Goal: Task Accomplishment & Management: Use online tool/utility

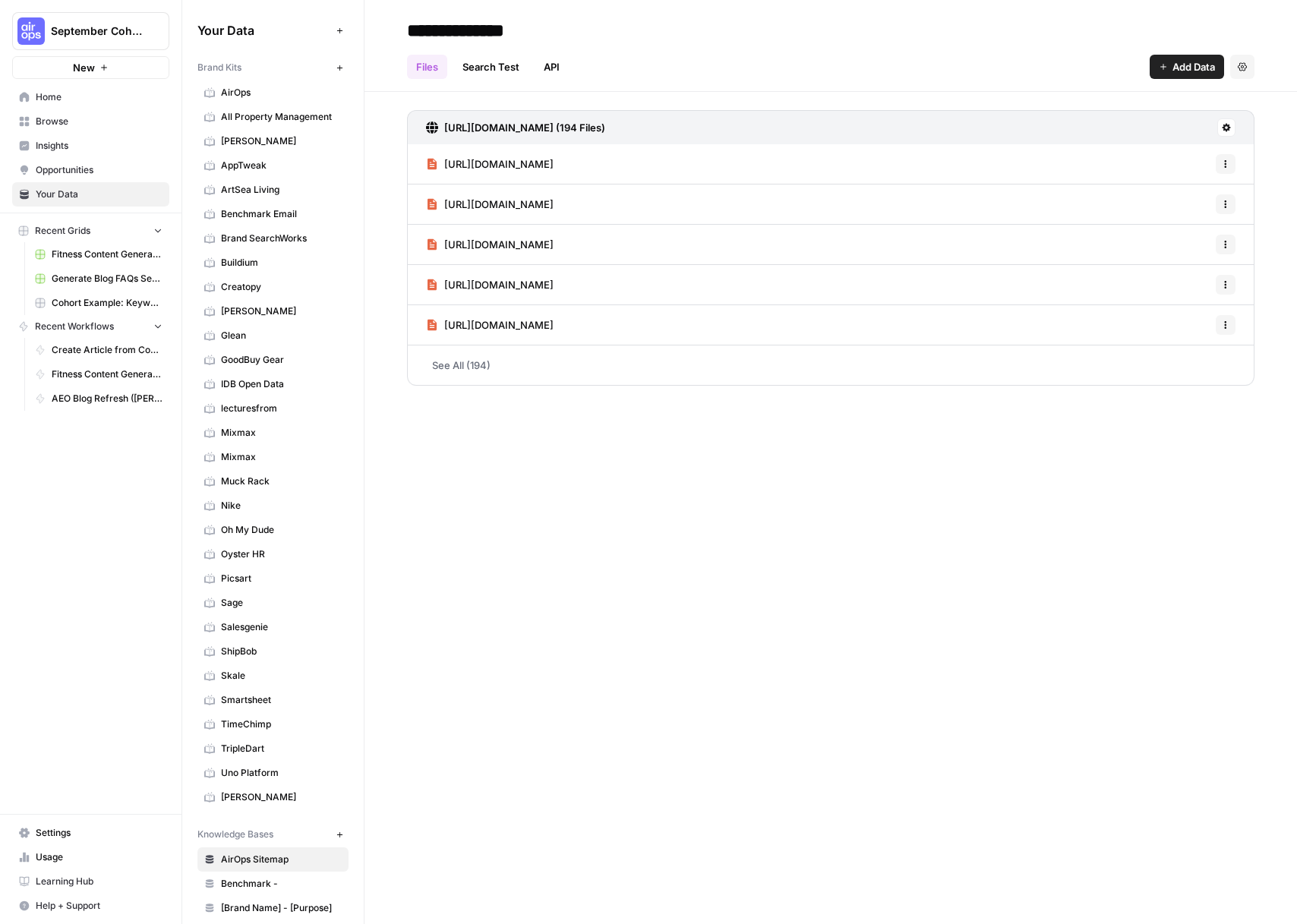
scroll to position [3, 0]
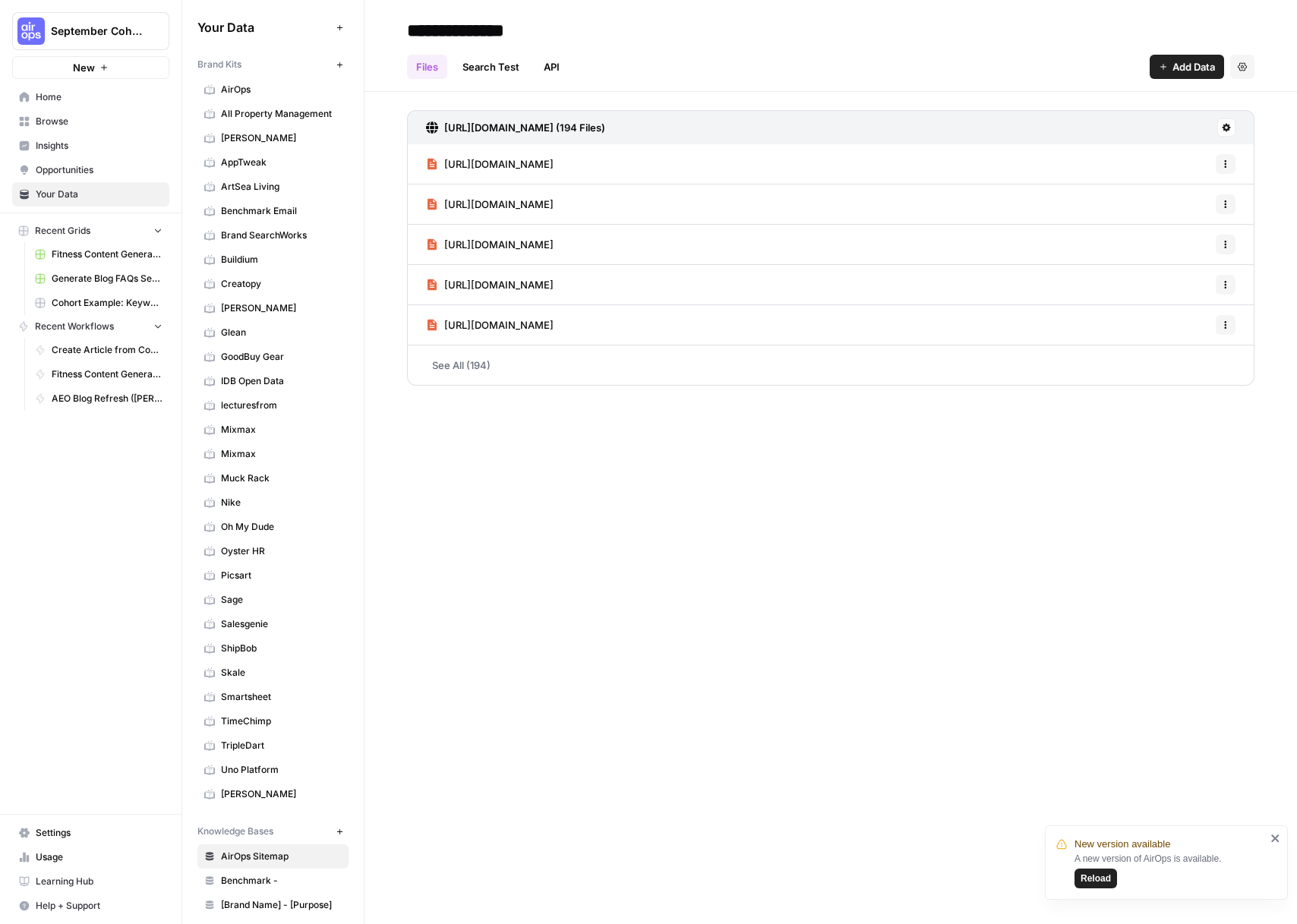
click at [1080, 883] on span "Reload" at bounding box center [1096, 879] width 31 height 14
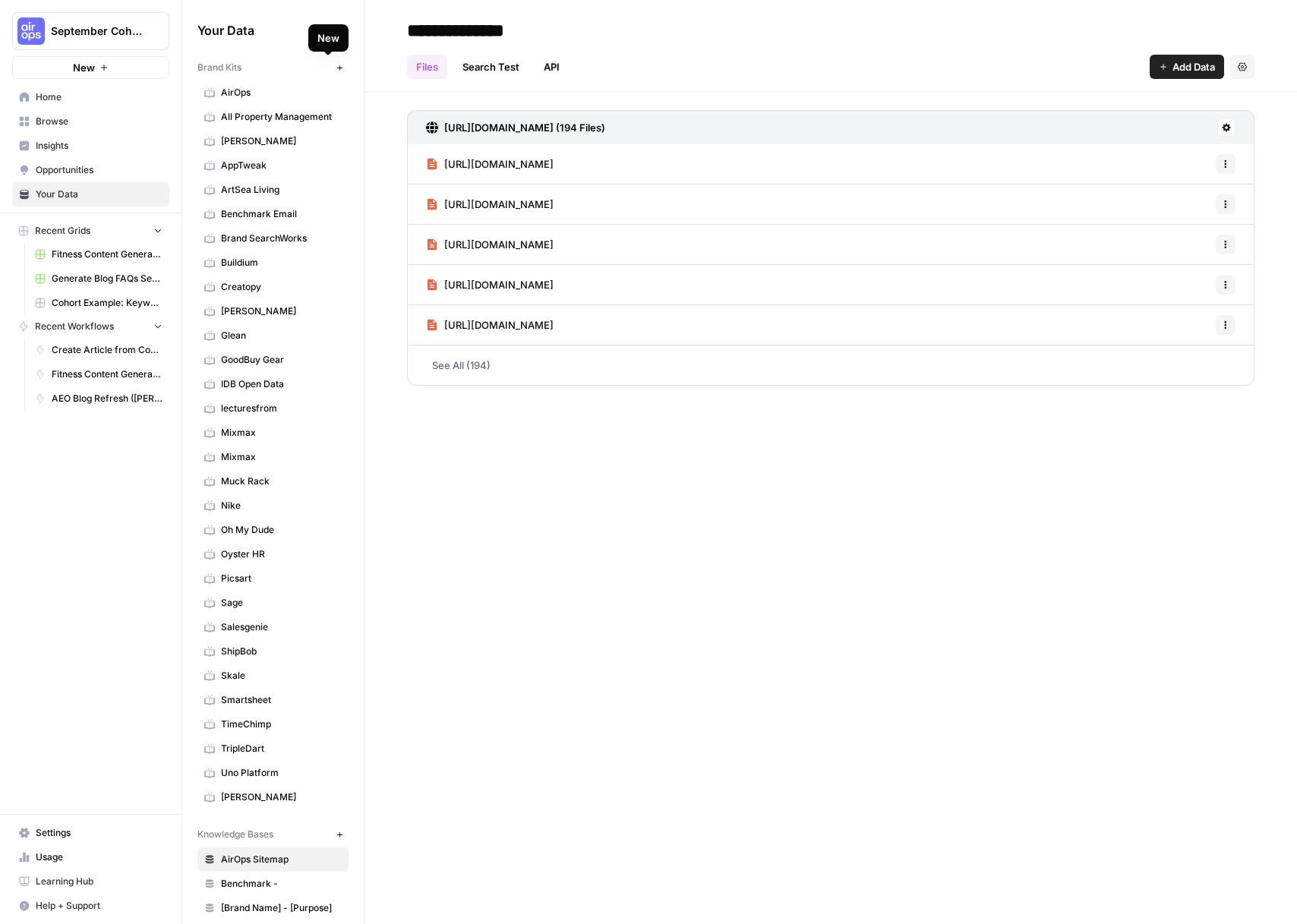
click at [336, 67] on icon "button" at bounding box center [339, 67] width 5 height 5
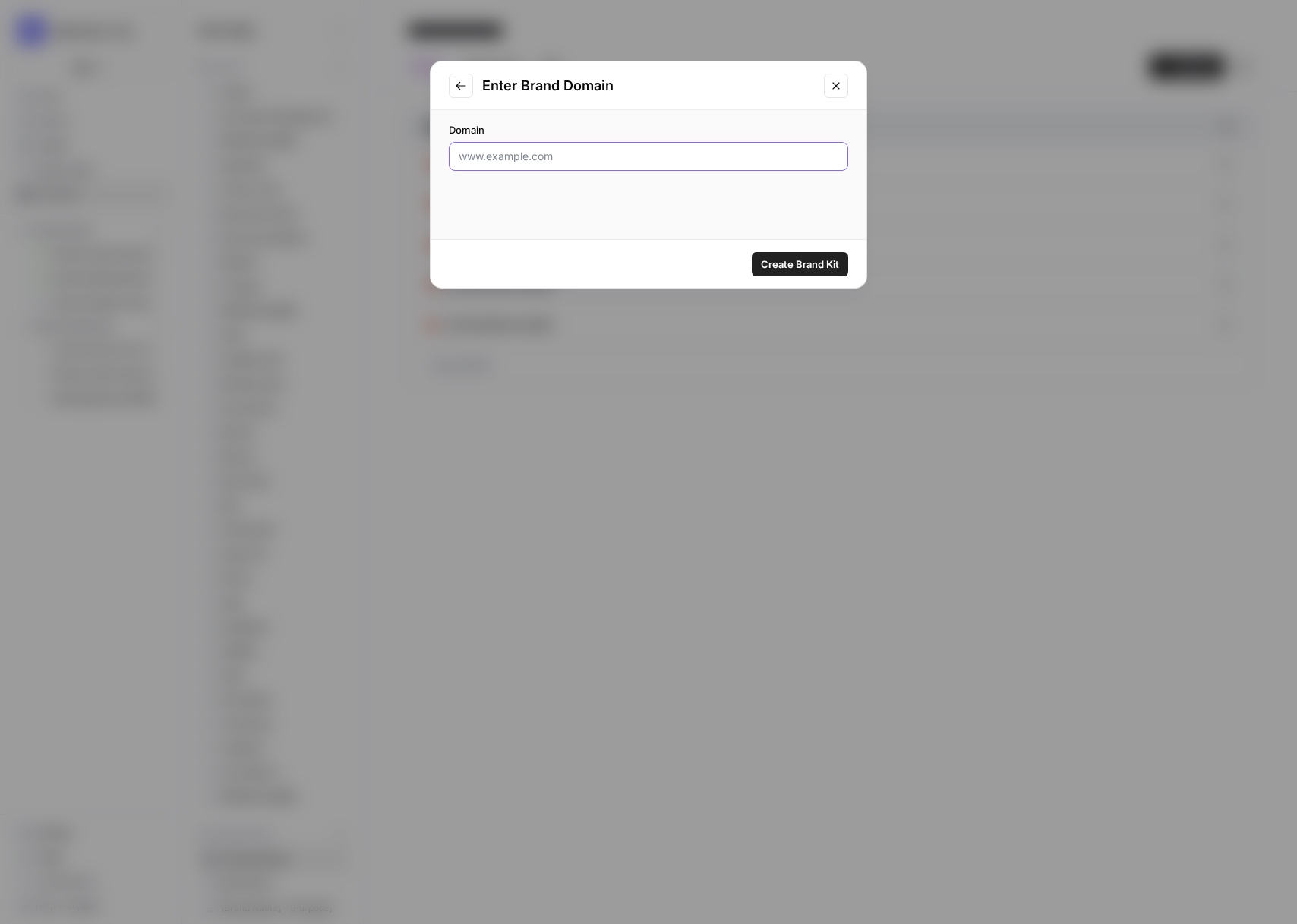
click at [653, 157] on input "Domain" at bounding box center [648, 157] width 379 height 15
type input "www.toma.com"
click at [768, 264] on span "Create Brand Kit" at bounding box center [800, 264] width 78 height 15
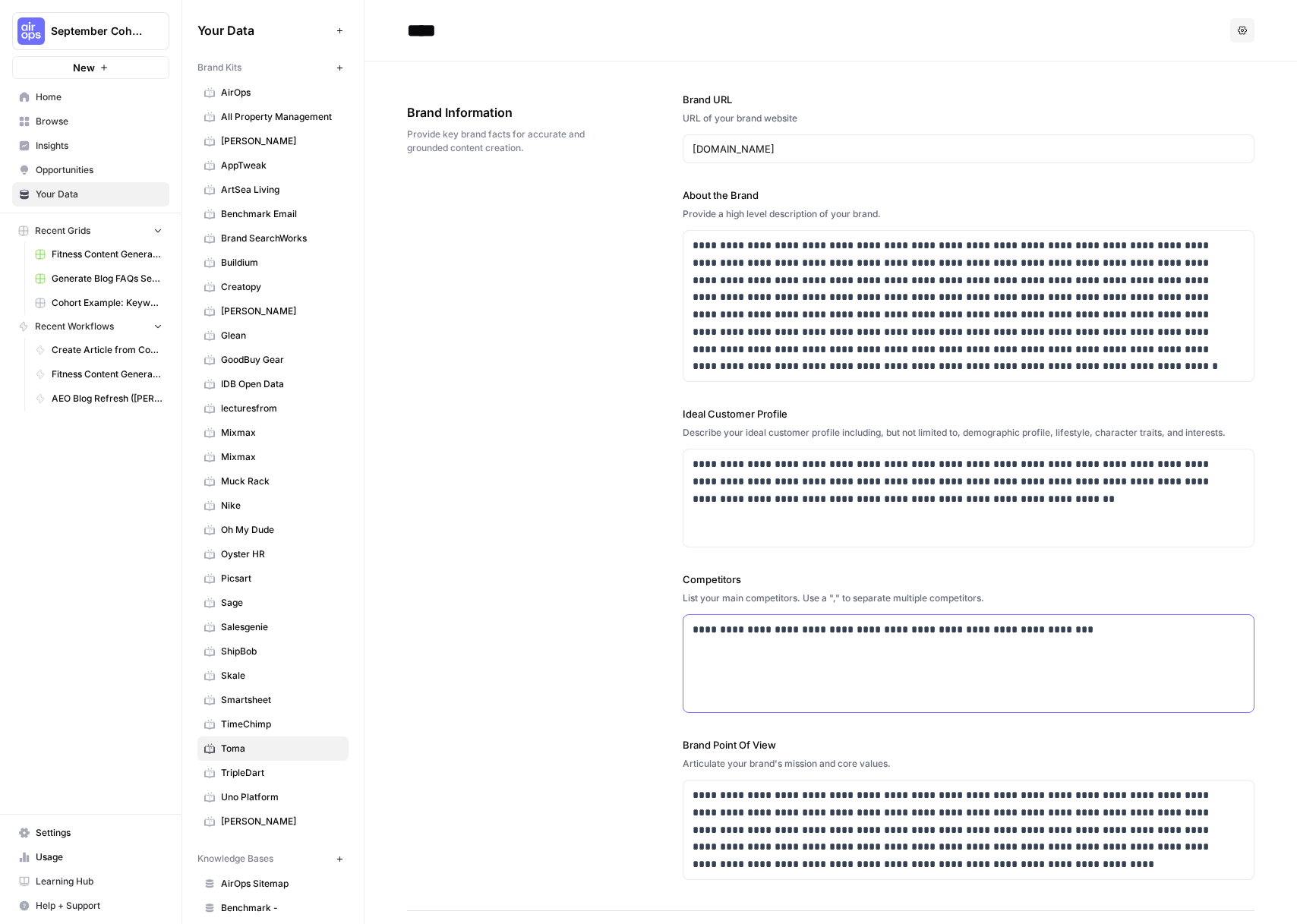
click at [737, 645] on div "**********" at bounding box center [968, 664] width 571 height 98
click at [573, 655] on div "**********" at bounding box center [831, 486] width 848 height 849
click at [745, 278] on p "**********" at bounding box center [964, 306] width 544 height 138
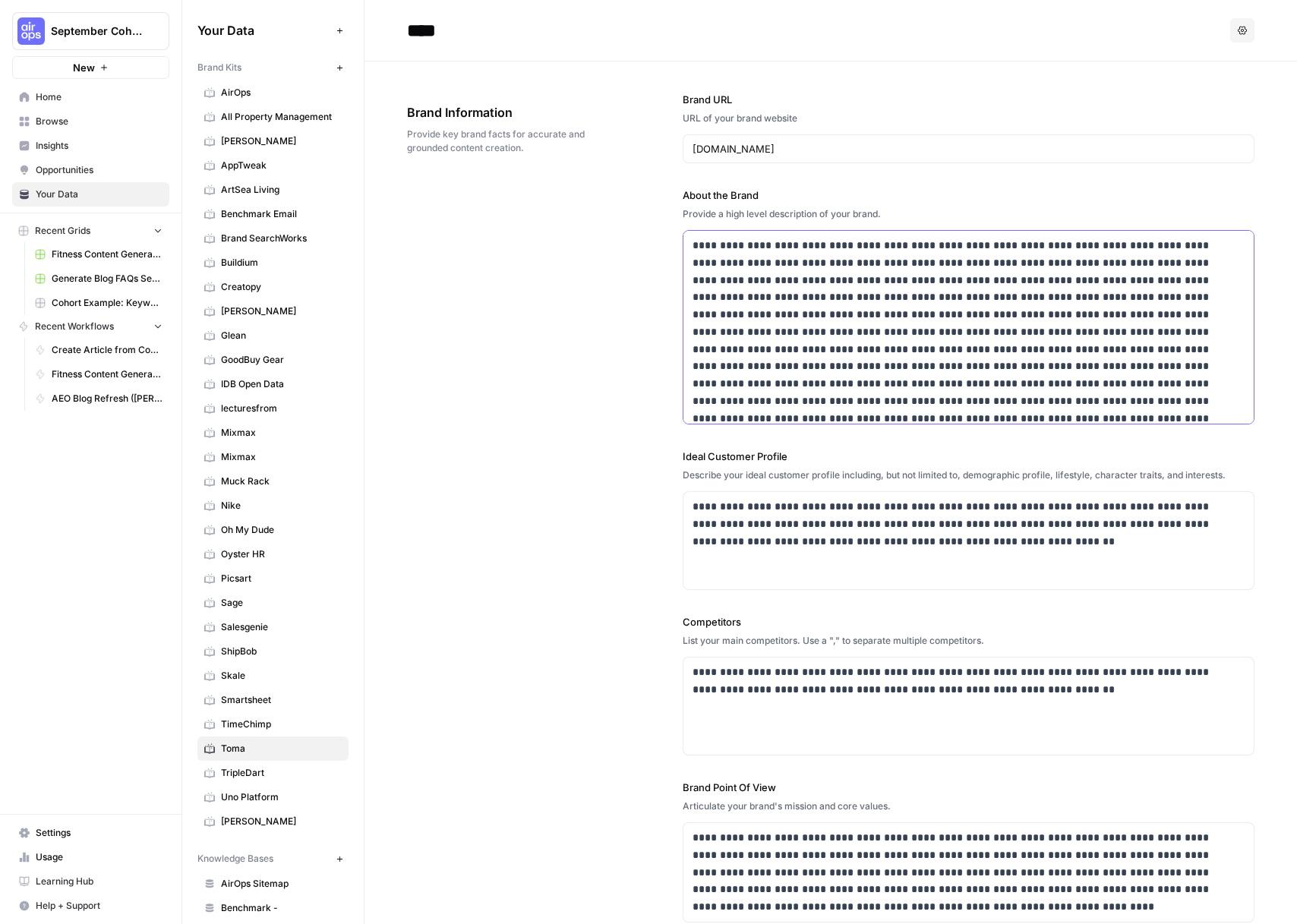
click at [955, 248] on p at bounding box center [958, 349] width 532 height 225
click at [984, 250] on p at bounding box center [958, 349] width 532 height 225
drag, startPoint x: 814, startPoint y: 298, endPoint x: 901, endPoint y: 301, distance: 87.1
click at [901, 301] on p at bounding box center [958, 349] width 532 height 225
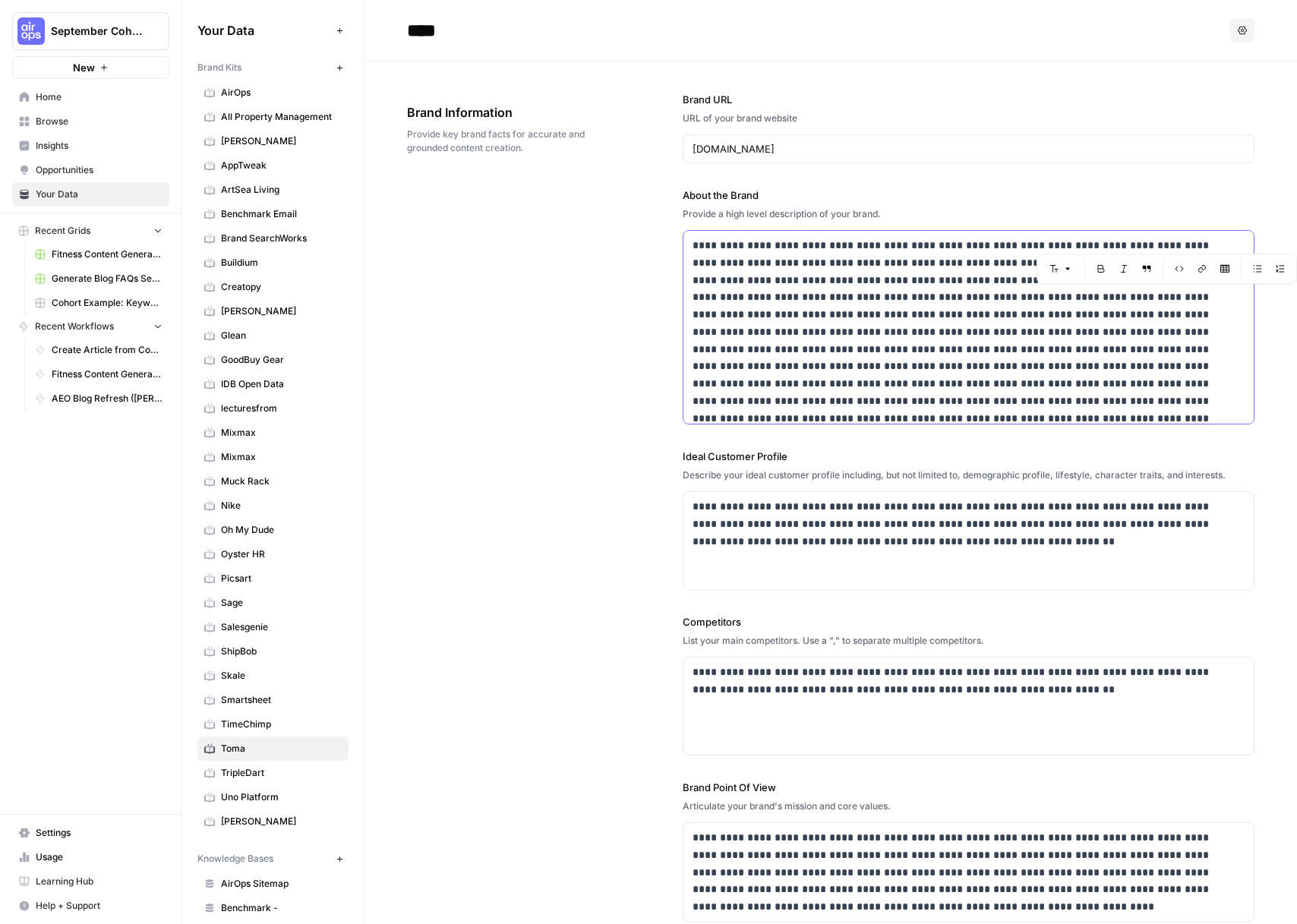
drag, startPoint x: 1144, startPoint y: 297, endPoint x: 1209, endPoint y: 297, distance: 65.0
click at [1209, 297] on p at bounding box center [958, 358] width 532 height 242
click at [820, 316] on p at bounding box center [958, 358] width 532 height 242
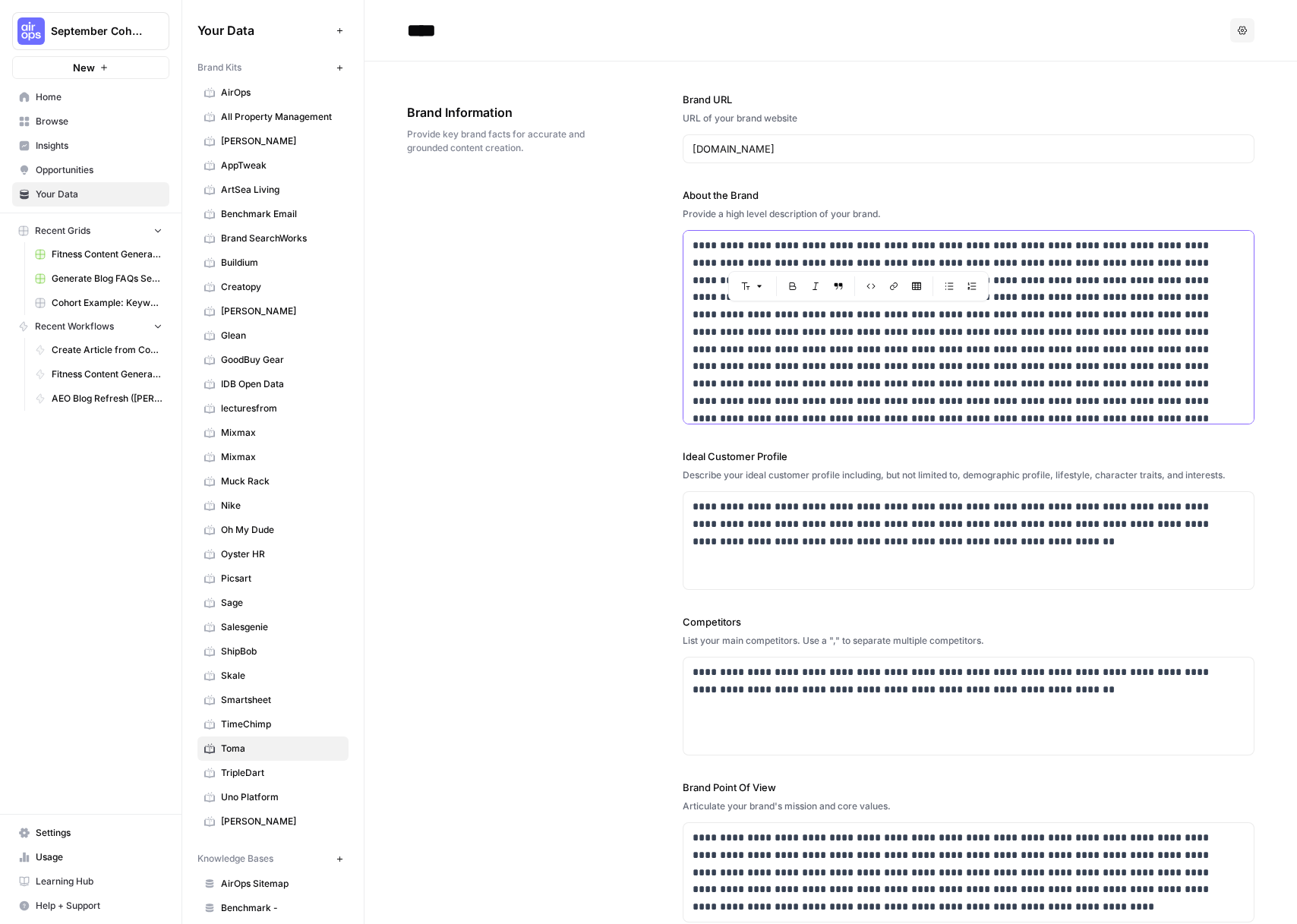
drag, startPoint x: 812, startPoint y: 313, endPoint x: 903, endPoint y: 313, distance: 91.0
click at [903, 313] on p at bounding box center [958, 358] width 532 height 242
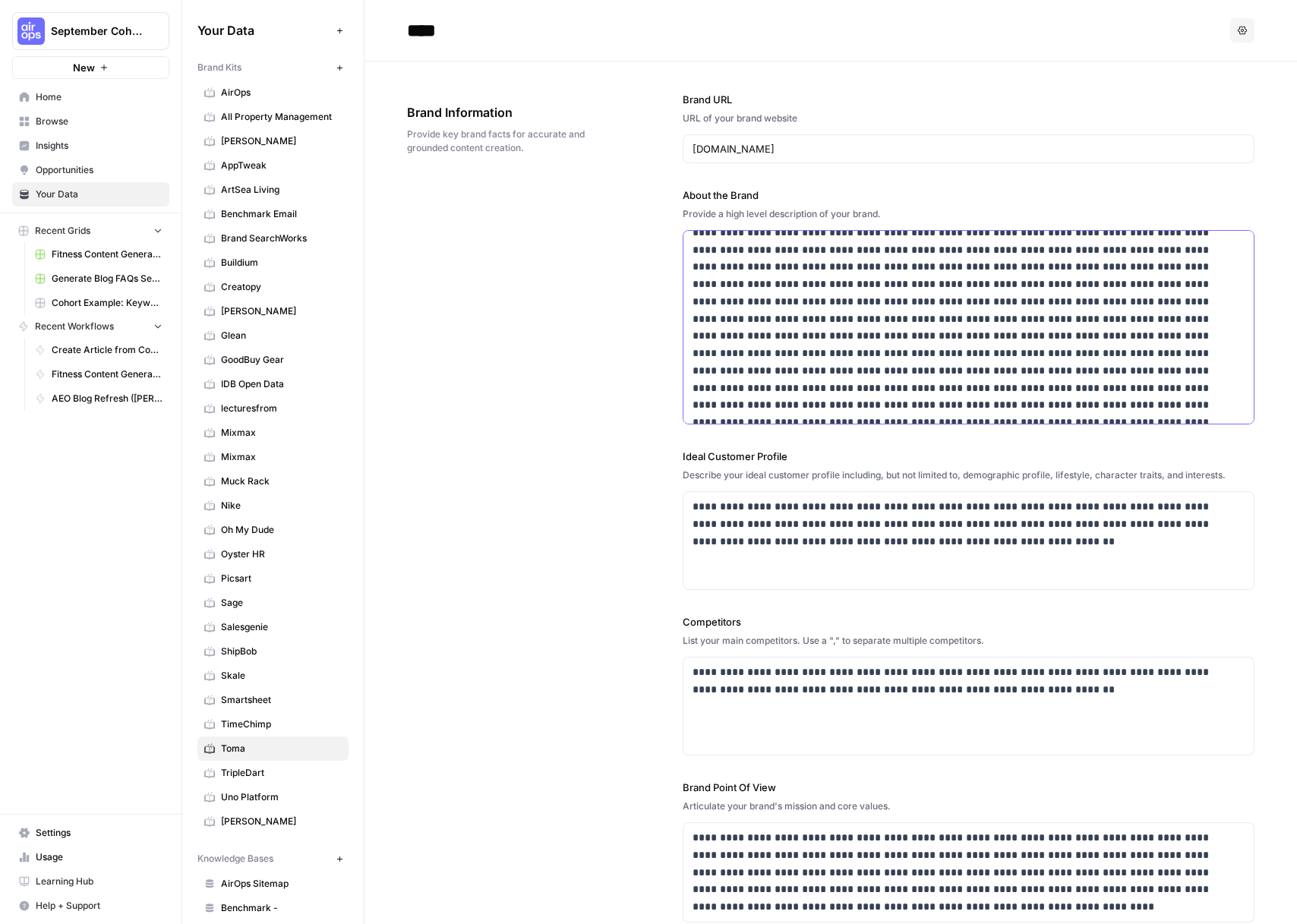
scroll to position [31, 0]
click at [897, 373] on p at bounding box center [958, 326] width 532 height 242
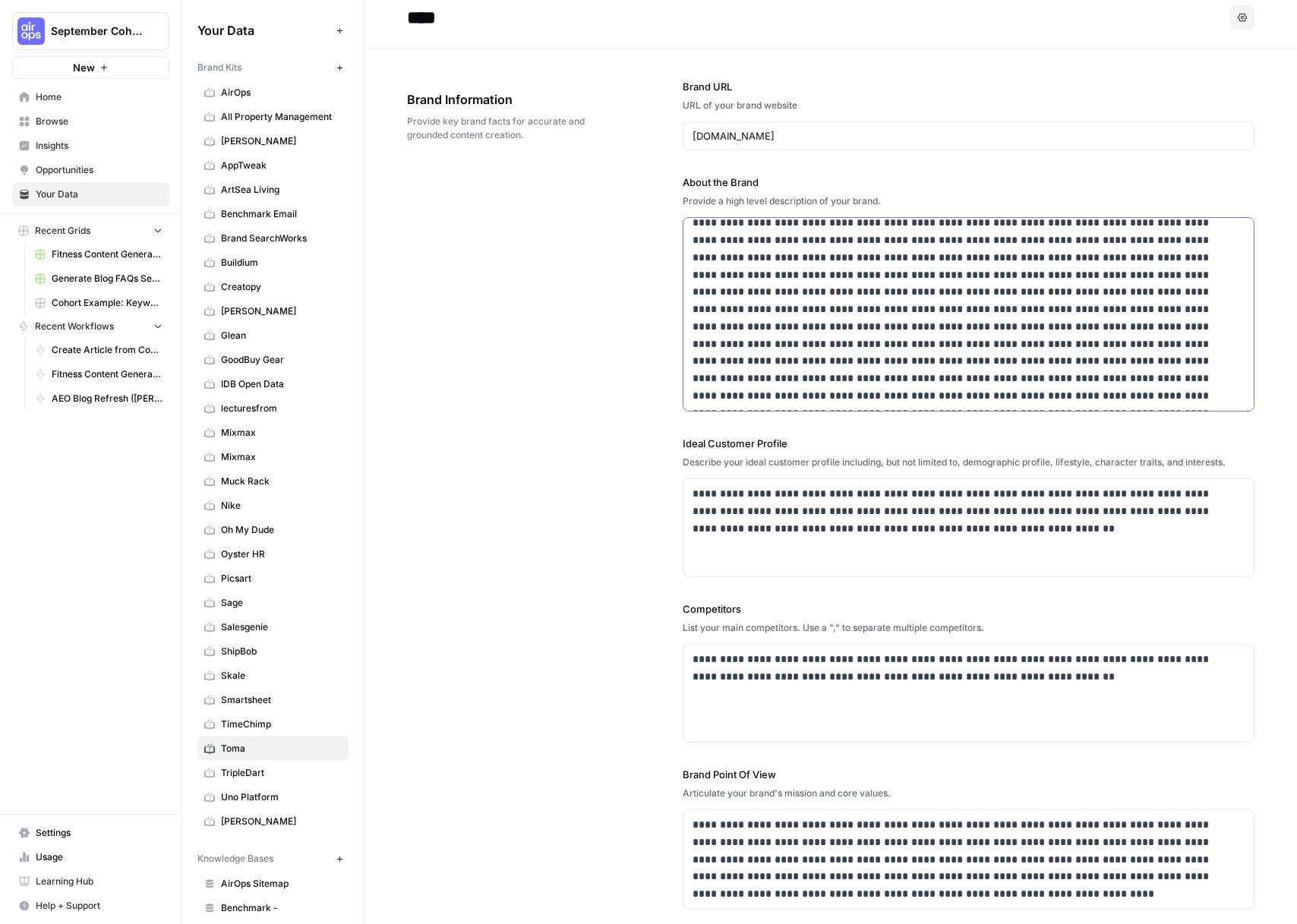
scroll to position [16, 0]
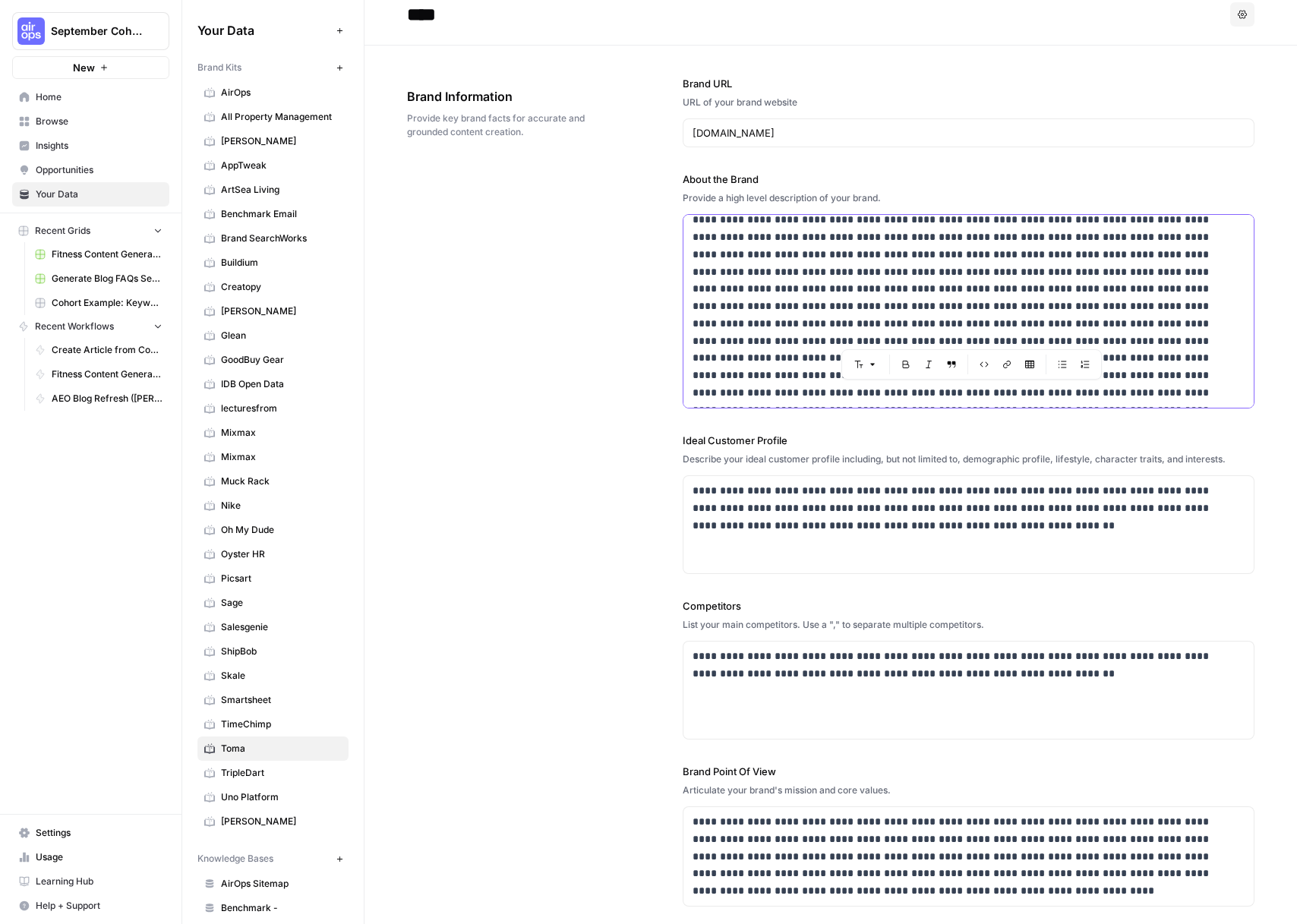
drag, startPoint x: 967, startPoint y: 393, endPoint x: 1203, endPoint y: 398, distance: 236.1
click at [1203, 398] on p at bounding box center [958, 280] width 532 height 242
click at [1027, 395] on p at bounding box center [958, 280] width 532 height 242
click at [933, 507] on p "**********" at bounding box center [964, 508] width 544 height 51
click at [961, 529] on p "**********" at bounding box center [964, 508] width 544 height 51
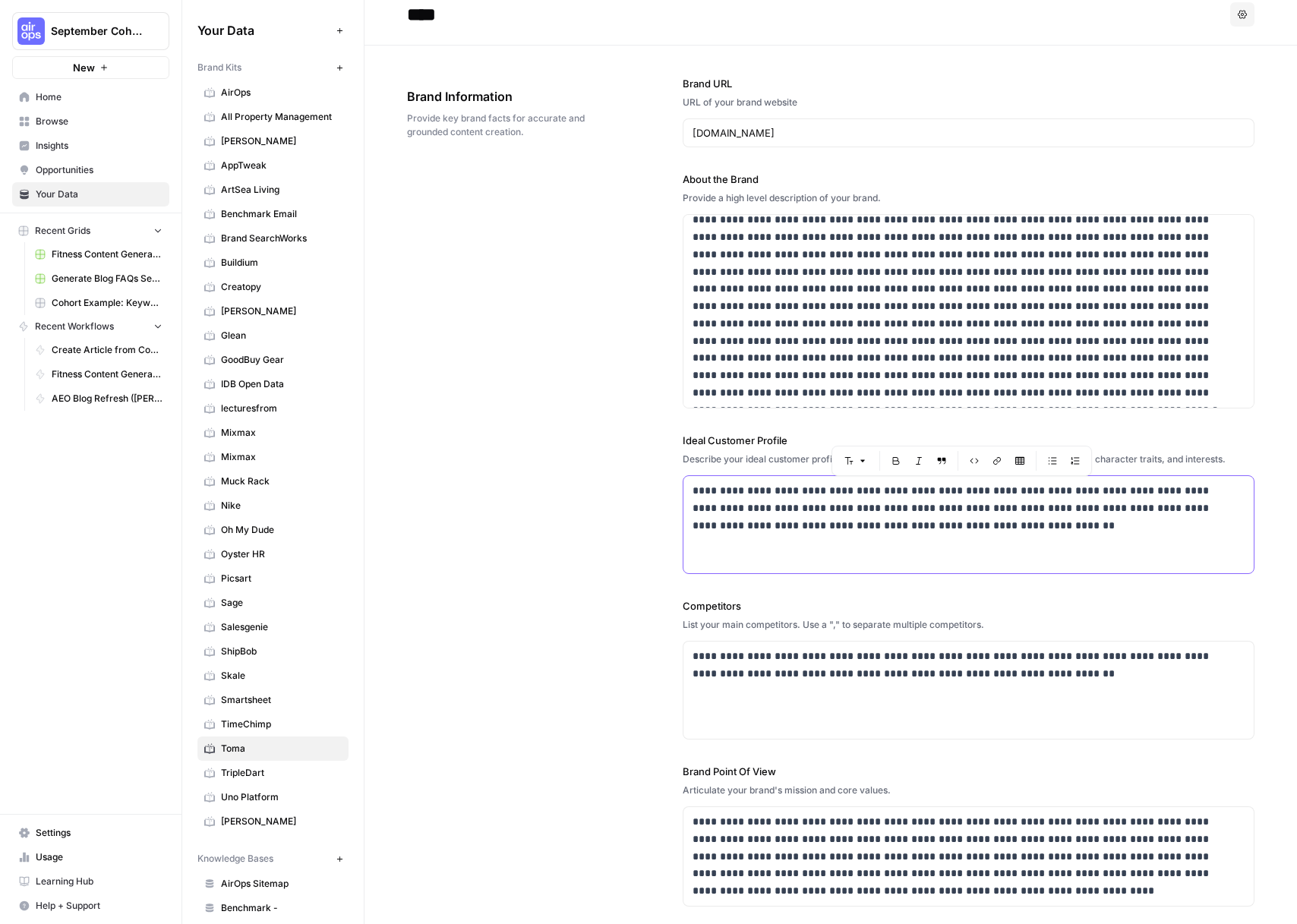
scroll to position [677, 0]
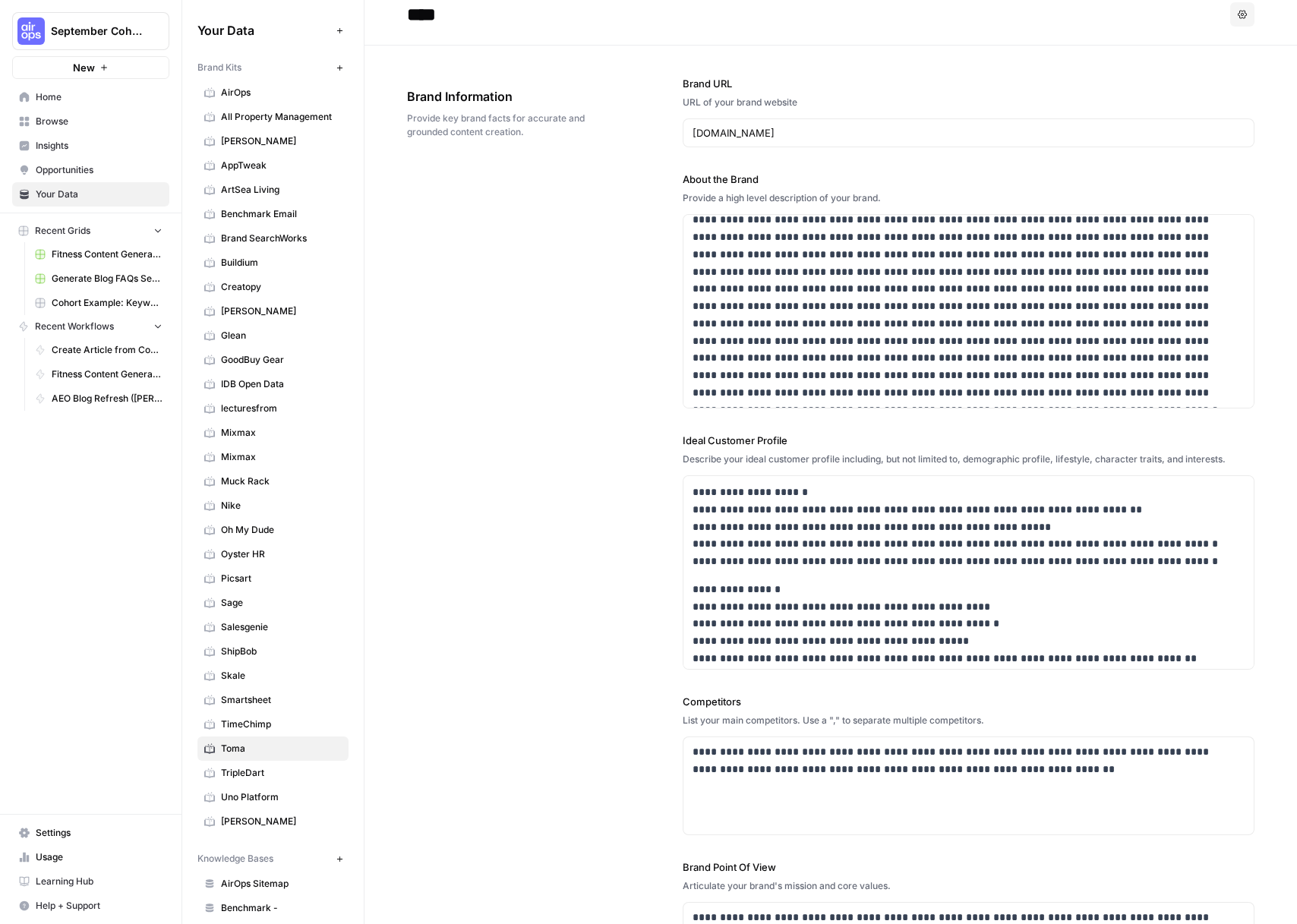
click at [602, 644] on div "**********" at bounding box center [831, 539] width 848 height 988
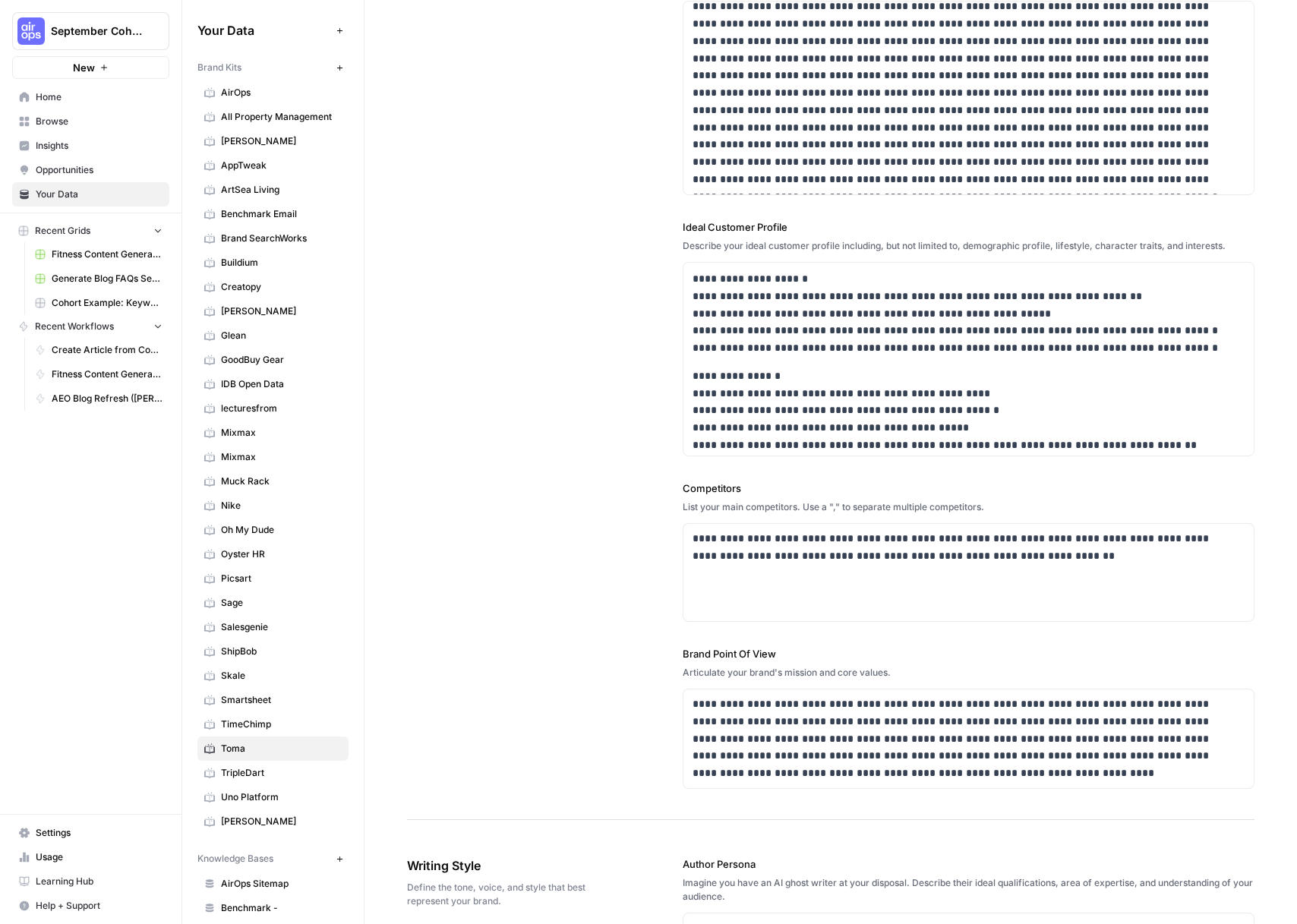
scroll to position [256, 0]
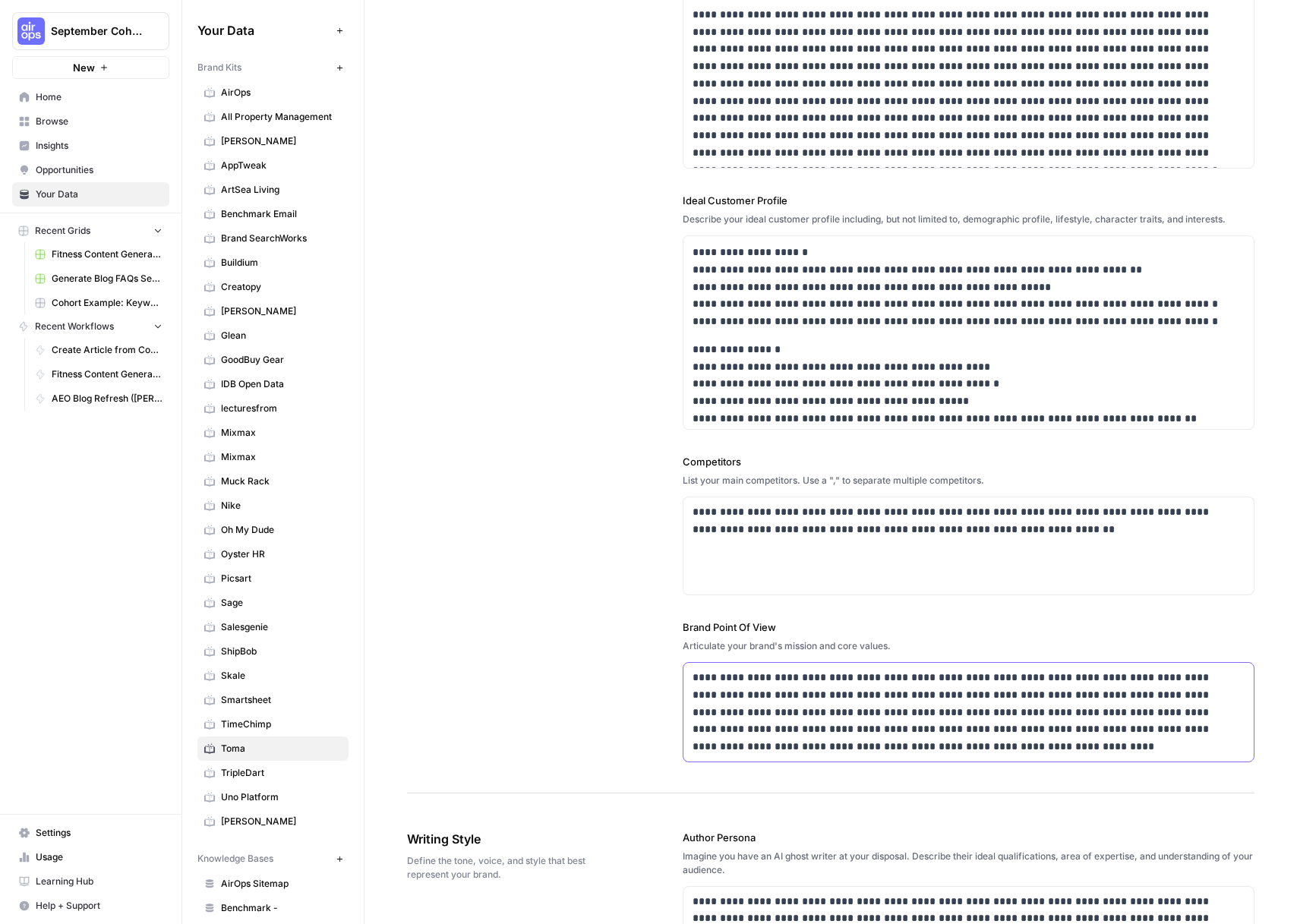
click at [911, 725] on p "**********" at bounding box center [964, 712] width 544 height 87
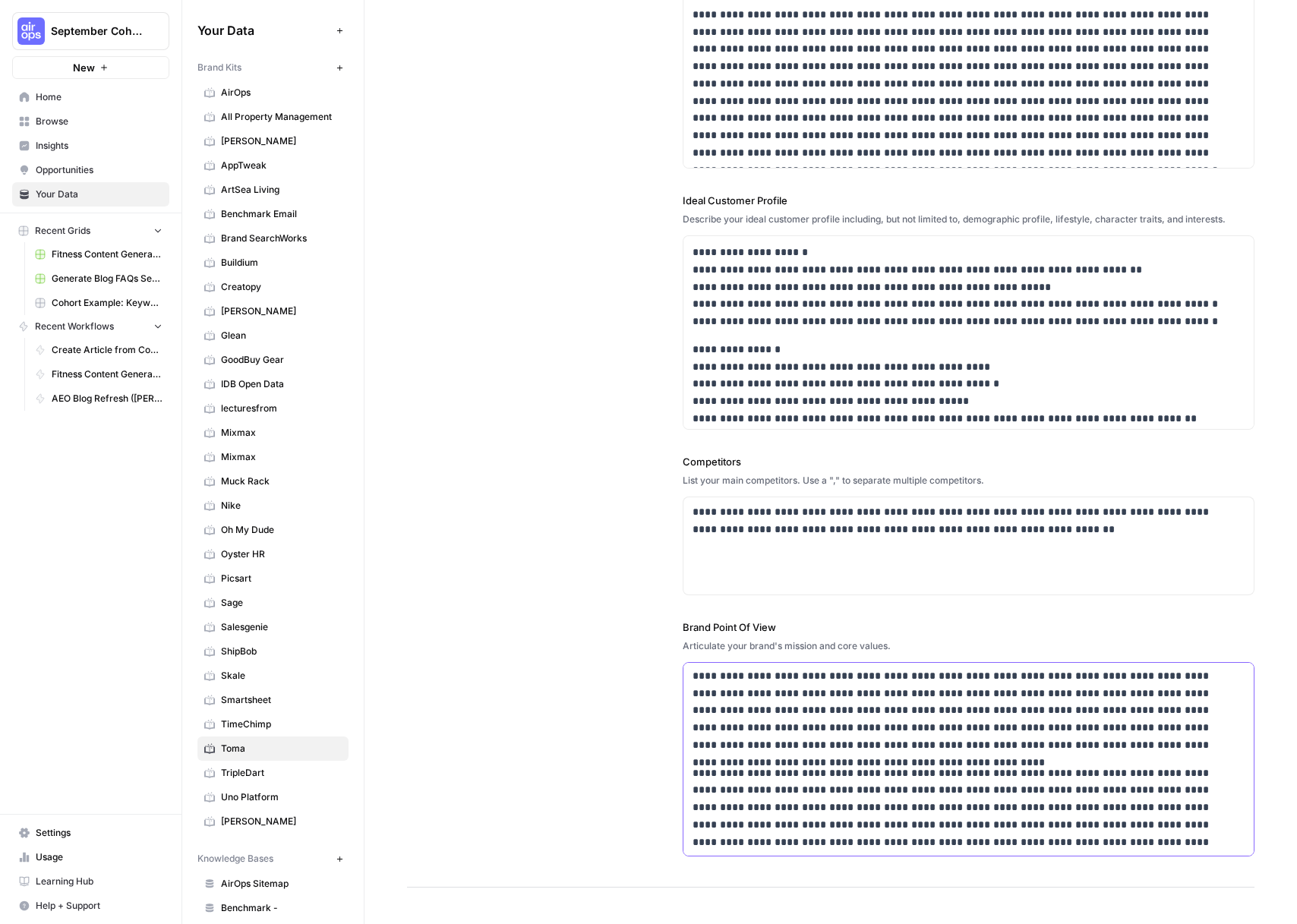
scroll to position [20, 0]
click at [595, 762] on div "**********" at bounding box center [831, 346] width 848 height 1082
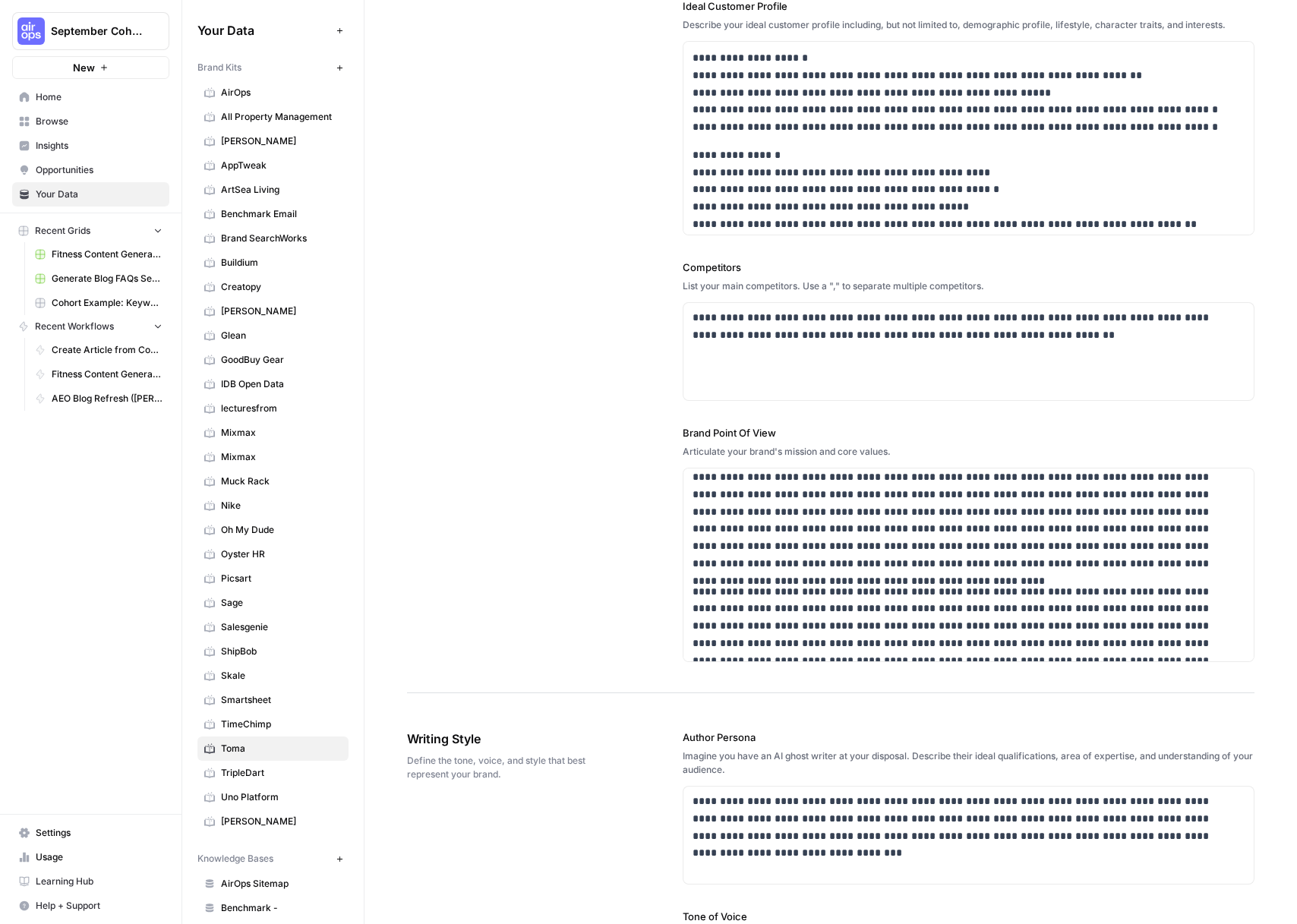
scroll to position [0, 0]
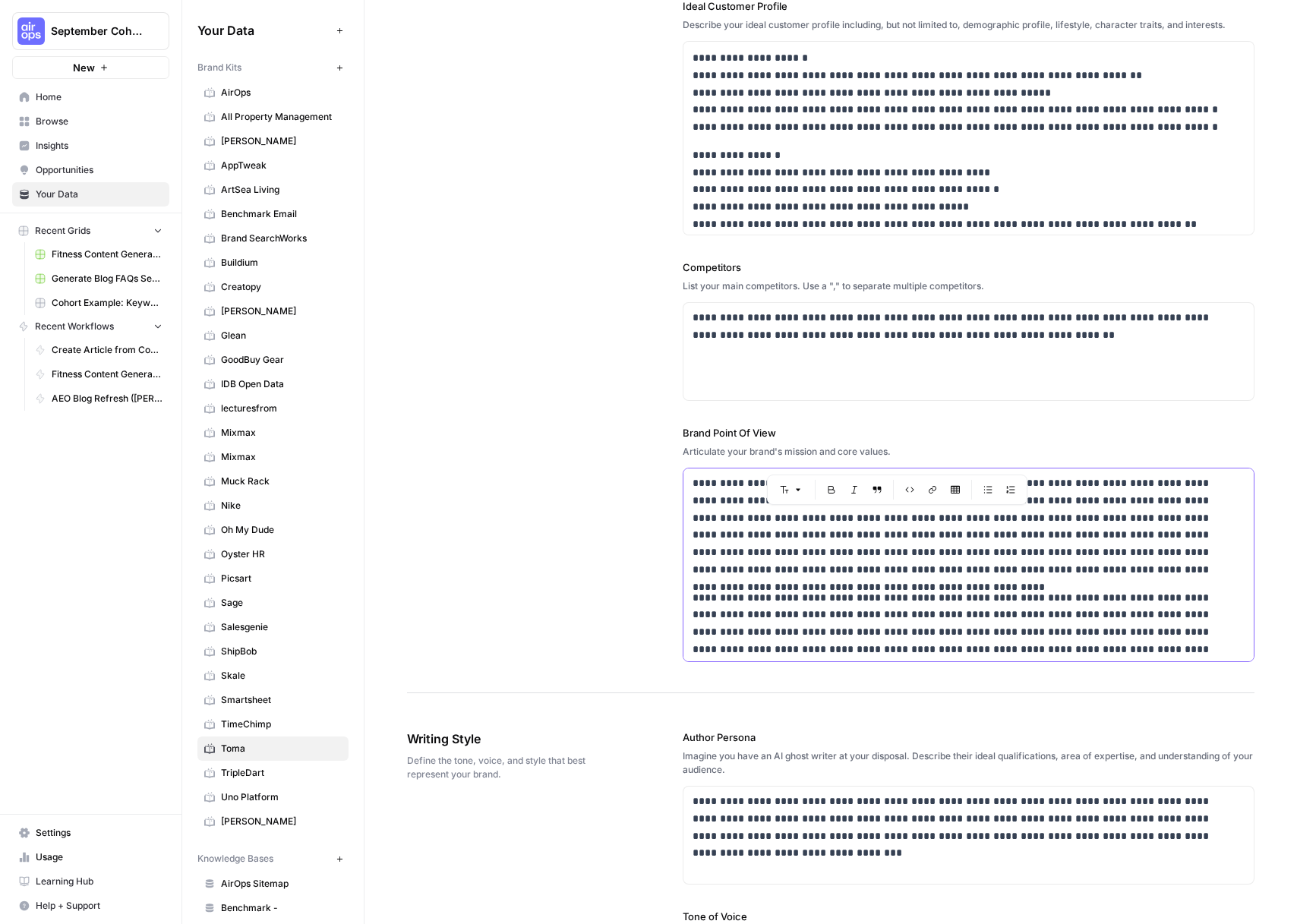
drag, startPoint x: 859, startPoint y: 518, endPoint x: 936, endPoint y: 519, distance: 77.0
click at [936, 519] on p "**********" at bounding box center [958, 526] width 532 height 104
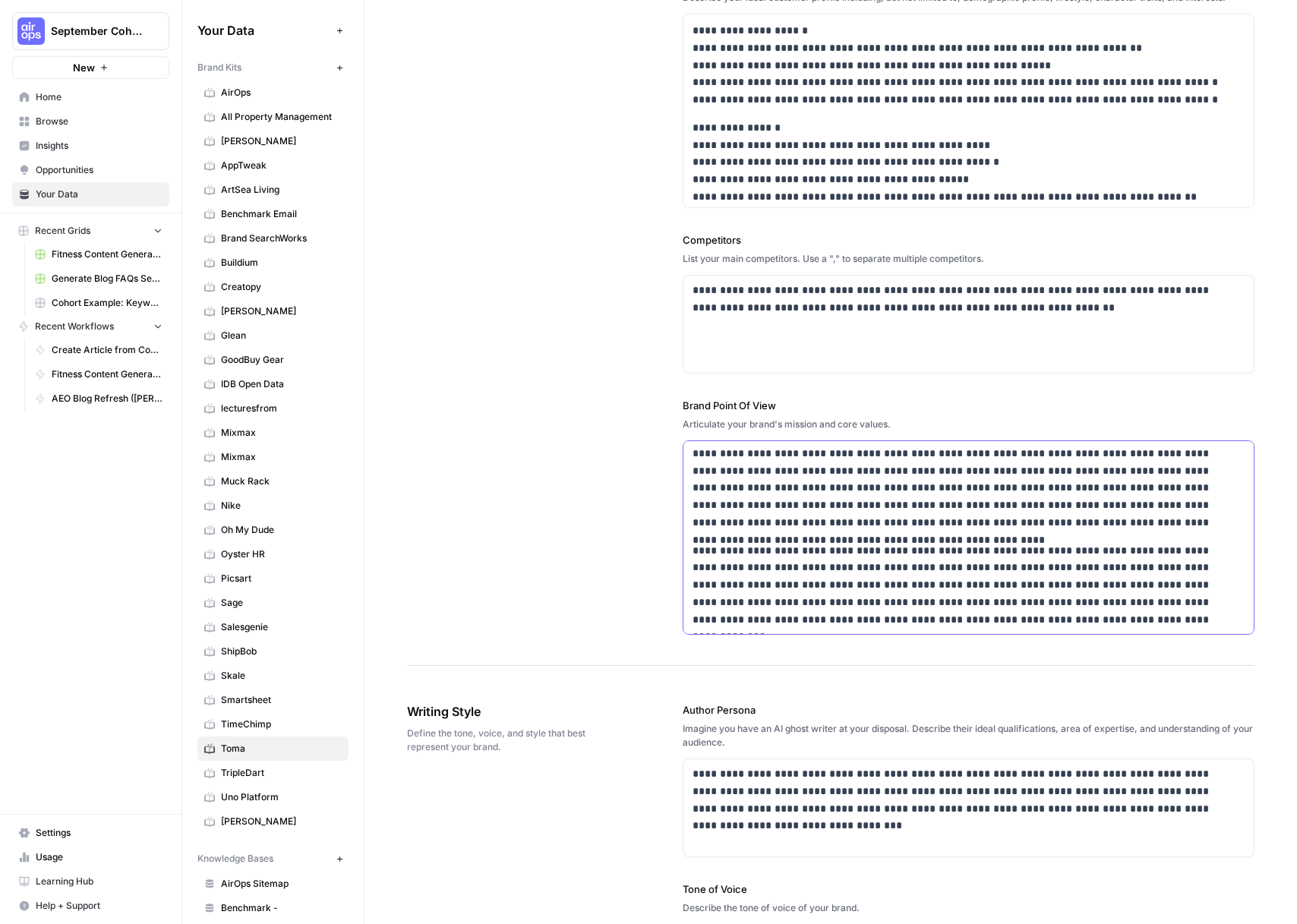
scroll to position [479, 0]
click at [955, 570] on p "**********" at bounding box center [958, 585] width 532 height 87
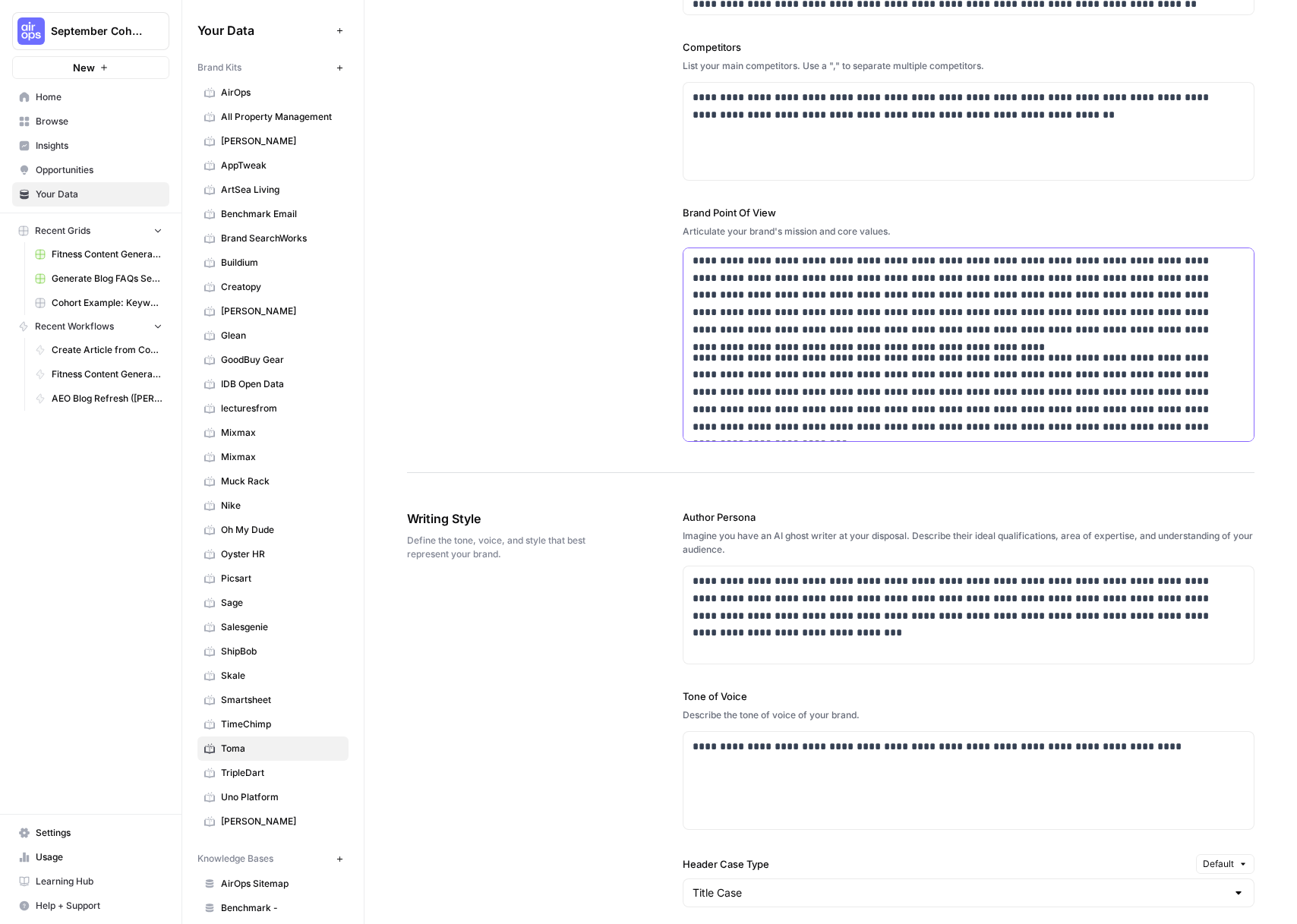
scroll to position [684, 0]
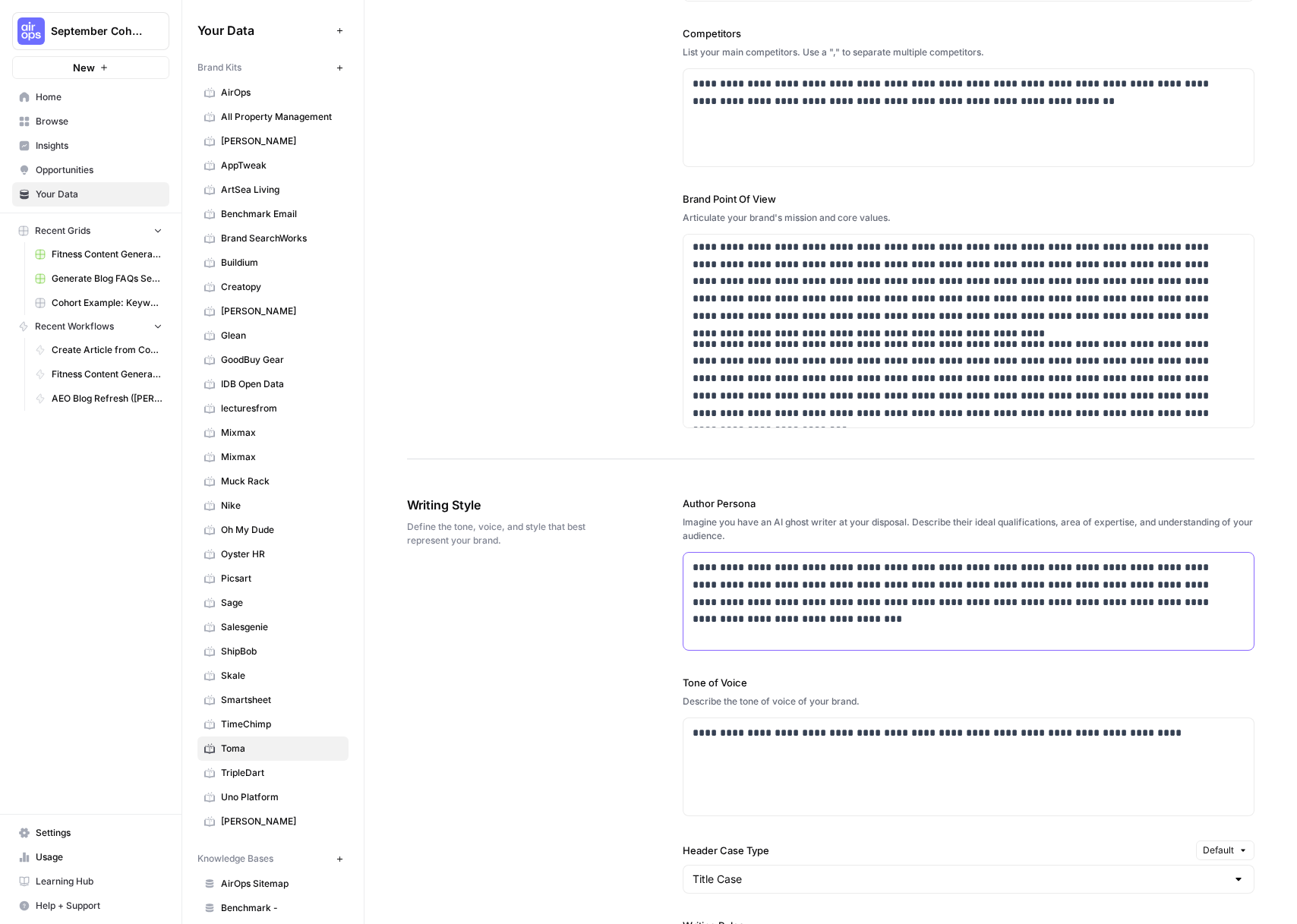
click at [801, 591] on p "**********" at bounding box center [964, 594] width 544 height 69
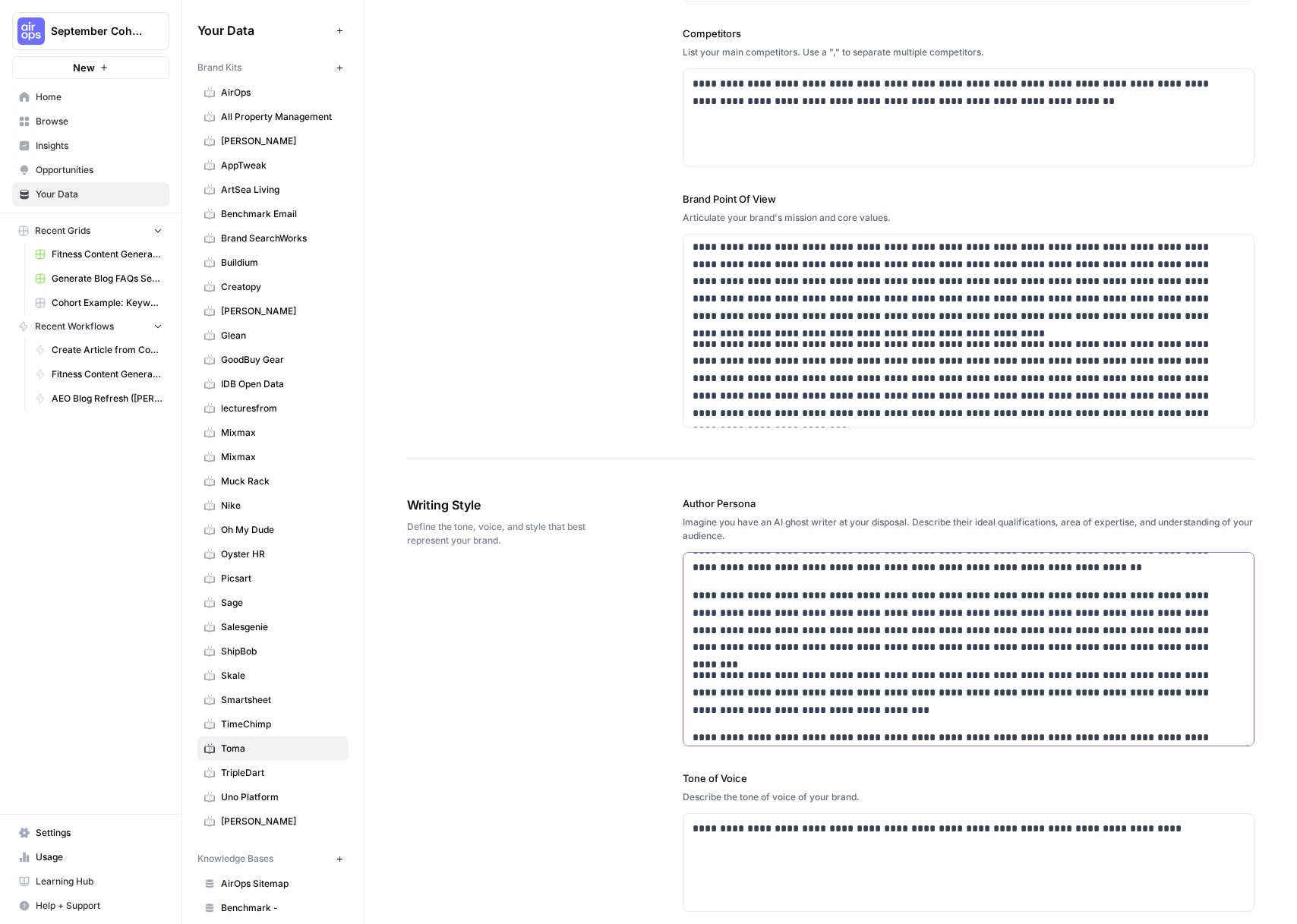
scroll to position [0, 0]
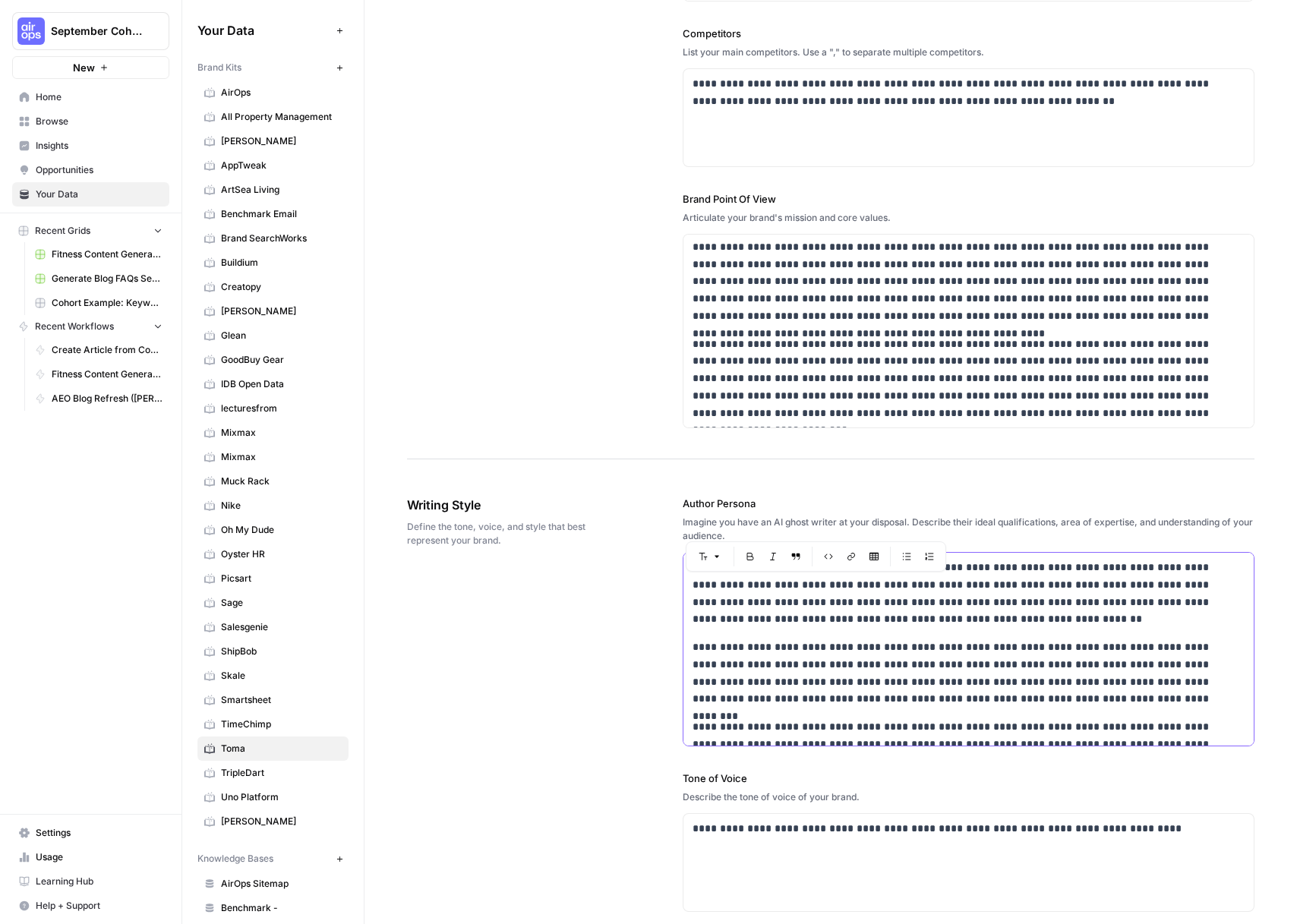
drag, startPoint x: 704, startPoint y: 585, endPoint x: 929, endPoint y: 591, distance: 225.1
click at [929, 591] on p "**********" at bounding box center [958, 594] width 532 height 69
click at [1069, 585] on p "**********" at bounding box center [958, 594] width 532 height 69
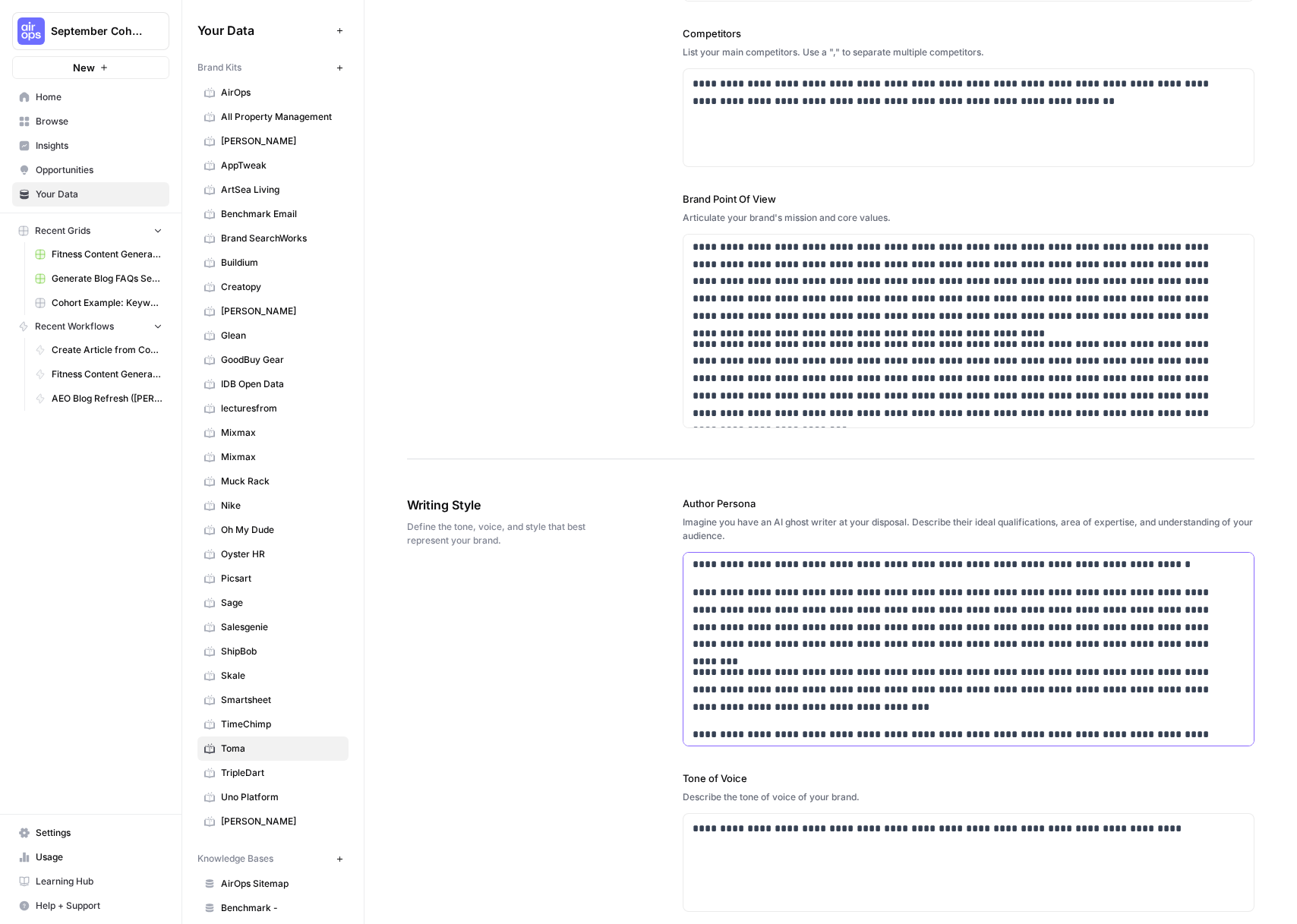
scroll to position [56, 0]
drag, startPoint x: 1173, startPoint y: 591, endPoint x: 1183, endPoint y: 594, distance: 10.4
click at [1183, 594] on p "**********" at bounding box center [958, 617] width 532 height 69
click at [1182, 593] on p "**********" at bounding box center [958, 617] width 532 height 69
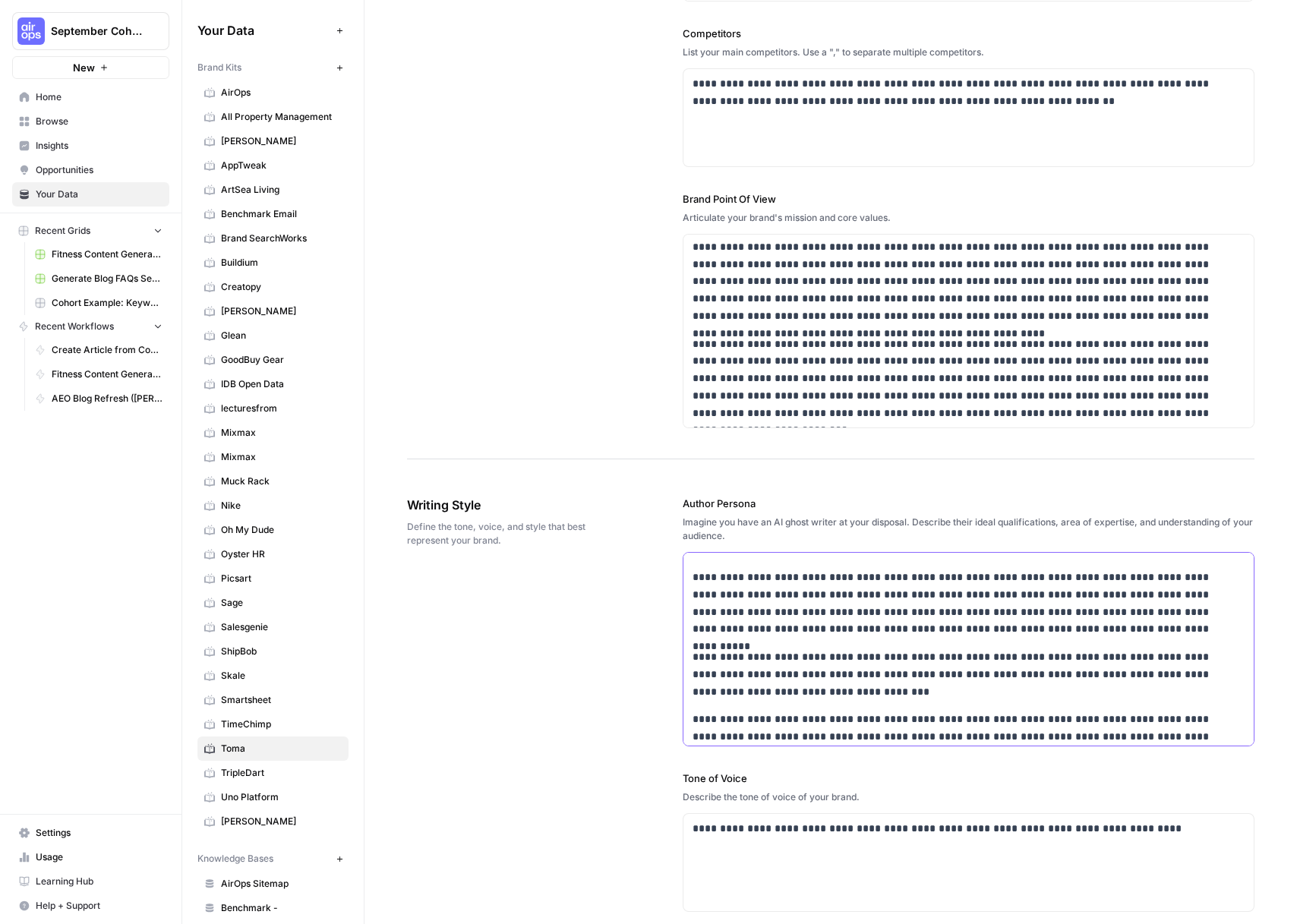
scroll to position [71, 0]
click at [964, 592] on p "**********" at bounding box center [958, 602] width 532 height 69
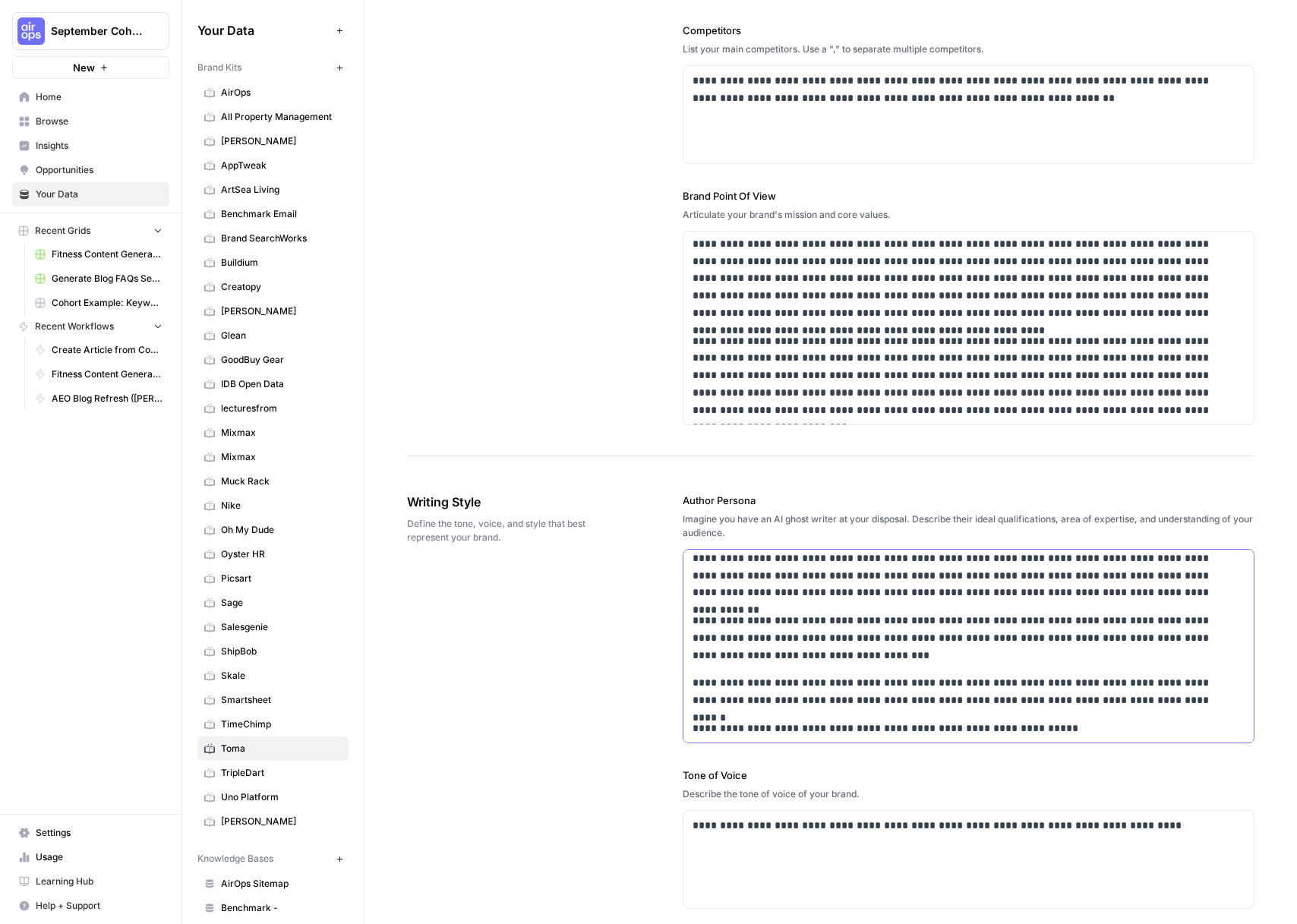
scroll to position [691, 0]
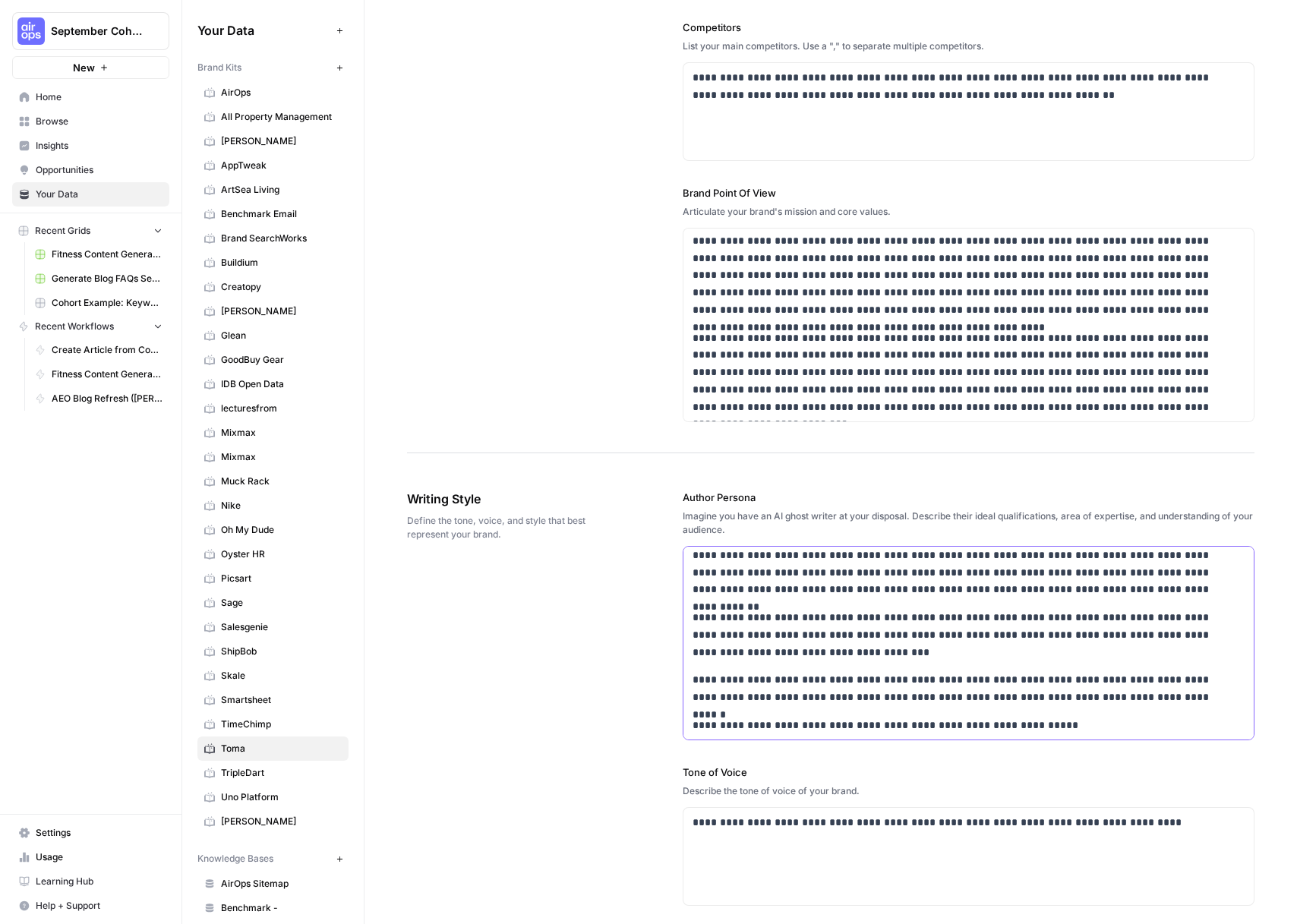
drag, startPoint x: 981, startPoint y: 572, endPoint x: 1001, endPoint y: 572, distance: 20.0
click at [1001, 572] on p "**********" at bounding box center [958, 564] width 532 height 69
click at [1038, 571] on p "**********" at bounding box center [958, 564] width 532 height 69
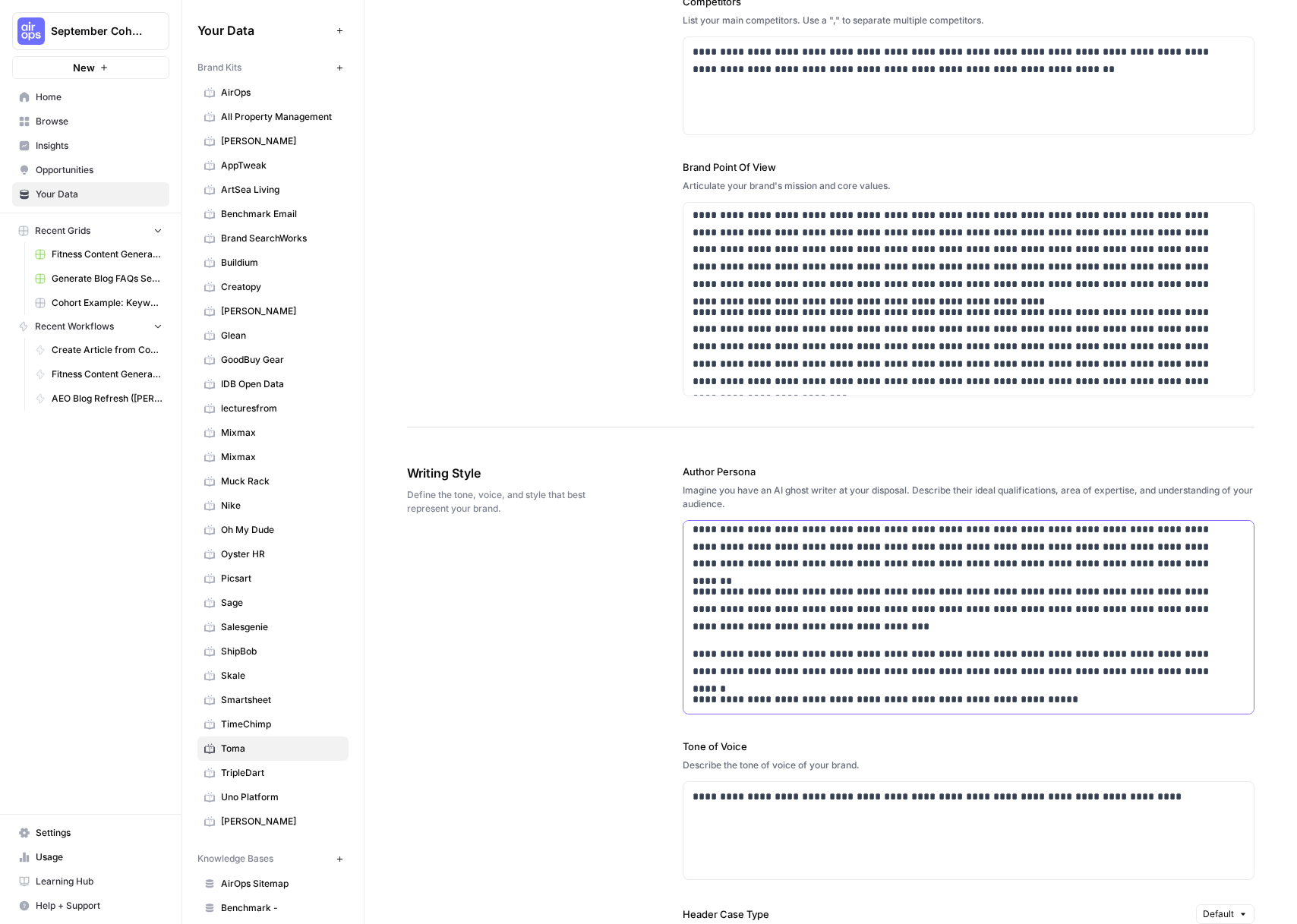
scroll to position [719, 0]
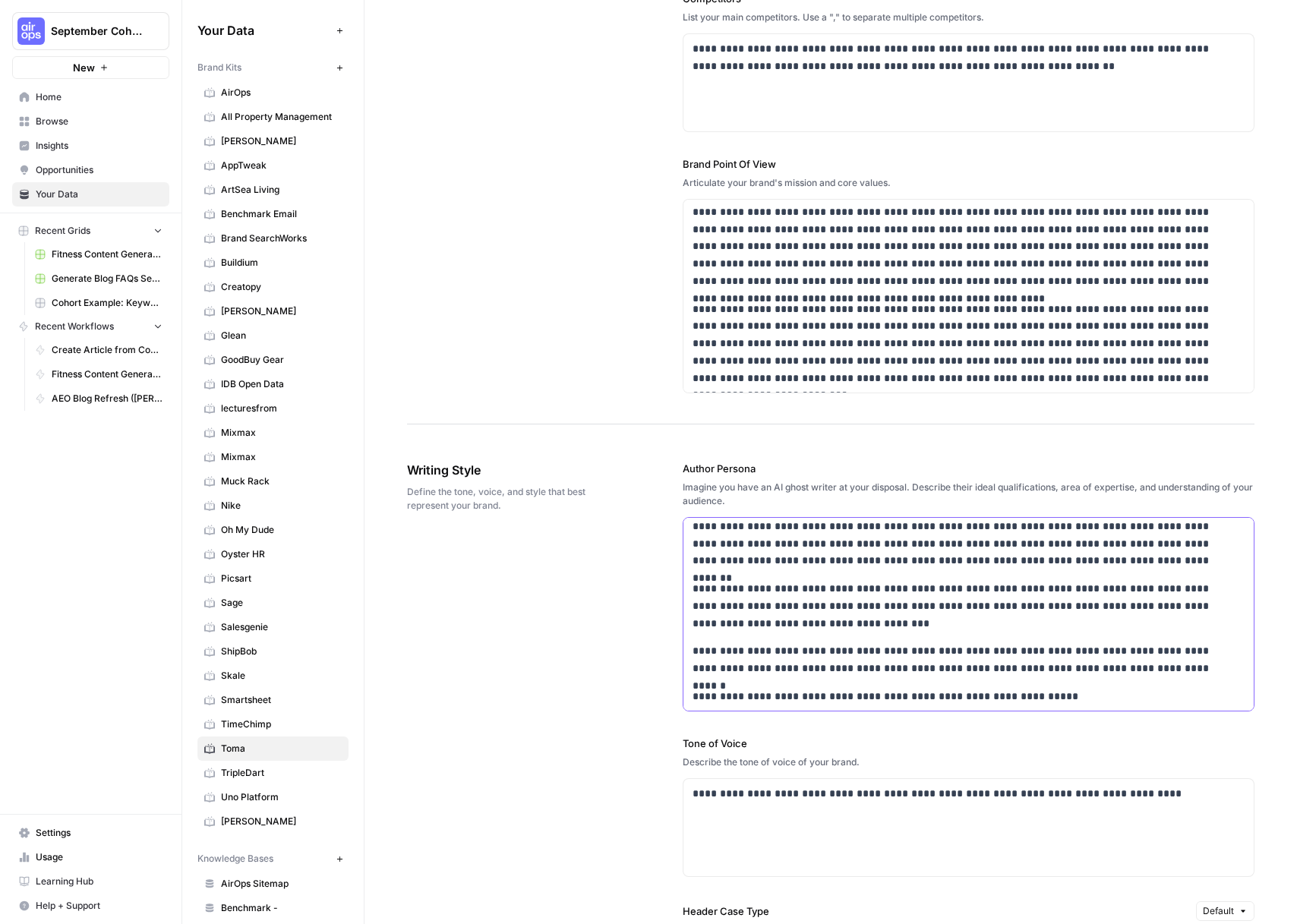
click at [975, 588] on p "**********" at bounding box center [958, 605] width 532 height 51
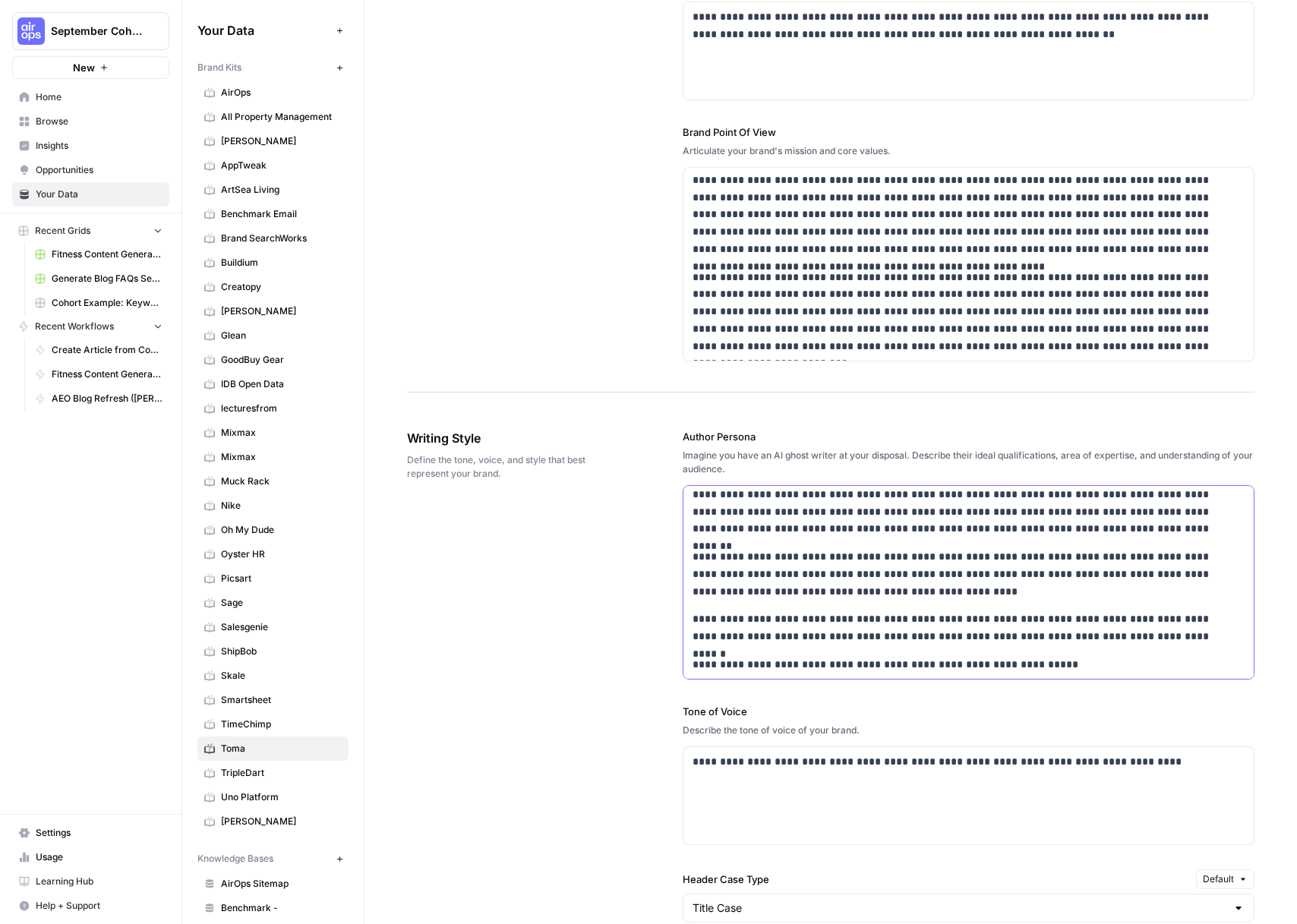
scroll to position [754, 0]
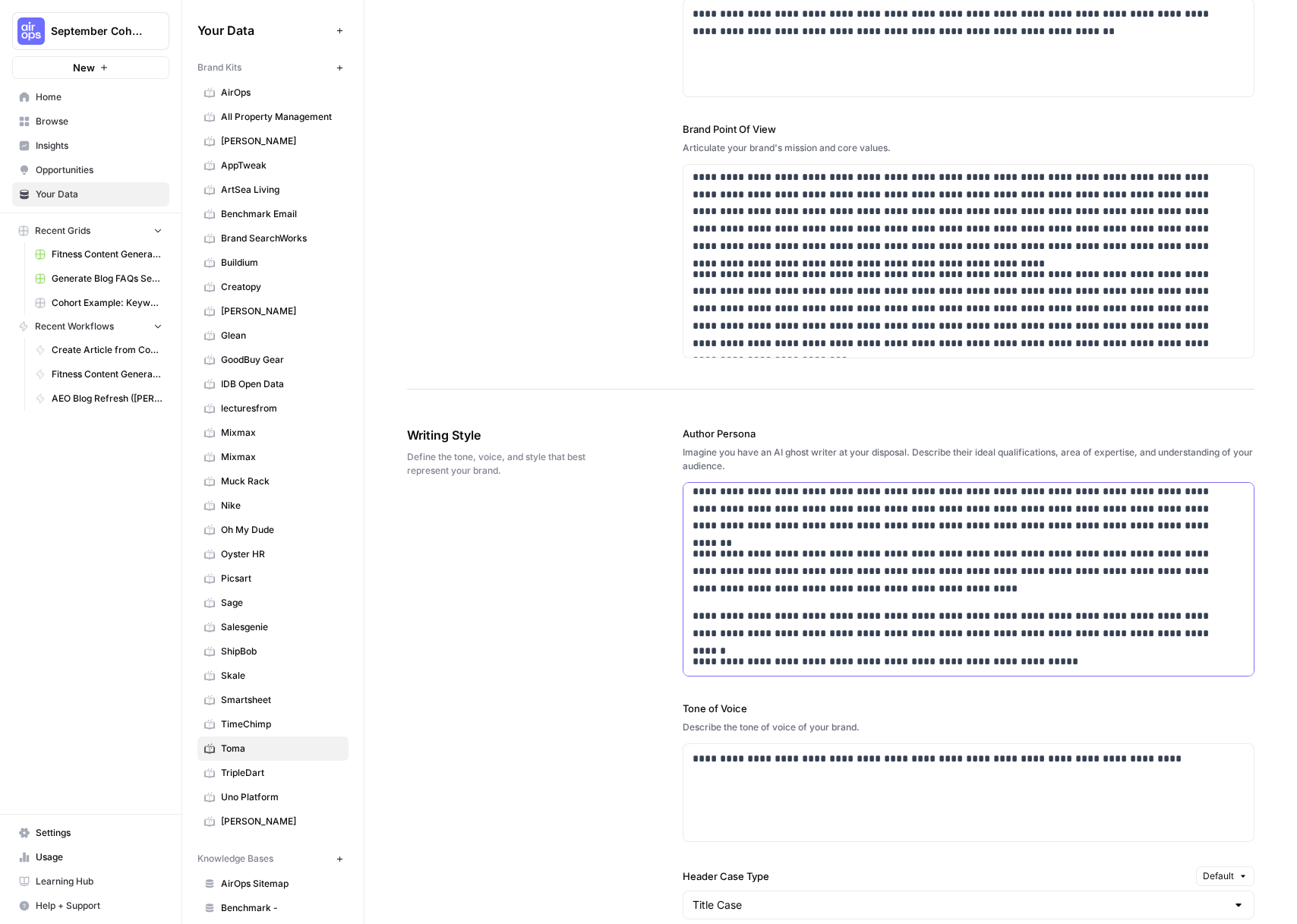
click at [917, 662] on p "**********" at bounding box center [958, 661] width 532 height 18
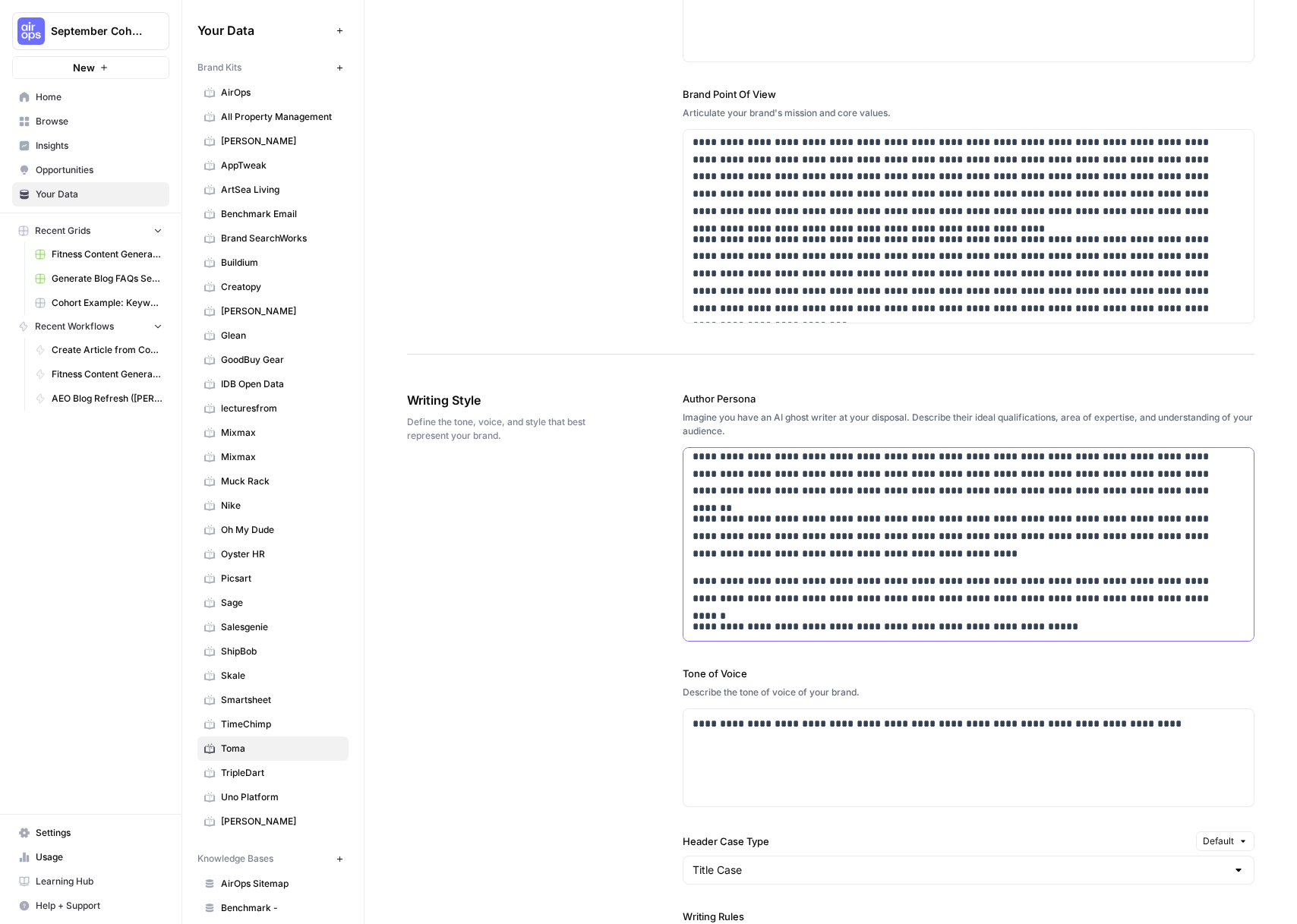
scroll to position [792, 0]
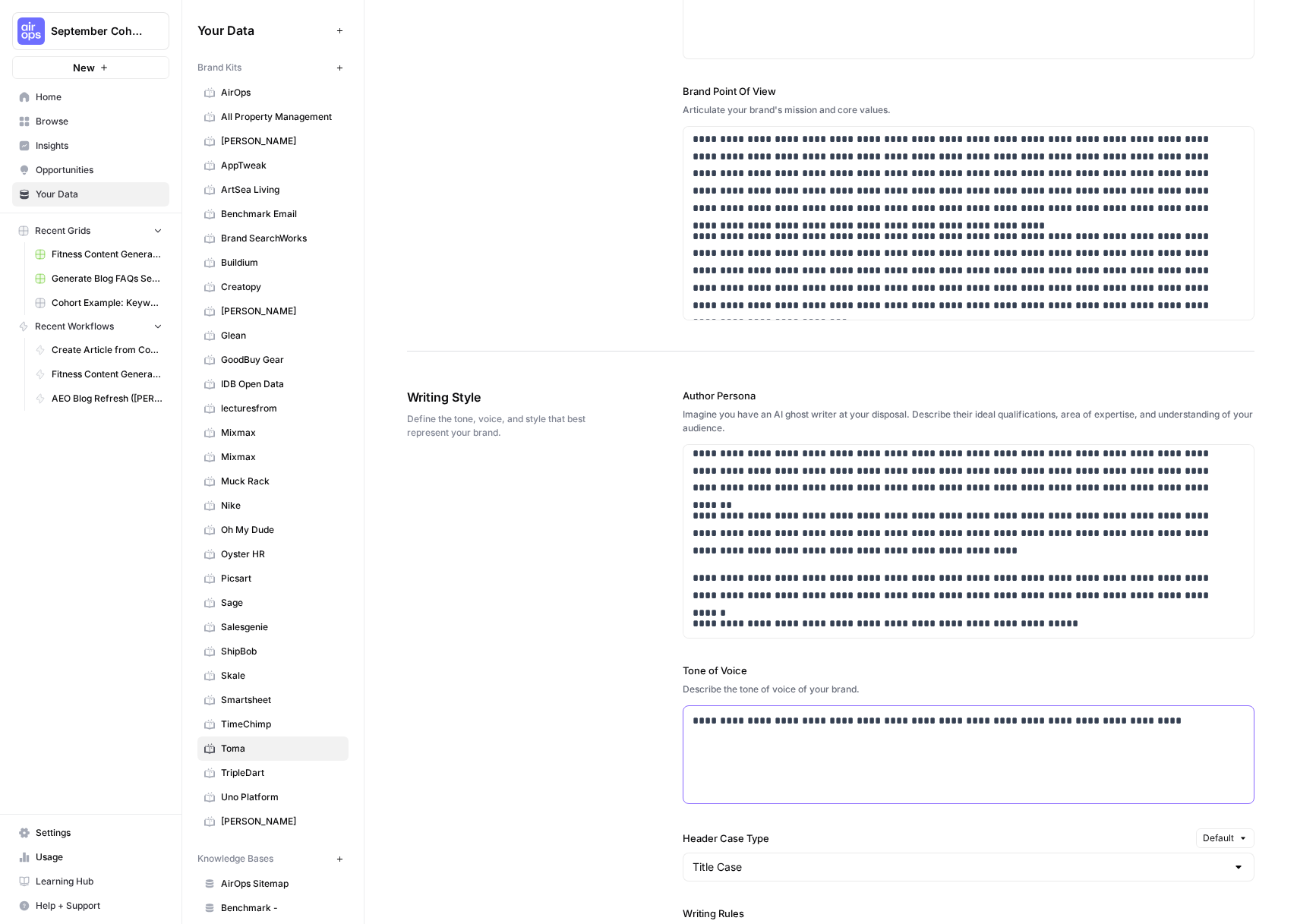
click at [905, 719] on p "**********" at bounding box center [964, 721] width 544 height 18
drag, startPoint x: 905, startPoint y: 719, endPoint x: 1057, endPoint y: 720, distance: 152.0
click at [913, 720] on p "**********" at bounding box center [964, 721] width 544 height 18
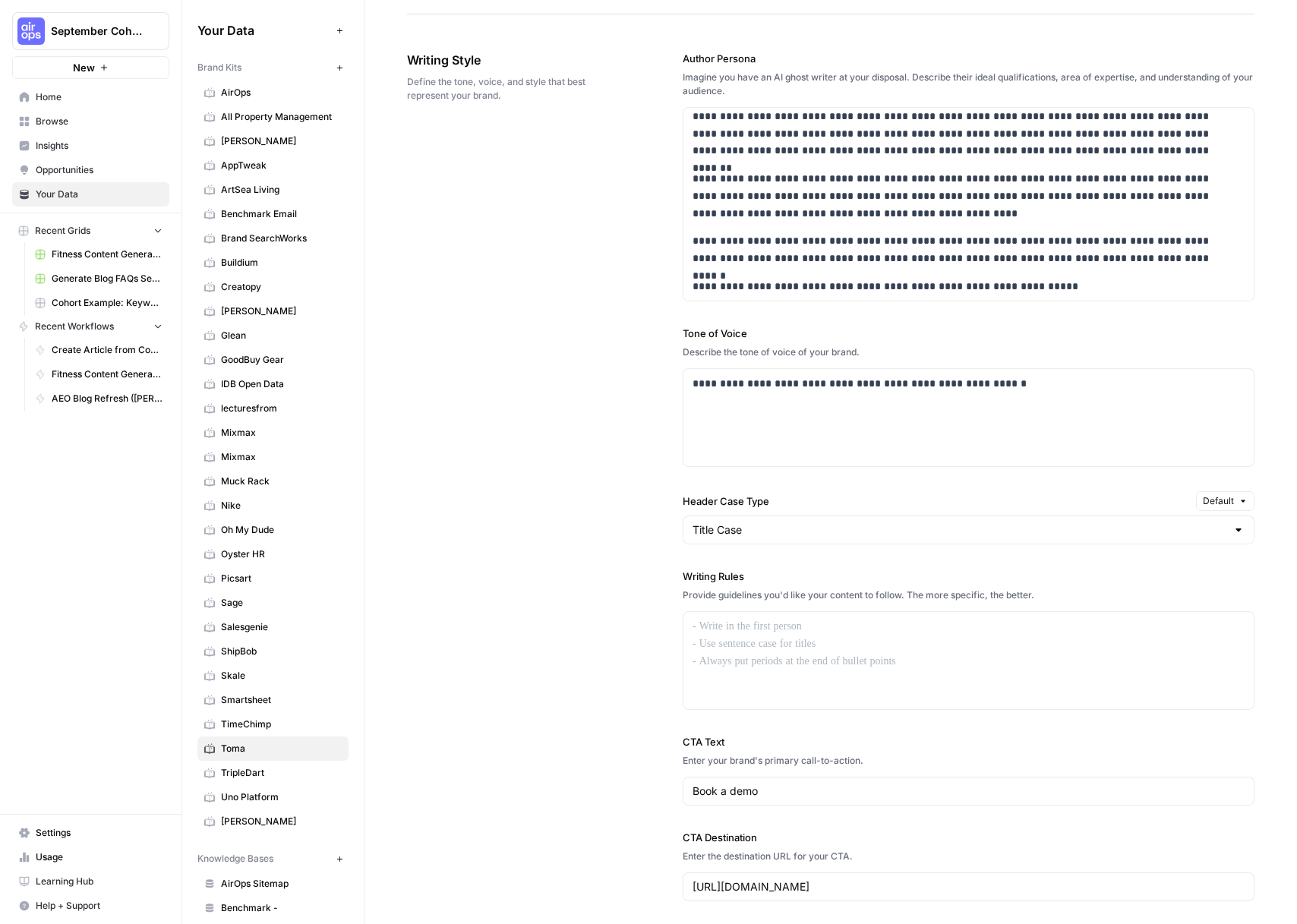
scroll to position [1142, 0]
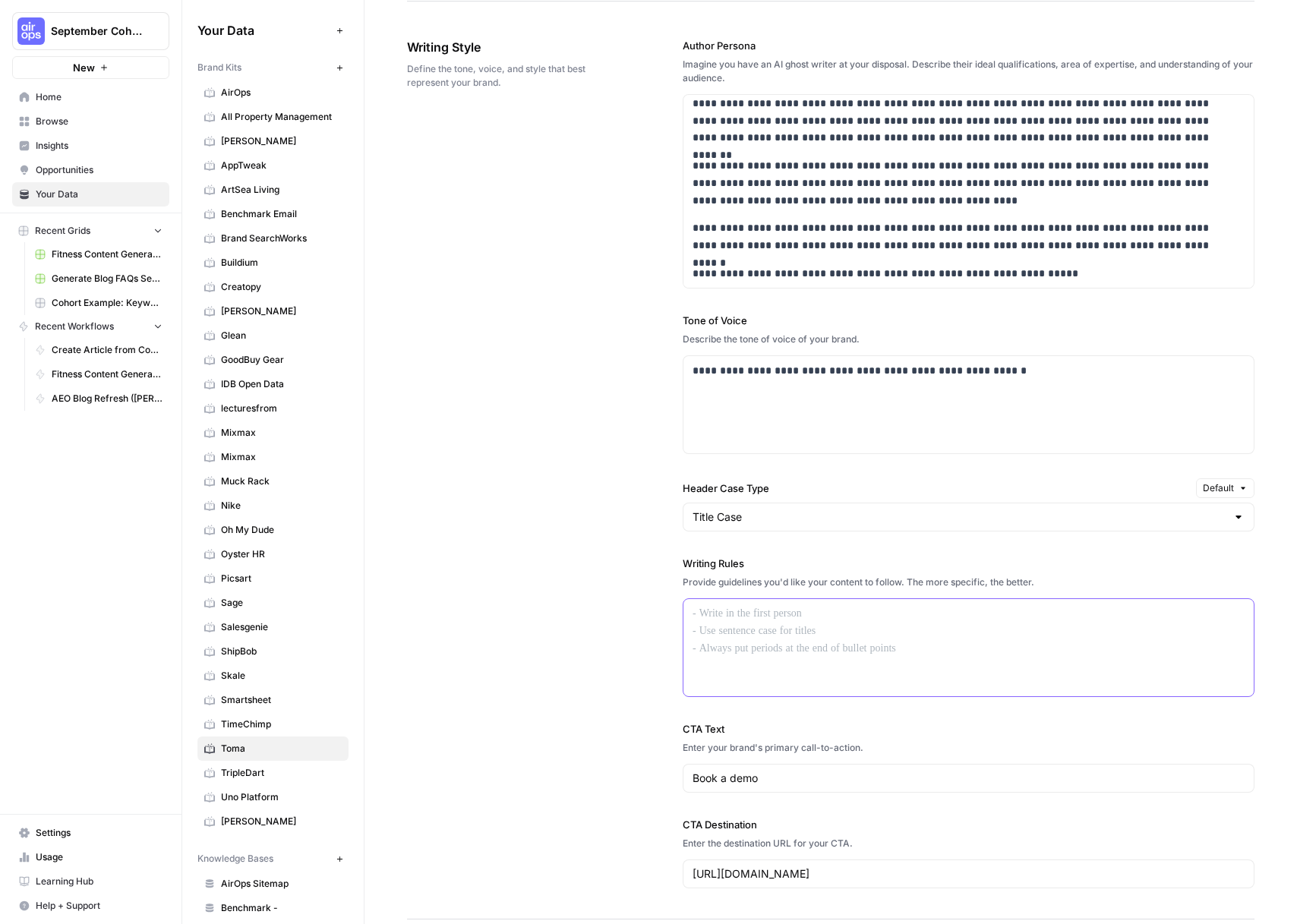
click at [731, 620] on p at bounding box center [968, 614] width 552 height 18
click at [828, 641] on div at bounding box center [968, 647] width 571 height 98
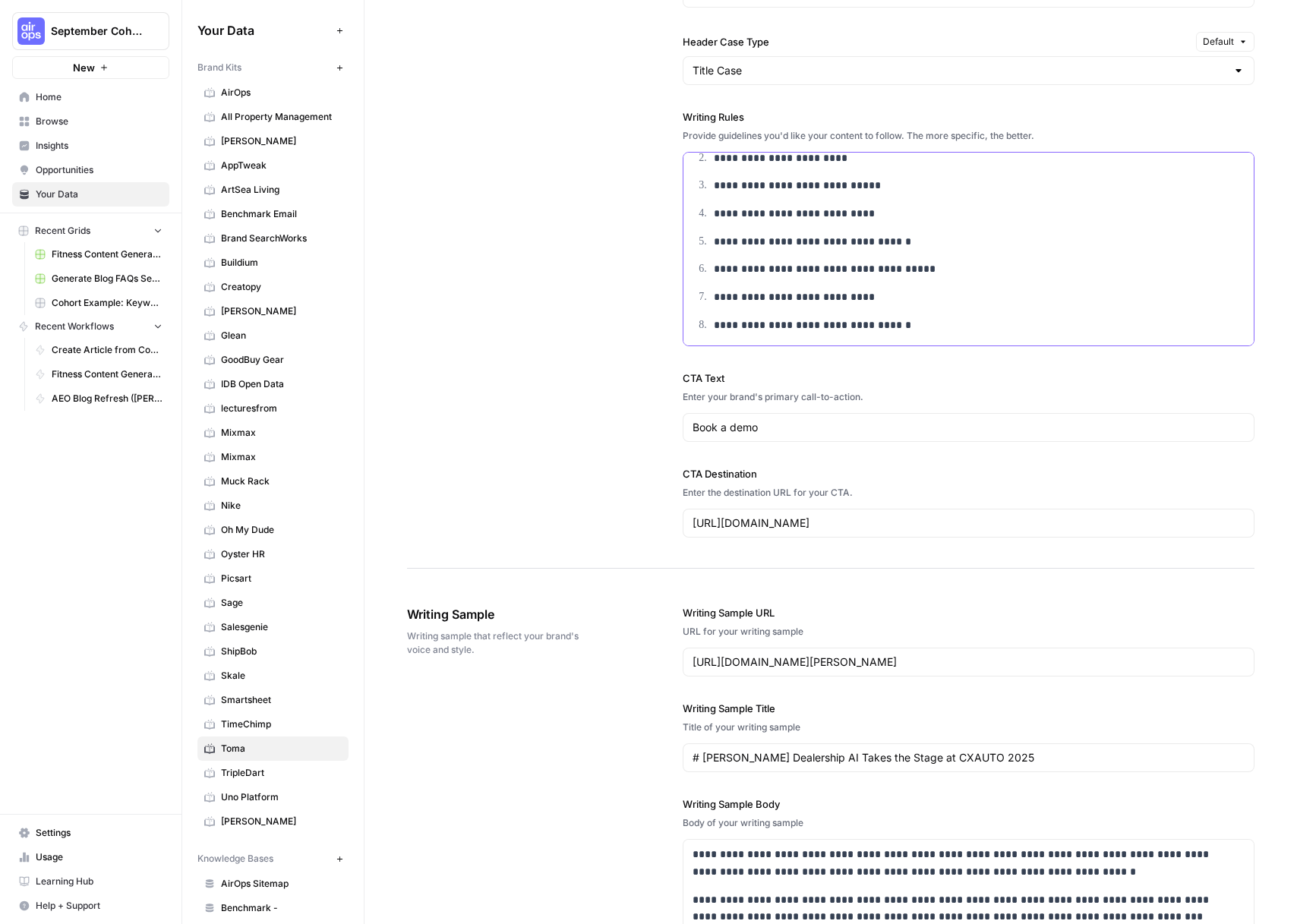
scroll to position [1599, 0]
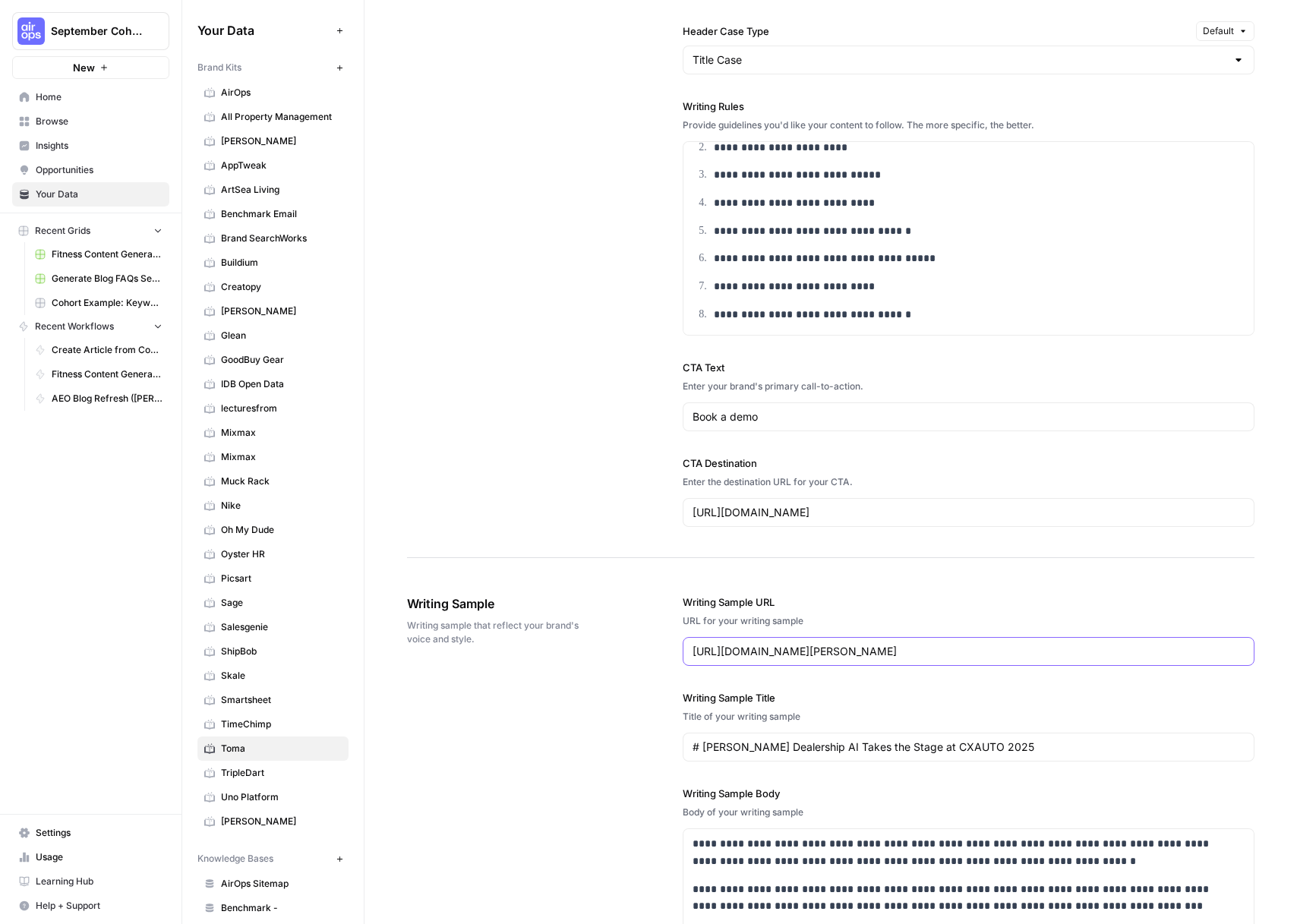
click at [1034, 651] on input "https://www.toma.com/resources/blog/tomas-dealership-ai-takes-the-stage-at-cxau…" at bounding box center [968, 652] width 552 height 15
paste input "inside-asotu-con-2025-and-the-future-of-dealership-ai"
type input "https://www.toma.com/resources/blog/inside-asotu-con-2025-and-the-future-of-dea…"
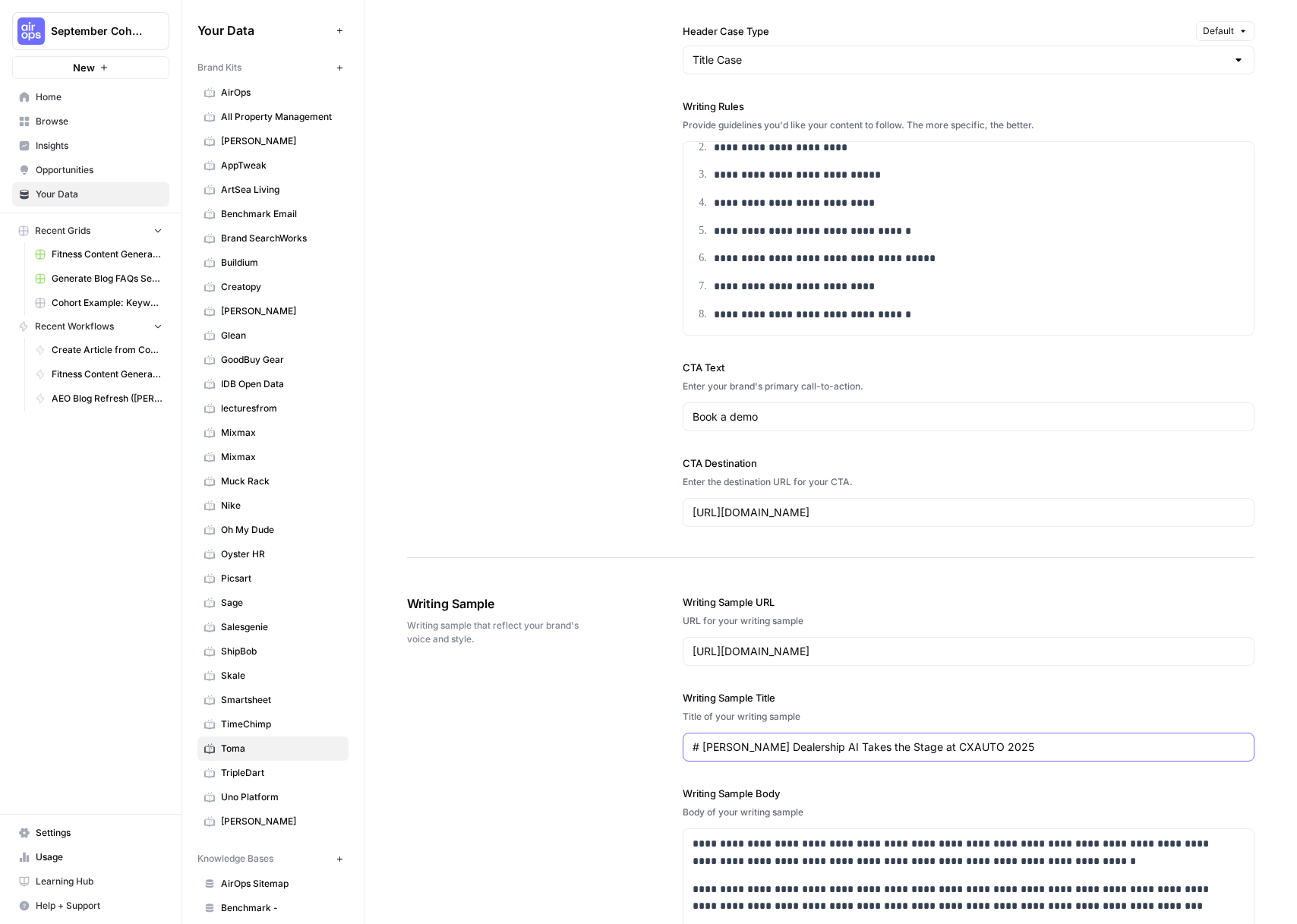
click at [1084, 749] on input "# Toma's Dealership AI Takes the Stage at CXAUTO 2025" at bounding box center [968, 747] width 552 height 15
paste input "Inside ASOTU CON 2025 and the Future of Dealership AI"
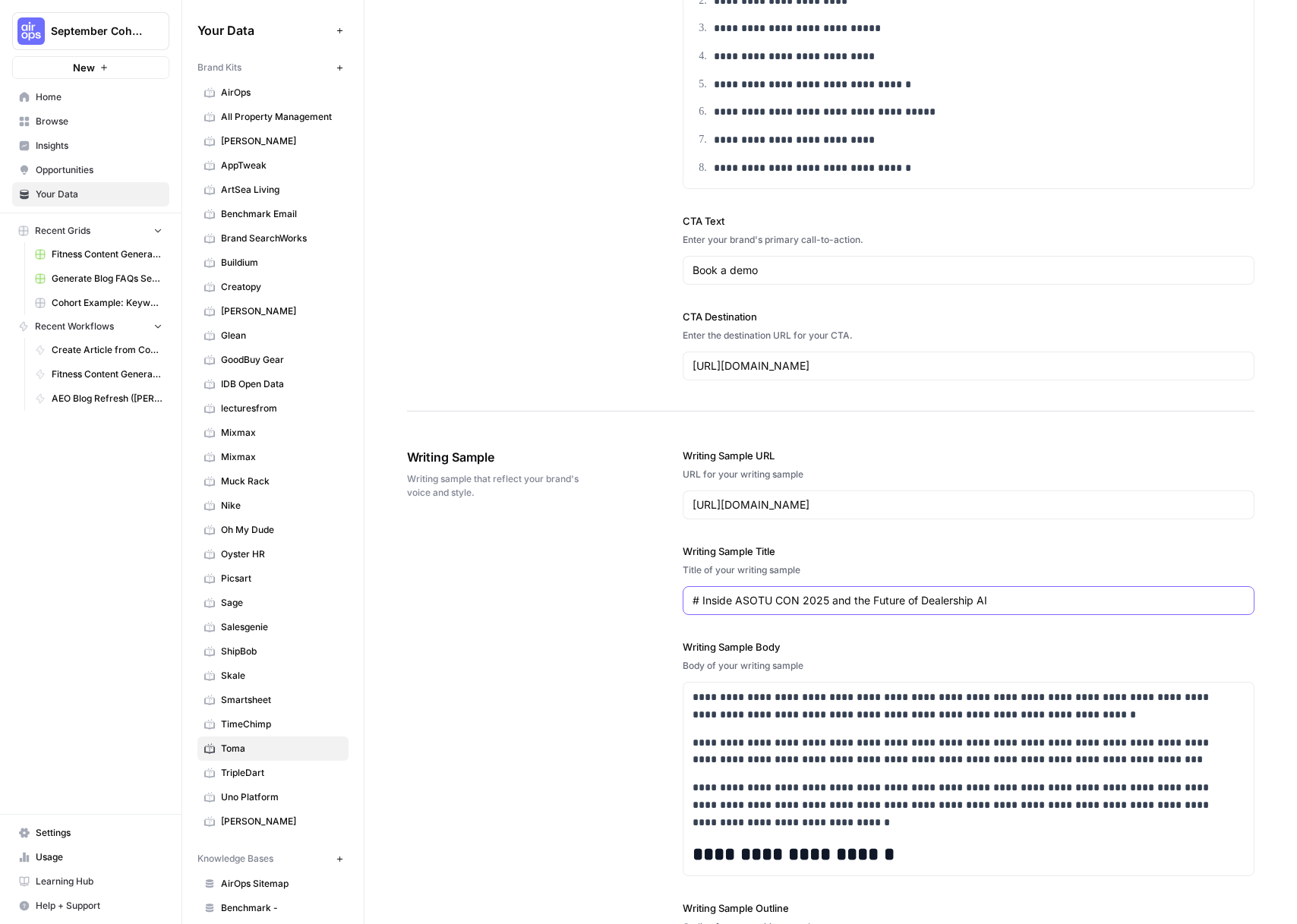
type input "# Inside ASOTU CON 2025 and the Future of Dealership AI"
click at [766, 734] on p "**********" at bounding box center [958, 751] width 532 height 35
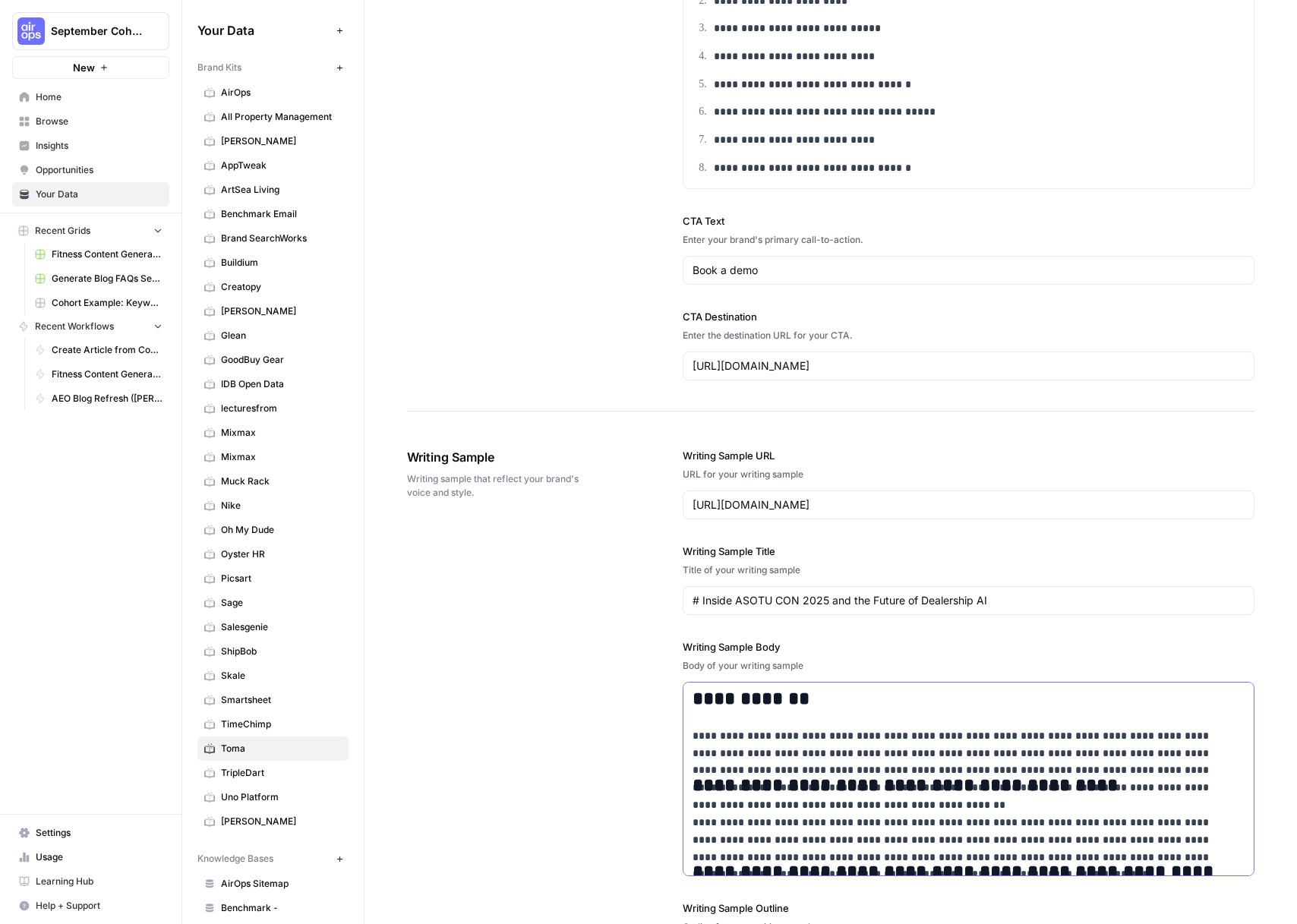
scroll to position [638, 0]
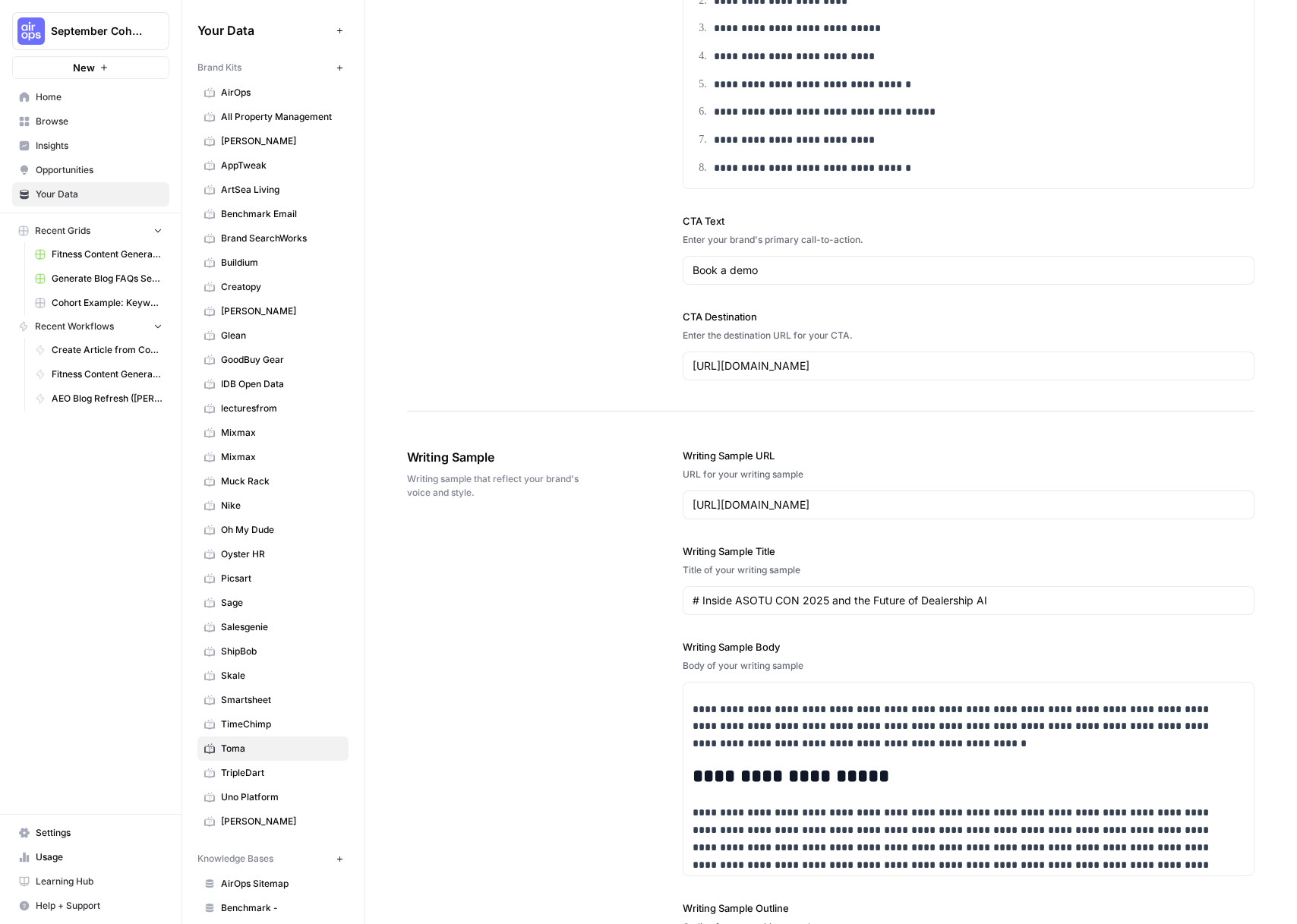
click at [633, 759] on div "**********" at bounding box center [831, 793] width 848 height 751
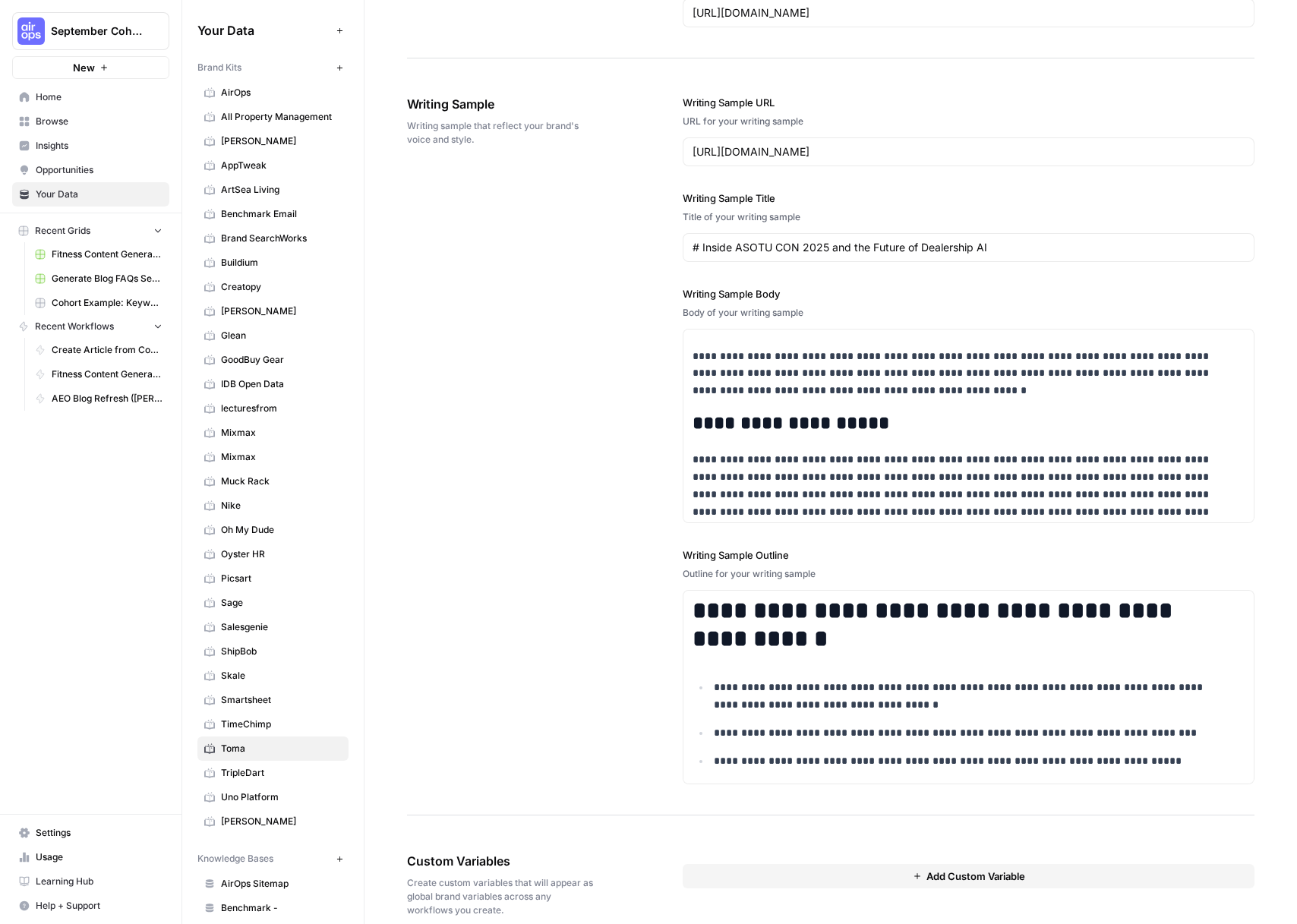
scroll to position [2118, 0]
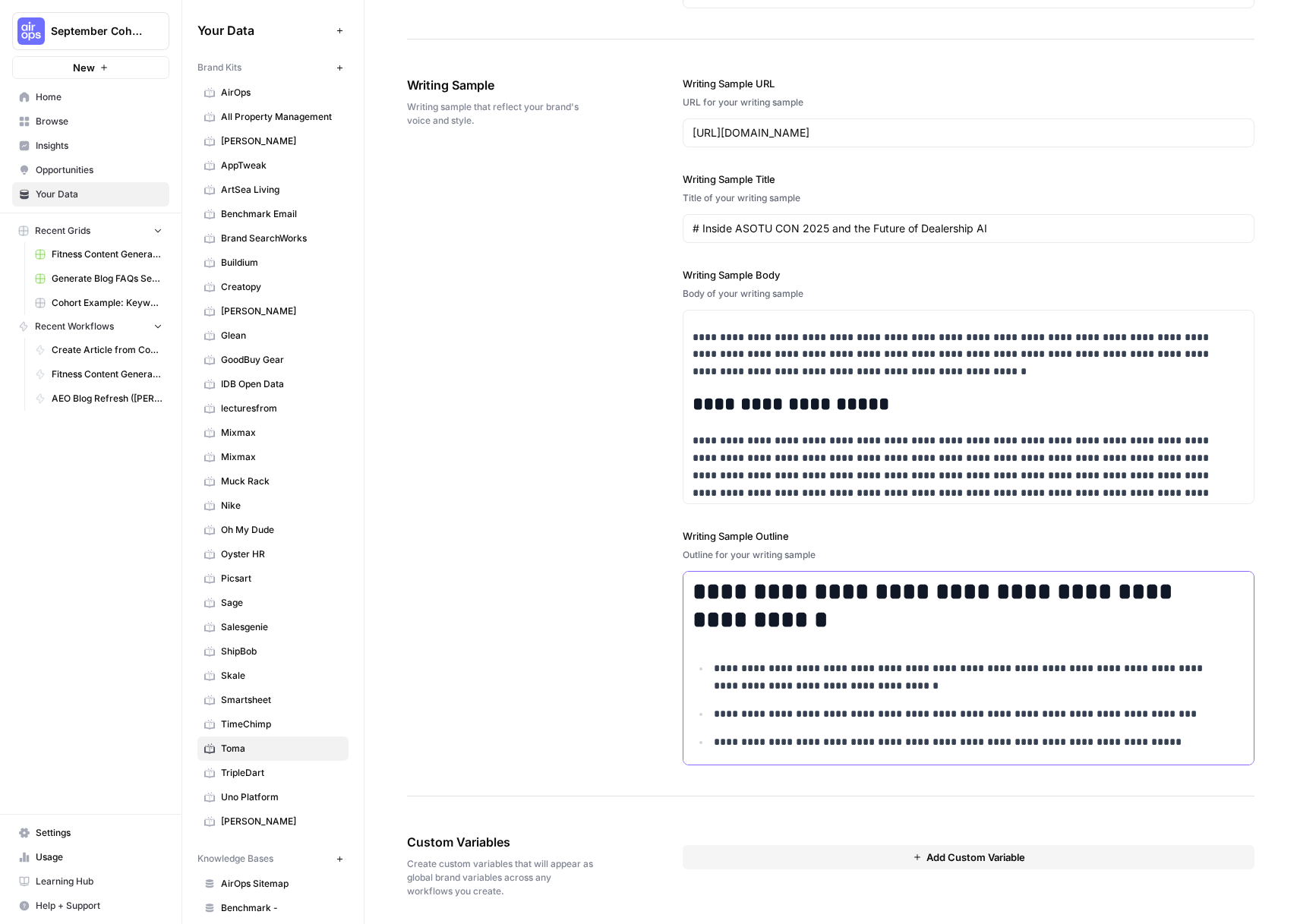
click at [783, 696] on ul "**********" at bounding box center [968, 750] width 552 height 180
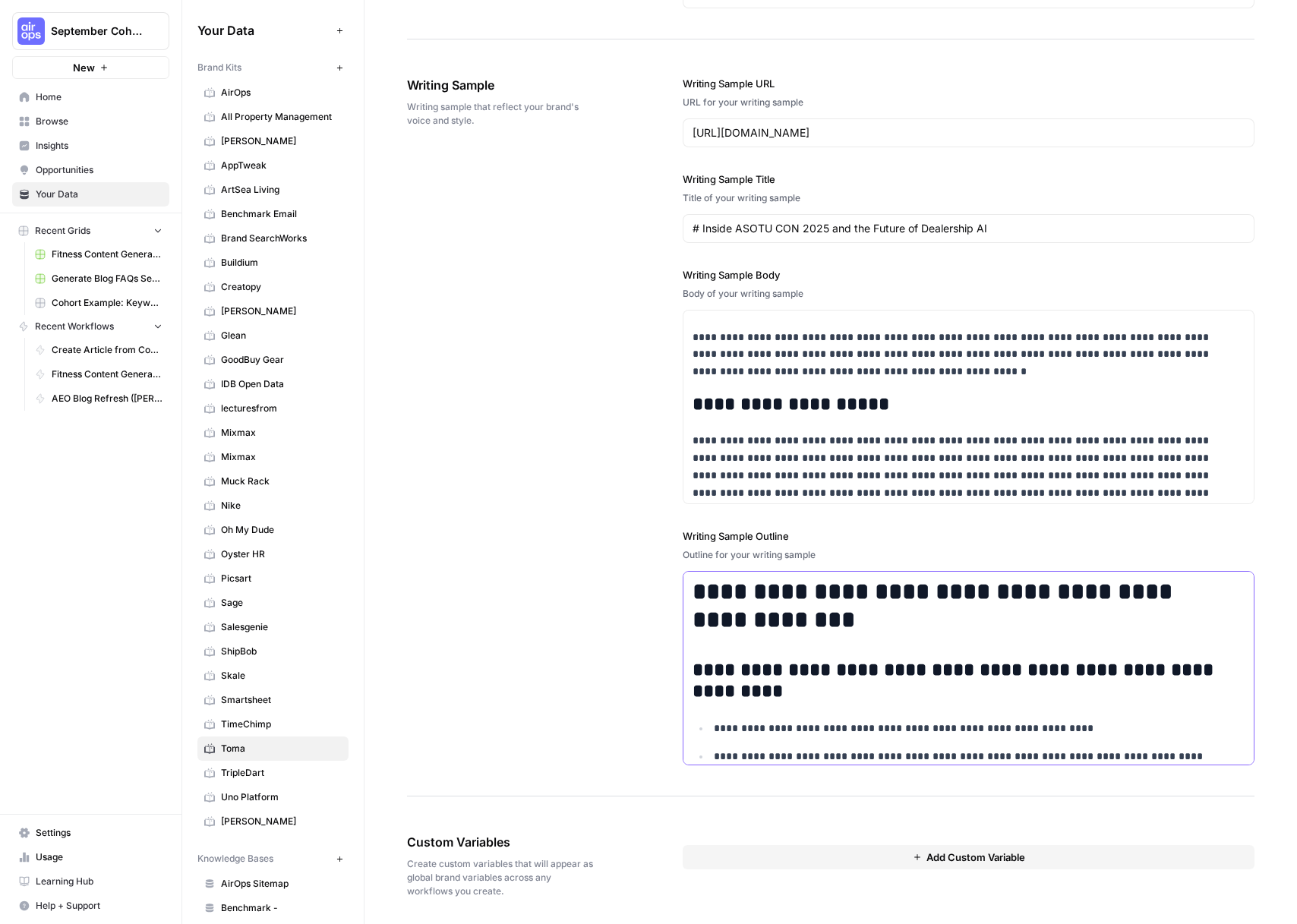
scroll to position [936, 0]
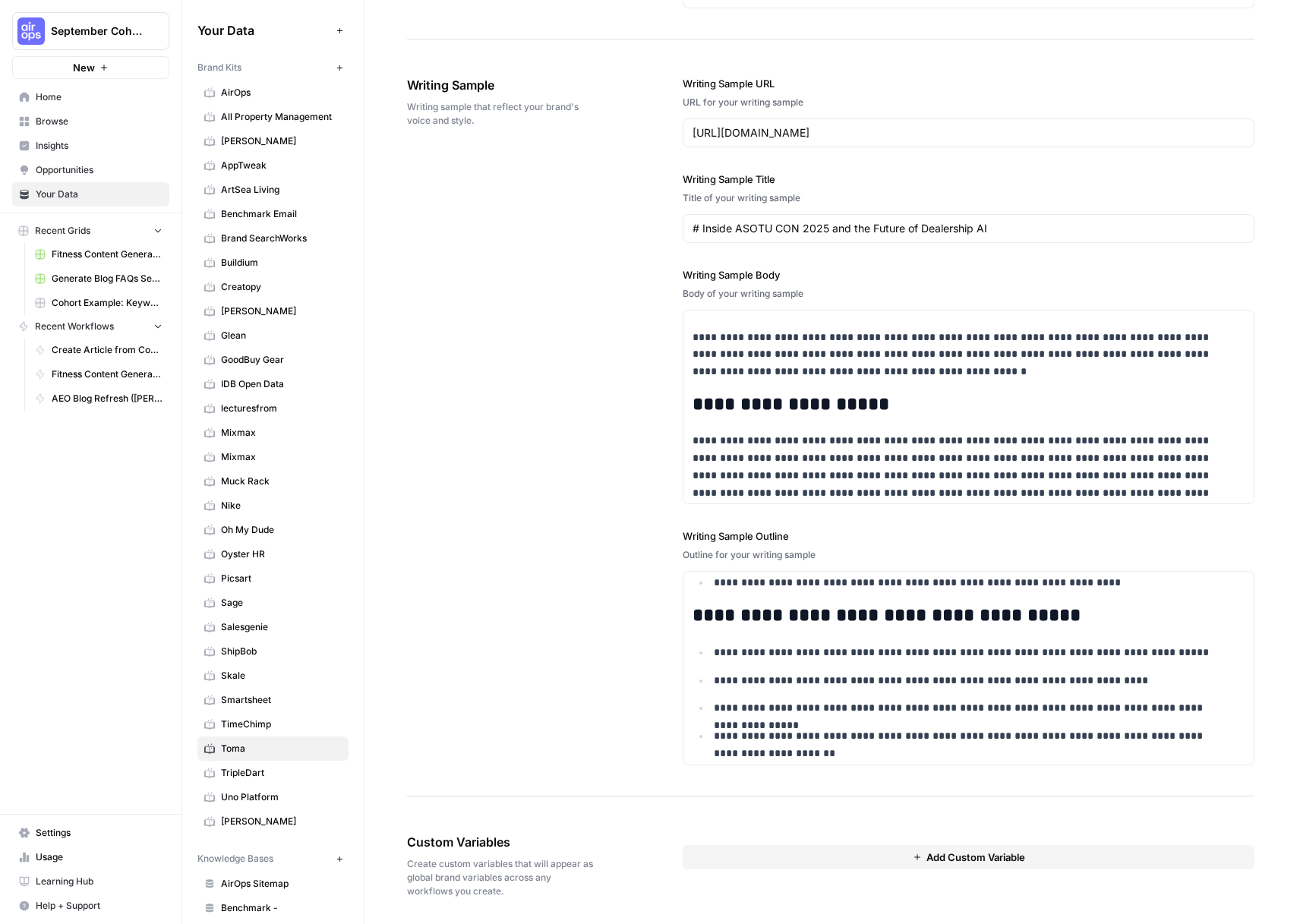
click at [561, 678] on div "**********" at bounding box center [831, 421] width 848 height 751
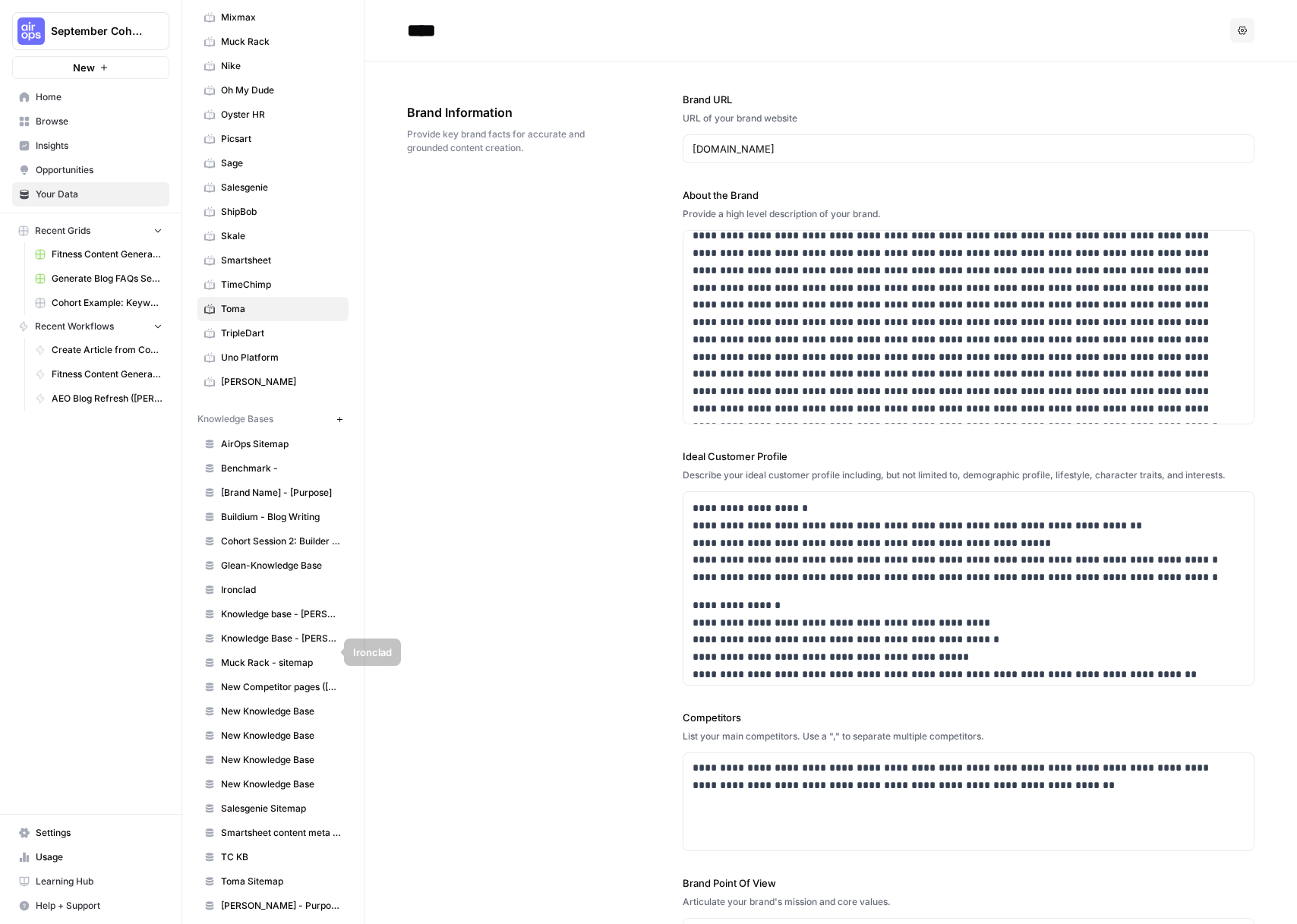
scroll to position [452, 0]
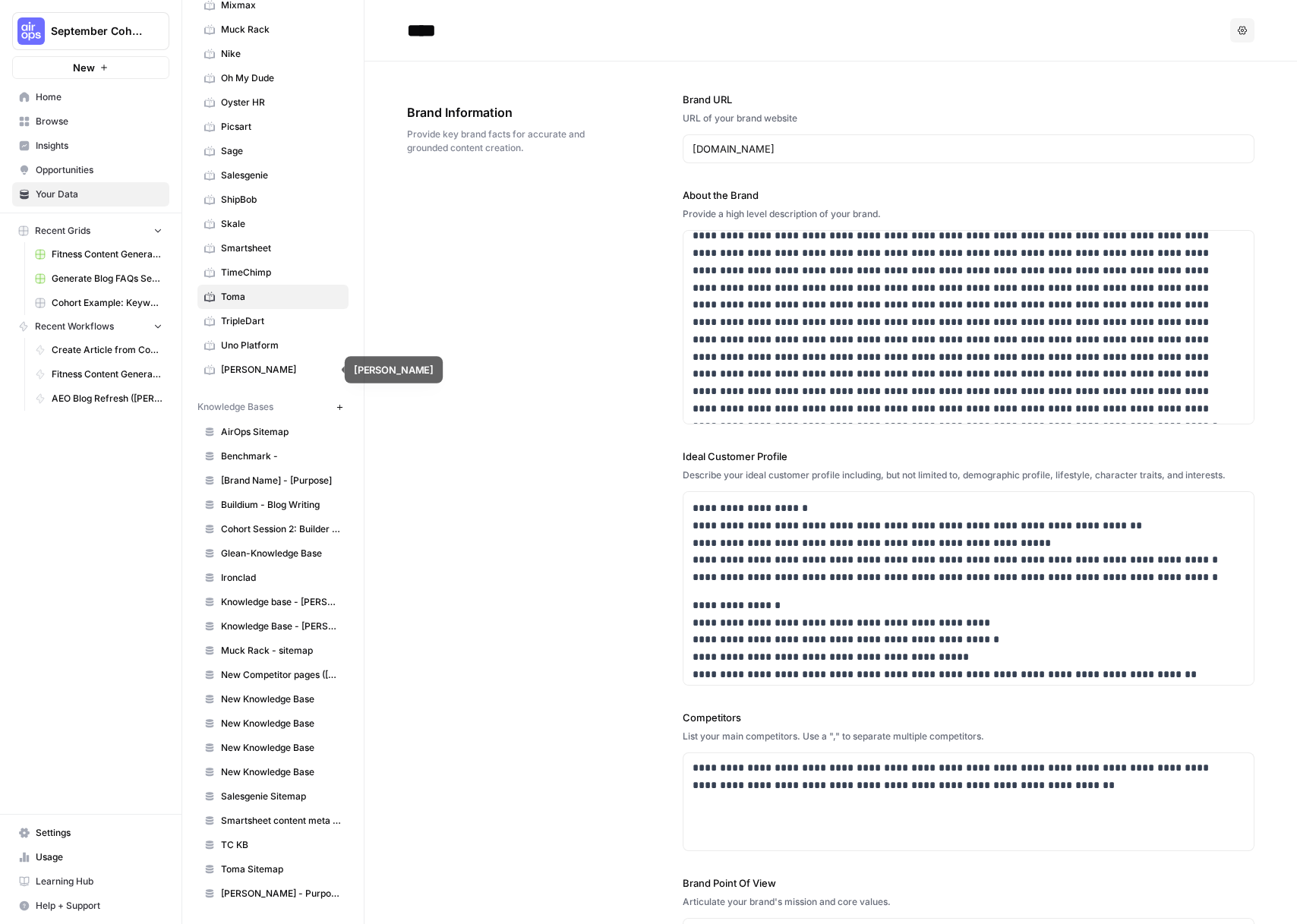
click at [238, 371] on span "Zola" at bounding box center [281, 370] width 121 height 14
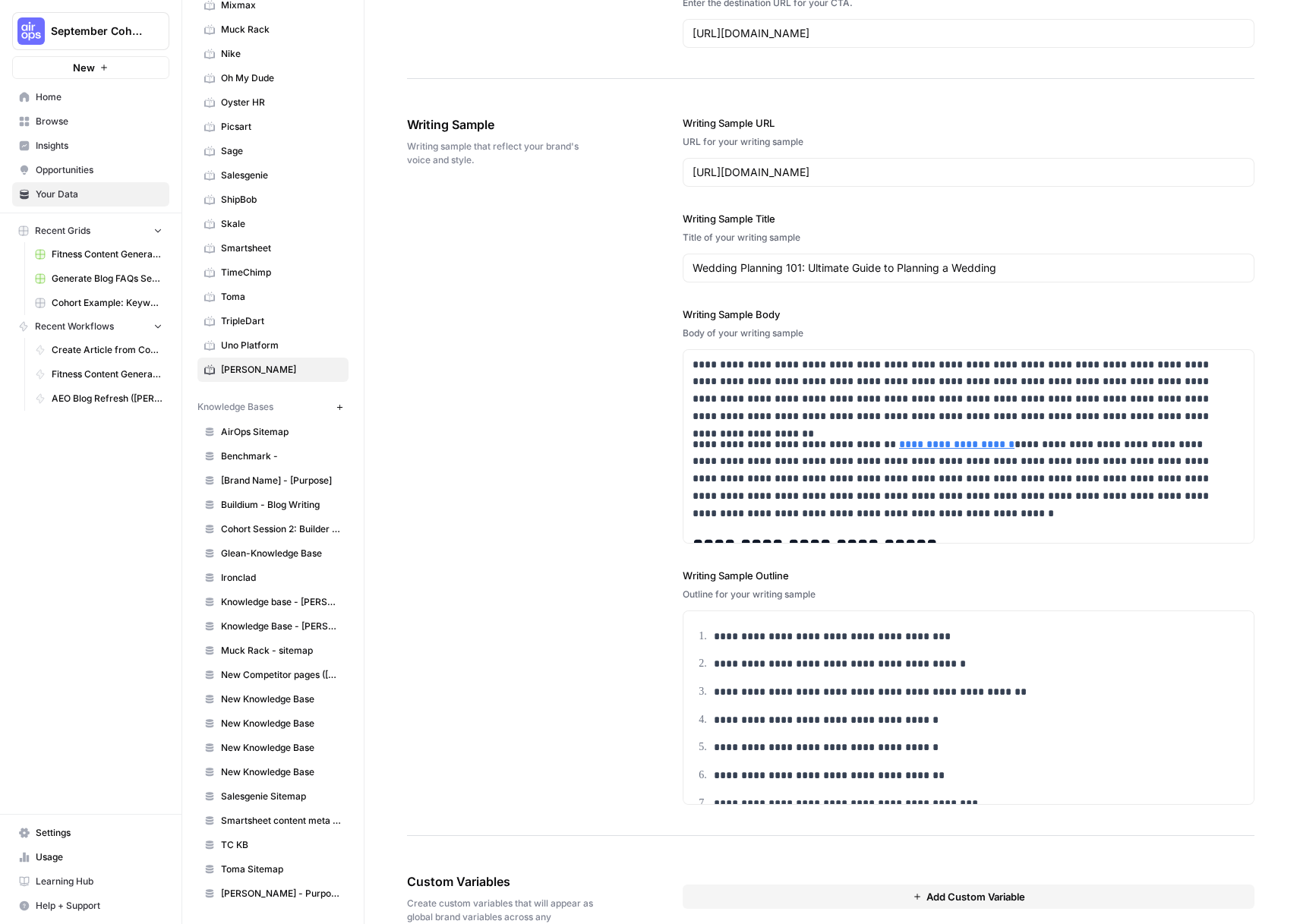
scroll to position [2211, 0]
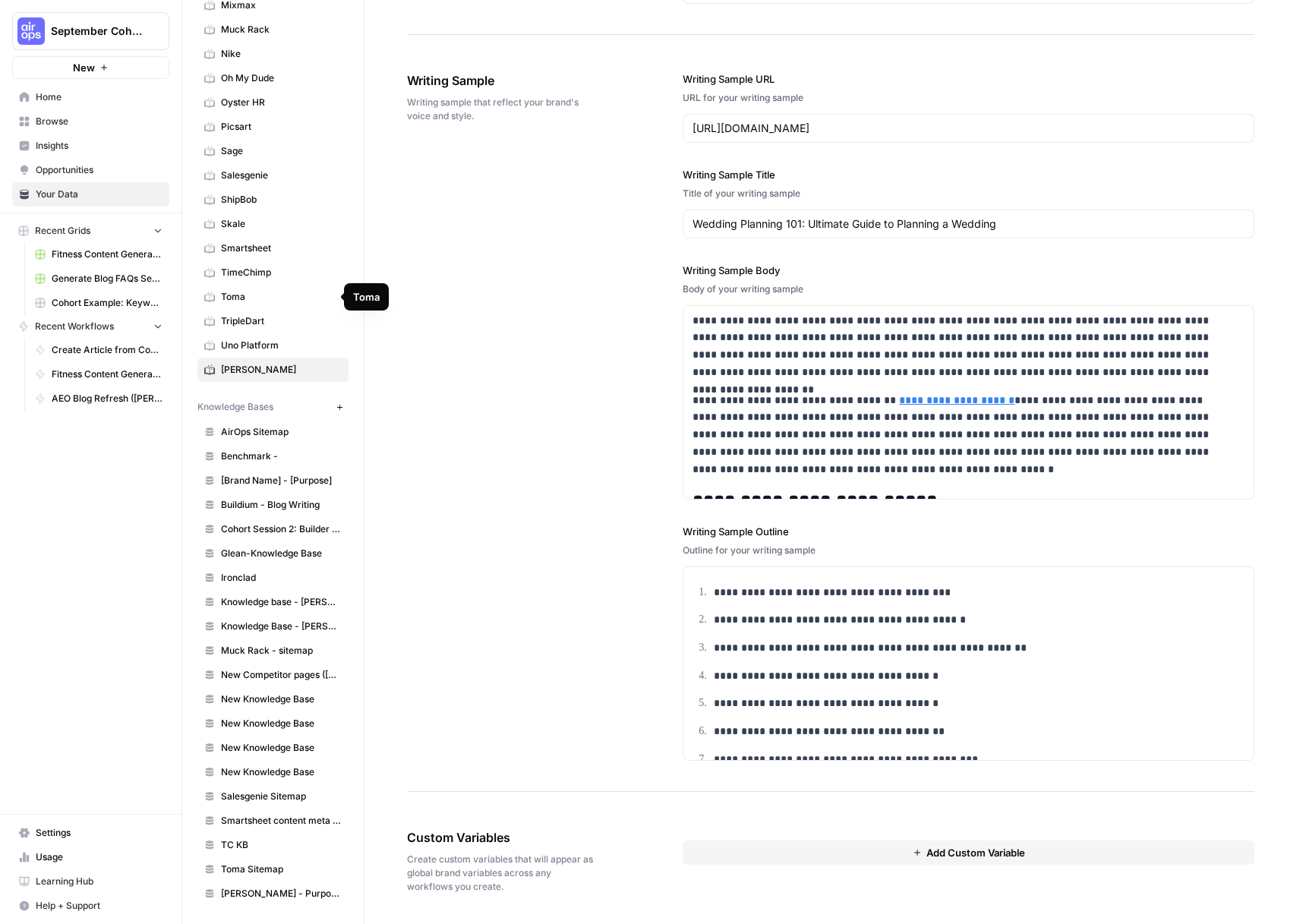
click at [270, 243] on span "Smartsheet" at bounding box center [281, 248] width 121 height 14
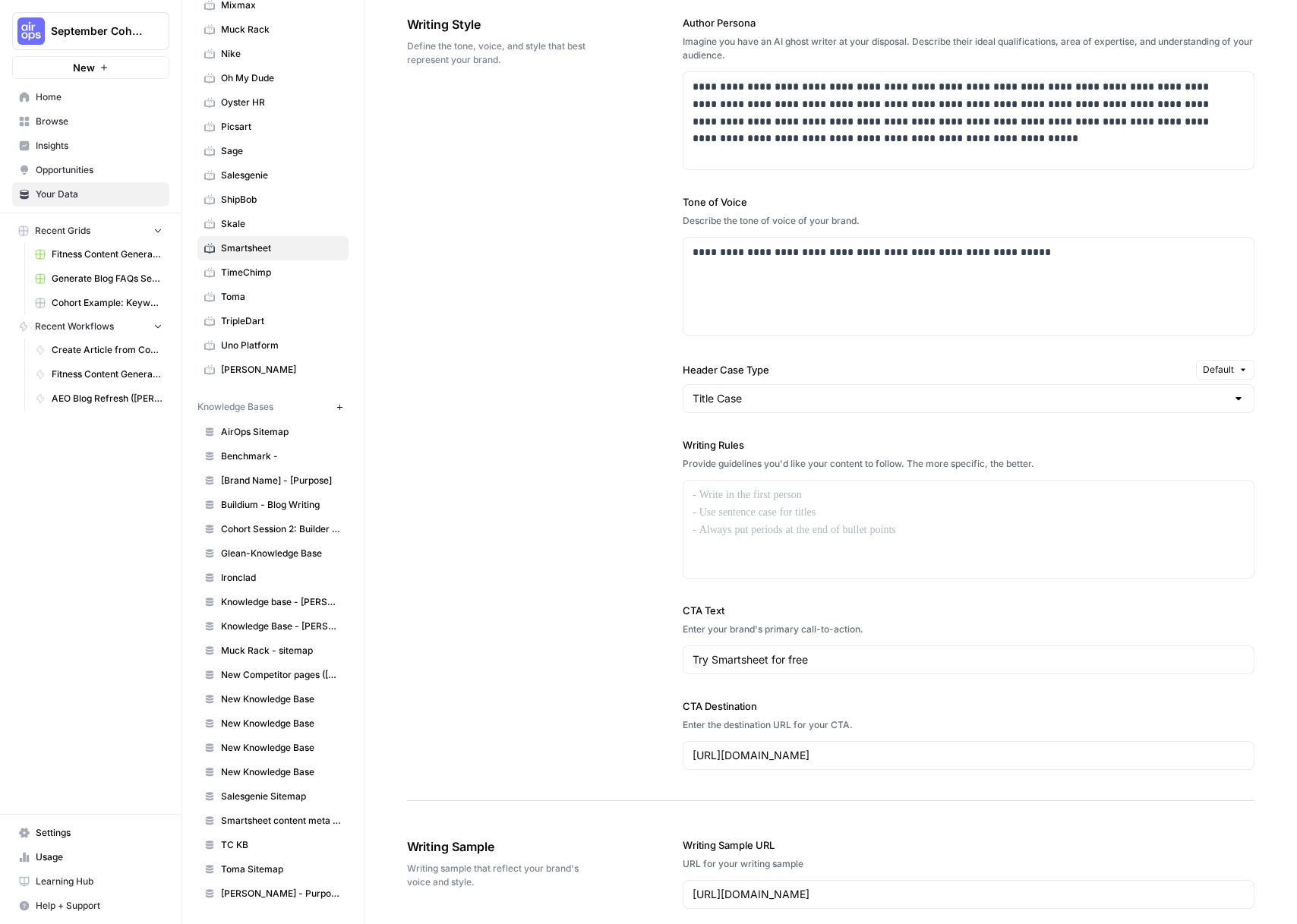
scroll to position [1858, 0]
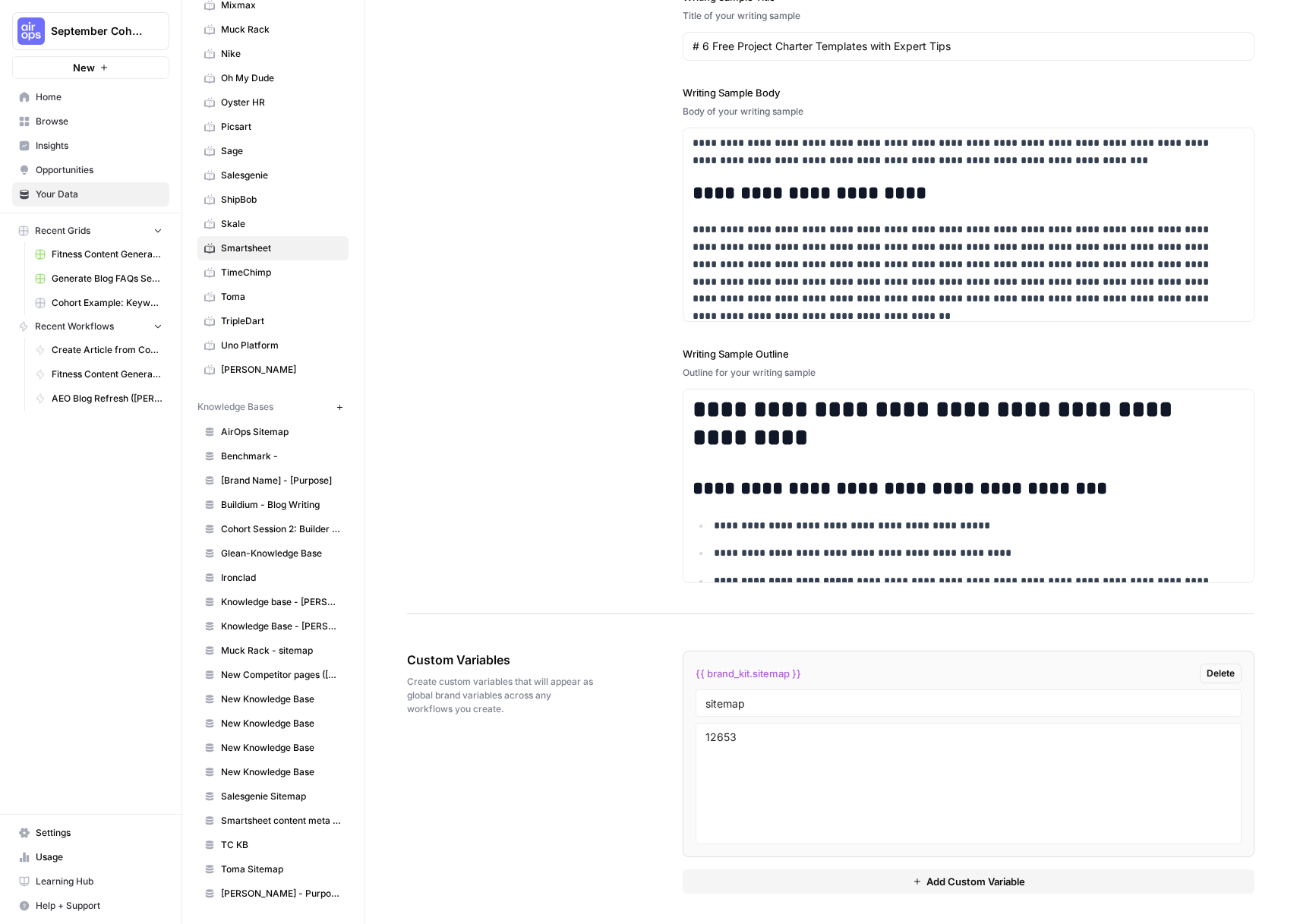
click at [266, 863] on span "Toma Sitemap" at bounding box center [281, 869] width 121 height 14
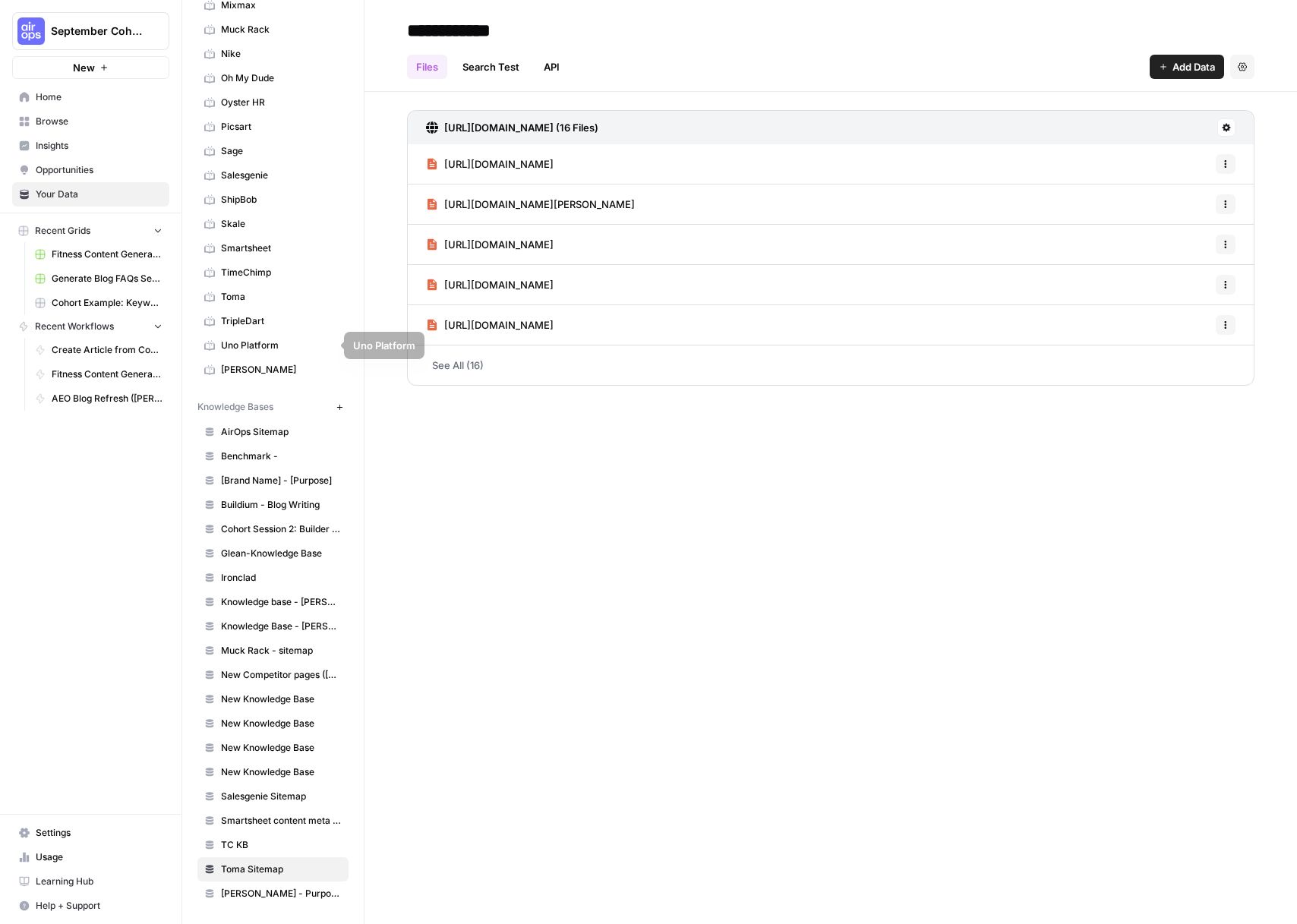
click at [256, 296] on span "Toma" at bounding box center [281, 297] width 121 height 14
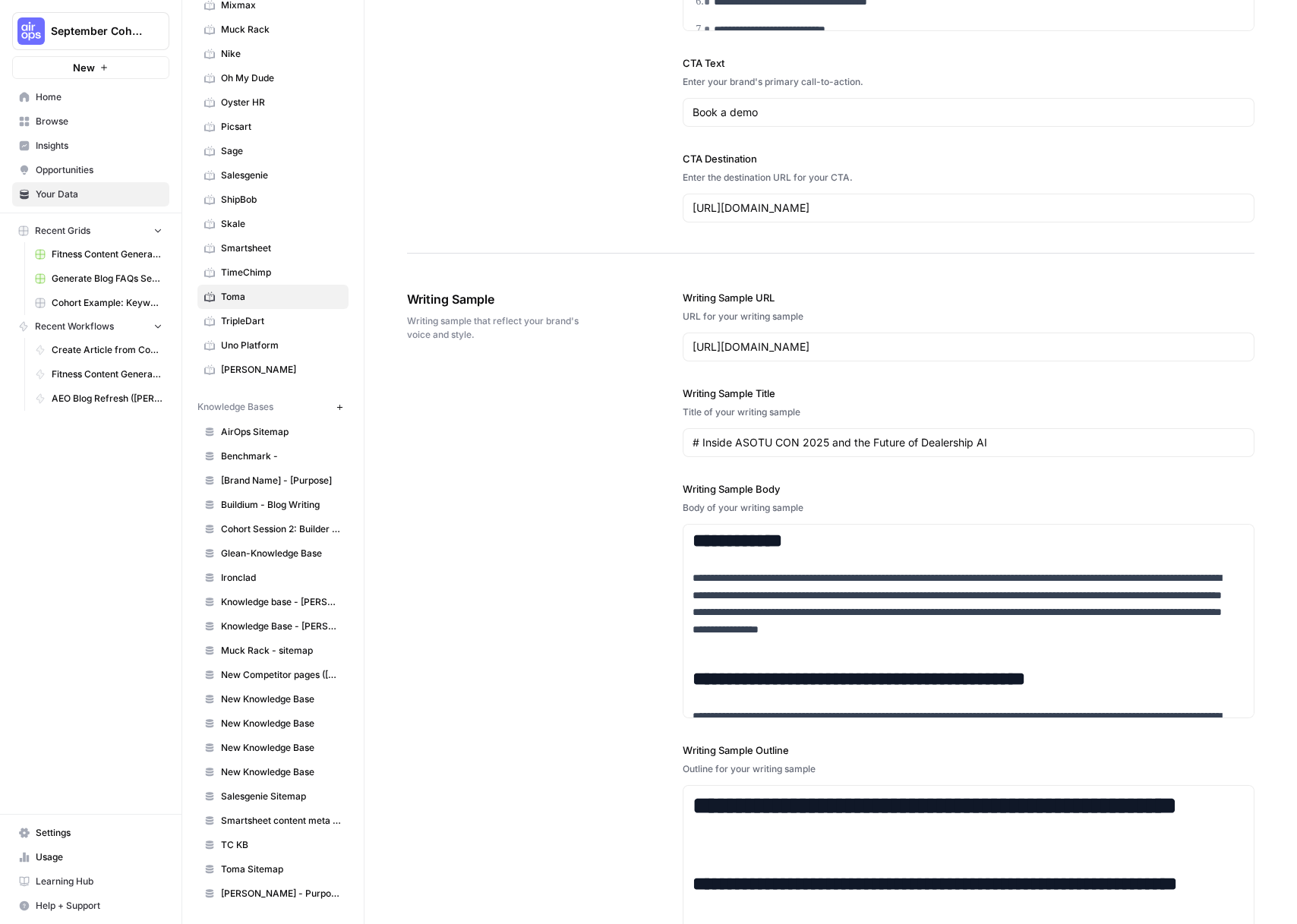
scroll to position [2123, 0]
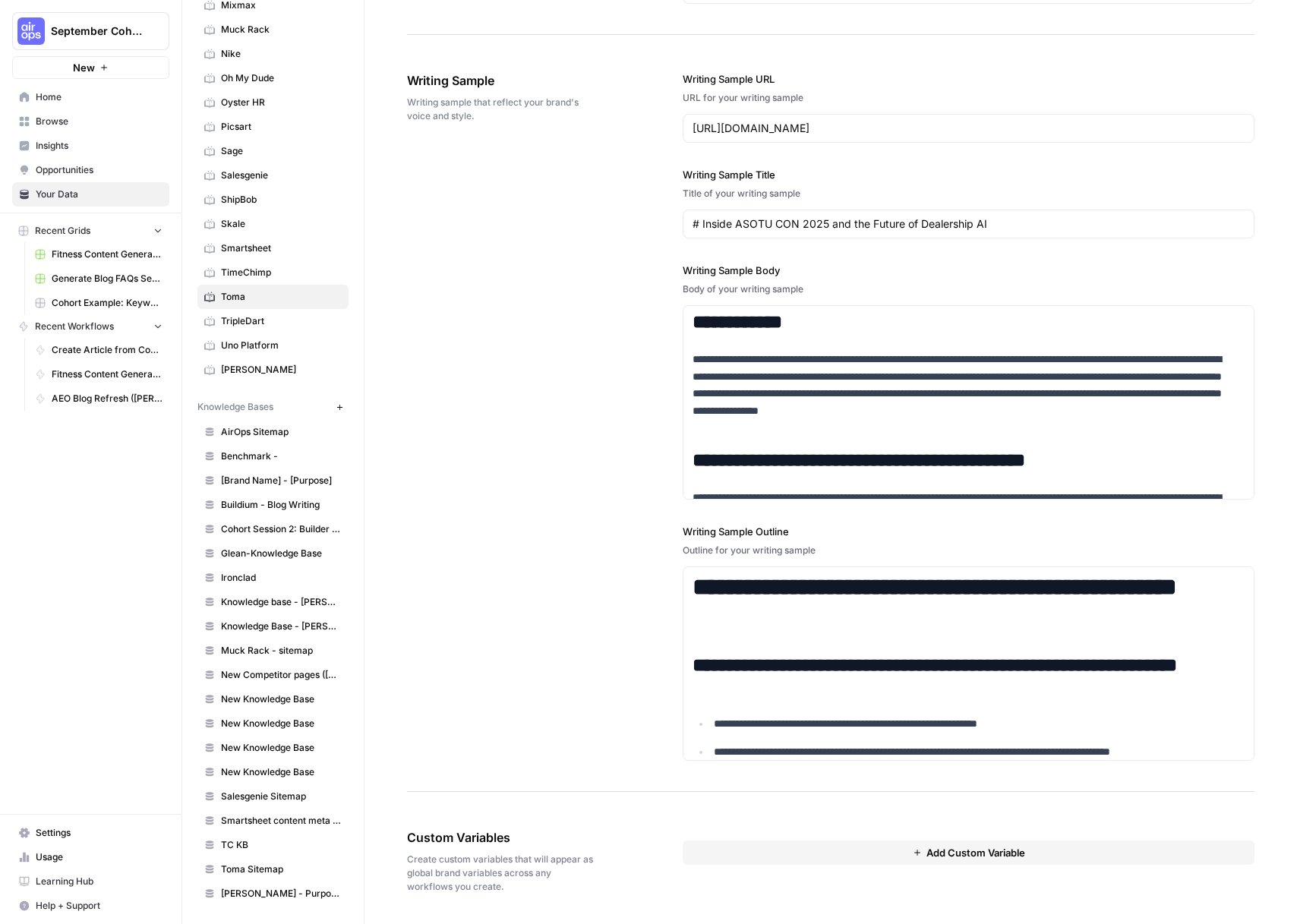
click at [872, 849] on button "Add Custom Variable" at bounding box center [968, 853] width 572 height 25
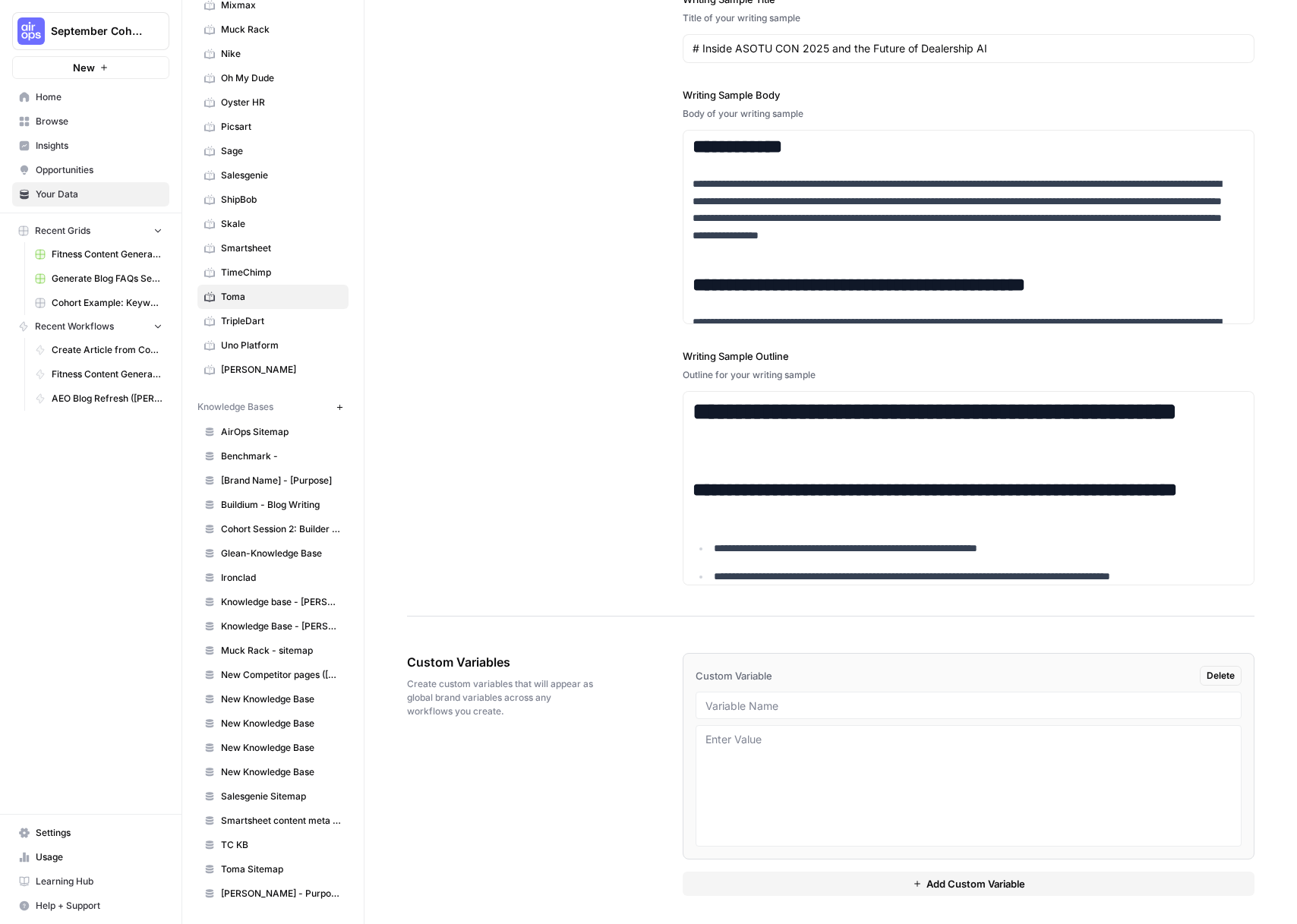
click at [749, 714] on div at bounding box center [968, 706] width 546 height 28
click at [780, 713] on div at bounding box center [968, 706] width 546 height 28
click at [794, 699] on input "text" at bounding box center [968, 706] width 526 height 14
type input "sitemap"
paste textarea "12647"
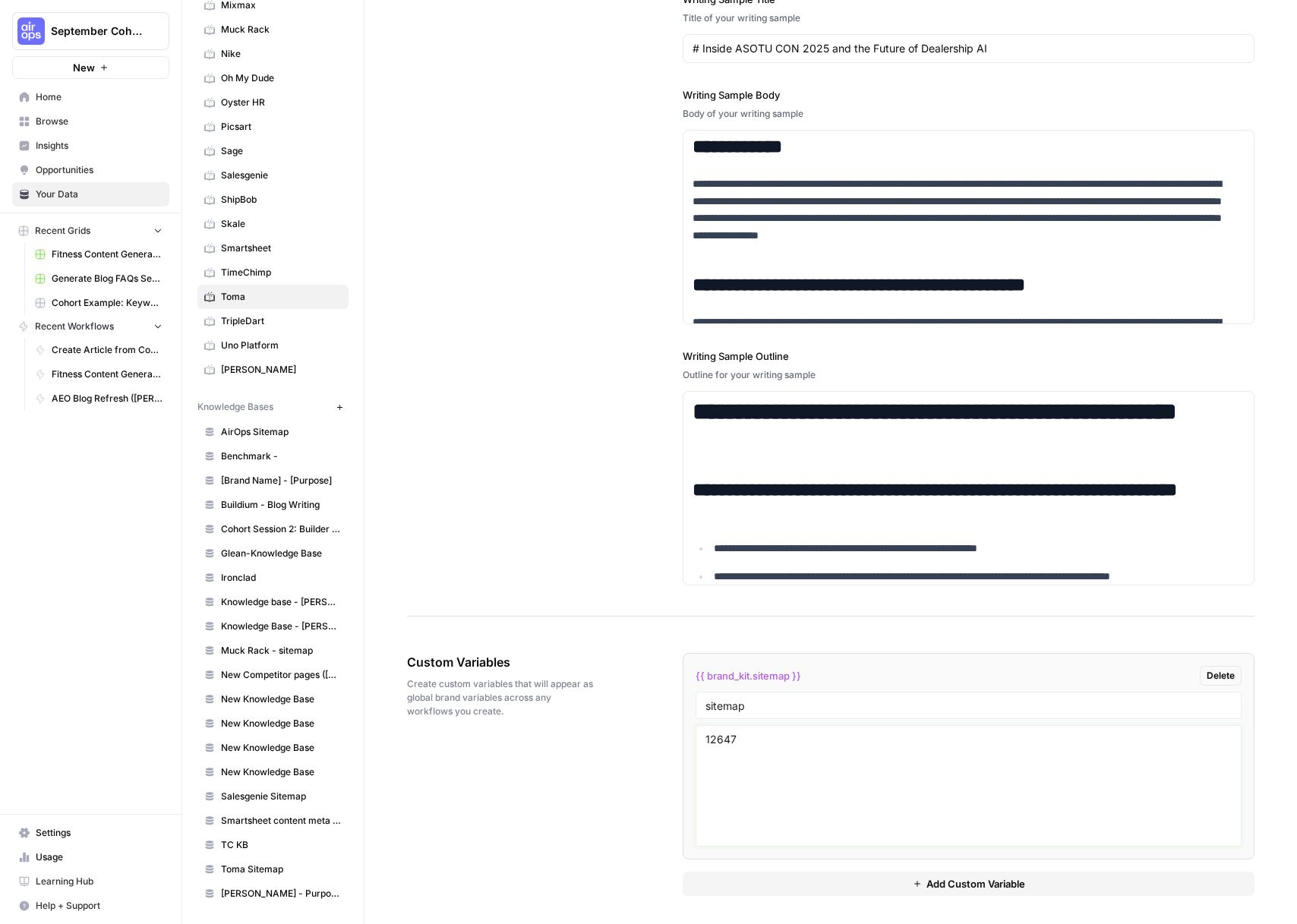
type textarea "12647"
click at [614, 734] on div "Custom Variables Create custom variables that will appear as global brand varia…" at bounding box center [831, 775] width 848 height 304
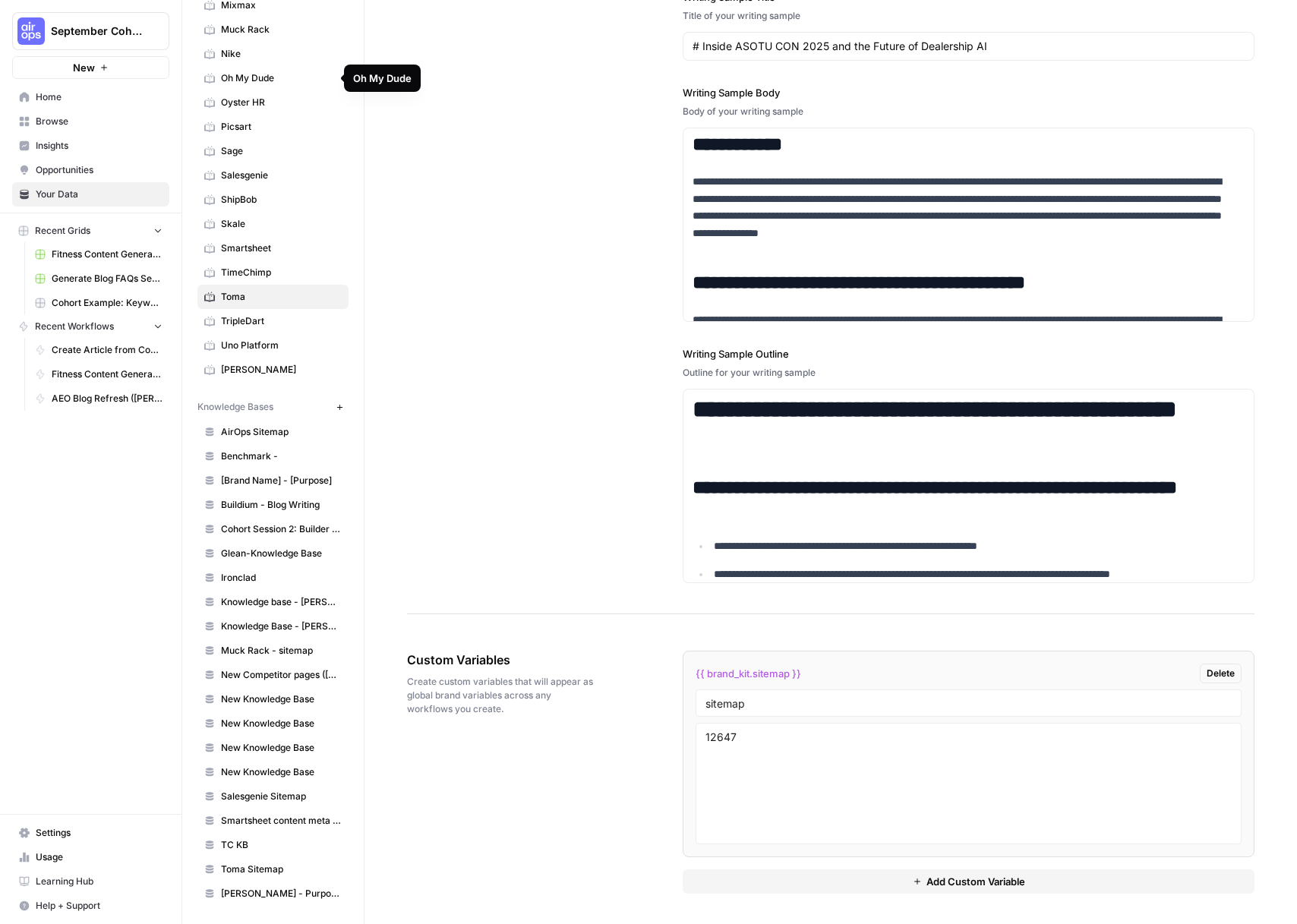
click at [273, 80] on span "Oh My Dude" at bounding box center [281, 78] width 121 height 14
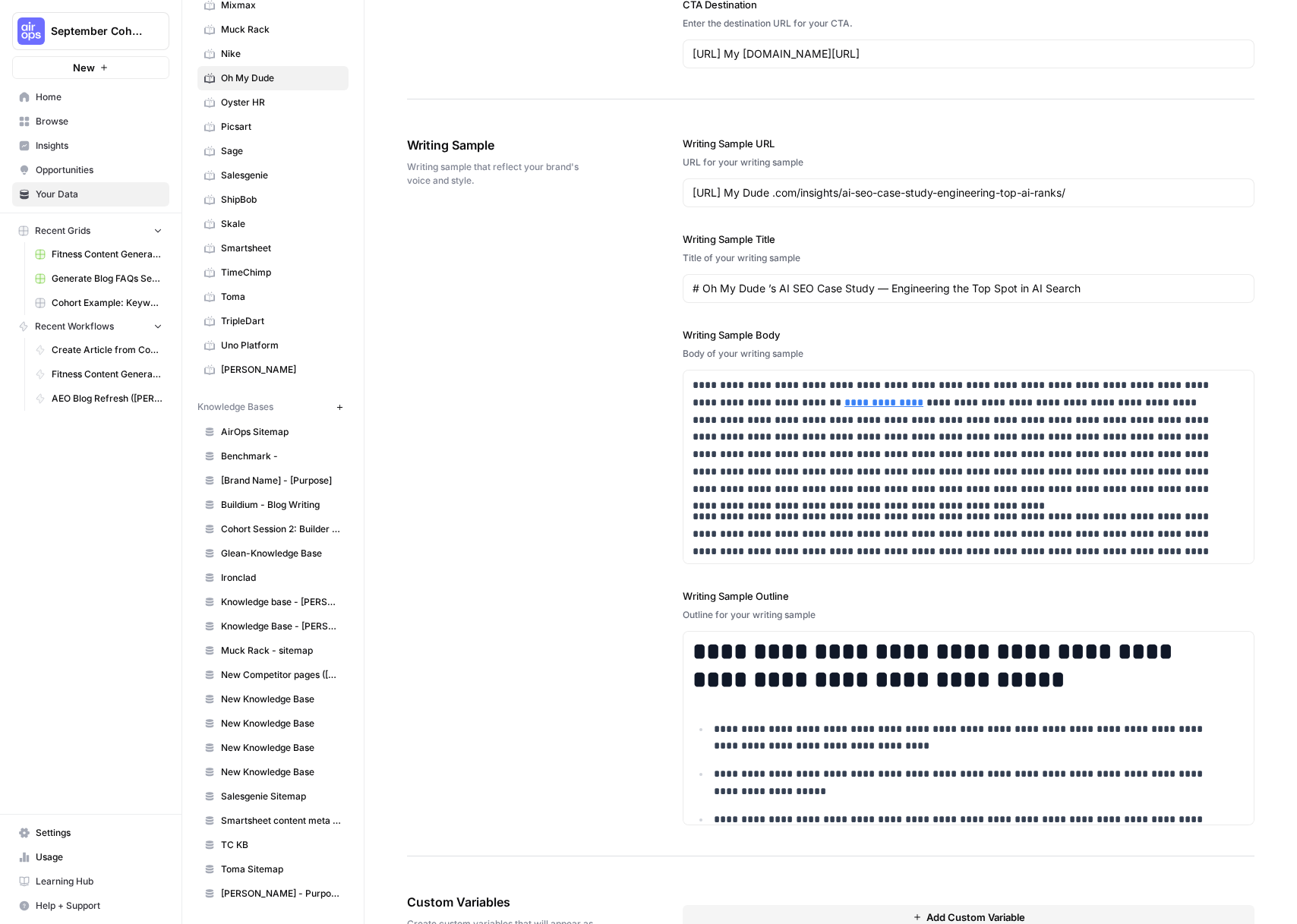
scroll to position [1680, 0]
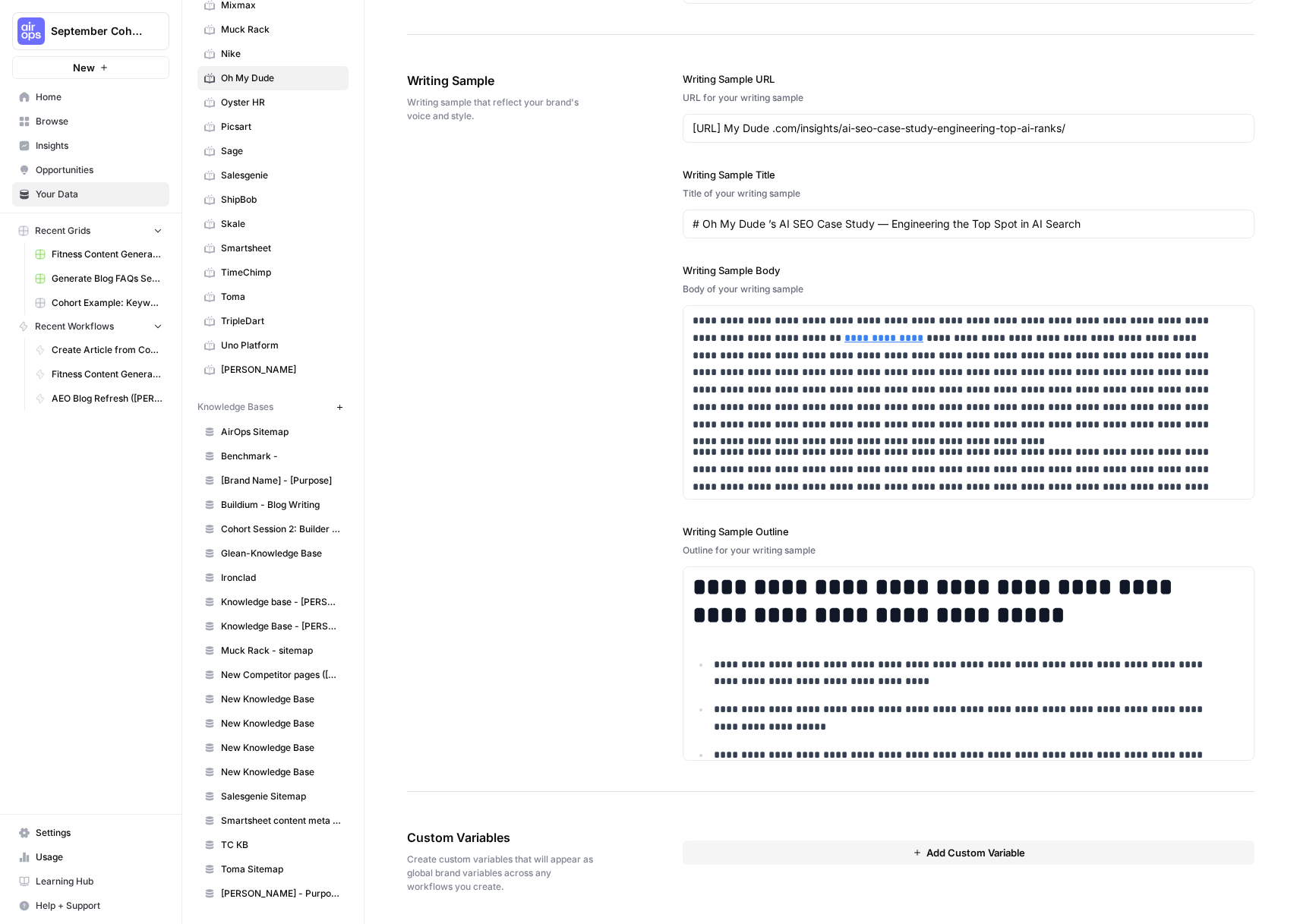
click at [250, 45] on link "Nike" at bounding box center [273, 54] width 151 height 25
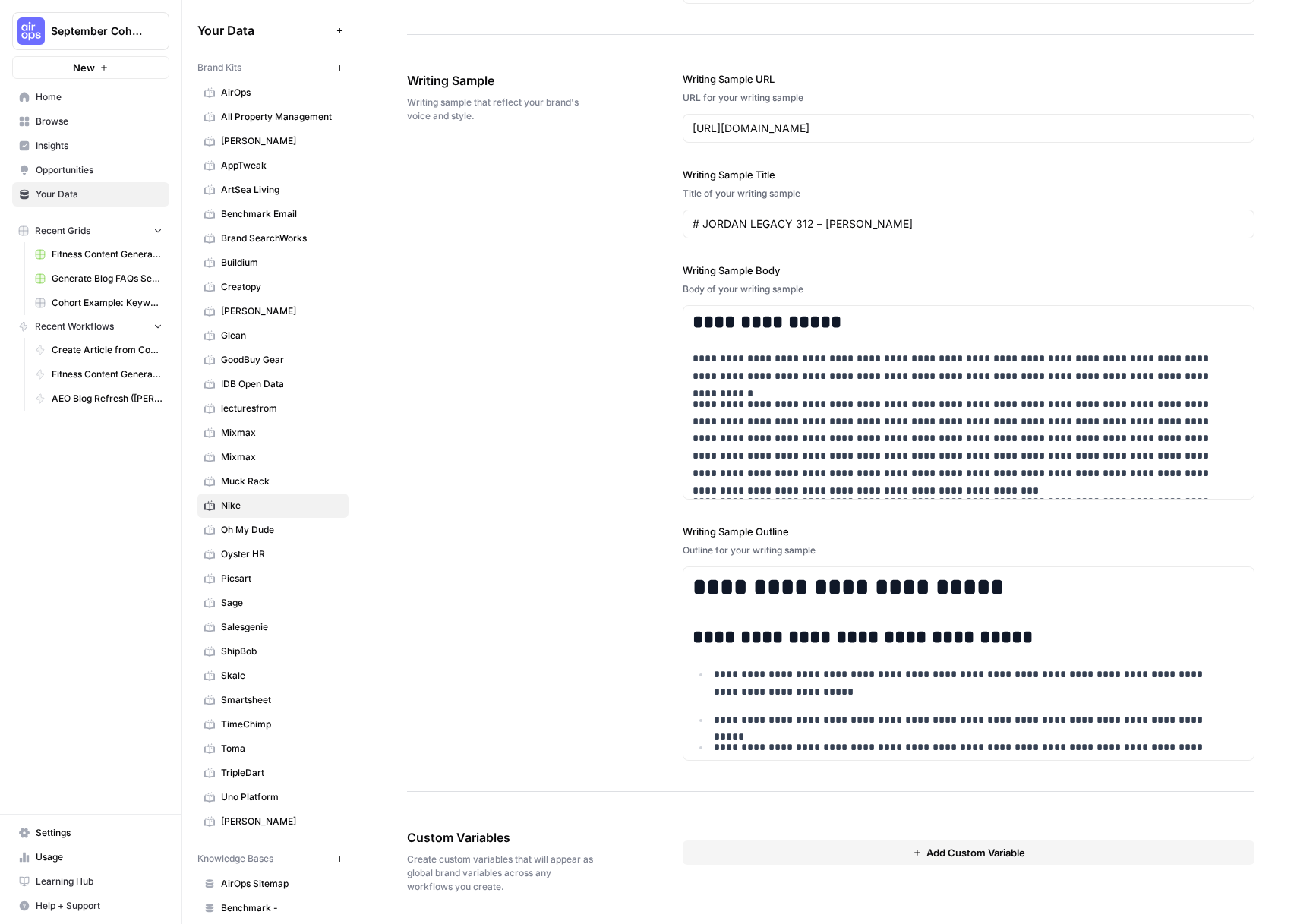
click at [267, 91] on span "AirOps" at bounding box center [281, 93] width 121 height 14
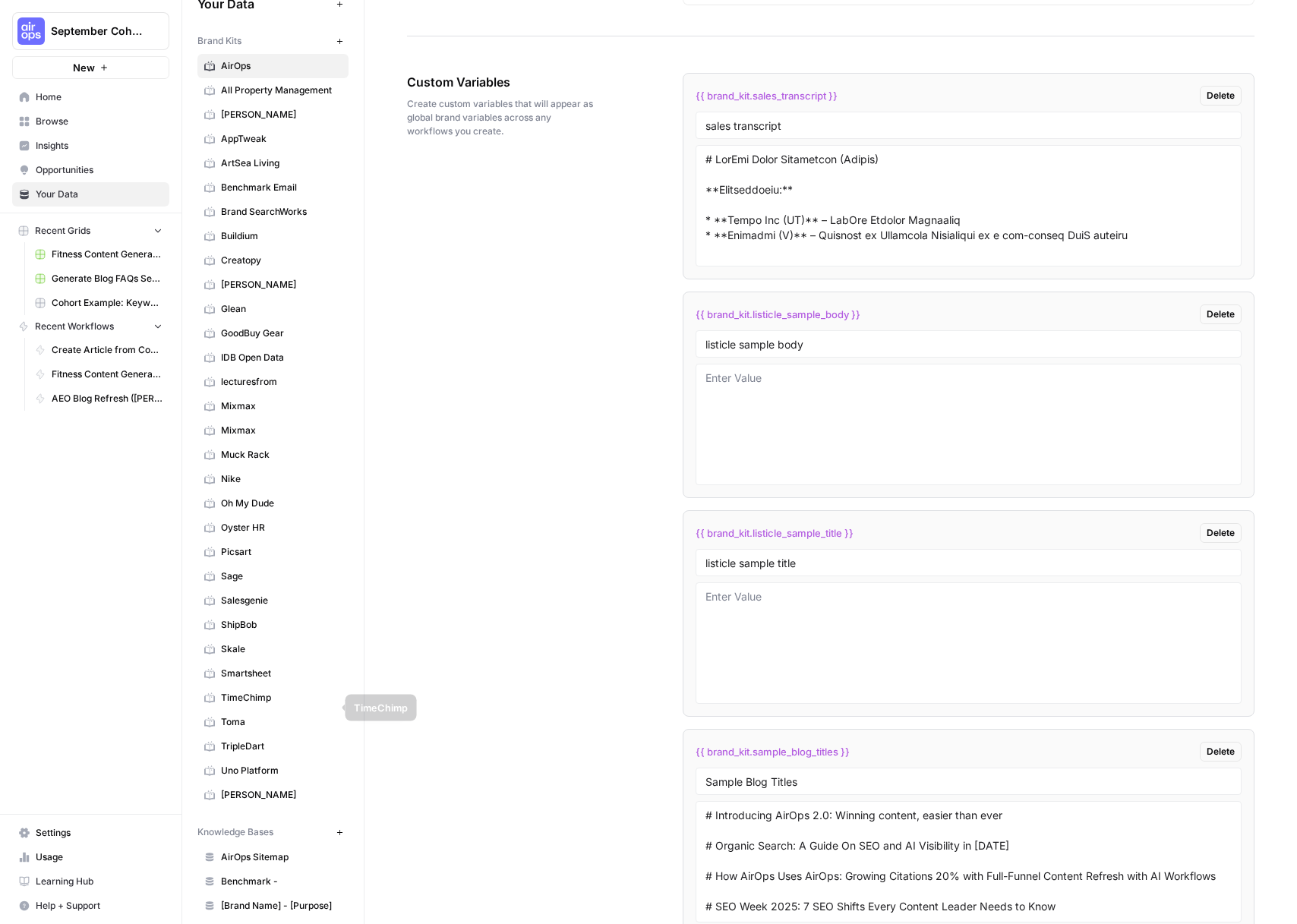
scroll to position [36, 0]
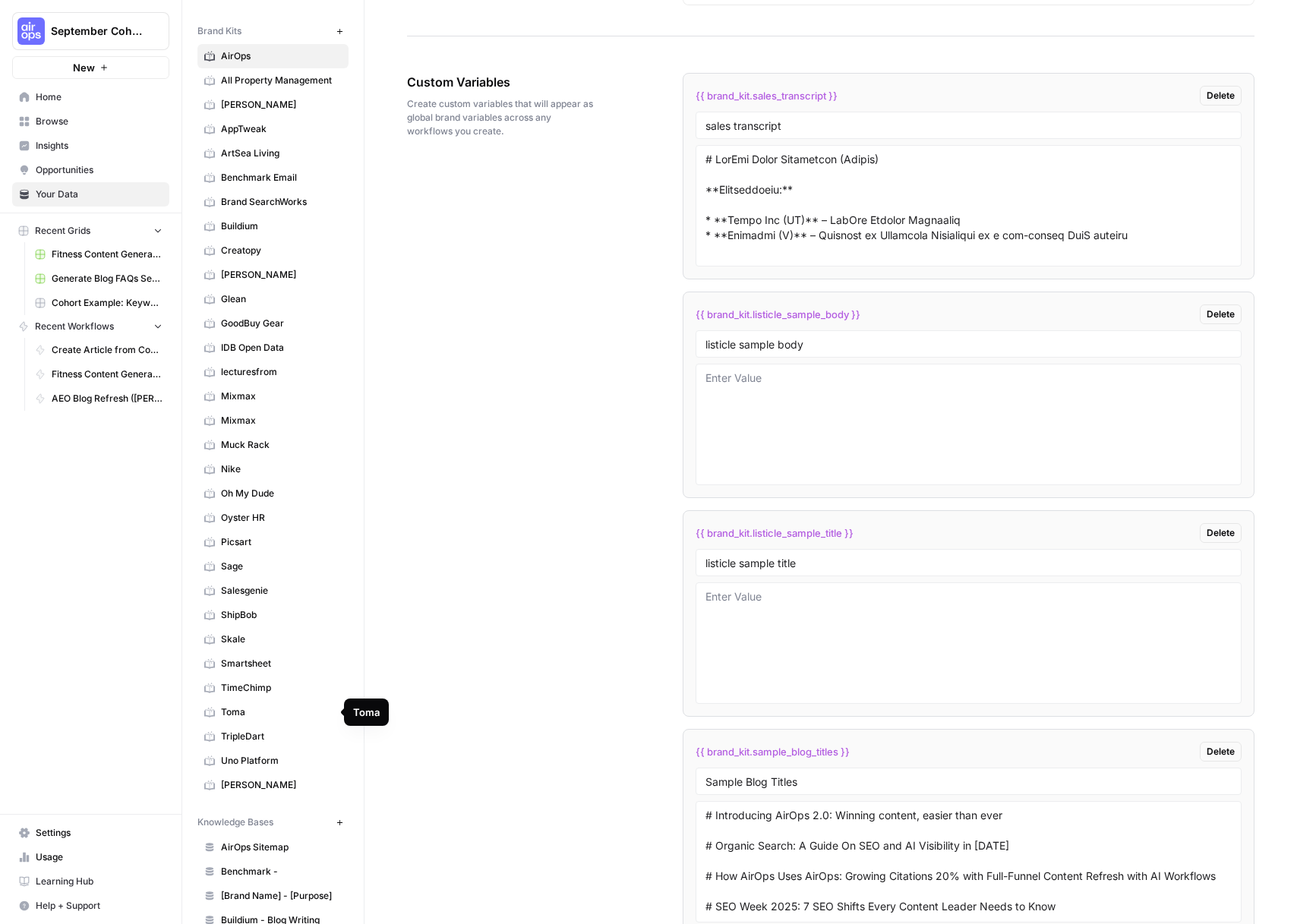
click at [265, 710] on span "Toma" at bounding box center [281, 713] width 121 height 14
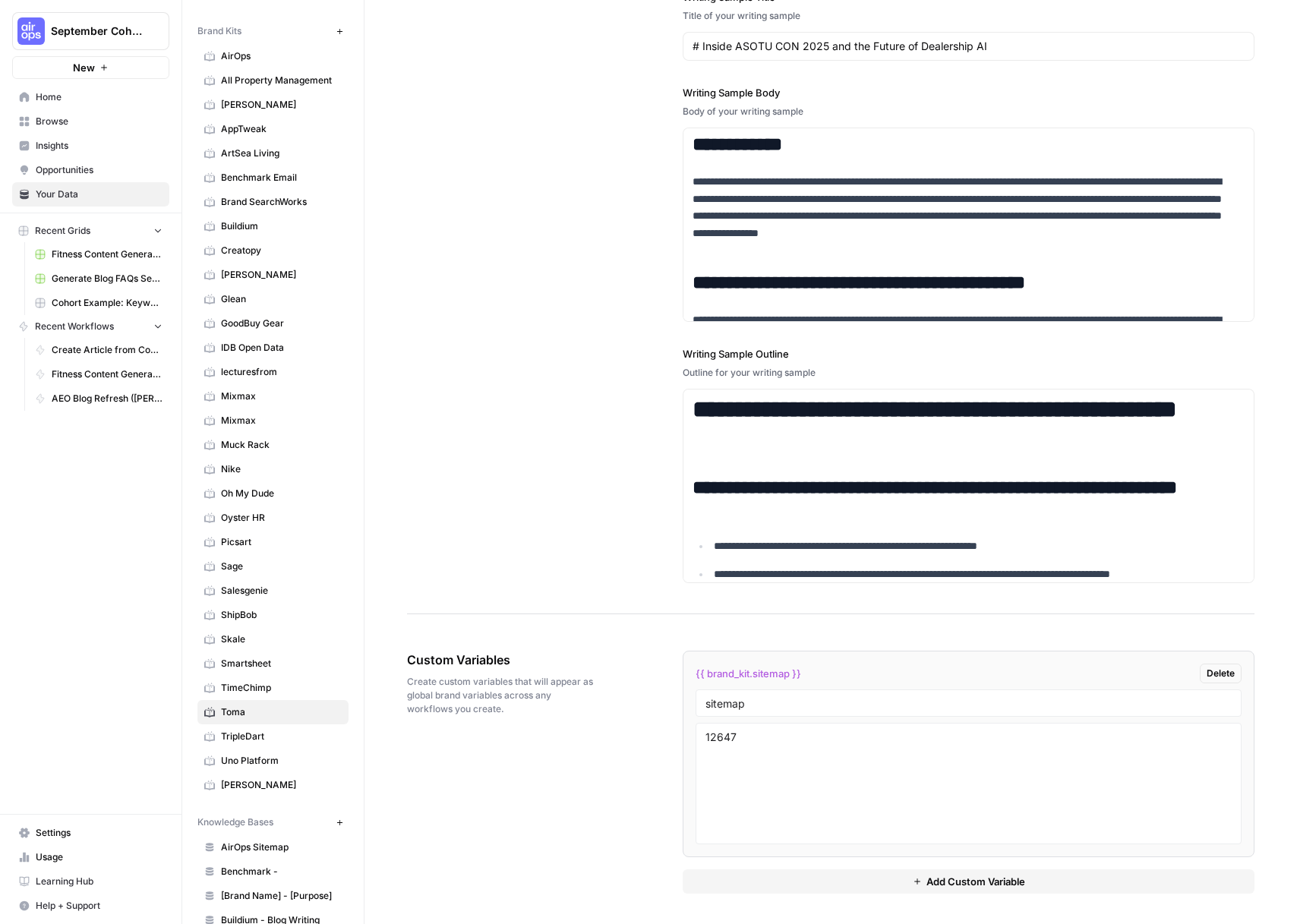
click at [822, 886] on button "Add Custom Variable" at bounding box center [968, 882] width 572 height 25
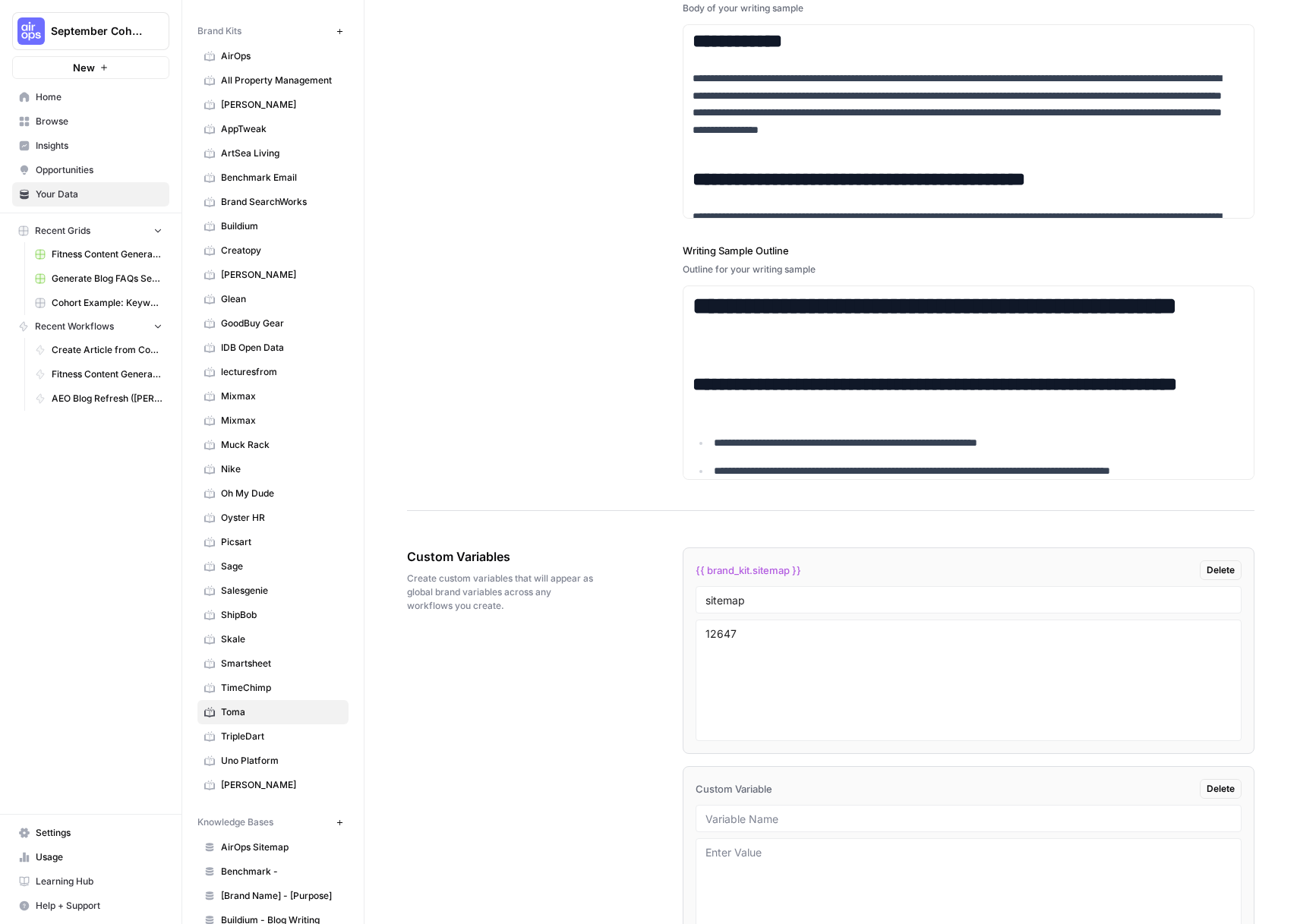
scroll to position [2478, 0]
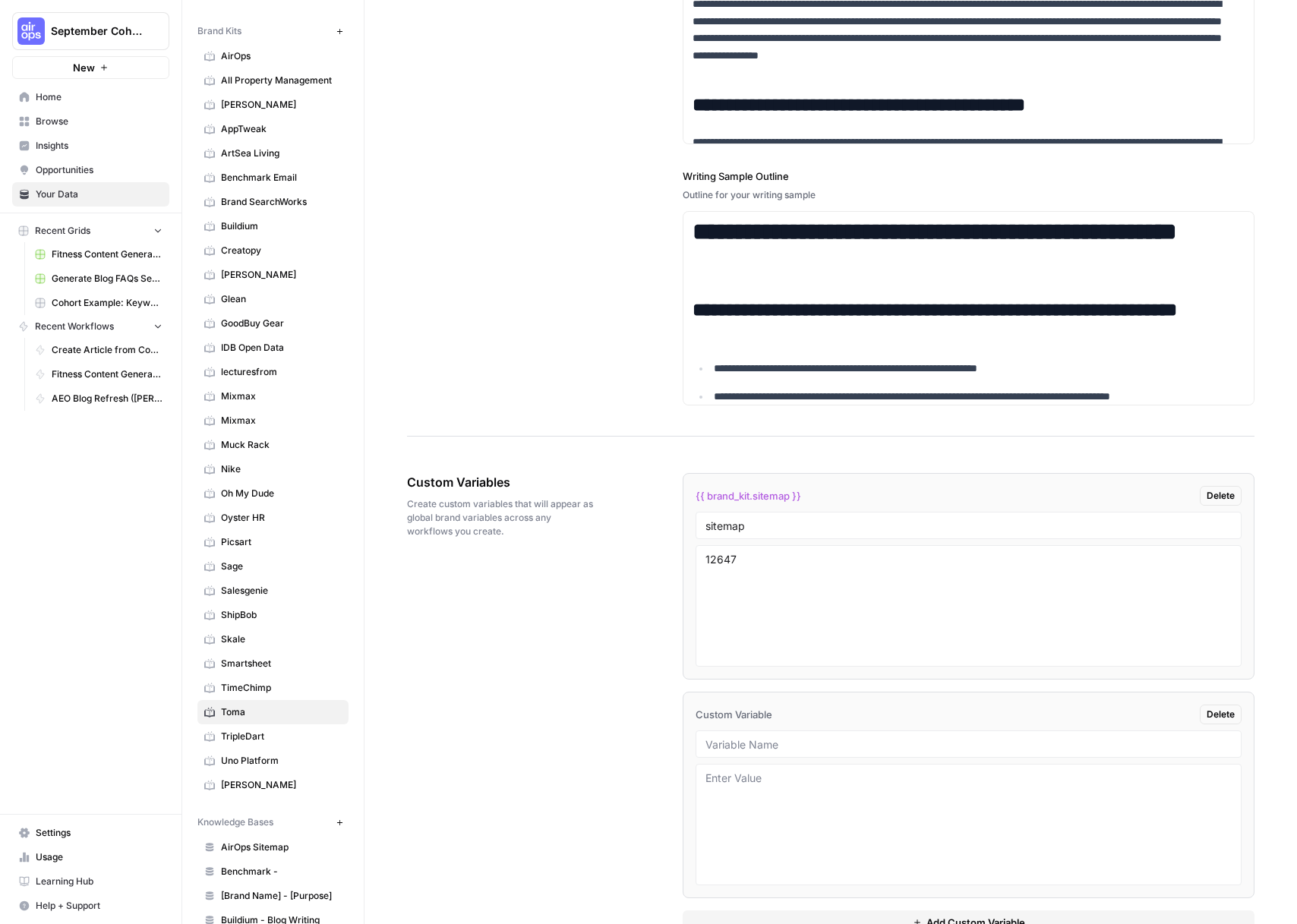
click at [233, 64] on link "AirOps" at bounding box center [273, 56] width 151 height 25
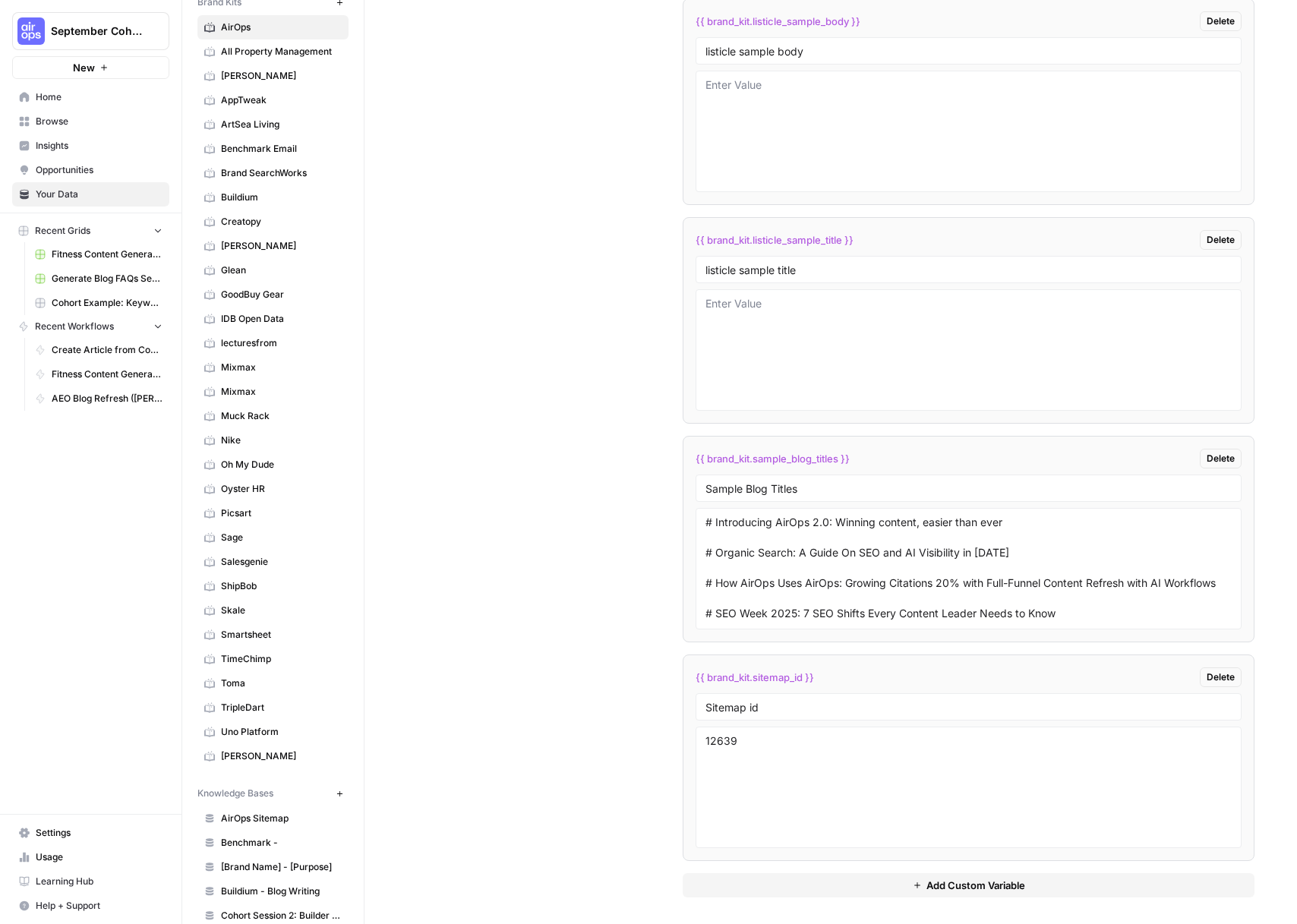
scroll to position [2813, 0]
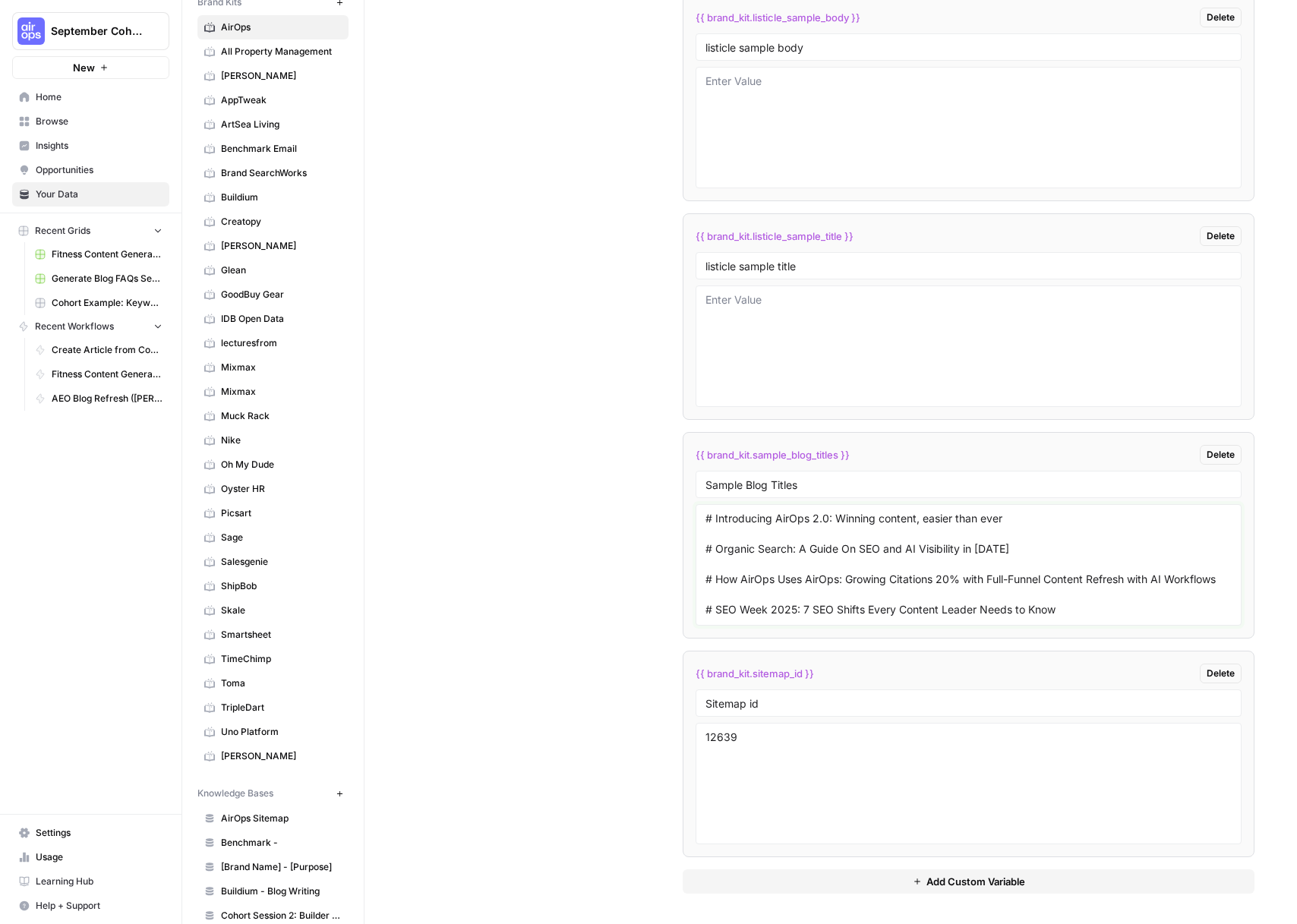
click at [786, 599] on textarea "# Introducing AirOps 2.0: Winning content, easier than ever # Organic Search: A…" at bounding box center [968, 565] width 526 height 108
click at [258, 677] on span "Toma" at bounding box center [281, 684] width 121 height 14
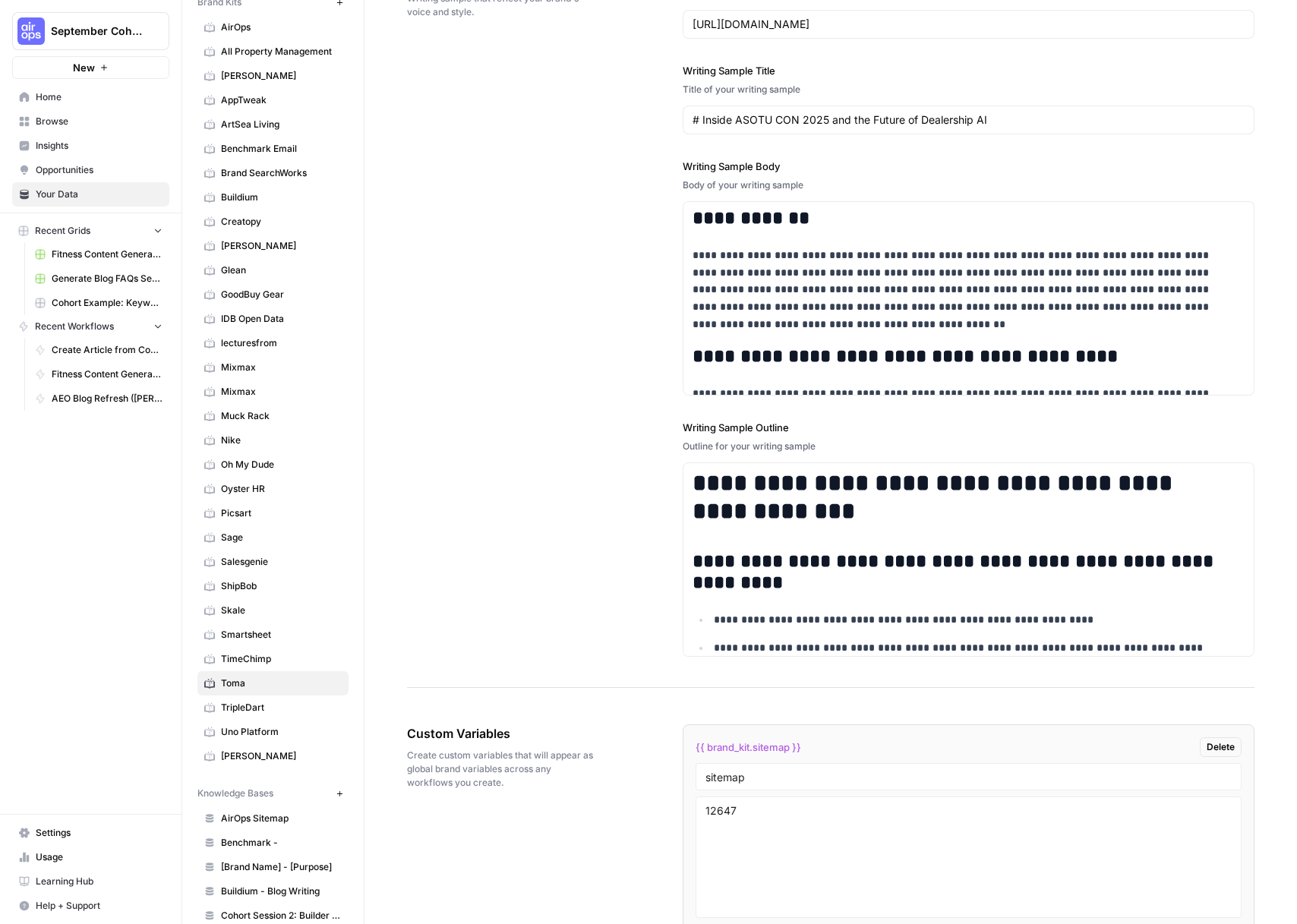
scroll to position [2300, 0]
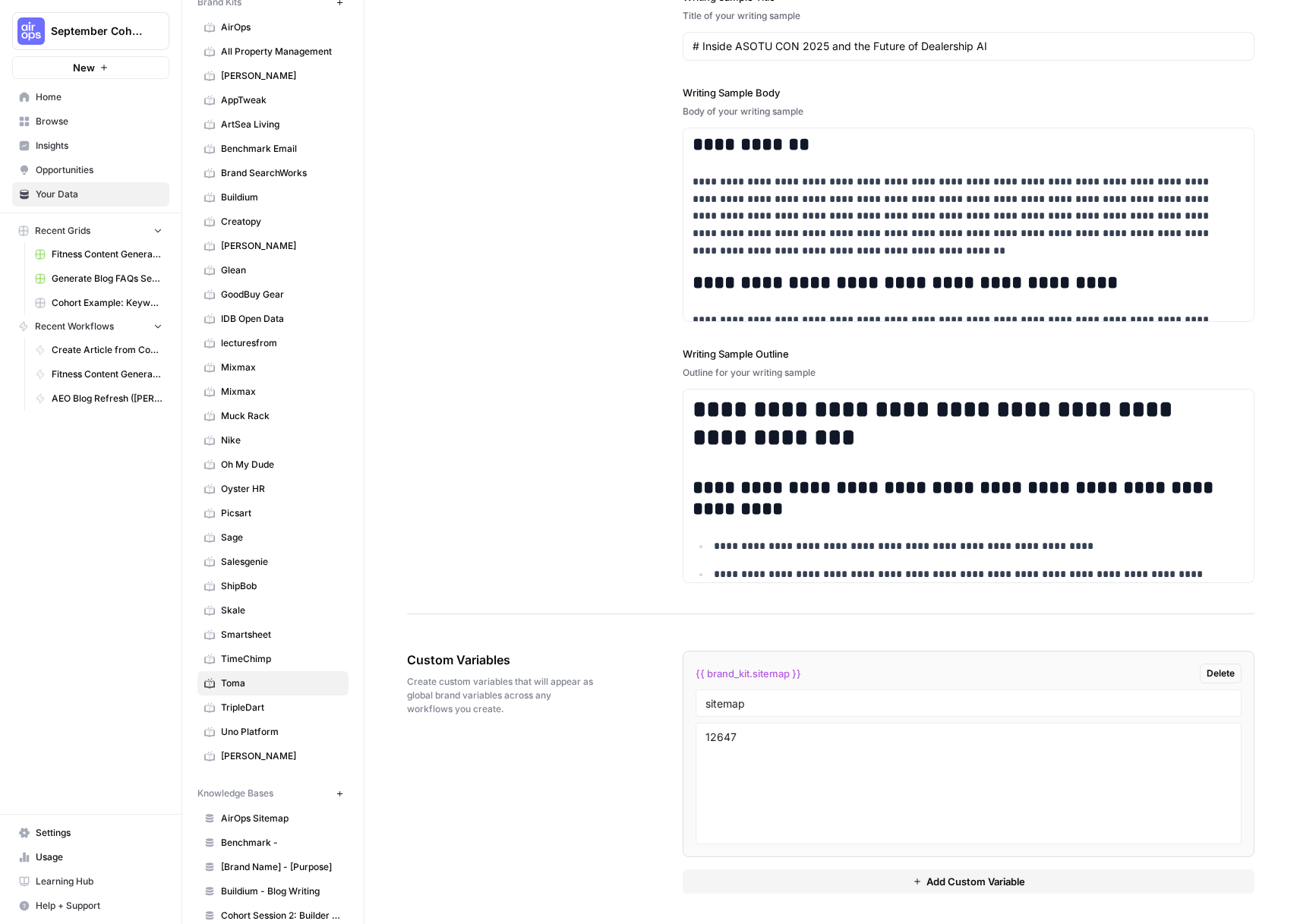
click at [836, 880] on button "Add Custom Variable" at bounding box center [968, 882] width 572 height 25
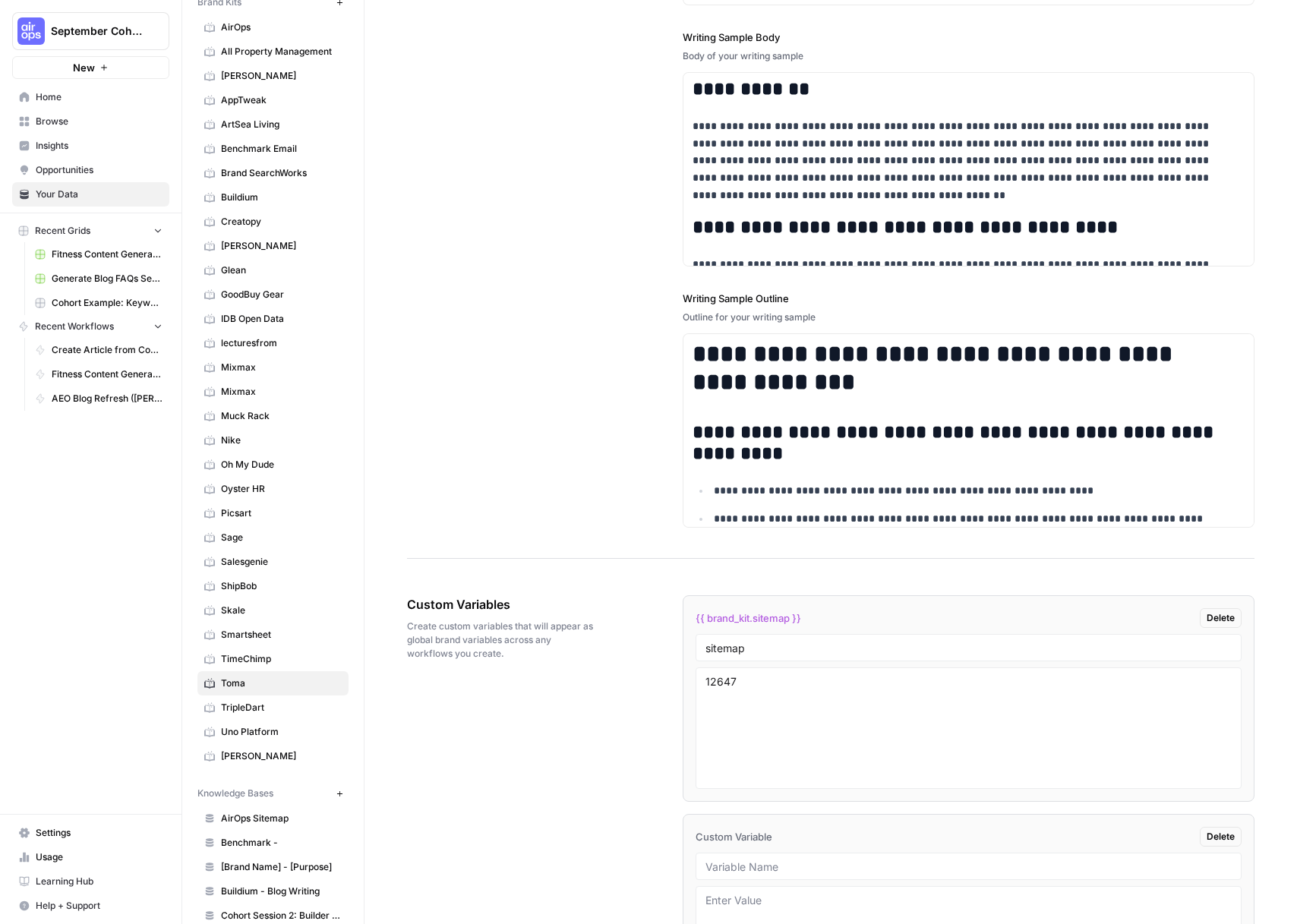
scroll to position [2462, 0]
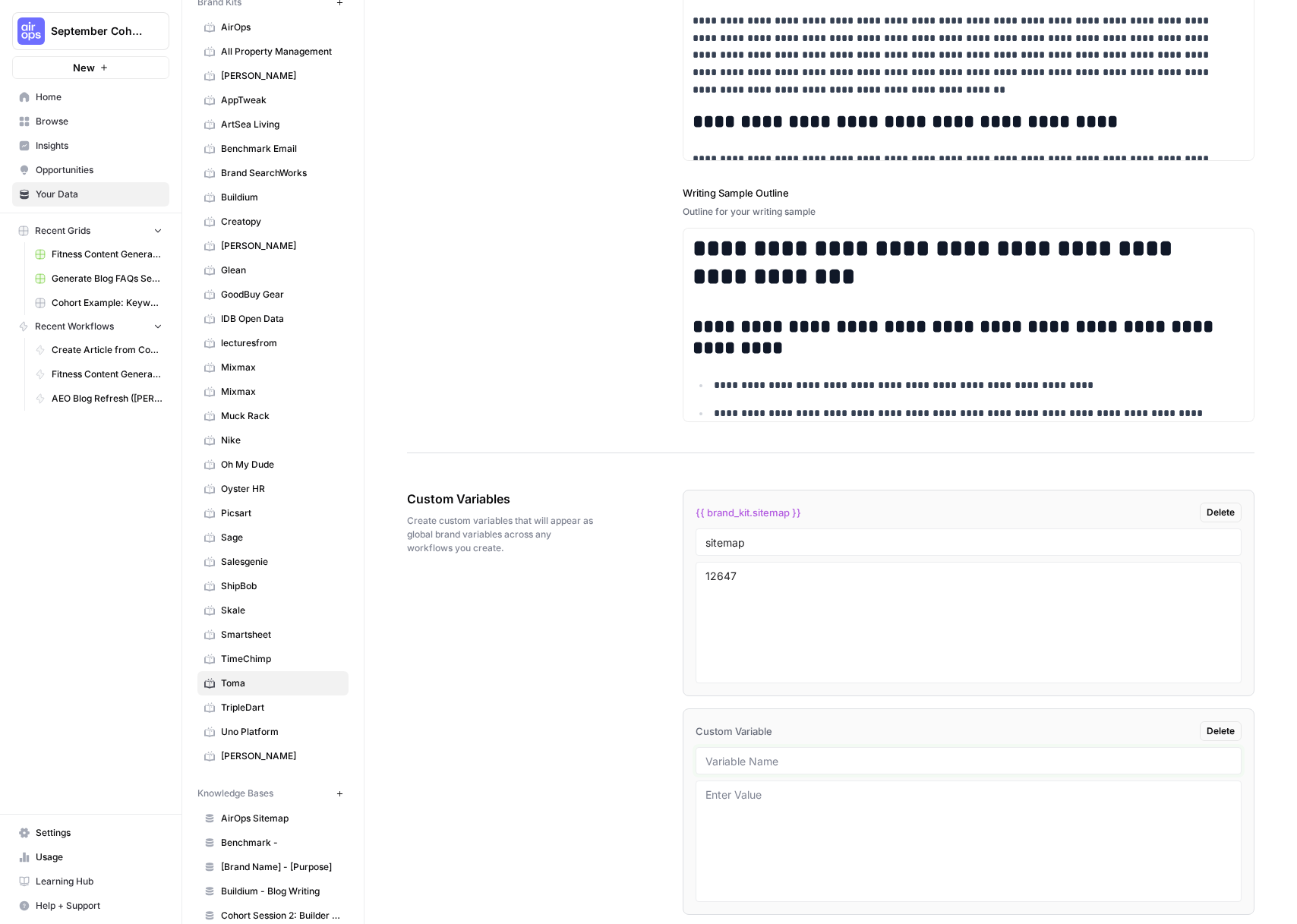
click at [769, 767] on input "text" at bounding box center [968, 761] width 526 height 14
type input "Sample Blog Titles"
paste textarea "# Introducing AirOps 2.0: Winning content, easier than ever # Organic Search: A…"
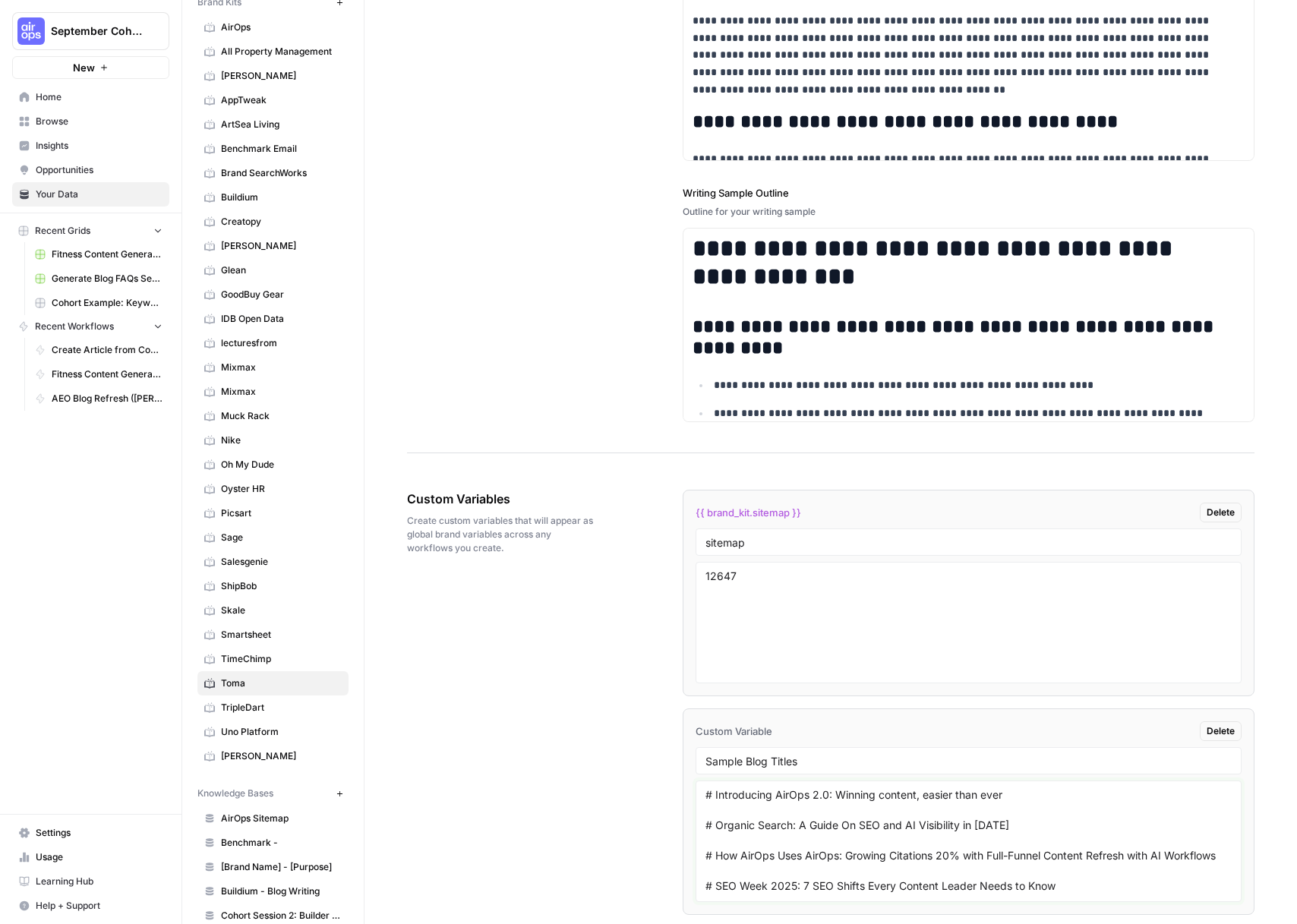
scroll to position [407, 0]
type textarea "# Introducing AirOps 2.0: Winning content, easier than ever # Organic Search: A…"
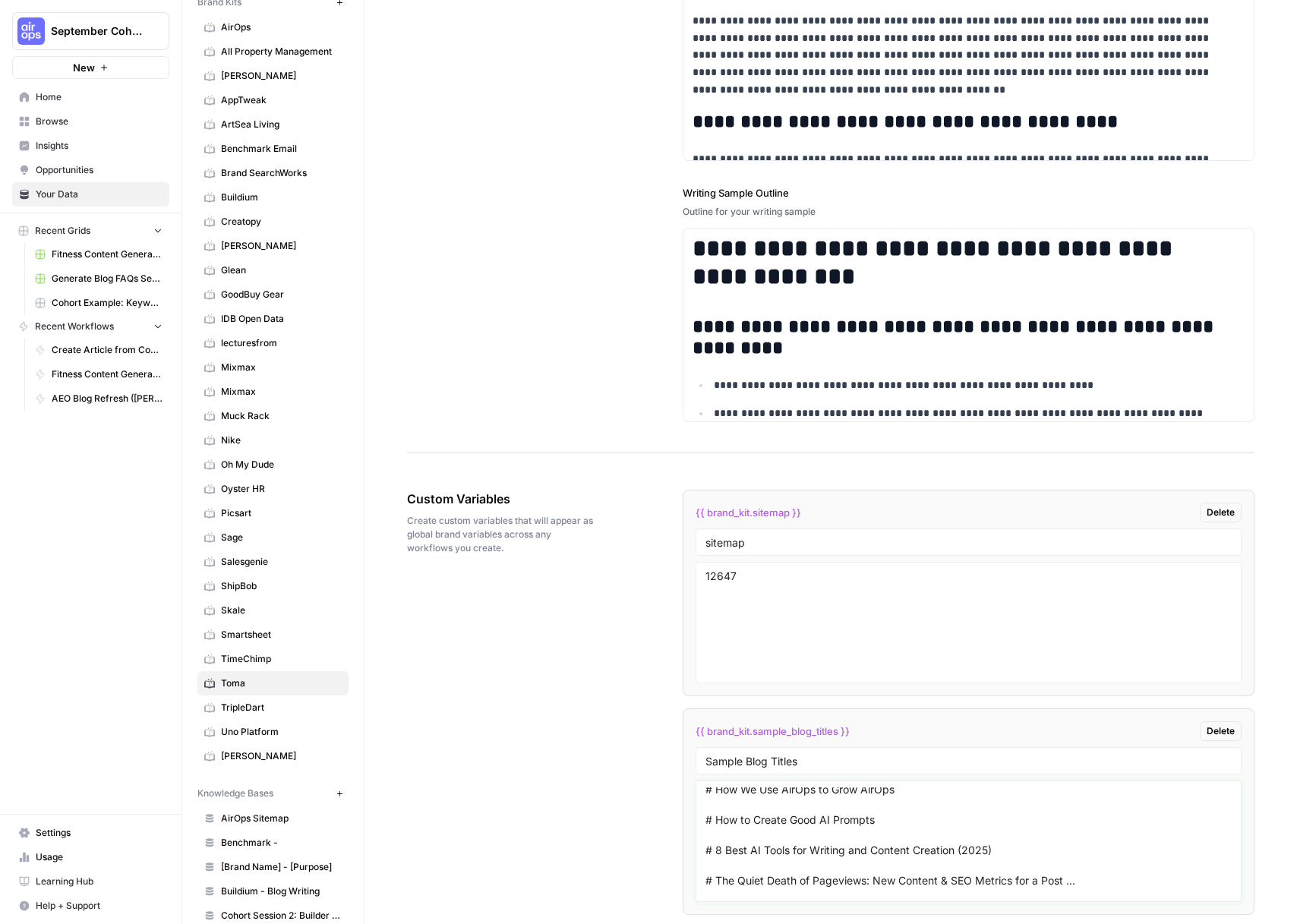
scroll to position [8, 0]
drag, startPoint x: 715, startPoint y: 794, endPoint x: 955, endPoint y: 791, distance: 240.0
click at [955, 791] on textarea "# Introducing AirOps 2.0: Winning content, easier than ever # Organic Search: A…" at bounding box center [968, 841] width 526 height 108
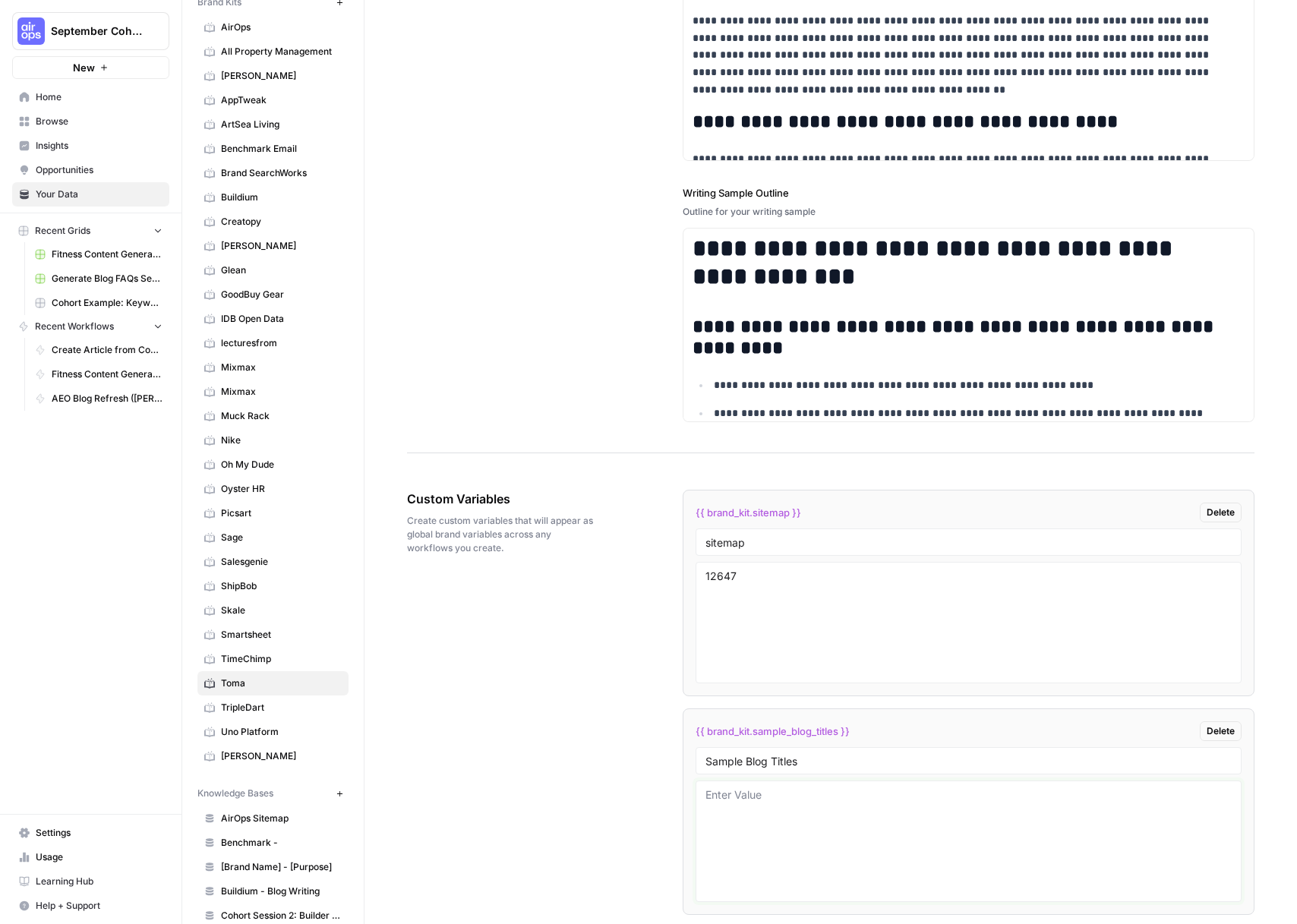
scroll to position [0, 0]
paste textarea "What's The ROI of Dealership AI?"
paste textarea "The Demo Dilemma of Dealership AI"
paste textarea "What Not To Do When Deploying Dealership AI"
paste textarea "Every Business Will Use AI Agents, and Dealerships Are Next"
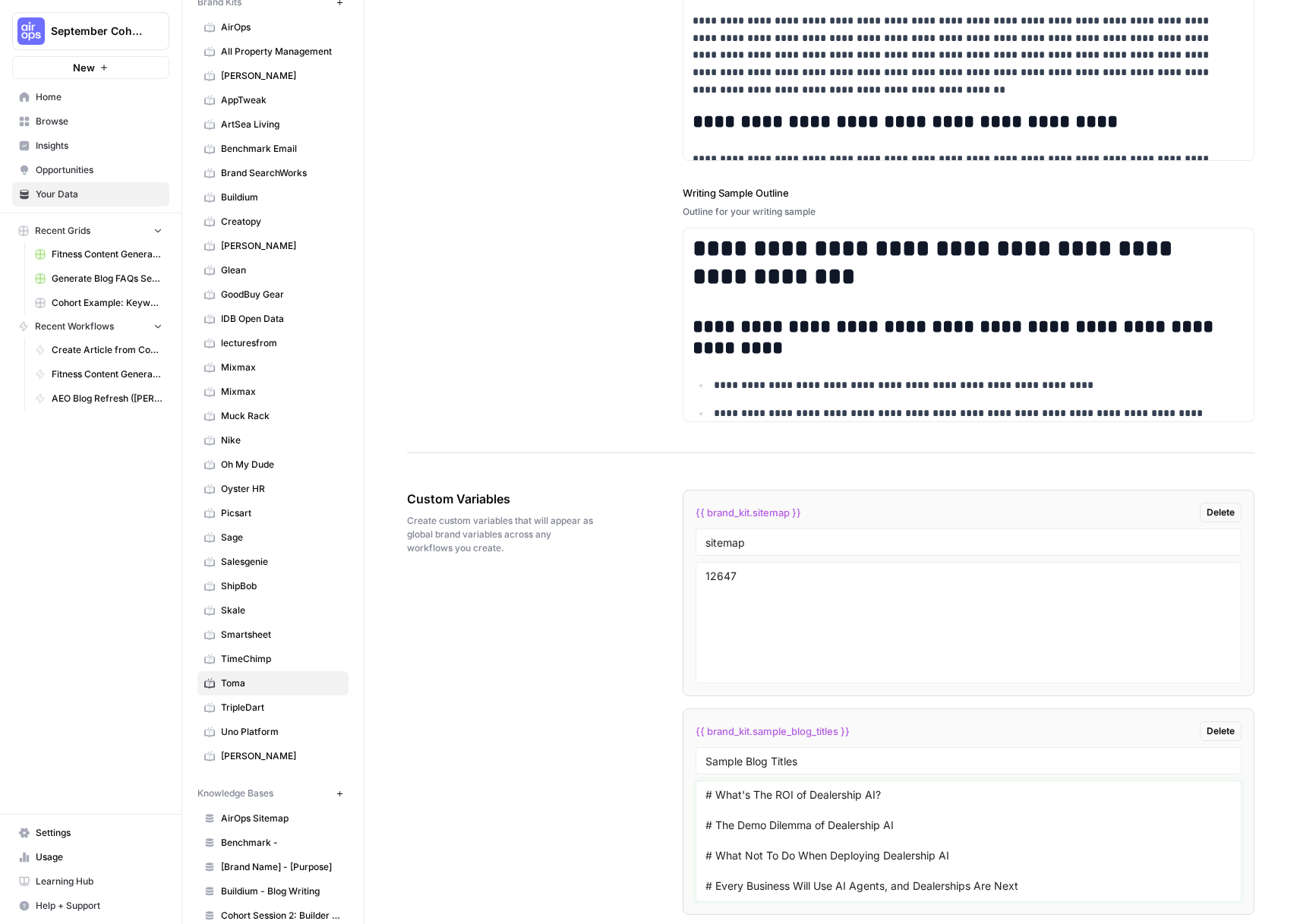
scroll to position [28, 0]
paste textarea "Why Build AI Agents for Dealership Fixed Ops?"
paste textarea "5 Ways AI is Automating Dealership Operations Today"
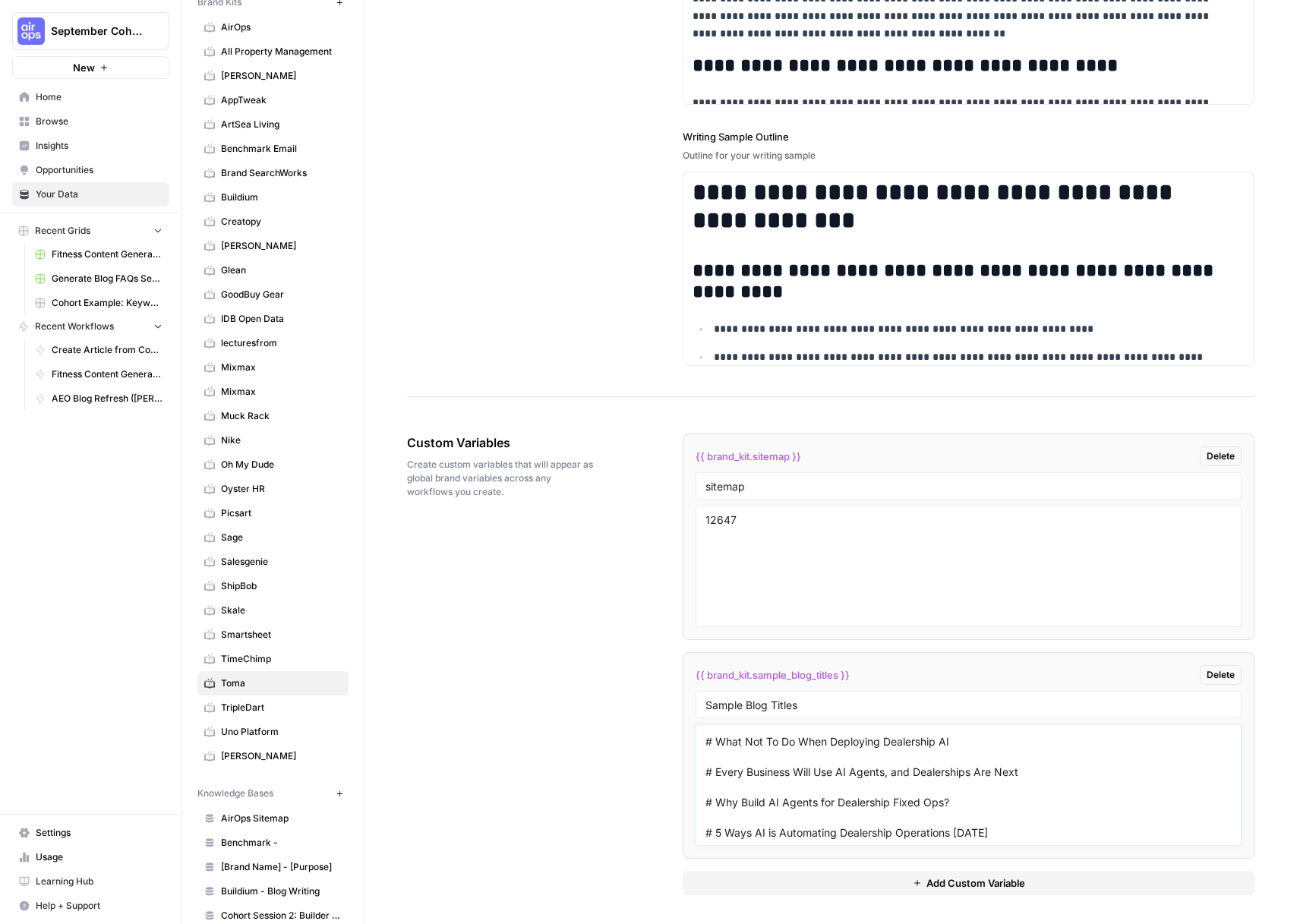
scroll to position [2519, 0]
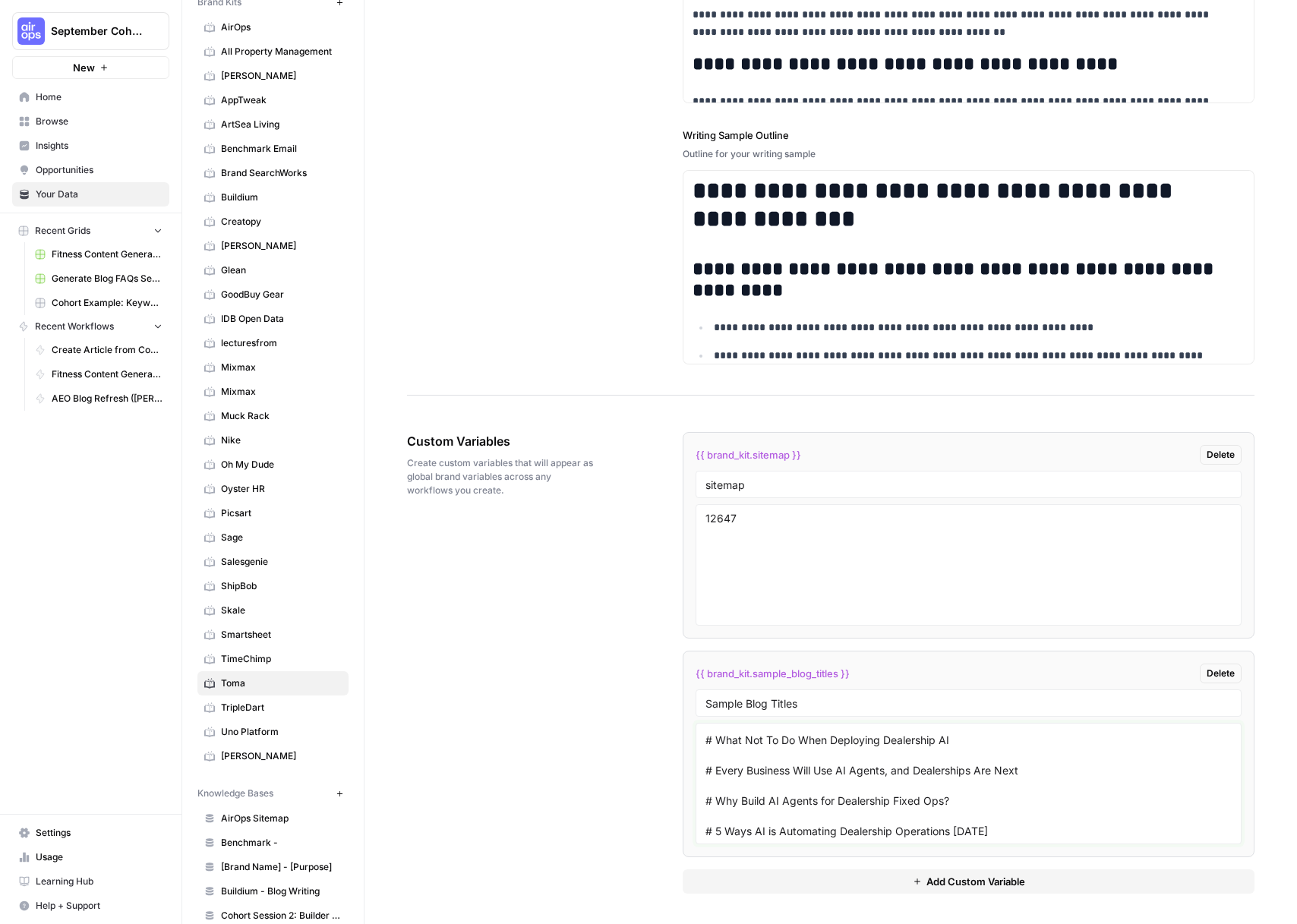
type textarea "# What's The ROI of Dealership AI? # The Demo Dilemma of Dealership AI # What N…"
click at [619, 670] on div "Custom Variables Create custom variables that will appear as global brand varia…" at bounding box center [831, 663] width 848 height 522
click at [61, 124] on span "Browse" at bounding box center [98, 121] width 127 height 14
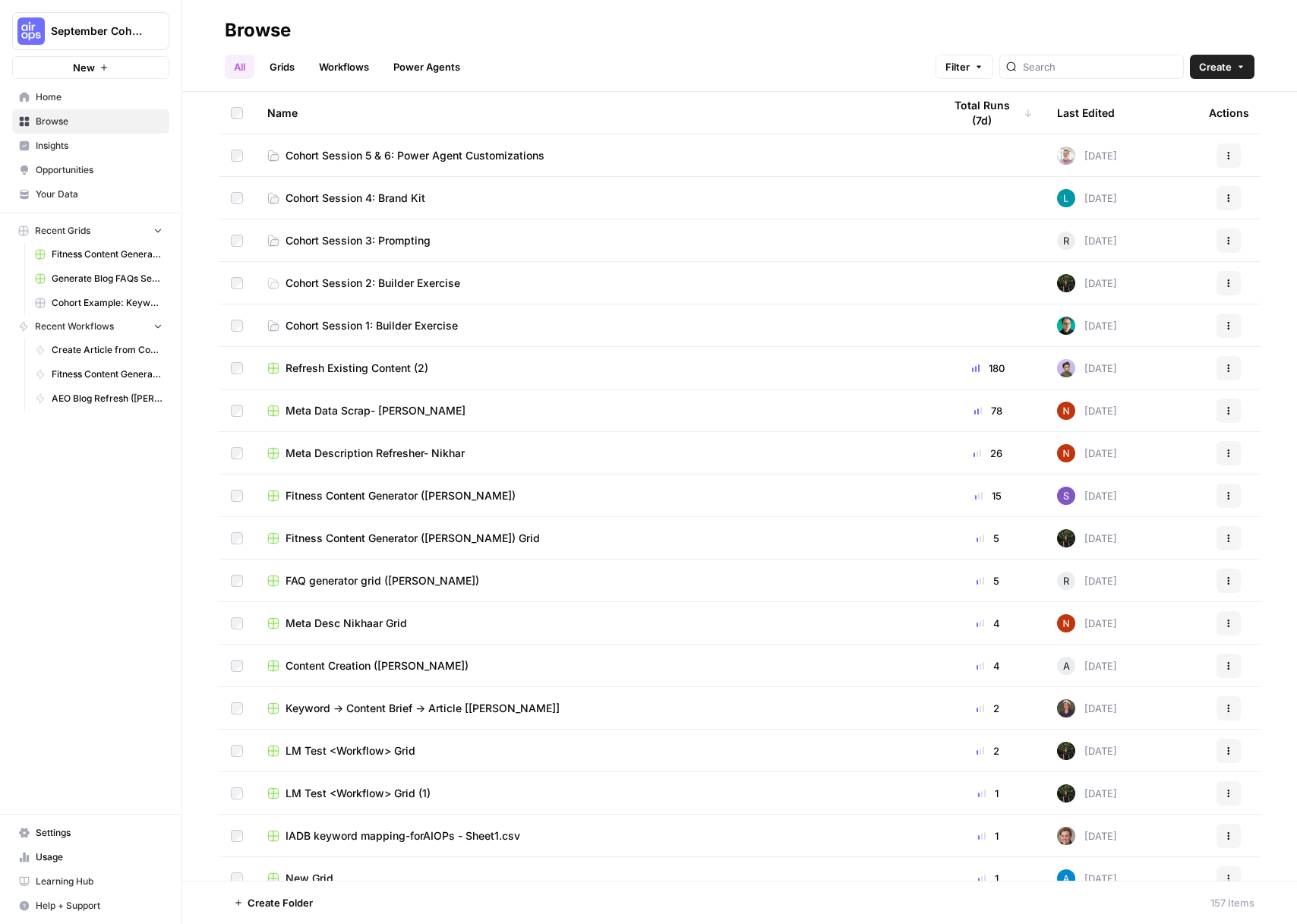
click at [440, 158] on span "Cohort Session 5 & 6: Power Agent Customizations" at bounding box center [415, 156] width 259 height 15
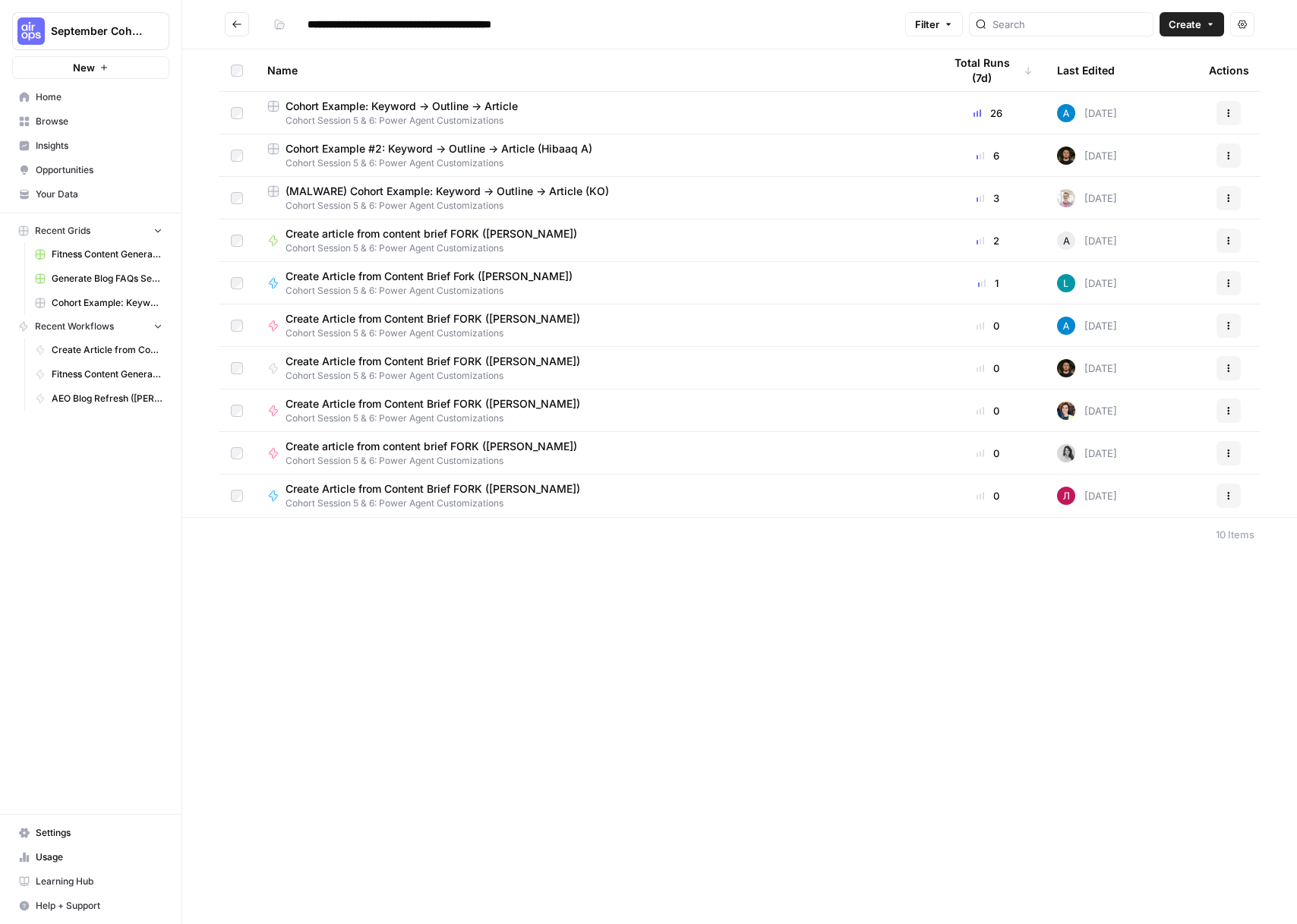
click at [440, 158] on span "Cohort Session 5 & 6: Power Agent Customizations" at bounding box center [593, 164] width 651 height 14
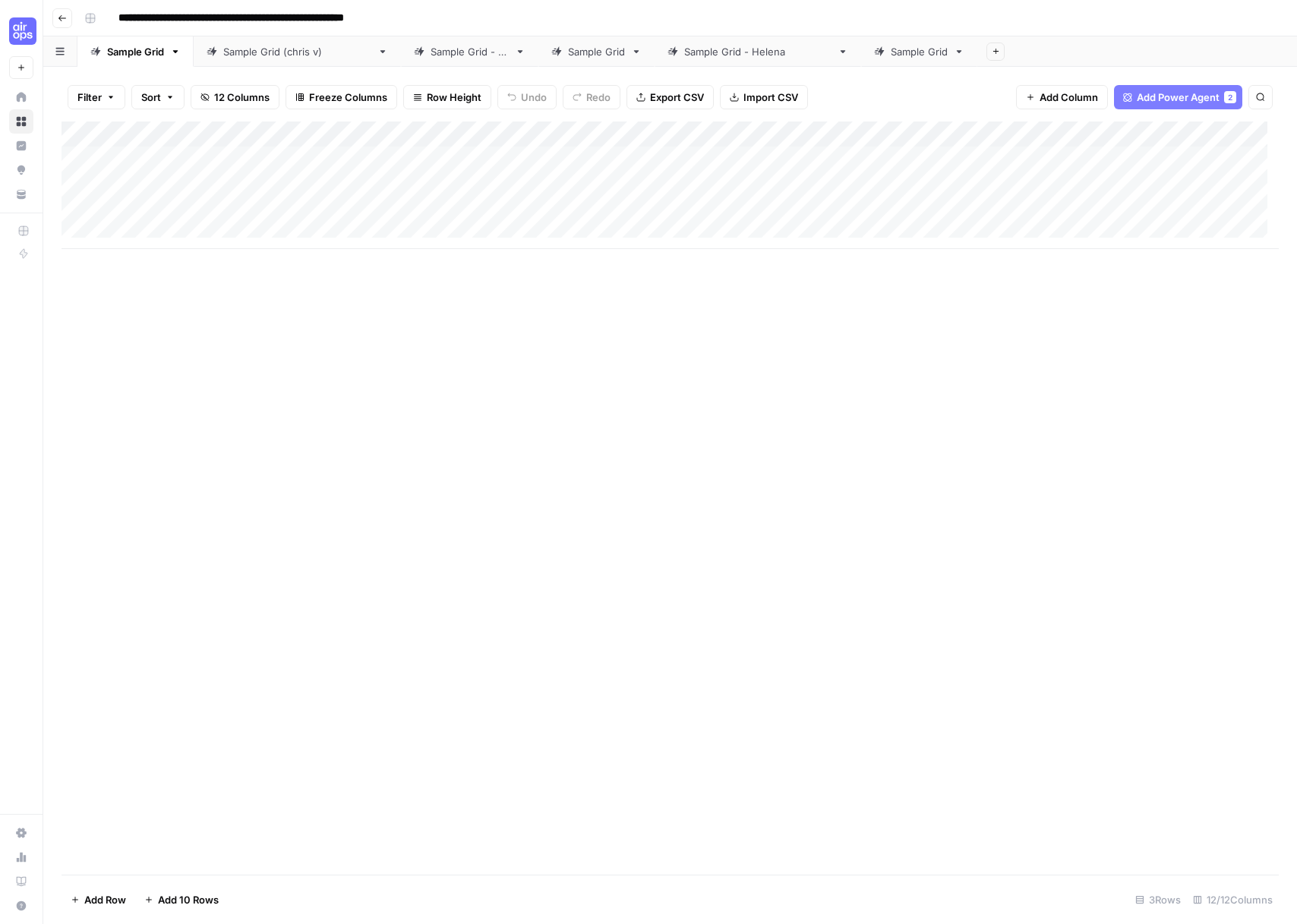
click at [193, 155] on div "Add Column" at bounding box center [670, 185] width 1217 height 128
click at [140, 161] on div "Add Column" at bounding box center [670, 185] width 1217 height 128
click at [207, 157] on textarea "********" at bounding box center [235, 161] width 243 height 22
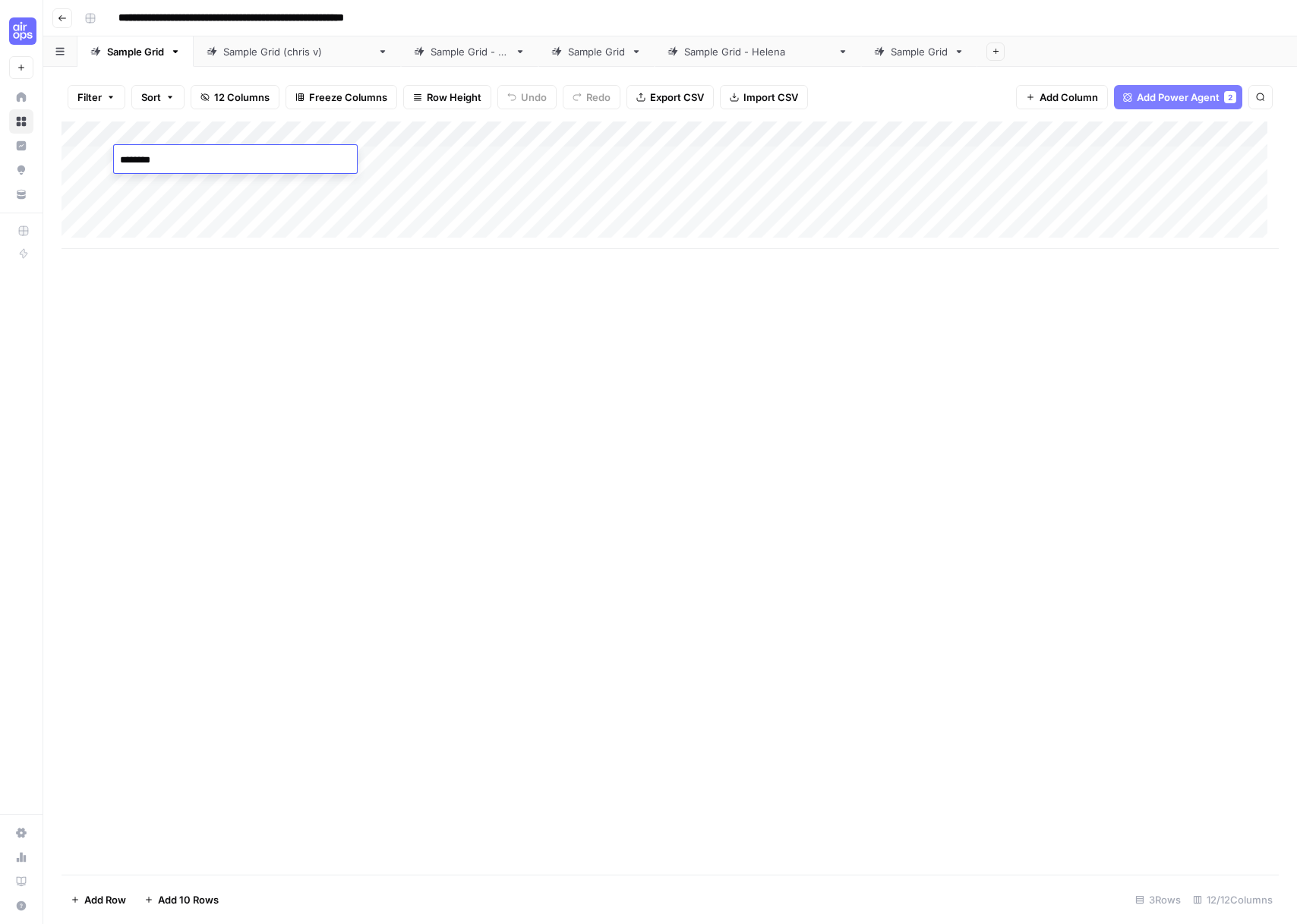
click at [207, 157] on textarea "********" at bounding box center [235, 161] width 243 height 22
type textarea "**********"
click at [352, 134] on div "Add Column" at bounding box center [670, 185] width 1217 height 128
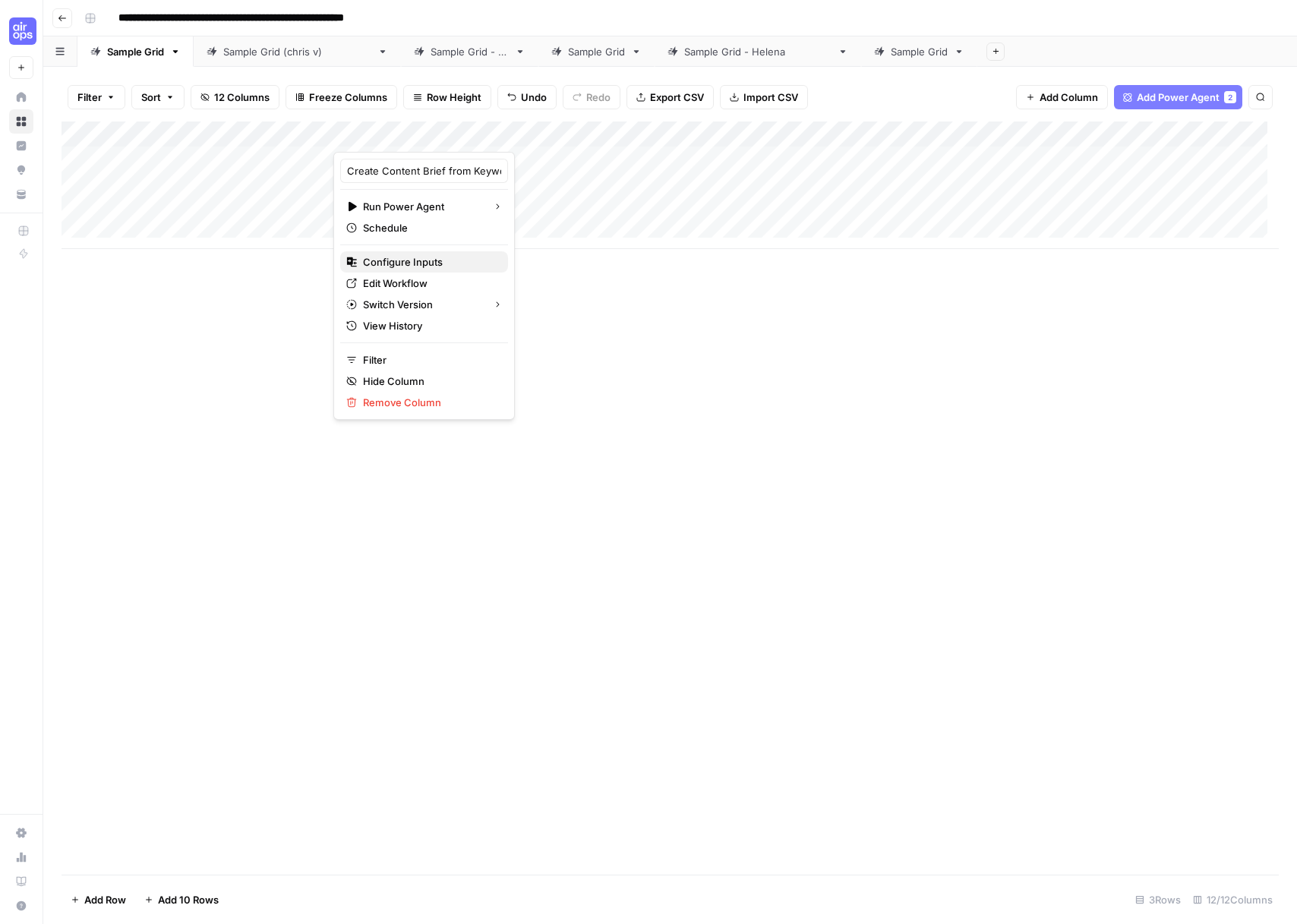
click at [380, 263] on span "Configure Inputs" at bounding box center [429, 262] width 133 height 15
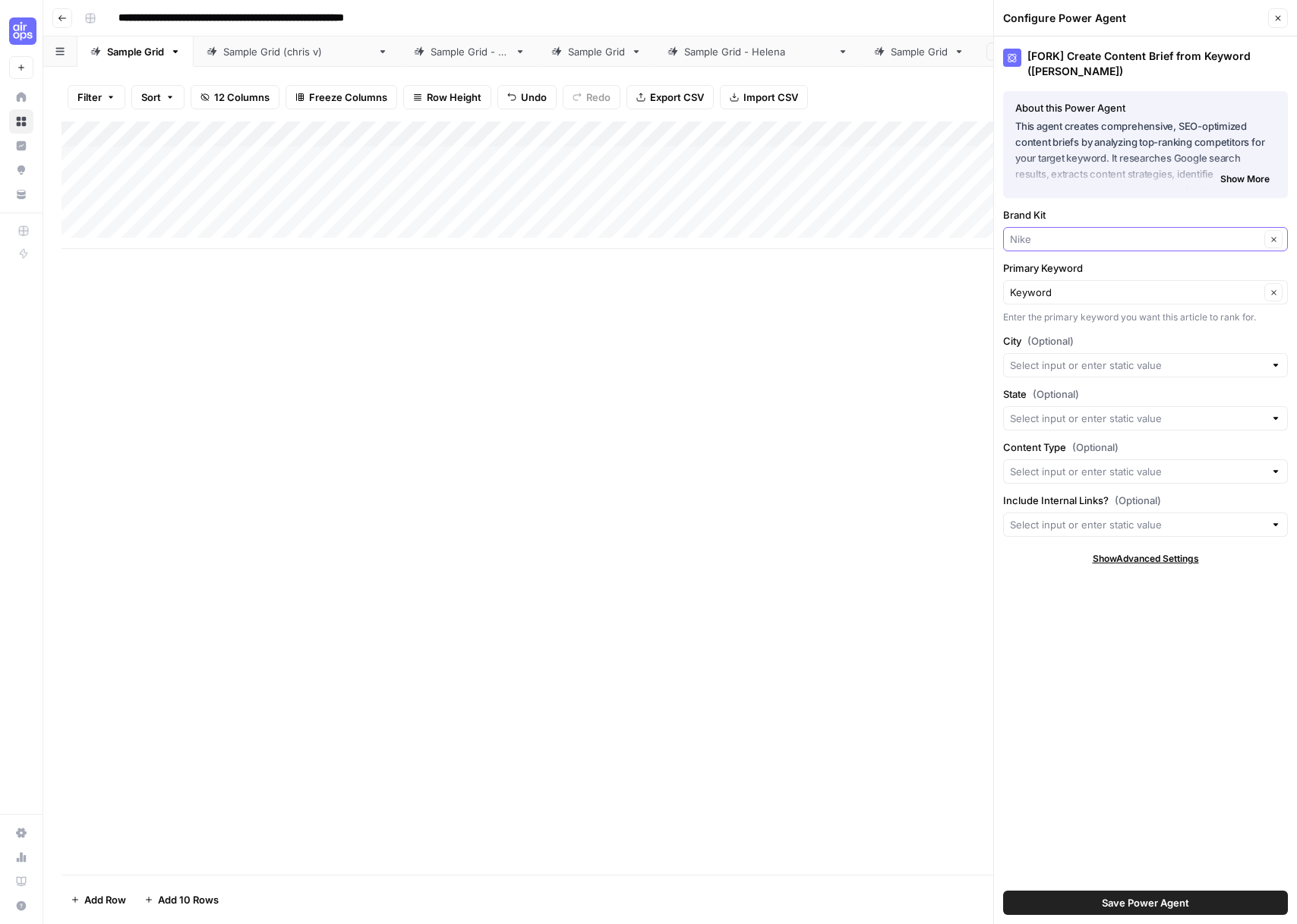
click at [1069, 240] on input "Brand Kit" at bounding box center [1134, 240] width 250 height 15
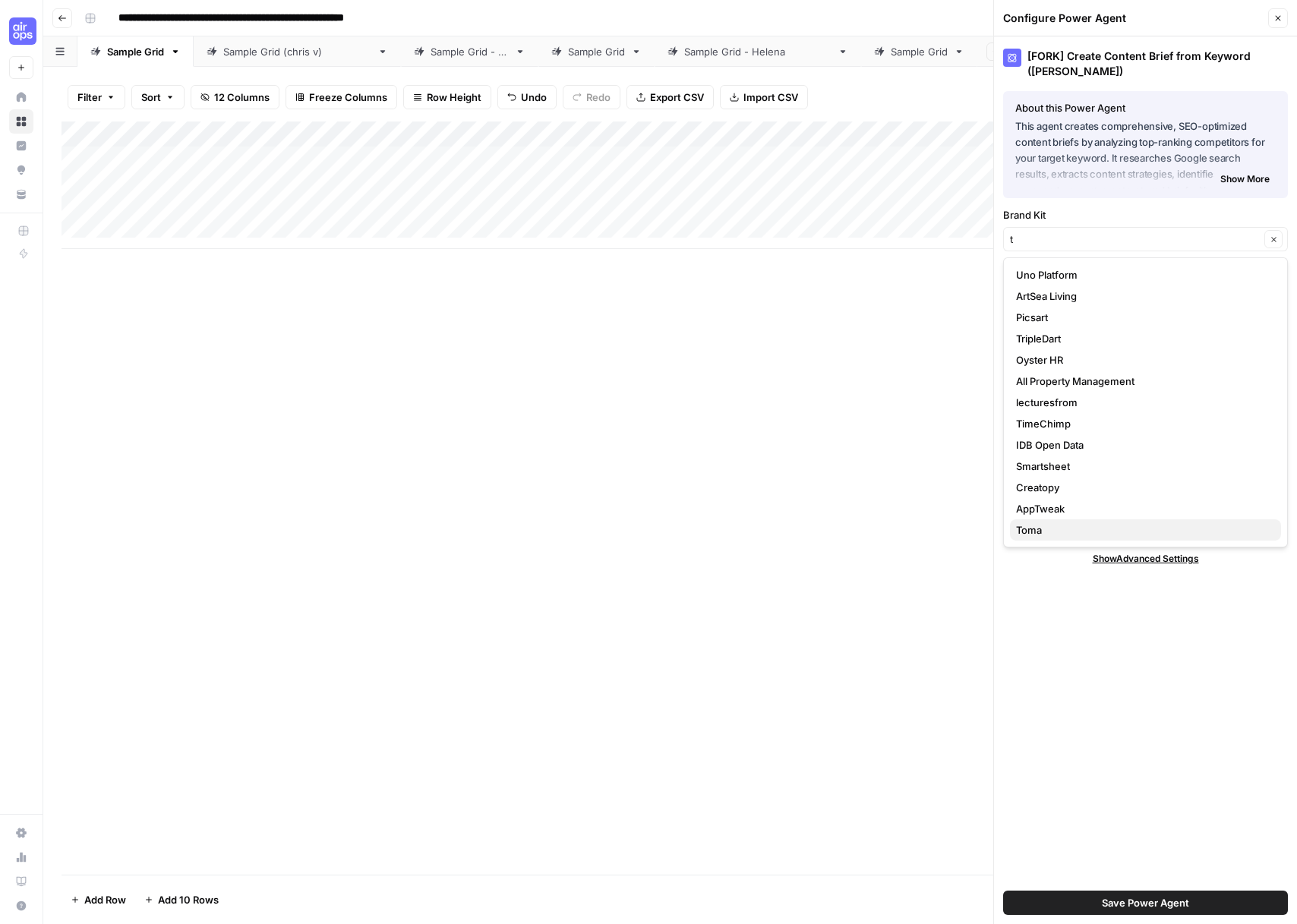
click at [1046, 527] on span "Toma" at bounding box center [1142, 530] width 253 height 15
type input "Toma"
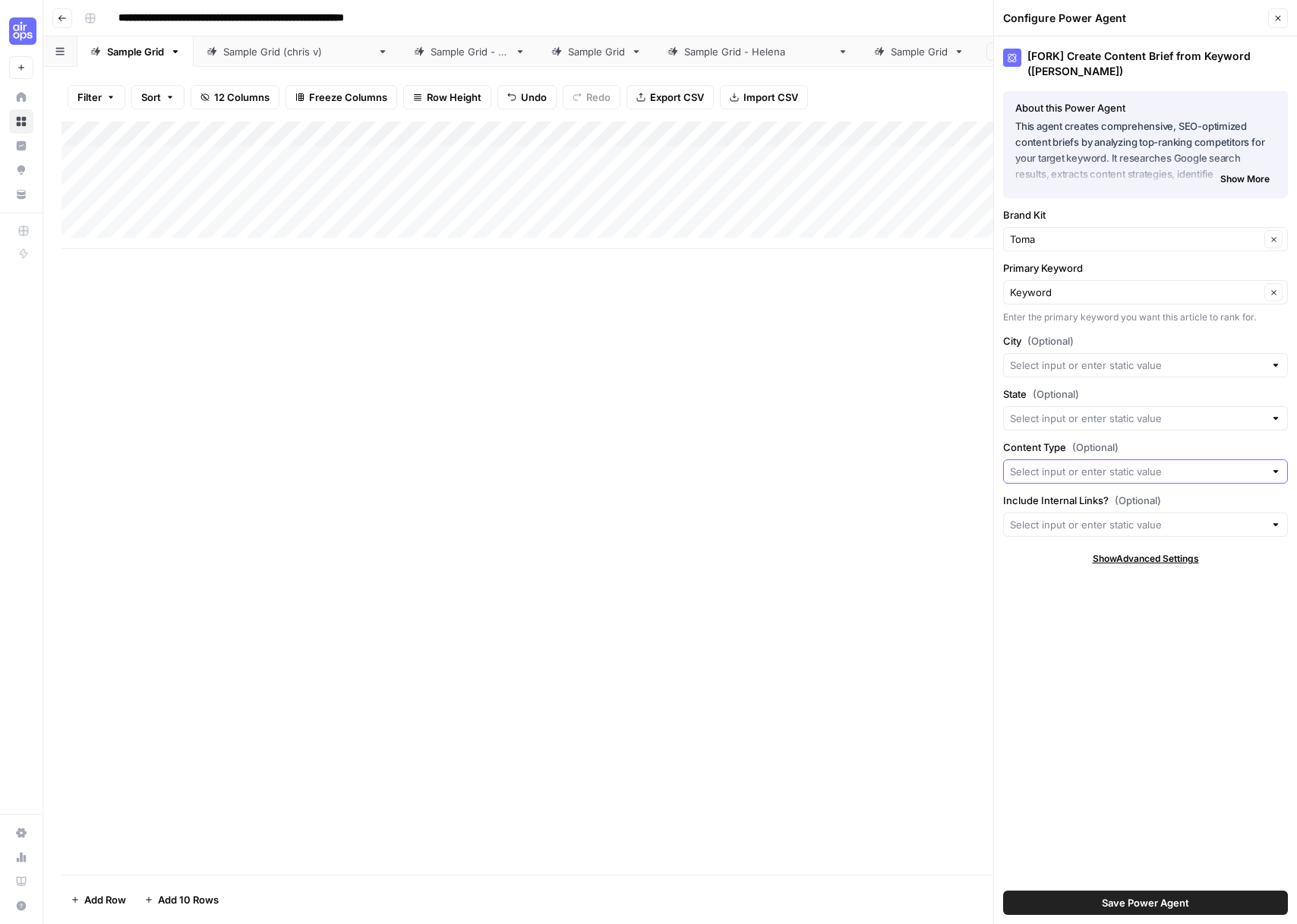
click at [1067, 469] on input "Content Type (Optional)" at bounding box center [1137, 472] width 254 height 15
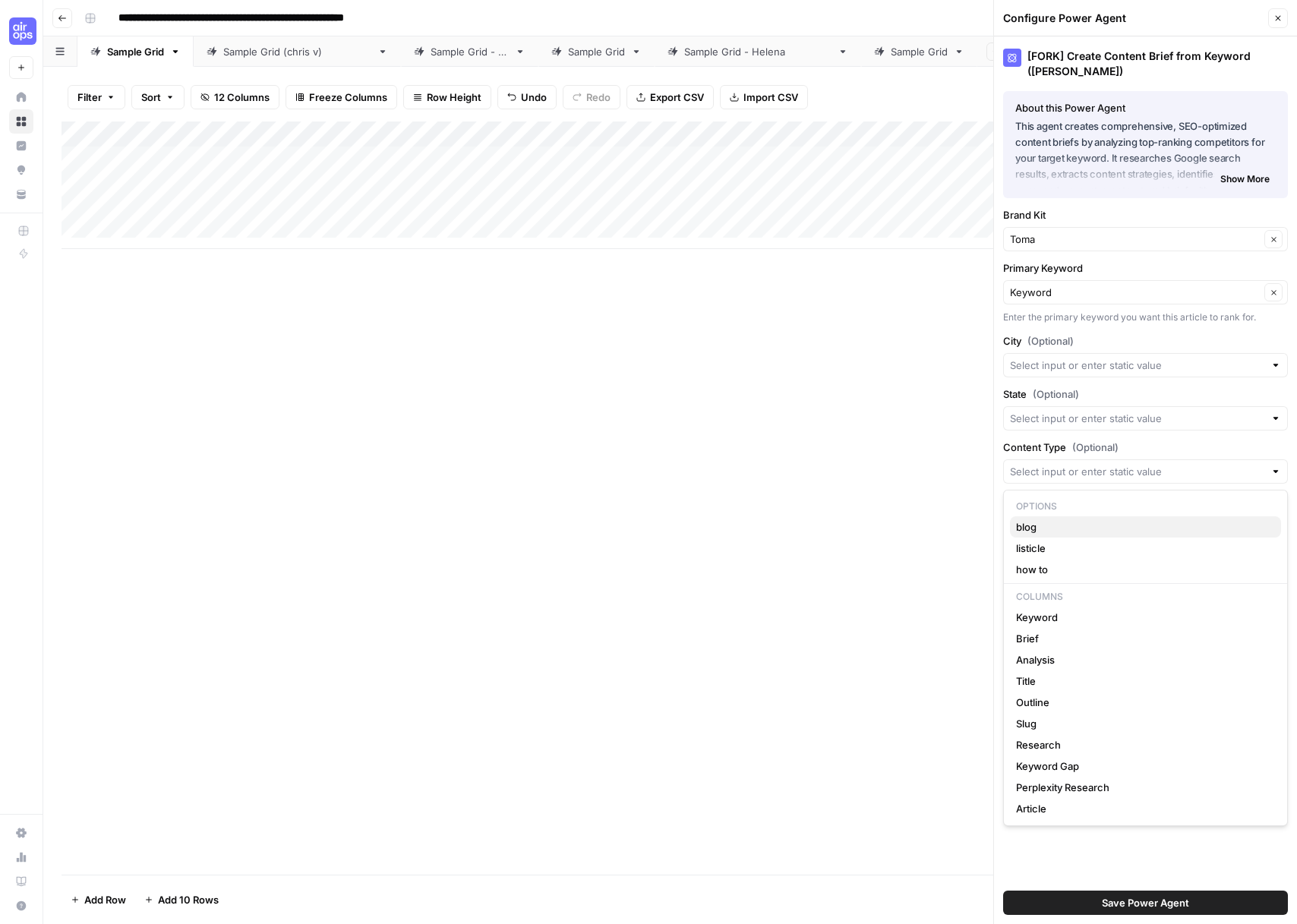
click at [1057, 525] on span "blog" at bounding box center [1142, 527] width 253 height 15
type input "blog"
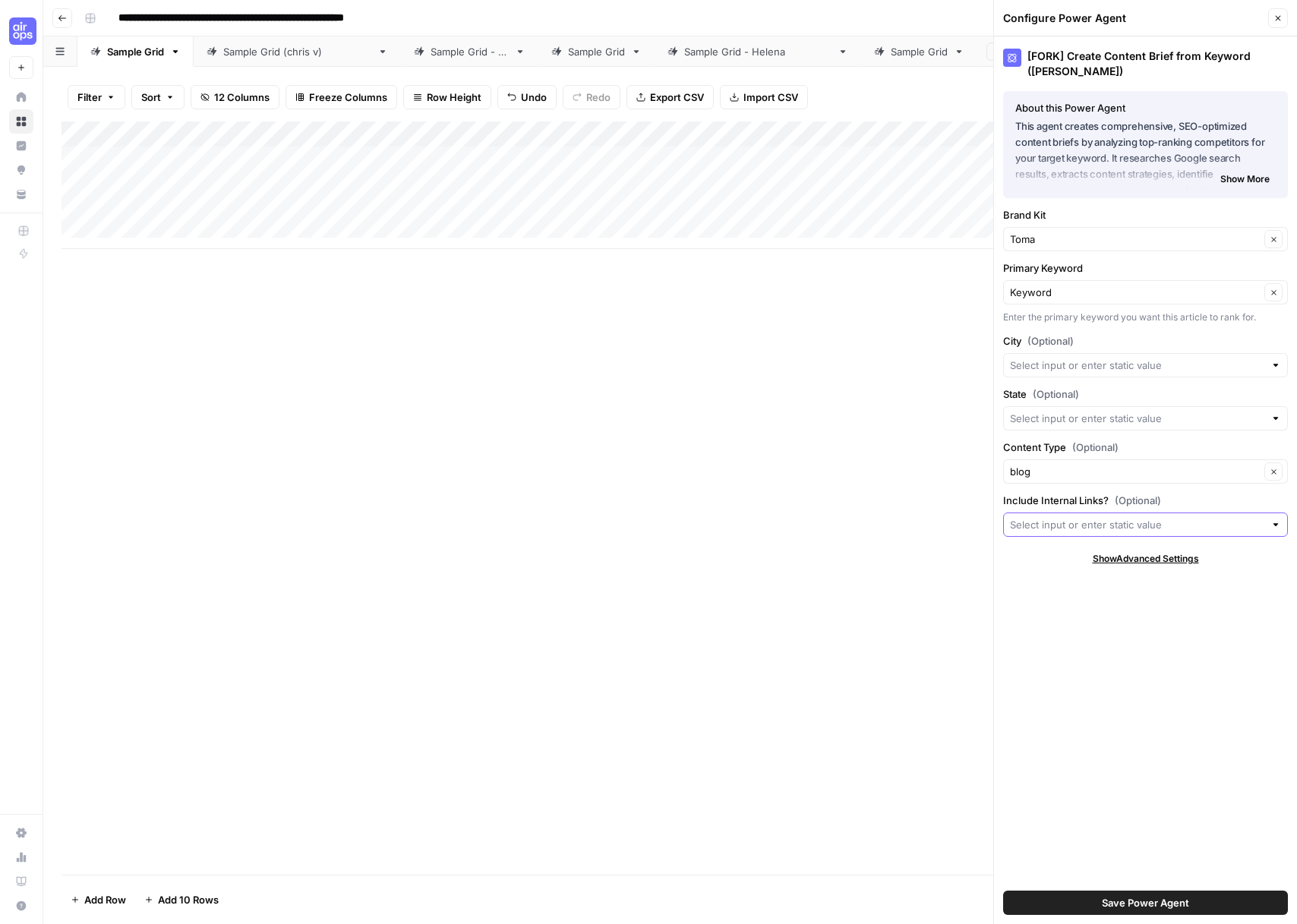
click at [1054, 525] on input "Include Internal Links? (Optional)" at bounding box center [1137, 525] width 254 height 15
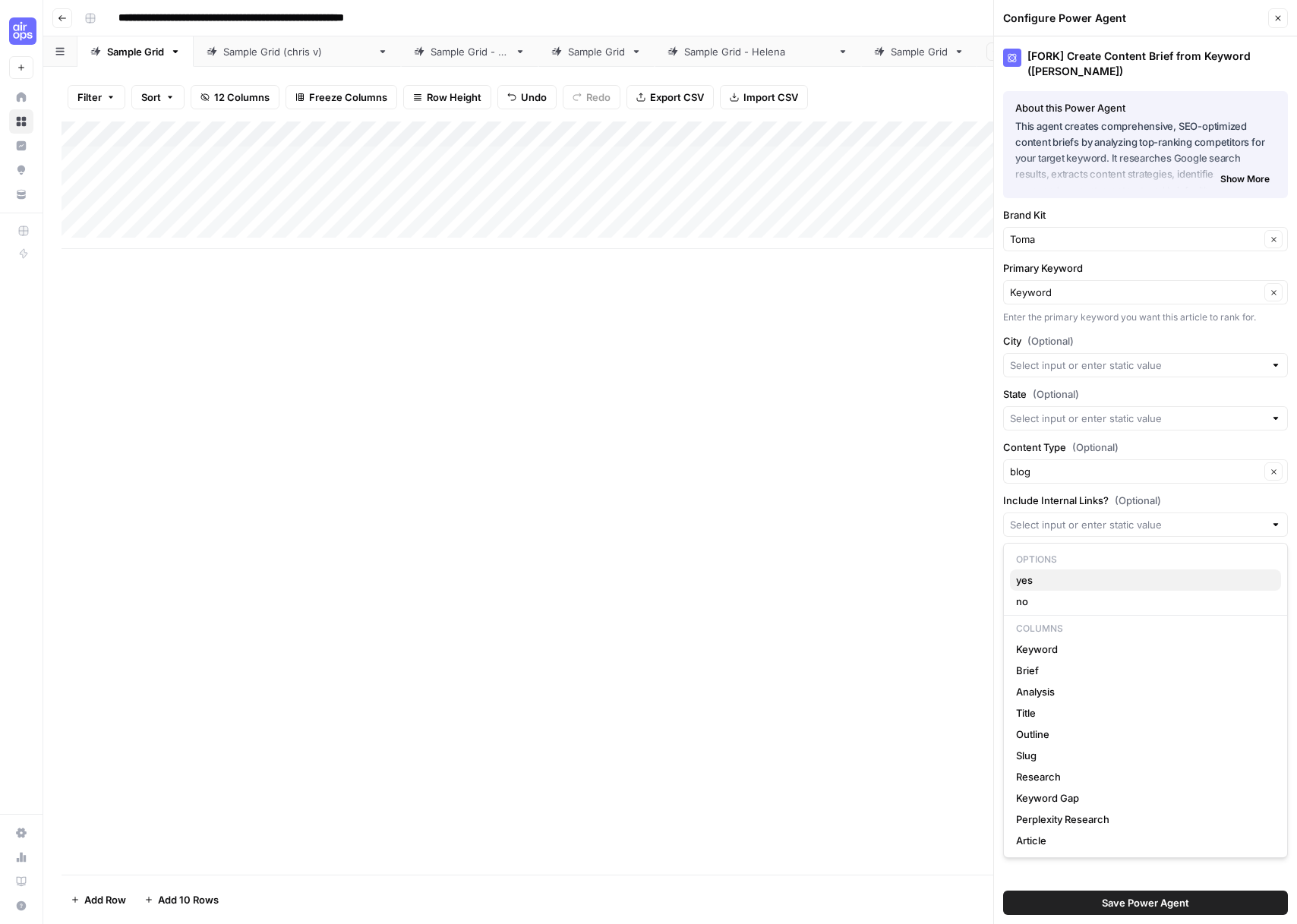
click at [1048, 582] on span "yes" at bounding box center [1142, 581] width 253 height 15
type input "yes"
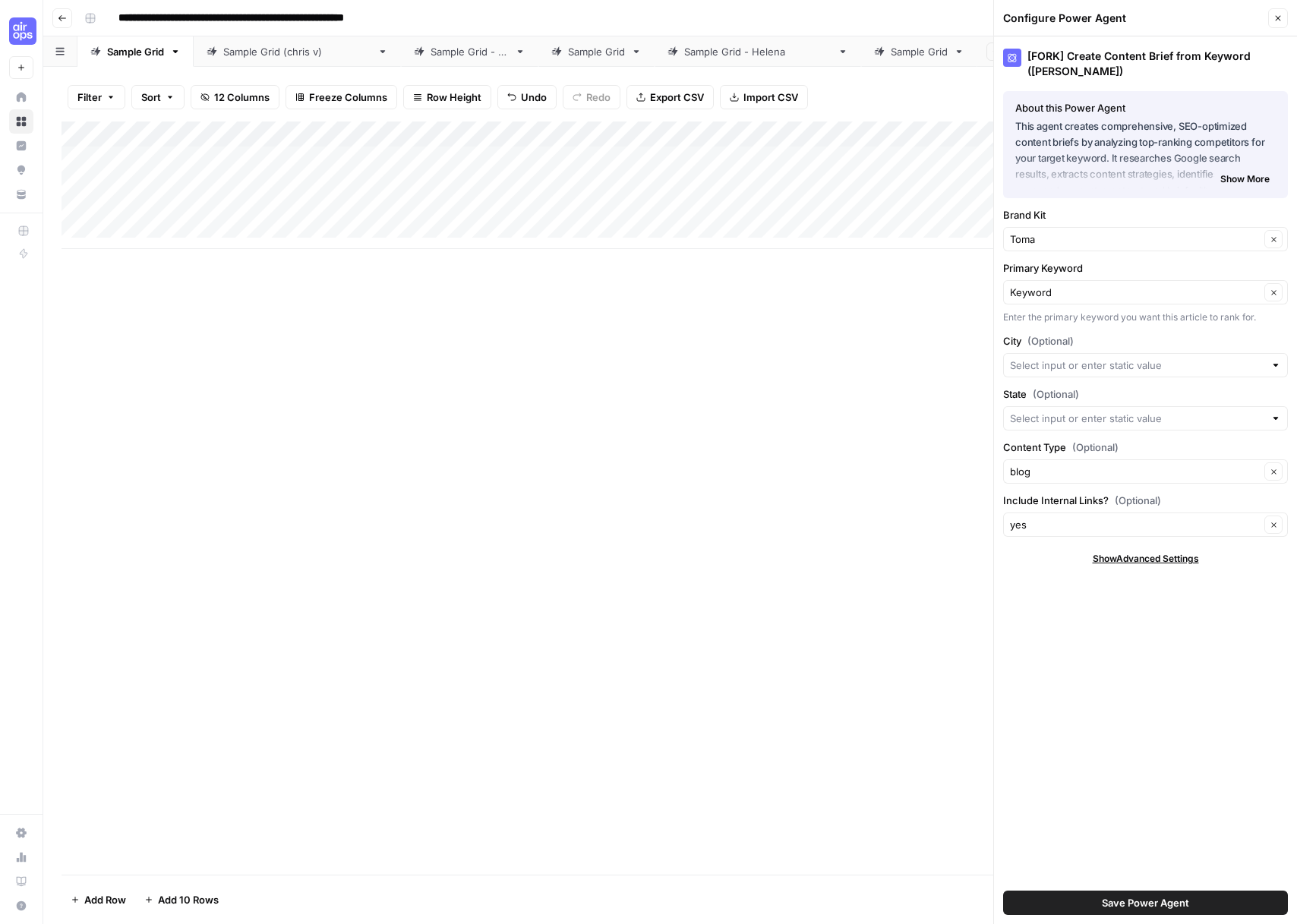
click at [1038, 577] on div "[FORK] Create Content Brief from Keyword (Andrea) About this Power Agent This a…" at bounding box center [1145, 480] width 303 height 888
click at [1107, 908] on span "Save Power Agent" at bounding box center [1146, 903] width 88 height 15
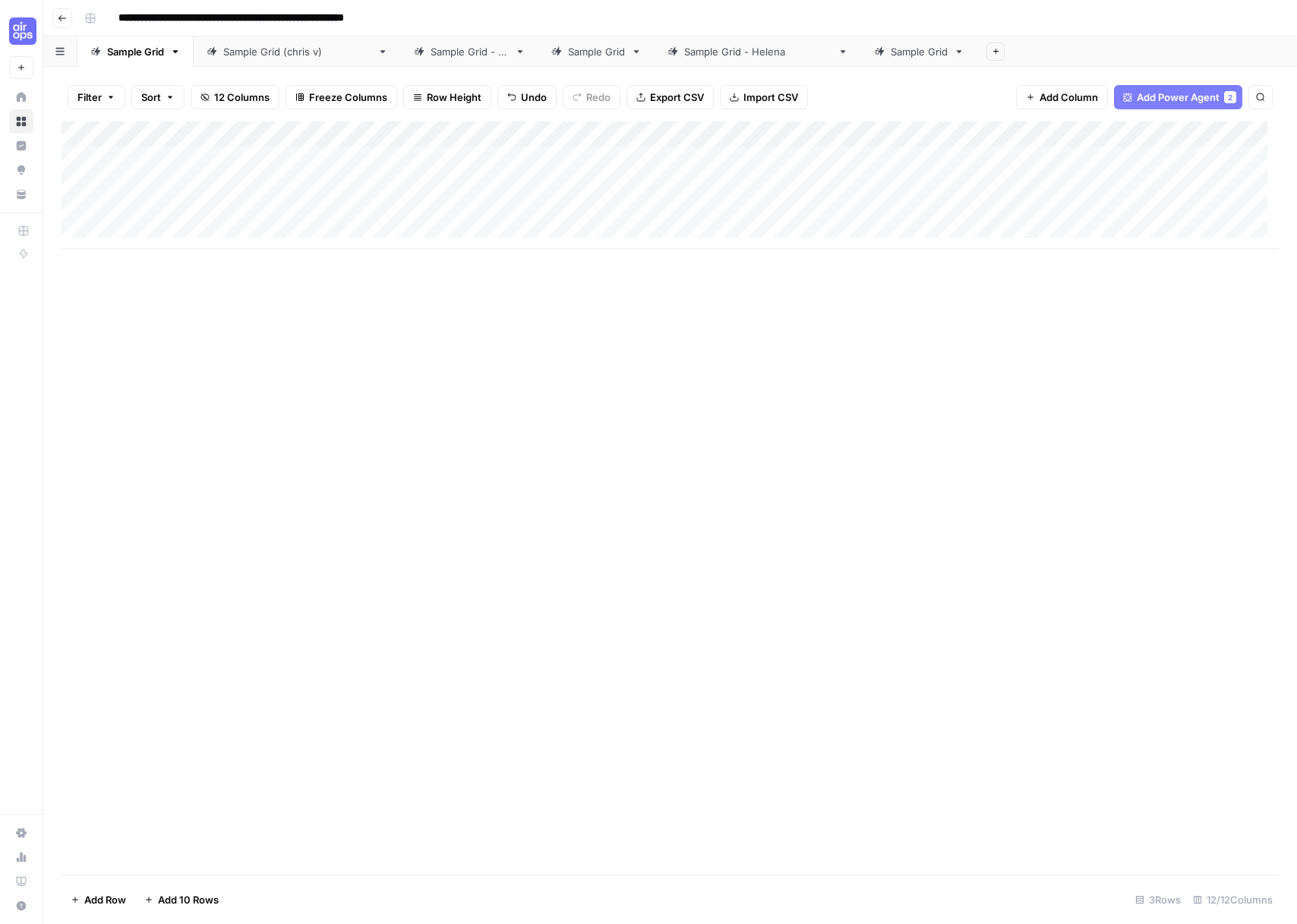
drag, startPoint x: 464, startPoint y: 316, endPoint x: 463, endPoint y: 308, distance: 8.1
click at [464, 316] on div "Add Column" at bounding box center [670, 498] width 1217 height 753
click at [518, 157] on div "Add Column" at bounding box center [670, 498] width 1217 height 753
click at [509, 159] on button "button" at bounding box center [475, 159] width 284 height 27
click at [581, 135] on div "Add Column" at bounding box center [670, 185] width 1217 height 128
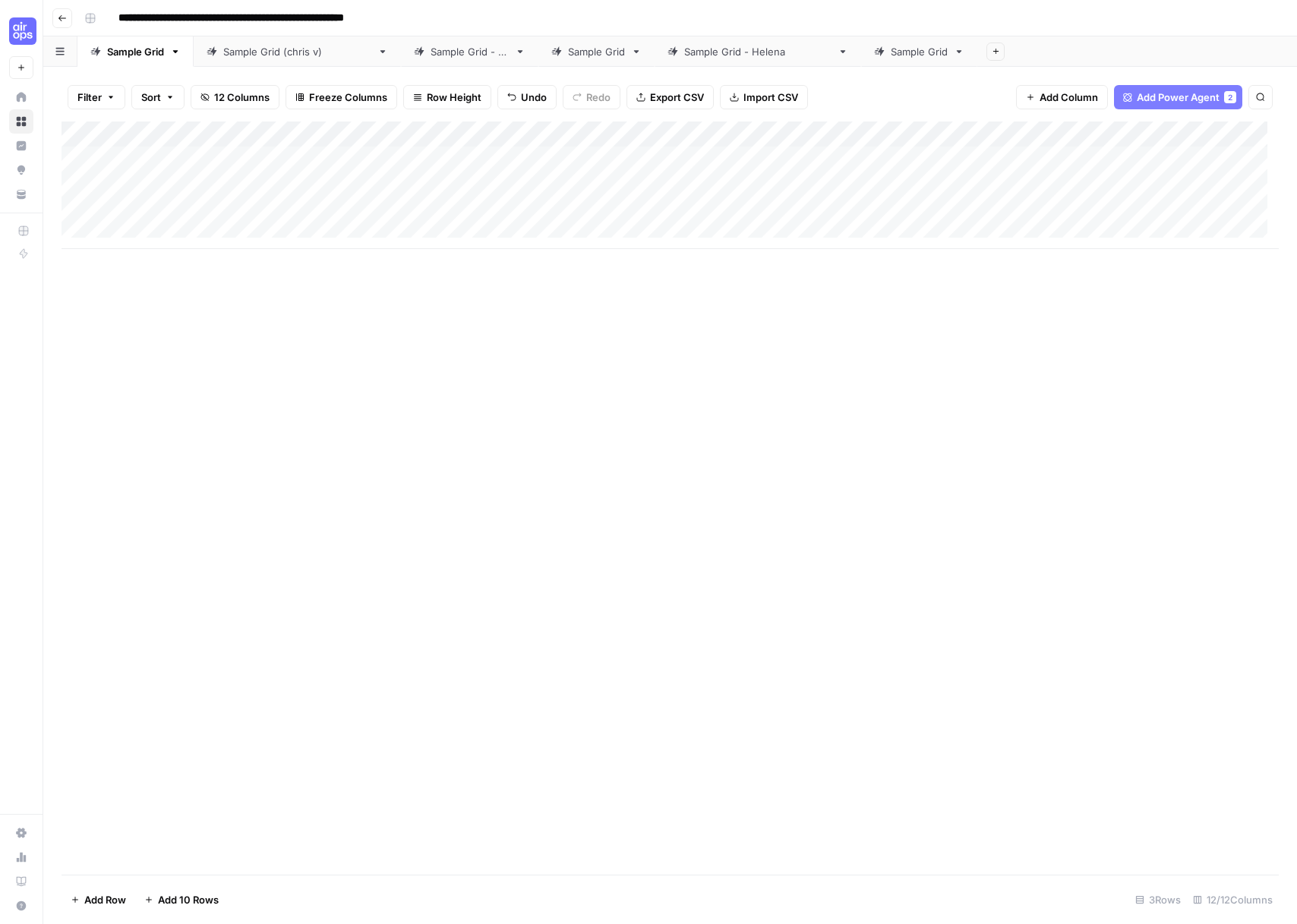
click at [189, 184] on div "Add Column" at bounding box center [670, 185] width 1217 height 128
click at [239, 159] on div "Add Column" at bounding box center [670, 185] width 1217 height 128
click at [239, 159] on textarea "**********" at bounding box center [235, 161] width 243 height 22
type textarea "********"
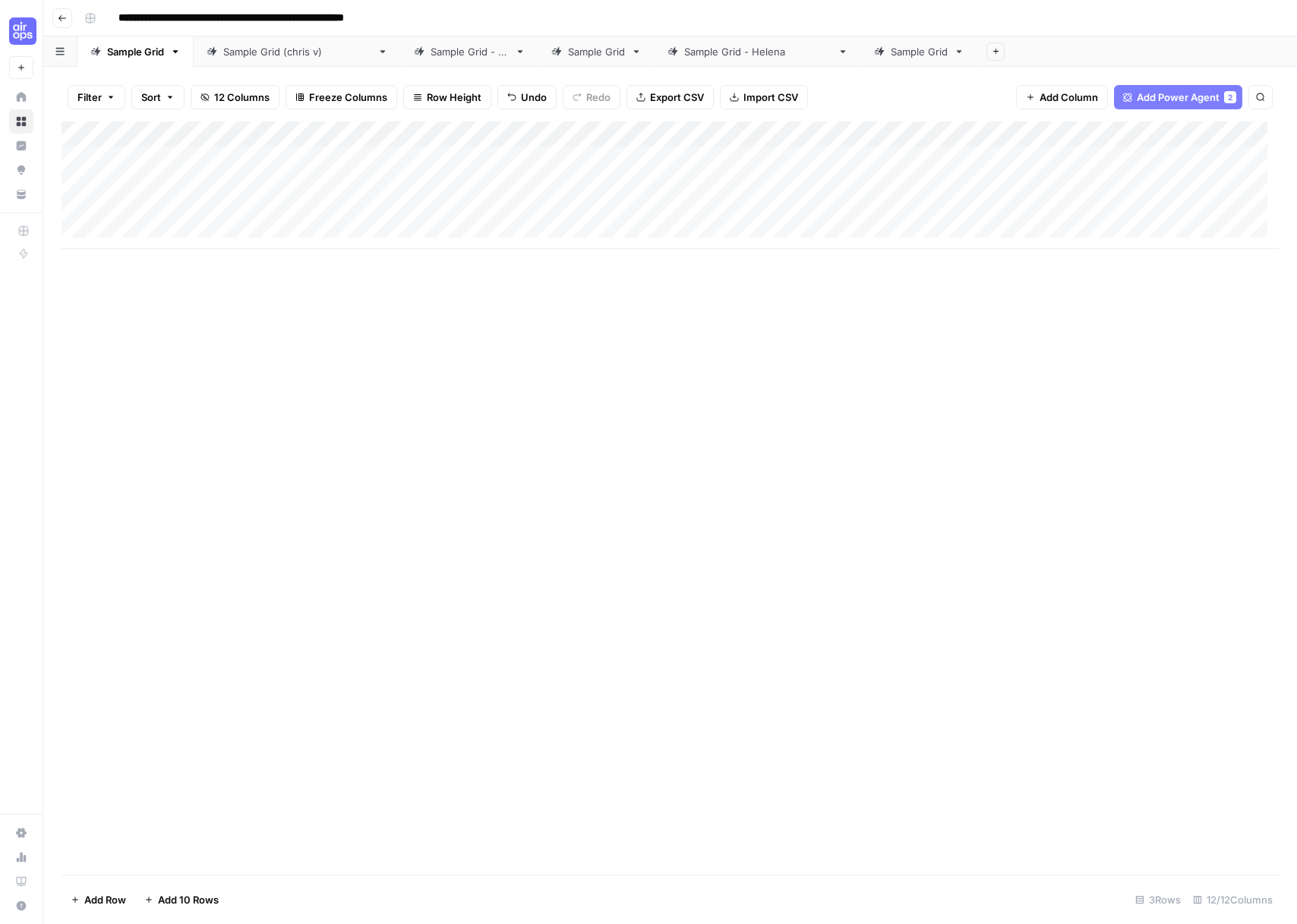
click at [254, 65] on link "Sample Grid (chris v)" at bounding box center [297, 51] width 207 height 31
click at [259, 56] on div "Sample Grid (chris v)" at bounding box center [297, 51] width 148 height 15
click at [230, 164] on div "Add Column" at bounding box center [670, 159] width 1217 height 76
type textarea "**********"
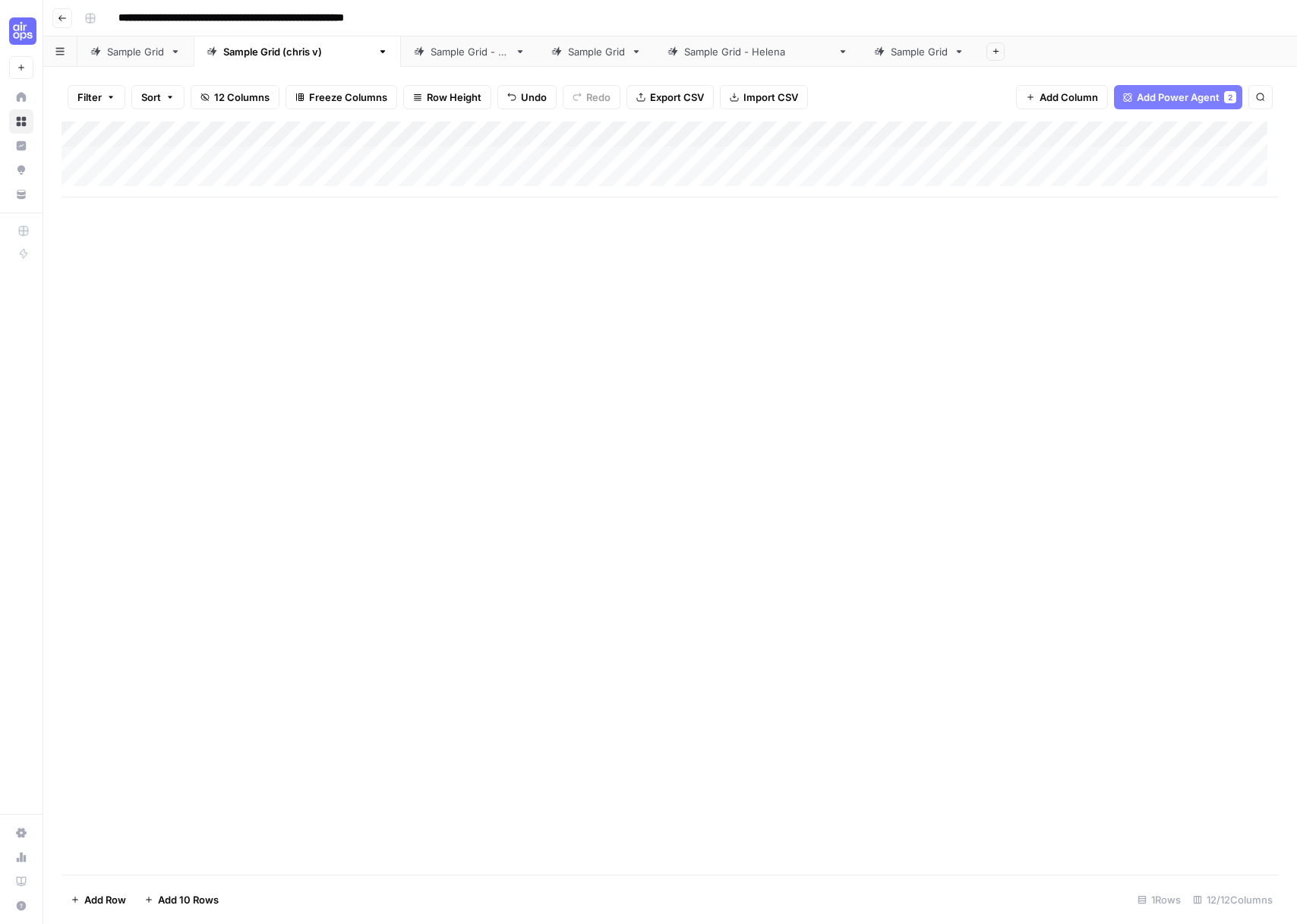
click at [526, 132] on div "Add Column" at bounding box center [670, 159] width 1217 height 76
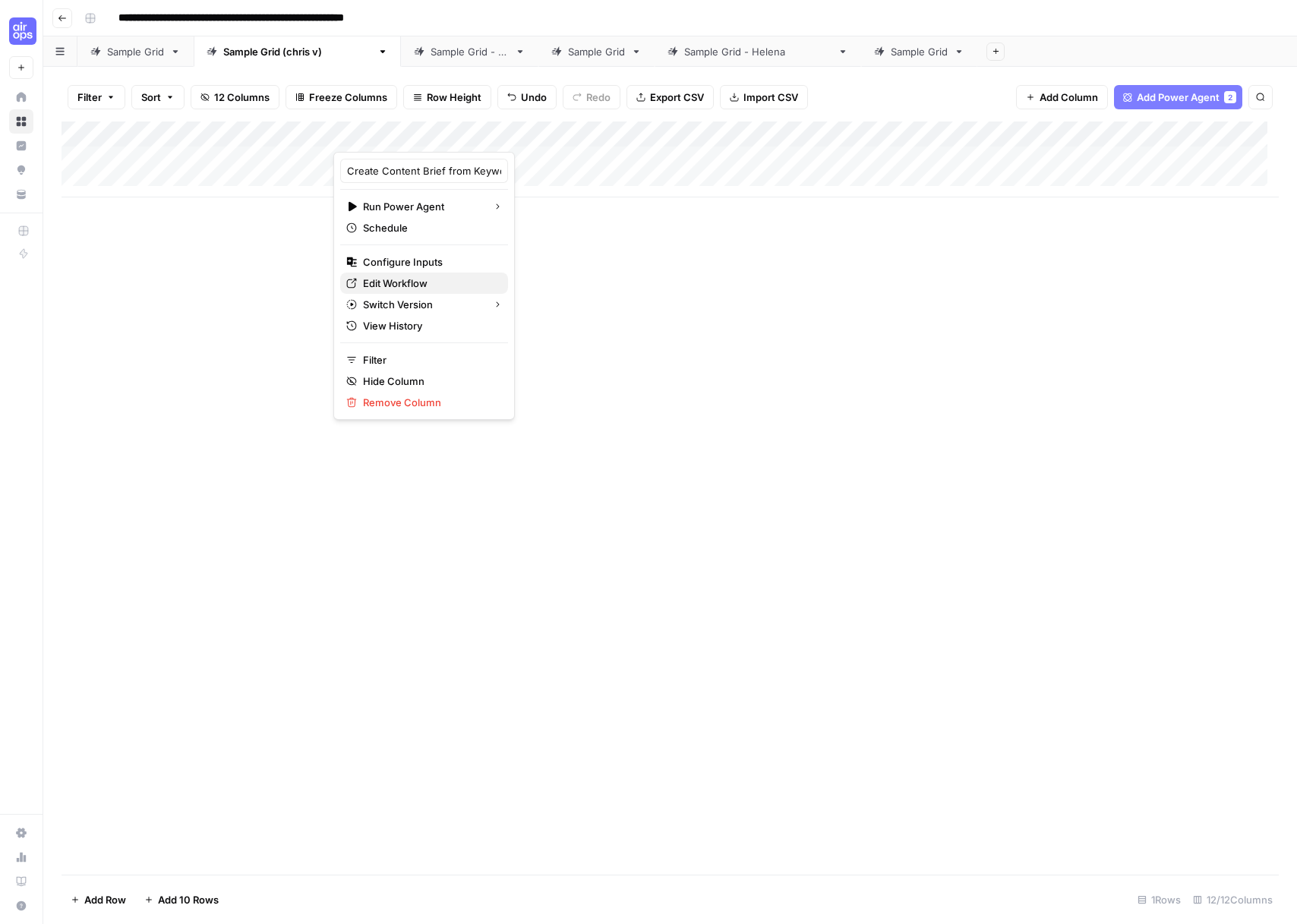
click at [398, 280] on span "Edit Workflow" at bounding box center [429, 283] width 133 height 15
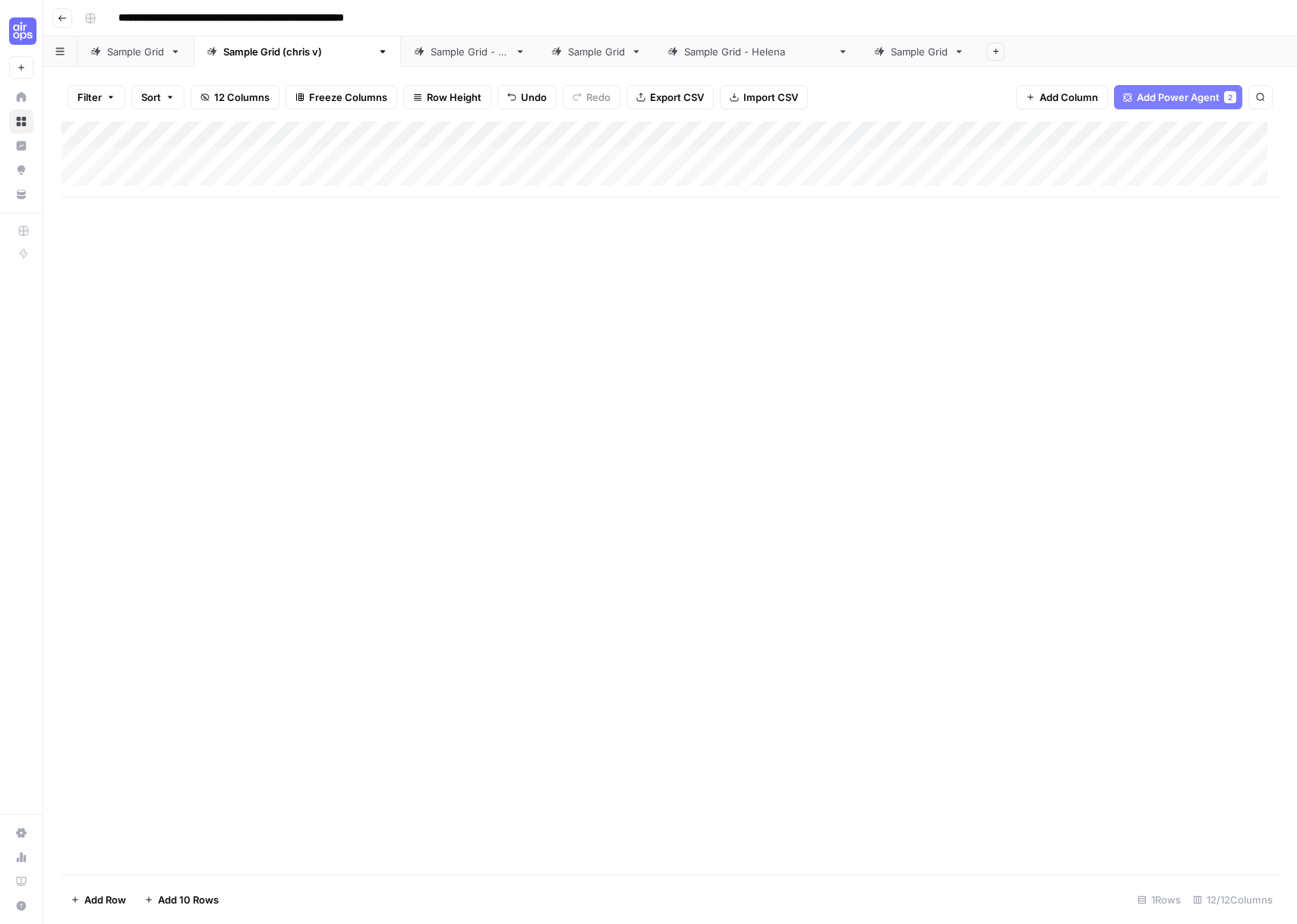
click at [415, 132] on div "Add Column" at bounding box center [670, 159] width 1217 height 76
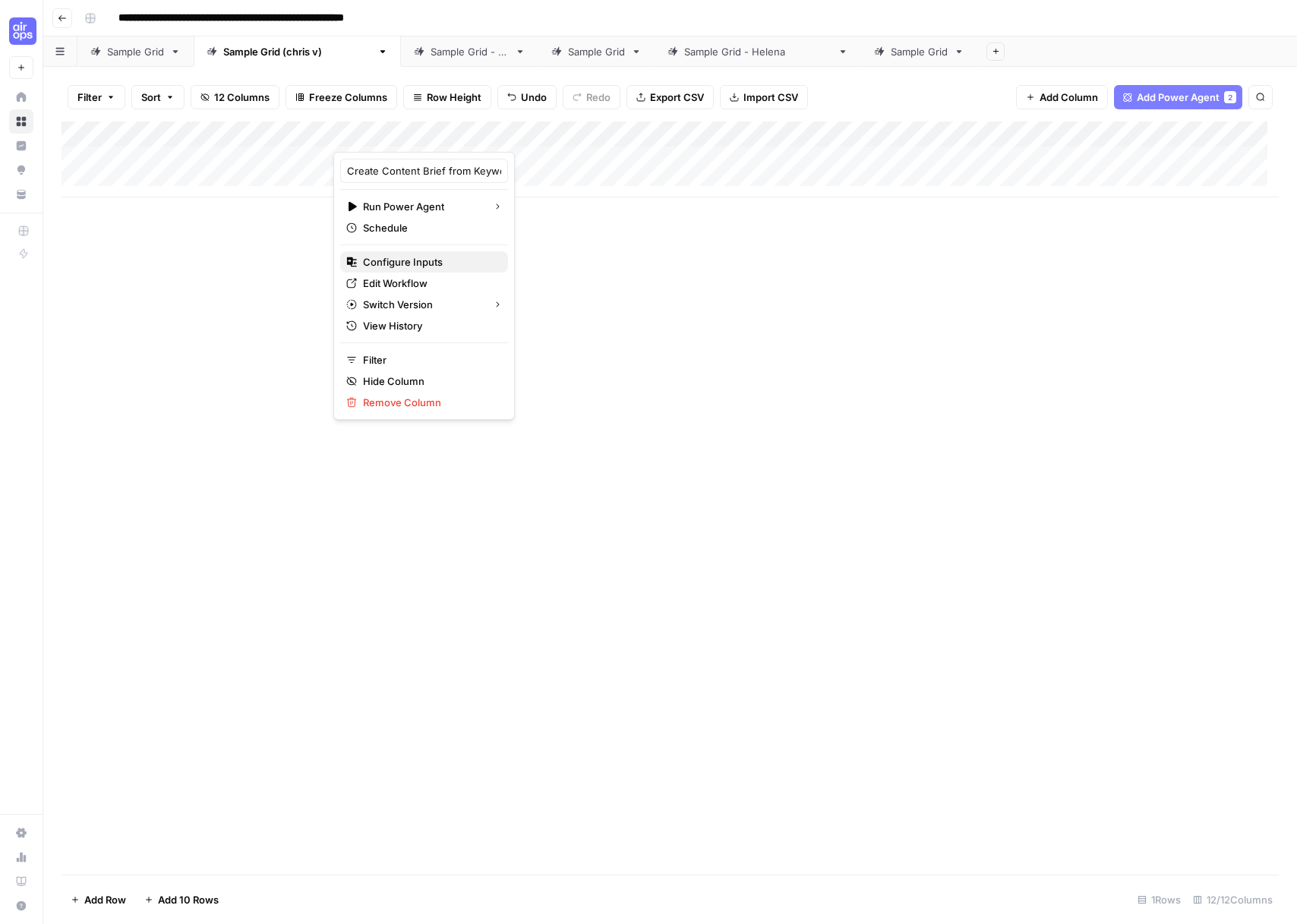
click at [406, 257] on span "Configure Inputs" at bounding box center [429, 262] width 133 height 15
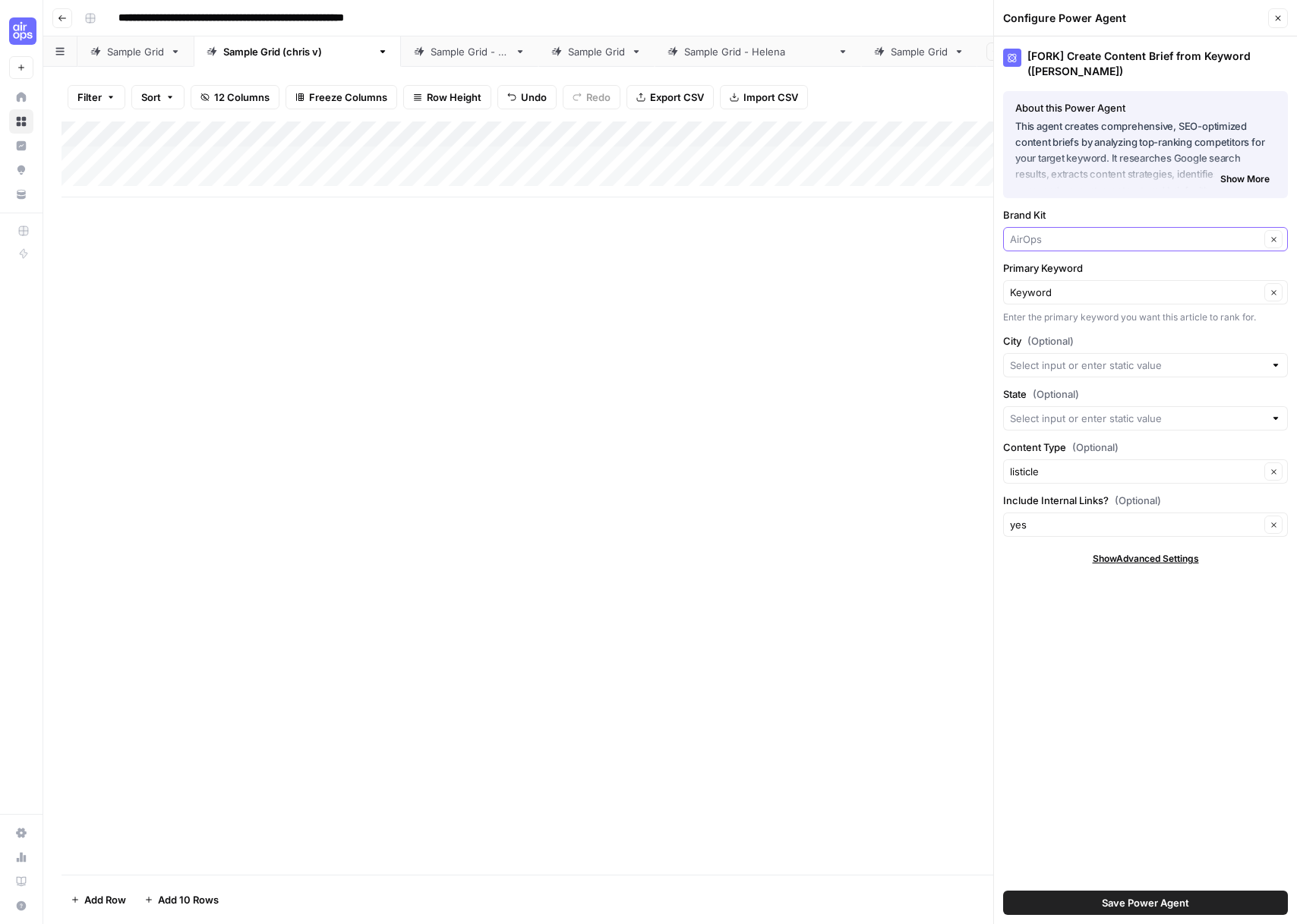
click at [1052, 242] on input "Brand Kit" at bounding box center [1134, 240] width 250 height 15
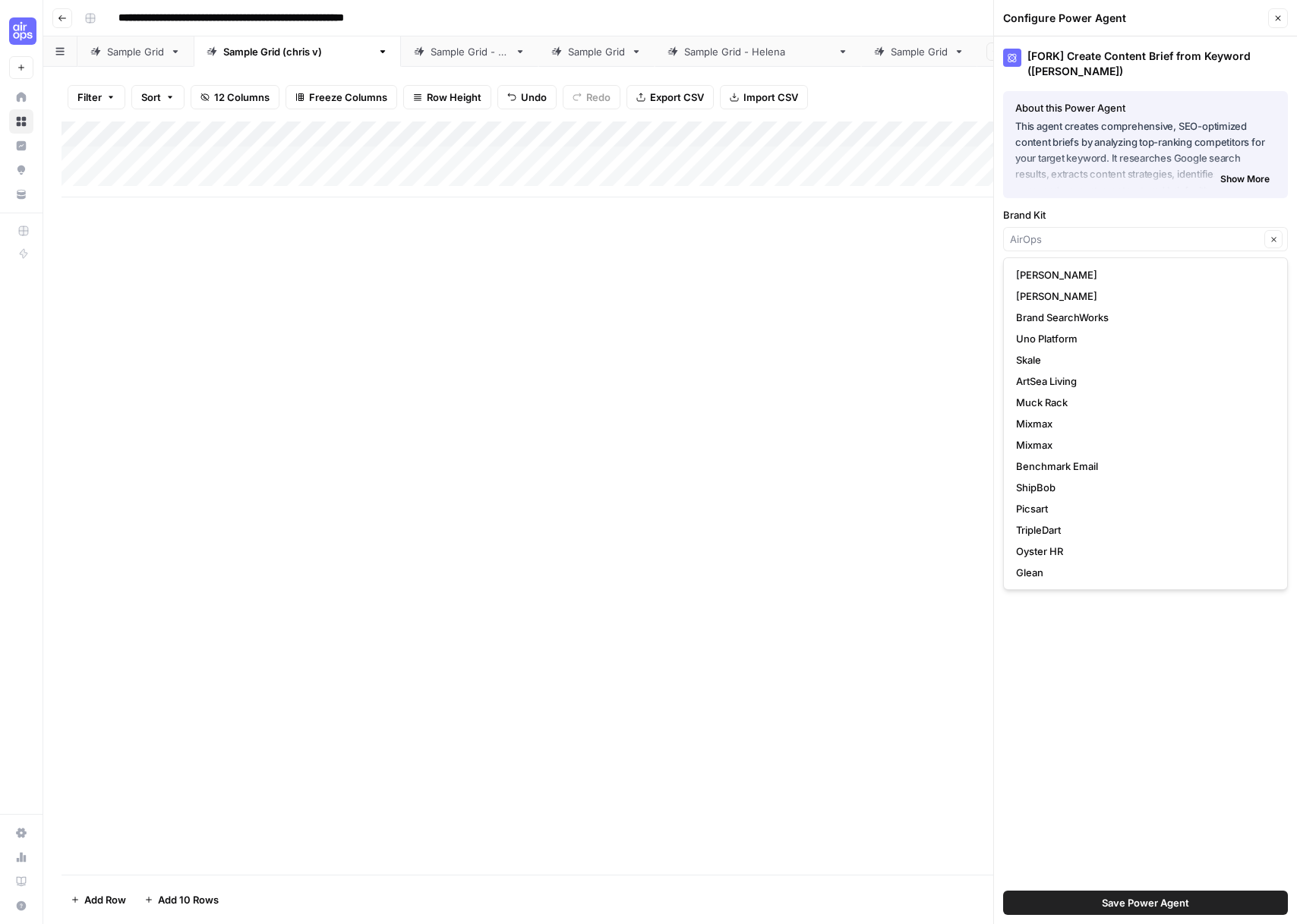
scroll to position [340, 0]
click at [1050, 572] on span "Toma" at bounding box center [1142, 573] width 253 height 15
type input "Toma"
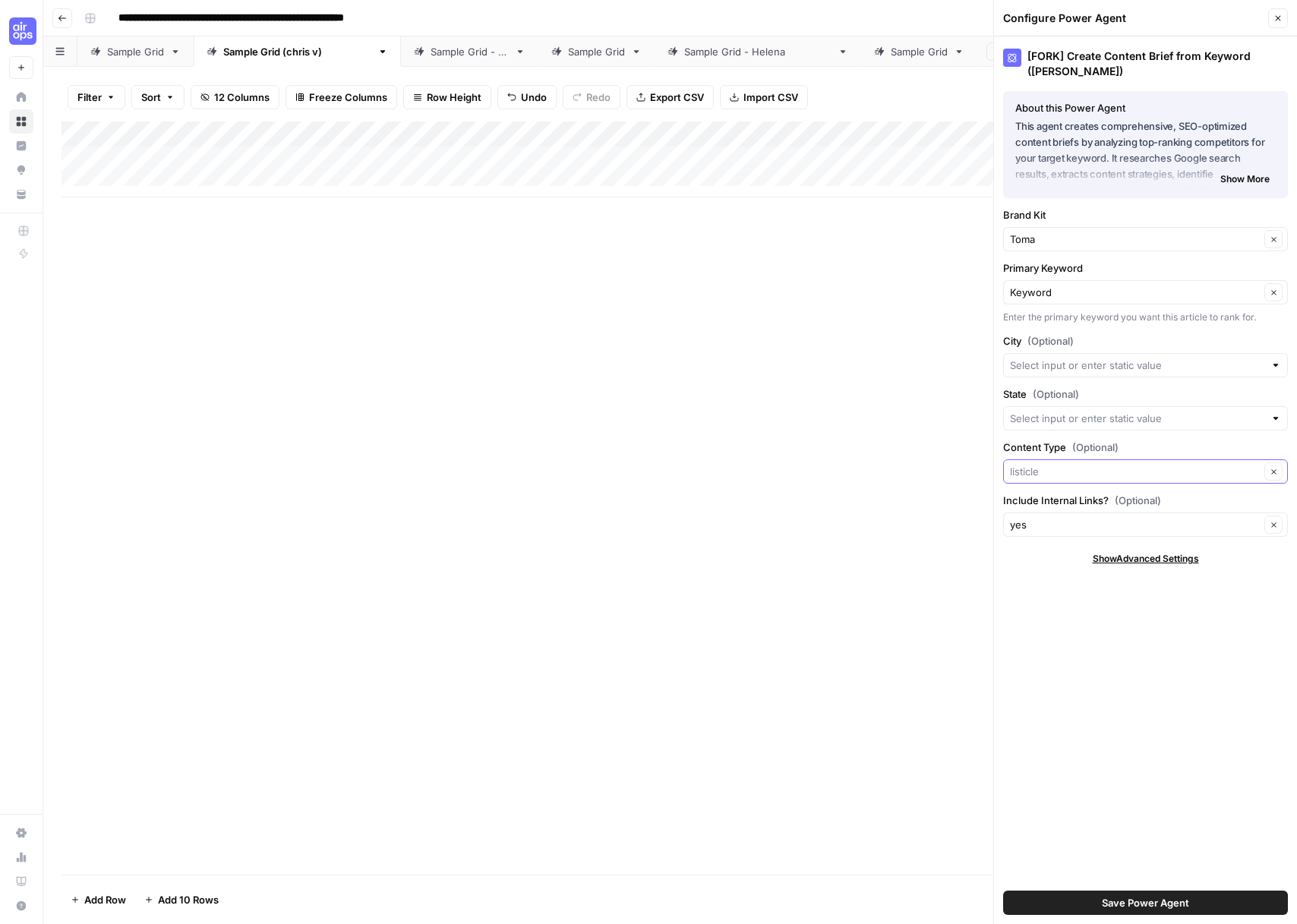
click at [1053, 471] on input "Content Type (Optional)" at bounding box center [1134, 472] width 250 height 15
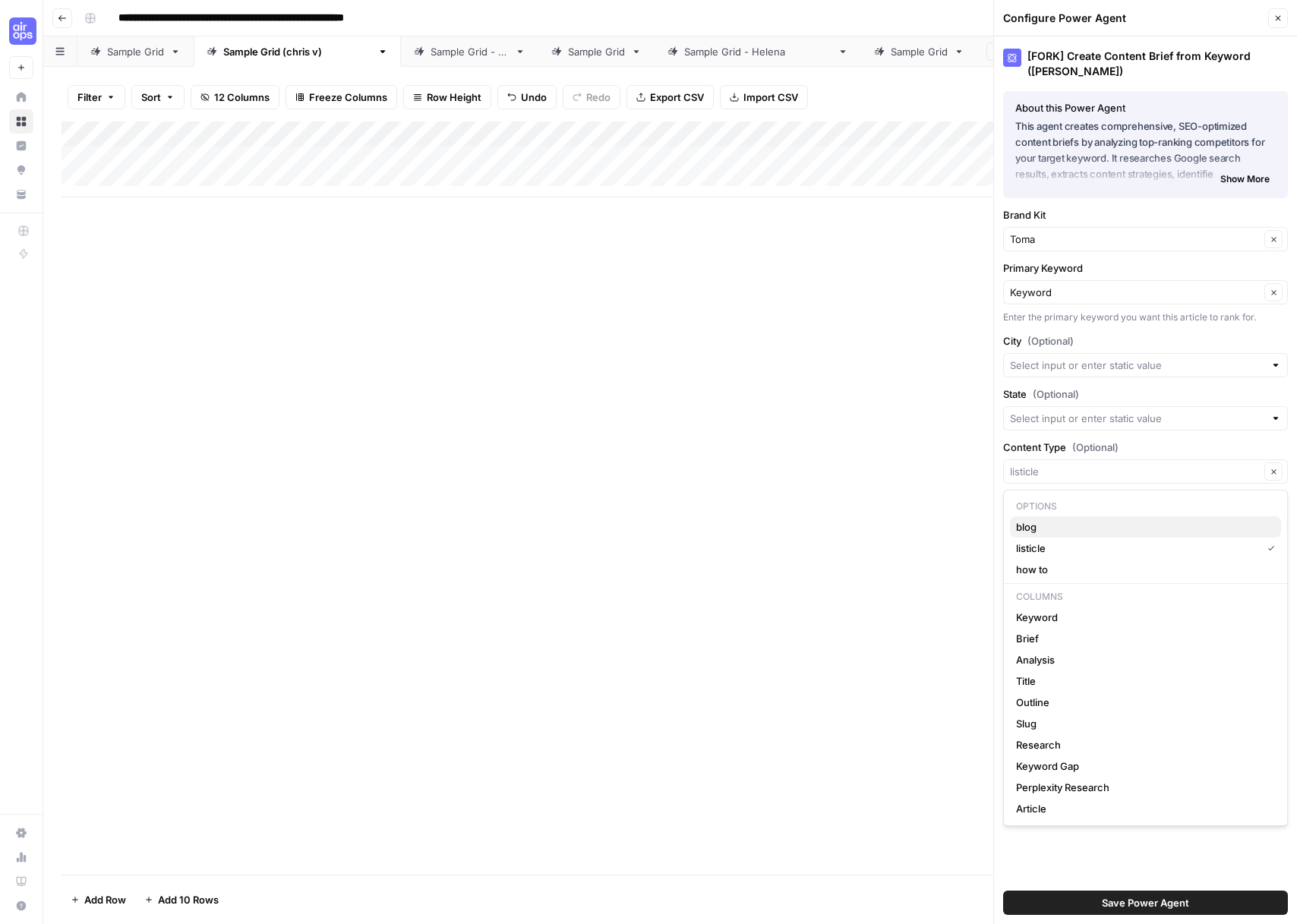
click at [1037, 521] on span "blog" at bounding box center [1142, 527] width 253 height 15
type input "blog"
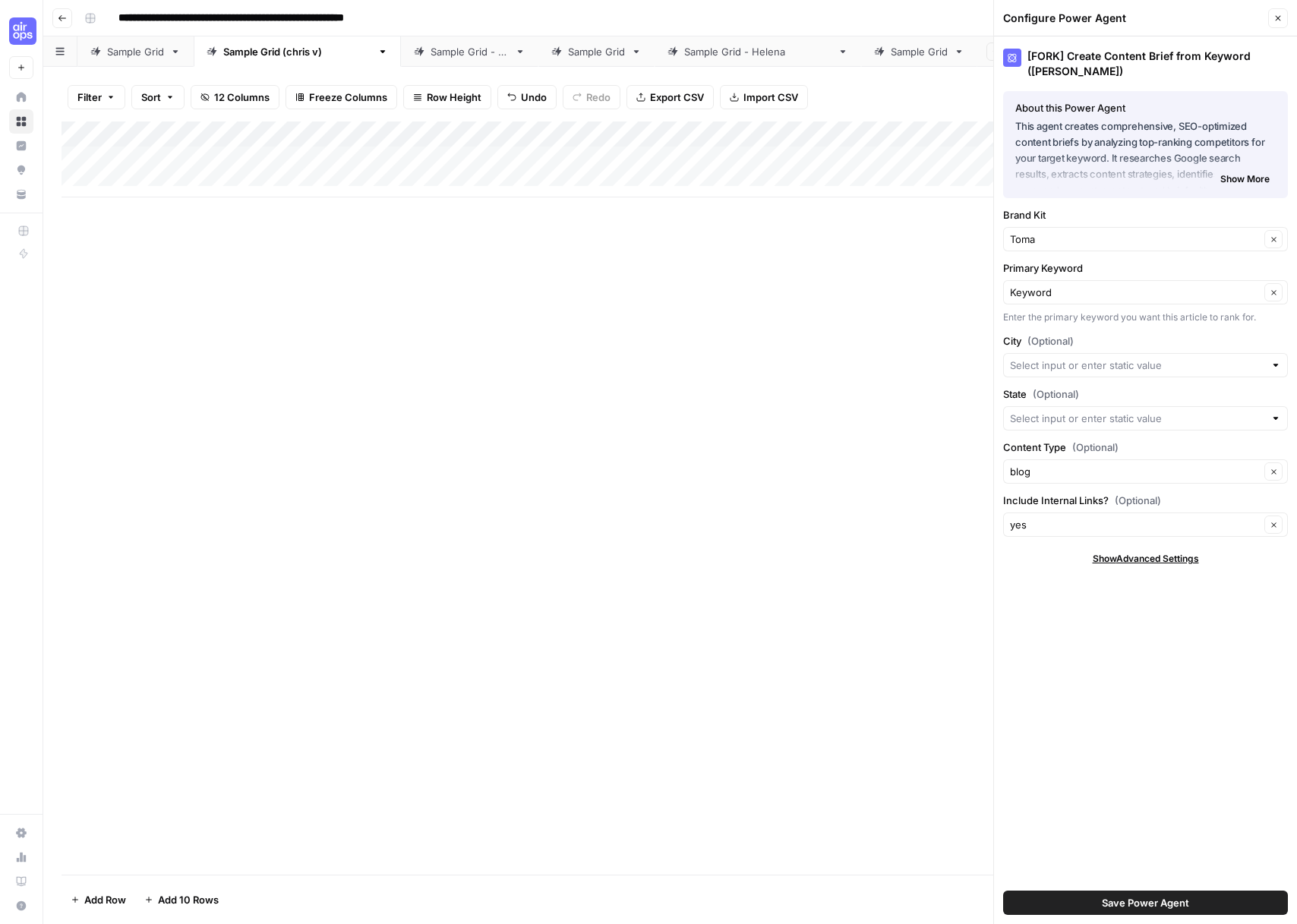
click at [1117, 896] on span "Save Power Agent" at bounding box center [1146, 903] width 88 height 15
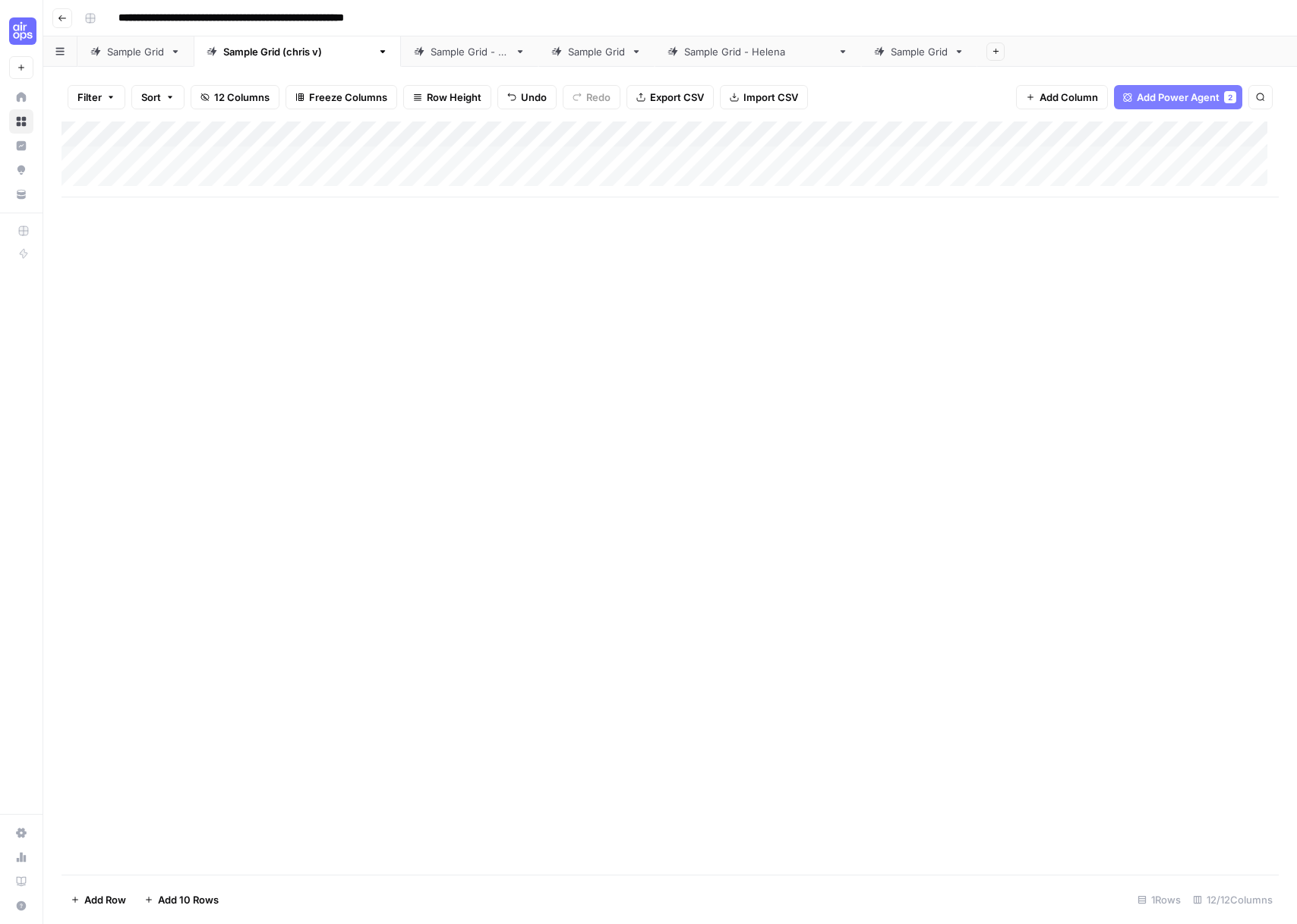
click at [167, 161] on div "Add Column" at bounding box center [670, 159] width 1217 height 76
click at [514, 264] on div "Add Column" at bounding box center [670, 498] width 1217 height 753
click at [604, 160] on div "Add Column" at bounding box center [670, 159] width 1217 height 76
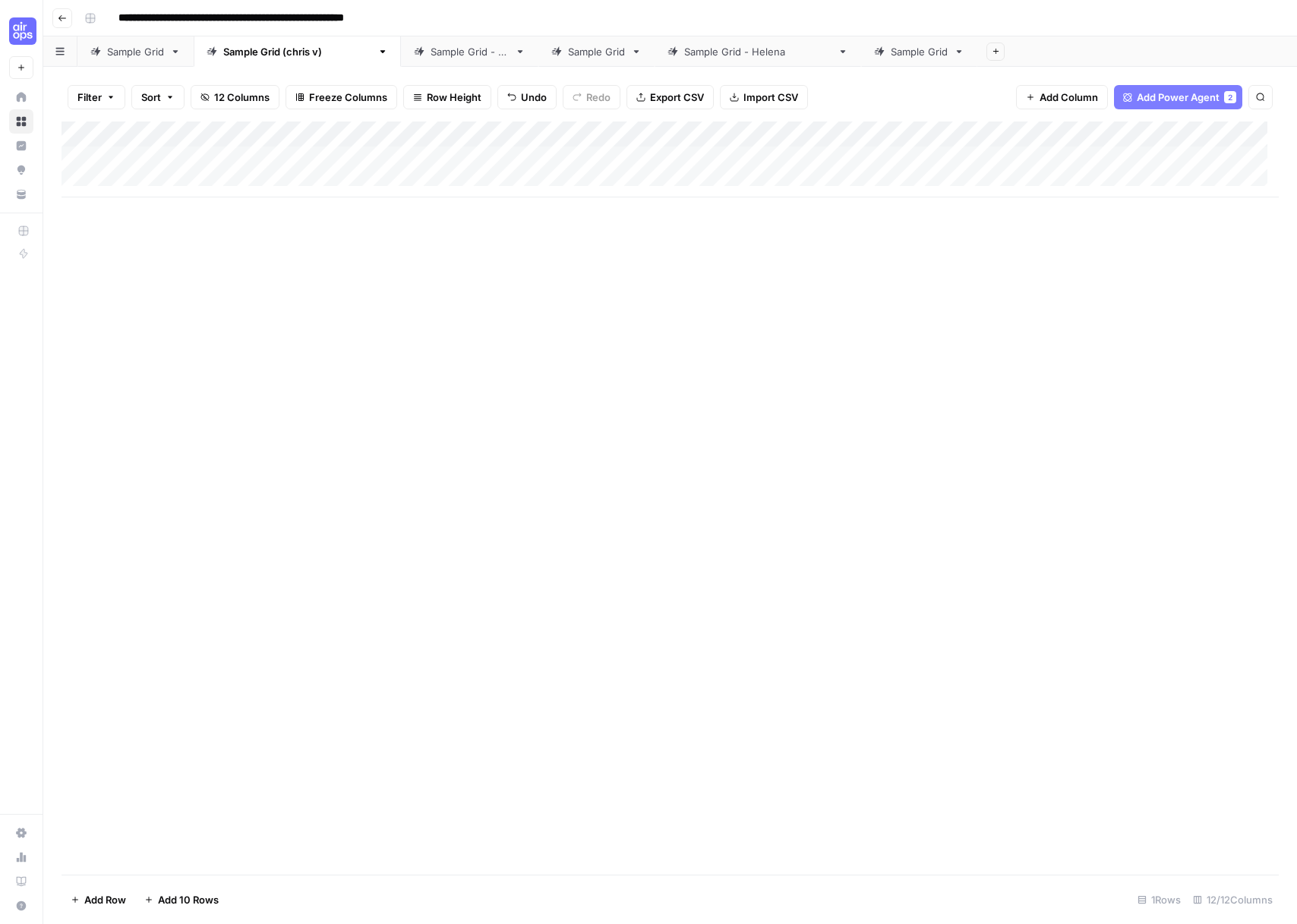
click at [452, 165] on div "Add Column" at bounding box center [670, 159] width 1217 height 76
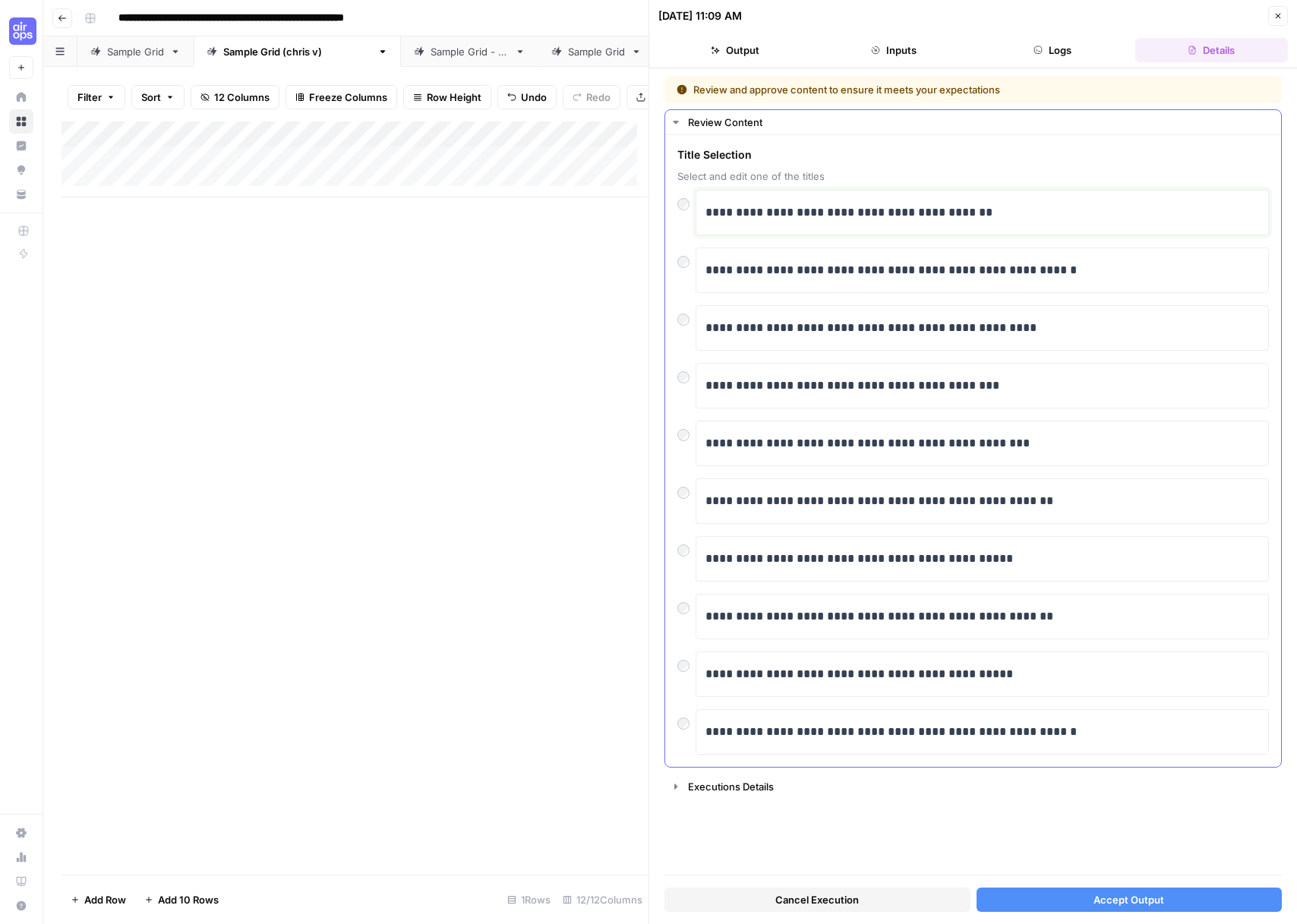
click at [849, 213] on p "**********" at bounding box center [982, 213] width 554 height 20
click at [1102, 906] on span "Accept Output" at bounding box center [1129, 900] width 71 height 15
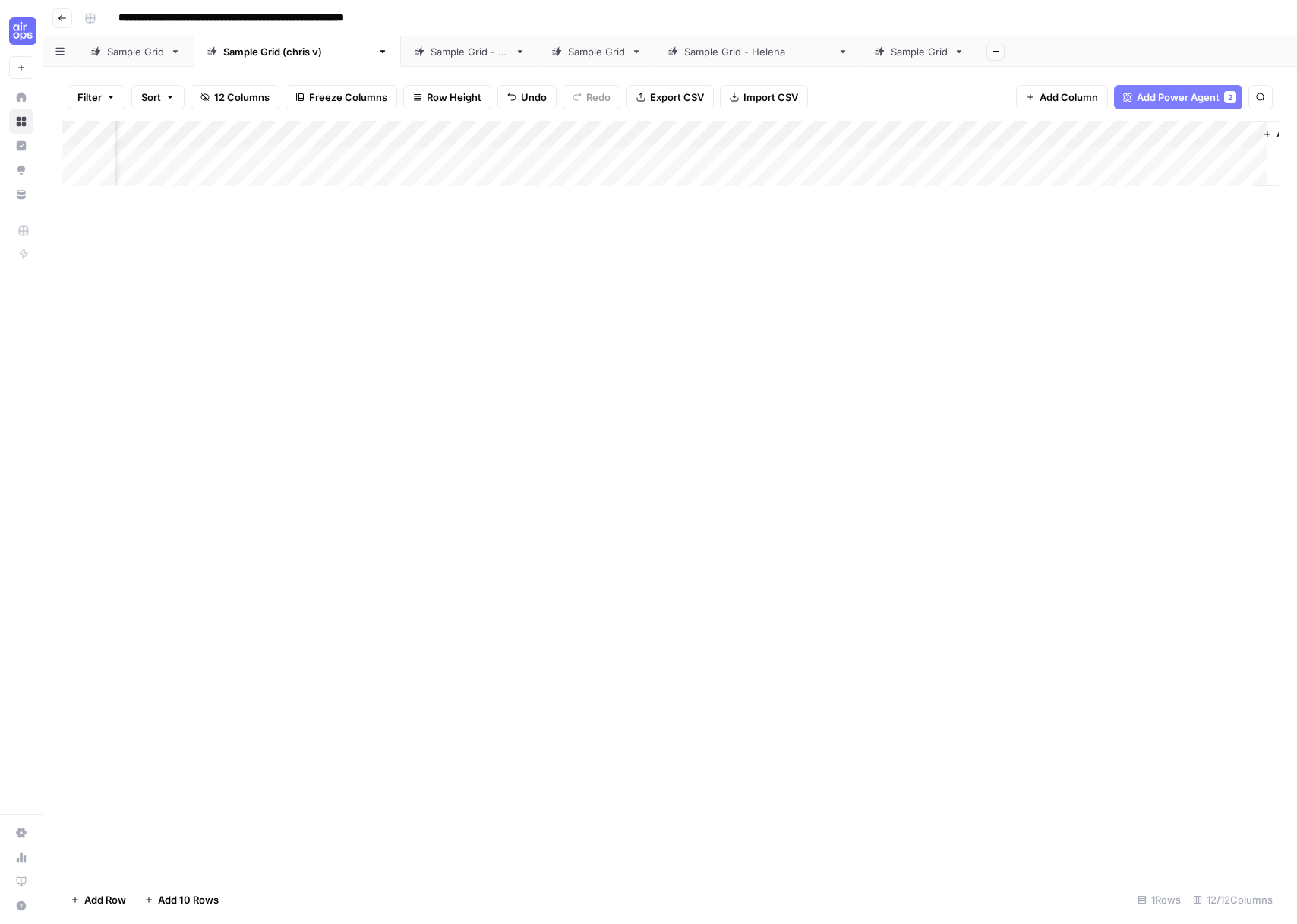
scroll to position [0, 921]
click at [1217, 133] on span "Add Column" at bounding box center [1243, 134] width 53 height 14
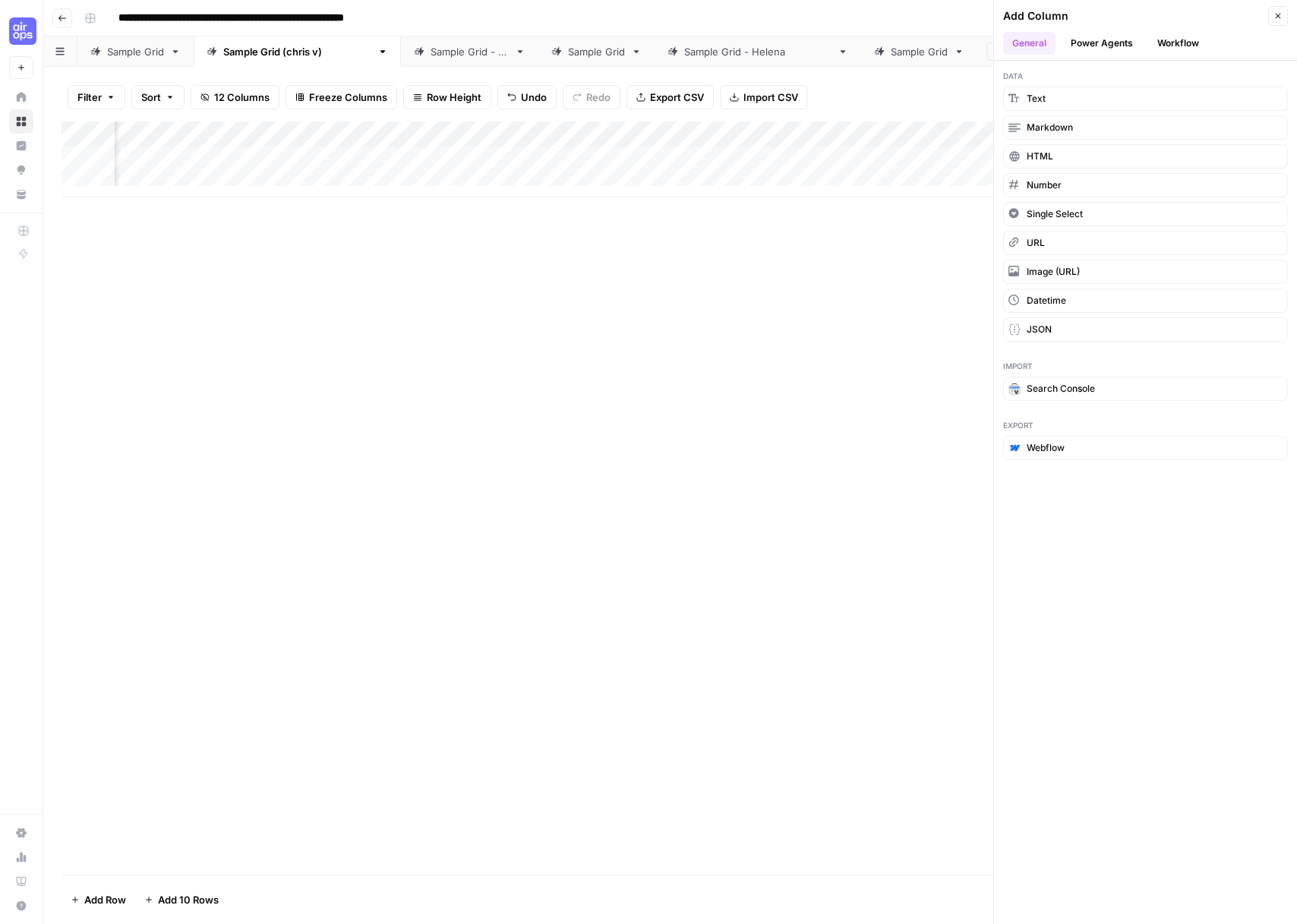
click at [1121, 32] on button "Power Agents" at bounding box center [1101, 44] width 81 height 23
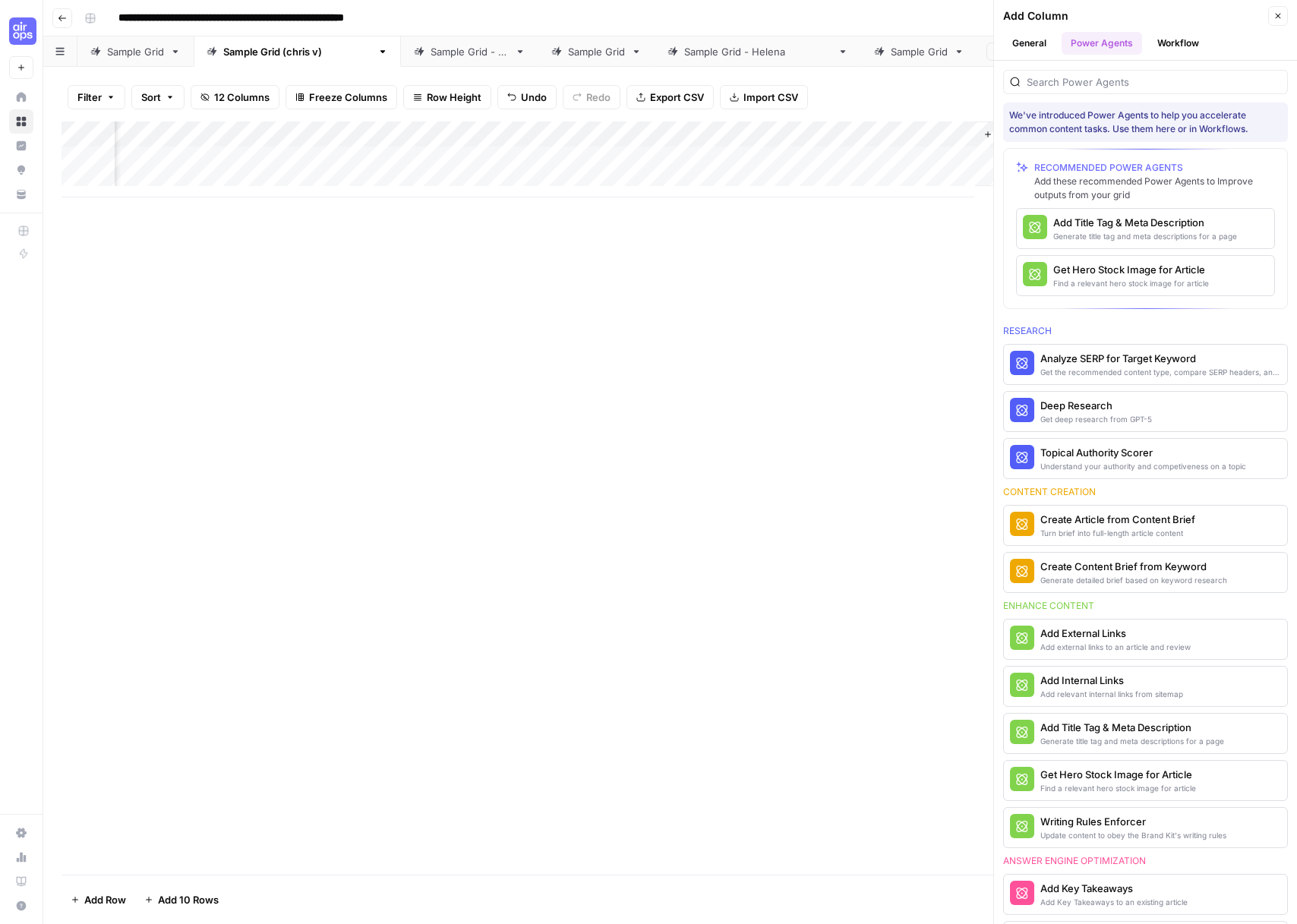
scroll to position [0, 0]
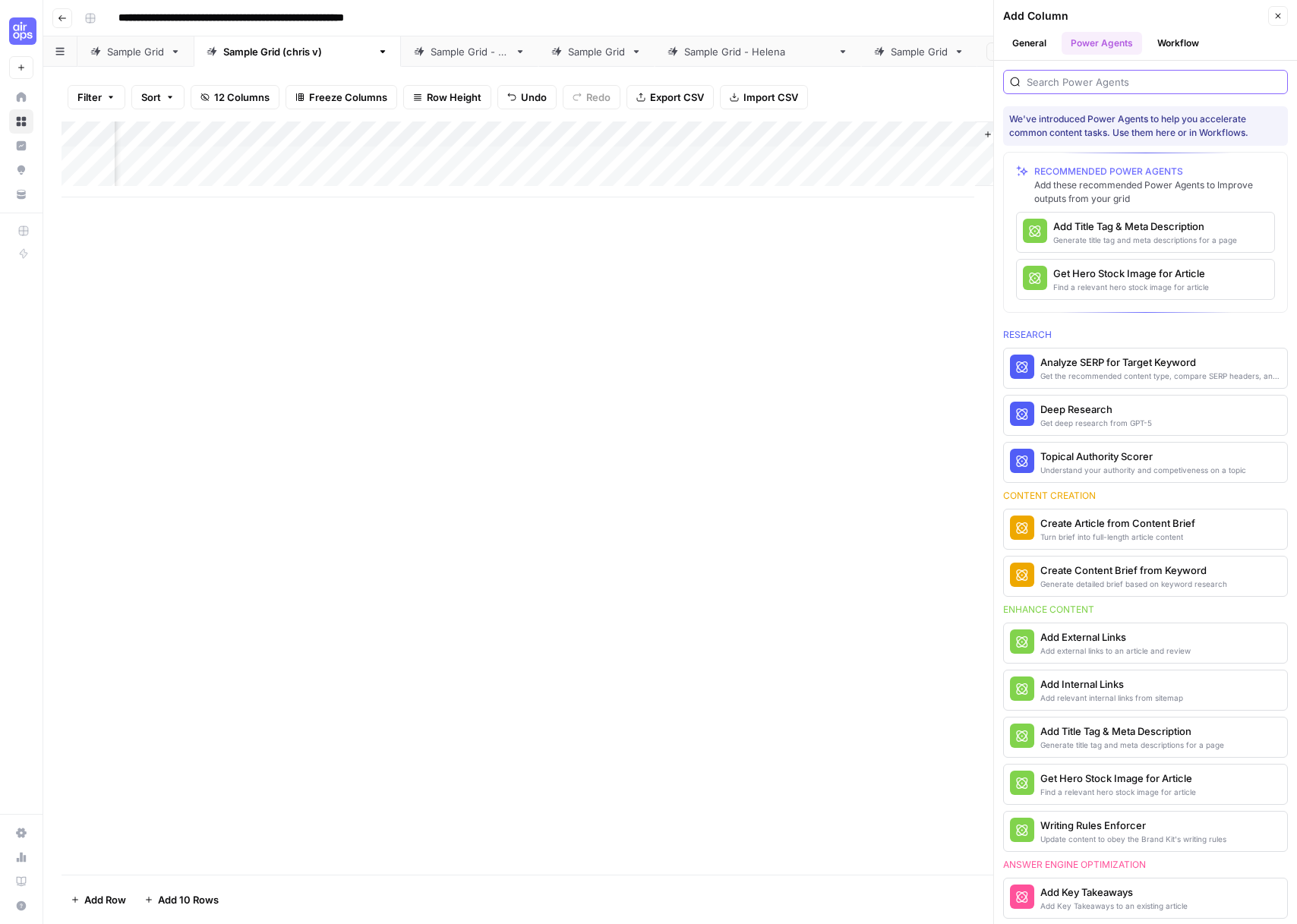
click at [1077, 88] on input "search" at bounding box center [1153, 82] width 254 height 15
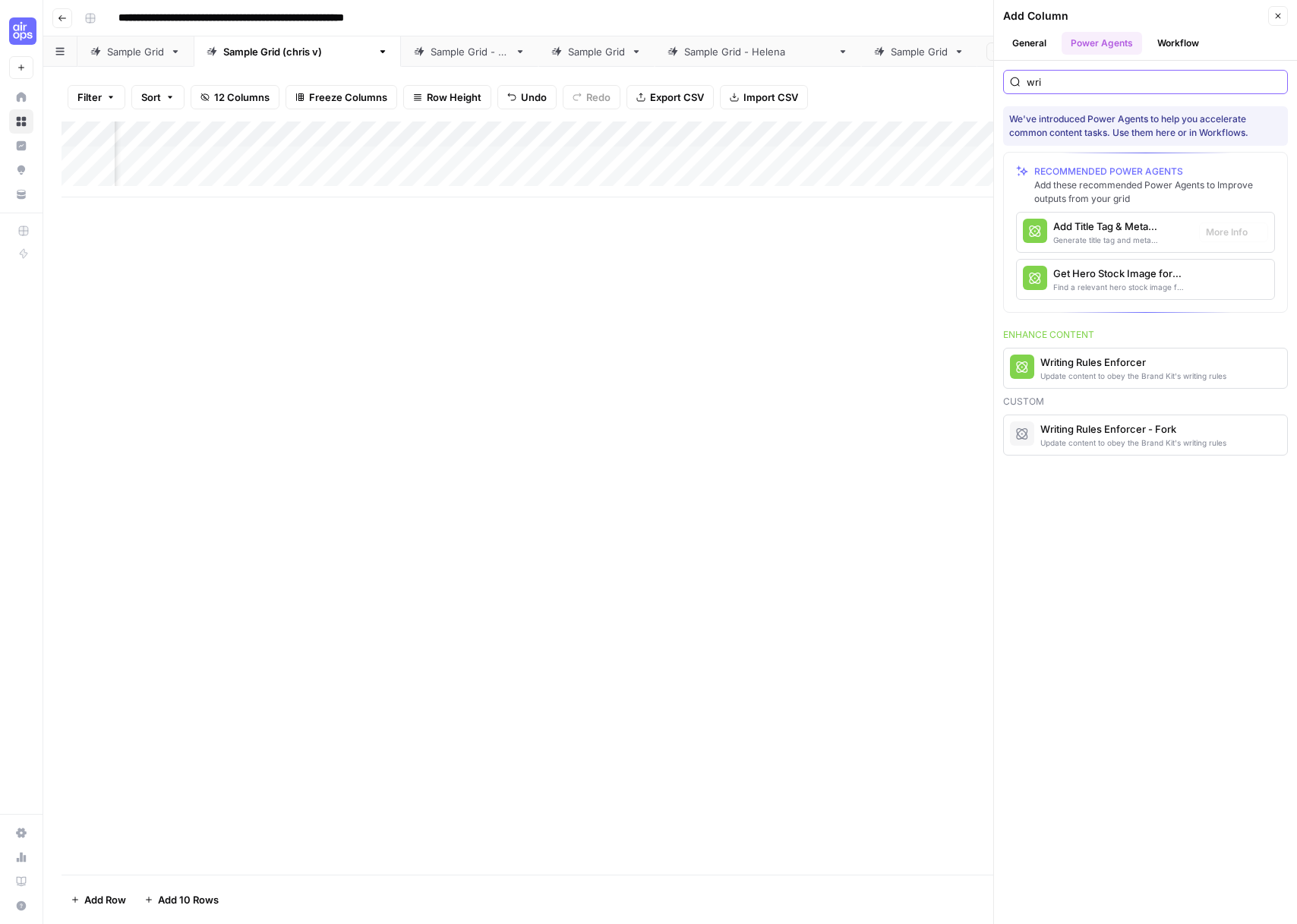
scroll to position [0, 1141]
type input "wri"
click at [108, 61] on link "Sample Grid" at bounding box center [135, 51] width 116 height 31
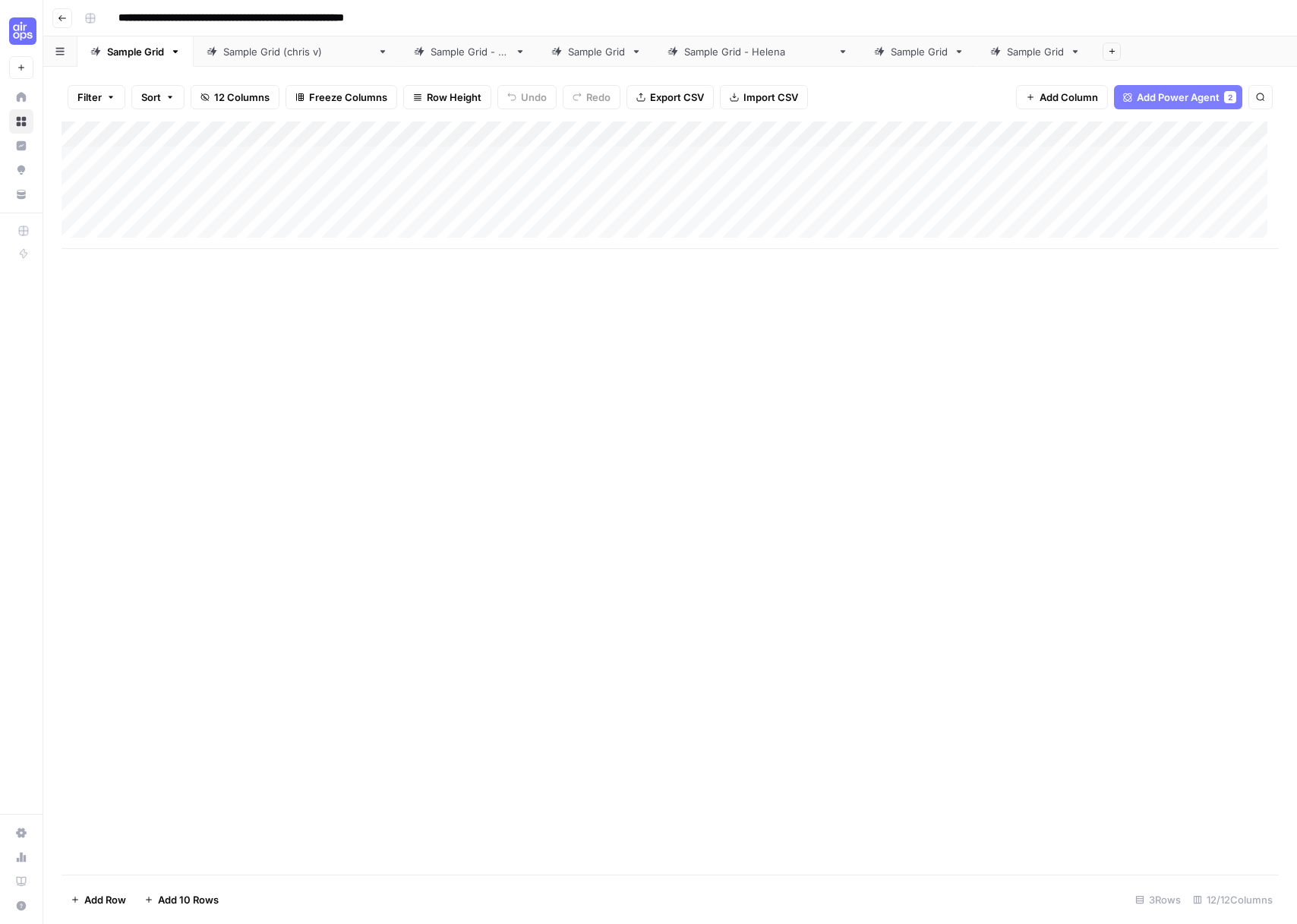
click at [389, 137] on div "Add Column" at bounding box center [670, 185] width 1217 height 128
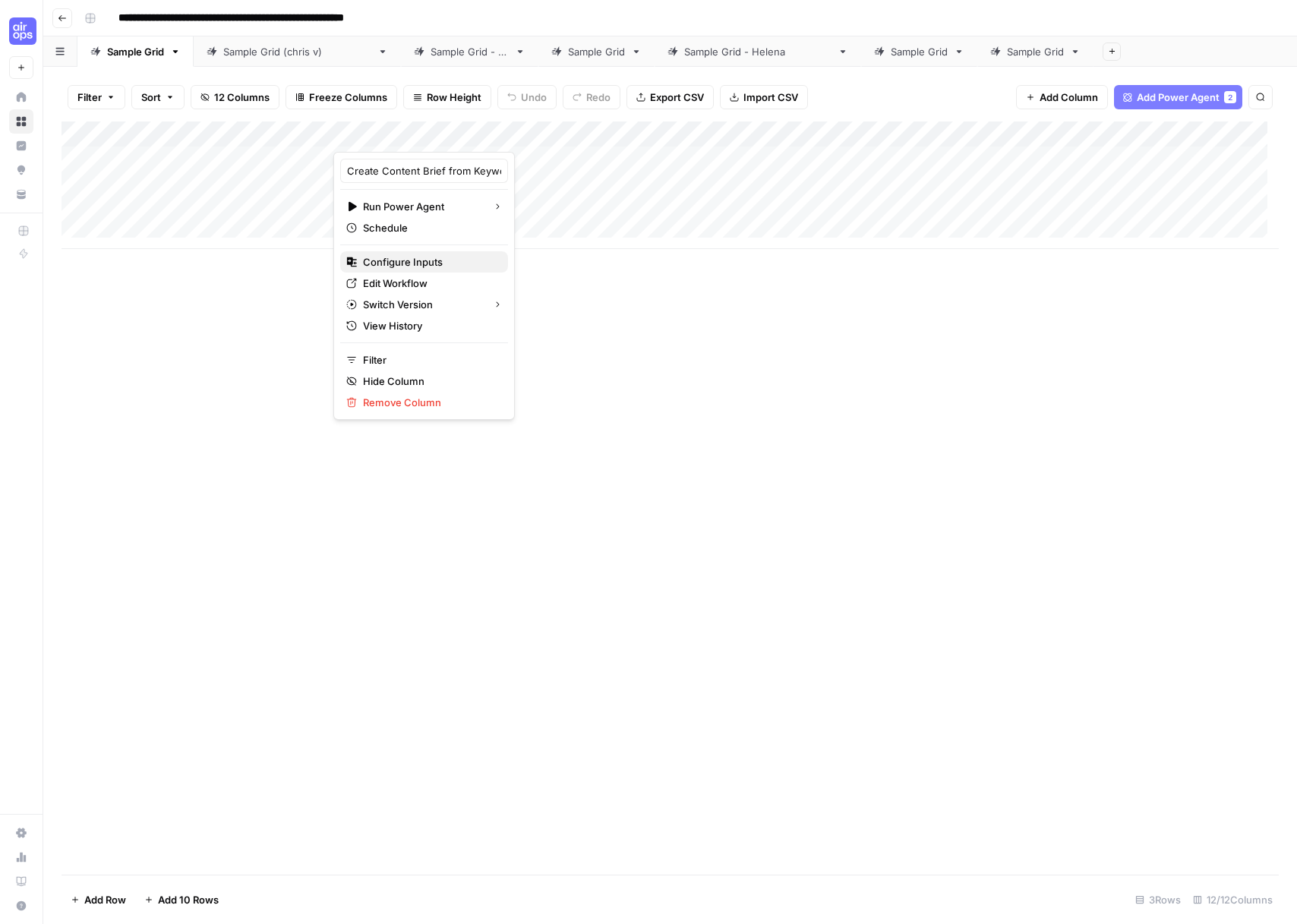
click at [383, 268] on span "Configure Inputs" at bounding box center [429, 262] width 133 height 15
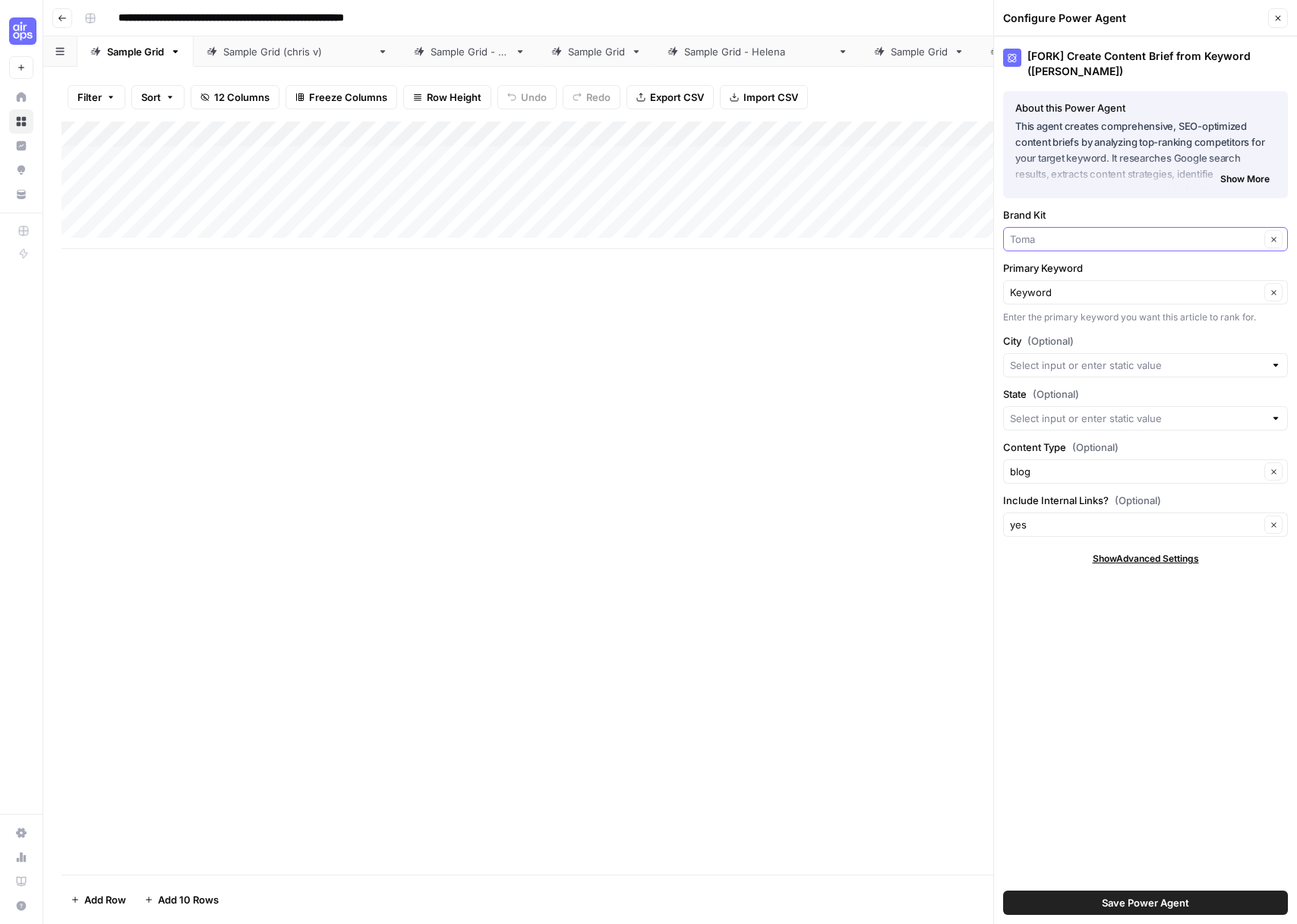
click at [1145, 240] on input "Brand Kit" at bounding box center [1134, 240] width 250 height 15
click at [1072, 270] on span "AirOps" at bounding box center [1142, 275] width 253 height 15
type input "AirOps"
click at [1047, 479] on div "blog Clear" at bounding box center [1145, 472] width 285 height 25
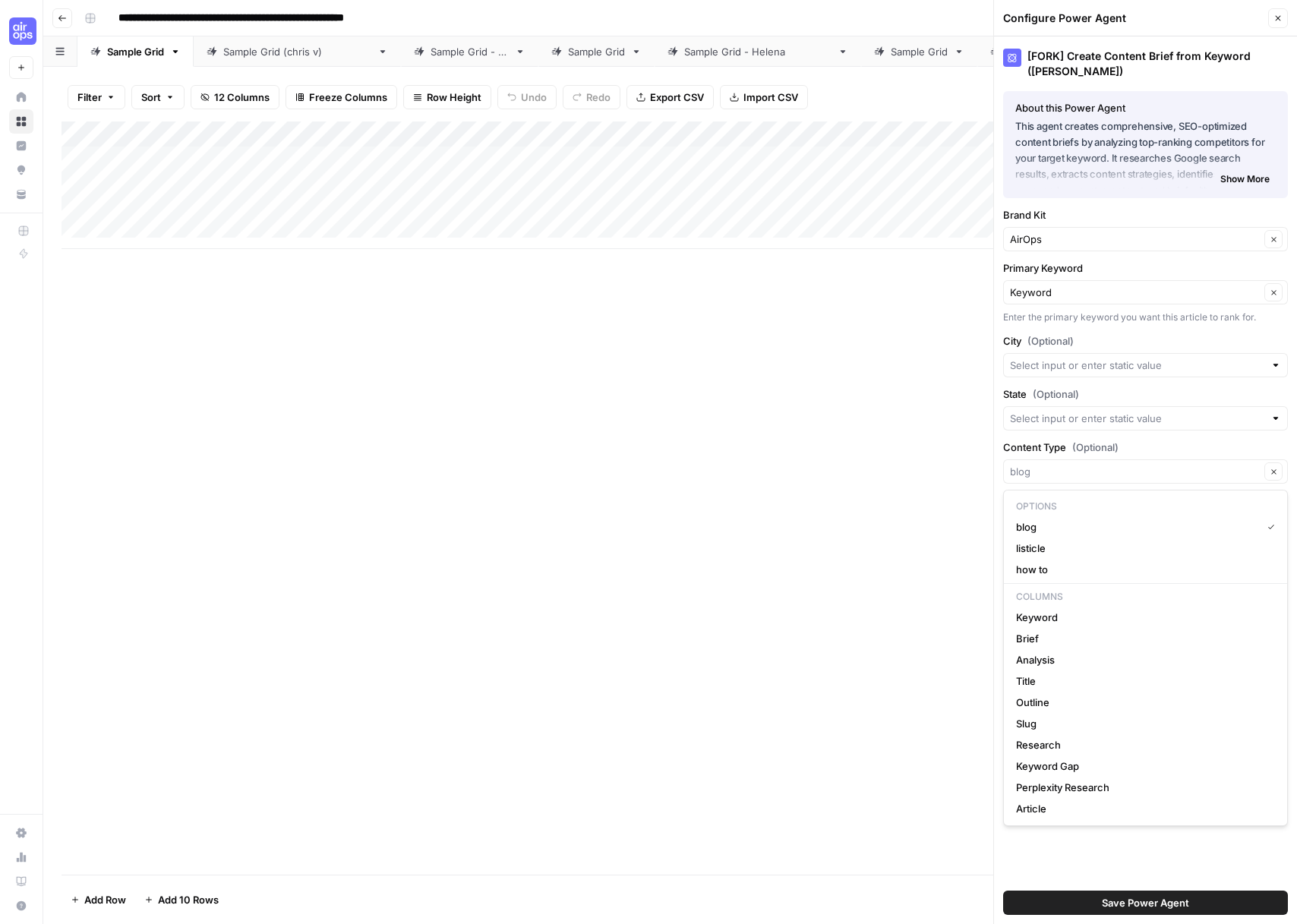
click at [1044, 503] on p "Options" at bounding box center [1145, 507] width 271 height 20
type input "blog"
click at [981, 508] on div "Add Column" at bounding box center [670, 498] width 1217 height 753
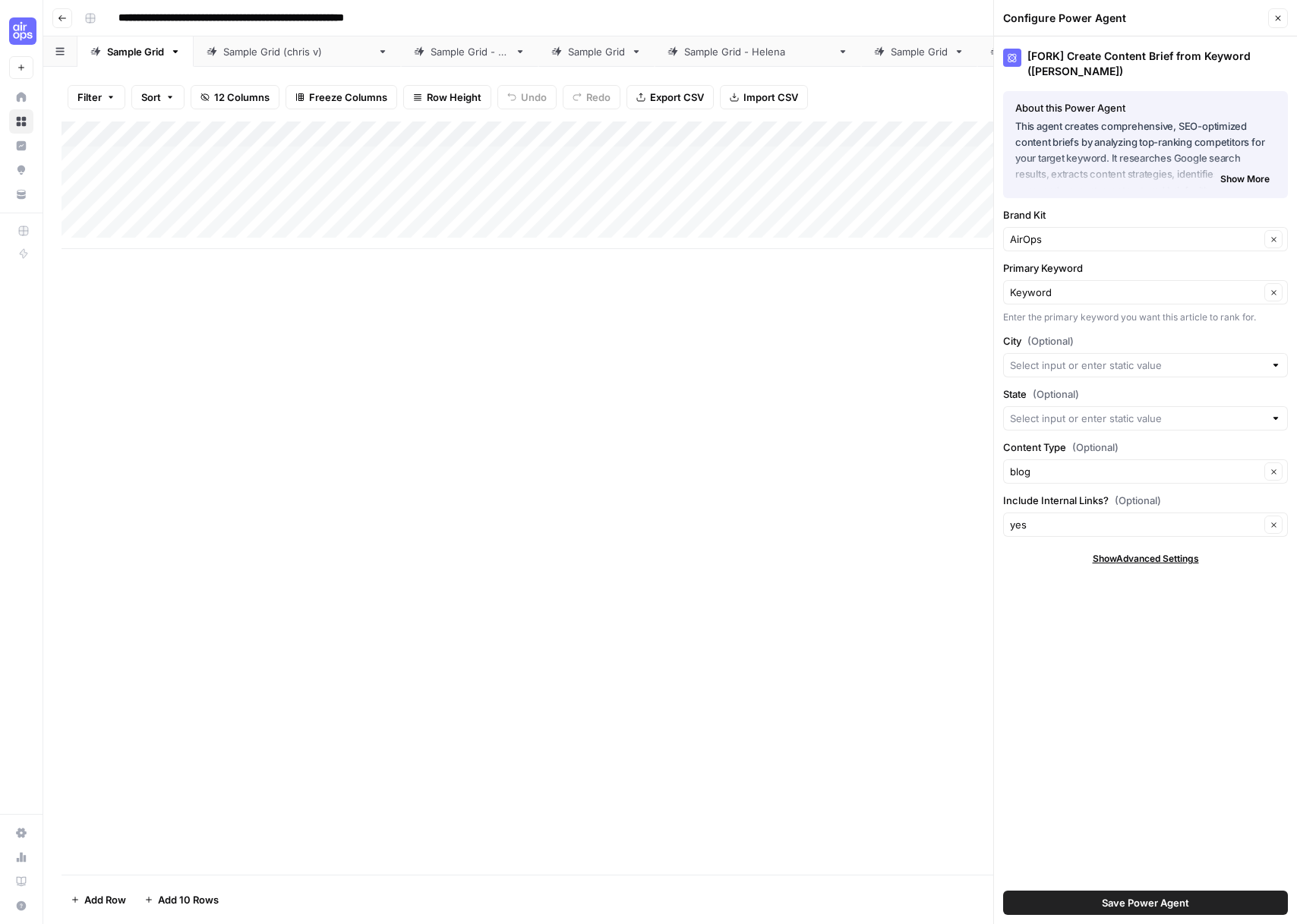
click at [1108, 898] on span "Save Power Agent" at bounding box center [1146, 903] width 88 height 15
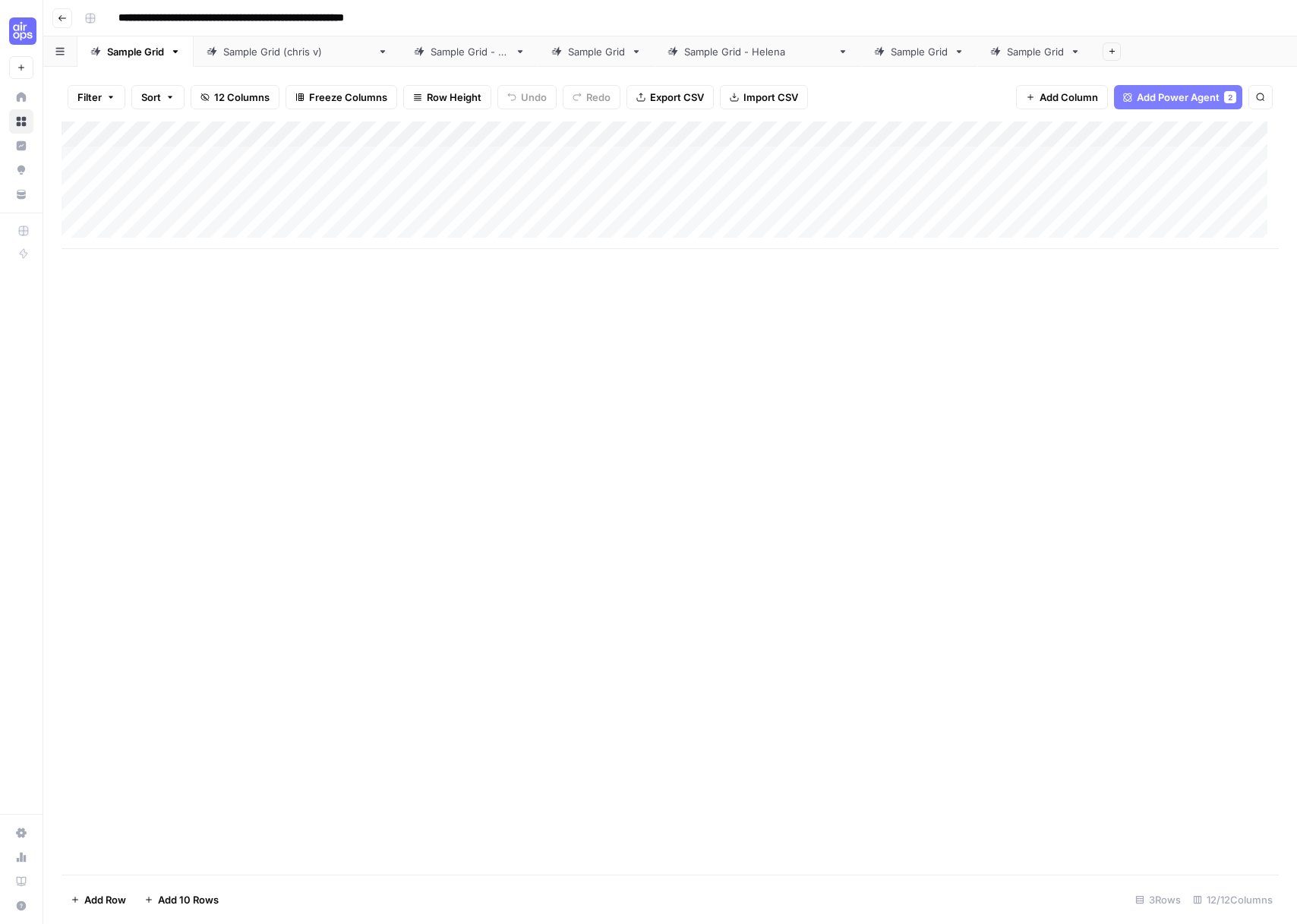
click at [274, 54] on div "Sample Grid (chris v)" at bounding box center [297, 51] width 148 height 15
click at [837, 137] on div "Add Column" at bounding box center [670, 159] width 1217 height 76
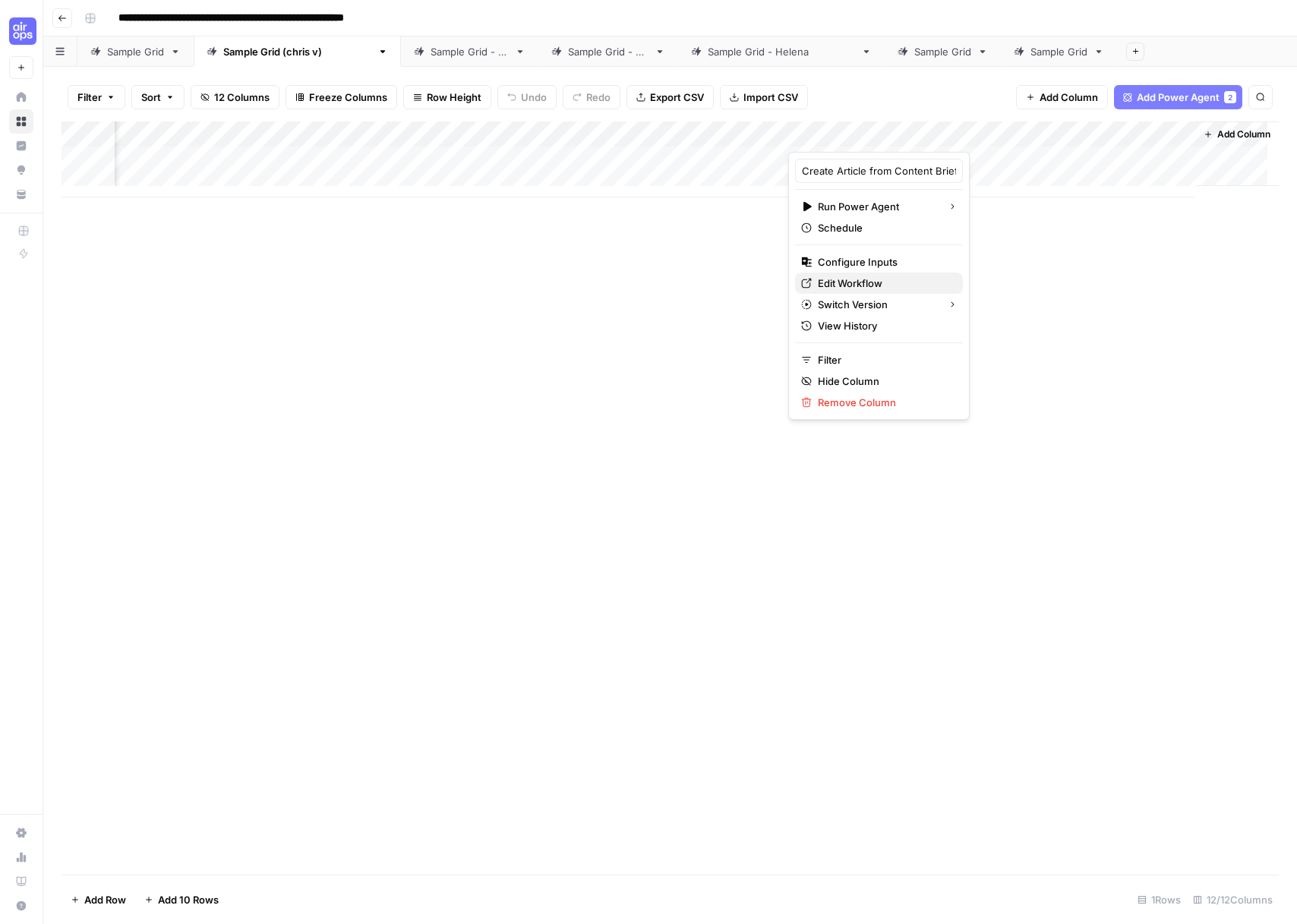
click at [852, 280] on span "Edit Workflow" at bounding box center [884, 283] width 133 height 15
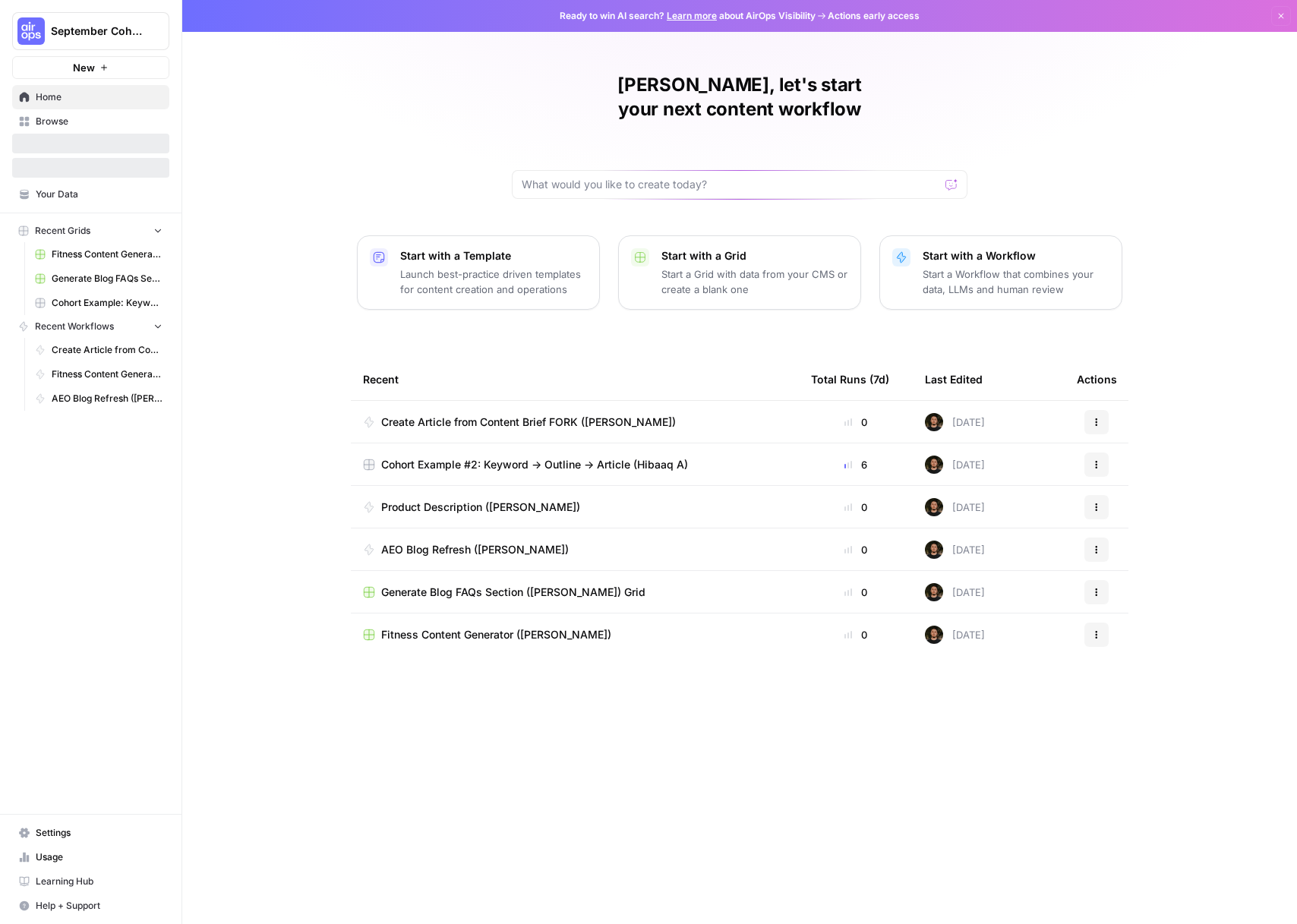
click at [104, 41] on button "September Cohort" at bounding box center [91, 31] width 157 height 38
click at [102, 124] on button "September Cohort" at bounding box center [137, 114] width 243 height 25
click at [124, 25] on span "September Cohort" at bounding box center [97, 31] width 92 height 15
click at [90, 127] on button "Toma" at bounding box center [137, 138] width 243 height 25
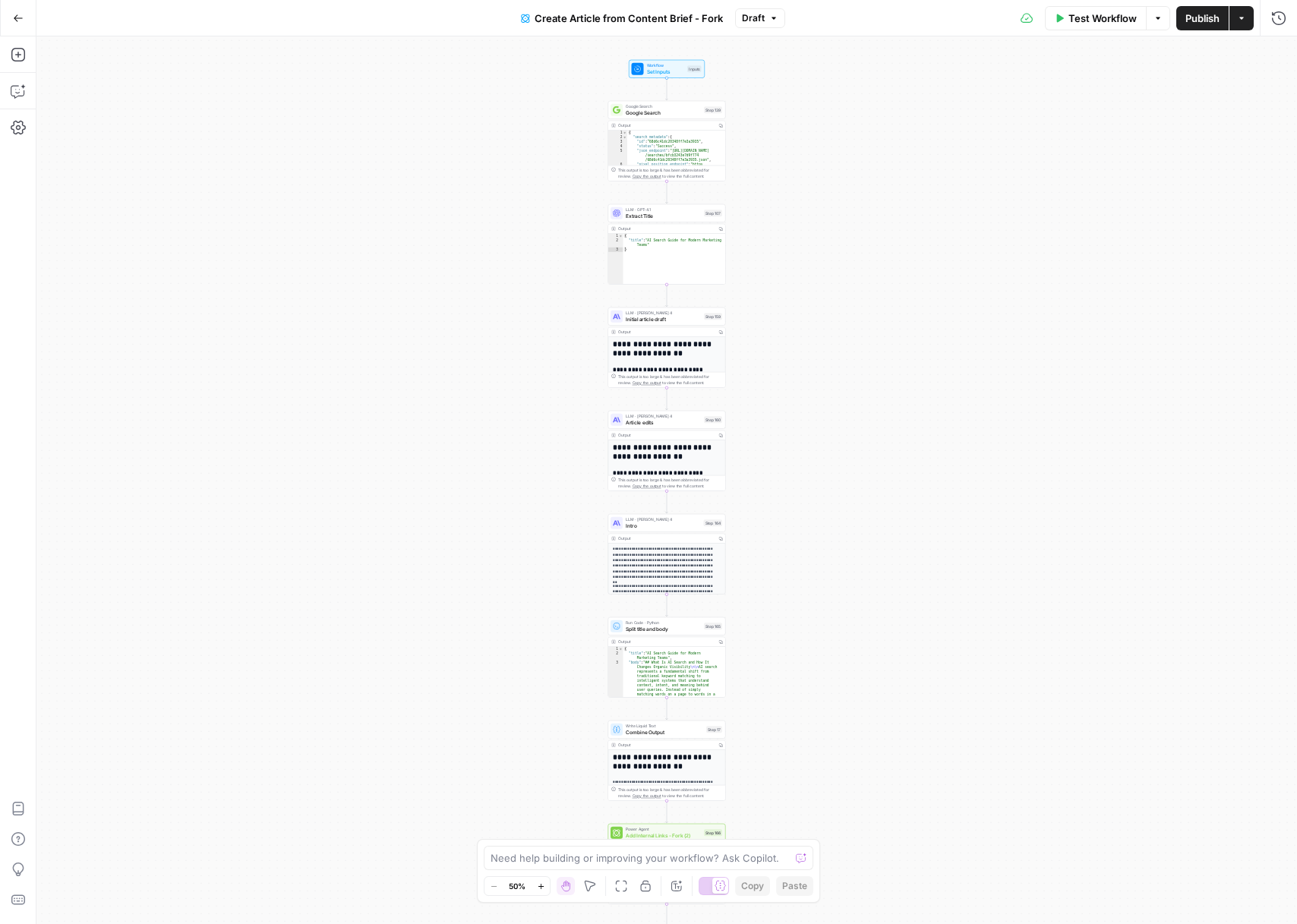
click at [677, 76] on div "Workflow Set Inputs Inputs Test Step" at bounding box center [667, 69] width 76 height 18
click at [672, 109] on span "Google Search" at bounding box center [663, 112] width 75 height 8
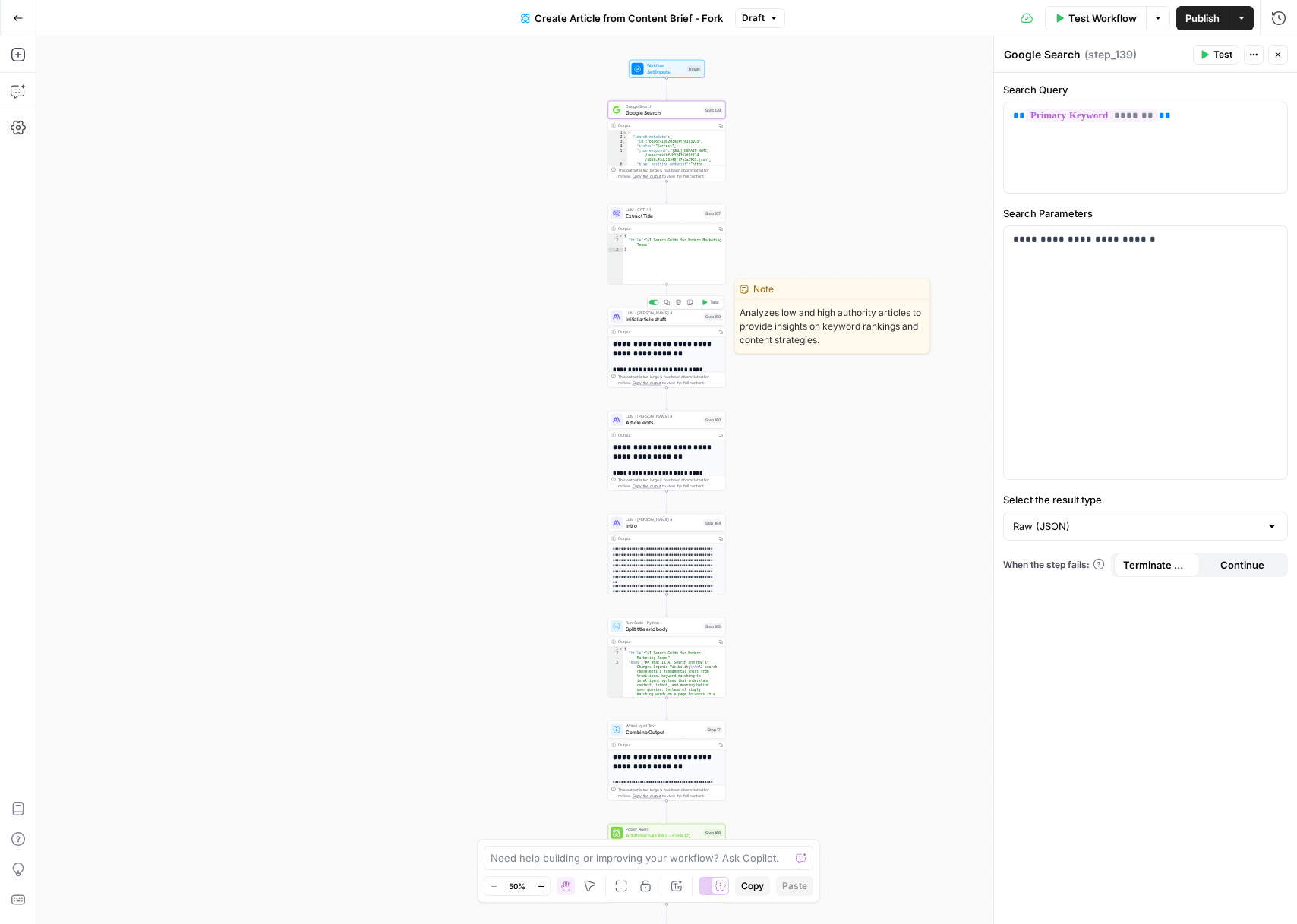
click at [684, 322] on span "Initial article draft" at bounding box center [663, 319] width 75 height 8
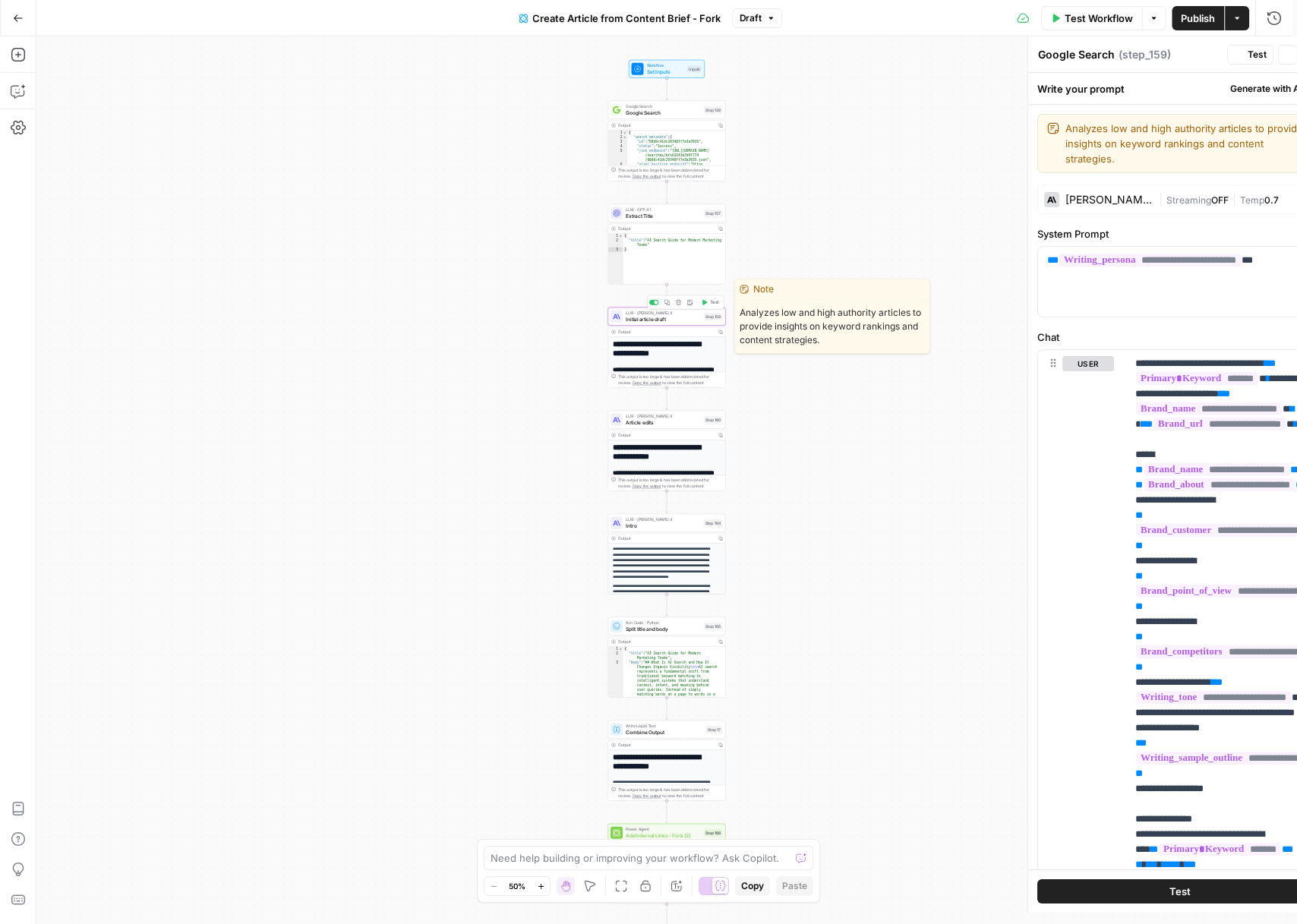
type textarea "Initial article draft"
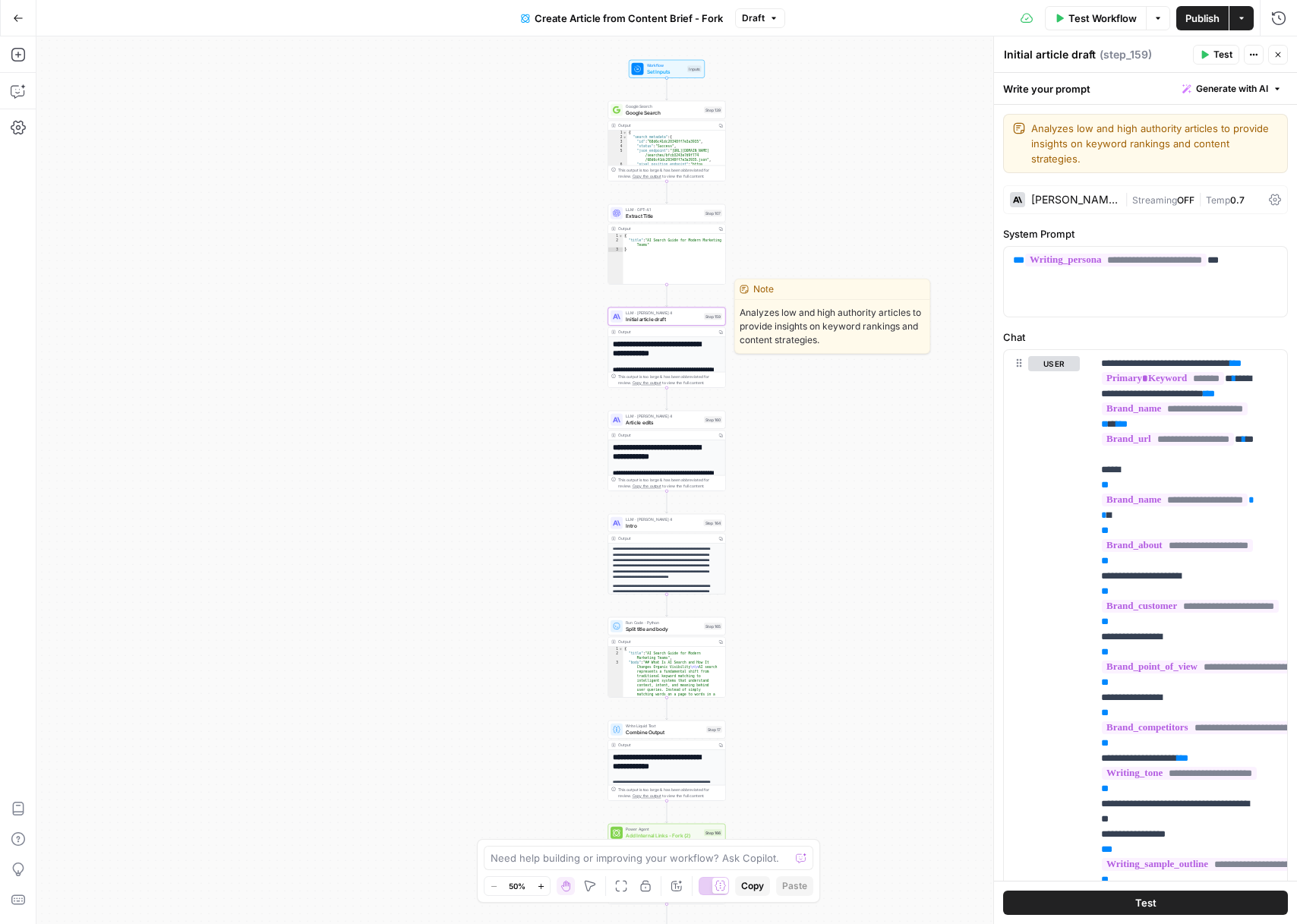
click at [681, 321] on span "Initial article draft" at bounding box center [663, 319] width 75 height 8
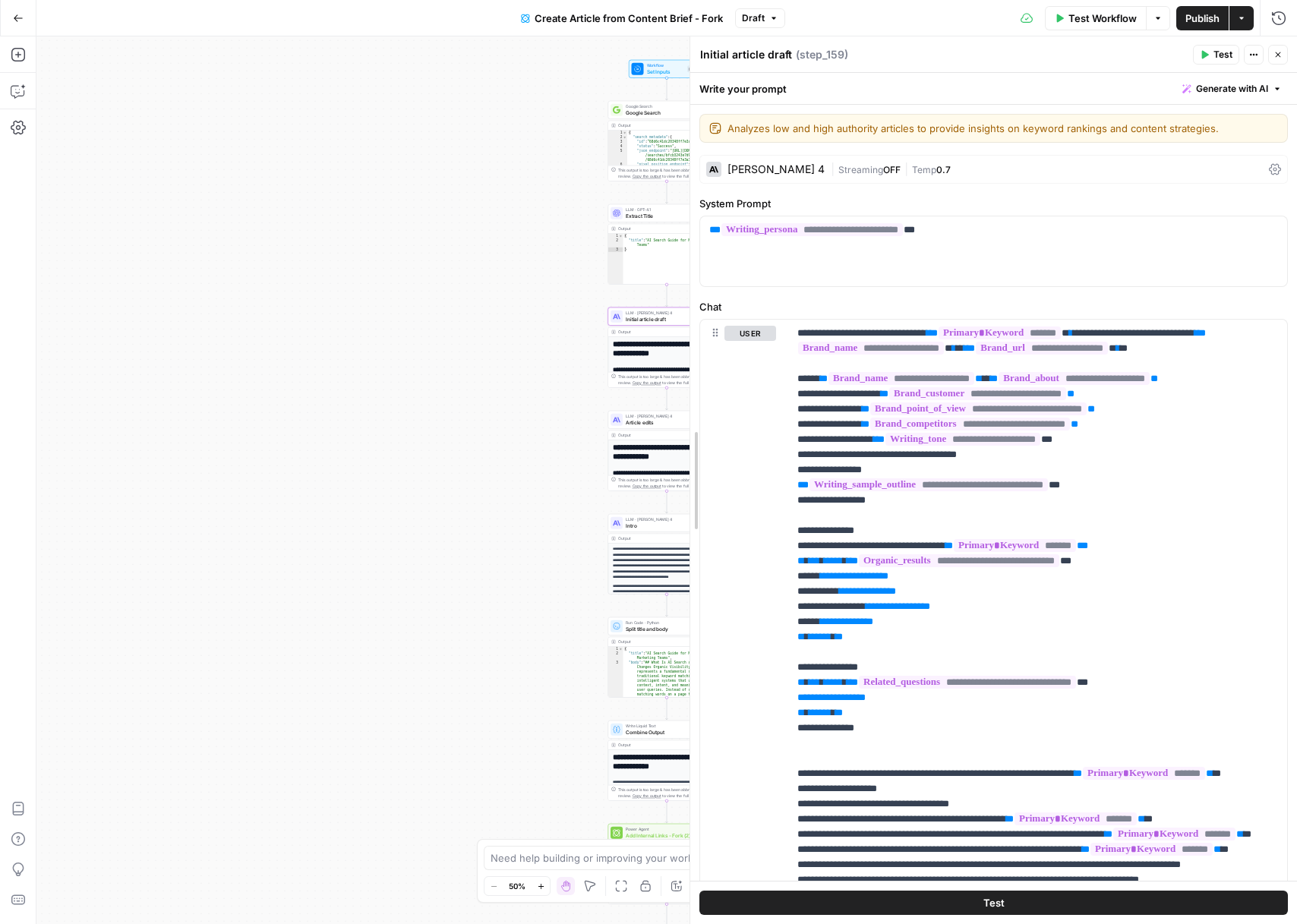
drag, startPoint x: 991, startPoint y: 134, endPoint x: 682, endPoint y: 141, distance: 309.1
click at [683, 141] on div at bounding box center [690, 480] width 15 height 888
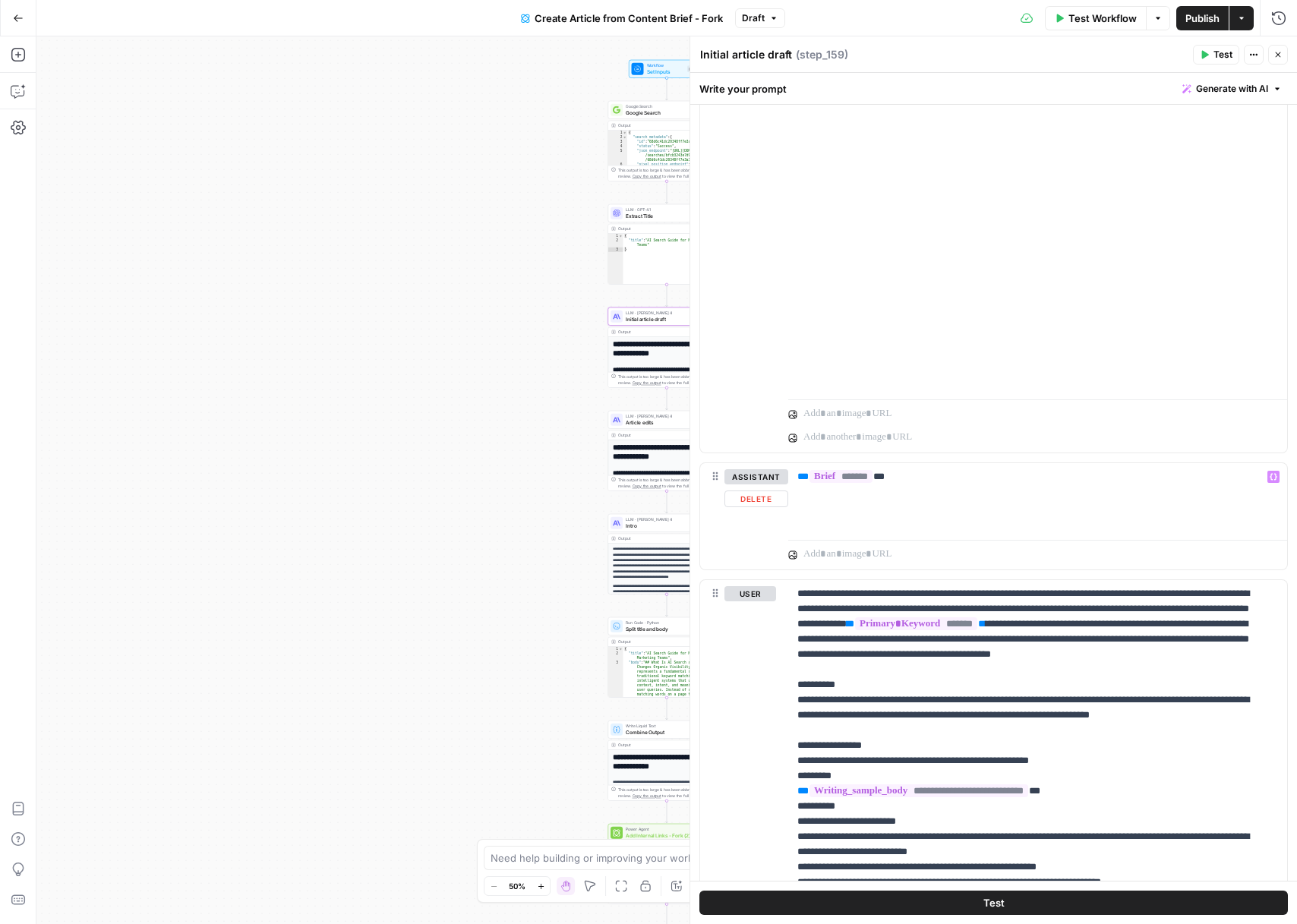
scroll to position [556, 0]
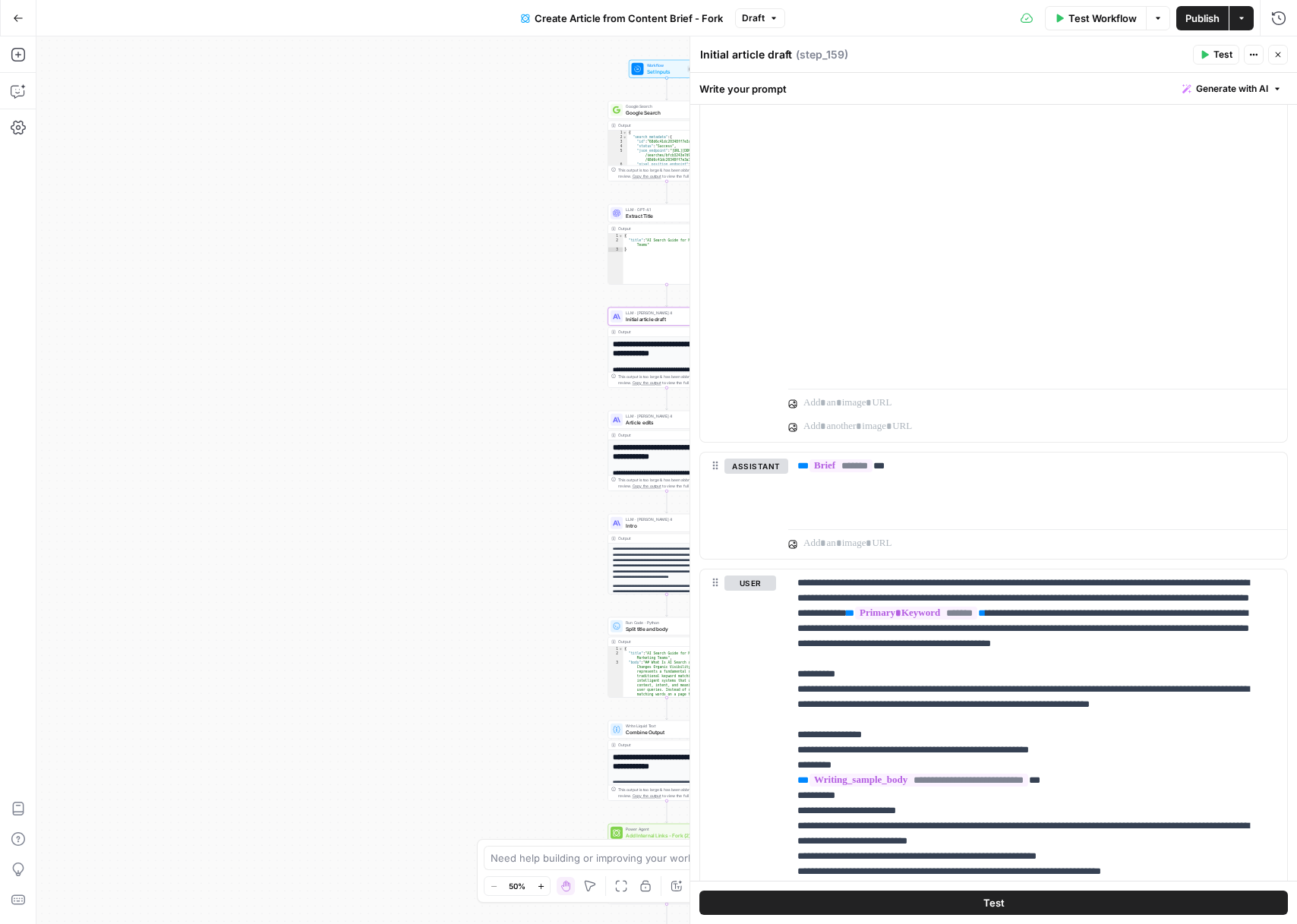
click at [445, 391] on div "**********" at bounding box center [666, 480] width 1260 height 888
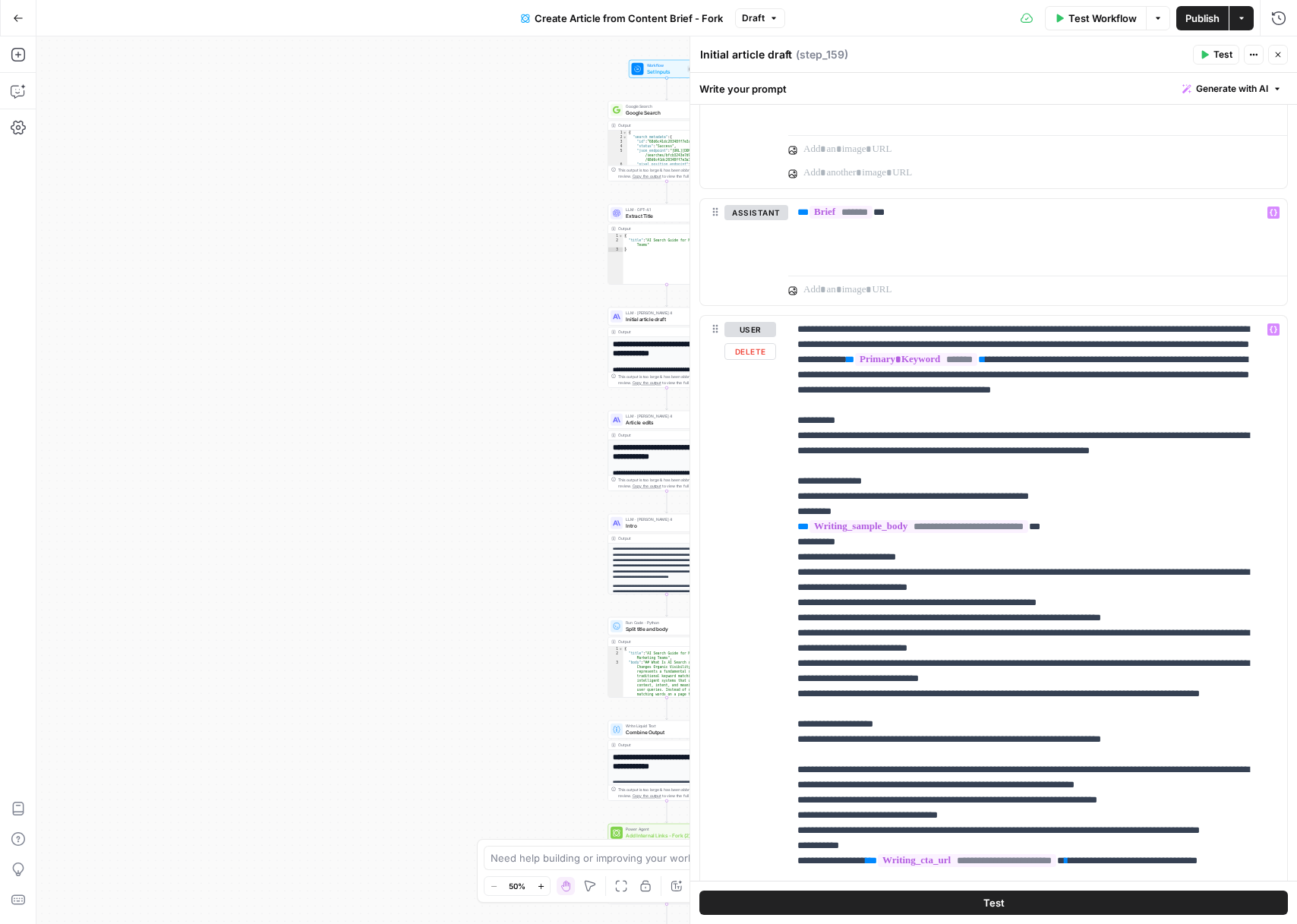
scroll to position [183, 0]
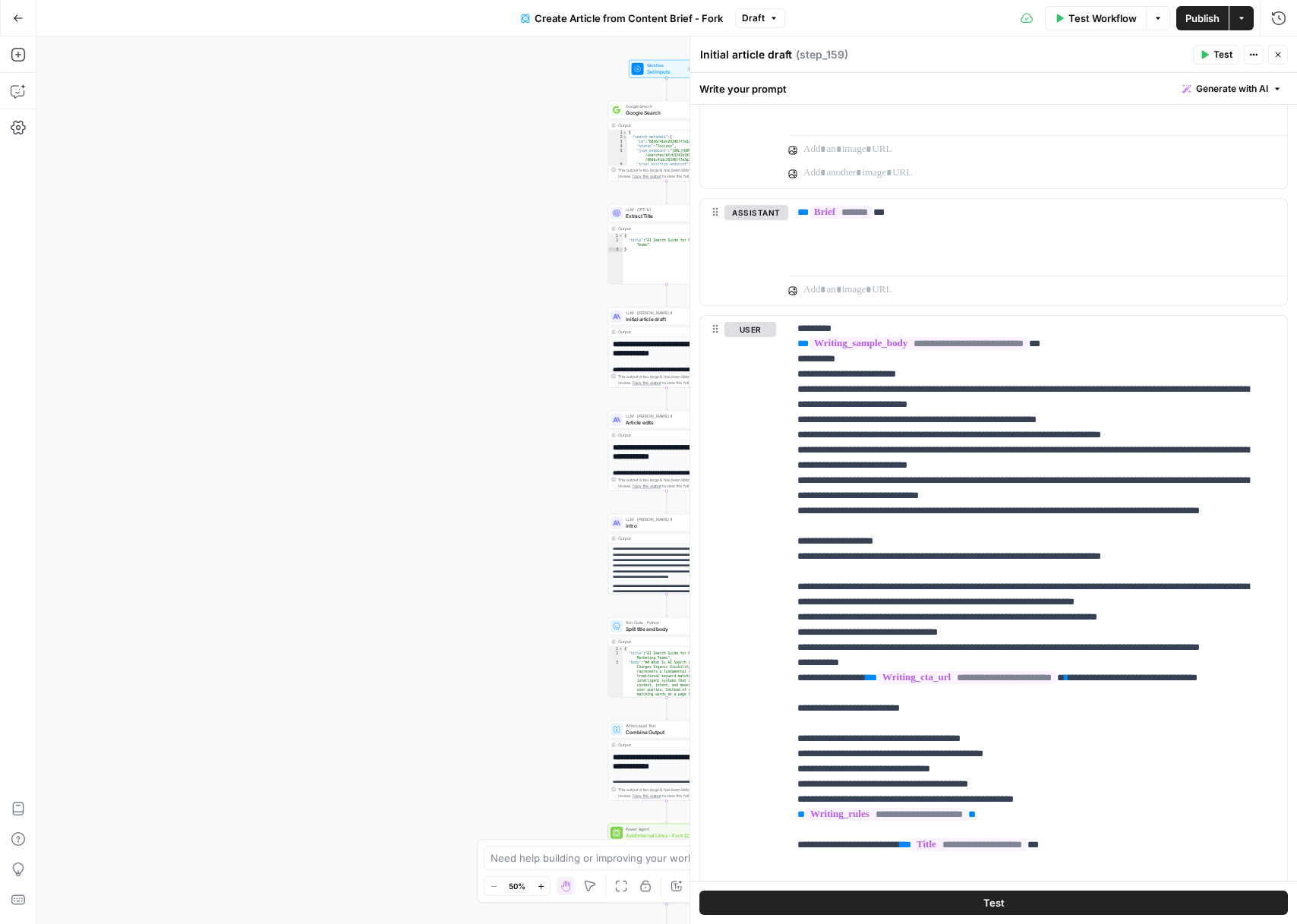
click at [1280, 61] on button "Close" at bounding box center [1278, 55] width 20 height 20
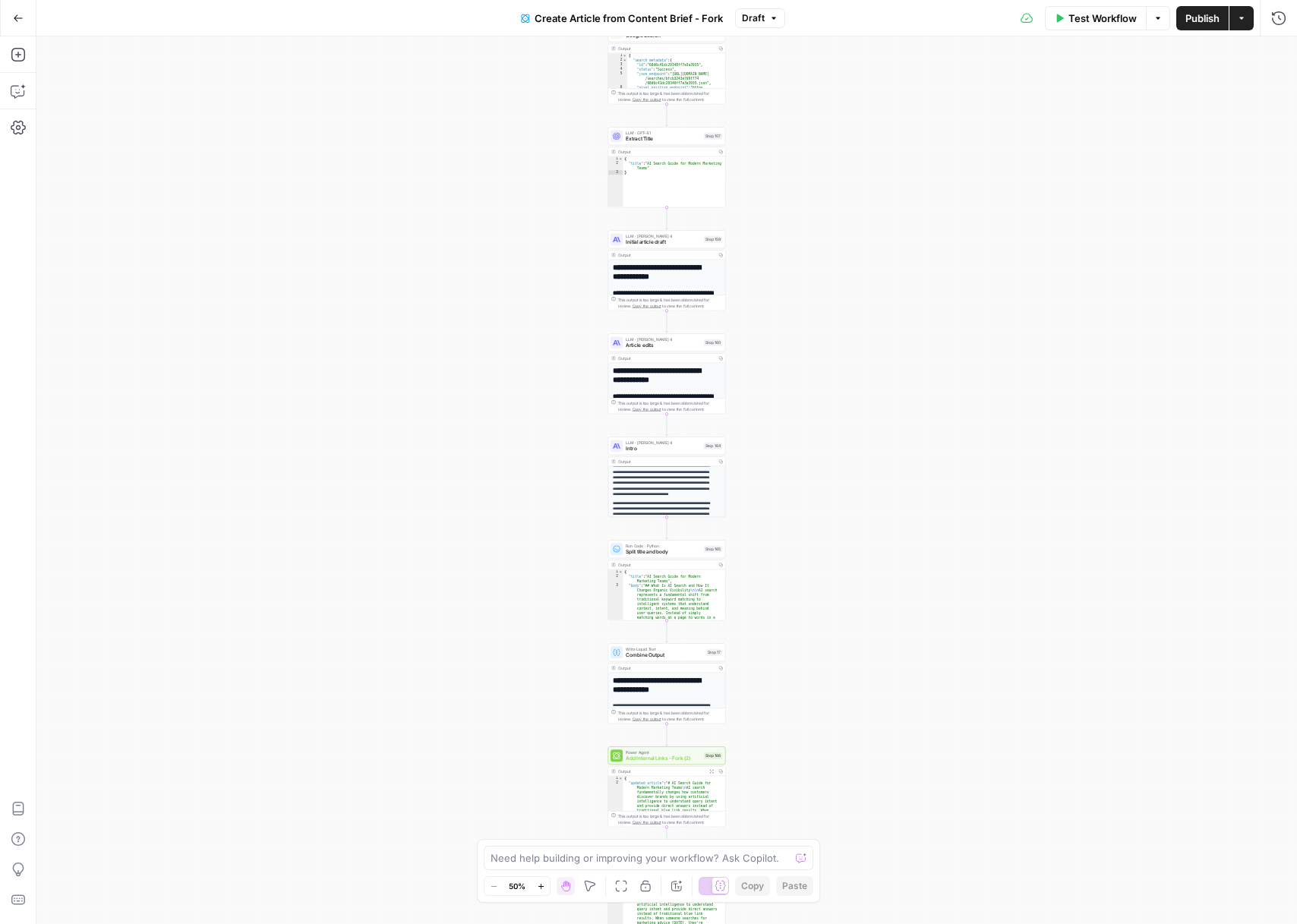
scroll to position [27, 0]
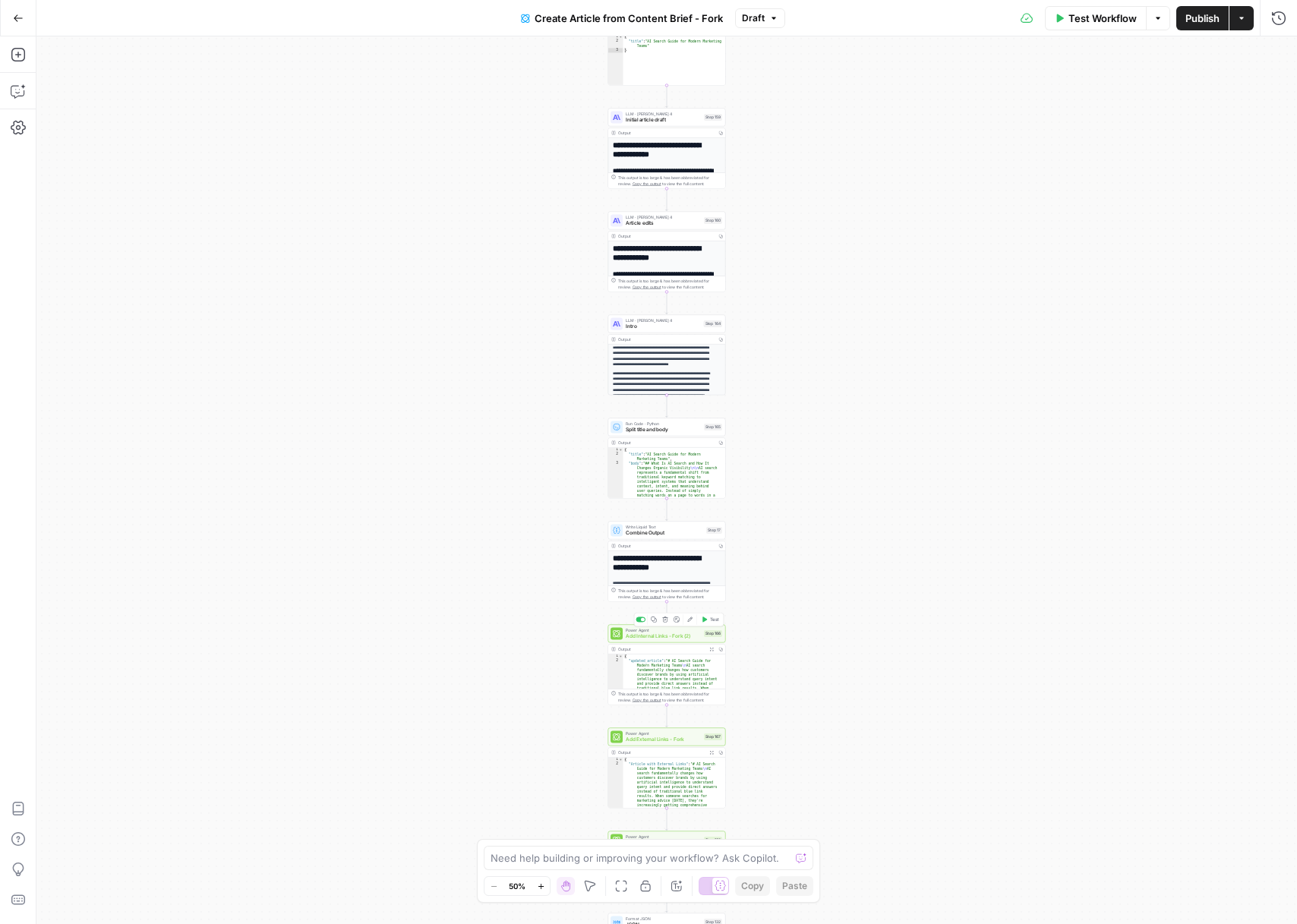
click at [677, 633] on span "Add Internal Links - Fork (2)" at bounding box center [663, 637] width 75 height 8
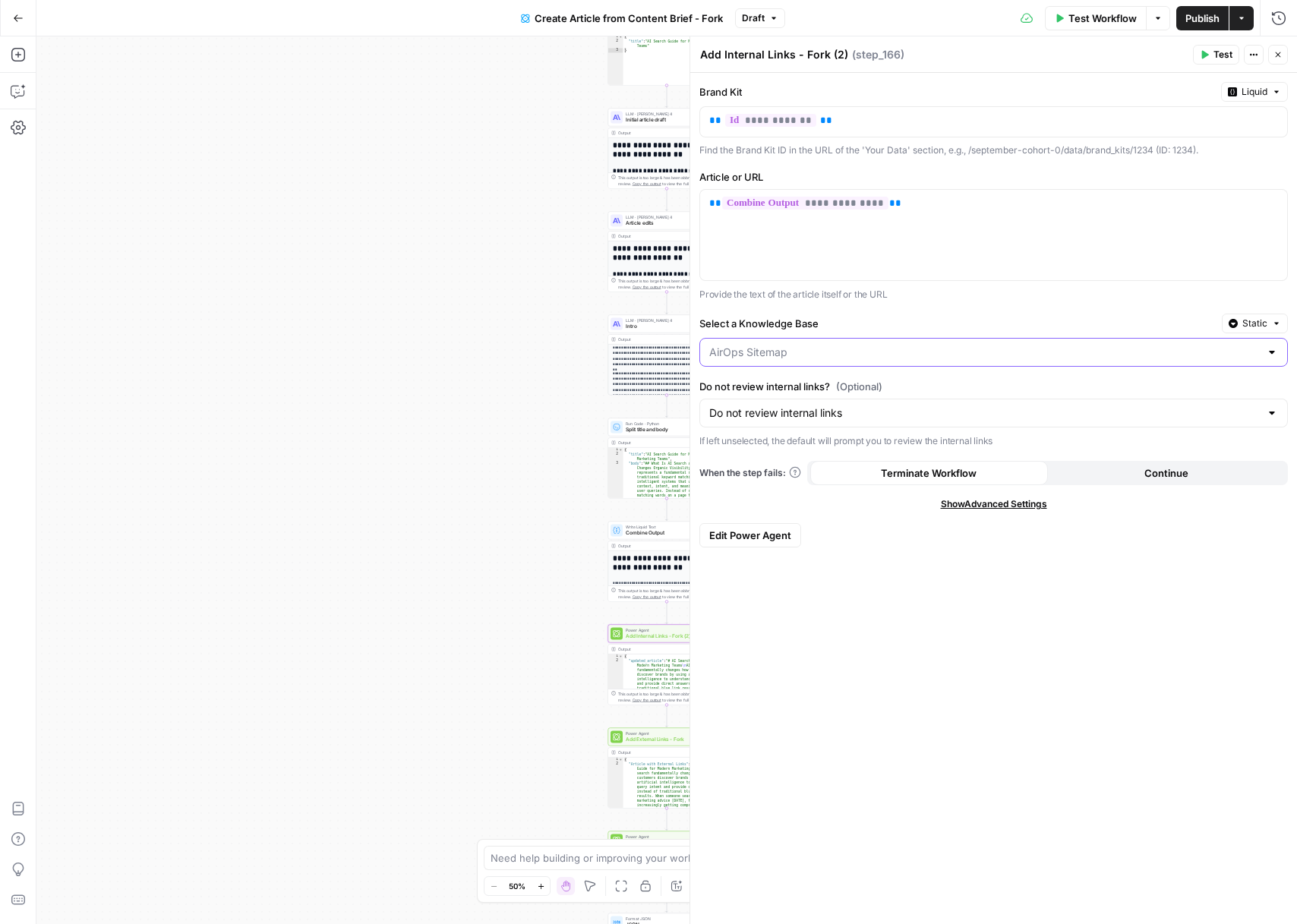
click at [801, 355] on input "Select a Knowledge Base" at bounding box center [984, 353] width 551 height 15
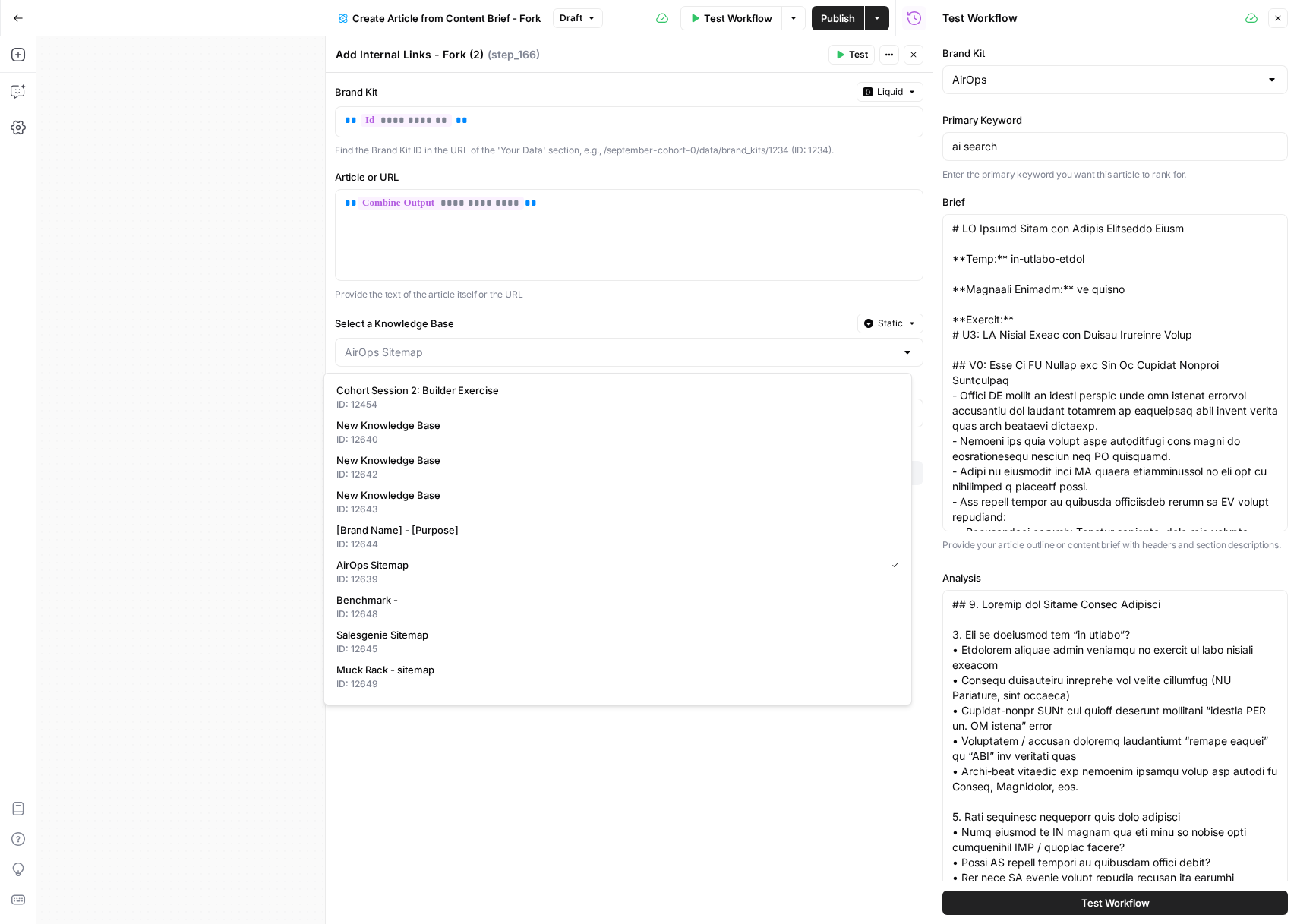
type input "AirOps Sitemap"
click at [1275, 22] on icon "button" at bounding box center [1278, 18] width 9 height 9
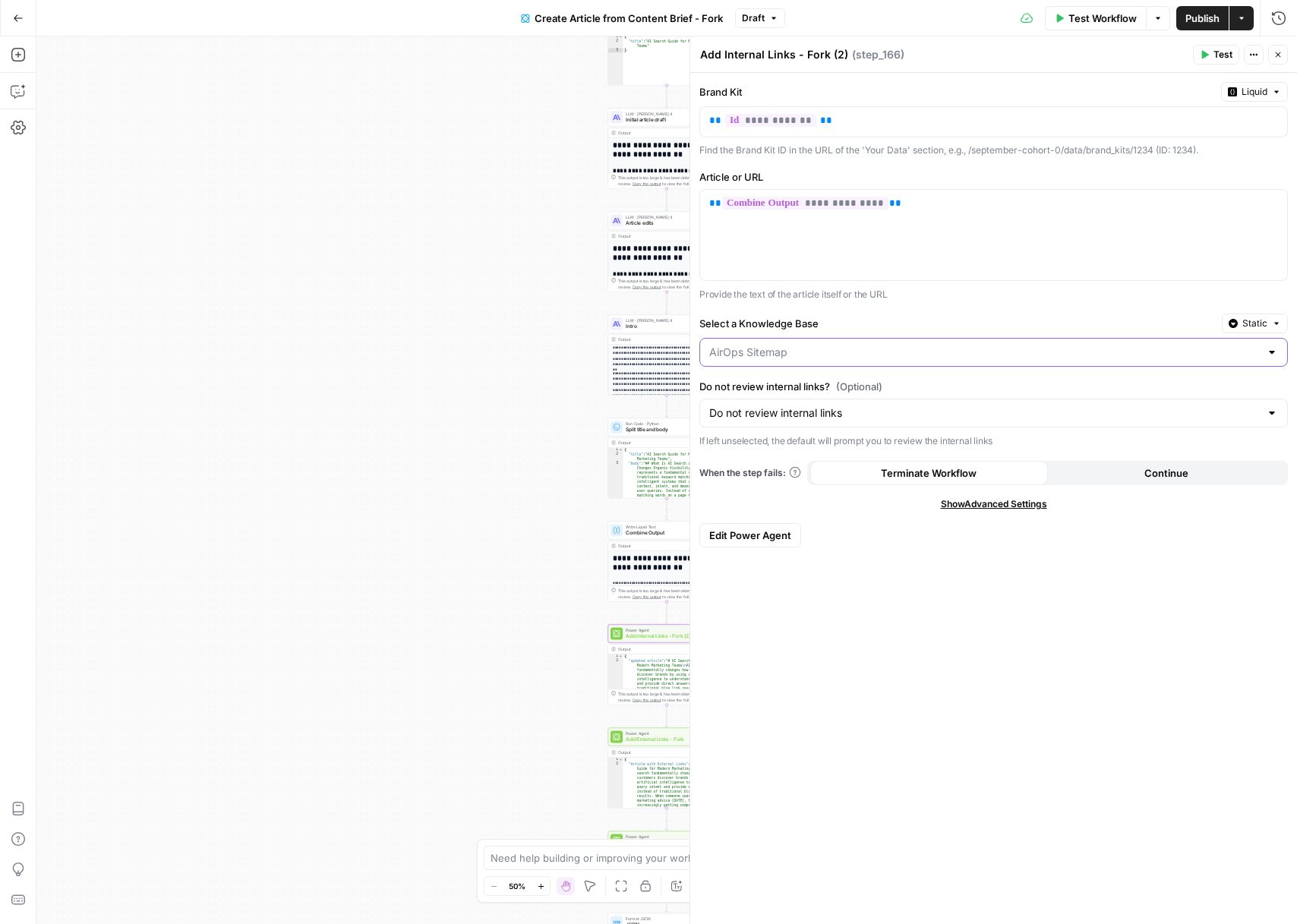
click at [796, 359] on input "Select a Knowledge Base" at bounding box center [984, 353] width 551 height 15
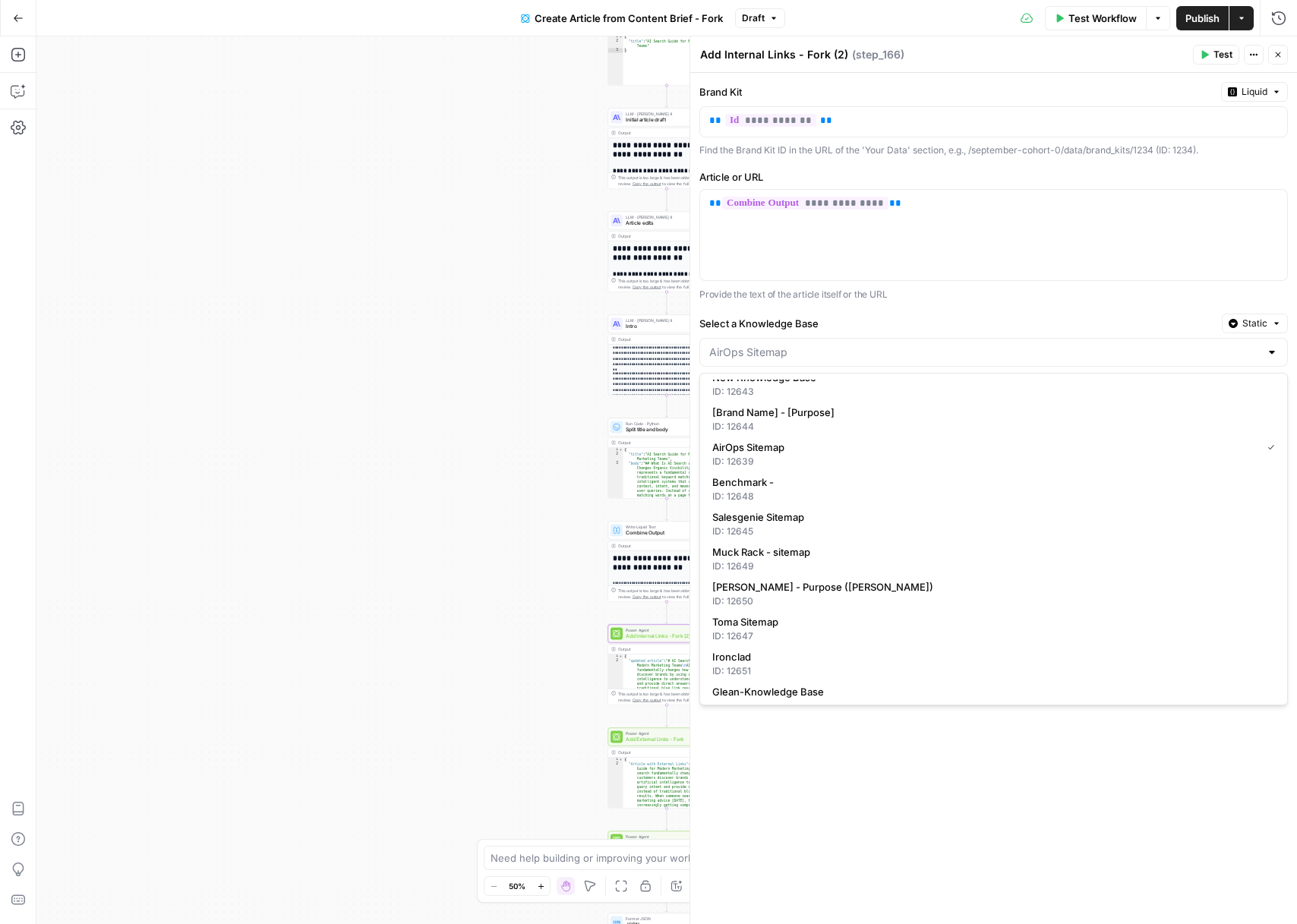
scroll to position [193, 0]
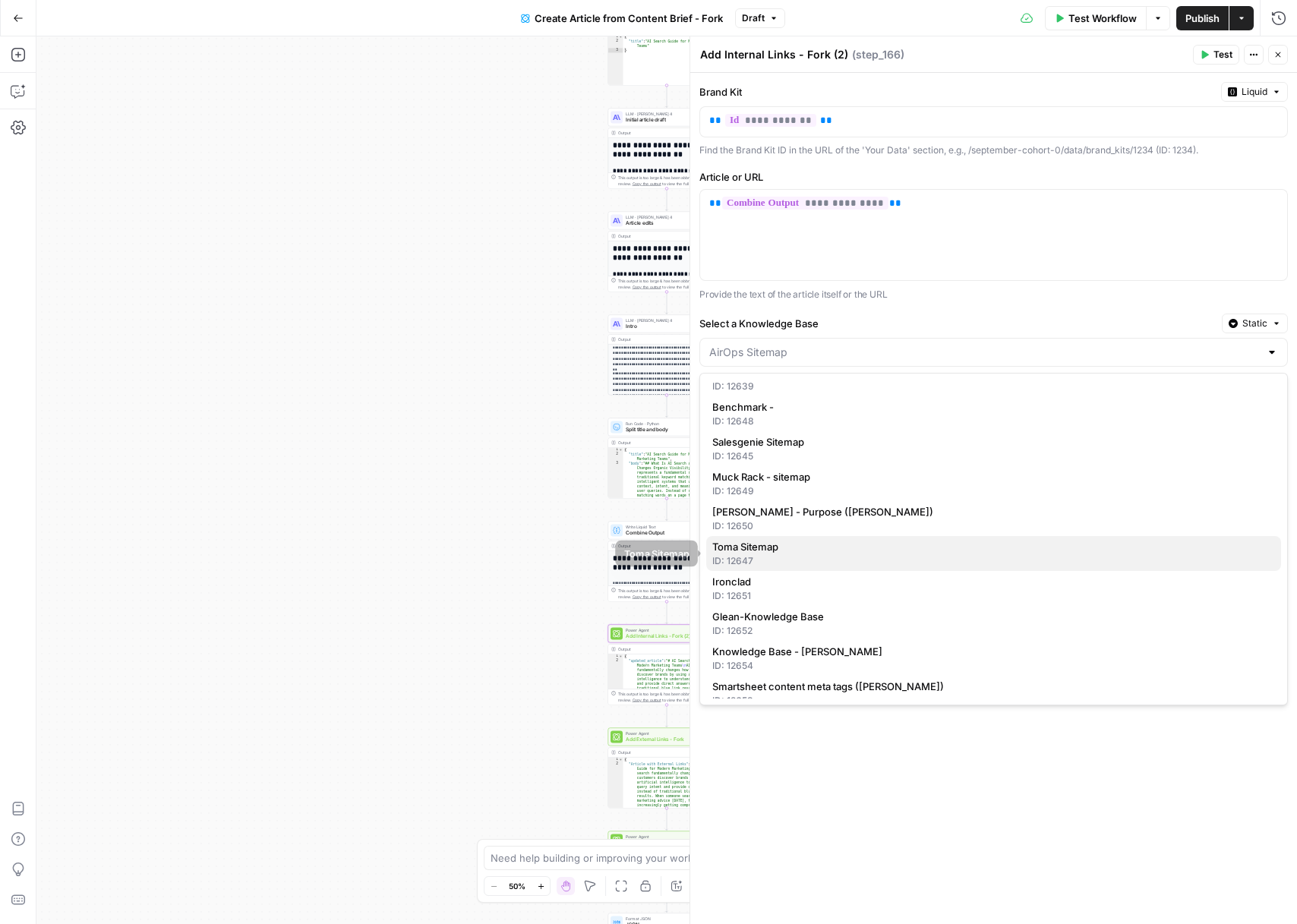
click at [801, 544] on span "Toma Sitemap" at bounding box center [991, 547] width 557 height 15
type input "Toma Sitemap"
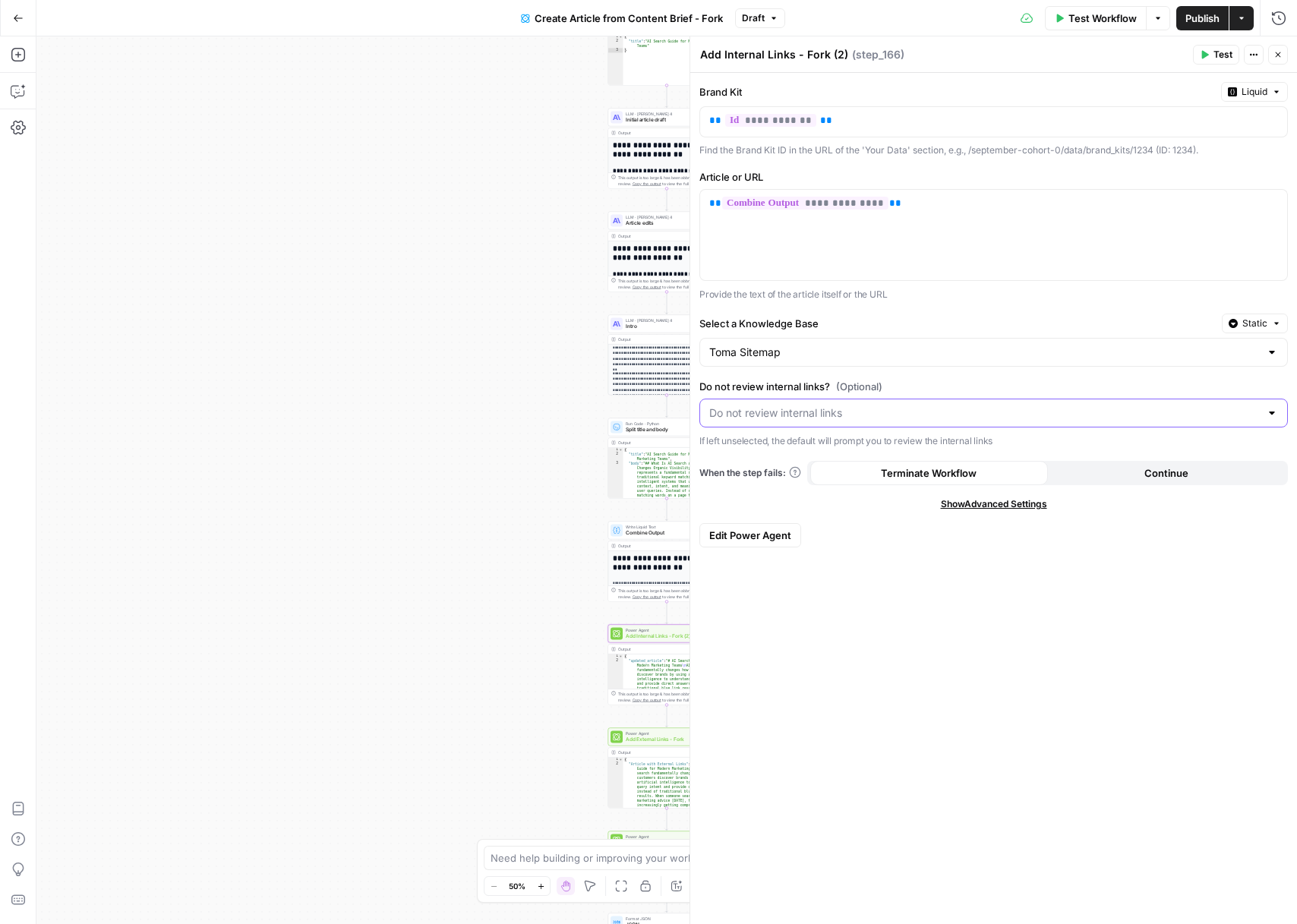
click at [816, 412] on input "Do not review internal links? (Optional)" at bounding box center [984, 413] width 551 height 15
click at [796, 444] on span "Review internal links" at bounding box center [991, 451] width 557 height 15
type input "Review internal links"
click at [1283, 61] on button "Close" at bounding box center [1278, 55] width 20 height 20
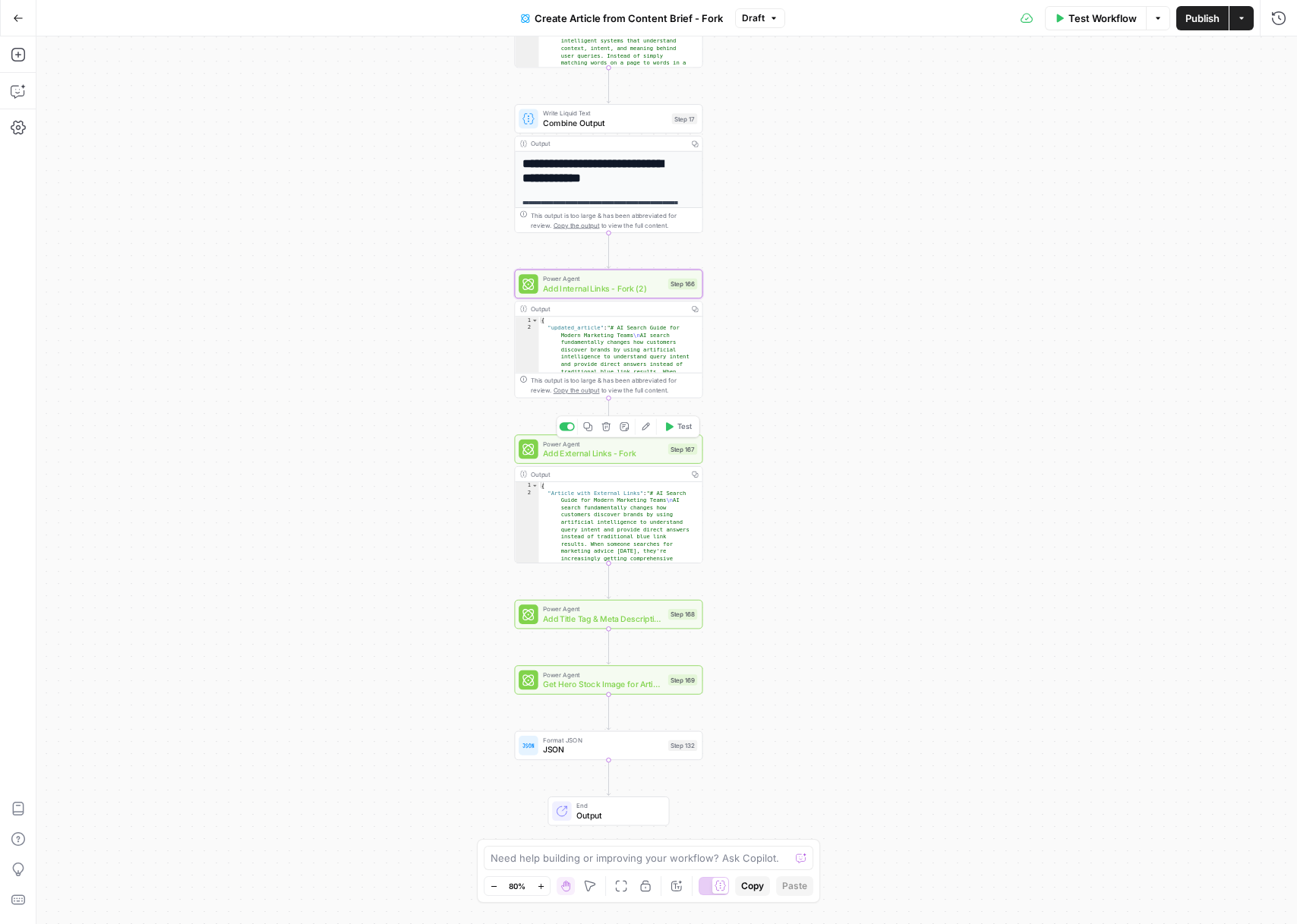
click at [650, 450] on span "Add External Links - Fork" at bounding box center [603, 453] width 120 height 12
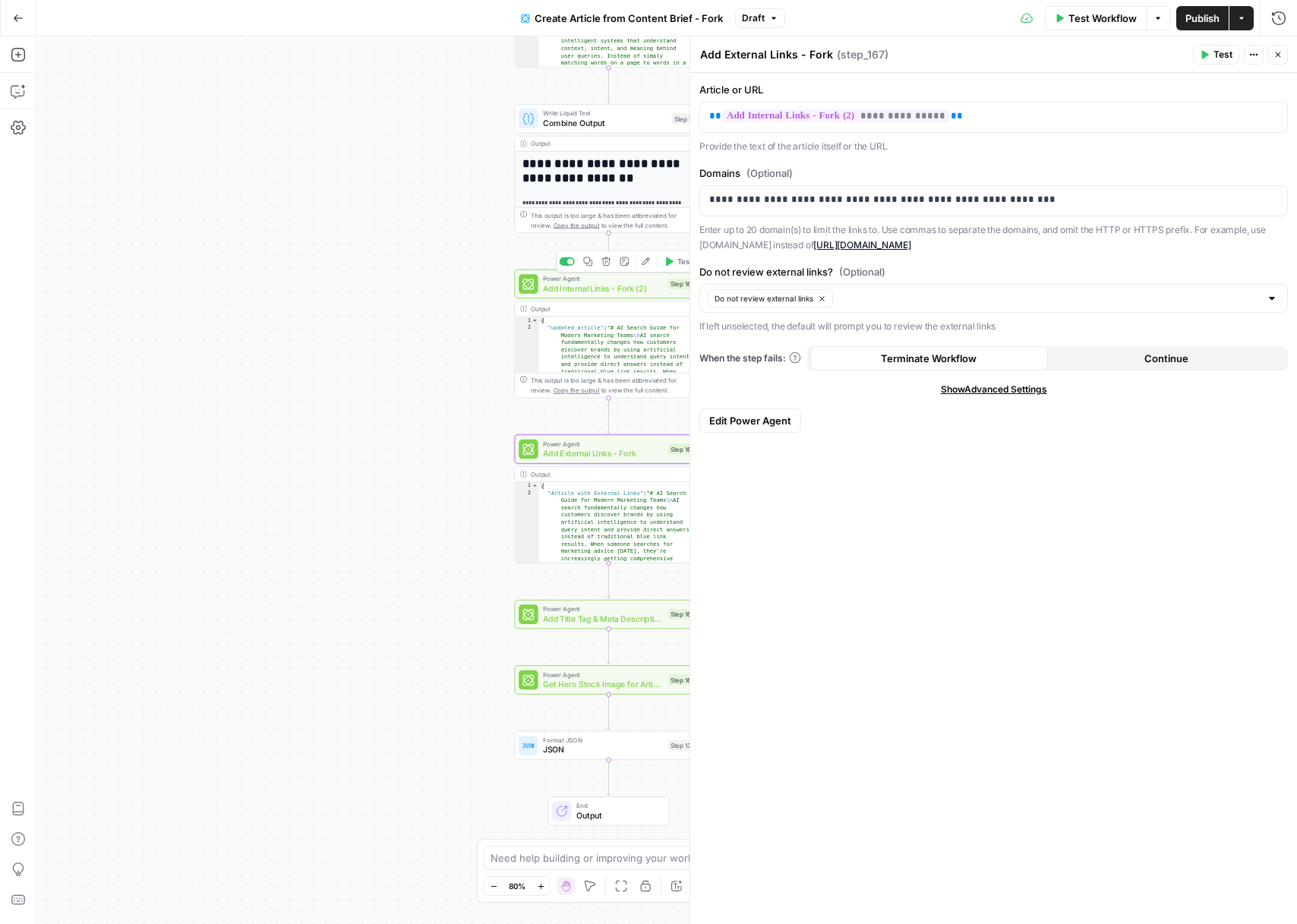
click at [600, 292] on span "Add Internal Links - Fork (2)" at bounding box center [603, 289] width 120 height 12
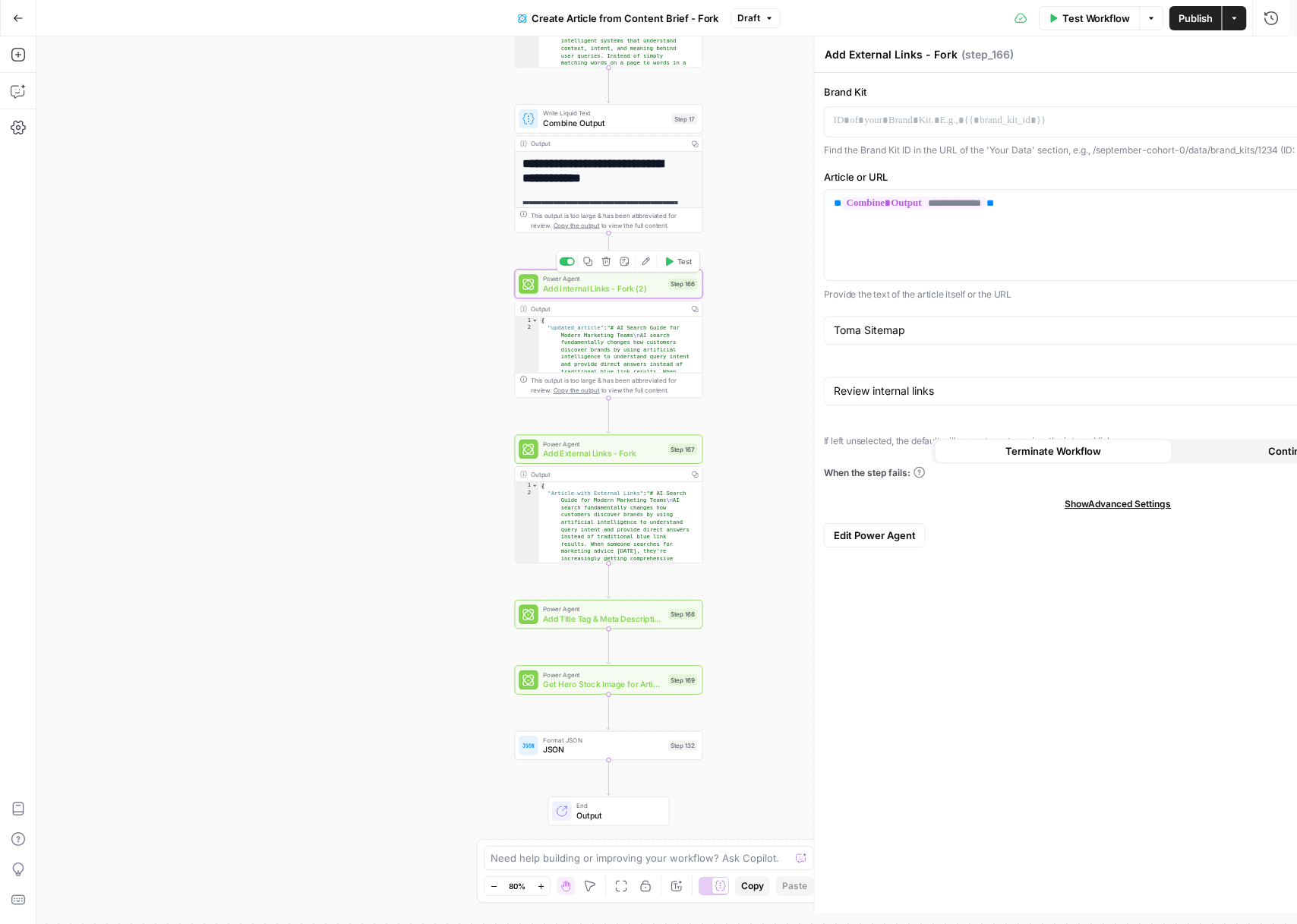
type textarea "Add Internal Links - Fork (2)"
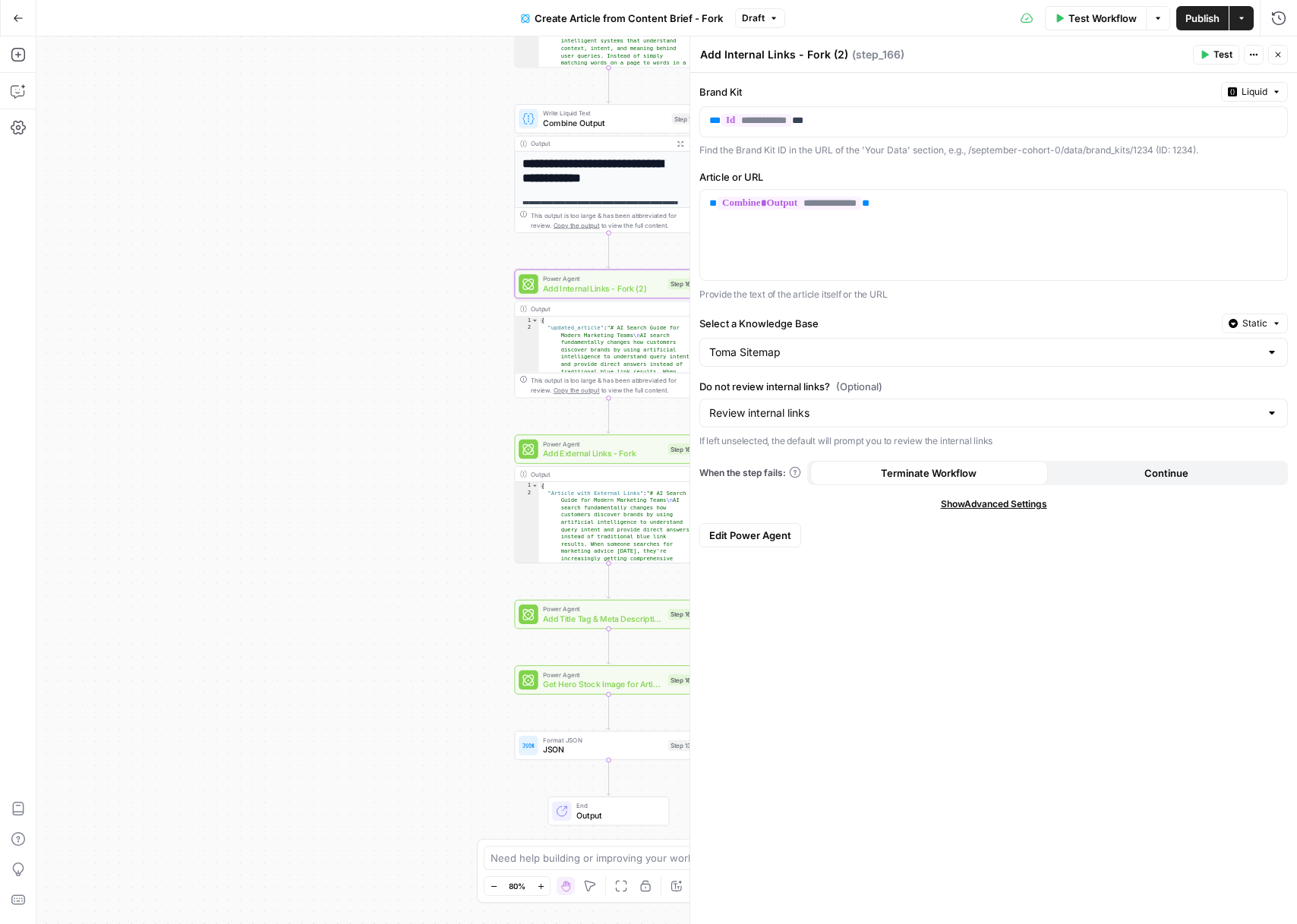
click at [446, 308] on div "**********" at bounding box center [666, 480] width 1260 height 888
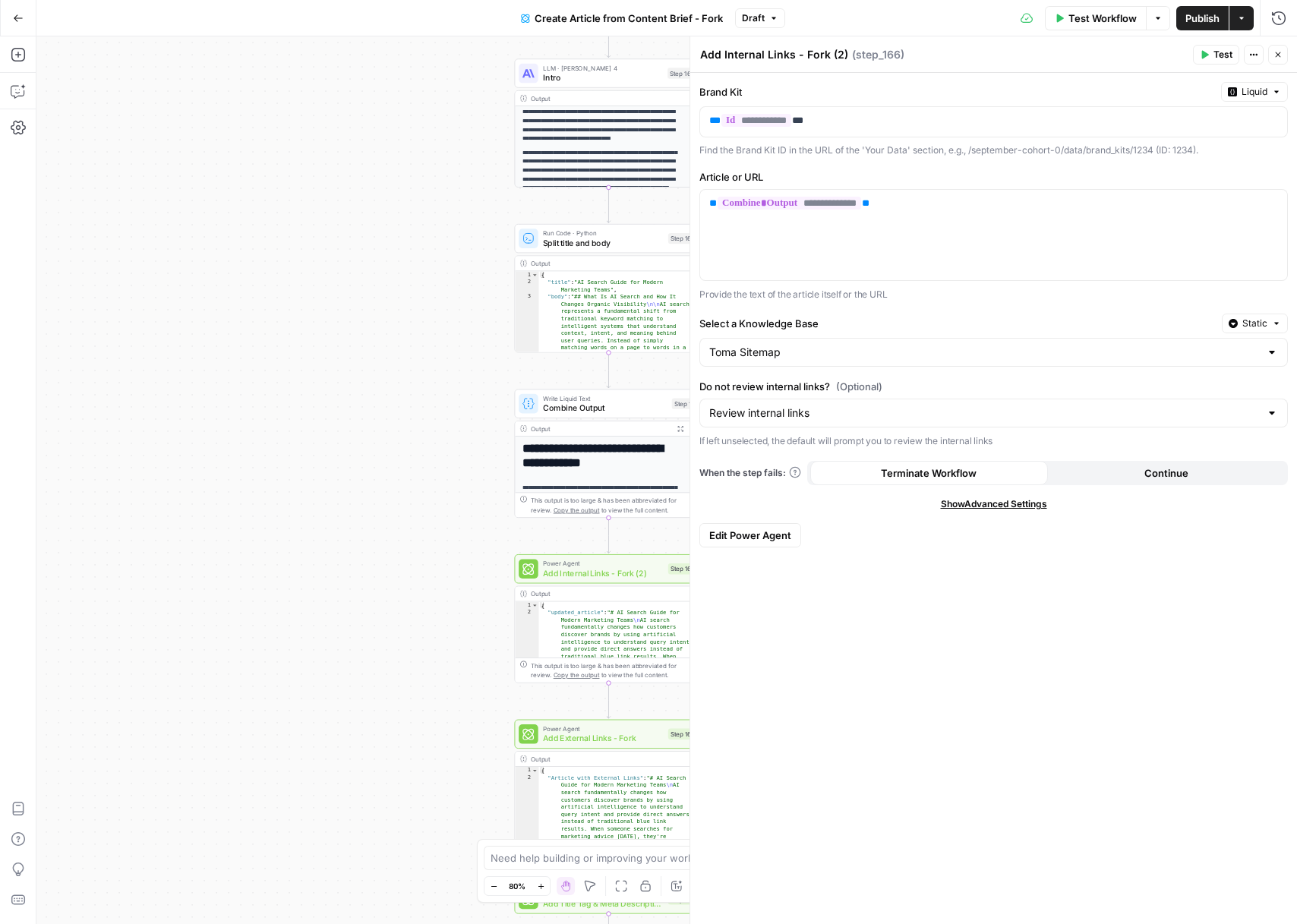
click at [1159, 24] on button "Options" at bounding box center [1158, 18] width 25 height 25
click at [1160, 19] on icon "button" at bounding box center [1158, 18] width 9 height 9
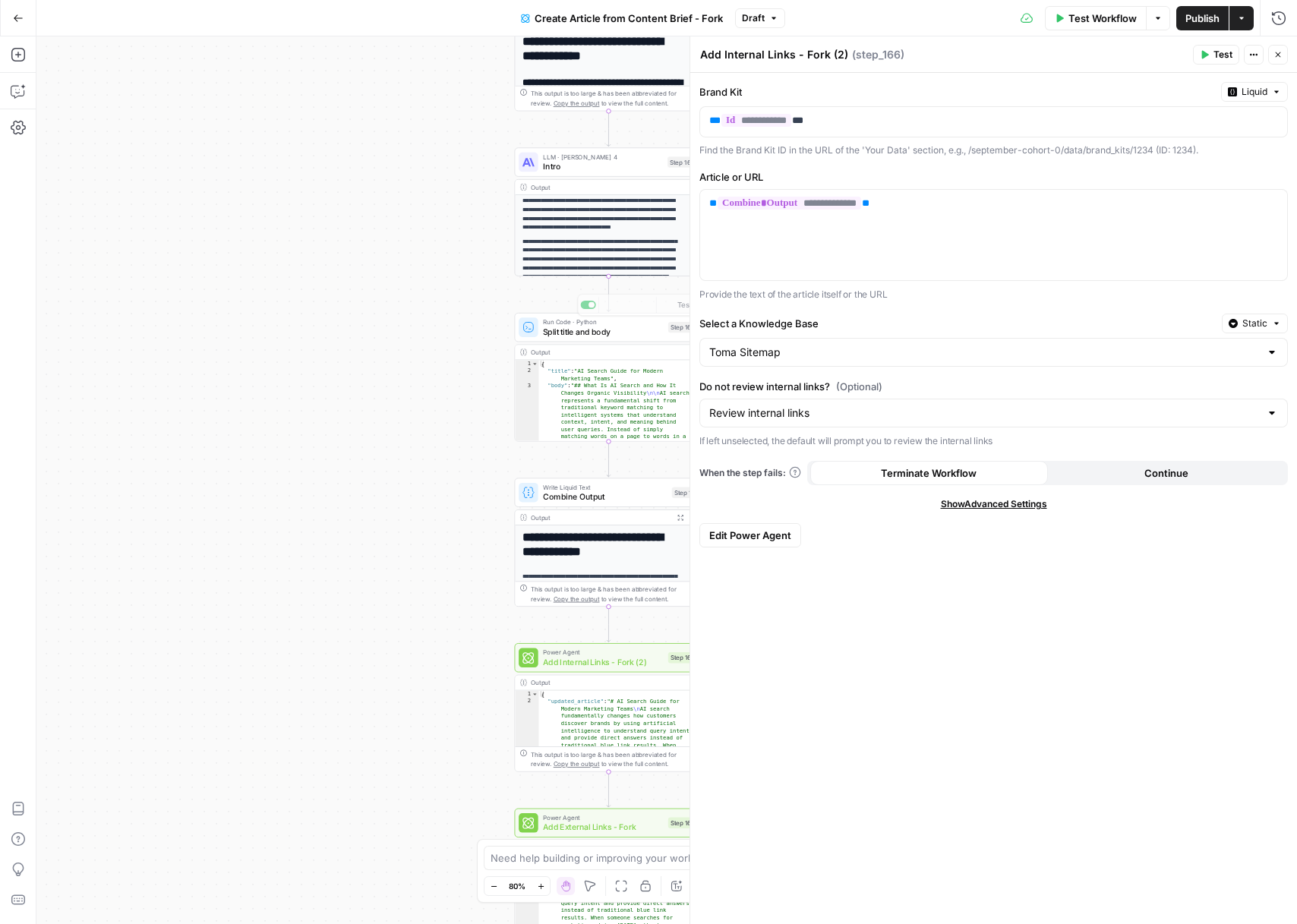
scroll to position [0, 0]
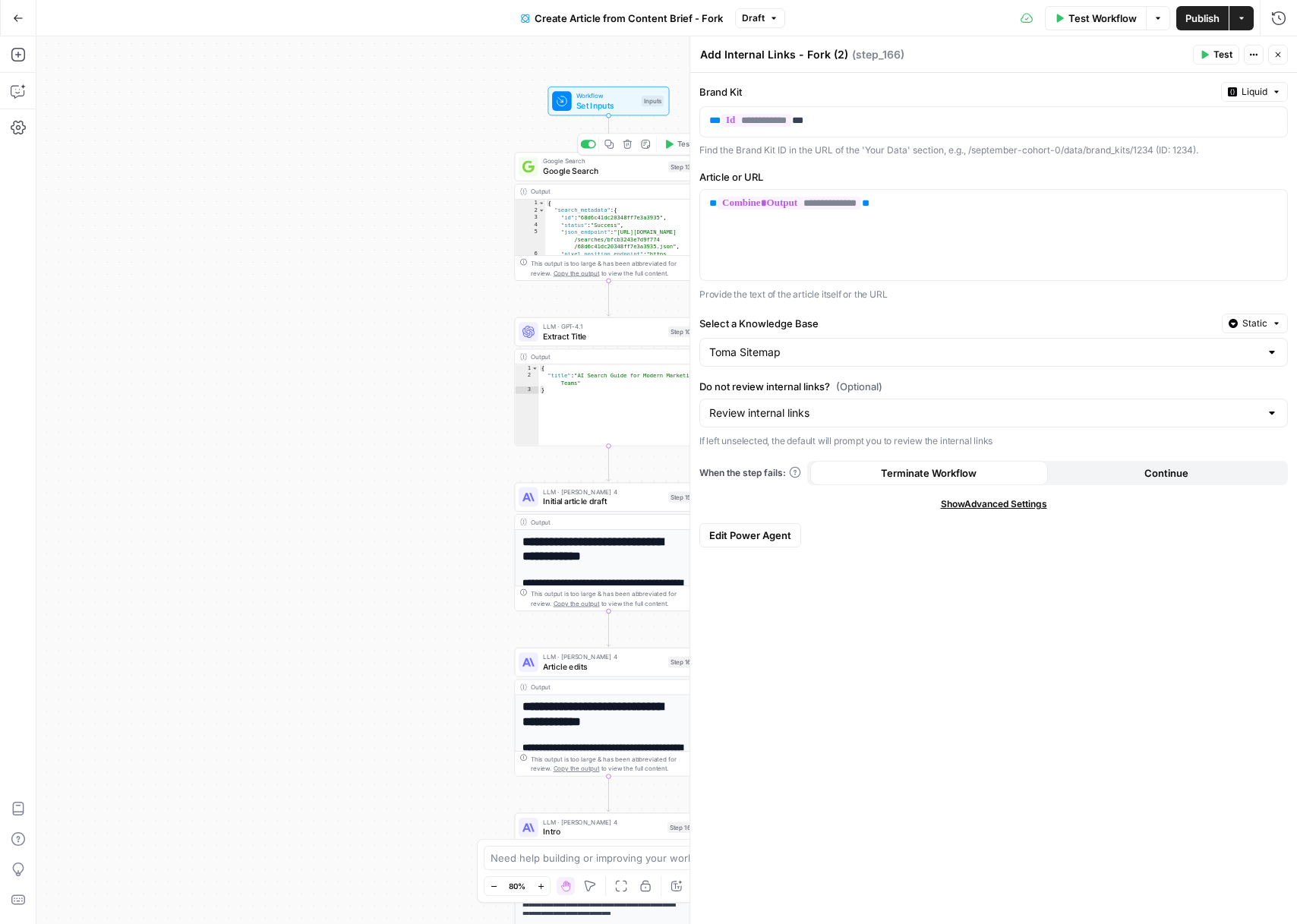
click at [624, 170] on span "Google Search" at bounding box center [603, 171] width 120 height 12
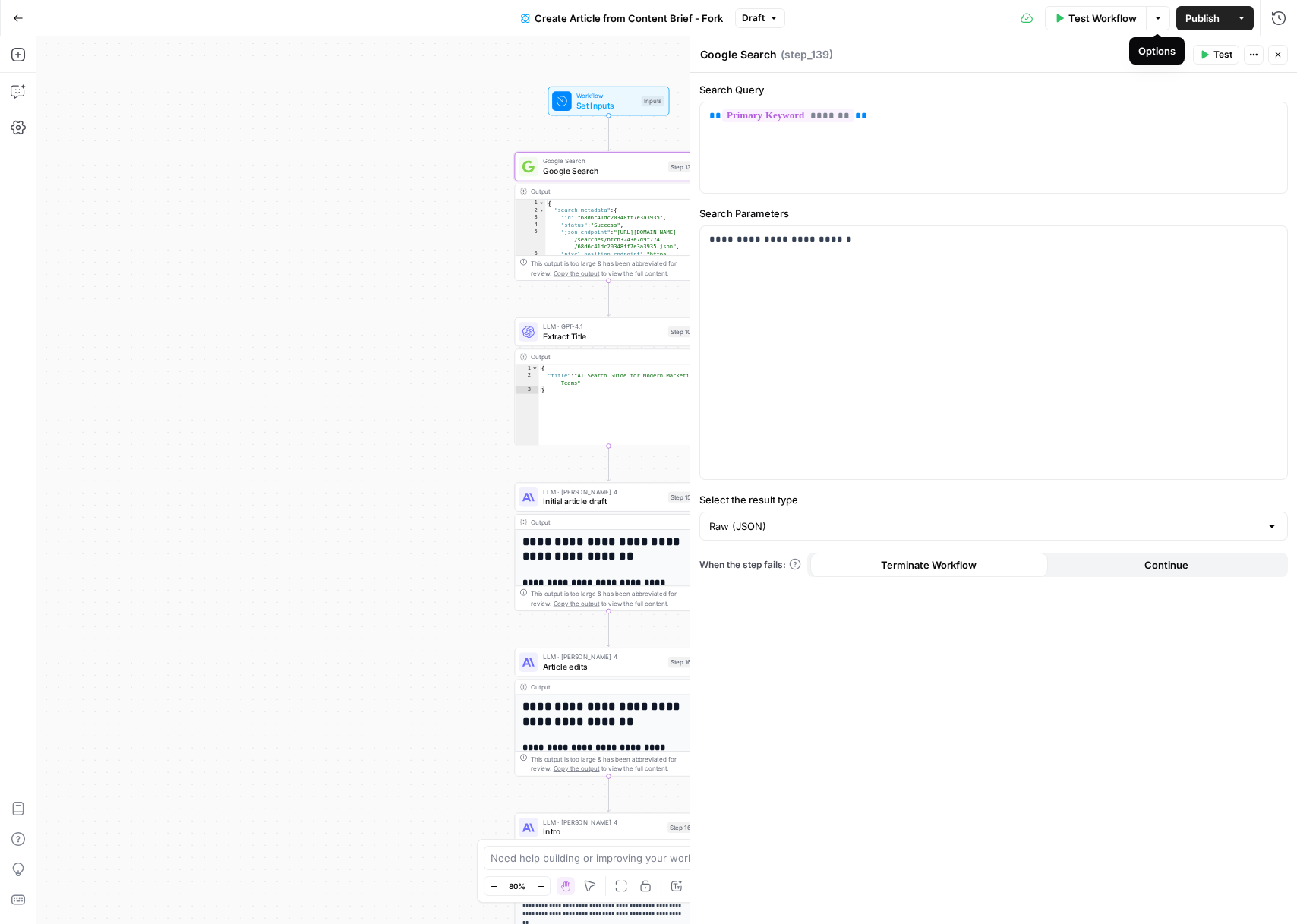
click at [1129, 25] on span "Test Workflow" at bounding box center [1102, 18] width 68 height 15
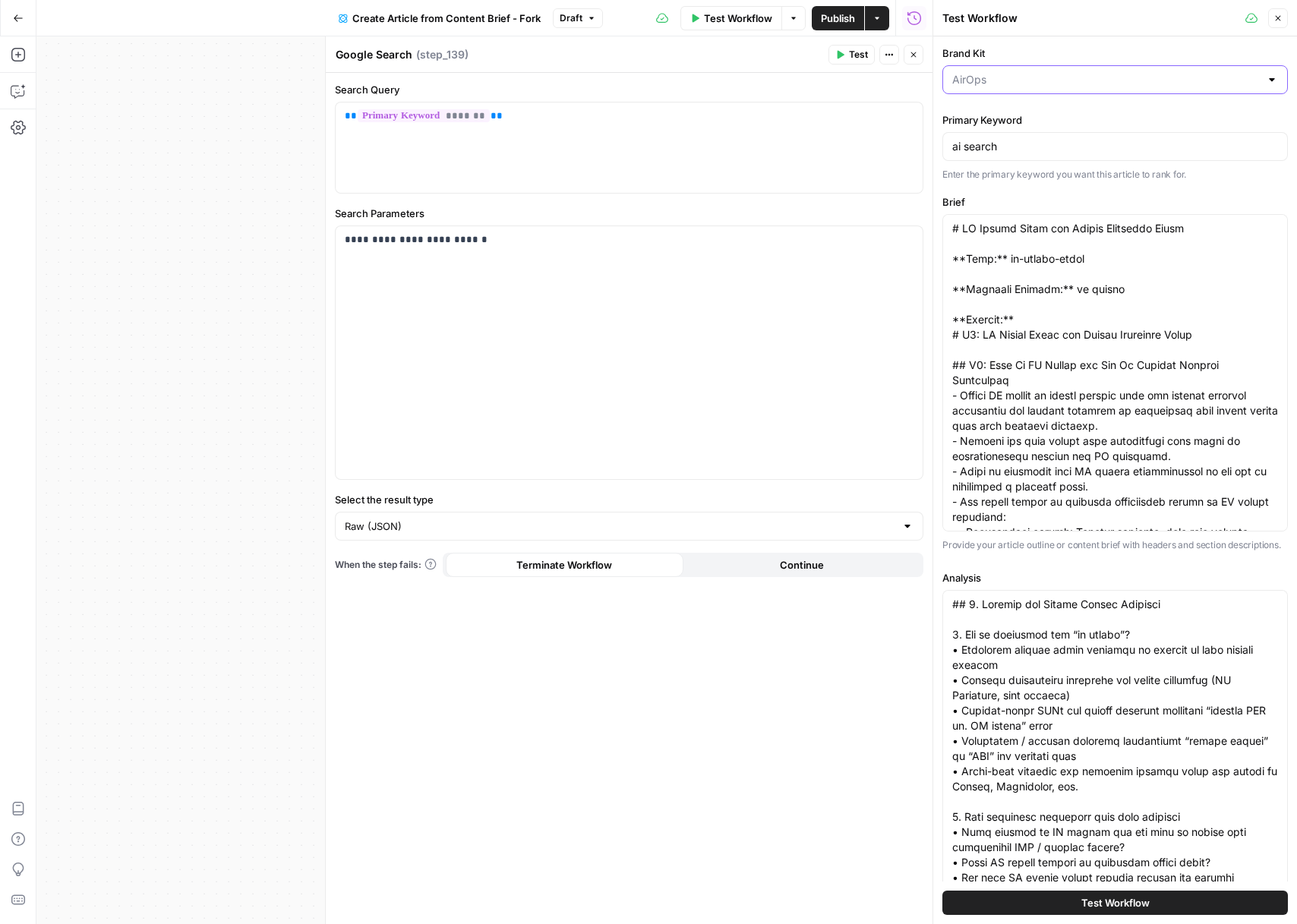
click at [1051, 76] on input "Brand Kit" at bounding box center [1106, 80] width 307 height 15
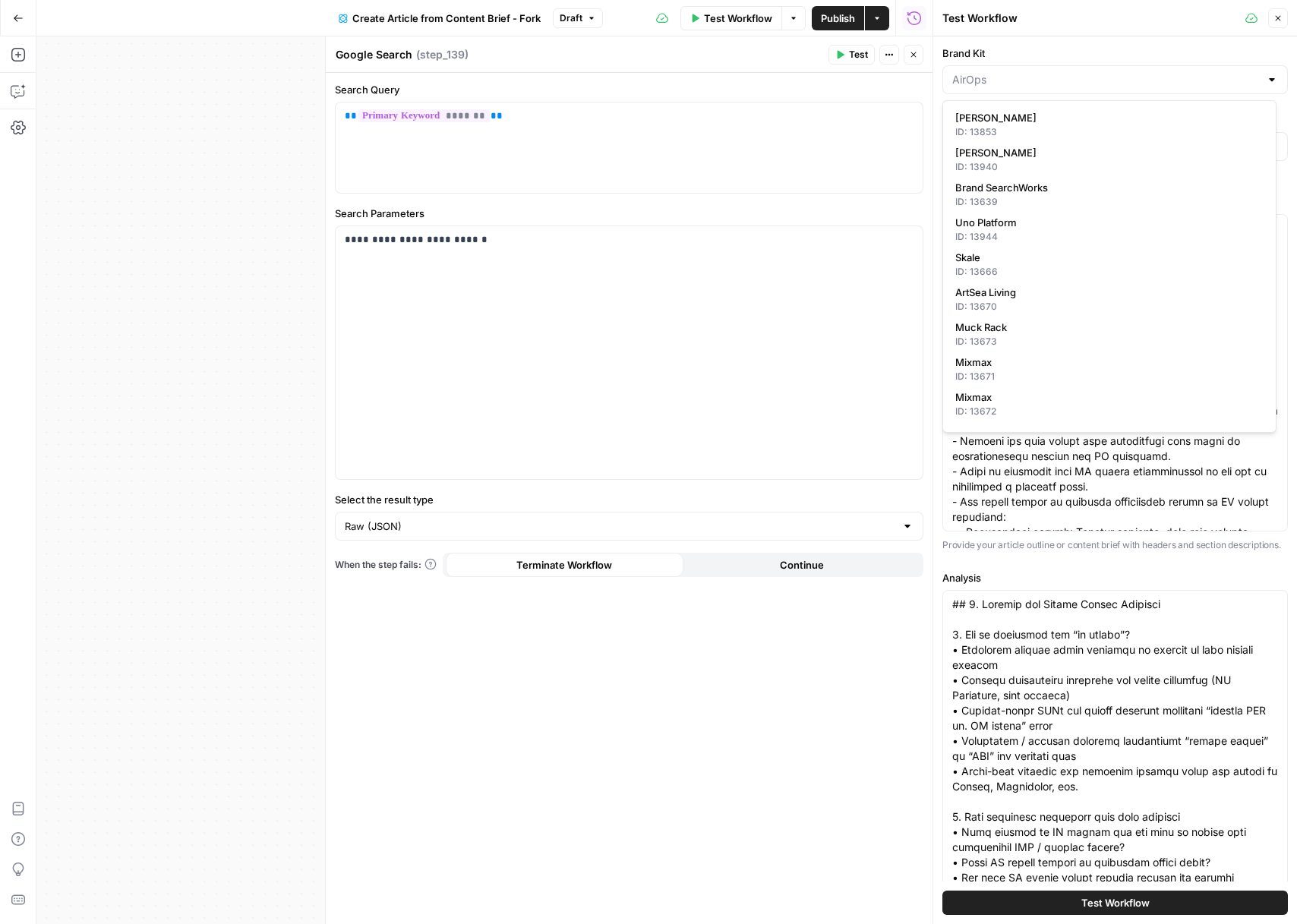
type input "AirOps"
click at [918, 58] on button "Close" at bounding box center [914, 55] width 20 height 20
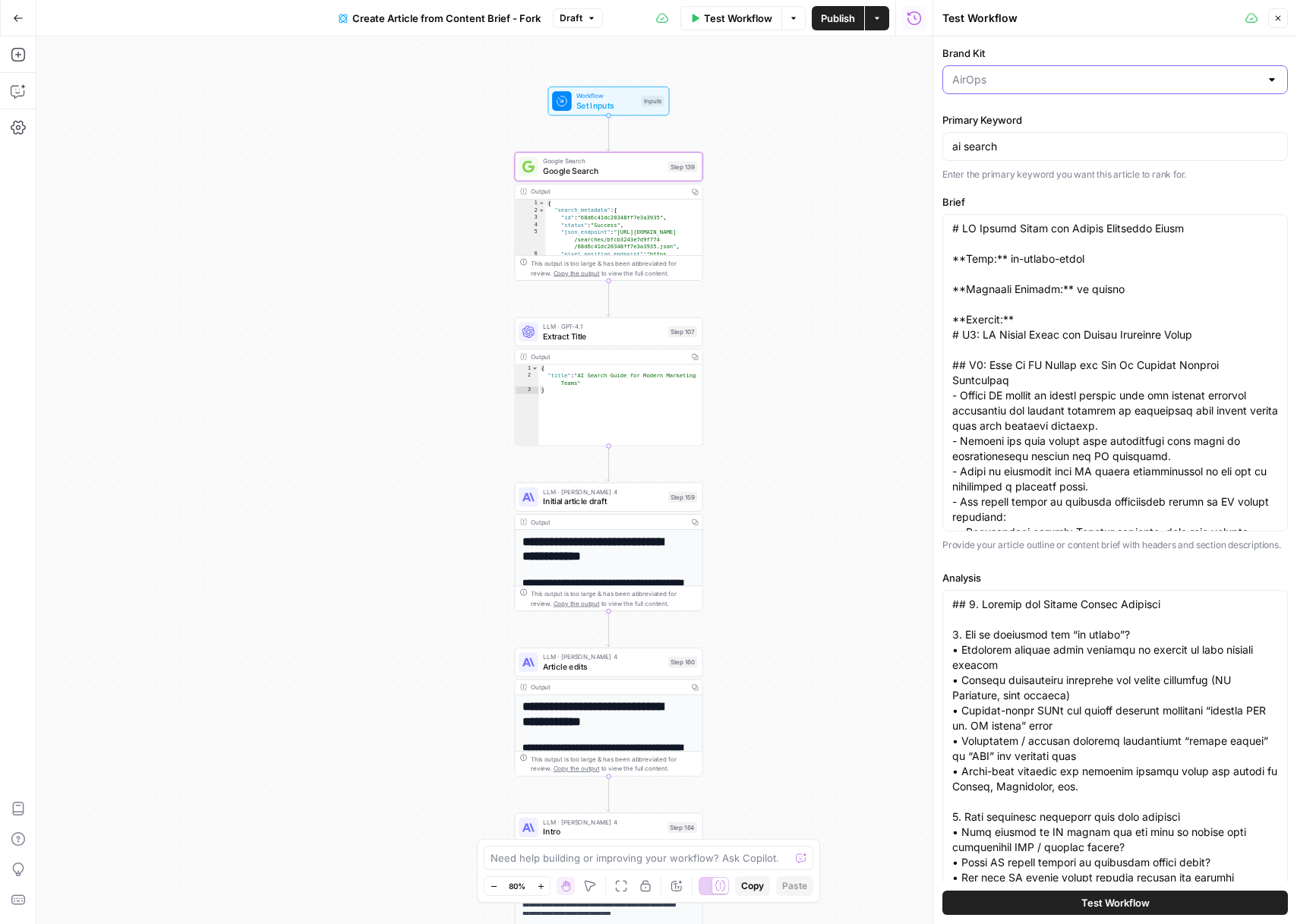
click at [1004, 84] on input "Brand Kit" at bounding box center [1106, 80] width 307 height 15
click at [989, 121] on span "Toma" at bounding box center [1107, 118] width 303 height 15
type input "Toma"
click at [1011, 143] on input "ai search" at bounding box center [1115, 147] width 326 height 15
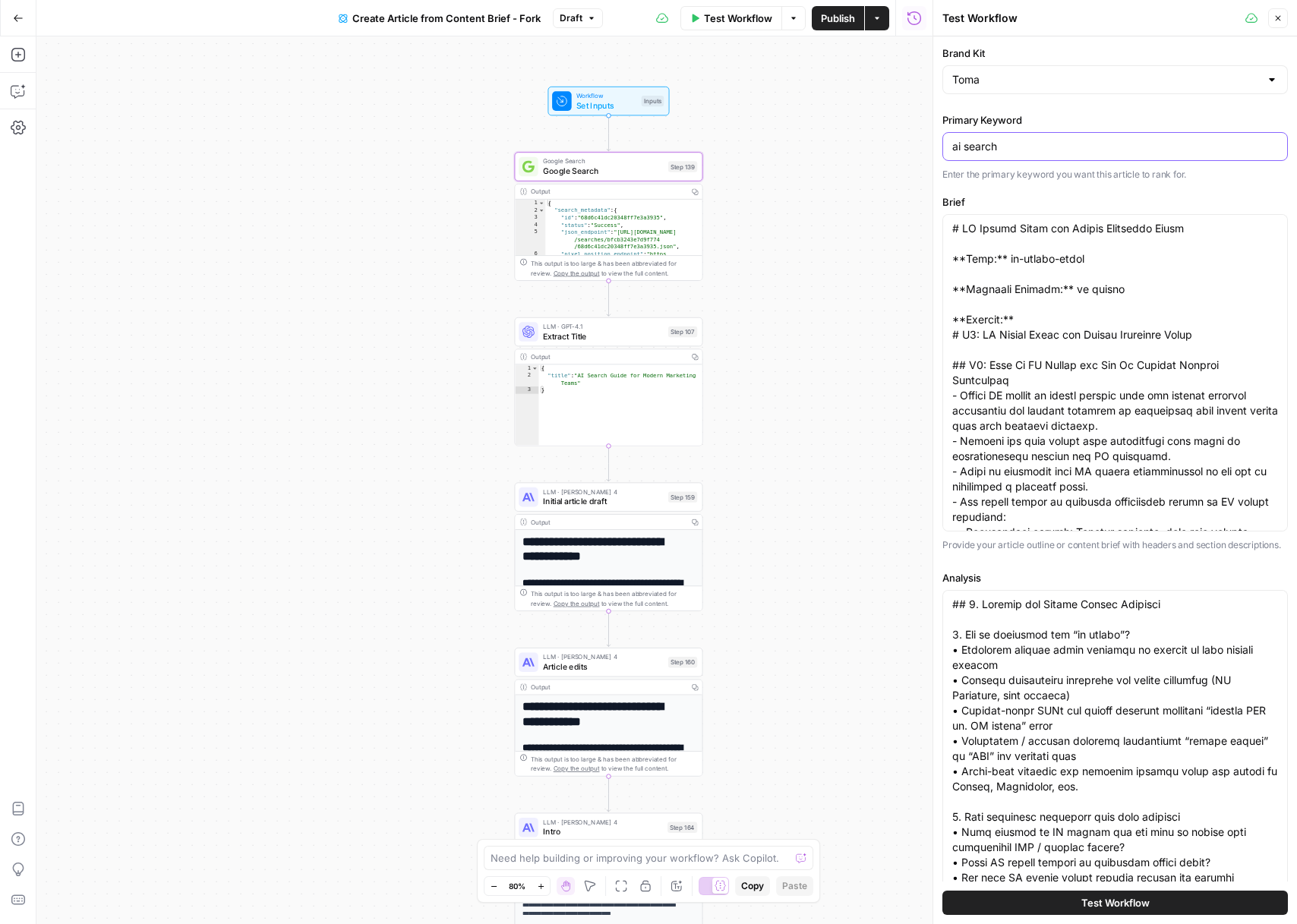
click at [1011, 143] on input "ai search" at bounding box center [1115, 147] width 326 height 15
click at [1282, 18] on span "Close" at bounding box center [1282, 18] width 1 height 1
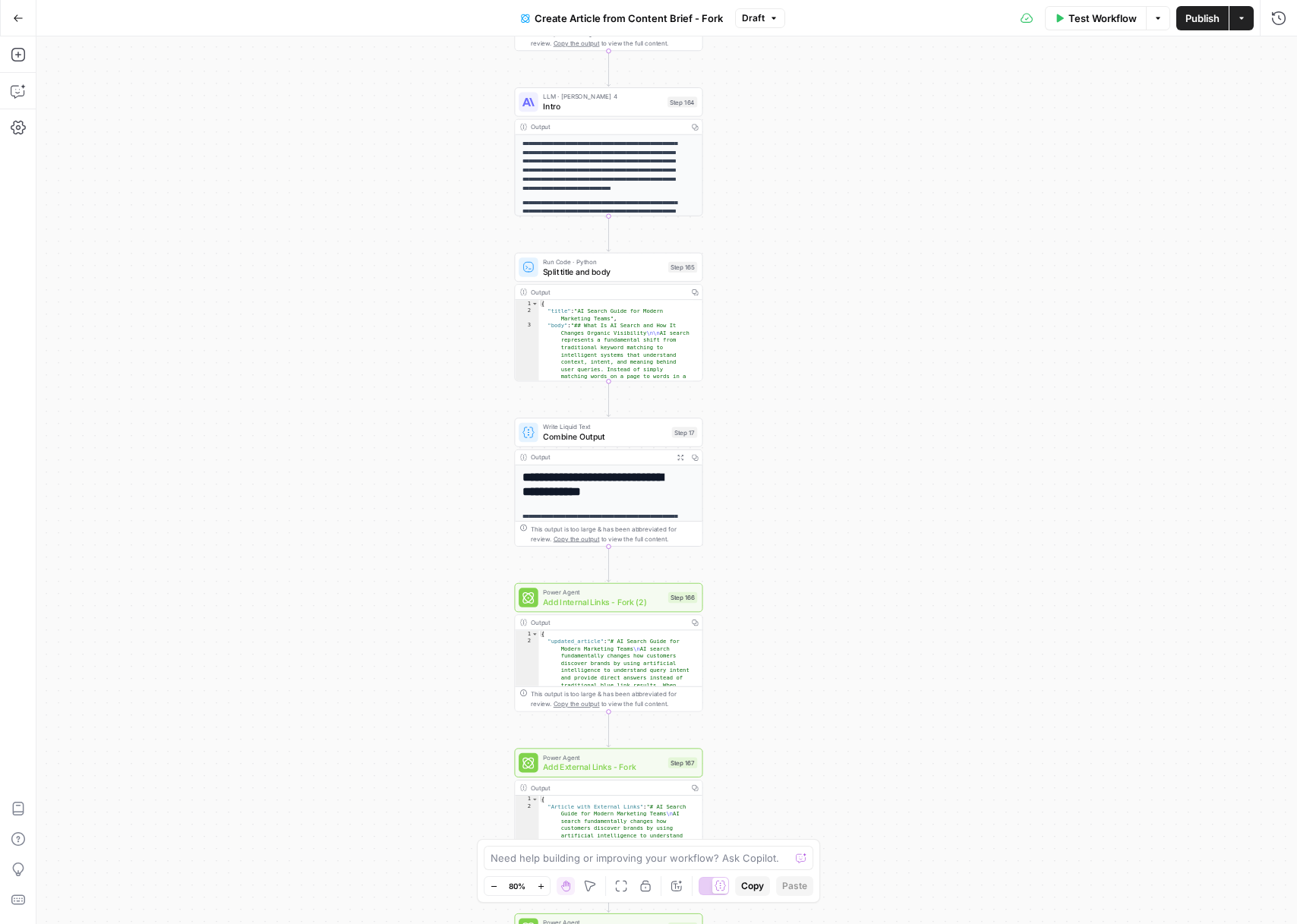
click at [590, 601] on span "Add Internal Links - Fork (2)" at bounding box center [603, 602] width 120 height 12
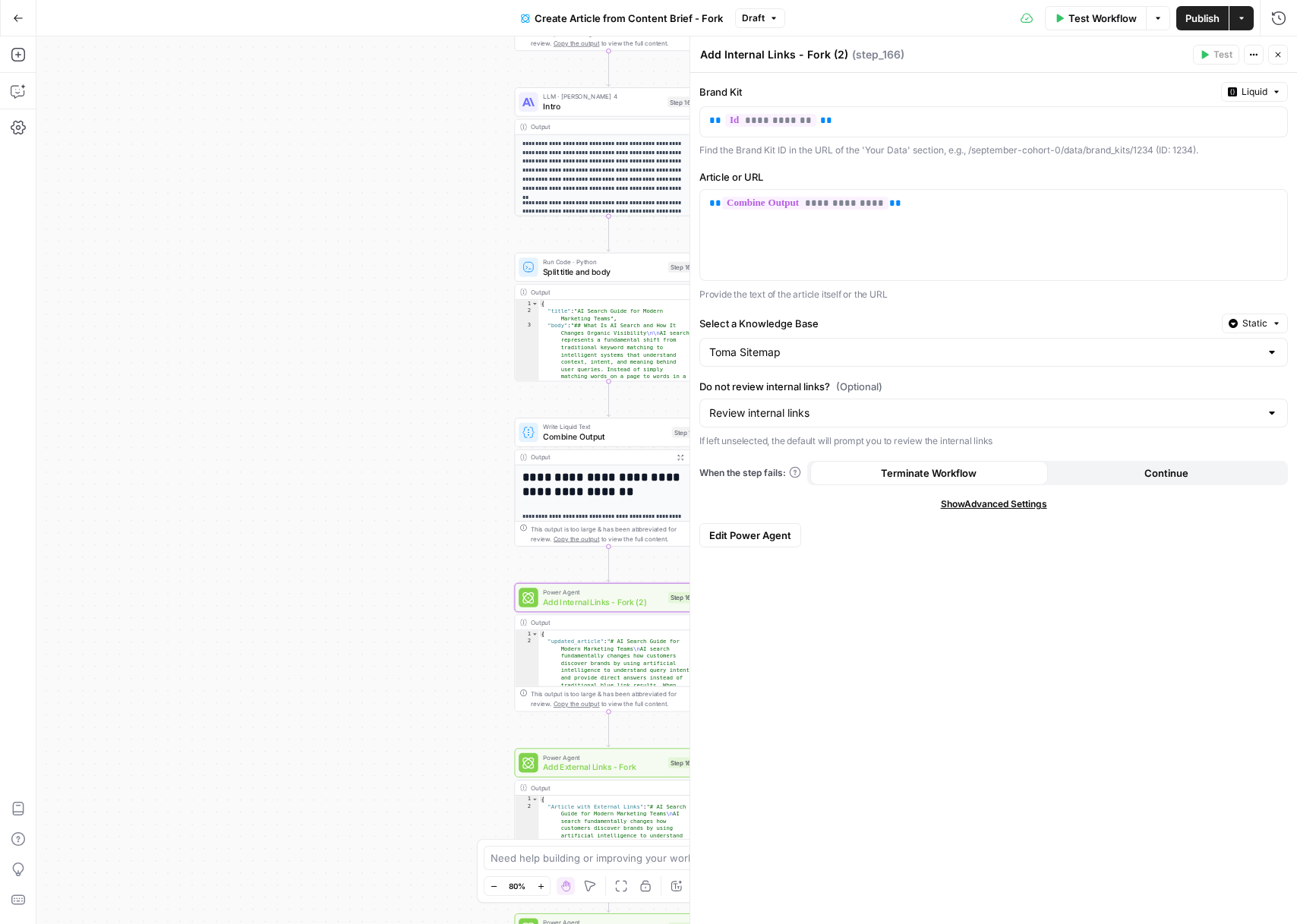
click at [1282, 323] on button "Static" at bounding box center [1255, 323] width 66 height 20
click at [1233, 389] on span "Liquid" at bounding box center [1226, 390] width 86 height 15
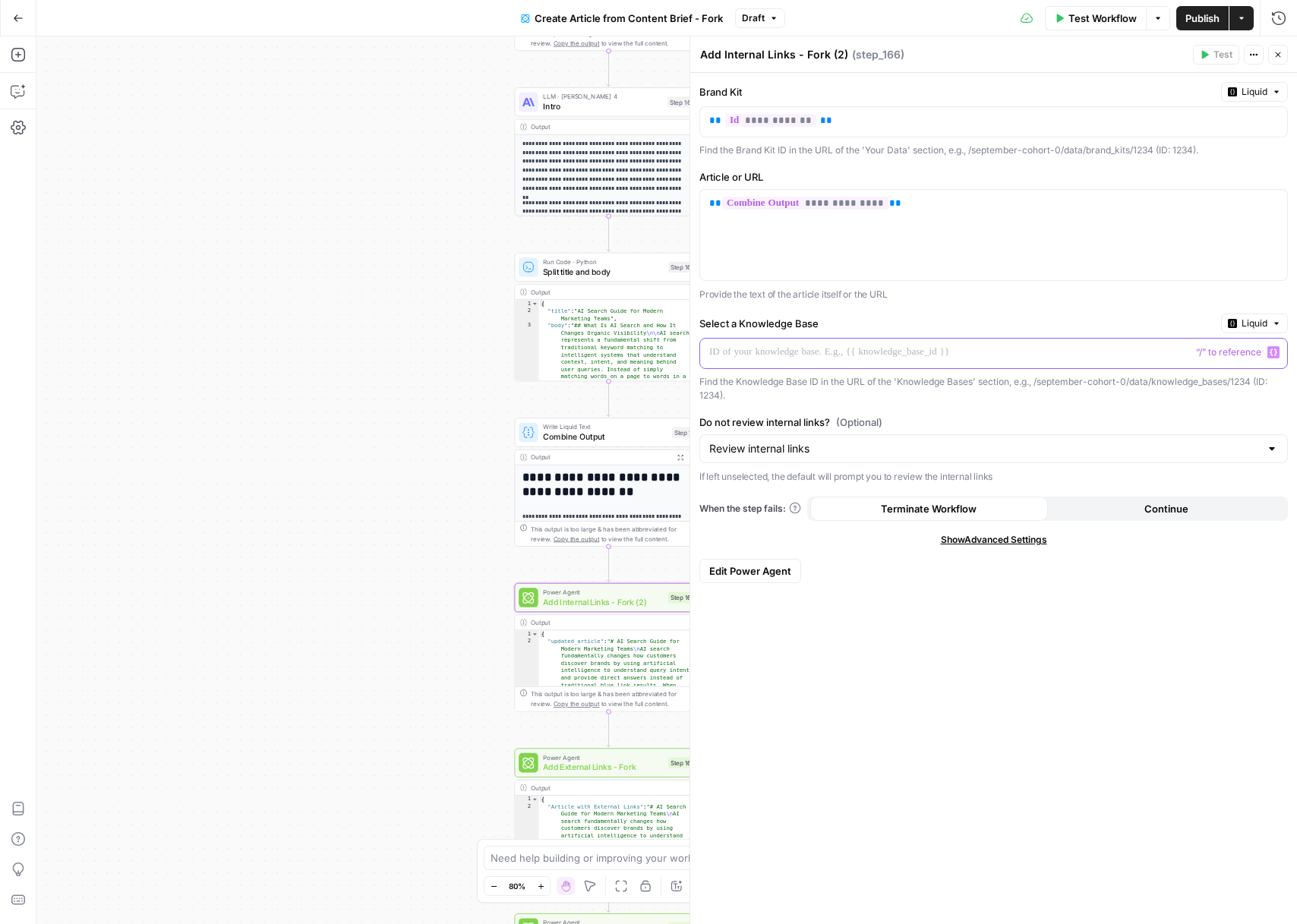
click at [795, 359] on p at bounding box center [981, 353] width 544 height 15
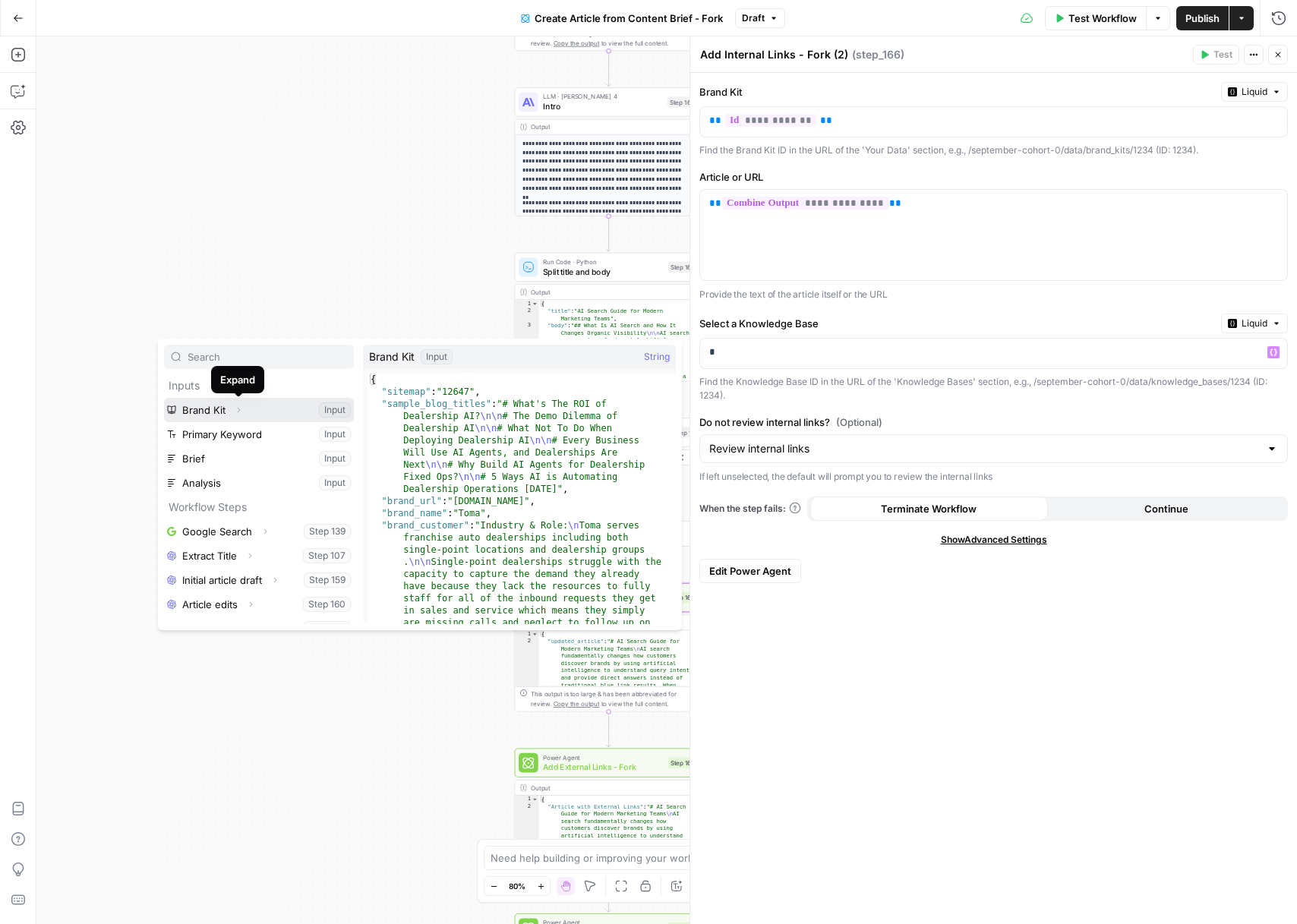
click at [240, 411] on icon "button" at bounding box center [239, 410] width 9 height 9
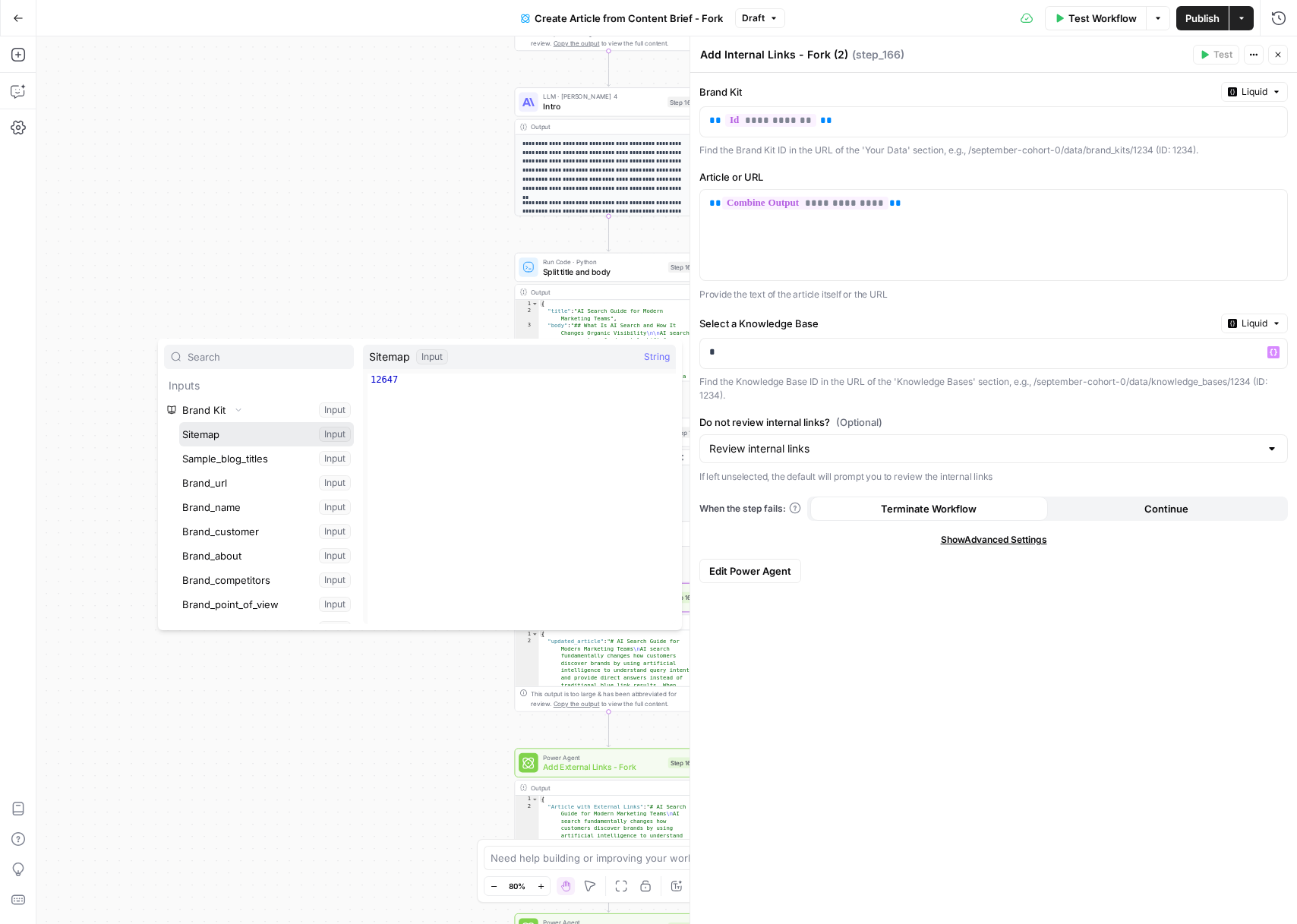
click at [245, 438] on button "Select variable Sitemap" at bounding box center [266, 435] width 174 height 25
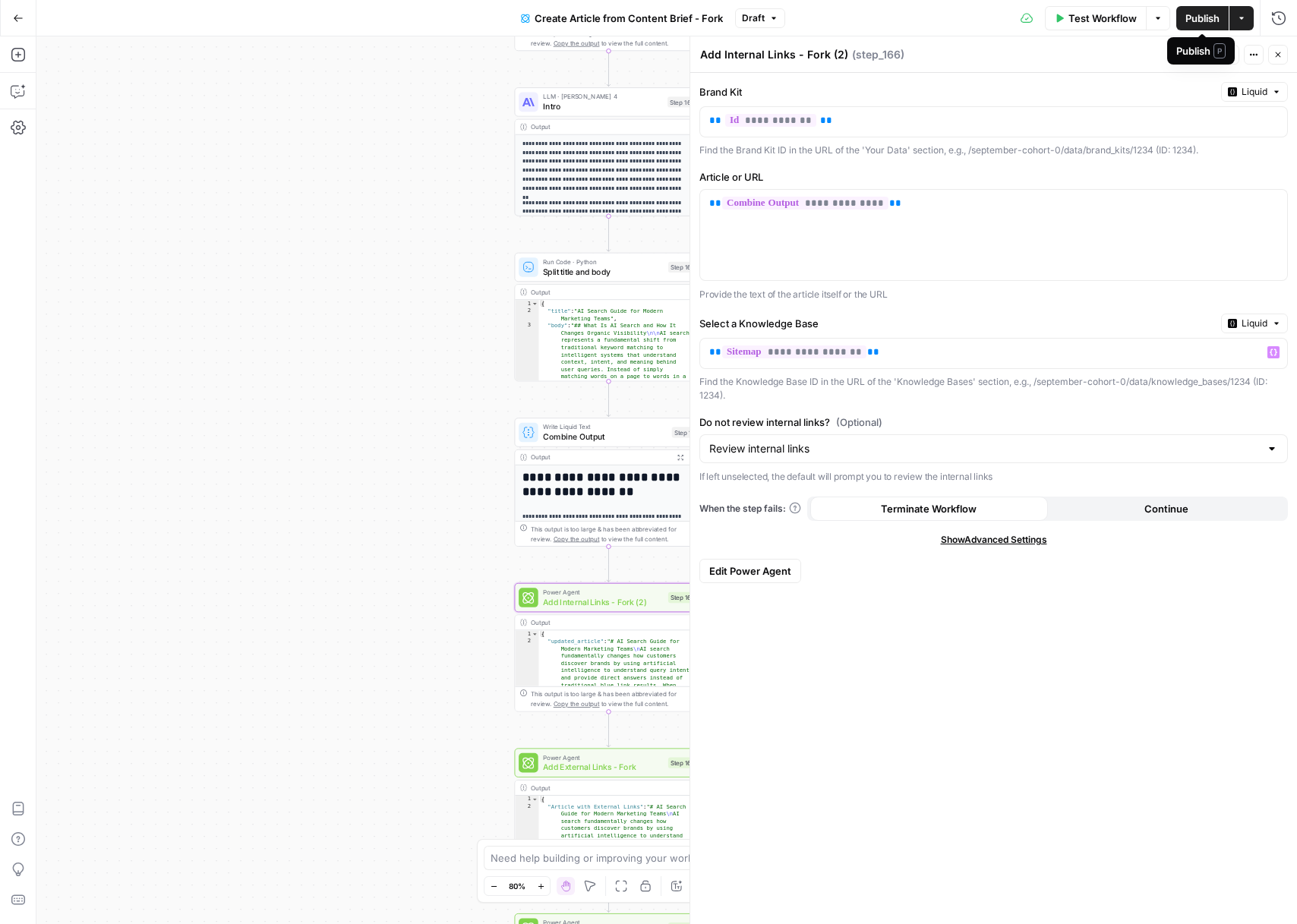
click at [1210, 26] on button "Publish" at bounding box center [1203, 18] width 52 height 25
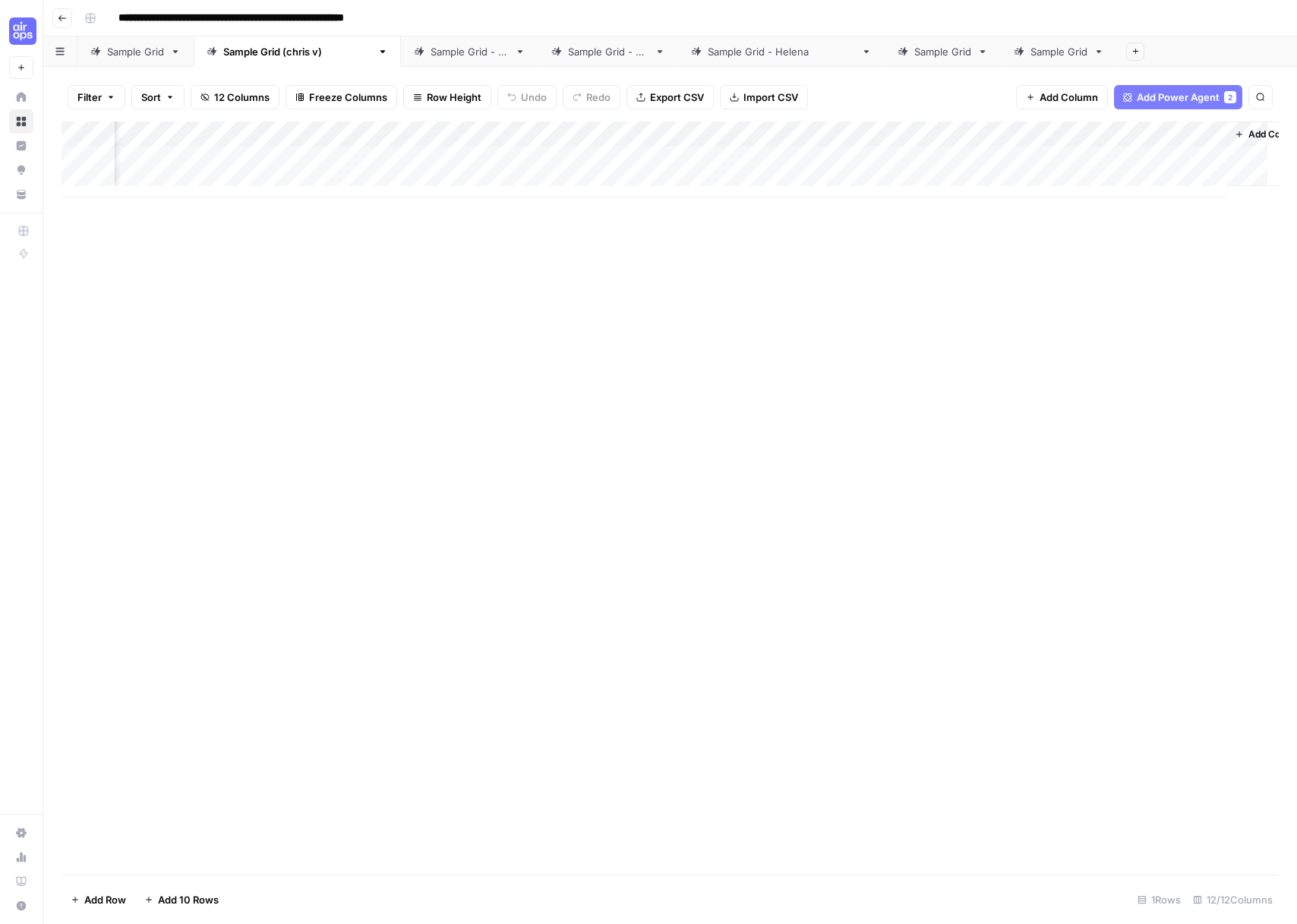
scroll to position [0, 901]
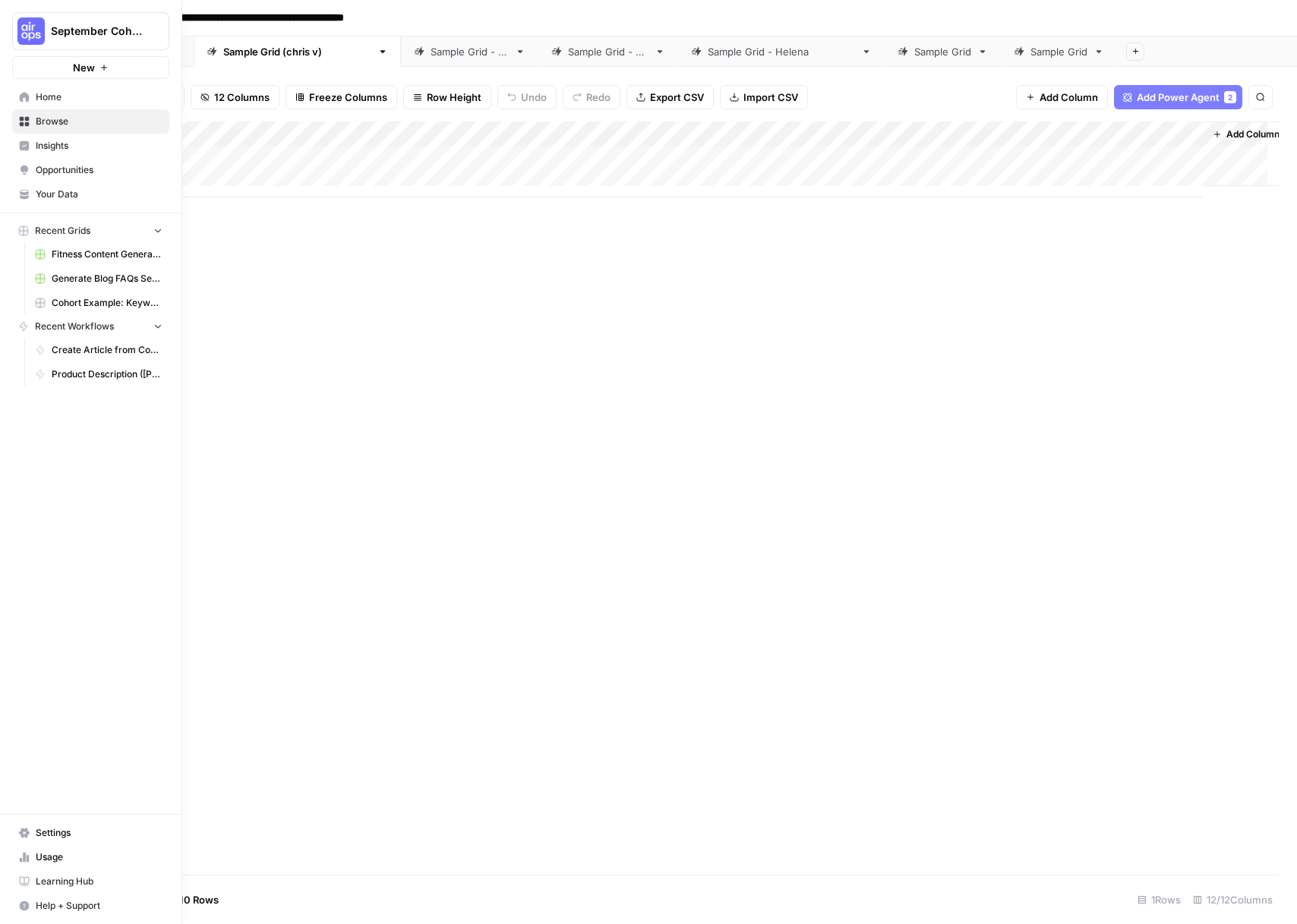
click at [43, 204] on link "Your Data" at bounding box center [91, 194] width 157 height 25
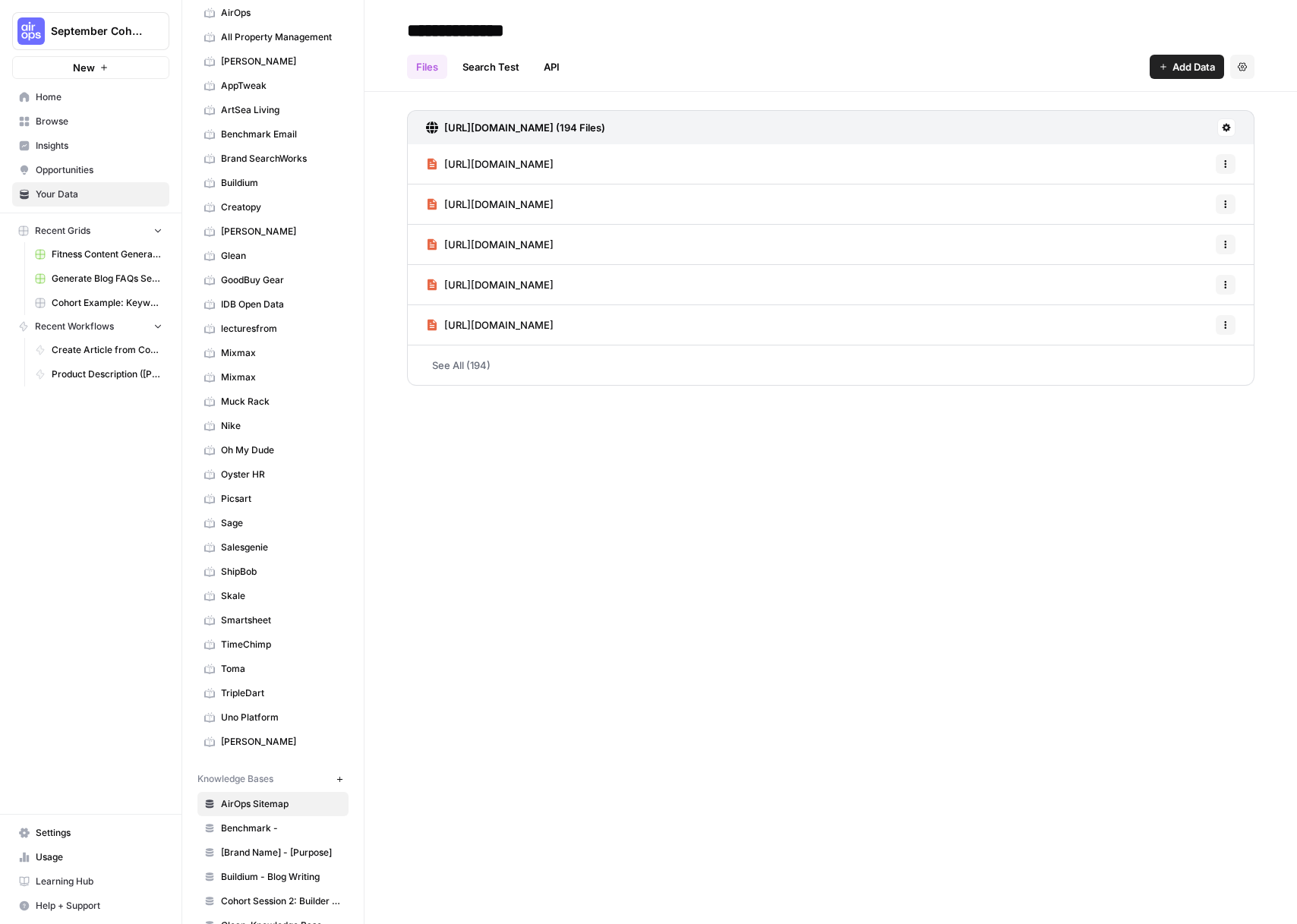
scroll to position [154, 0]
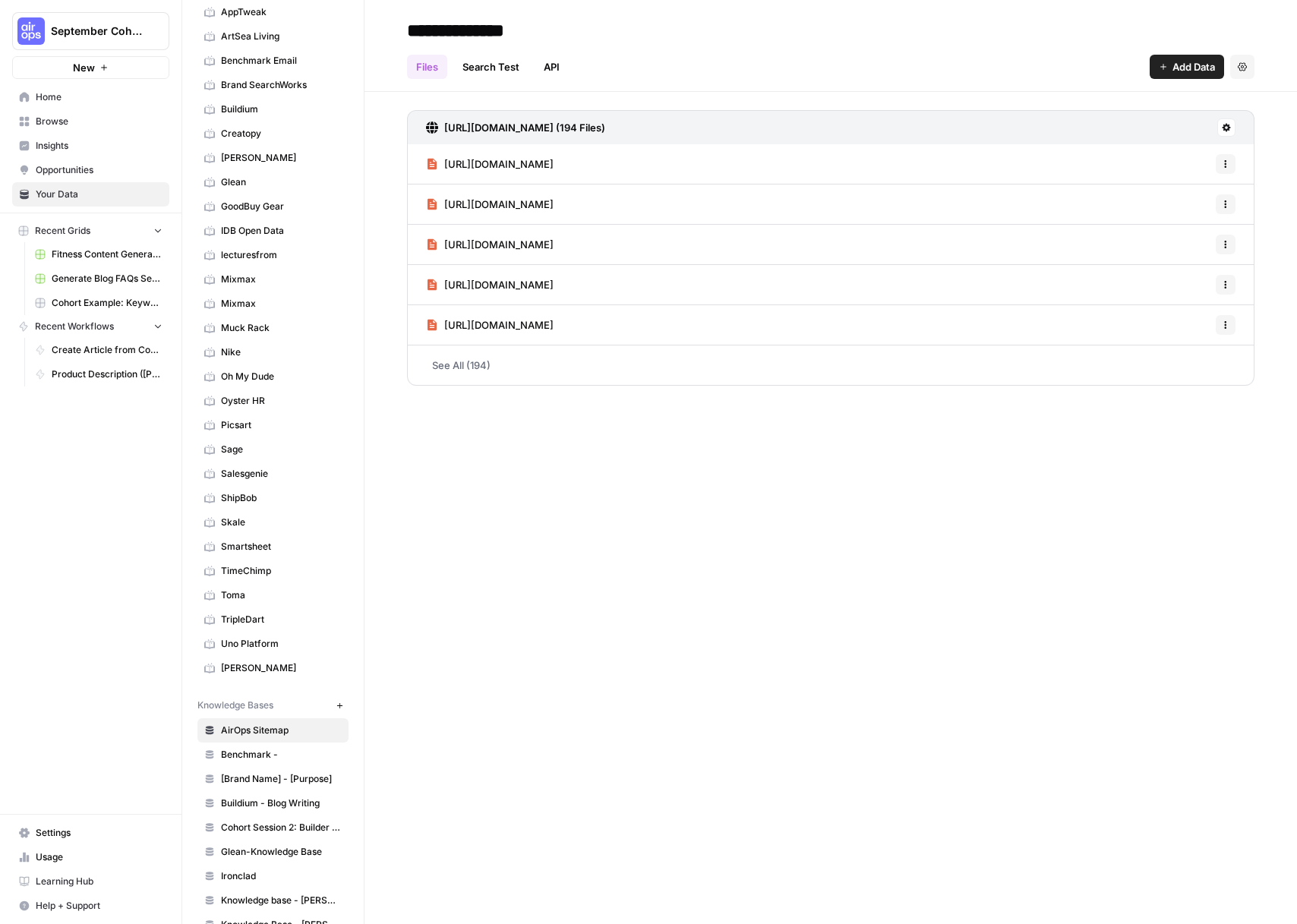
click at [237, 603] on link "Toma" at bounding box center [273, 595] width 151 height 25
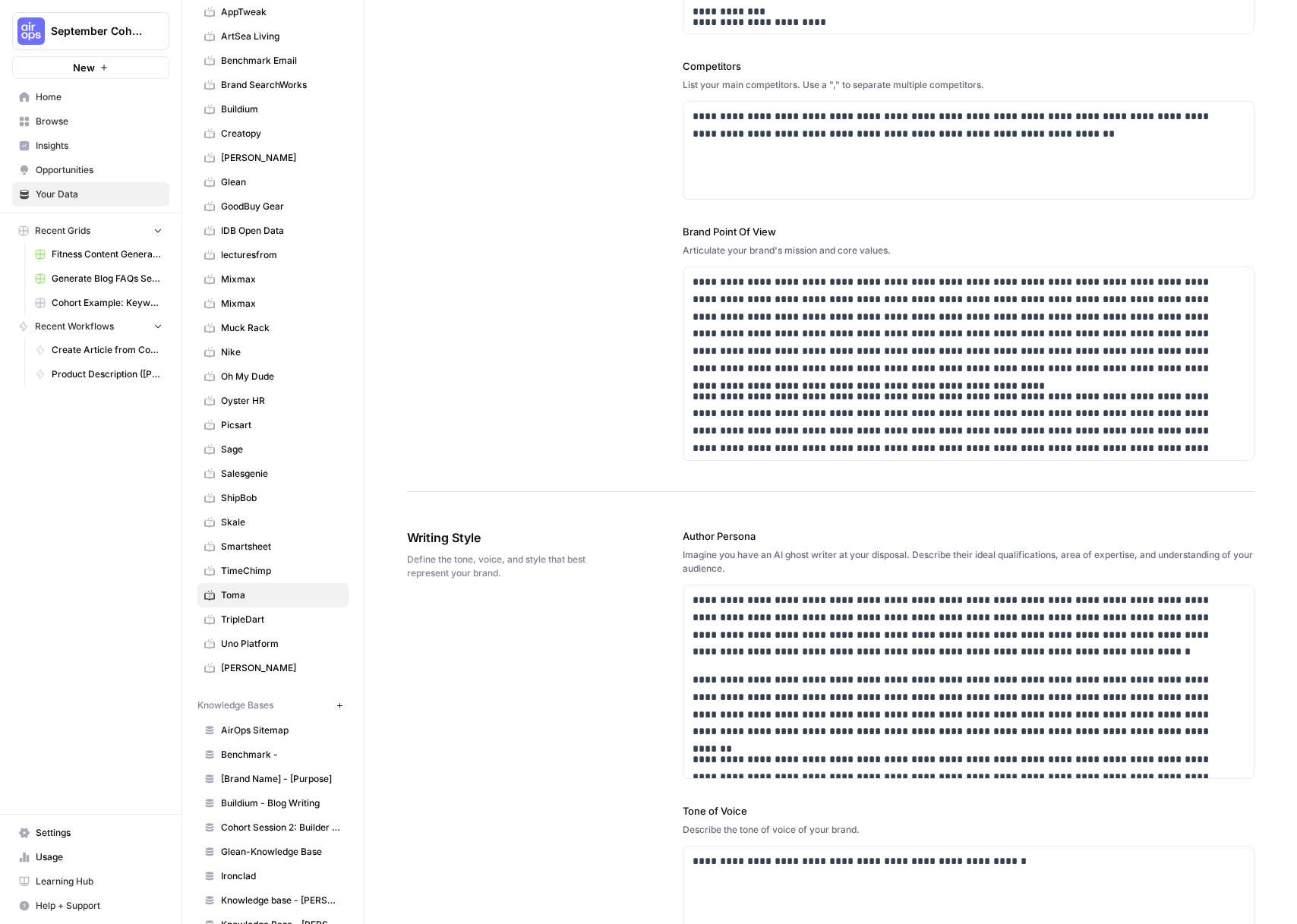
scroll to position [645, 0]
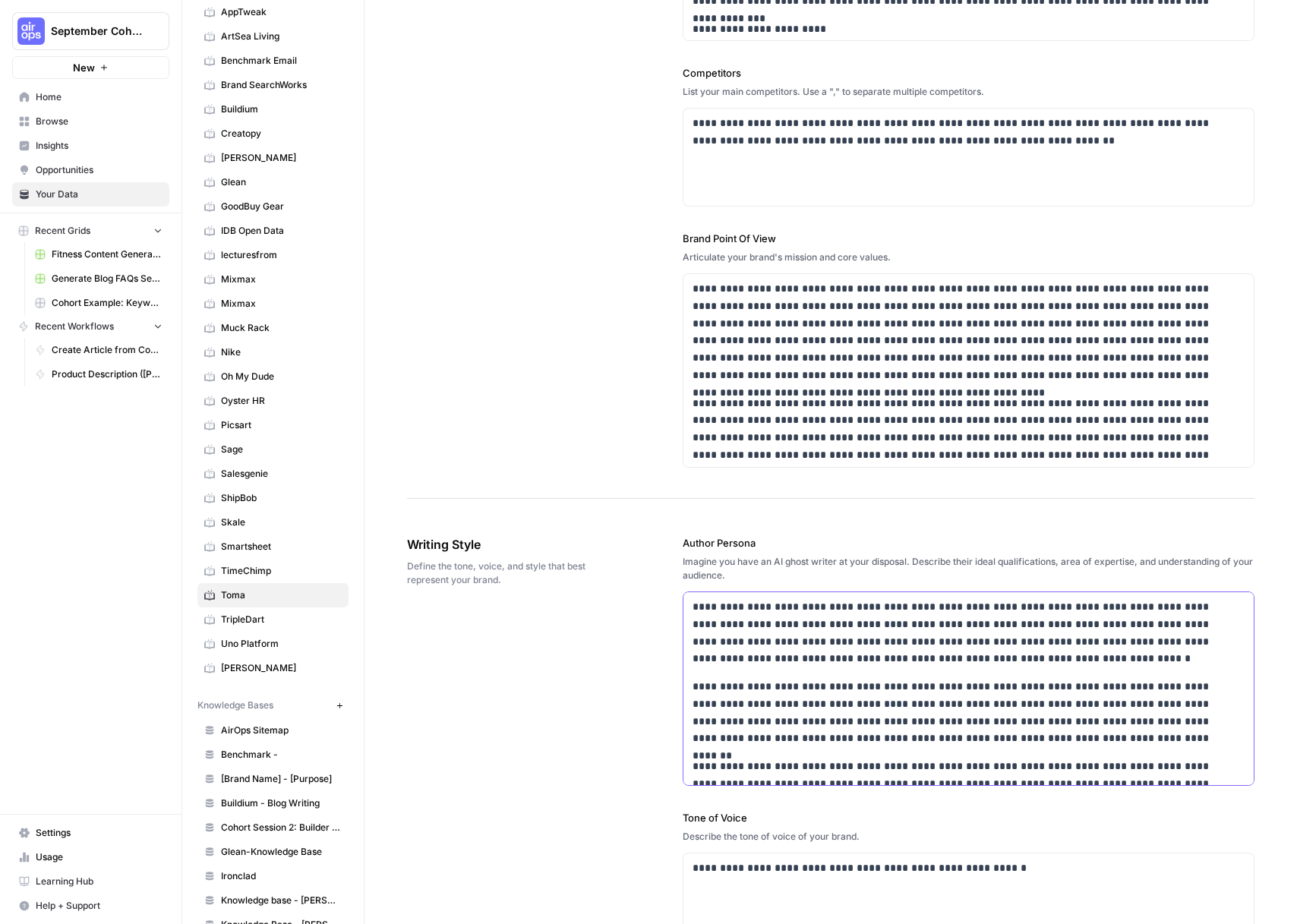
click at [844, 610] on p "**********" at bounding box center [958, 633] width 532 height 69
click at [730, 626] on p "**********" at bounding box center [958, 633] width 532 height 69
click at [814, 636] on p "**********" at bounding box center [958, 633] width 532 height 69
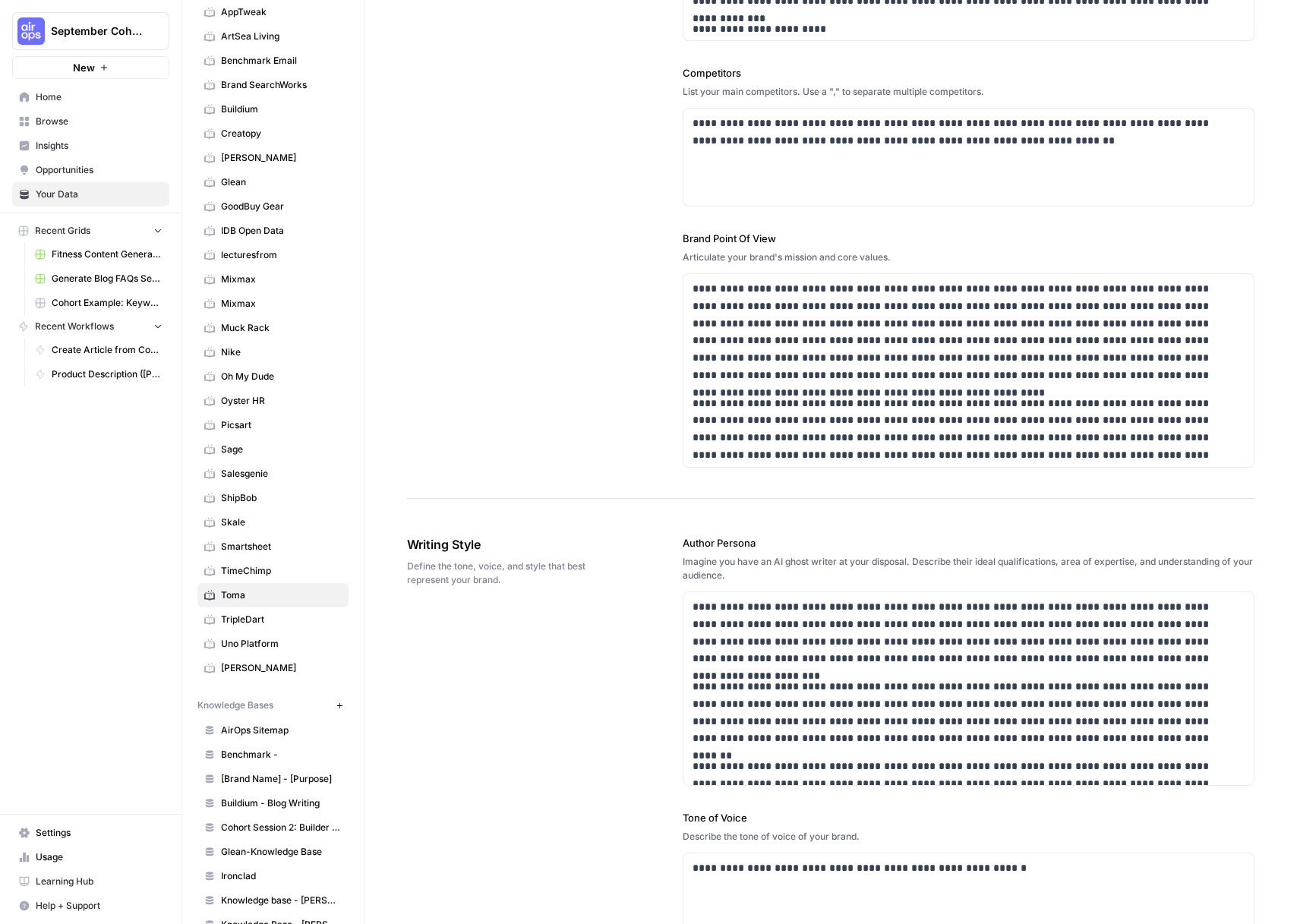
click at [47, 111] on link "Browse" at bounding box center [91, 121] width 157 height 25
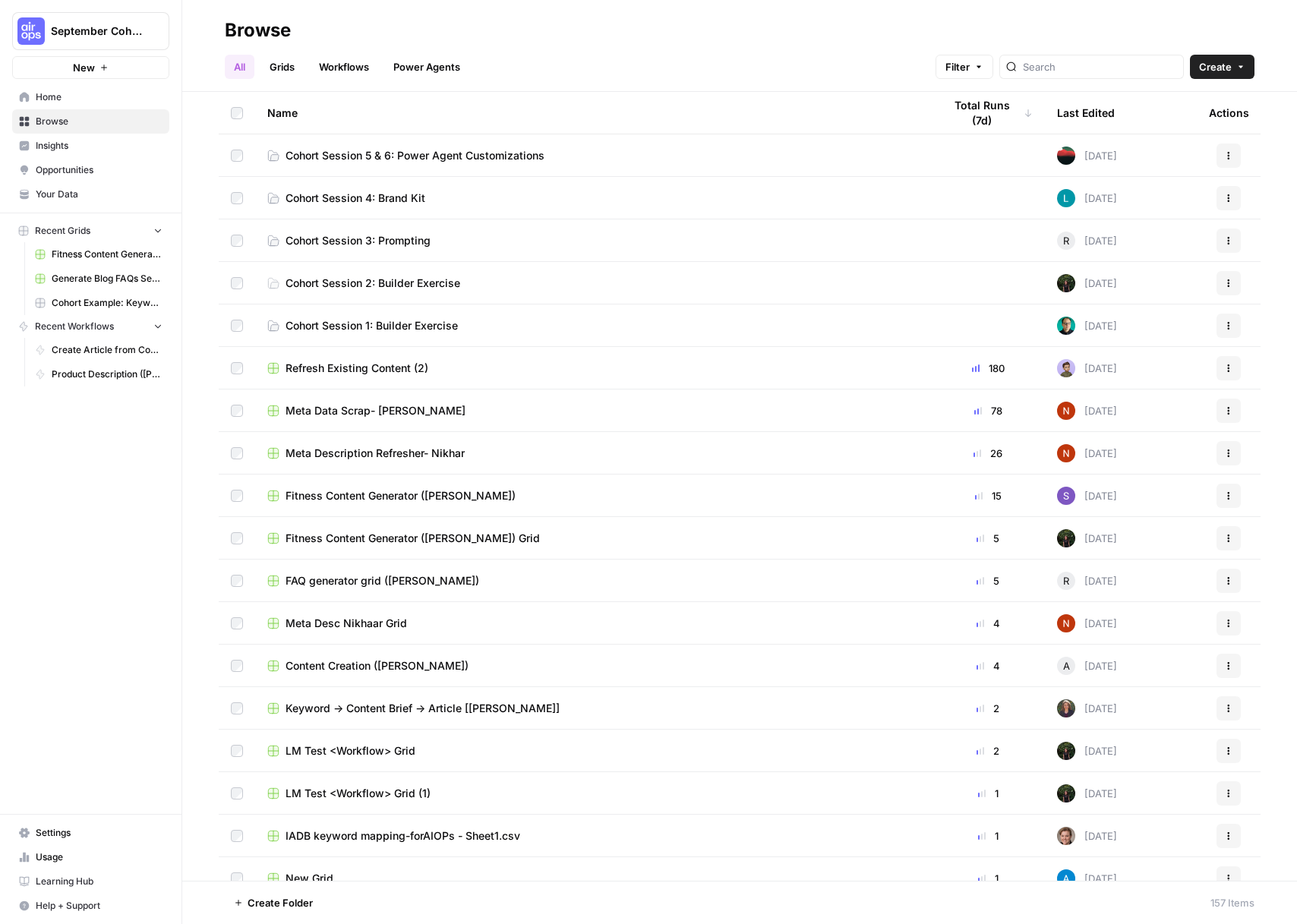
click at [485, 161] on span "Cohort Session 5 & 6: Power Agent Customizations" at bounding box center [415, 156] width 259 height 15
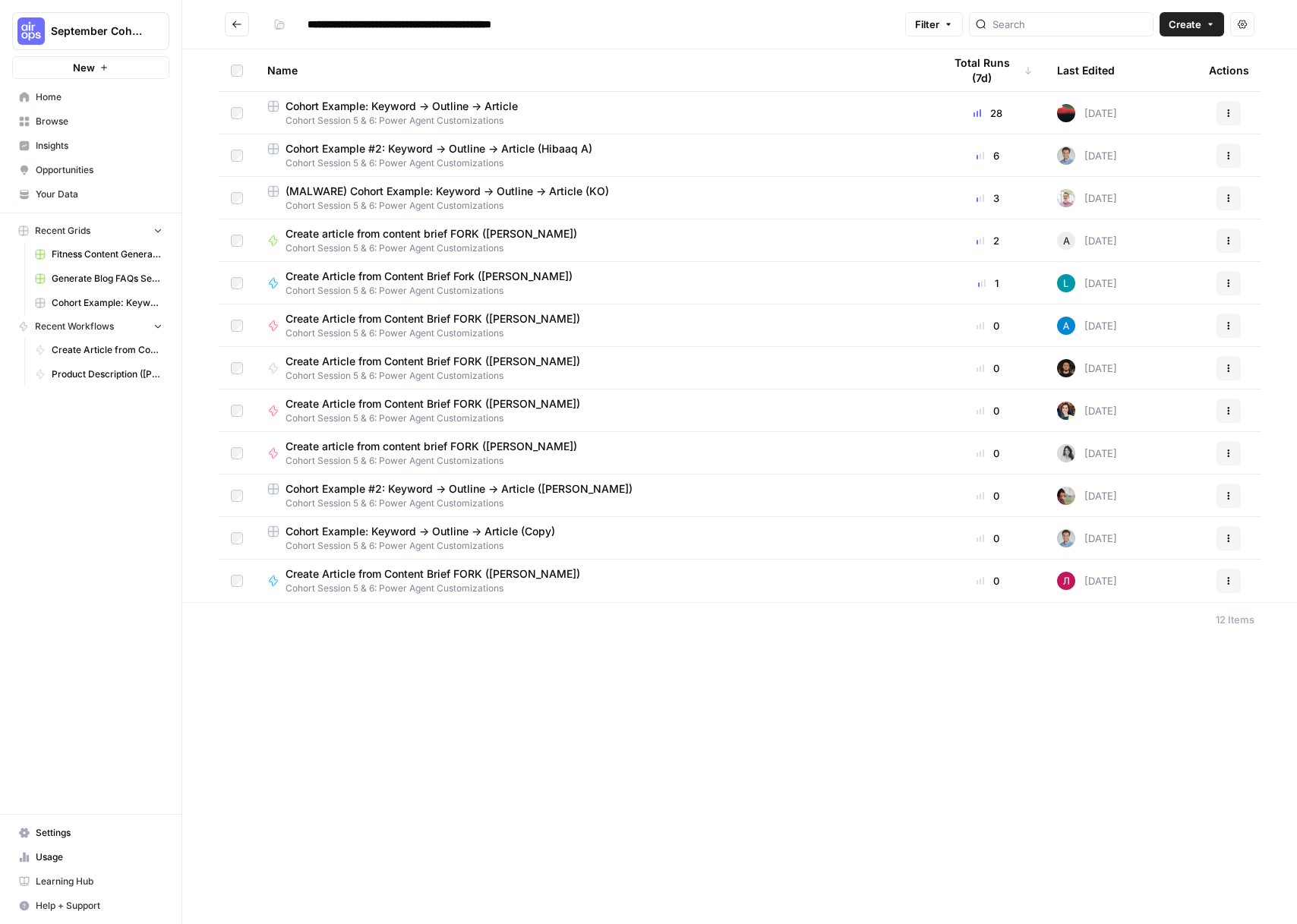
click at [520, 149] on span "Cohort Example #2: Keyword -> Outline -> Article (Hibaaq A)" at bounding box center [438, 149] width 306 height 15
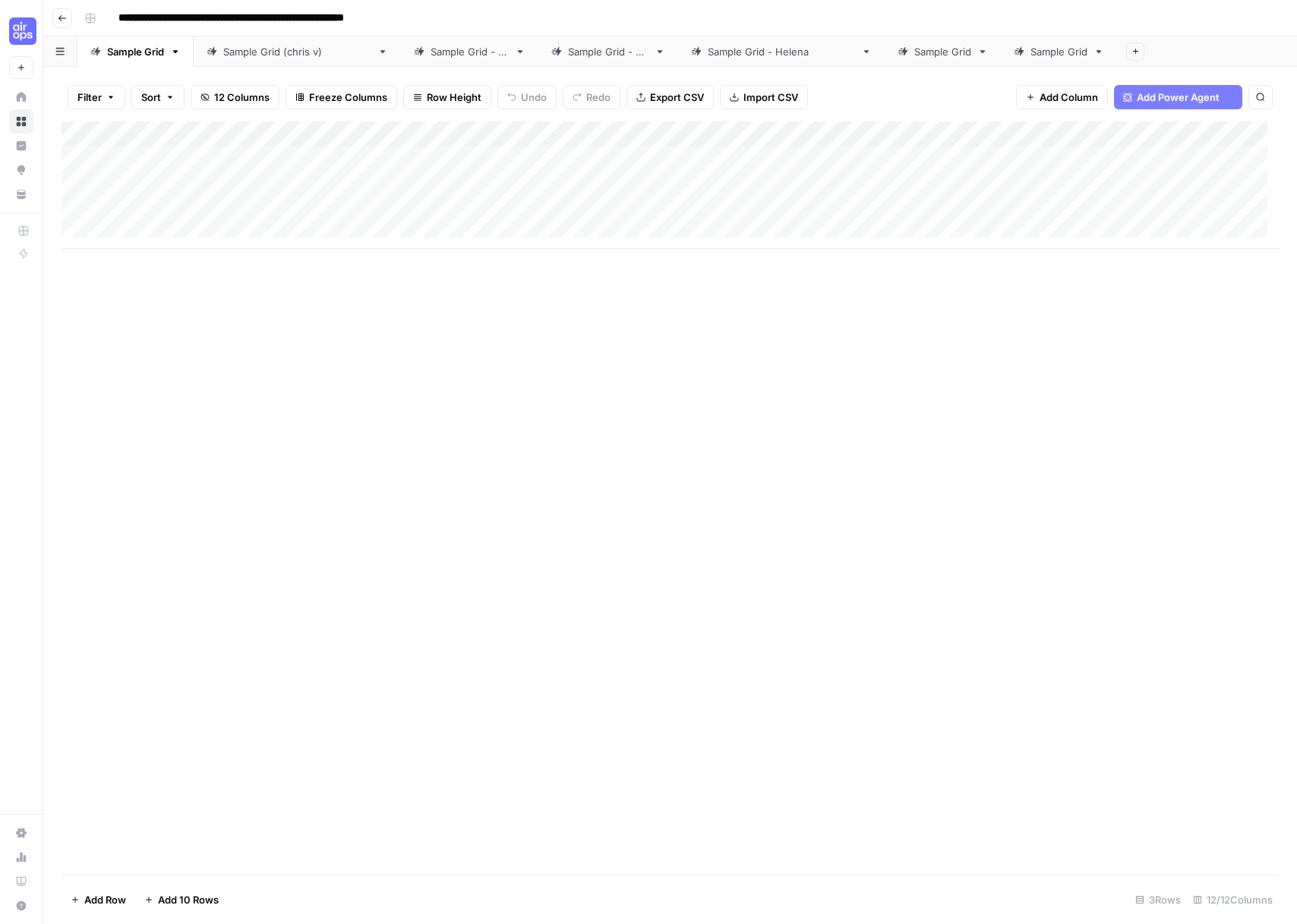
click at [239, 54] on div "Sample Grid (chris v)" at bounding box center [297, 51] width 148 height 15
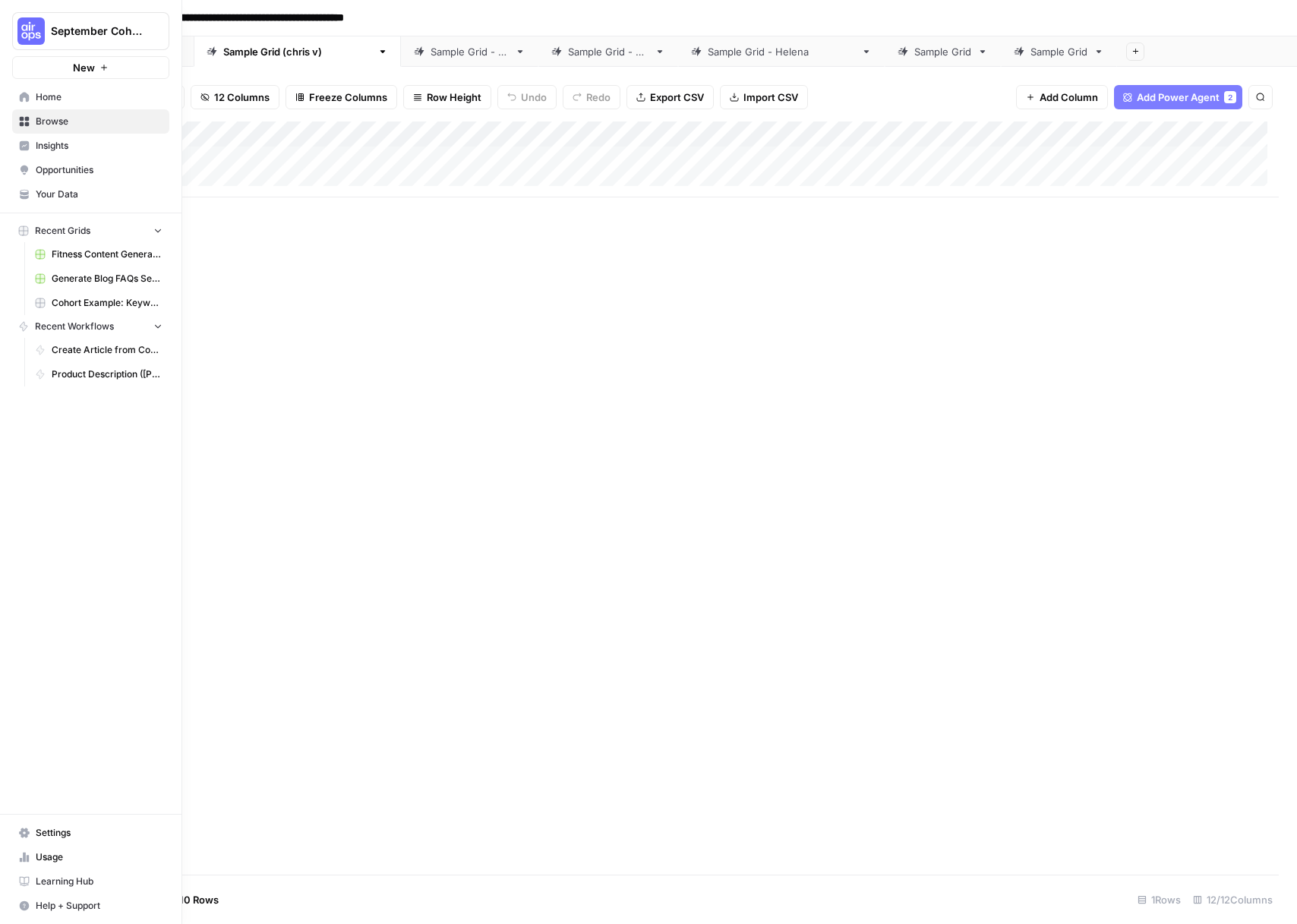
click at [19, 189] on icon at bounding box center [25, 194] width 11 height 11
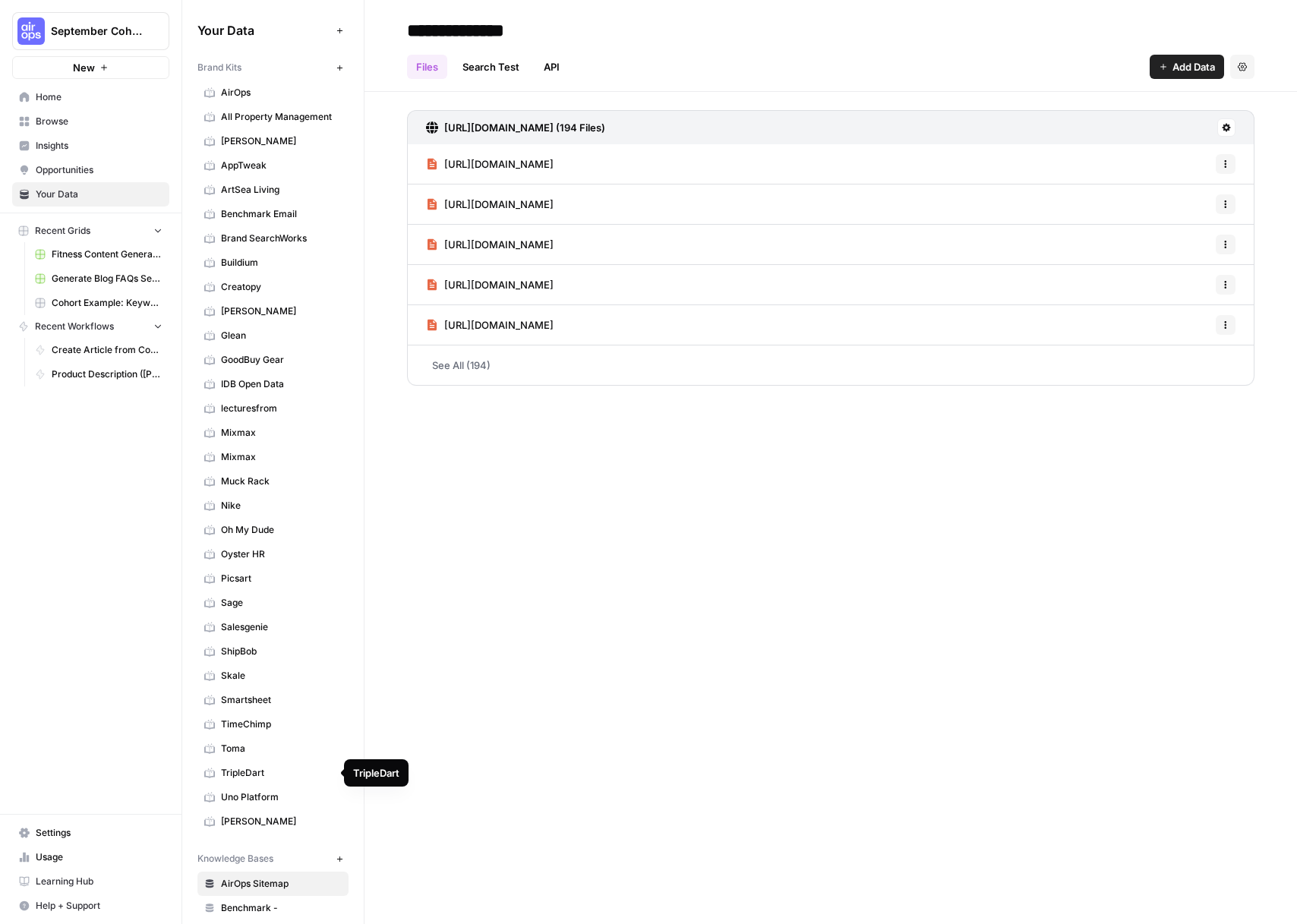
click at [259, 755] on span "Toma" at bounding box center [281, 749] width 121 height 14
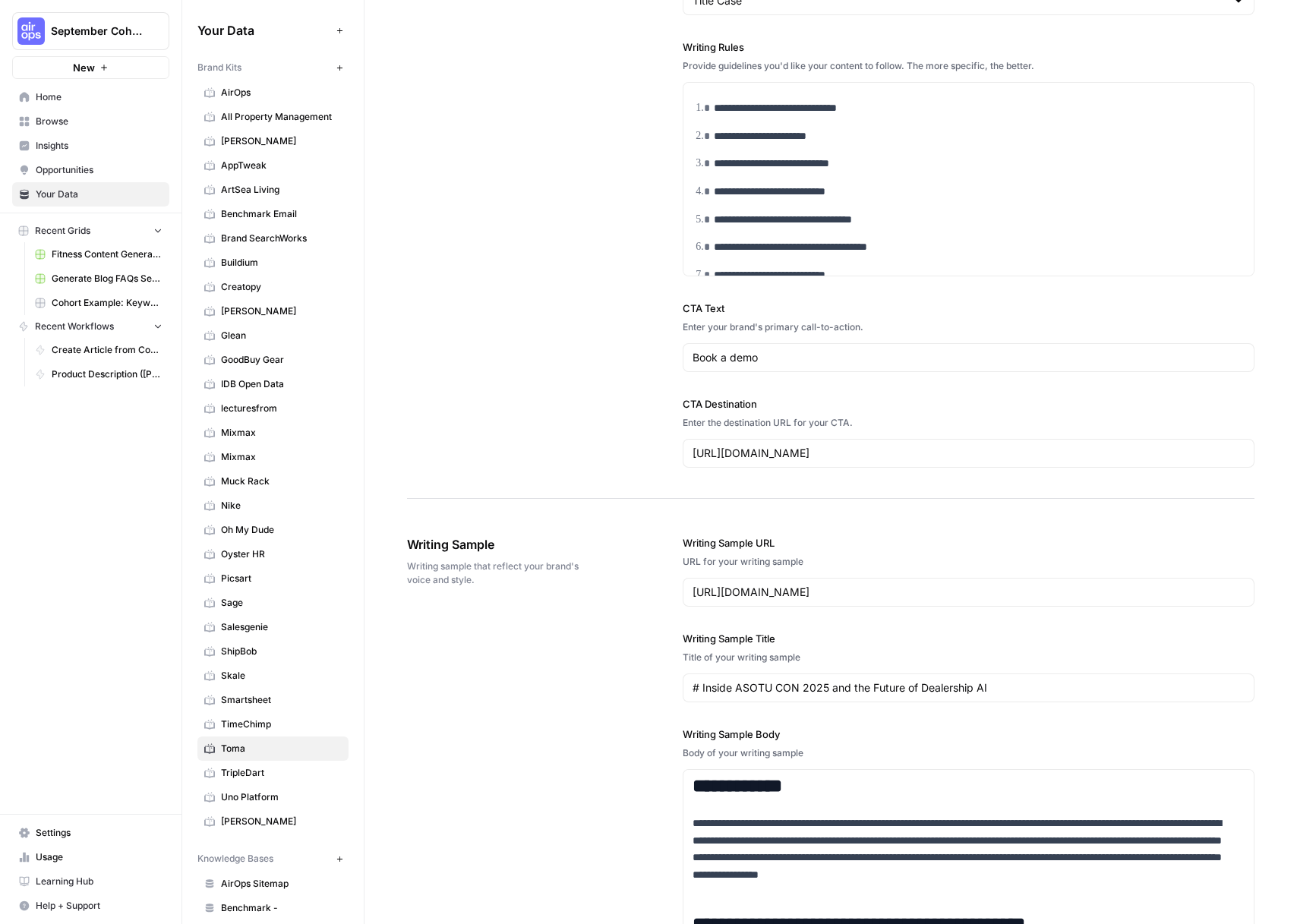
scroll to position [1683, 0]
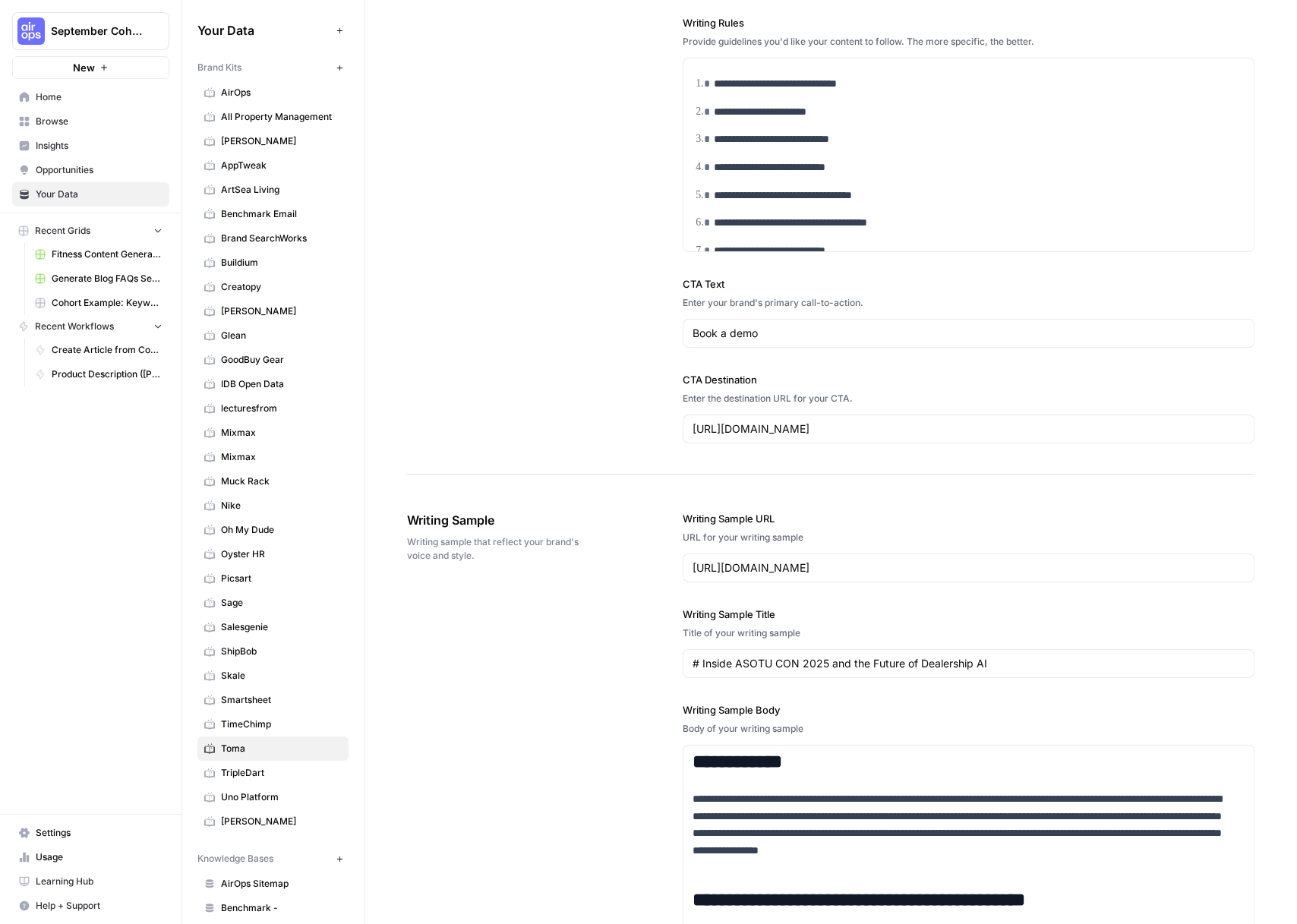
click at [47, 131] on link "Browse" at bounding box center [91, 121] width 157 height 25
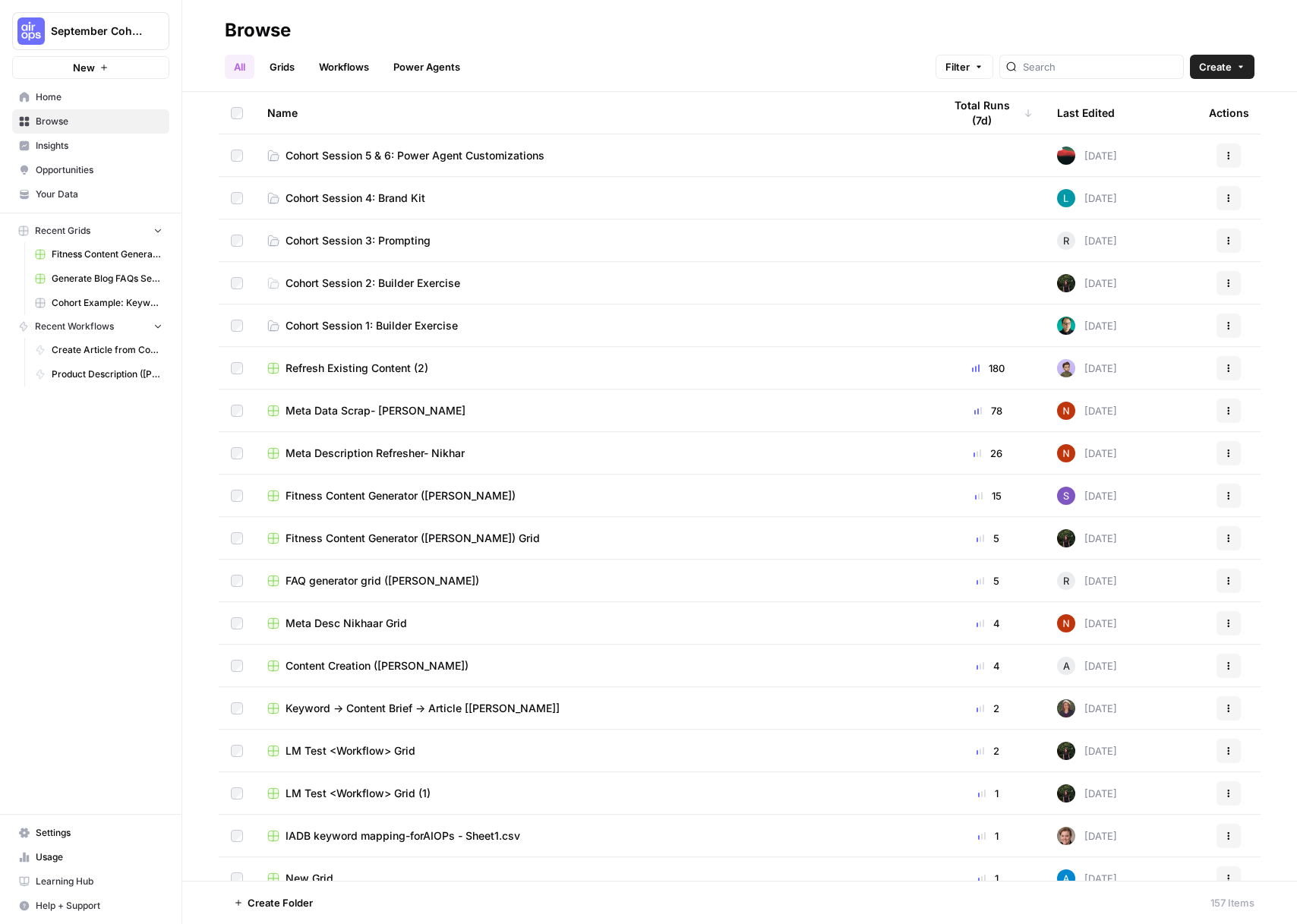
click at [385, 158] on span "Cohort Session 5 & 6: Power Agent Customizations" at bounding box center [415, 156] width 259 height 15
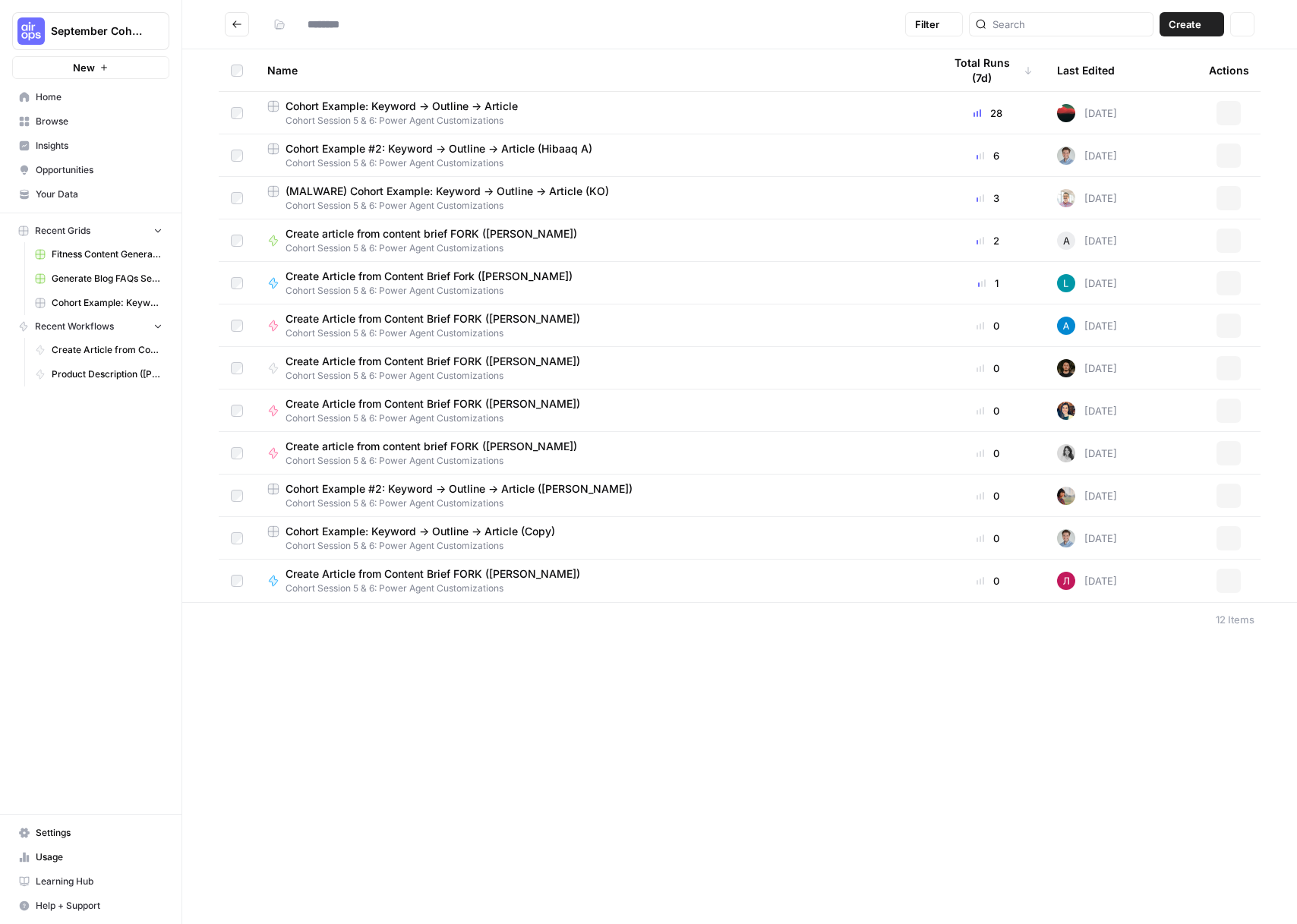
type input "**********"
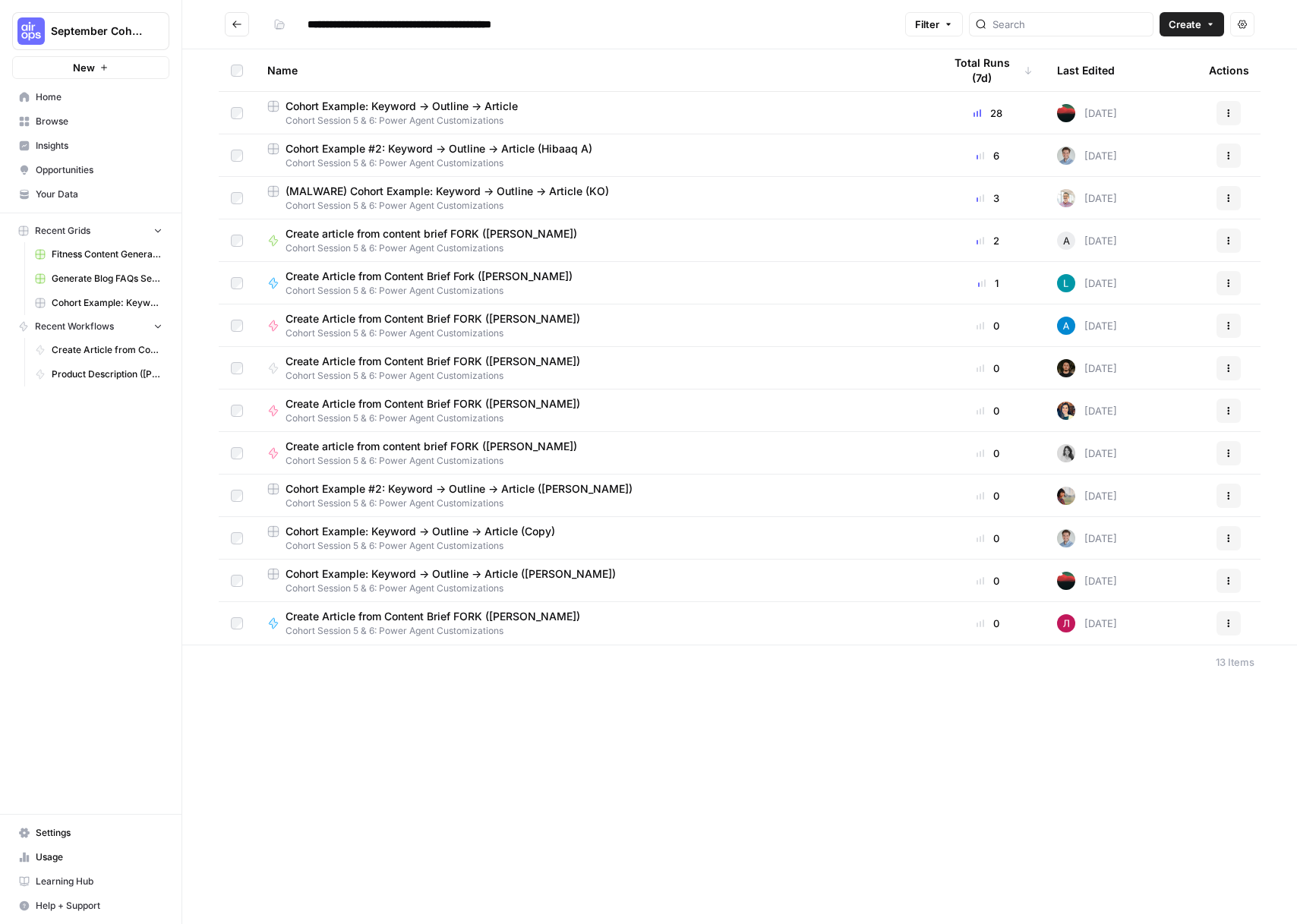
click at [524, 159] on span "Cohort Session 5 & 6: Power Agent Customizations" at bounding box center [593, 164] width 651 height 14
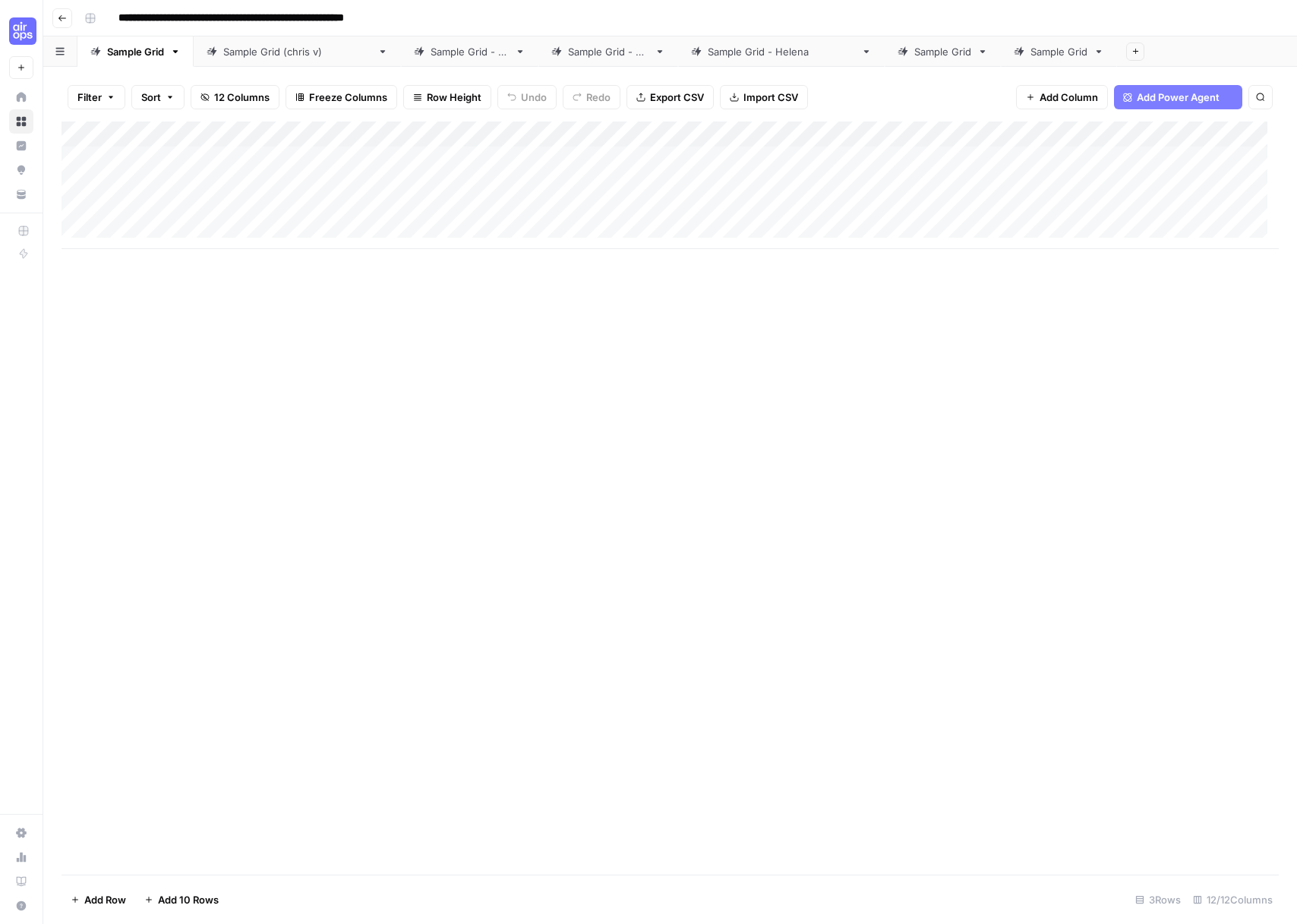
click at [299, 56] on div "Sample Grid (chris v)" at bounding box center [297, 51] width 148 height 15
click at [673, 159] on div "Add Column" at bounding box center [670, 159] width 1217 height 76
click at [738, 160] on div "Add Column" at bounding box center [670, 159] width 1217 height 76
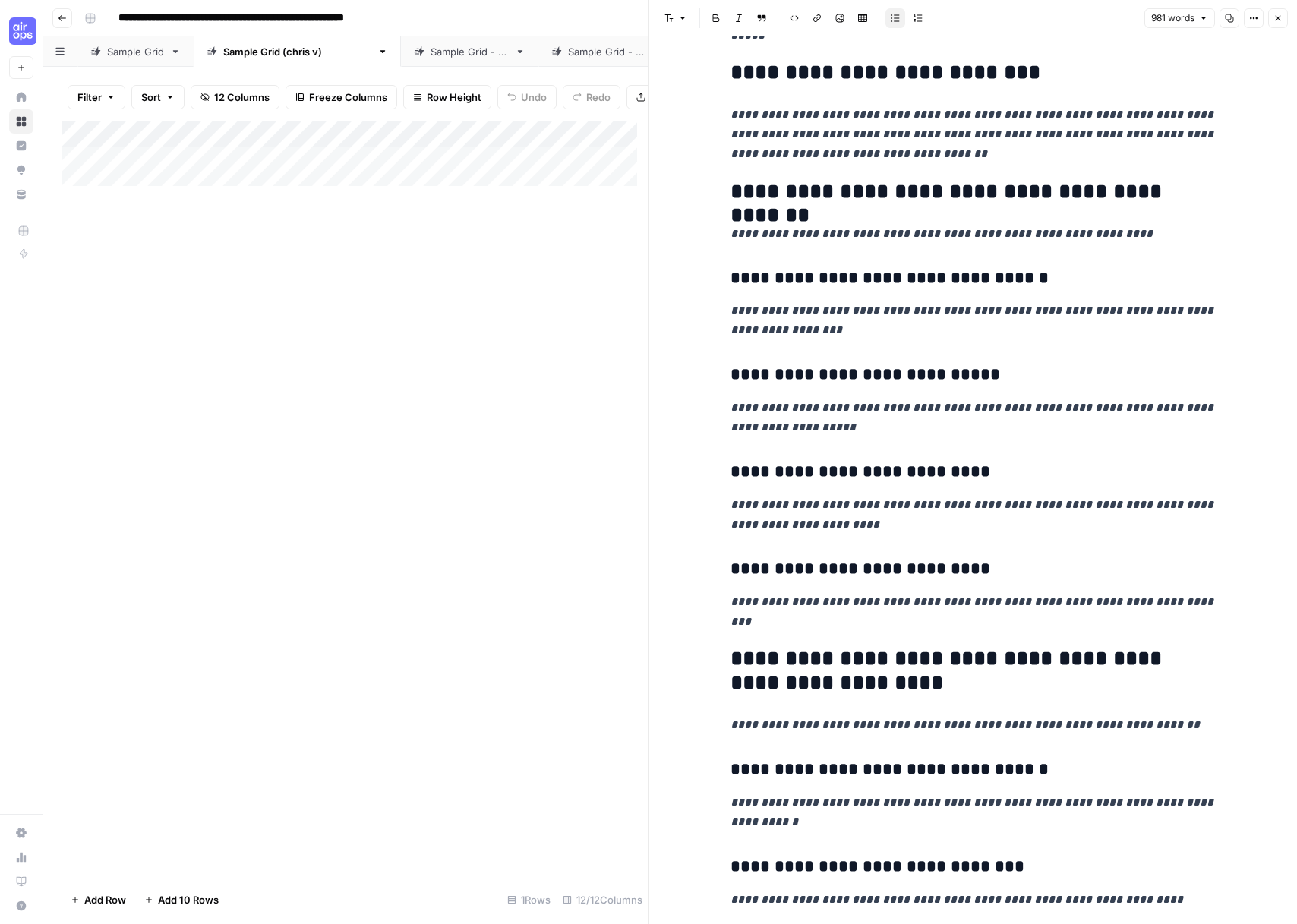
scroll to position [439, 0]
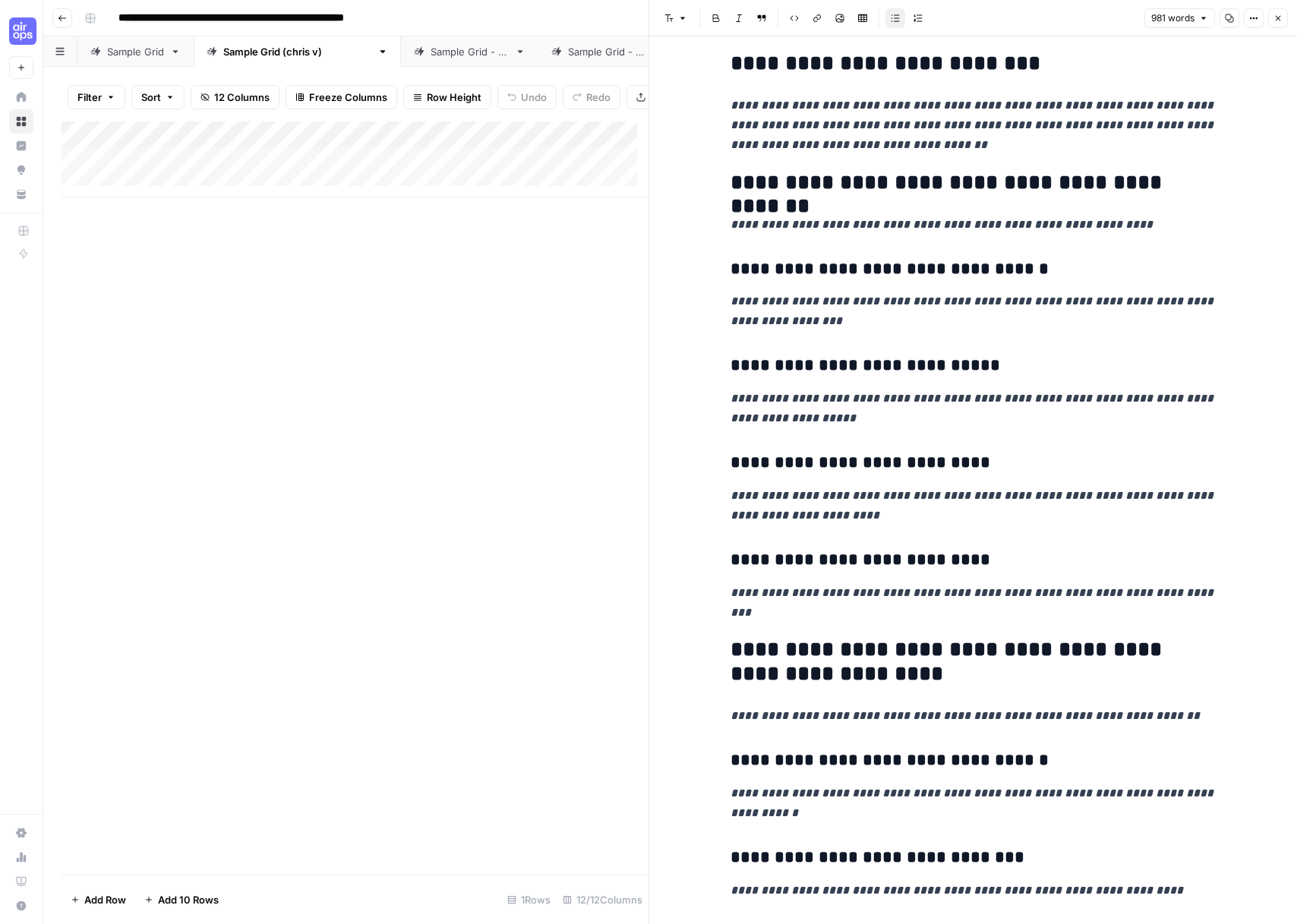
click at [1282, 18] on span "Close" at bounding box center [1282, 18] width 1 height 1
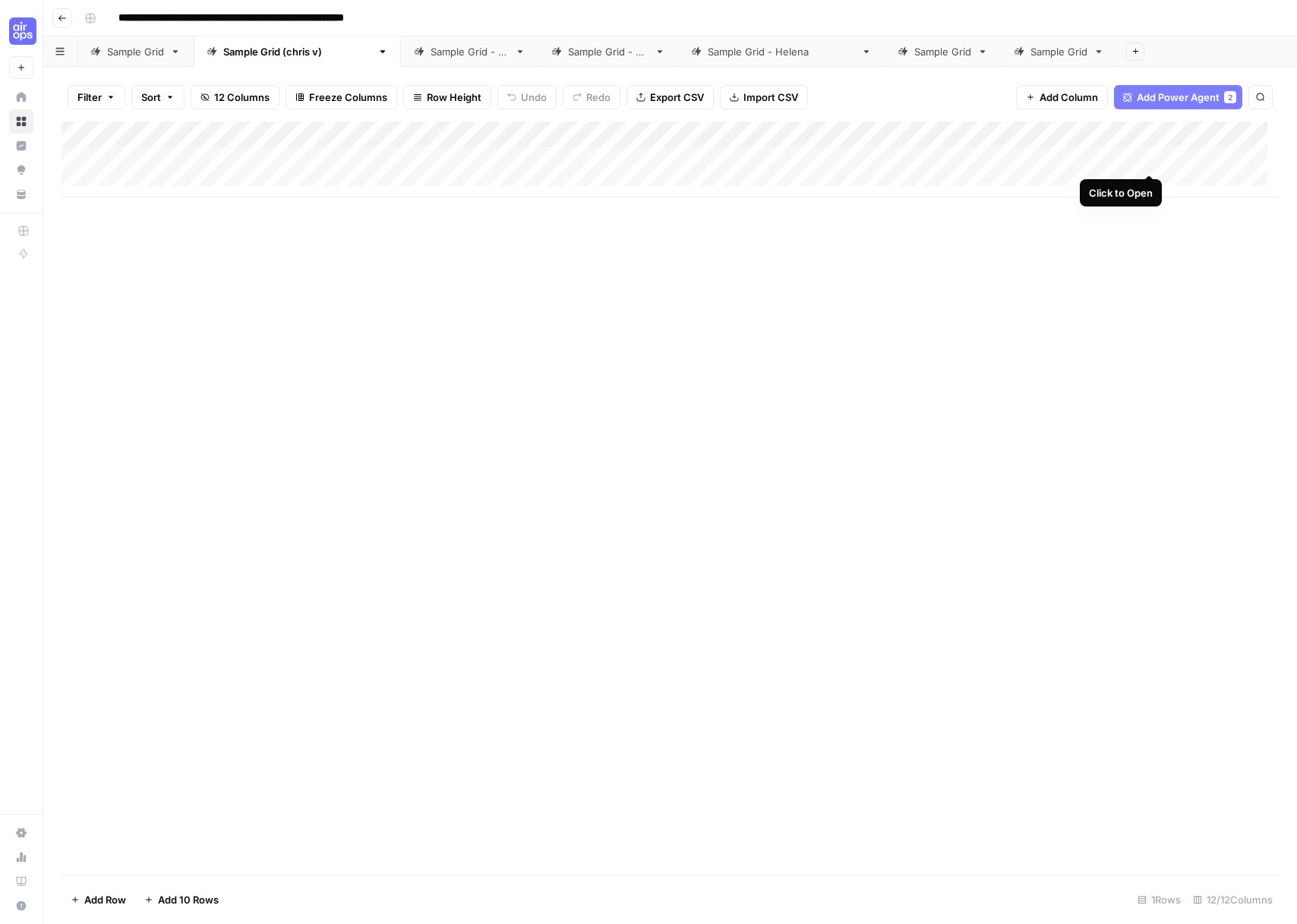
click at [1150, 158] on div "Add Column" at bounding box center [670, 159] width 1217 height 76
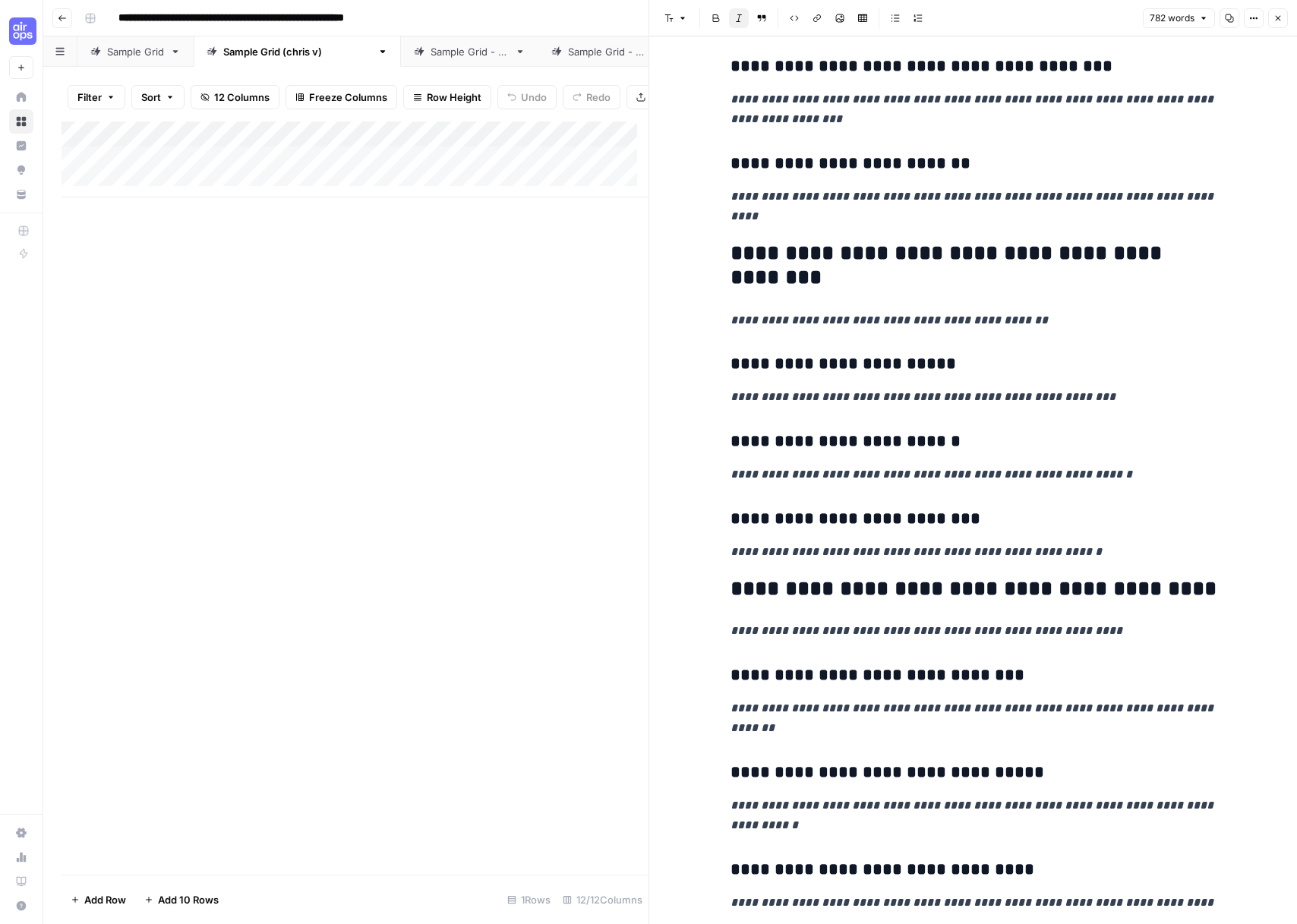
scroll to position [1535, 0]
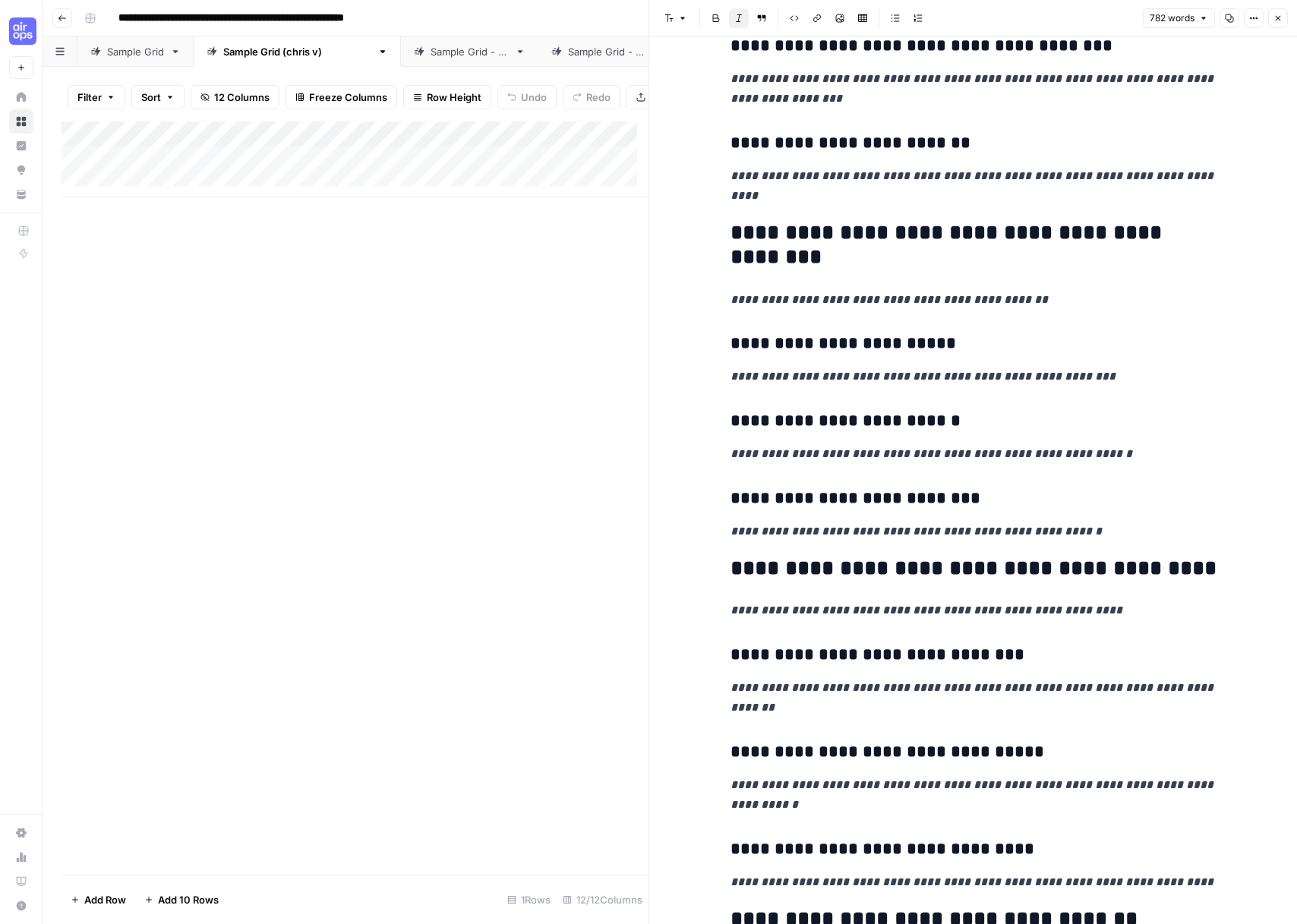
click at [1276, 22] on icon "button" at bounding box center [1278, 18] width 9 height 9
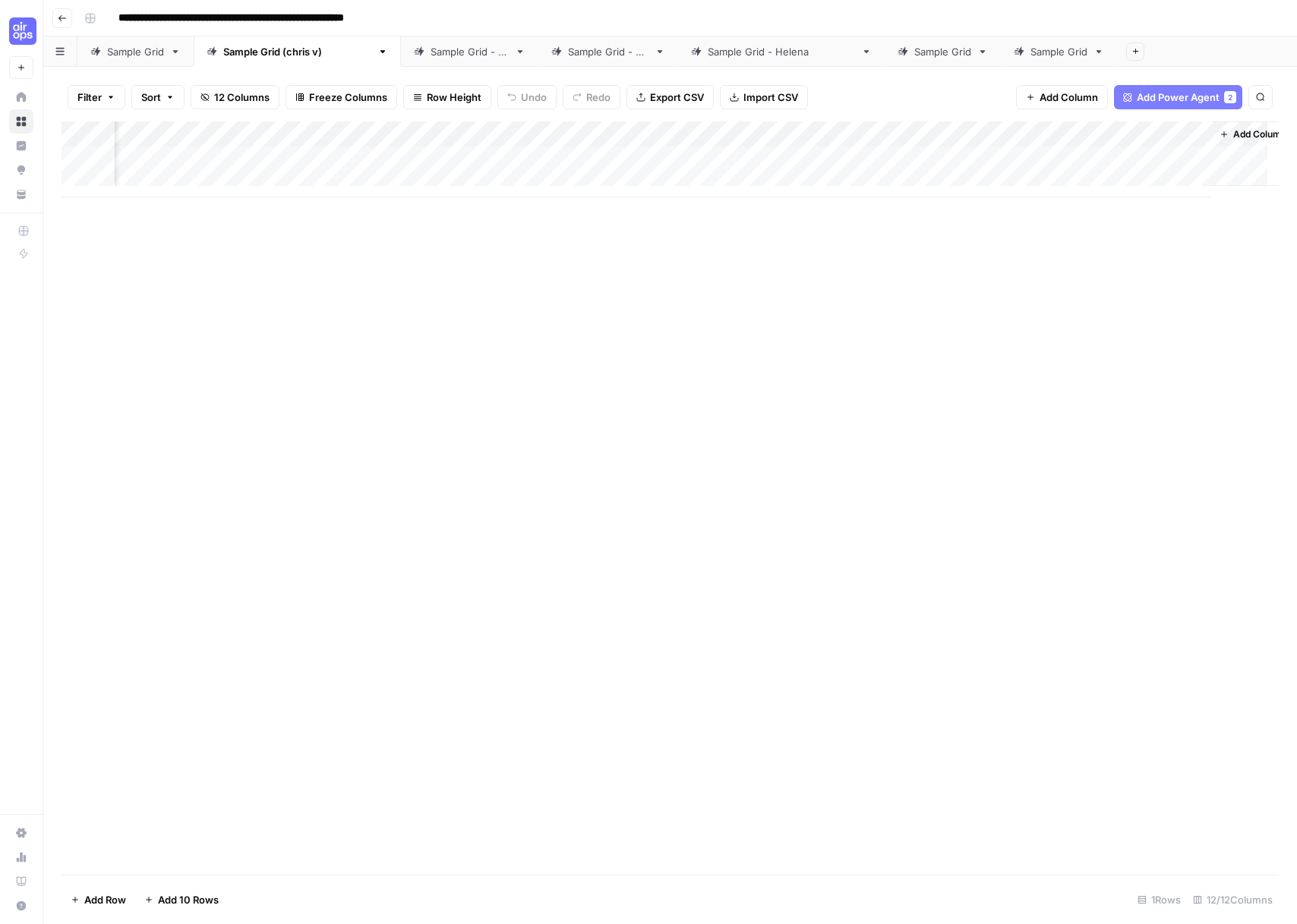
scroll to position [0, 921]
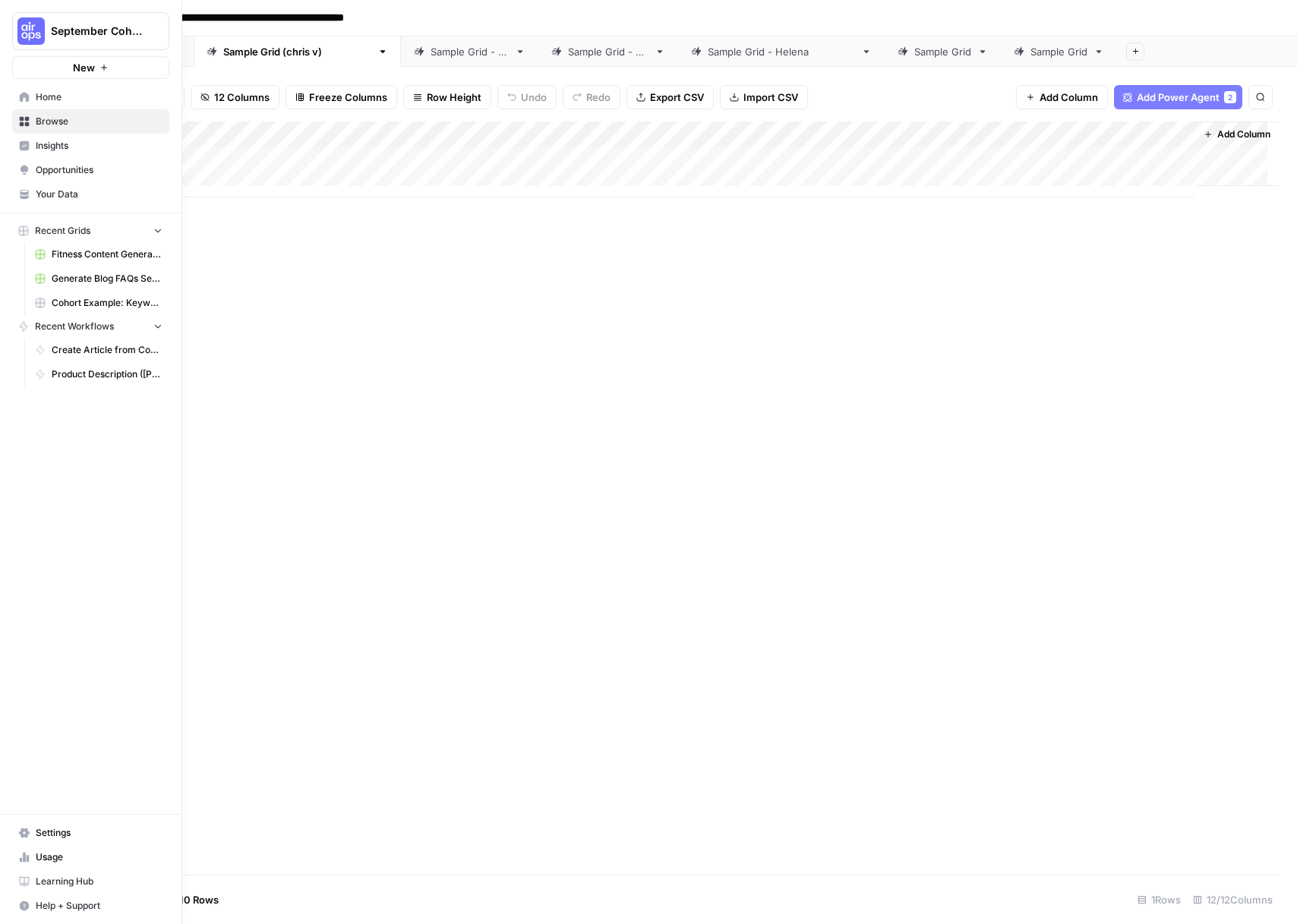
click at [33, 193] on link "Your Data" at bounding box center [91, 194] width 157 height 25
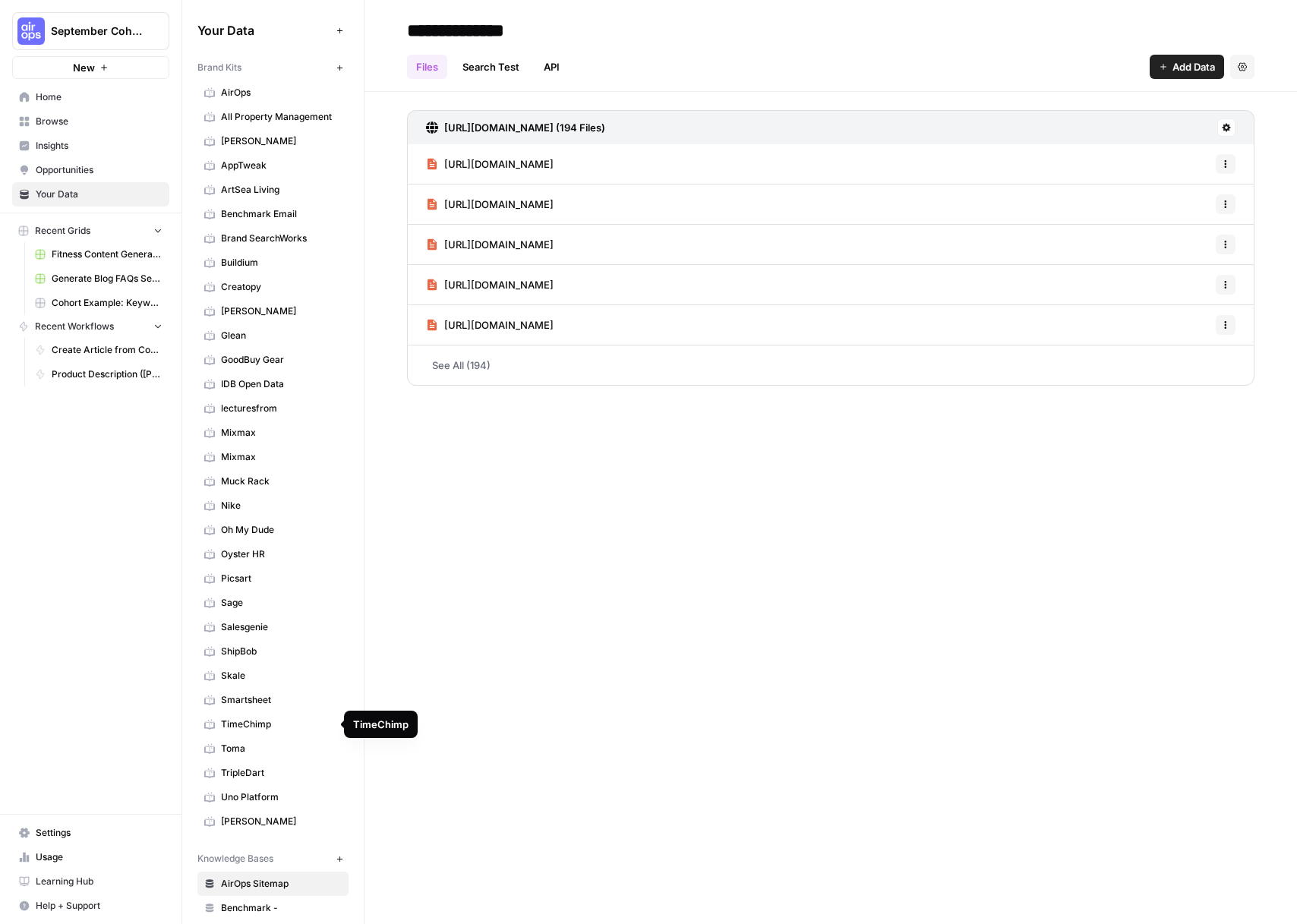
click at [266, 740] on link "Toma" at bounding box center [273, 749] width 151 height 25
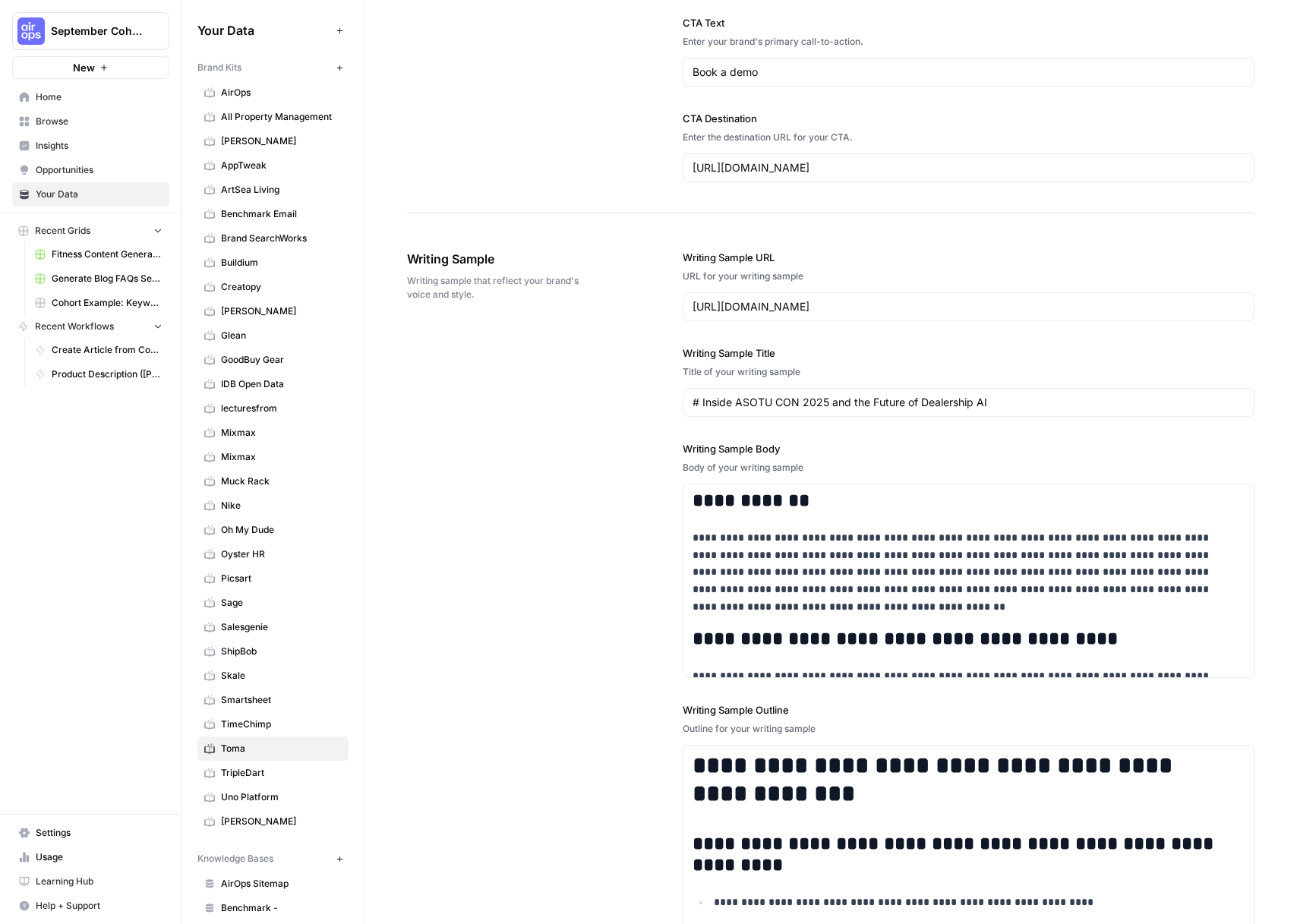
scroll to position [2519, 0]
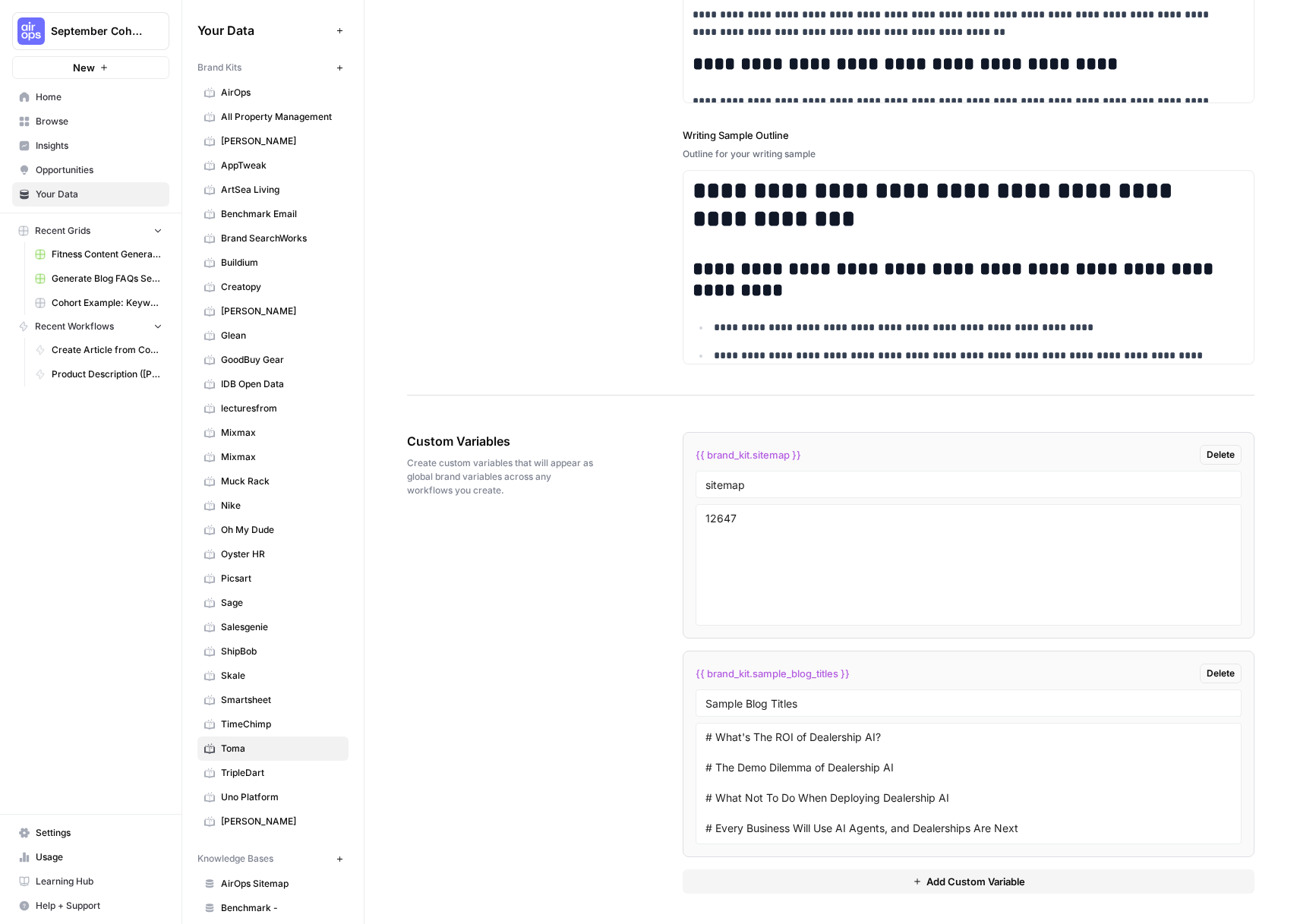
click at [72, 128] on link "Browse" at bounding box center [91, 121] width 157 height 25
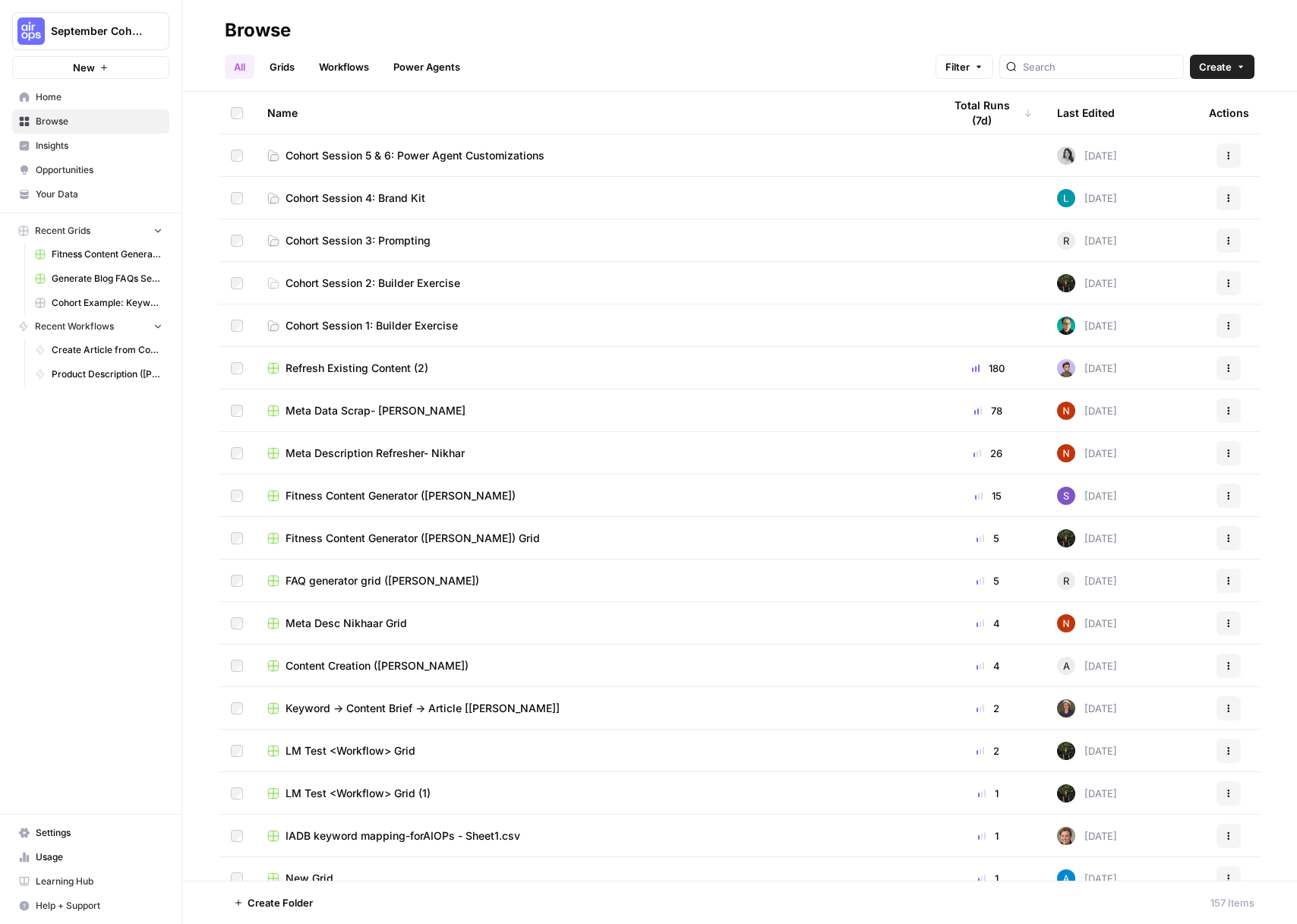
click at [515, 157] on span "Cohort Session 5 & 6: Power Agent Customizations" at bounding box center [415, 156] width 259 height 15
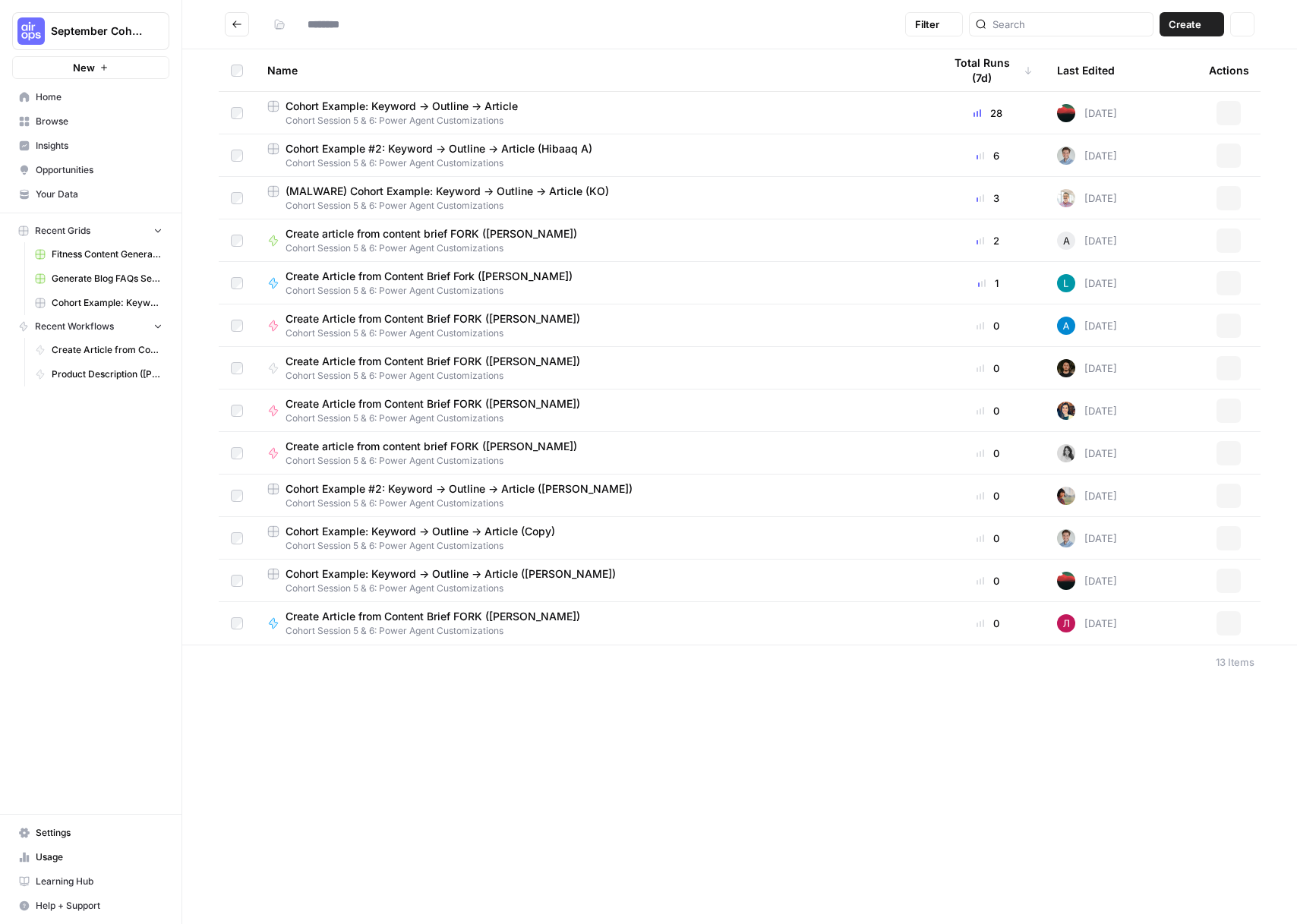
type input "**********"
click at [541, 151] on span "Cohort Example #2: Keyword -> Outline -> Article (Hibaaq A)" at bounding box center [438, 149] width 306 height 15
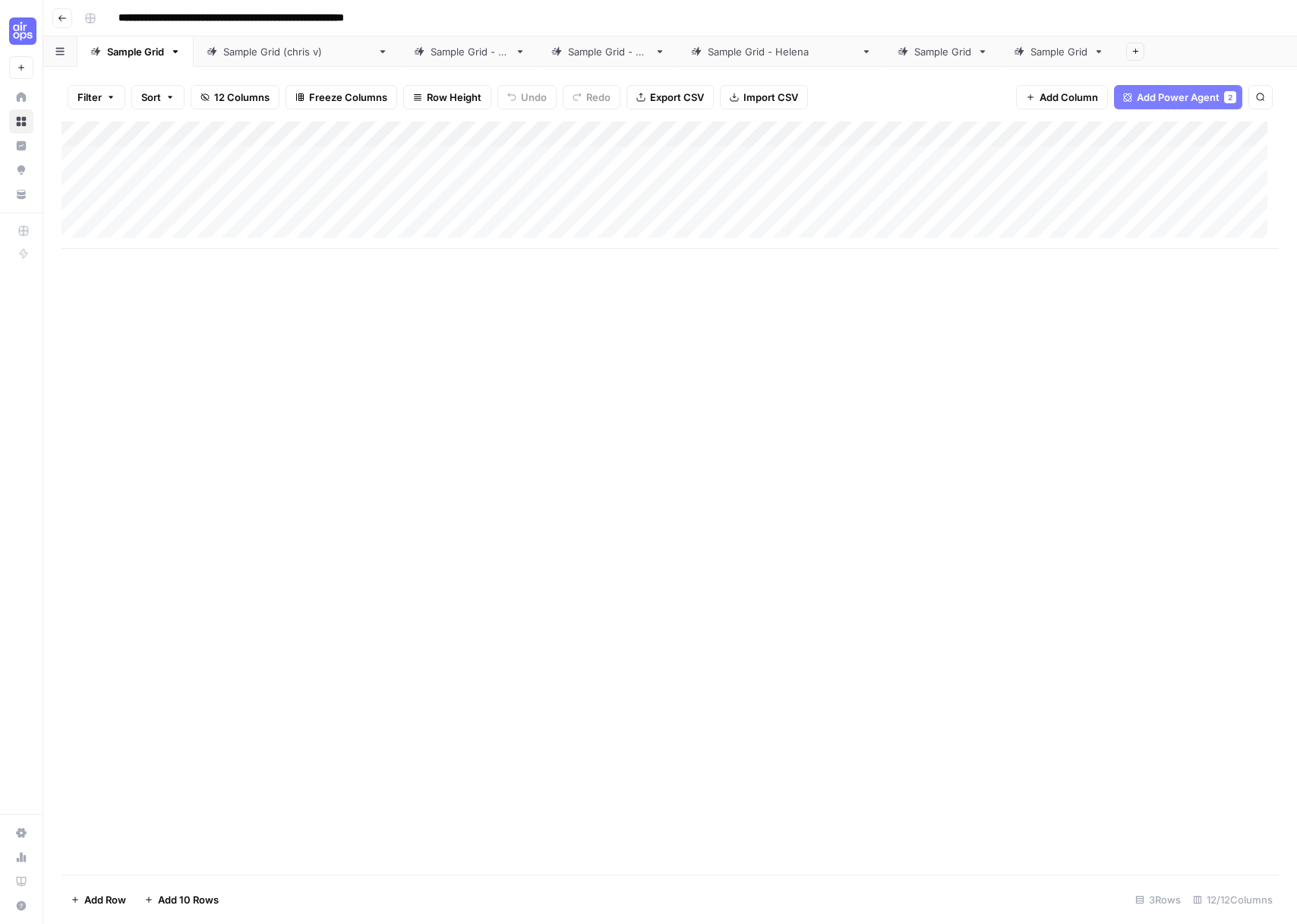
click at [289, 61] on link "Sample Grid ([PERSON_NAME])" at bounding box center [297, 51] width 207 height 31
click at [1017, 130] on div "Add Column" at bounding box center [670, 159] width 1217 height 76
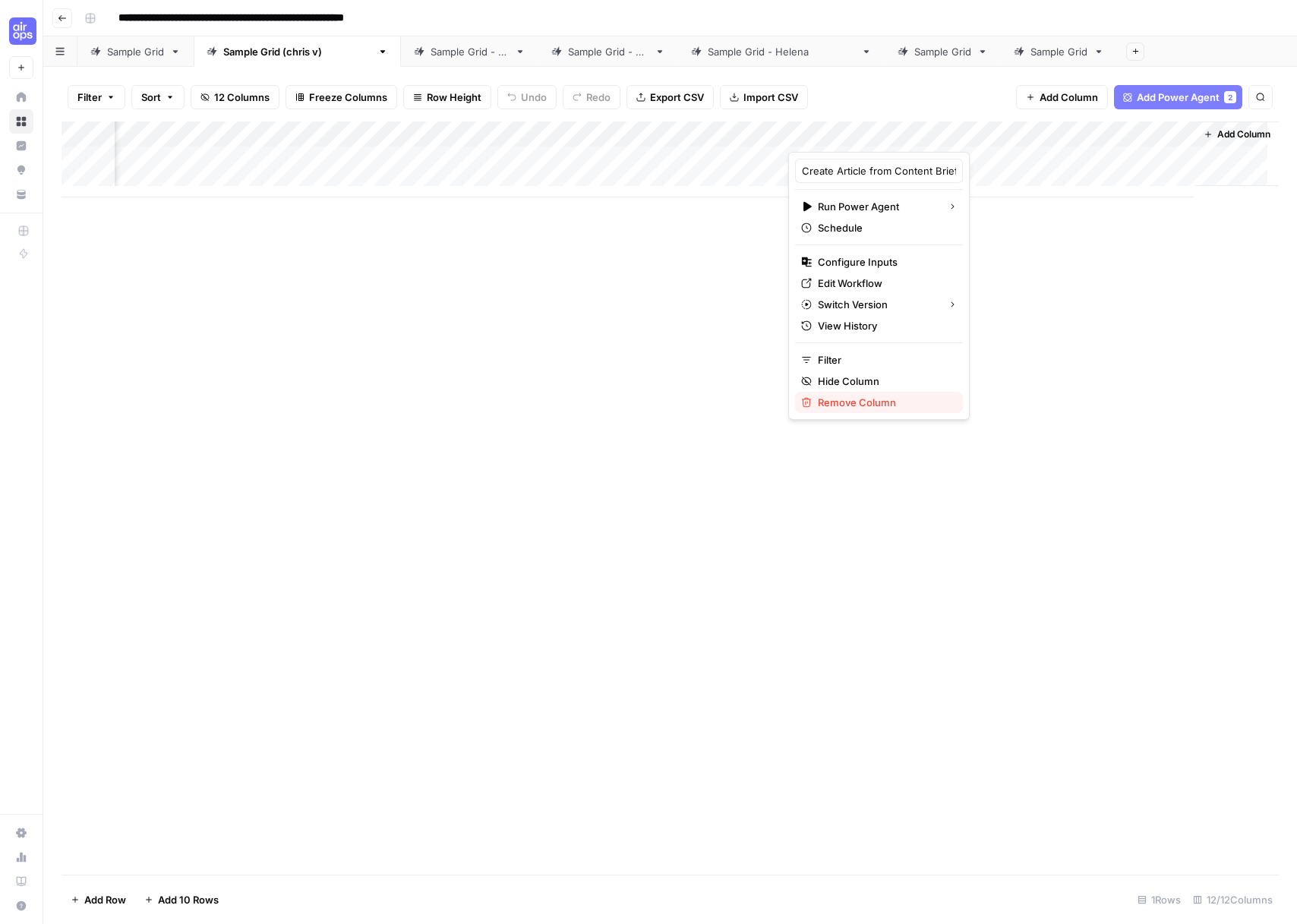
click at [869, 407] on span "Remove Column" at bounding box center [884, 402] width 133 height 15
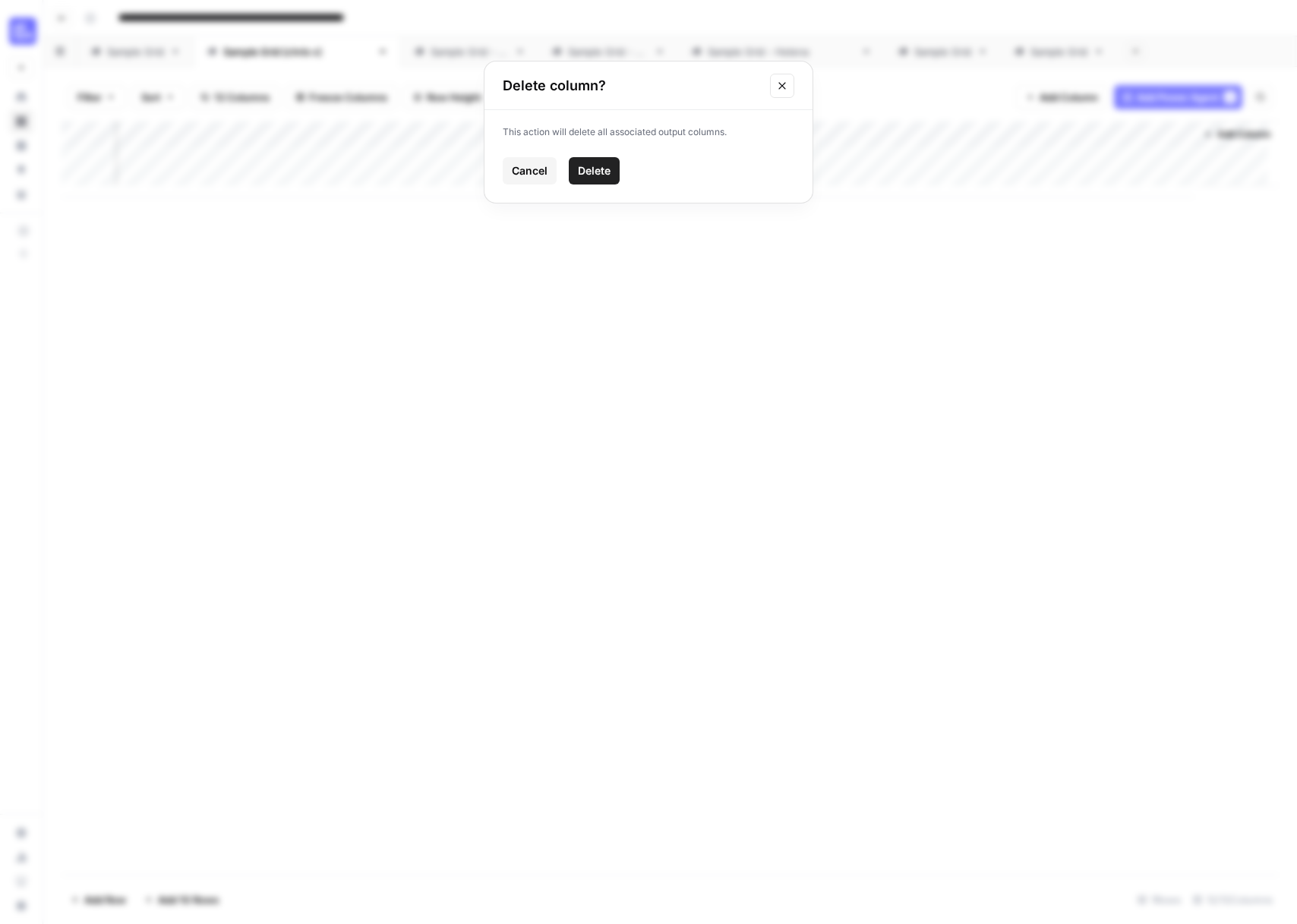
click at [785, 84] on icon "Close modal" at bounding box center [783, 86] width 12 height 12
click at [1014, 137] on div "Add Column" at bounding box center [670, 159] width 1217 height 76
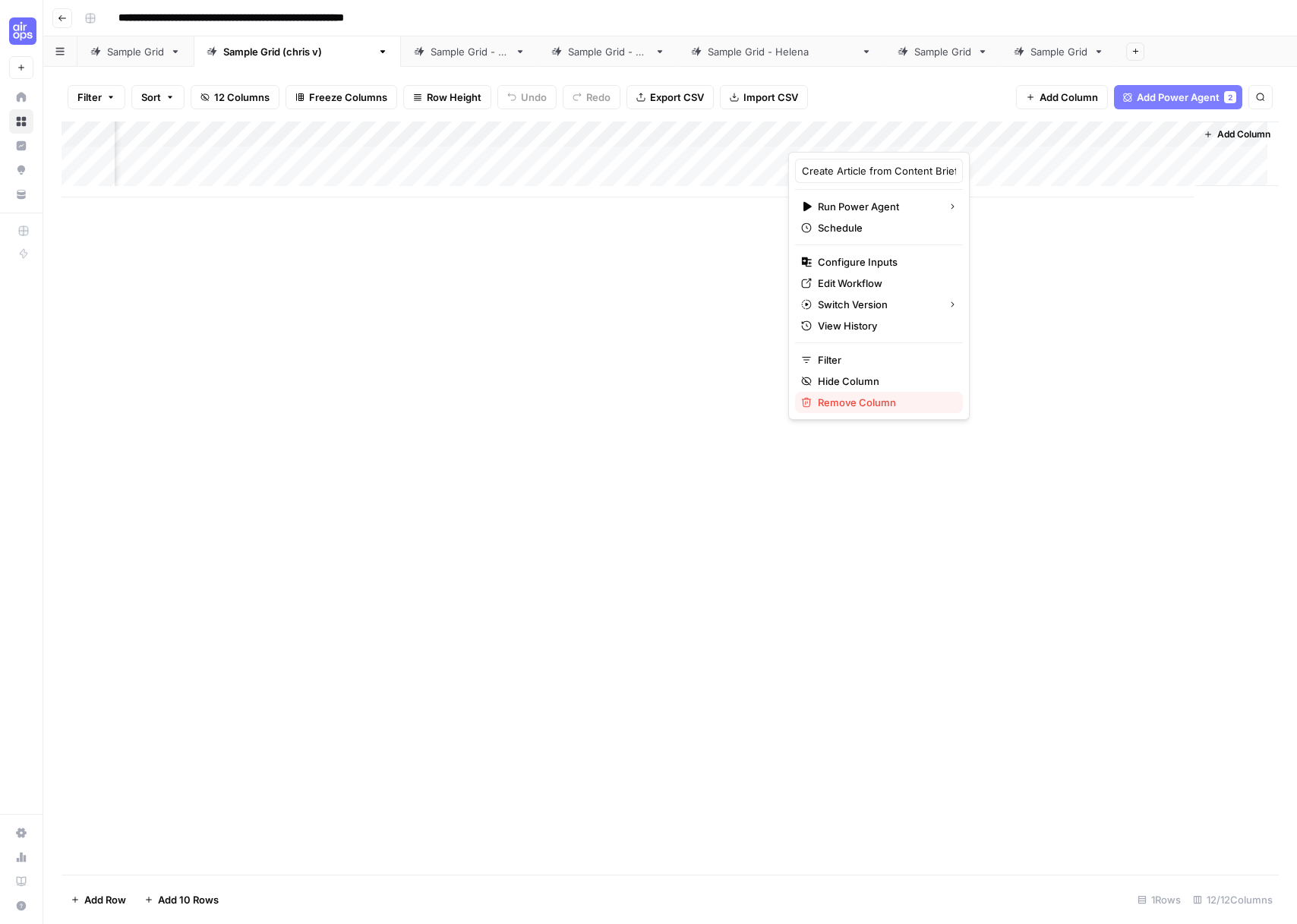
click at [871, 399] on span "Remove Column" at bounding box center [884, 402] width 133 height 15
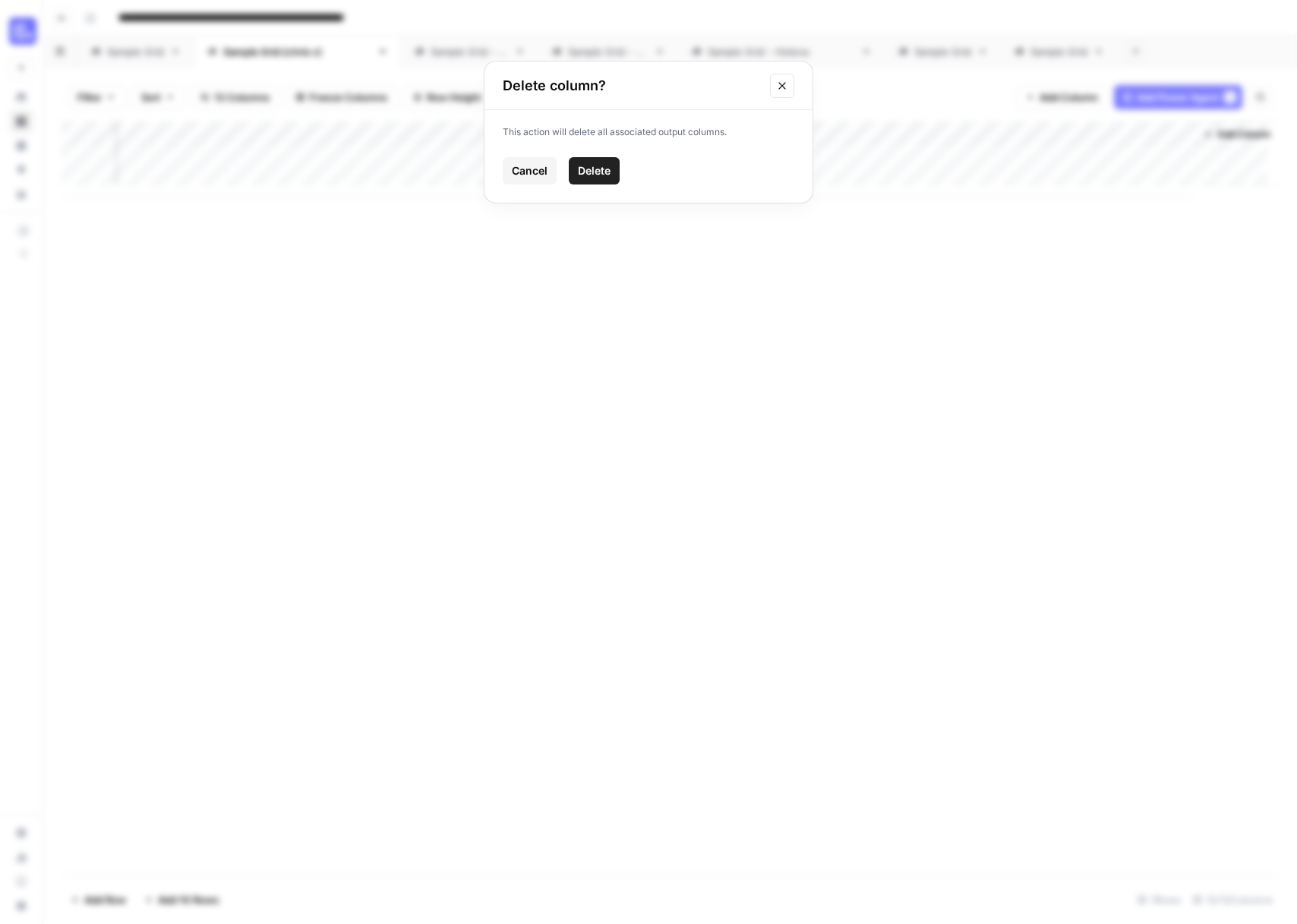
click at [611, 176] on button "Delete" at bounding box center [594, 171] width 51 height 28
click at [1217, 134] on span "Add Column" at bounding box center [1243, 134] width 53 height 14
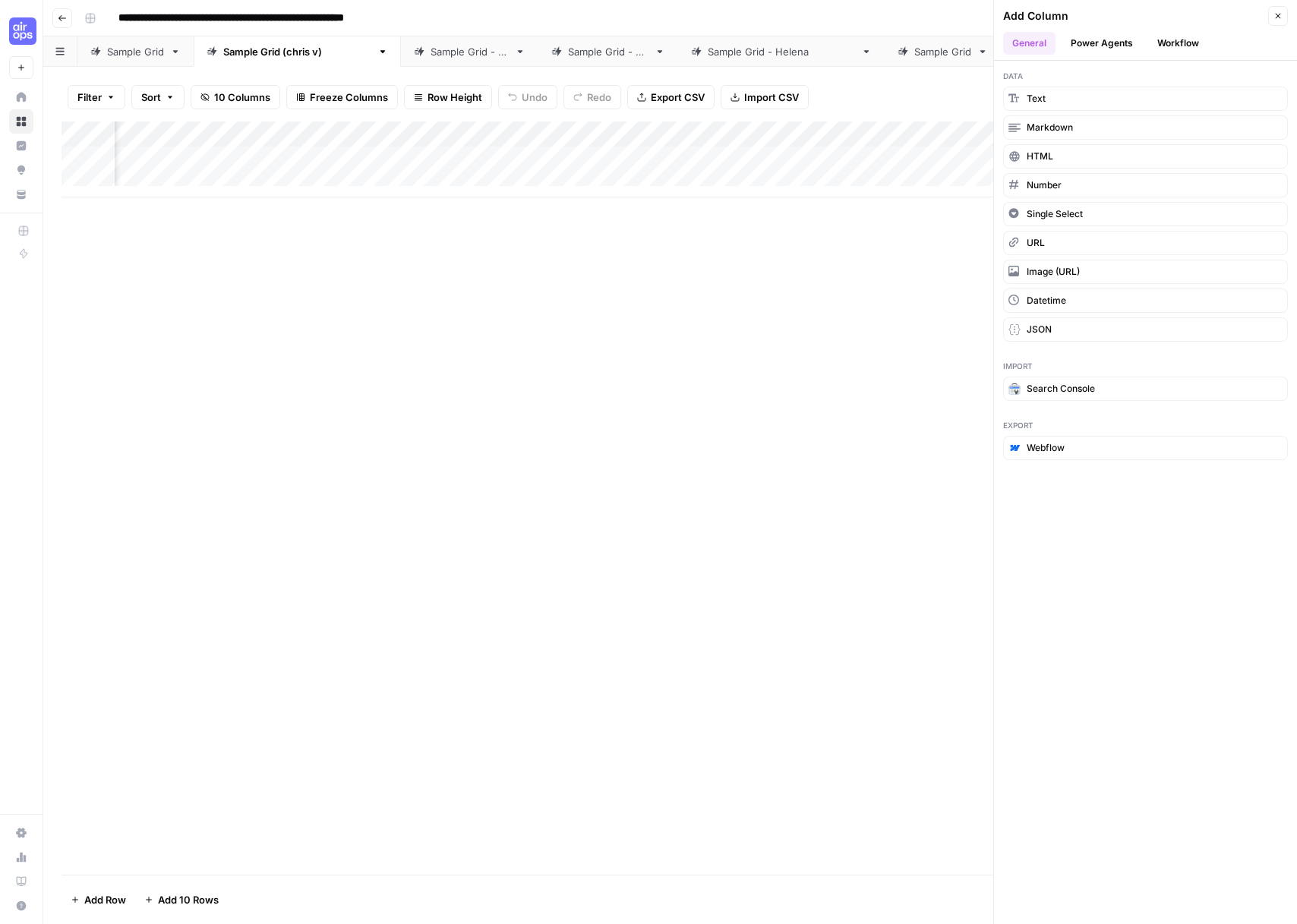
click at [1107, 17] on div "Add Column" at bounding box center [1133, 16] width 260 height 15
click at [1106, 37] on button "Power Agents" at bounding box center [1101, 44] width 81 height 23
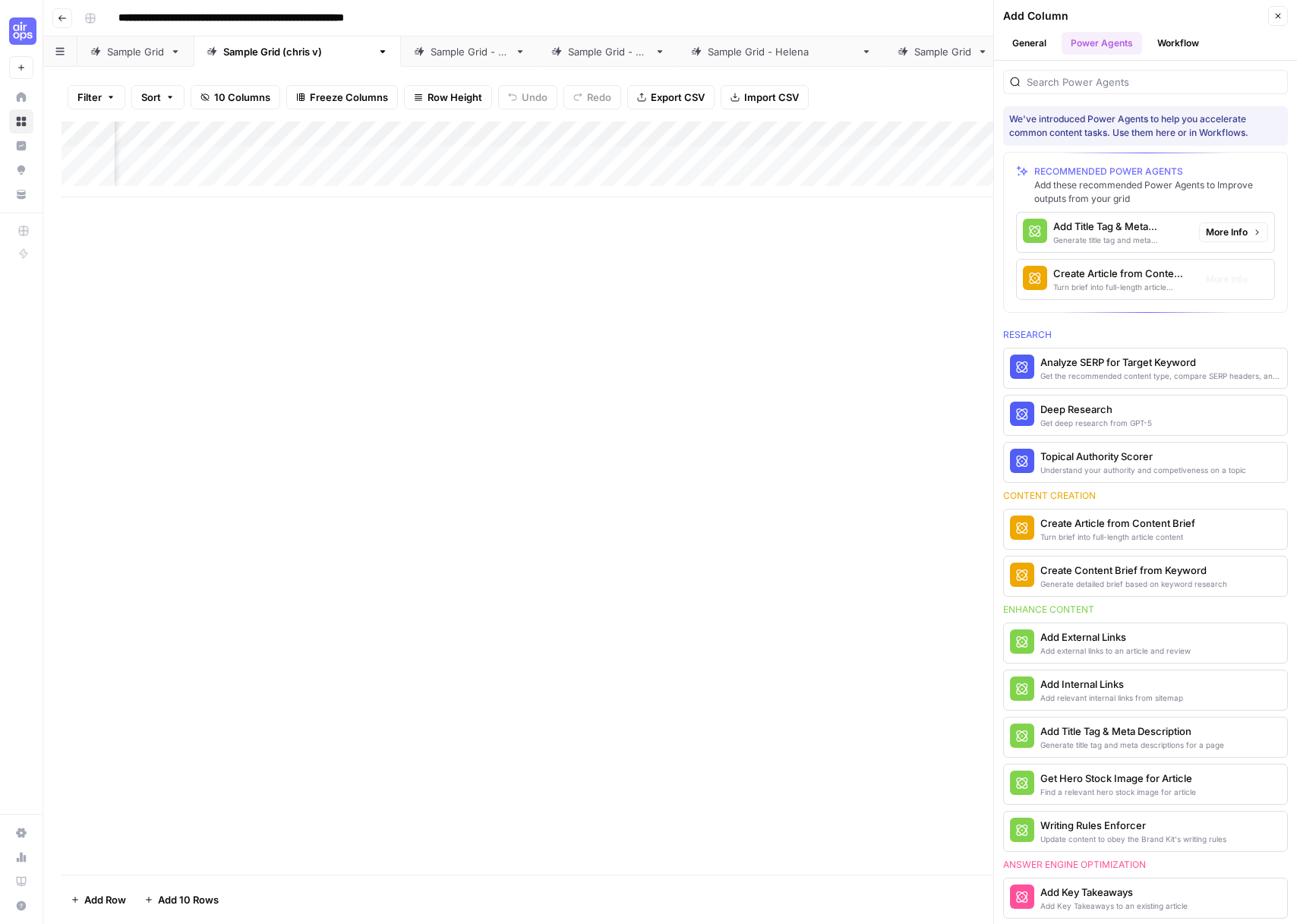
scroll to position [0, 974]
click at [1117, 280] on div "Create Article from Content Brief" at bounding box center [1120, 273] width 134 height 15
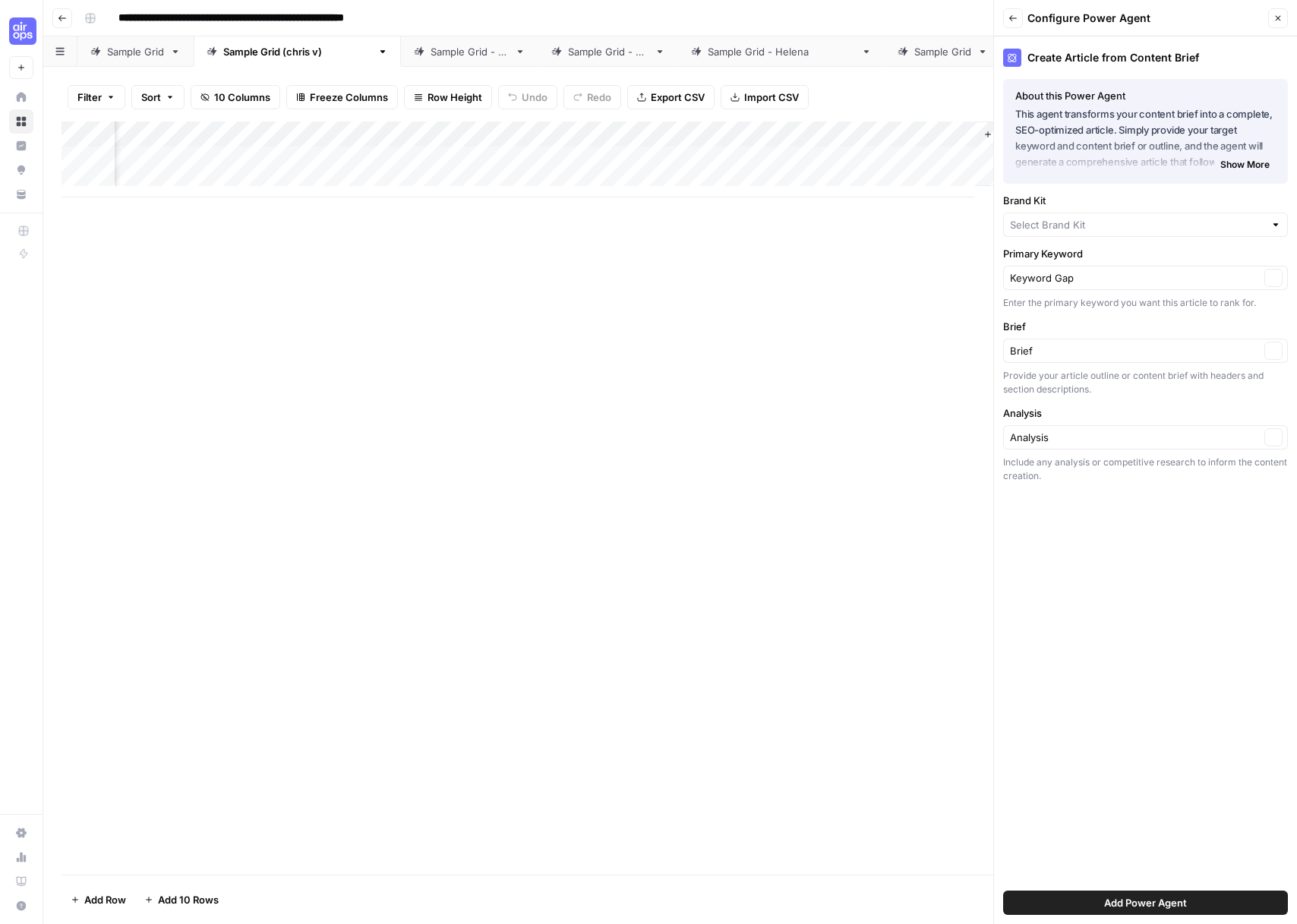
type input "AirOps"
click at [1150, 897] on span "Add Power Agent" at bounding box center [1146, 903] width 83 height 15
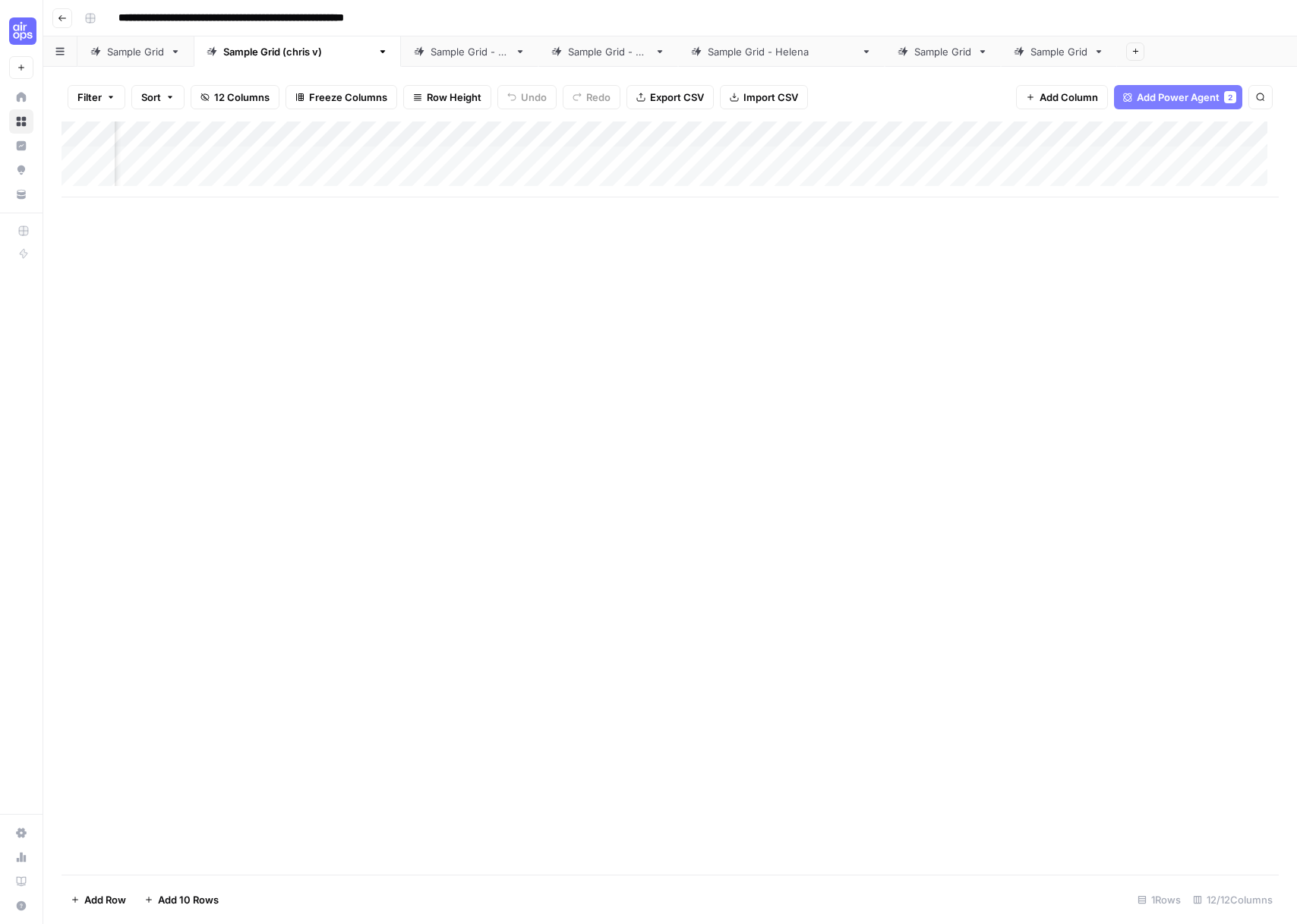
scroll to position [0, 783]
click at [1122, 140] on div "Add Column" at bounding box center [670, 159] width 1217 height 76
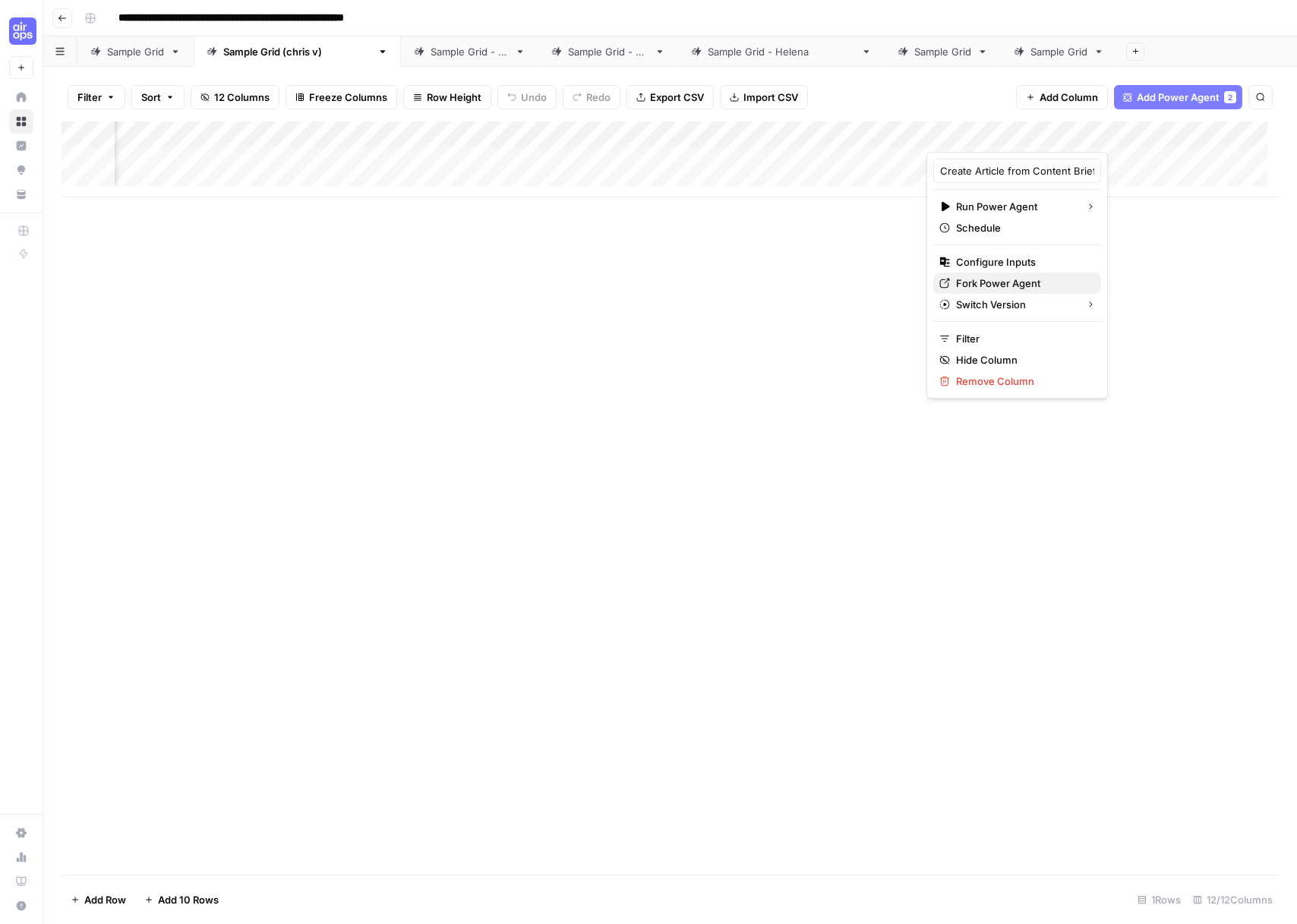
click at [1041, 288] on span "Fork Power Agent" at bounding box center [1022, 283] width 133 height 15
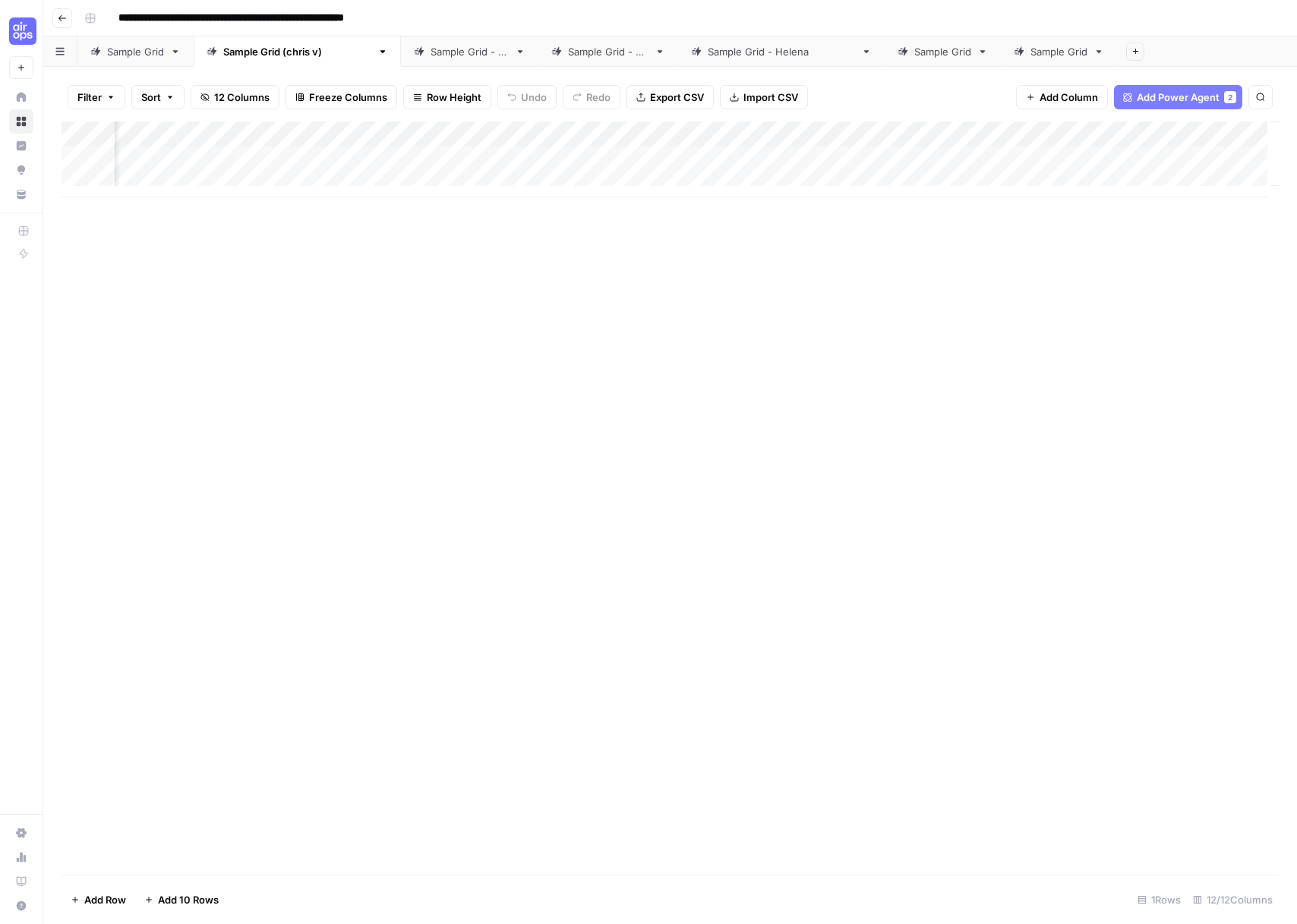
scroll to position [0, 873]
click at [1024, 128] on div "Add Column" at bounding box center [670, 159] width 1217 height 76
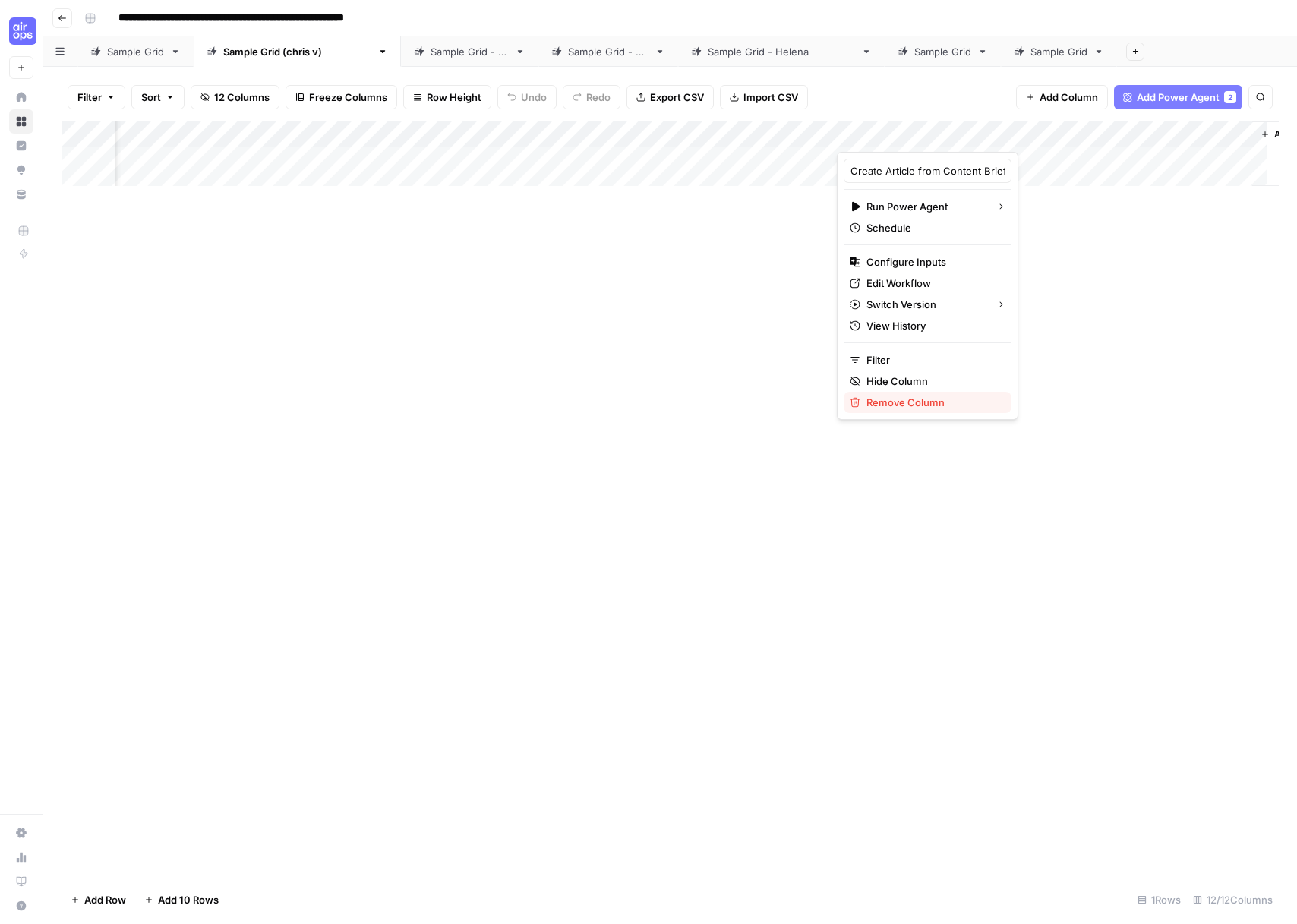
click at [924, 402] on span "Remove Column" at bounding box center [932, 402] width 133 height 15
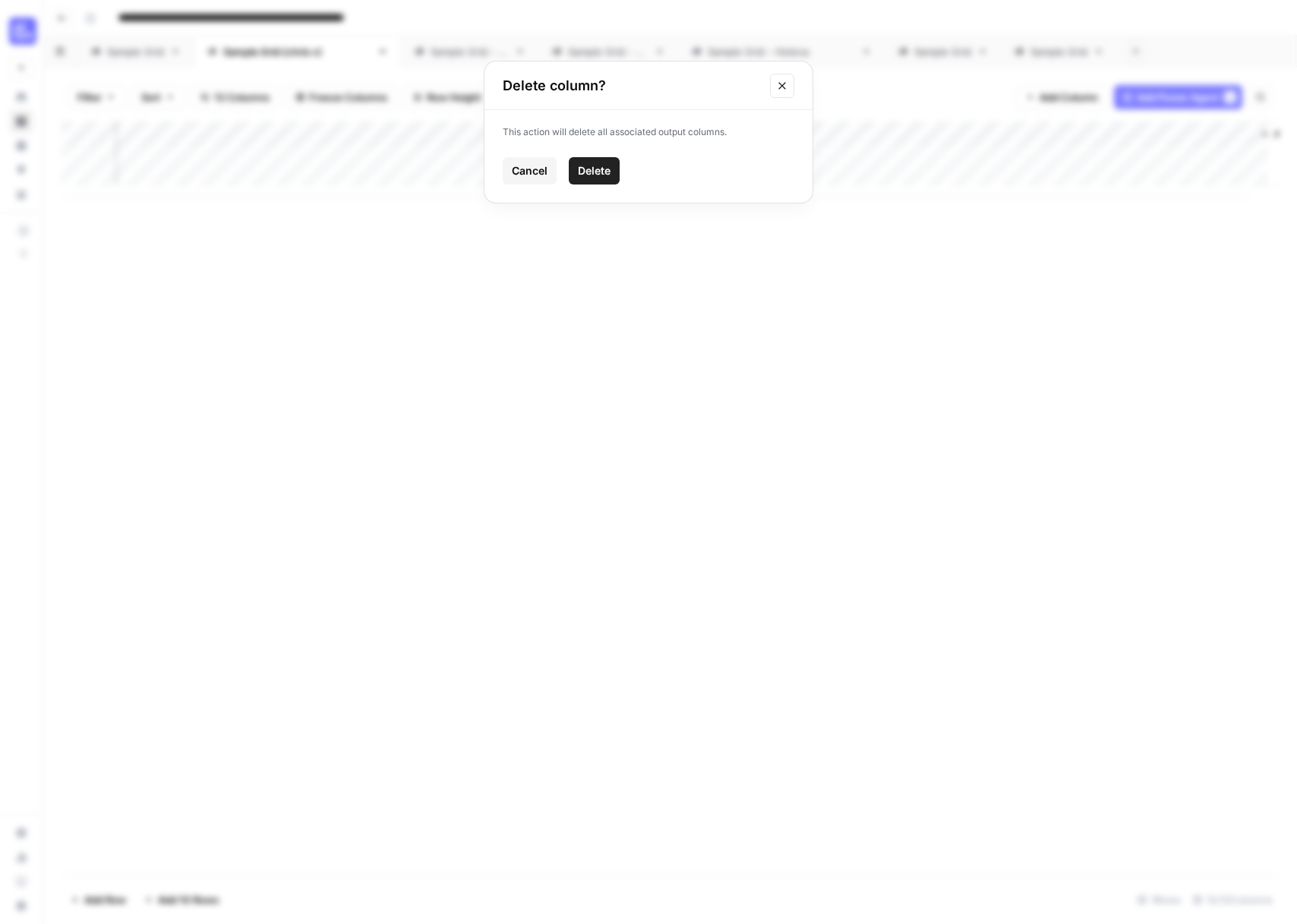
click at [583, 170] on span "Delete" at bounding box center [594, 171] width 33 height 15
drag, startPoint x: 1212, startPoint y: 197, endPoint x: 1322, endPoint y: 191, distance: 110.2
click at [1296, 191] on html "**********" at bounding box center [648, 462] width 1297 height 924
click at [1196, 102] on span "Add Power Agent" at bounding box center [1178, 98] width 83 height 15
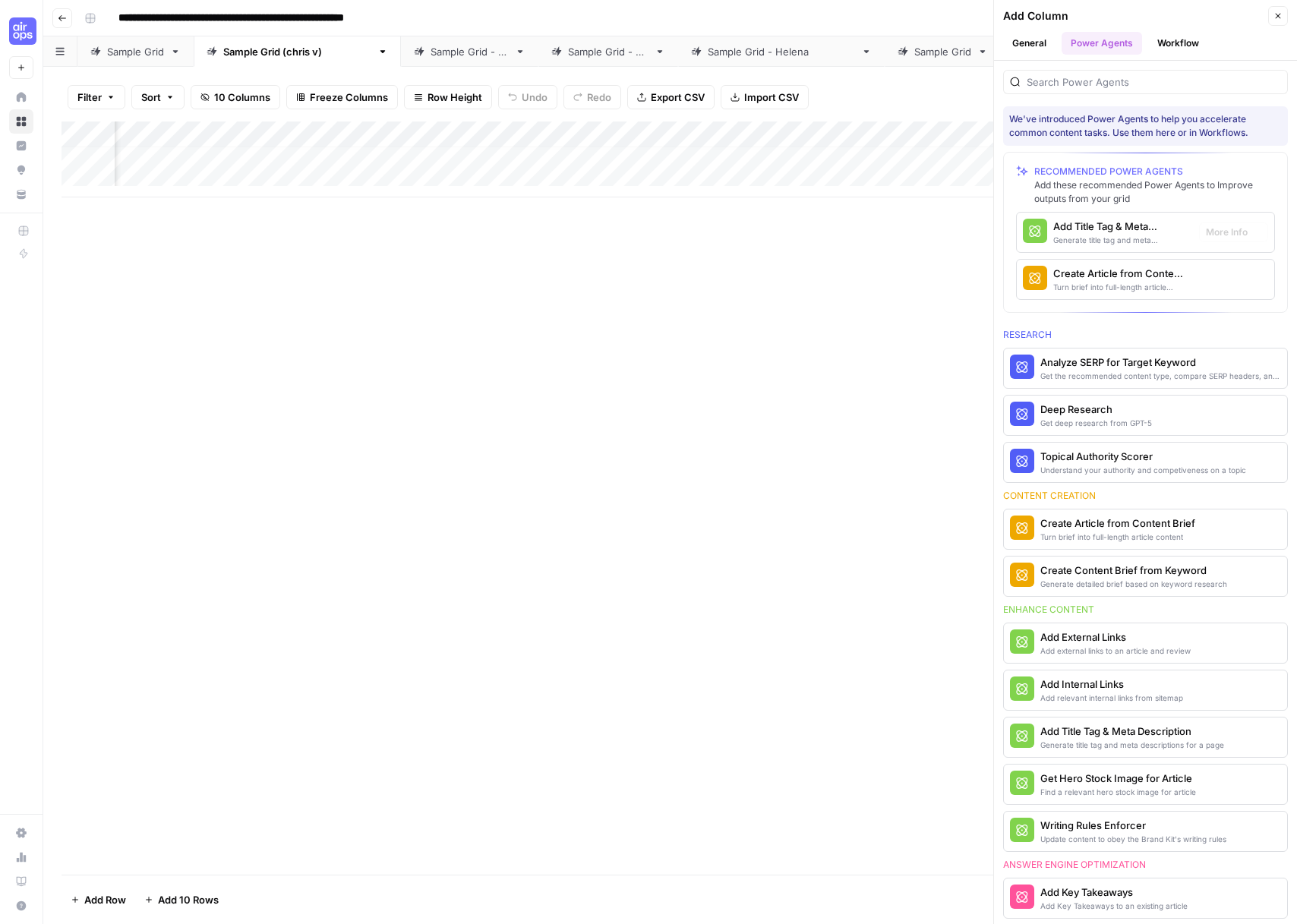
scroll to position [12, 974]
click at [1161, 283] on div "Turn brief into full-length article content" at bounding box center [1120, 287] width 134 height 12
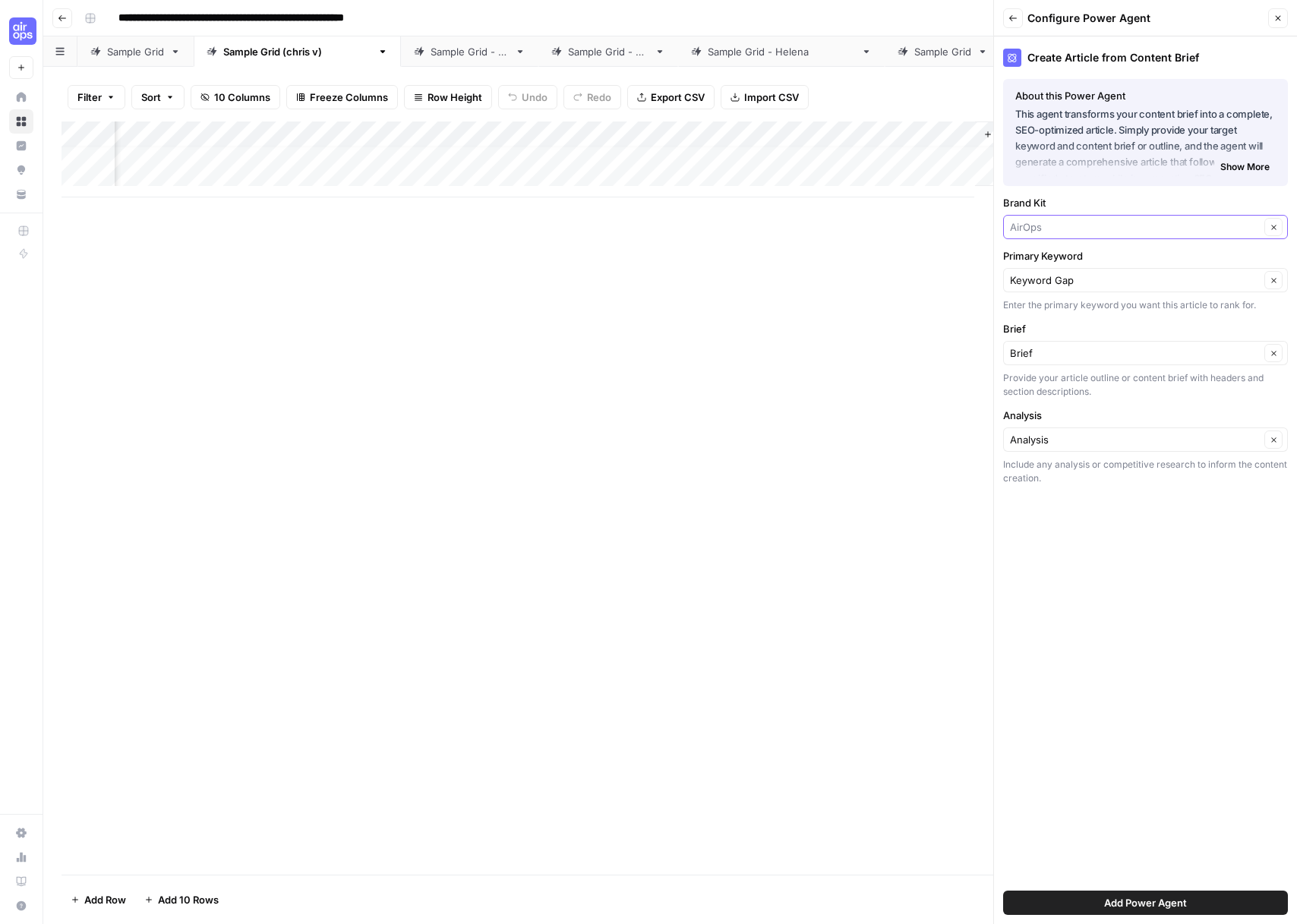
click at [1114, 225] on input "Brand Kit" at bounding box center [1134, 227] width 250 height 15
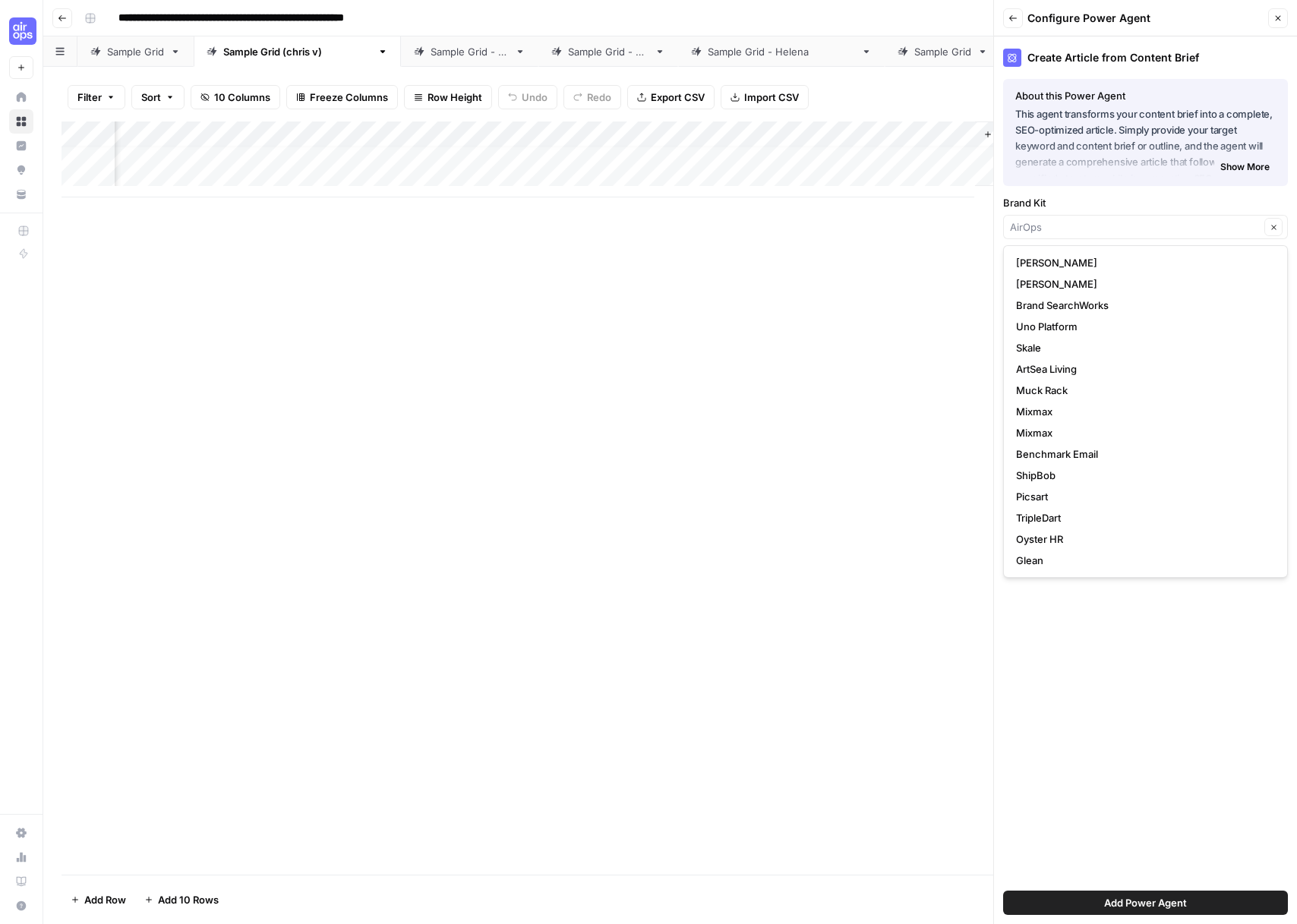
type input "AirOps"
click at [974, 276] on div "Add Column" at bounding box center [670, 498] width 1217 height 753
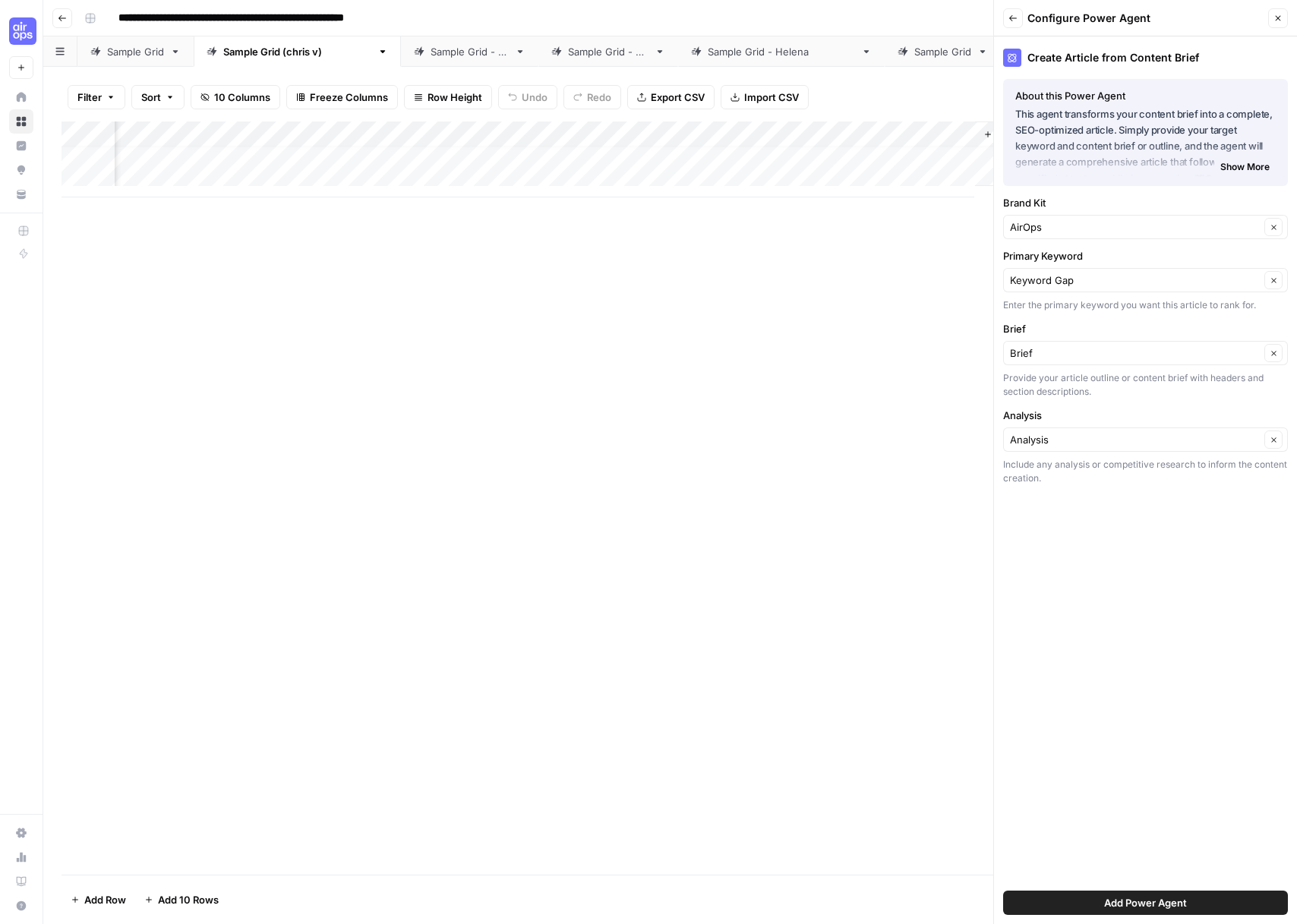
click at [1091, 900] on button "Add Power Agent" at bounding box center [1145, 903] width 285 height 25
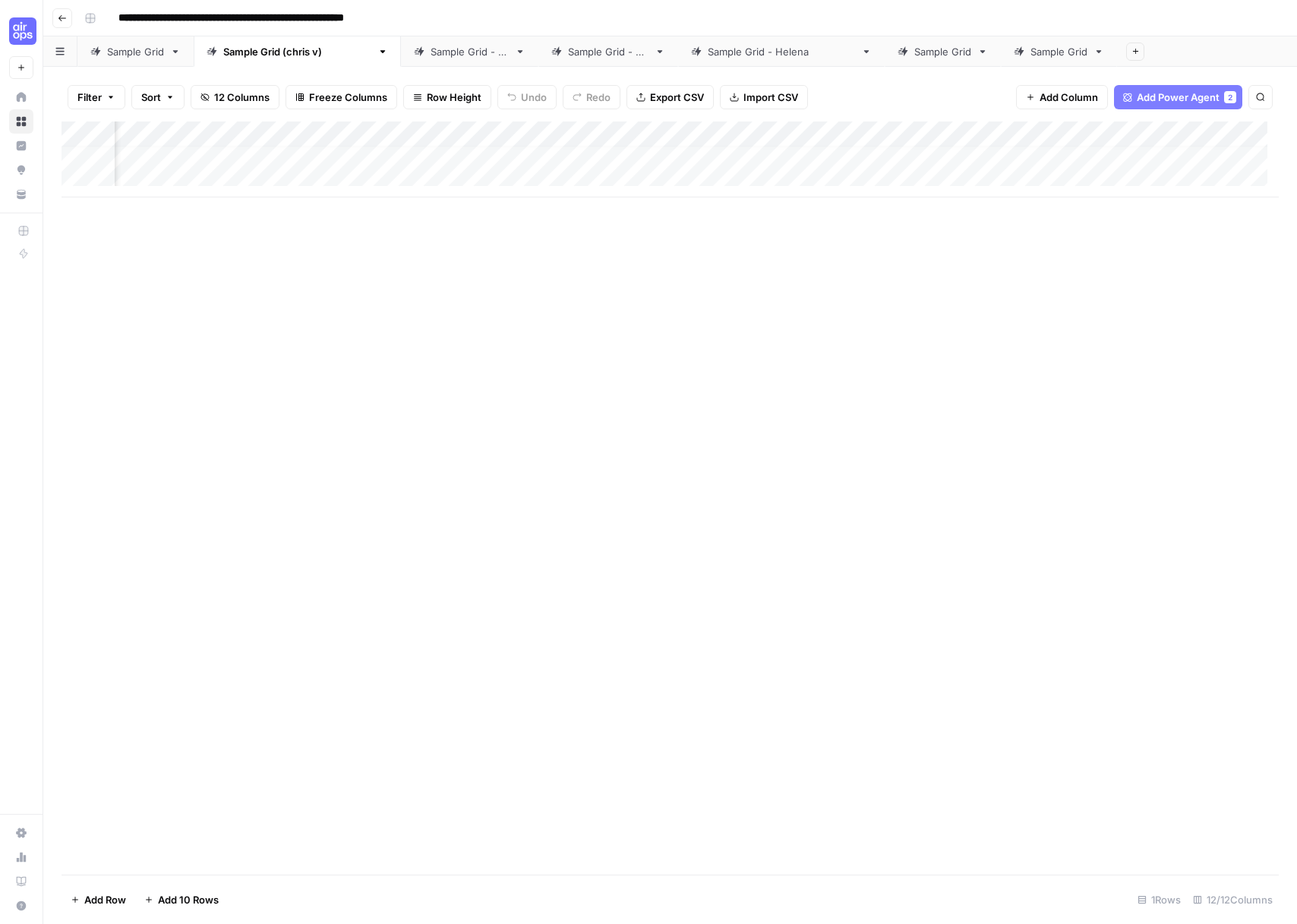
scroll to position [12, 783]
click at [1076, 136] on div "Add Column" at bounding box center [670, 159] width 1217 height 76
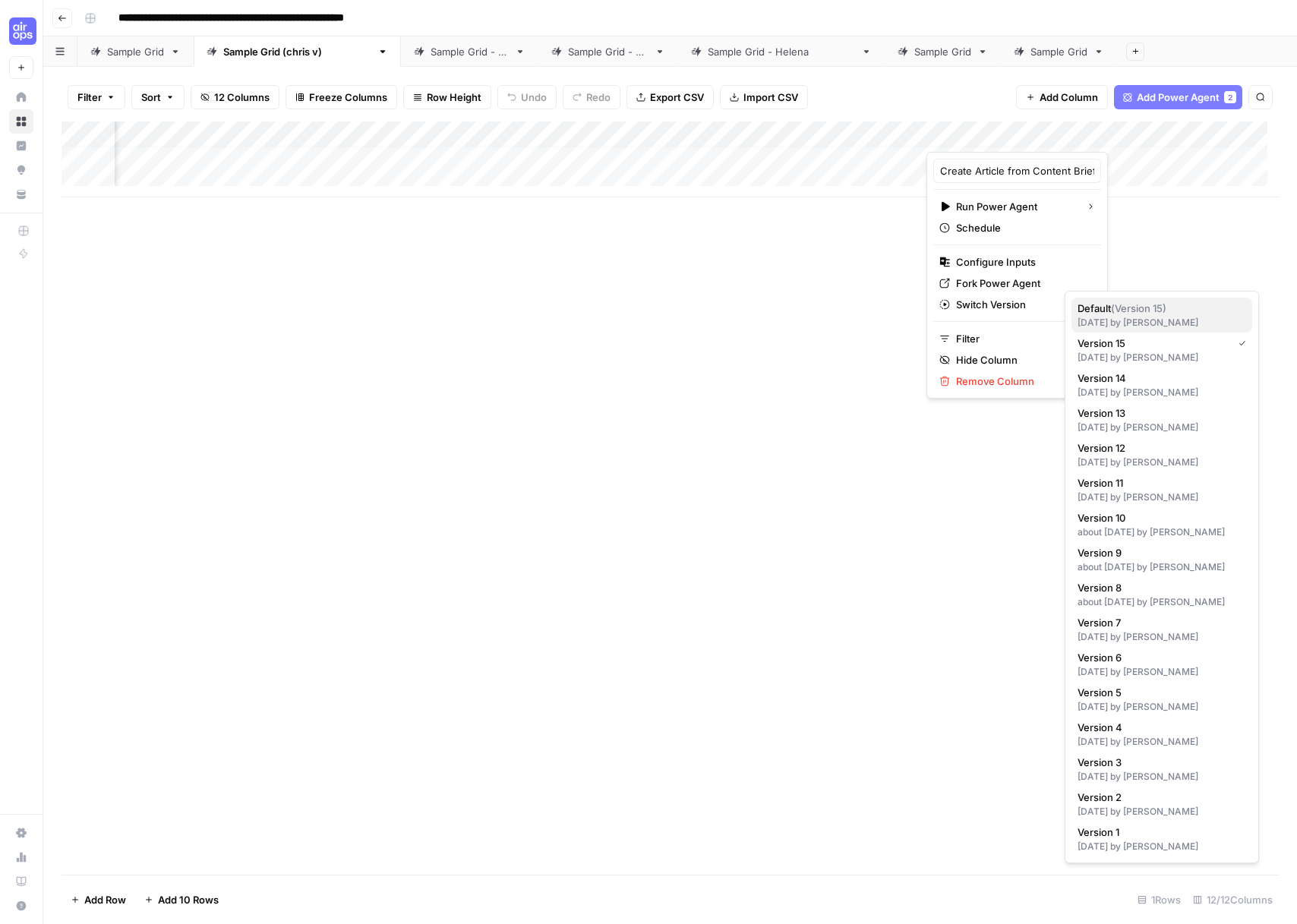
click at [1219, 311] on span "Default ( Version 15 )" at bounding box center [1159, 309] width 163 height 15
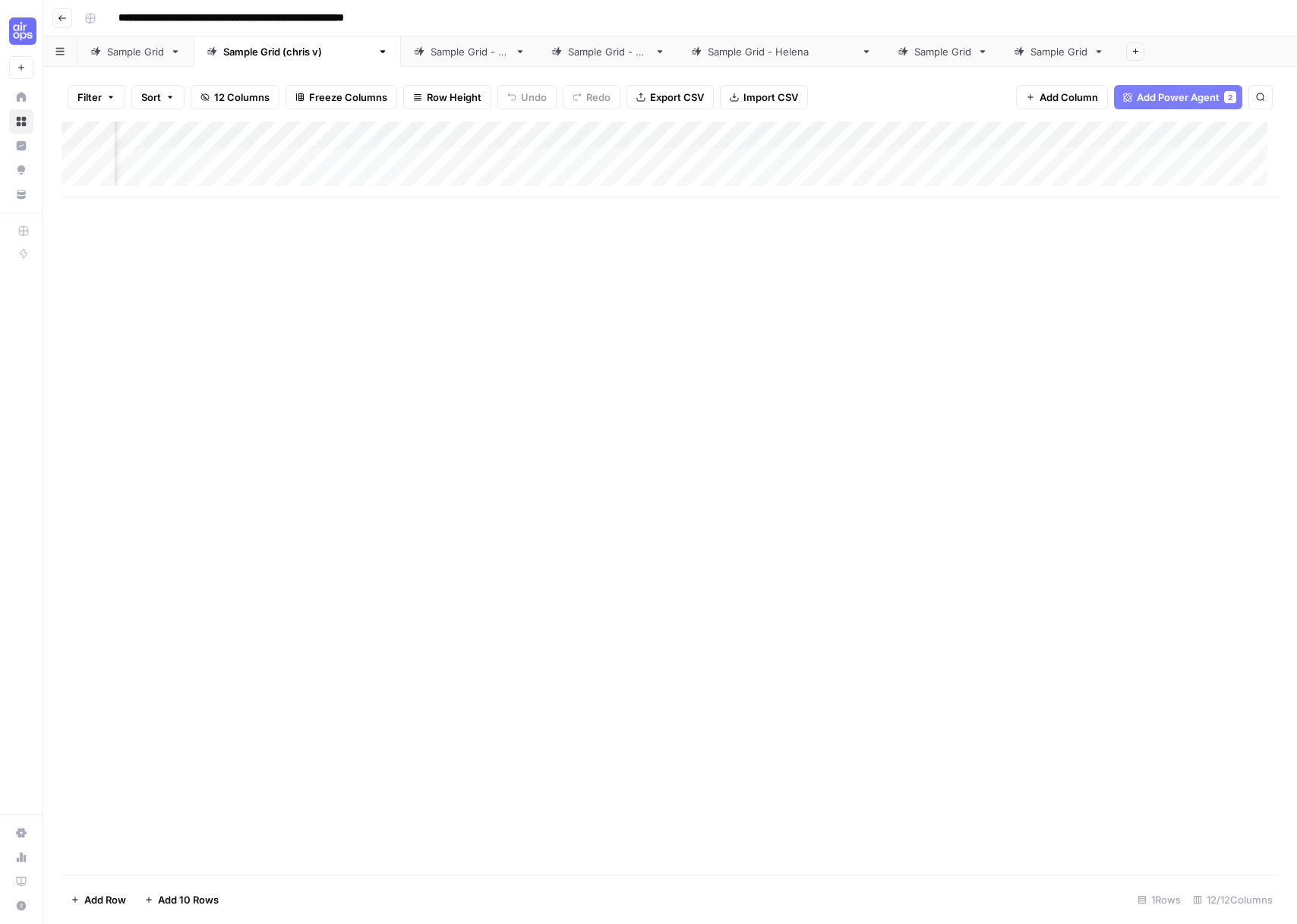
click at [1088, 133] on div "Add Column" at bounding box center [670, 159] width 1217 height 76
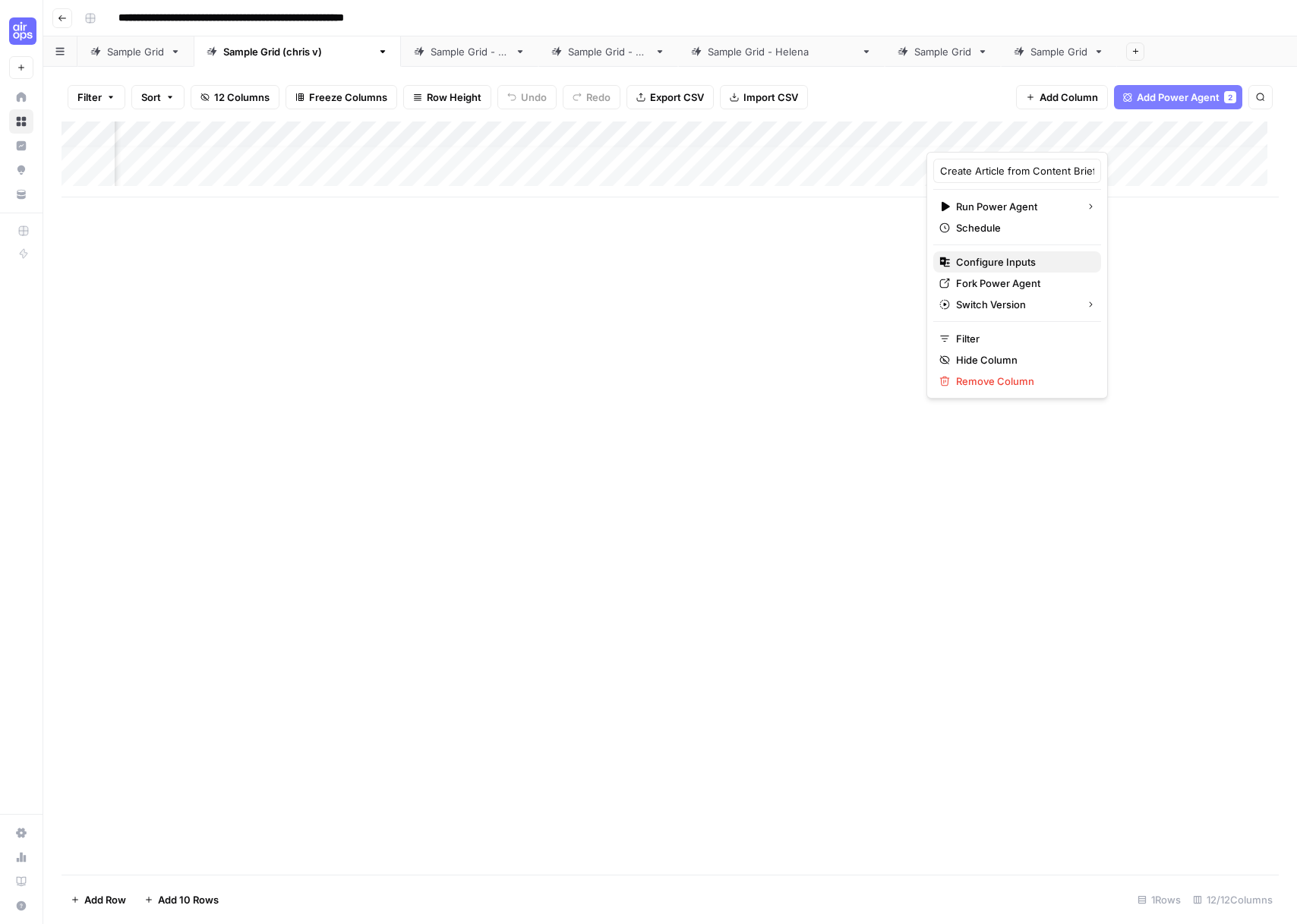
click at [1012, 267] on span "Configure Inputs" at bounding box center [1022, 262] width 133 height 15
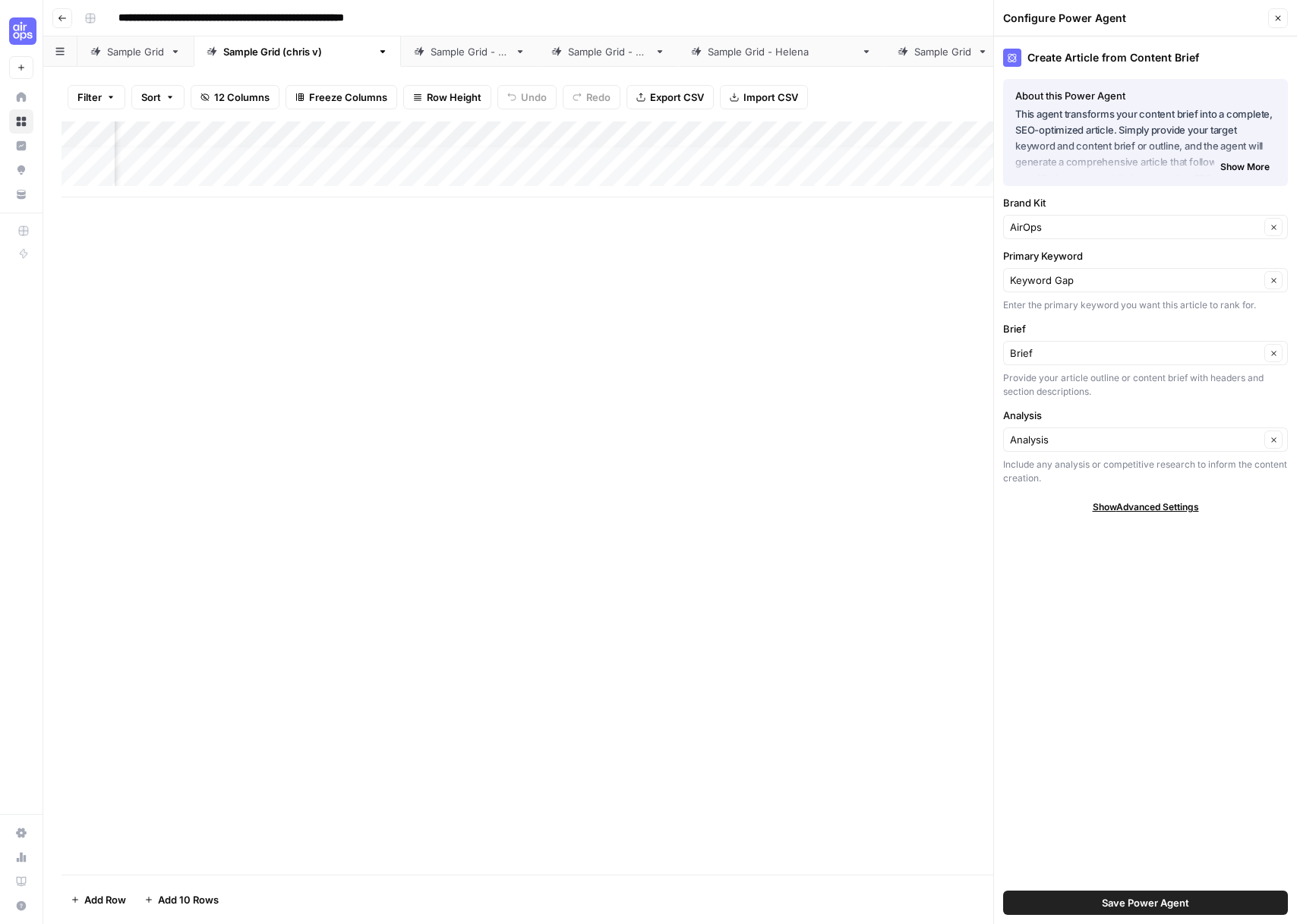
click at [1271, 22] on button "Close" at bounding box center [1278, 18] width 20 height 20
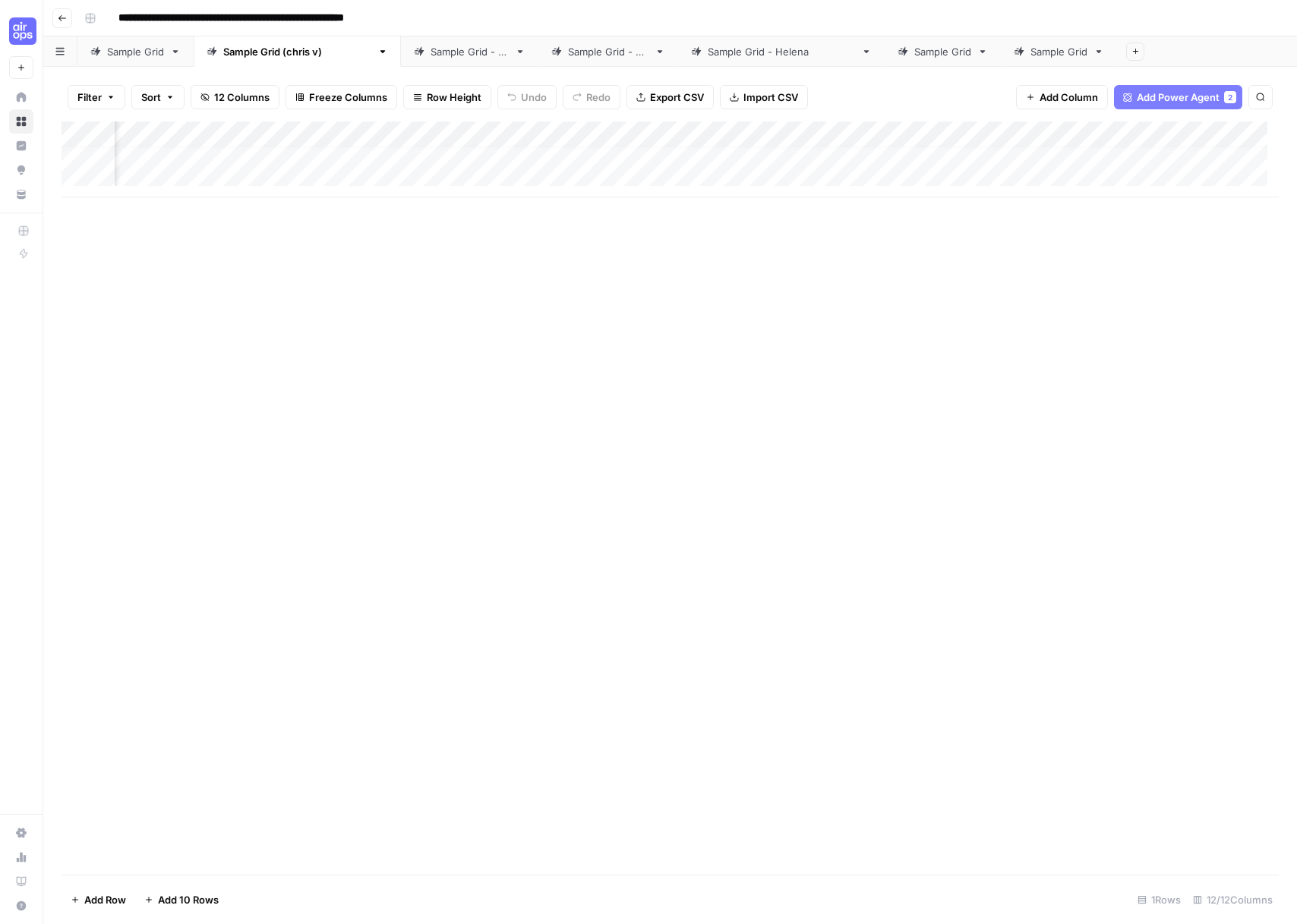
click at [1013, 134] on div "Add Column" at bounding box center [670, 159] width 1217 height 76
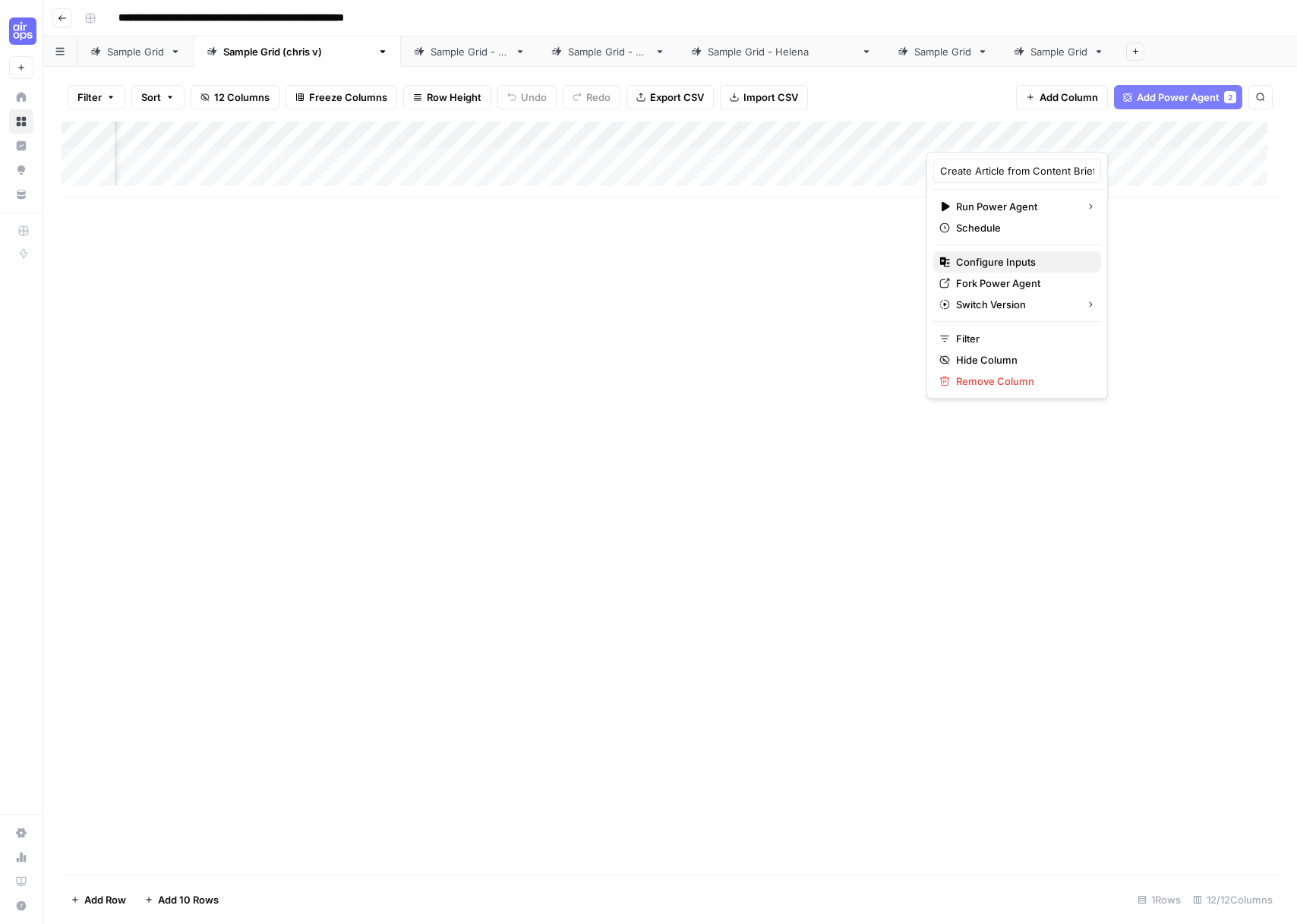
click at [995, 267] on span "Configure Inputs" at bounding box center [1022, 262] width 133 height 15
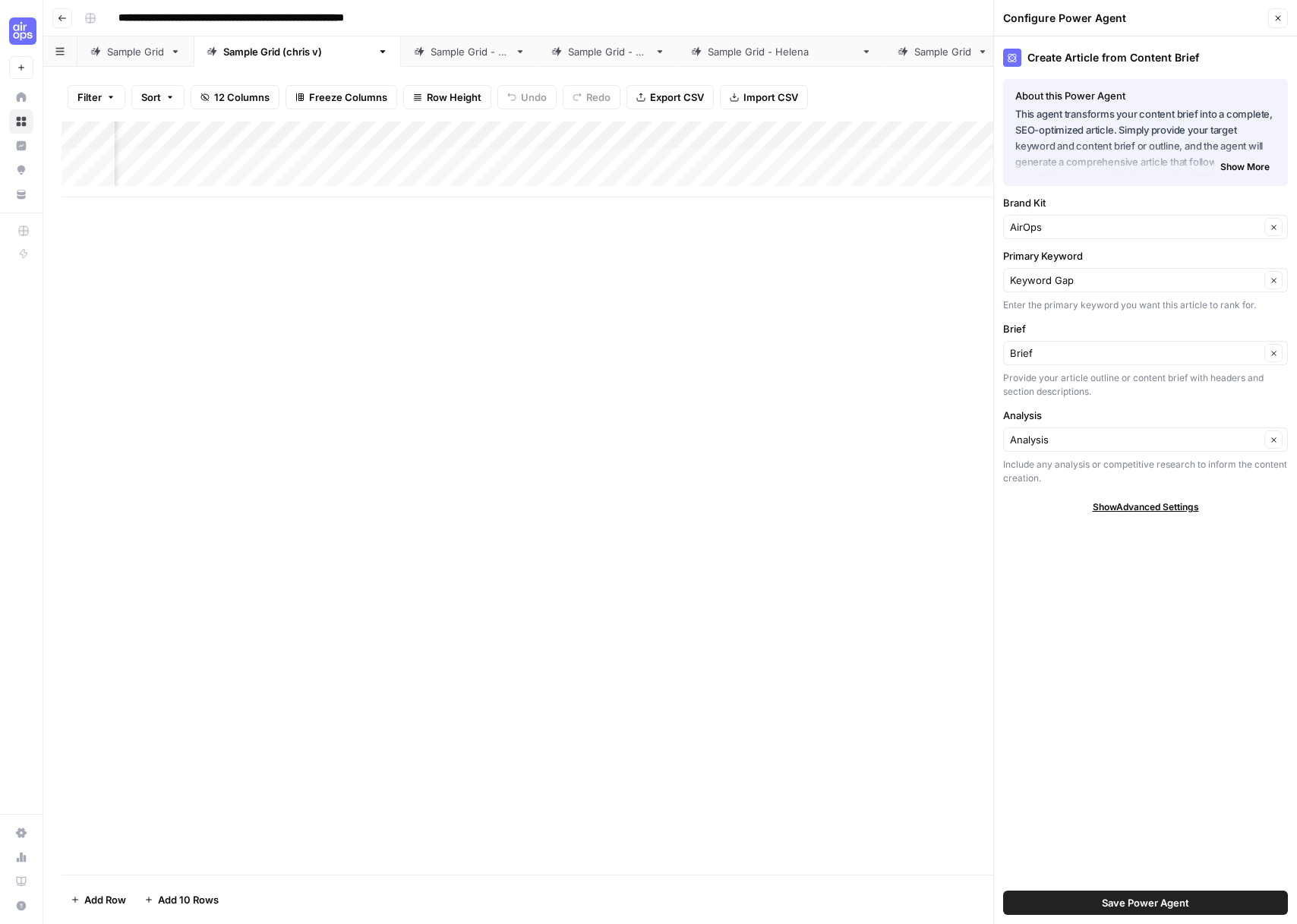
click at [1282, 20] on icon "button" at bounding box center [1278, 18] width 9 height 9
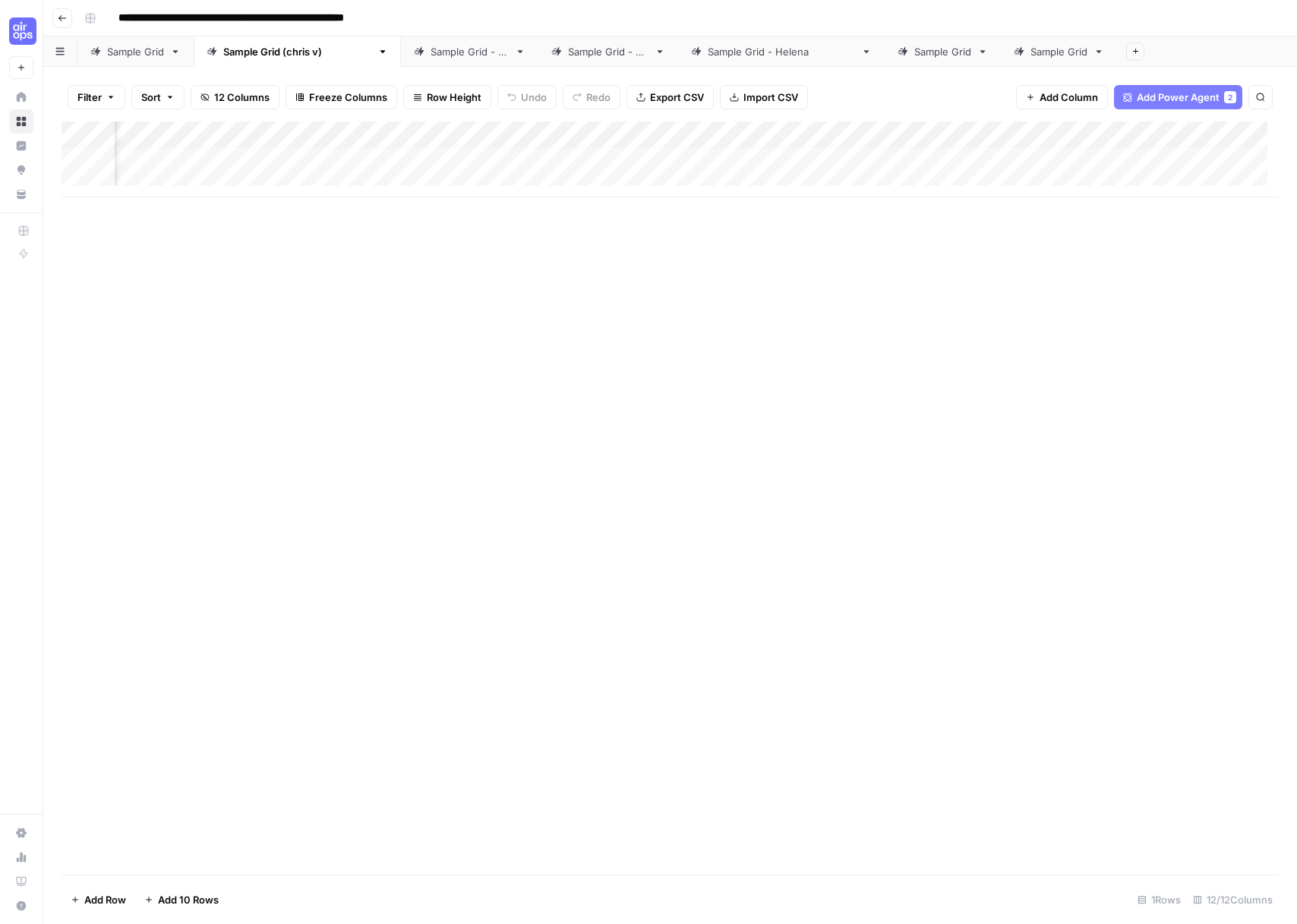
click at [1077, 134] on div "Add Column" at bounding box center [670, 159] width 1217 height 76
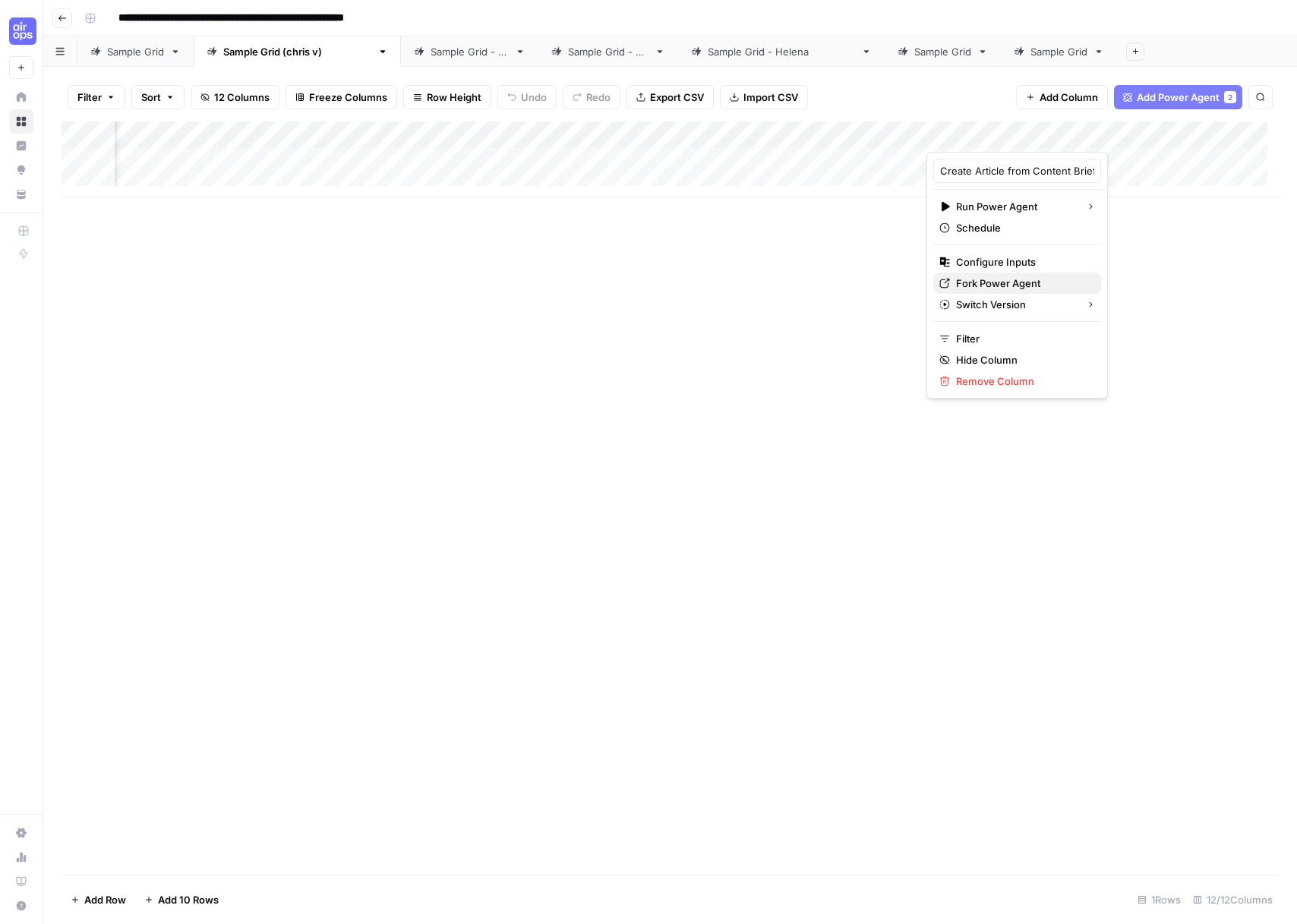
click at [1026, 286] on span "Fork Power Agent" at bounding box center [1022, 283] width 133 height 15
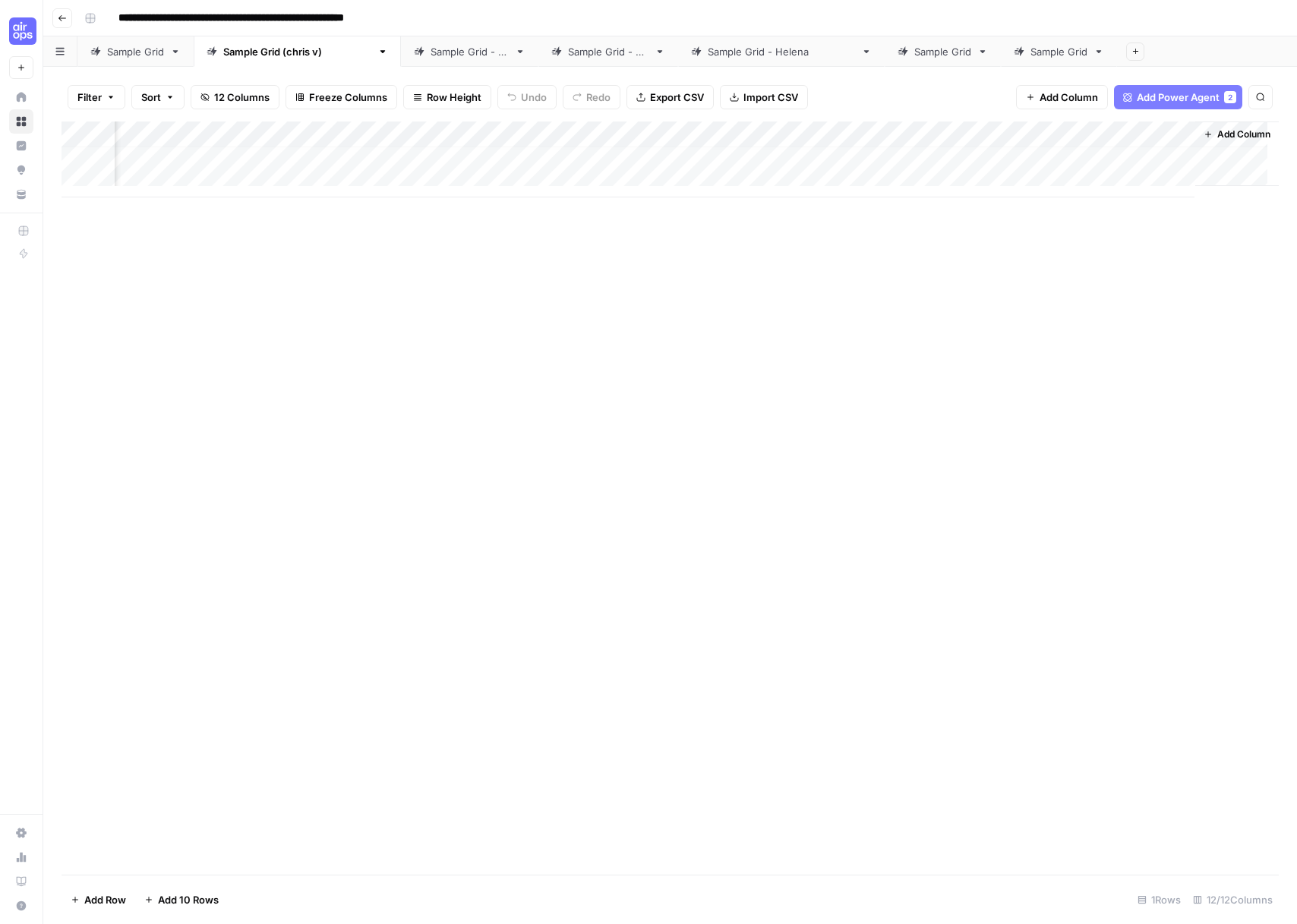
scroll to position [0, 942]
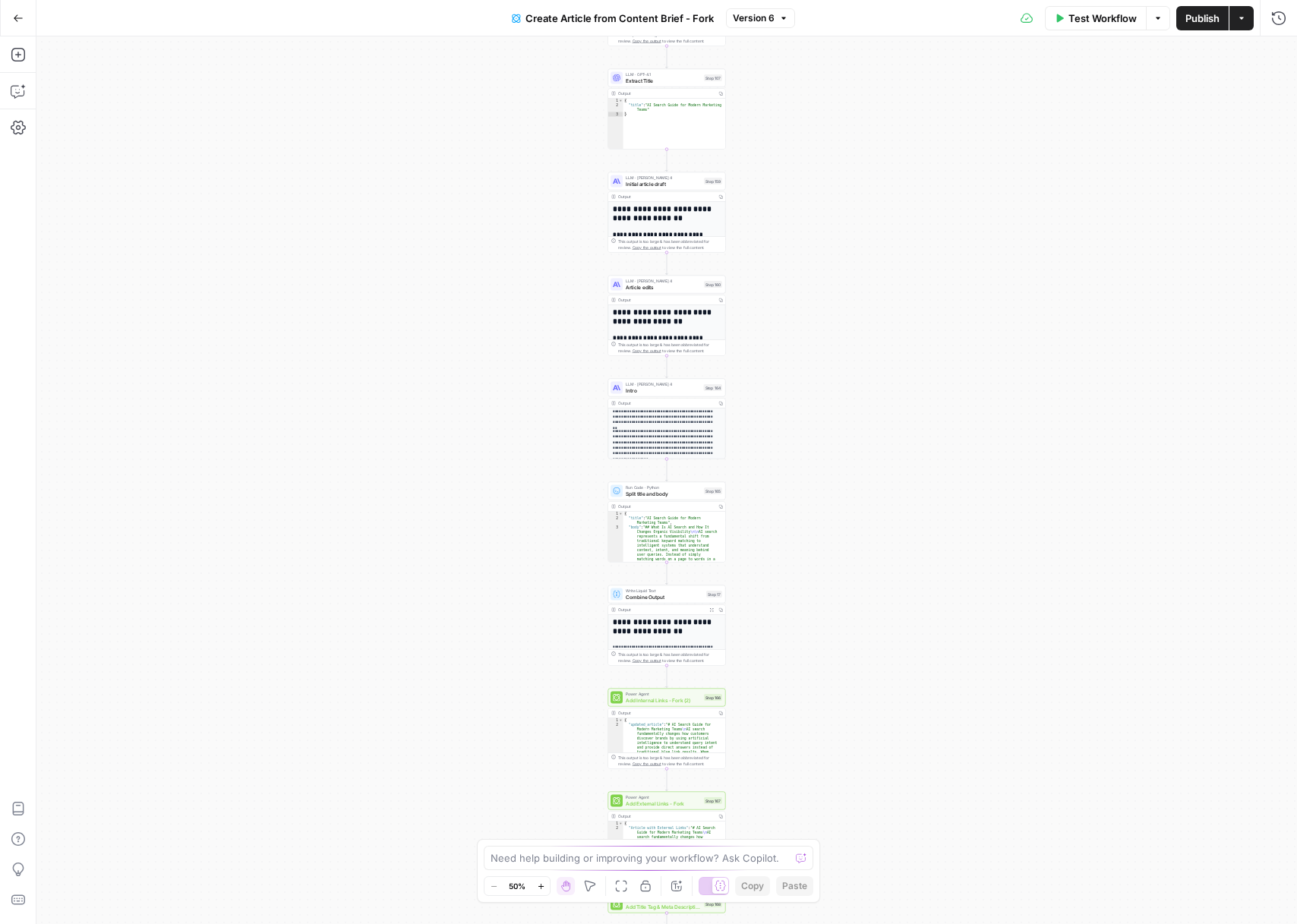
scroll to position [51, 0]
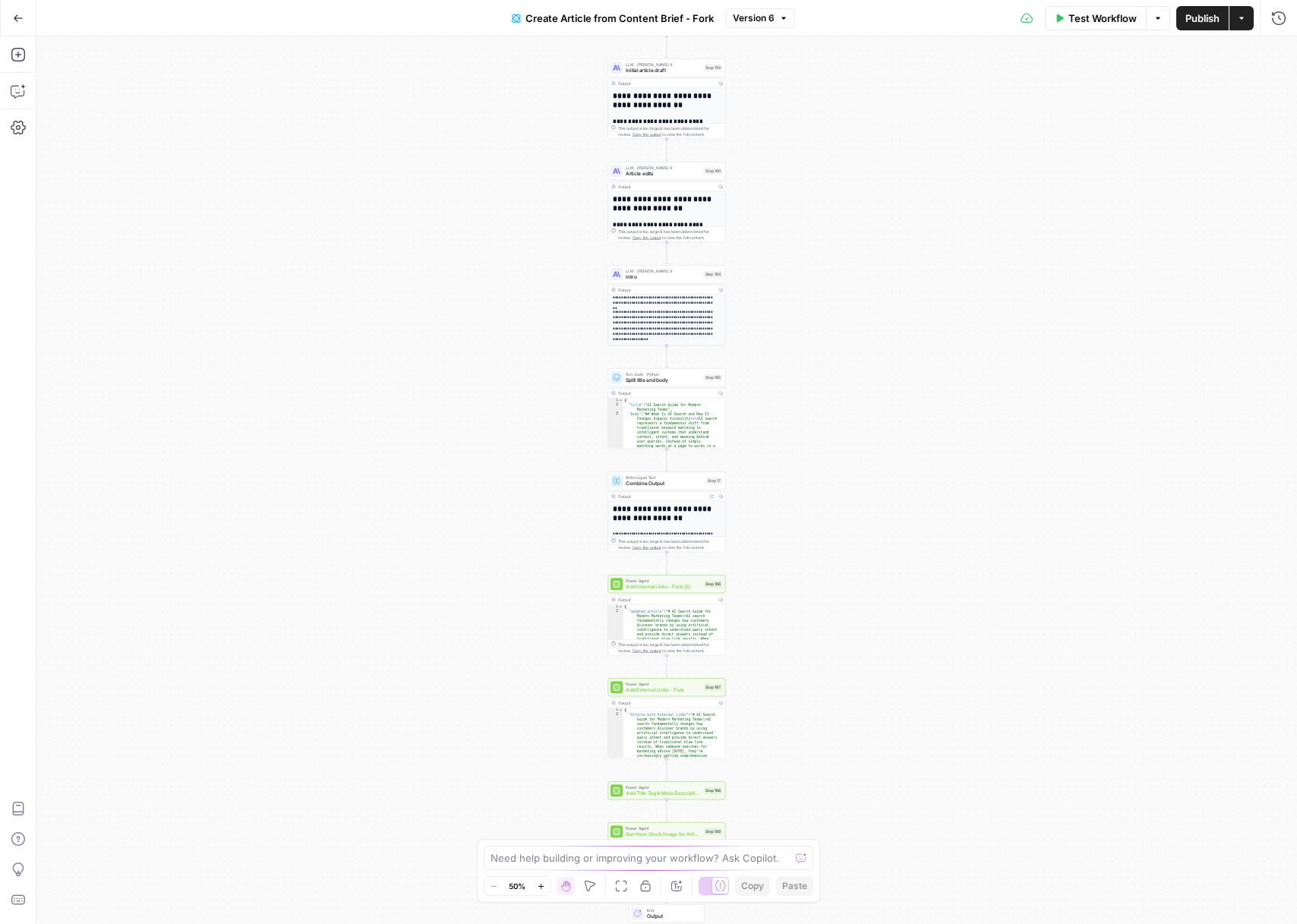
click at [677, 578] on span "Power Agent" at bounding box center [663, 581] width 75 height 6
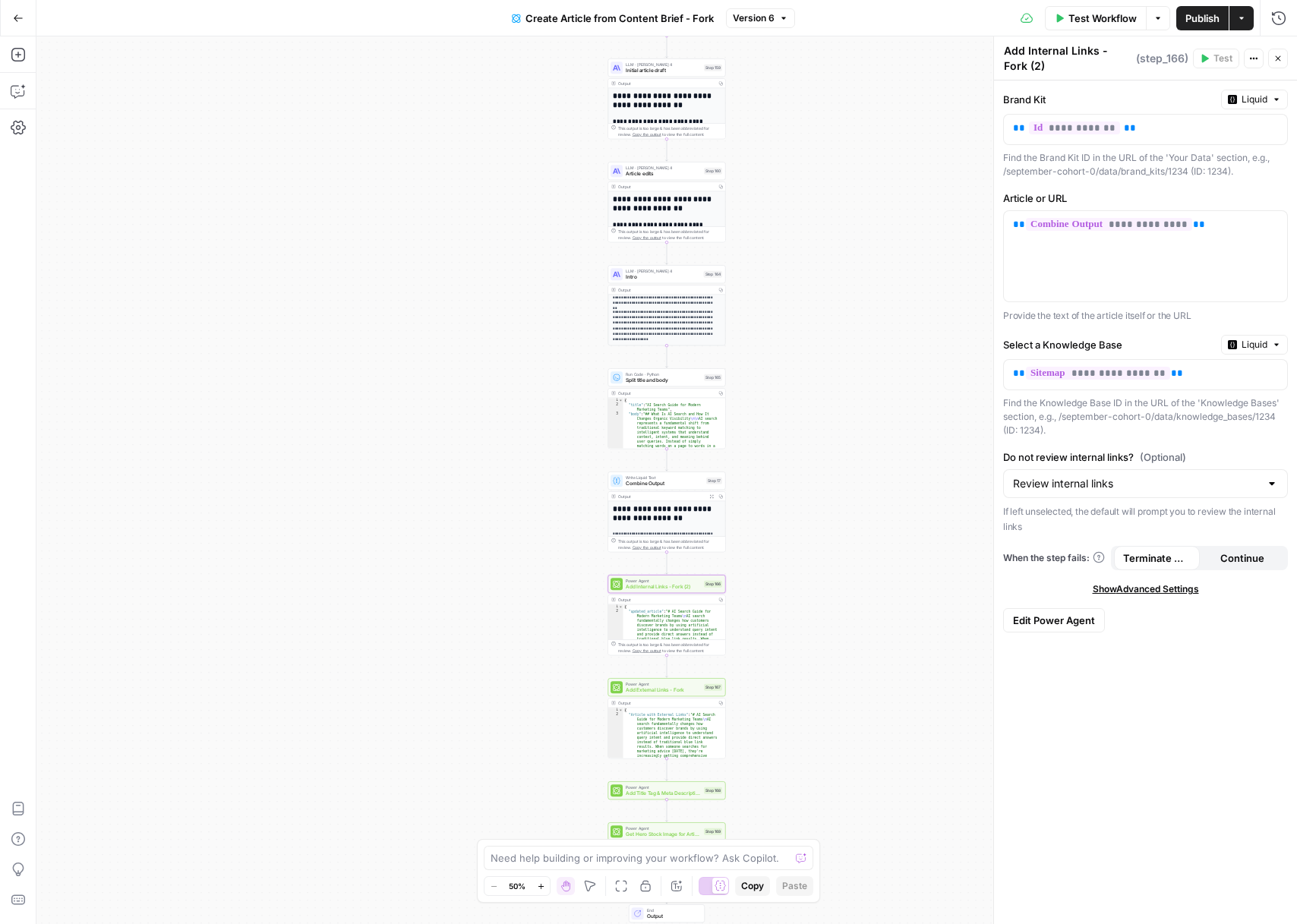
click at [843, 385] on div "**********" at bounding box center [666, 480] width 1260 height 888
click at [1270, 60] on button "Close" at bounding box center [1278, 58] width 20 height 20
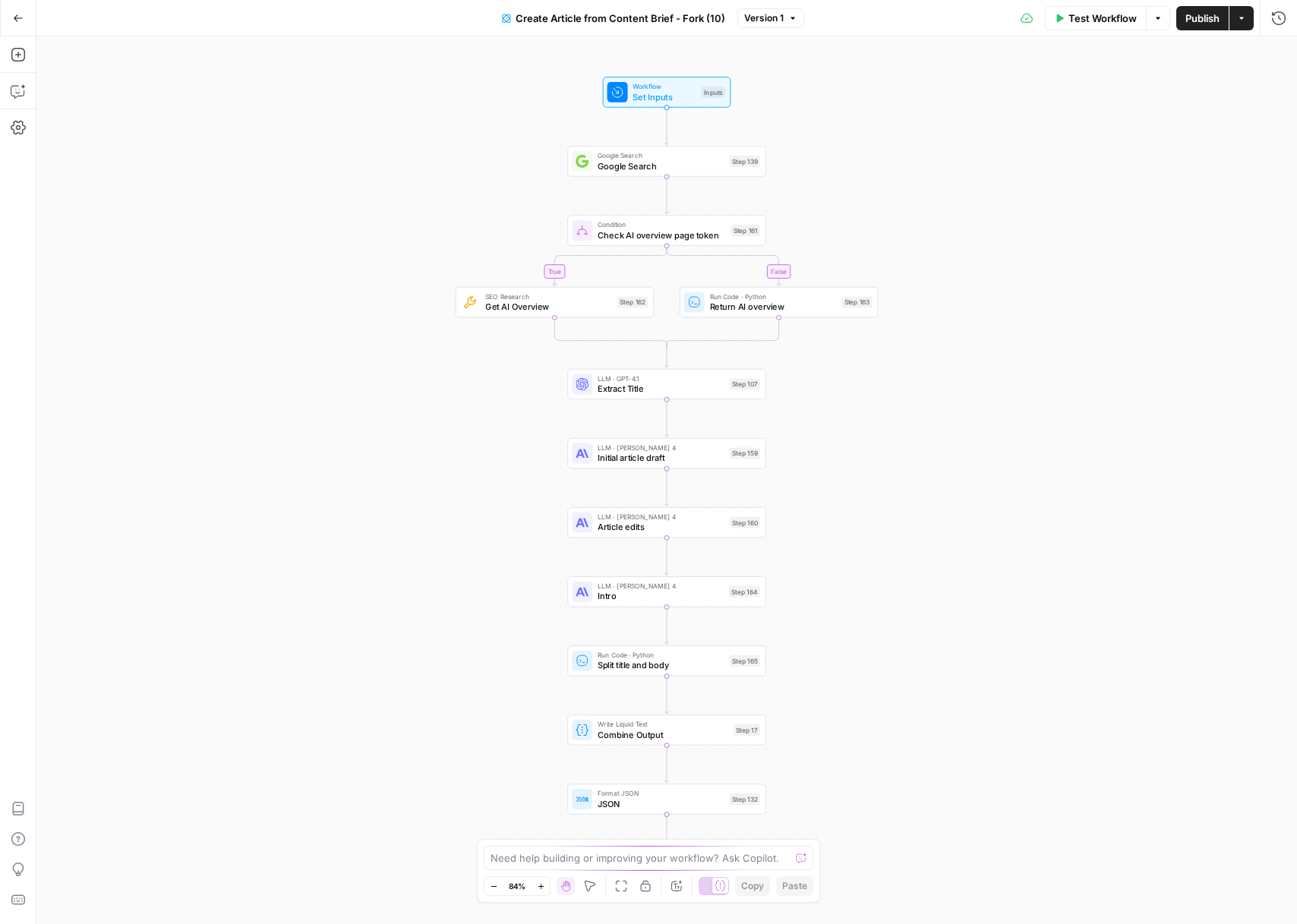
click at [720, 17] on span "Create Article from Content Brief - Fork (10)" at bounding box center [620, 18] width 210 height 15
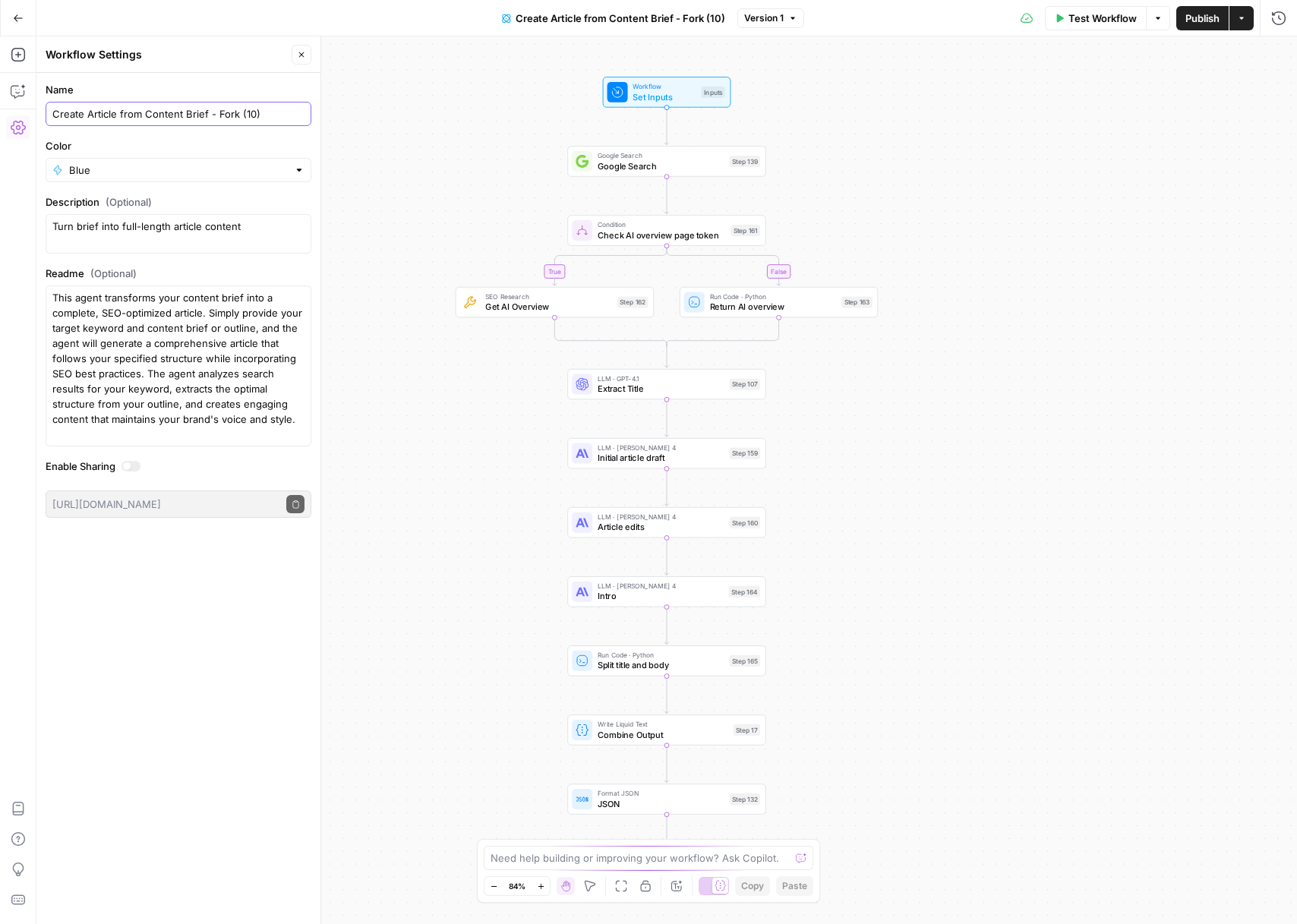
click at [250, 118] on input "Create Article from Content Brief - Fork (10)" at bounding box center [178, 114] width 252 height 15
click at [247, 117] on input "Create Article from Content Brief - Fork (10)" at bounding box center [178, 114] width 252 height 15
type input "Create Article from Content Brief - Fork ([PERSON_NAME])"
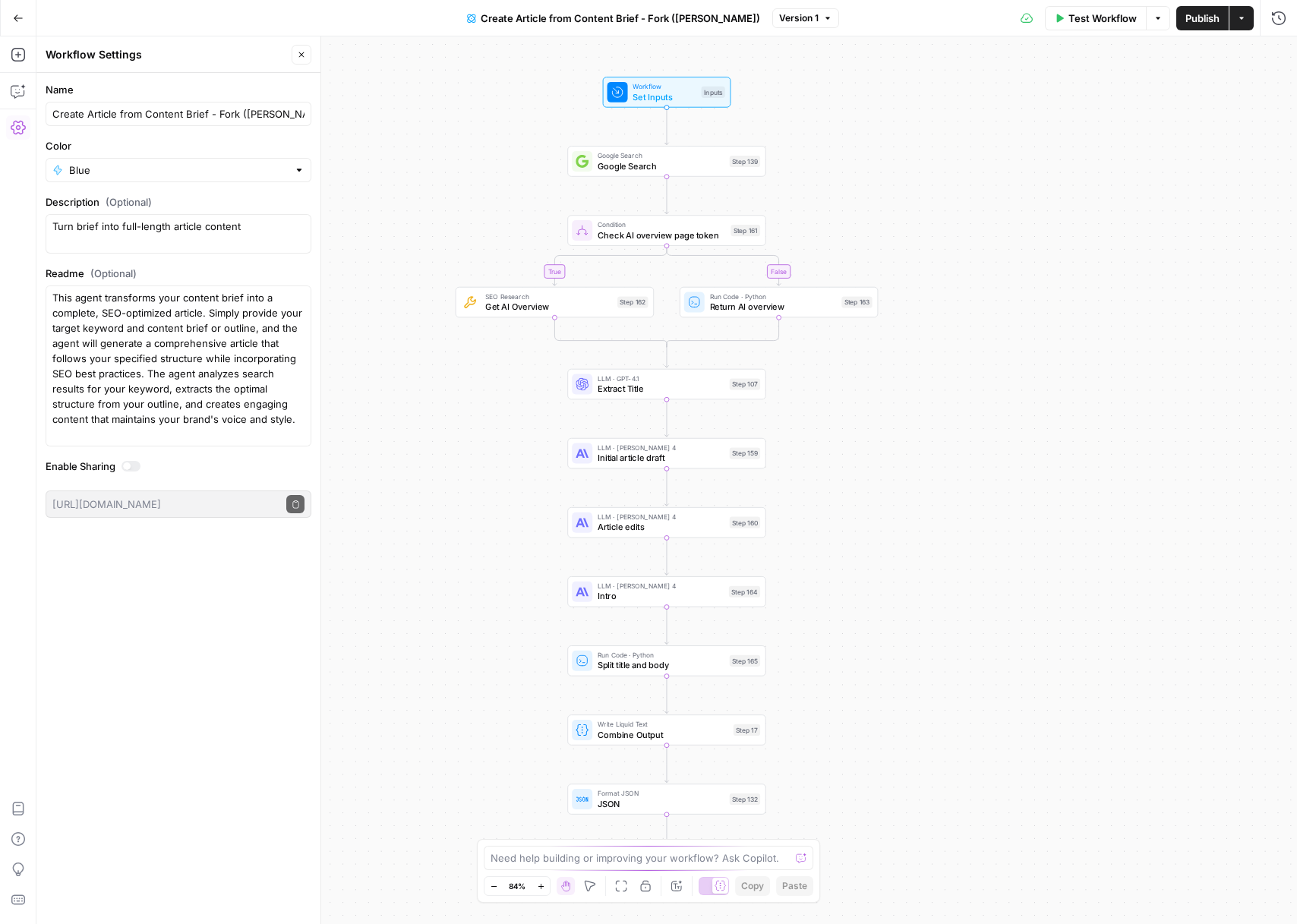
click at [200, 160] on div "Blue" at bounding box center [178, 171] width 266 height 25
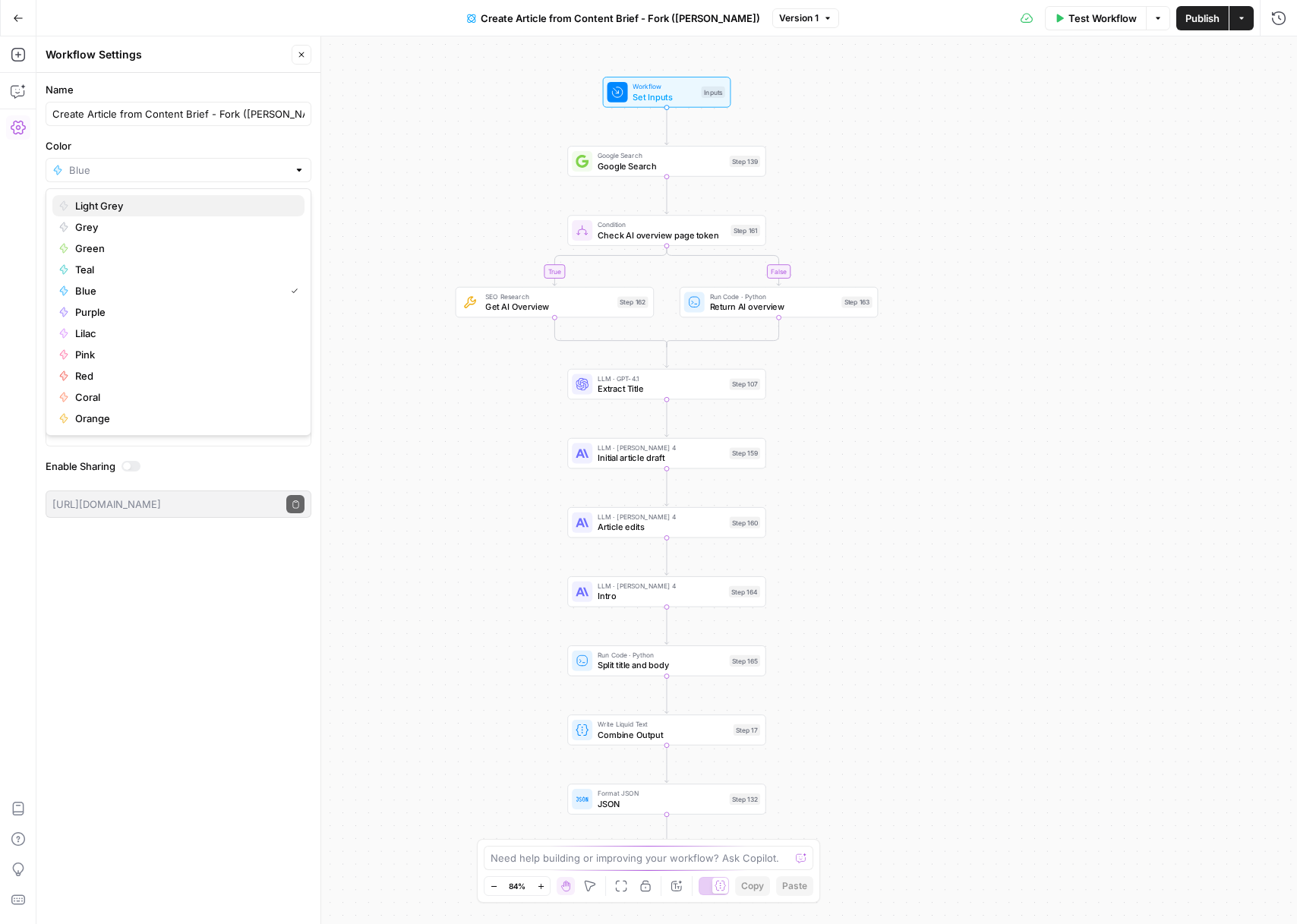
click at [122, 207] on span "Light Grey" at bounding box center [184, 206] width 217 height 15
type input "Light Grey"
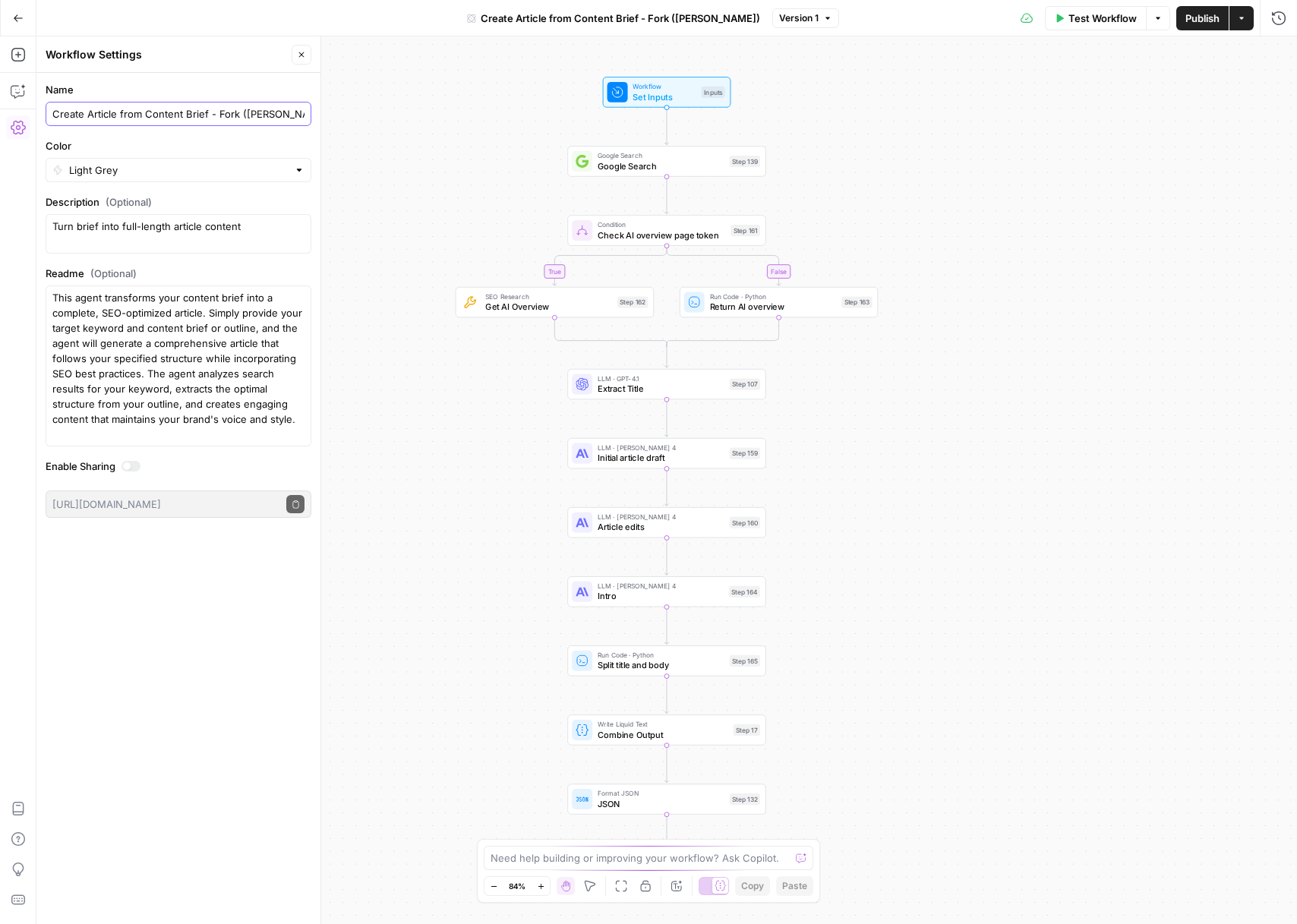
click at [265, 114] on input "Create Article from Content Brief - Fork ([PERSON_NAME])" at bounding box center [178, 114] width 252 height 15
type input "Create Article from Content Brief - Fork ([PERSON_NAME] v2)"
click at [337, 220] on div "true false Workflow Set Inputs Inputs Google Search Google Search Step 139 Cond…" at bounding box center [666, 480] width 1260 height 888
click at [305, 52] on icon "button" at bounding box center [302, 55] width 9 height 9
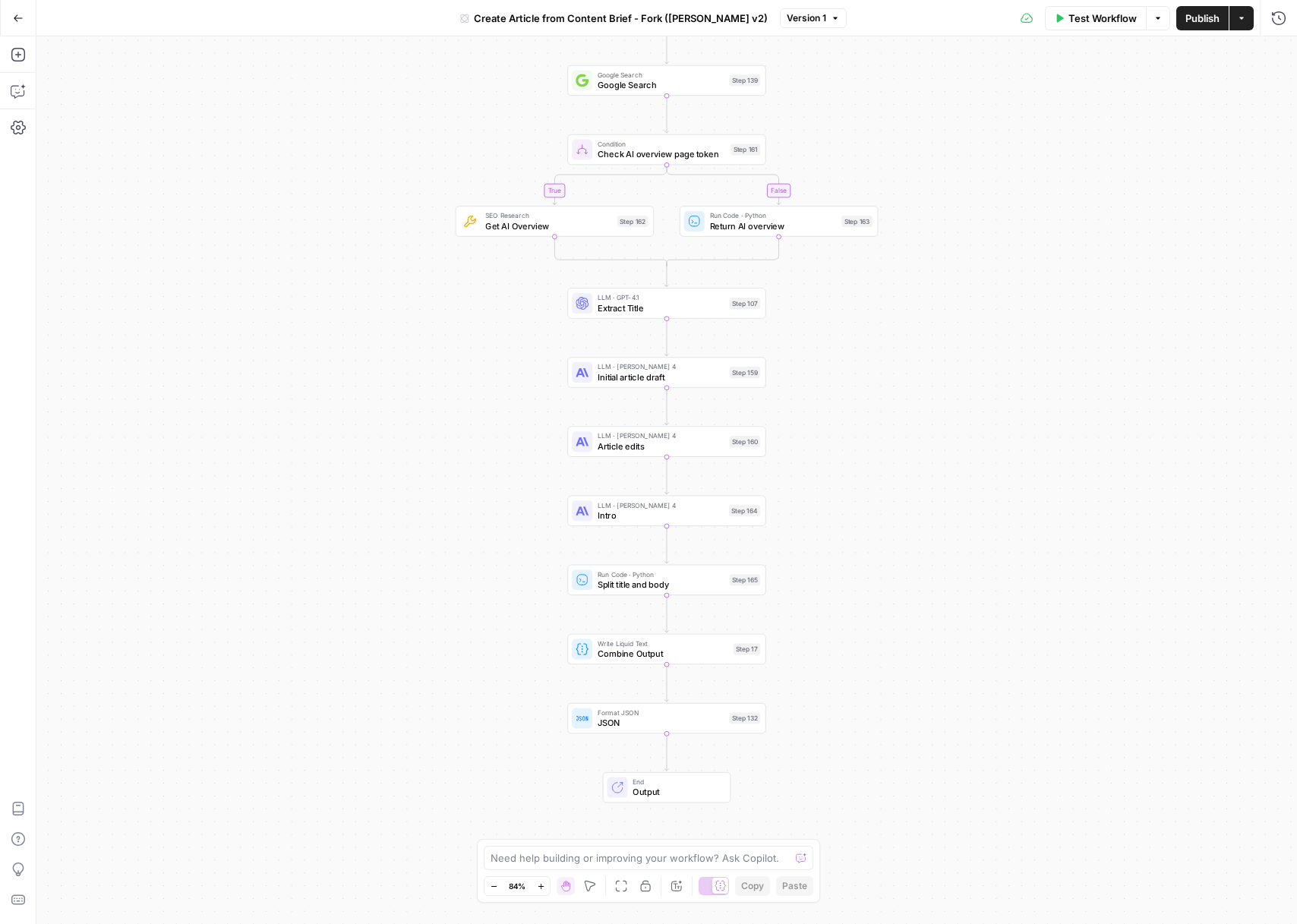
click at [831, 15] on icon "button" at bounding box center [835, 18] width 9 height 9
click at [831, 14] on icon "button" at bounding box center [835, 18] width 9 height 9
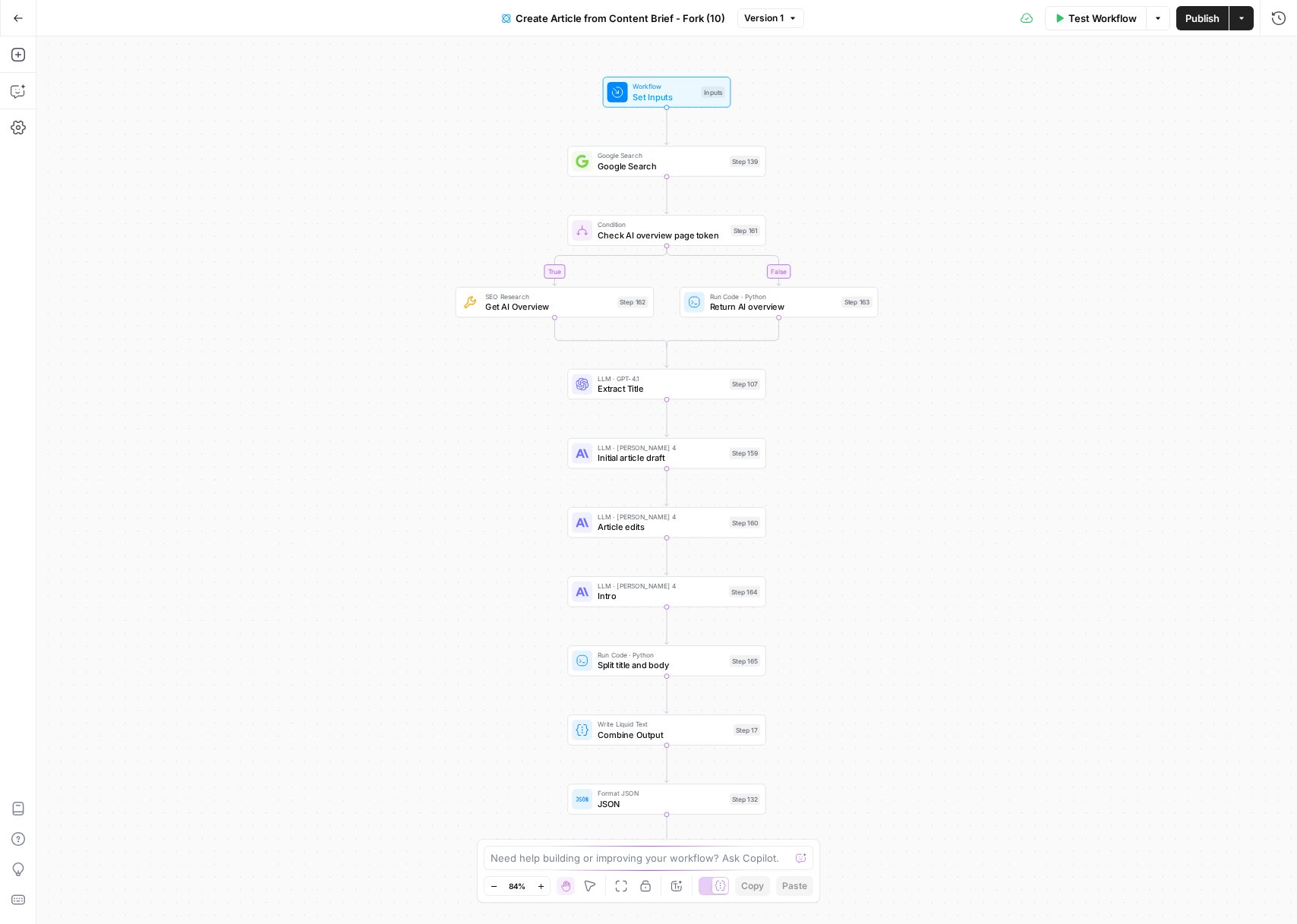
click at [715, 17] on span "Create Article from Content Brief - Fork (10)" at bounding box center [620, 18] width 210 height 15
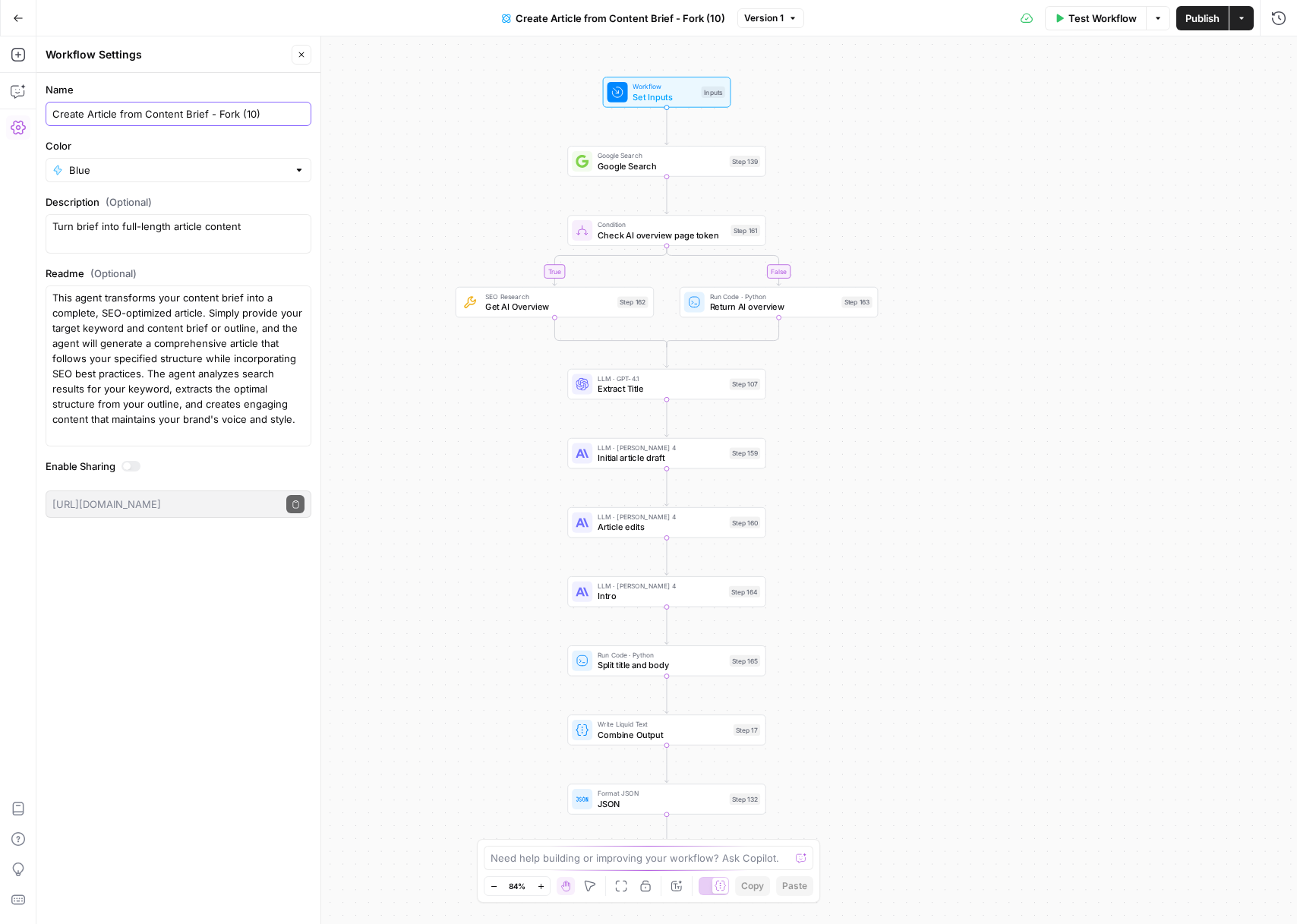
click at [251, 112] on input "Create Article from Content Brief - Fork (10)" at bounding box center [178, 114] width 252 height 15
type input "Create Article from Content Brief - Fork ([PERSON_NAME] V3)"
type input "Blue"
click at [113, 159] on div "Blue" at bounding box center [178, 171] width 266 height 25
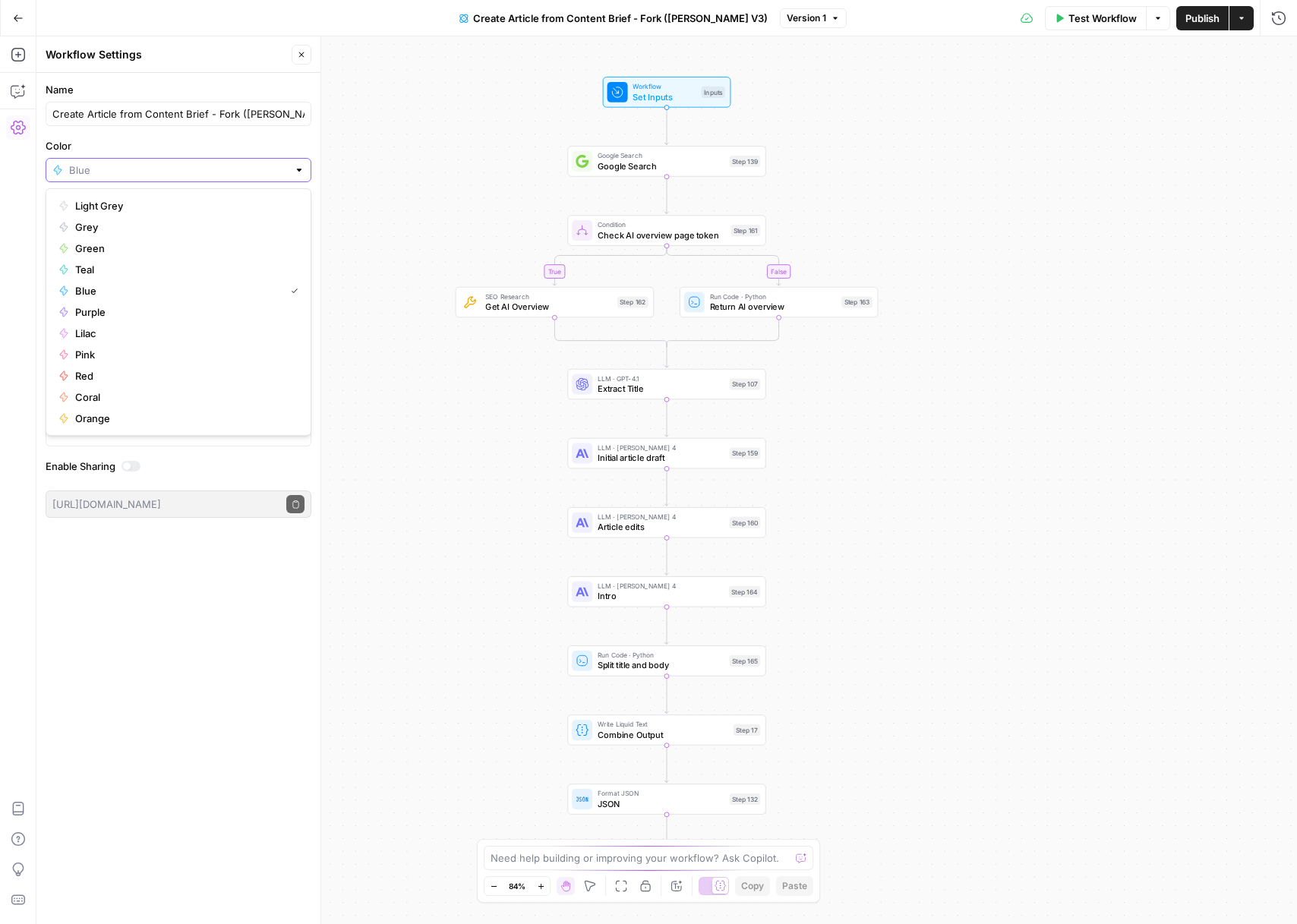
click at [113, 169] on input "Color" at bounding box center [178, 171] width 219 height 15
click at [100, 204] on span "Light Grey" at bounding box center [184, 206] width 217 height 15
type input "Light Grey"
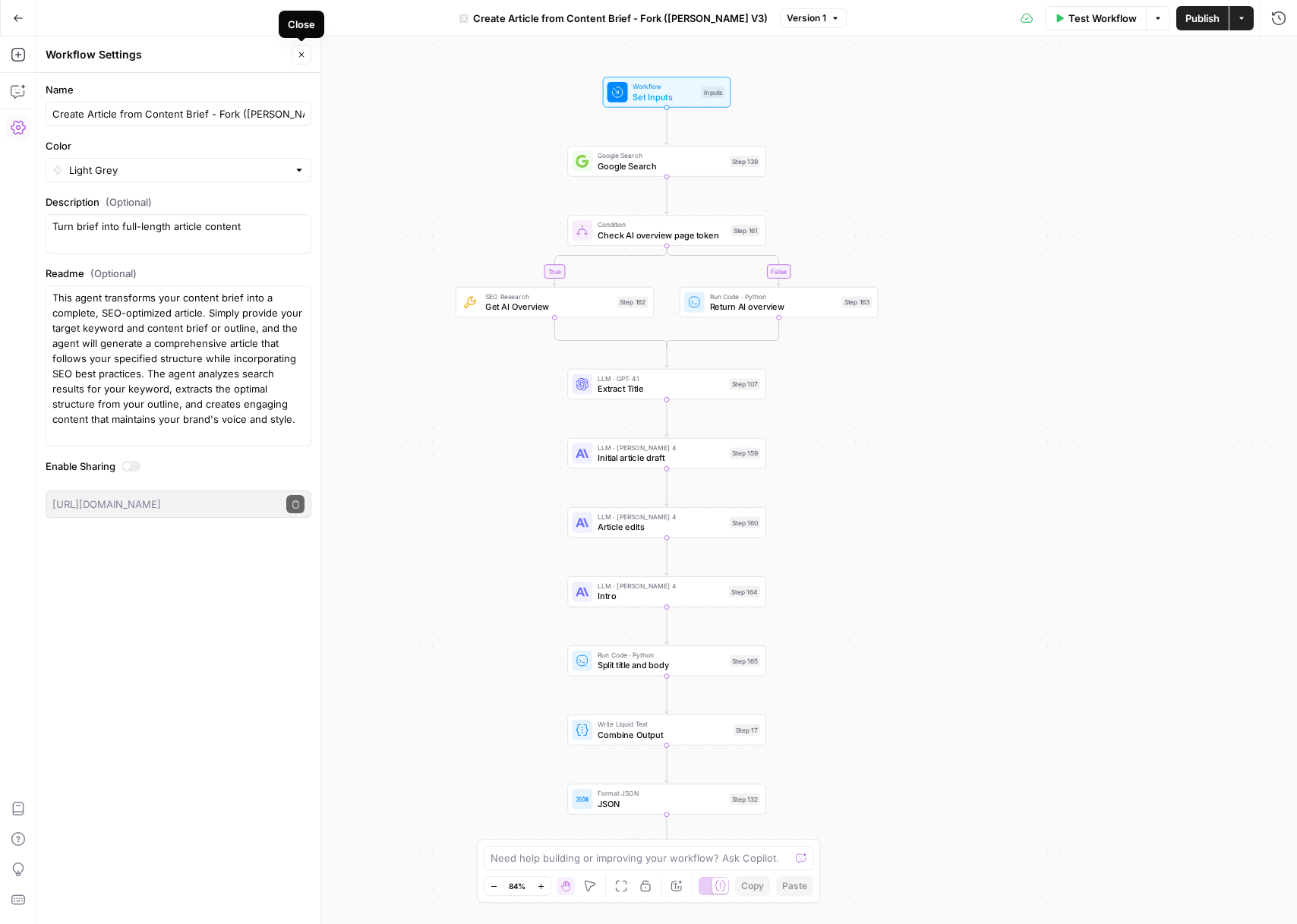
click at [302, 56] on icon "button" at bounding box center [302, 55] width 9 height 9
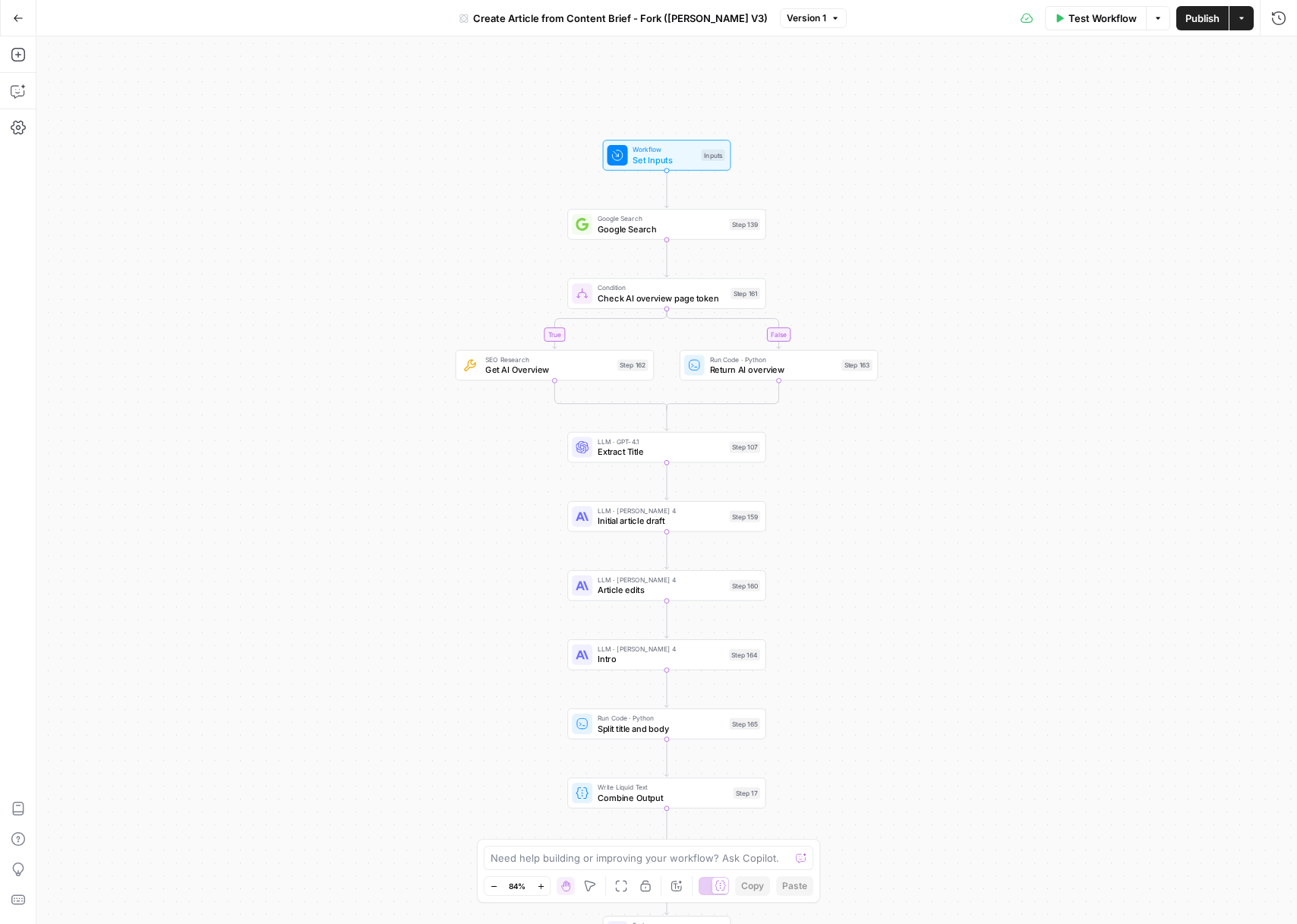
click at [670, 154] on span "Set Inputs" at bounding box center [664, 160] width 63 height 13
click at [1126, 121] on Kit "Brand Kit" at bounding box center [1153, 122] width 242 height 15
click at [1122, 121] on Kit "Brand Kit" at bounding box center [1153, 122] width 242 height 15
click at [1084, 25] on span "Test Workflow" at bounding box center [1102, 18] width 68 height 15
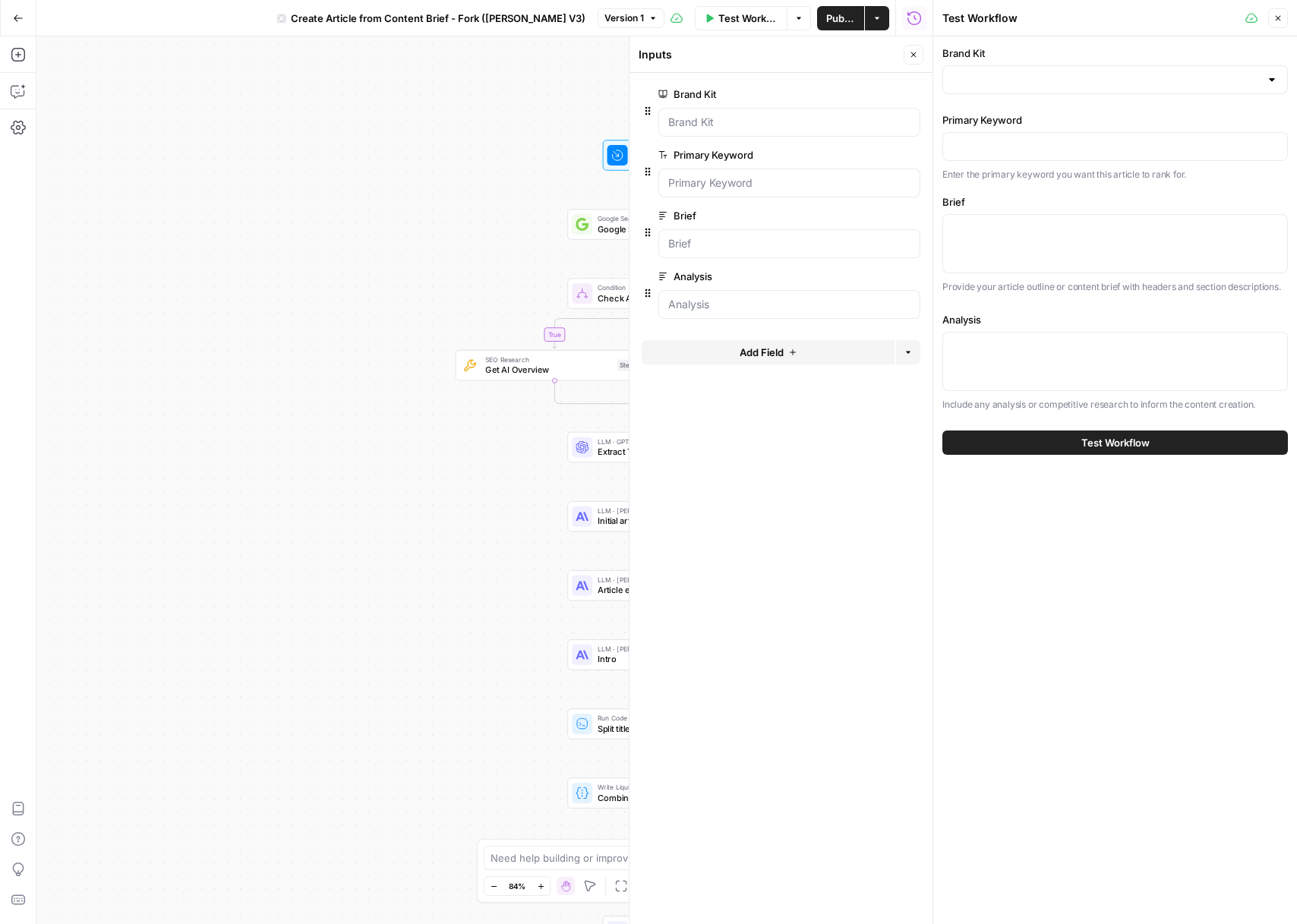
click at [1021, 88] on div at bounding box center [1115, 80] width 346 height 29
click at [1002, 135] on div "ID: 14019" at bounding box center [1115, 132] width 319 height 14
type input "Toma"
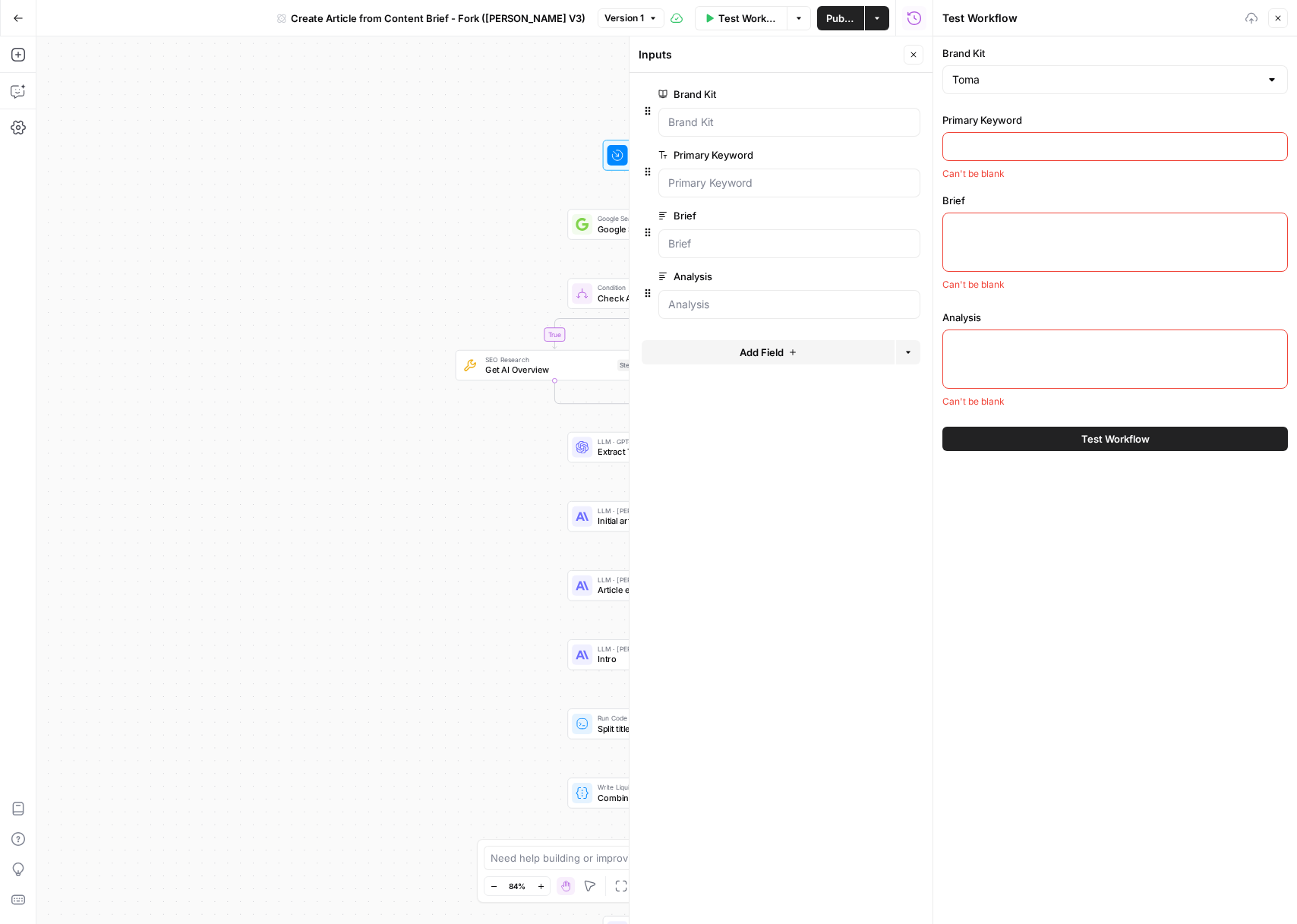
click at [1005, 151] on input "Primary Keyword" at bounding box center [1115, 147] width 326 height 15
click at [985, 149] on input "Primary Keyword" at bounding box center [1115, 147] width 326 height 15
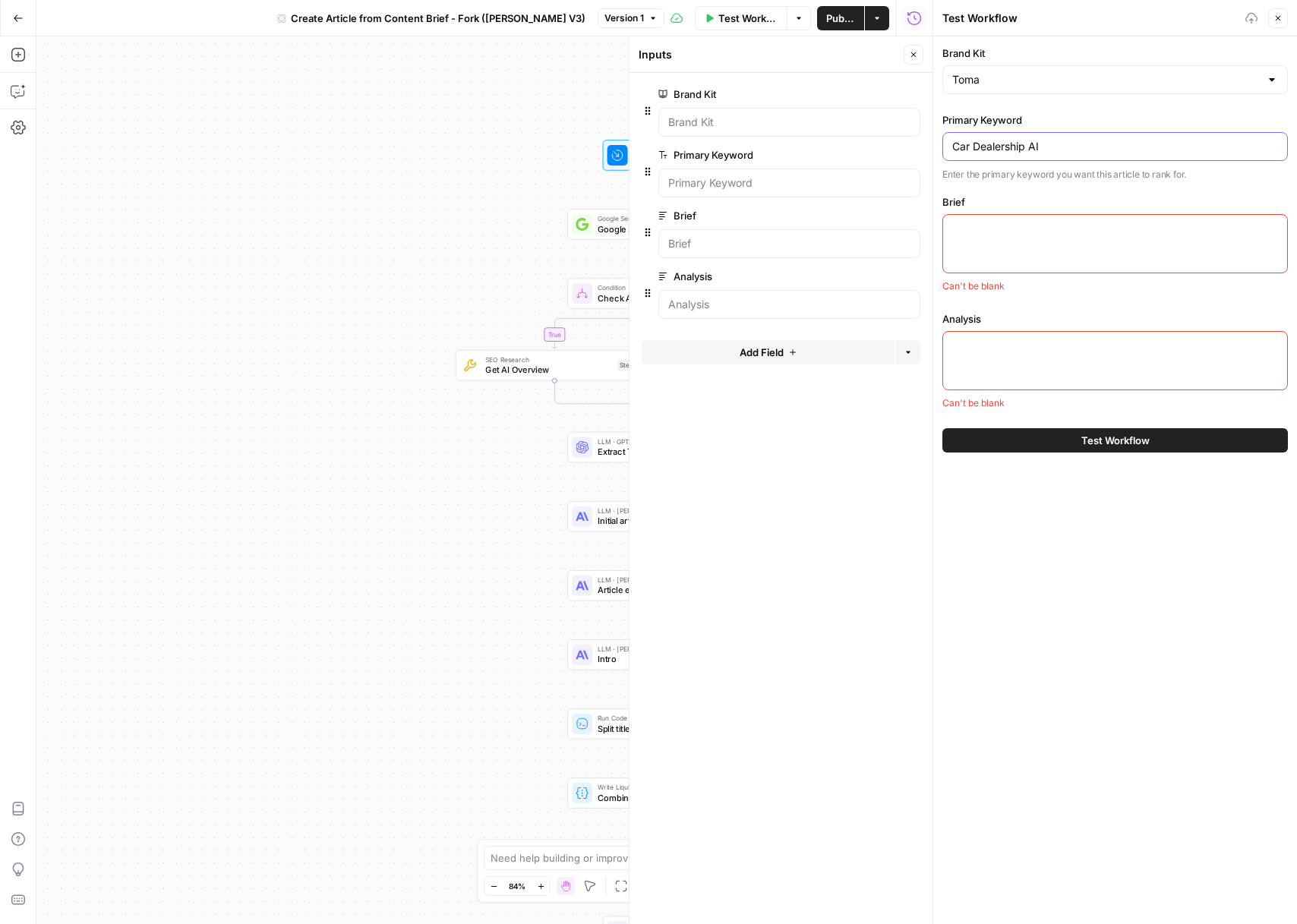
type input "Car Dealership AI"
click at [975, 247] on div at bounding box center [1115, 243] width 346 height 59
click at [1279, 22] on icon "button" at bounding box center [1278, 18] width 9 height 9
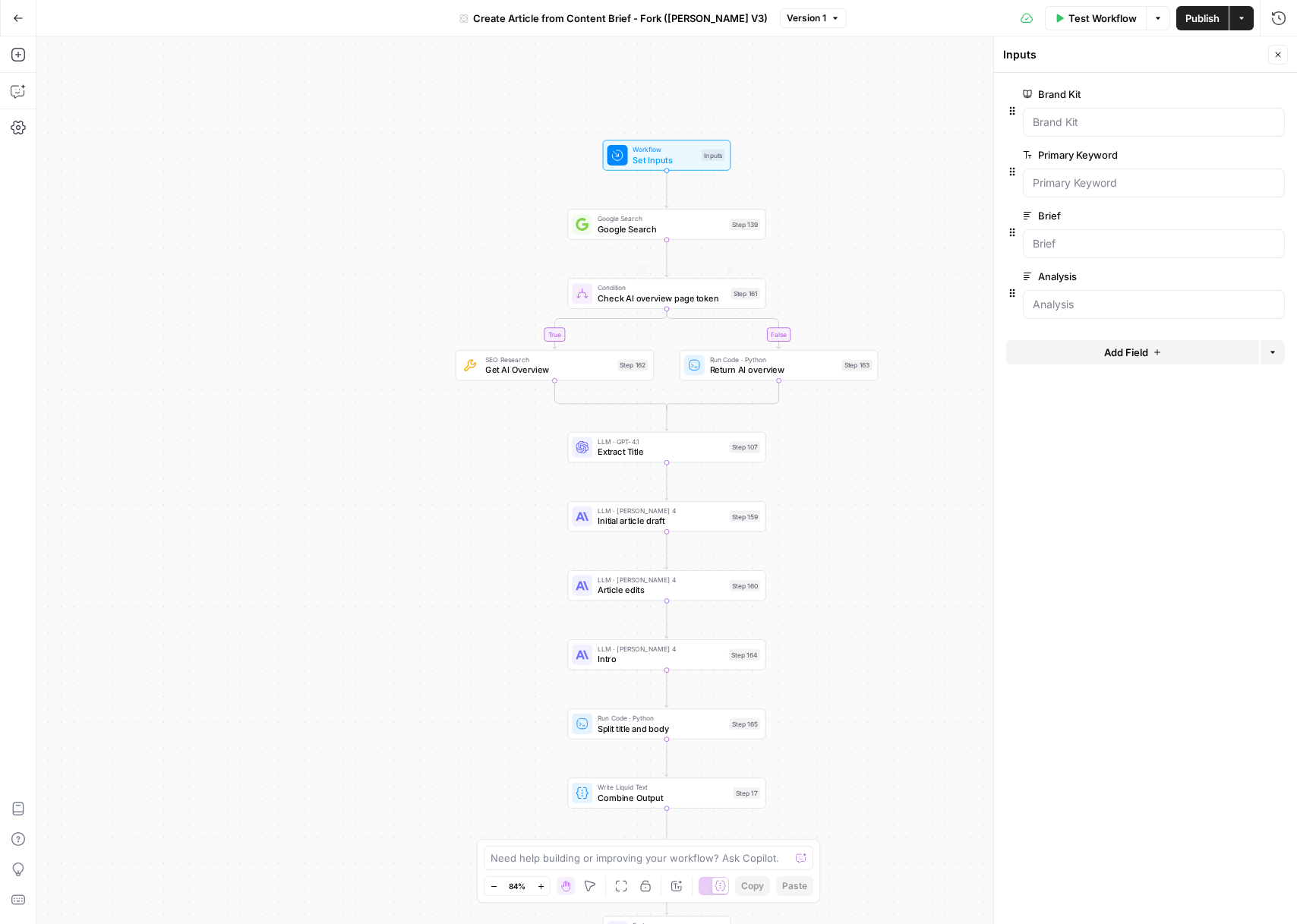
click at [673, 302] on span "Check AI overview page token" at bounding box center [661, 298] width 128 height 13
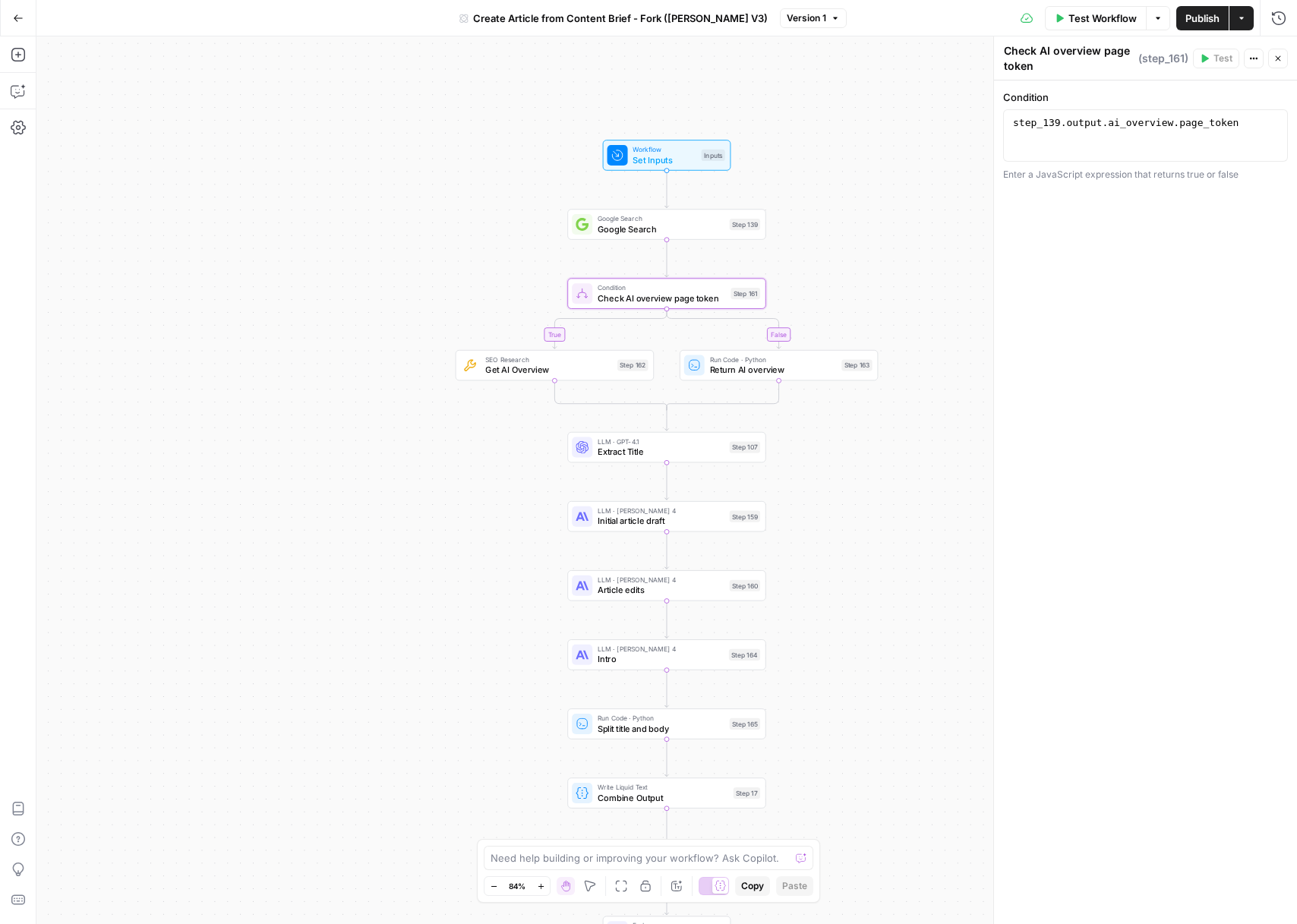
click at [1275, 54] on icon "button" at bounding box center [1278, 58] width 9 height 9
click at [658, 152] on span "Workflow" at bounding box center [664, 149] width 63 height 10
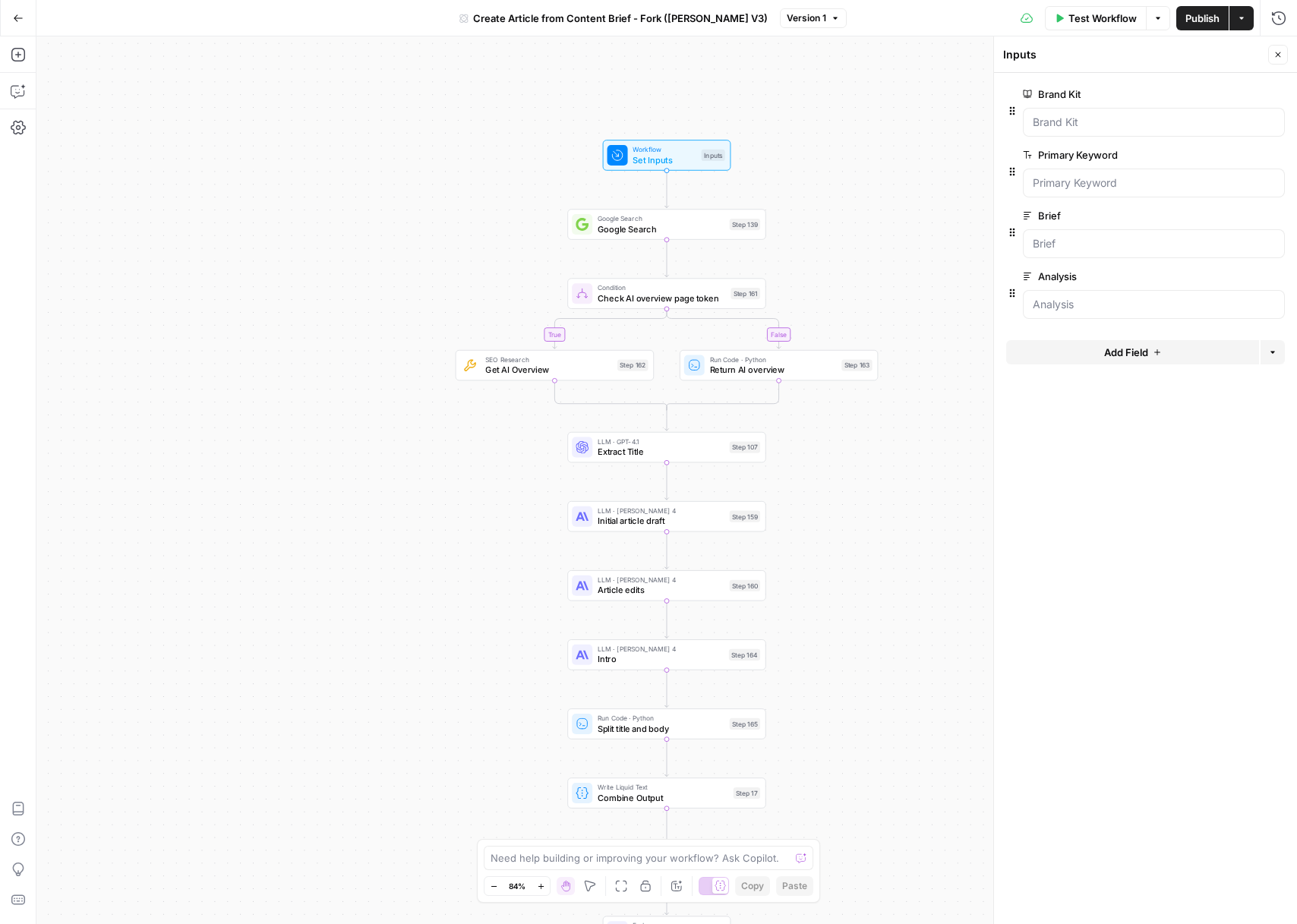
click at [640, 225] on span "Google Search" at bounding box center [660, 229] width 127 height 13
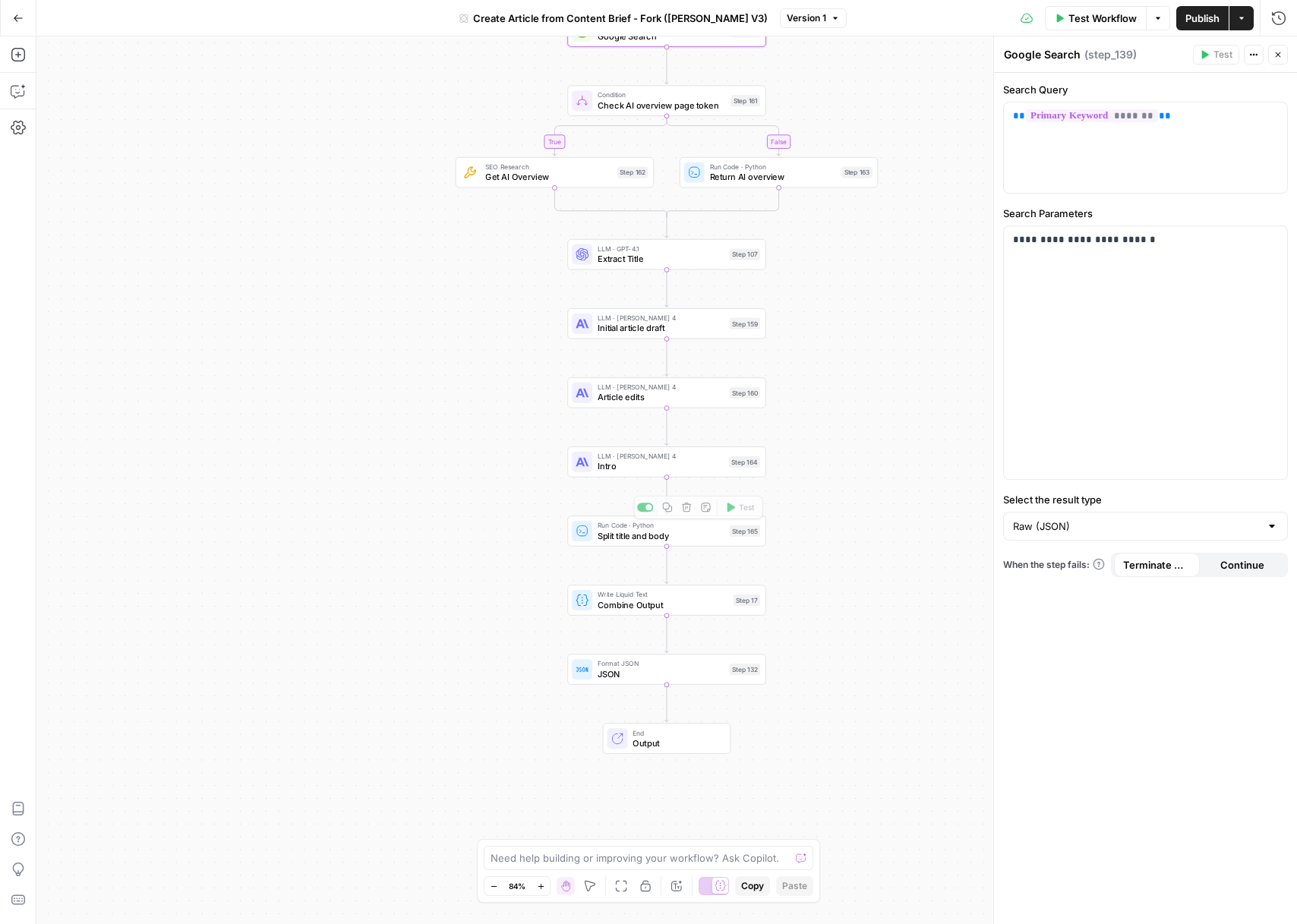
click at [408, 540] on div "true false Workflow Set Inputs Inputs Google Search Google Search Step 139 Cond…" at bounding box center [666, 480] width 1260 height 888
click at [23, 50] on icon "button" at bounding box center [18, 55] width 15 height 15
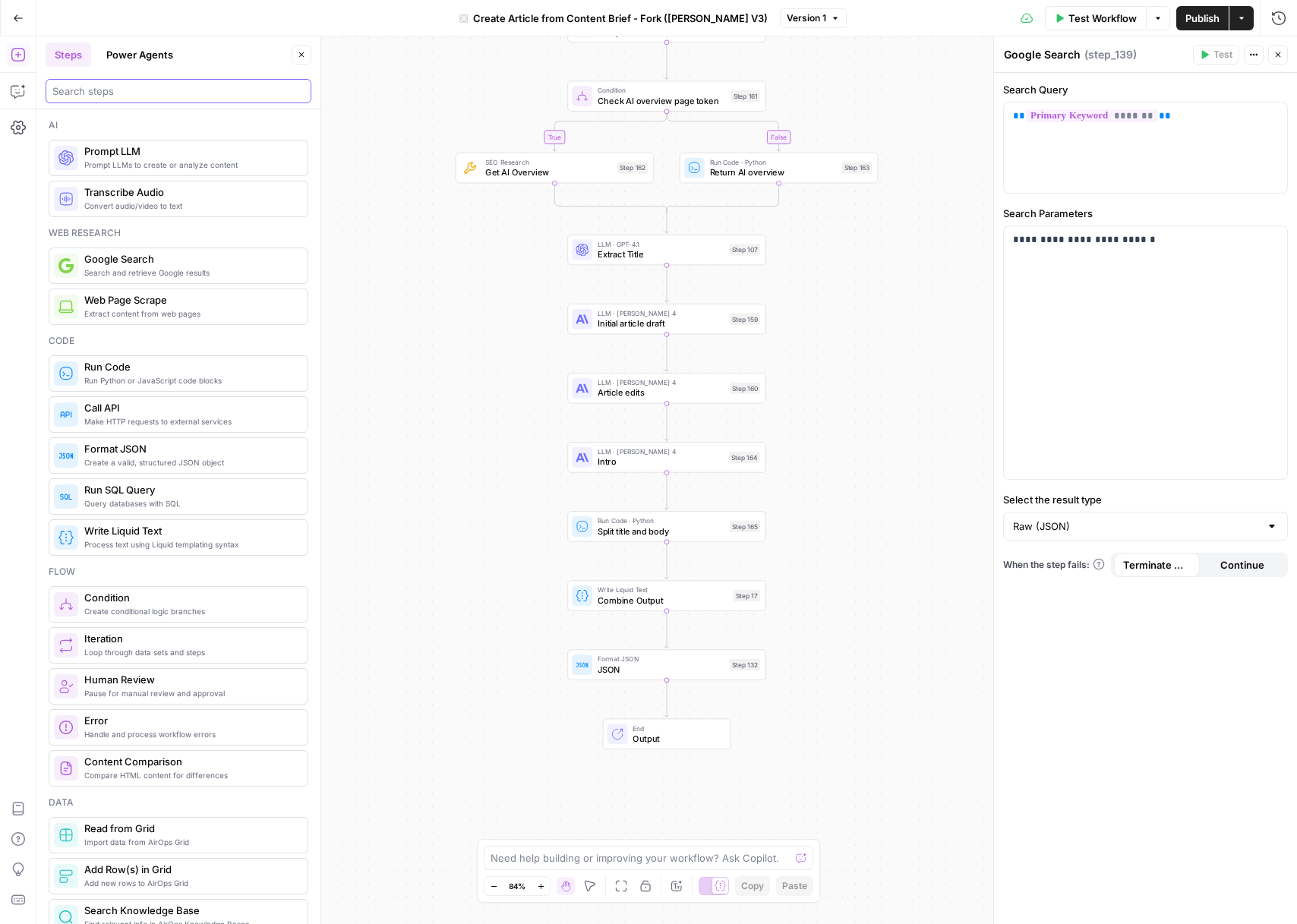
click at [167, 97] on input "search" at bounding box center [178, 91] width 252 height 15
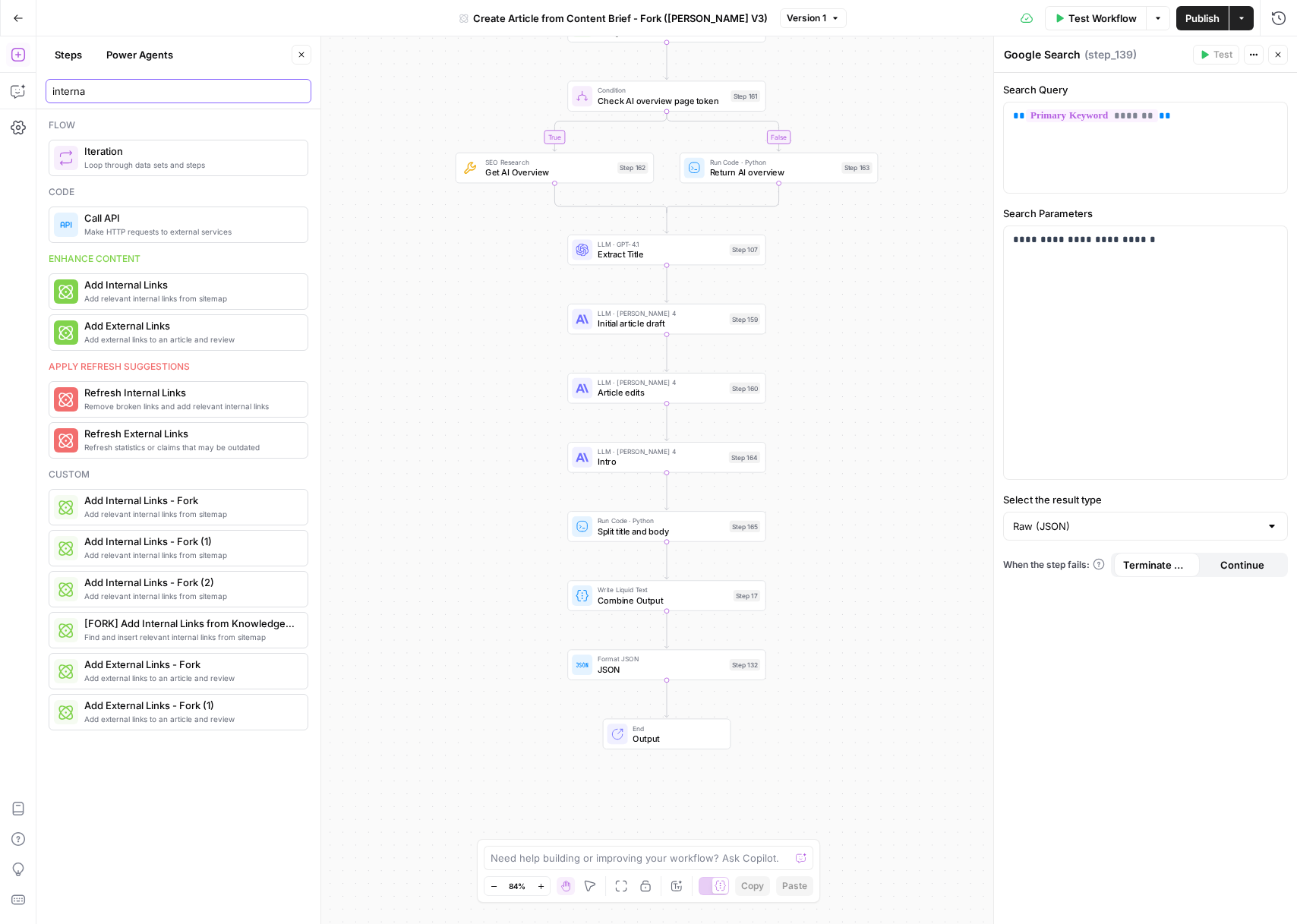
type input "interna"
click at [1278, 59] on button "Close" at bounding box center [1278, 55] width 20 height 20
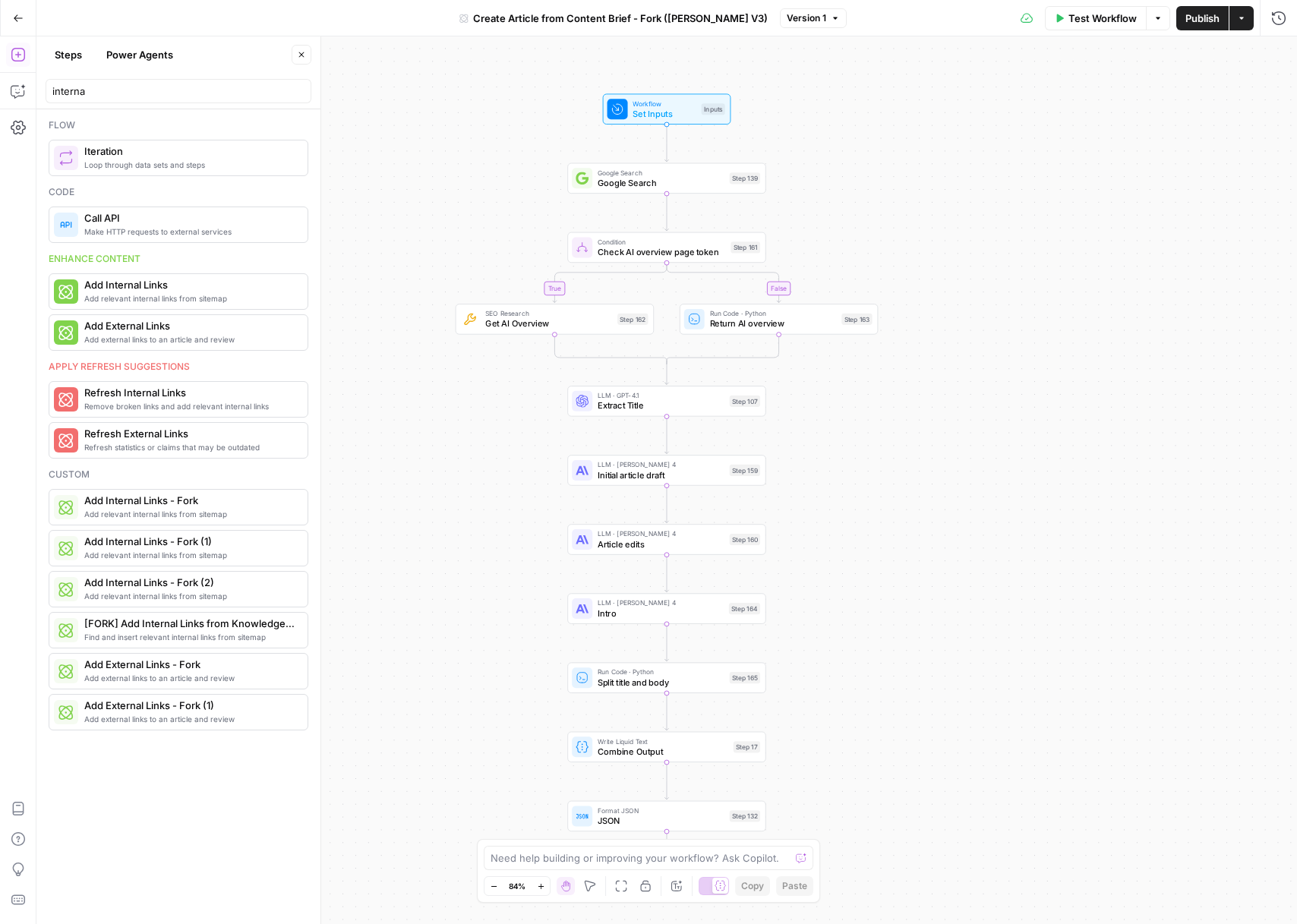
click at [685, 189] on div "Google Search Google Search Step 139 Copy step Delete step Add Note Test" at bounding box center [667, 179] width 198 height 31
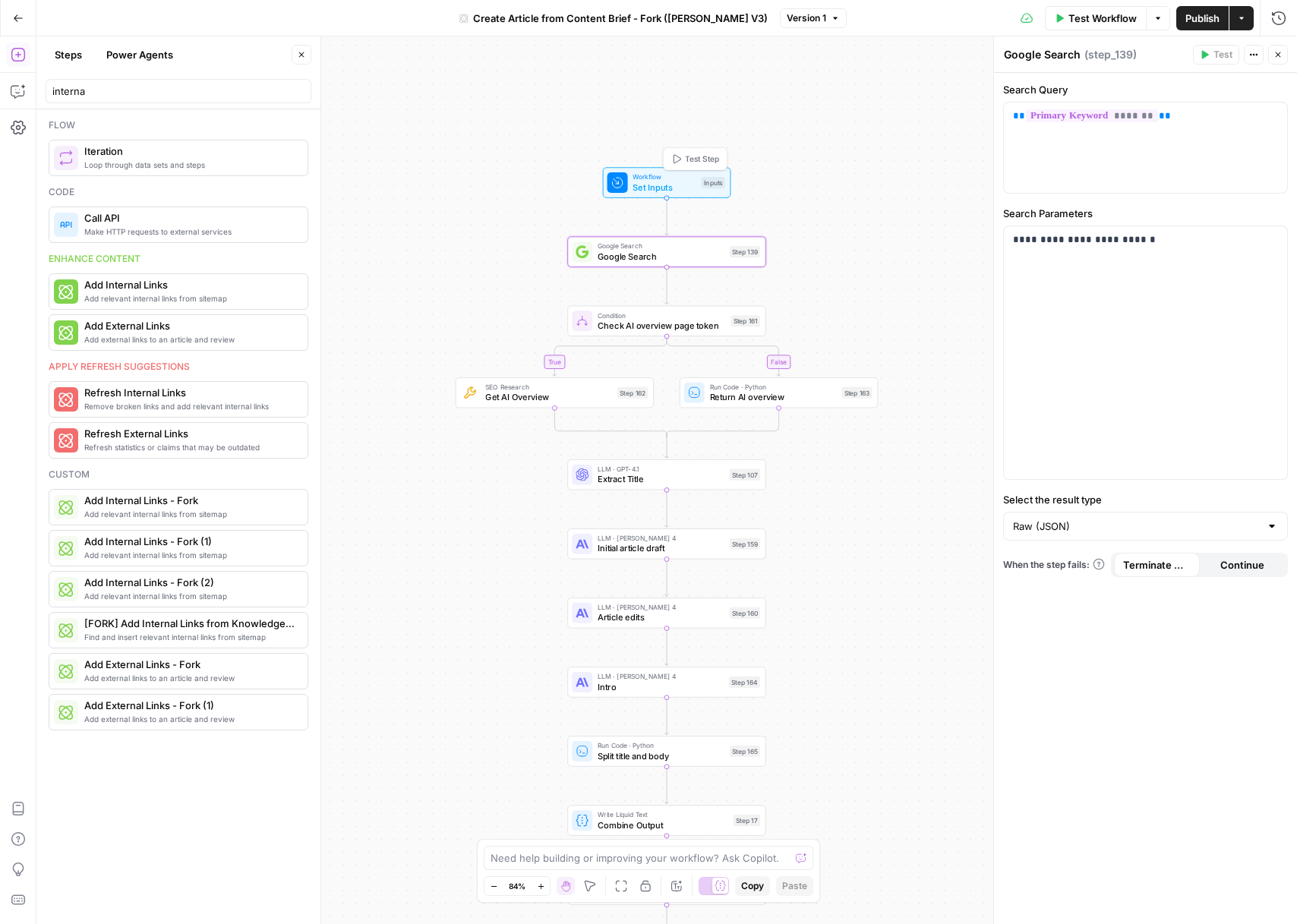
click at [678, 181] on span "Set Inputs" at bounding box center [664, 187] width 63 height 13
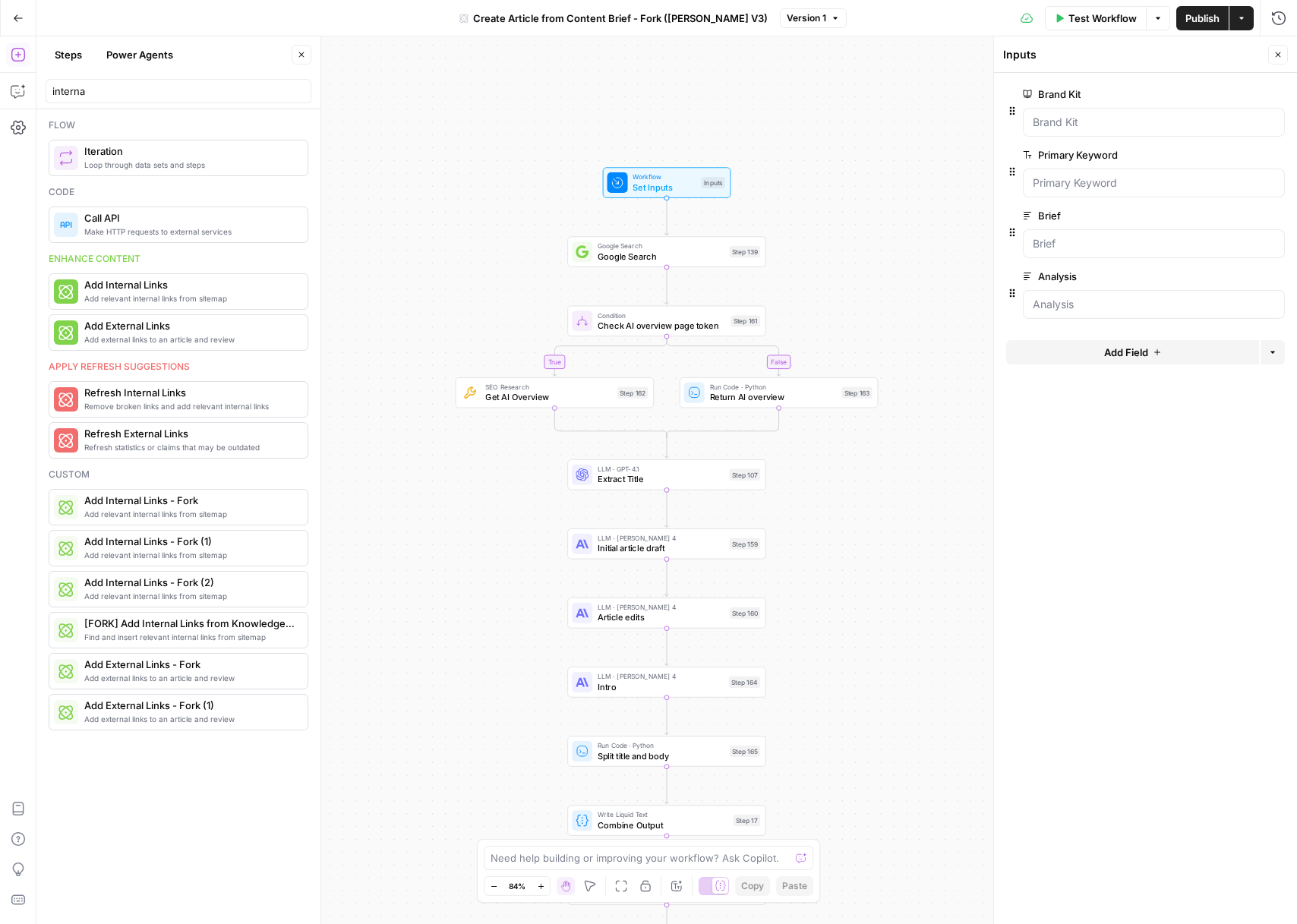
click at [1097, 20] on span "Test Workflow" at bounding box center [1102, 18] width 68 height 15
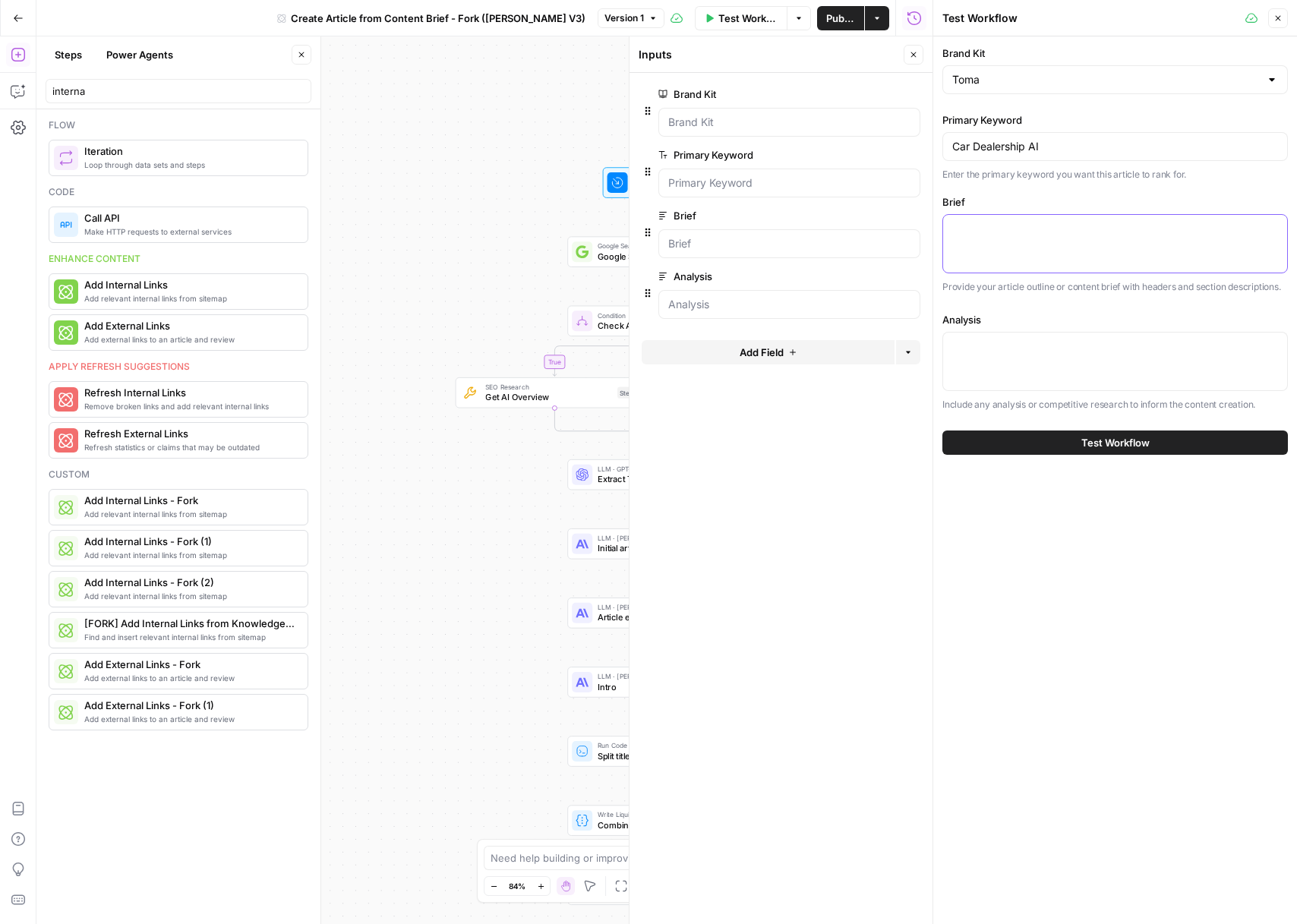
click at [1015, 229] on textarea "Brief" at bounding box center [1115, 229] width 326 height 15
type textarea "/"
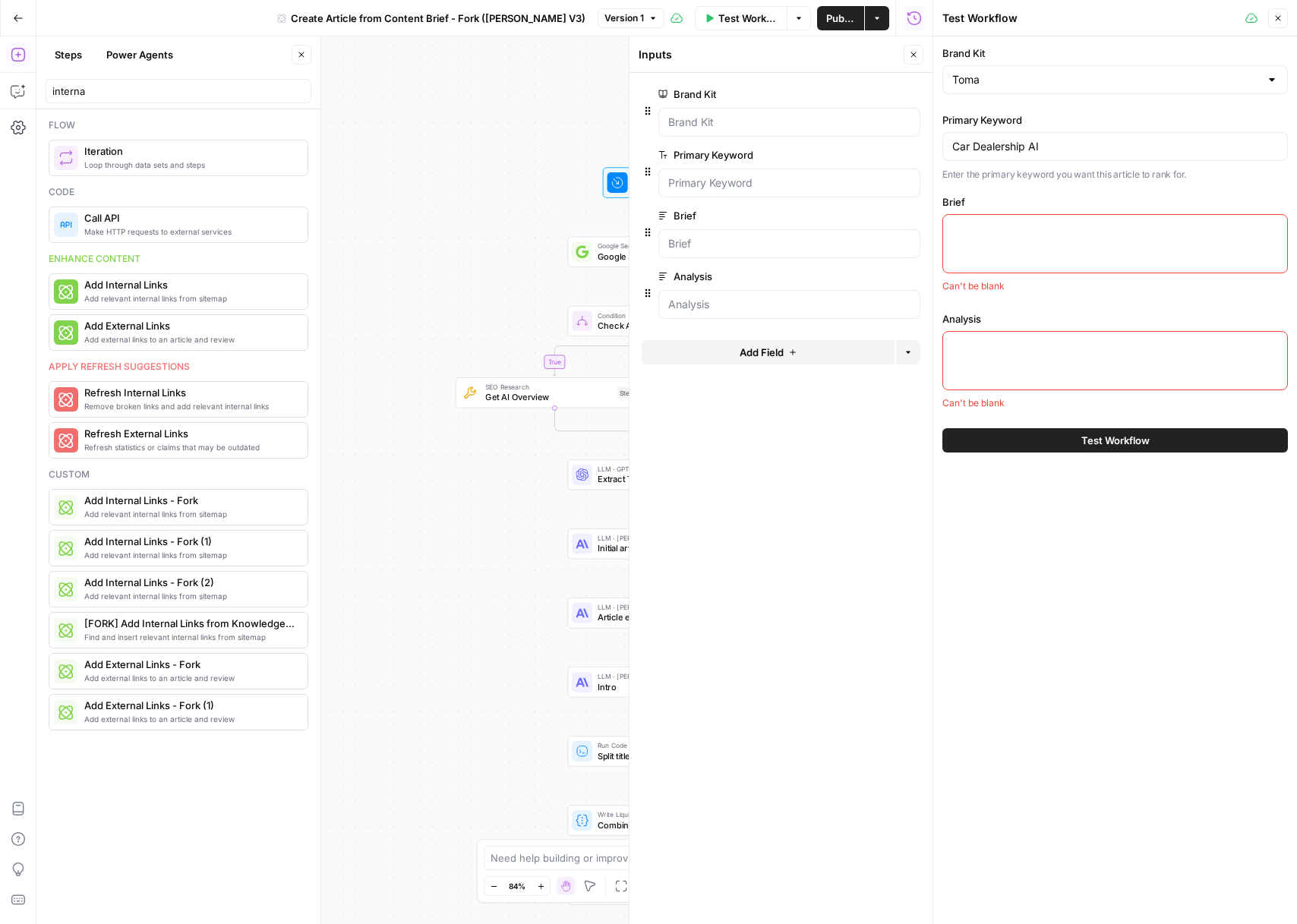
type textarea "/"
click at [1277, 19] on icon "button" at bounding box center [1278, 18] width 9 height 9
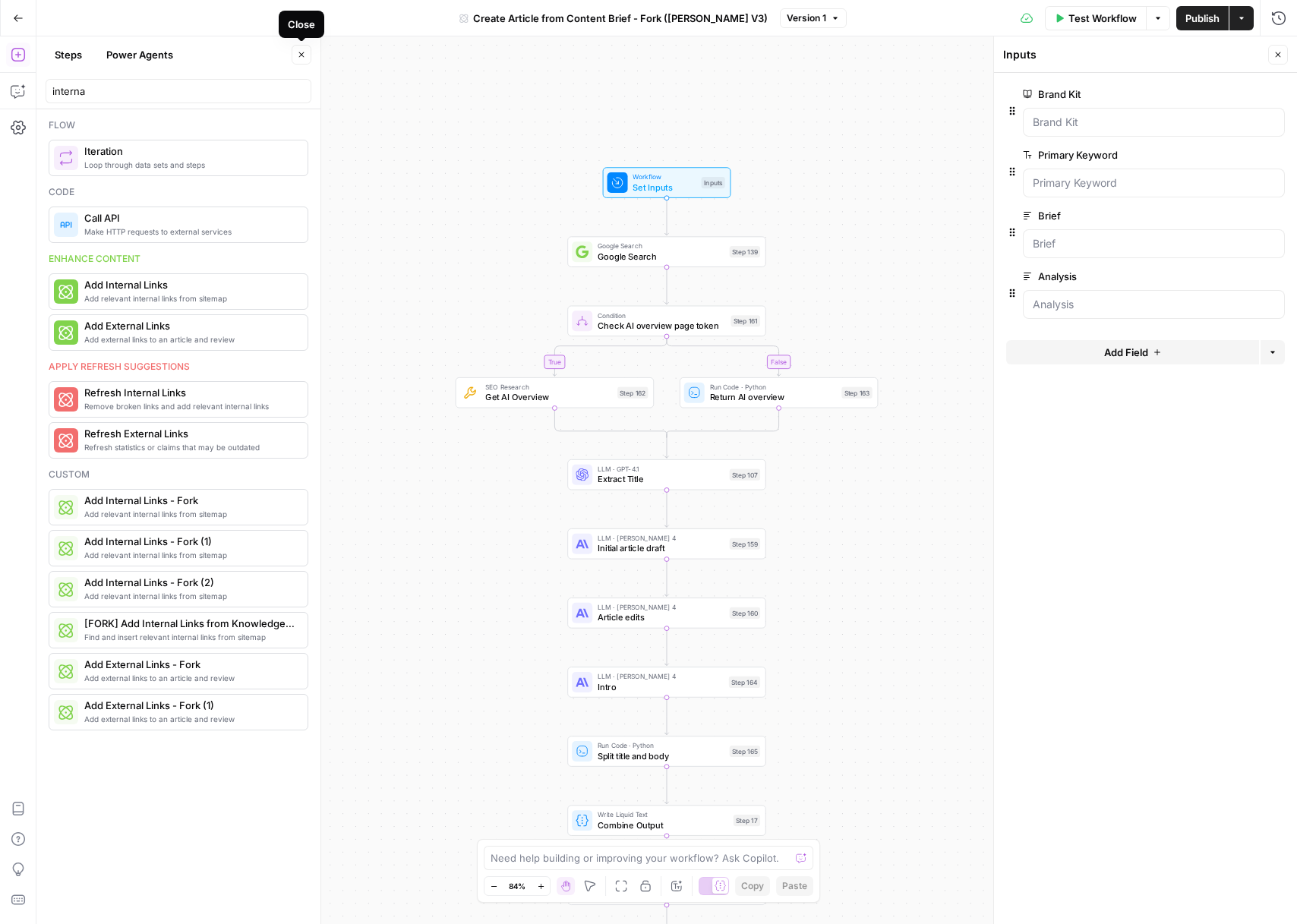
click at [303, 58] on icon "button" at bounding box center [302, 55] width 9 height 9
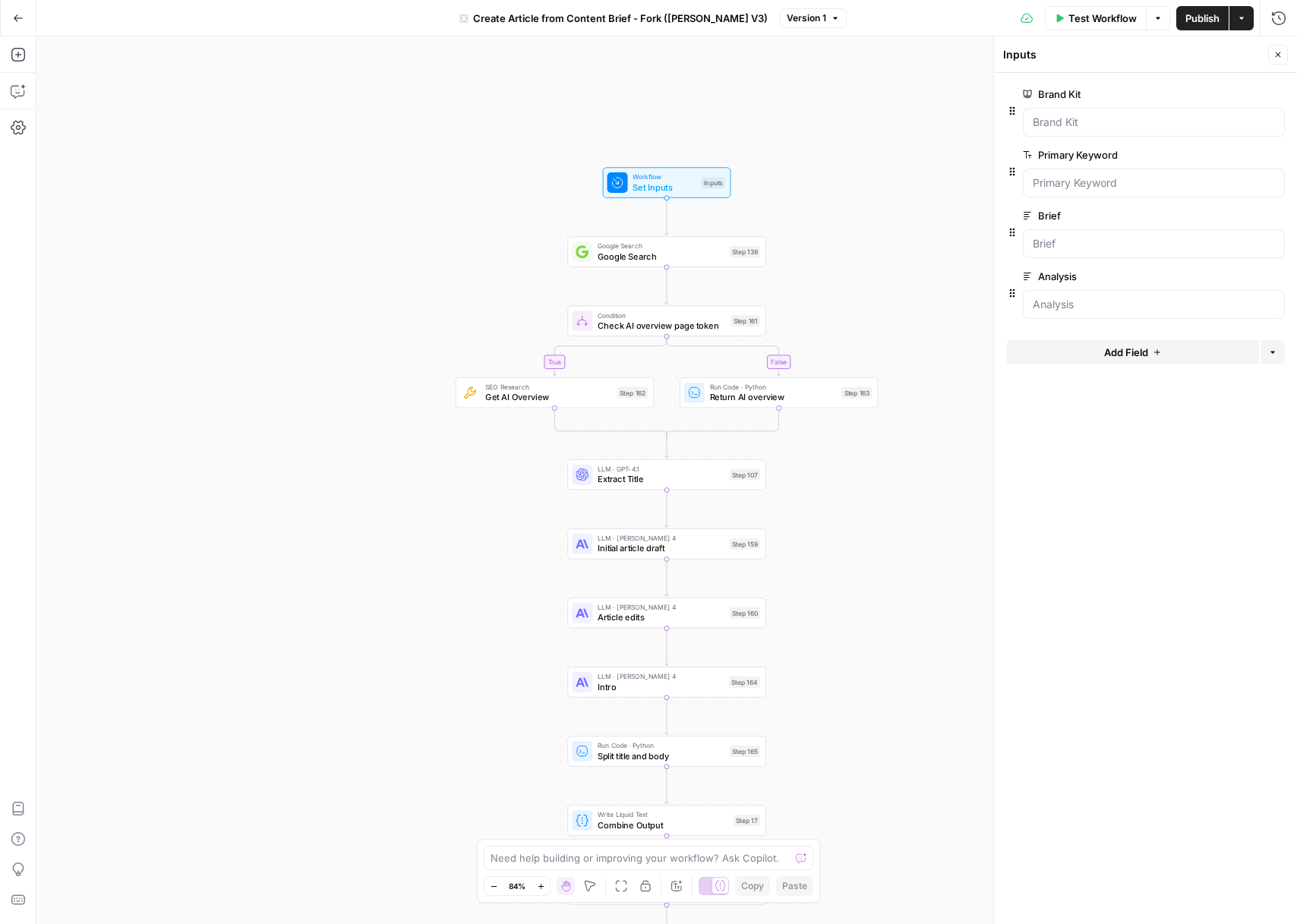
click at [484, 244] on div "true false Workflow Set Inputs Inputs Google Search Google Search Step 139 Cond…" at bounding box center [666, 480] width 1260 height 888
click at [1280, 20] on icon "button" at bounding box center [1279, 18] width 14 height 14
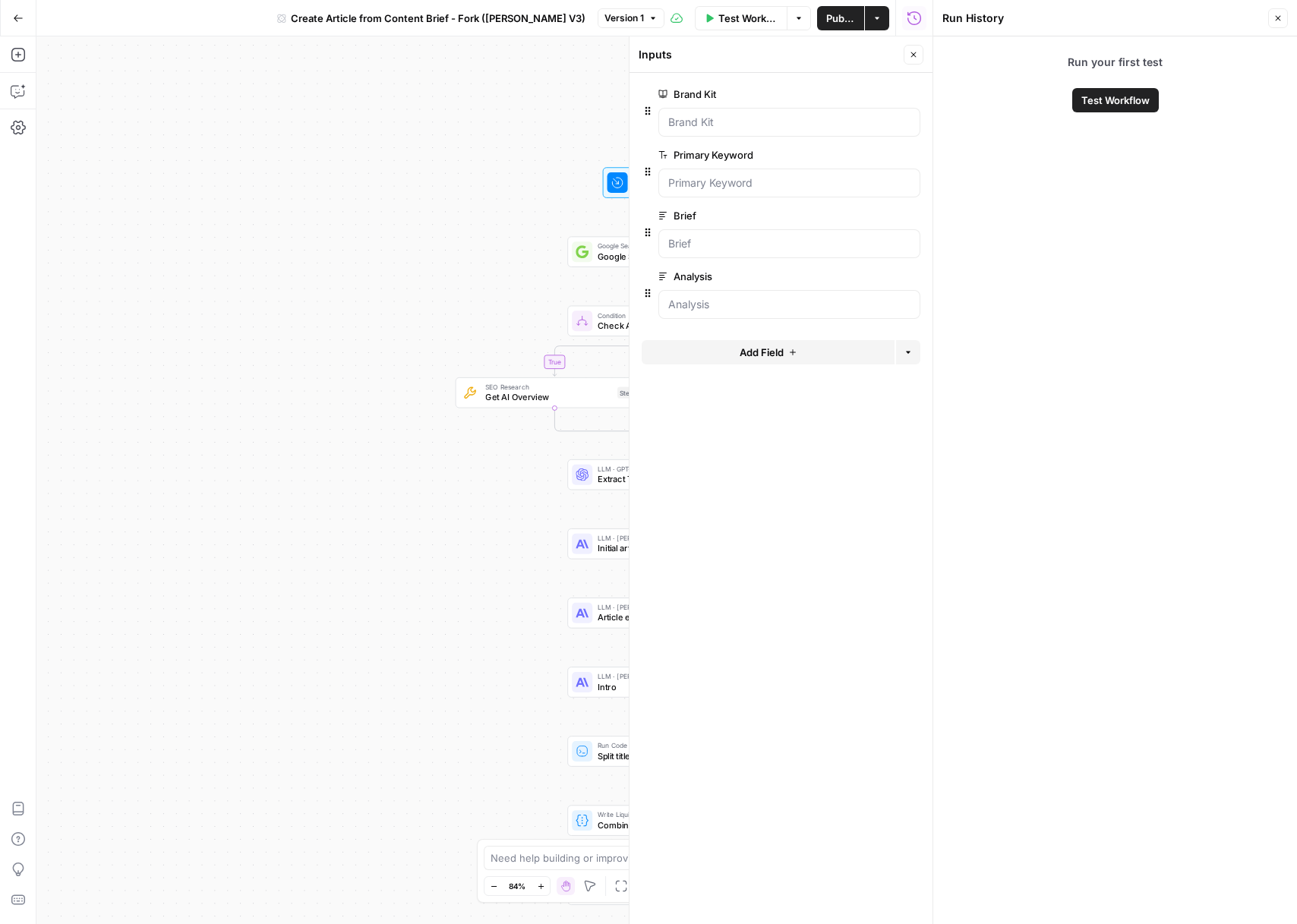
click at [1280, 20] on icon "button" at bounding box center [1278, 18] width 9 height 9
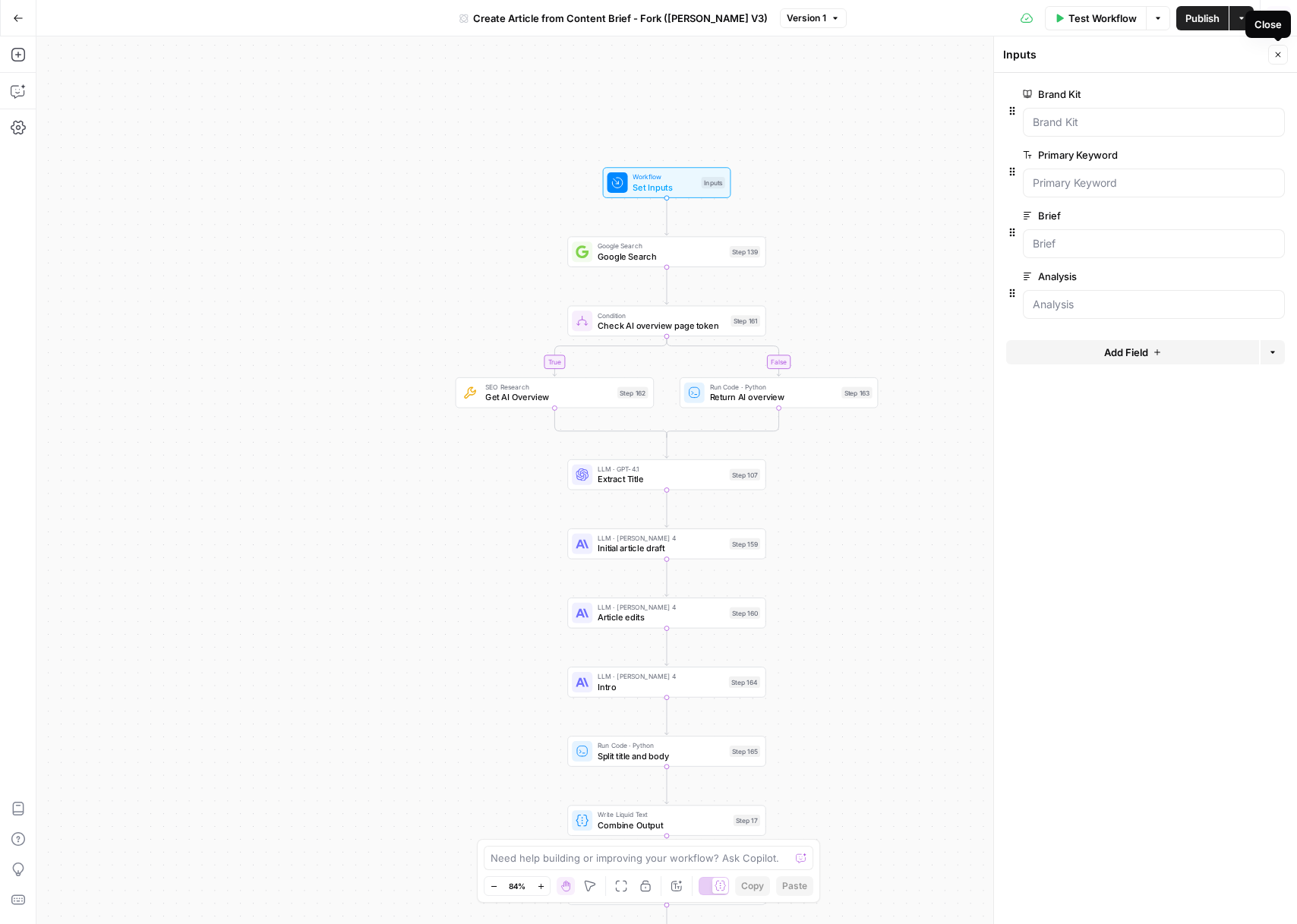
click at [1280, 55] on icon "button" at bounding box center [1278, 55] width 9 height 9
click at [696, 327] on span "Check AI overview page token" at bounding box center [661, 325] width 128 height 13
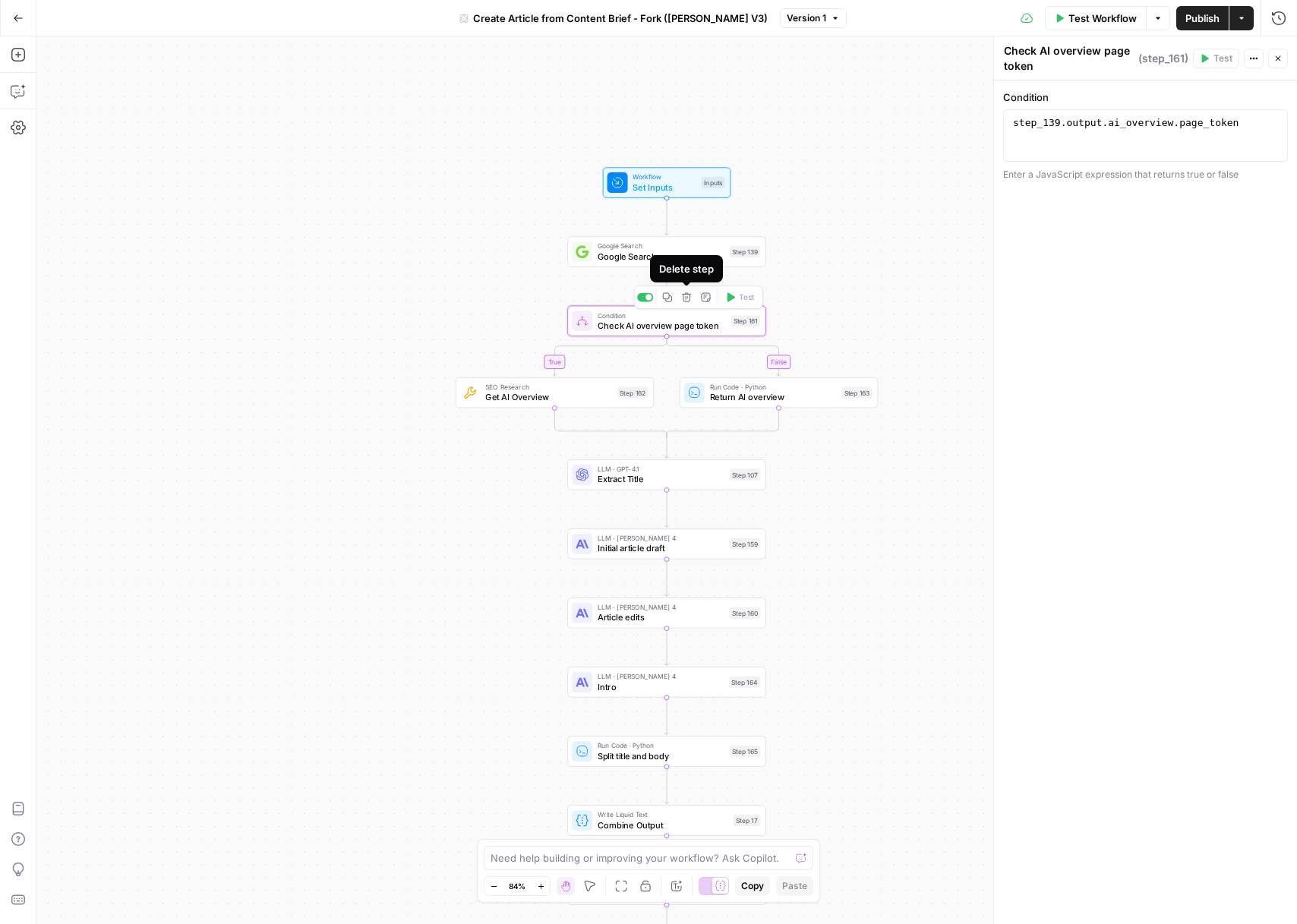
click at [687, 300] on icon "button" at bounding box center [686, 297] width 10 height 10
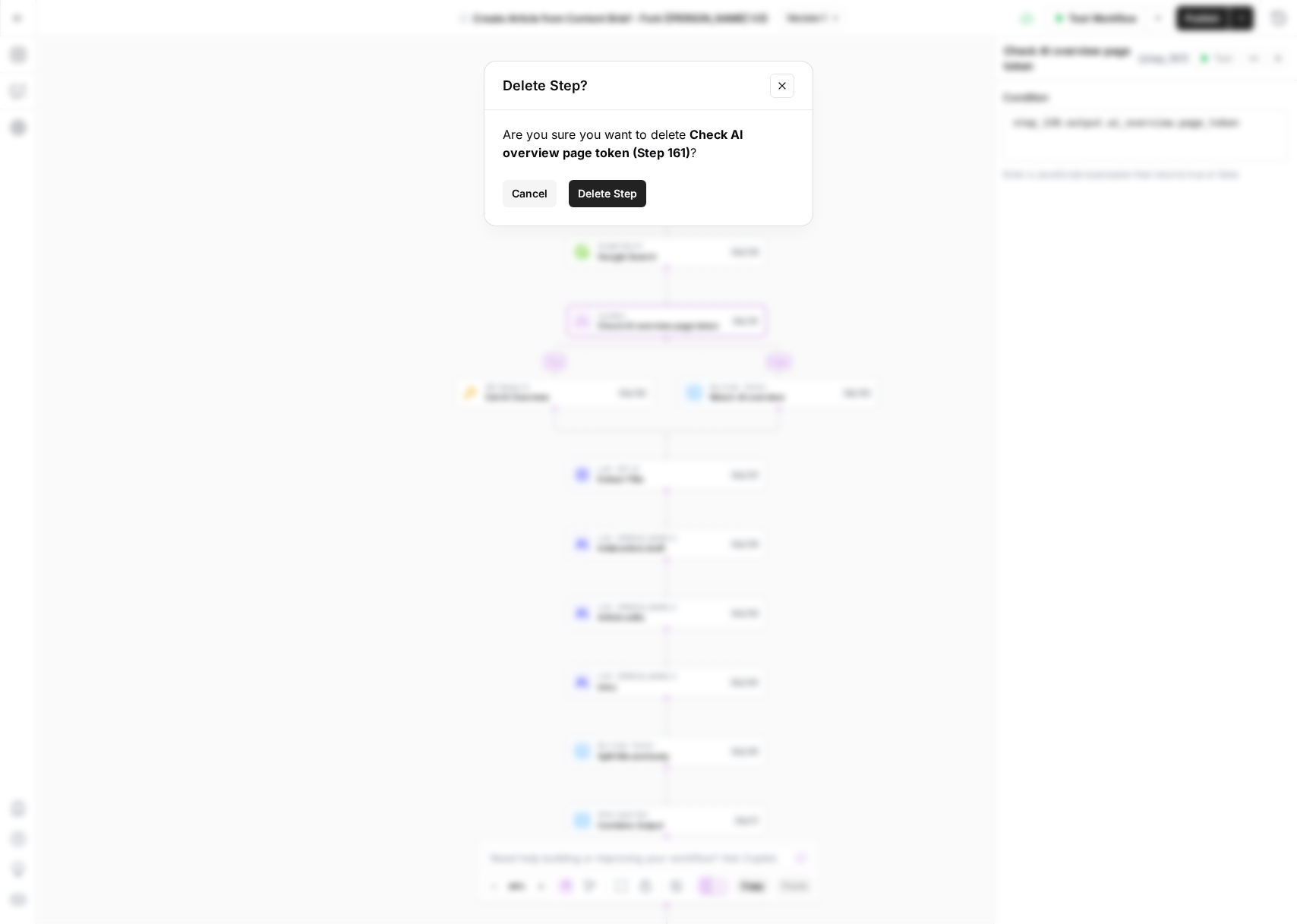
click at [614, 191] on span "Delete Step" at bounding box center [607, 194] width 59 height 15
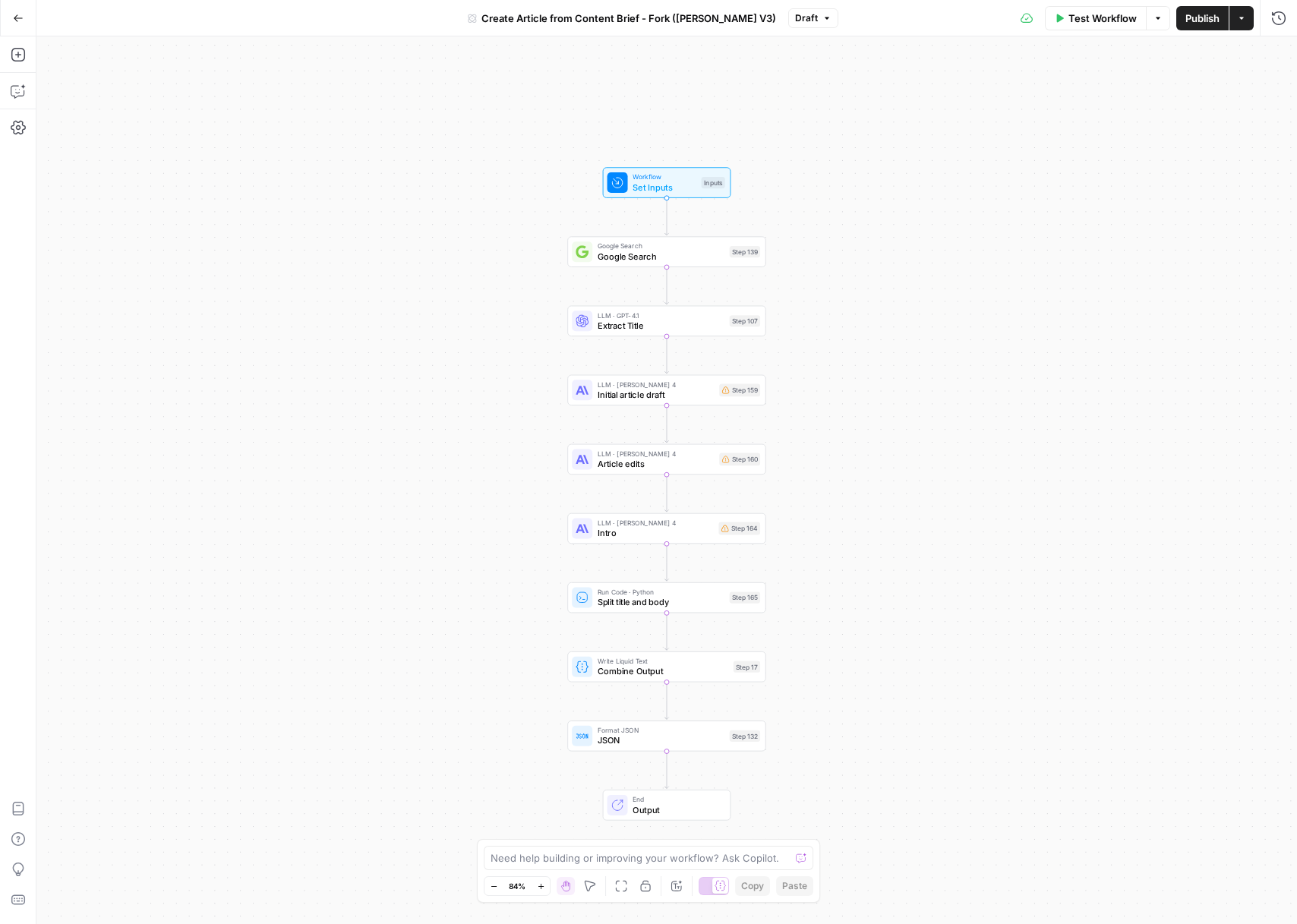
click at [449, 383] on div "Workflow Set Inputs Inputs Google Search Google Search Step 139 LLM · GPT-4.1 E…" at bounding box center [666, 480] width 1260 height 888
click at [1192, 22] on span "Publish" at bounding box center [1203, 18] width 34 height 15
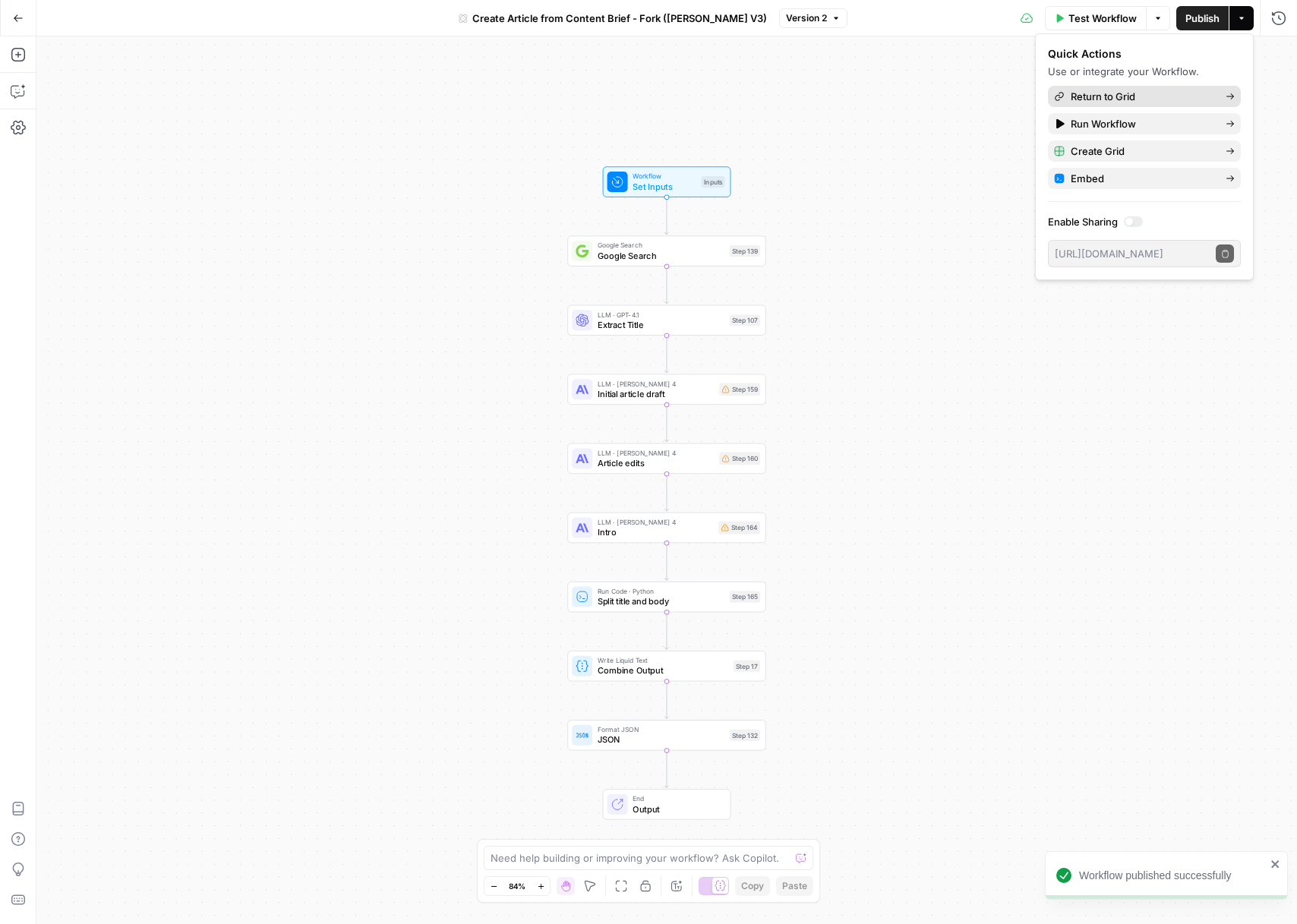
click at [1130, 99] on span "Return to Grid" at bounding box center [1142, 97] width 143 height 15
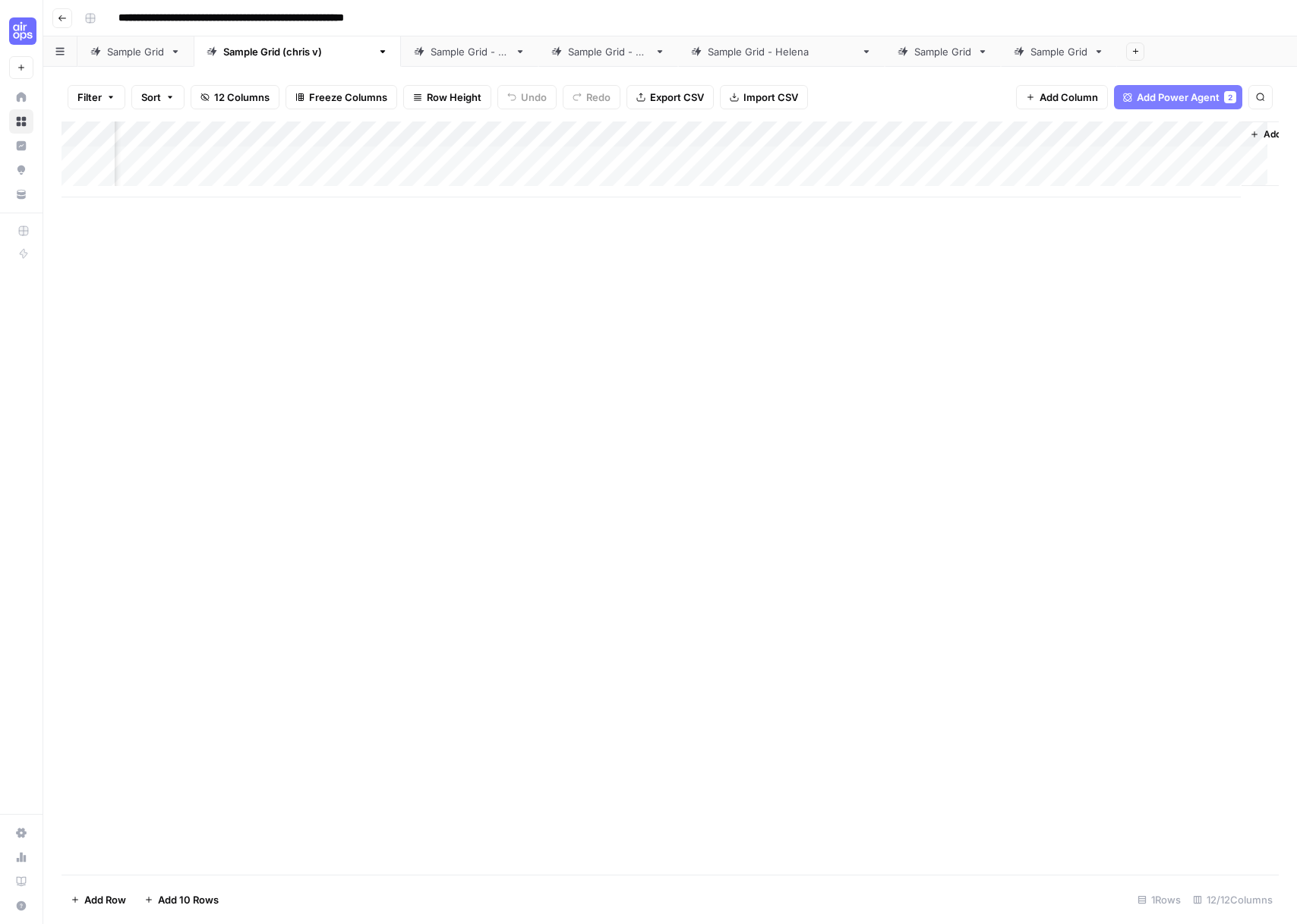
scroll to position [0, 935]
click at [896, 158] on div "Add Column" at bounding box center [670, 159] width 1217 height 76
click at [1015, 161] on div "Add Column" at bounding box center [670, 159] width 1217 height 76
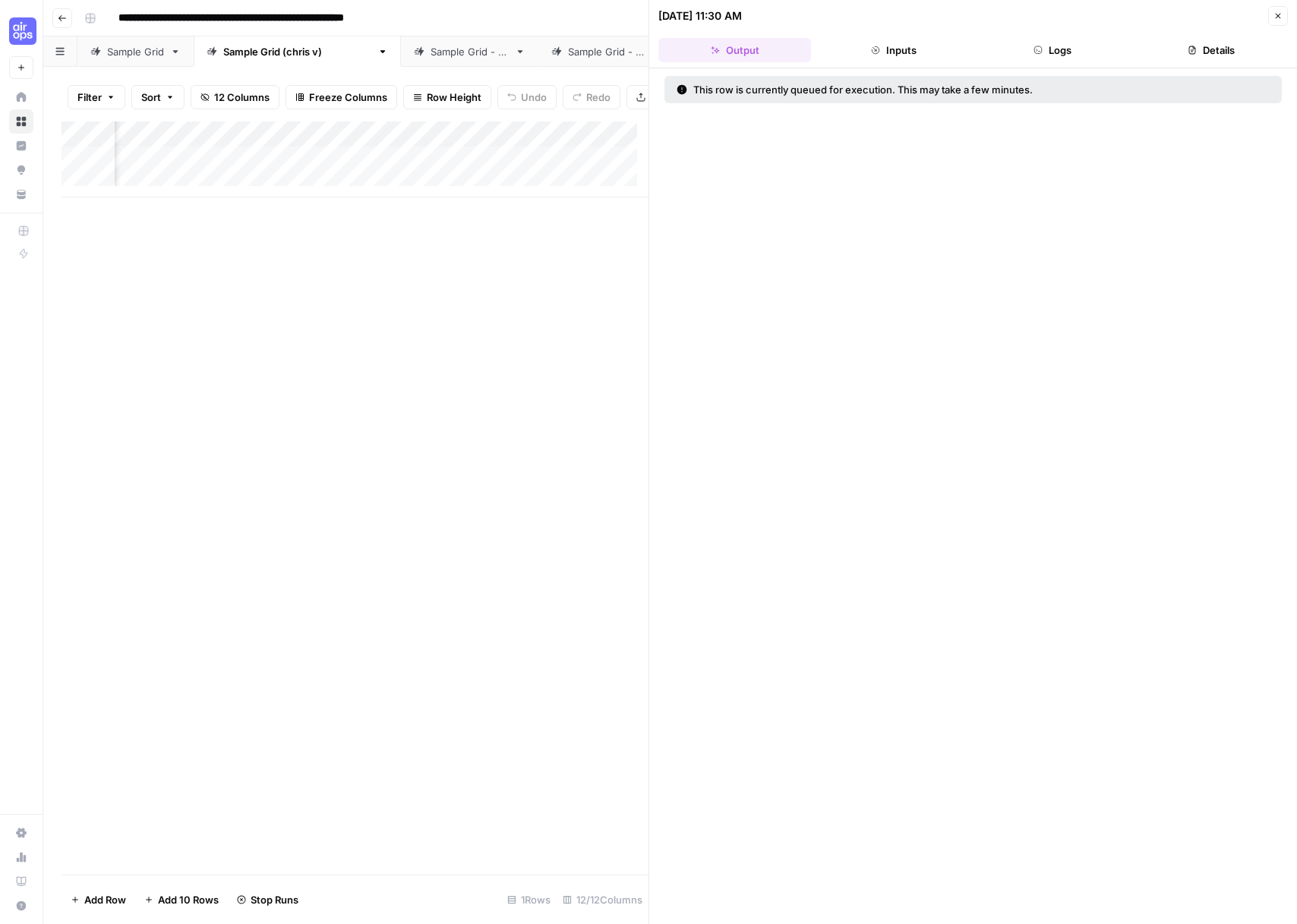
click at [1272, 19] on button "Close" at bounding box center [1278, 16] width 20 height 20
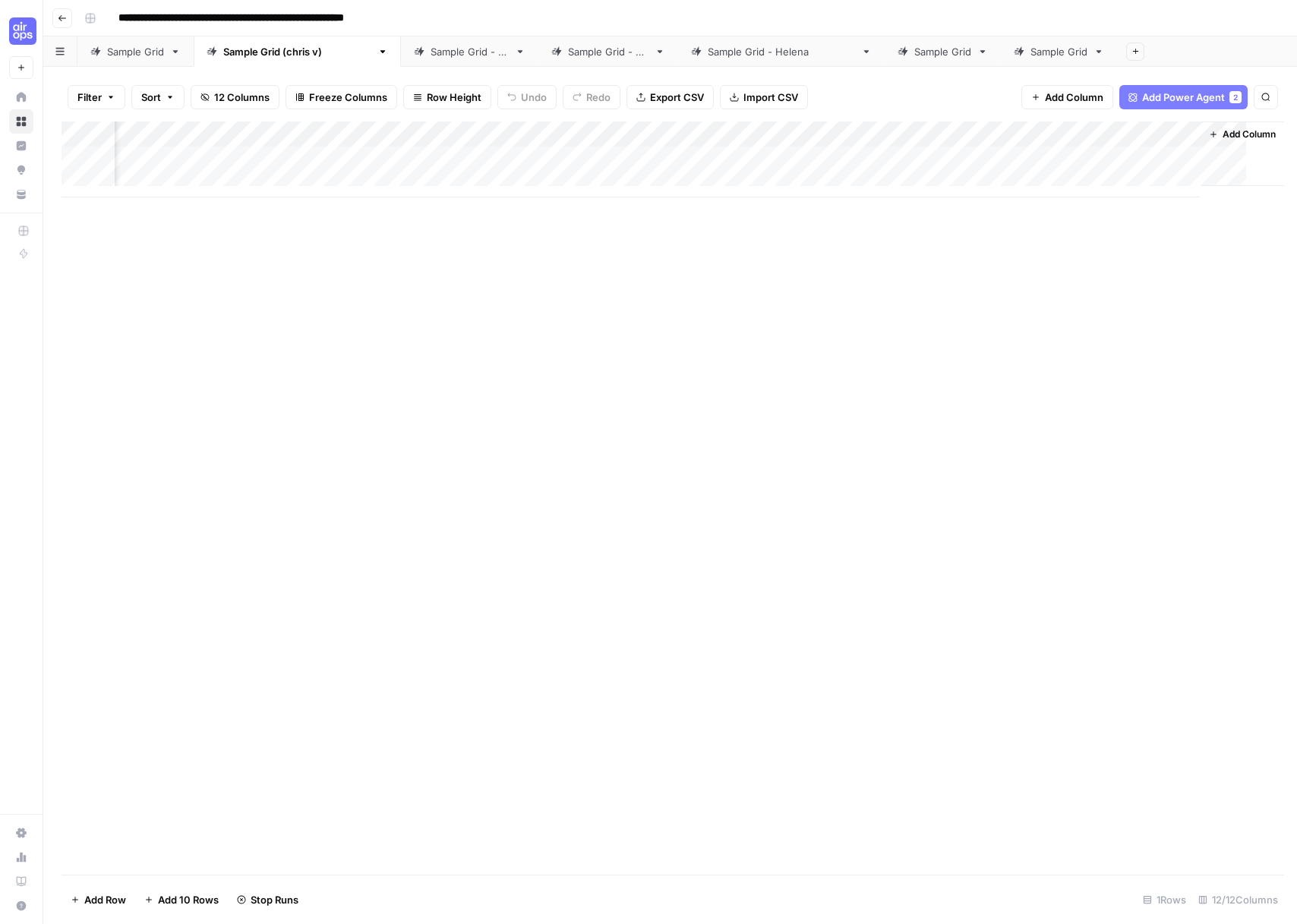
scroll to position [0, 924]
click at [915, 136] on div "Add Column" at bounding box center [670, 159] width 1217 height 76
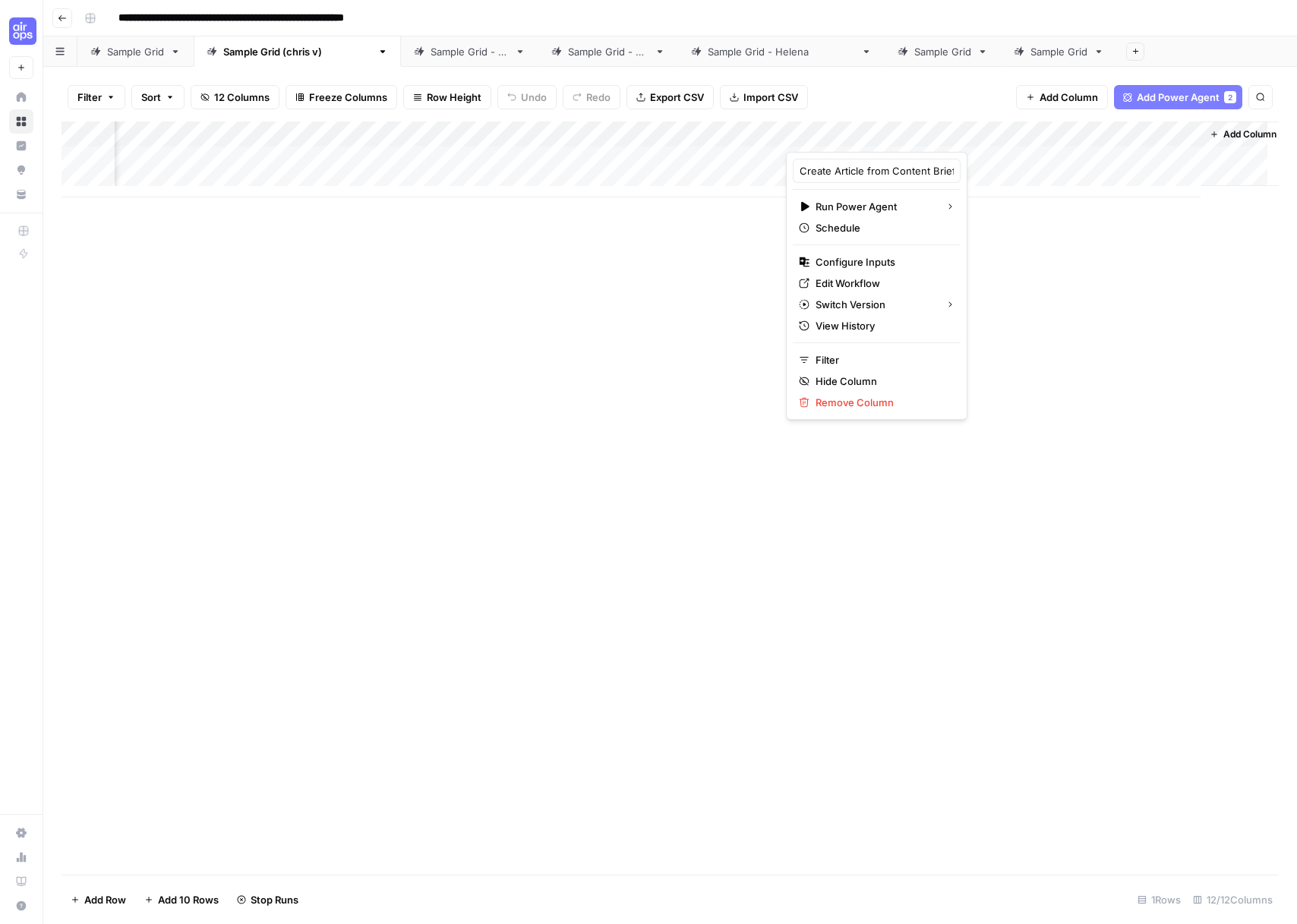
click at [917, 134] on div at bounding box center [925, 137] width 279 height 31
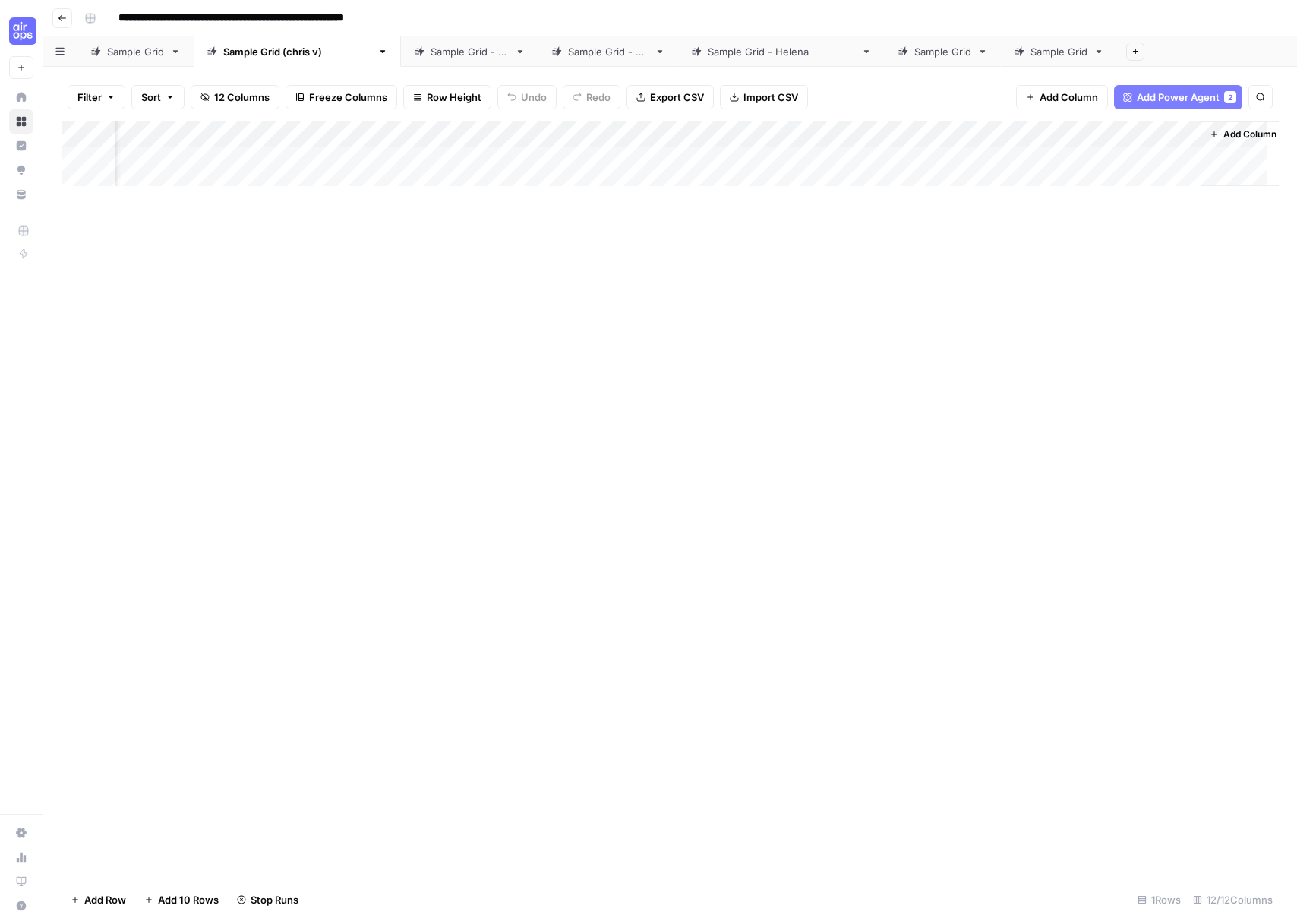
click at [1031, 303] on div "Add Column" at bounding box center [670, 498] width 1217 height 753
click at [925, 132] on div "Add Column" at bounding box center [670, 159] width 1217 height 76
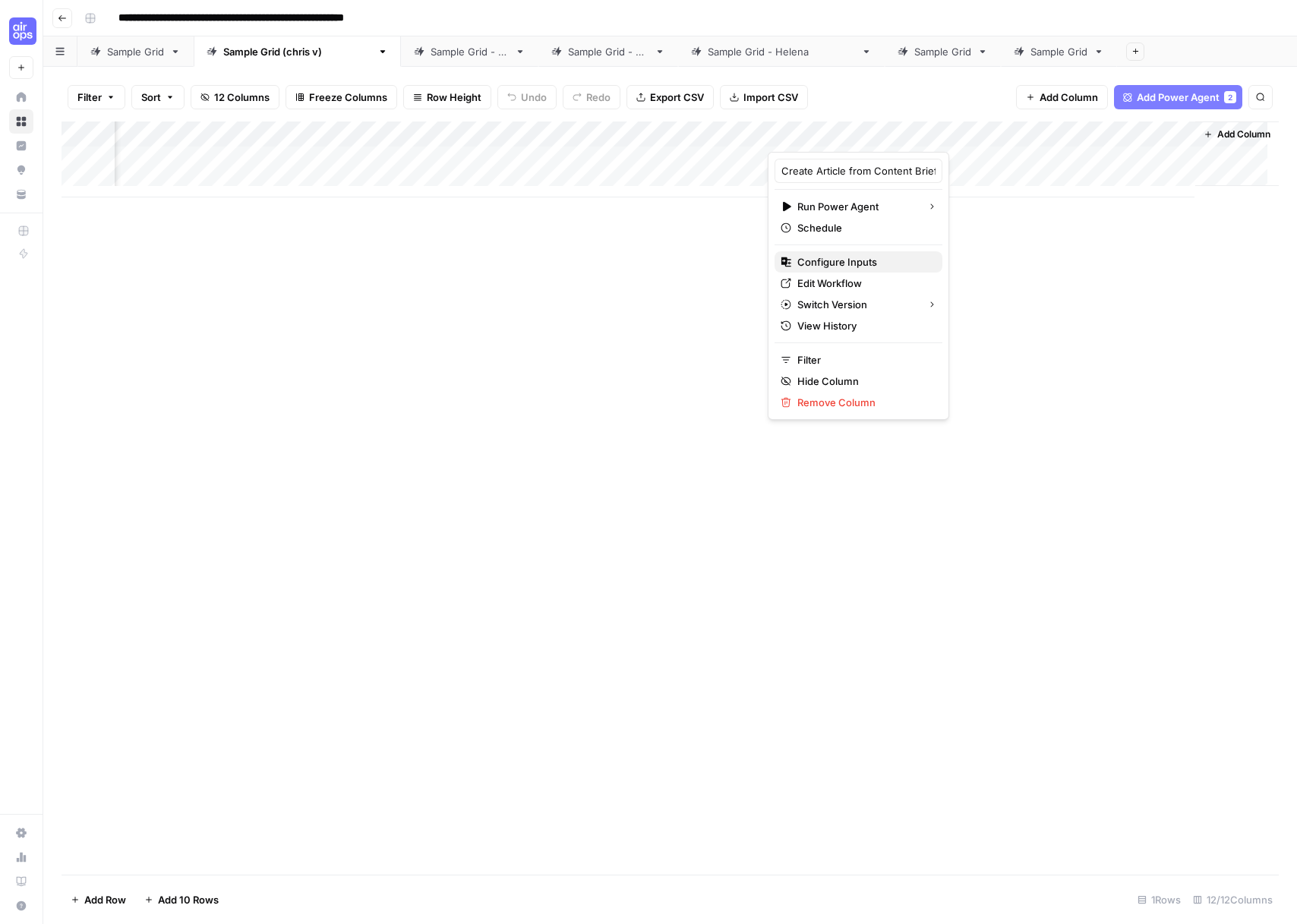
click at [851, 264] on span "Configure Inputs" at bounding box center [863, 262] width 133 height 15
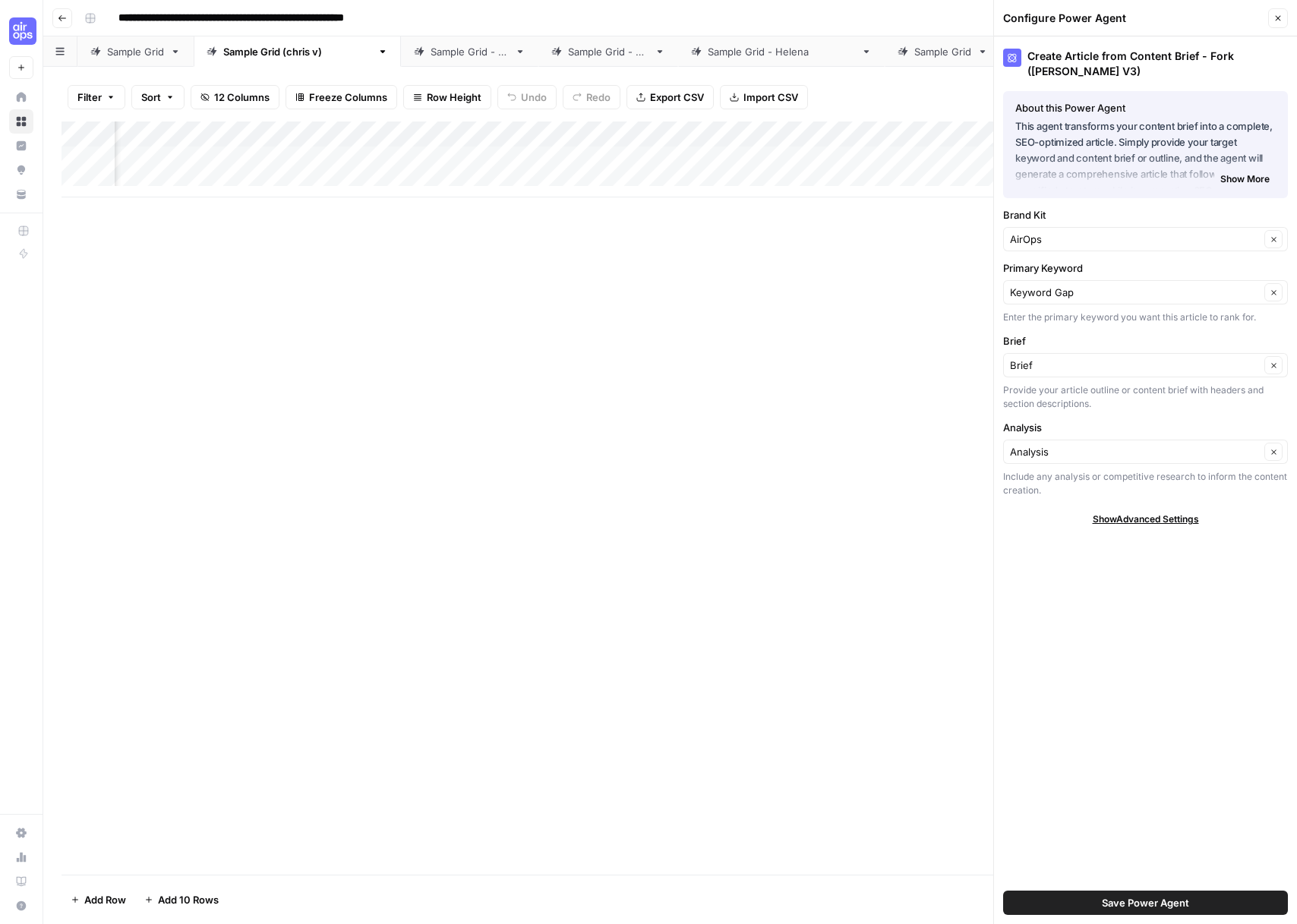
click at [1273, 21] on icon "button" at bounding box center [1278, 18] width 9 height 9
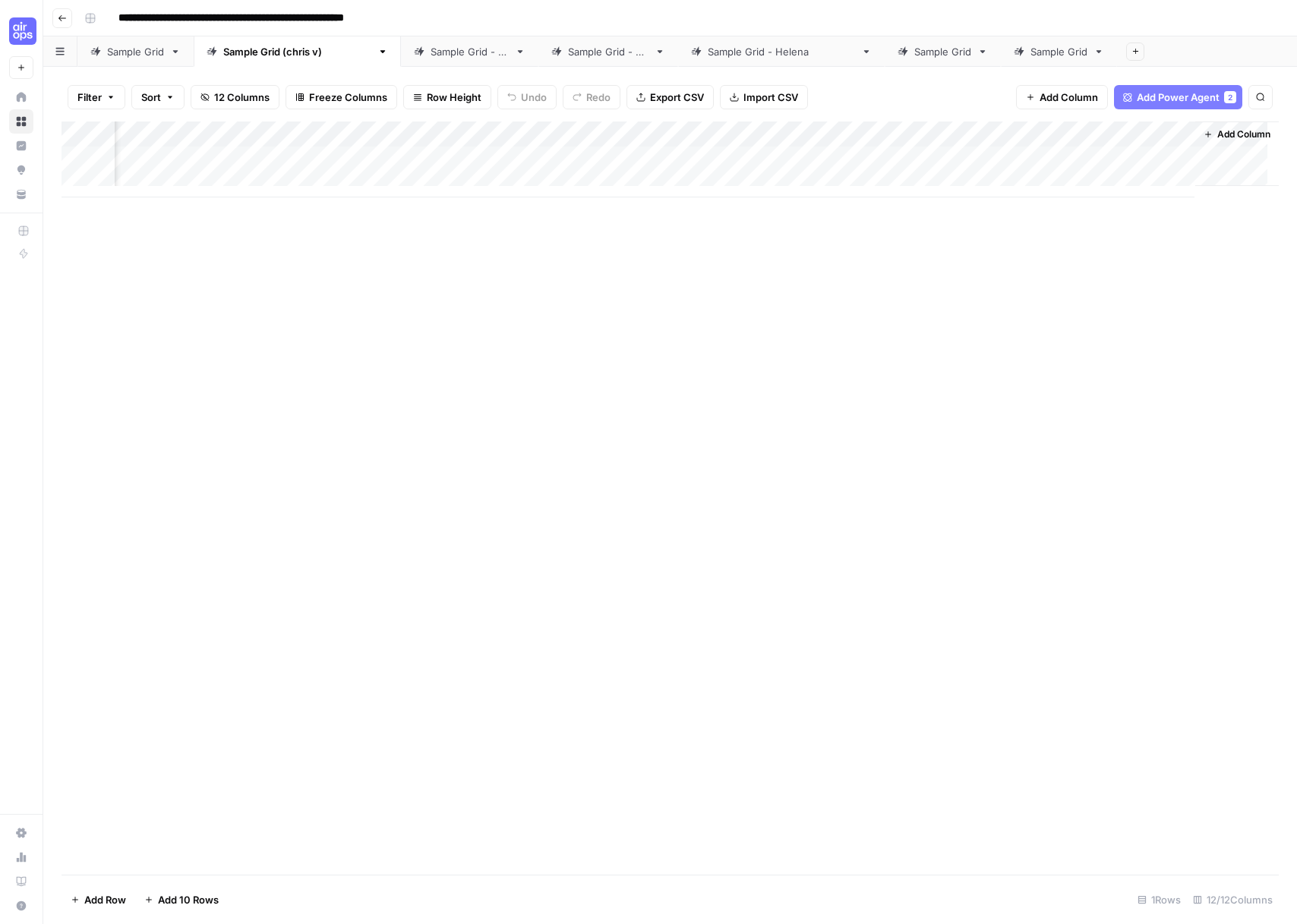
click at [858, 133] on div "Add Column" at bounding box center [670, 159] width 1217 height 76
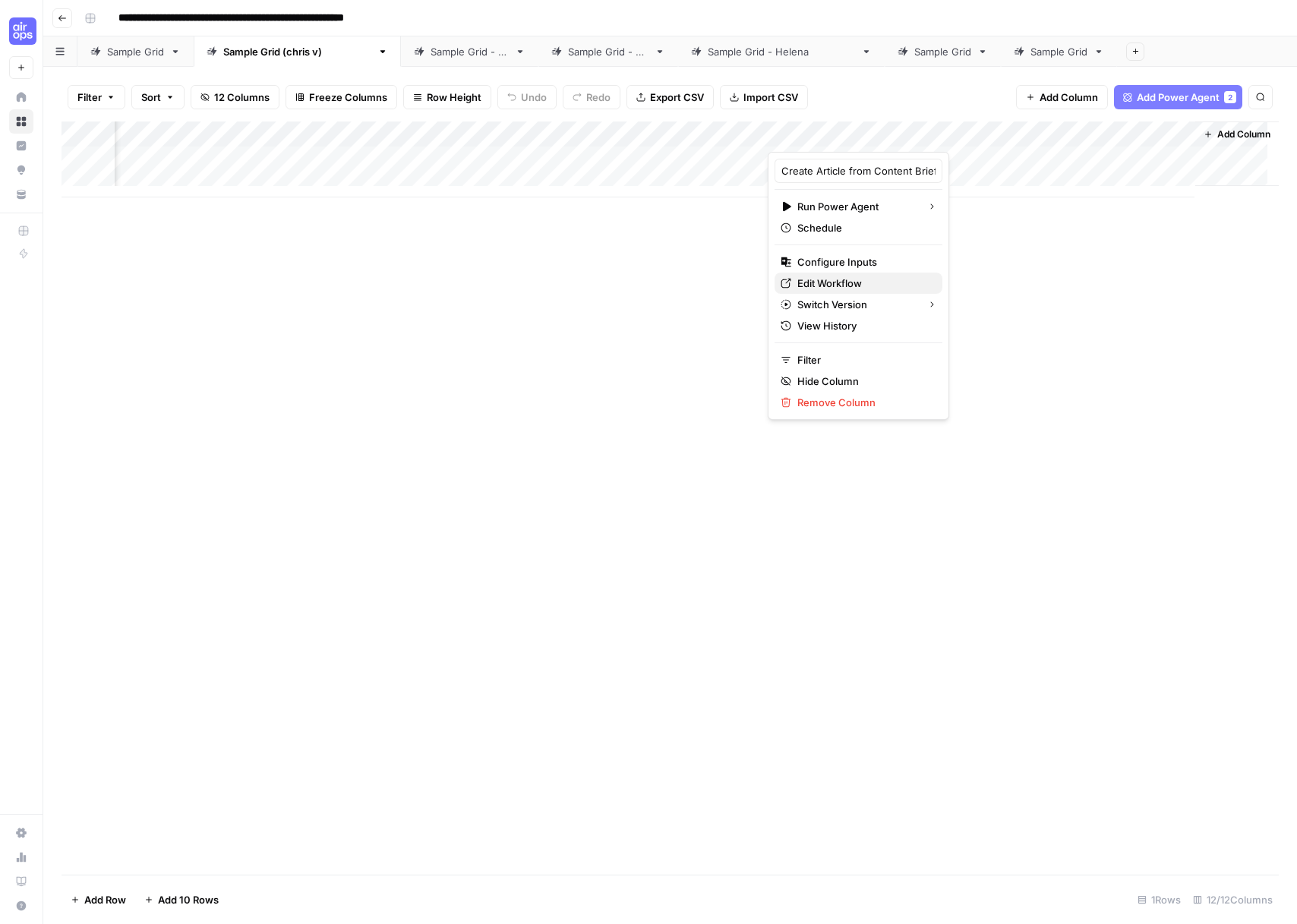
click at [835, 282] on span "Edit Workflow" at bounding box center [863, 283] width 133 height 15
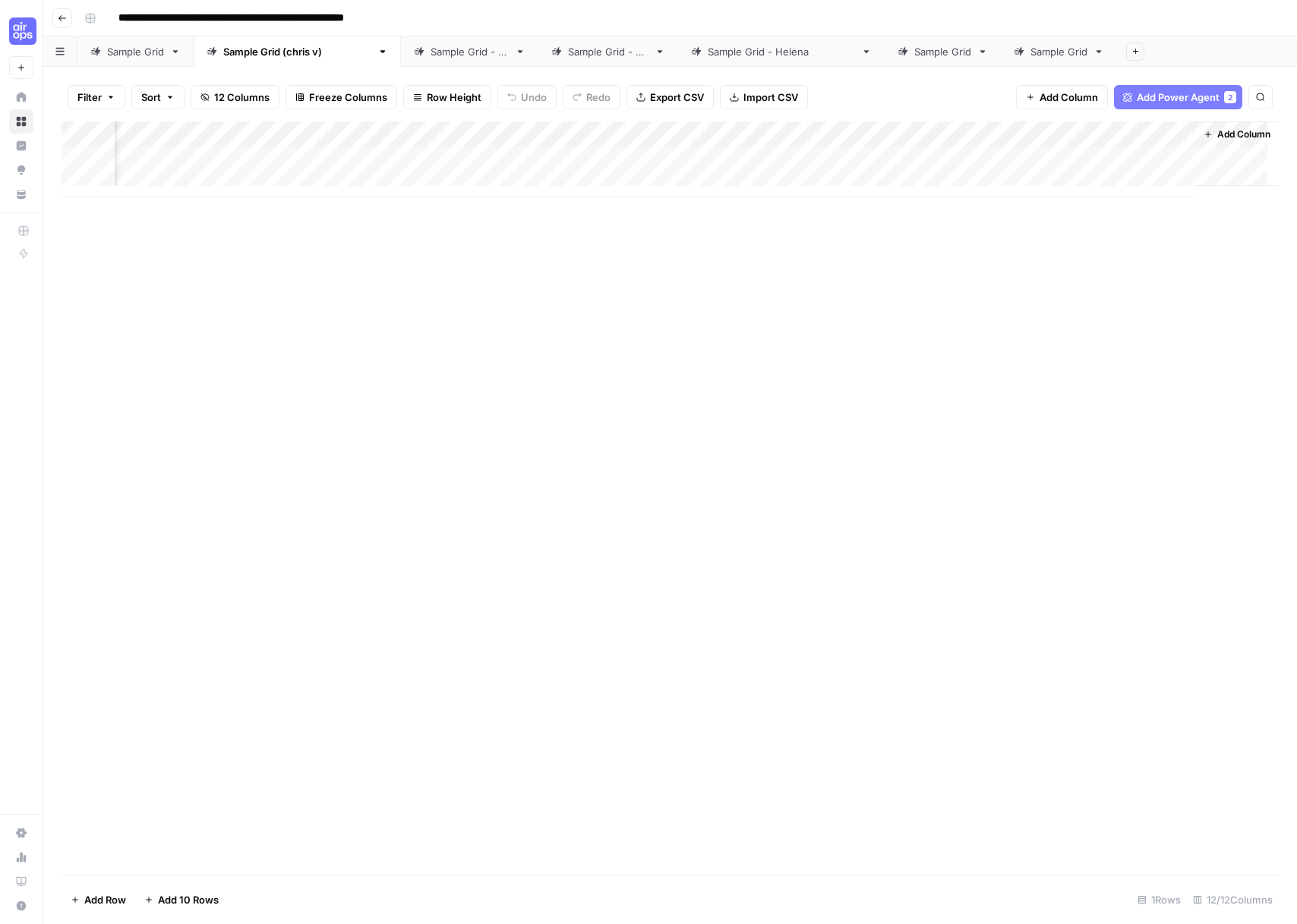
click at [841, 131] on div "Add Column" at bounding box center [670, 159] width 1217 height 76
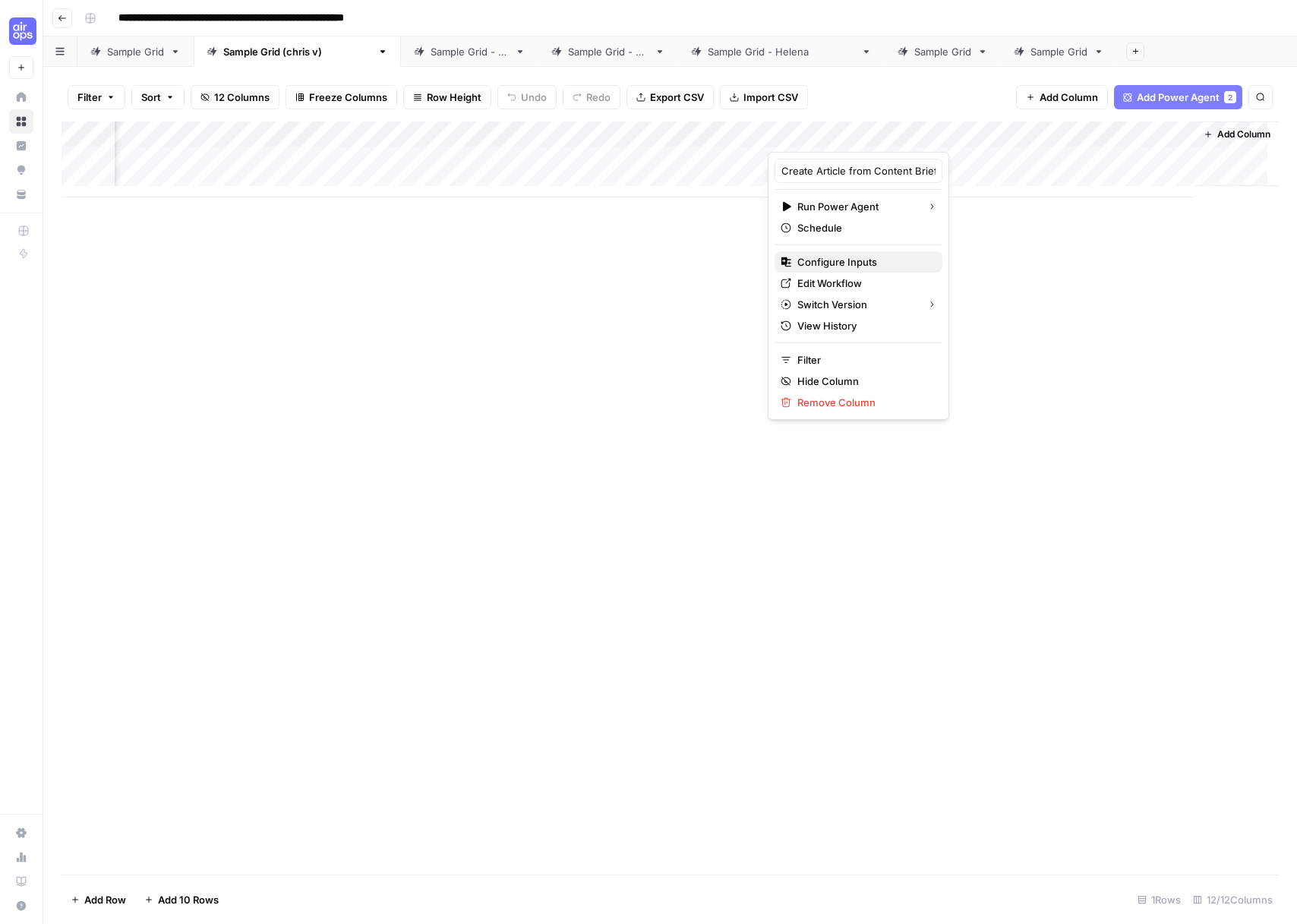
click at [848, 268] on span "Configure Inputs" at bounding box center [863, 262] width 133 height 15
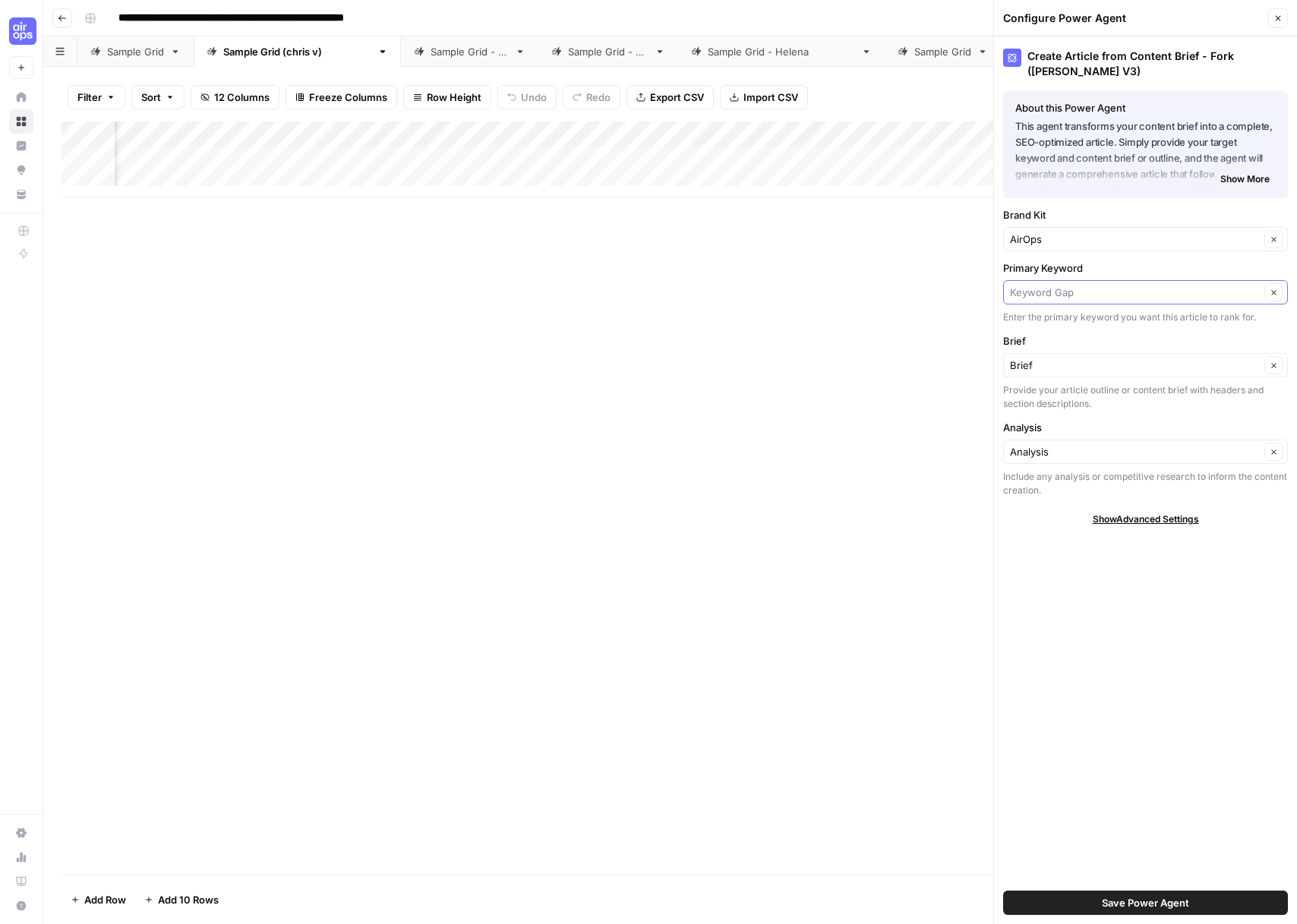
click at [1074, 285] on input "Primary Keyword" at bounding box center [1134, 293] width 250 height 15
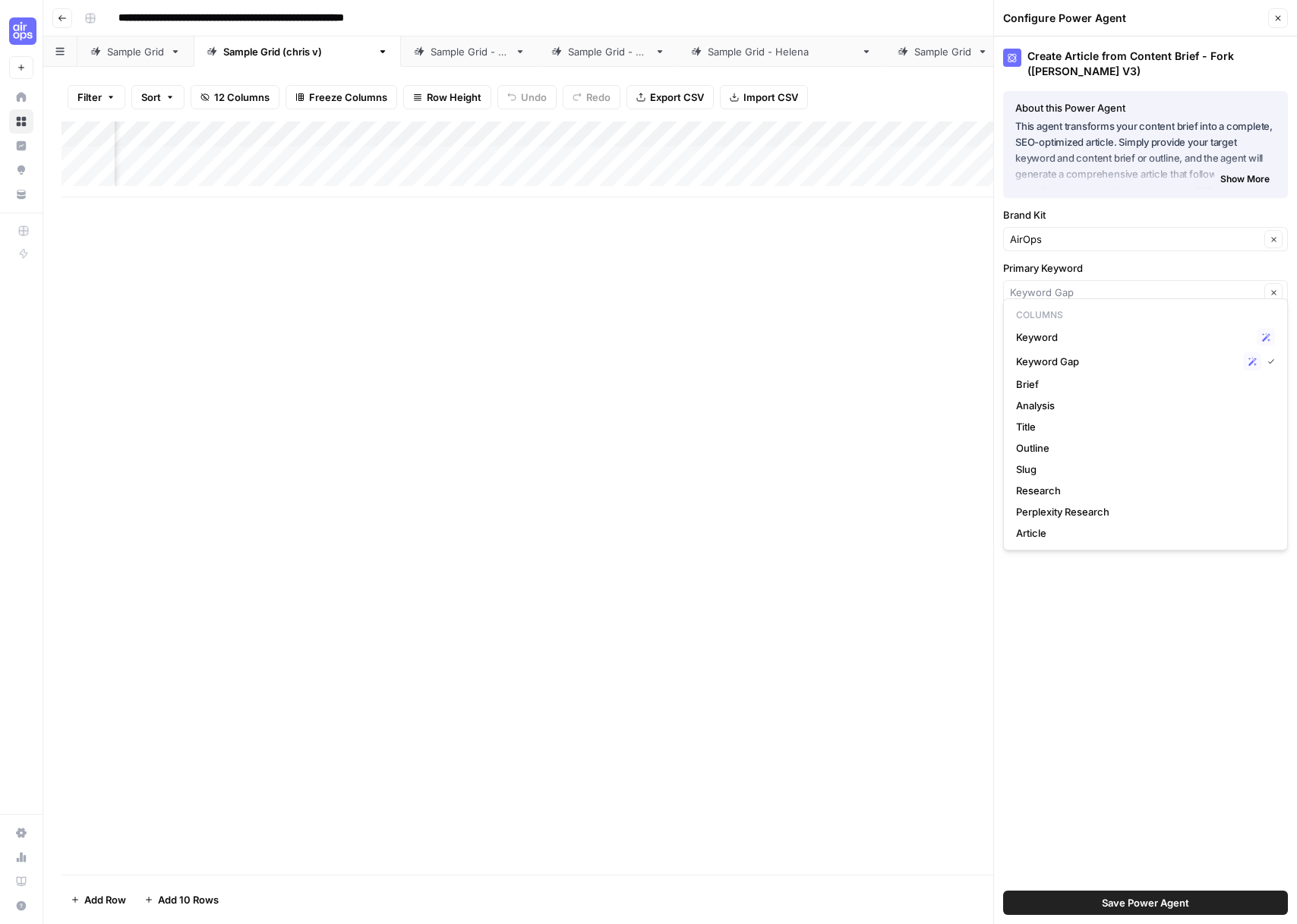
type input "Keyword Gap"
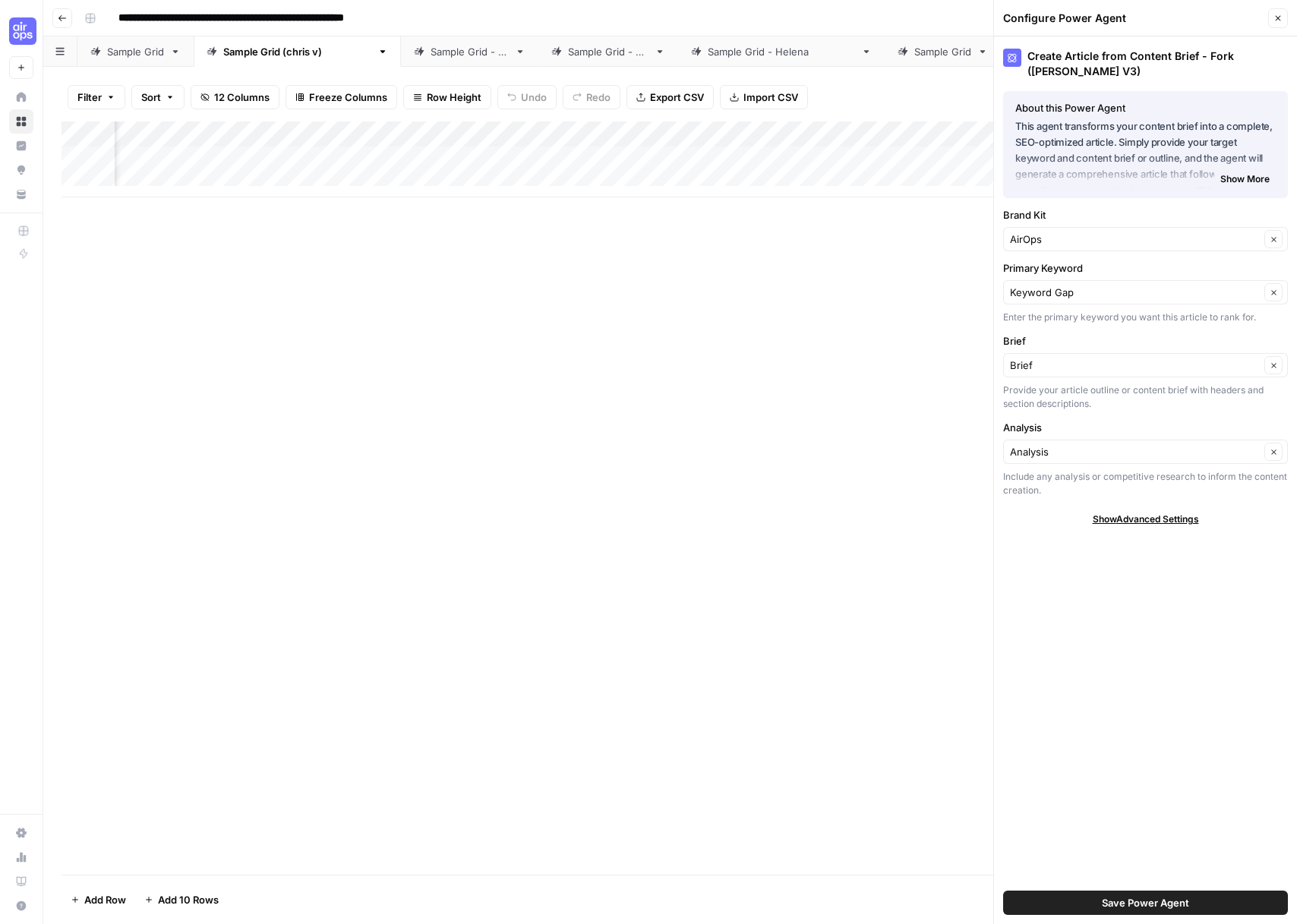
click at [1070, 236] on div "AirOps Clear" at bounding box center [1145, 240] width 285 height 25
click at [1048, 261] on span "Toma" at bounding box center [1142, 263] width 253 height 15
type input "Toma"
click at [1063, 285] on input "Primary Keyword" at bounding box center [1134, 293] width 250 height 15
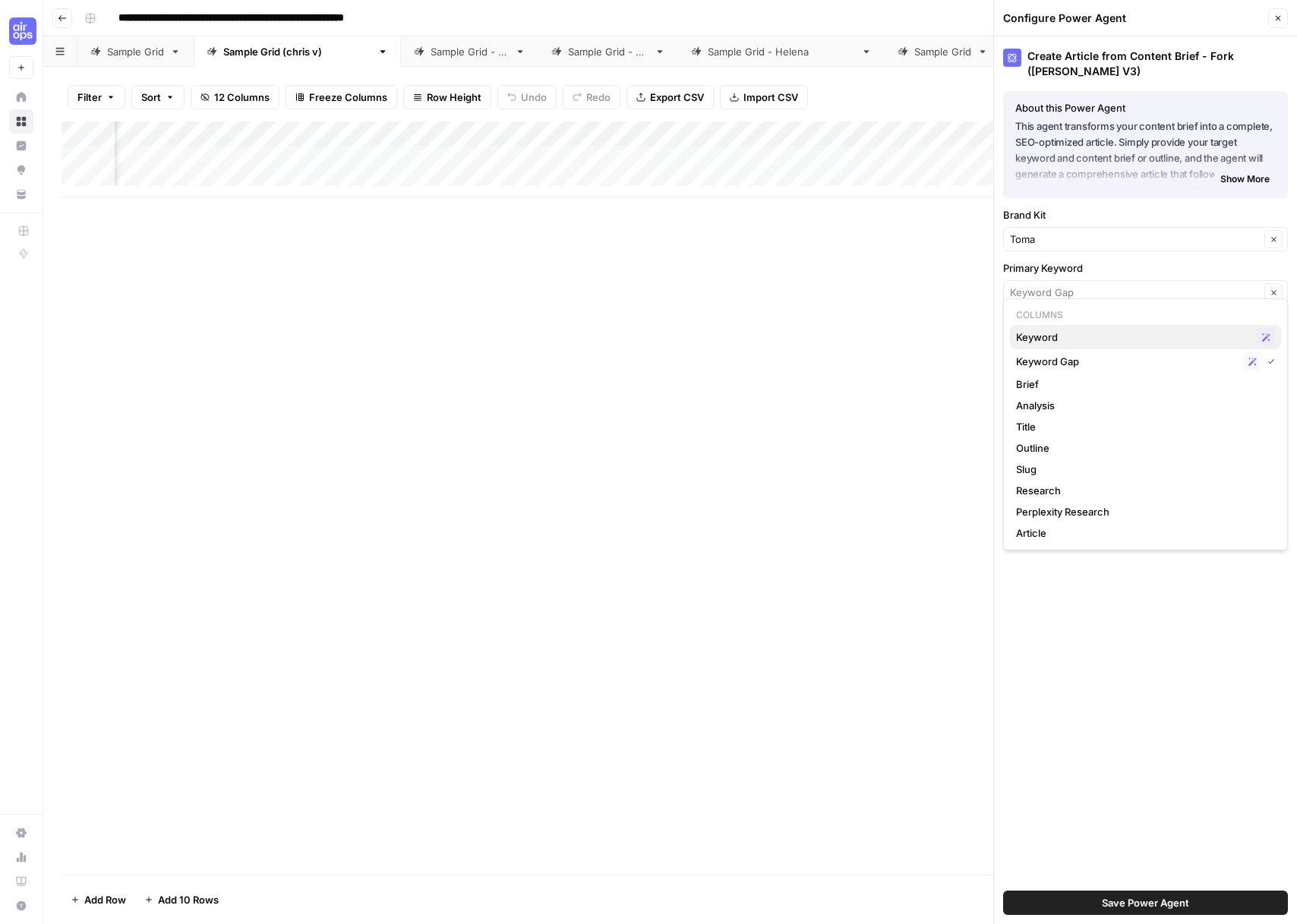
click at [1060, 338] on span "Keyword" at bounding box center [1133, 337] width 235 height 15
type input "Keyword"
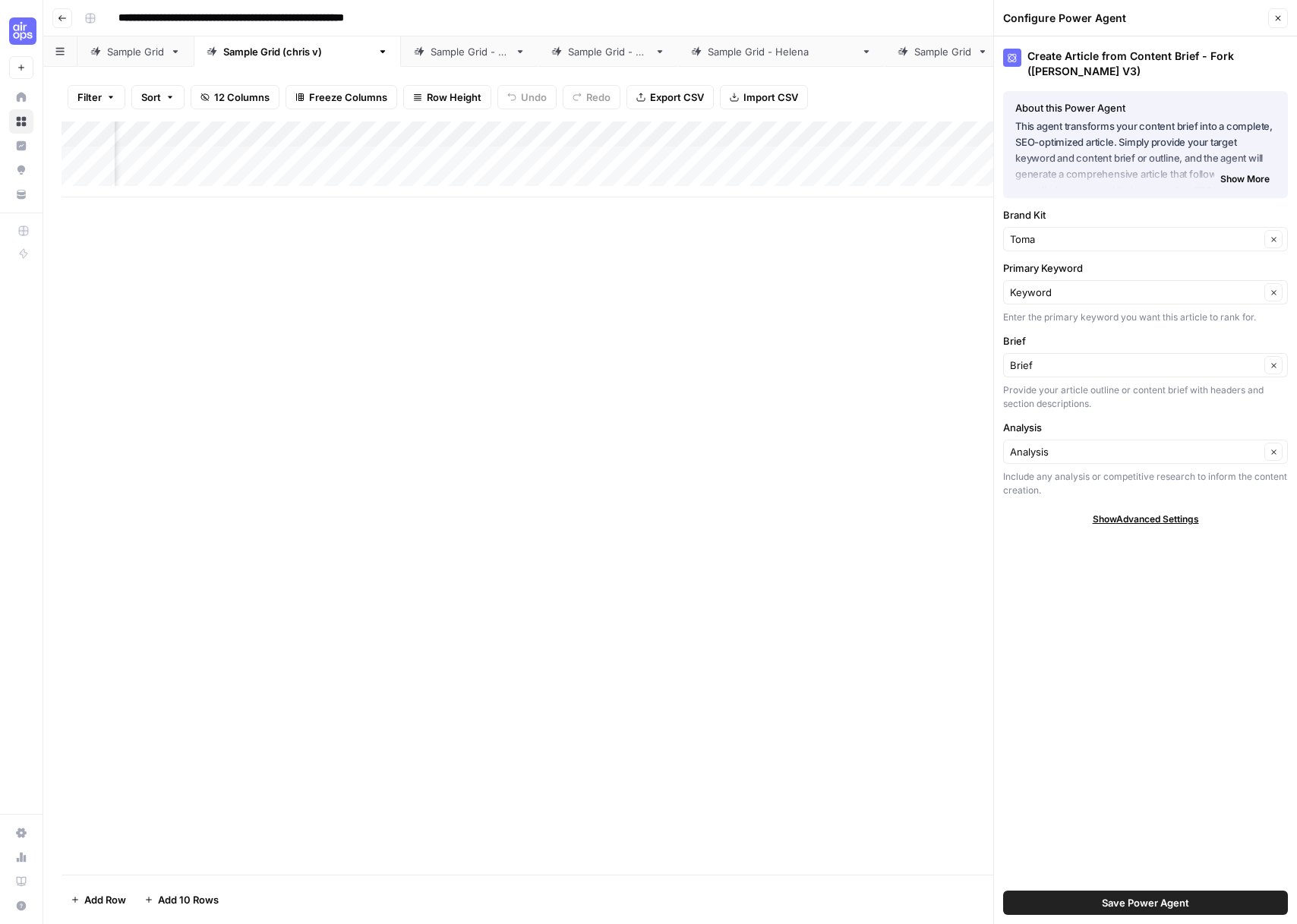
click at [1060, 909] on button "Save Power Agent" at bounding box center [1145, 903] width 285 height 25
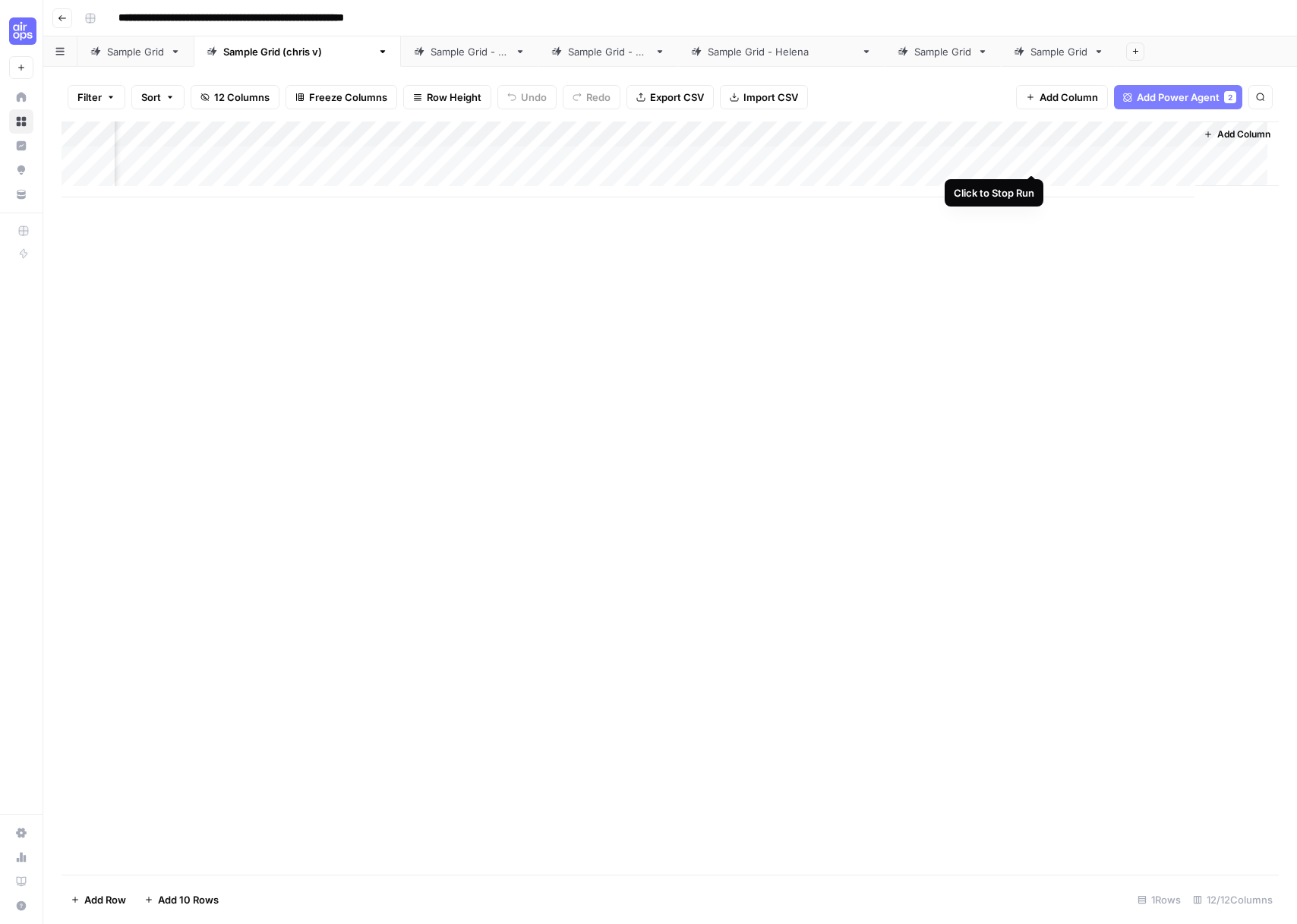
click at [1033, 158] on div "Add Column" at bounding box center [670, 159] width 1217 height 76
click at [1031, 135] on div "Add Column" at bounding box center [670, 159] width 1217 height 76
click at [1074, 165] on span "All Rows" at bounding box center [1087, 170] width 96 height 15
click at [1010, 160] on div "Add Column" at bounding box center [670, 159] width 1217 height 76
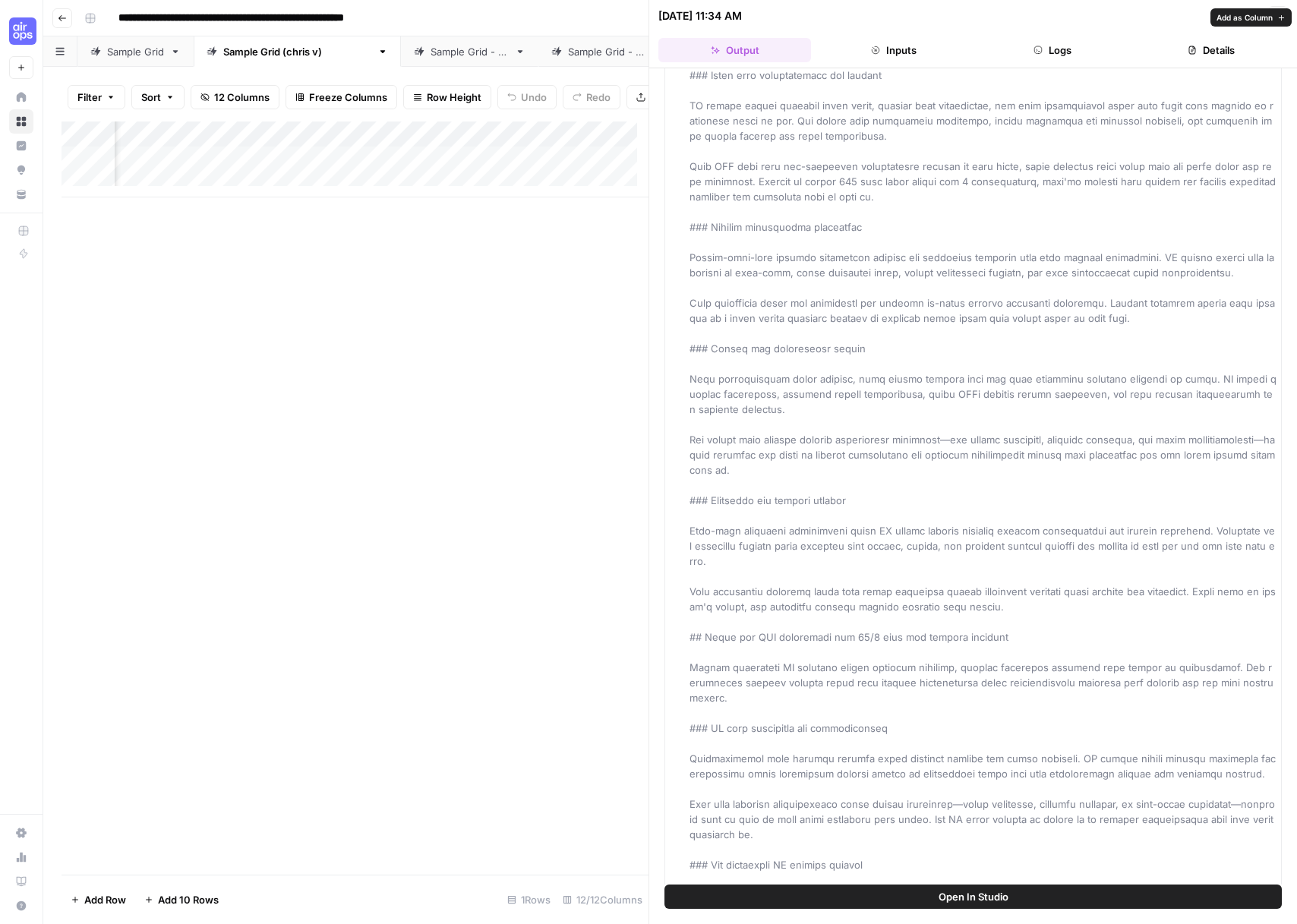
scroll to position [1013, 0]
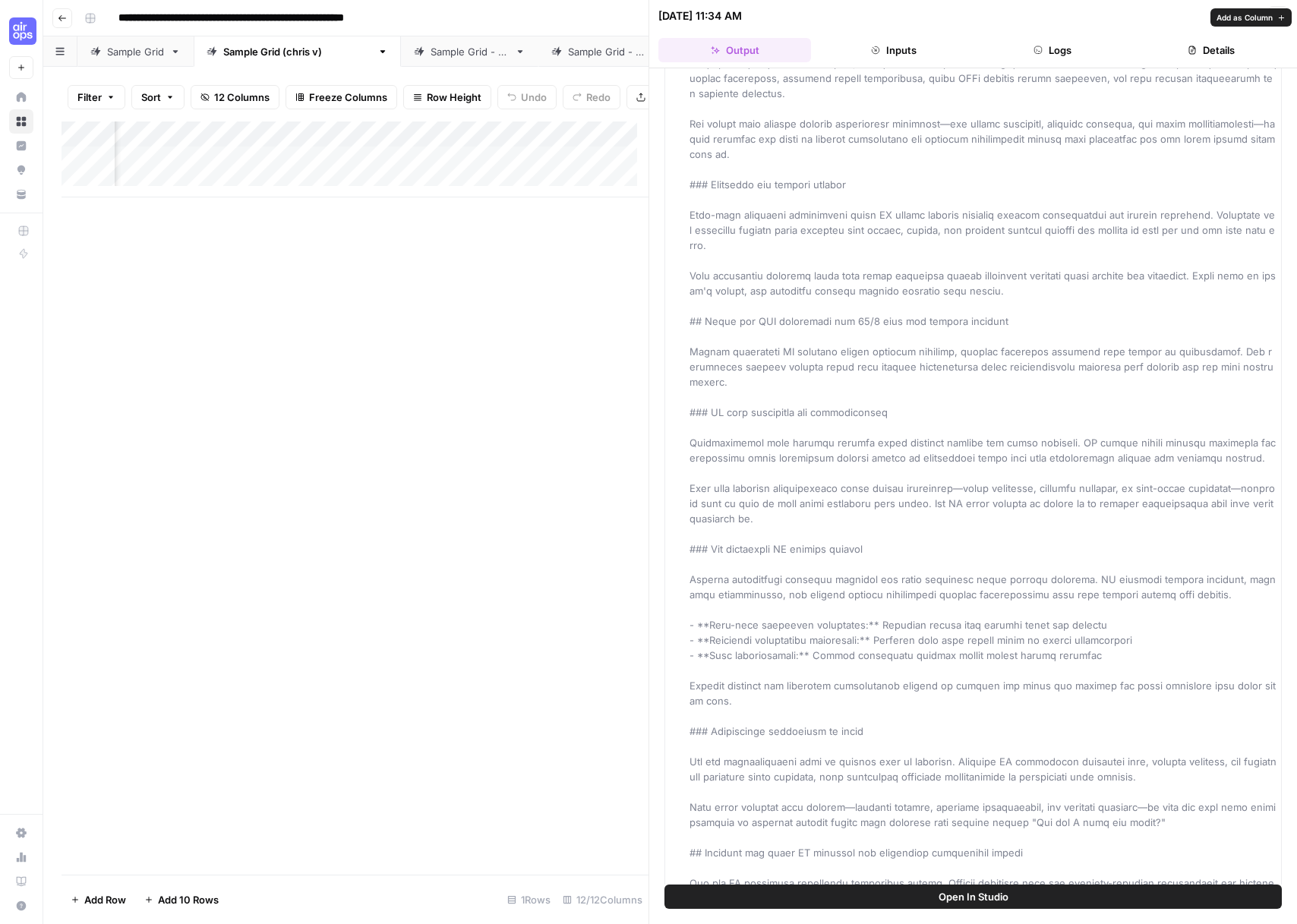
click at [615, 296] on div "Add Column" at bounding box center [355, 498] width 587 height 753
click at [1272, 15] on button "Close" at bounding box center [1278, 16] width 20 height 20
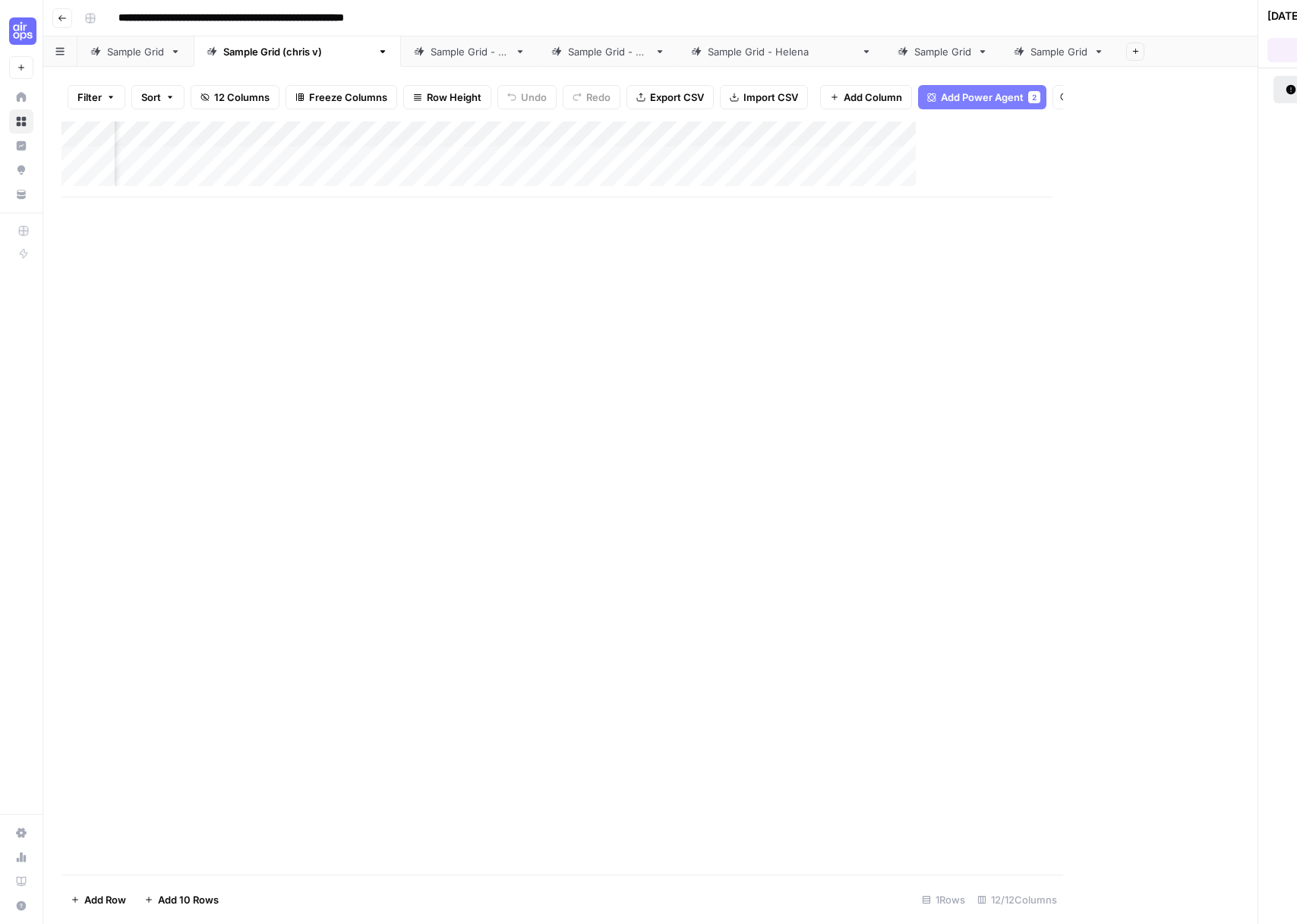
scroll to position [0, 924]
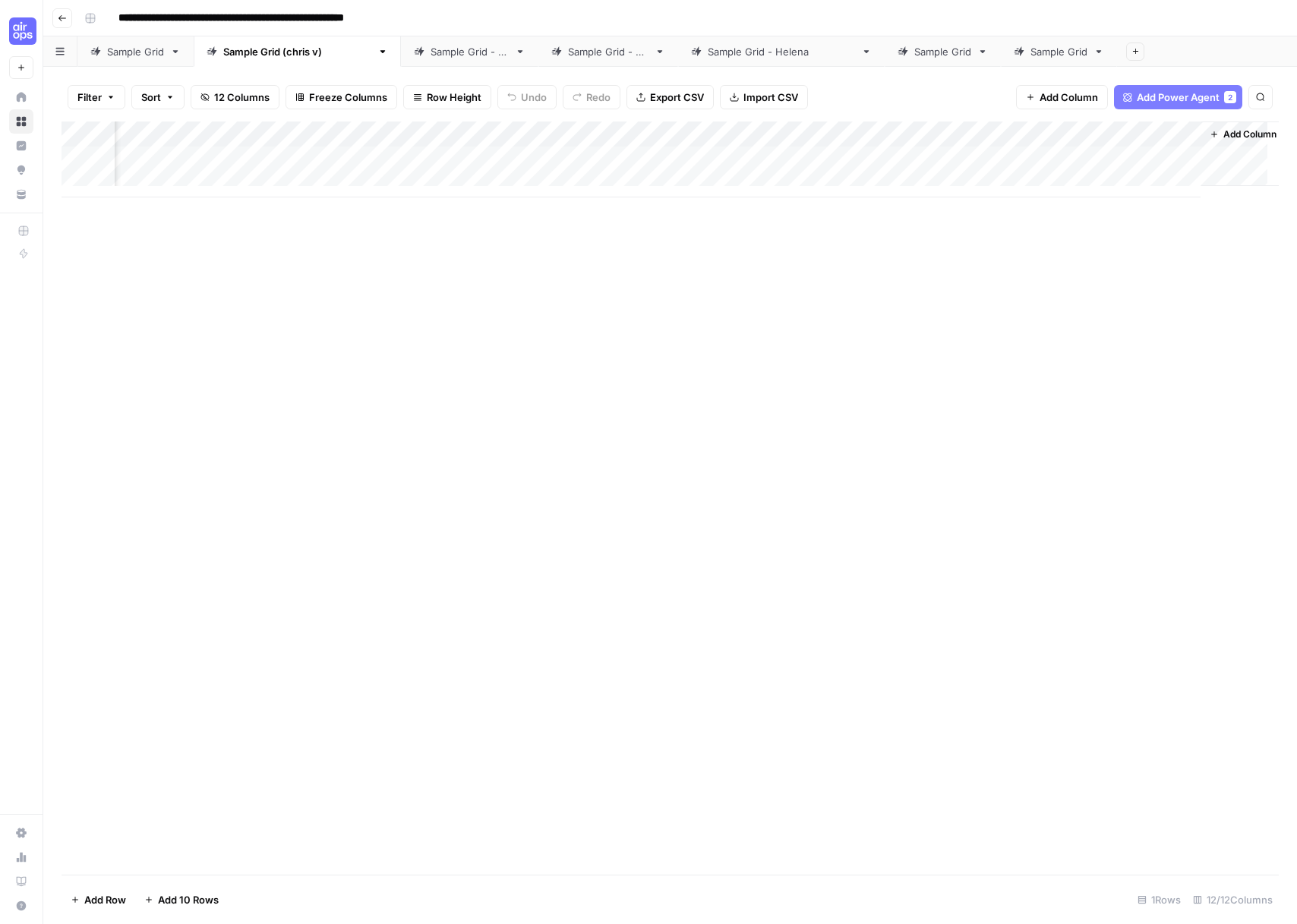
click at [985, 159] on div "Add Column" at bounding box center [670, 159] width 1217 height 76
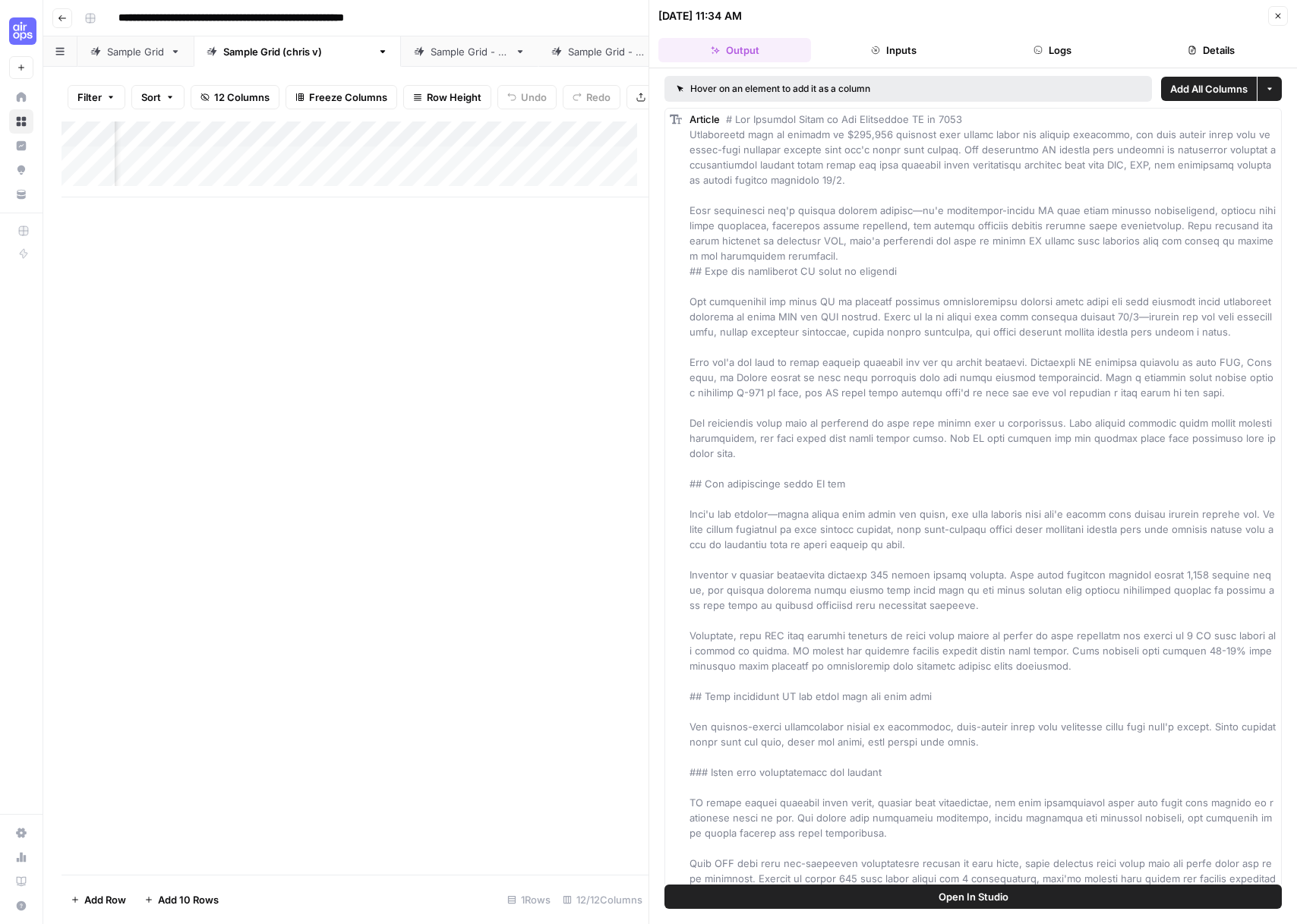
click at [1285, 12] on button "Close" at bounding box center [1278, 16] width 20 height 20
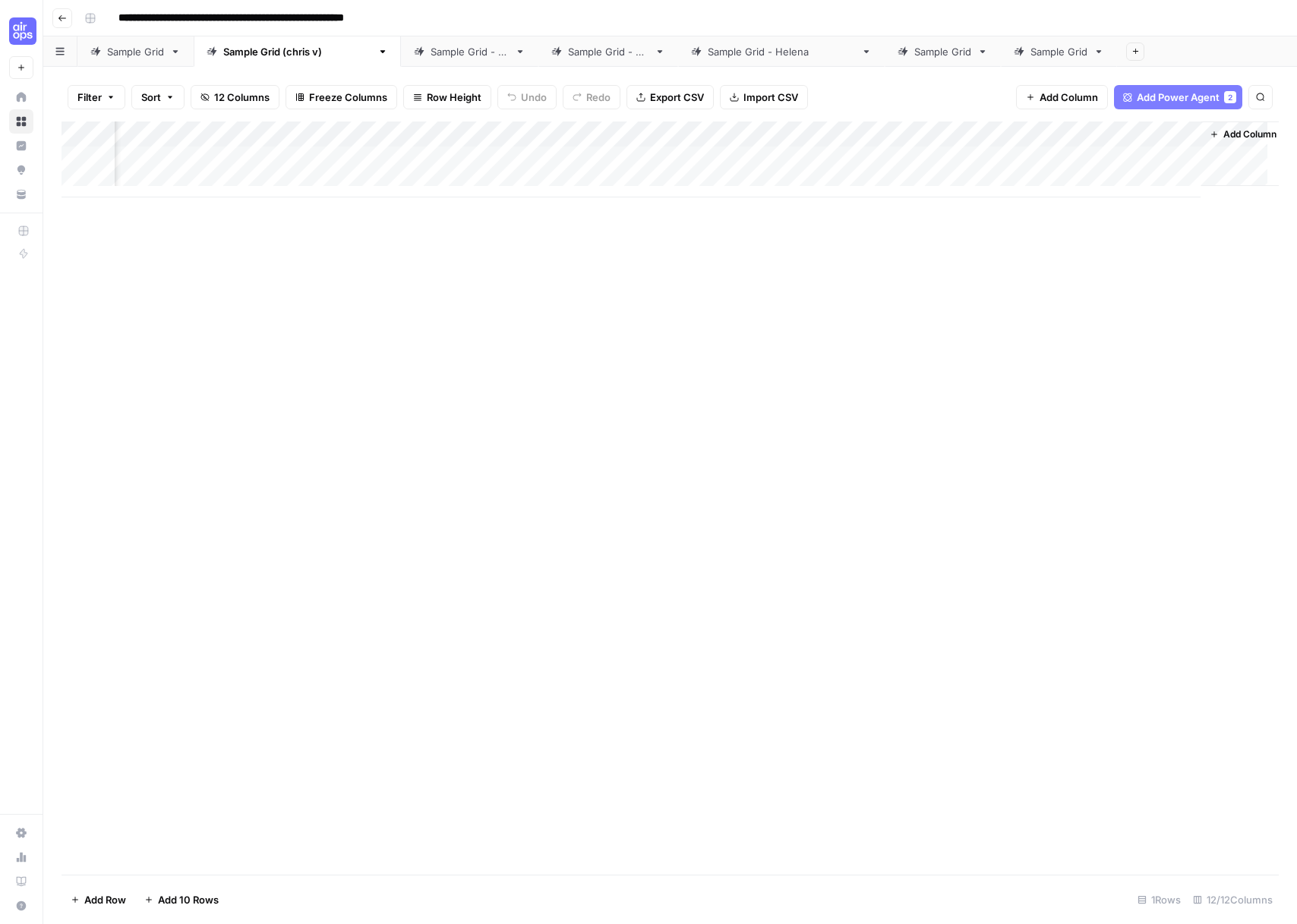
click at [1032, 134] on div "Add Column" at bounding box center [670, 159] width 1217 height 76
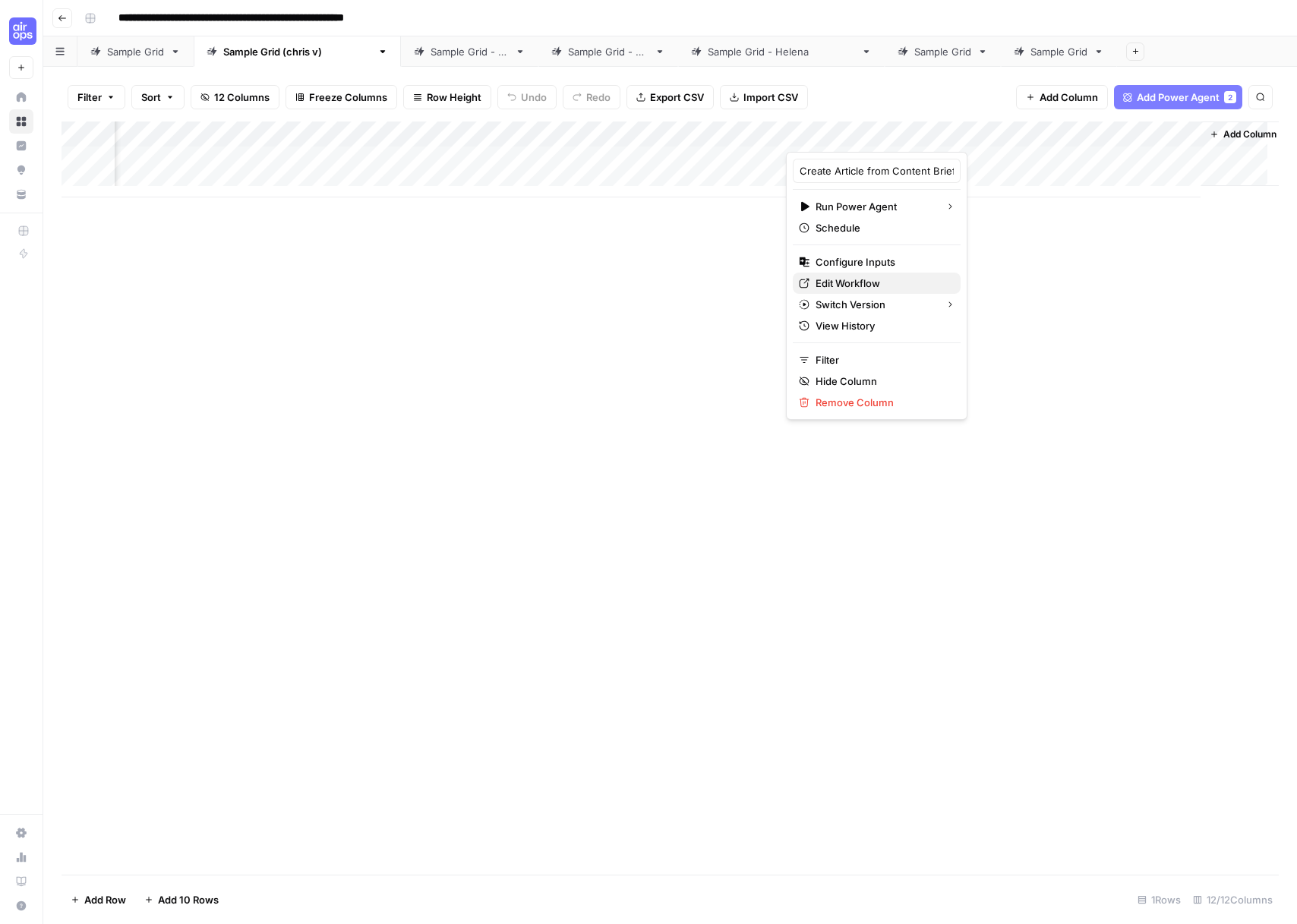
click at [896, 285] on span "Edit Workflow" at bounding box center [882, 283] width 133 height 15
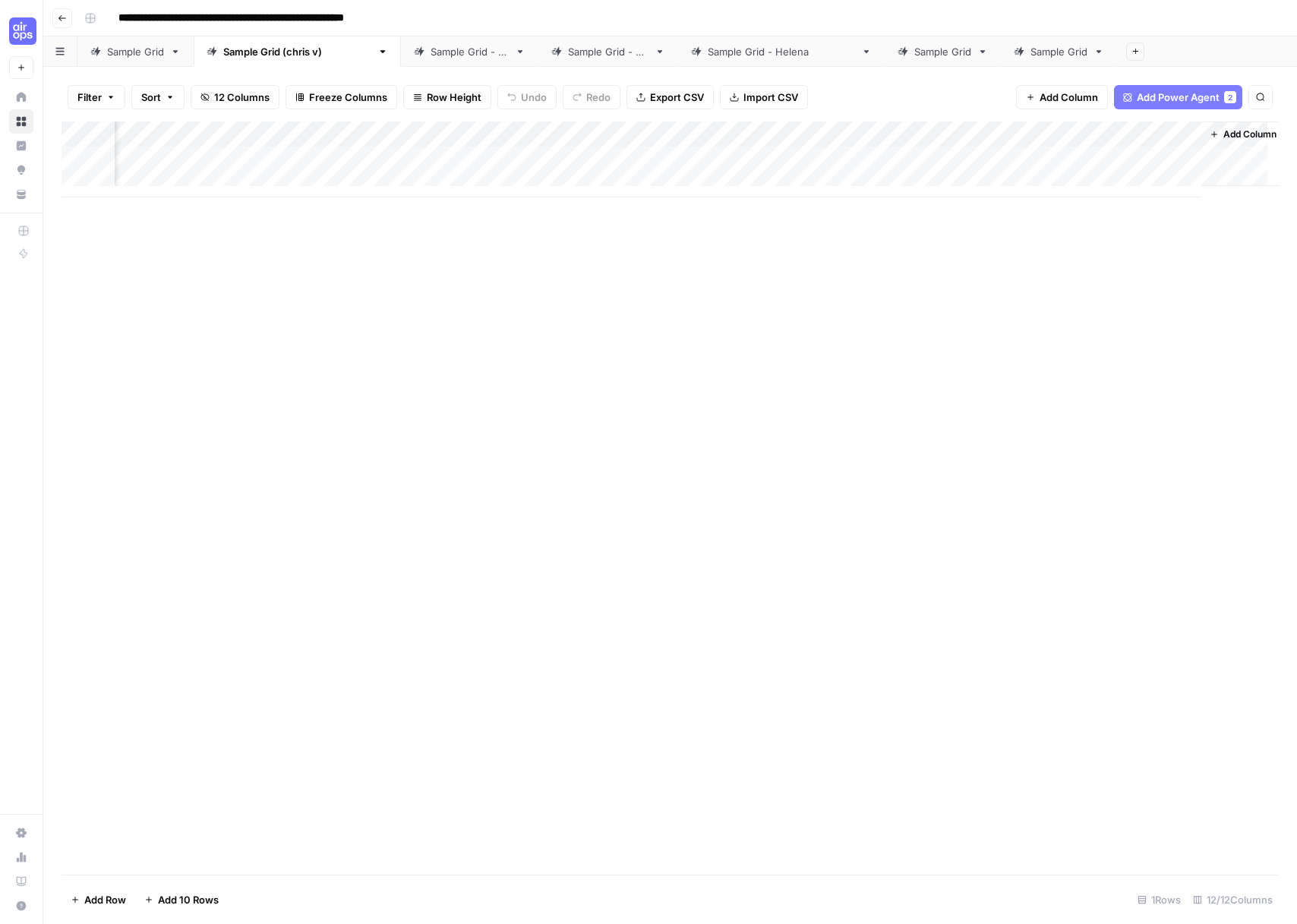
click at [1030, 130] on div "Add Column" at bounding box center [670, 159] width 1217 height 76
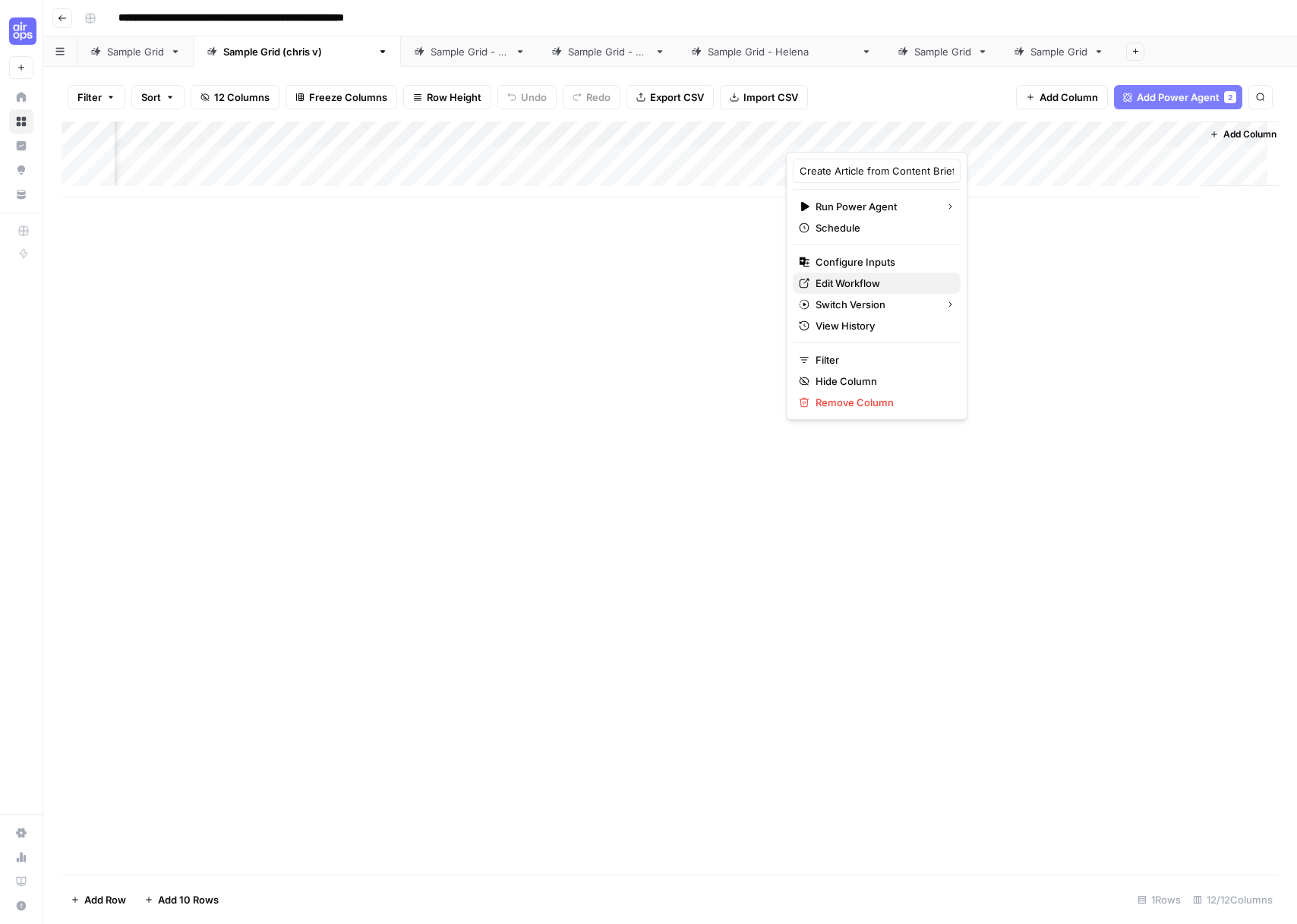
click at [852, 286] on span "Edit Workflow" at bounding box center [882, 283] width 133 height 15
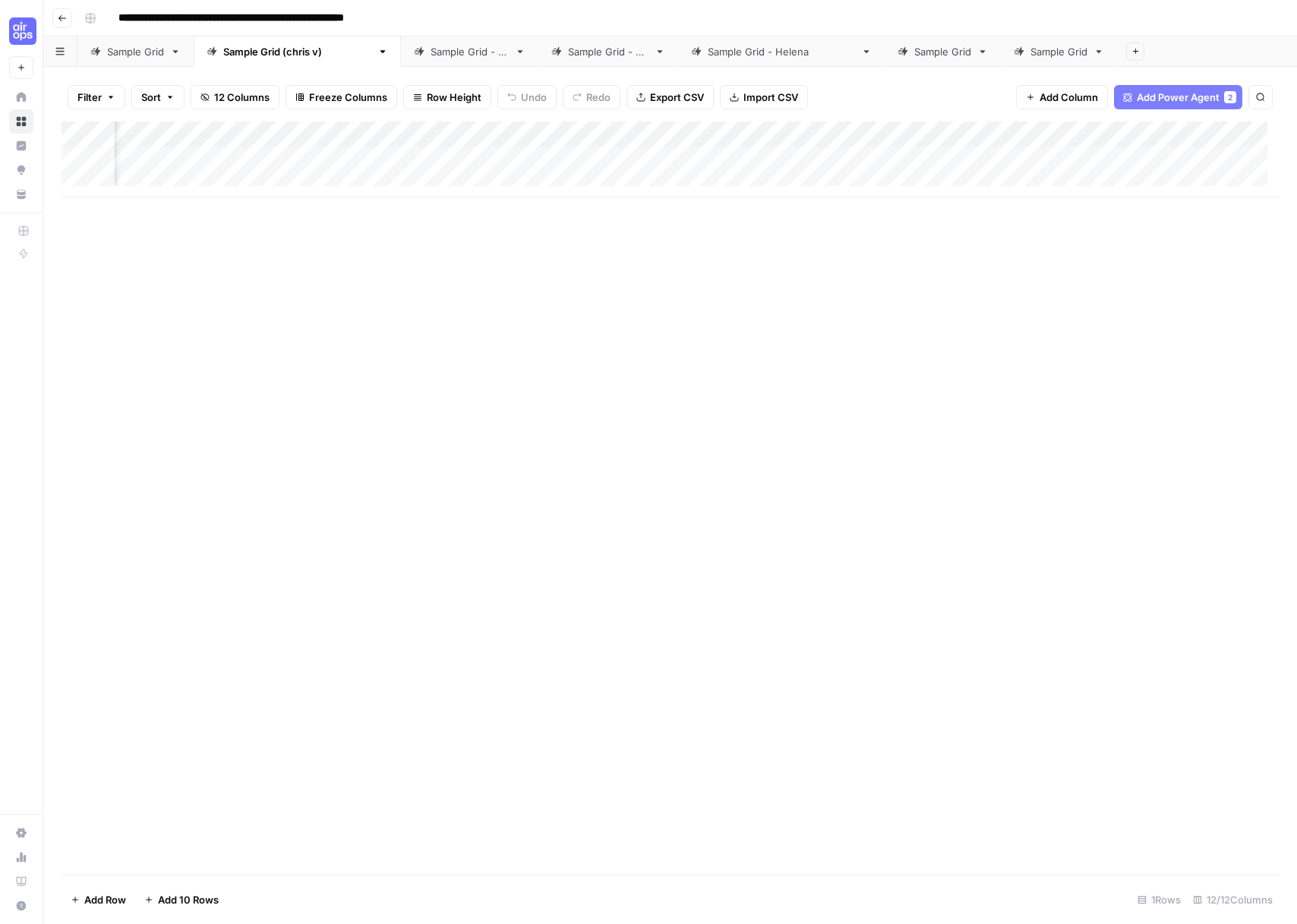
scroll to position [0, 942]
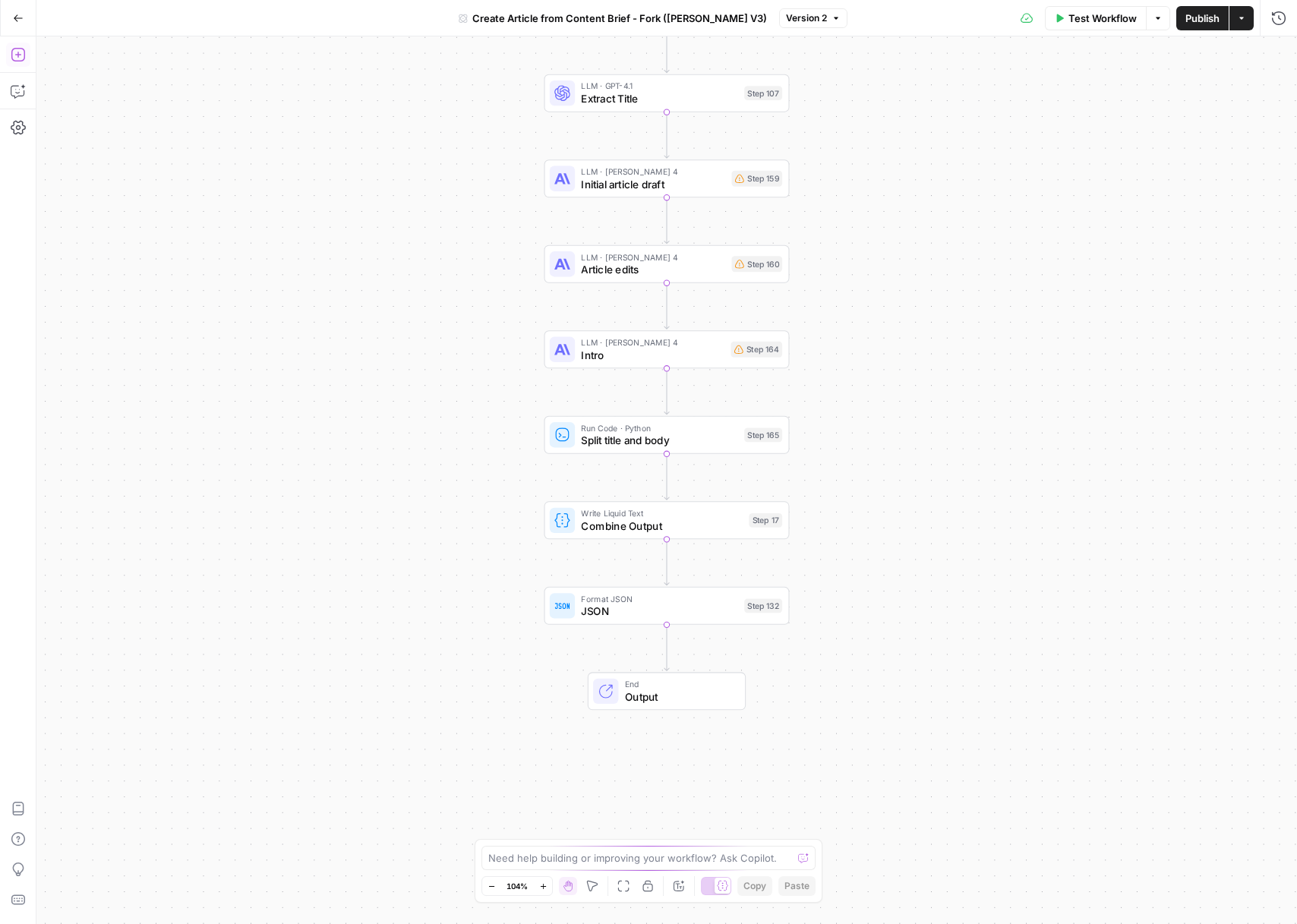
click at [19, 48] on icon "button" at bounding box center [18, 55] width 14 height 14
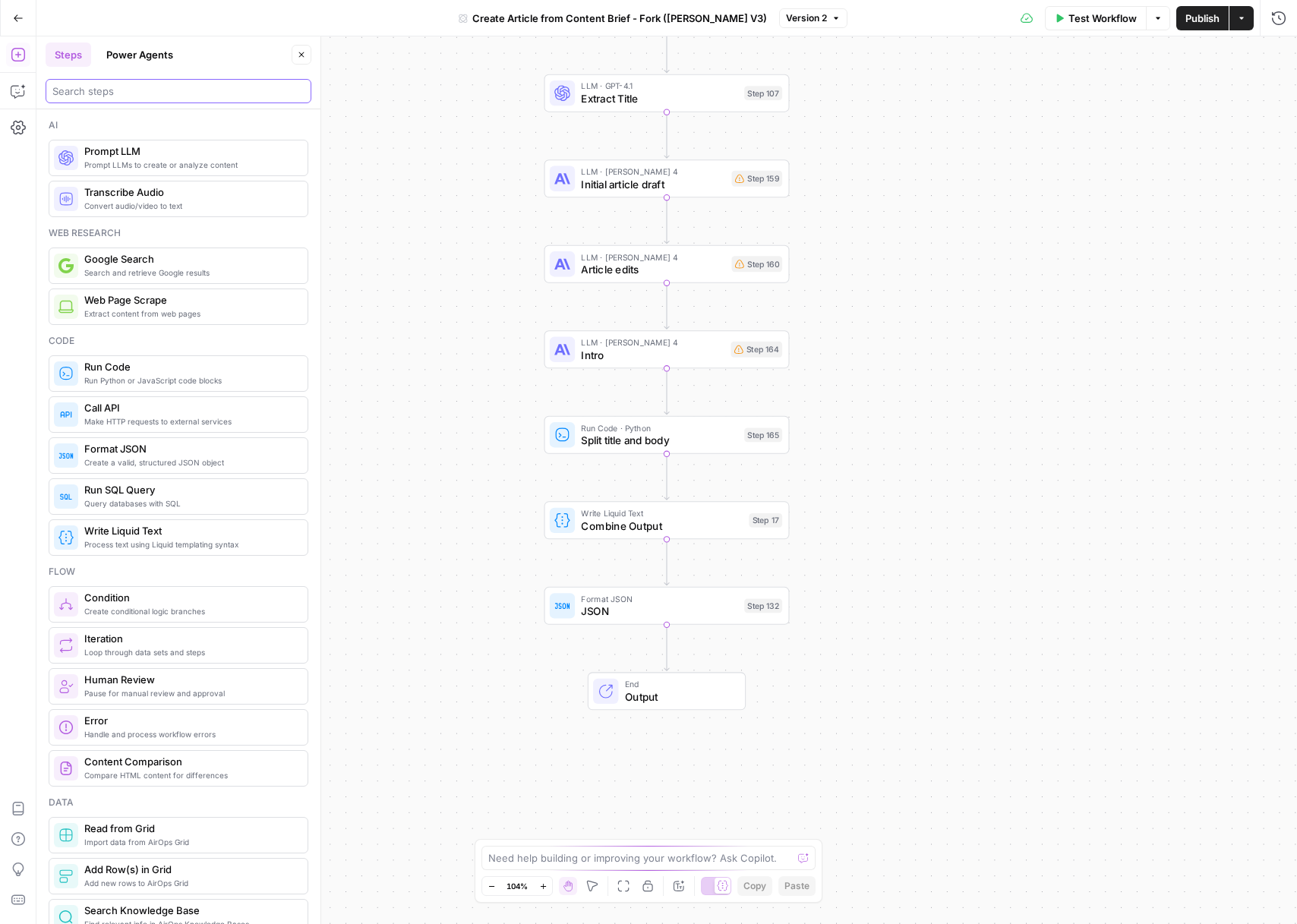
click at [174, 91] on input "search" at bounding box center [178, 91] width 252 height 15
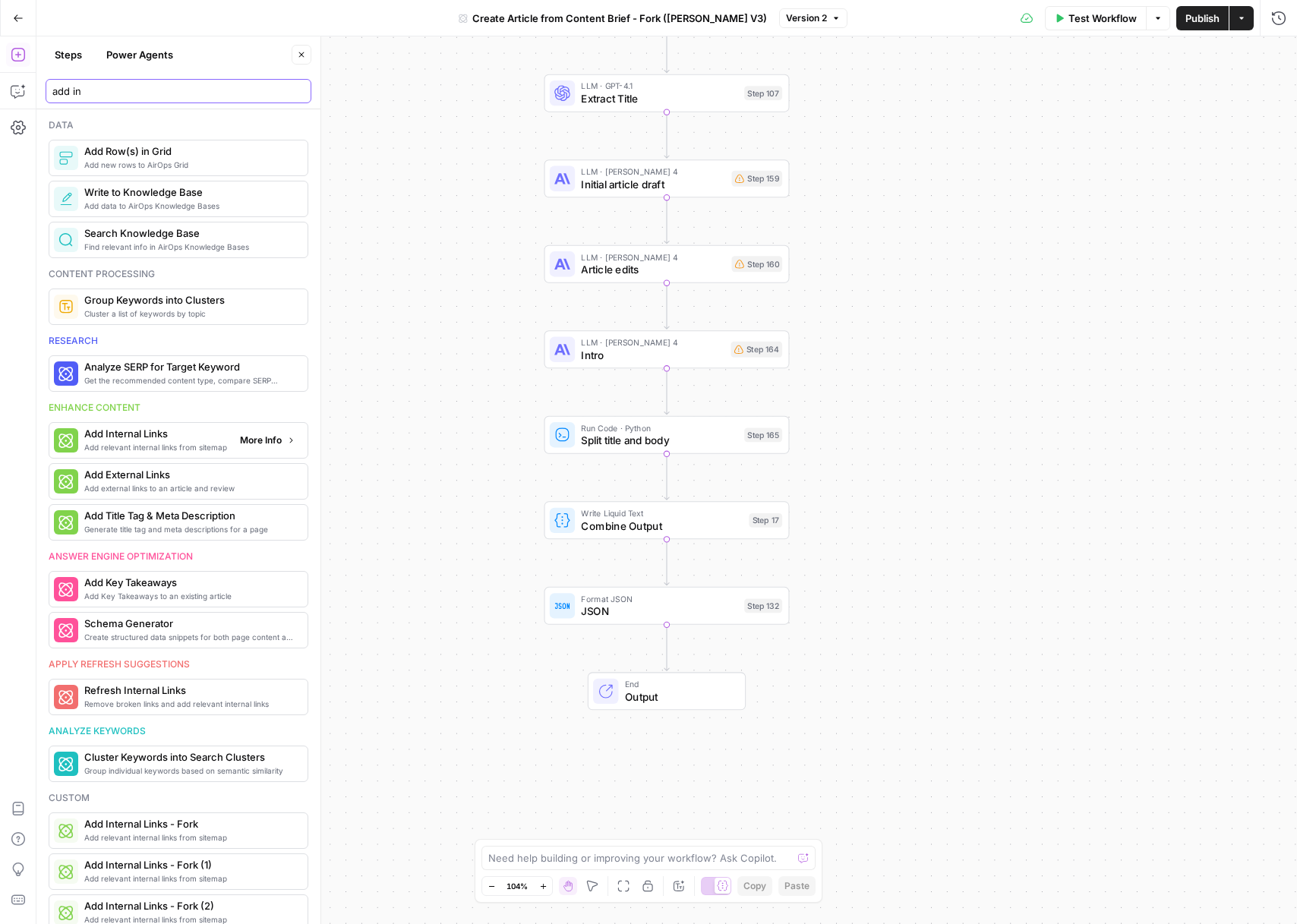
type input "add in"
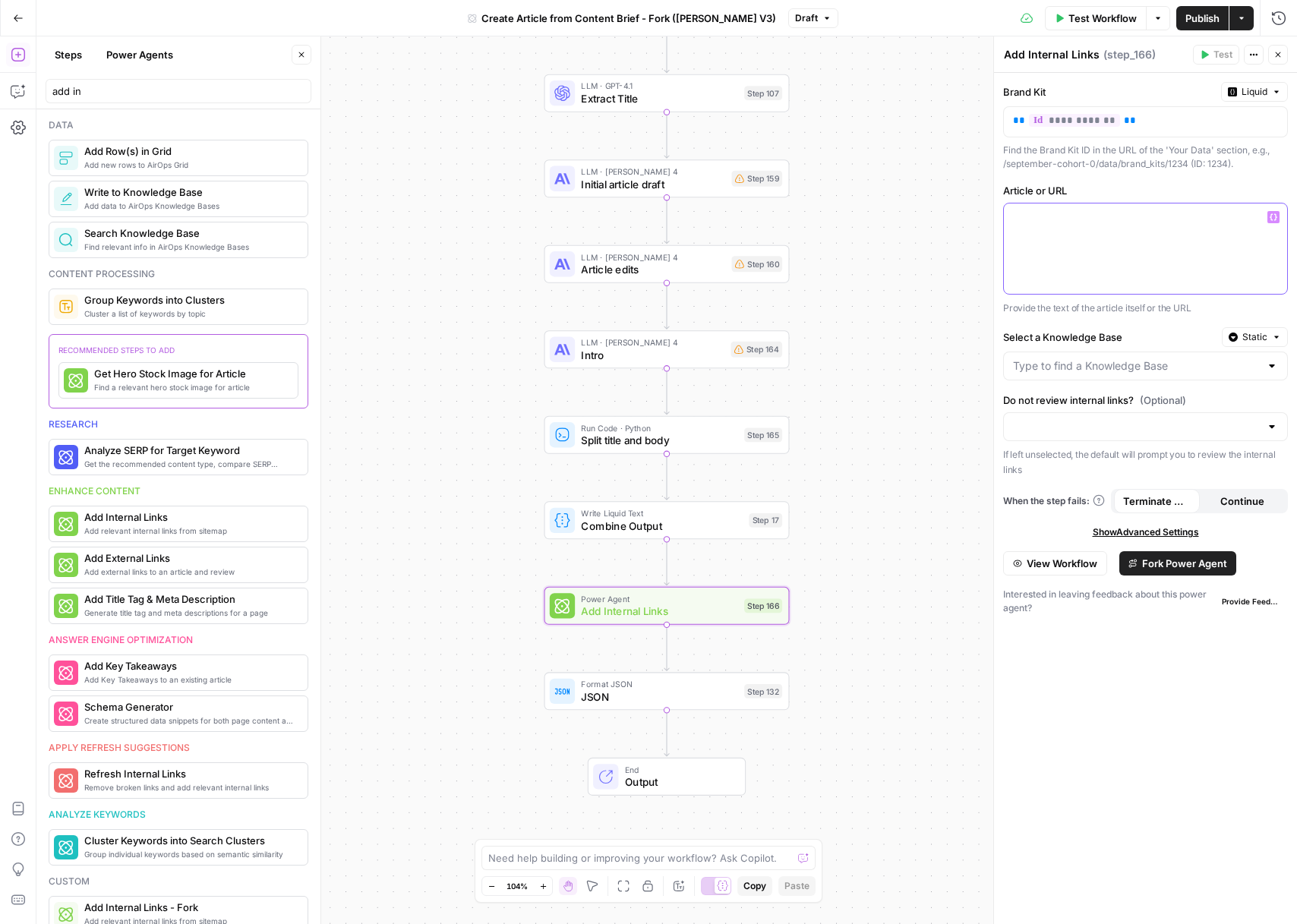
click at [1081, 220] on p at bounding box center [1145, 217] width 265 height 15
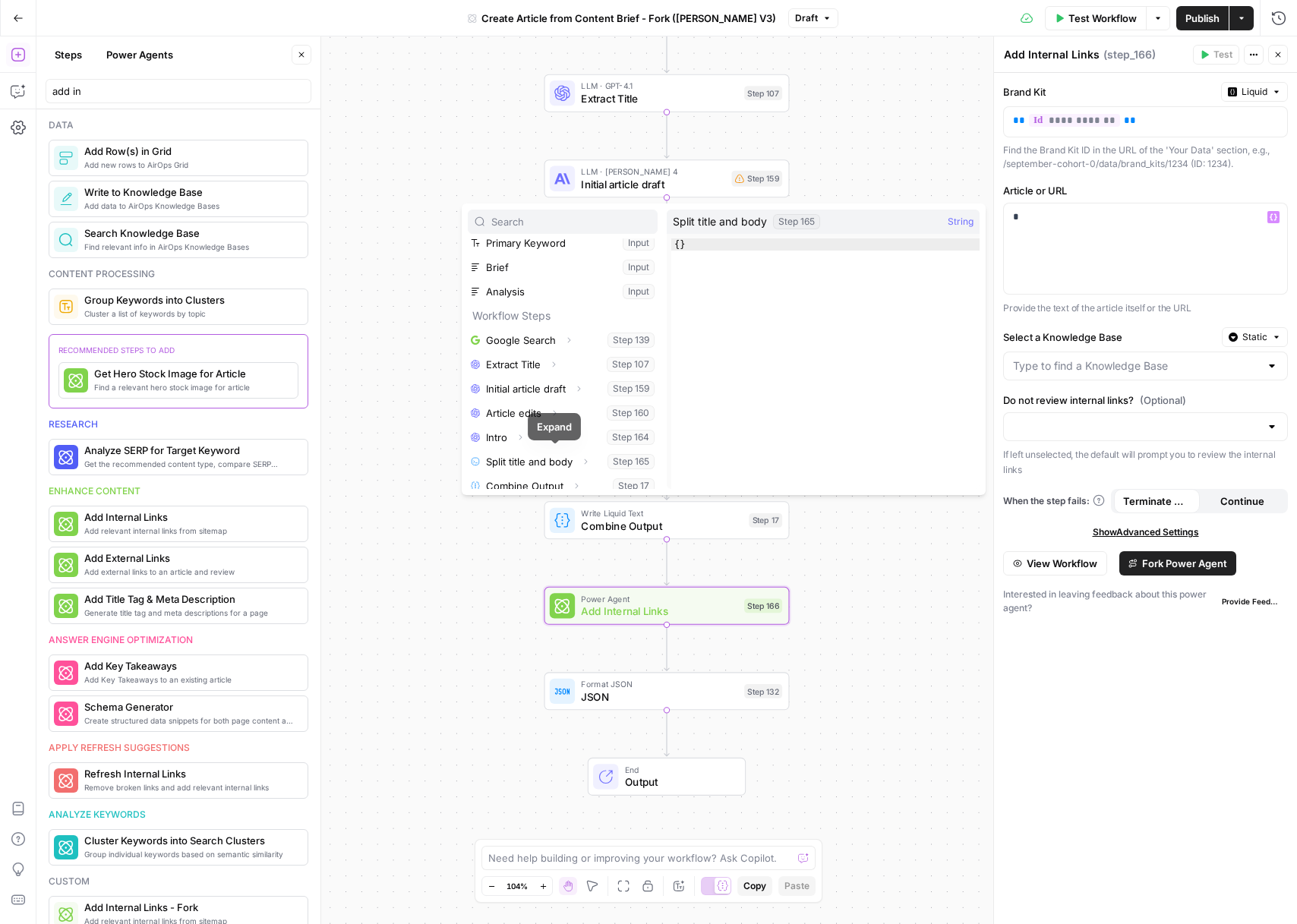
scroll to position [65, 0]
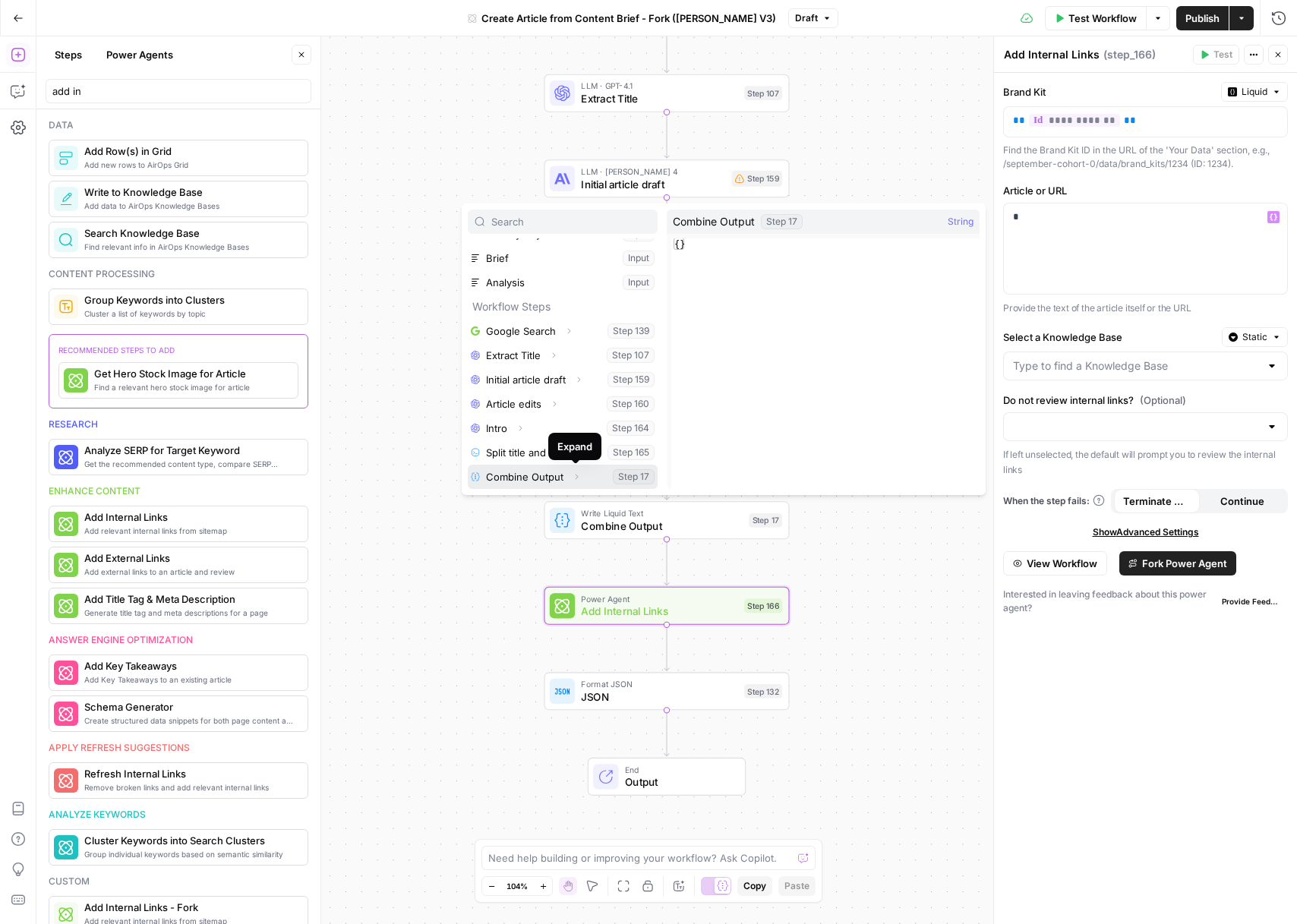
click at [572, 476] on icon "button" at bounding box center [577, 477] width 9 height 9
click at [570, 474] on button "Select variable Output" at bounding box center [570, 477] width 174 height 25
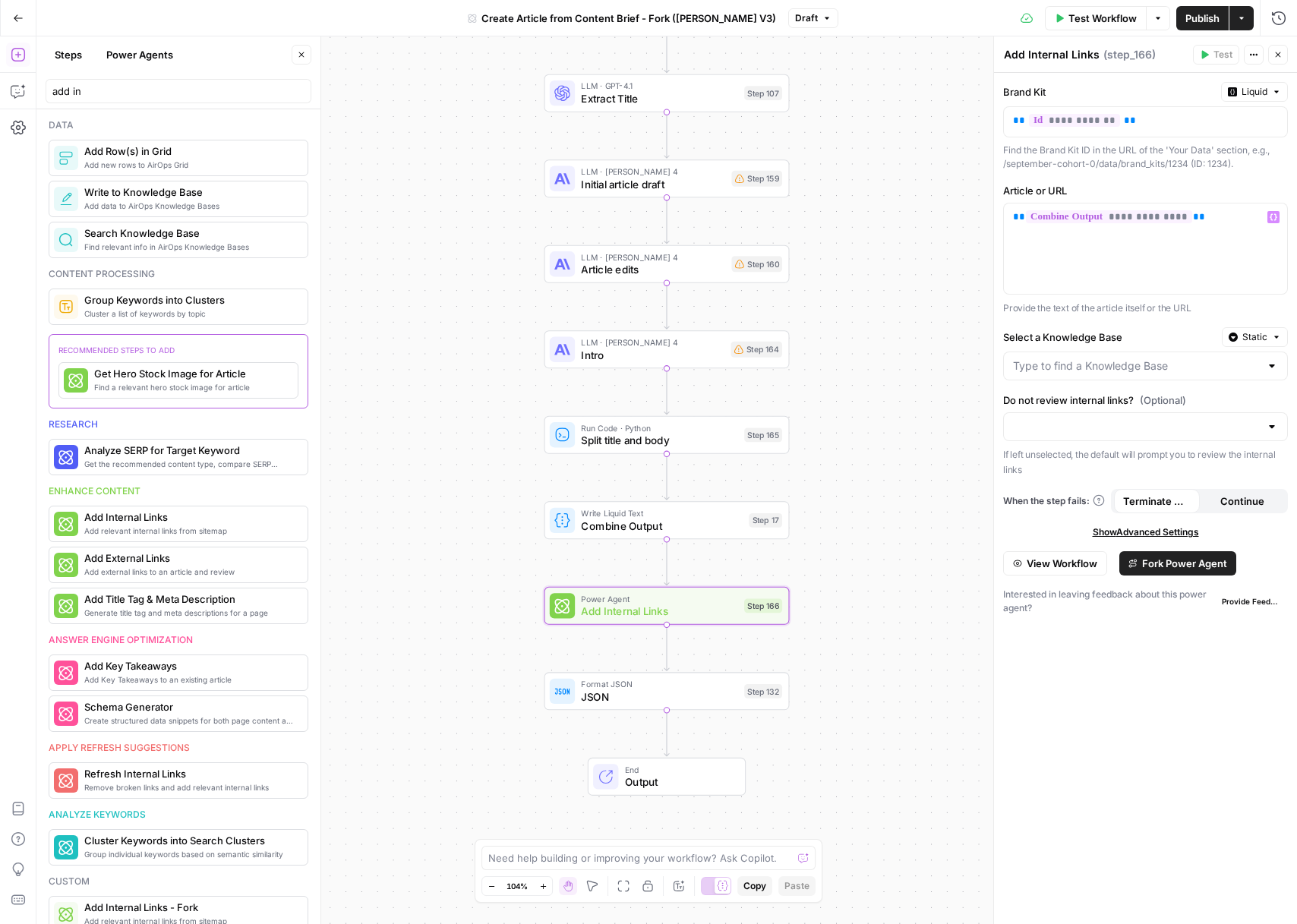
click at [1287, 333] on button "Static" at bounding box center [1255, 337] width 66 height 20
click at [1233, 404] on span "Liquid" at bounding box center [1226, 404] width 86 height 15
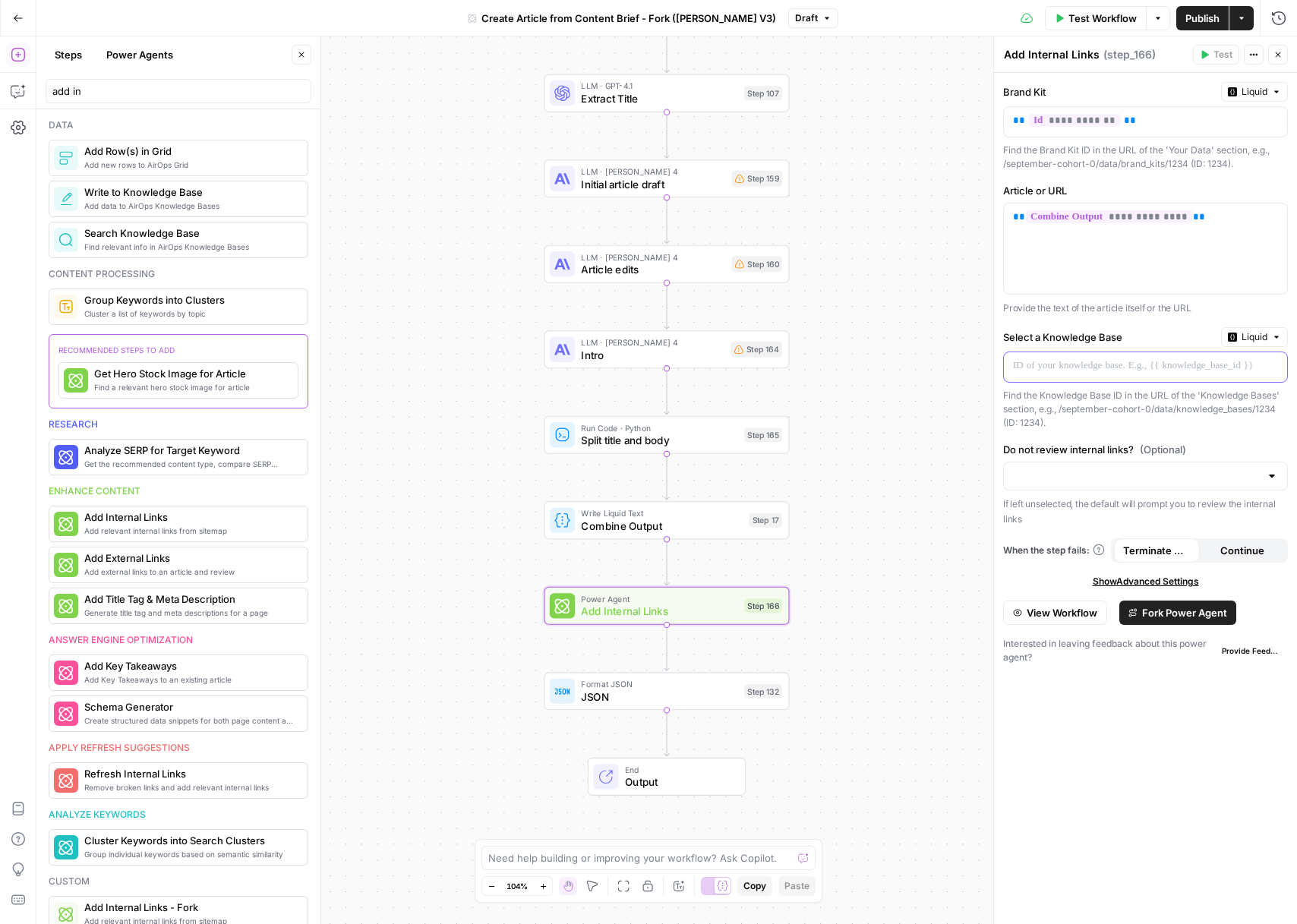
click at [1127, 370] on p at bounding box center [1133, 366] width 240 height 15
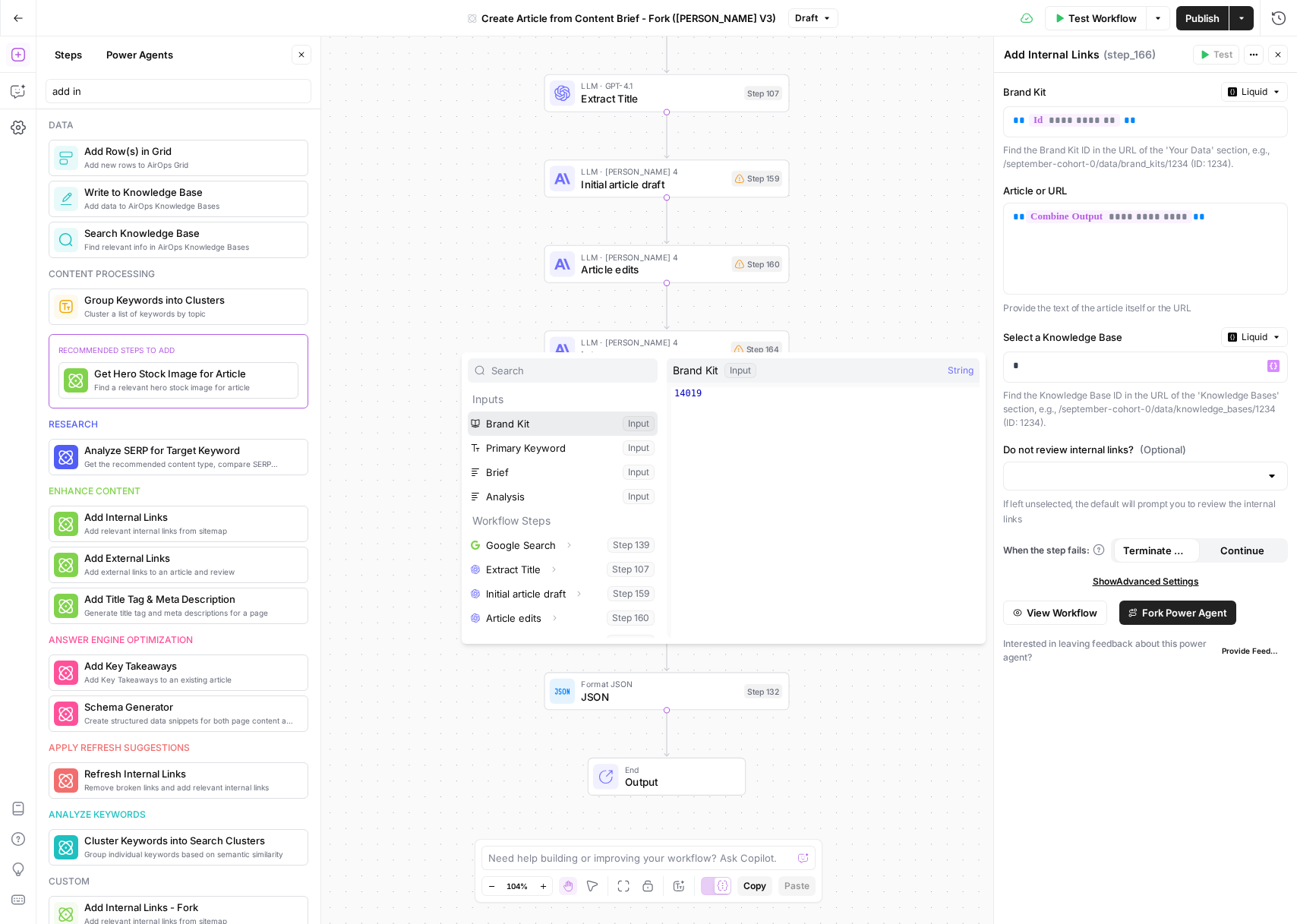
click at [562, 428] on button "Select variable Brand Kit" at bounding box center [562, 424] width 190 height 25
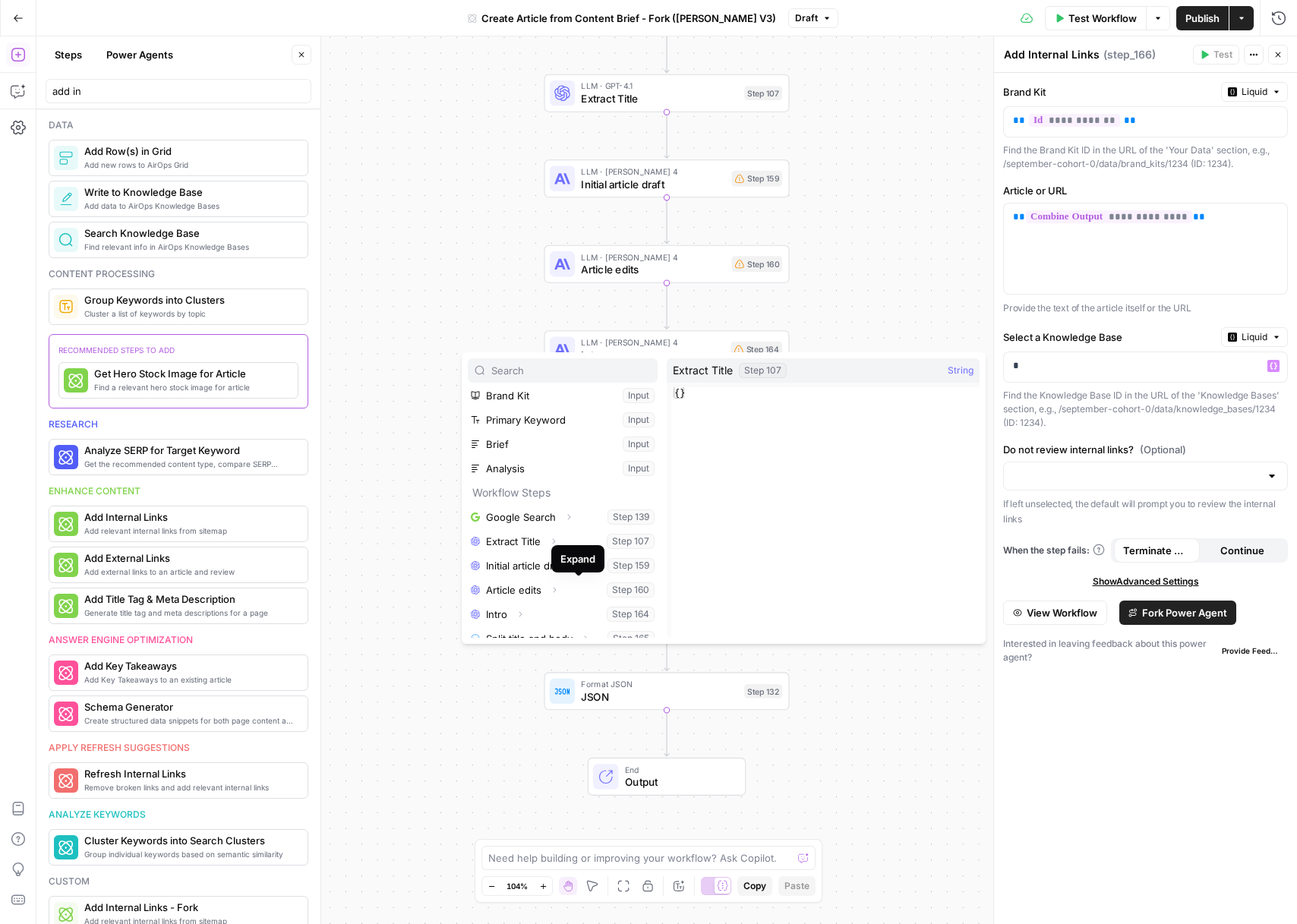
scroll to position [0, 0]
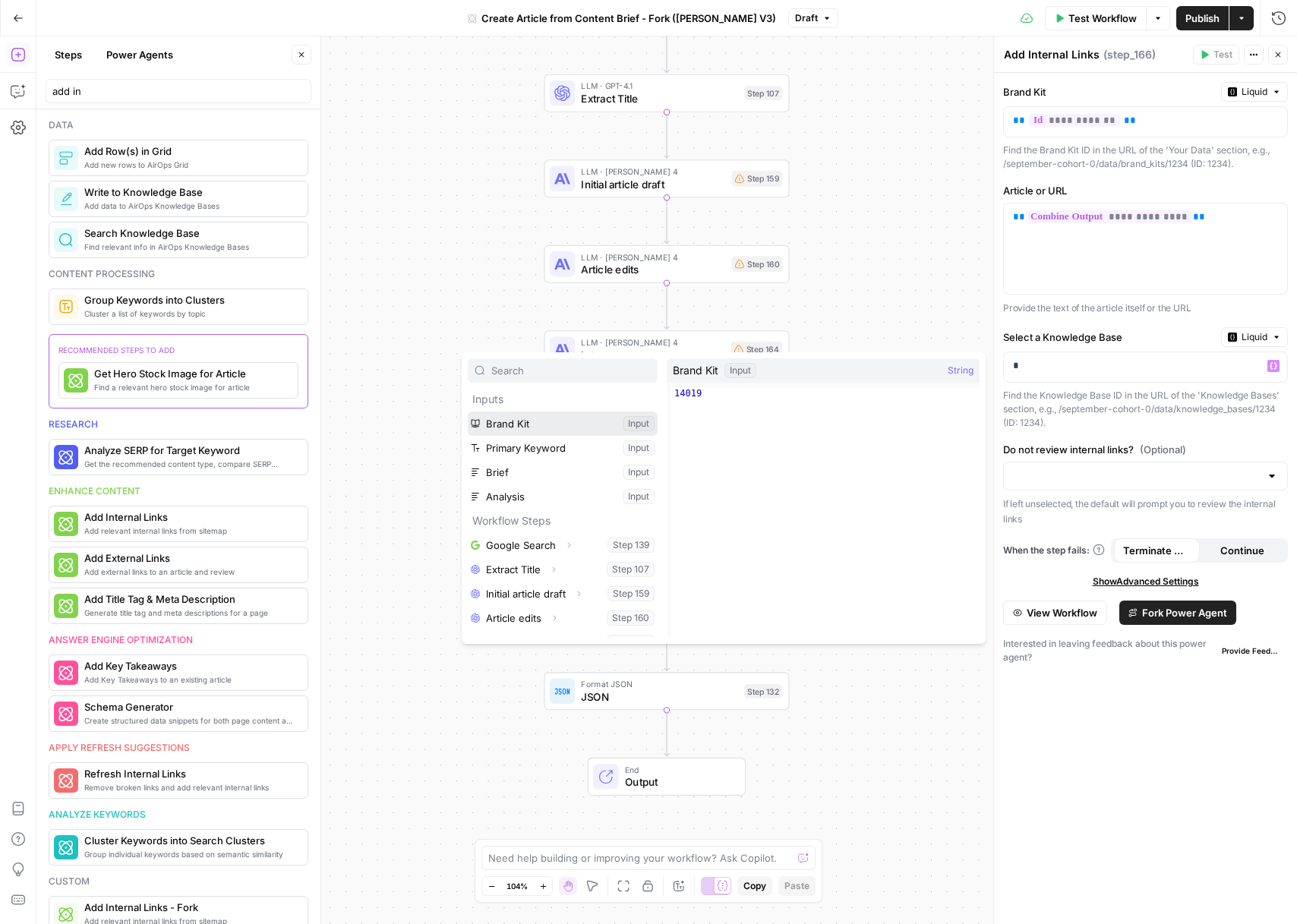
click at [567, 416] on button "Select variable Brand Kit" at bounding box center [562, 424] width 190 height 25
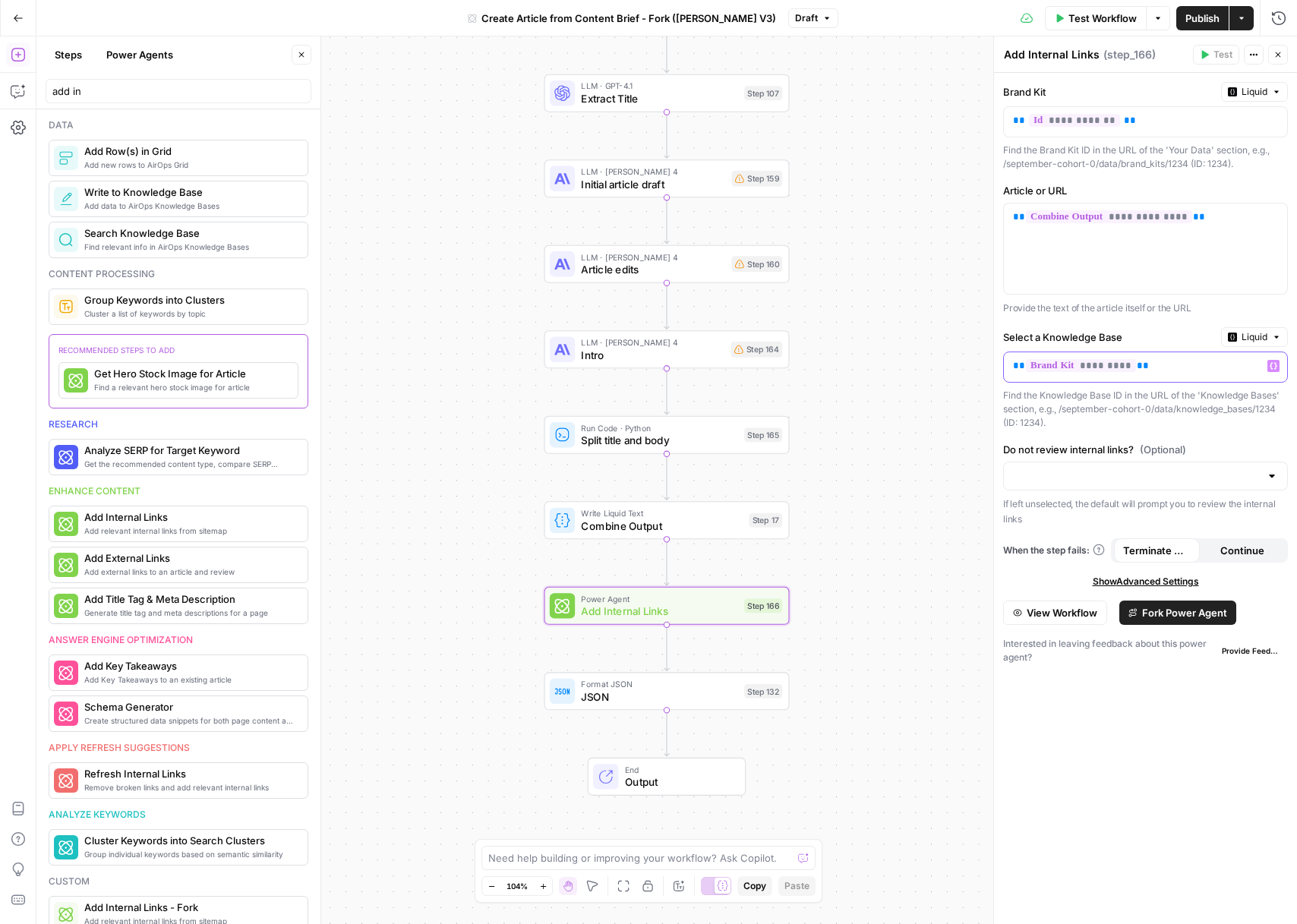
click at [1270, 369] on icon "button" at bounding box center [1273, 366] width 8 height 8
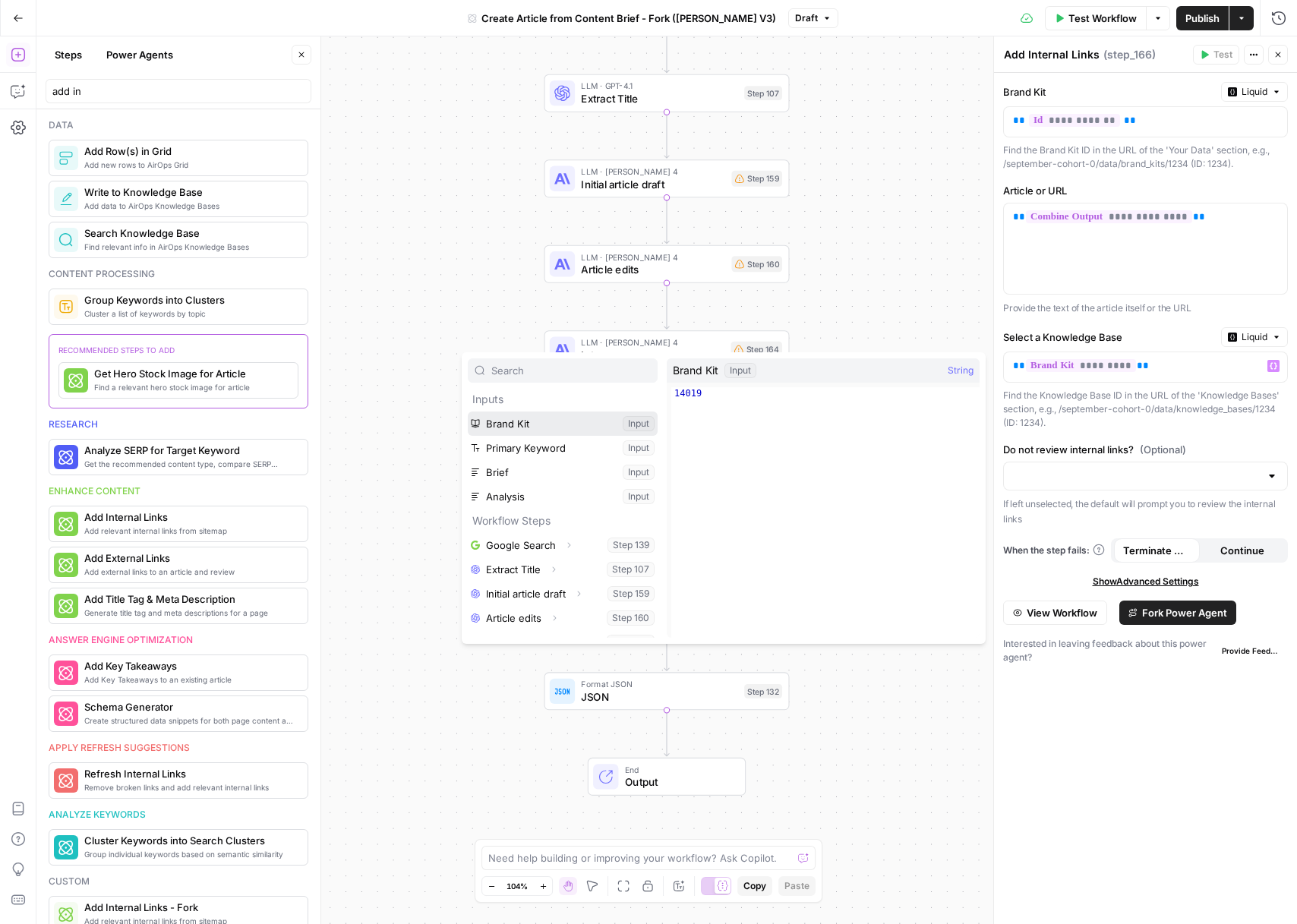
click at [544, 426] on button "Select variable Brand Kit" at bounding box center [562, 424] width 190 height 25
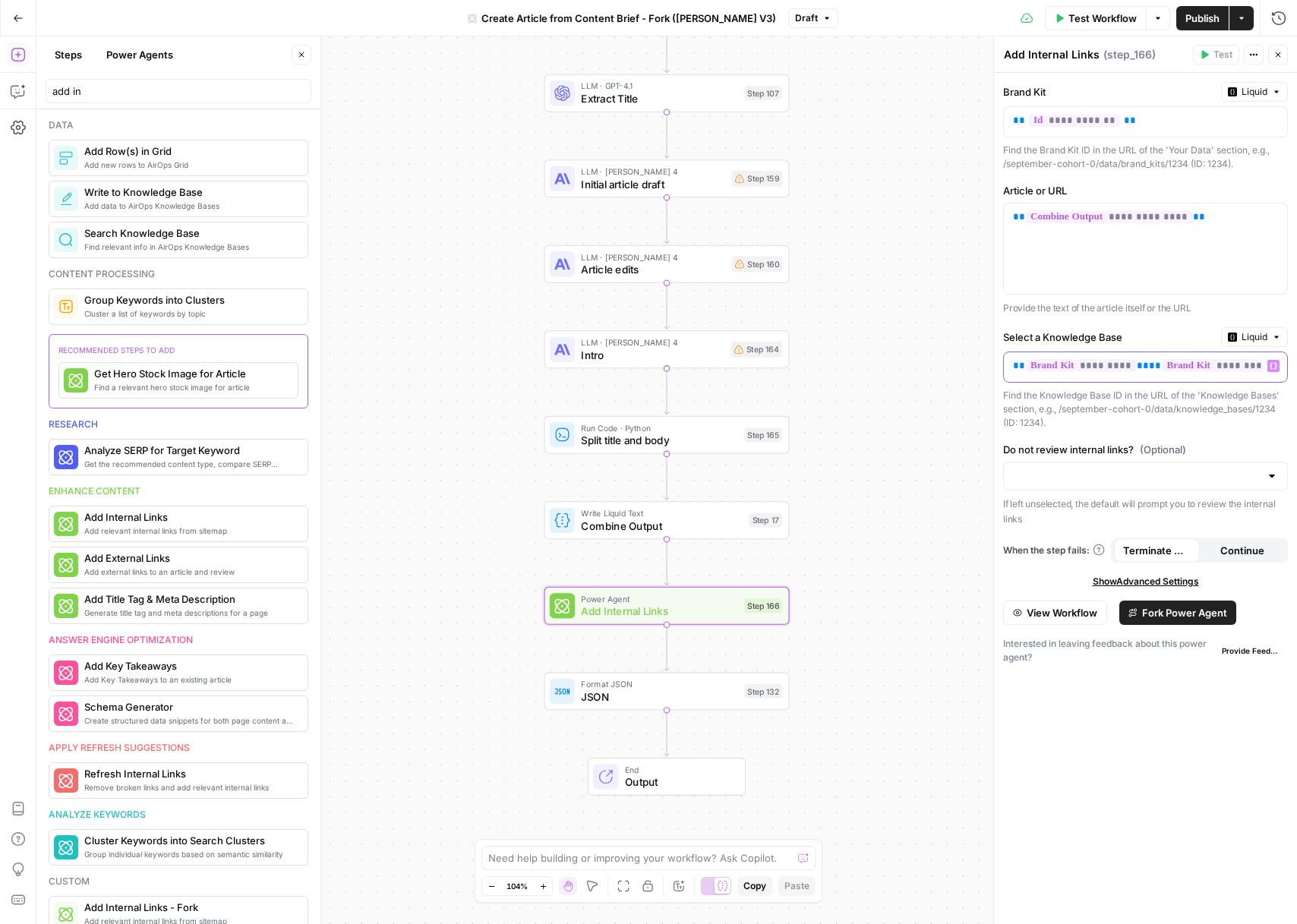
click at [1137, 366] on span "**" at bounding box center [1143, 366] width 12 height 10
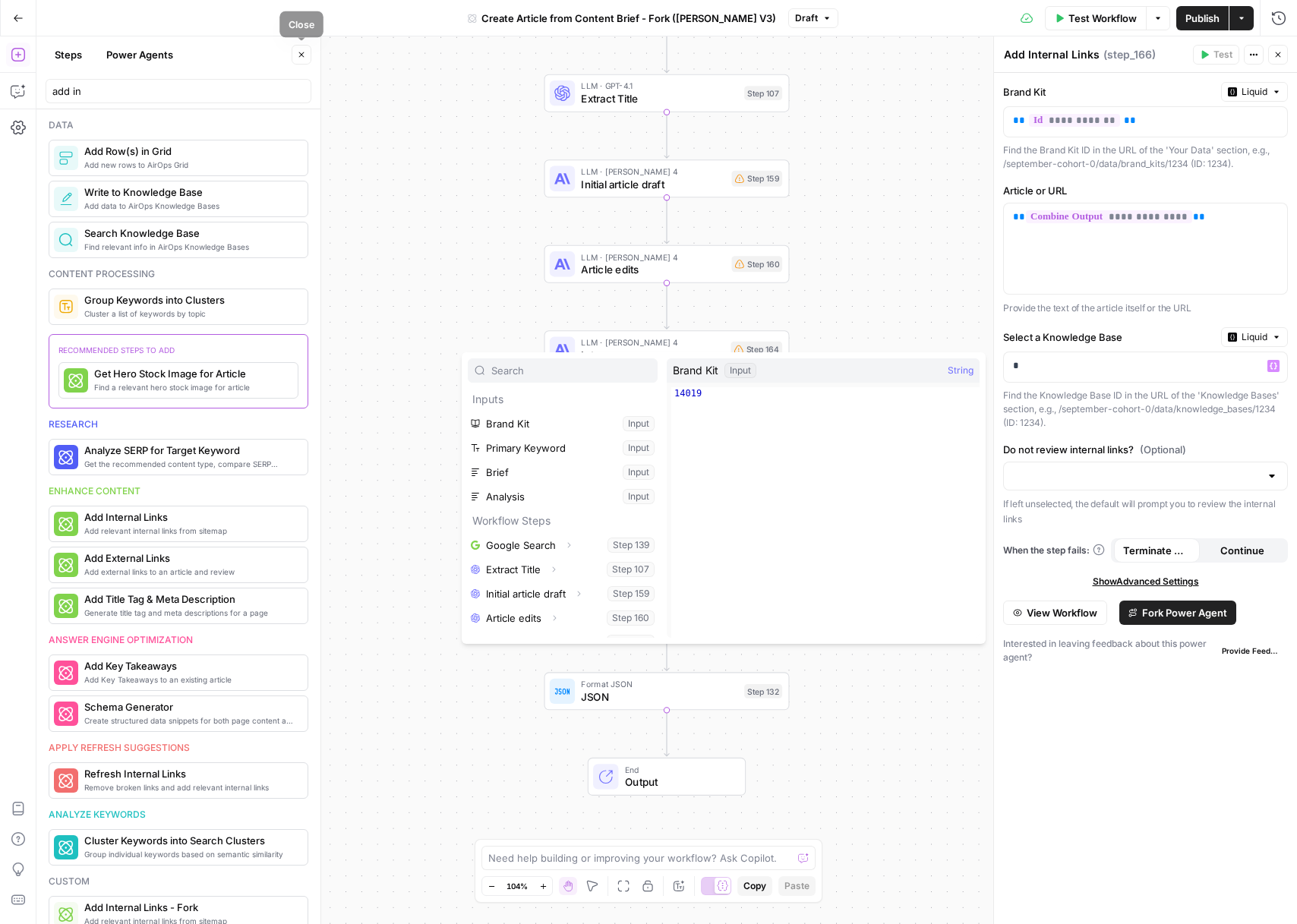
click at [306, 51] on button "Close" at bounding box center [302, 55] width 20 height 20
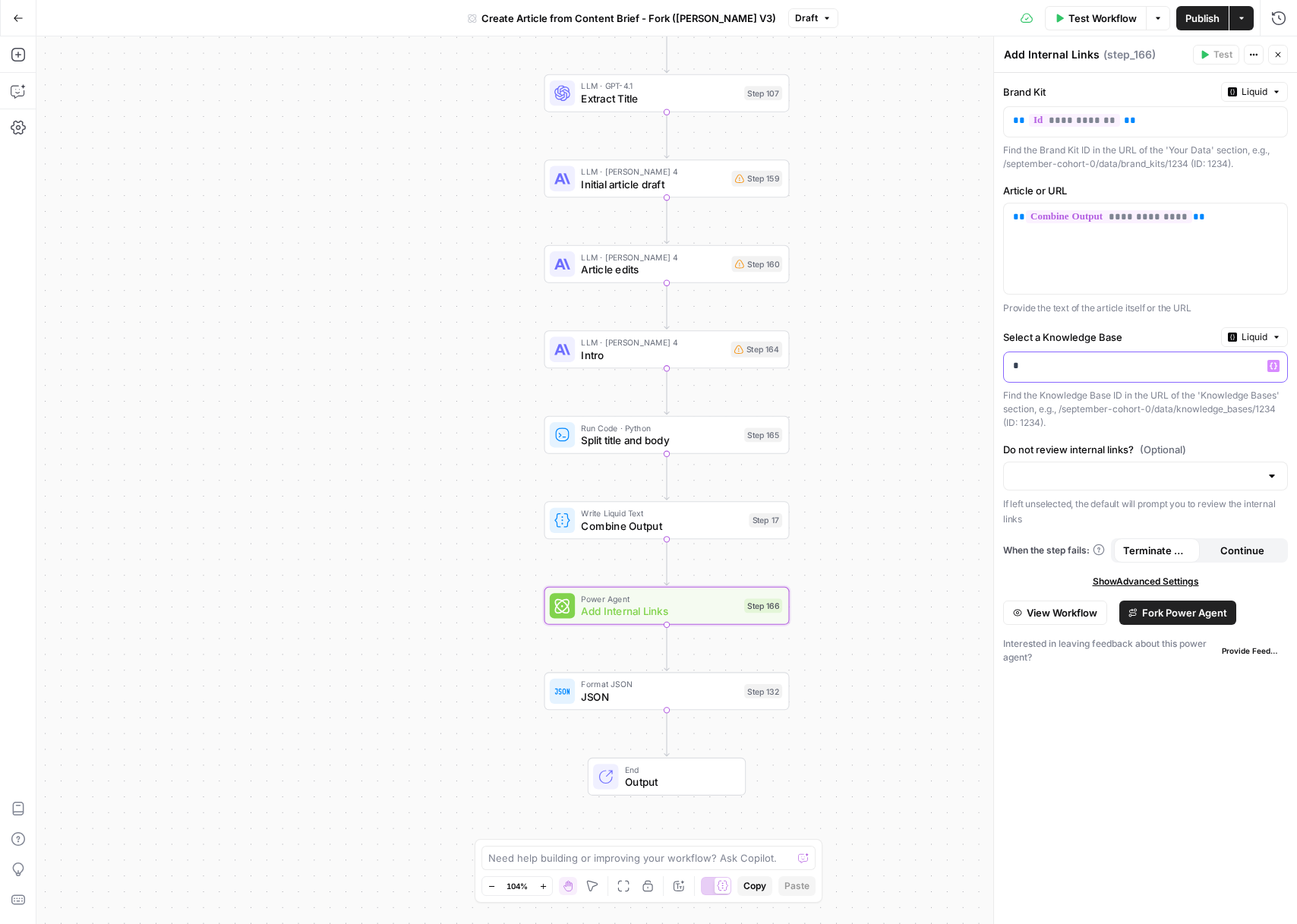
click at [1115, 356] on div "*" at bounding box center [1133, 367] width 259 height 30
click at [697, 604] on span "Add Internal Links" at bounding box center [659, 611] width 157 height 16
click at [1096, 361] on p "*" at bounding box center [1145, 366] width 265 height 15
click at [1254, 51] on icon "button" at bounding box center [1254, 55] width 9 height 9
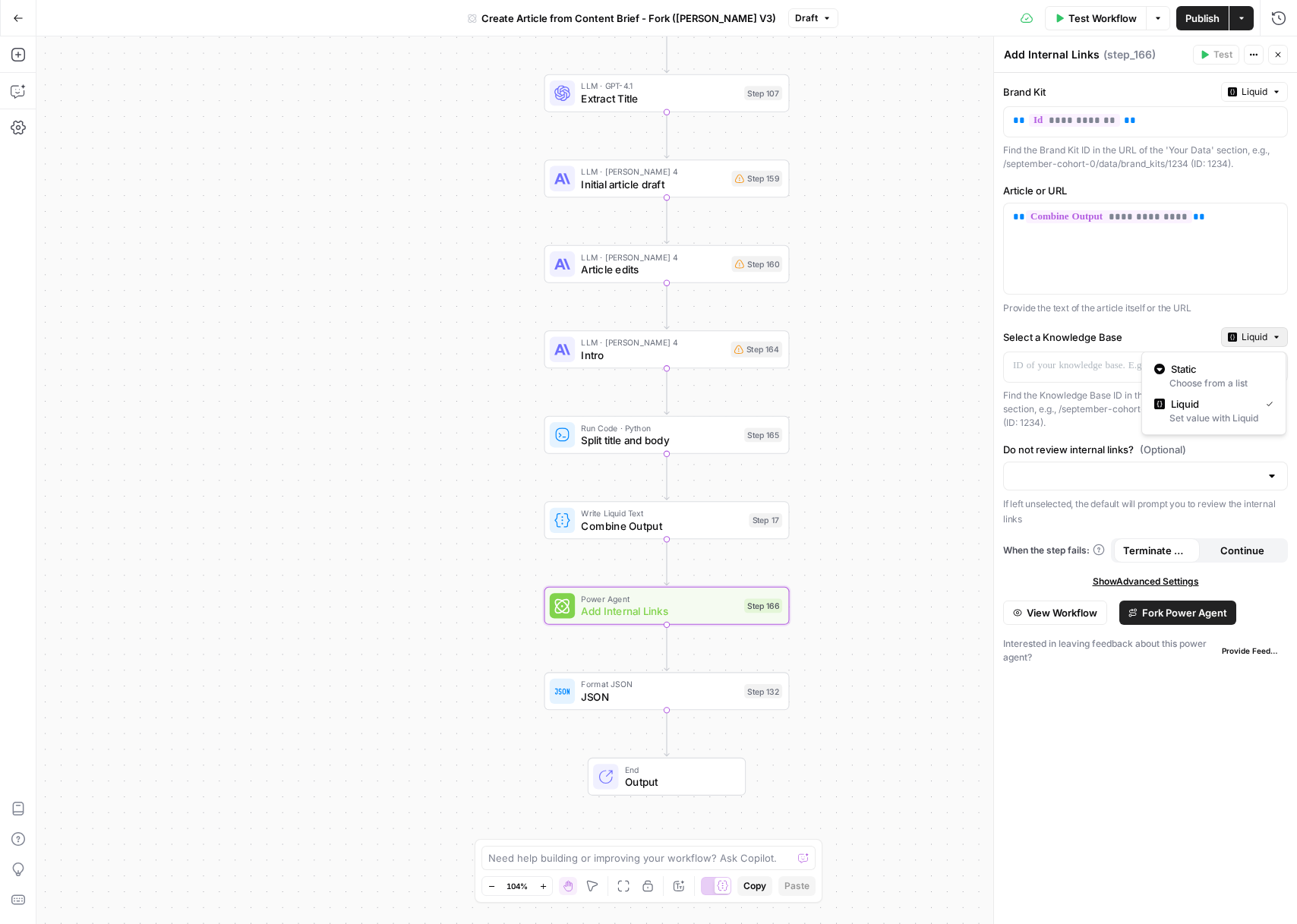
click at [1275, 339] on icon "button" at bounding box center [1276, 337] width 9 height 9
click at [1241, 375] on span "Static" at bounding box center [1219, 369] width 97 height 15
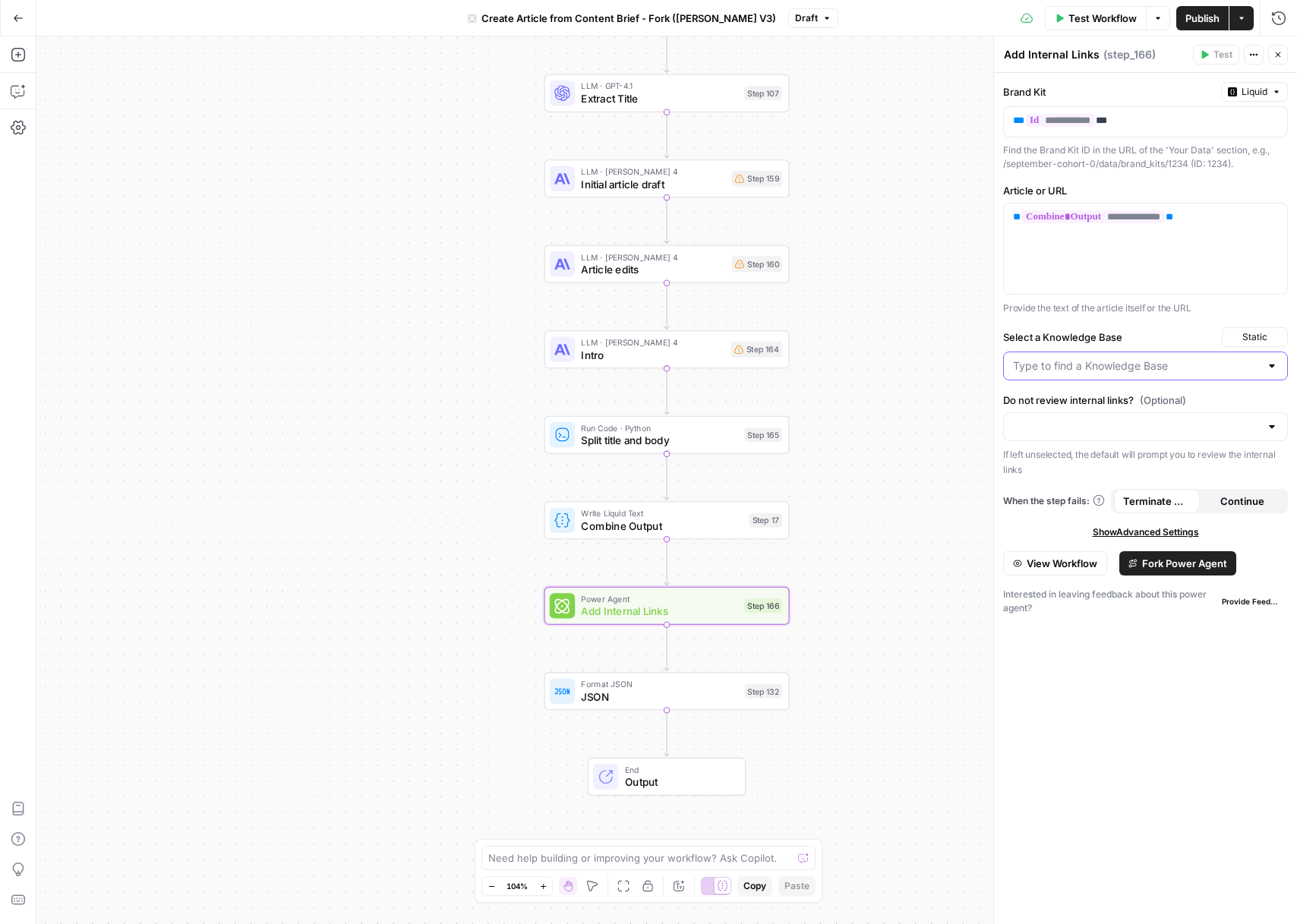
click at [1114, 367] on input "Select a Knowledge Base" at bounding box center [1136, 366] width 246 height 15
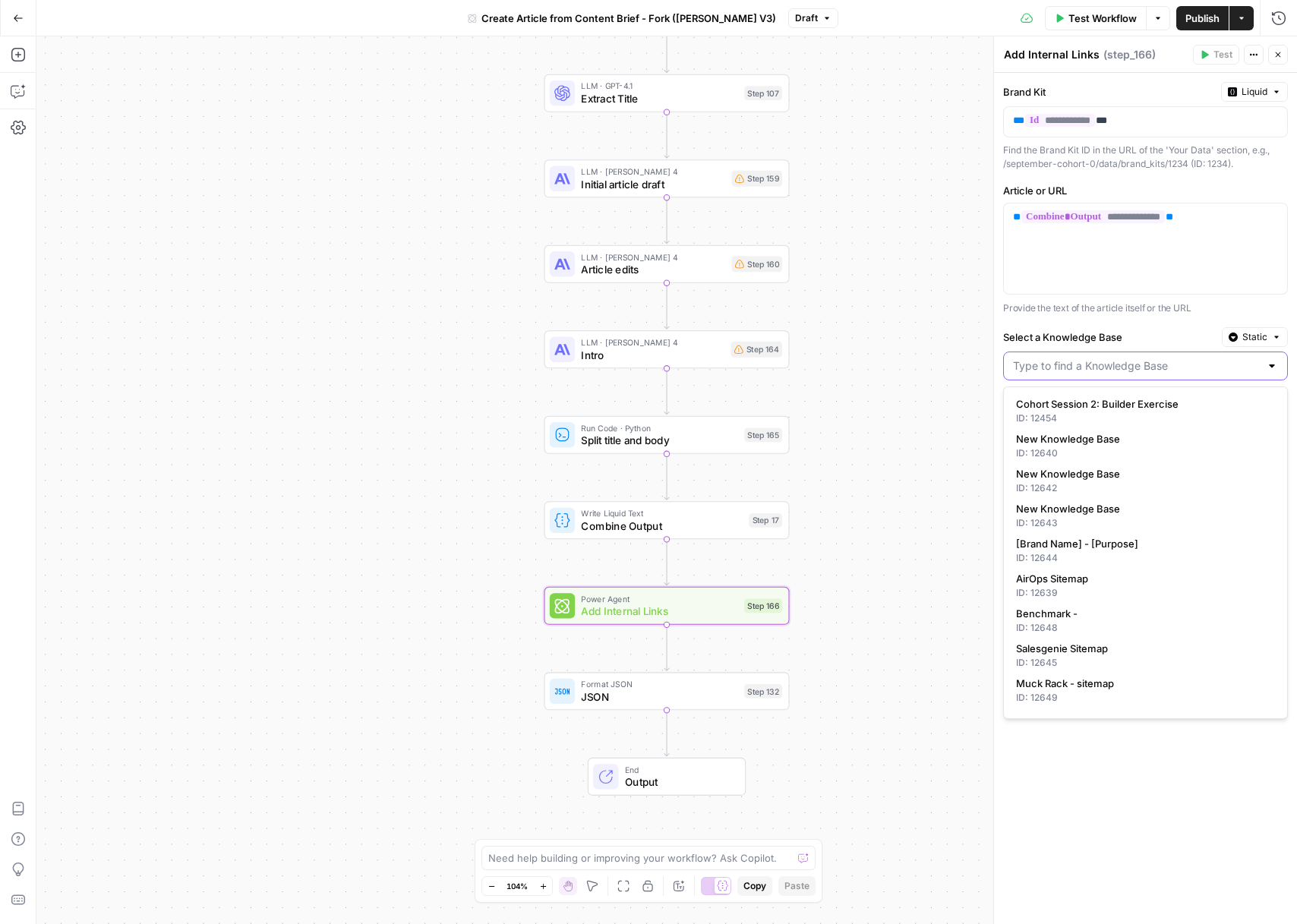
click at [1146, 369] on input "Select a Knowledge Base" at bounding box center [1136, 366] width 246 height 15
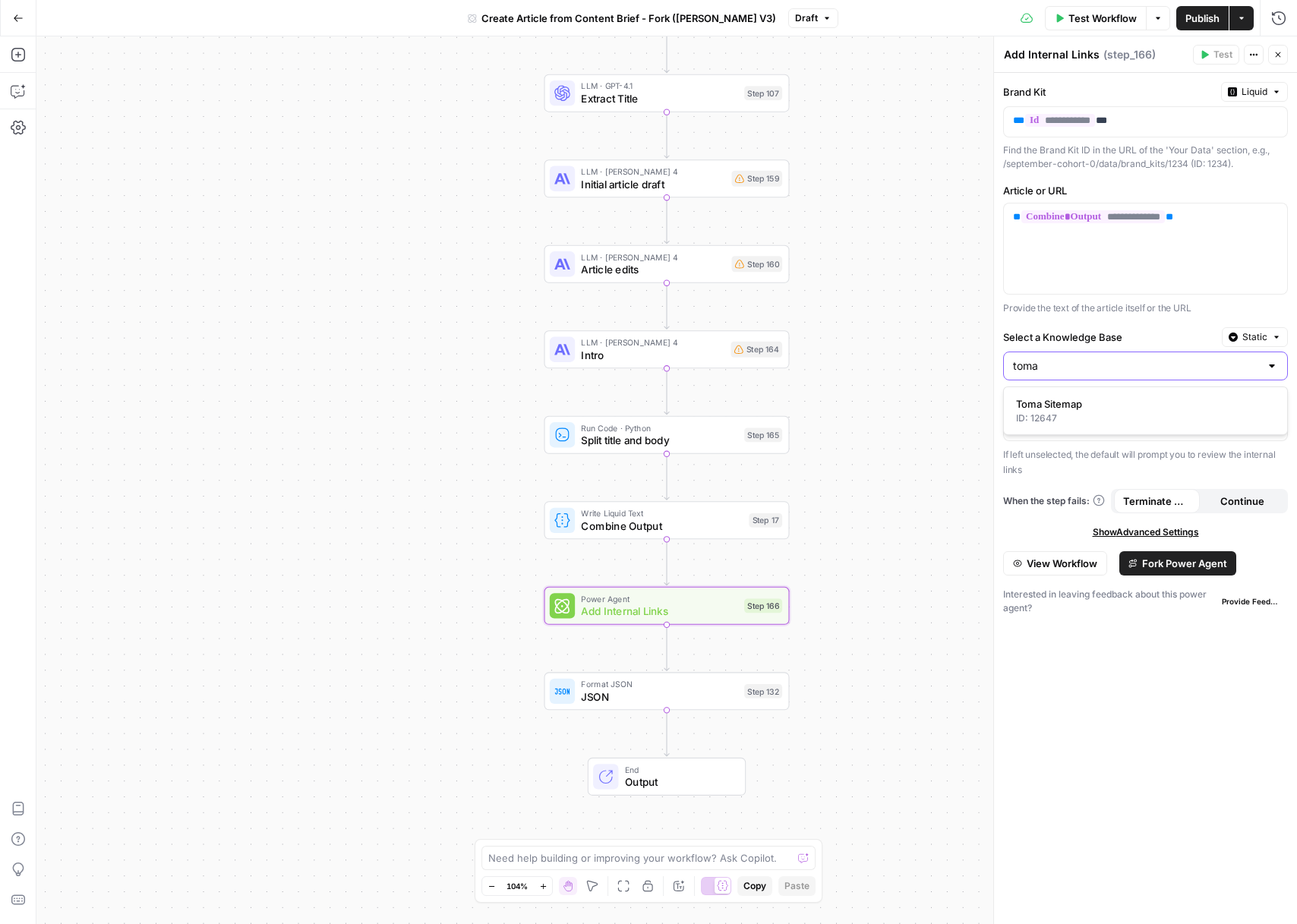
type input "toma"
click at [1259, 335] on span "Static" at bounding box center [1255, 337] width 25 height 14
click at [1225, 403] on span "Liquid" at bounding box center [1226, 404] width 86 height 15
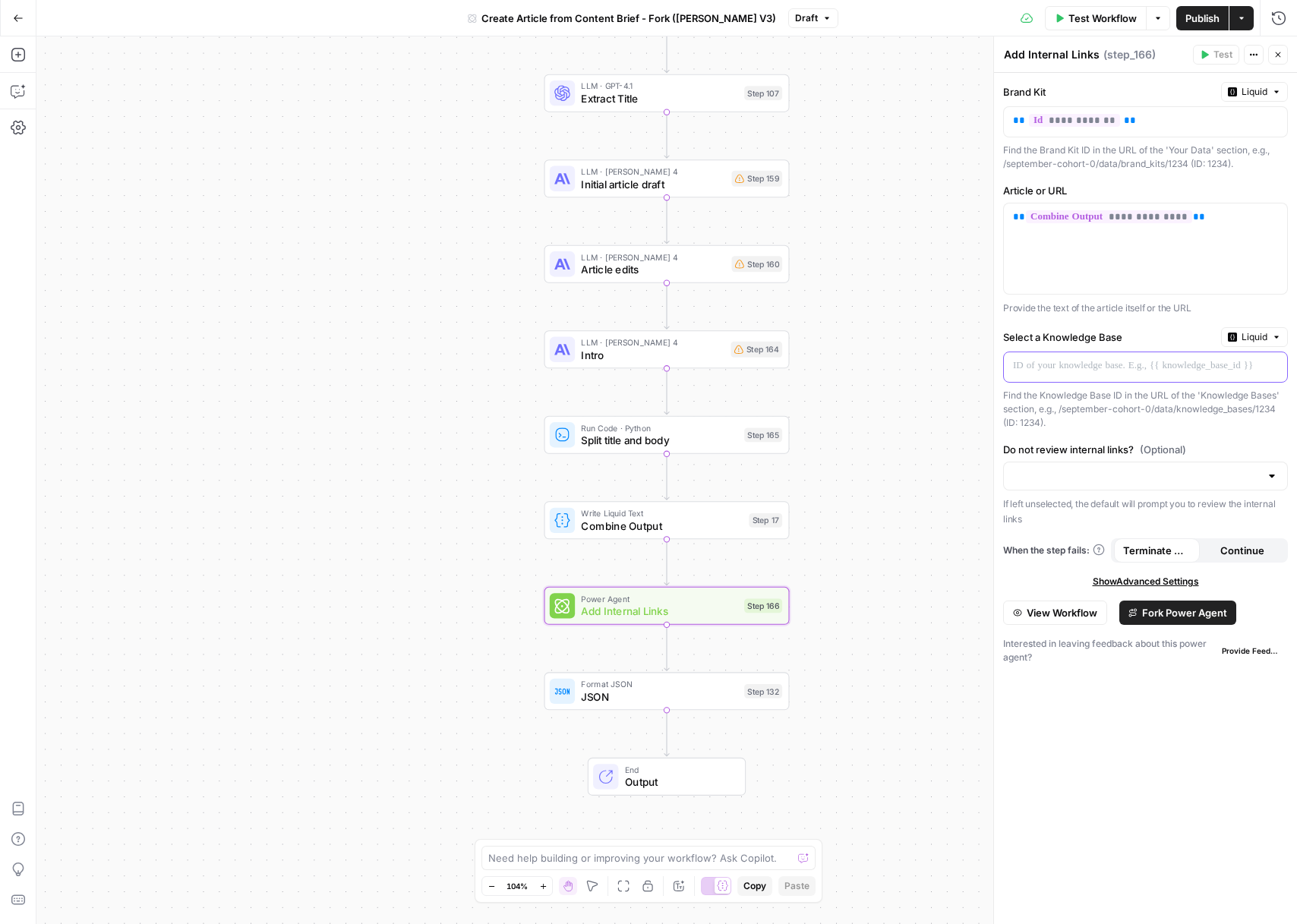
click at [1134, 368] on p at bounding box center [1133, 366] width 240 height 15
click at [1164, 611] on span "Fork Power Agent" at bounding box center [1184, 613] width 85 height 15
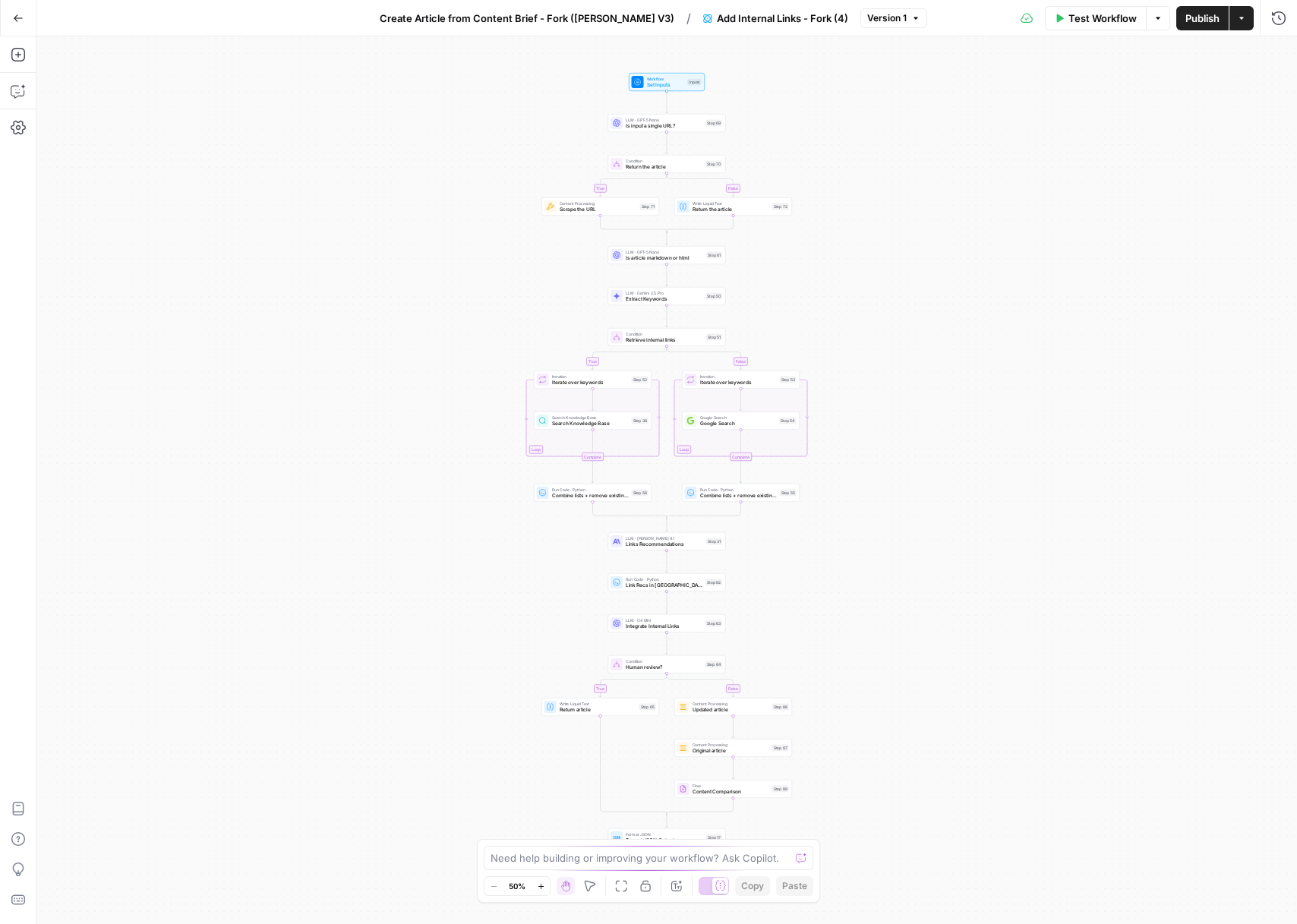
click at [799, 24] on span "Add Internal Links - Fork (4)" at bounding box center [782, 18] width 131 height 15
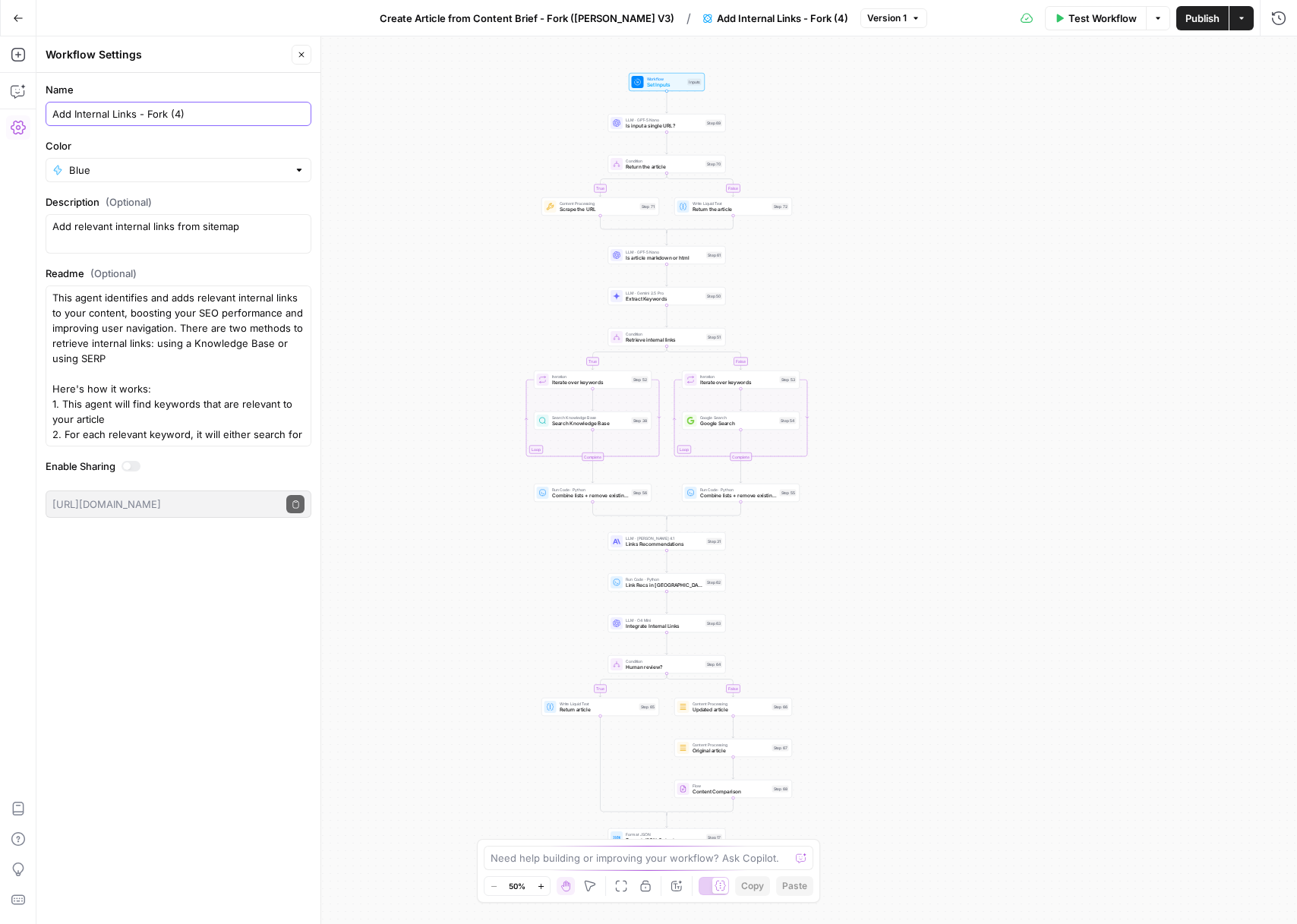
click at [177, 117] on input "Add Internal Links - Fork (4)" at bounding box center [178, 114] width 252 height 15
click at [177, 115] on input "Add Internal Links - Fork (4)" at bounding box center [178, 114] width 252 height 15
type input "Add Internal Links - Fork (Chris V)"
click at [172, 169] on input "Color" at bounding box center [178, 171] width 219 height 15
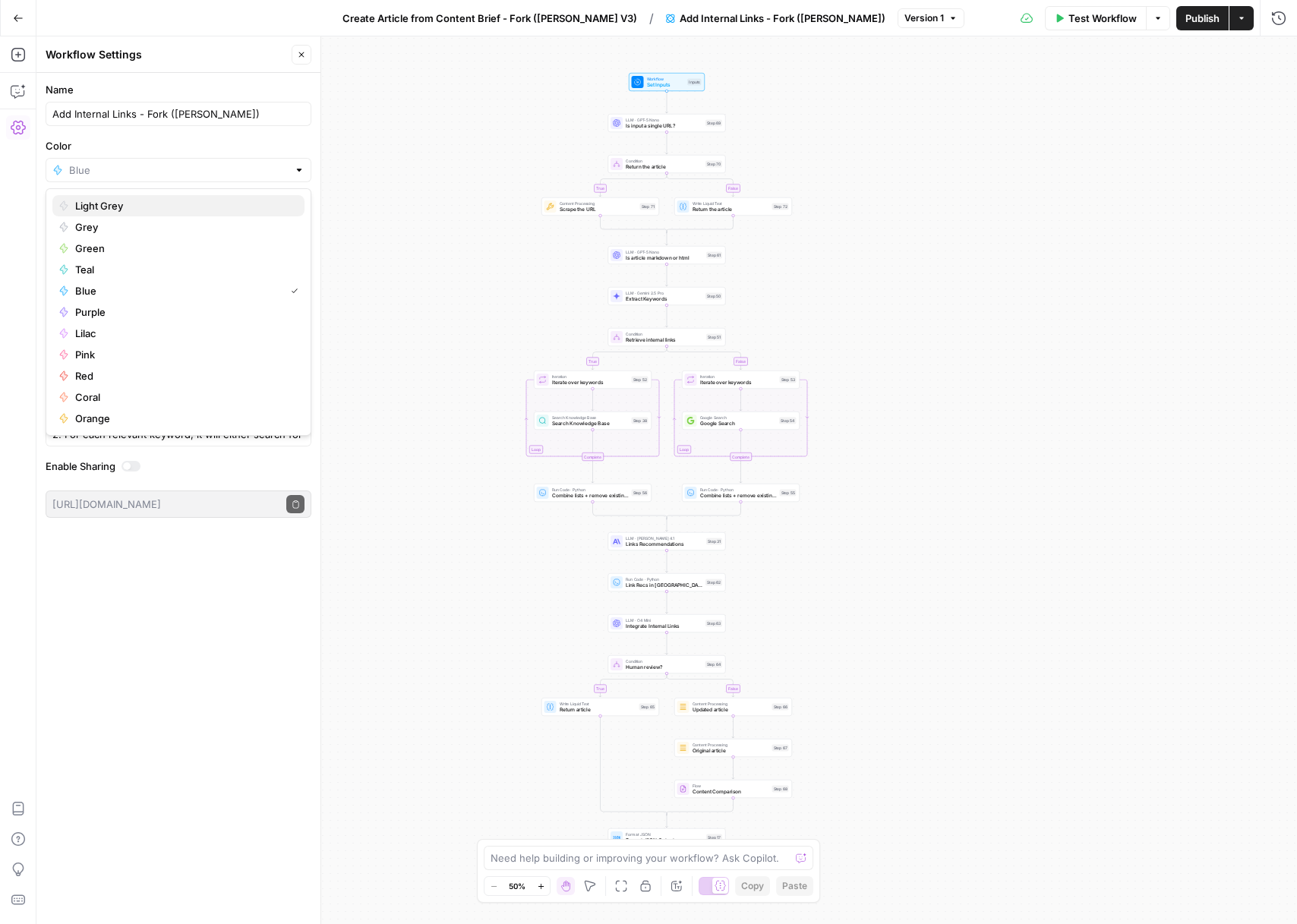
click at [108, 209] on span "Light Grey" at bounding box center [184, 206] width 217 height 15
type input "Light Grey"
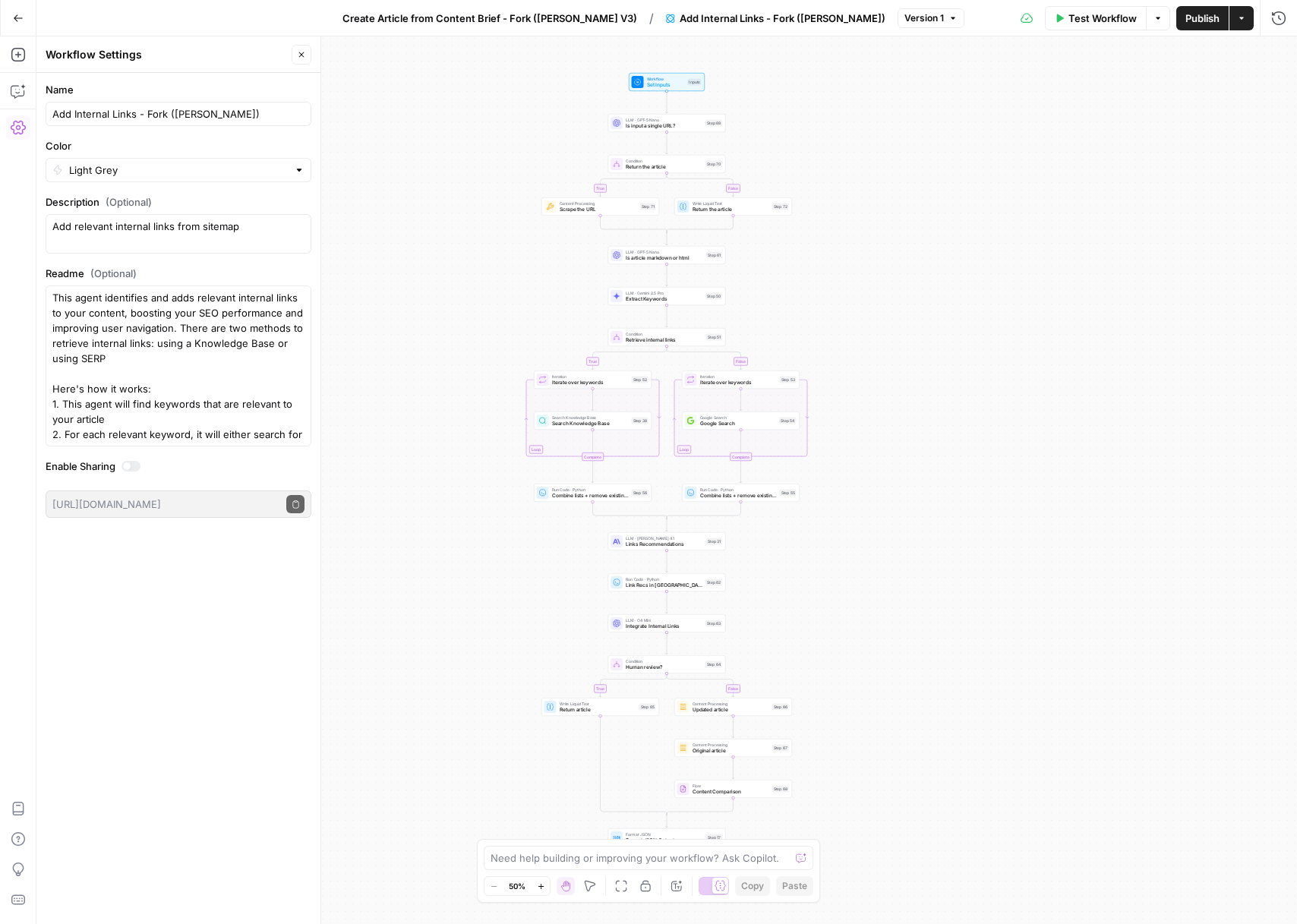
click at [220, 151] on label "Color" at bounding box center [178, 146] width 266 height 15
click at [220, 163] on input "Light Grey" at bounding box center [178, 171] width 219 height 15
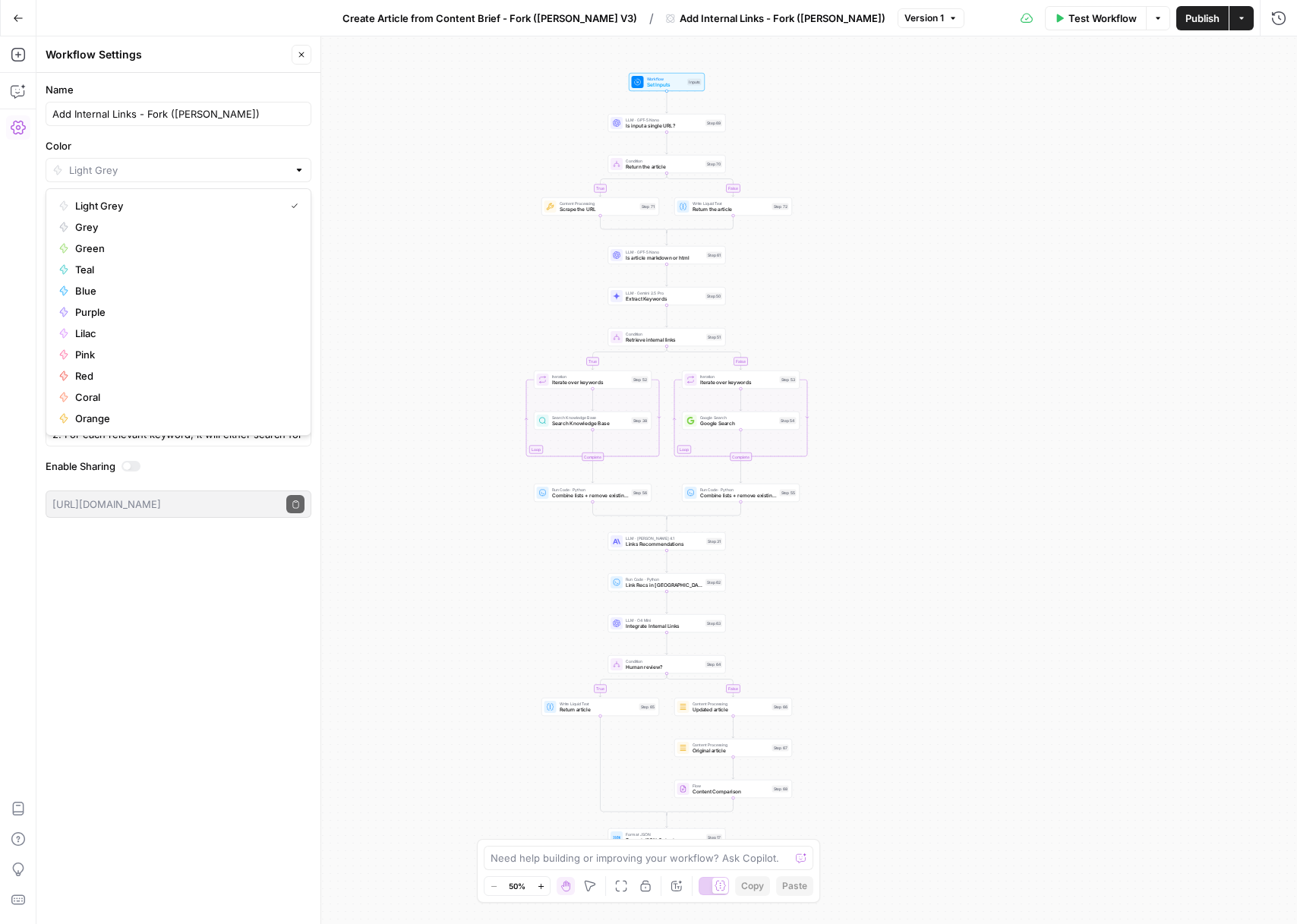
type input "Light Grey"
click at [293, 57] on button "Close" at bounding box center [302, 55] width 20 height 20
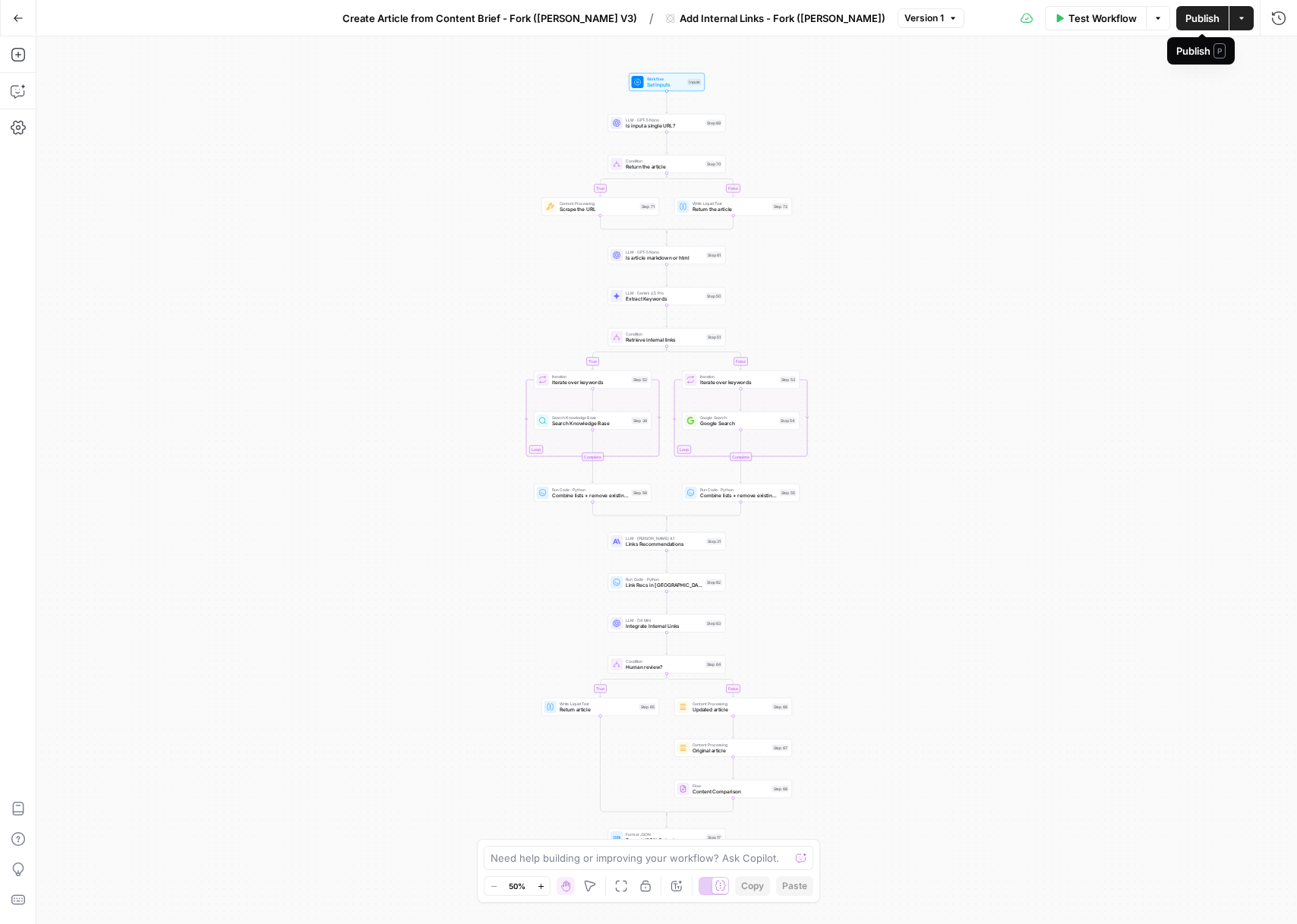
click at [1209, 27] on button "Publish" at bounding box center [1203, 18] width 52 height 25
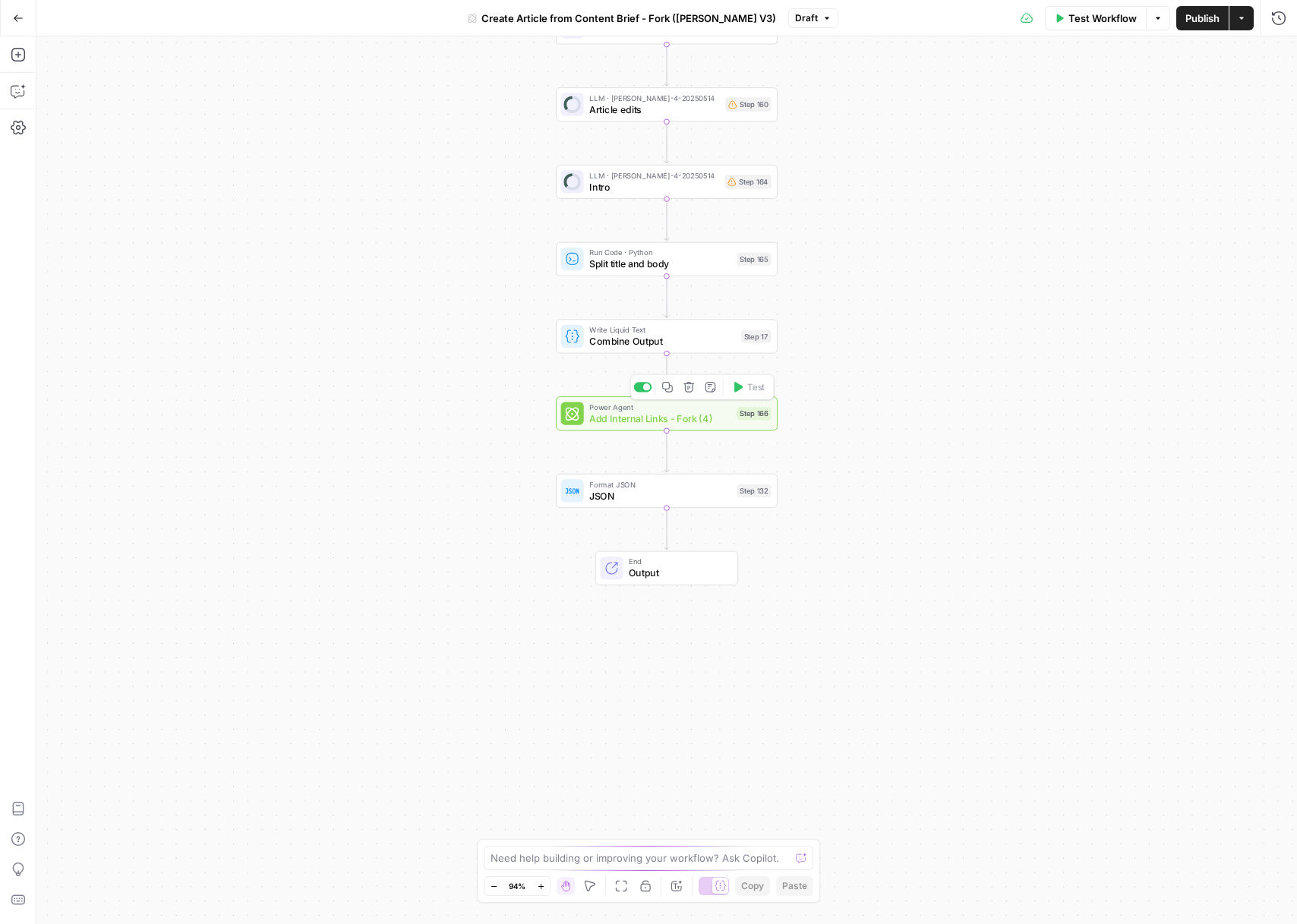
click at [660, 422] on span "Add Internal Links - Fork (4)" at bounding box center [660, 419] width 142 height 15
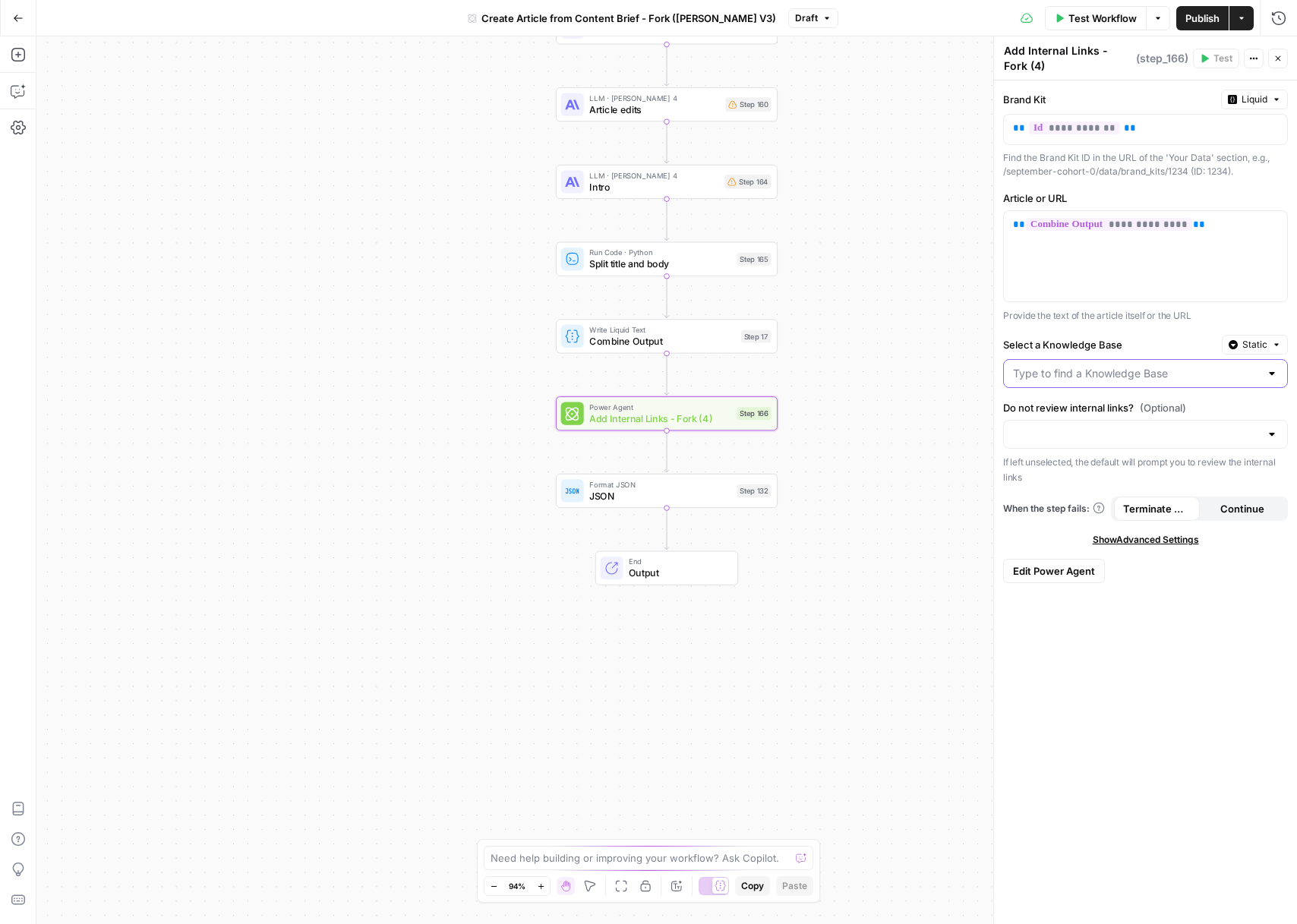
click at [1133, 370] on input "Select a Knowledge Base" at bounding box center [1136, 374] width 246 height 15
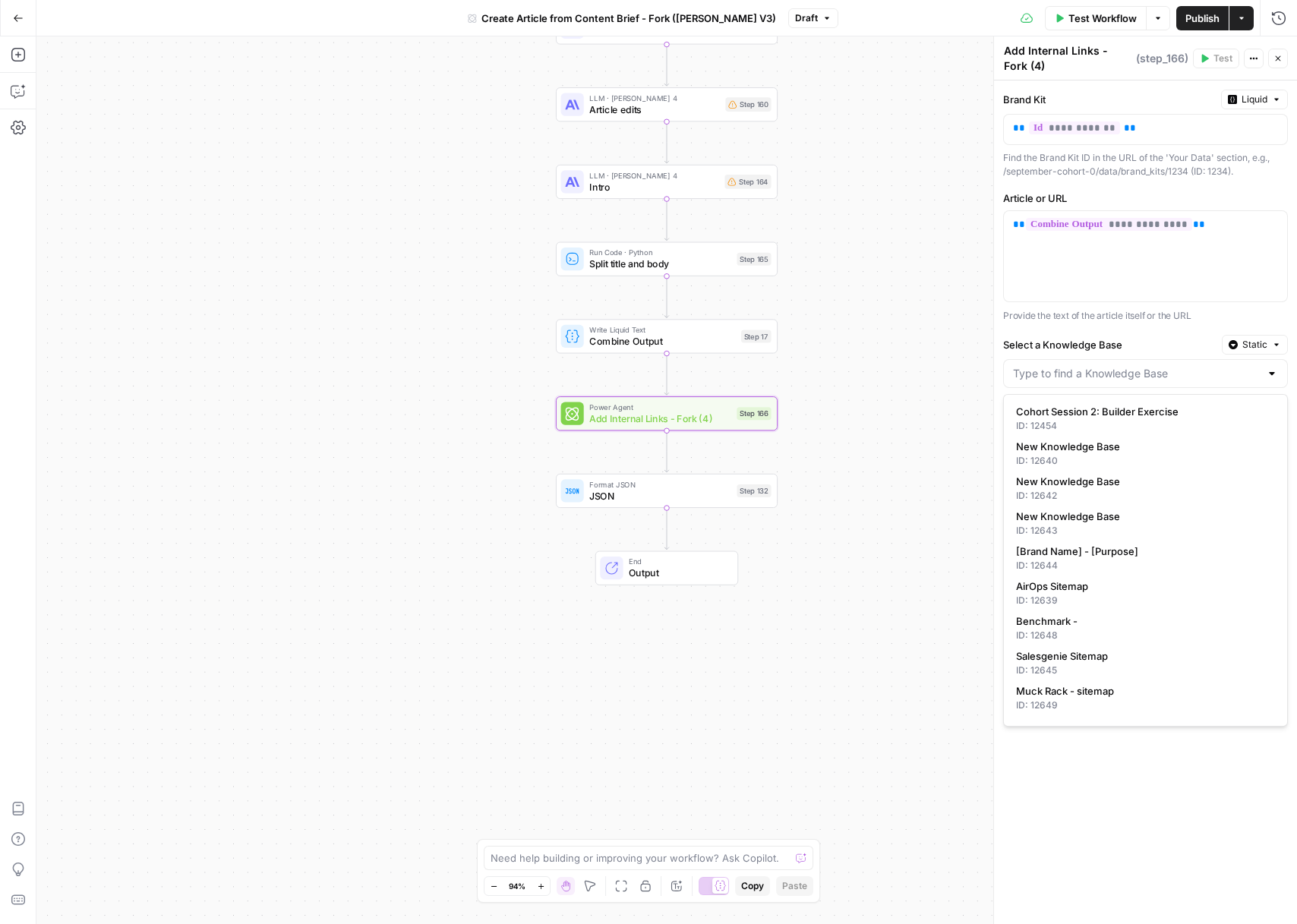
click at [1242, 341] on span "Static" at bounding box center [1255, 345] width 25 height 14
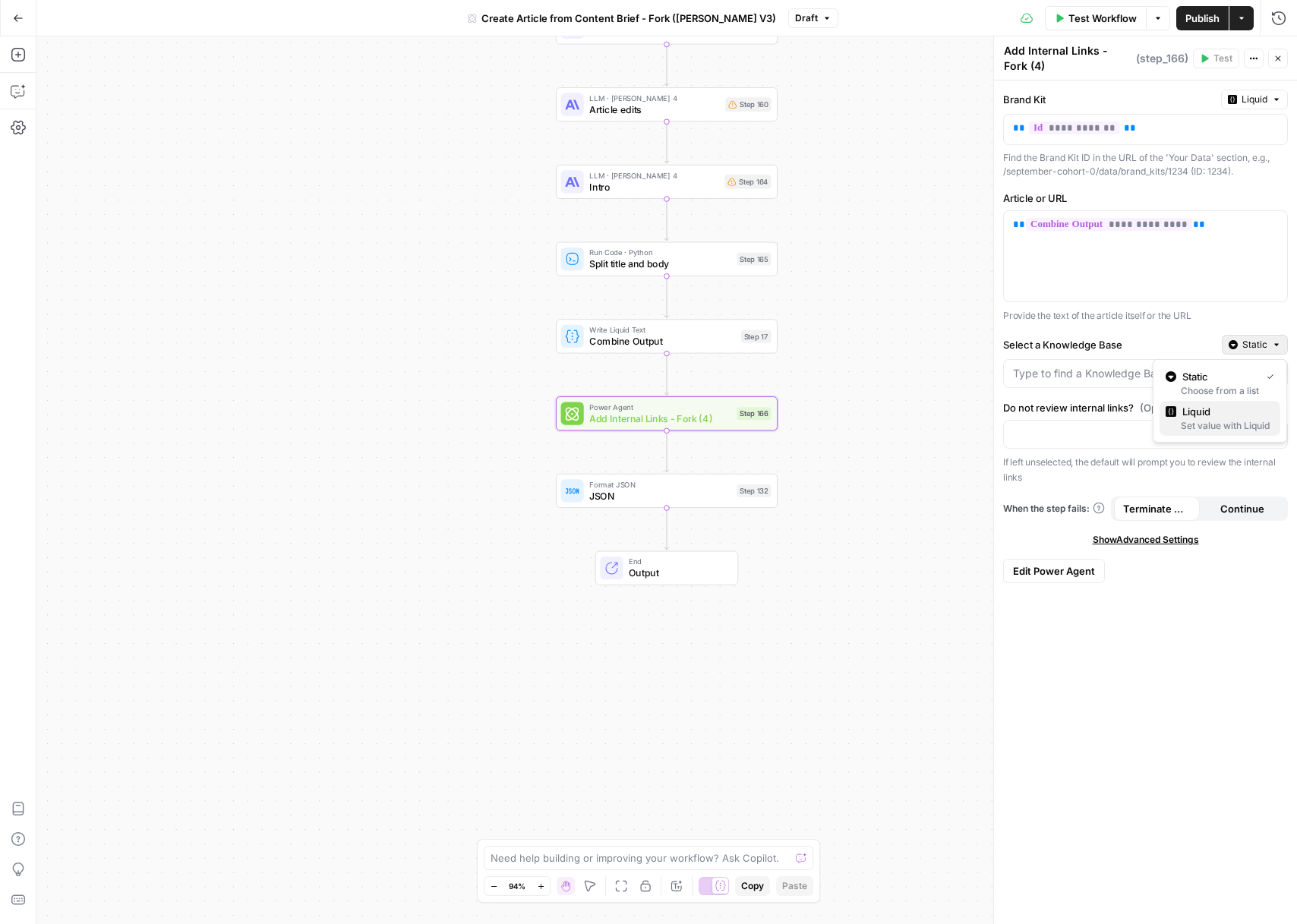
click at [1203, 415] on span "Liquid" at bounding box center [1226, 412] width 86 height 15
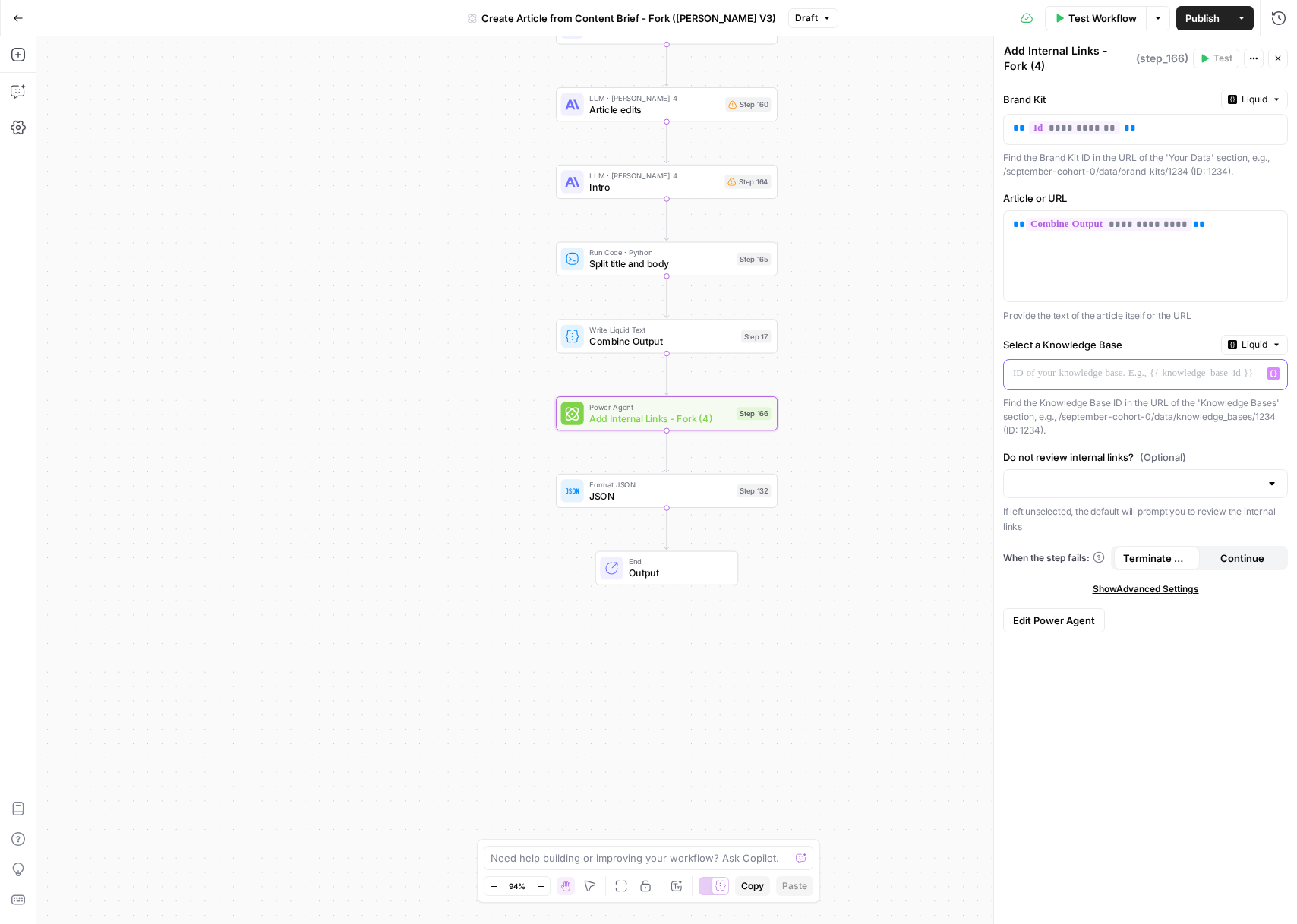
click at [1150, 385] on div at bounding box center [1133, 375] width 259 height 30
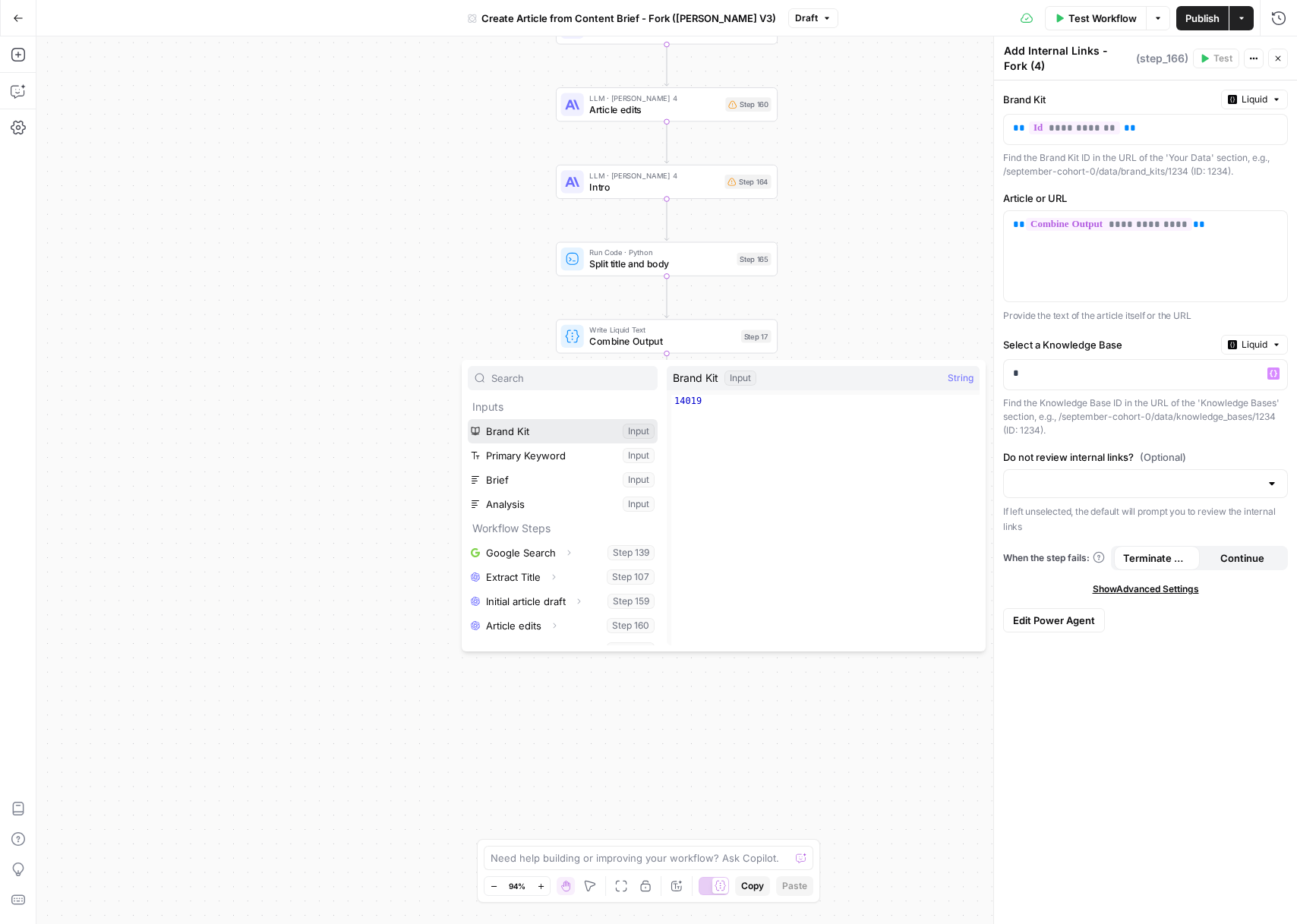
click at [562, 430] on button "Select variable Brand Kit" at bounding box center [562, 432] width 190 height 25
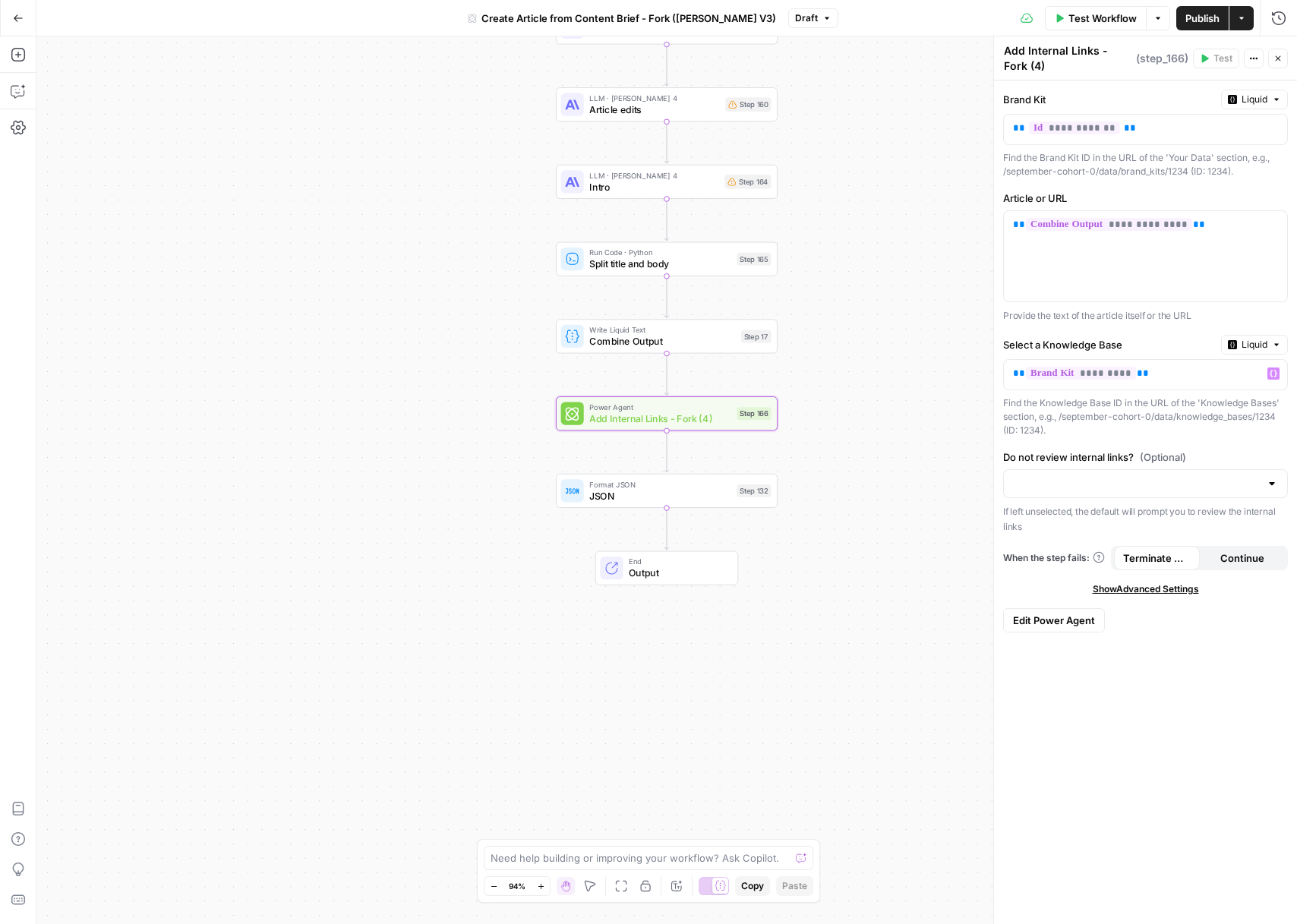
click at [1204, 17] on span "Publish" at bounding box center [1203, 18] width 34 height 15
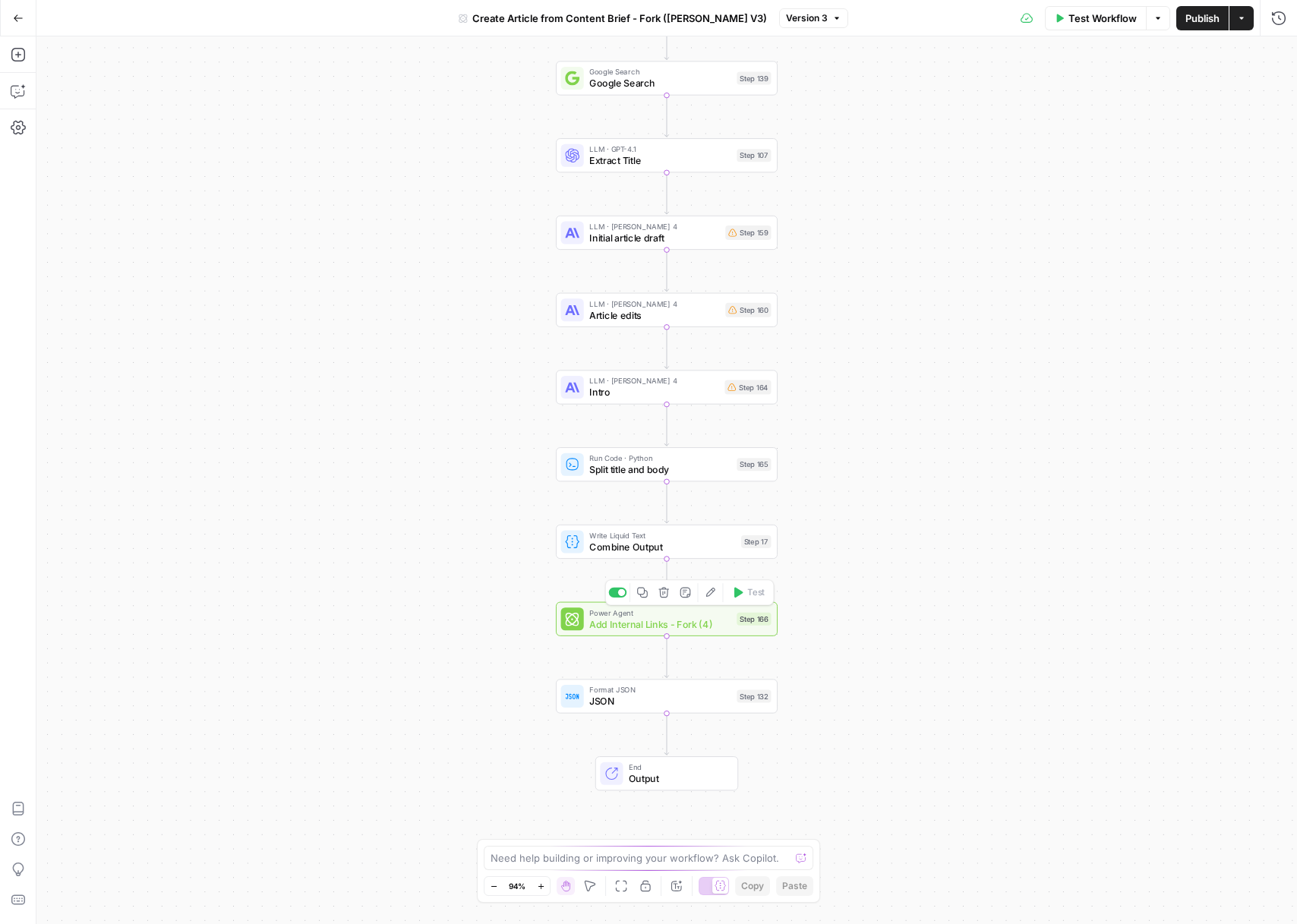
click at [736, 626] on div "Power Agent Add Internal Links - Fork (4) Step 166 Copy step Delete step Add No…" at bounding box center [667, 619] width 210 height 25
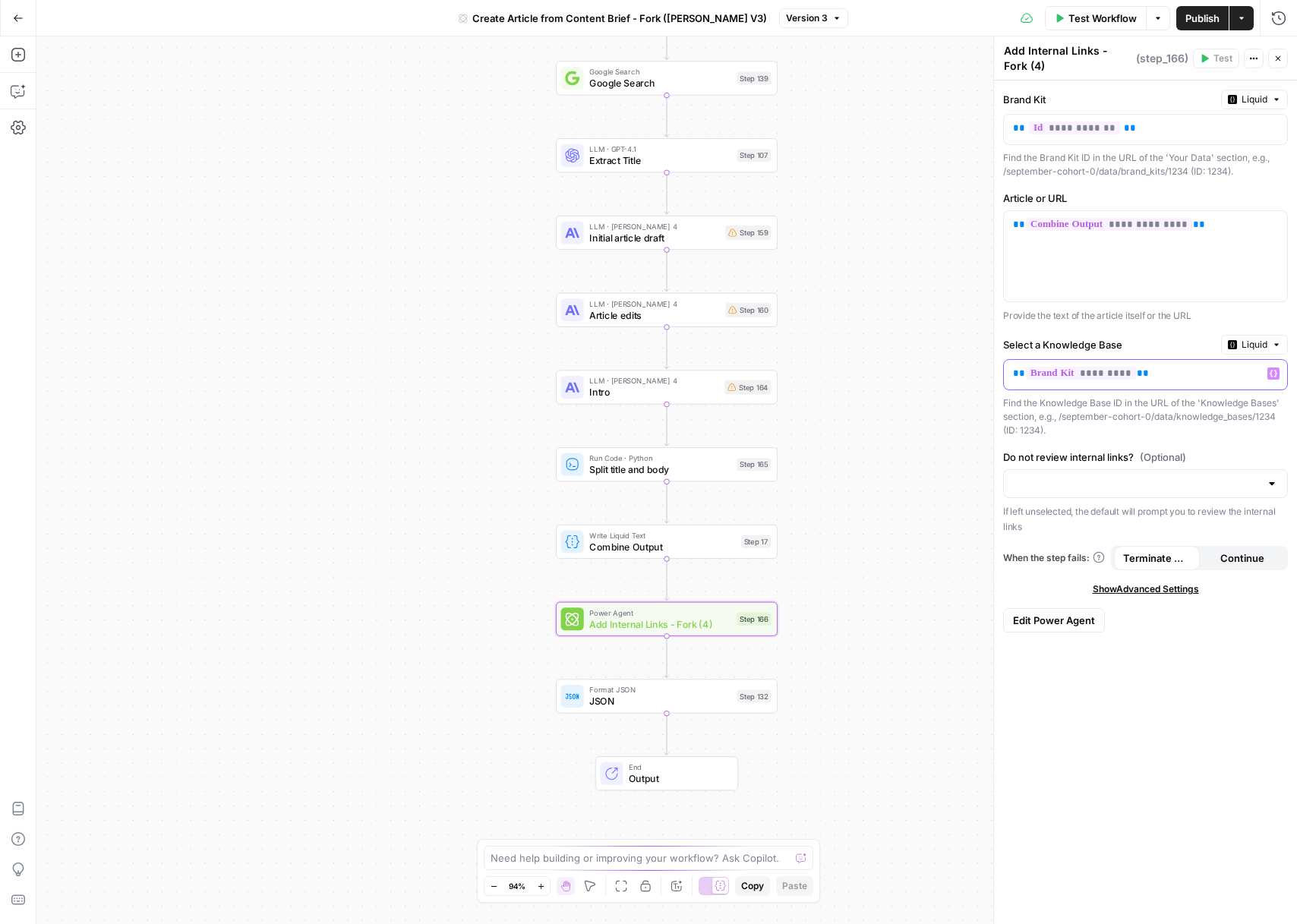
click at [1167, 365] on div "** ********* **" at bounding box center [1133, 375] width 259 height 30
click at [1168, 368] on p "** ********* **" at bounding box center [1133, 374] width 240 height 15
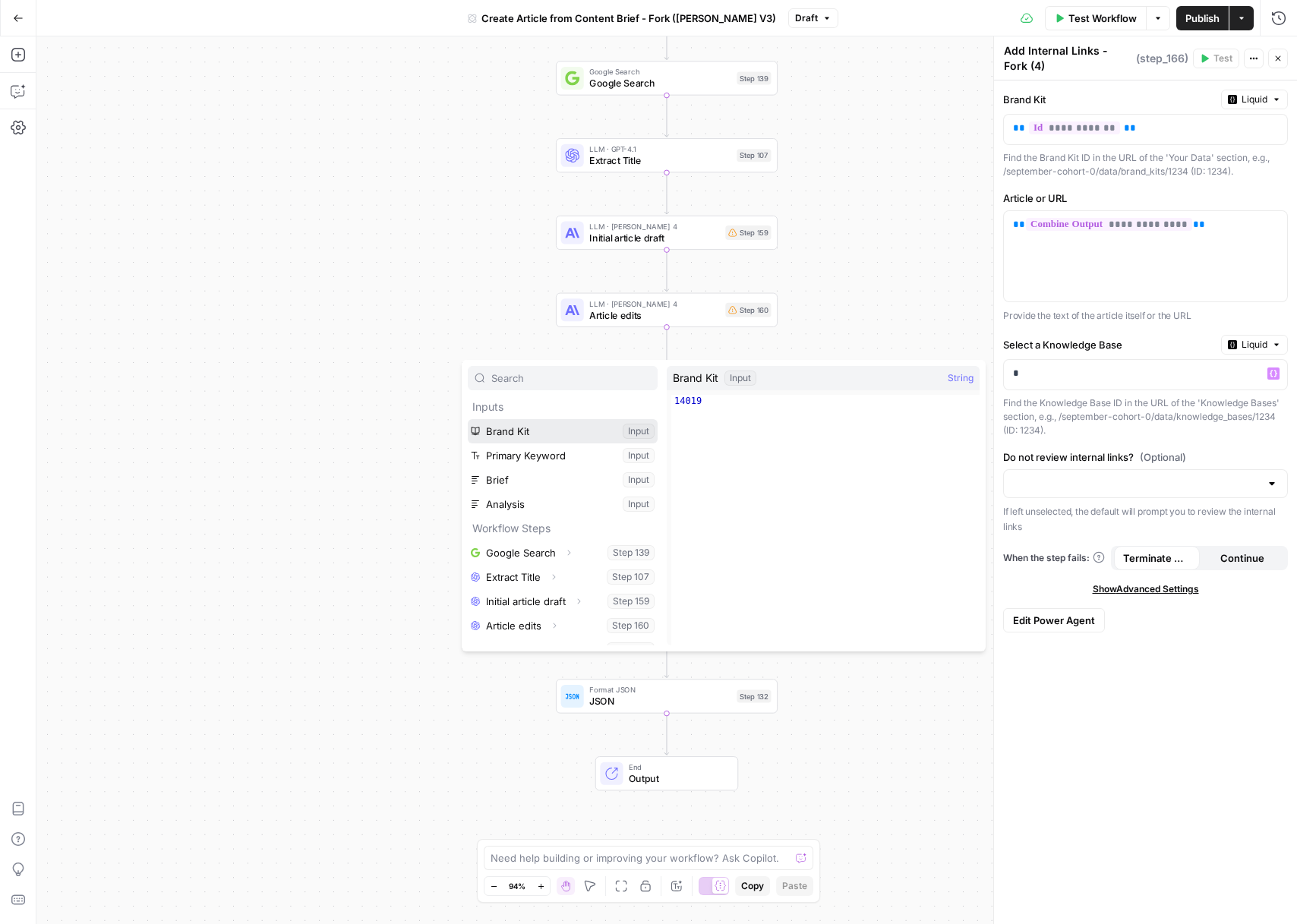
click at [538, 439] on button "Select variable Brand Kit" at bounding box center [562, 432] width 190 height 25
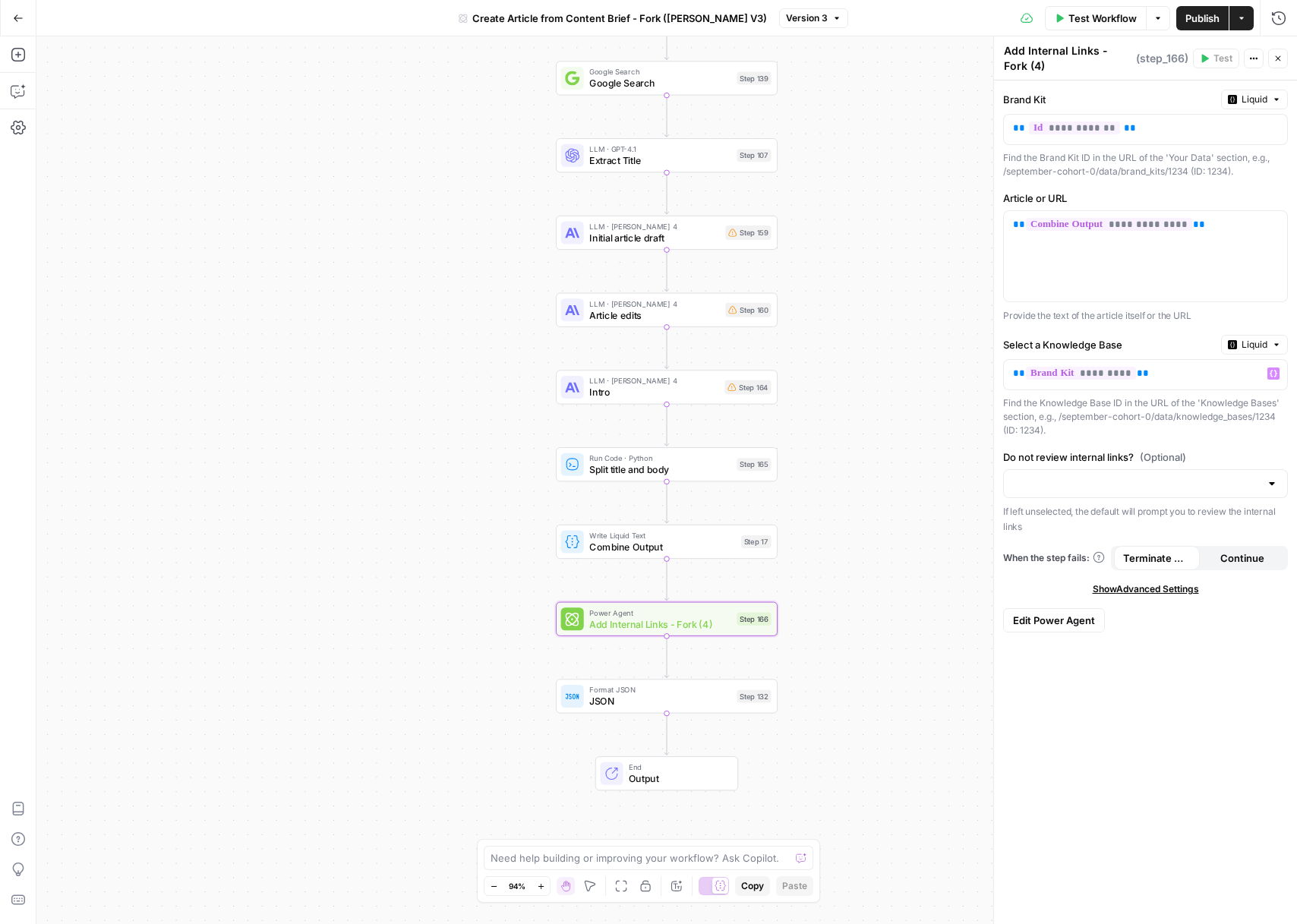
click at [1100, 494] on div at bounding box center [1145, 484] width 285 height 29
click at [1065, 548] on span "Do not review internal links" at bounding box center [1142, 543] width 253 height 15
type input "Do not review internal links"
click at [1162, 374] on p "** ********* **" at bounding box center [1145, 374] width 265 height 15
click at [1277, 61] on icon "button" at bounding box center [1278, 58] width 9 height 9
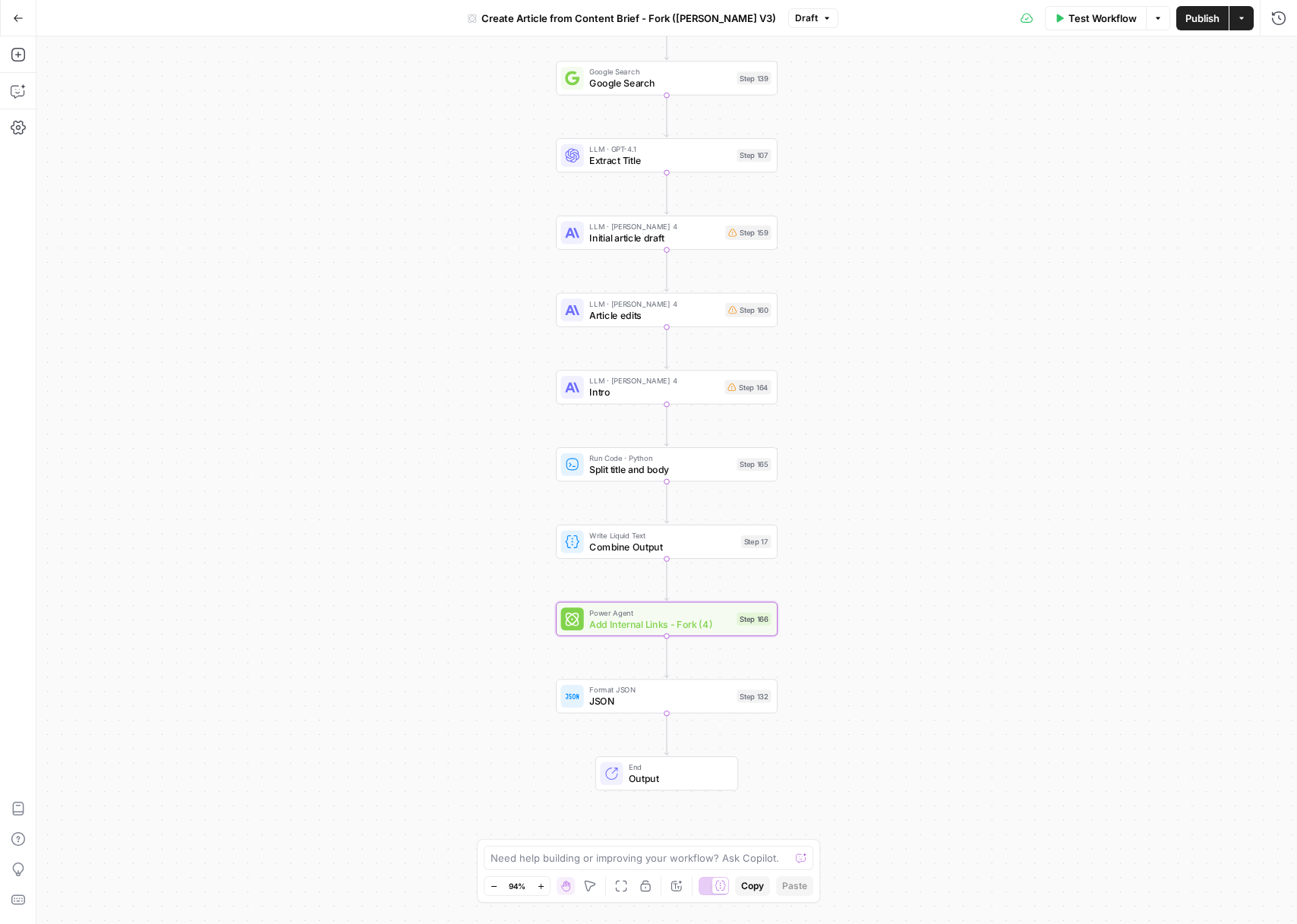
click at [714, 235] on span "Initial article draft" at bounding box center [653, 238] width 130 height 15
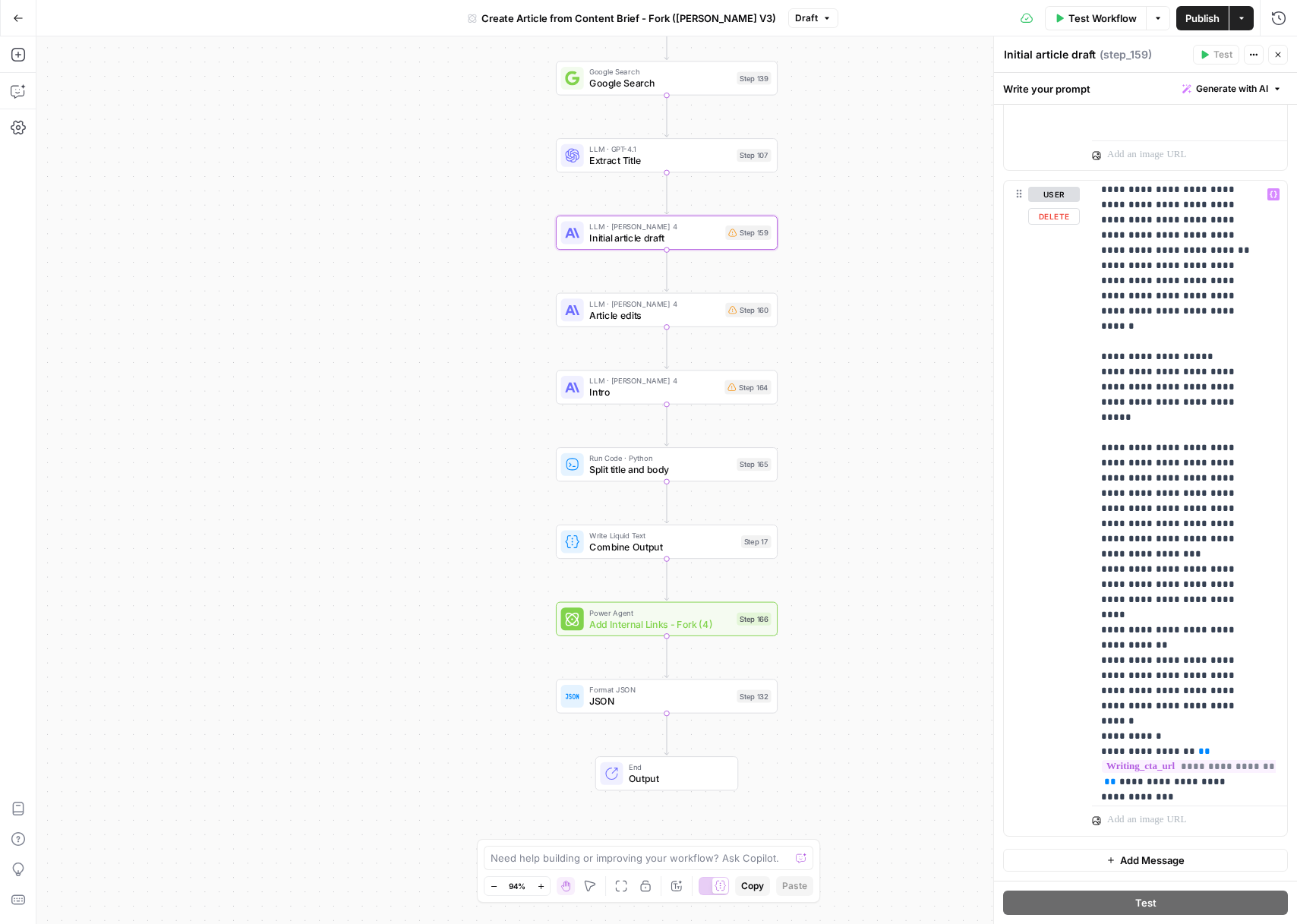
scroll to position [1060, 0]
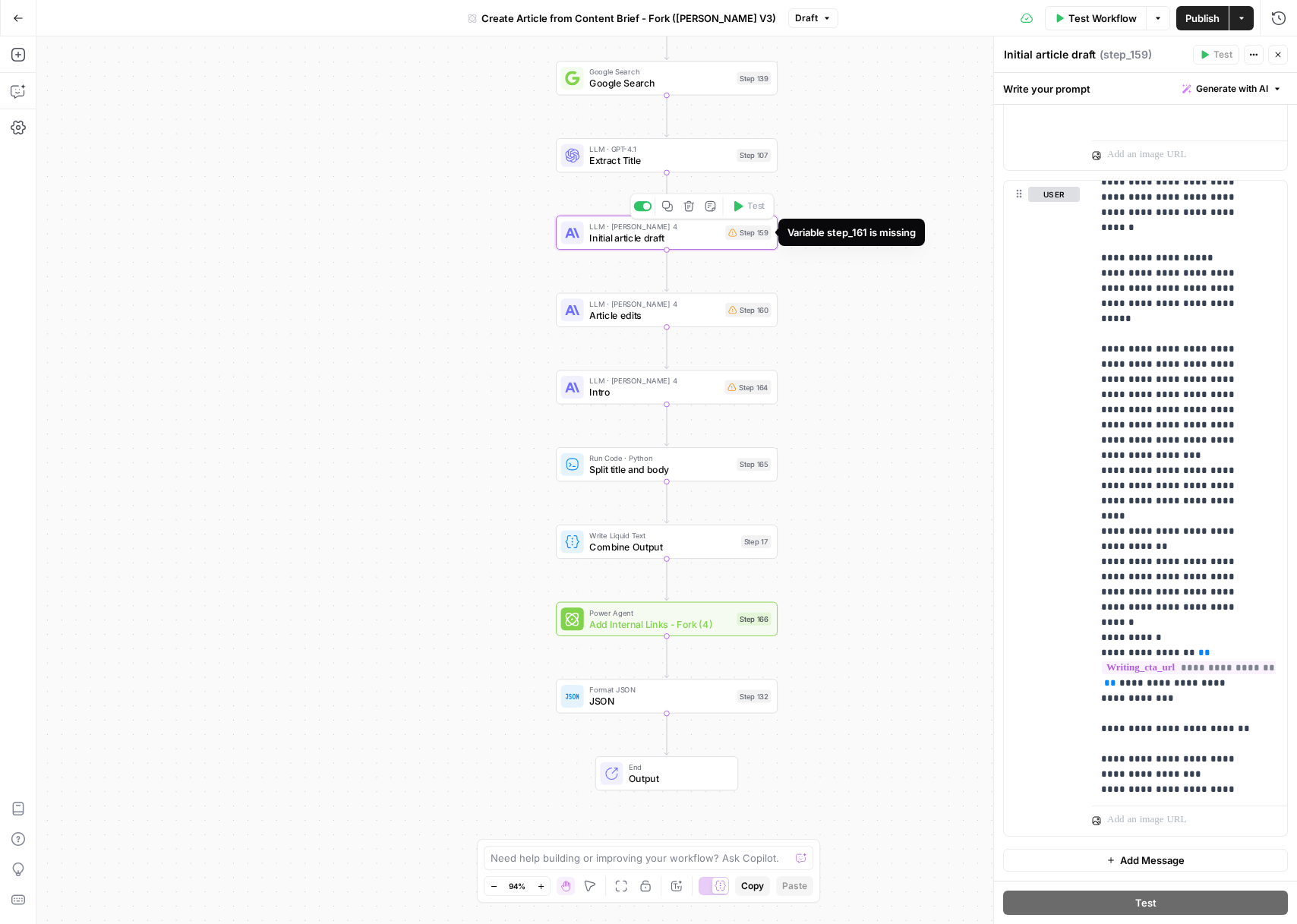
click at [743, 235] on div "Step 159" at bounding box center [747, 233] width 45 height 15
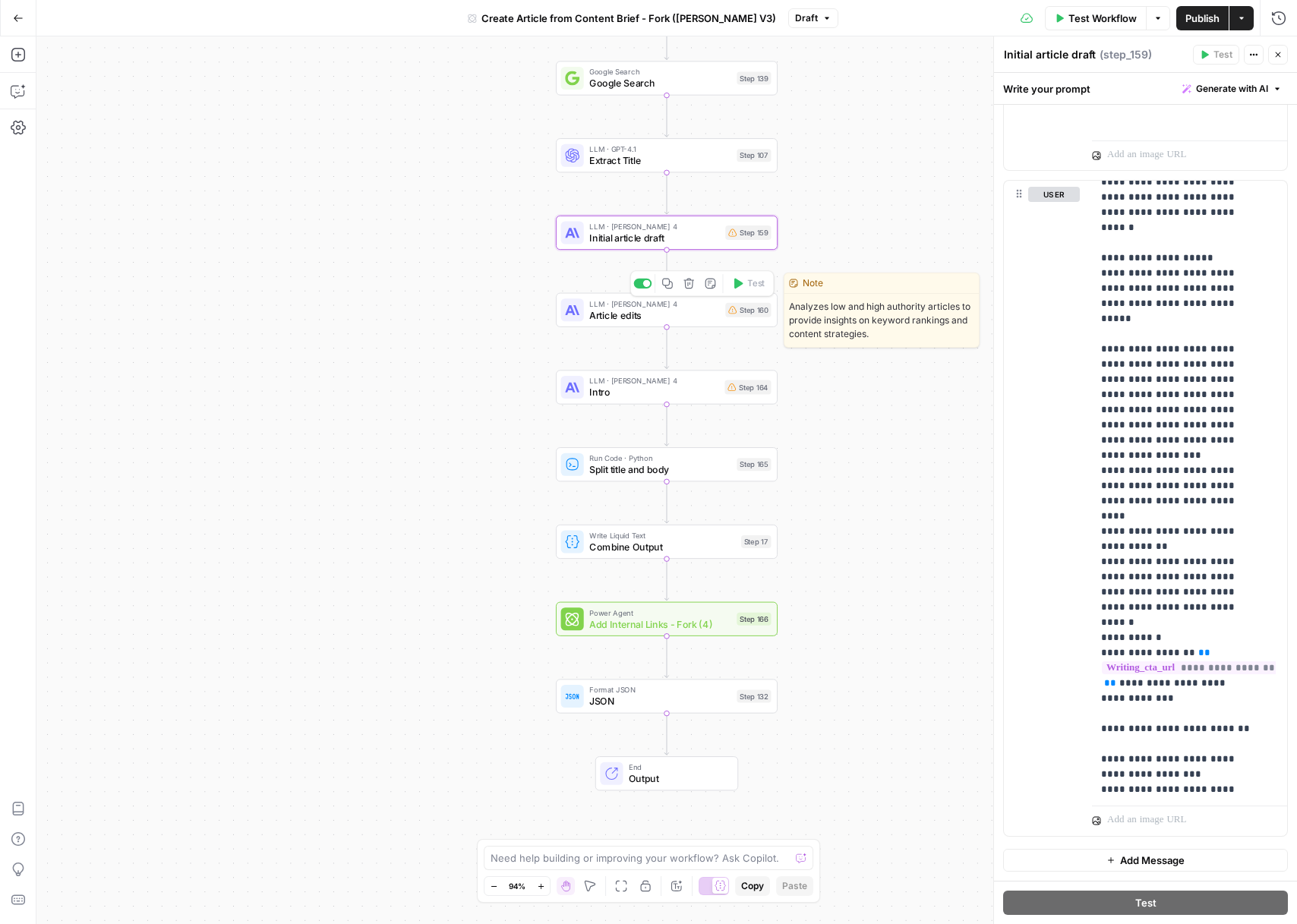
click at [711, 316] on span "Article edits" at bounding box center [653, 314] width 130 height 15
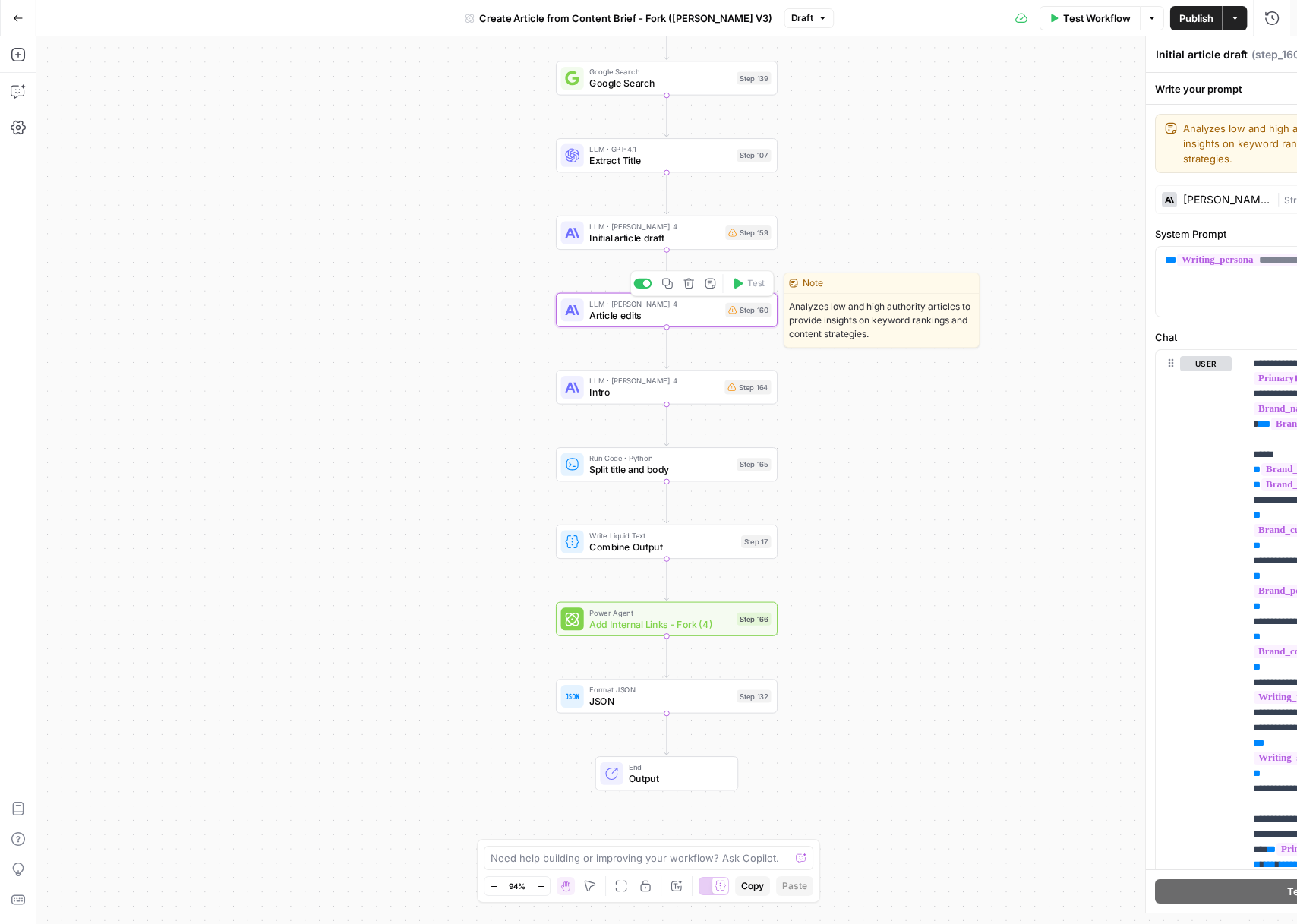
type textarea "Article edits"
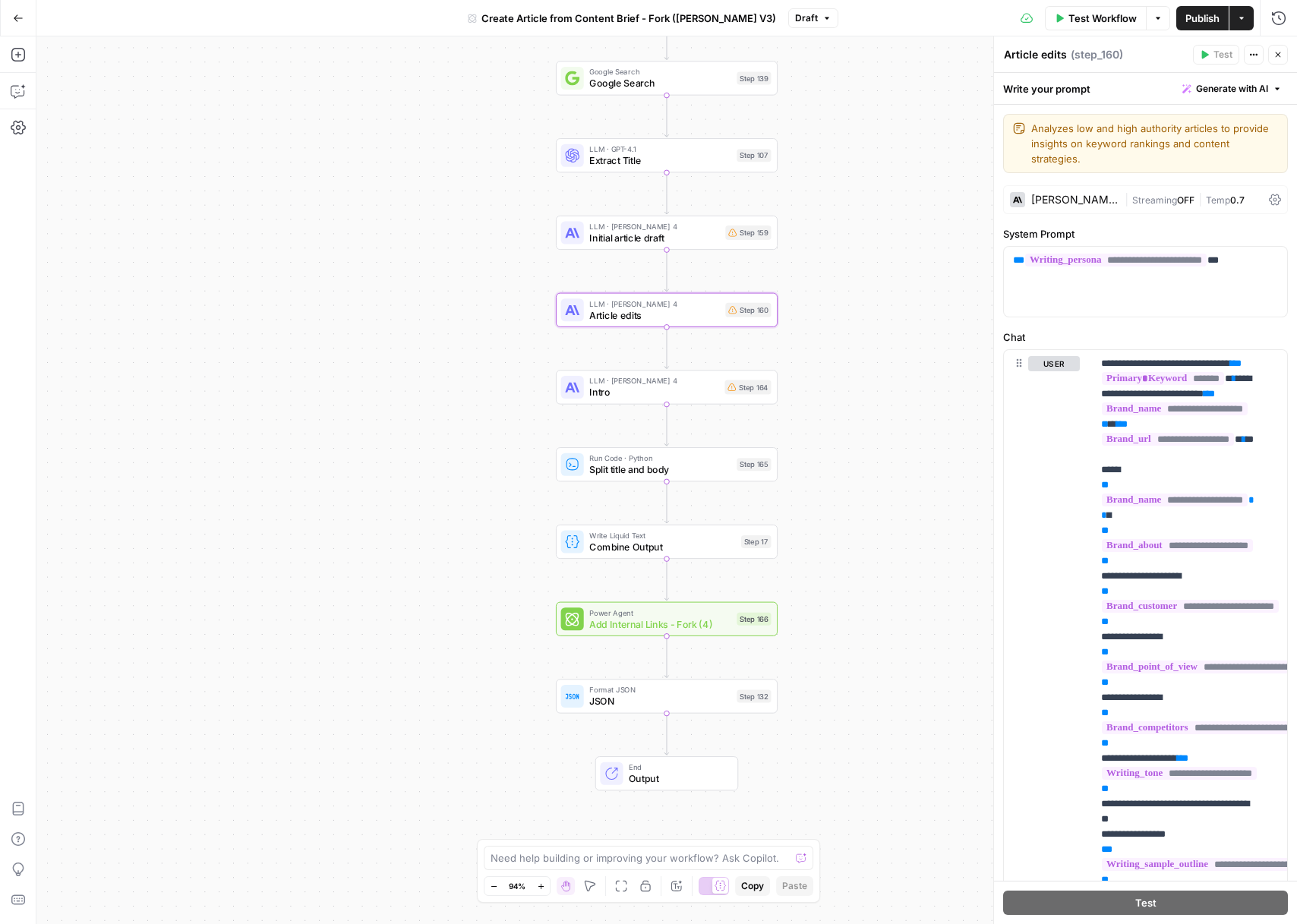
click at [1285, 47] on button "Close" at bounding box center [1278, 55] width 20 height 20
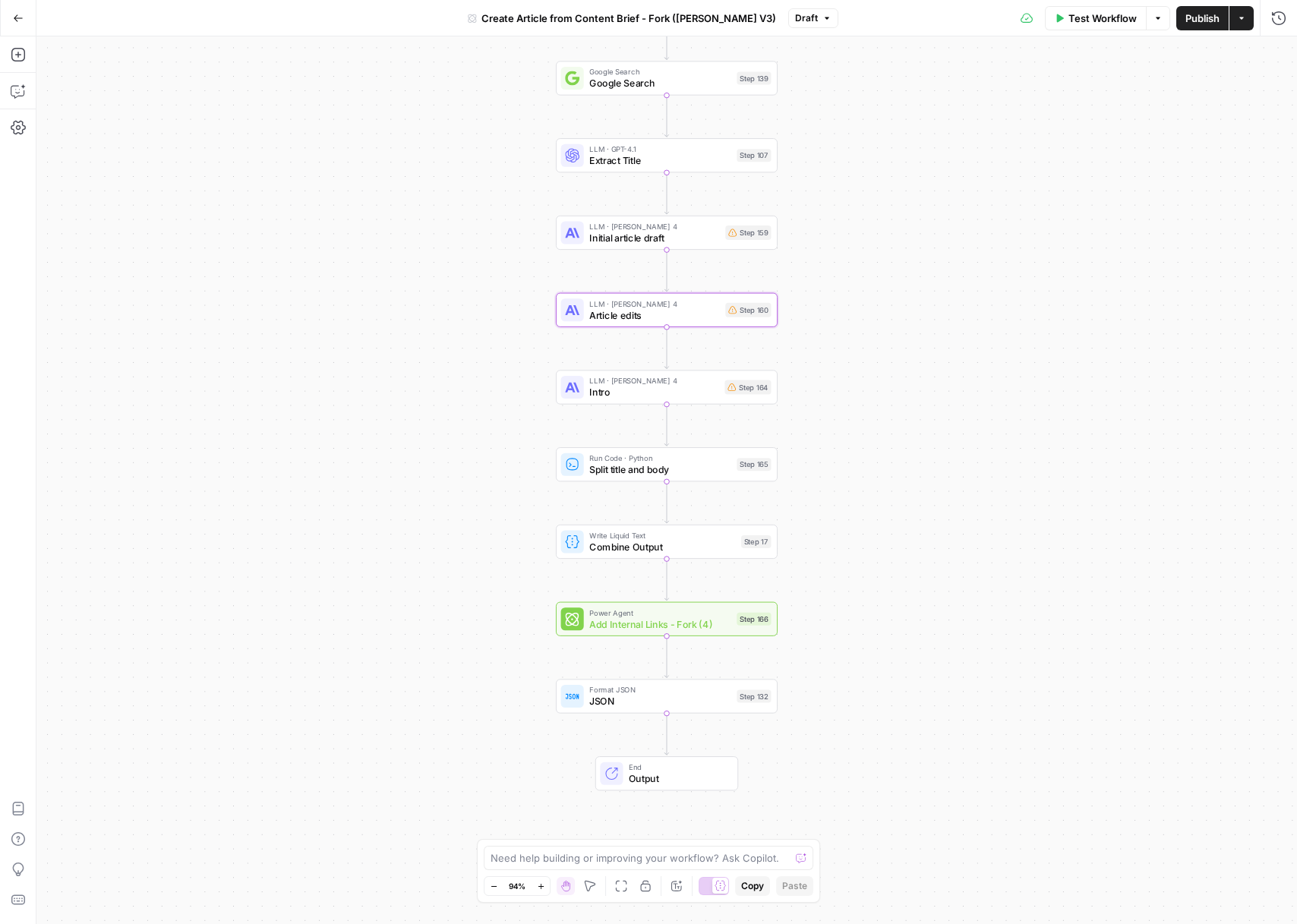
click at [696, 624] on span "Add Internal Links - Fork (4)" at bounding box center [660, 624] width 142 height 15
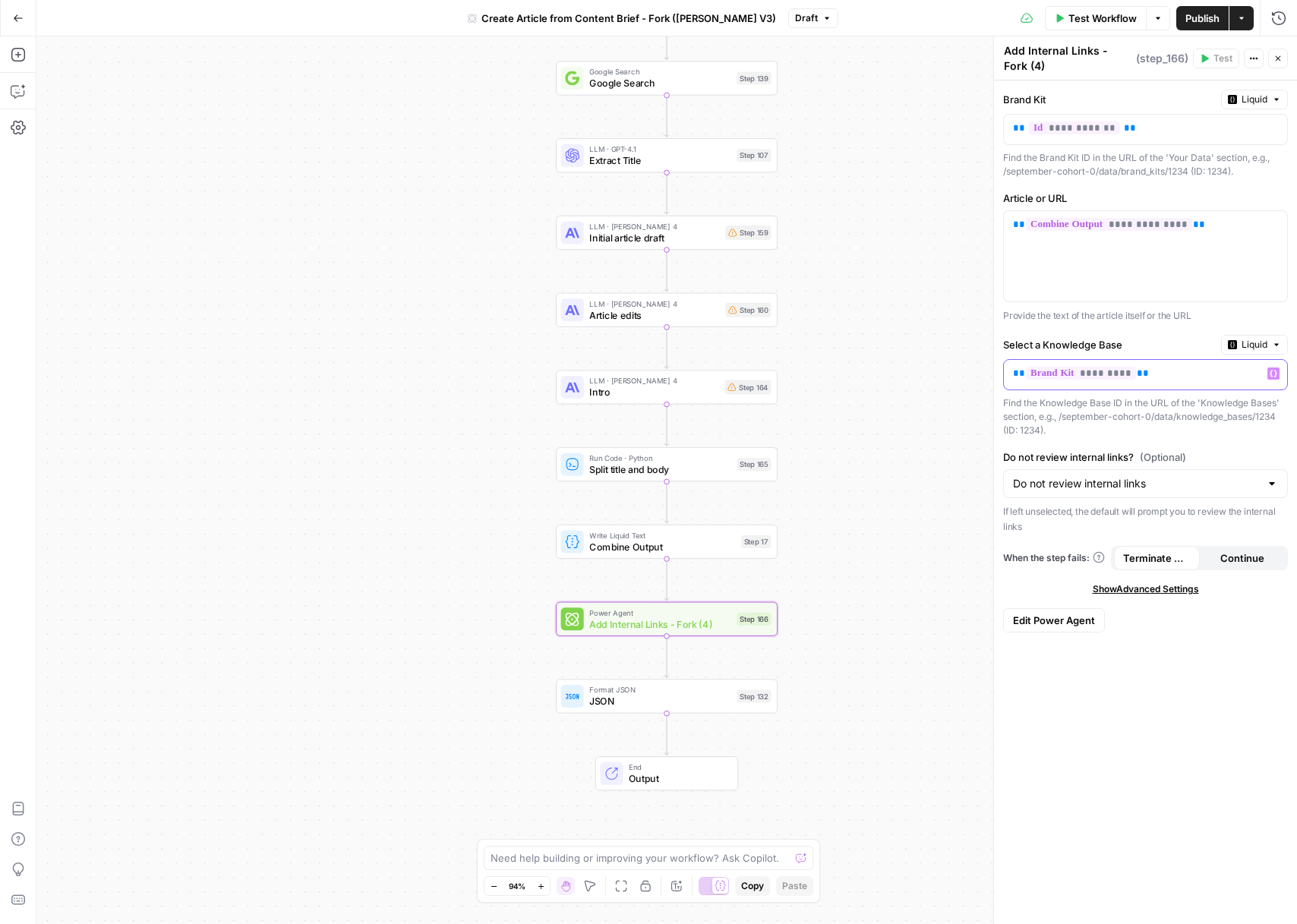
click at [1166, 379] on p "** ********* **" at bounding box center [1133, 374] width 240 height 15
click at [1282, 27] on button "Run History" at bounding box center [1279, 18] width 25 height 25
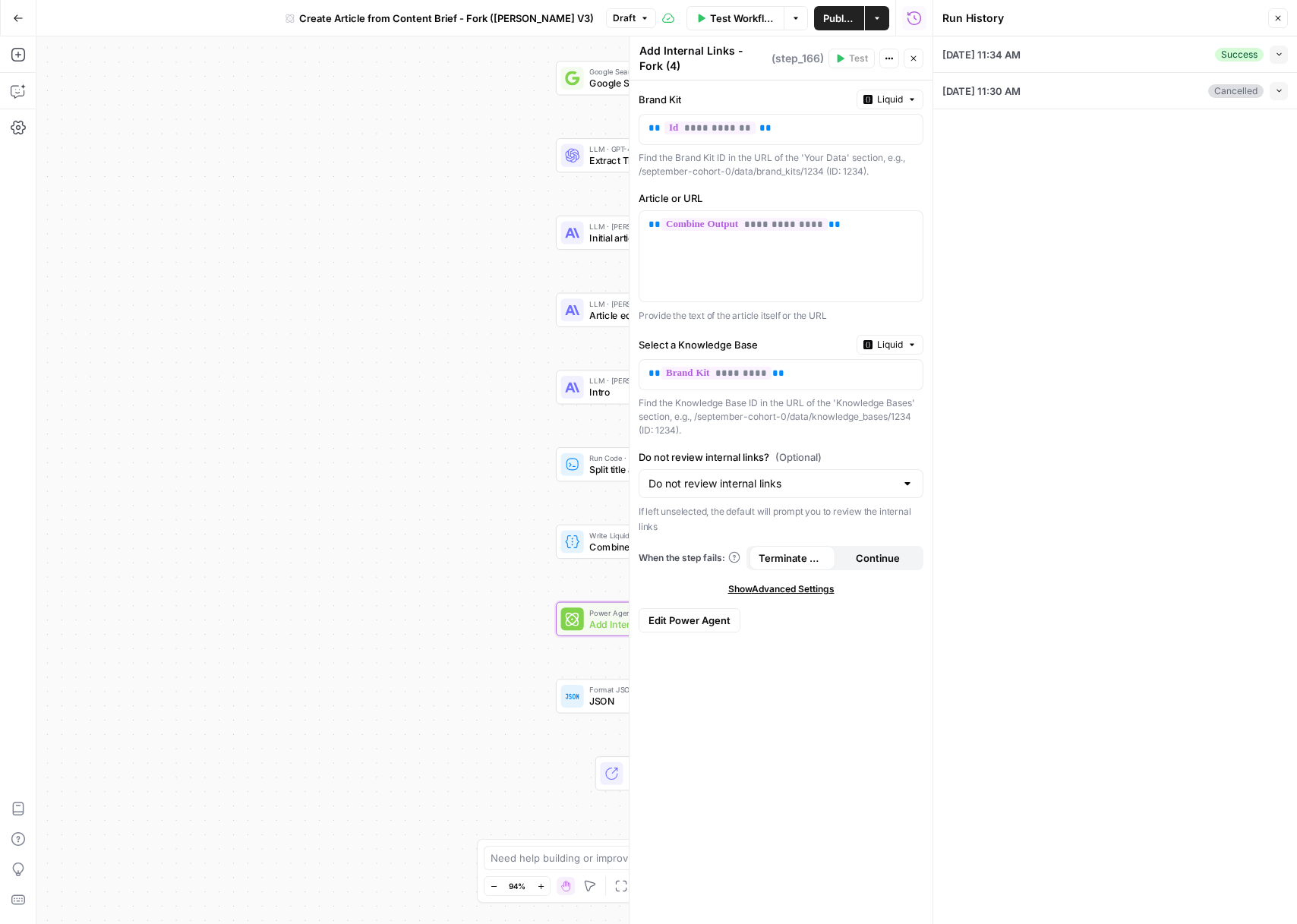
click at [1275, 55] on icon "button" at bounding box center [1279, 54] width 8 height 8
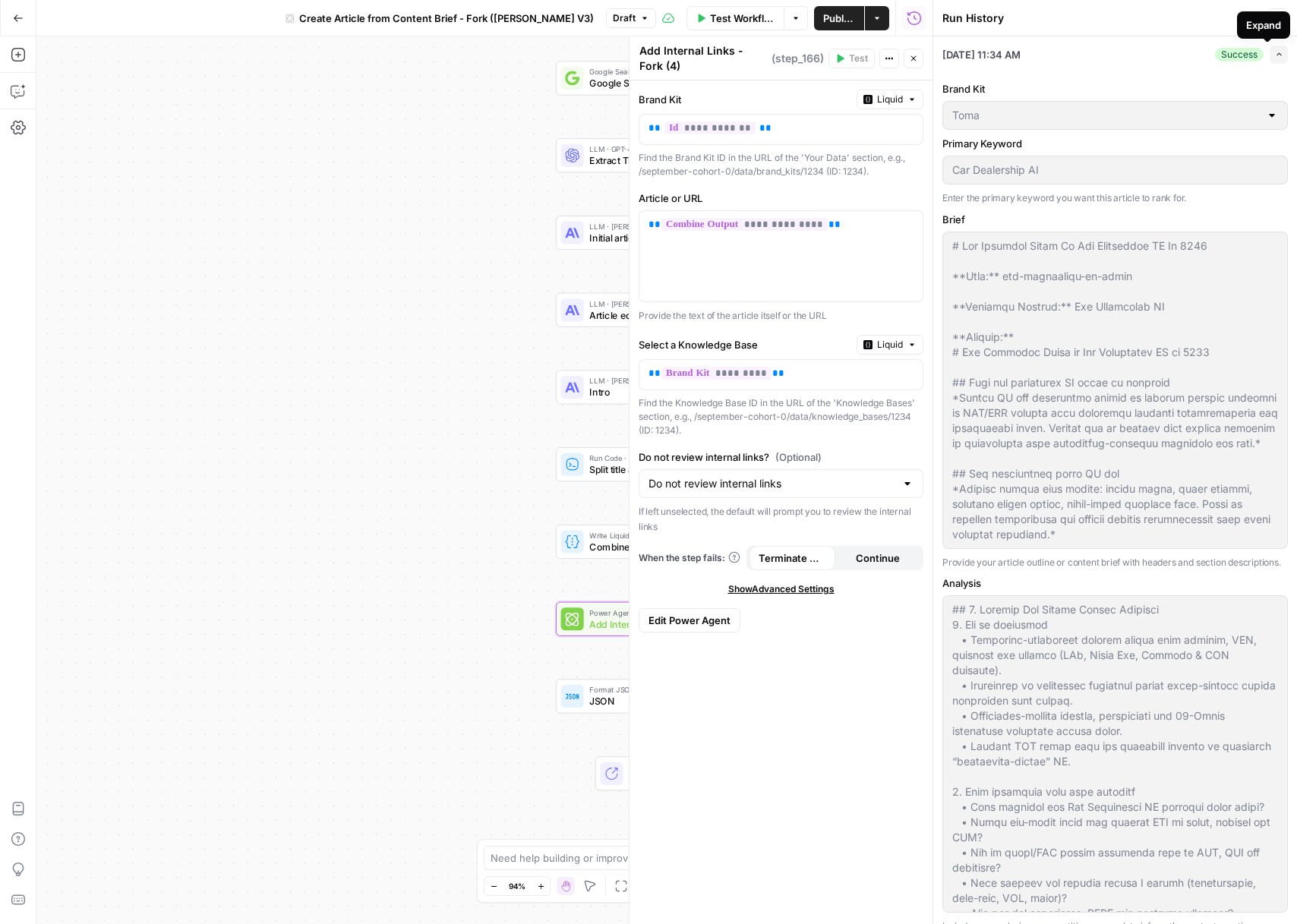
click at [1230, 55] on div "Success" at bounding box center [1239, 55] width 48 height 14
click at [990, 50] on span "[DATE] 11:34 AM" at bounding box center [981, 55] width 78 height 15
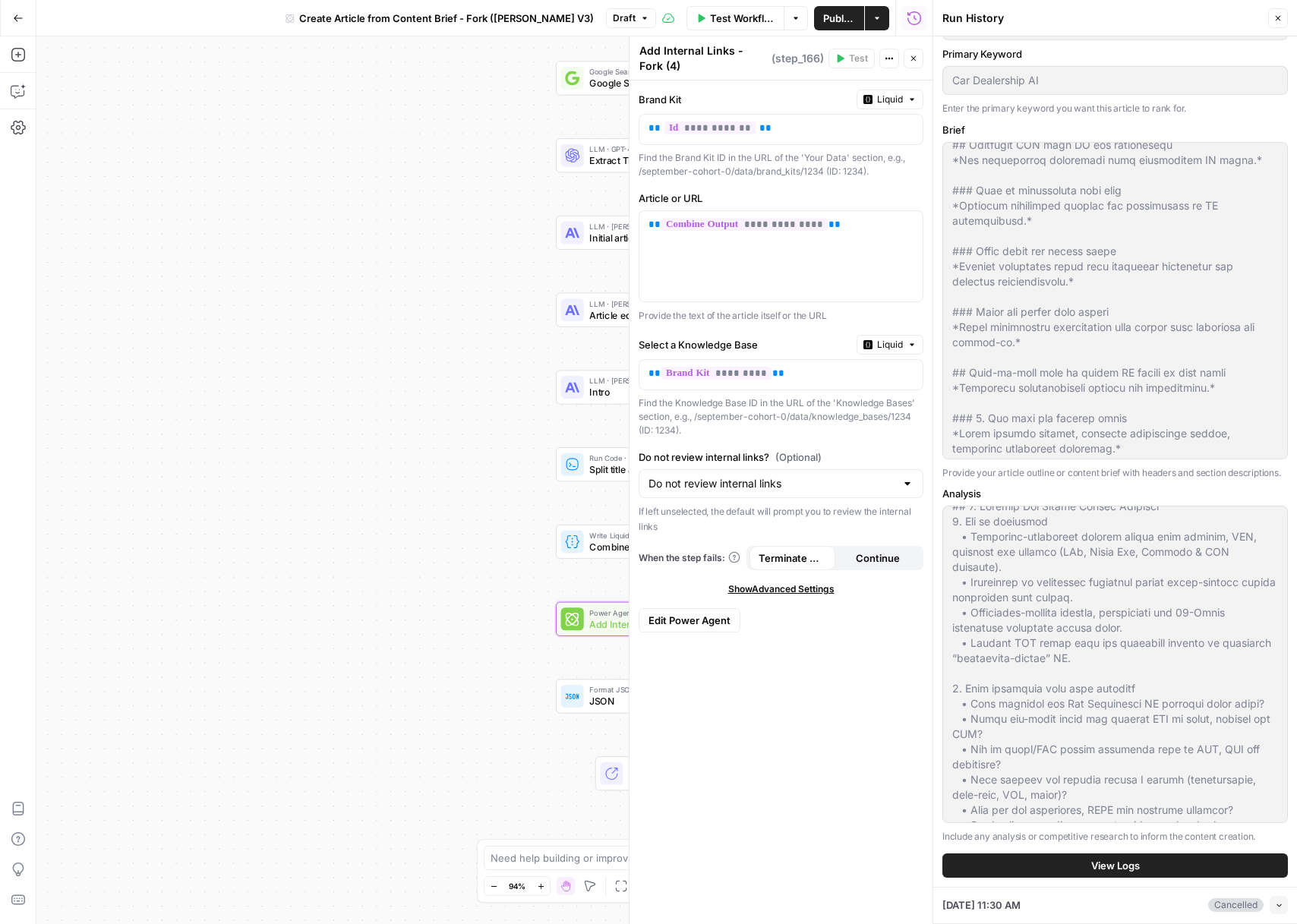
scroll to position [29, 0]
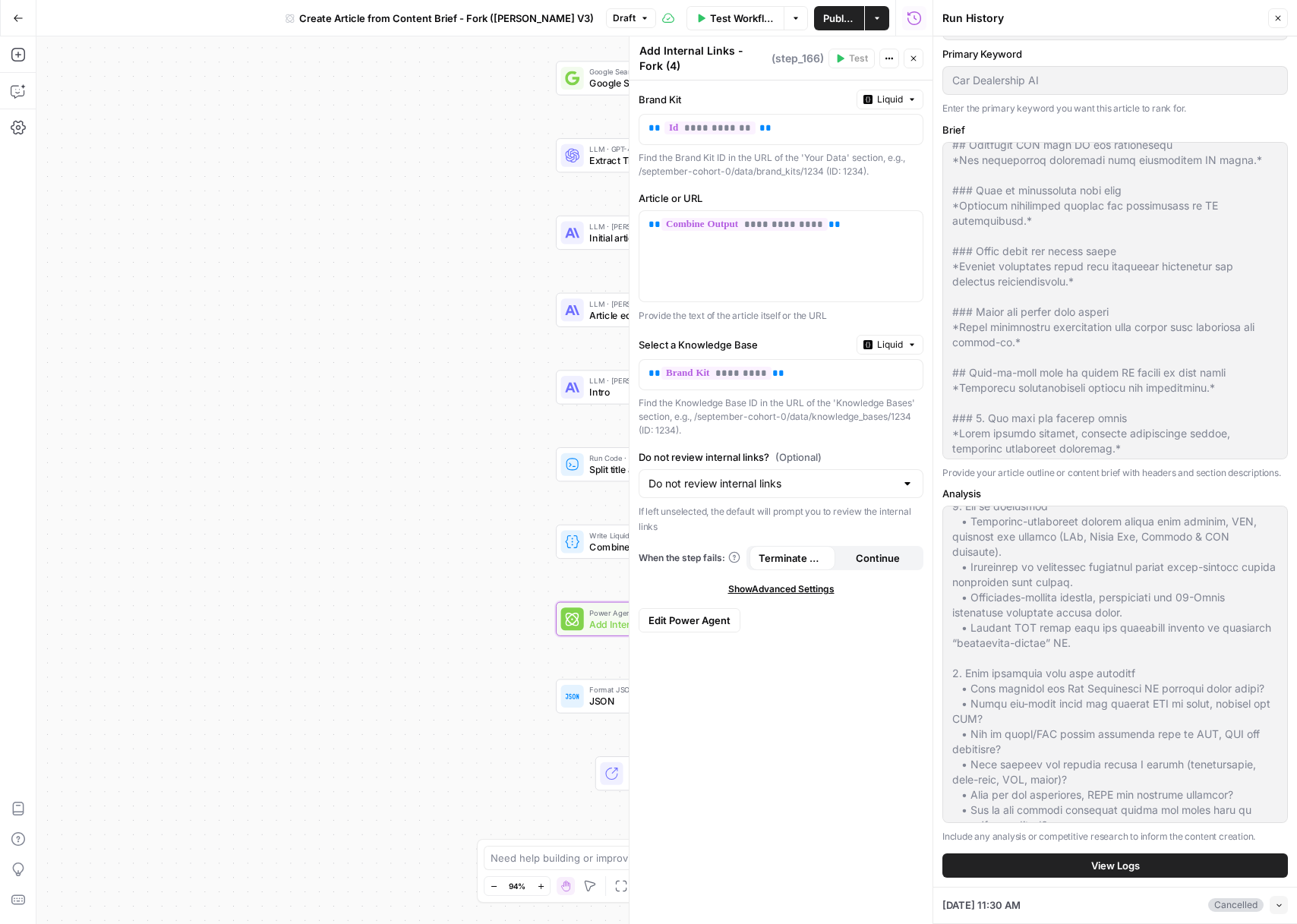
click at [1182, 871] on button "View Logs" at bounding box center [1115, 866] width 346 height 25
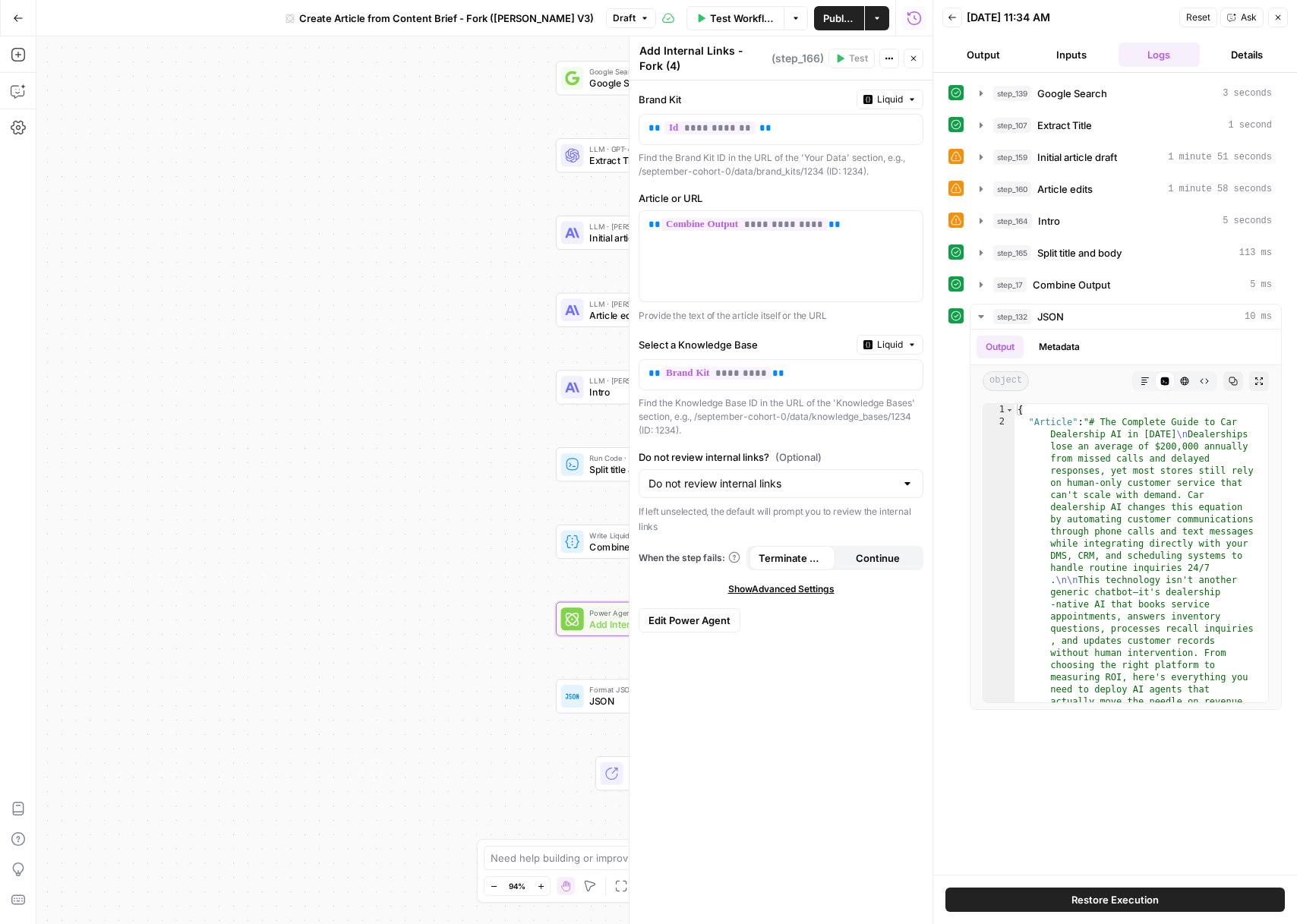
click at [1150, 898] on span "Restore Execution" at bounding box center [1115, 900] width 88 height 15
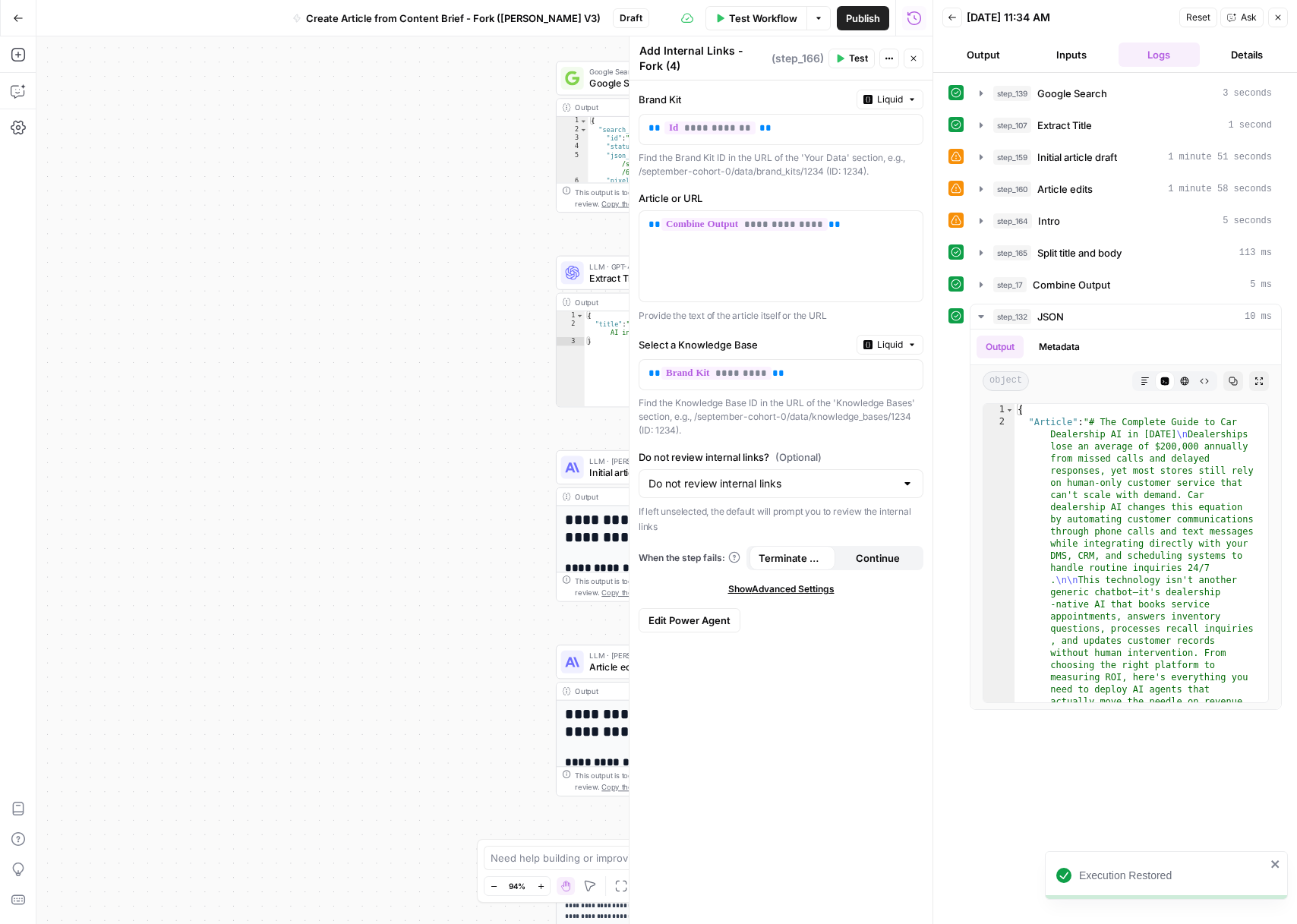
click at [918, 63] on button "Close" at bounding box center [914, 58] width 20 height 20
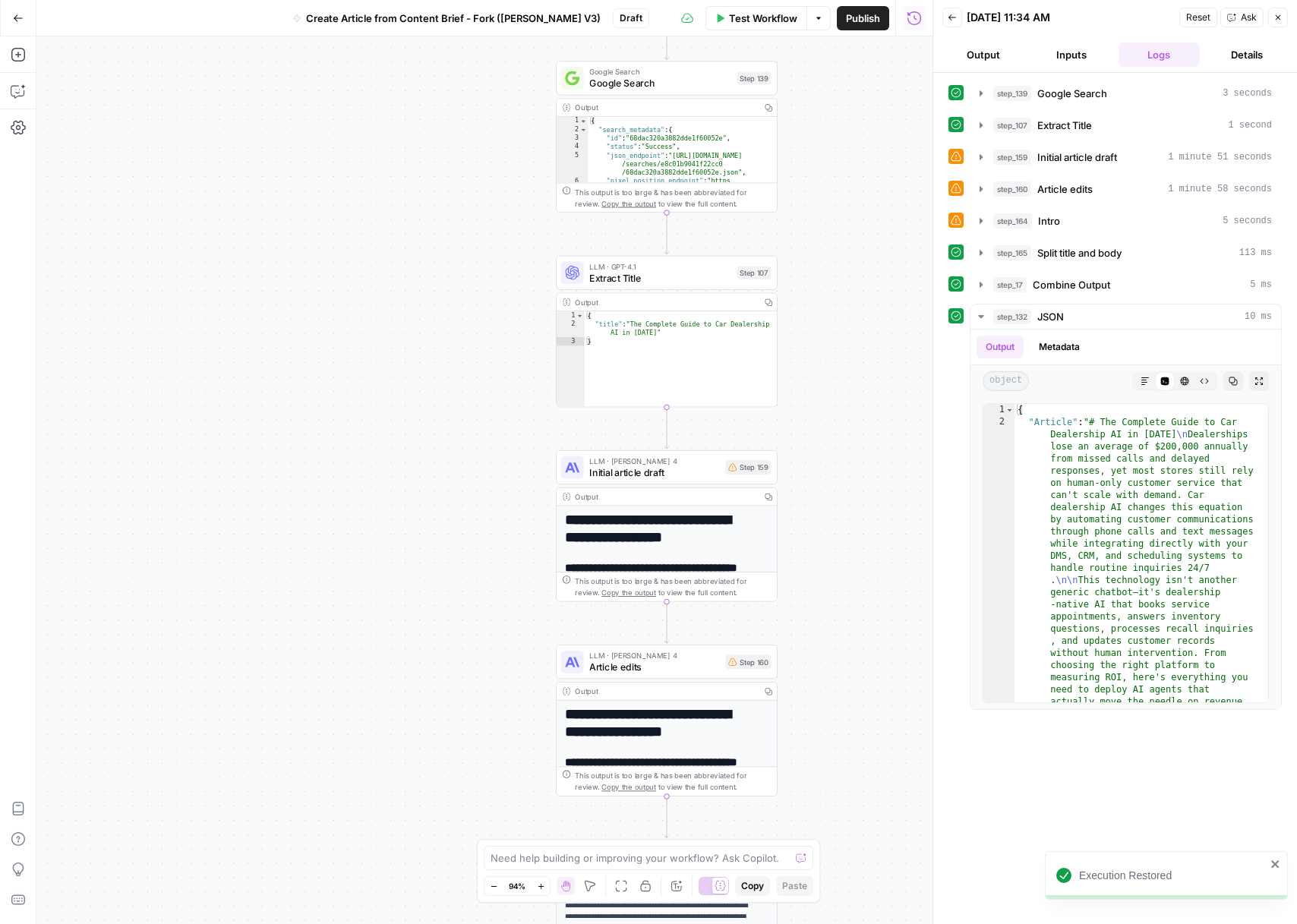
click at [1276, 18] on icon "button" at bounding box center [1278, 18] width 9 height 9
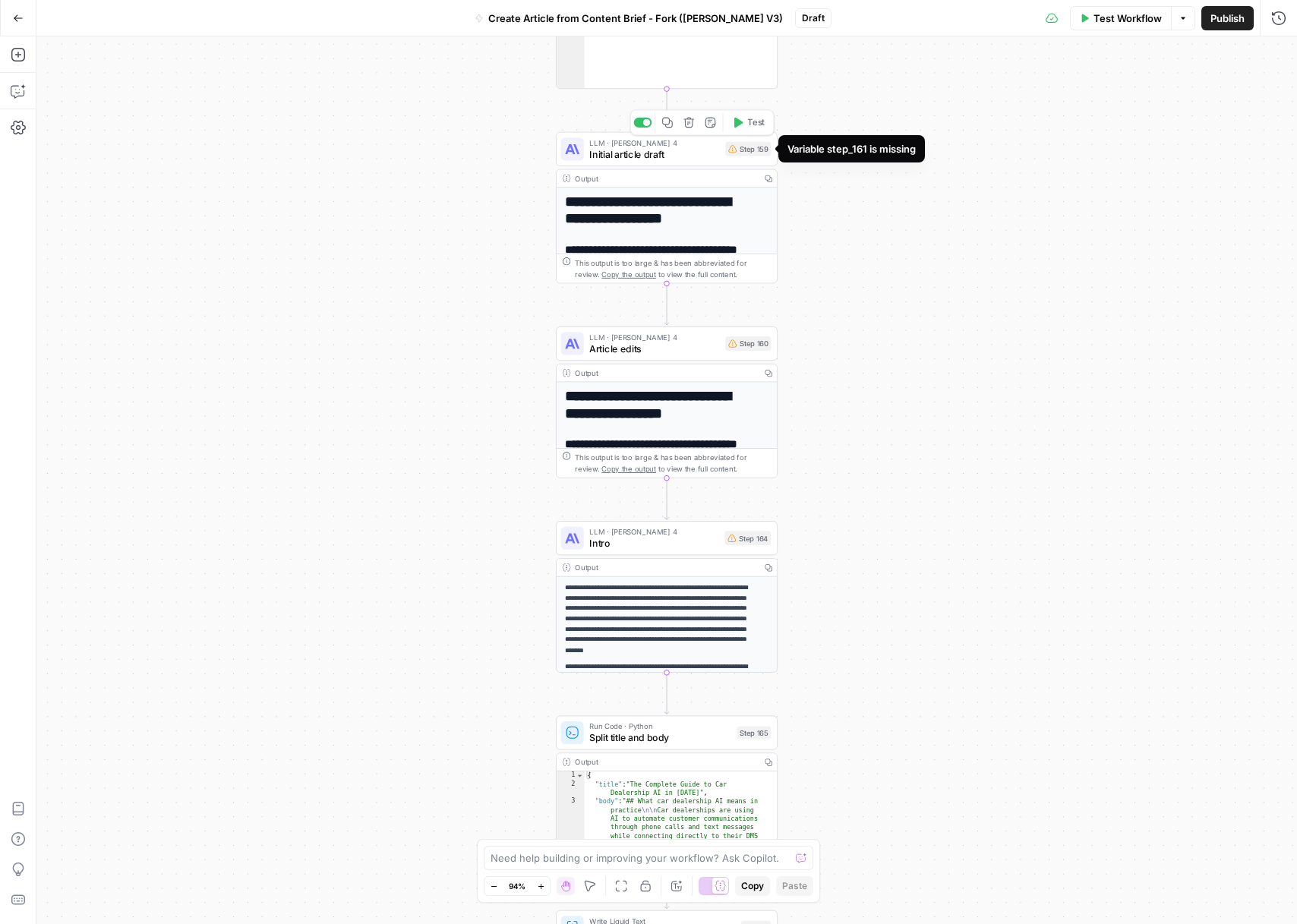
click at [735, 151] on icon at bounding box center [732, 149] width 8 height 8
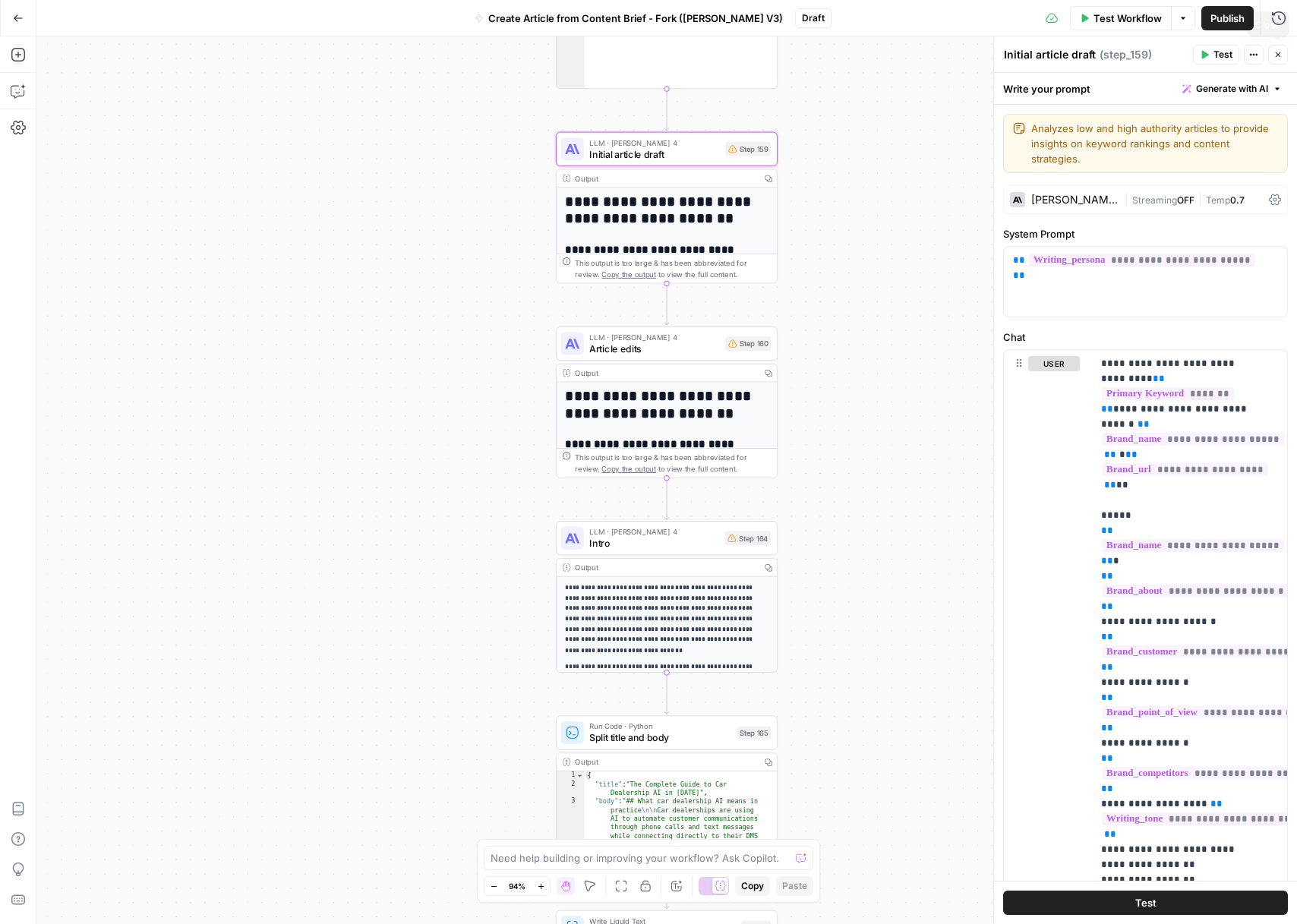
click at [1284, 57] on button "Close" at bounding box center [1278, 55] width 20 height 20
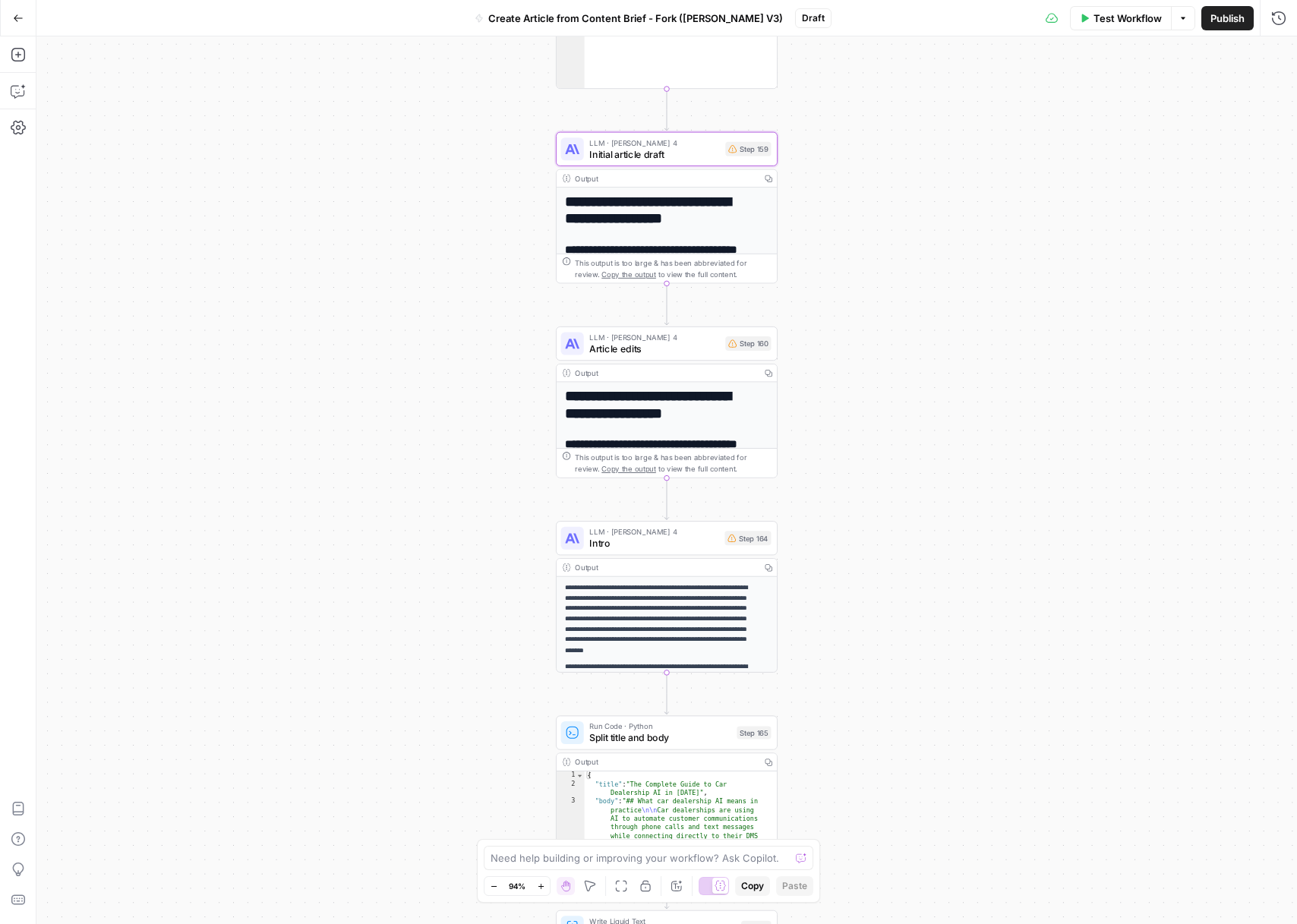
click at [1282, 31] on div "Test Workflow Options Publish Run History" at bounding box center [1064, 18] width 465 height 35
click at [1280, 25] on icon "button" at bounding box center [1279, 18] width 15 height 15
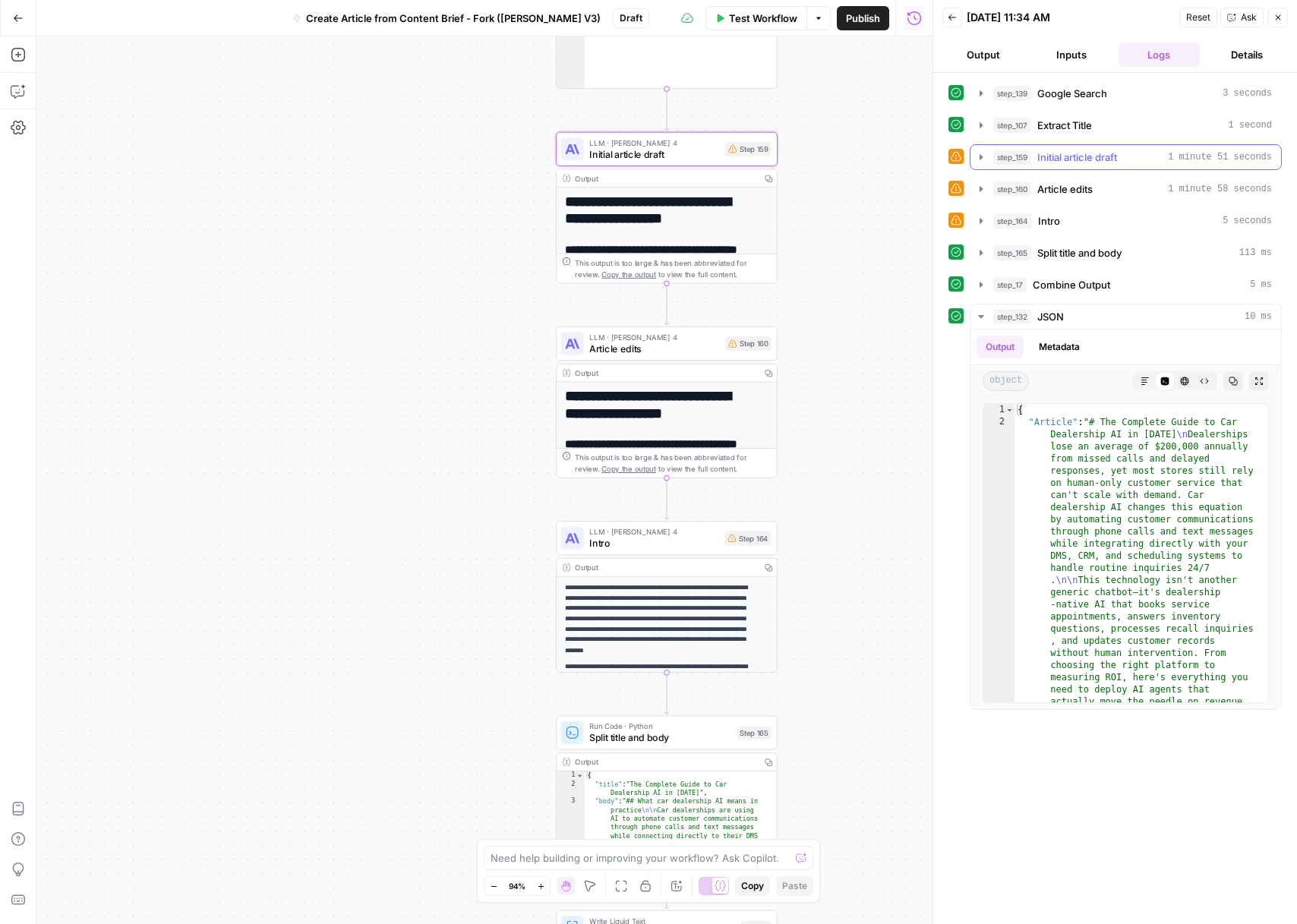
click at [981, 157] on icon "button" at bounding box center [981, 157] width 3 height 5
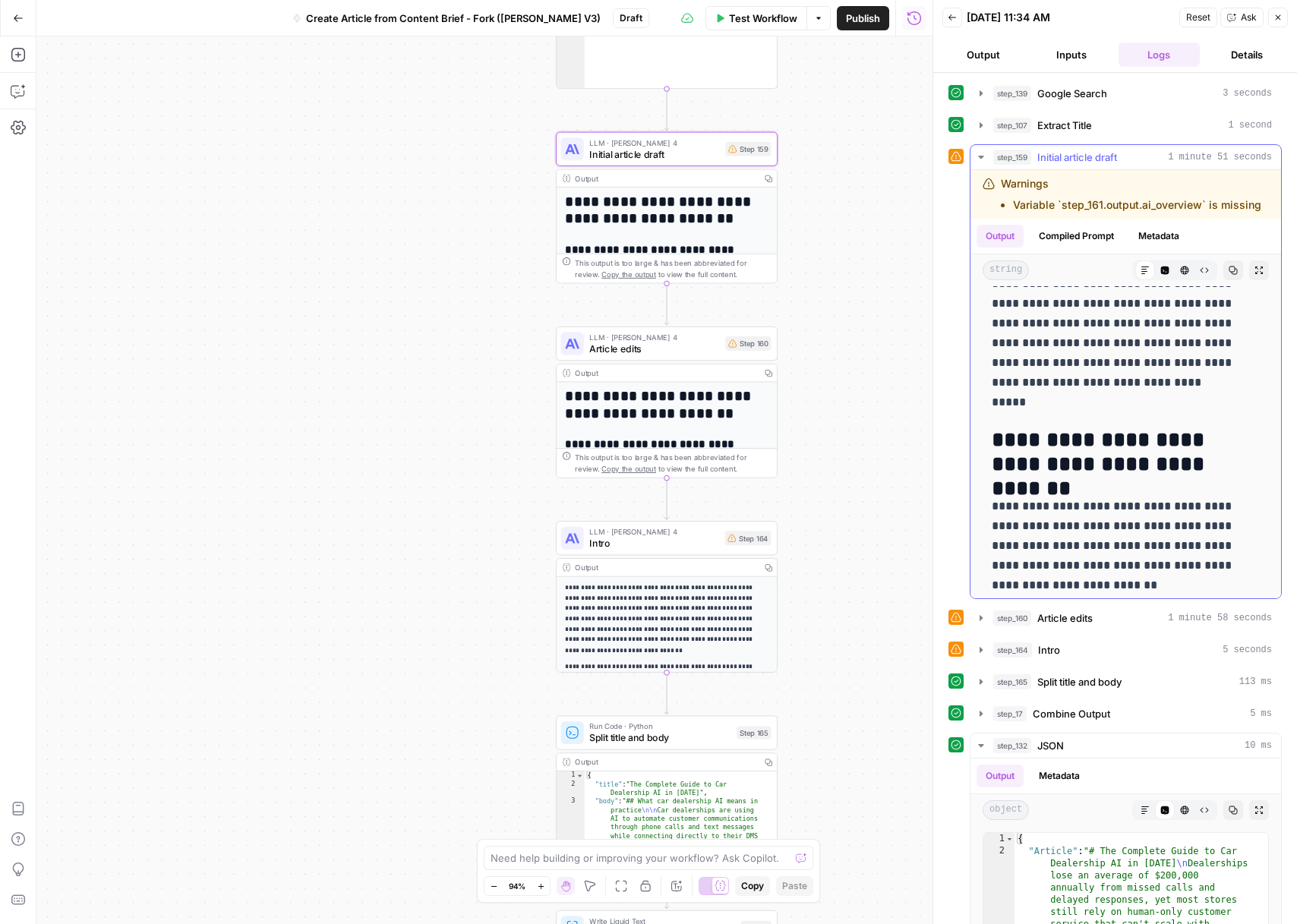
scroll to position [1144, 0]
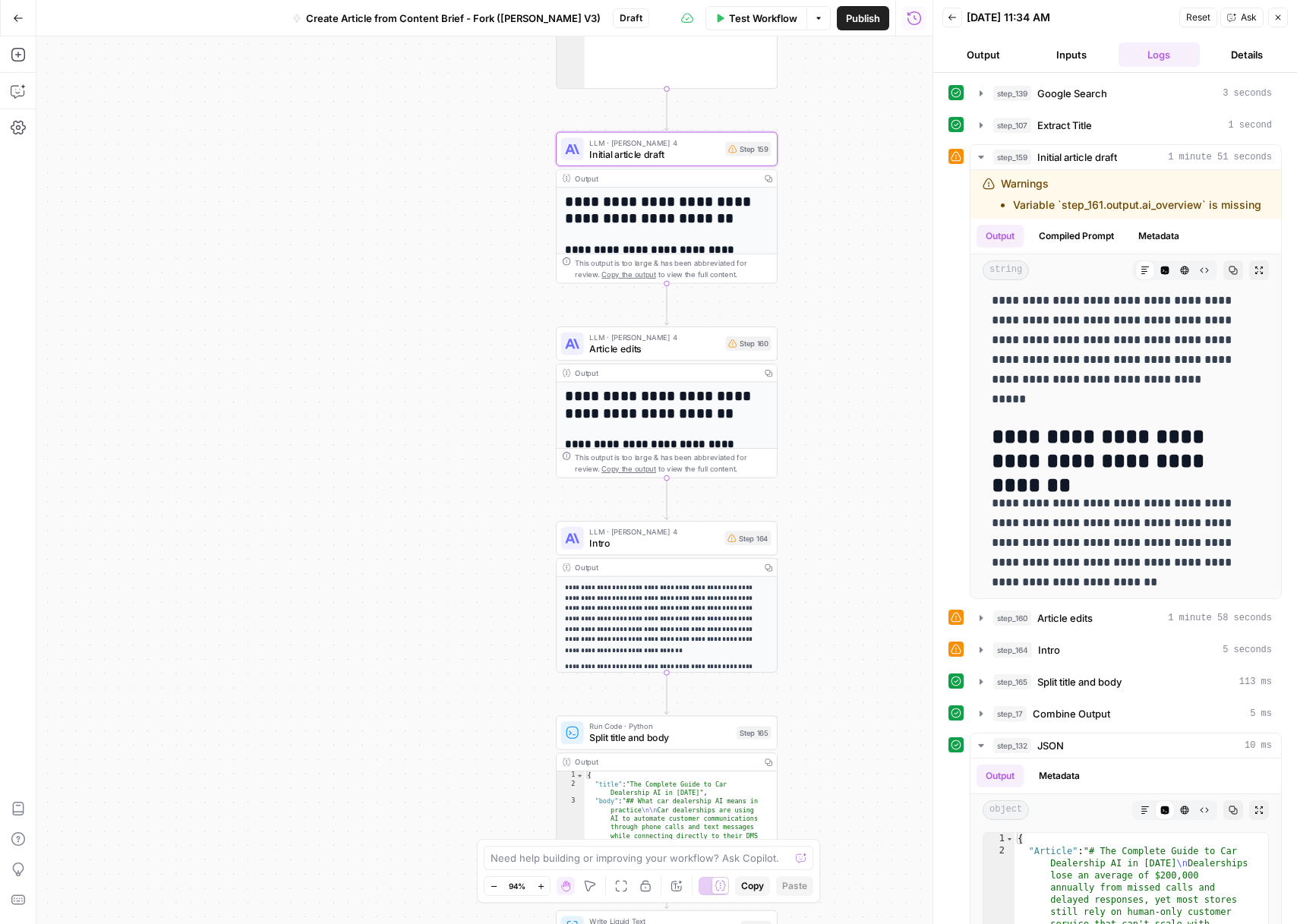
click at [1282, 18] on button "Close" at bounding box center [1278, 18] width 20 height 20
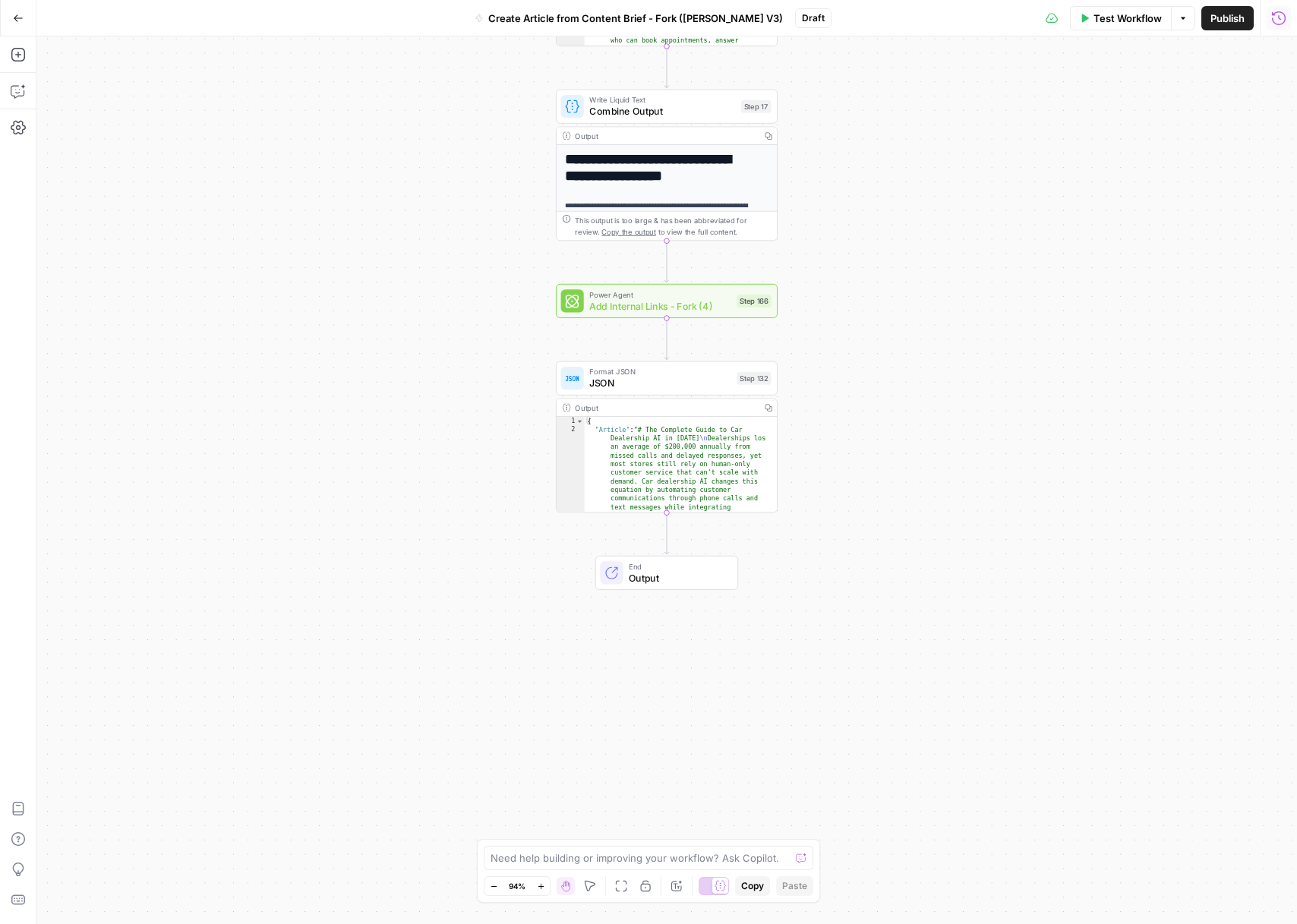
click at [703, 310] on span "Add Internal Links - Fork (4)" at bounding box center [660, 306] width 142 height 15
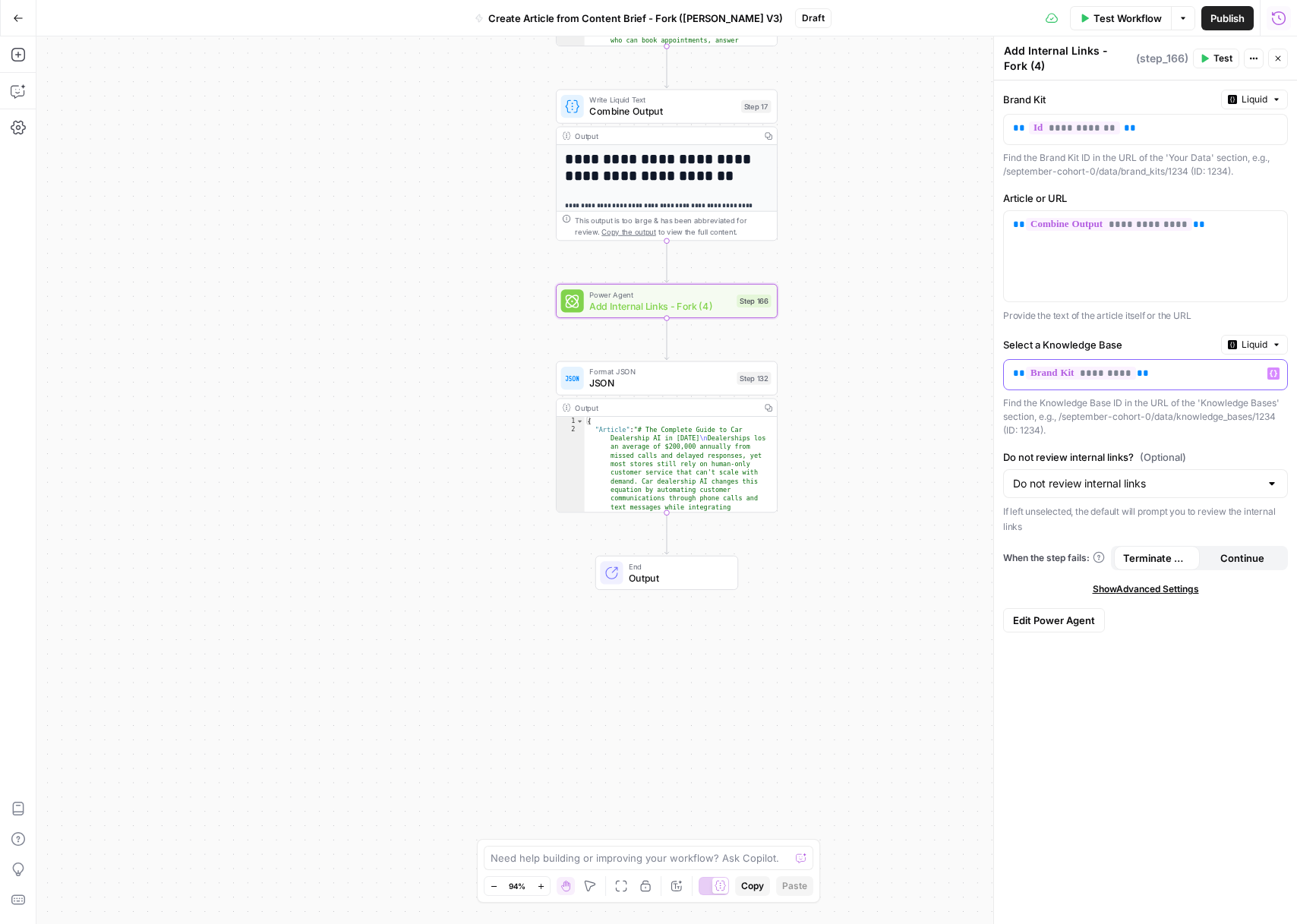
click at [1174, 382] on div "** ********* **" at bounding box center [1133, 375] width 259 height 30
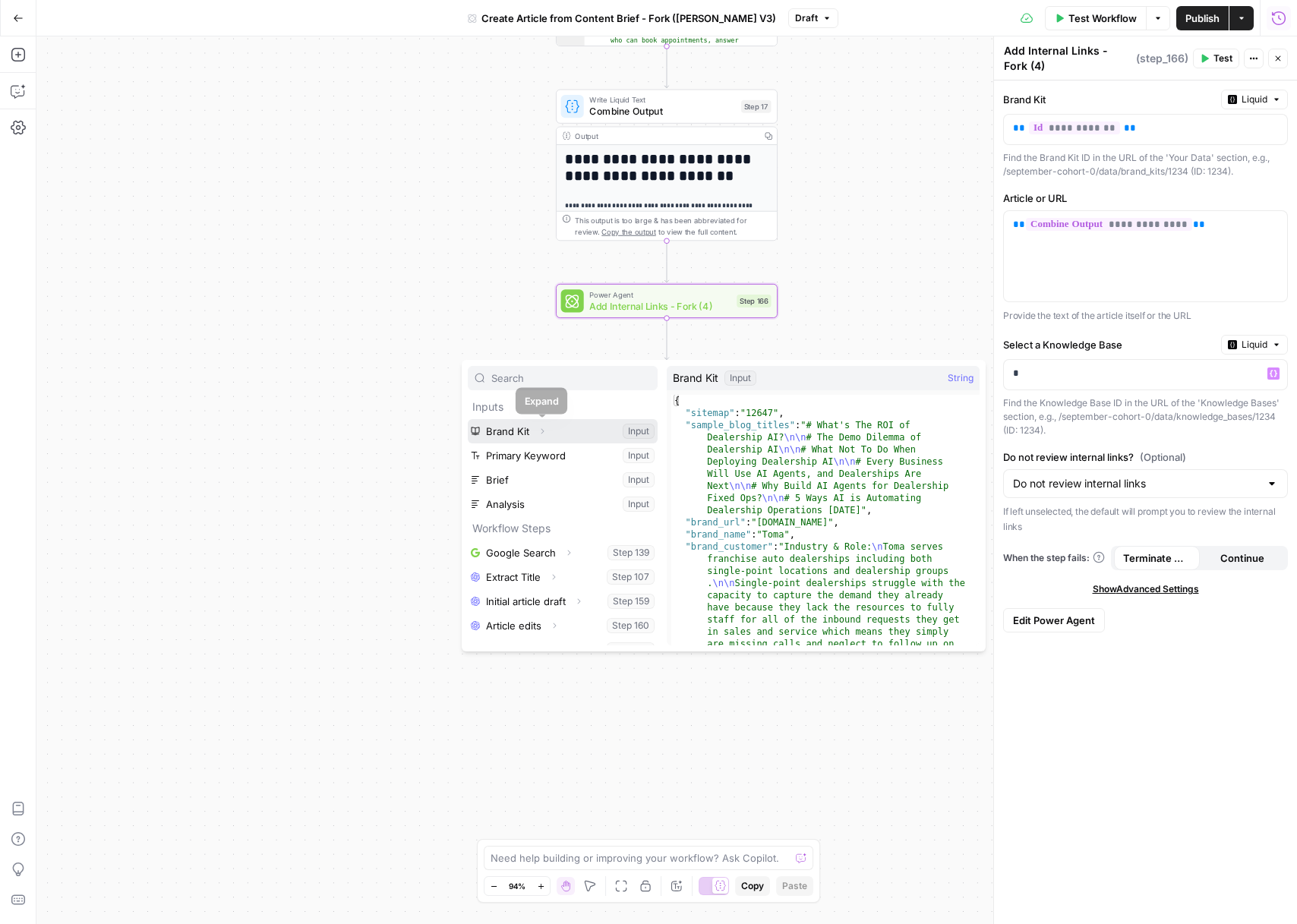
click at [543, 431] on icon "button" at bounding box center [543, 432] width 3 height 5
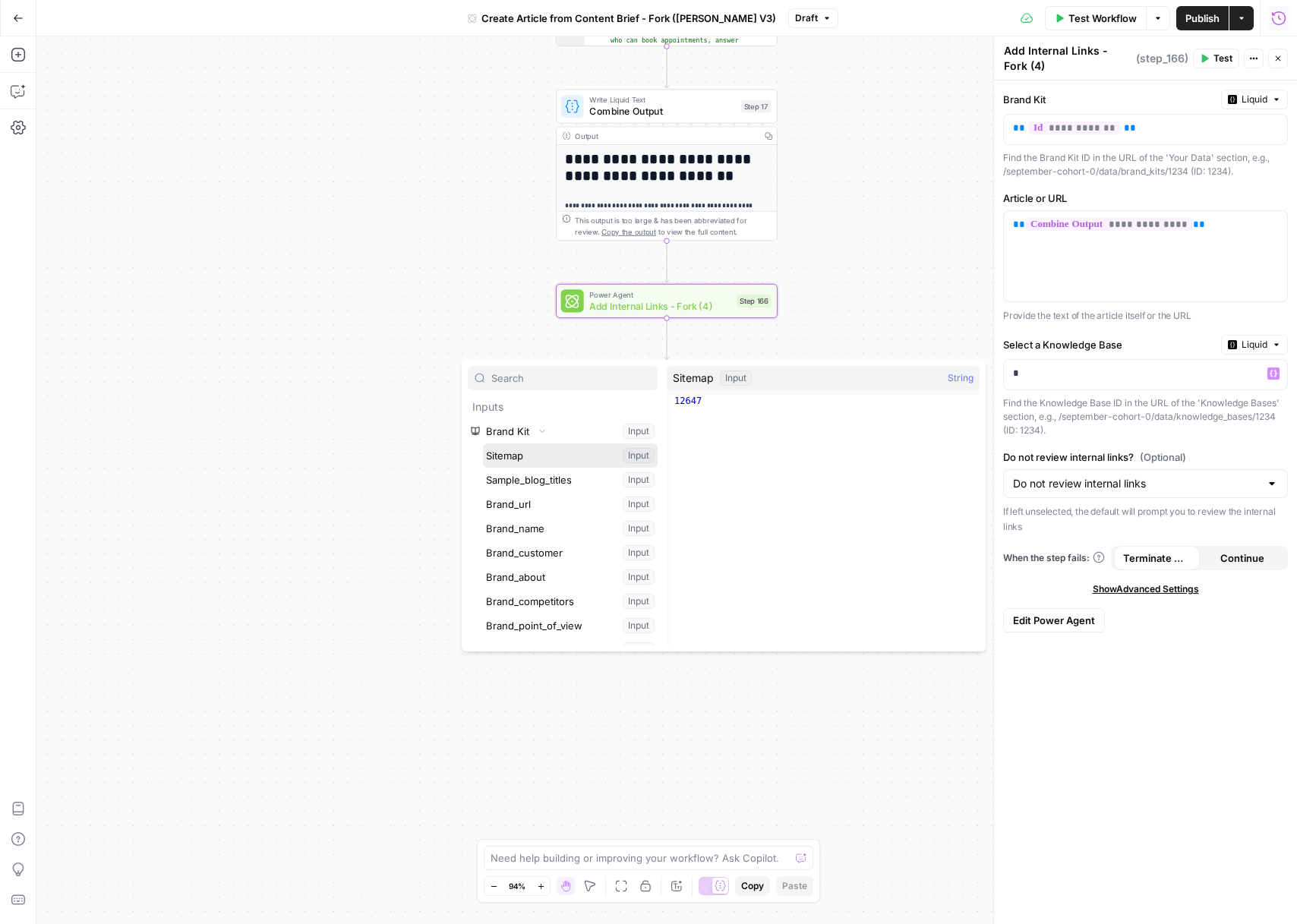
click at [544, 454] on button "Select variable Sitemap" at bounding box center [570, 455] width 174 height 25
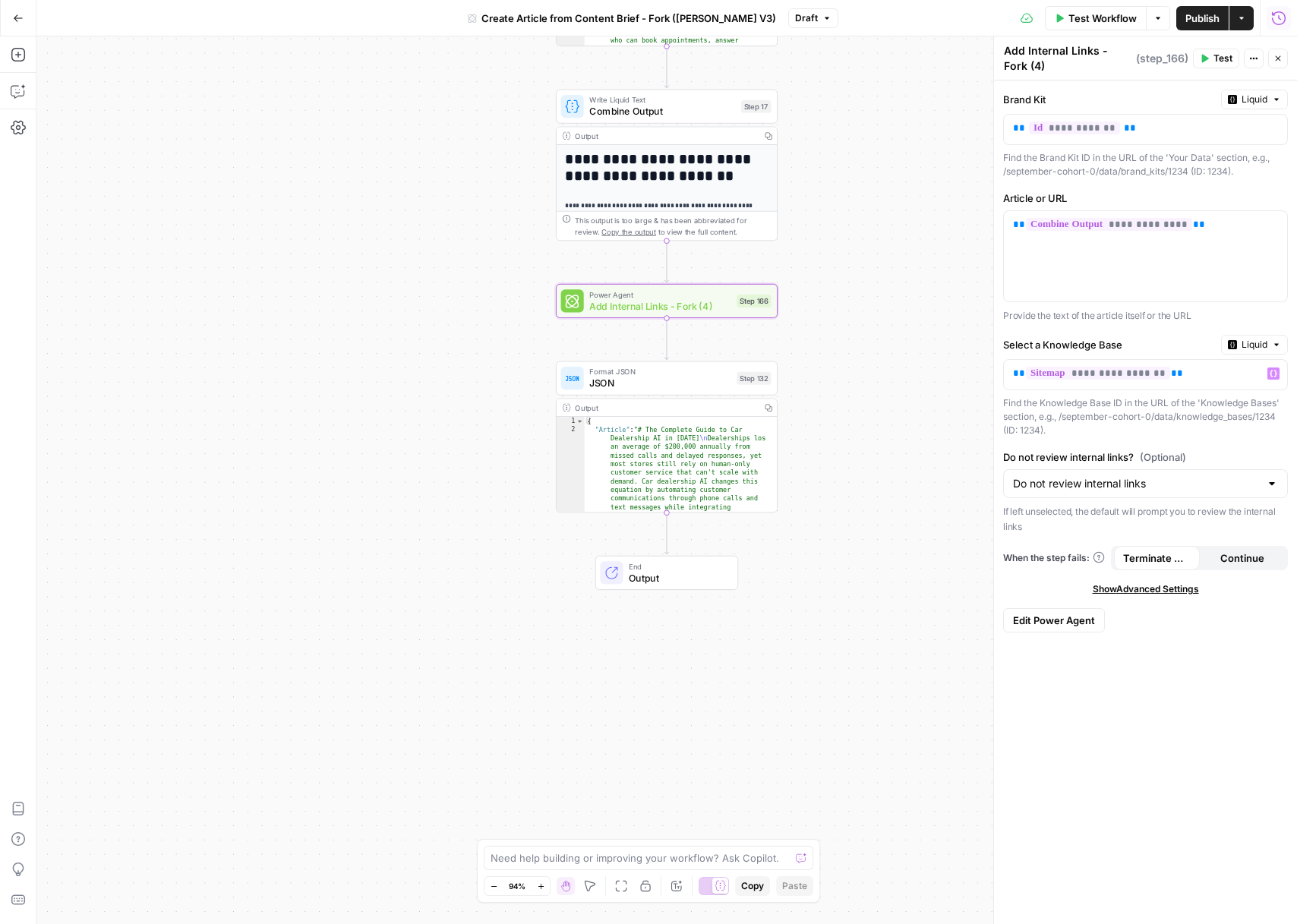
click at [1204, 22] on span "Publish" at bounding box center [1203, 18] width 34 height 15
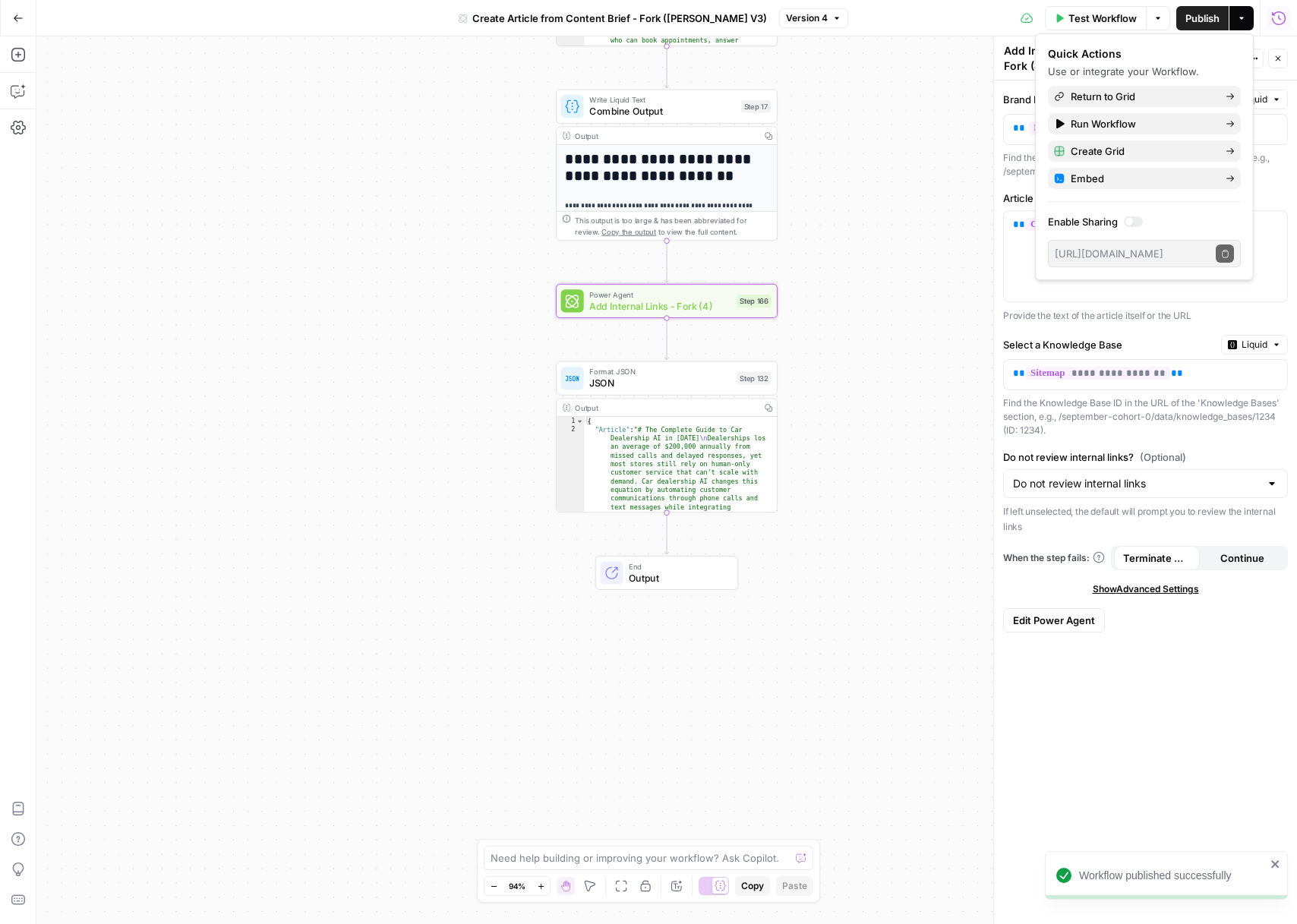
click at [910, 114] on div "**********" at bounding box center [666, 480] width 1260 height 888
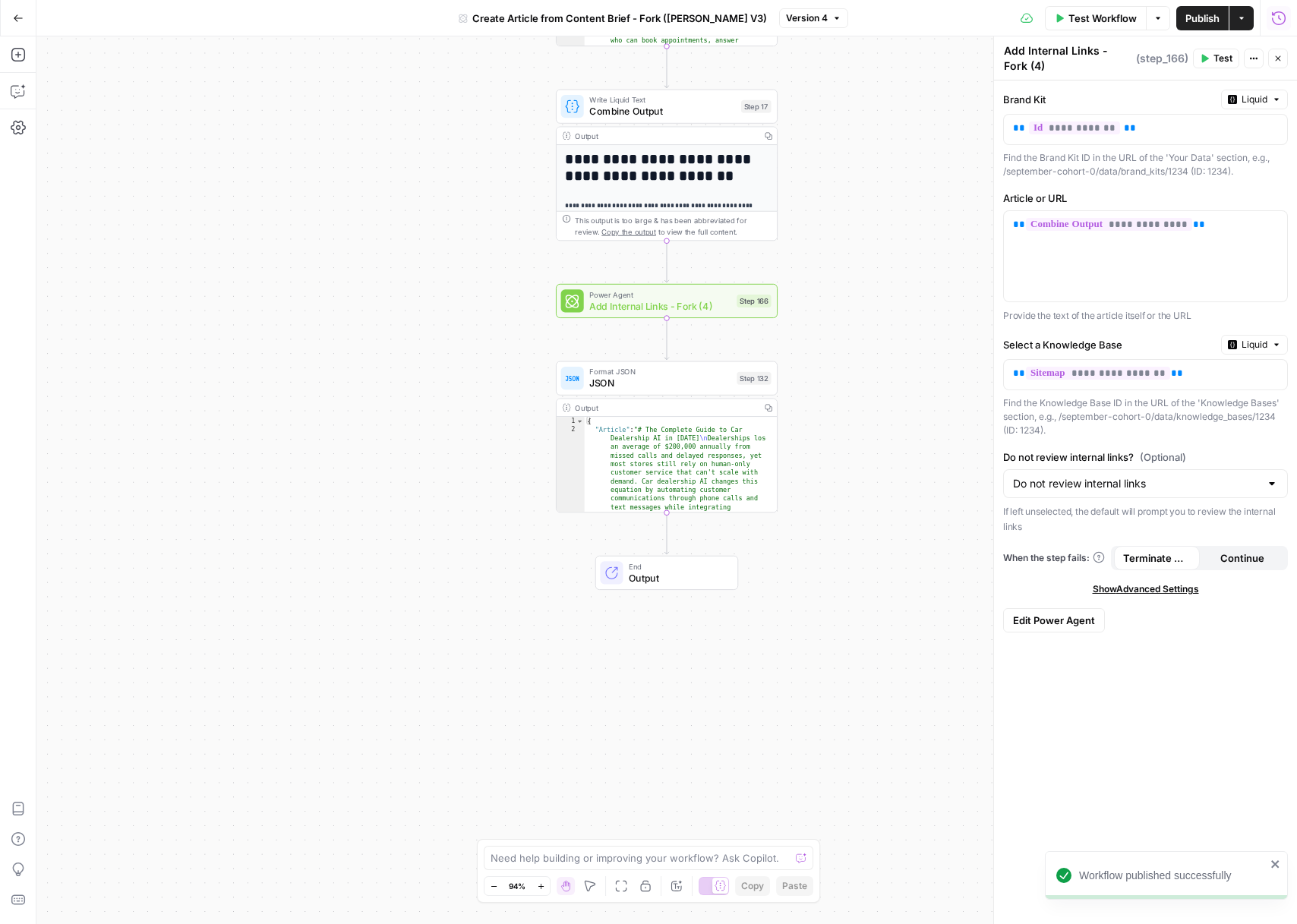
click at [1219, 63] on span "Test" at bounding box center [1223, 58] width 19 height 14
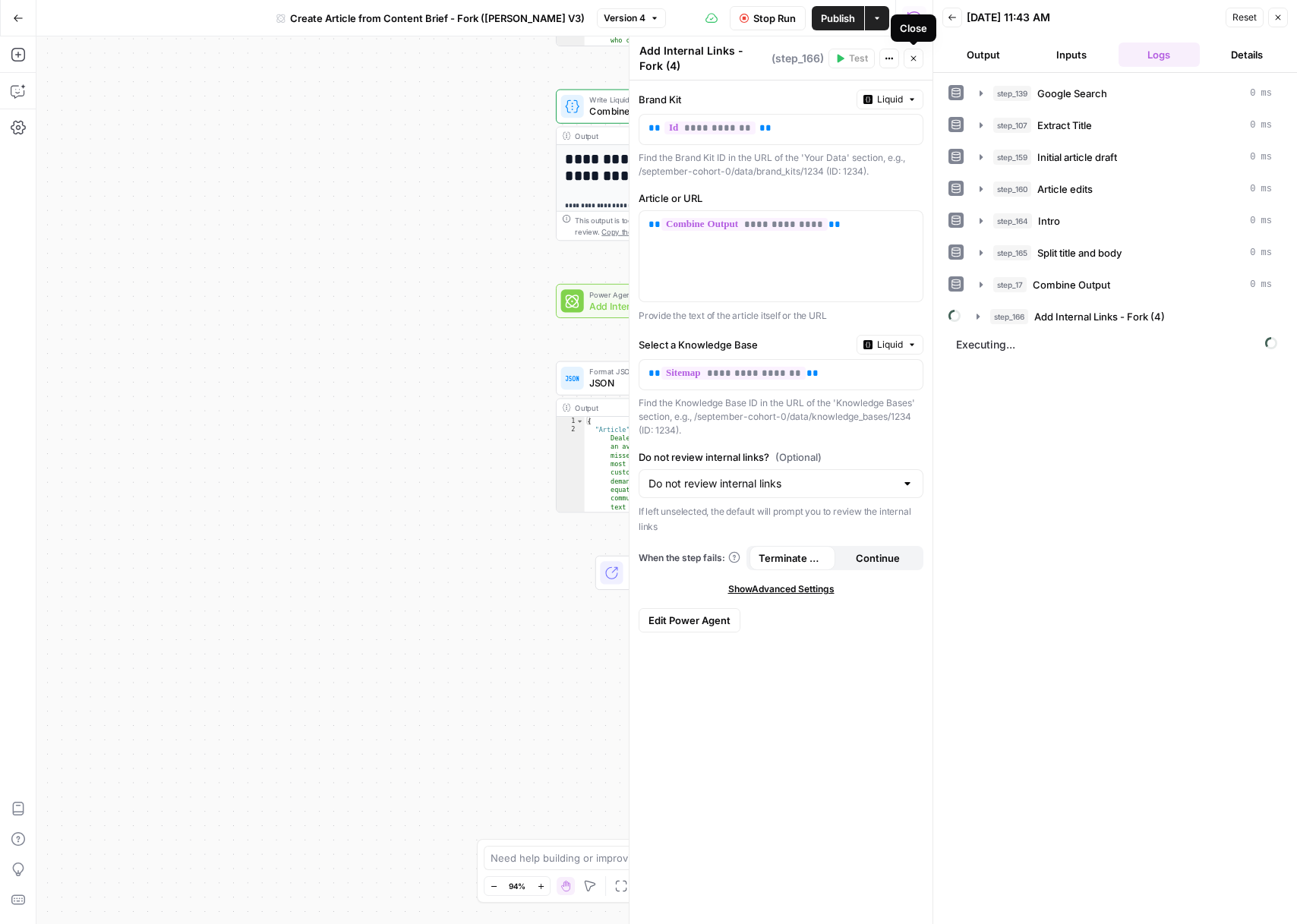
click at [918, 60] on button "Close" at bounding box center [914, 58] width 20 height 20
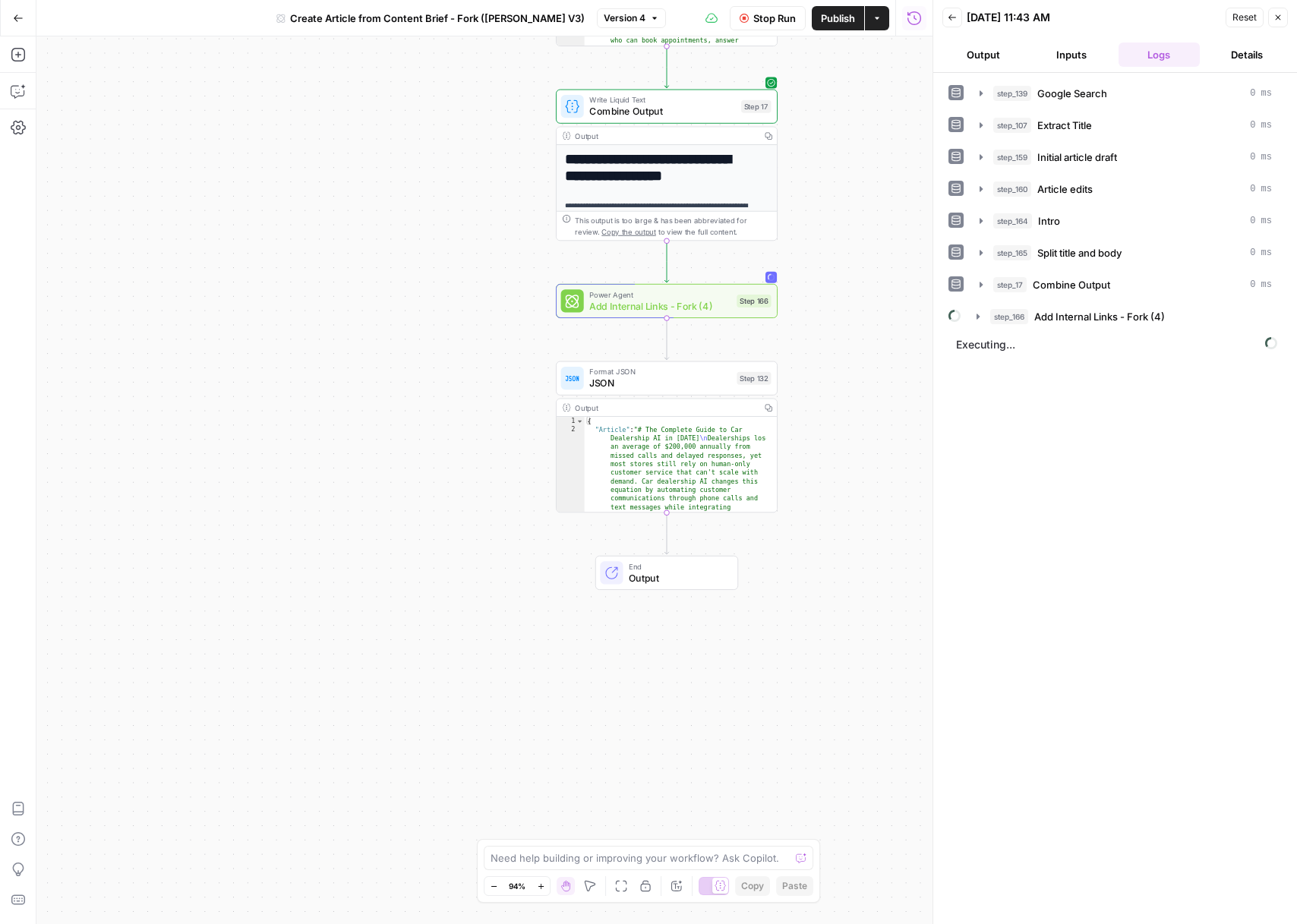
click at [985, 61] on button "Output" at bounding box center [983, 55] width 82 height 25
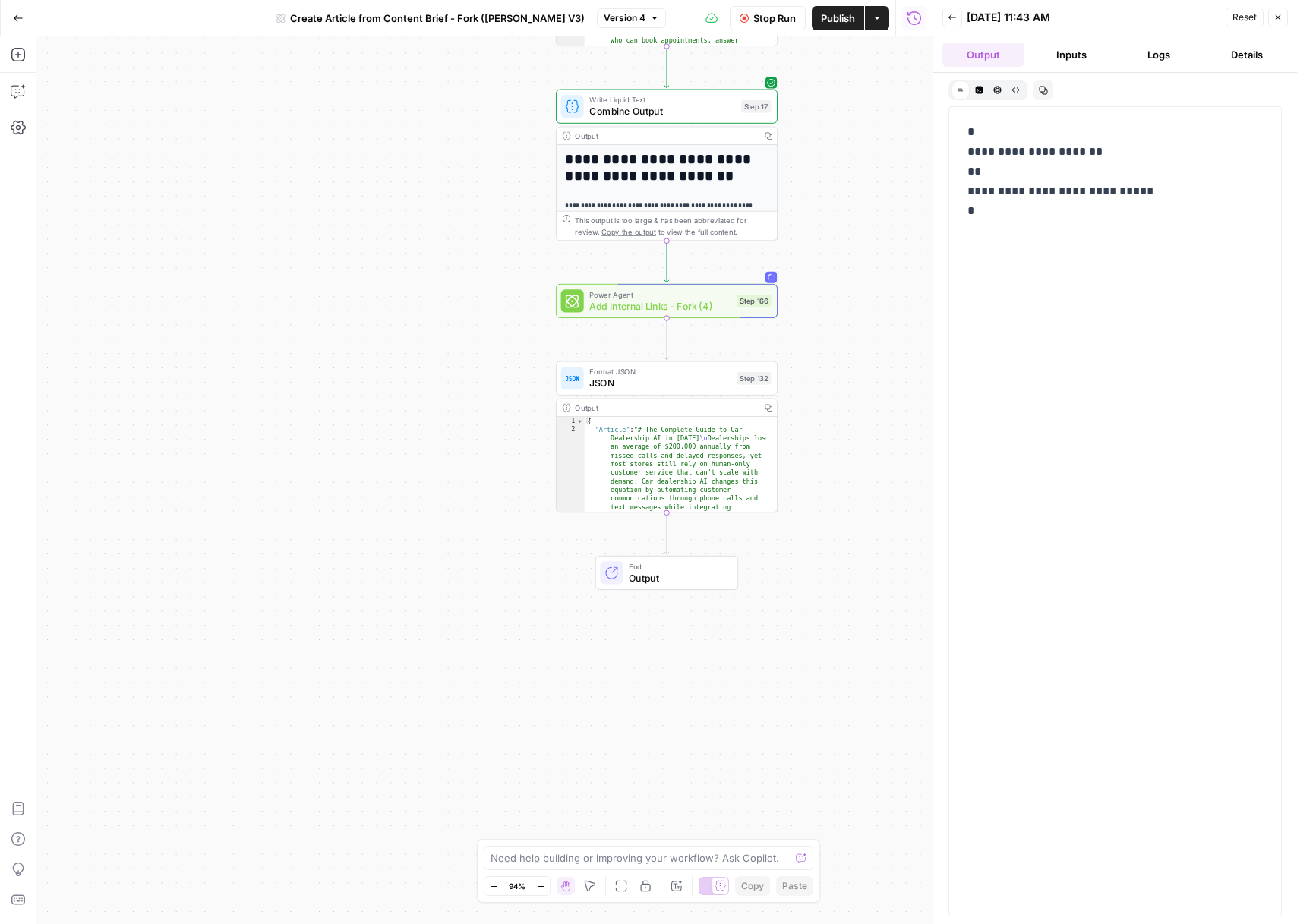
click at [1075, 54] on button "Inputs" at bounding box center [1071, 55] width 82 height 25
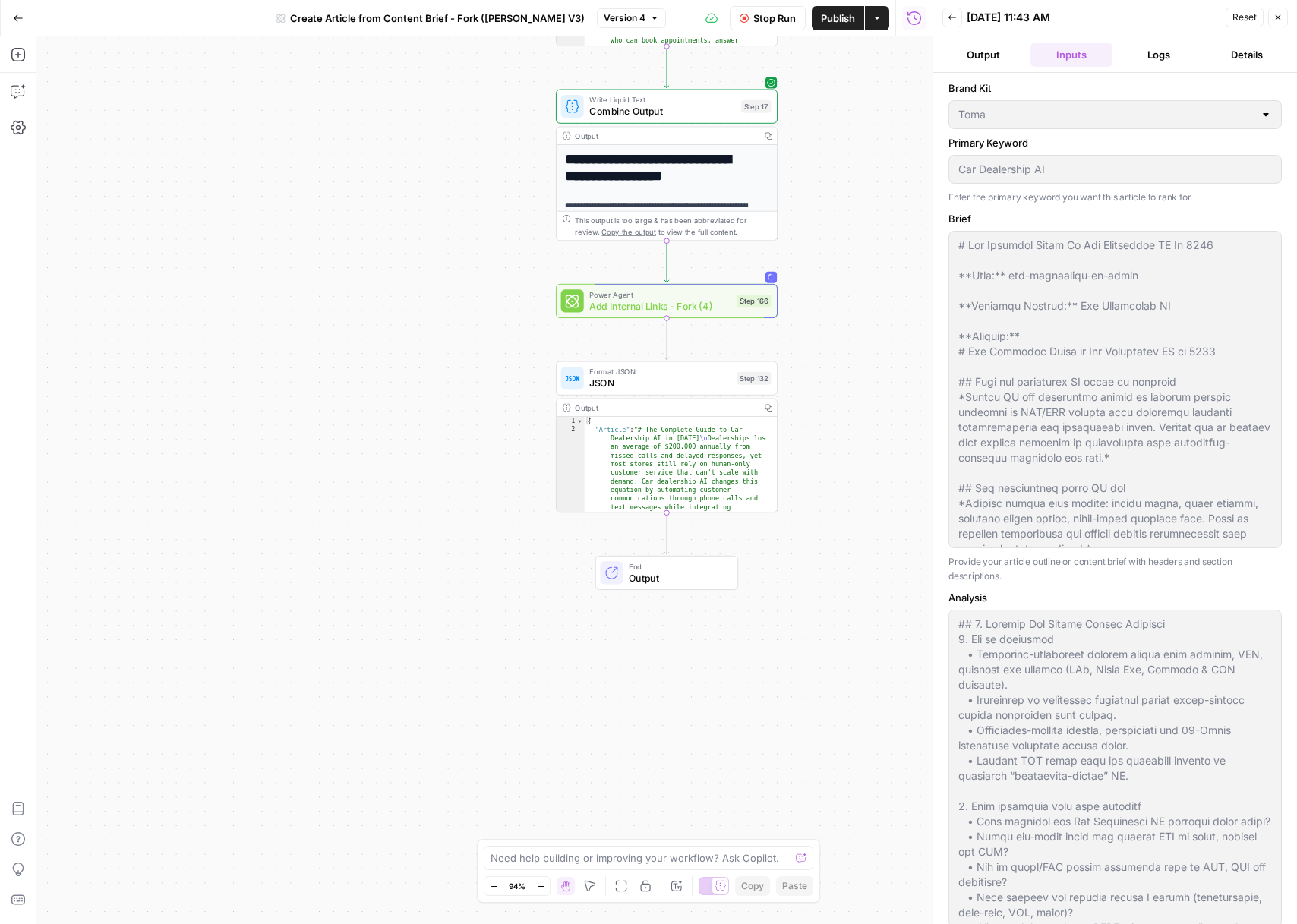
click at [1160, 57] on button "Logs" at bounding box center [1160, 55] width 82 height 25
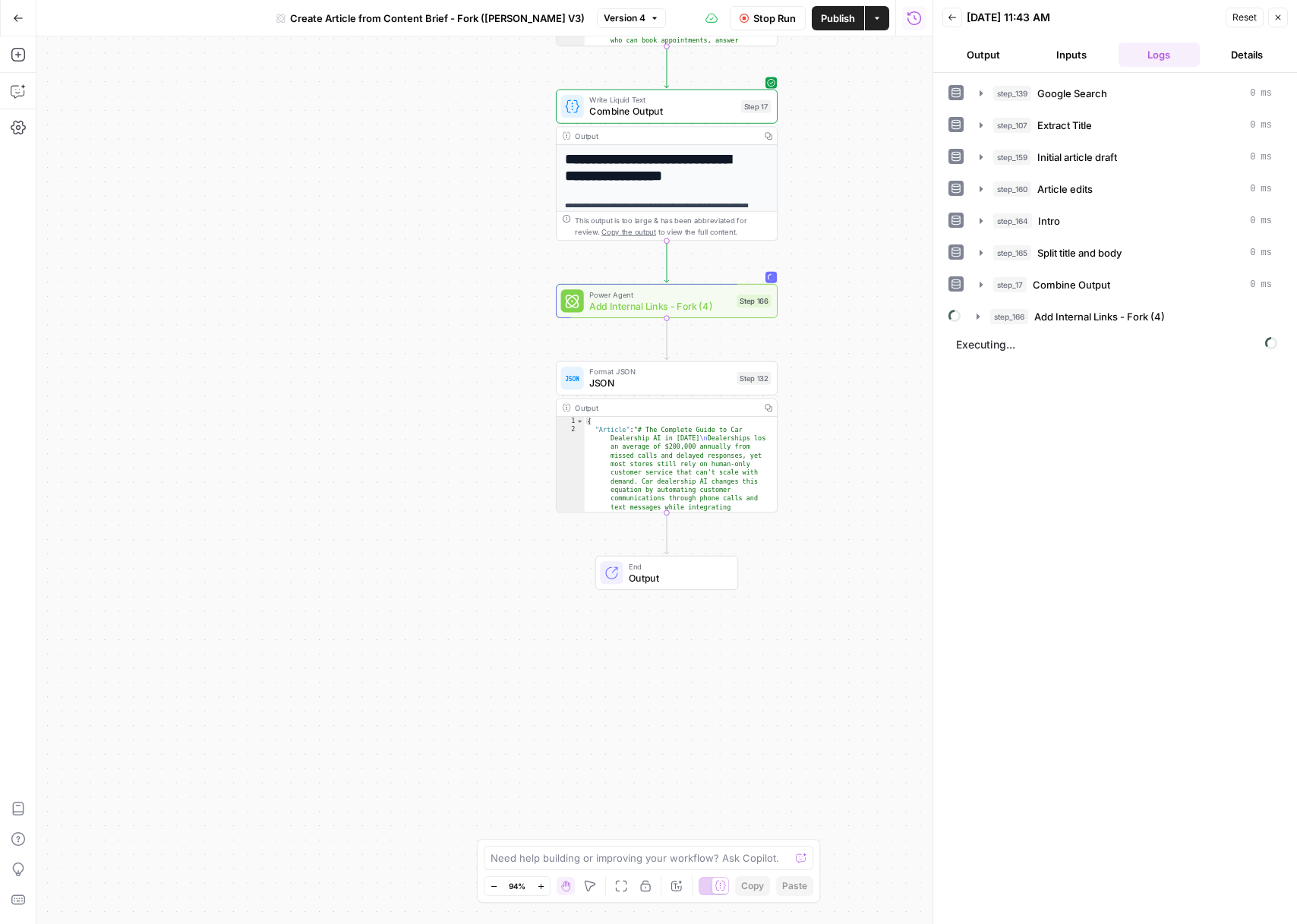
click at [1239, 45] on button "Details" at bounding box center [1246, 55] width 82 height 25
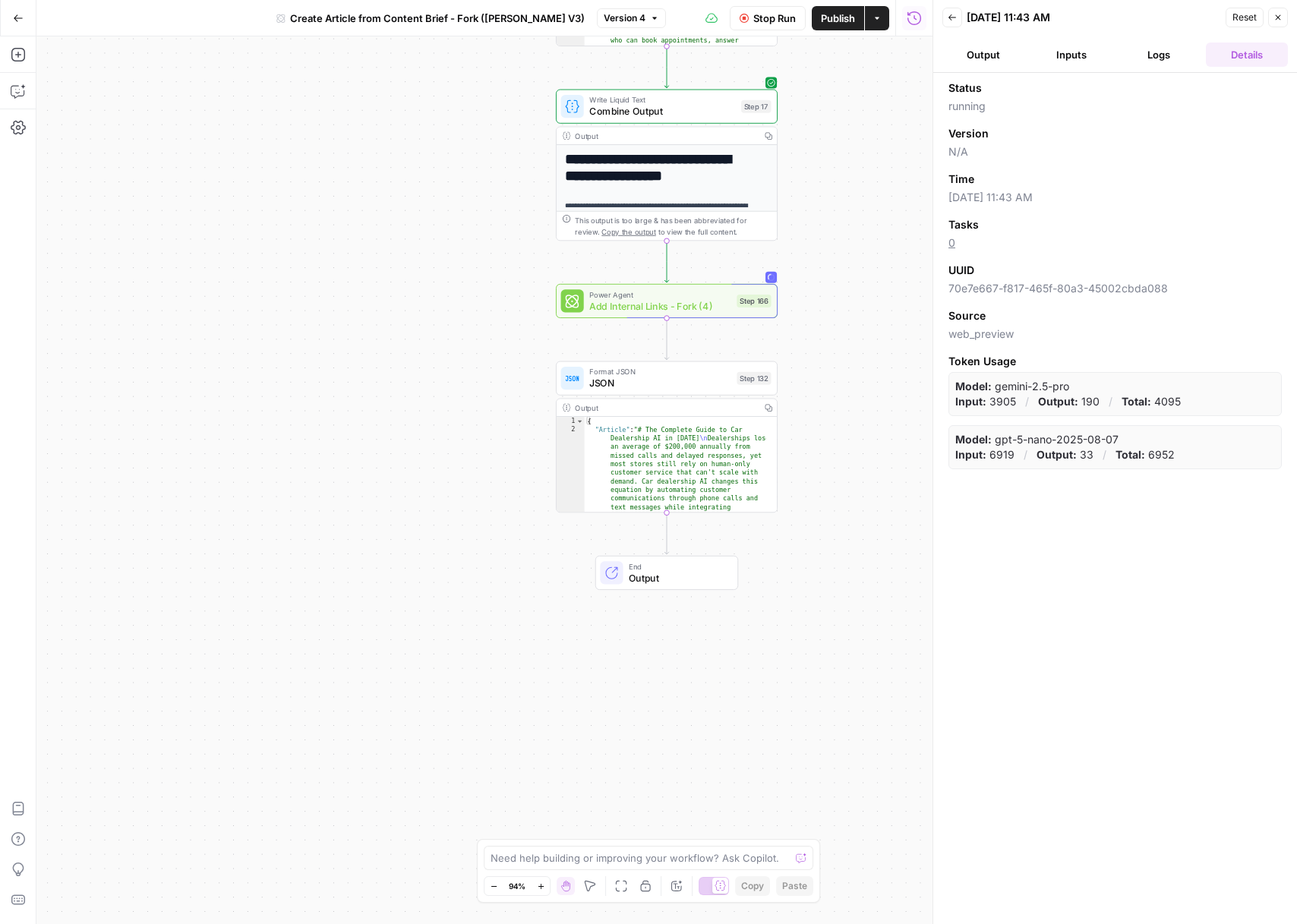
click at [1143, 59] on button "Logs" at bounding box center [1160, 55] width 82 height 25
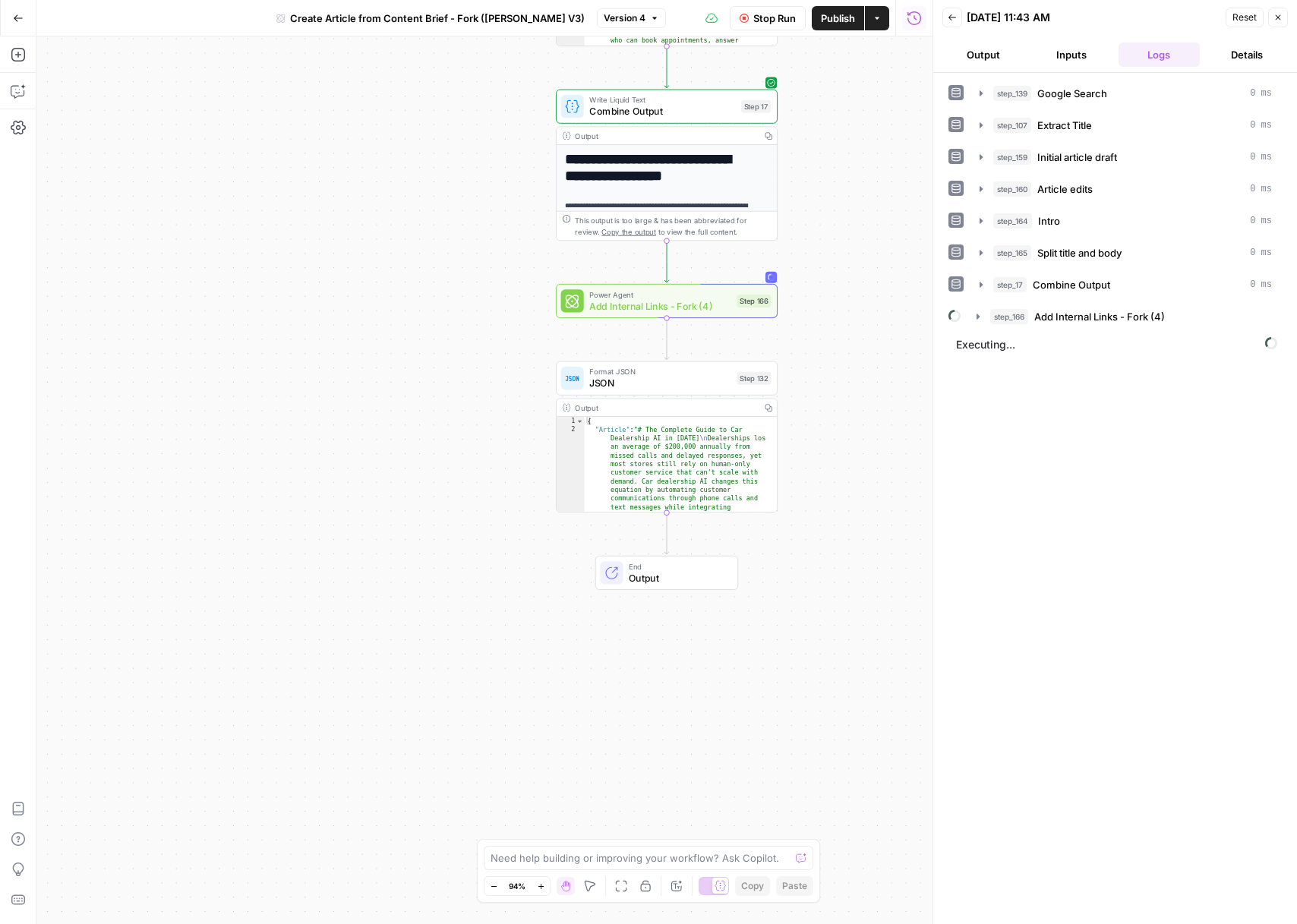
click at [1276, 18] on icon "button" at bounding box center [1278, 18] width 5 height 5
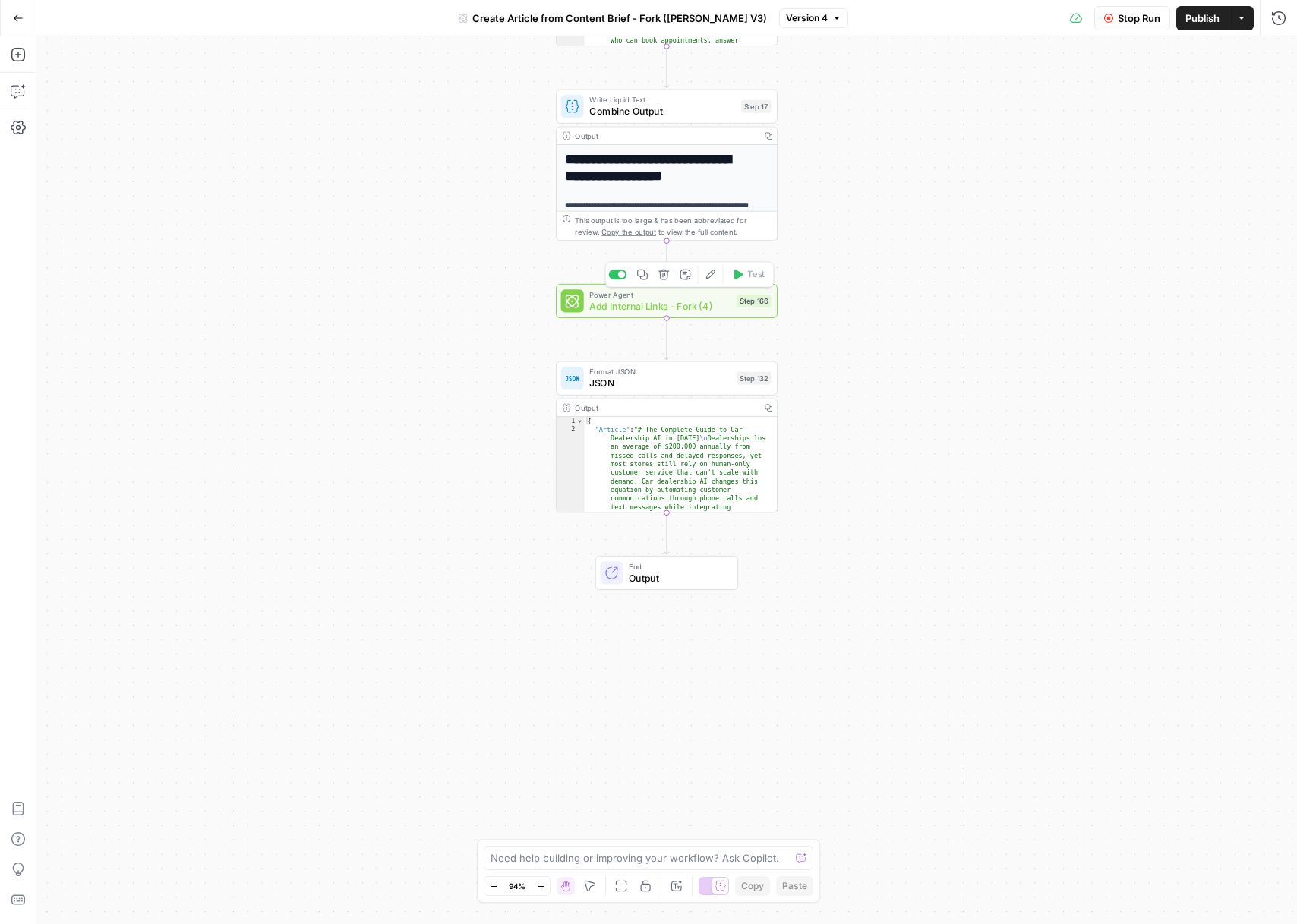
click at [683, 300] on span "Add Internal Links - Fork (4)" at bounding box center [660, 306] width 142 height 15
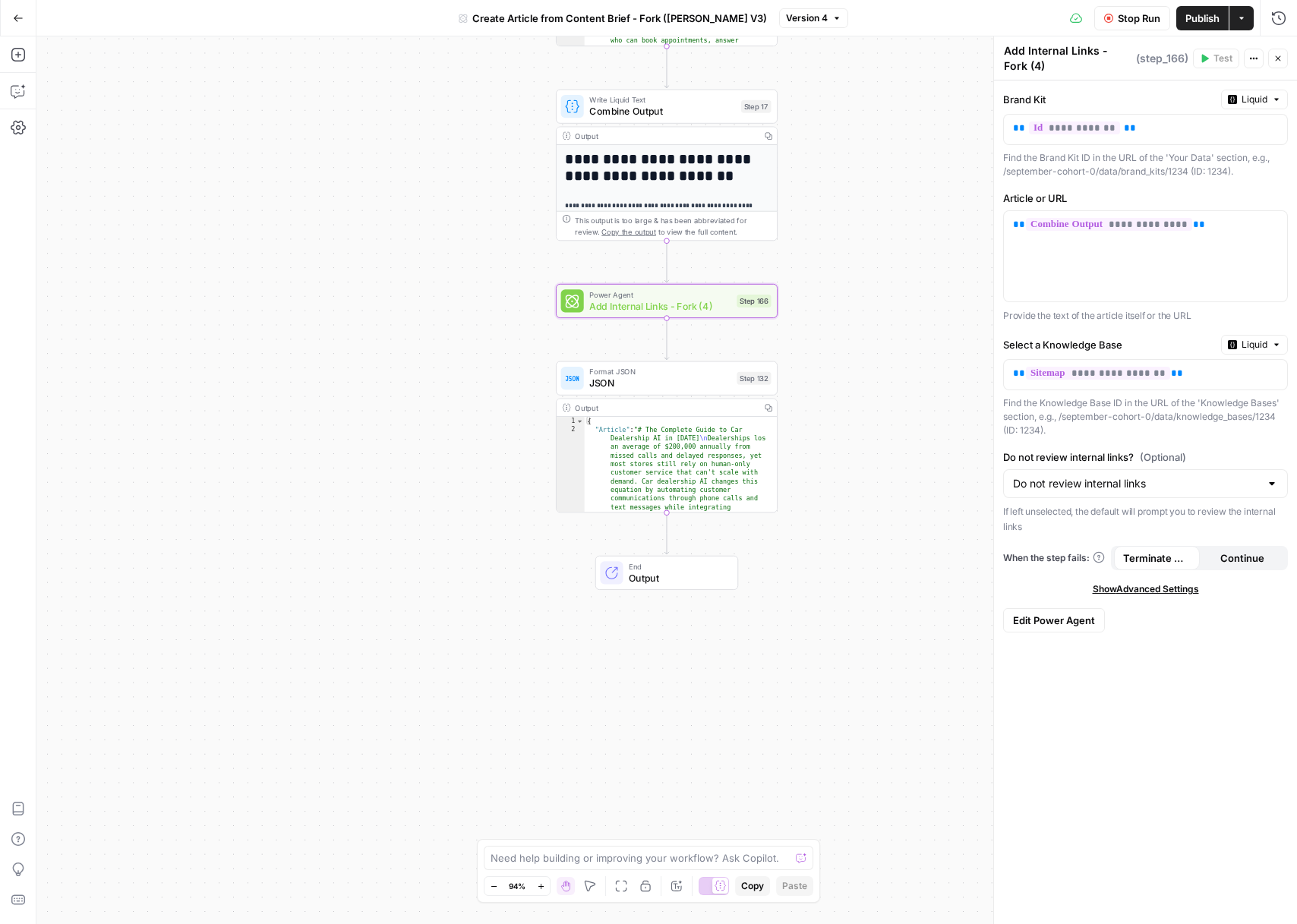
click at [1276, 65] on button "Close" at bounding box center [1278, 58] width 20 height 20
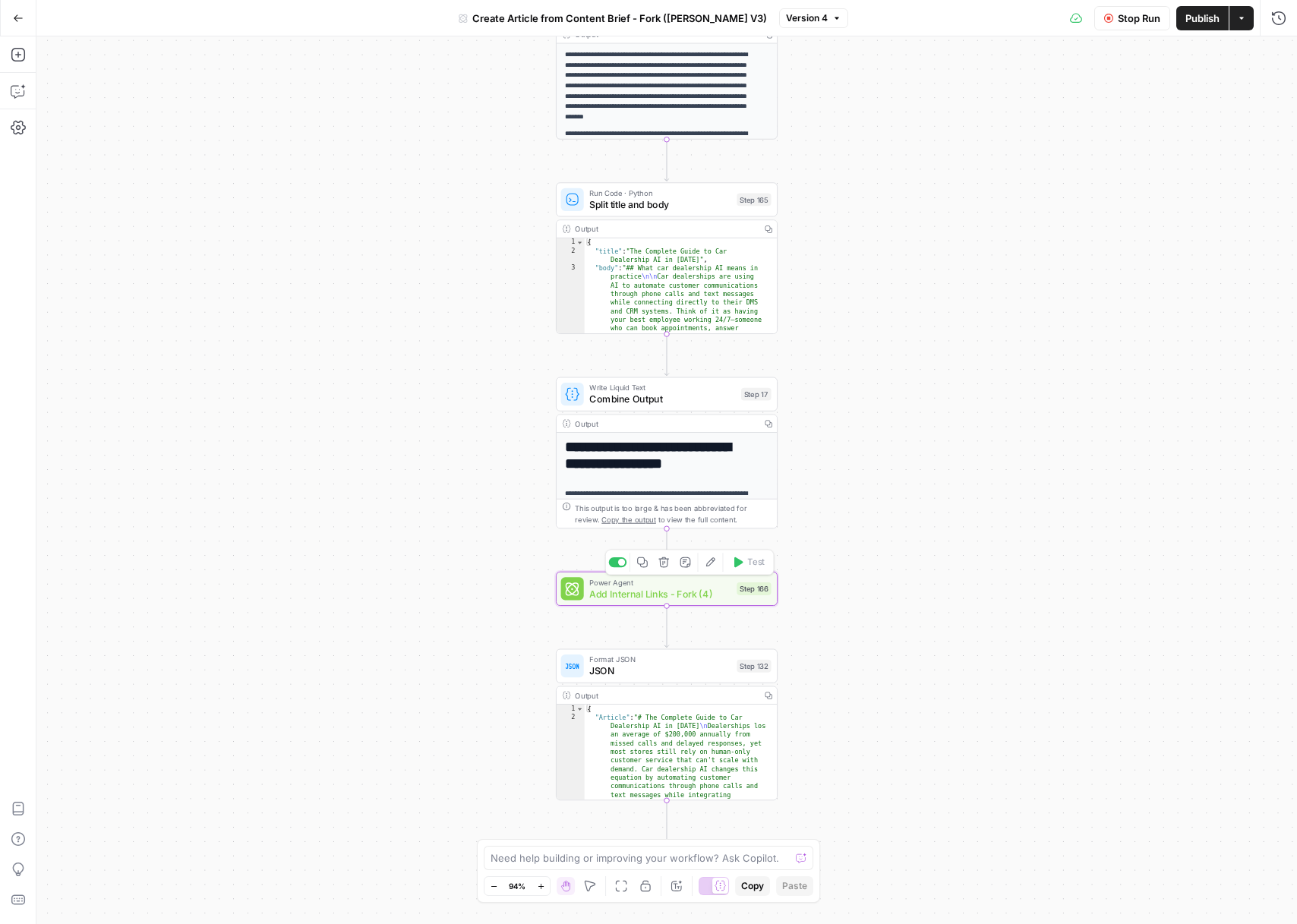
click at [724, 596] on span "Add Internal Links - Fork (4)" at bounding box center [660, 594] width 142 height 15
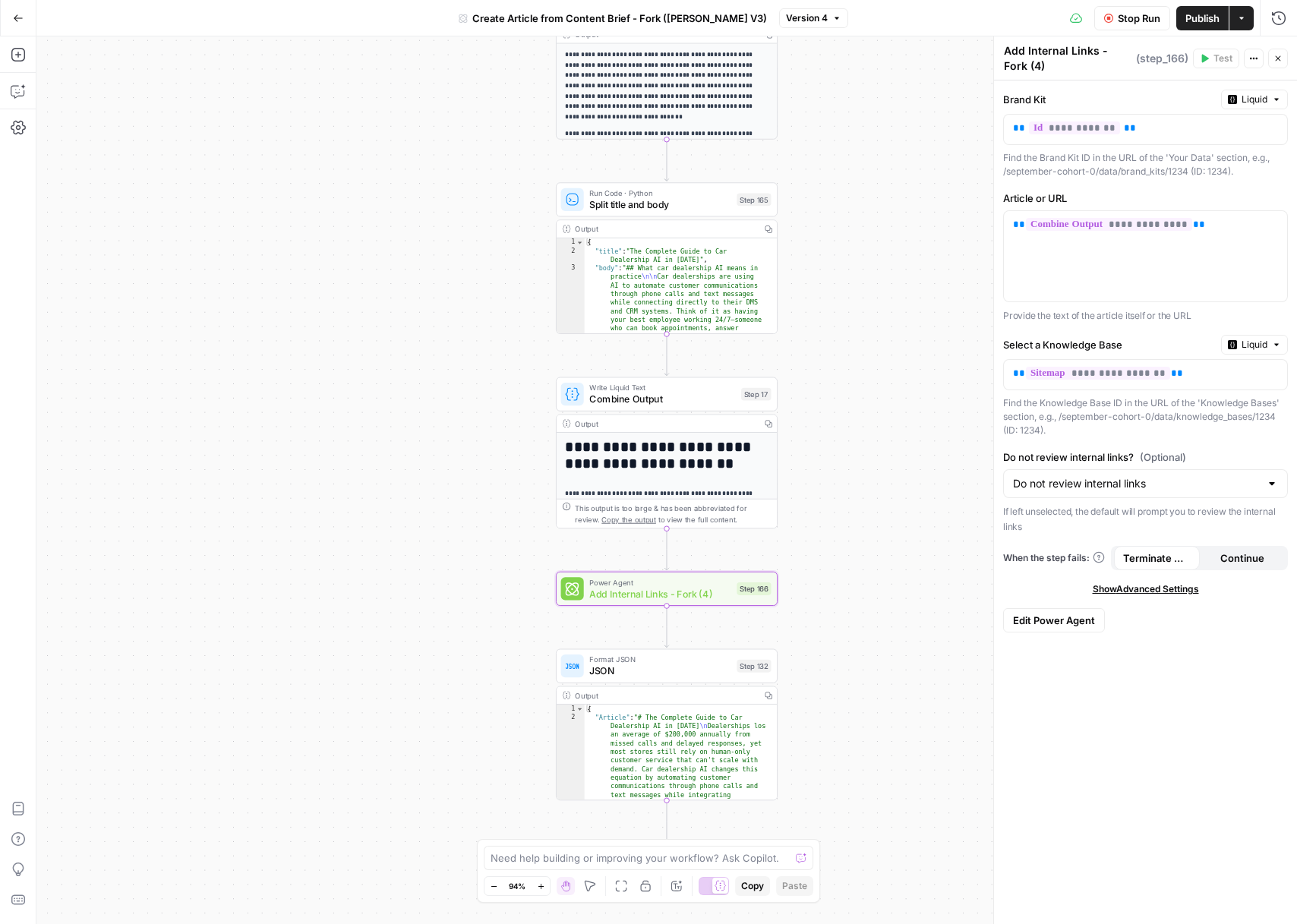
click at [1282, 58] on span "Close" at bounding box center [1282, 58] width 1 height 1
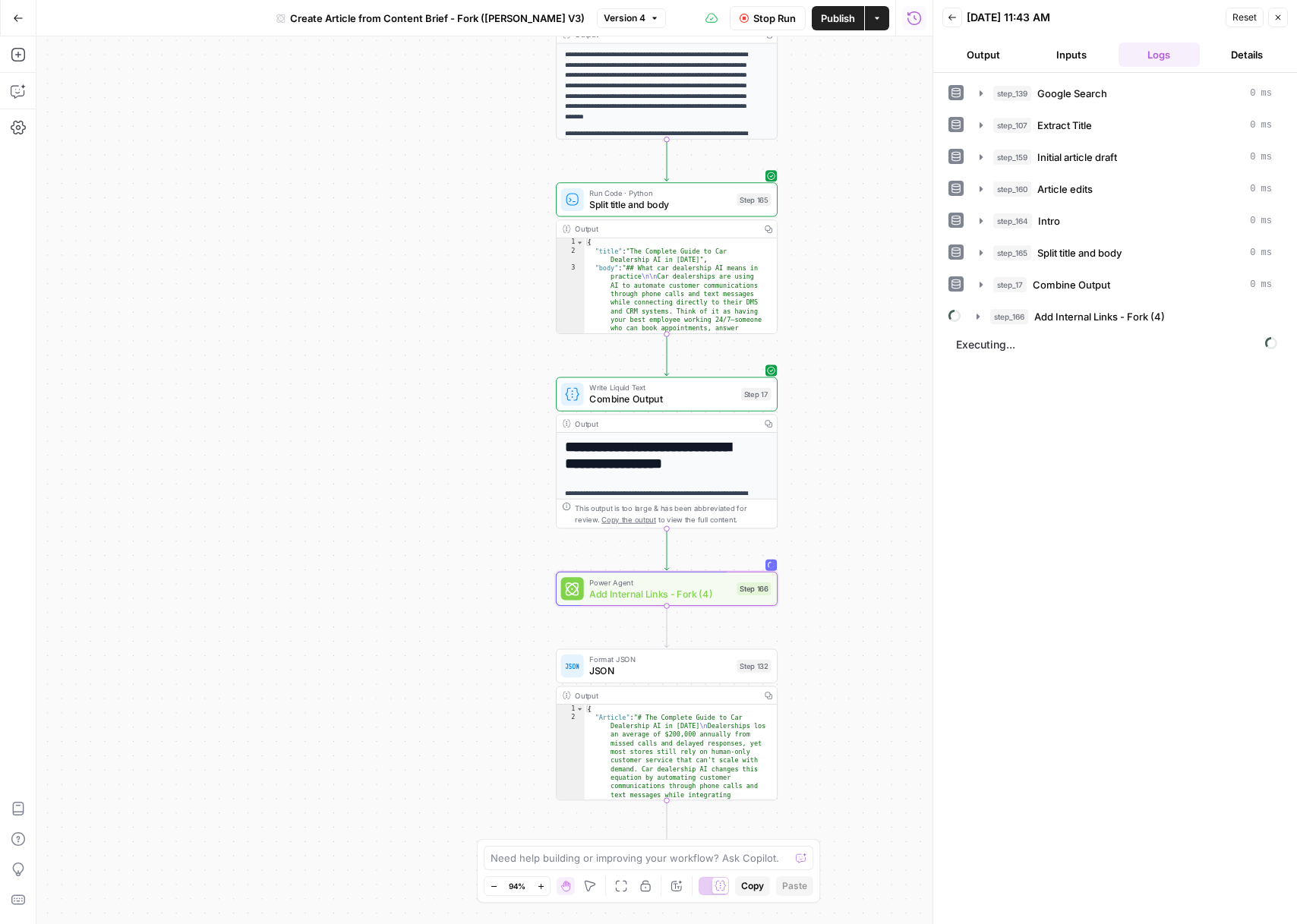
click at [1258, 64] on button "Details" at bounding box center [1246, 55] width 82 height 25
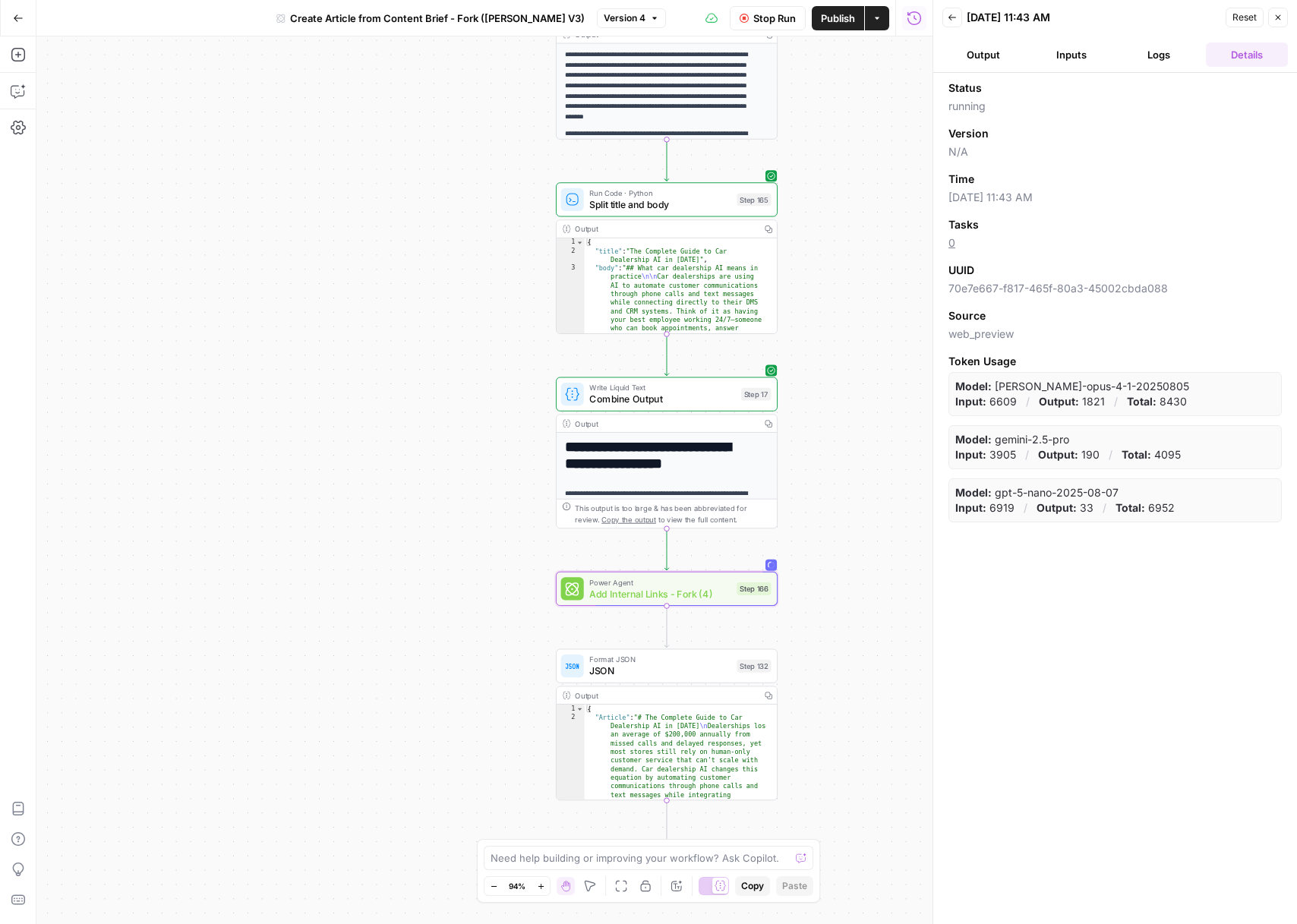
click at [1185, 61] on button "Logs" at bounding box center [1160, 55] width 82 height 25
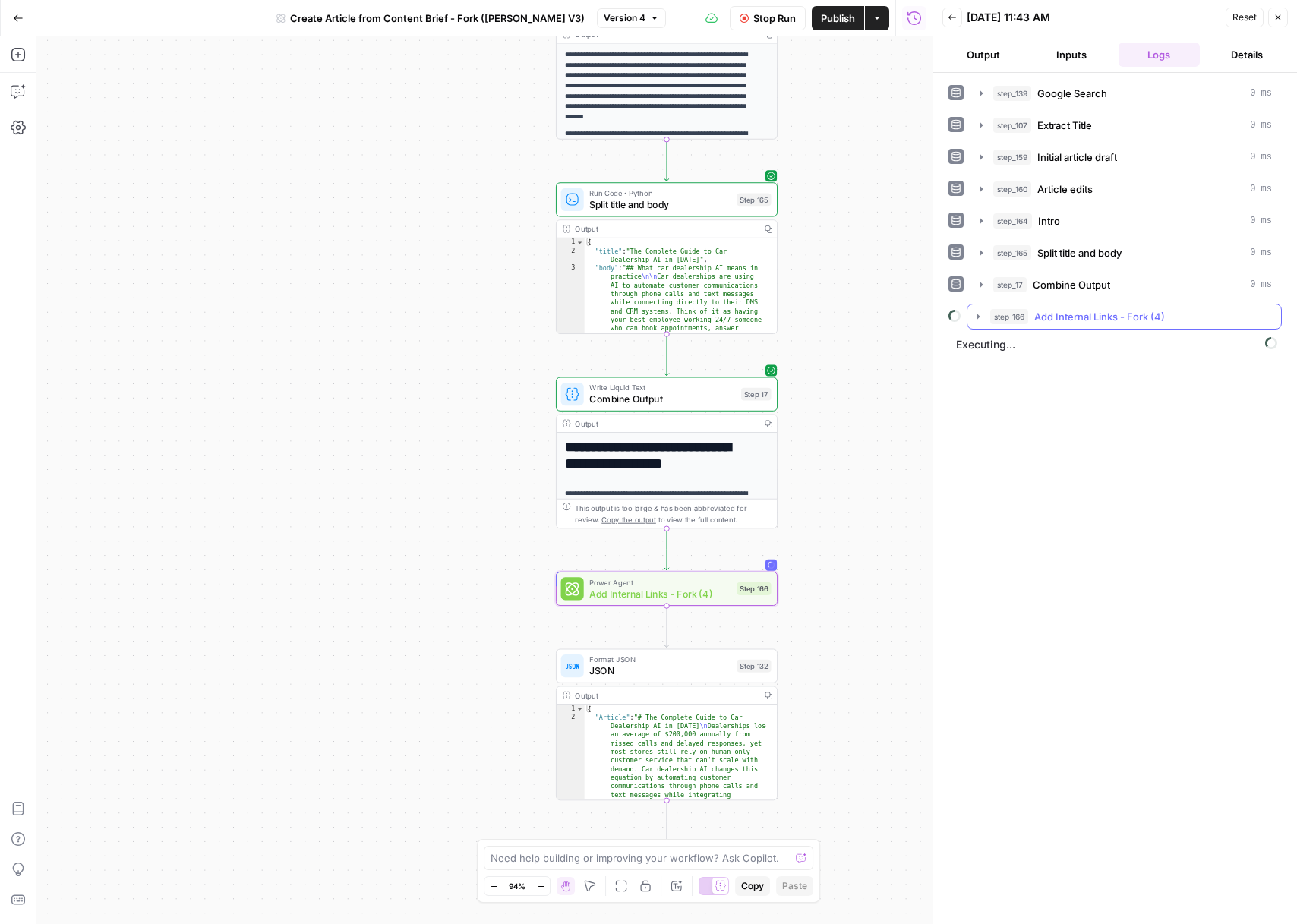
click at [980, 313] on icon "button" at bounding box center [978, 316] width 12 height 12
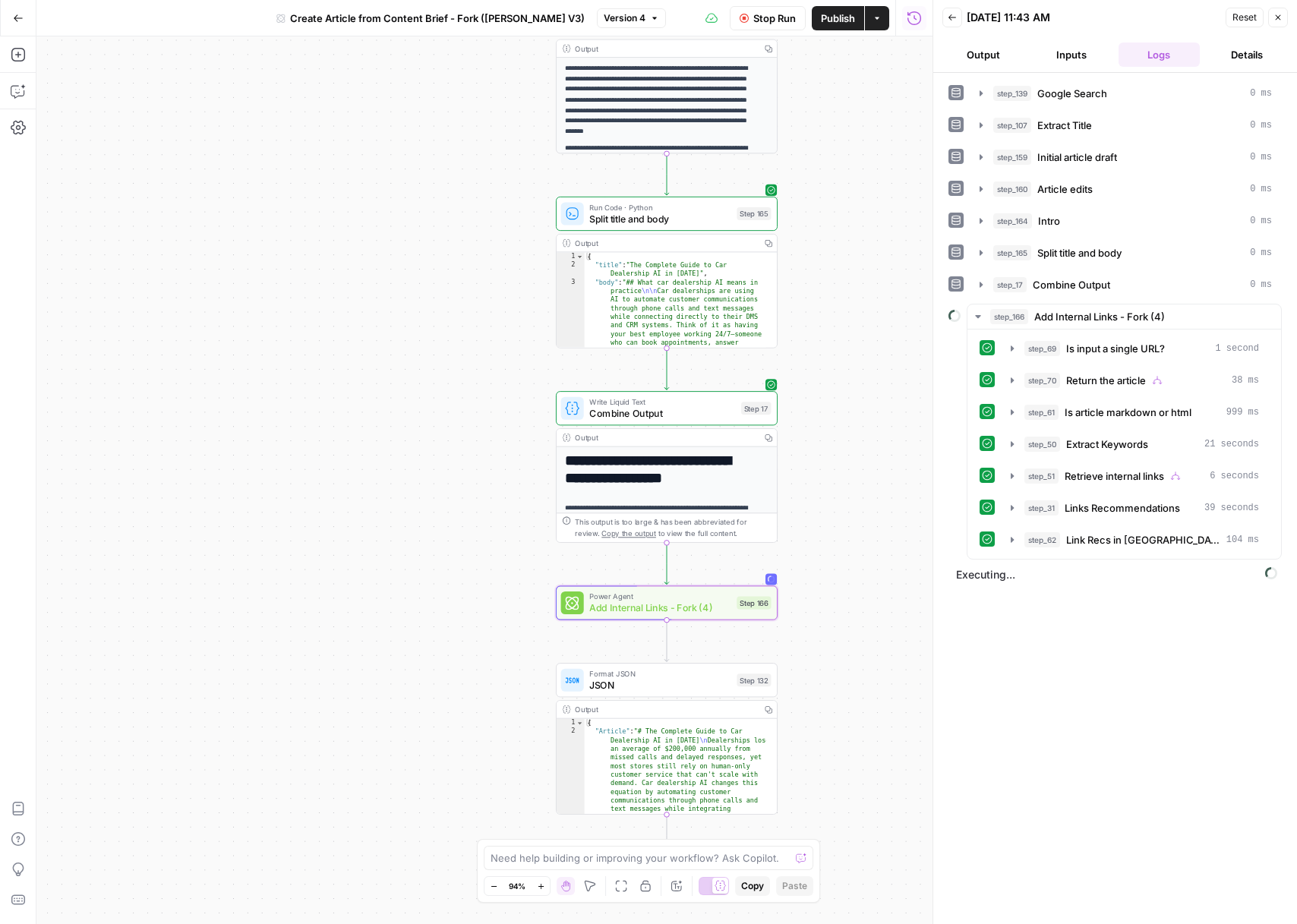
click at [957, 21] on button "Back" at bounding box center [952, 18] width 20 height 20
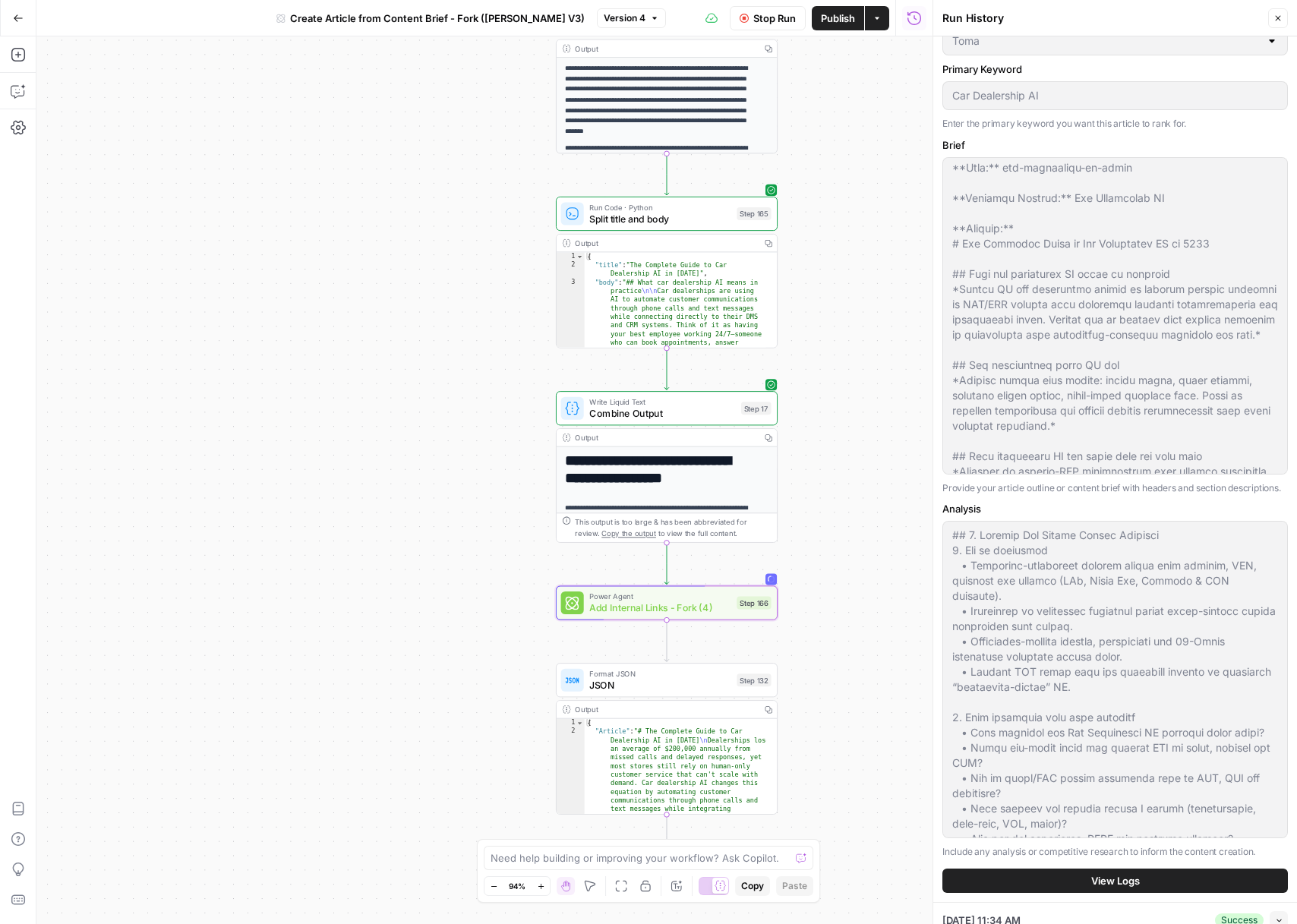
scroll to position [141, 0]
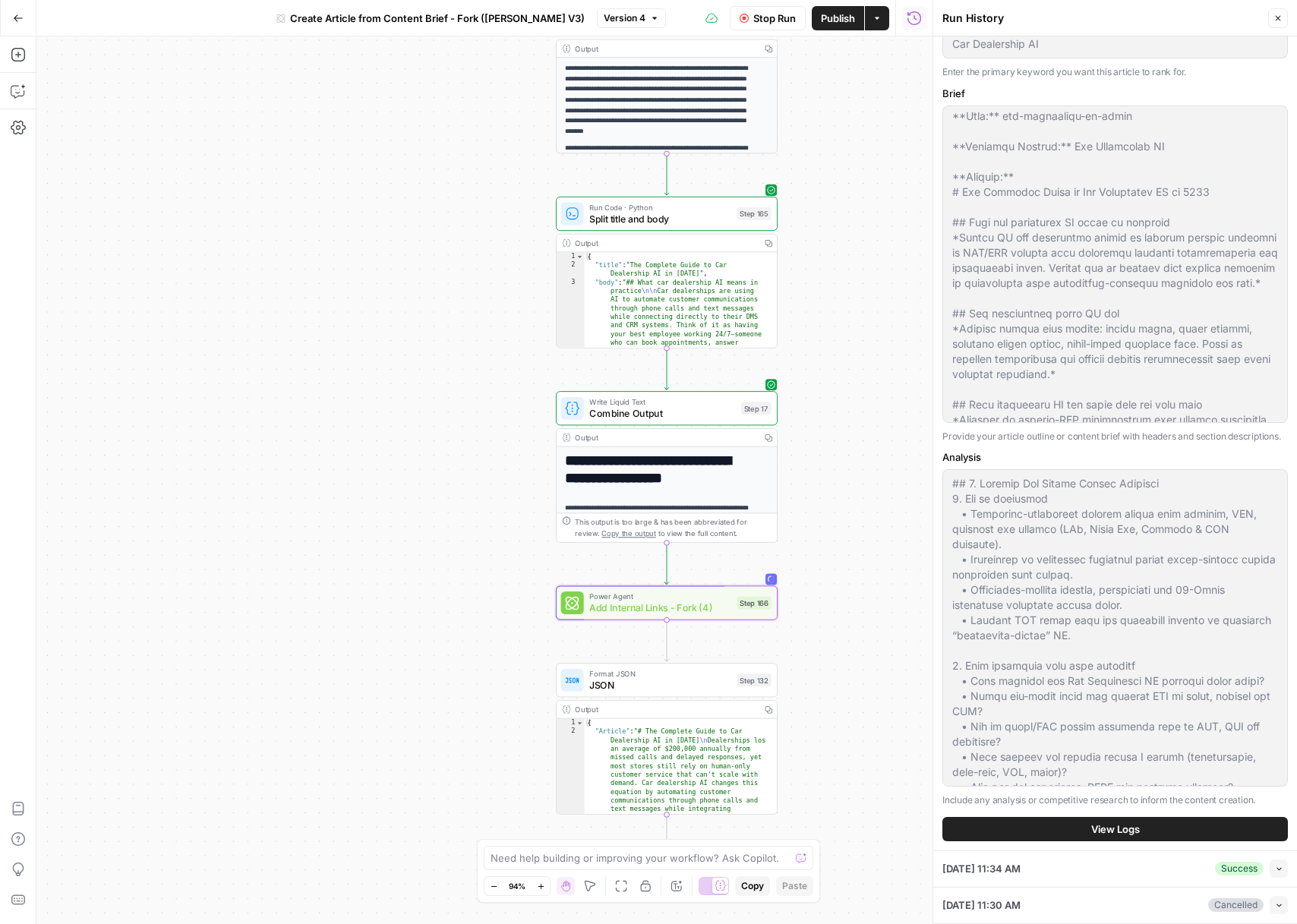
click at [1240, 833] on button "View Logs" at bounding box center [1115, 830] width 346 height 25
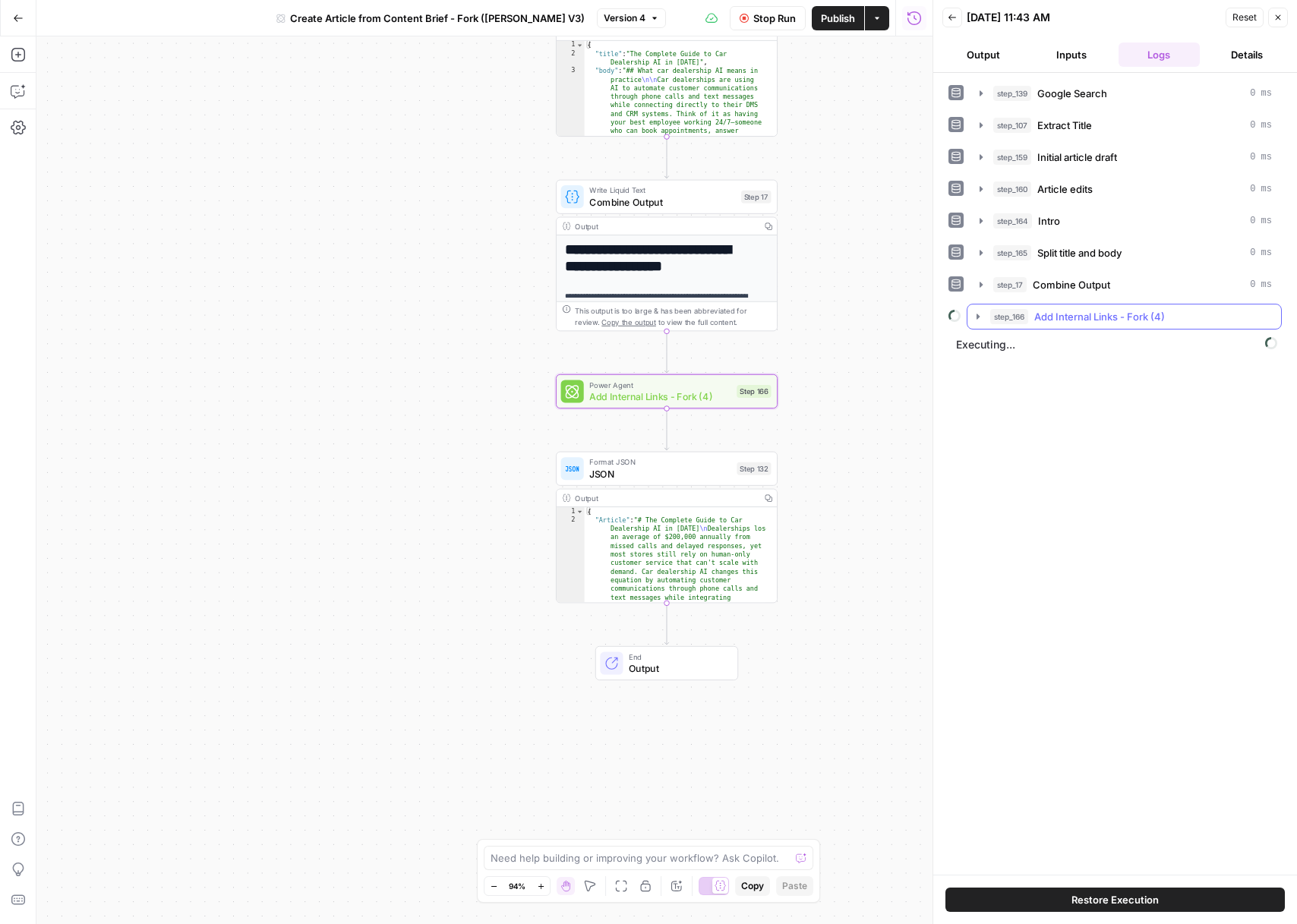
click at [981, 320] on icon "button" at bounding box center [978, 316] width 12 height 12
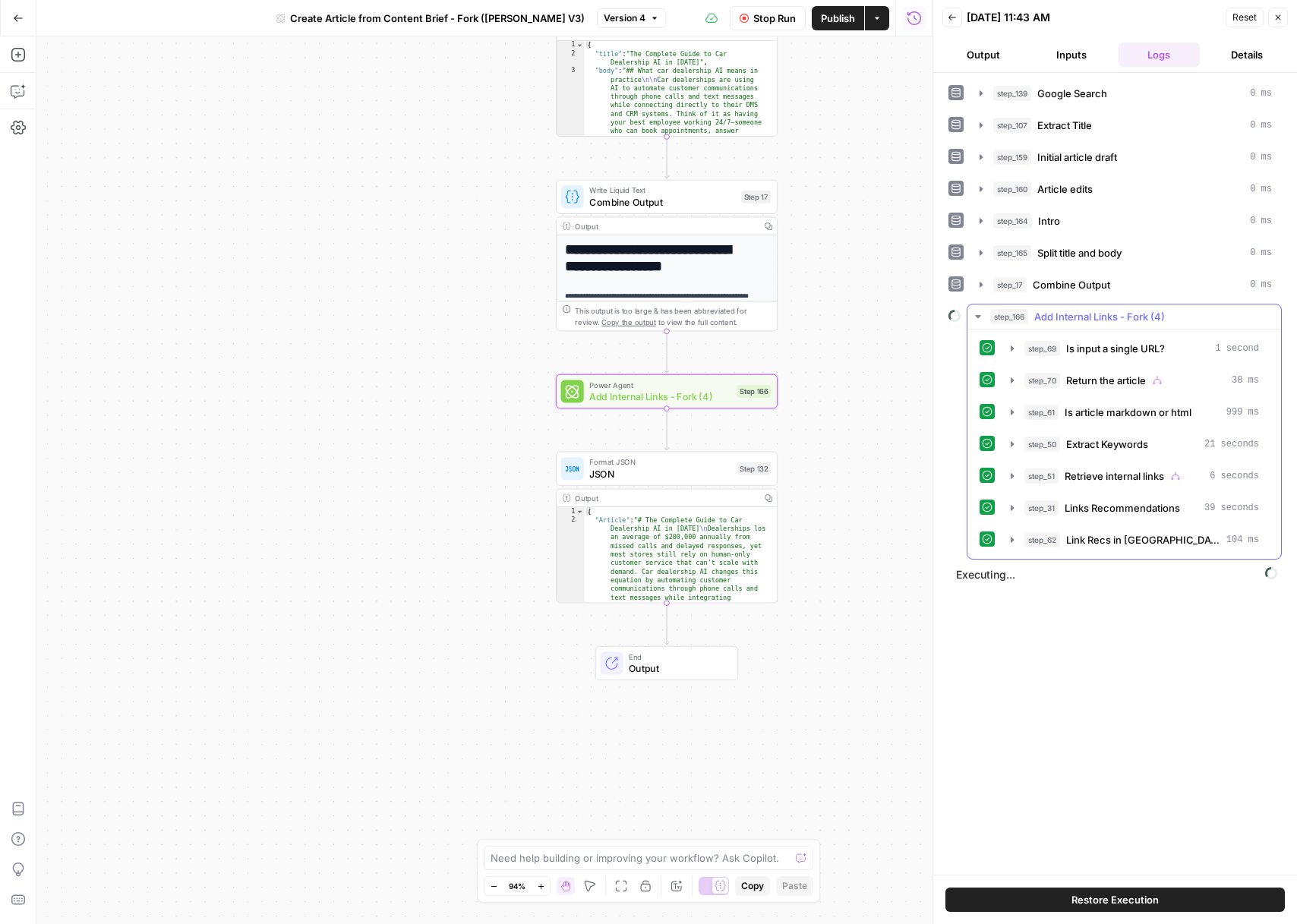
click at [978, 320] on icon "button" at bounding box center [978, 316] width 12 height 12
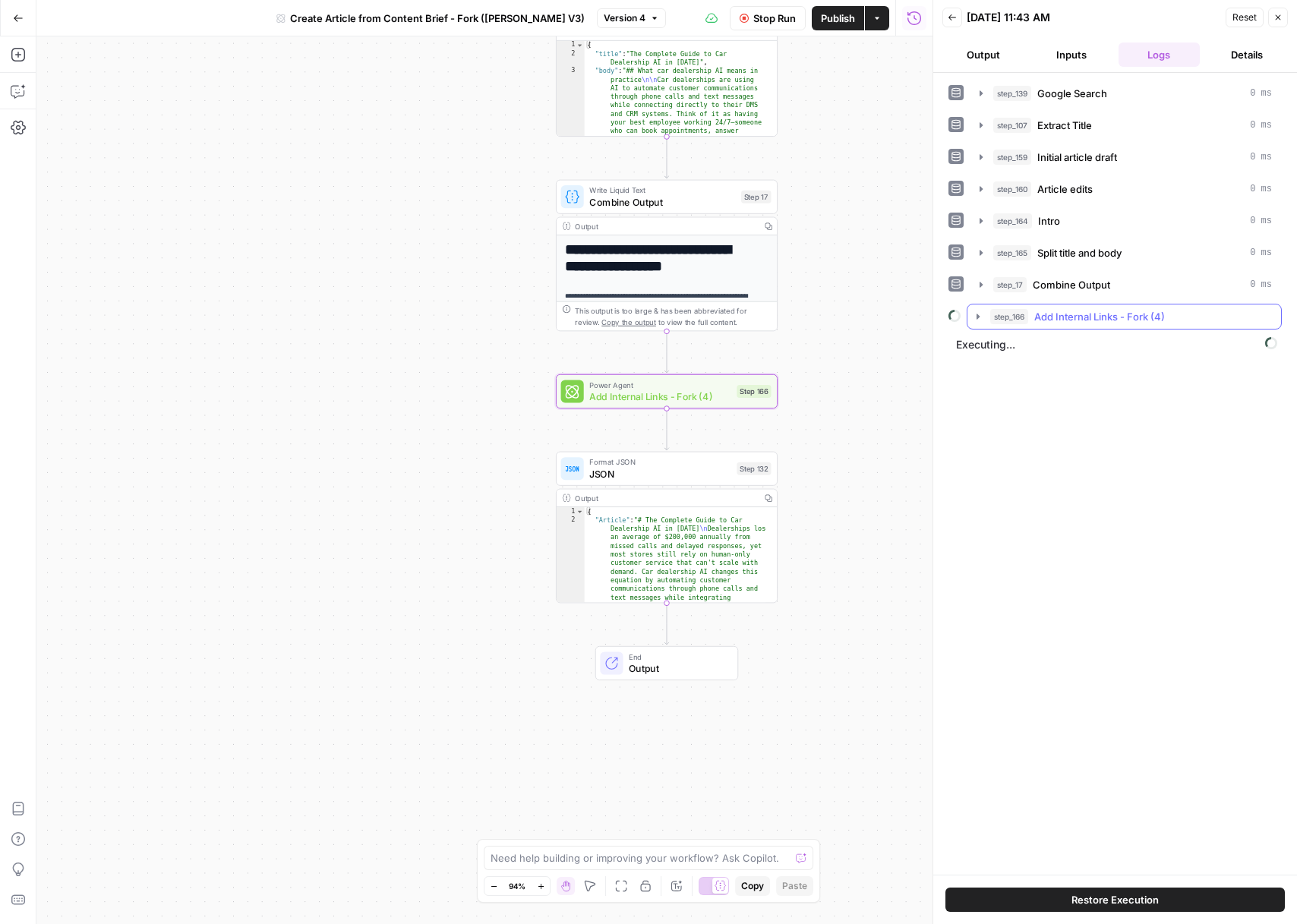
click at [978, 314] on icon "button" at bounding box center [978, 316] width 3 height 5
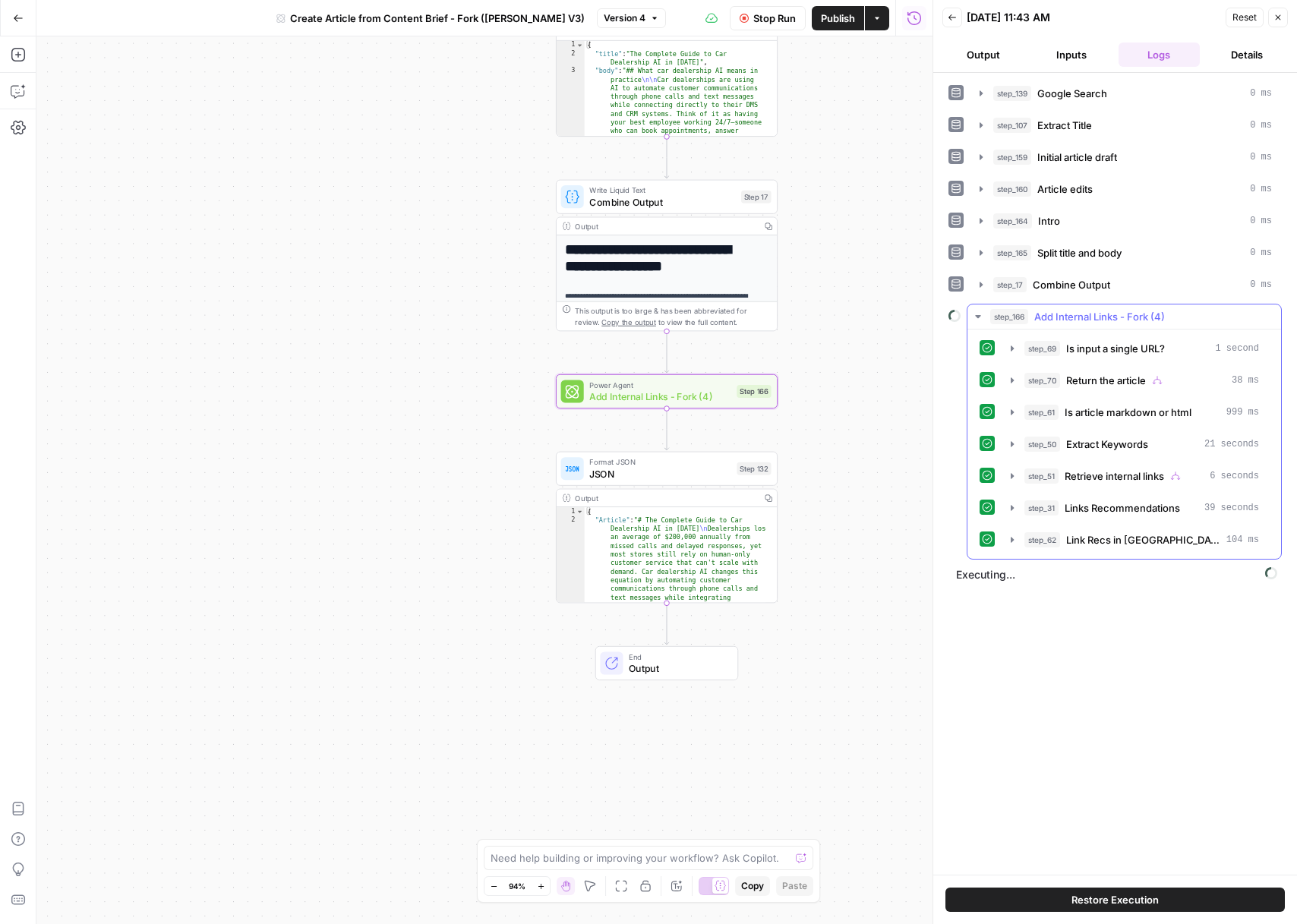
click at [978, 314] on icon "button" at bounding box center [978, 316] width 12 height 12
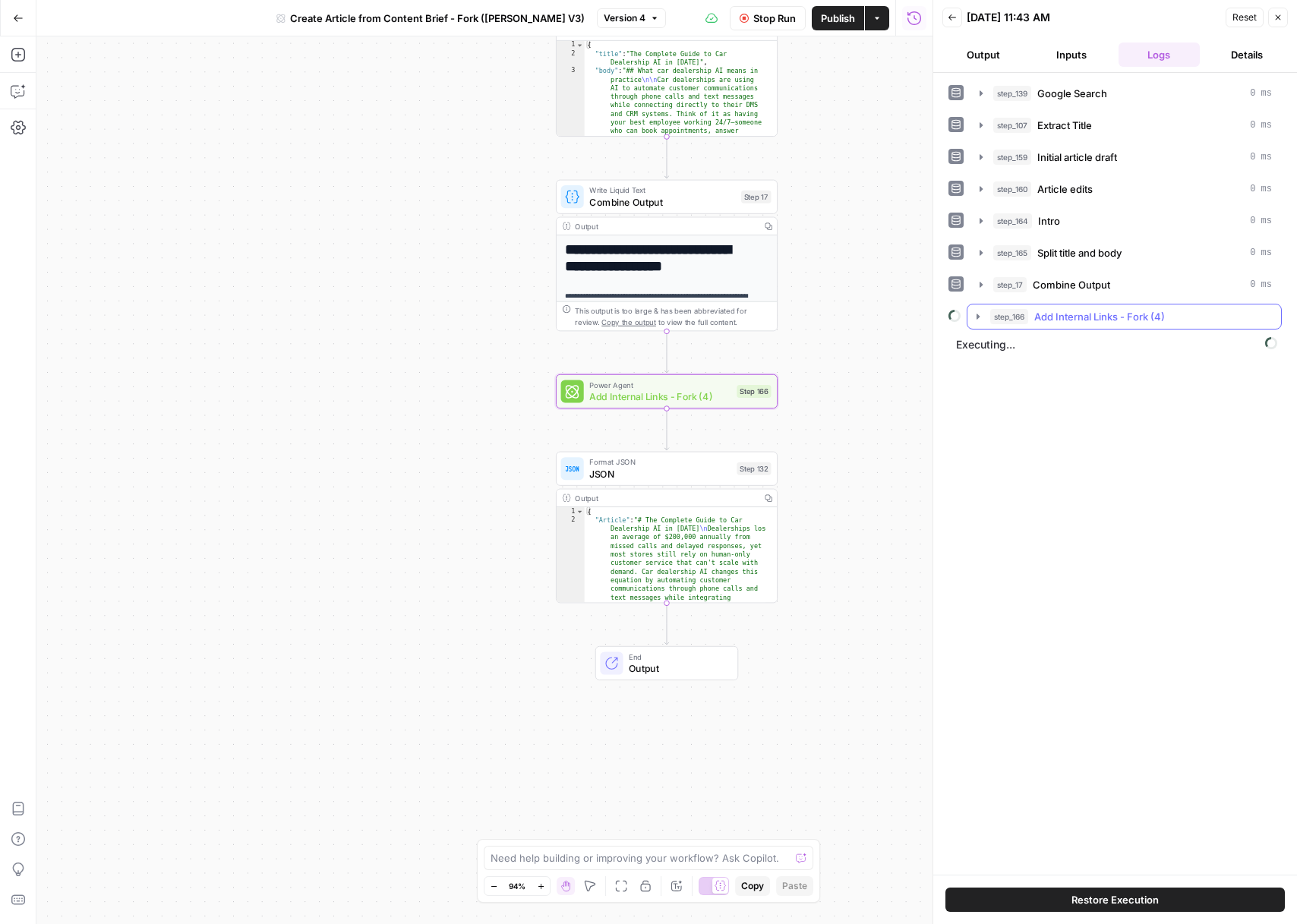
click at [981, 317] on icon "button" at bounding box center [978, 316] width 12 height 12
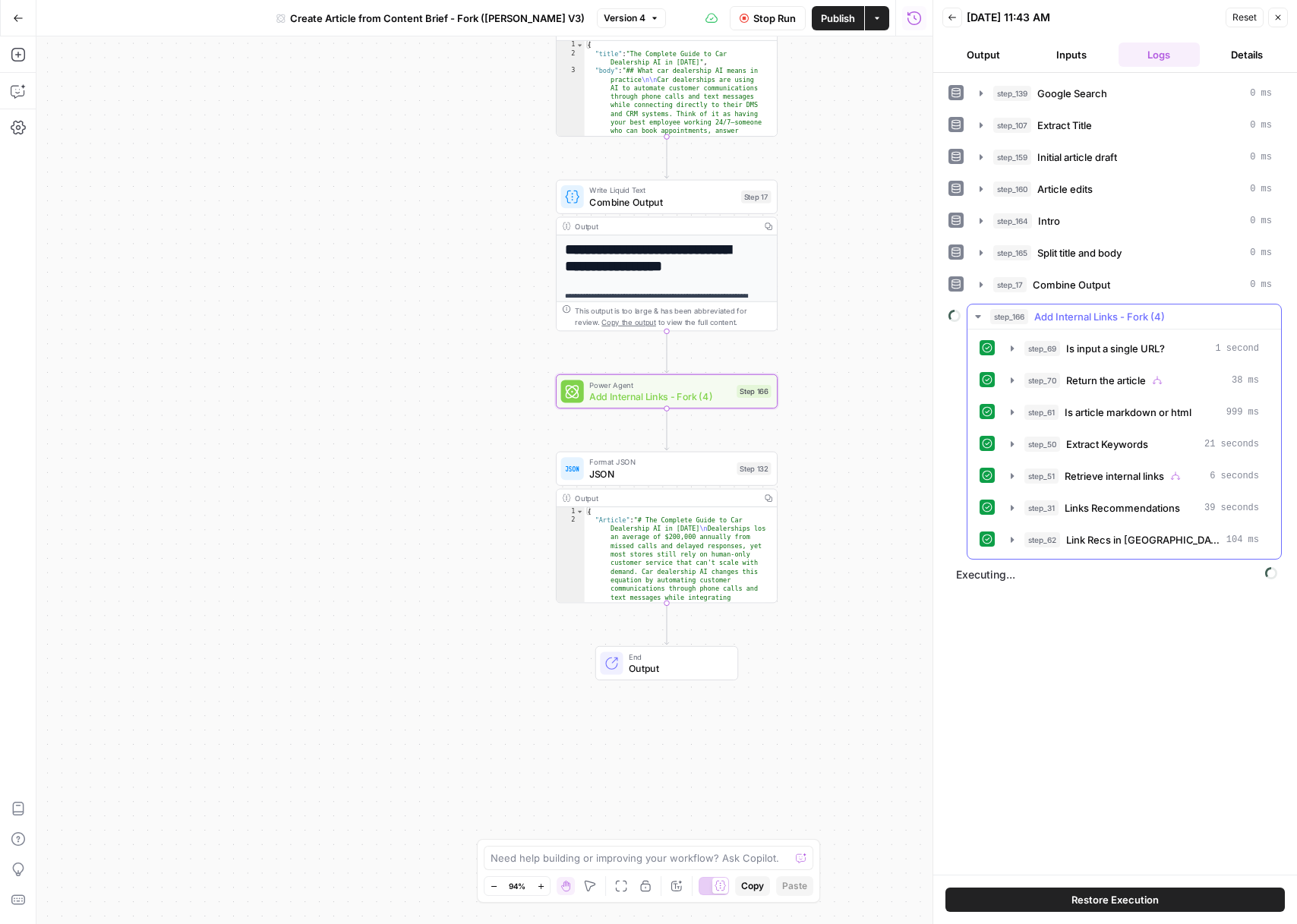
click at [977, 317] on icon "button" at bounding box center [978, 316] width 12 height 12
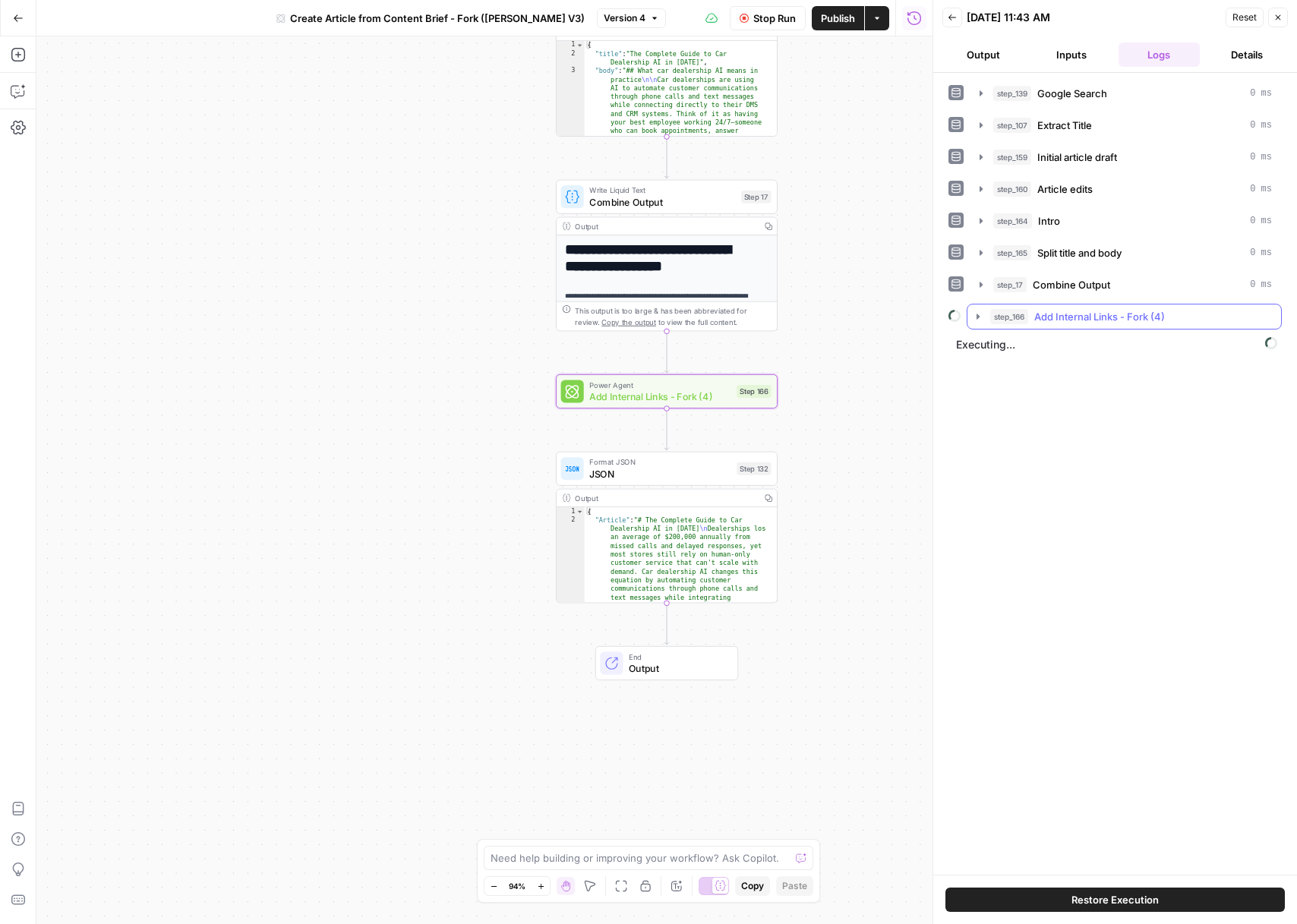
click at [972, 316] on icon "button" at bounding box center [978, 316] width 12 height 12
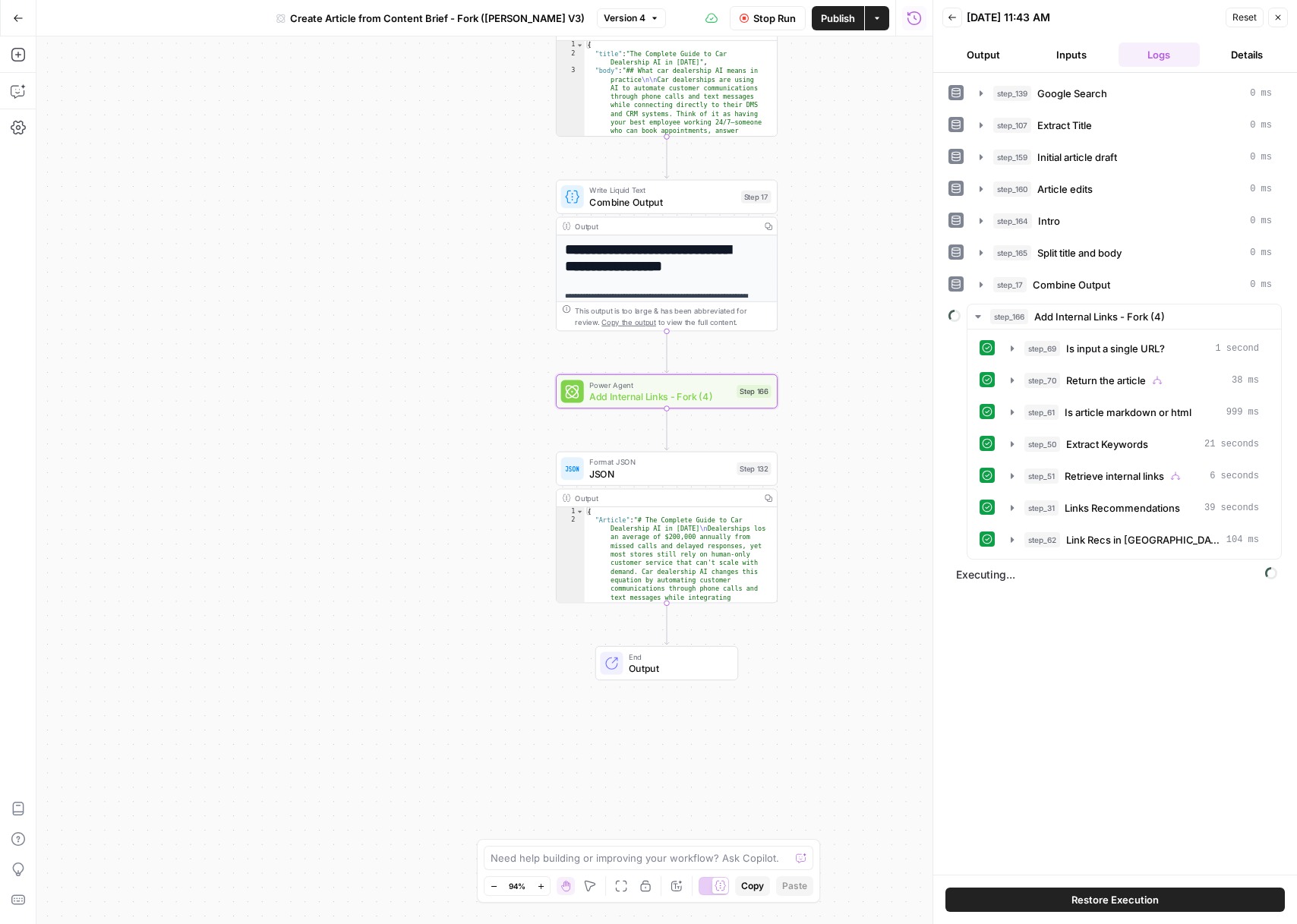
click at [1284, 17] on button "Close" at bounding box center [1278, 18] width 20 height 20
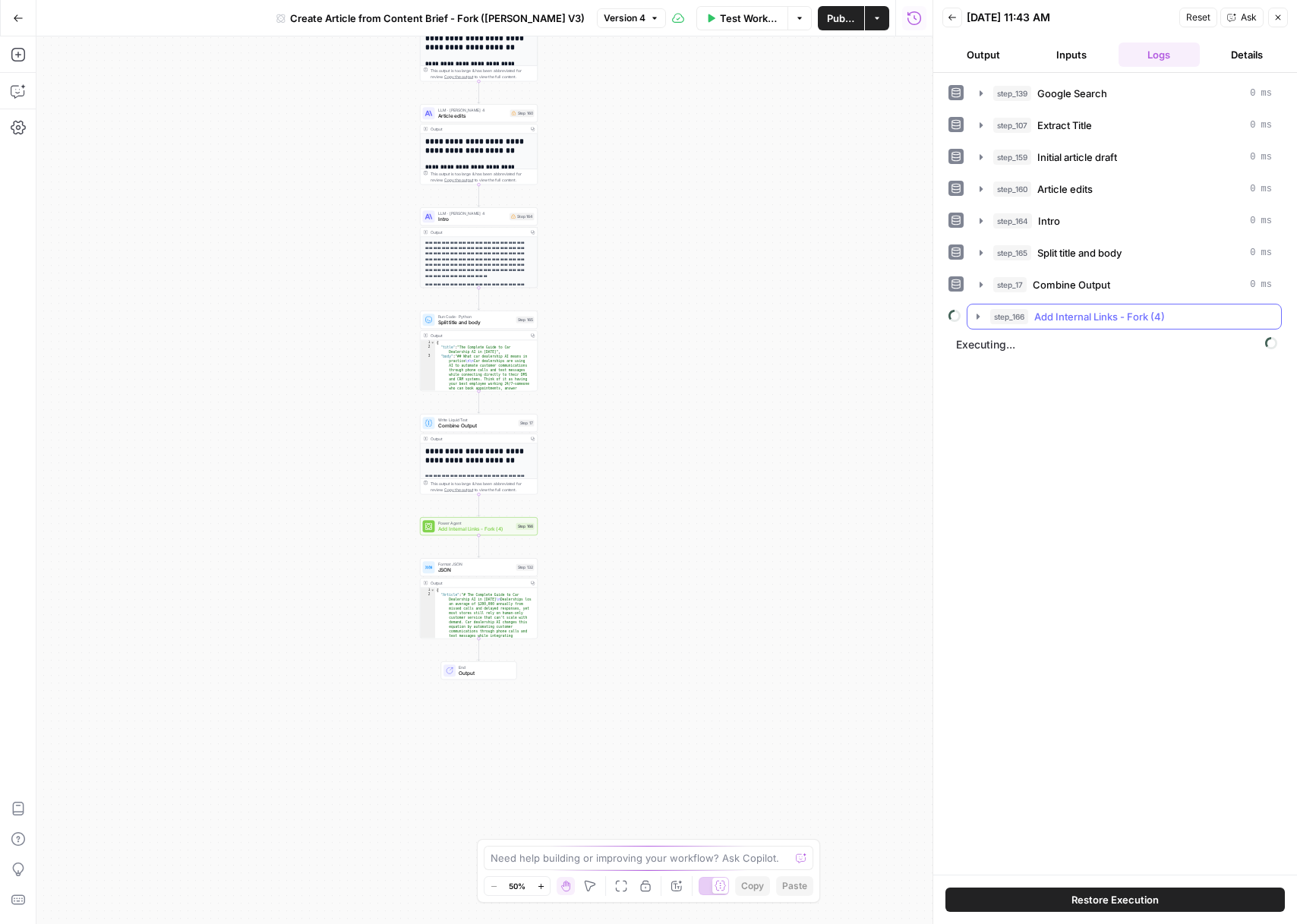
click at [975, 316] on icon "button" at bounding box center [978, 316] width 12 height 12
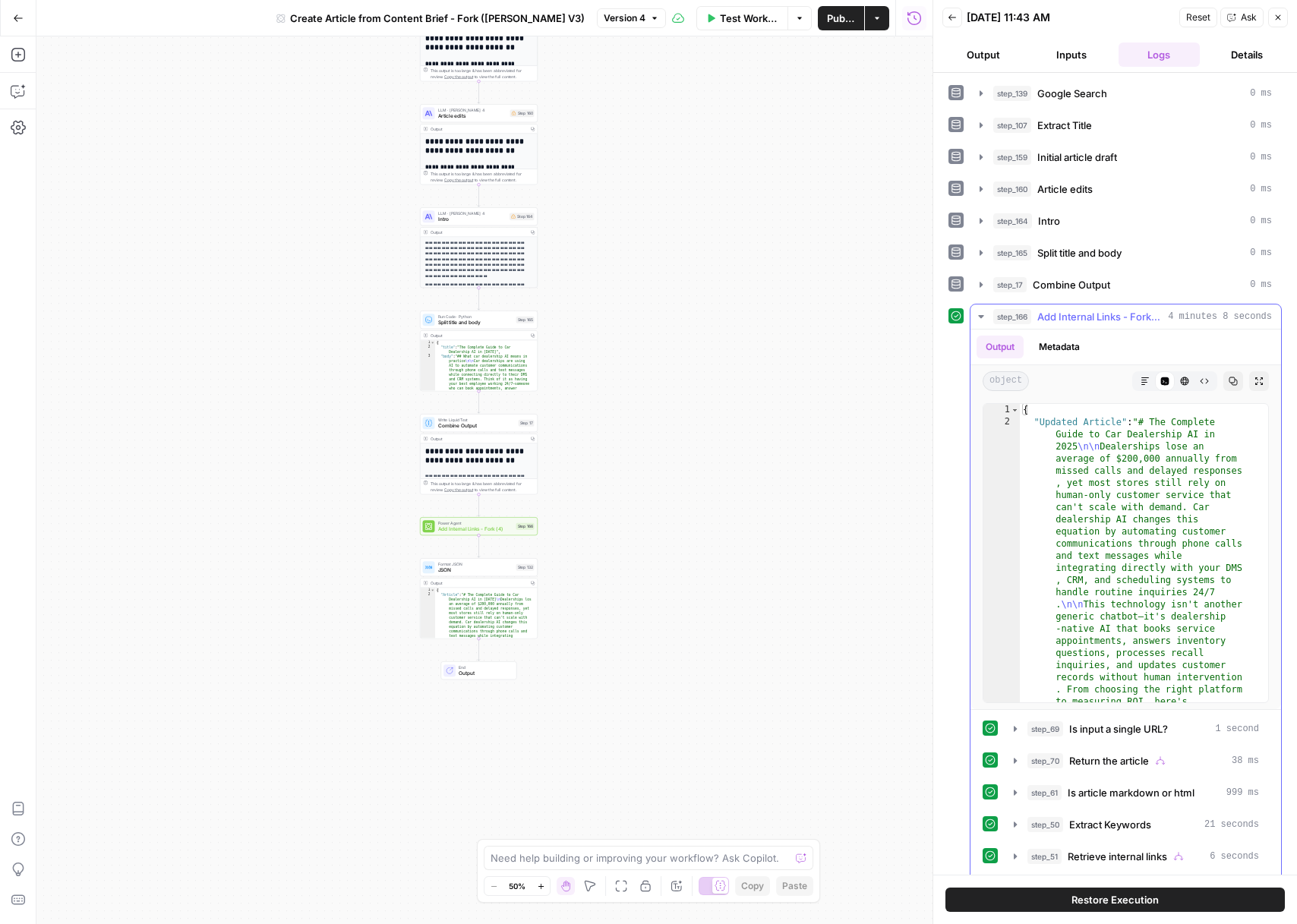
click at [984, 314] on icon "button" at bounding box center [981, 316] width 12 height 12
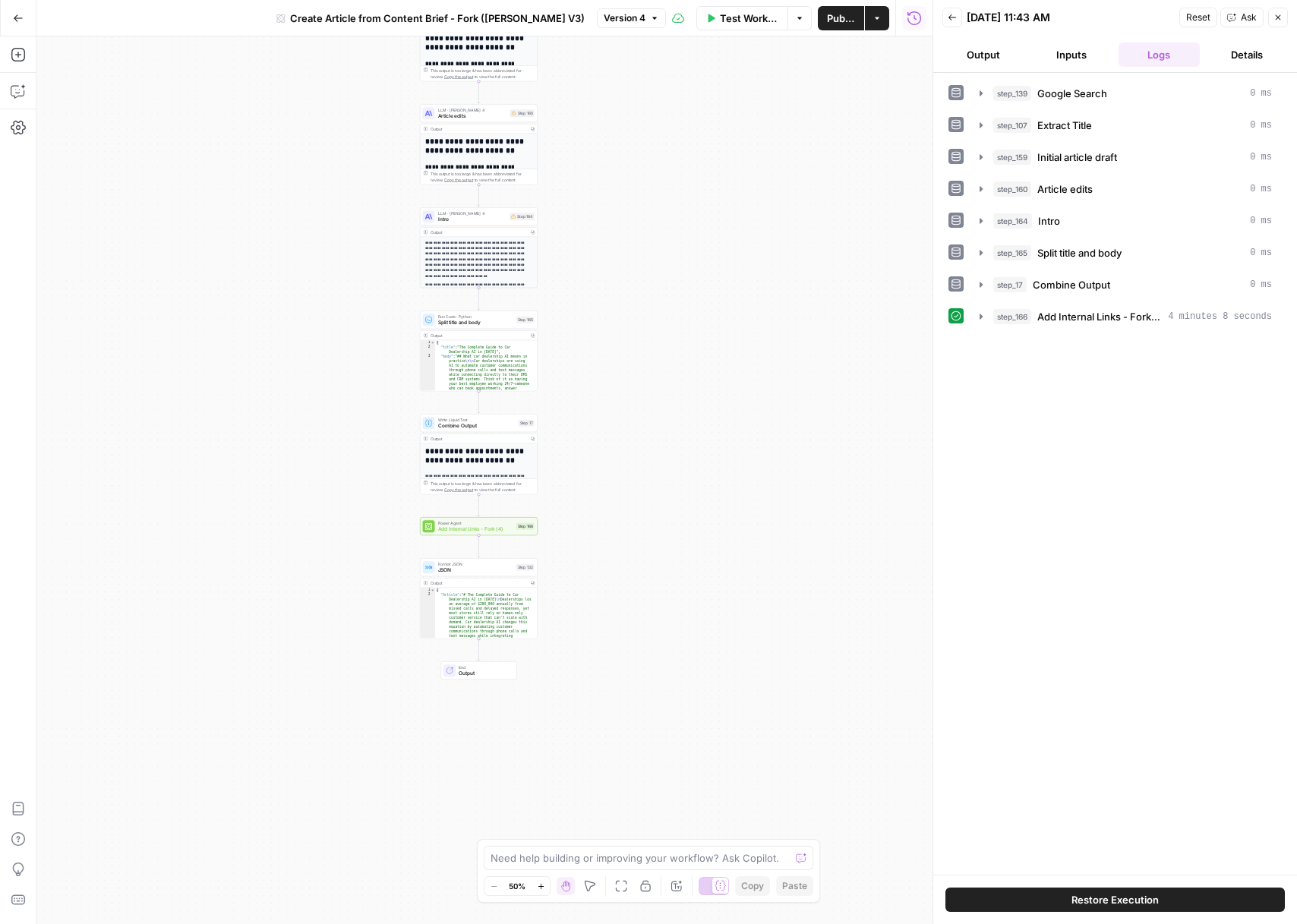
click at [968, 323] on div "step_166 Add Internal Links - Fork (4) 4 minutes 8 seconds" at bounding box center [1115, 317] width 333 height 26
click at [975, 320] on icon "button" at bounding box center [981, 316] width 12 height 12
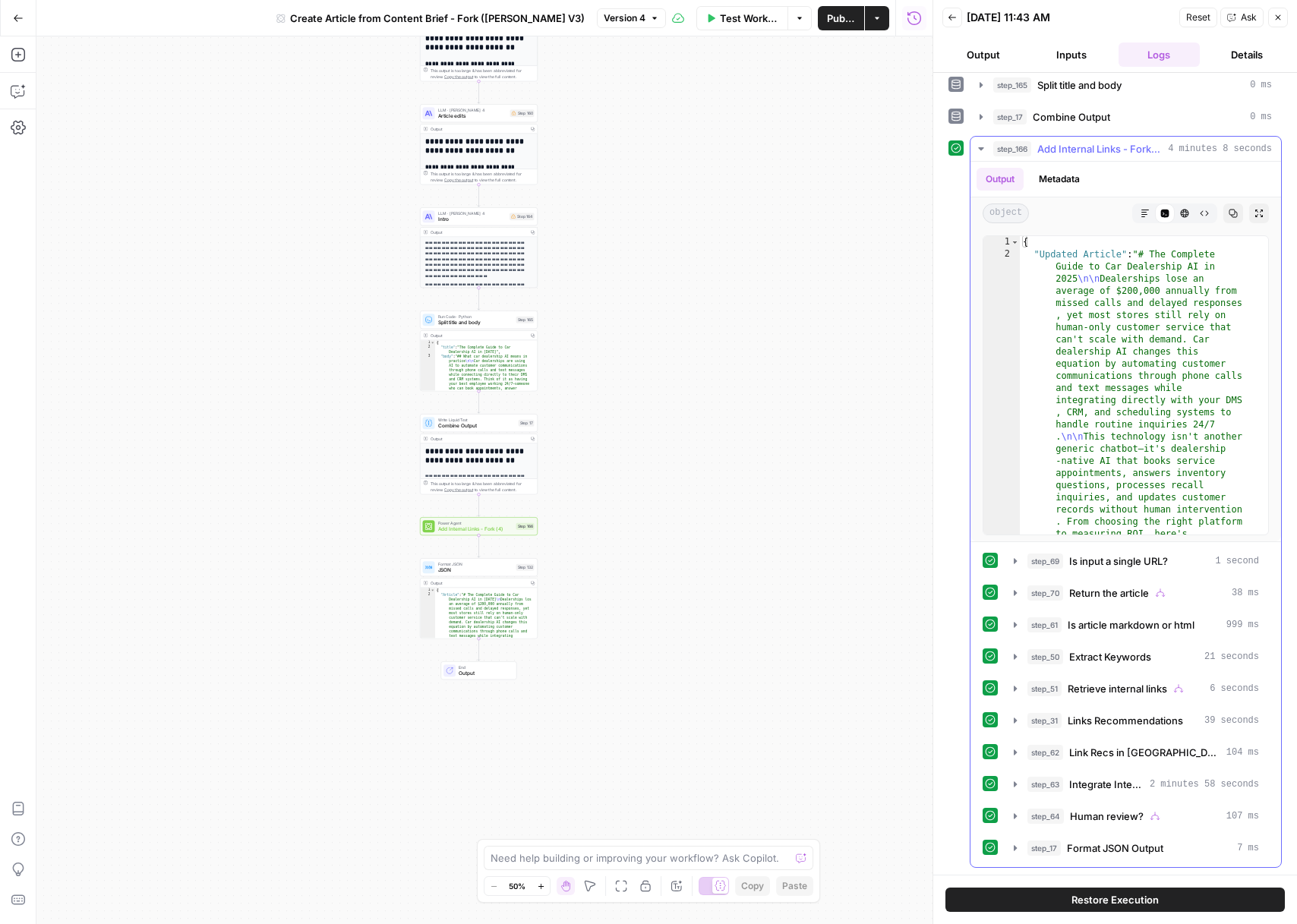
scroll to position [169, 0]
click at [1120, 815] on span "Human review?" at bounding box center [1107, 816] width 74 height 15
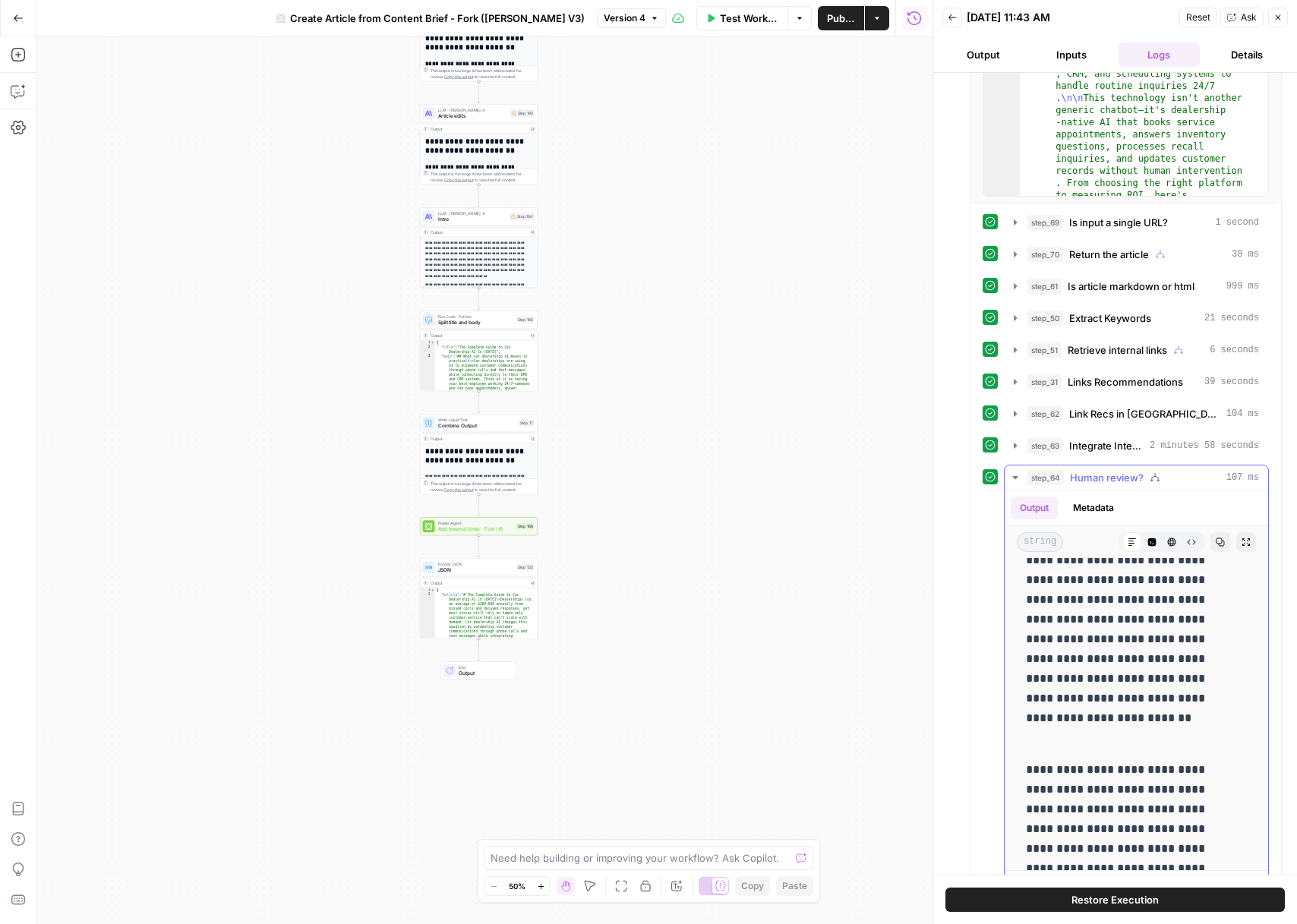
scroll to position [876, 0]
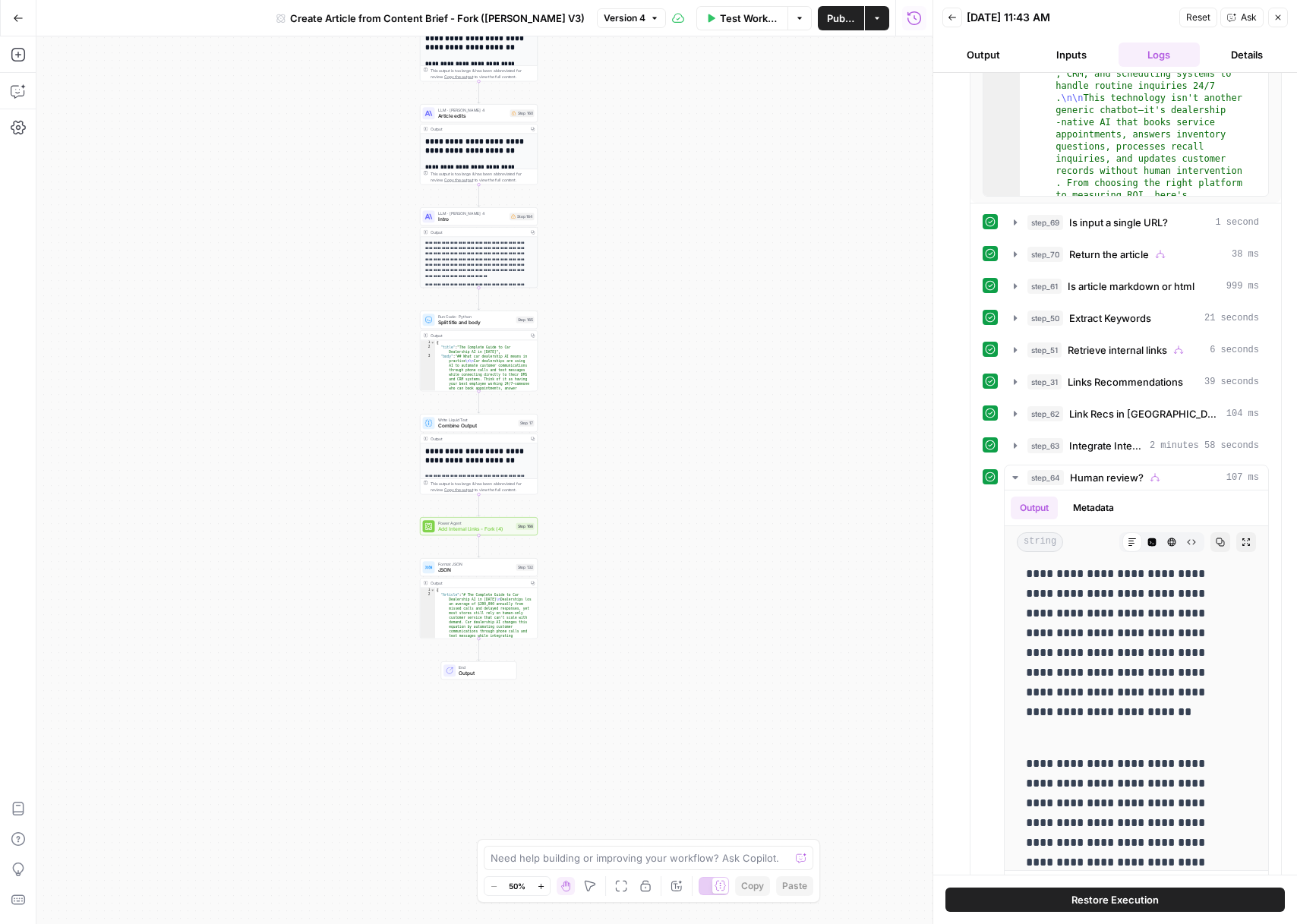
click at [1282, 22] on button "Close" at bounding box center [1278, 18] width 20 height 20
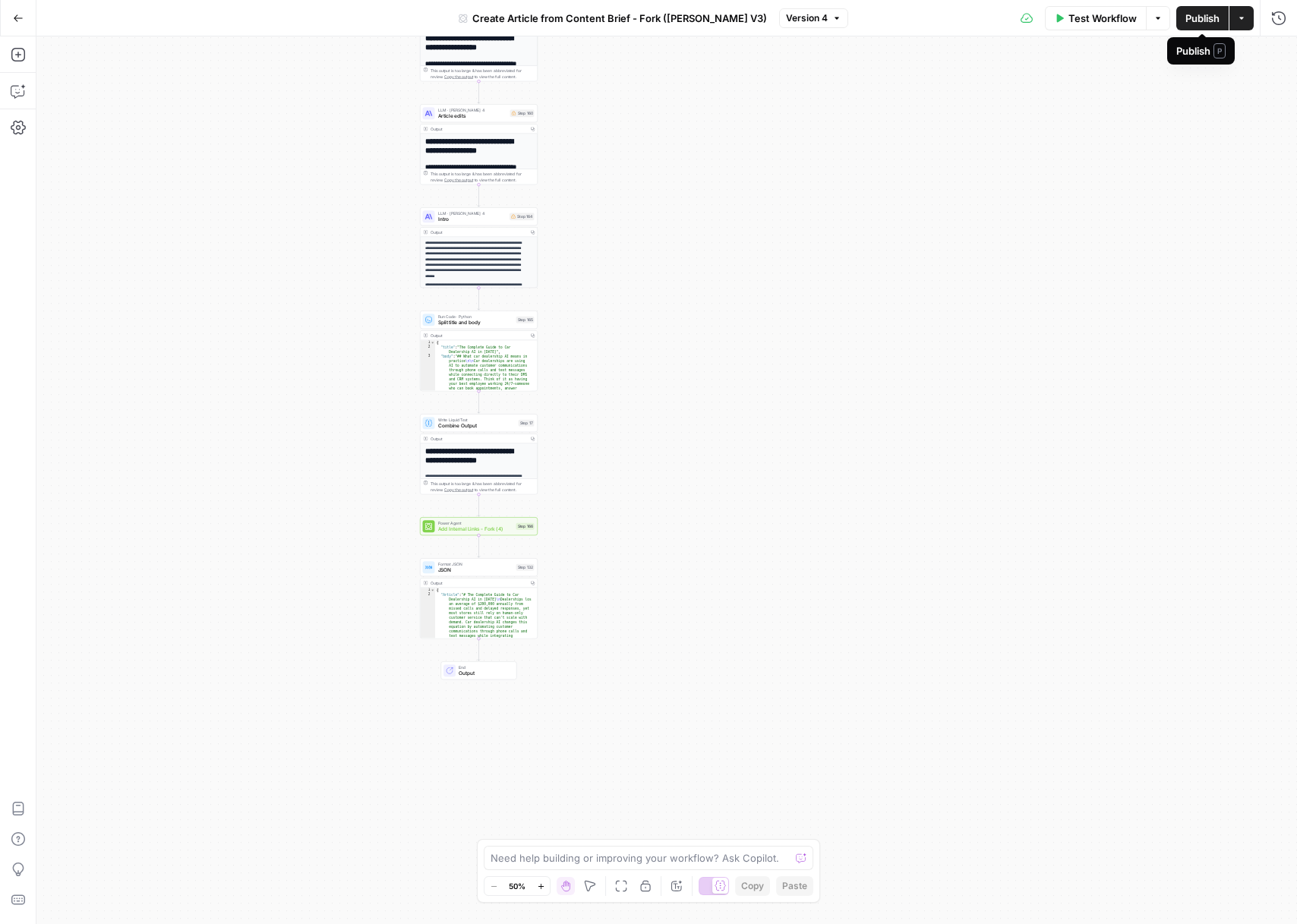
click at [1220, 21] on button "Publish" at bounding box center [1203, 18] width 52 height 25
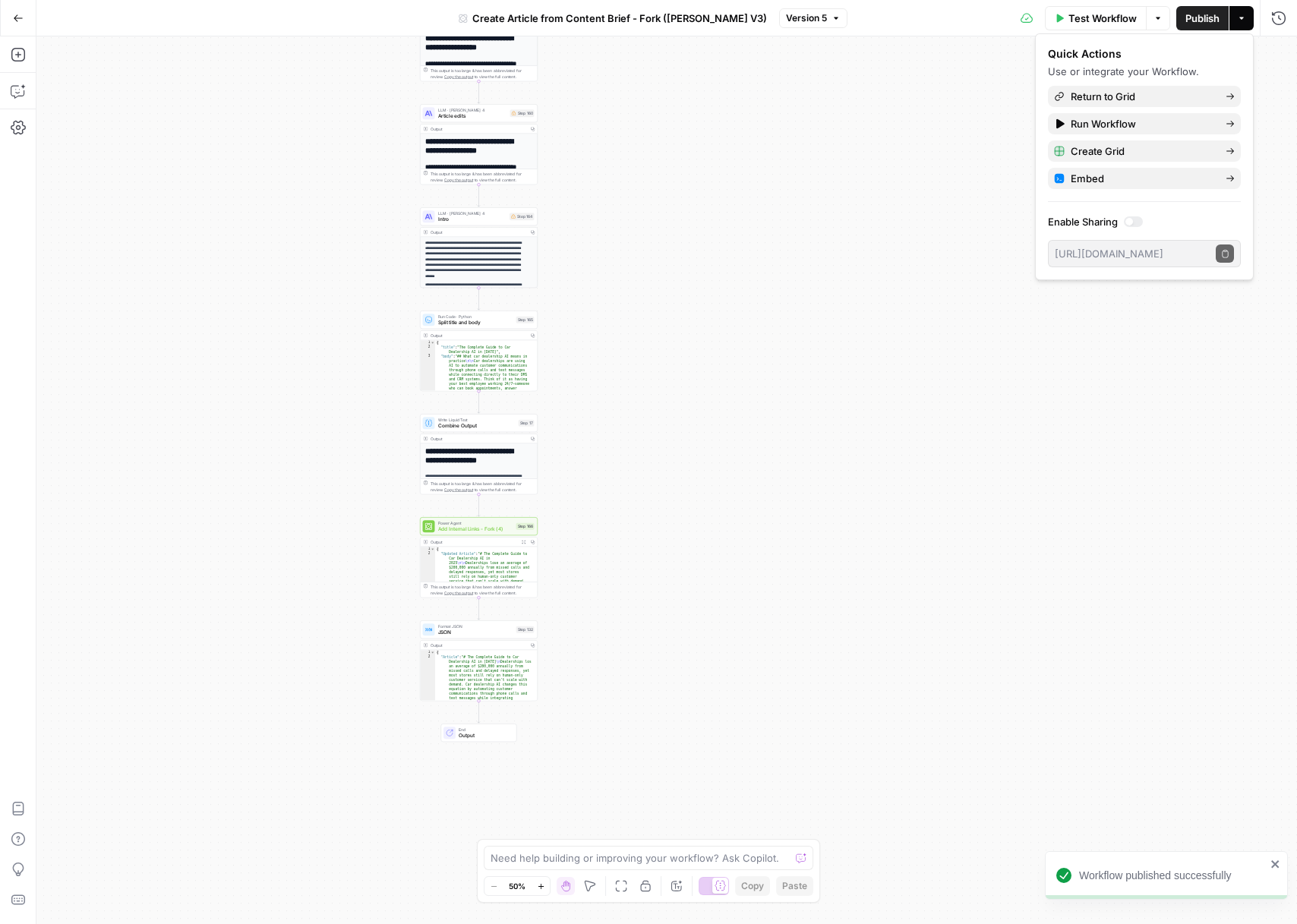
click at [483, 546] on div "Output Expand Output Copy" at bounding box center [479, 542] width 117 height 10
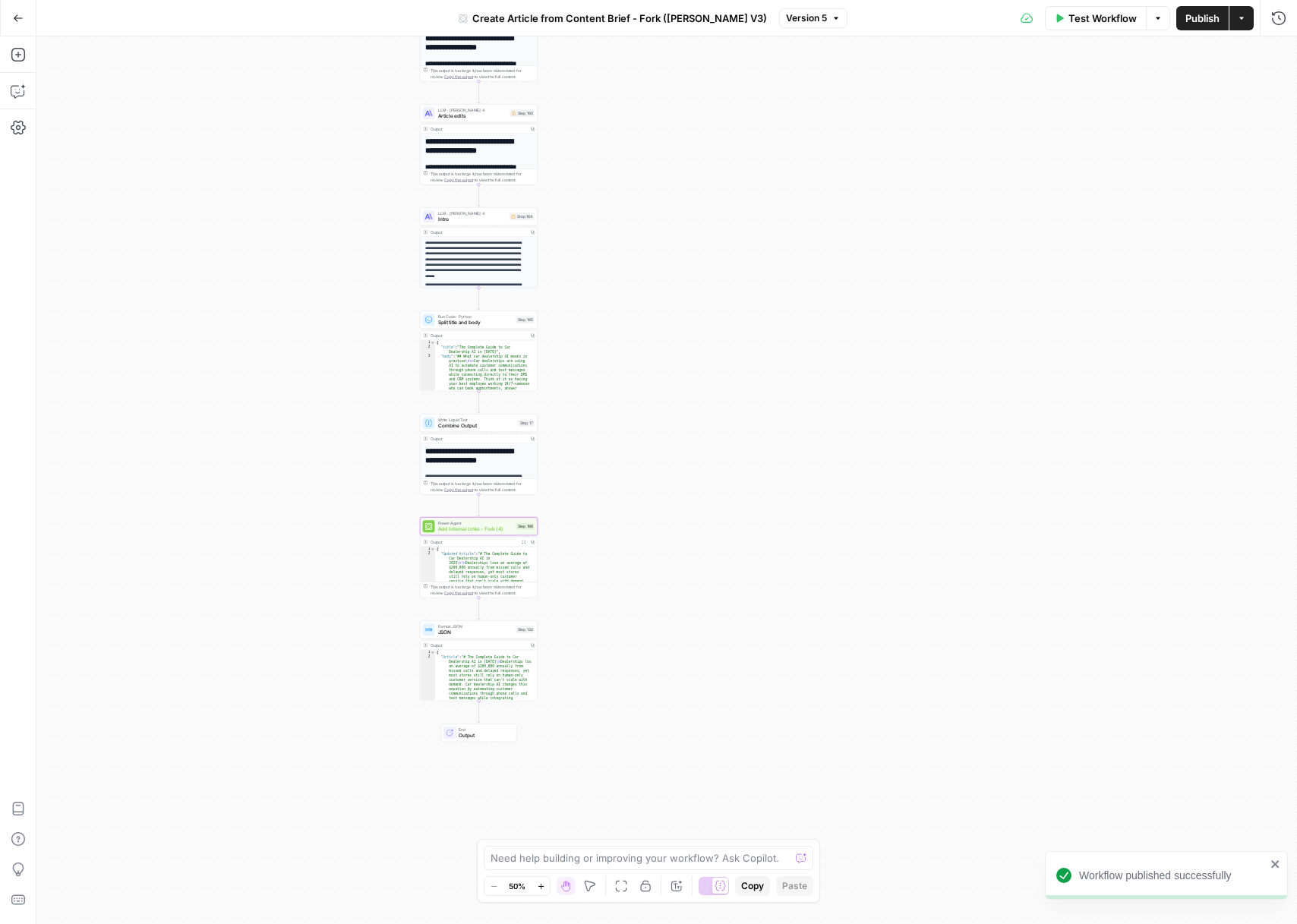
click at [495, 524] on span "Power Agent" at bounding box center [476, 523] width 75 height 6
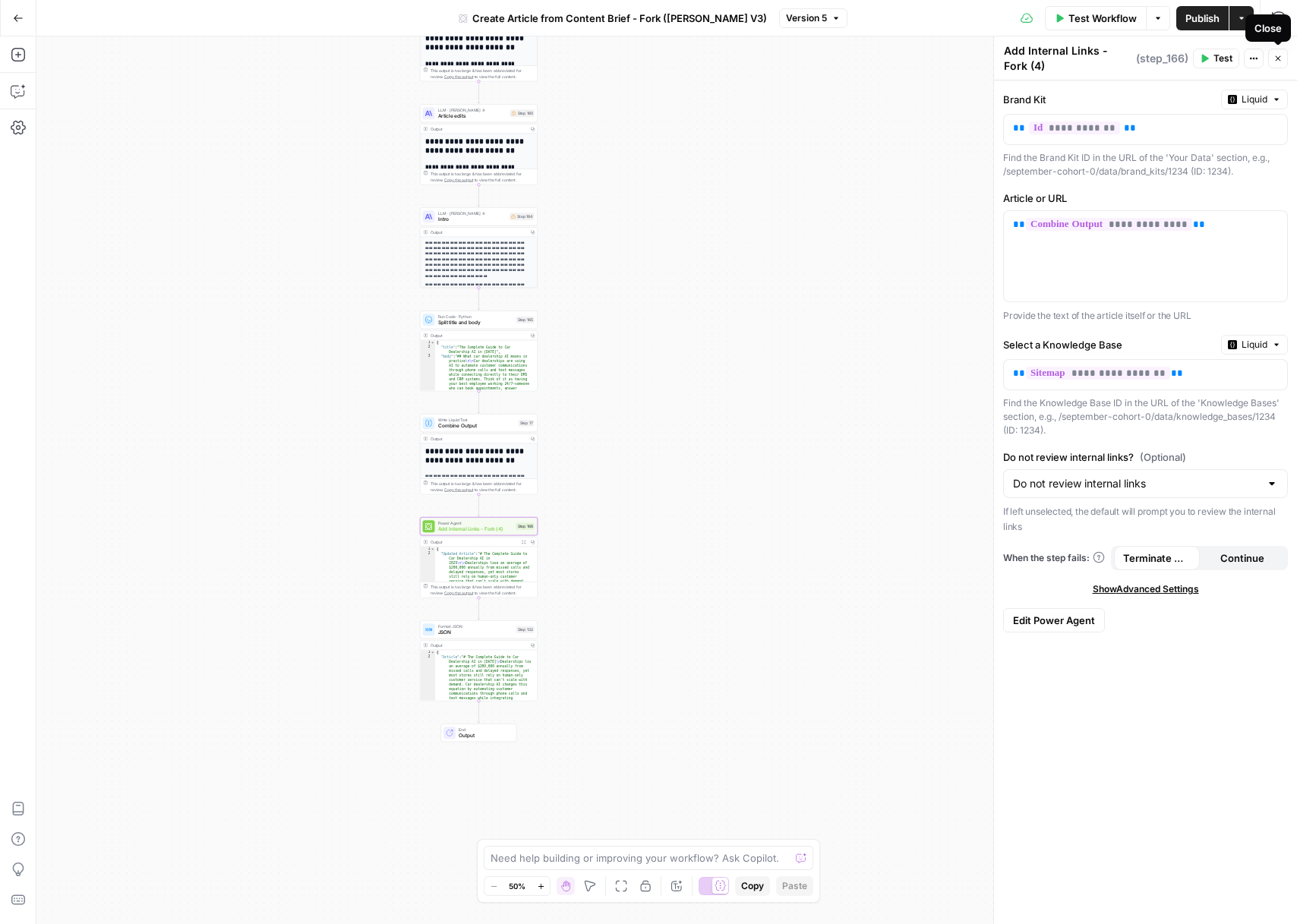
click at [1275, 59] on icon "button" at bounding box center [1278, 58] width 9 height 9
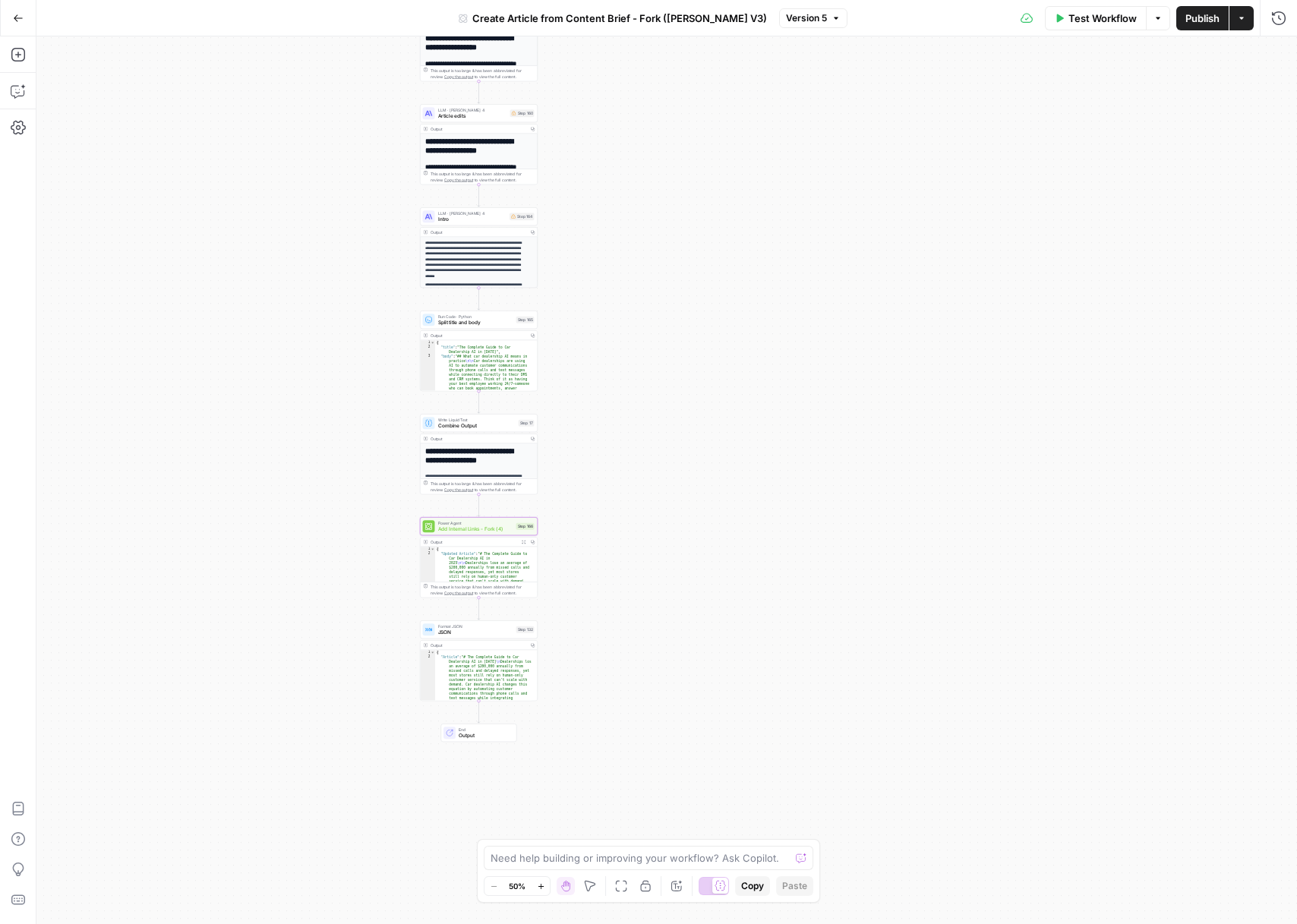
type textarea "**********"
click at [523, 543] on icon "button" at bounding box center [524, 542] width 5 height 5
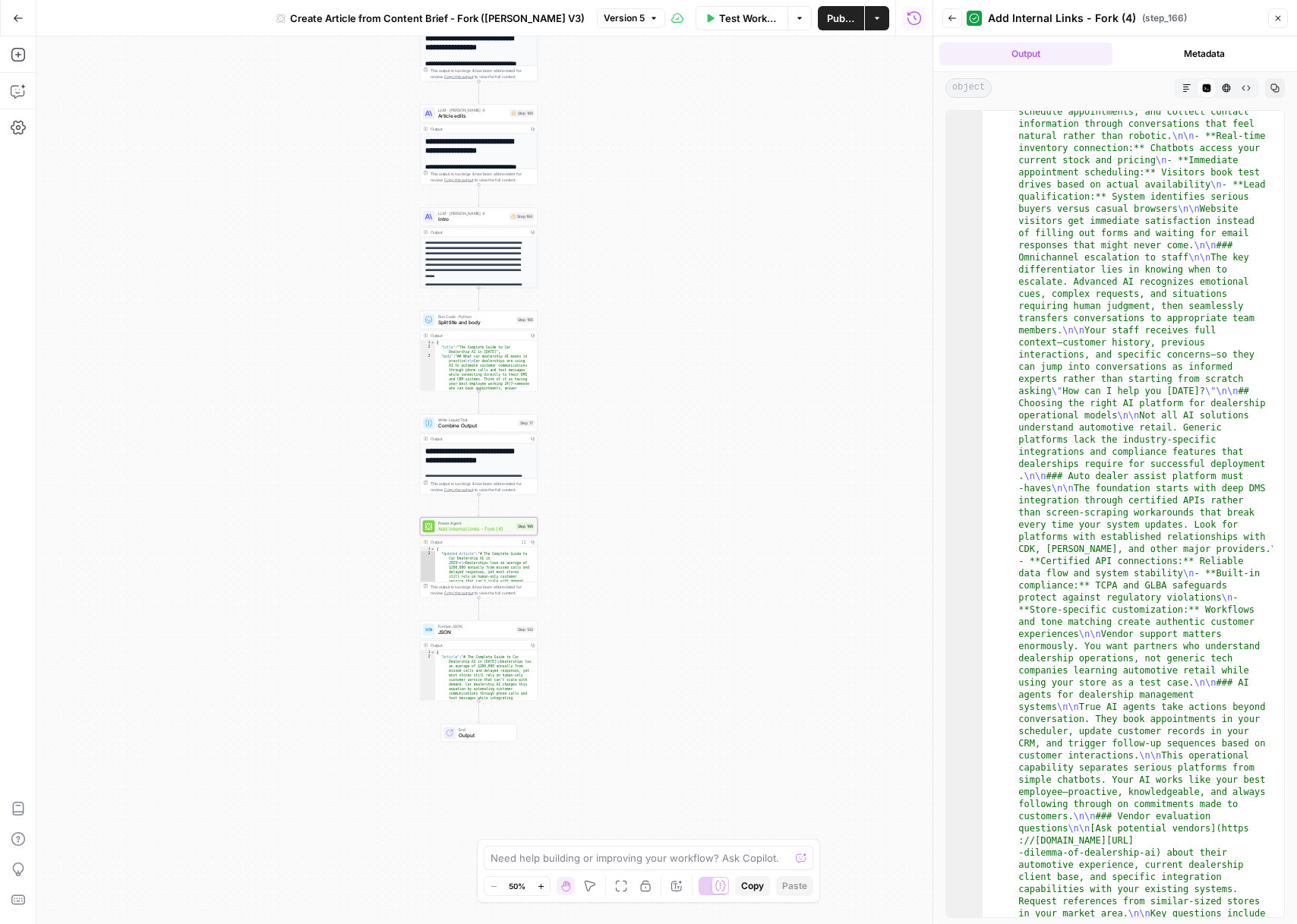
scroll to position [1865, 0]
click at [1209, 44] on button "Metadata" at bounding box center [1205, 54] width 173 height 23
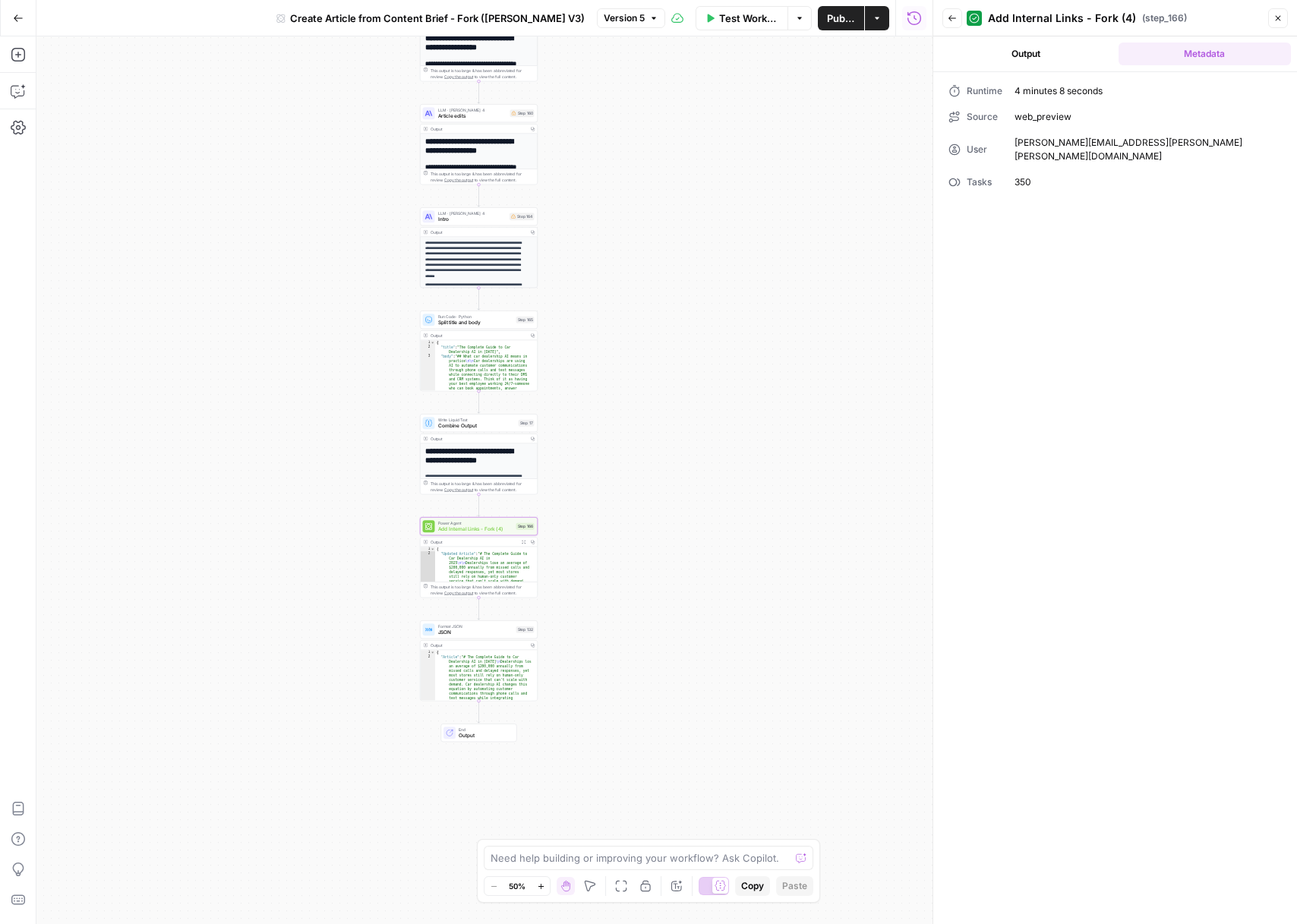
click at [392, 565] on div "**********" at bounding box center [484, 480] width 896 height 888
click at [825, 501] on div "**********" at bounding box center [484, 480] width 896 height 888
click at [544, 883] on icon "button" at bounding box center [541, 886] width 8 height 8
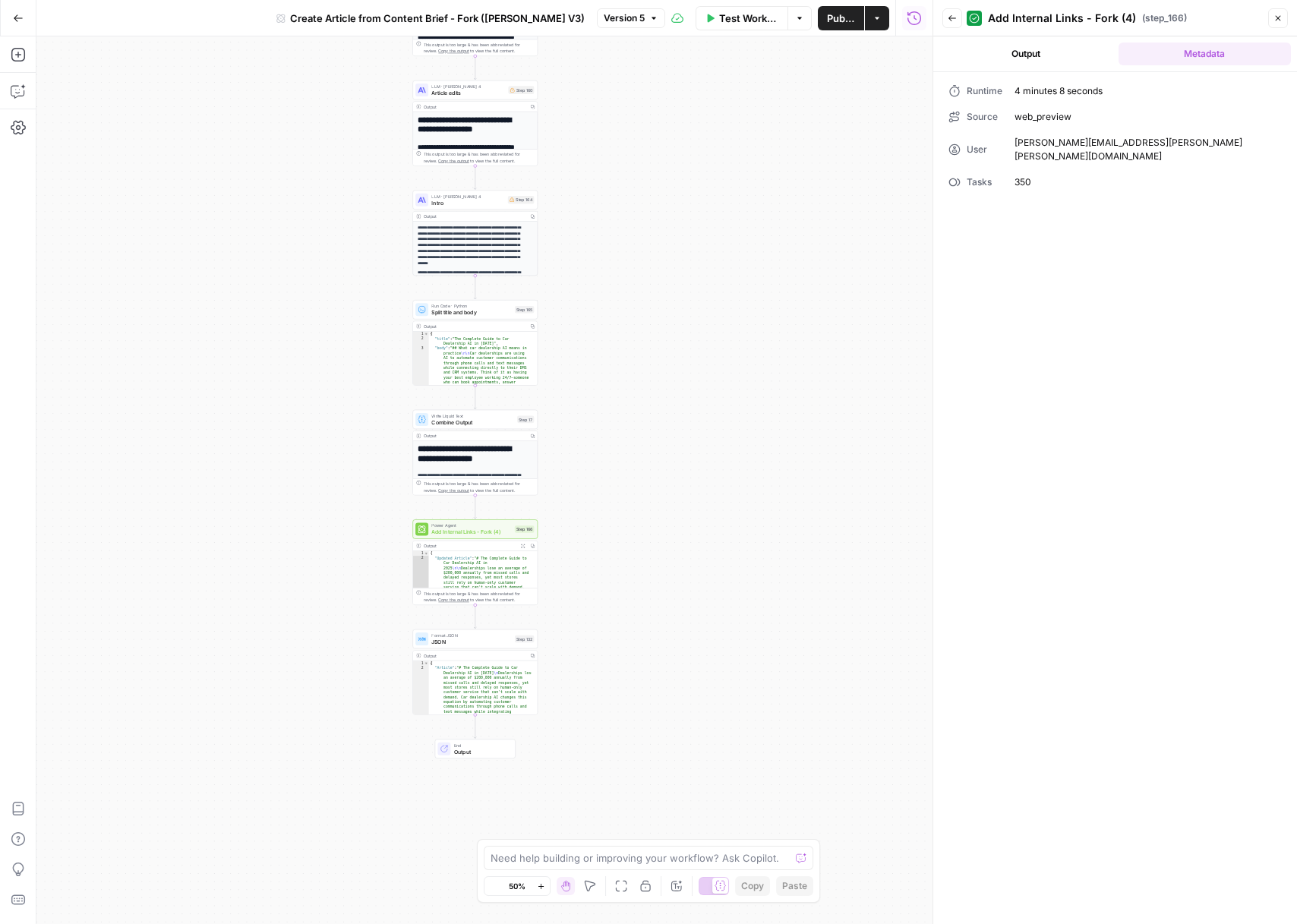
click at [543, 883] on icon "button" at bounding box center [541, 886] width 8 height 8
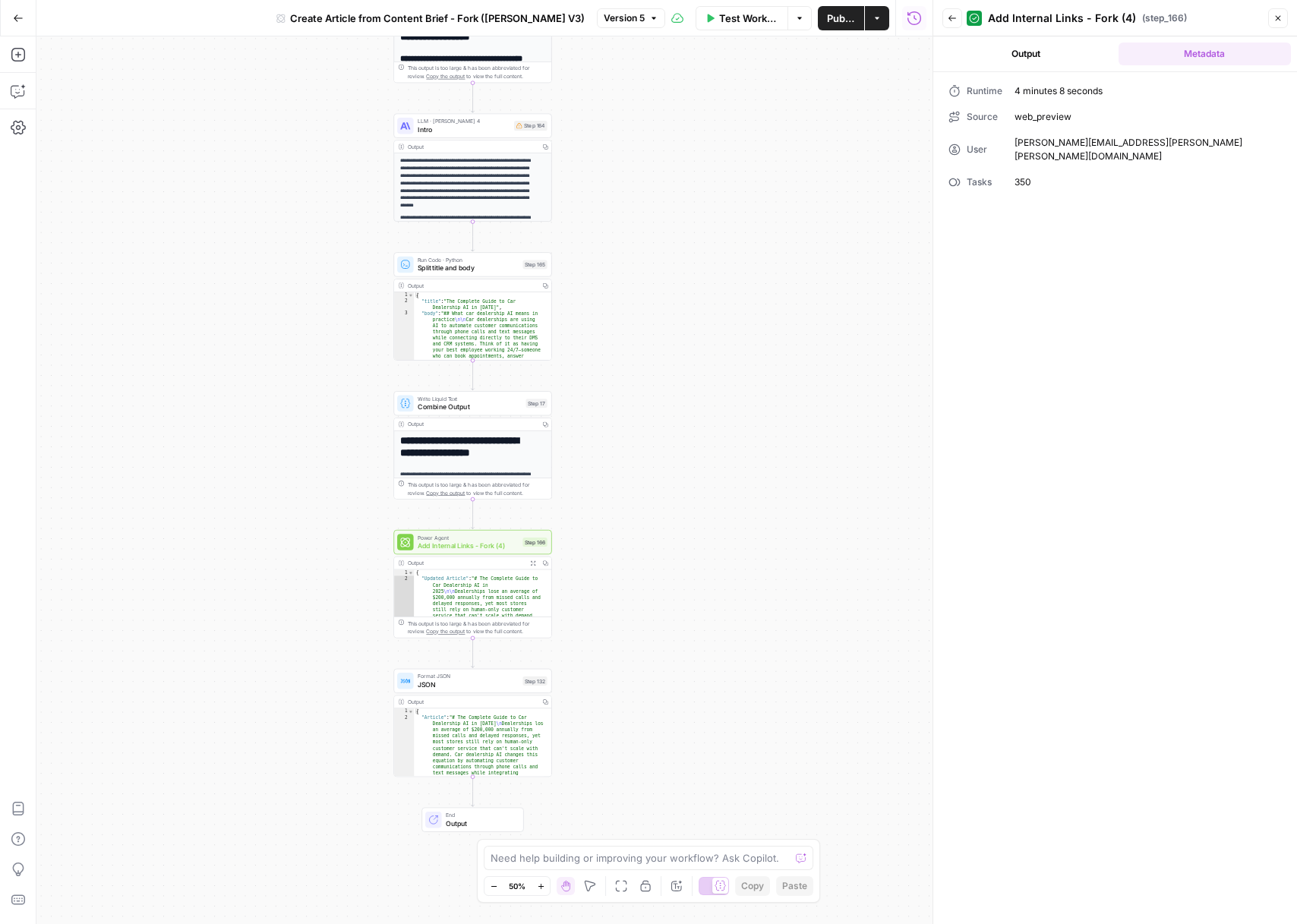
click at [542, 883] on icon "button" at bounding box center [541, 886] width 8 height 8
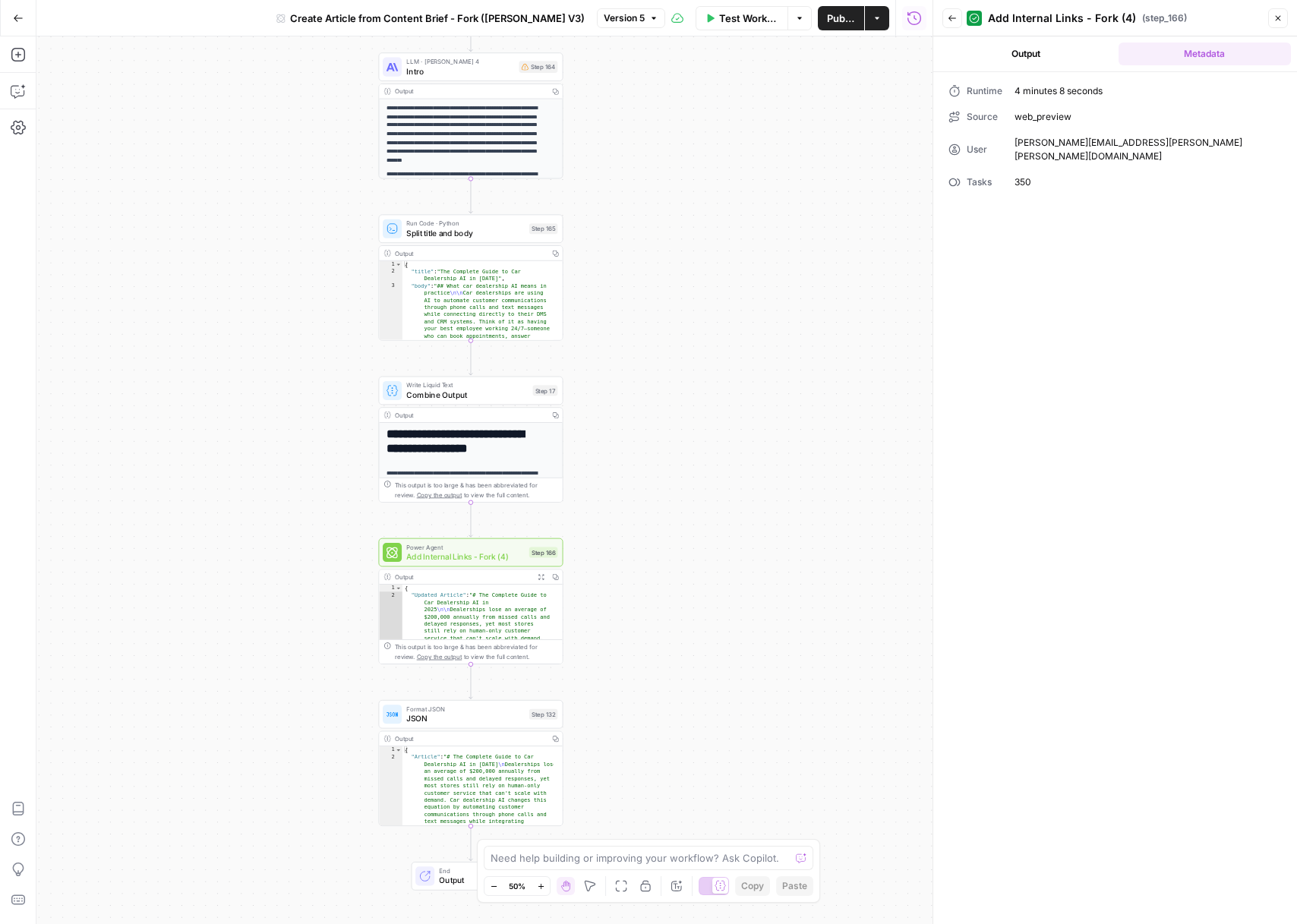
click at [542, 883] on icon "button" at bounding box center [541, 886] width 8 height 8
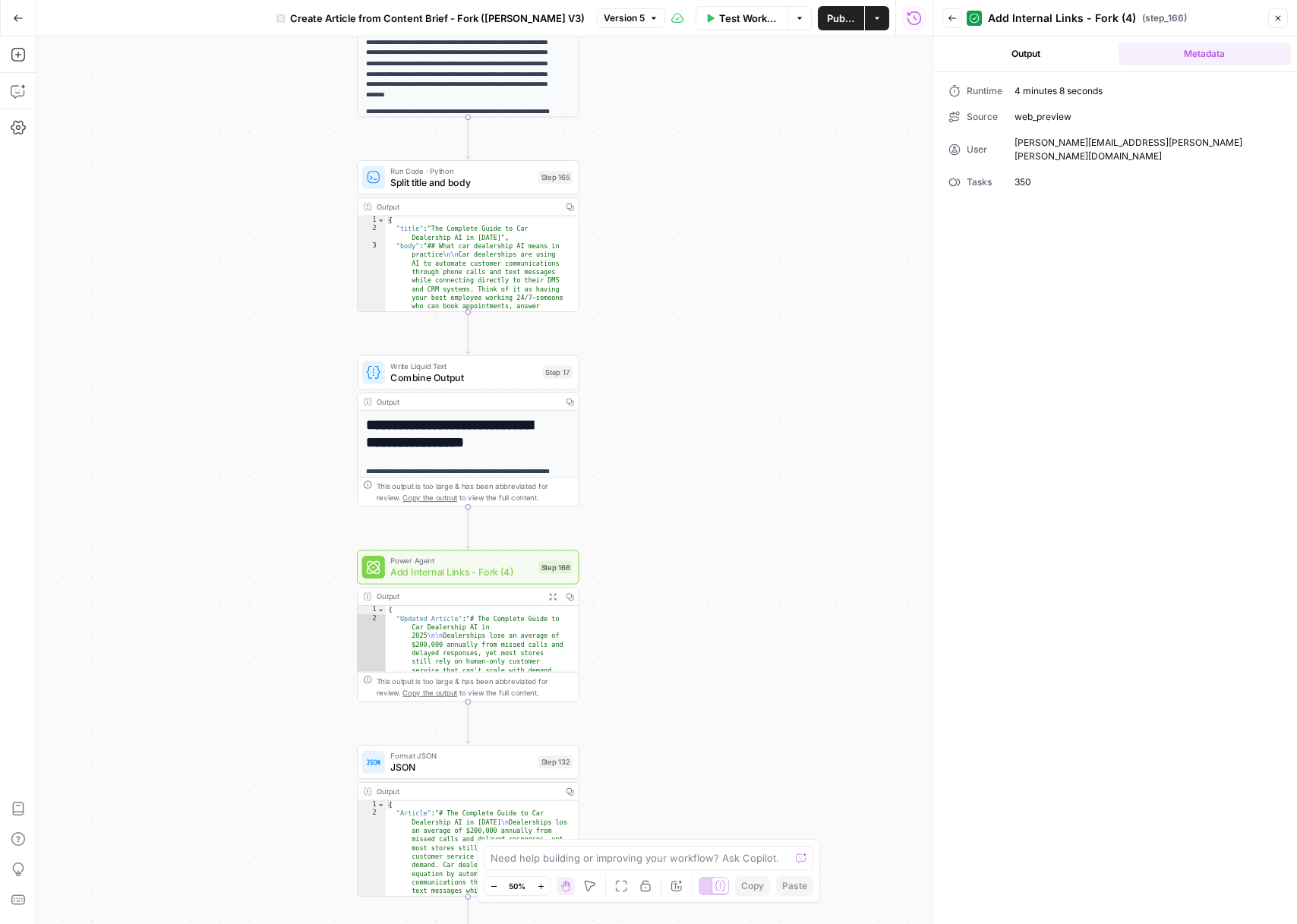
click at [542, 883] on icon "button" at bounding box center [541, 886] width 8 height 8
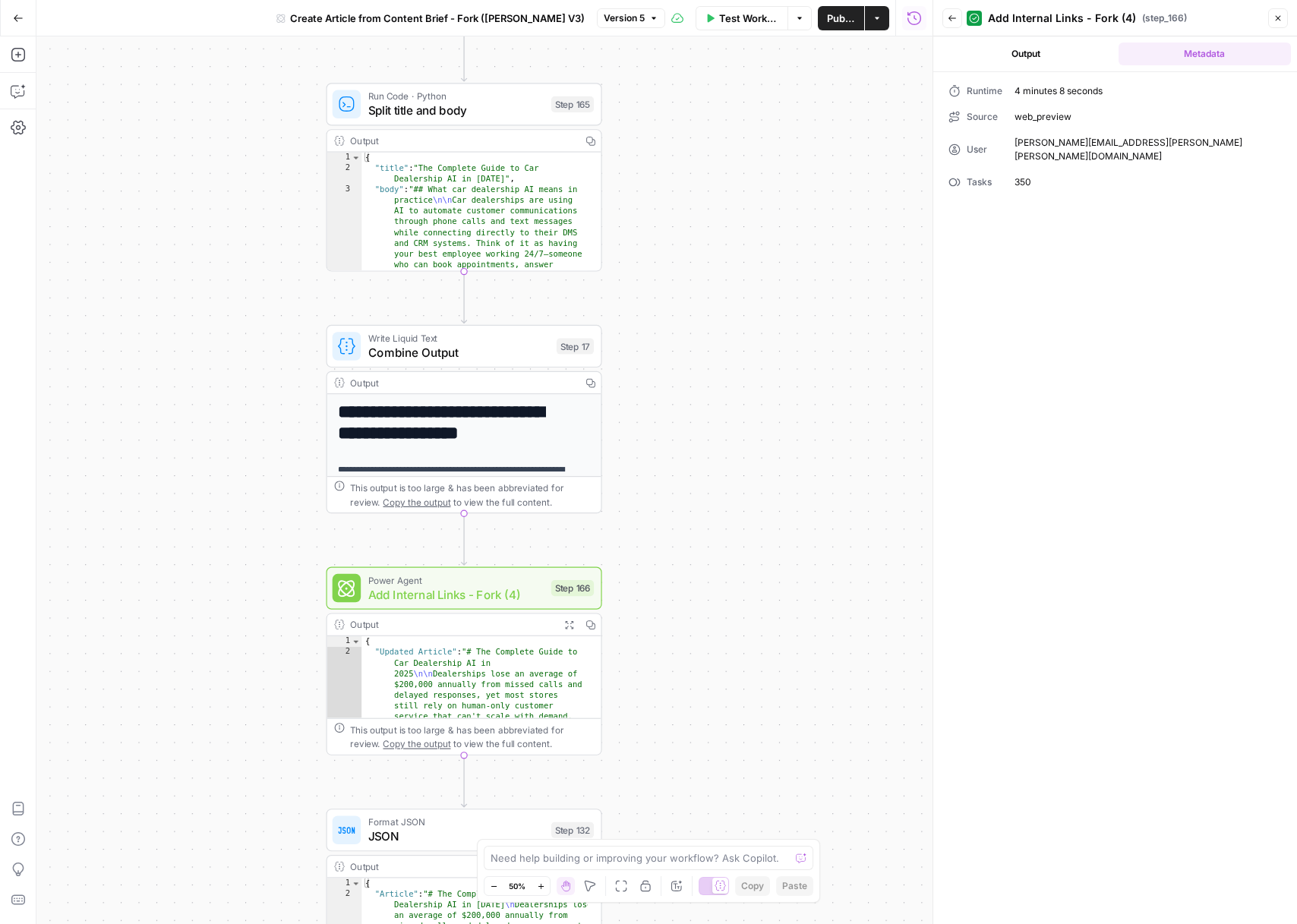
click at [542, 883] on icon "button" at bounding box center [541, 886] width 8 height 8
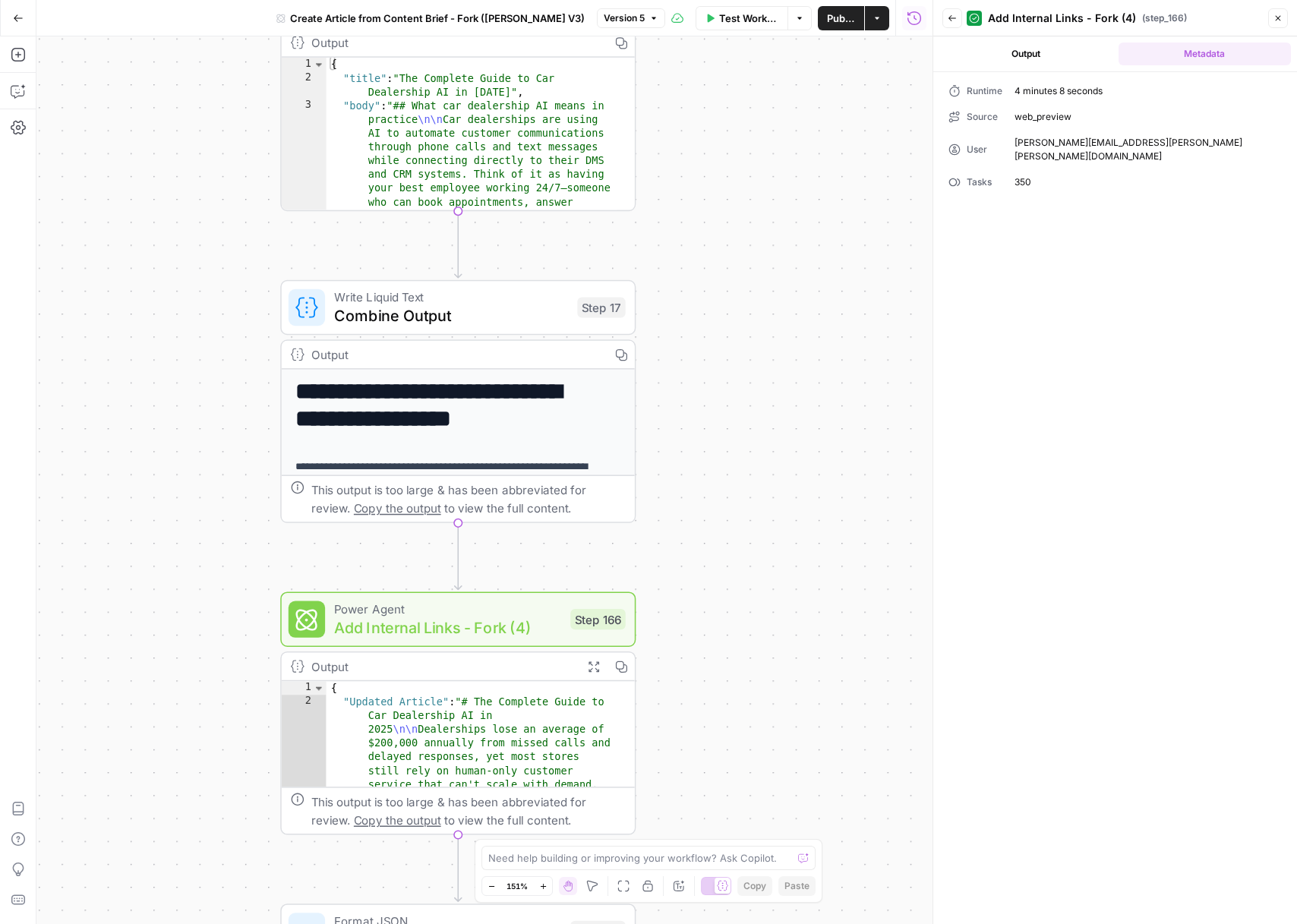
click at [1031, 54] on button "Output" at bounding box center [1025, 54] width 173 height 23
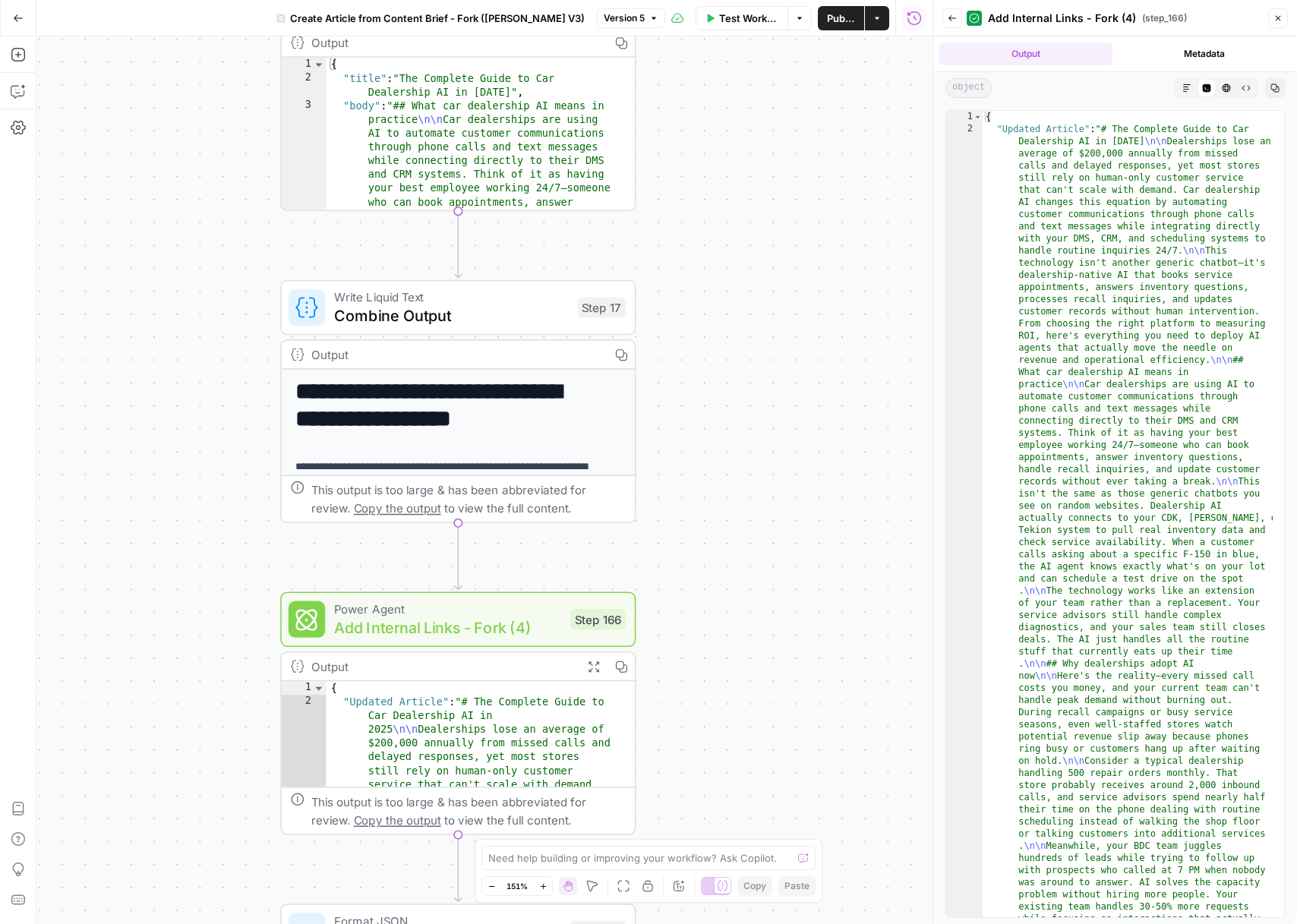
click at [1189, 88] on icon "button" at bounding box center [1187, 88] width 9 height 9
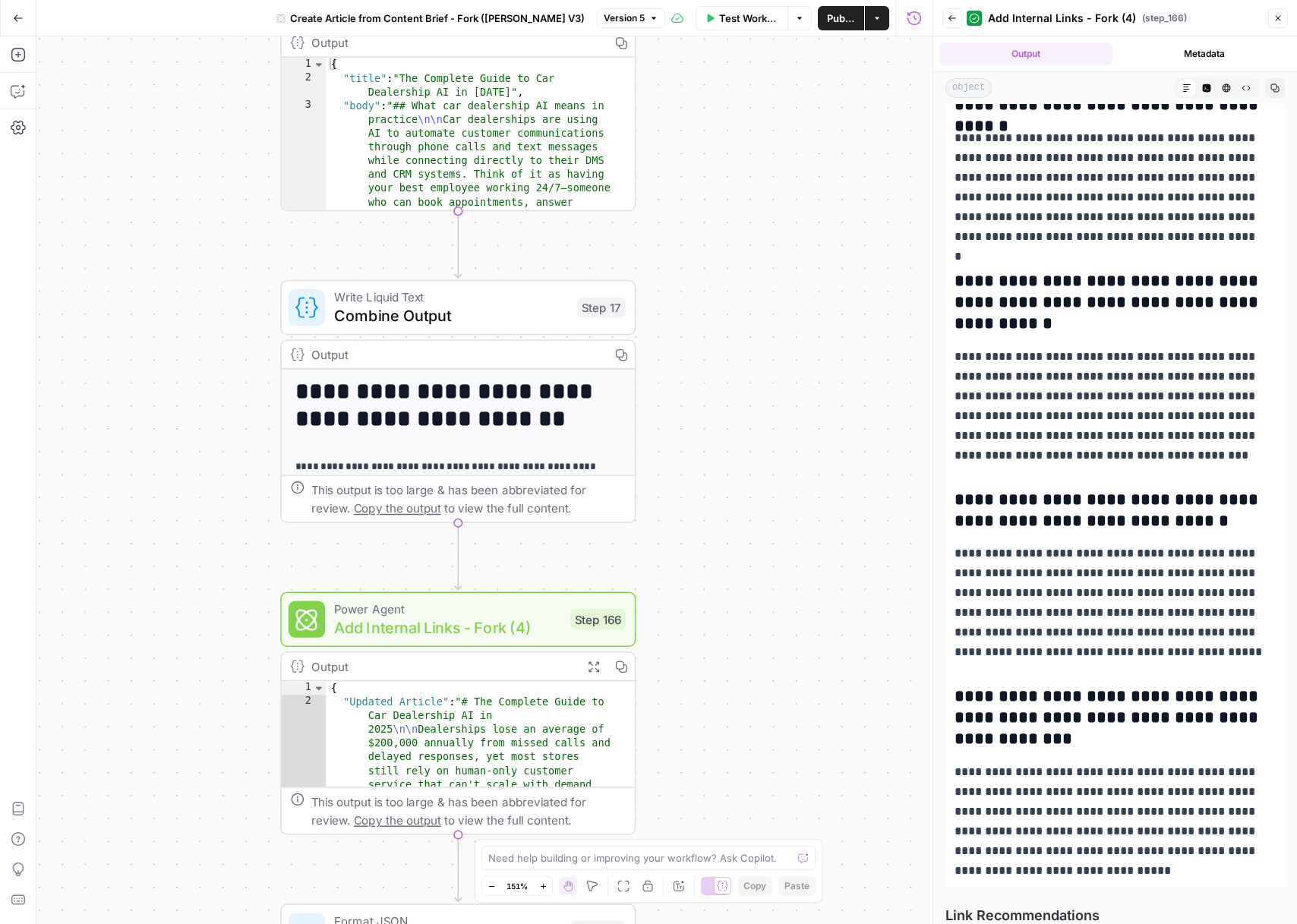
scroll to position [11245, 0]
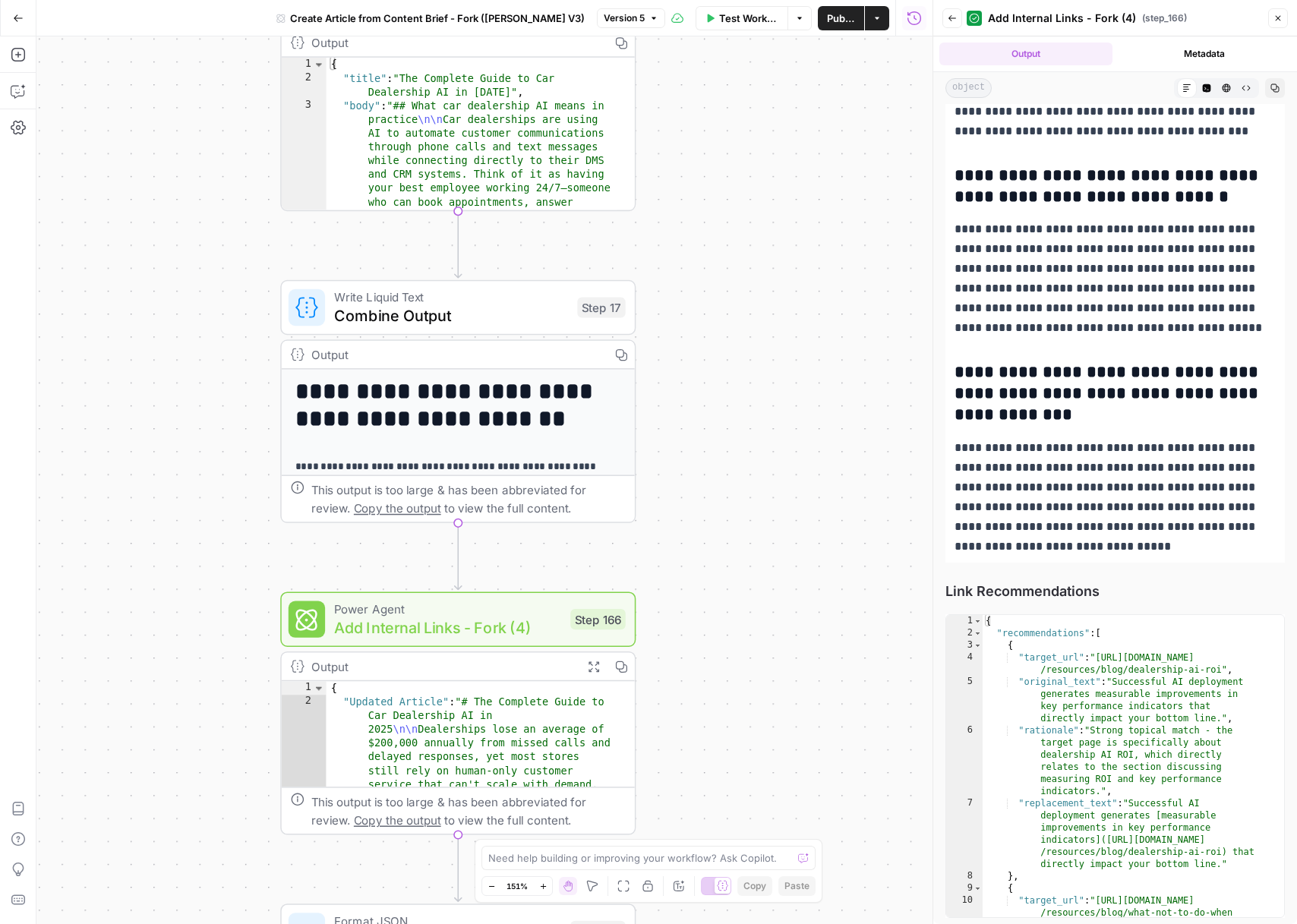
click at [1278, 8] on button "Close" at bounding box center [1278, 18] width 20 height 20
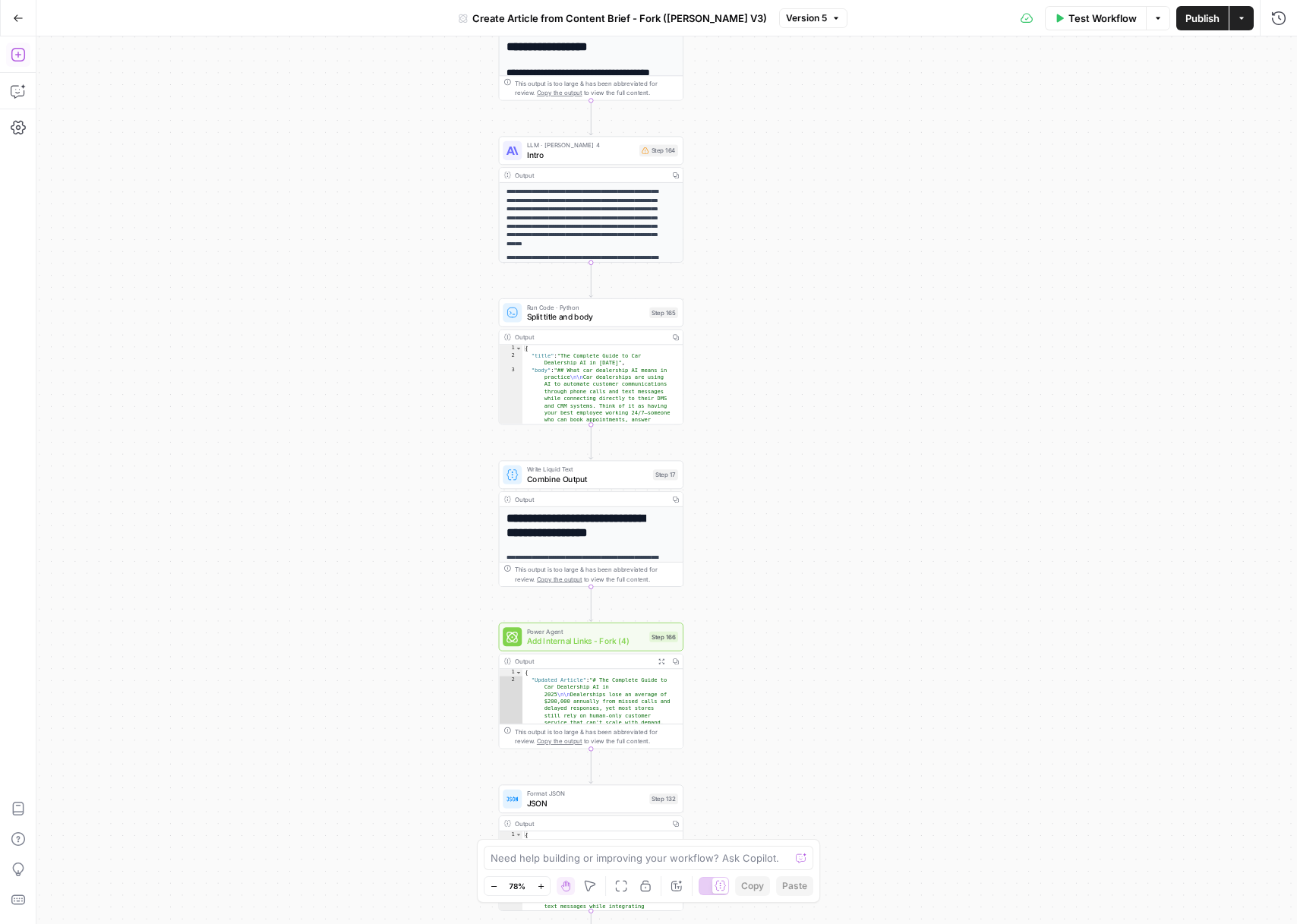
click at [12, 60] on icon "button" at bounding box center [18, 55] width 15 height 15
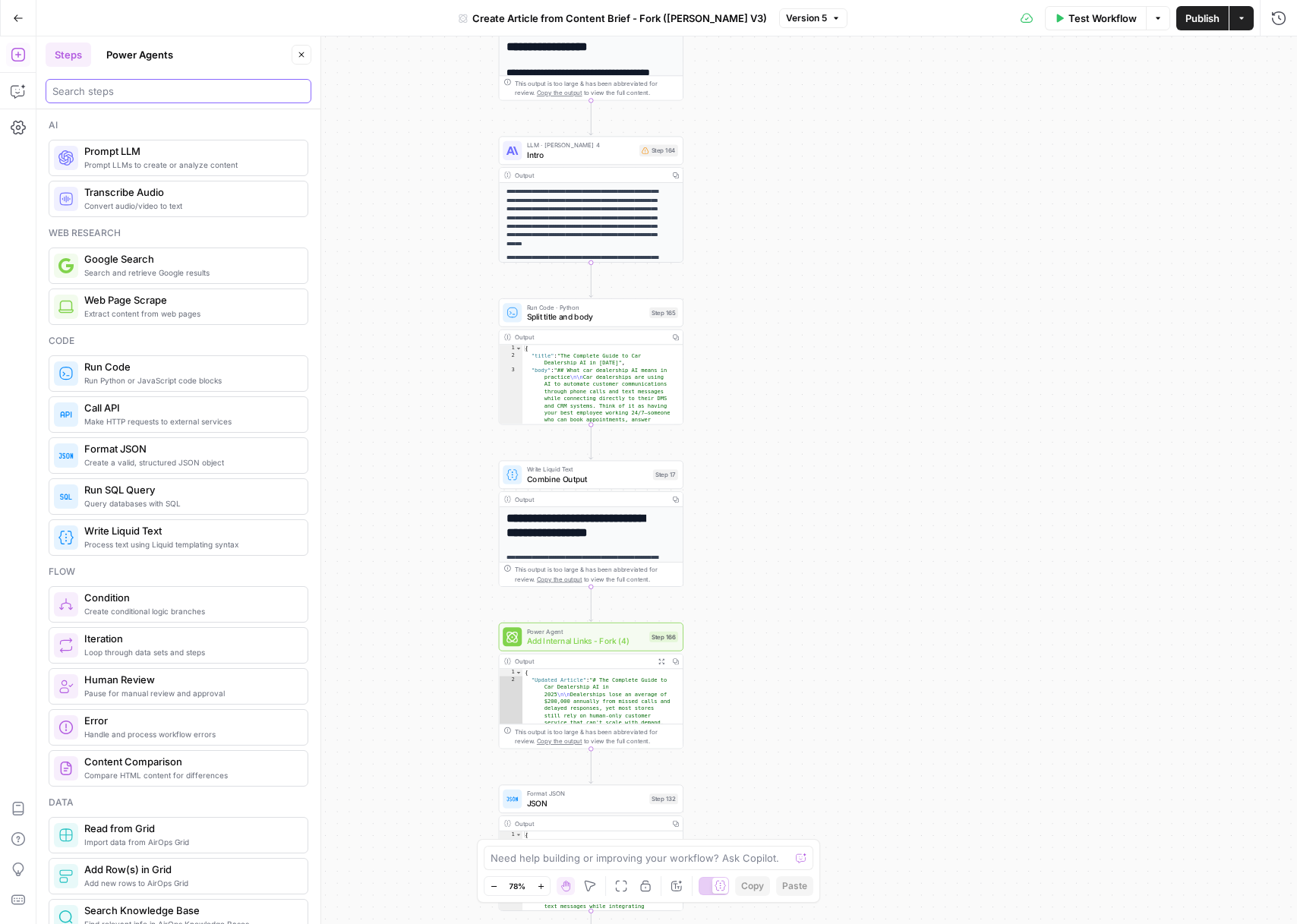
click at [178, 94] on input "search" at bounding box center [178, 91] width 252 height 15
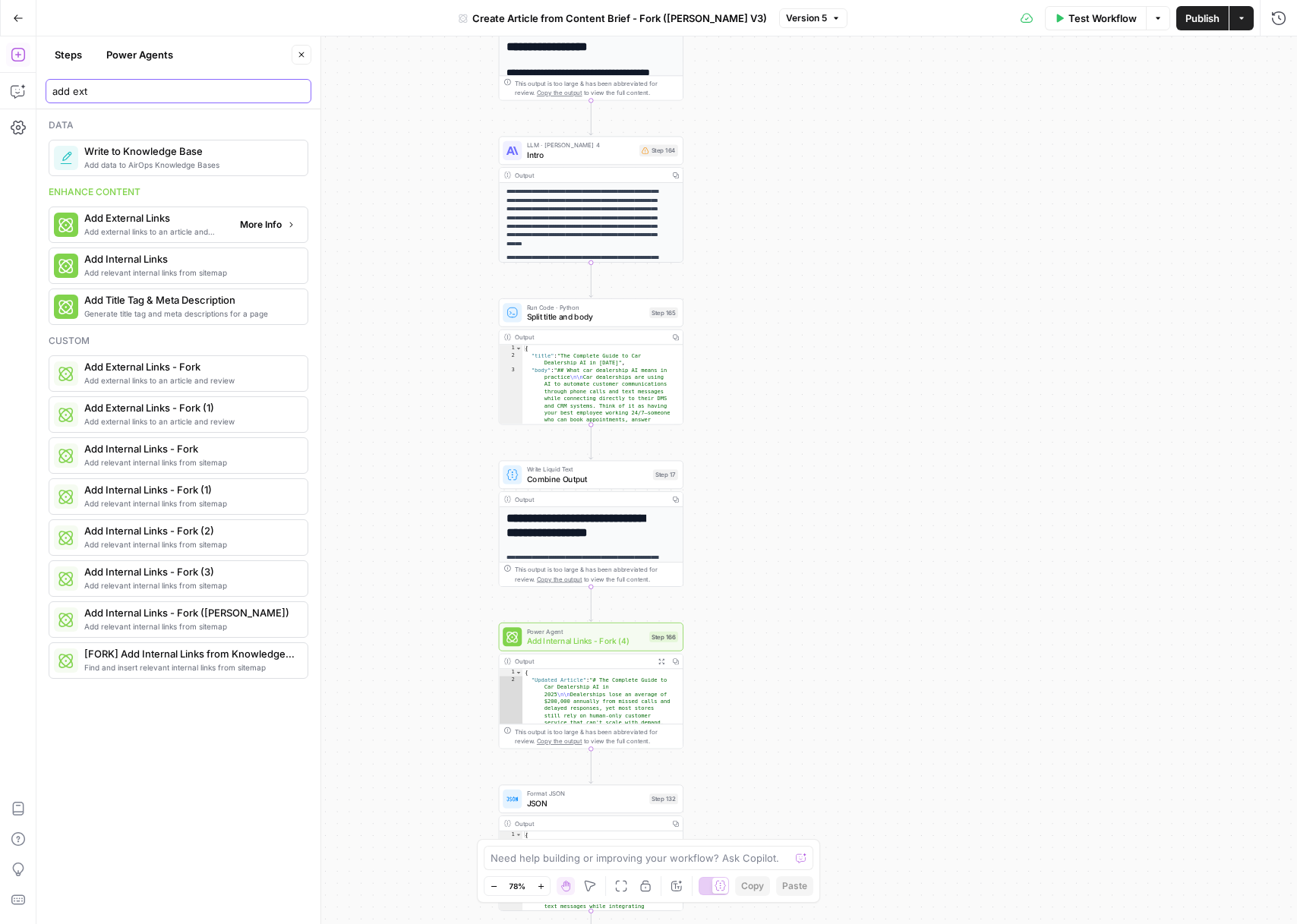
type input "add ext"
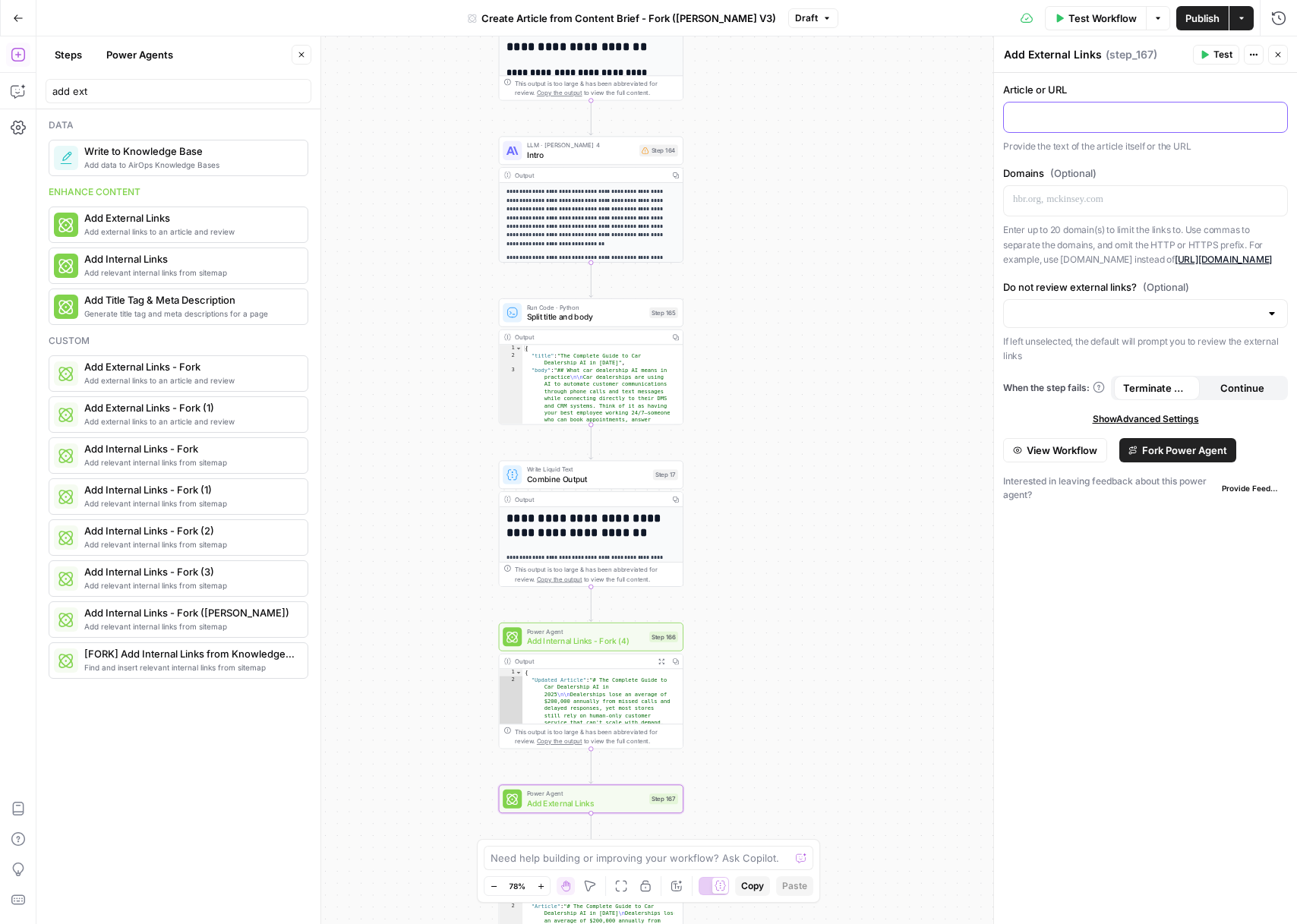
click at [1090, 102] on div at bounding box center [1145, 117] width 283 height 30
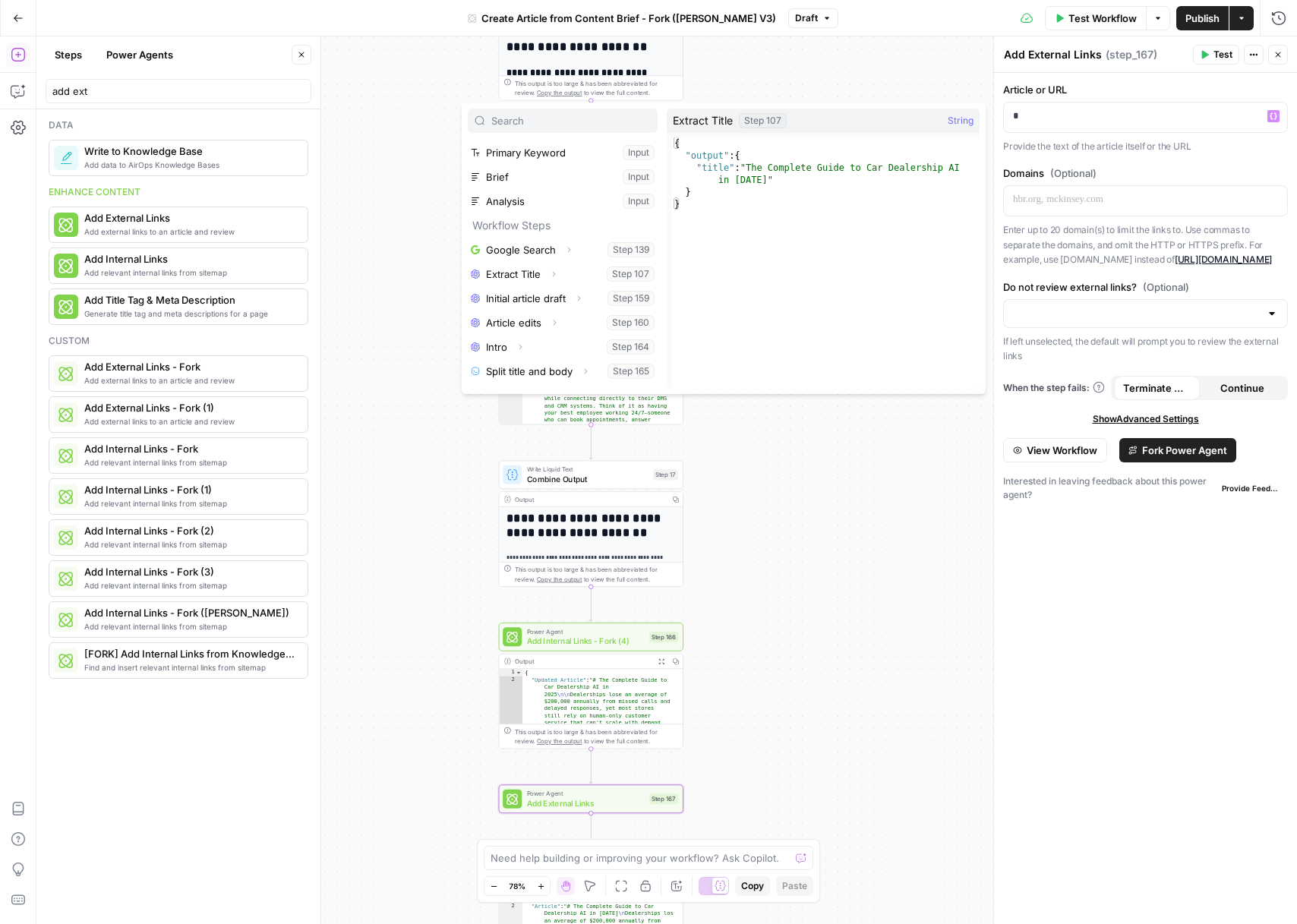
scroll to position [90, 0]
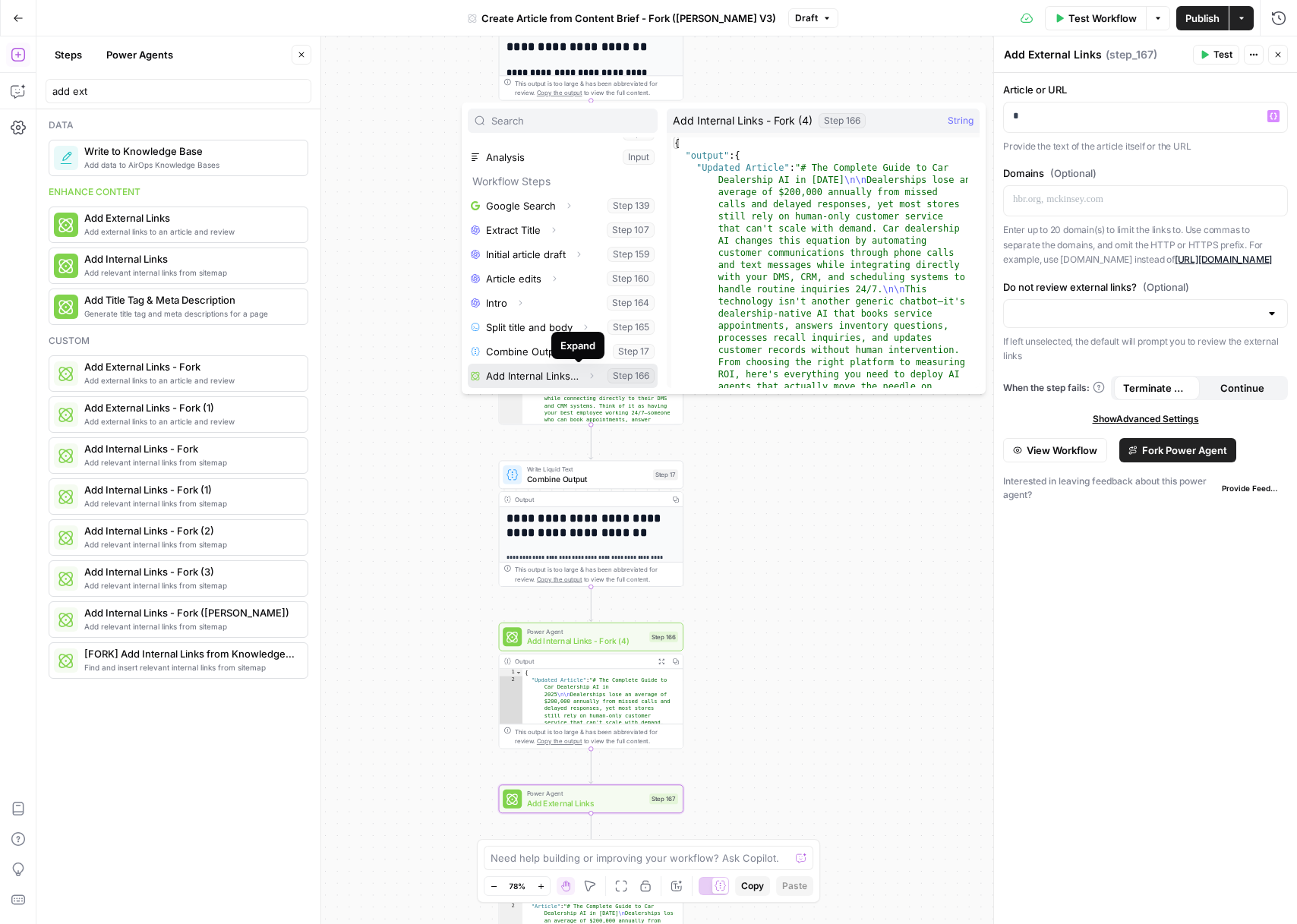
click at [587, 376] on icon "button" at bounding box center [591, 376] width 9 height 9
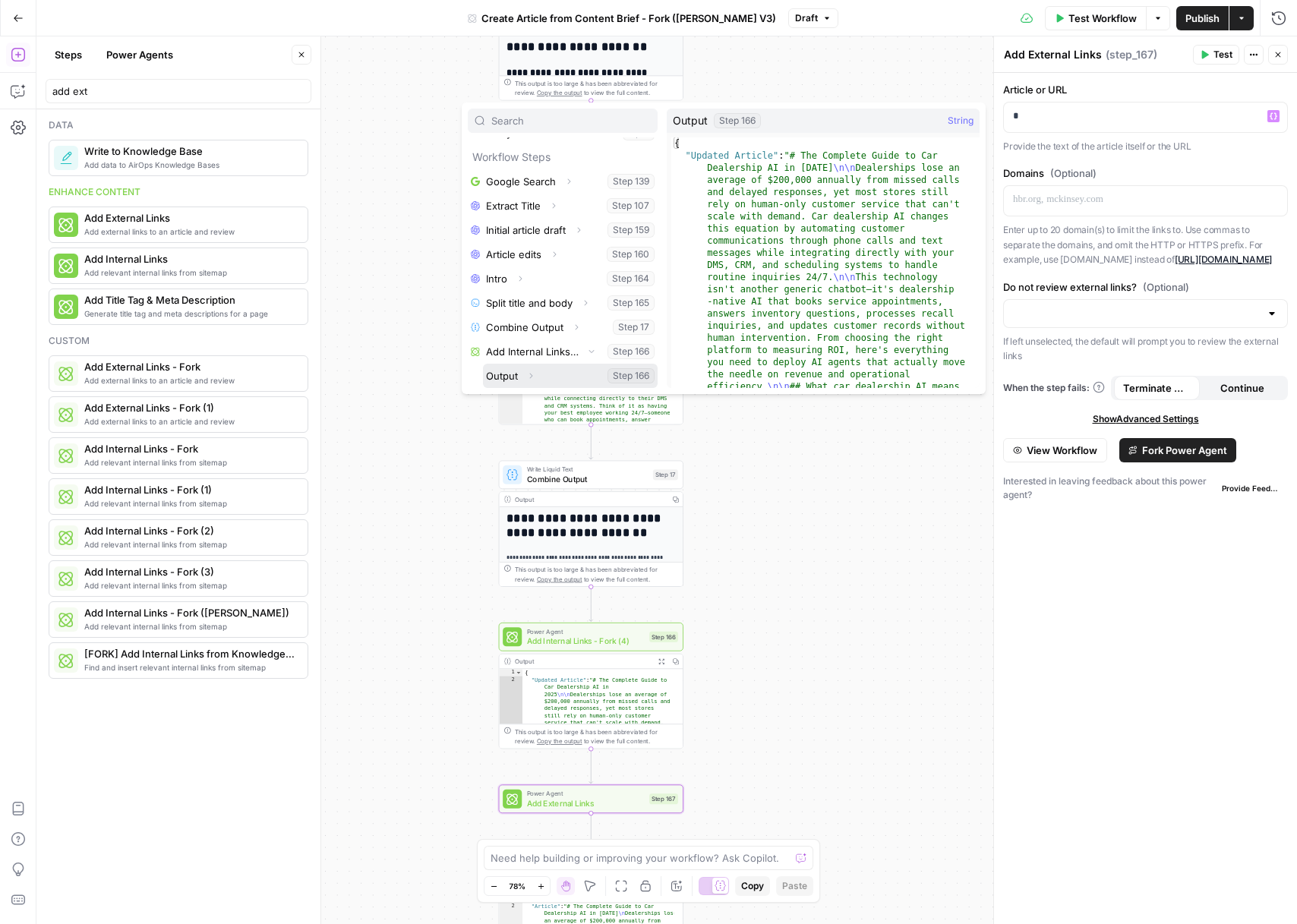
click at [565, 380] on button "Select variable Output" at bounding box center [570, 376] width 174 height 25
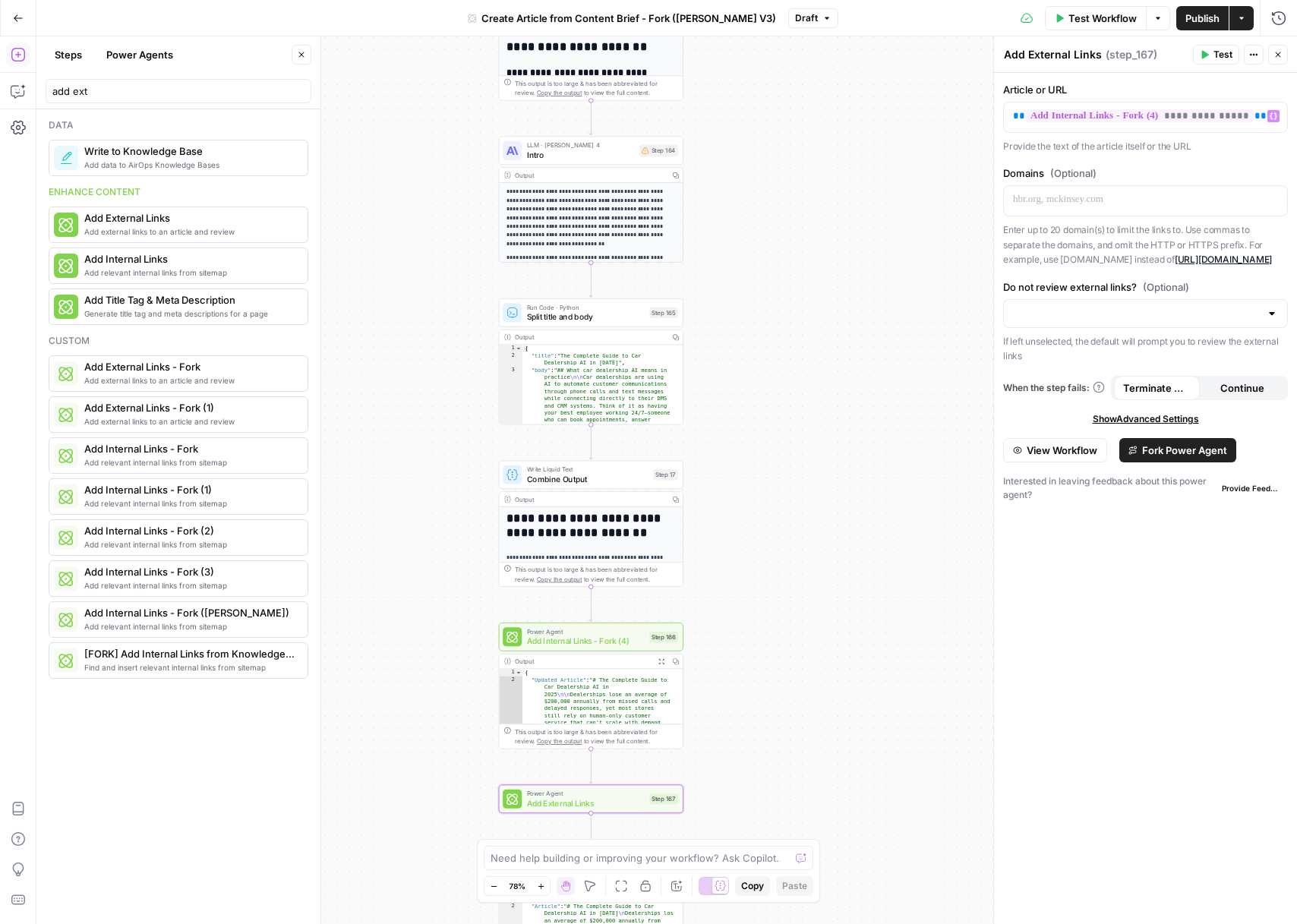
click at [1200, 459] on button "Fork Power Agent" at bounding box center [1178, 451] width 117 height 25
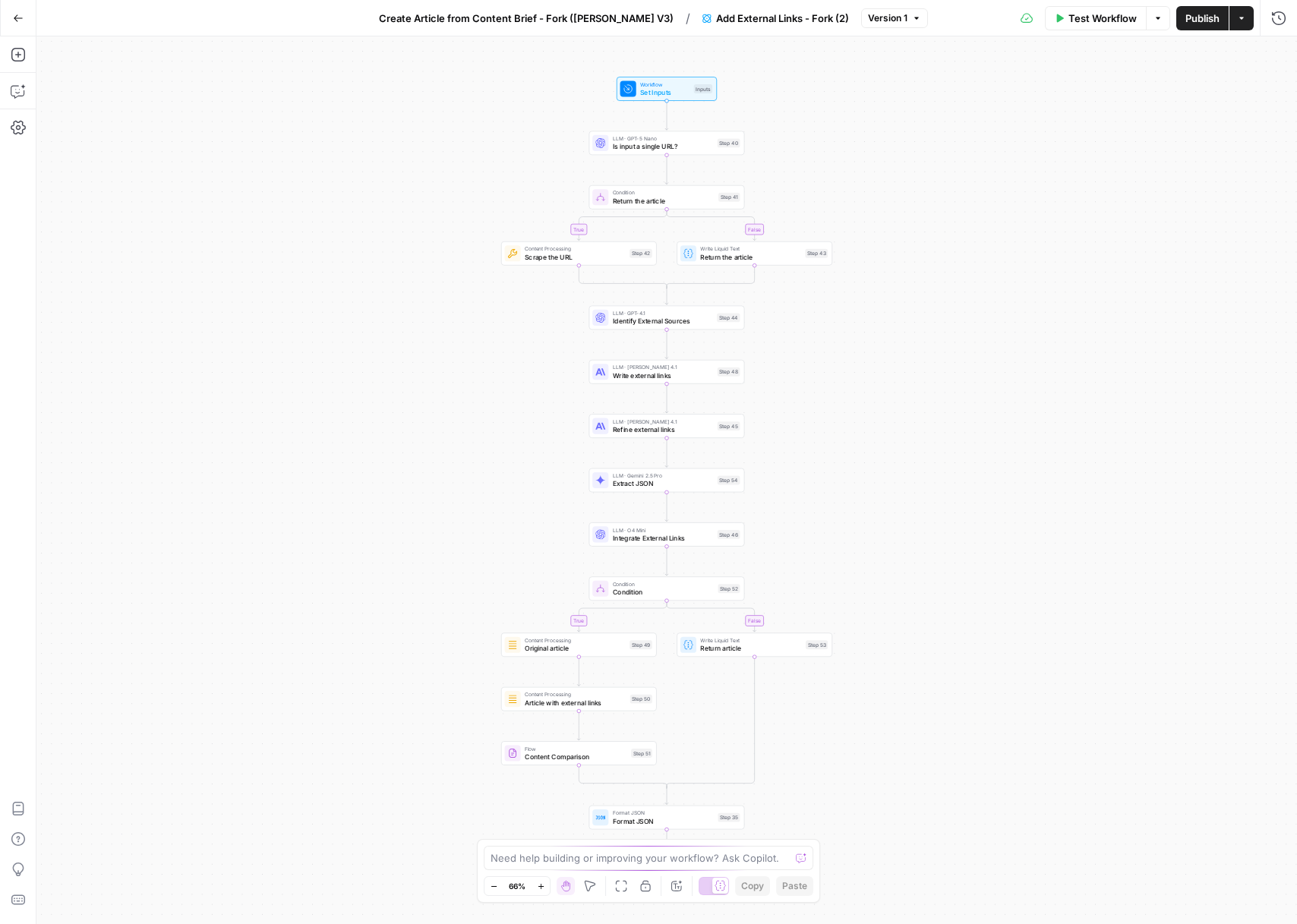
click at [780, 21] on span "Add External Links - Fork (2)" at bounding box center [782, 18] width 133 height 15
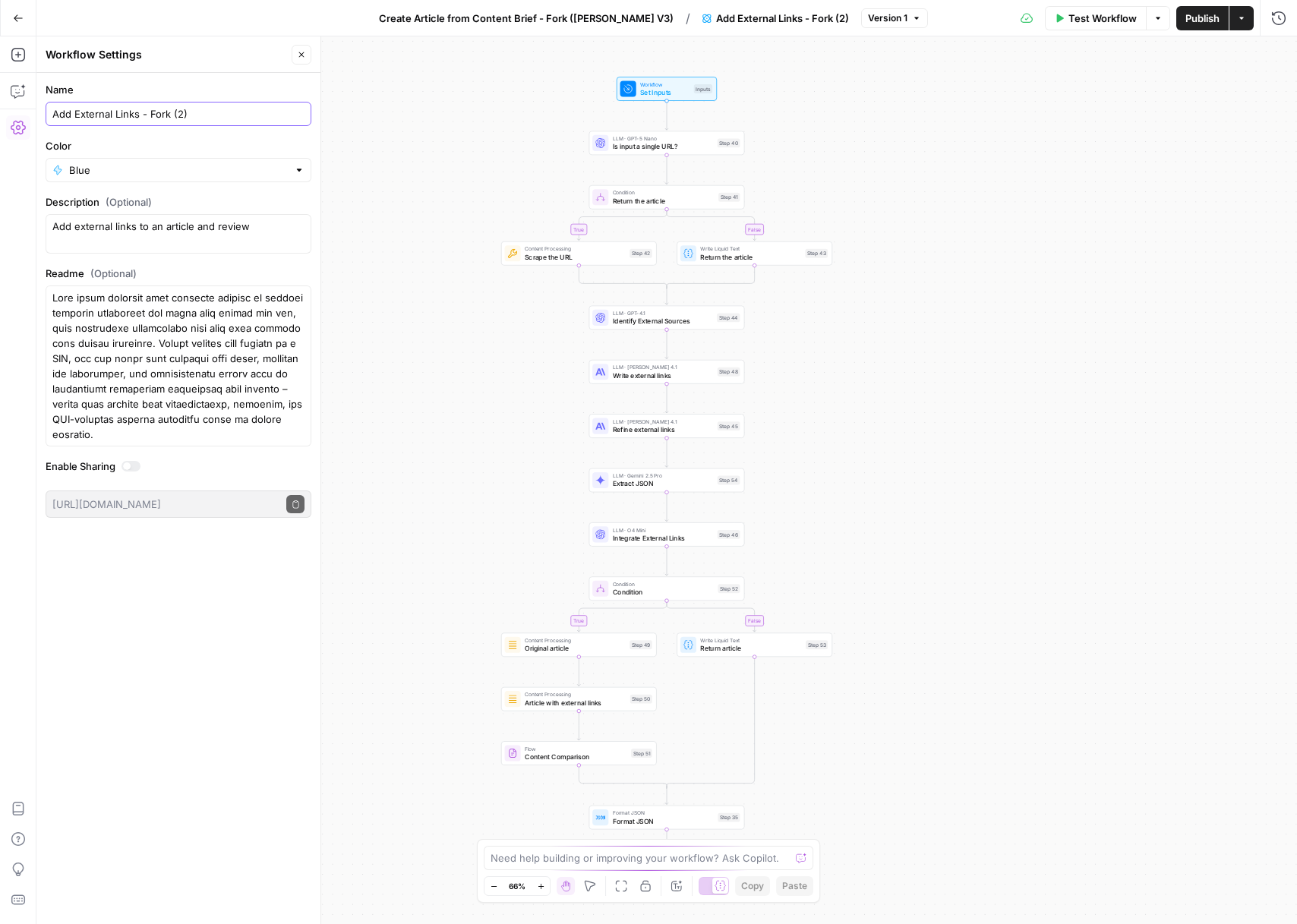
click at [177, 114] on input "Add External Links - Fork (2)" at bounding box center [178, 114] width 252 height 15
type input "Add External Links - Fork ([PERSON_NAME])"
click at [121, 174] on input "Color" at bounding box center [178, 171] width 219 height 15
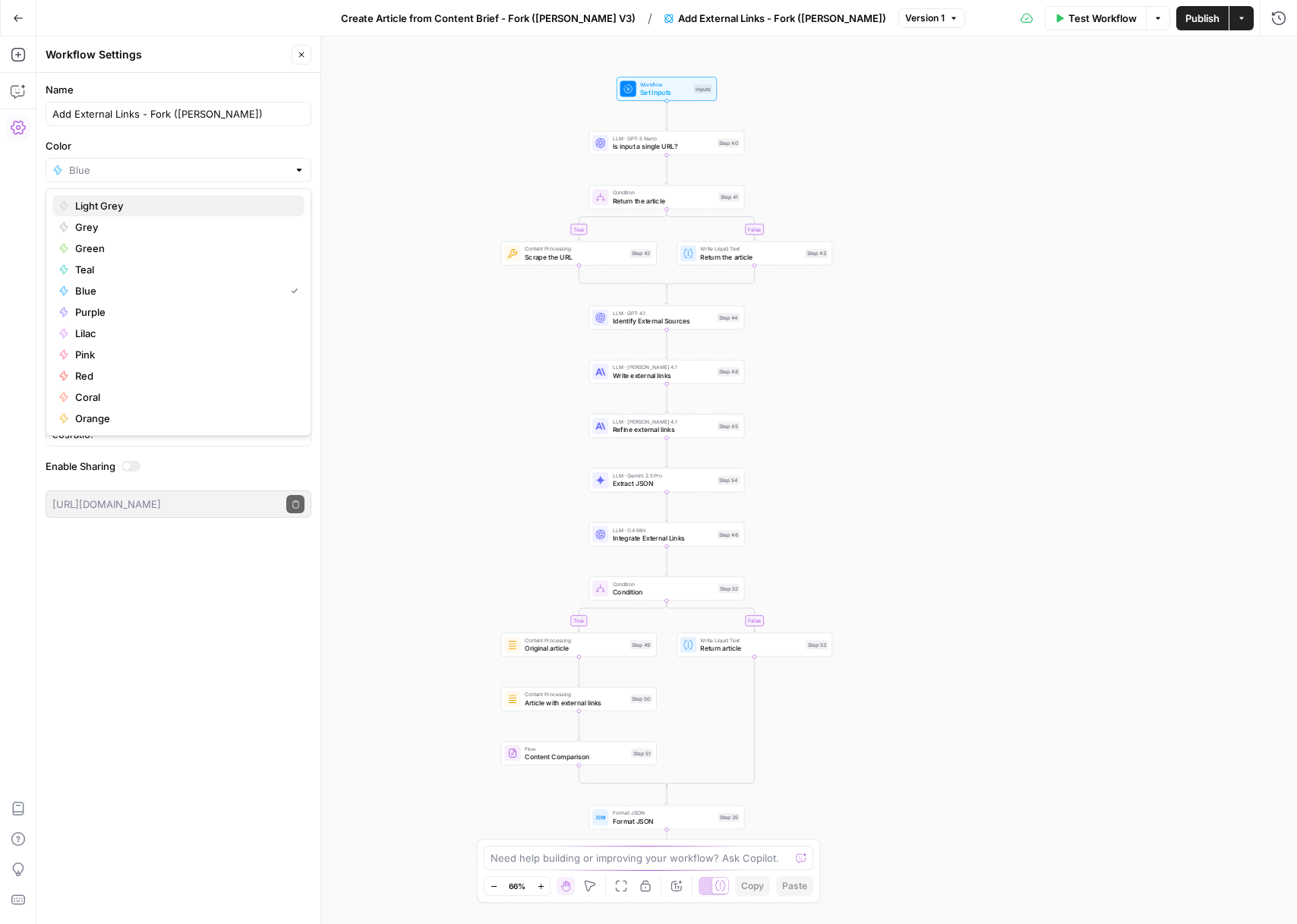
click at [108, 216] on button "Light Grey" at bounding box center [178, 206] width 252 height 22
type input "Light Grey"
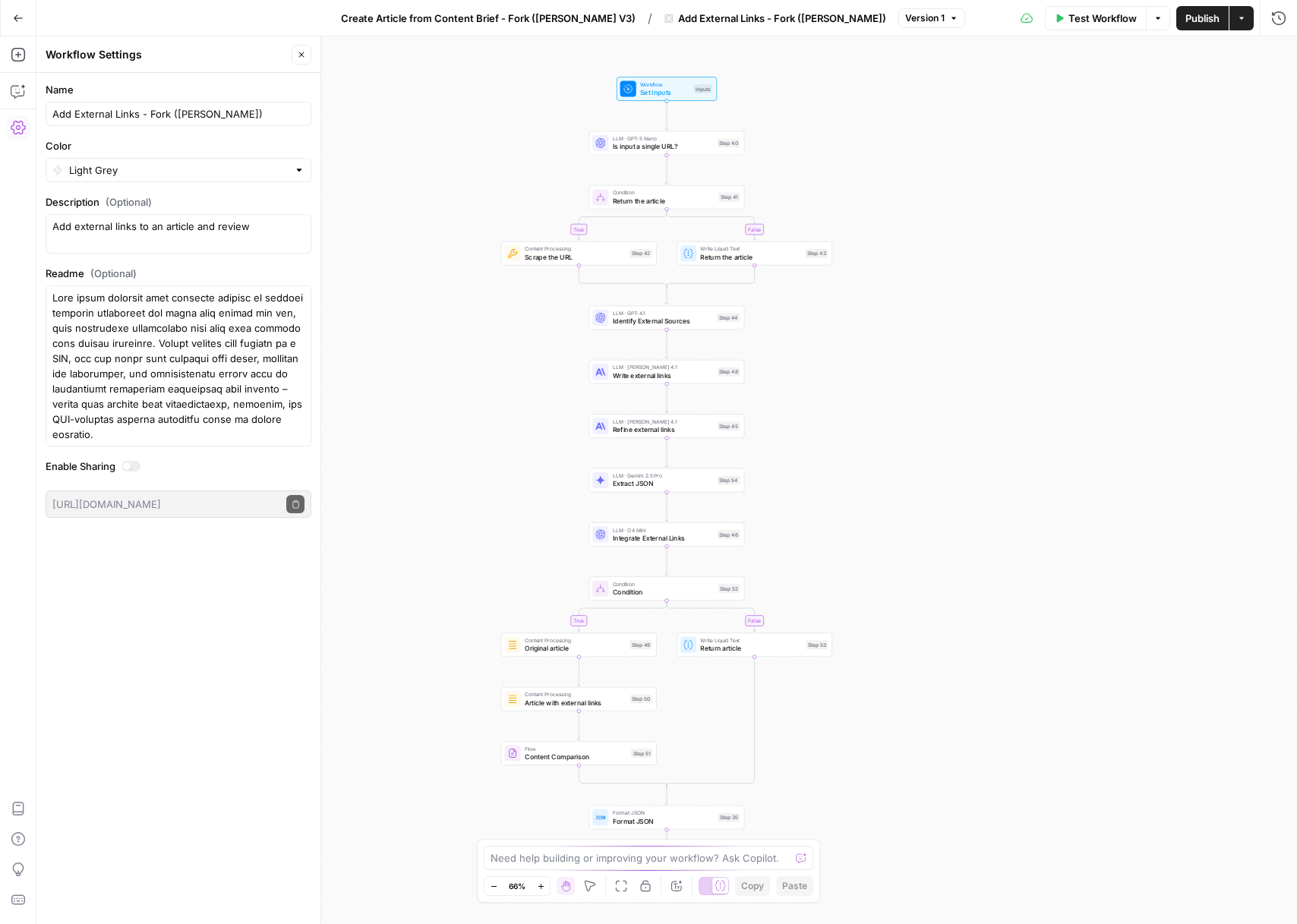
click at [175, 199] on label "Description (Optional)" at bounding box center [178, 202] width 266 height 15
click at [175, 219] on textarea "Add external links to an article and review" at bounding box center [178, 234] width 252 height 31
click at [263, 197] on label "Description (Optional)" at bounding box center [178, 202] width 266 height 15
click at [263, 219] on textarea "Add external links to an article and review" at bounding box center [178, 234] width 252 height 31
click at [299, 52] on icon "button" at bounding box center [302, 55] width 9 height 9
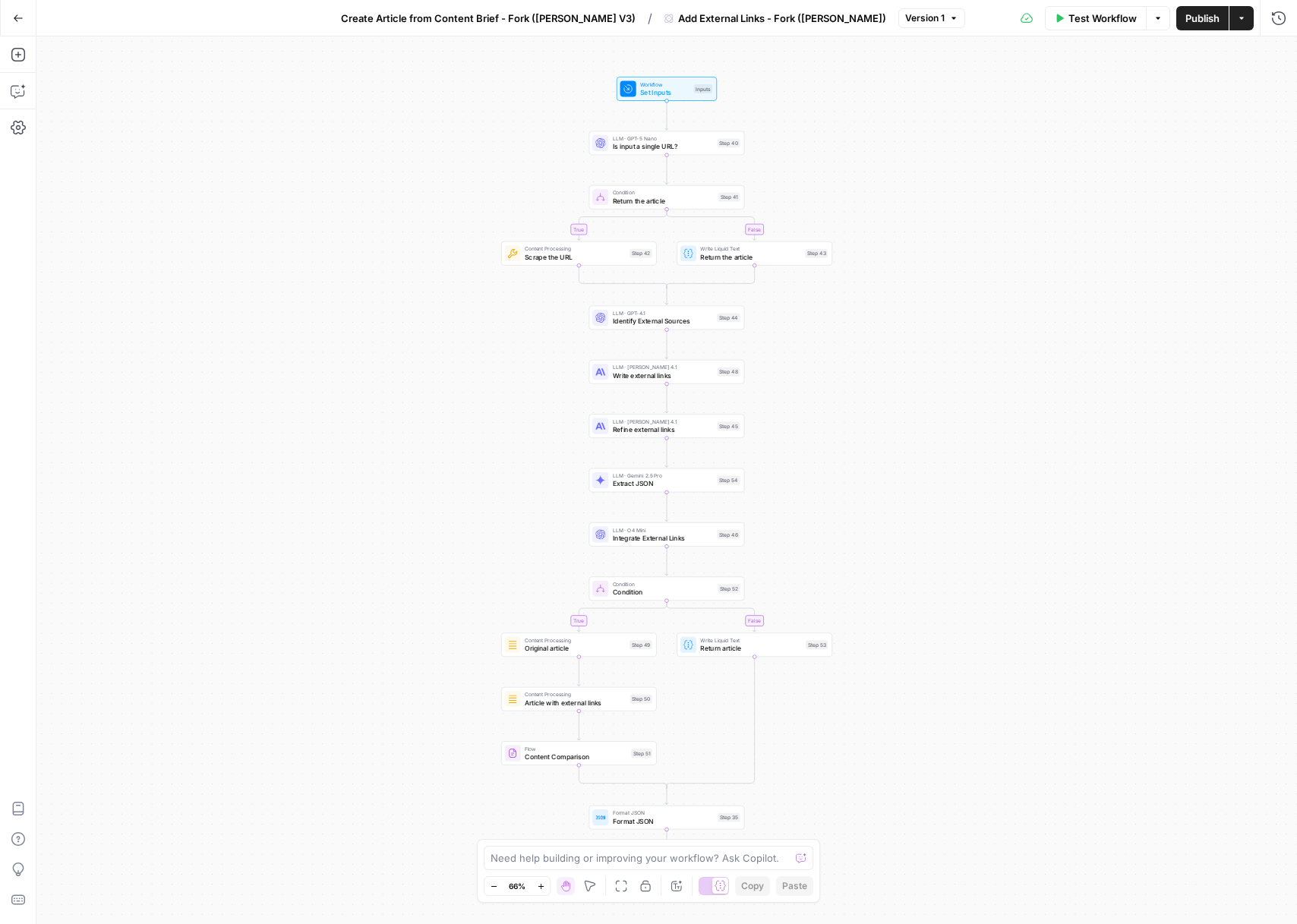
click at [567, 25] on span "Create Article from Content Brief - Fork ([PERSON_NAME] V3)" at bounding box center [488, 18] width 295 height 15
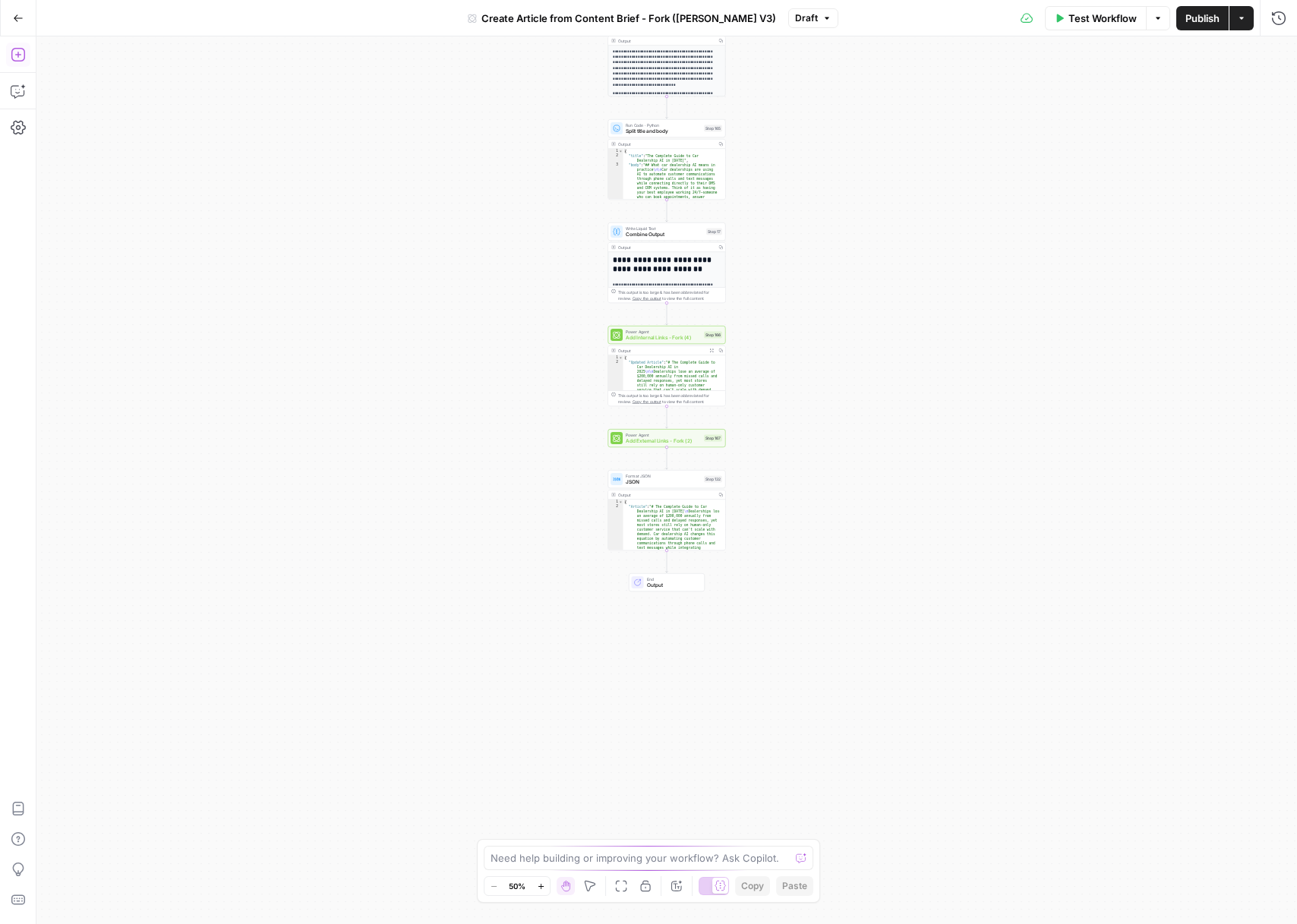
click at [14, 50] on icon "button" at bounding box center [18, 55] width 15 height 15
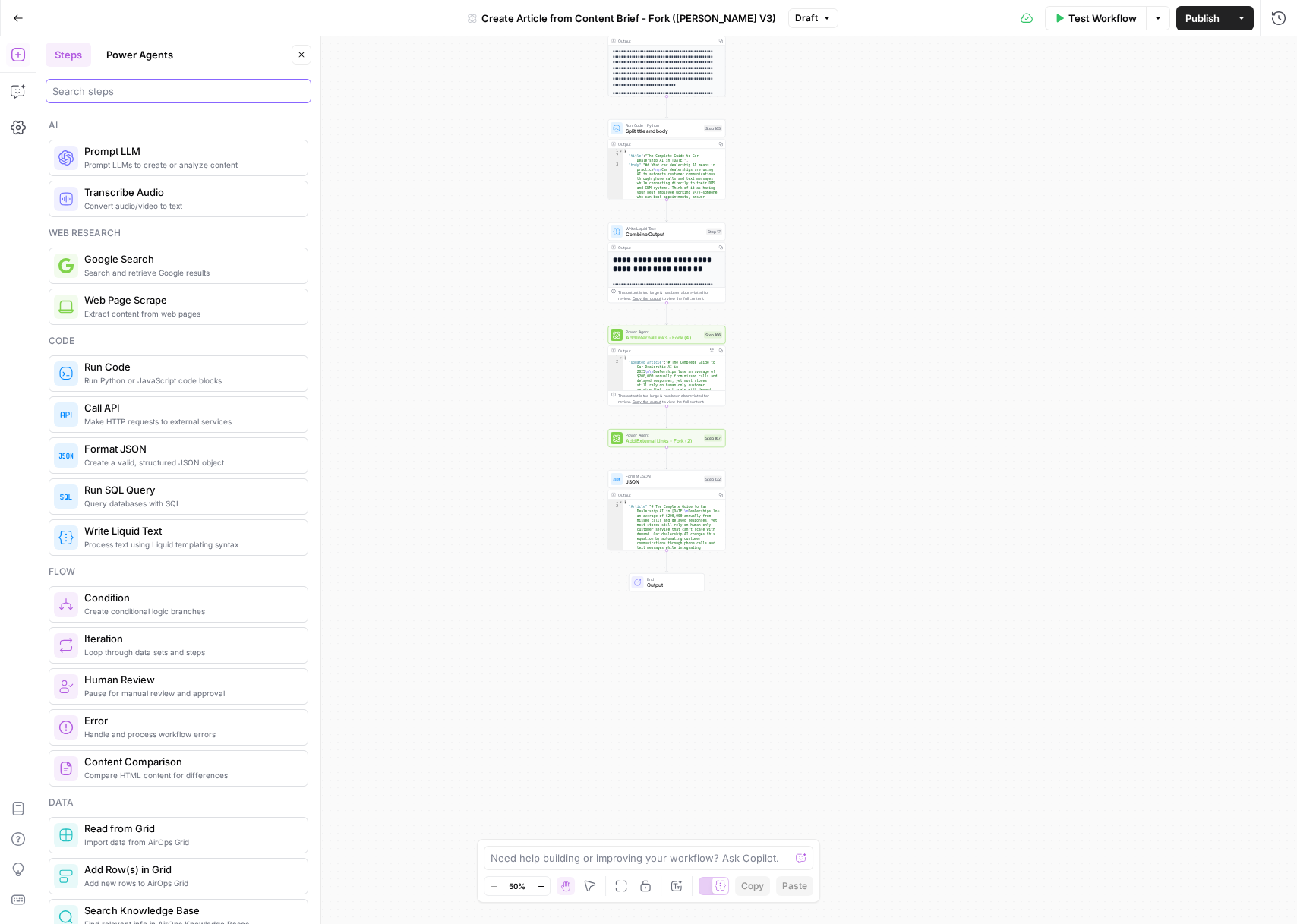
click at [102, 98] on input "search" at bounding box center [178, 91] width 252 height 15
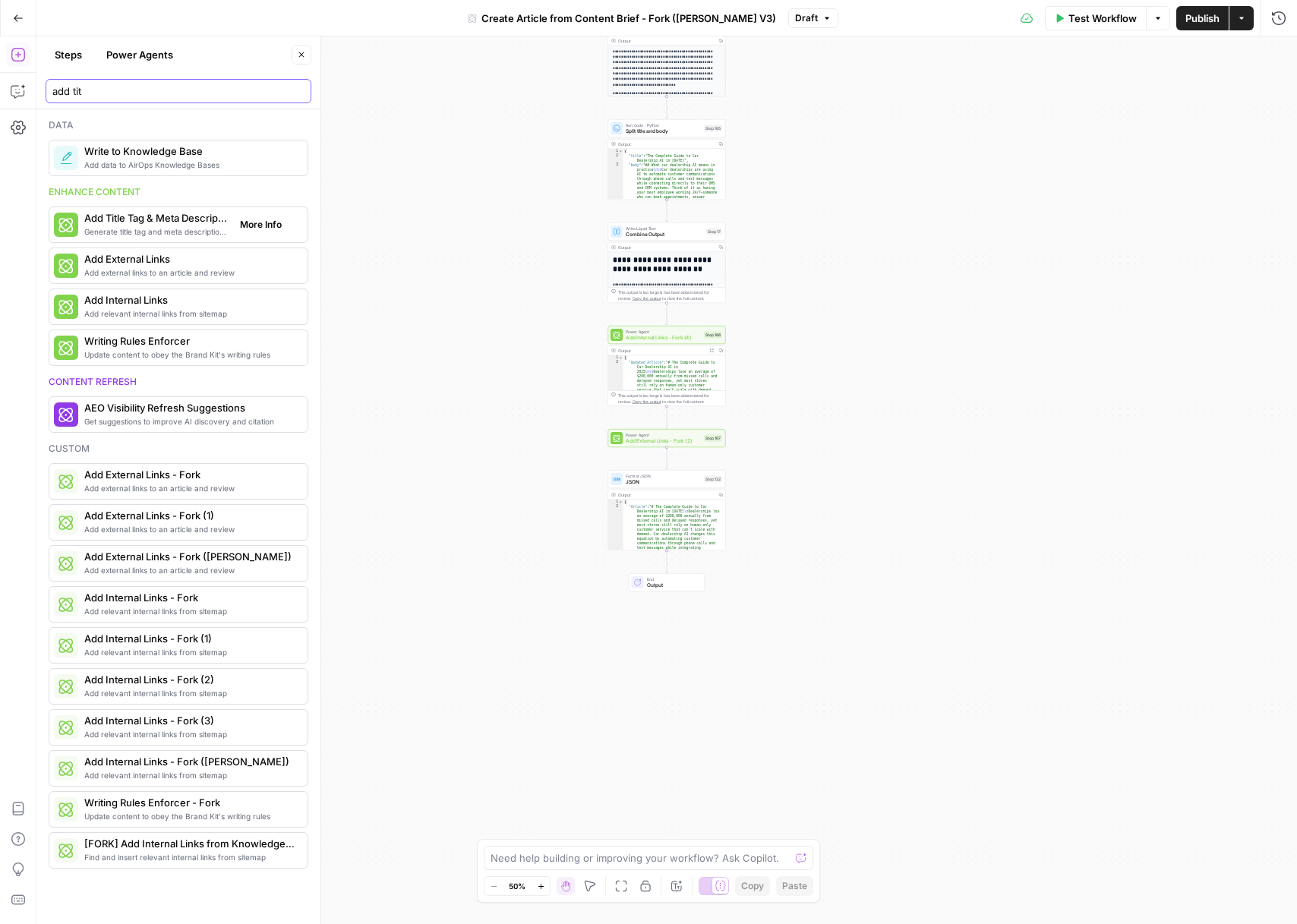
type input "add tit"
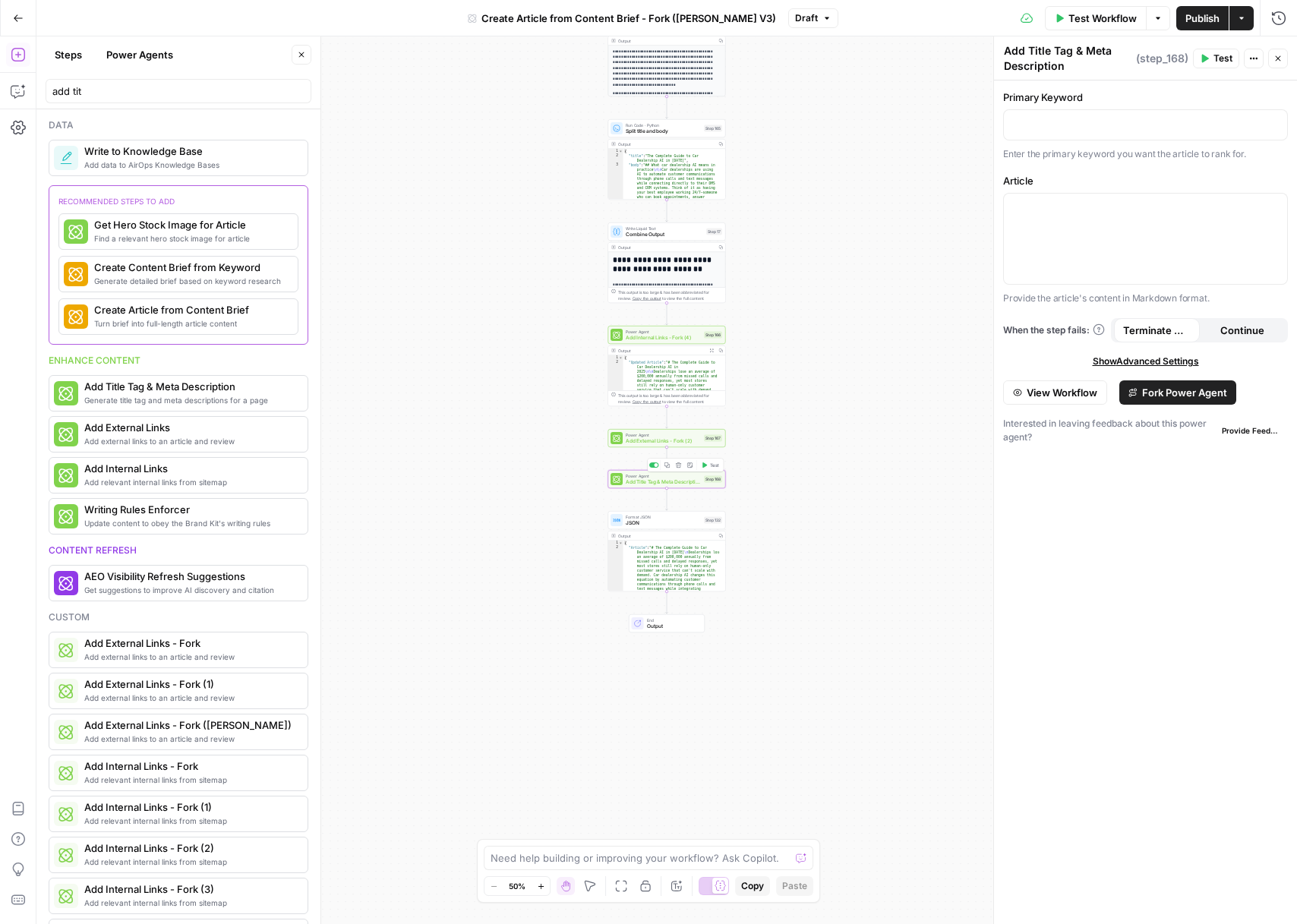
click at [653, 484] on span "Add Title Tag & Meta Description" at bounding box center [663, 482] width 75 height 8
click at [1178, 394] on span "Fork Power Agent" at bounding box center [1184, 392] width 85 height 15
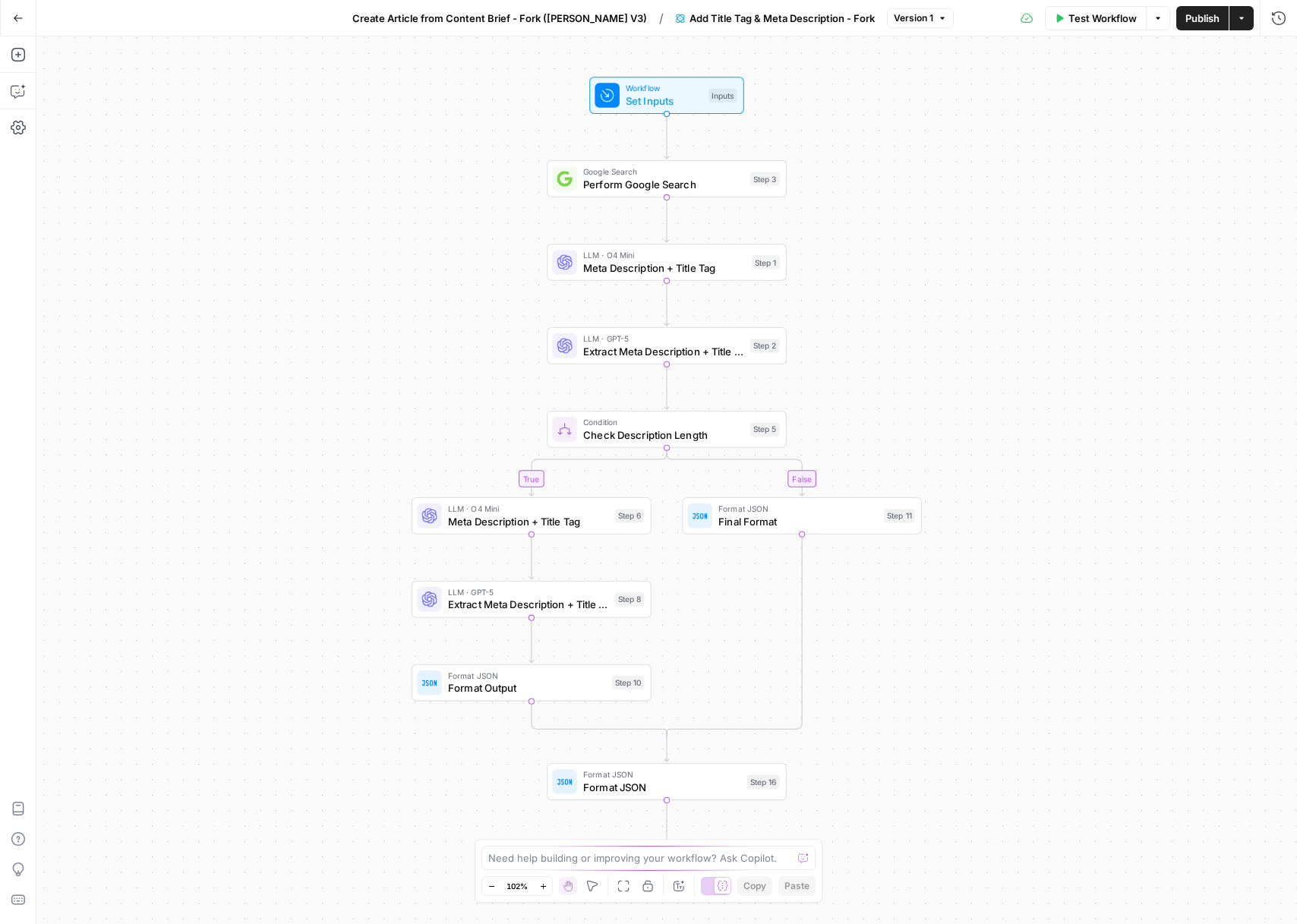
click at [839, 20] on span "Add Title Tag & Meta Description - Fork" at bounding box center [782, 18] width 185 height 15
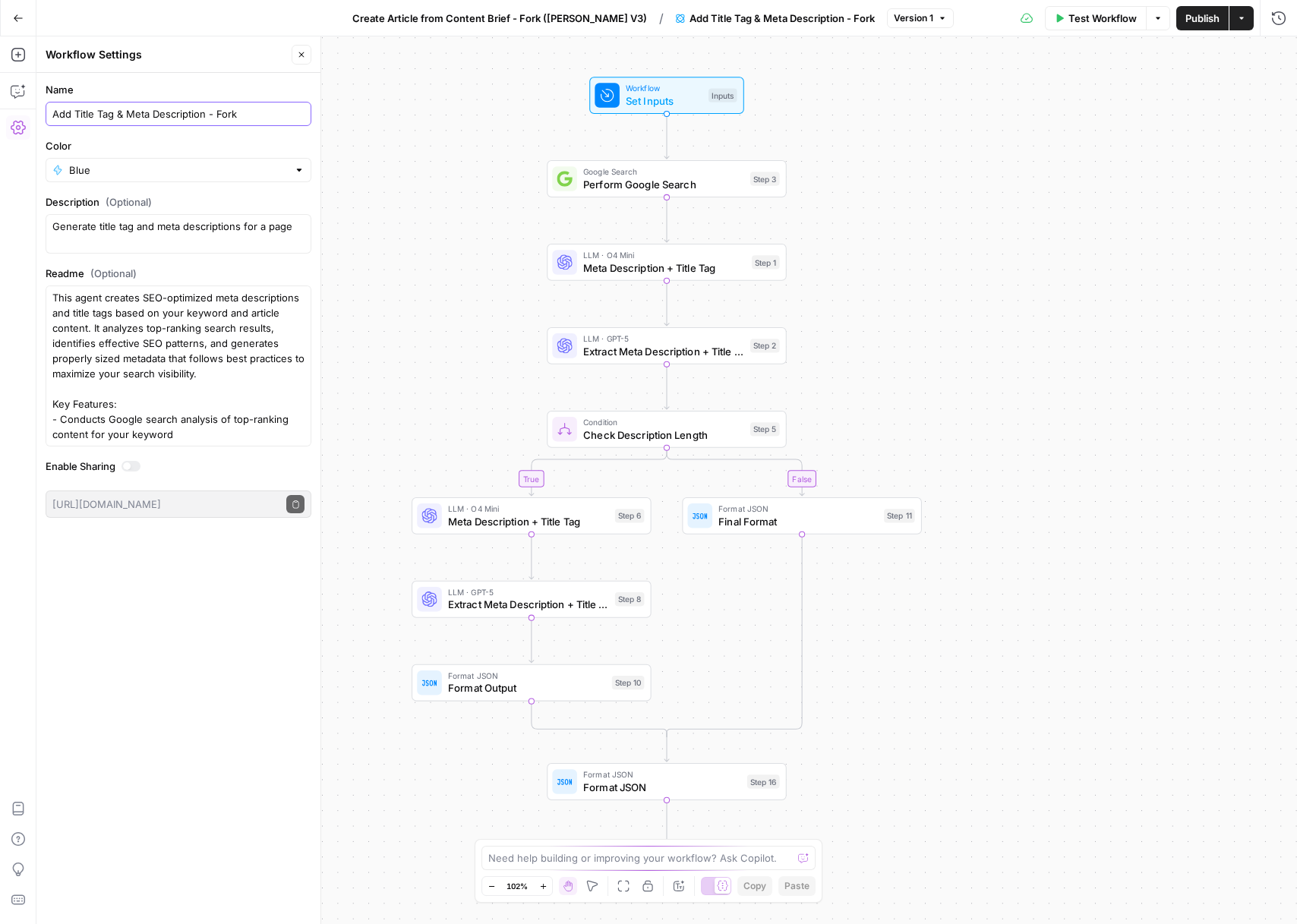
click at [246, 117] on input "Add Title Tag & Meta Description - Fork" at bounding box center [178, 114] width 252 height 15
type input "Add Title Tag & Meta Description - Fork (Chris V)"
click at [188, 165] on input "Color" at bounding box center [178, 171] width 219 height 15
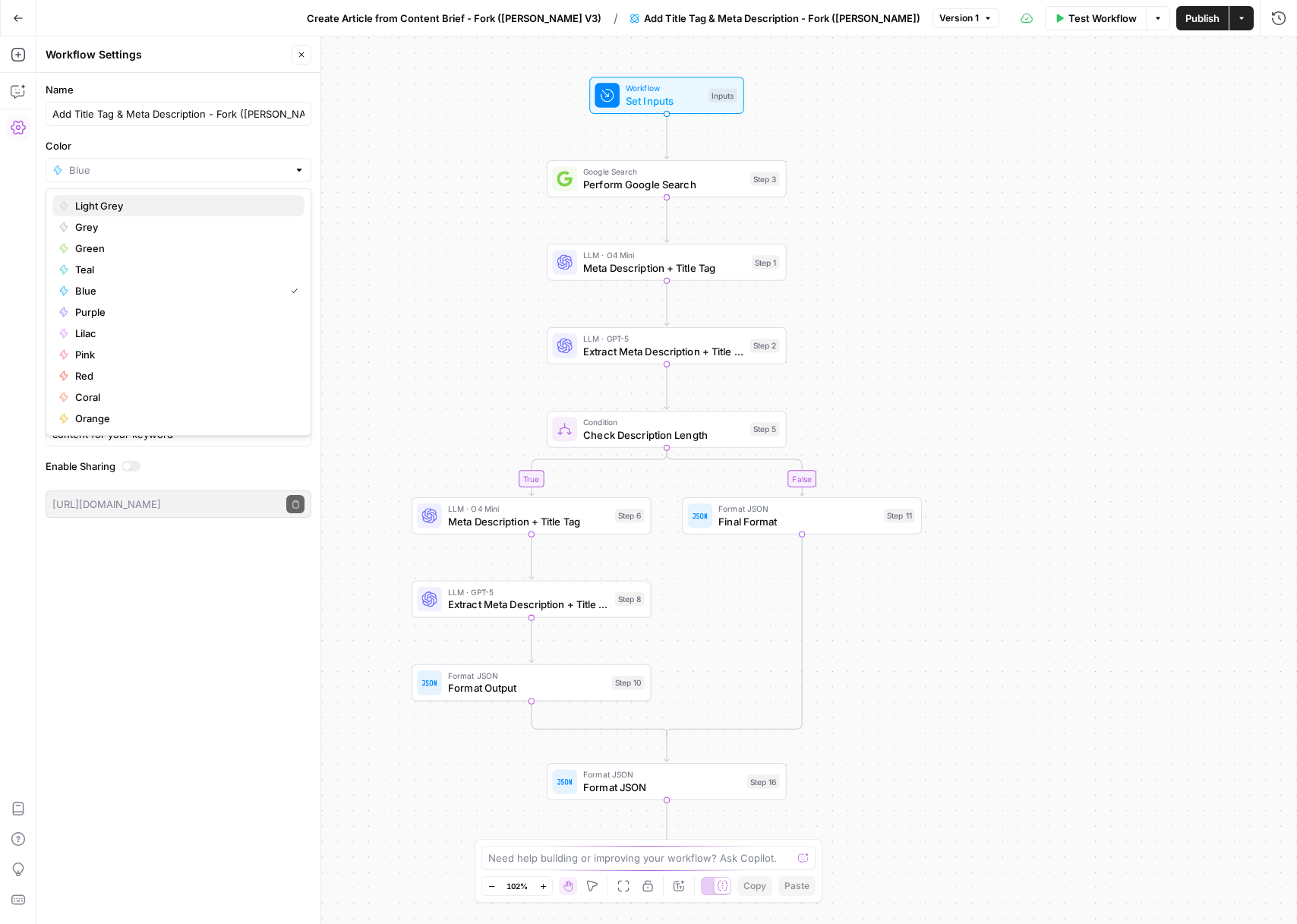
click at [168, 196] on div "Light Grey Grey Green Teal Blue Purple Lilac Pink Red Coral Orange" at bounding box center [178, 312] width 266 height 247
click at [164, 208] on span "Light Grey" at bounding box center [184, 206] width 217 height 15
type input "Light Grey"
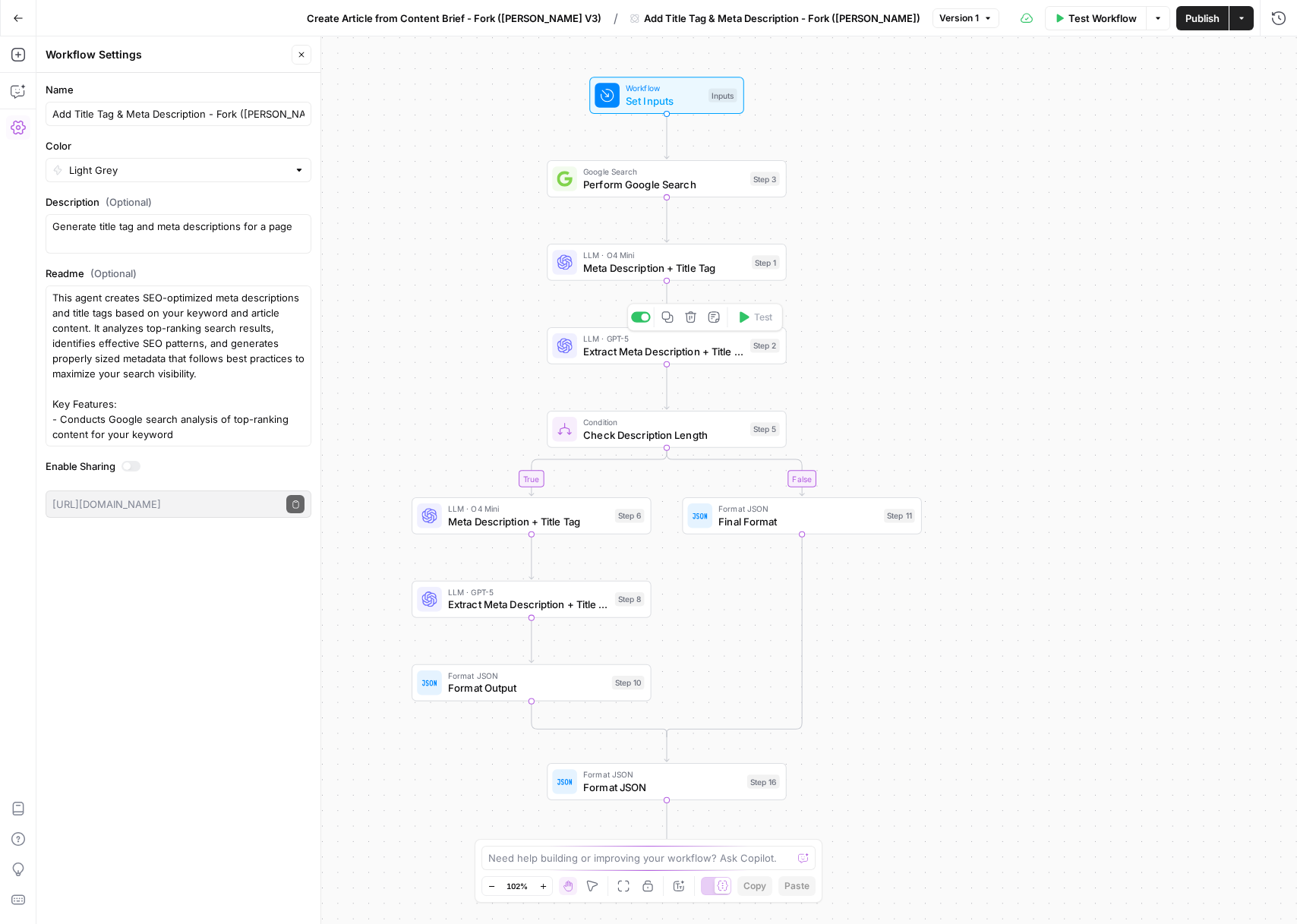
click at [945, 235] on div "true false Workflow Set Inputs Inputs Google Search Perform Google Search Step …" at bounding box center [666, 480] width 1260 height 888
click at [640, 179] on span "Perform Google Search" at bounding box center [663, 184] width 161 height 15
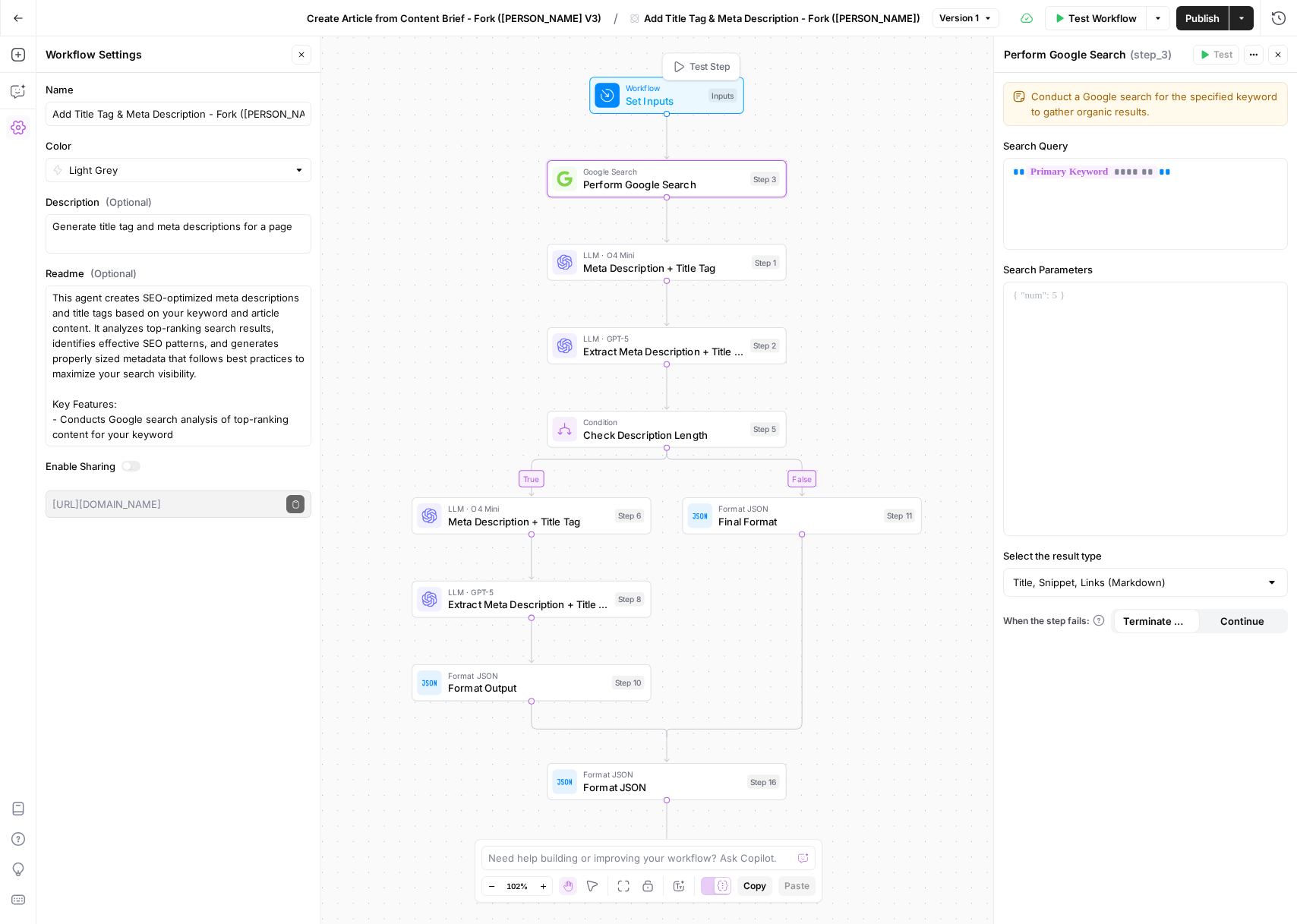
click at [670, 108] on span "Set Inputs" at bounding box center [664, 101] width 77 height 15
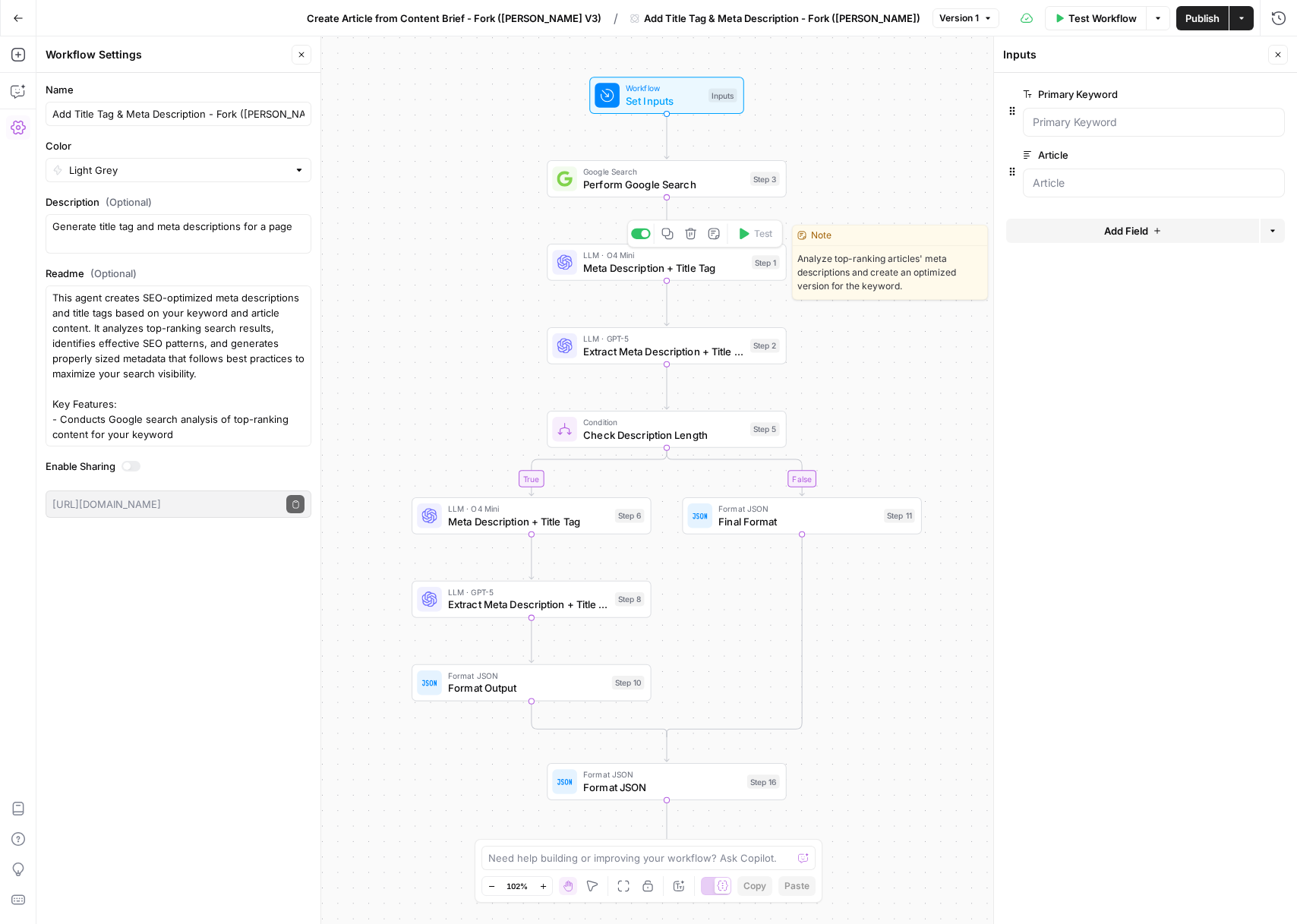
click at [653, 267] on span "Meta Description + Title Tag" at bounding box center [664, 267] width 163 height 15
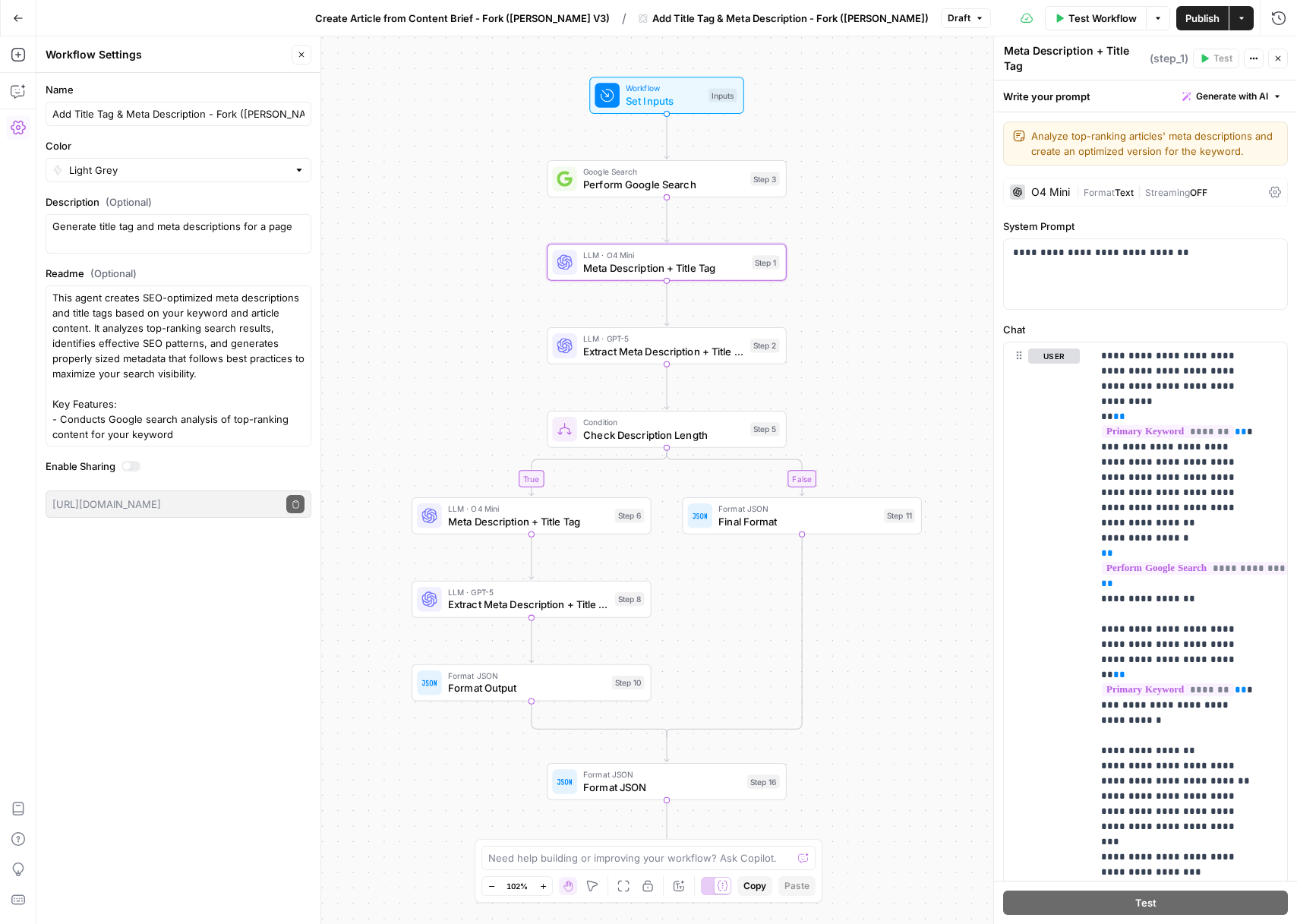
click at [293, 55] on button "Close" at bounding box center [302, 55] width 20 height 20
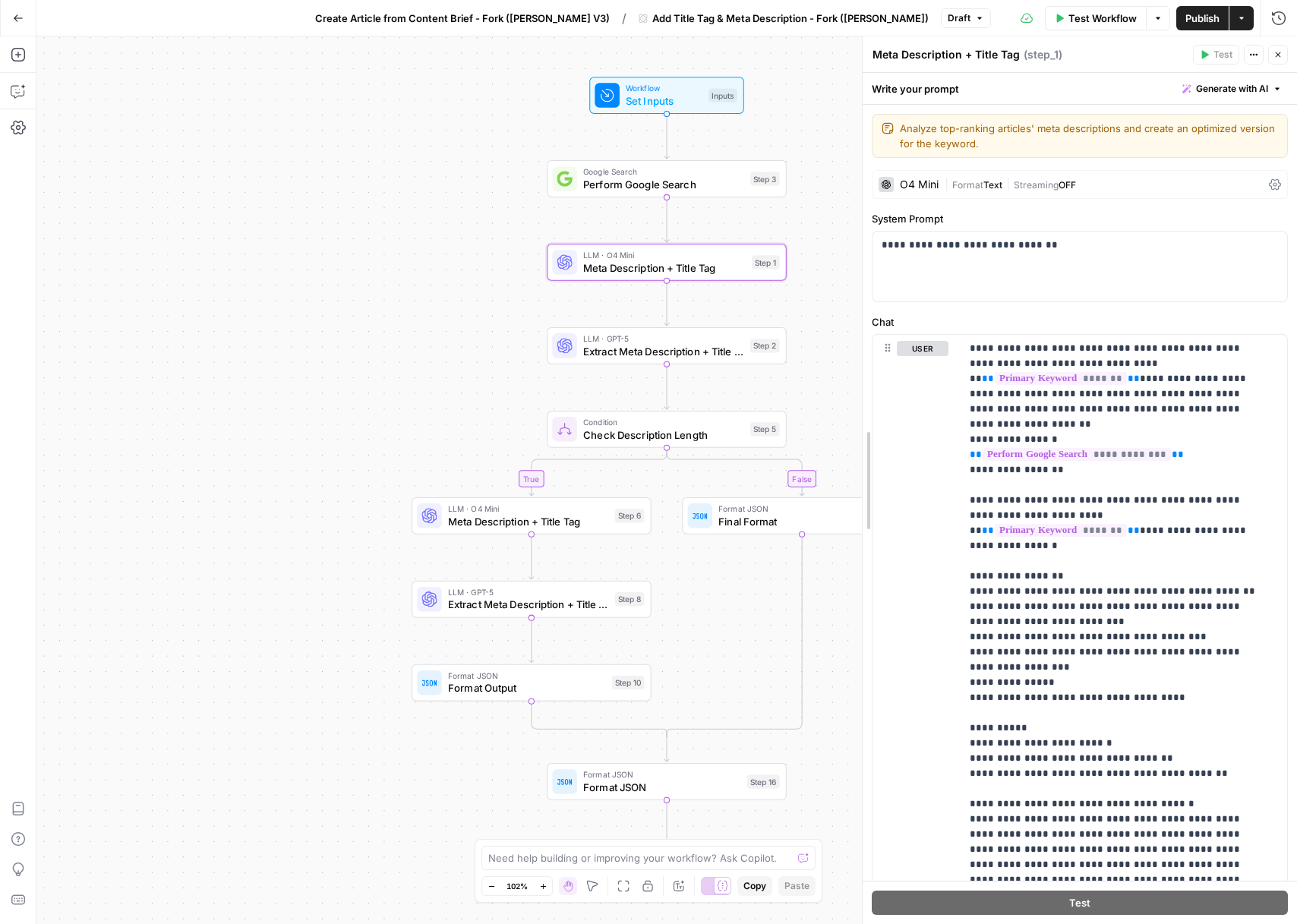
drag, startPoint x: 996, startPoint y: 375, endPoint x: 865, endPoint y: 392, distance: 132.1
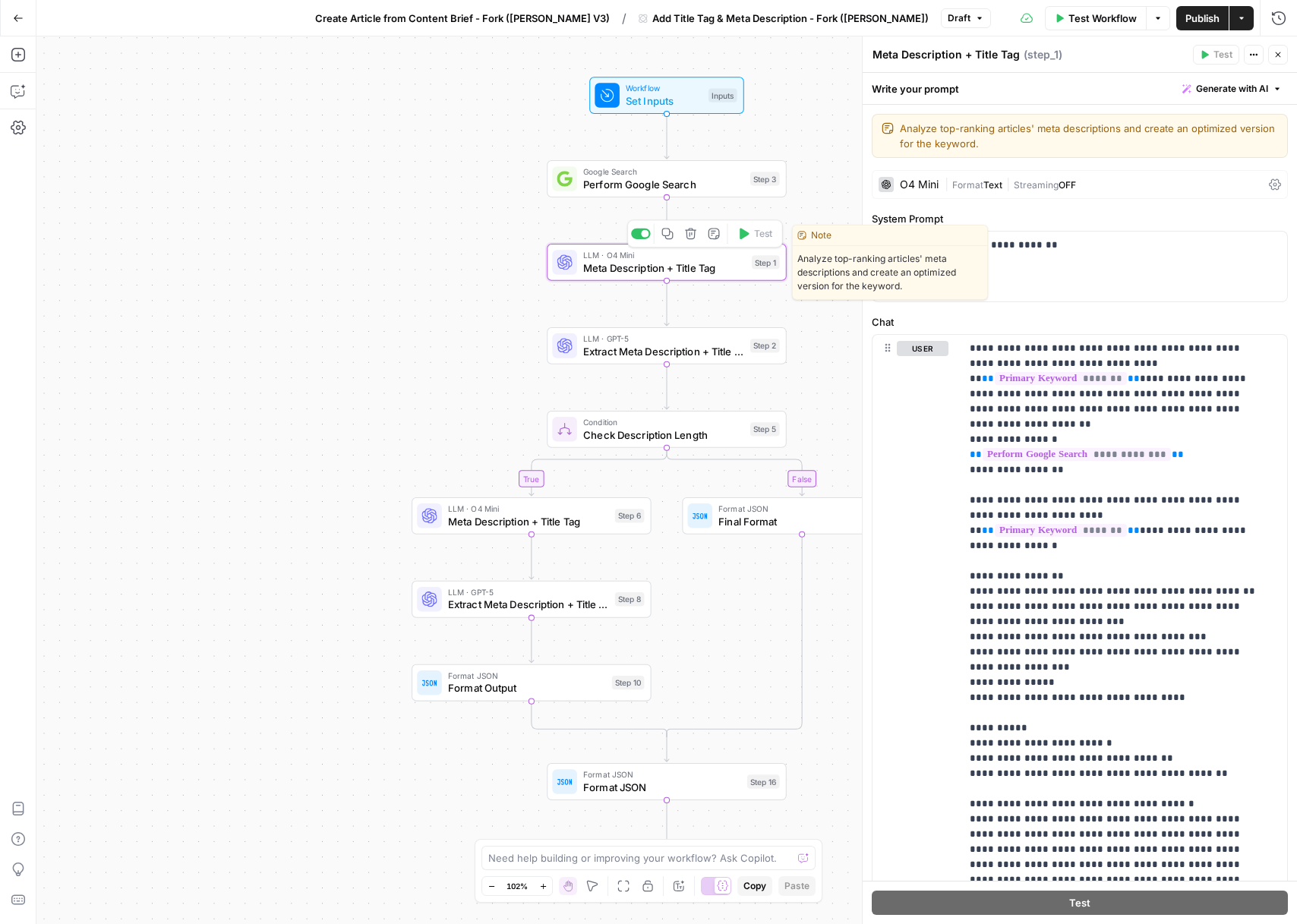
click at [701, 277] on div "LLM · O4 Mini Meta Description + Title Tag Step 1 Copy step Delete step Edit No…" at bounding box center [667, 262] width 240 height 37
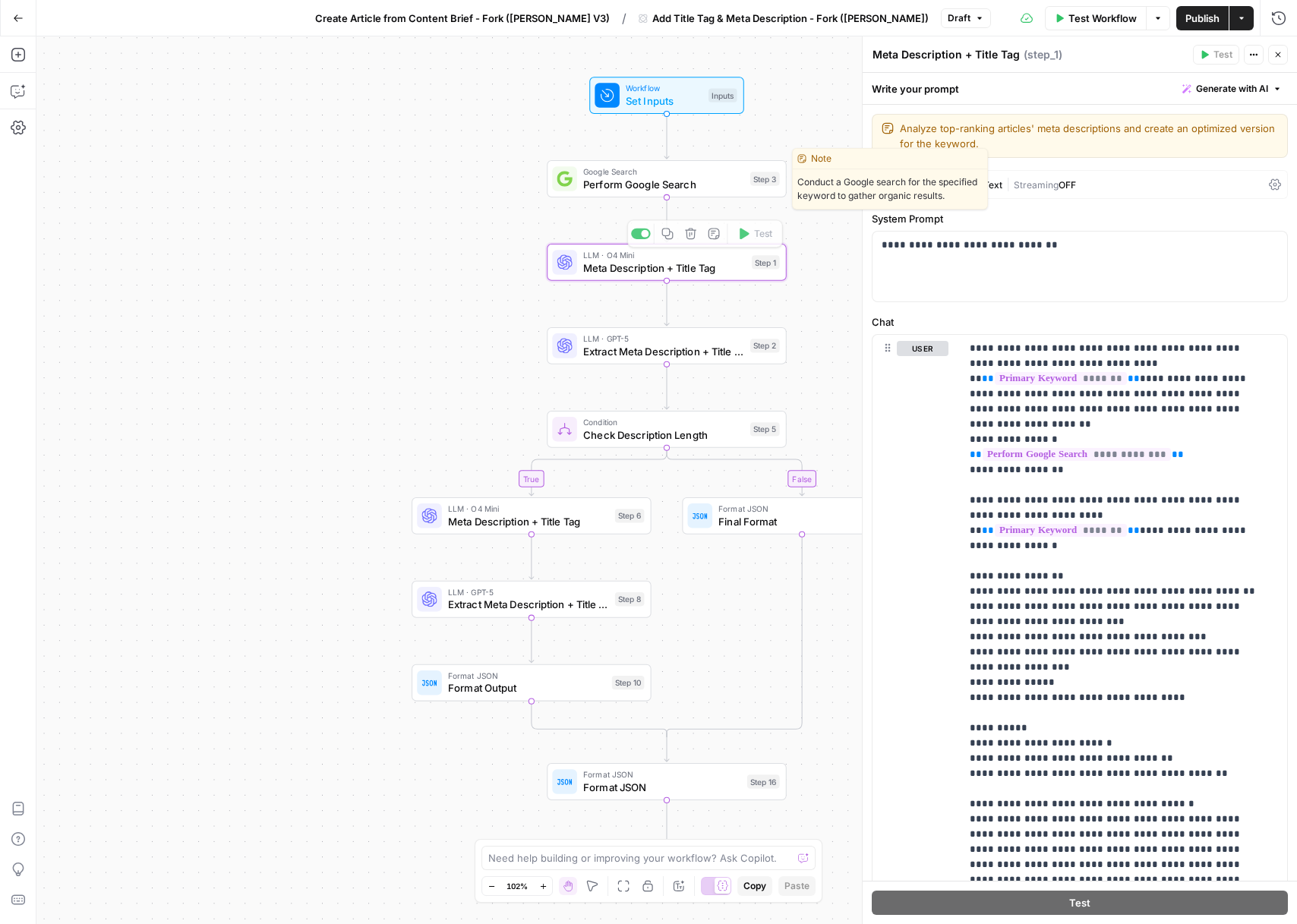
click at [733, 184] on span "Perform Google Search" at bounding box center [663, 184] width 161 height 15
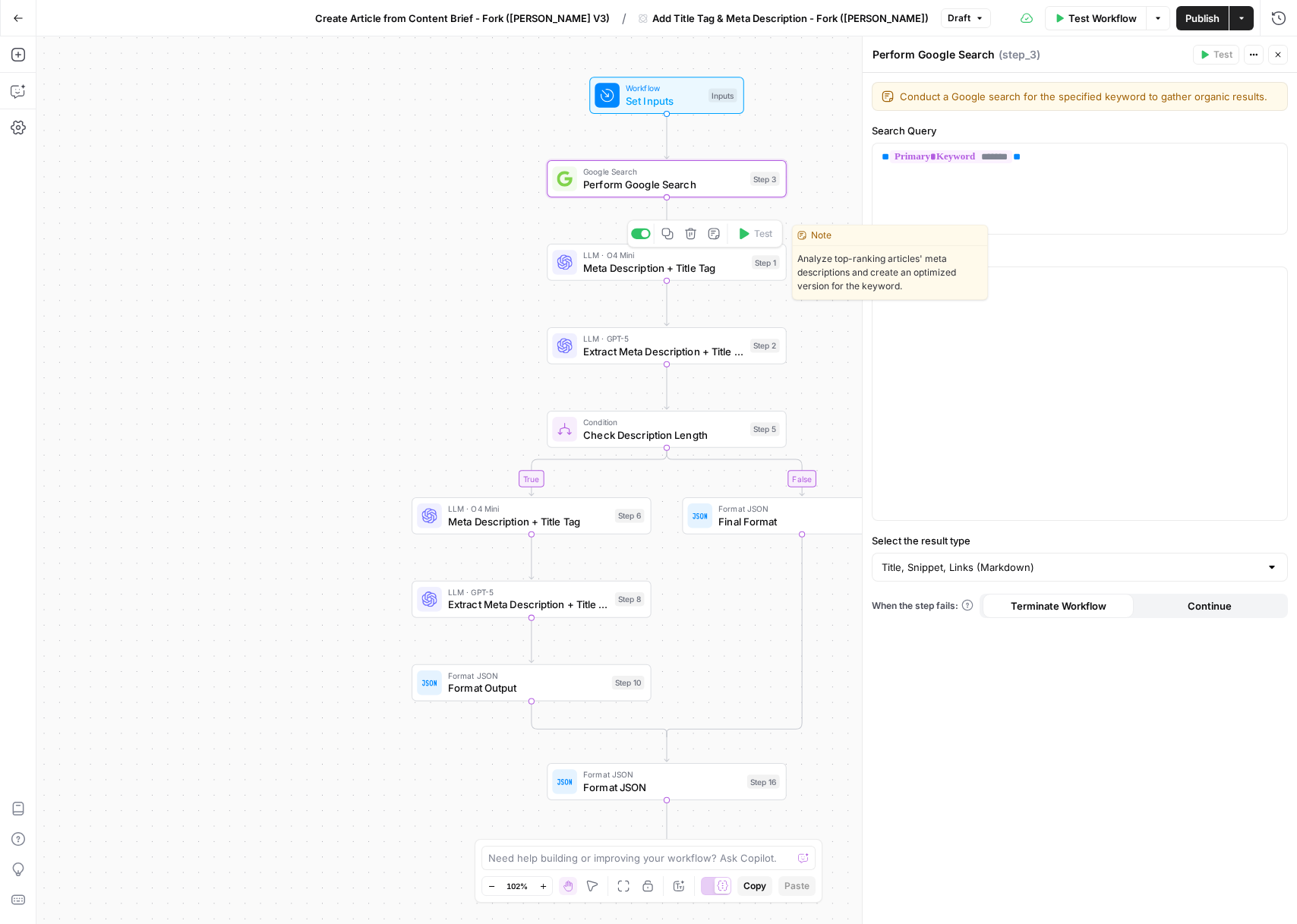
click at [737, 273] on span "Meta Description + Title Tag" at bounding box center [664, 267] width 163 height 15
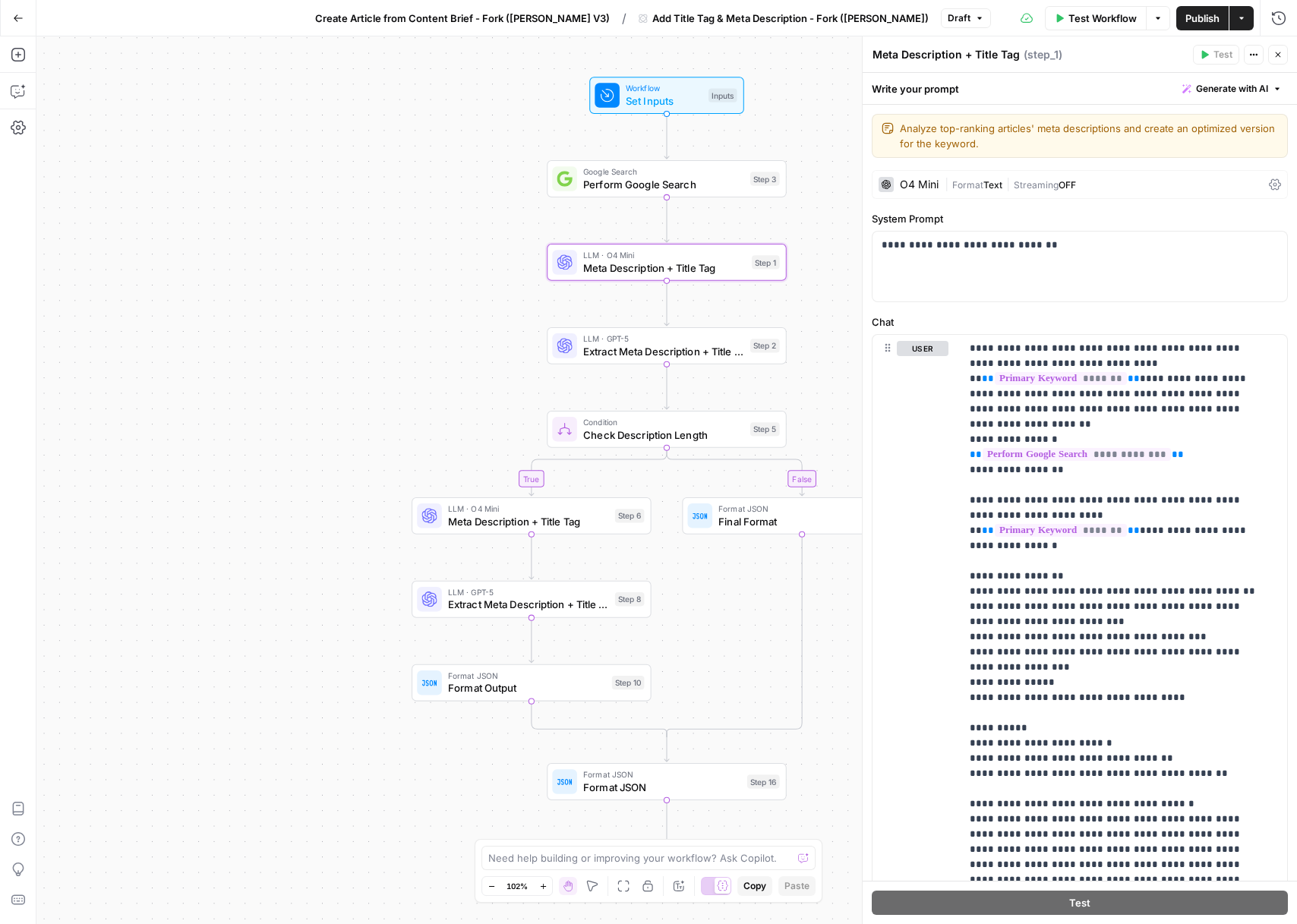
click at [491, 19] on span "Create Article from Content Brief - Fork ([PERSON_NAME] V3)" at bounding box center [462, 18] width 295 height 15
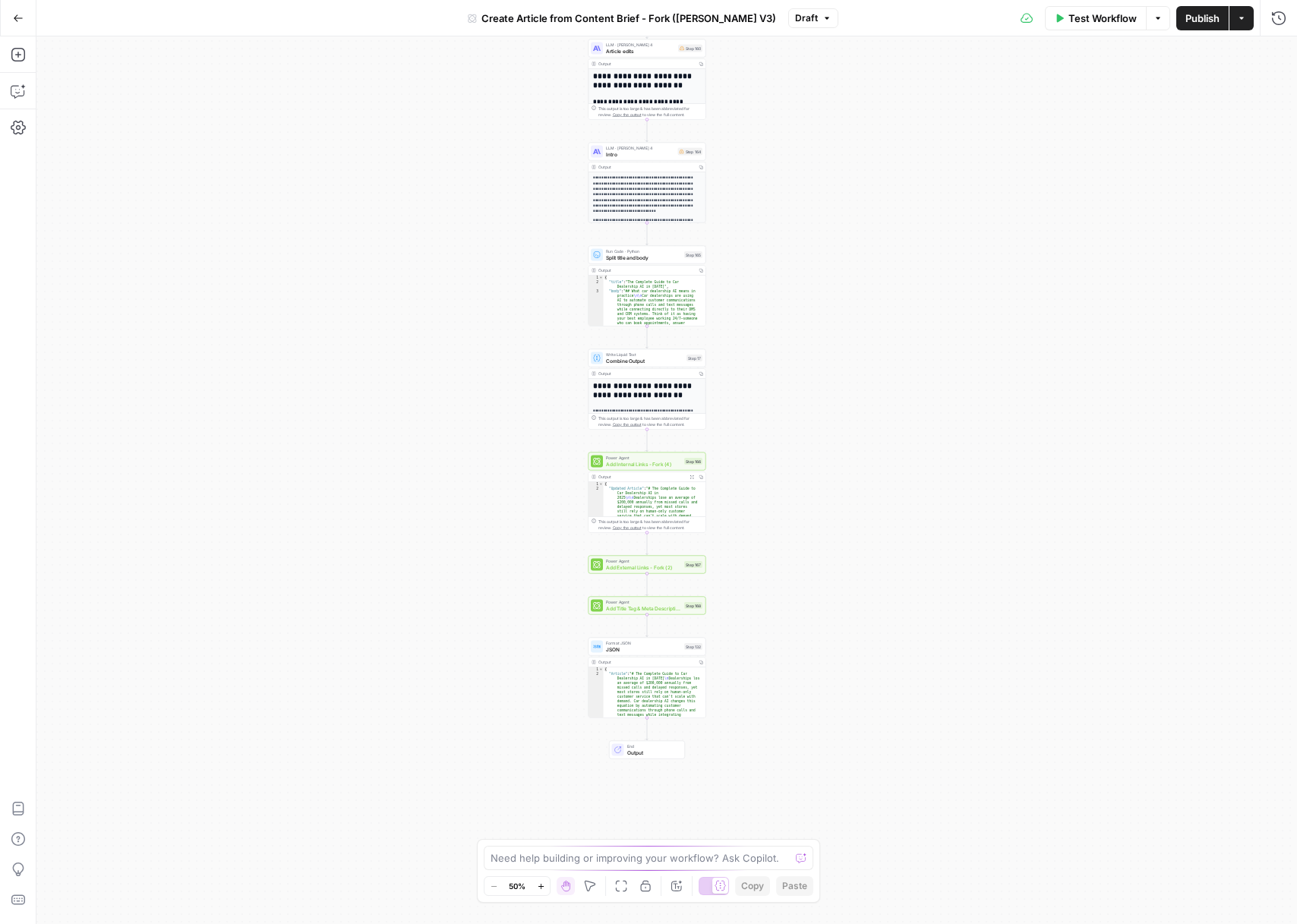
drag, startPoint x: 815, startPoint y: 341, endPoint x: 796, endPoint y: 88, distance: 253.7
click at [796, 88] on div "**********" at bounding box center [666, 480] width 1260 height 888
click at [660, 615] on div "**********" at bounding box center [666, 480] width 1260 height 888
click at [660, 612] on div "Power Agent Add Title Tag & Meta Description - Fork Step 168 Copy step Delete s…" at bounding box center [647, 606] width 117 height 18
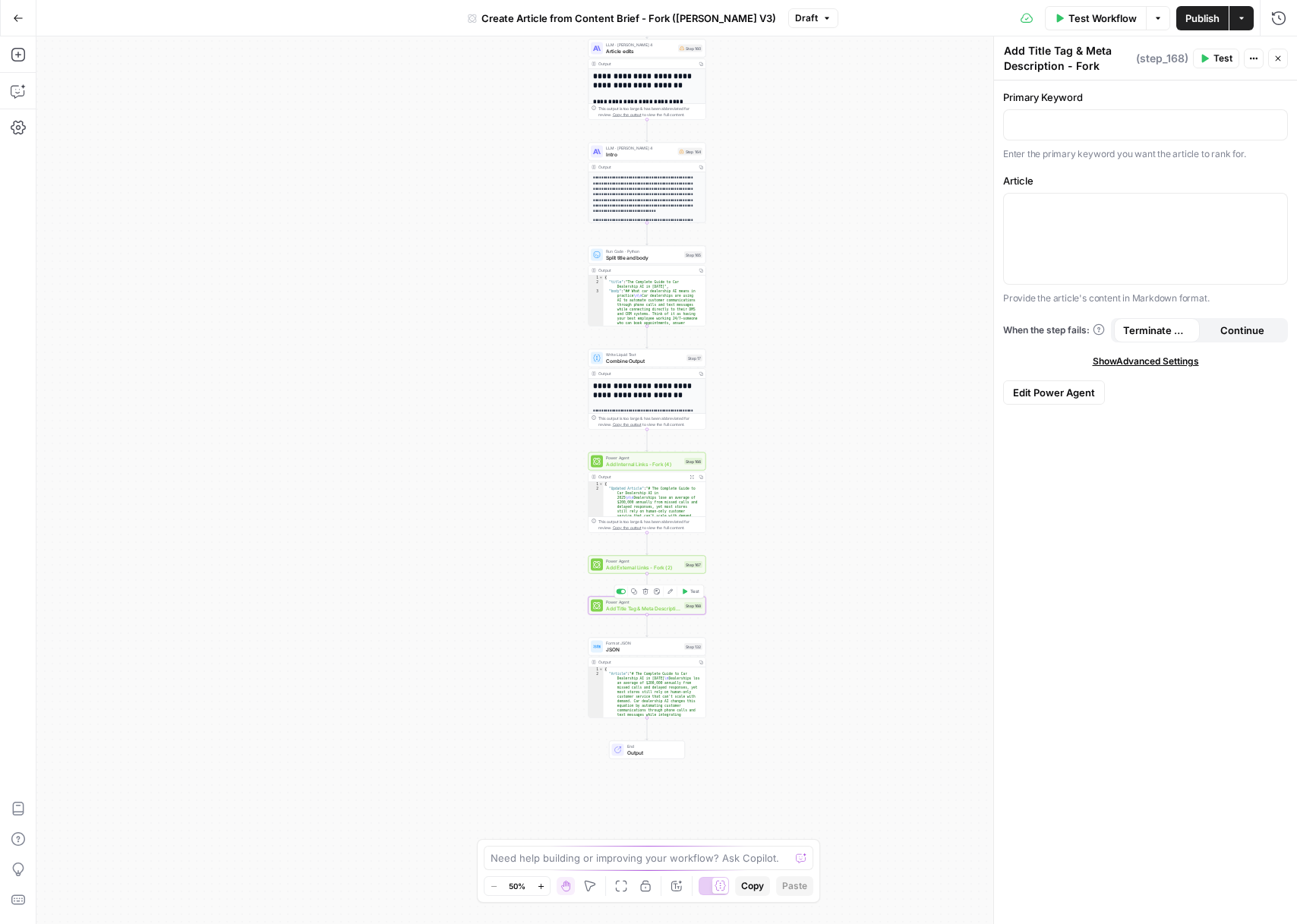
click at [660, 612] on div "Power Agent Add Title Tag & Meta Description - Fork Step 168 Copy step Delete s…" at bounding box center [647, 606] width 117 height 18
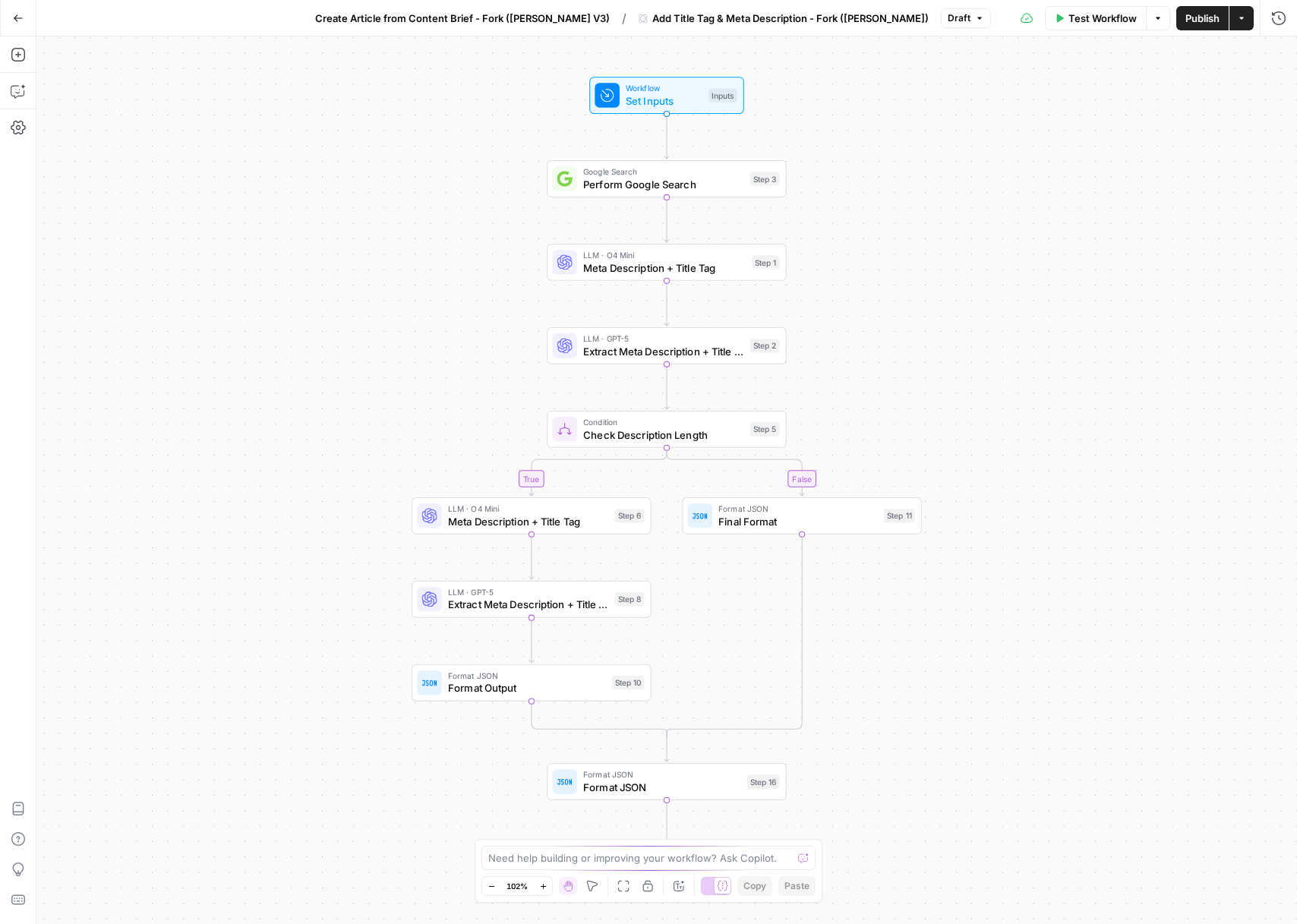
click at [15, 20] on icon "button" at bounding box center [18, 18] width 11 height 11
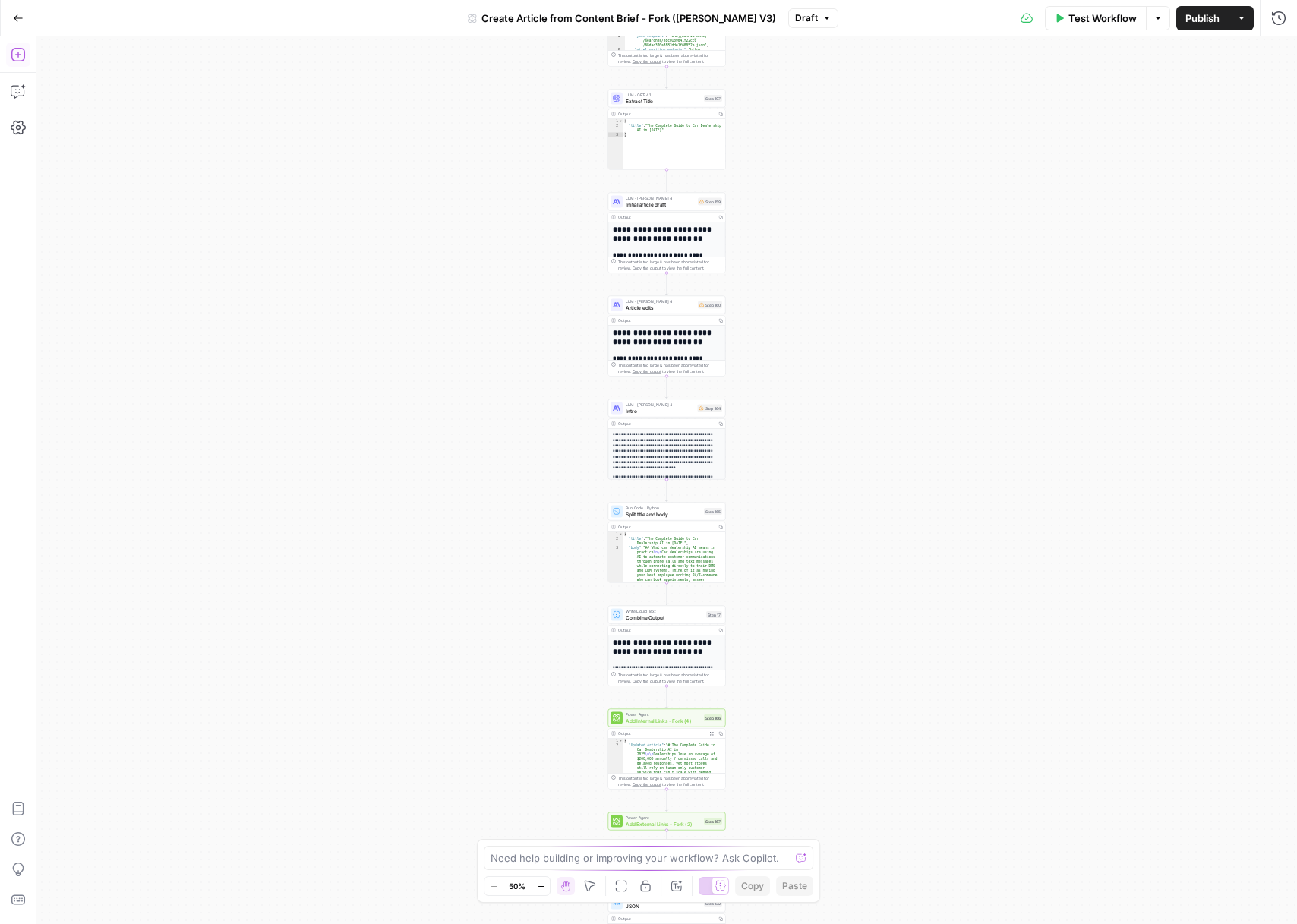
click at [27, 61] on button "Add Steps" at bounding box center [18, 55] width 25 height 25
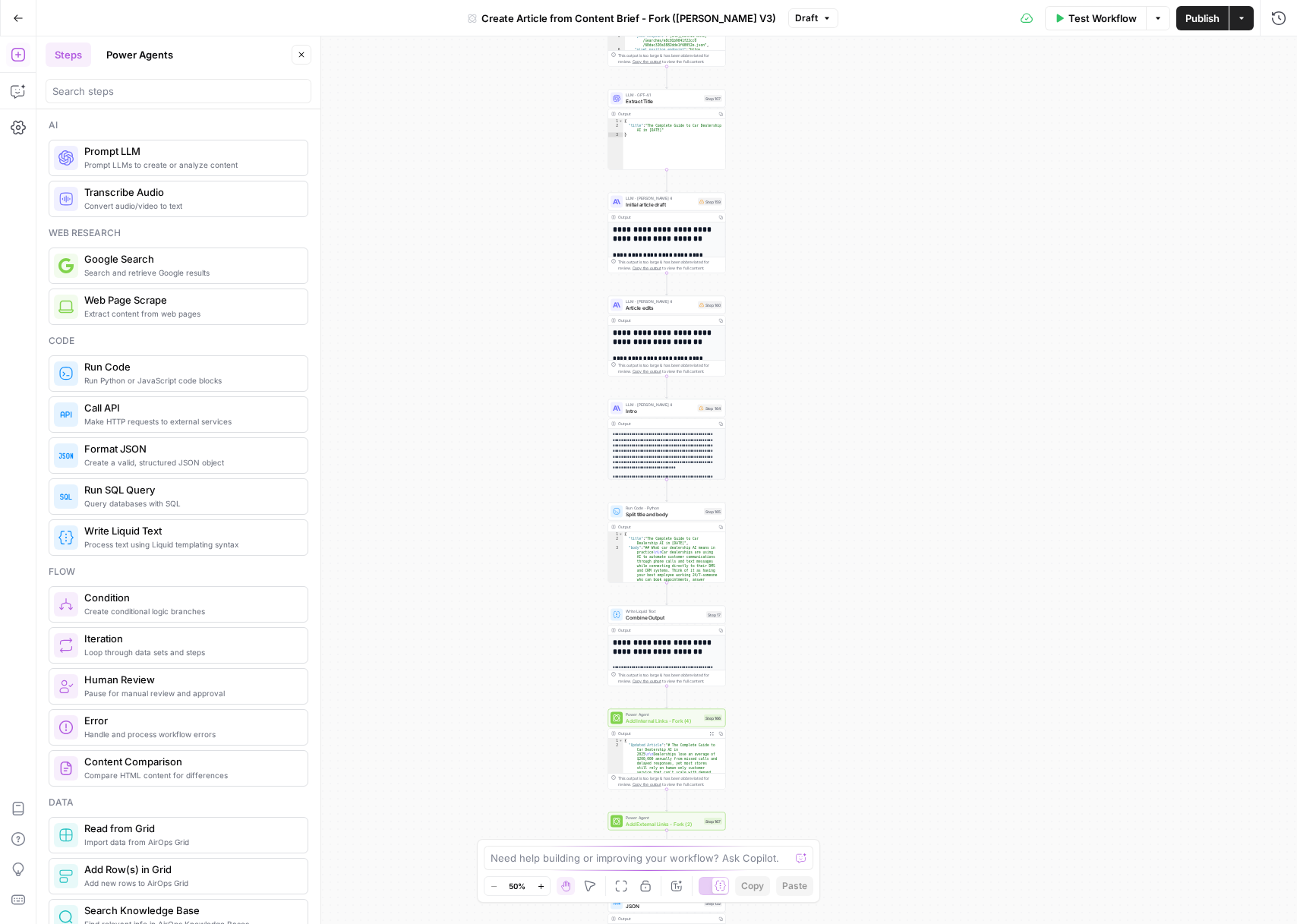
click at [149, 100] on div at bounding box center [178, 91] width 266 height 25
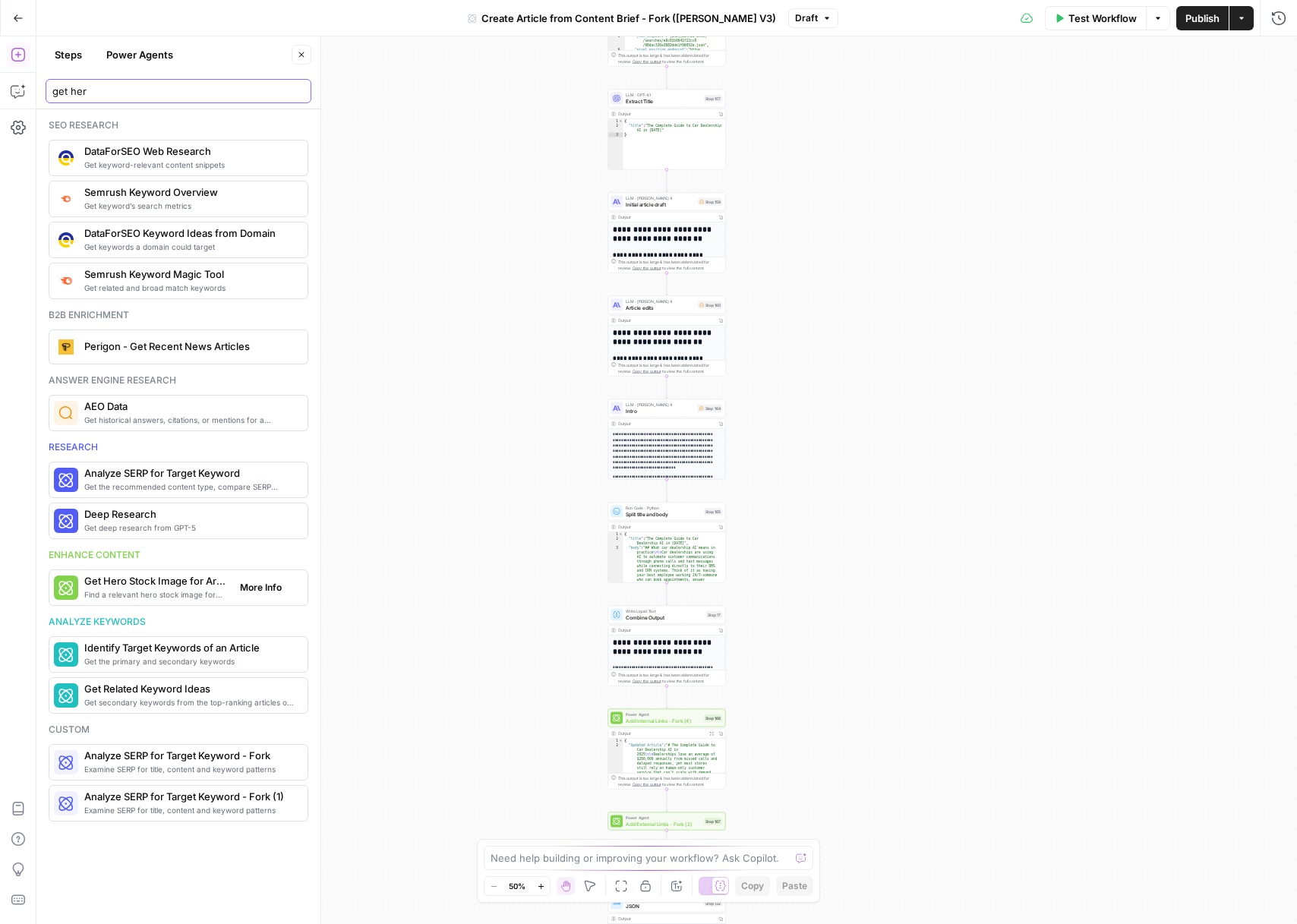
type input "get her"
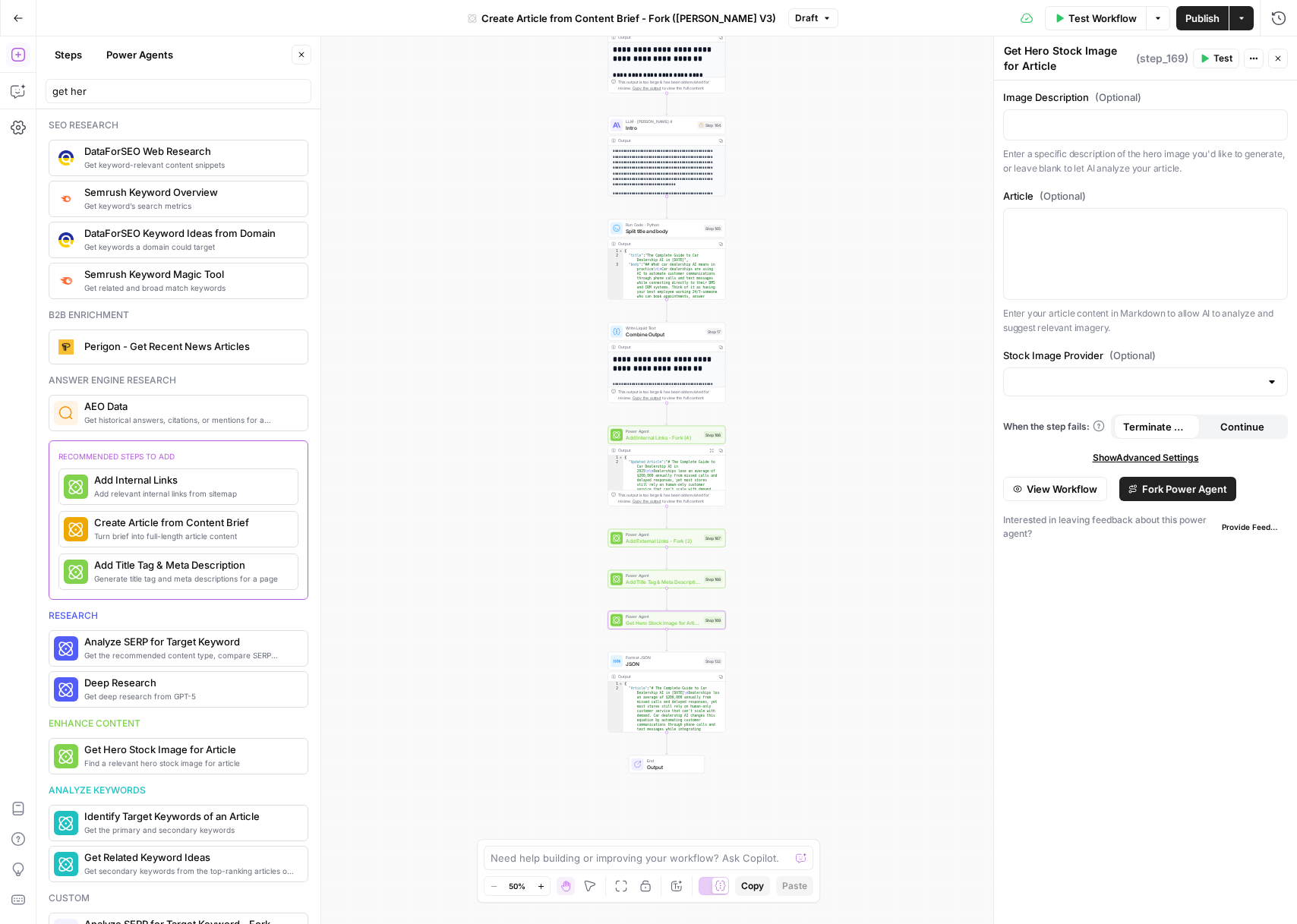
click at [1102, 394] on div at bounding box center [1145, 383] width 285 height 29
click at [1051, 124] on p at bounding box center [1145, 124] width 265 height 15
click at [1082, 490] on span "View Workflow" at bounding box center [1062, 489] width 71 height 15
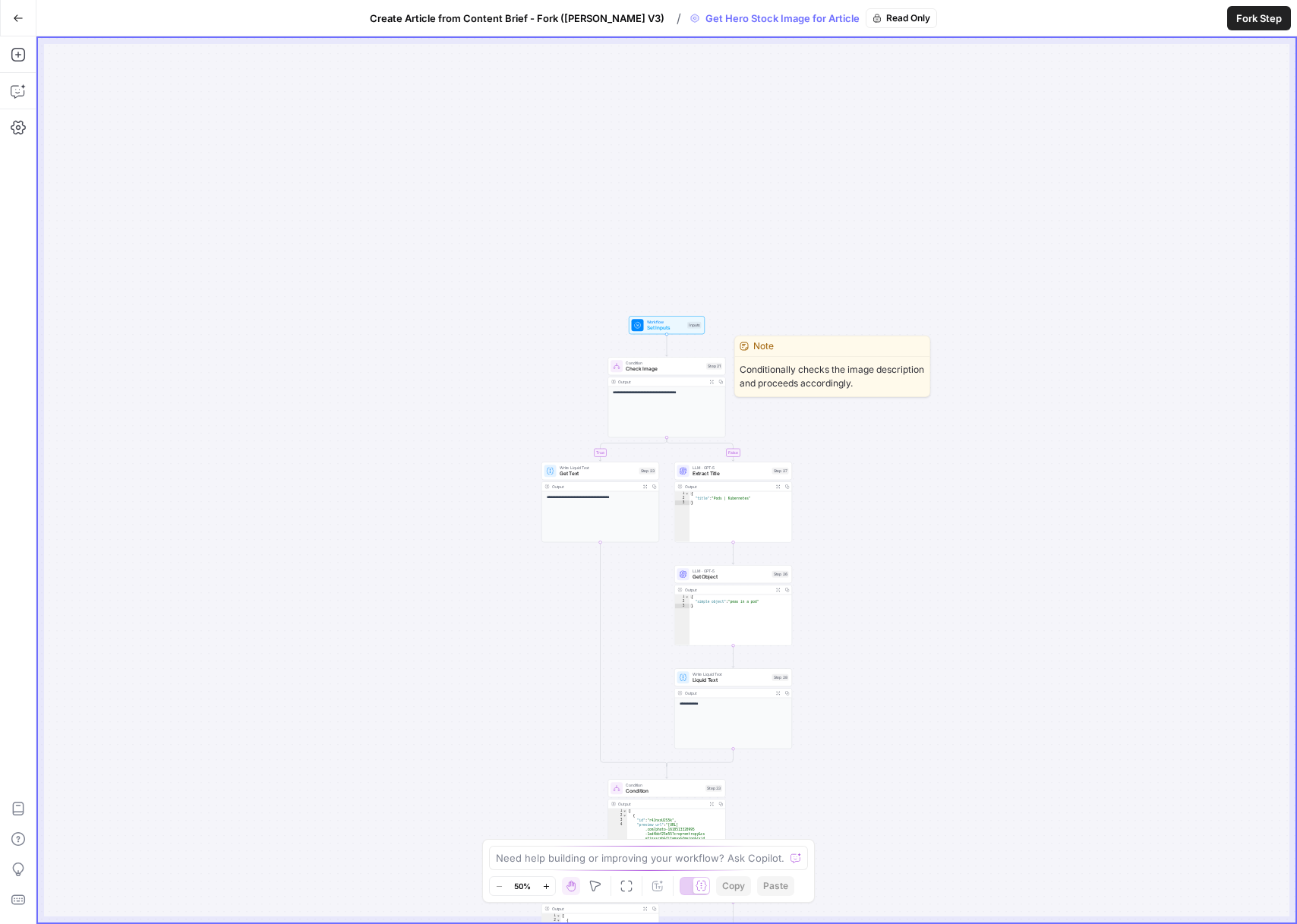
click at [683, 369] on span "Check Image" at bounding box center [664, 369] width 78 height 8
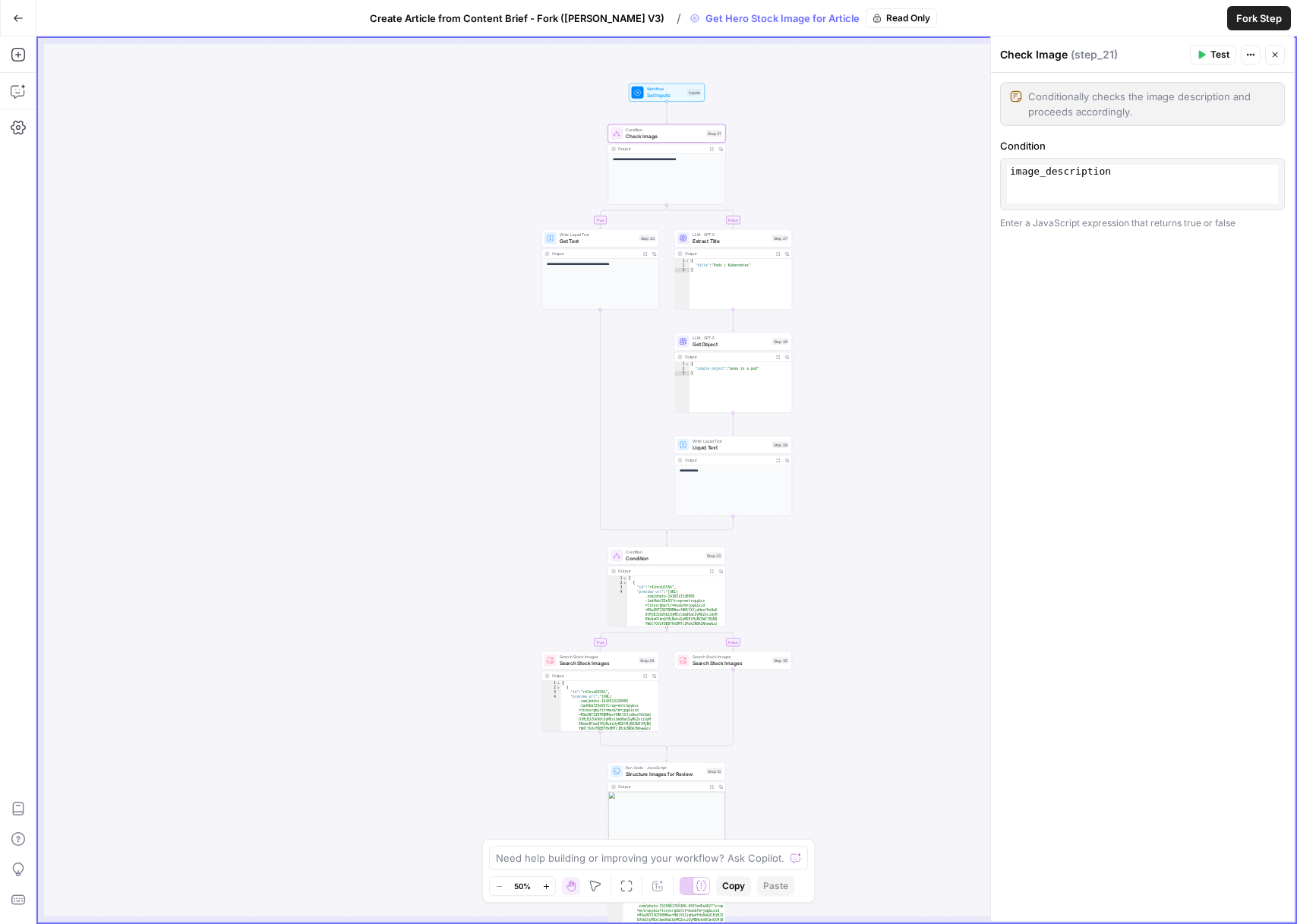
scroll to position [65, 0]
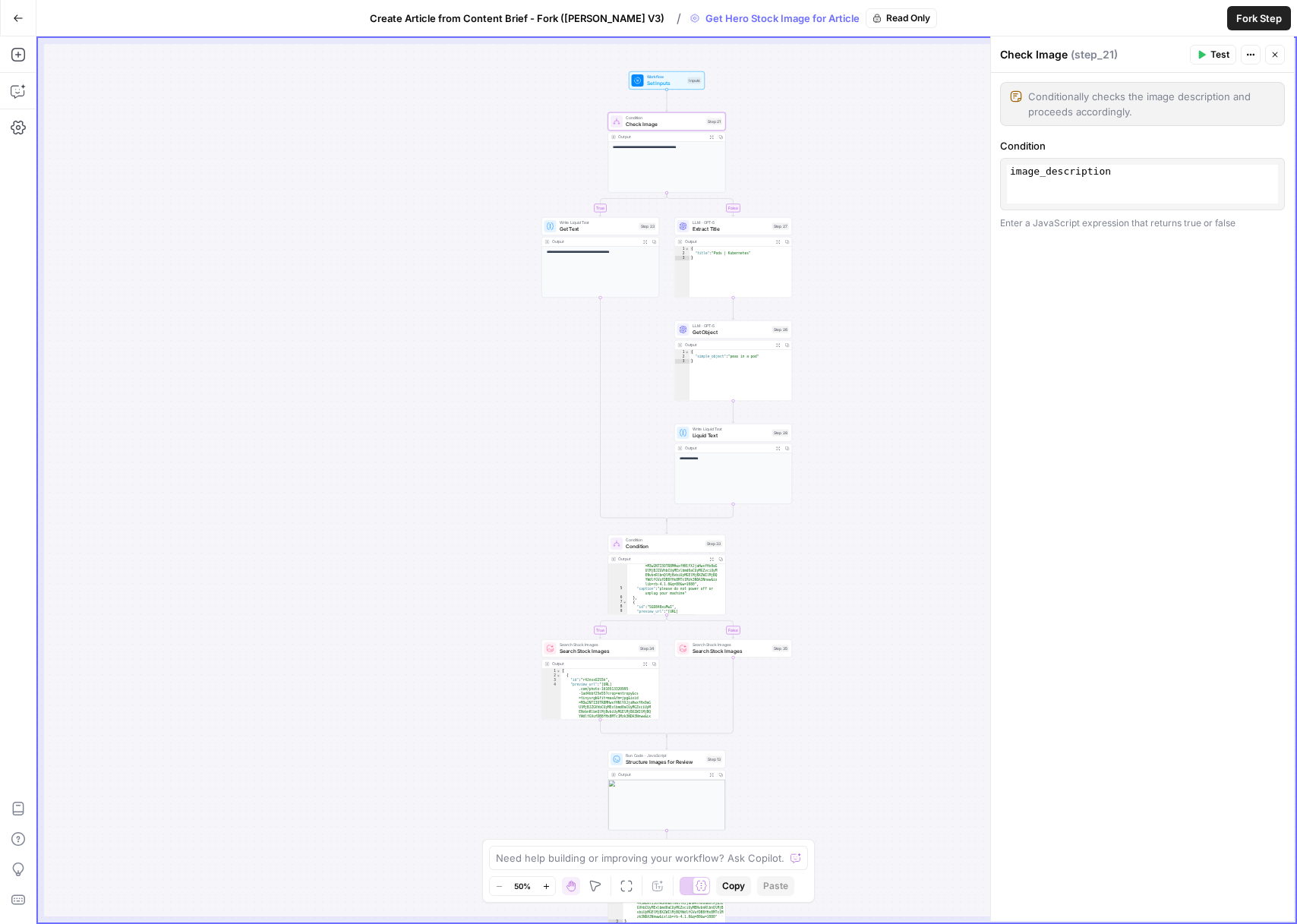
click at [619, 650] on span "Search Stock Images" at bounding box center [598, 651] width 77 height 8
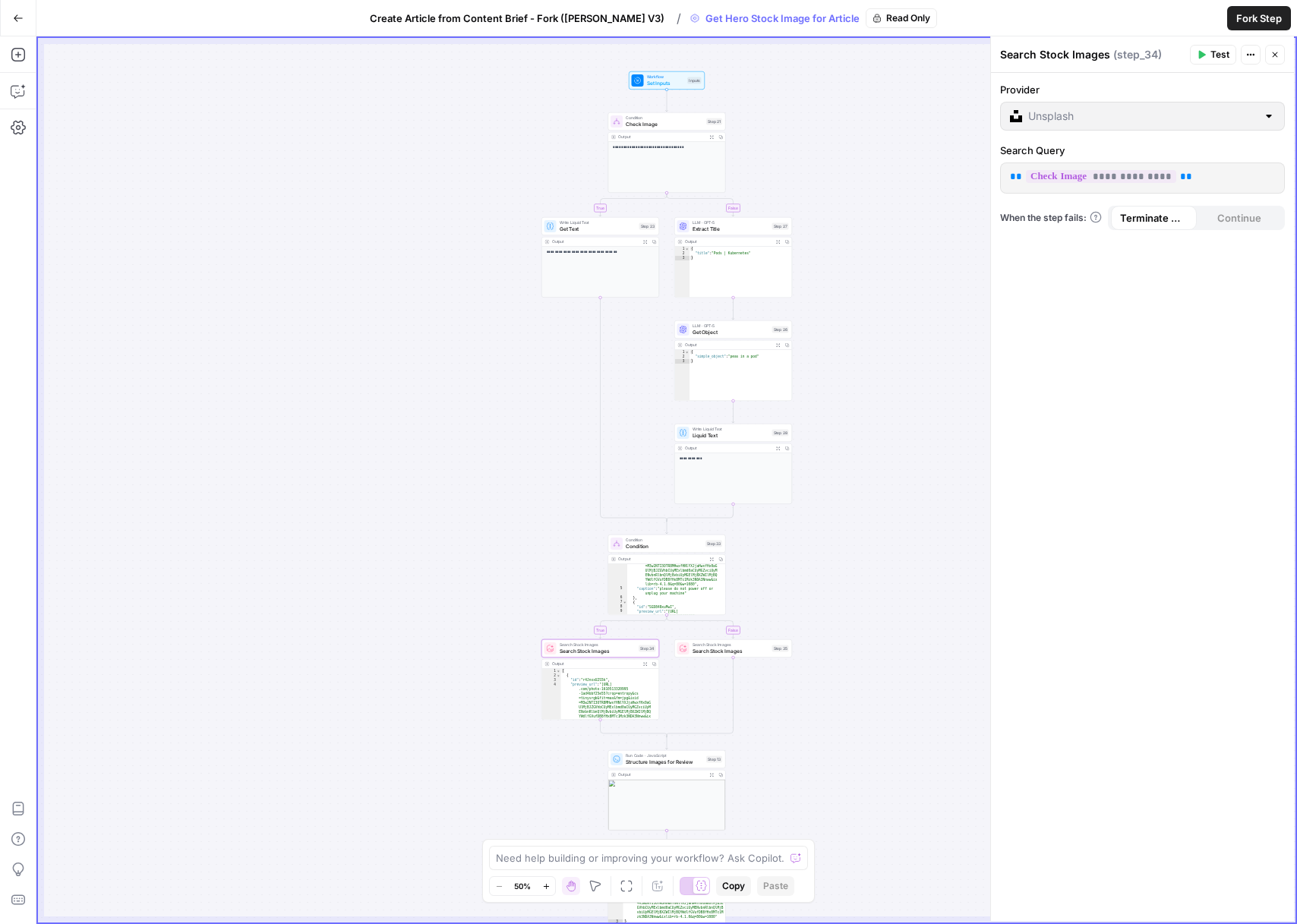
click at [727, 649] on span "Search Stock Images" at bounding box center [731, 651] width 77 height 8
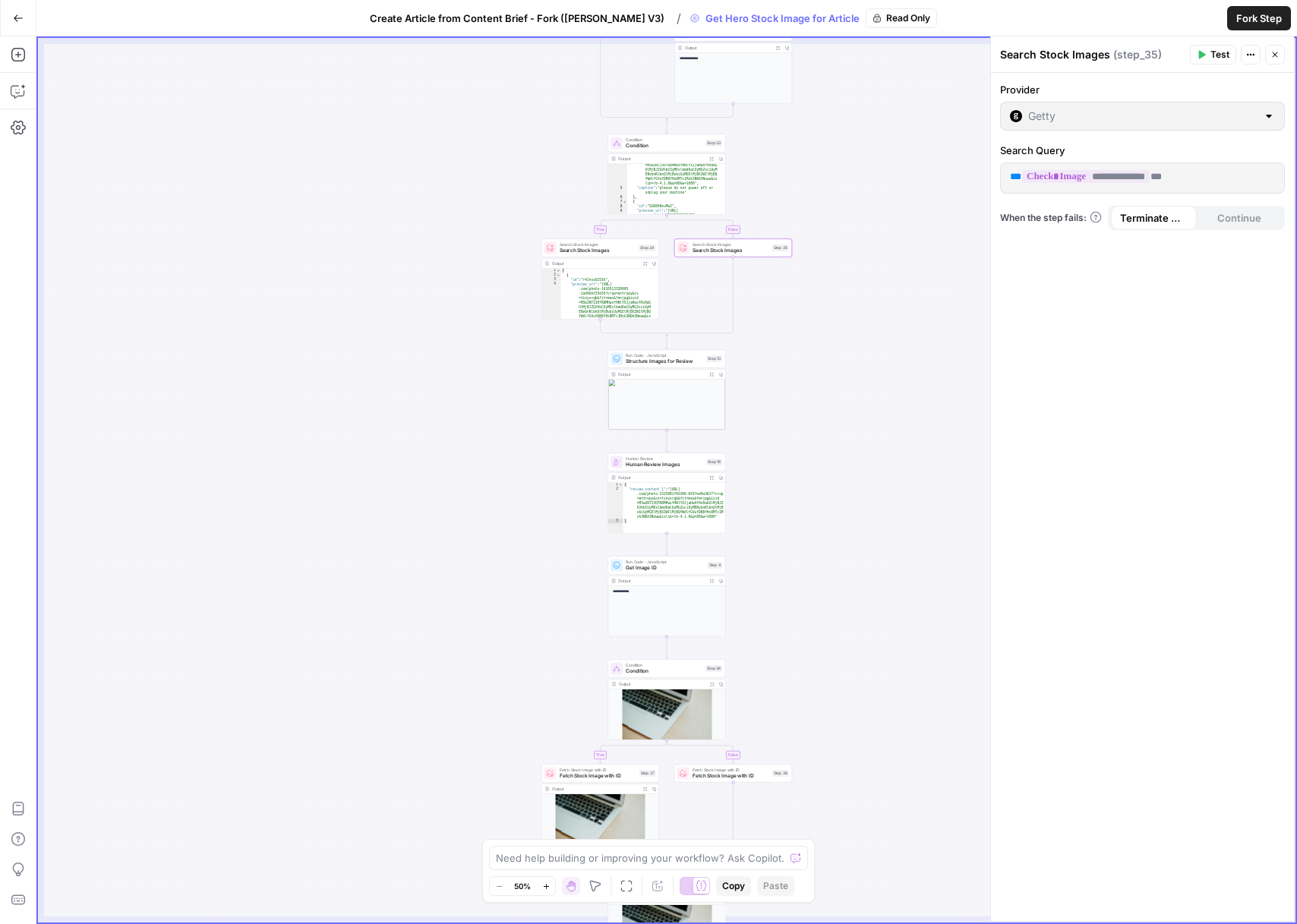
click at [540, 24] on span "Create Article from Content Brief - Fork ([PERSON_NAME] V3)" at bounding box center [518, 18] width 295 height 15
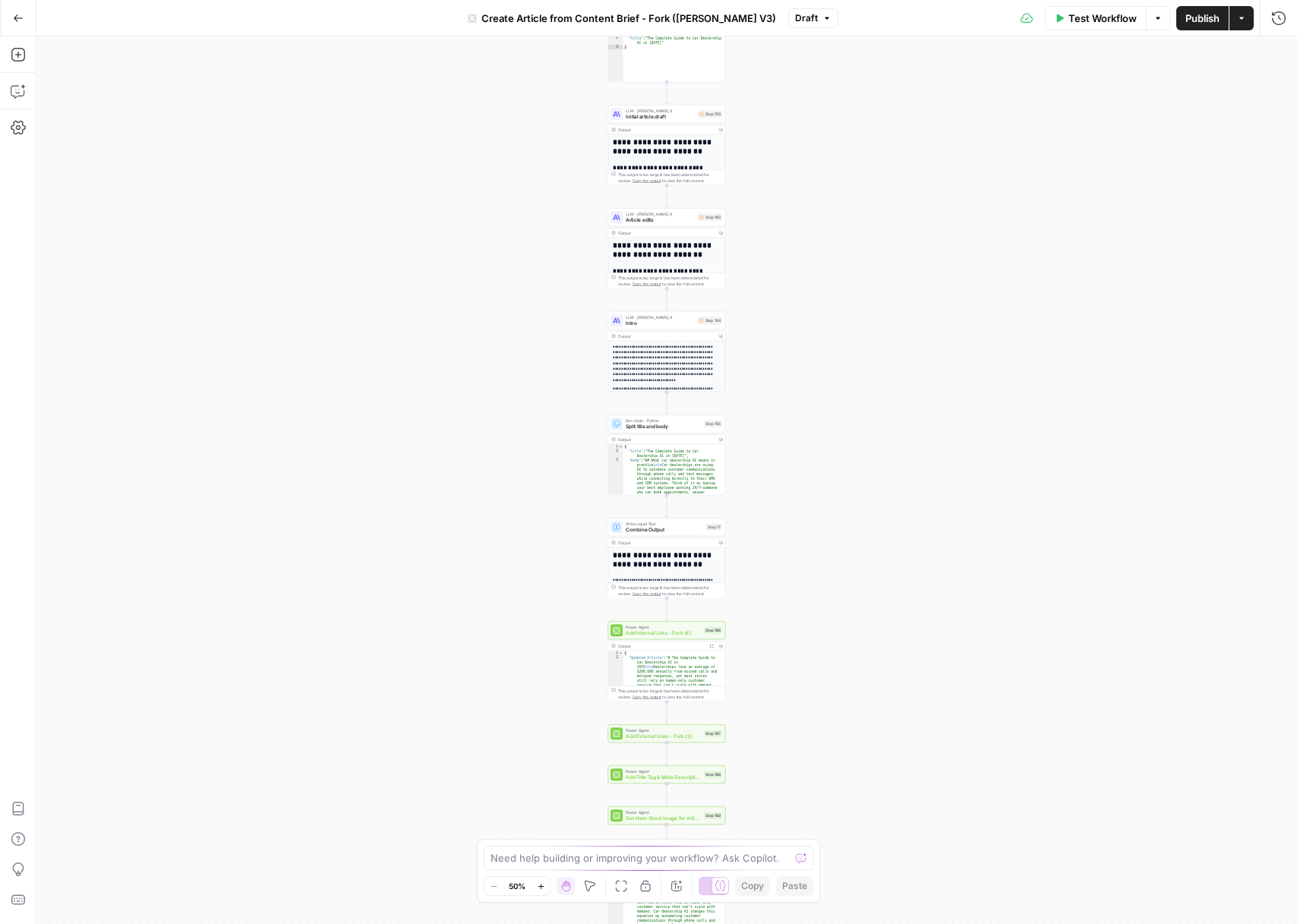
scroll to position [90, 0]
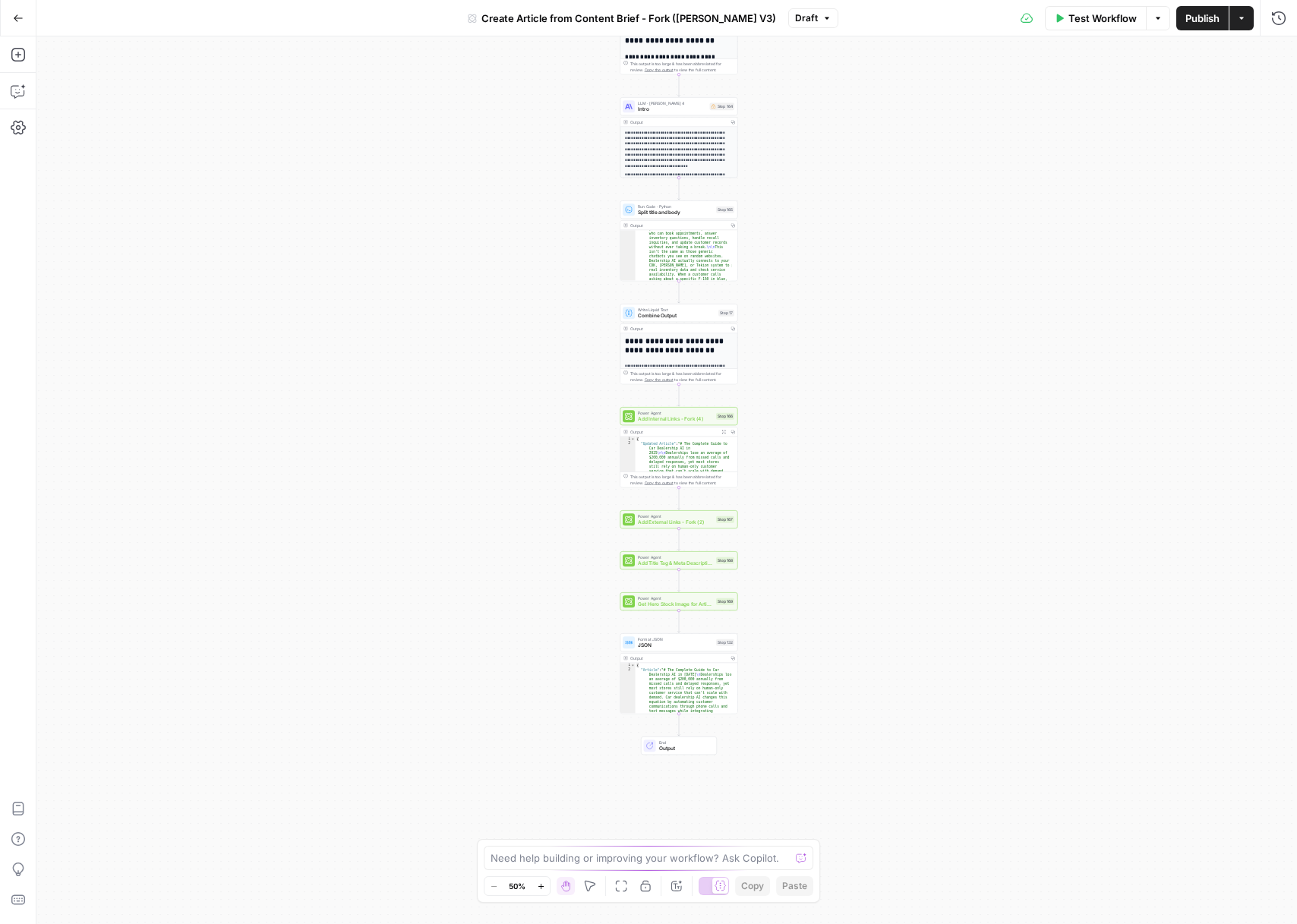
drag, startPoint x: 809, startPoint y: 576, endPoint x: 830, endPoint y: 208, distance: 368.6
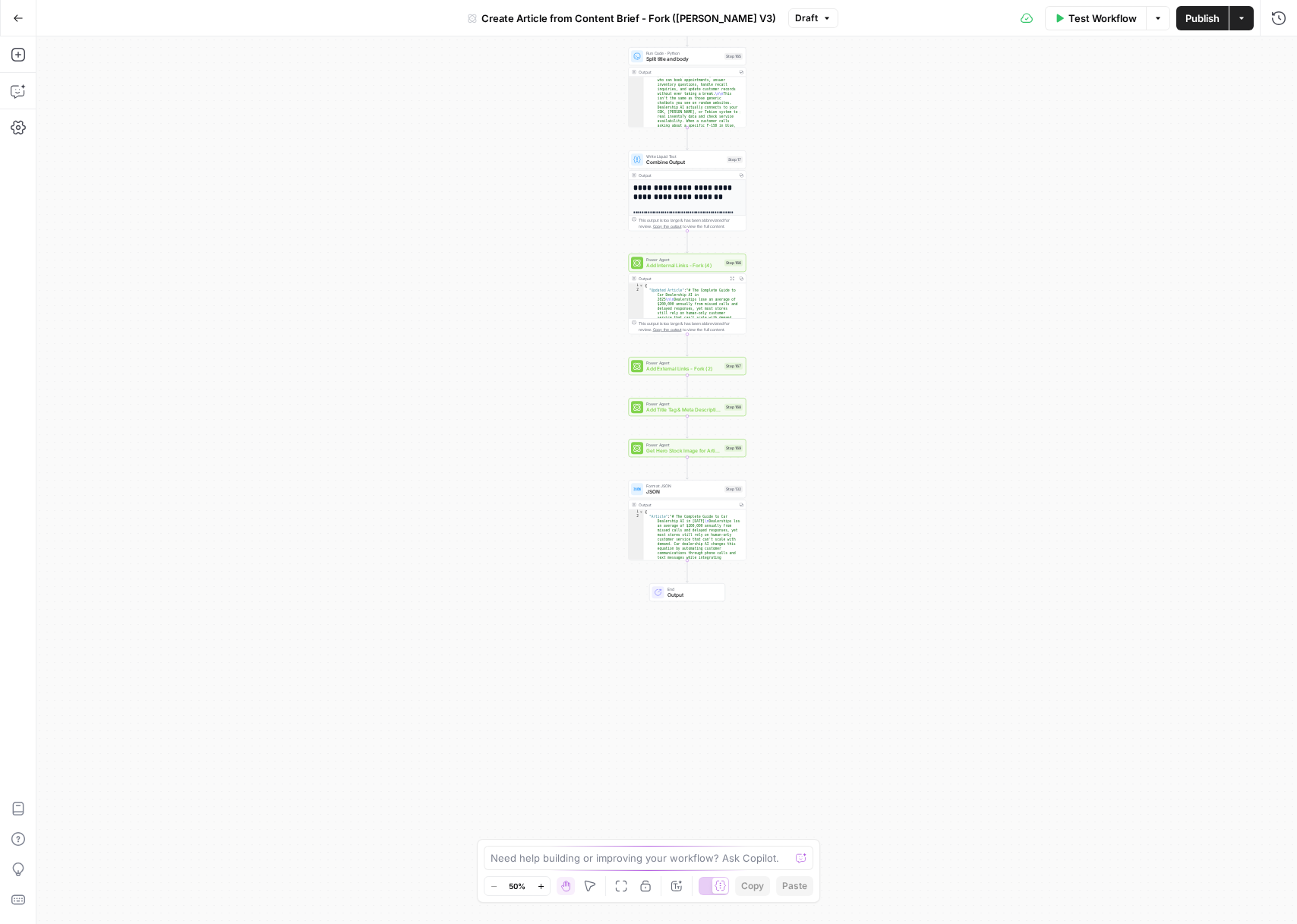
click at [830, 208] on div "**********" at bounding box center [666, 480] width 1260 height 888
click at [685, 372] on span "Add External Links - Fork (2)" at bounding box center [683, 369] width 75 height 8
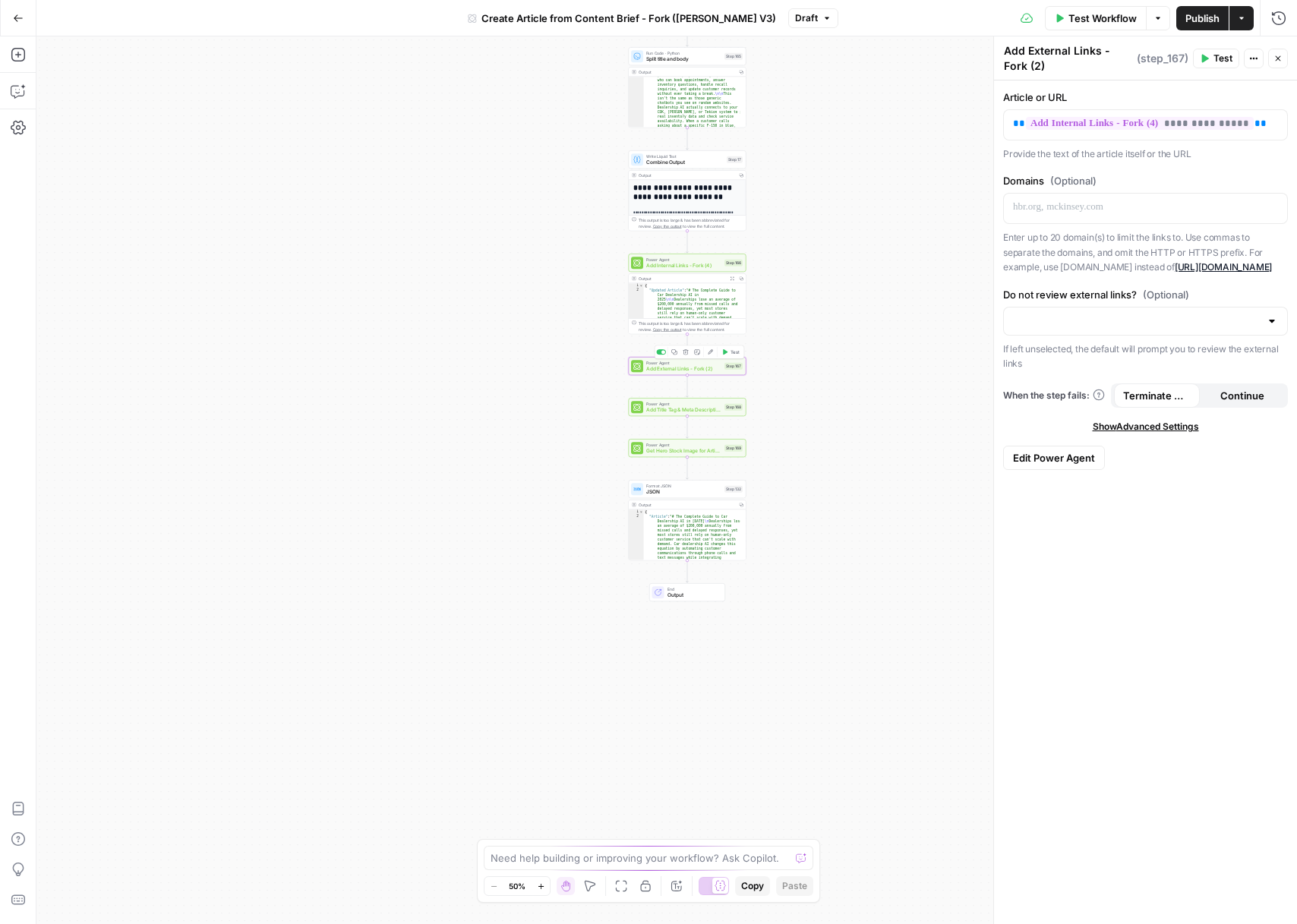
click at [686, 373] on span "Add External Links - Fork (2)" at bounding box center [683, 369] width 75 height 8
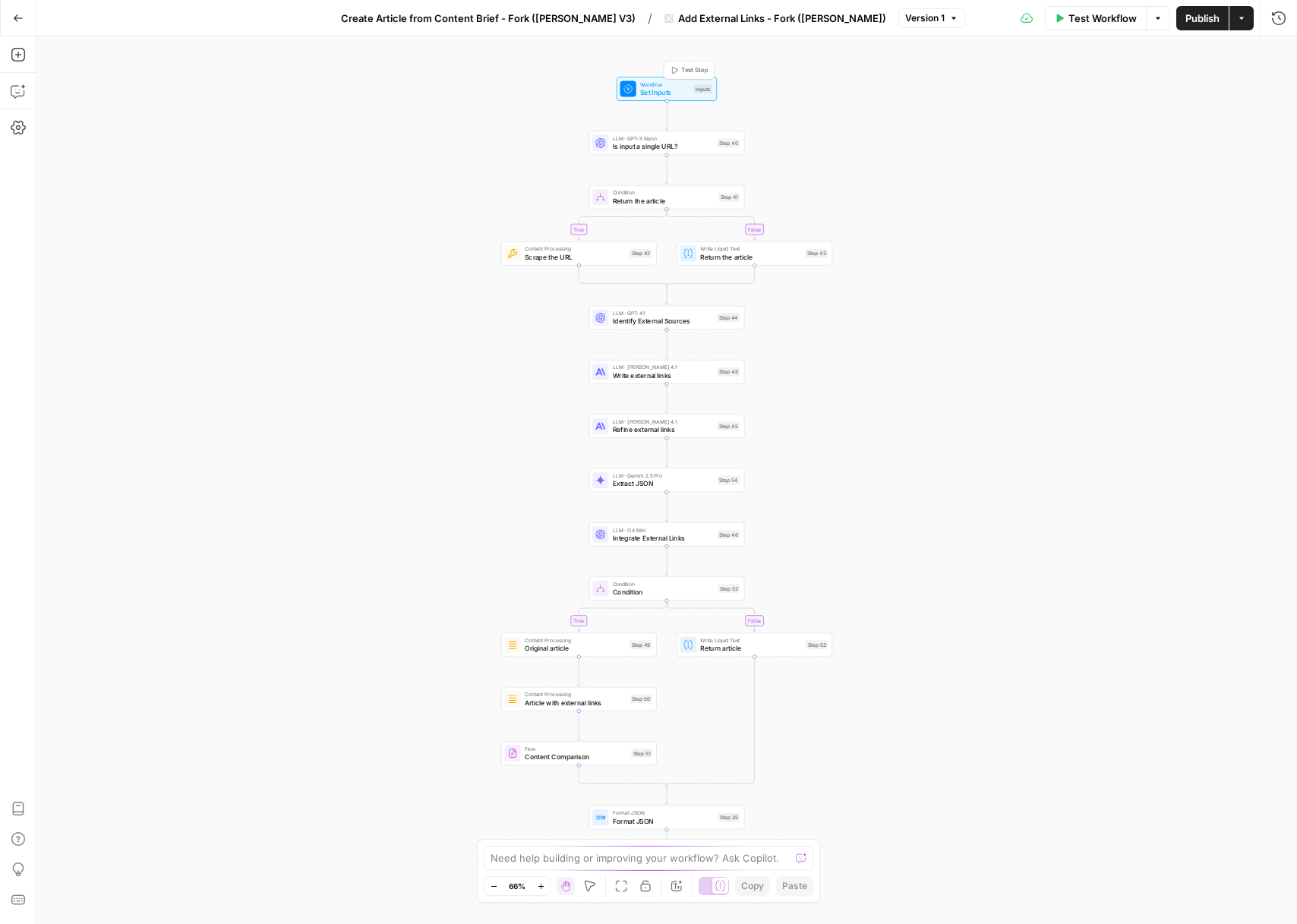
click at [664, 92] on span "Set Inputs" at bounding box center [665, 92] width 49 height 10
click at [673, 150] on span "Is input a single URL?" at bounding box center [663, 146] width 101 height 10
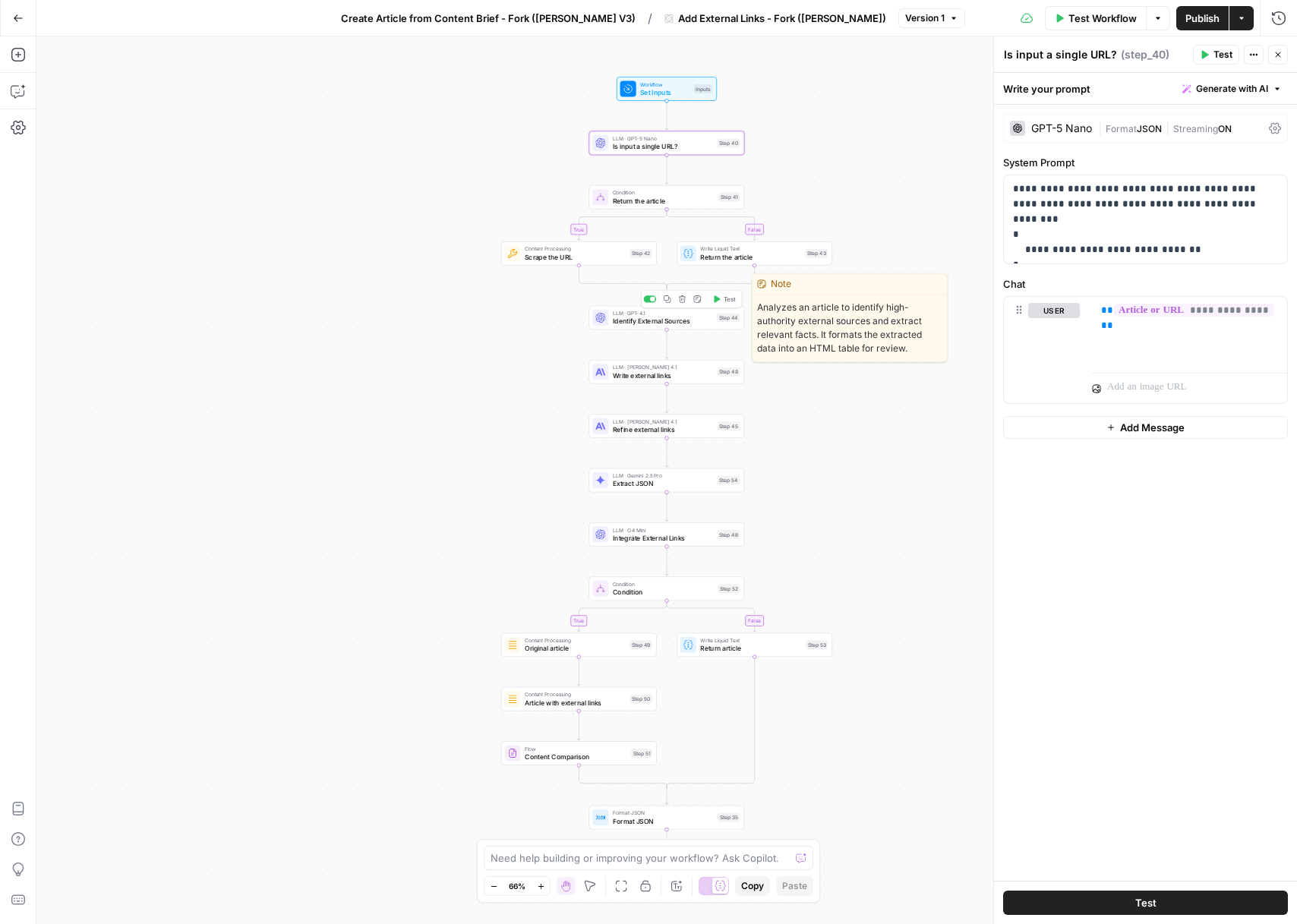
click at [673, 320] on span "Identify External Sources" at bounding box center [663, 320] width 101 height 10
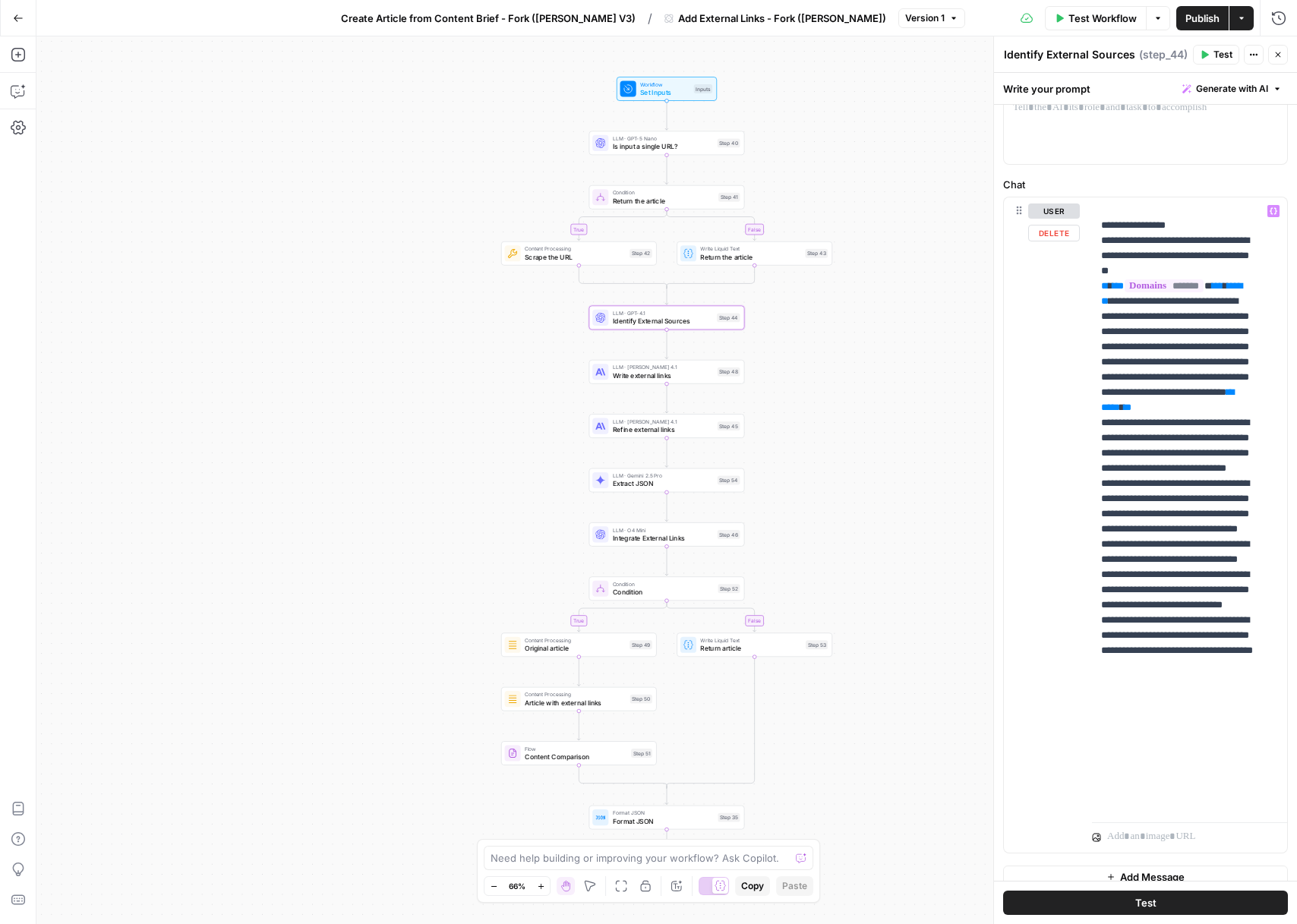
scroll to position [184, 0]
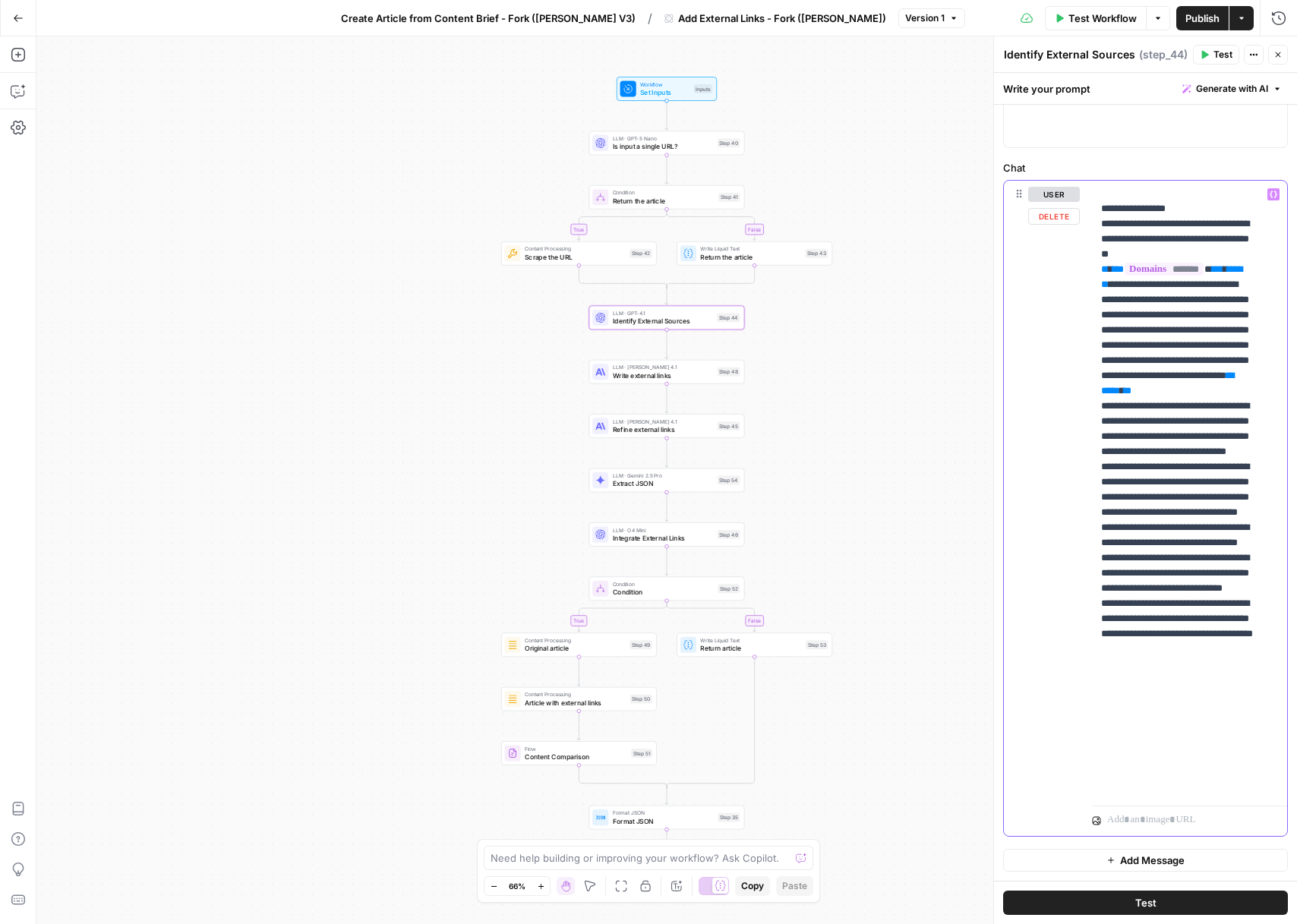
click at [1197, 488] on p "**********" at bounding box center [1178, 323] width 154 height 942
click at [1192, 486] on p "**********" at bounding box center [1178, 323] width 154 height 942
click at [1193, 487] on p "**********" at bounding box center [1178, 323] width 154 height 942
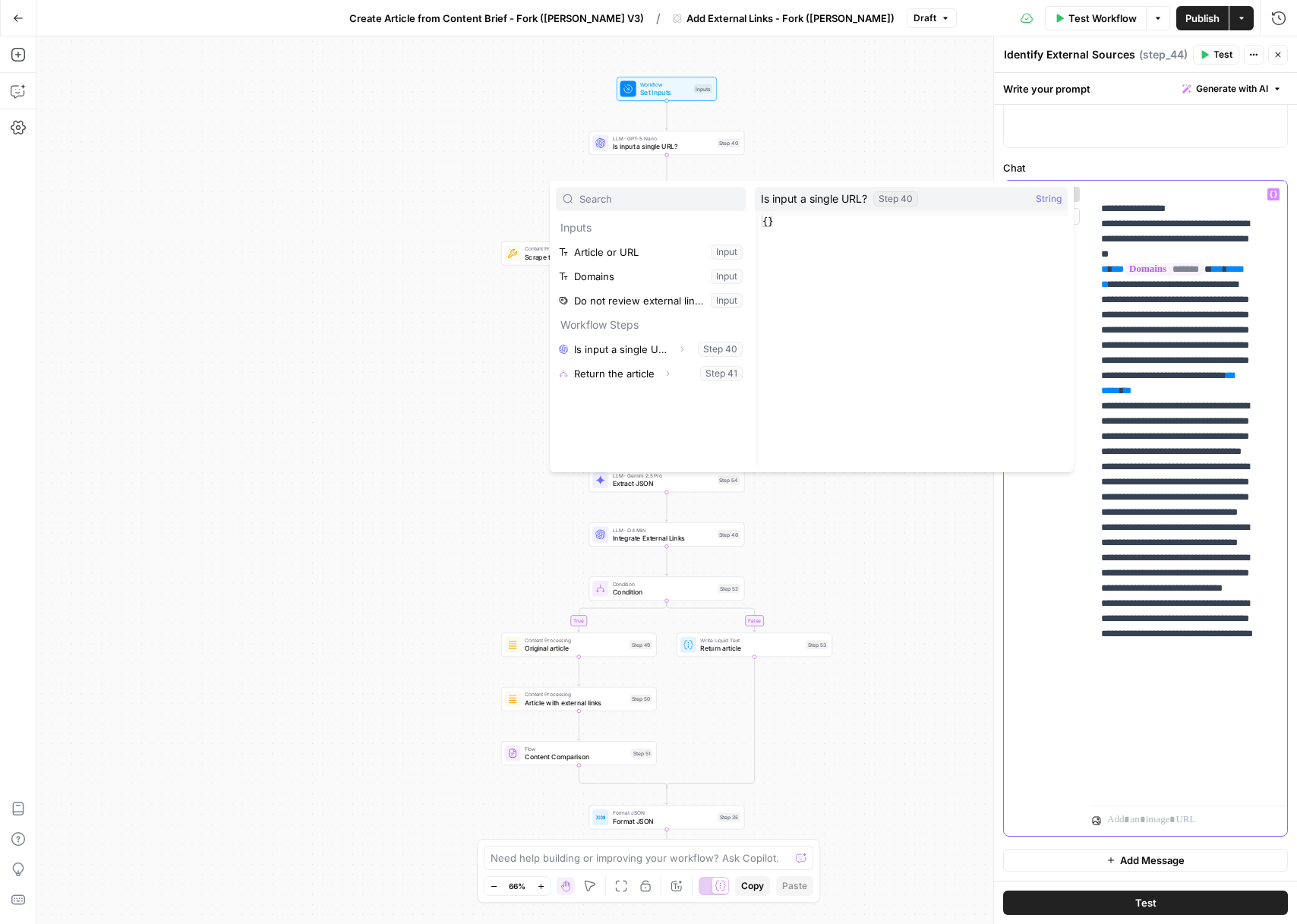
click at [1207, 484] on p "**********" at bounding box center [1178, 323] width 154 height 942
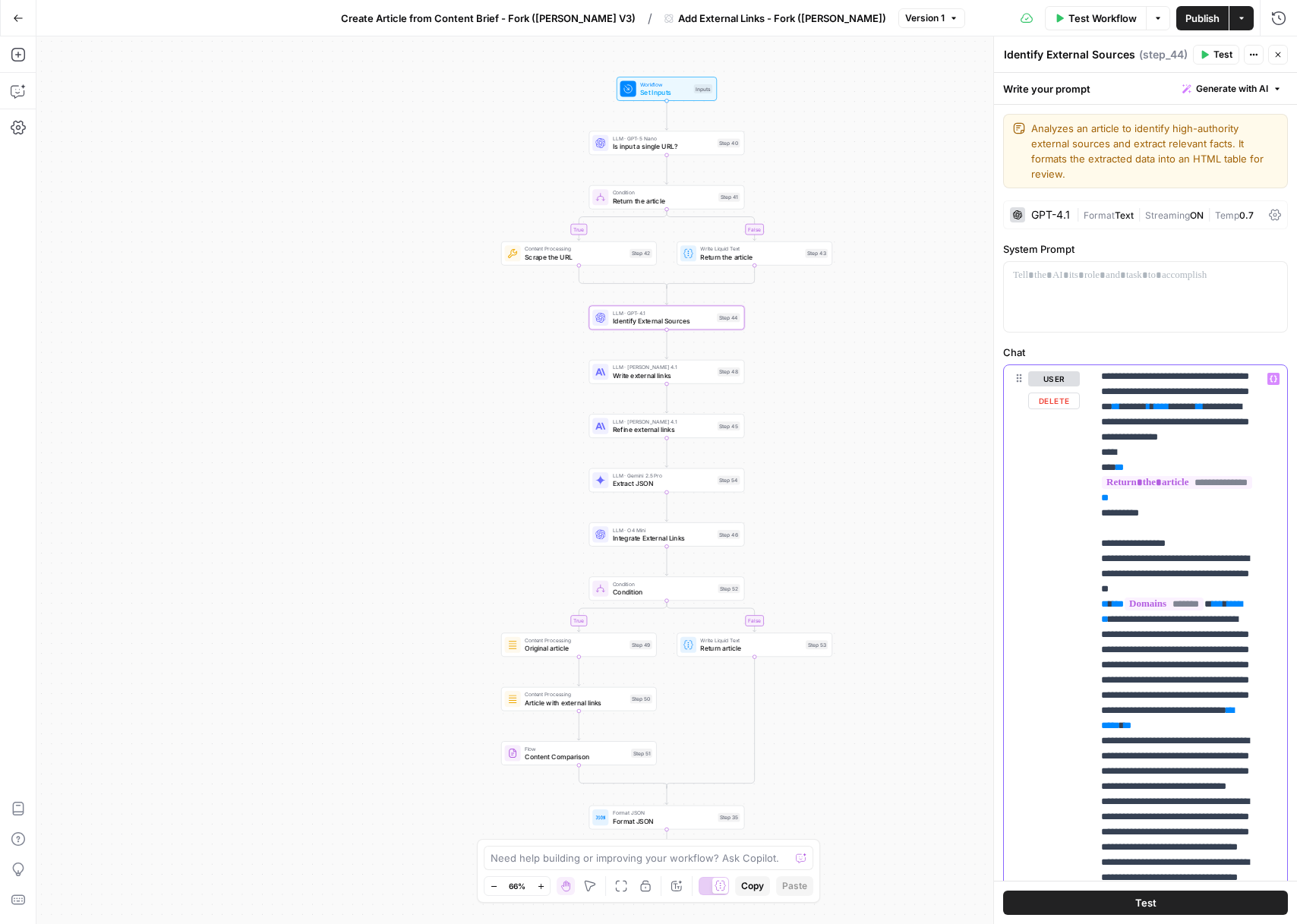
scroll to position [190, 0]
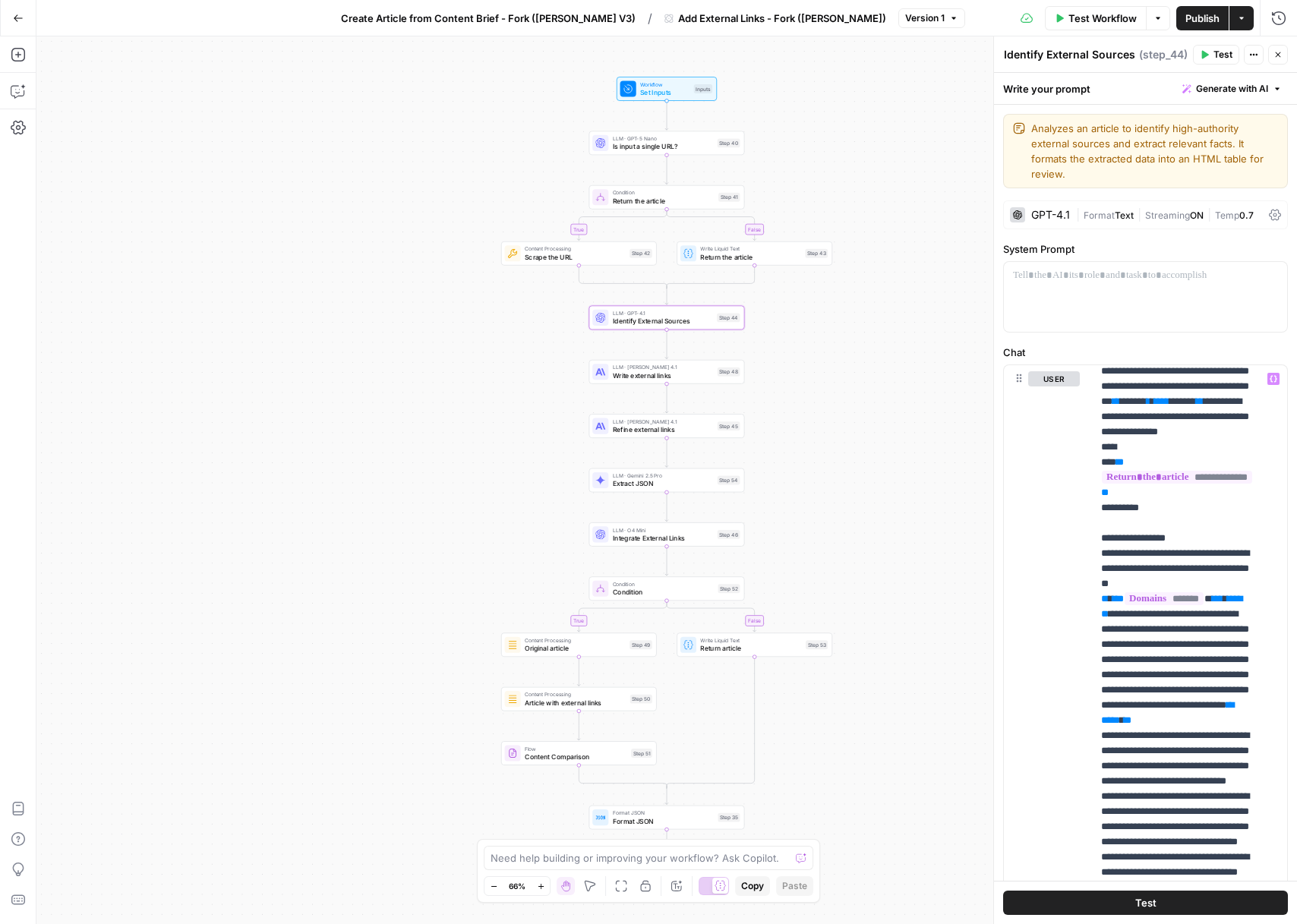
click at [839, 351] on div "true false true false Workflow Set Inputs Inputs LLM · GPT-5 Nano Is input a si…" at bounding box center [666, 480] width 1260 height 888
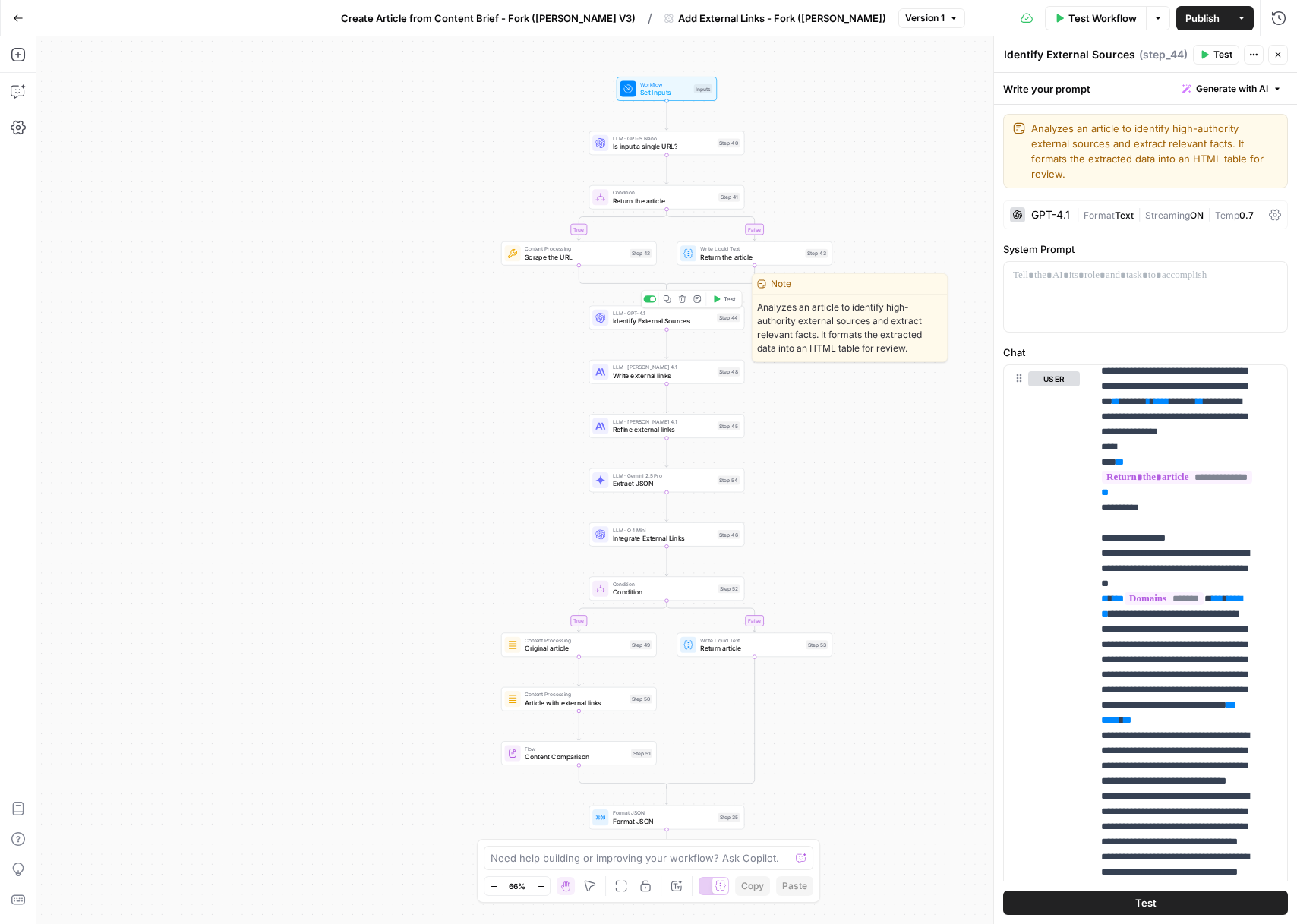
click at [660, 322] on span "Identify External Sources" at bounding box center [663, 320] width 101 height 10
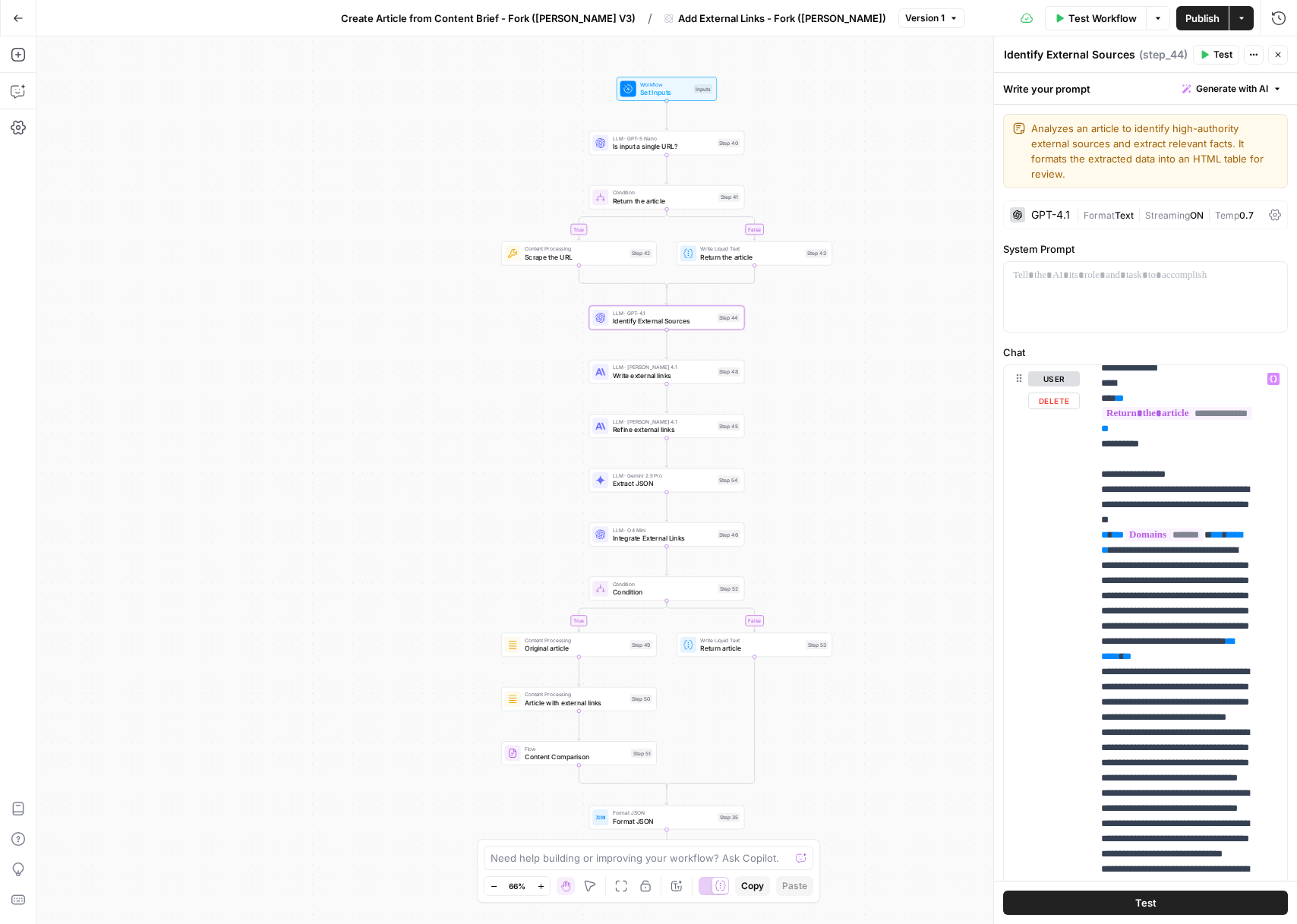
scroll to position [346, 0]
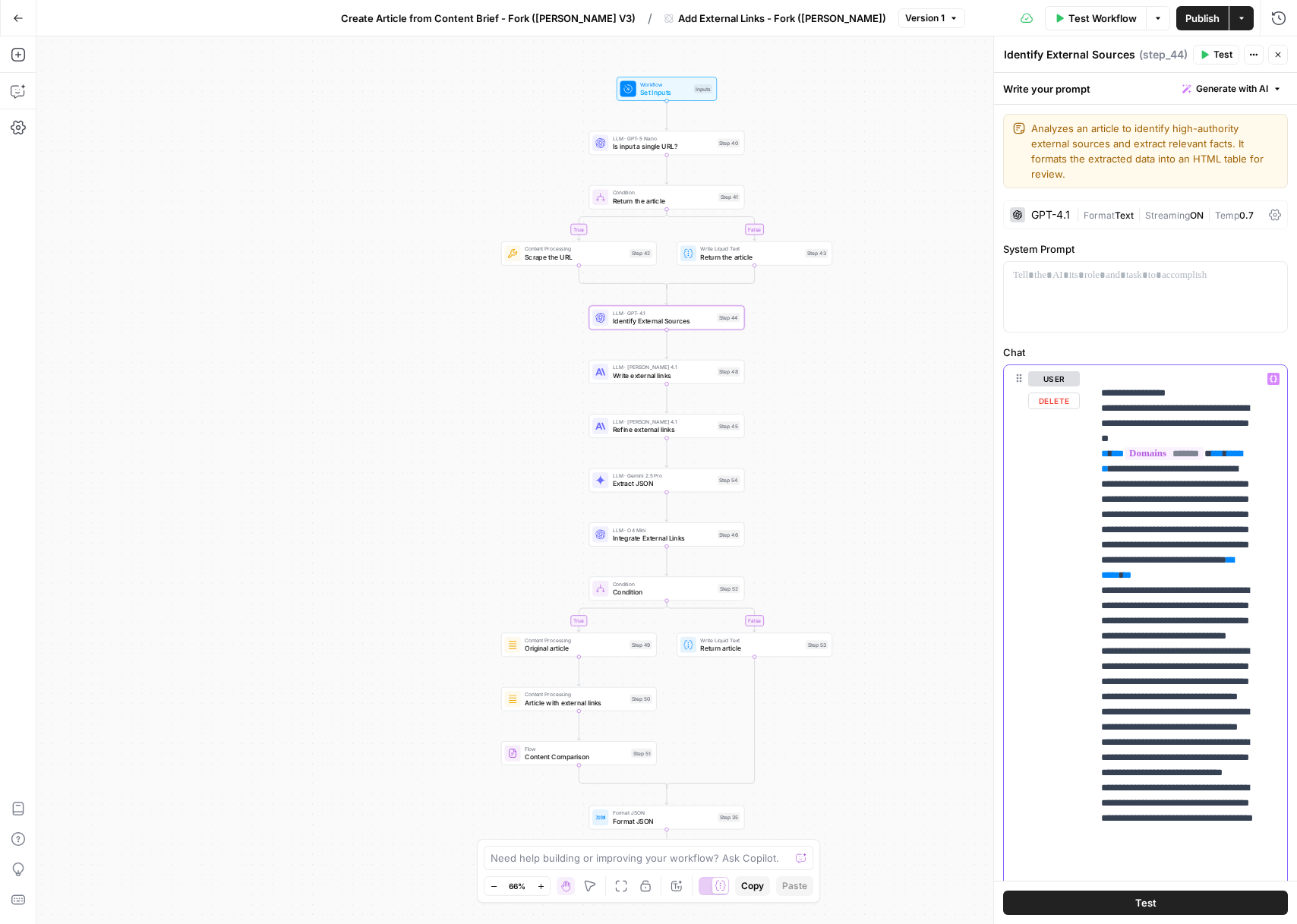
click at [1184, 671] on p "**********" at bounding box center [1178, 507] width 154 height 942
click at [1196, 671] on p "**********" at bounding box center [1178, 507] width 154 height 942
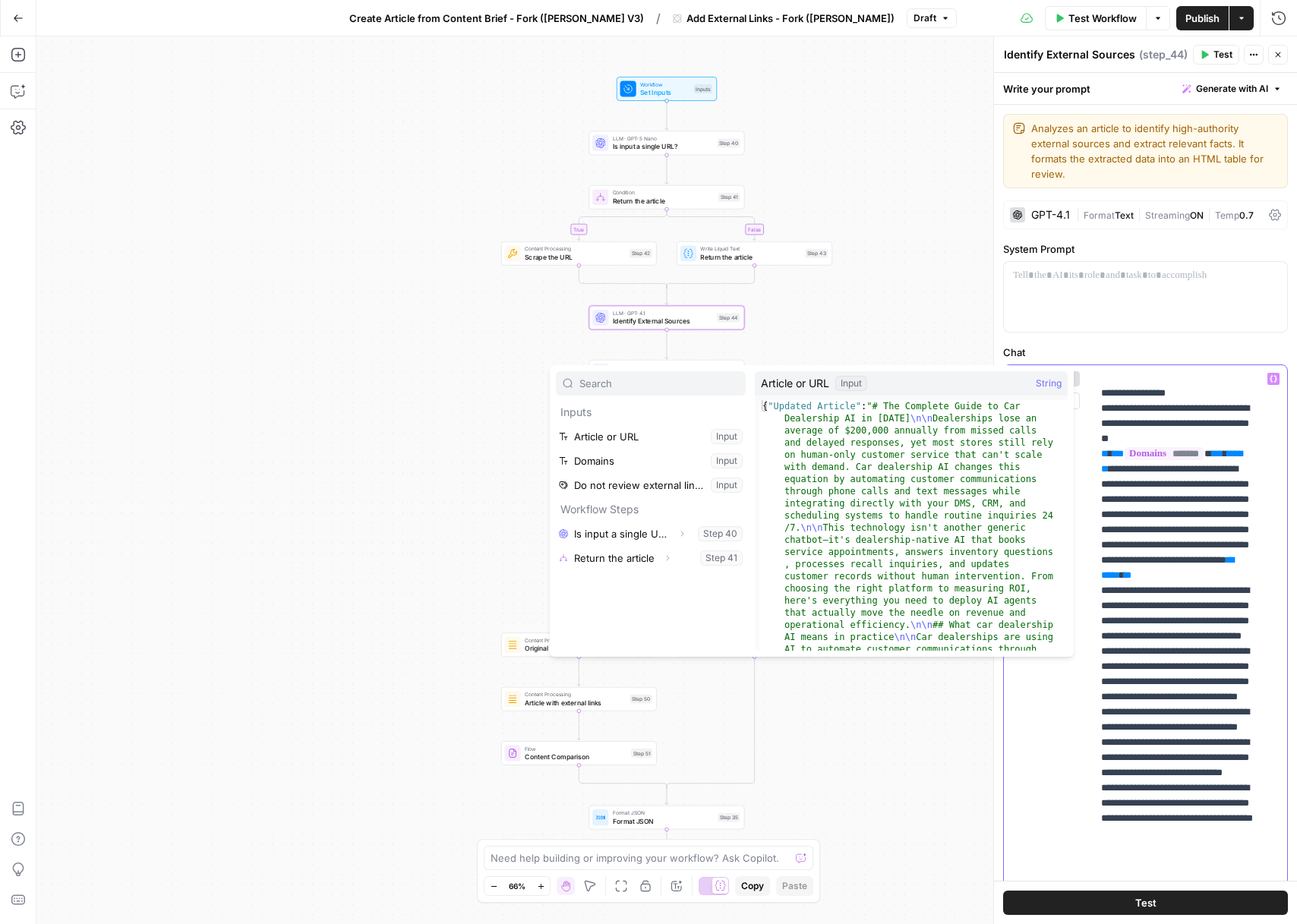
click at [1108, 604] on p "**********" at bounding box center [1178, 507] width 154 height 942
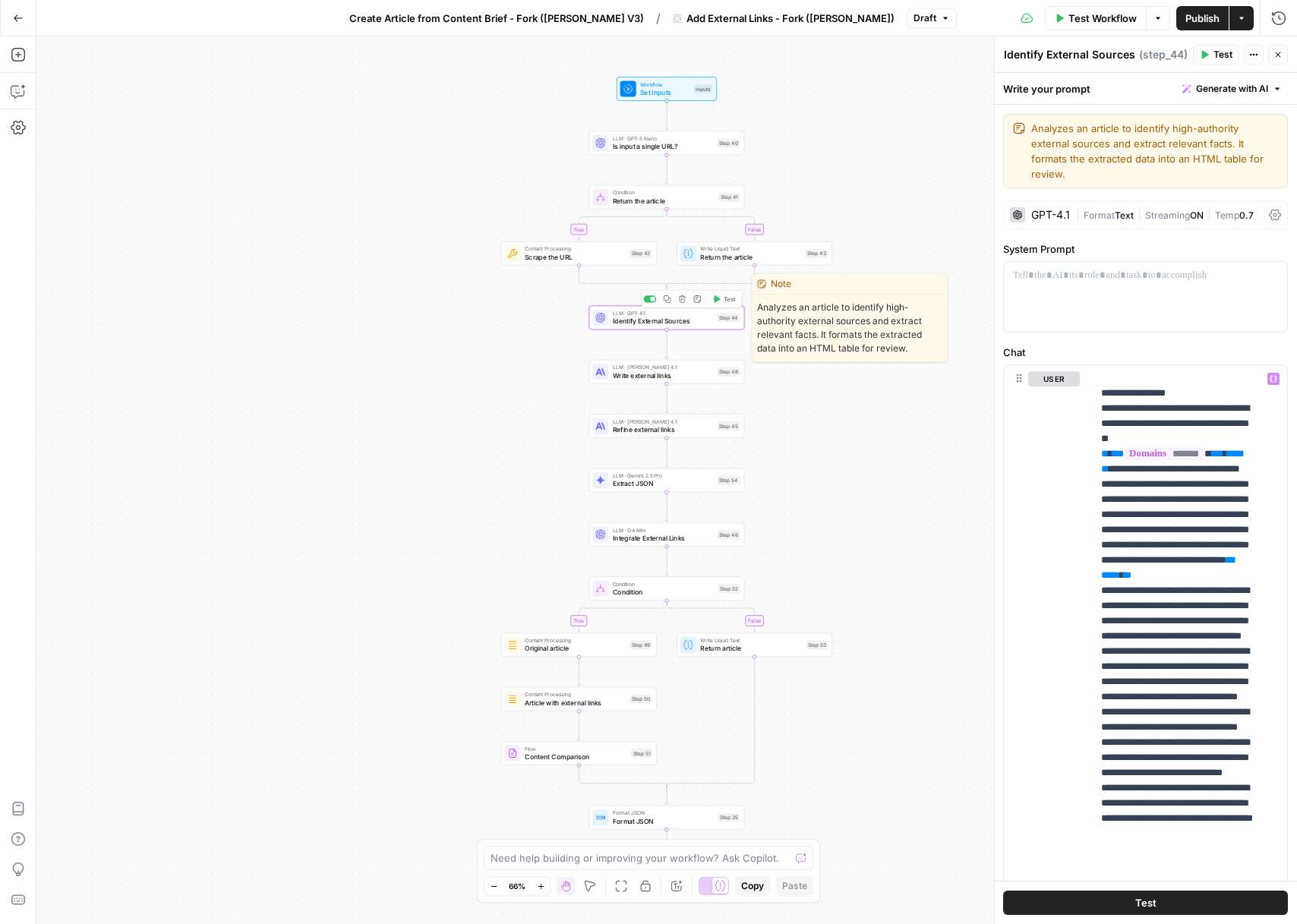
click at [650, 318] on span "Identify External Sources" at bounding box center [663, 320] width 101 height 10
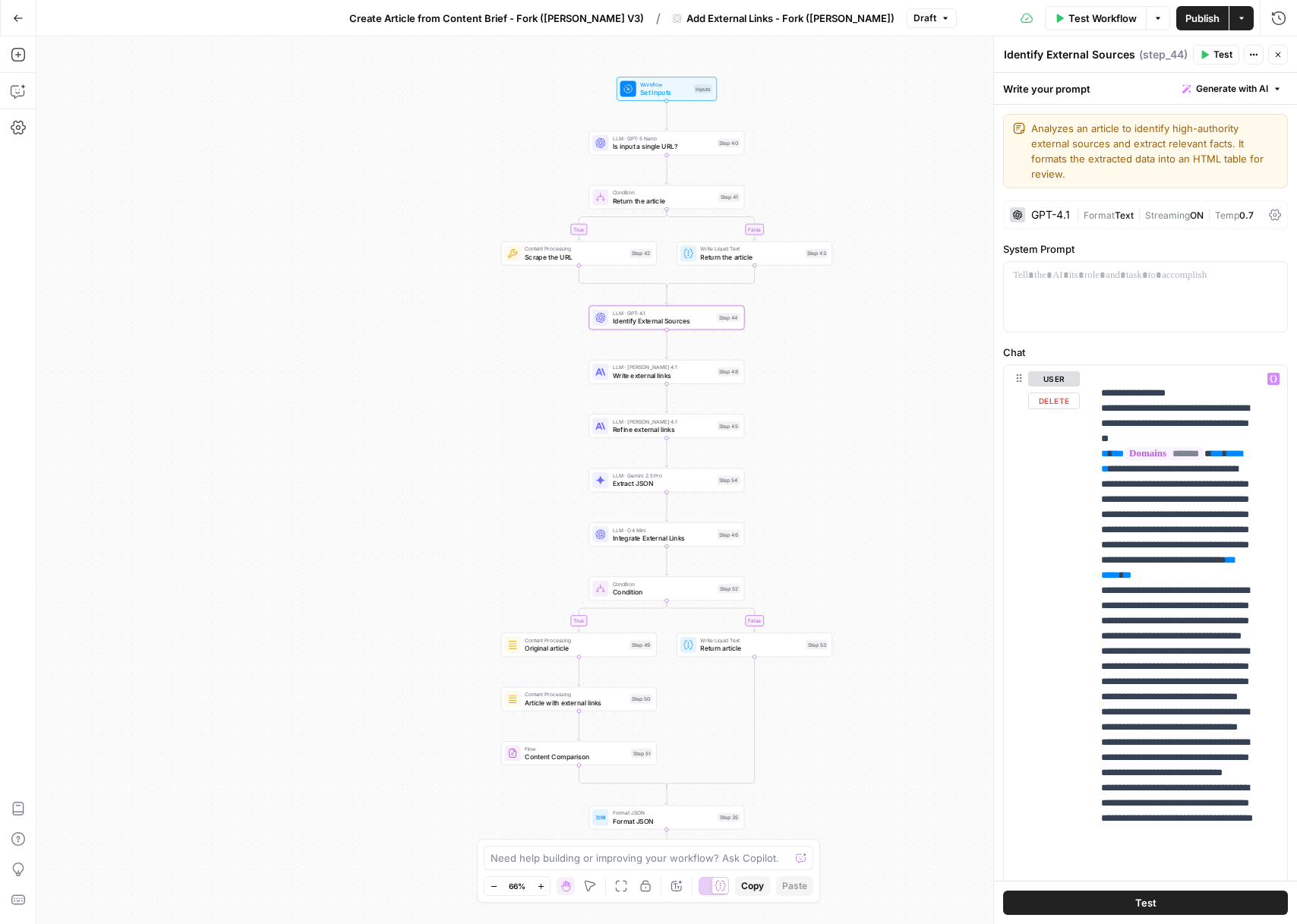
scroll to position [3, 0]
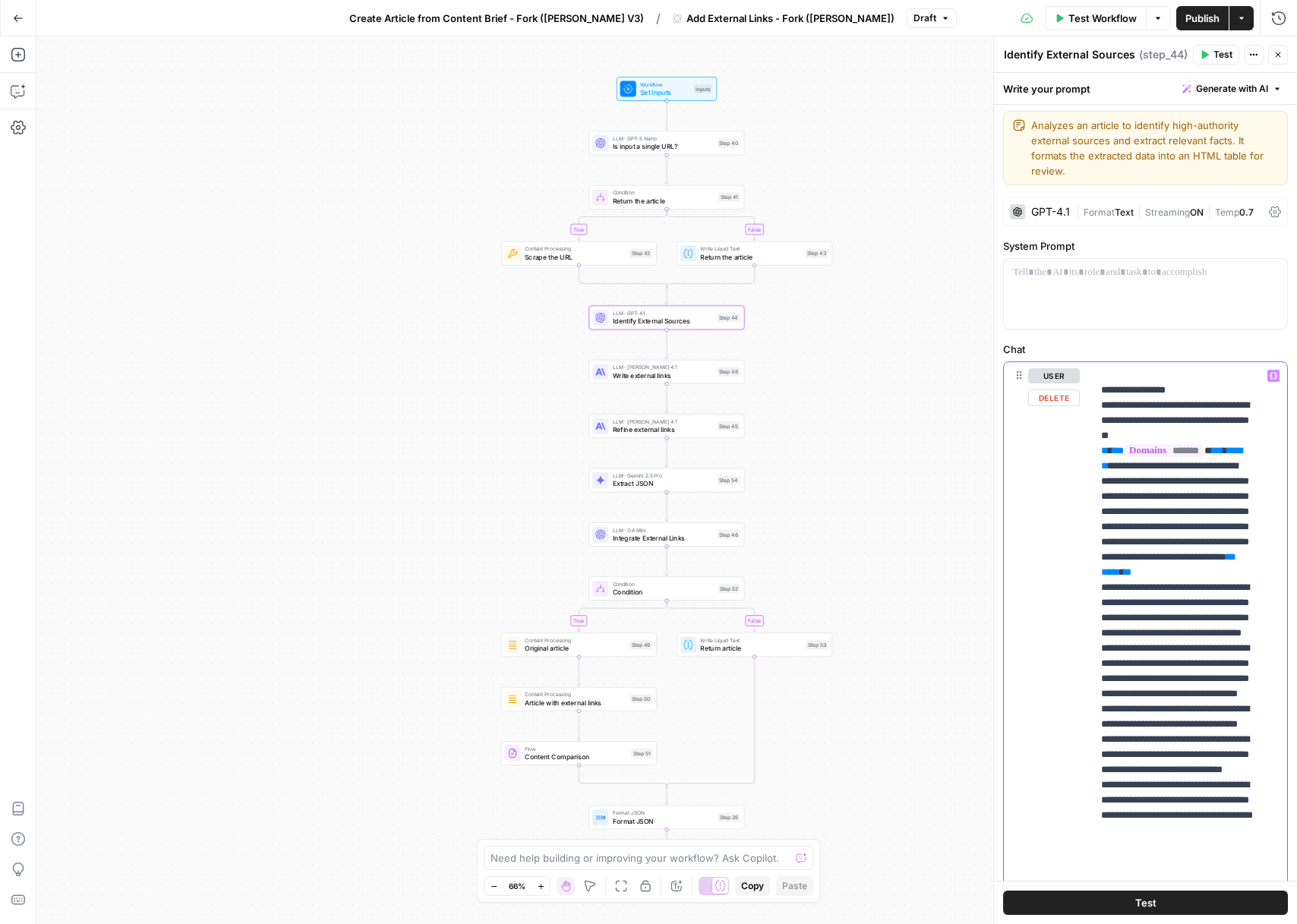
click at [1114, 647] on p "**********" at bounding box center [1178, 505] width 154 height 942
click at [1206, 669] on p "**********" at bounding box center [1178, 505] width 154 height 942
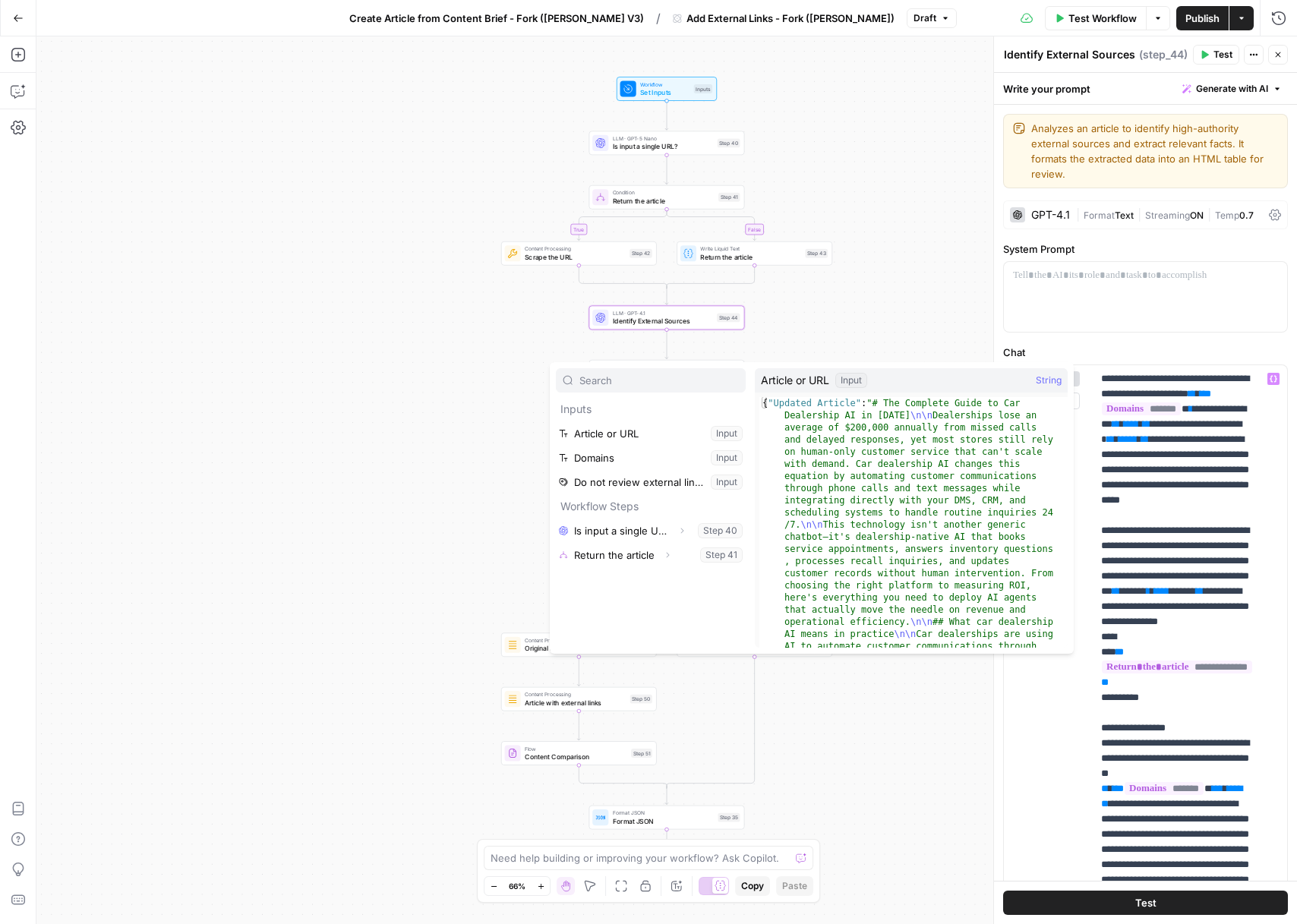
scroll to position [346, 0]
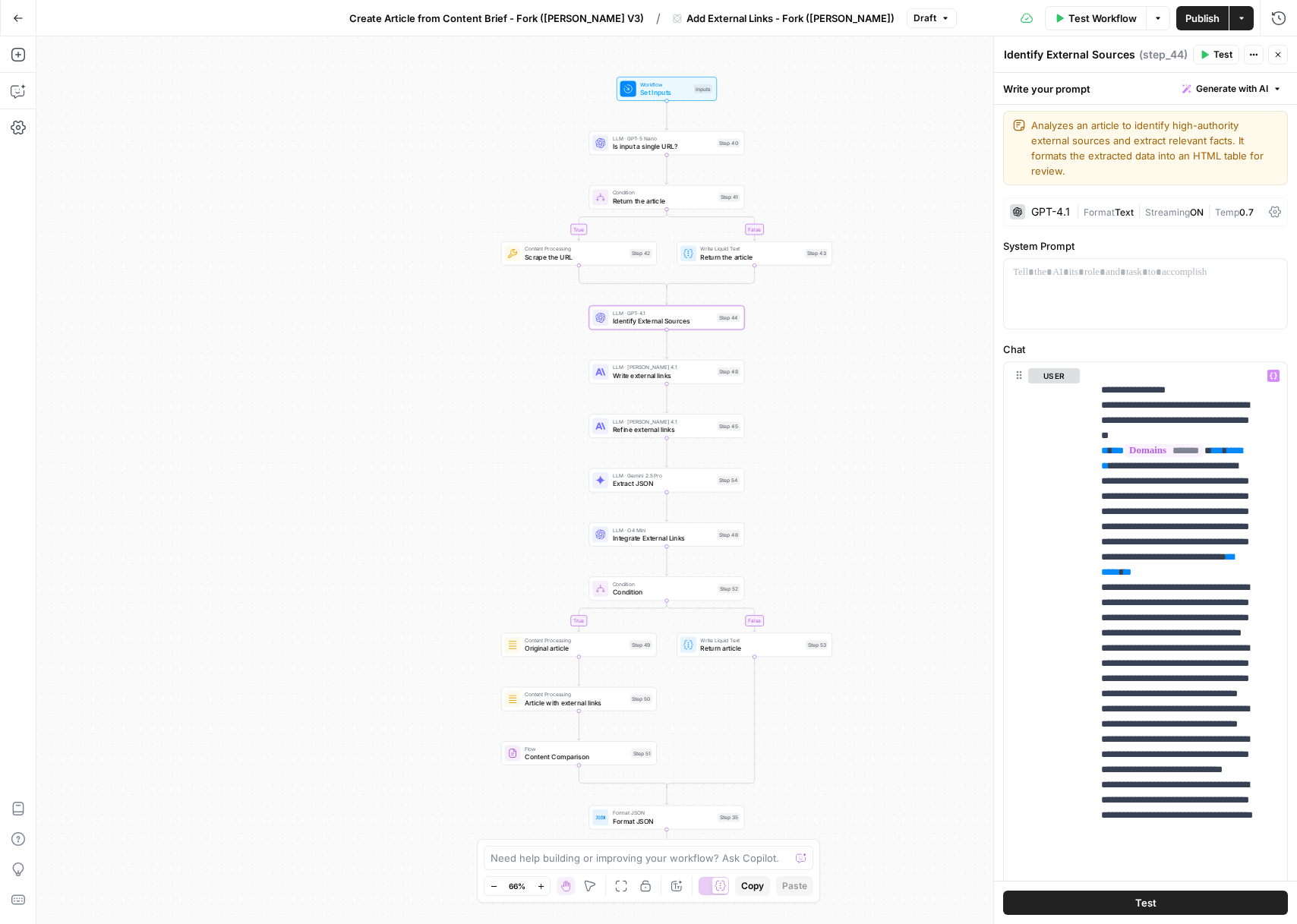
click at [855, 317] on div "true false true false Workflow Set Inputs Inputs LLM · GPT-5 Nano Is input a si…" at bounding box center [666, 480] width 1260 height 888
click at [664, 91] on span "Set Inputs" at bounding box center [665, 92] width 49 height 10
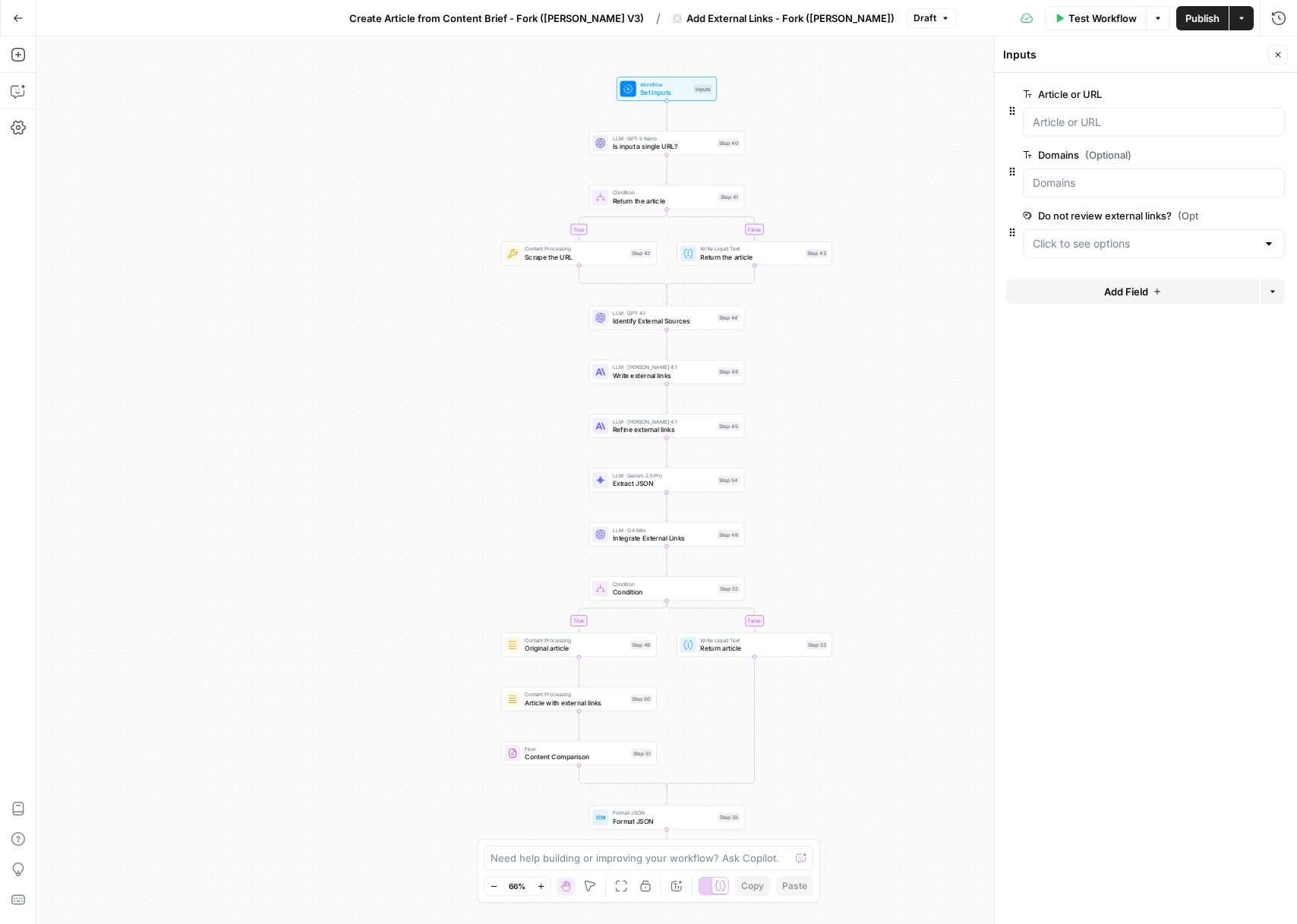
click at [1094, 301] on button "Add Field" at bounding box center [1132, 292] width 253 height 25
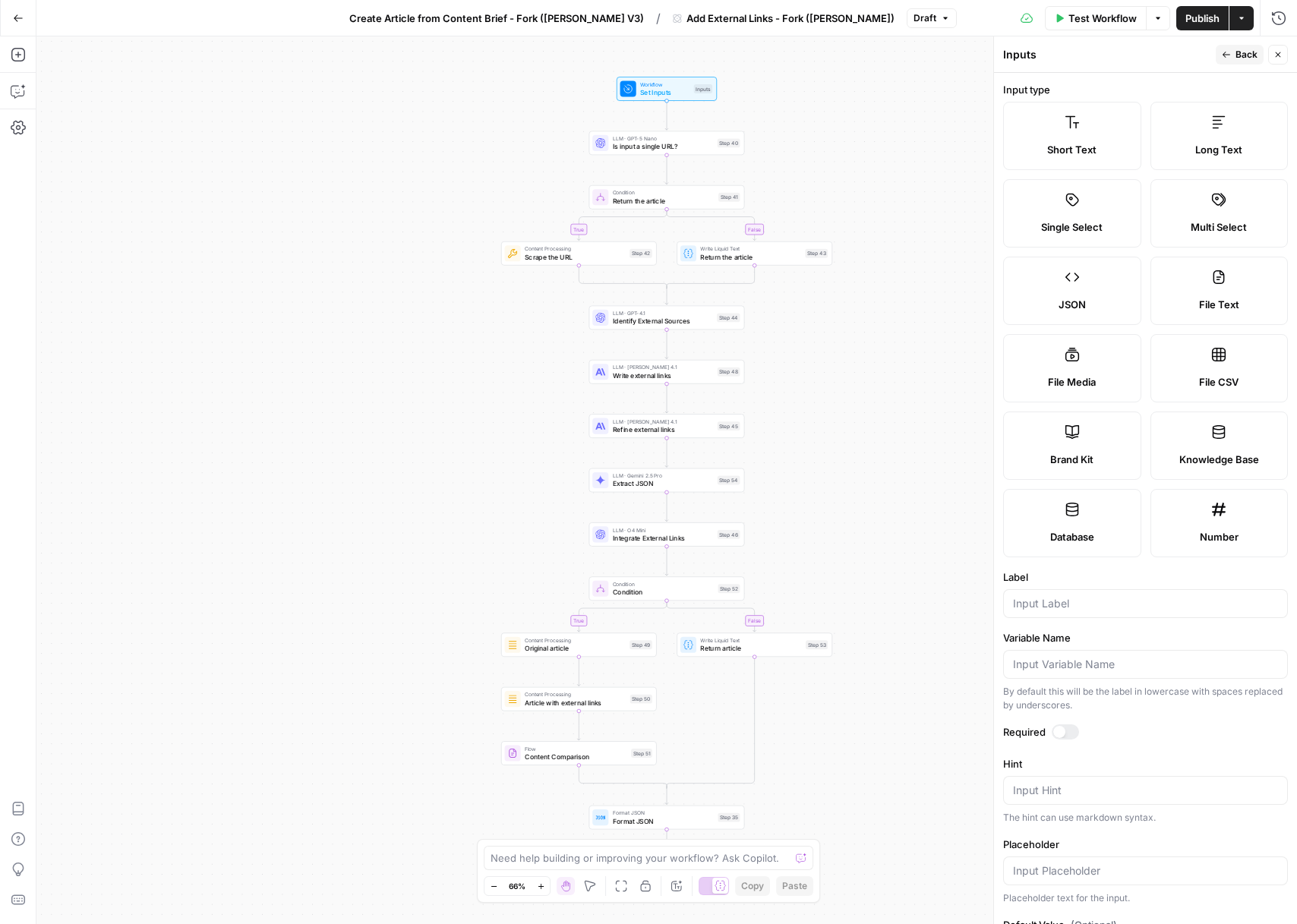
click at [1081, 452] on span "Brand Kit" at bounding box center [1072, 459] width 43 height 15
click at [1084, 609] on input "Label" at bounding box center [1145, 604] width 265 height 15
type input "brand kit"
click at [1248, 60] on span "Back" at bounding box center [1246, 55] width 22 height 14
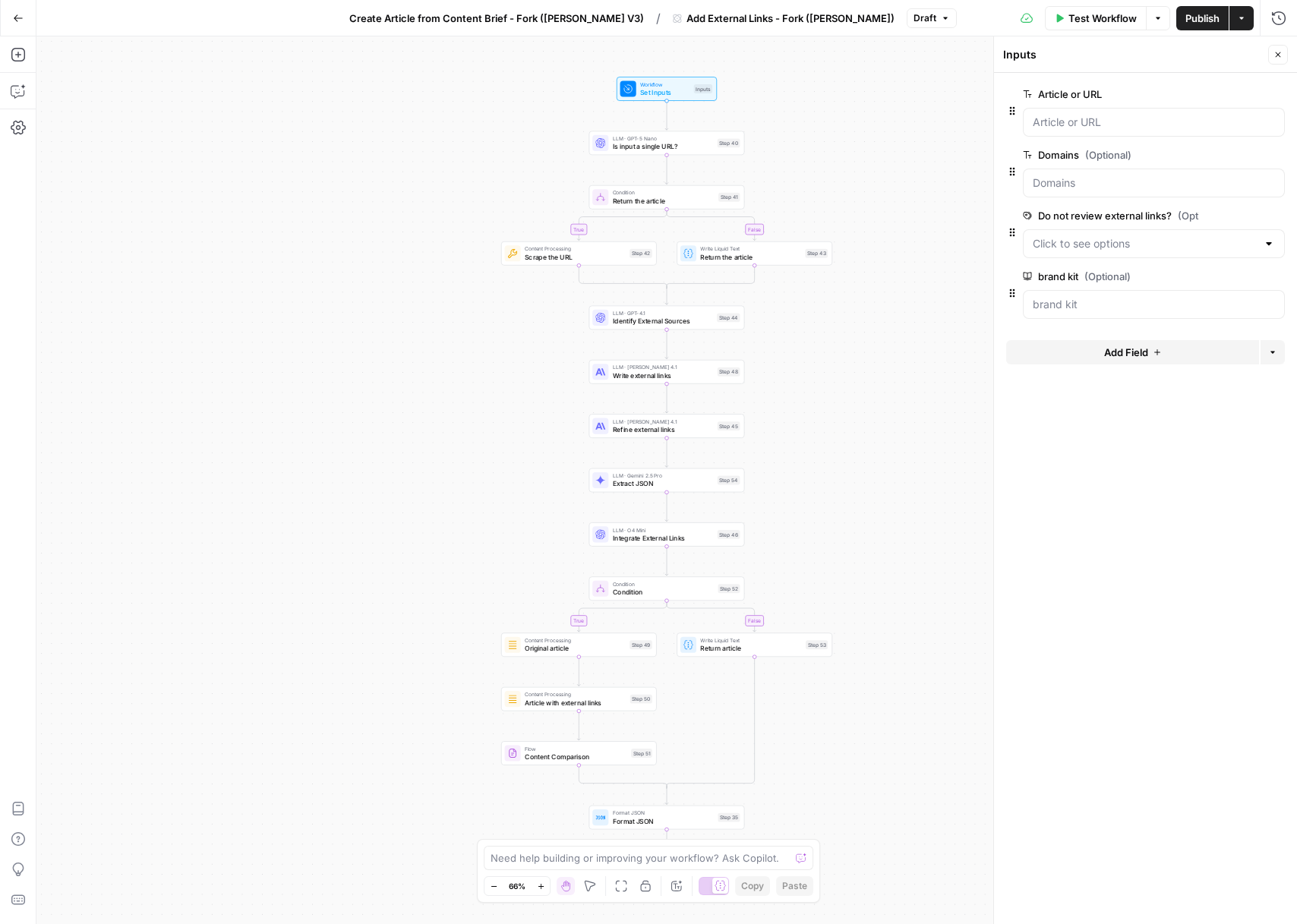
click at [1186, 25] on span "Publish" at bounding box center [1203, 18] width 34 height 15
click at [1105, 20] on span "Test Workflow" at bounding box center [1102, 18] width 68 height 15
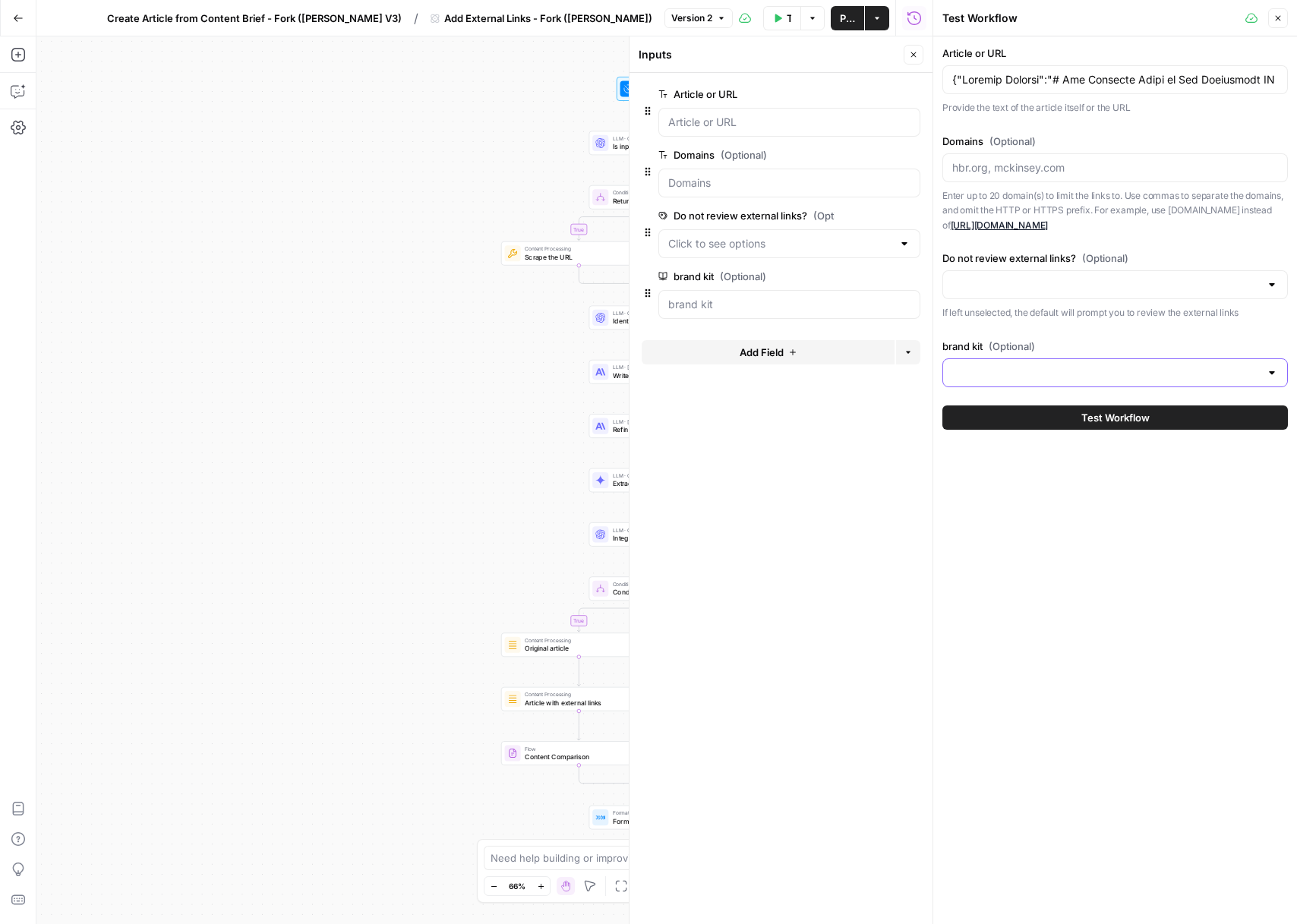
click at [992, 366] on input "brand kit (Optional)" at bounding box center [1106, 373] width 307 height 15
click at [964, 433] on button "Toma ID: 14019" at bounding box center [1115, 417] width 332 height 35
type input "Toma"
click at [1273, 22] on icon "button" at bounding box center [1278, 18] width 9 height 9
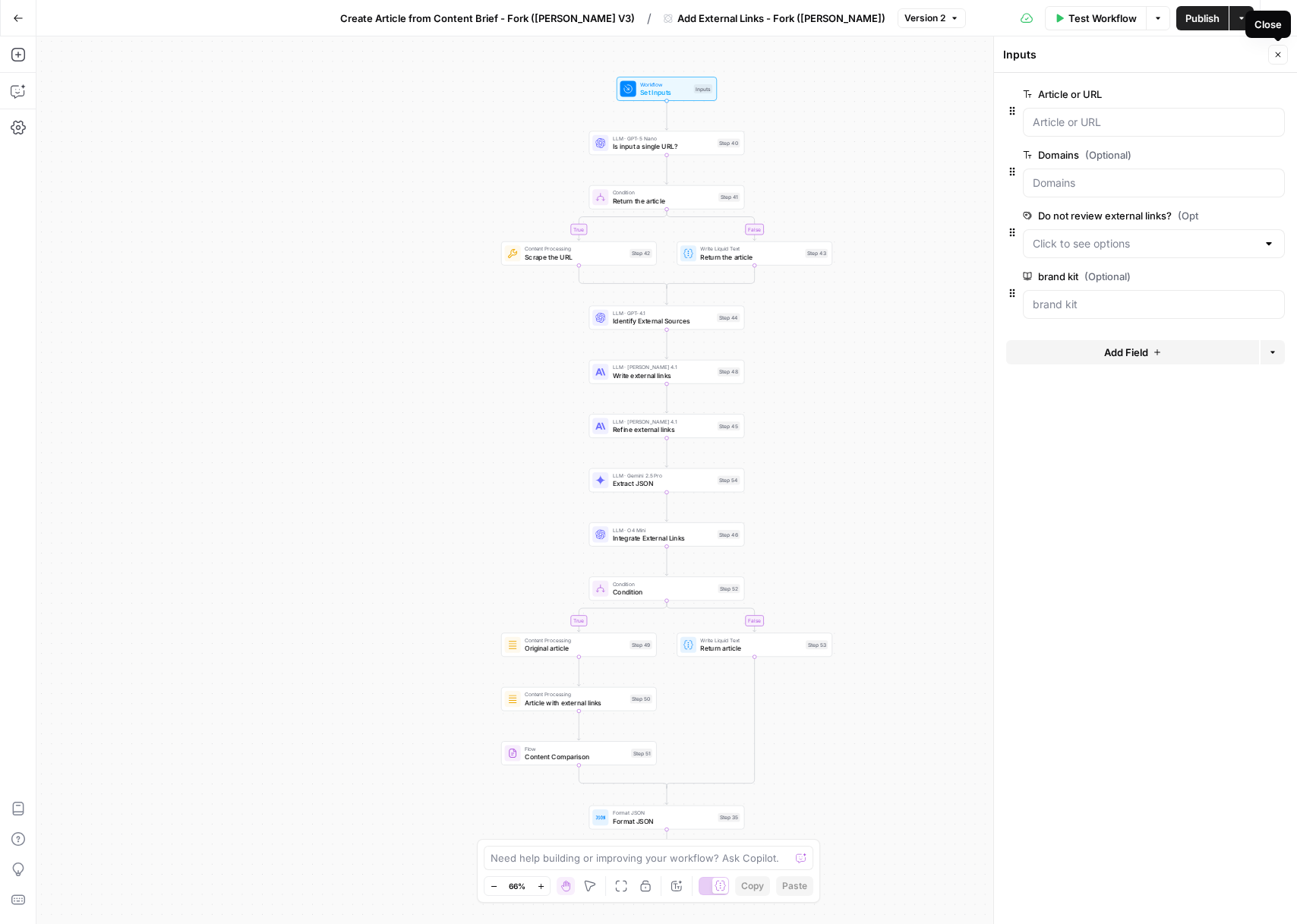
click at [1280, 54] on icon "button" at bounding box center [1278, 55] width 9 height 9
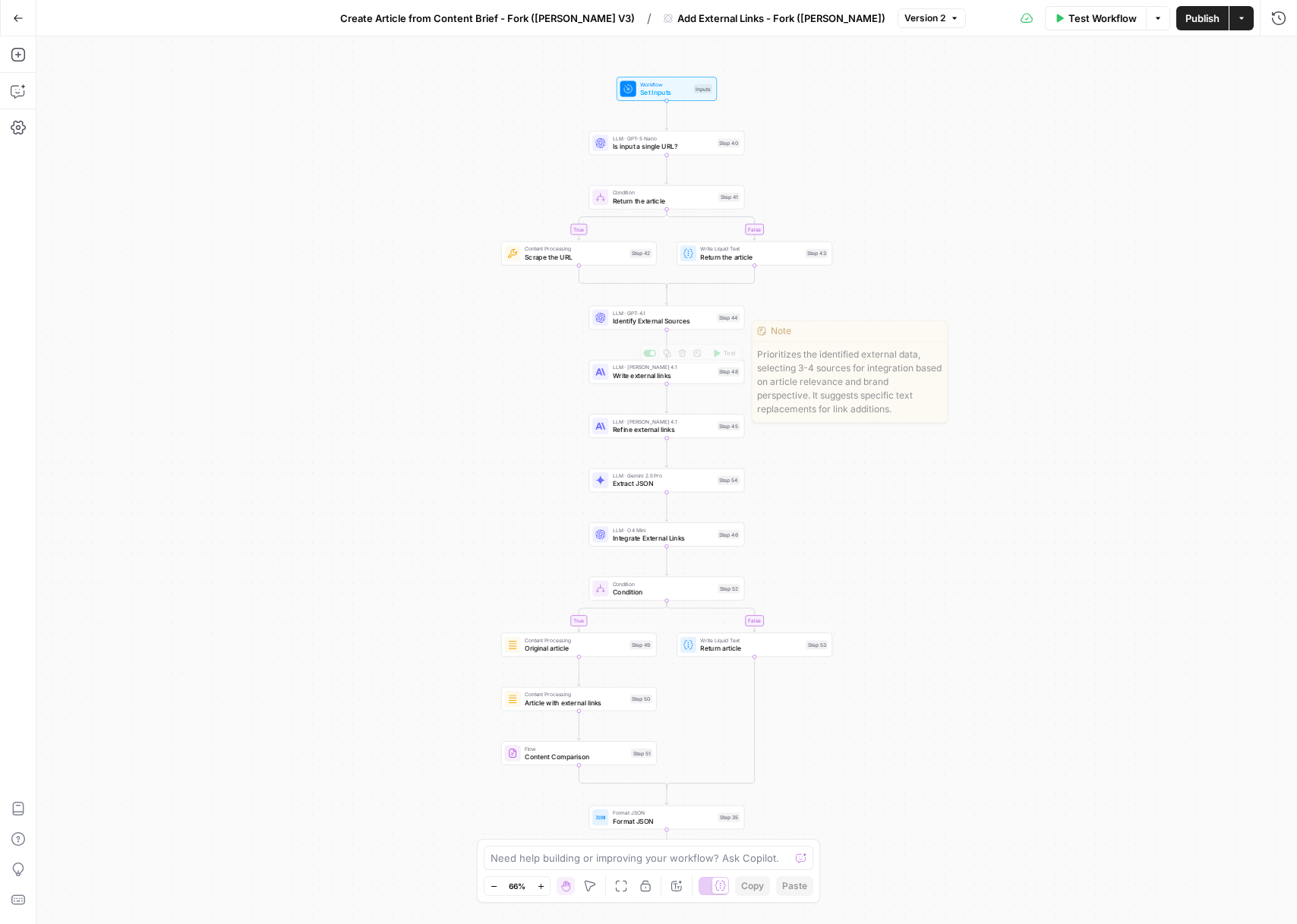
click at [651, 324] on span "Identify External Sources" at bounding box center [663, 320] width 101 height 10
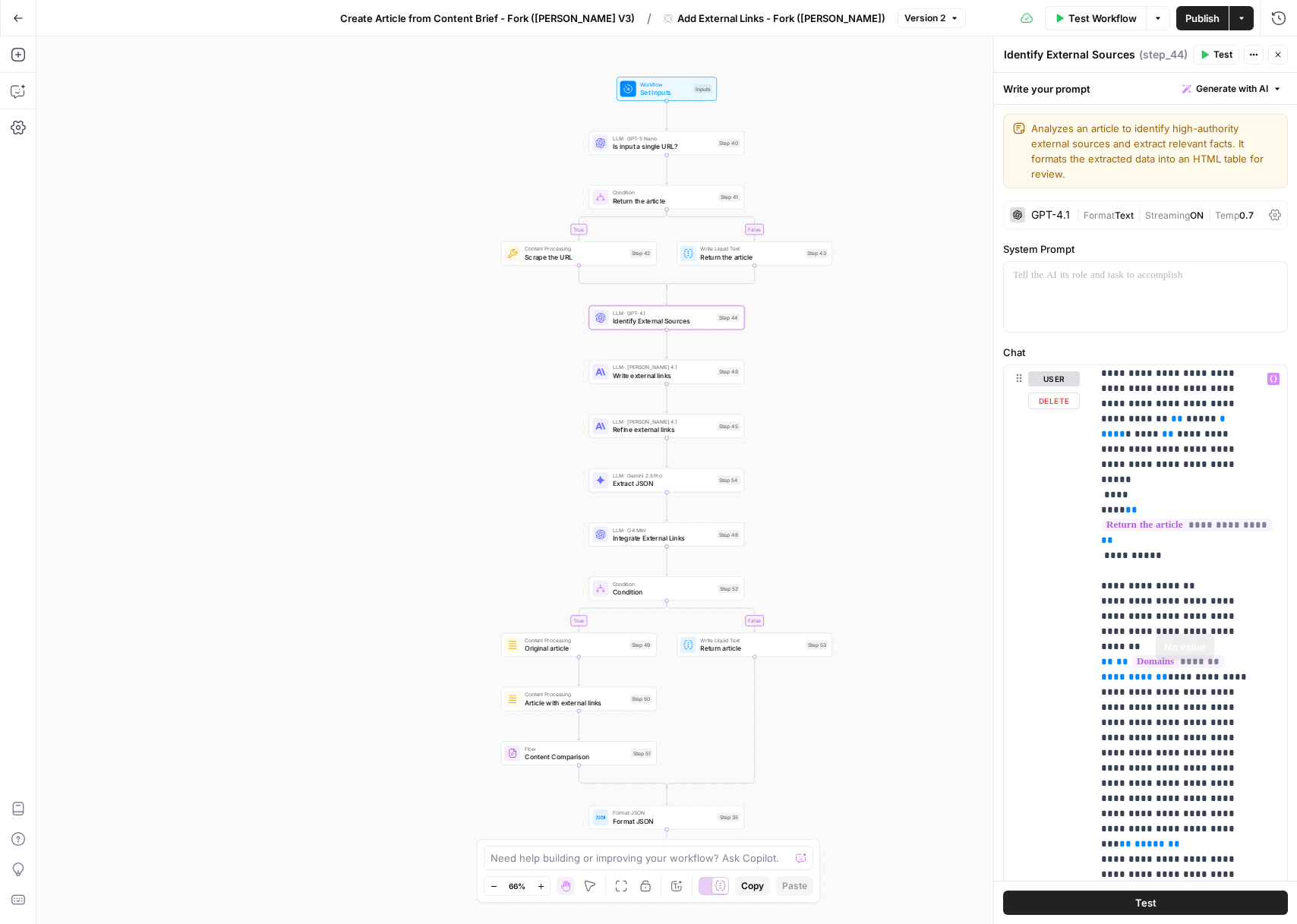
scroll to position [264, 0]
click at [1244, 753] on p "**********" at bounding box center [1178, 585] width 154 height 957
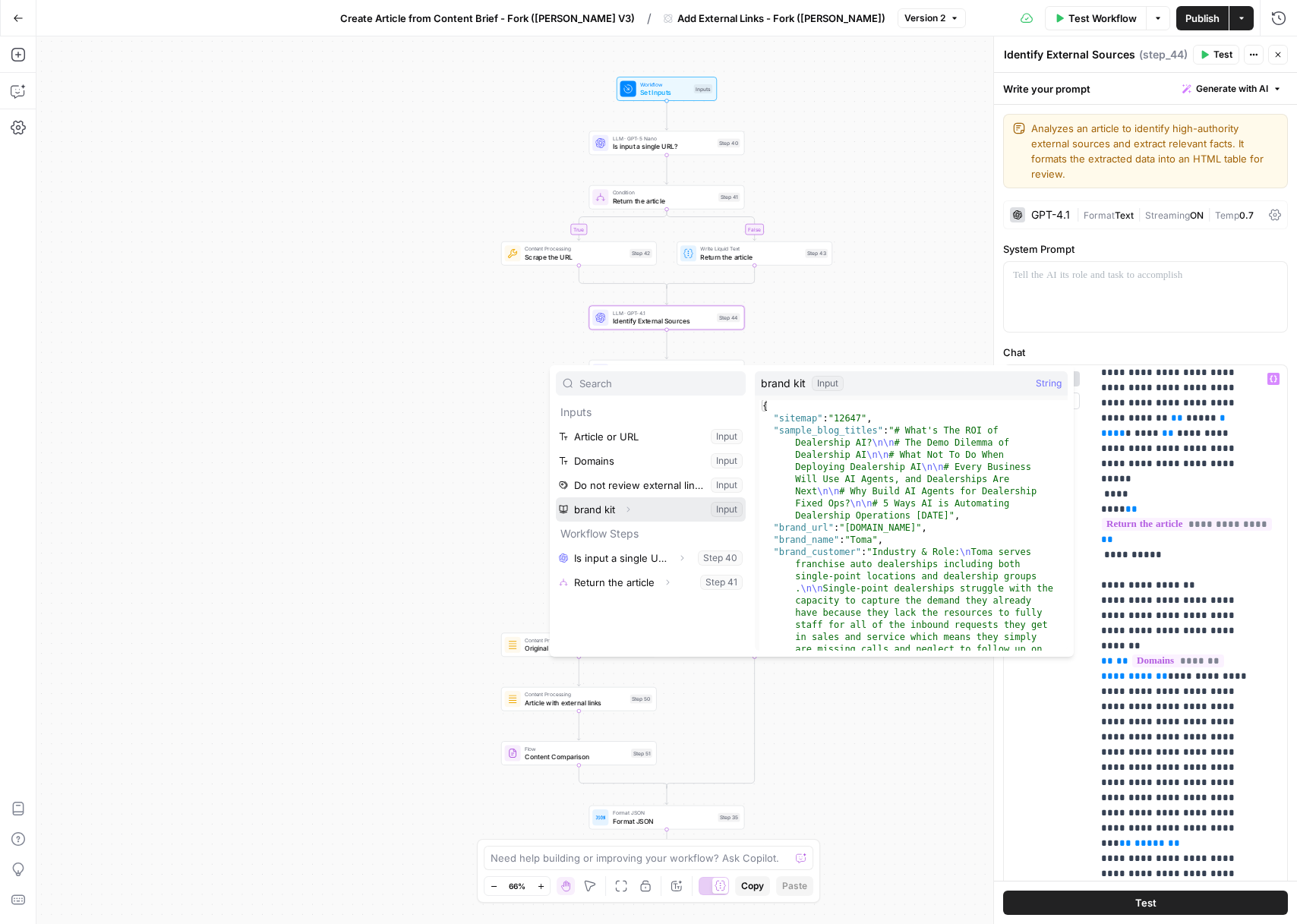
click at [629, 508] on icon "button" at bounding box center [628, 510] width 9 height 9
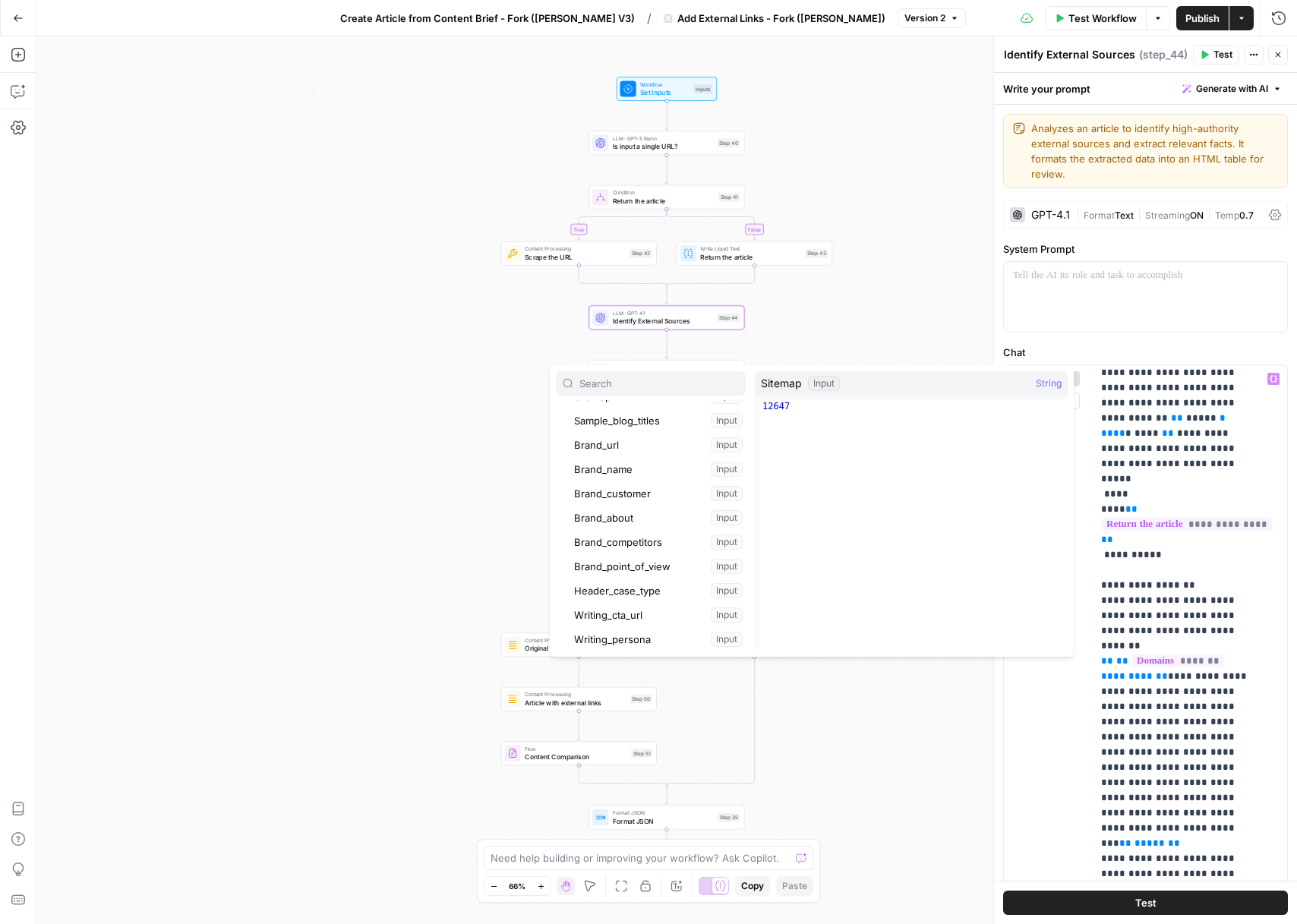
scroll to position [171, 0]
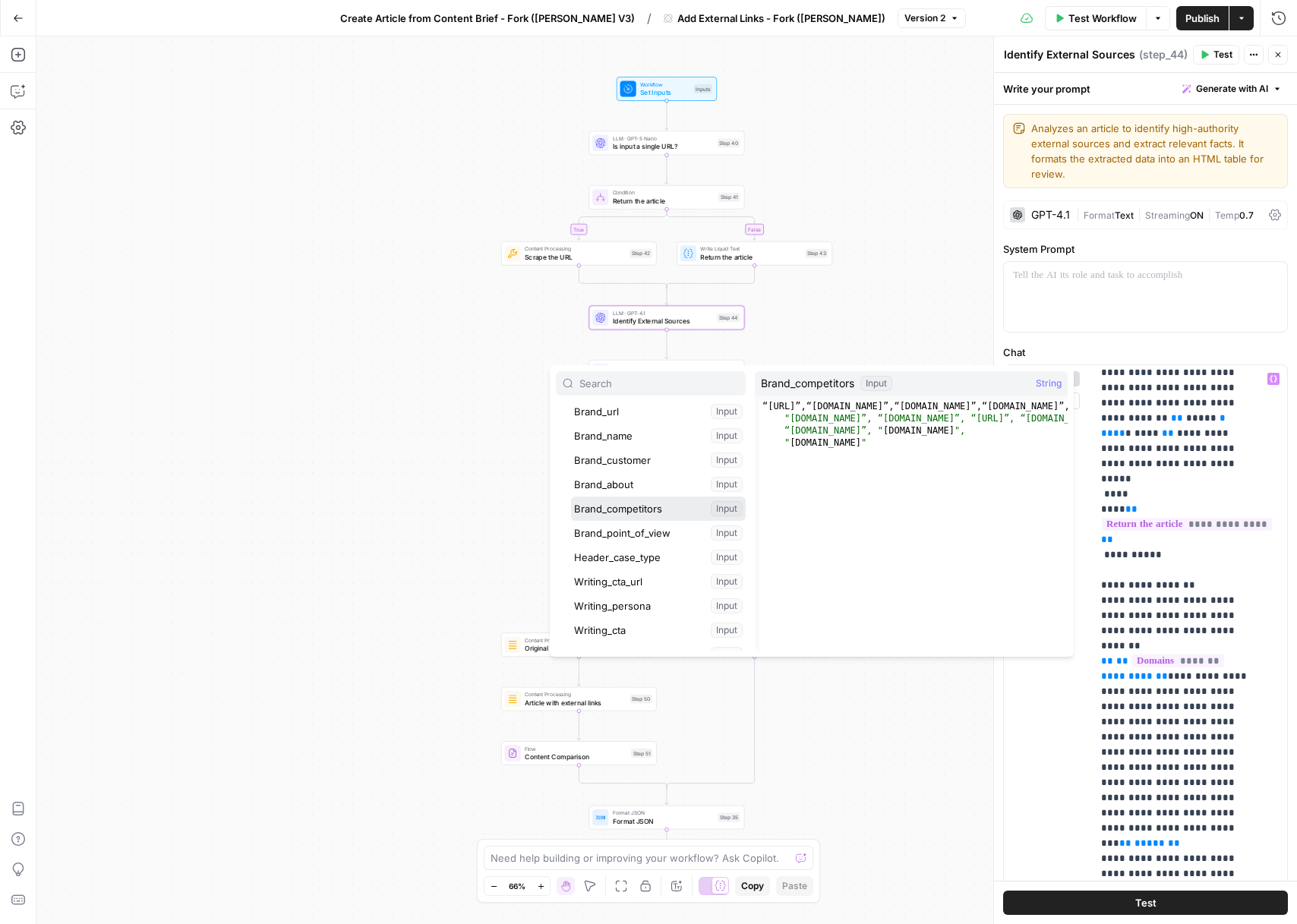
click at [647, 514] on button "Select variable Brand_competitors" at bounding box center [658, 509] width 174 height 25
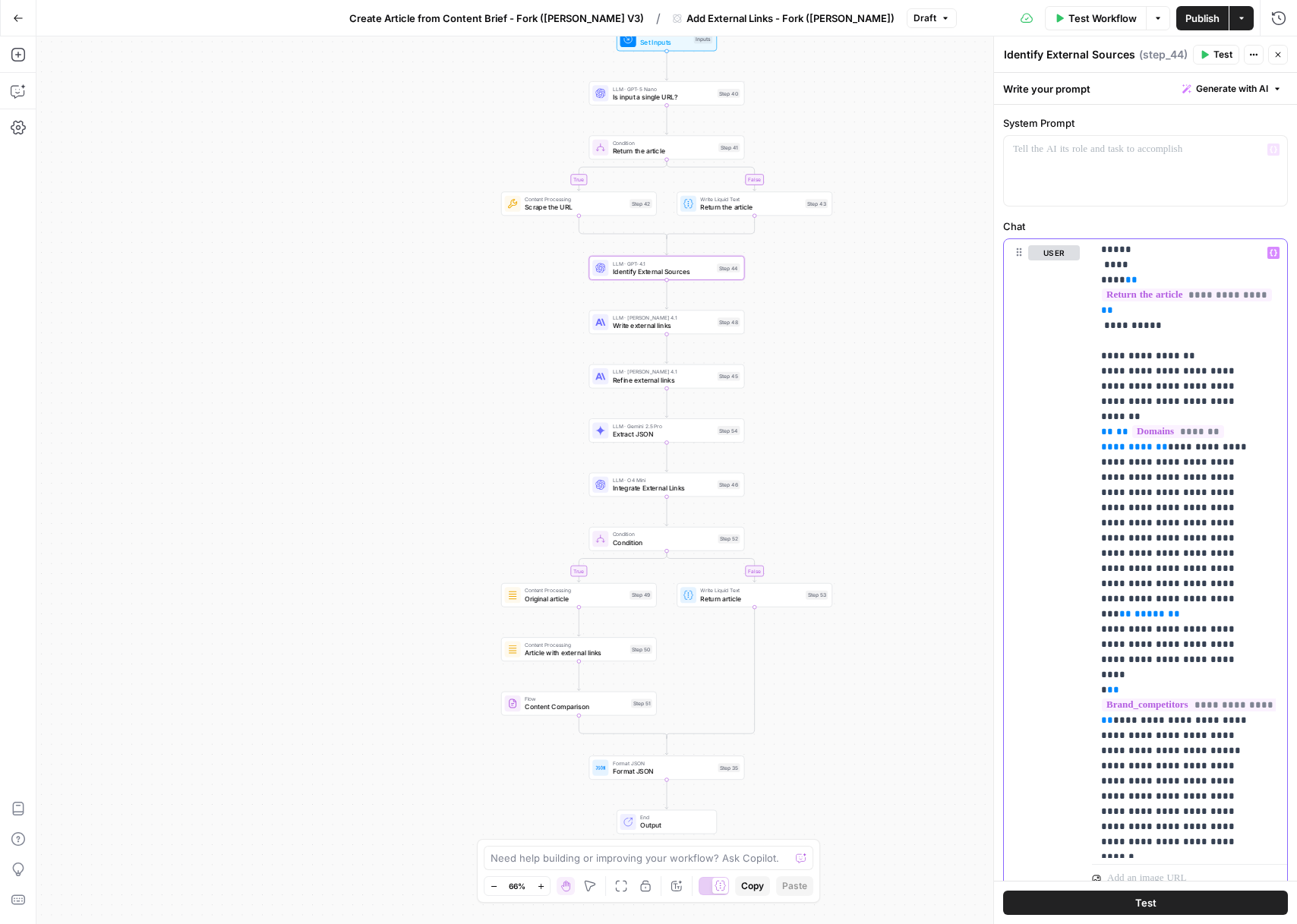
scroll to position [22, 0]
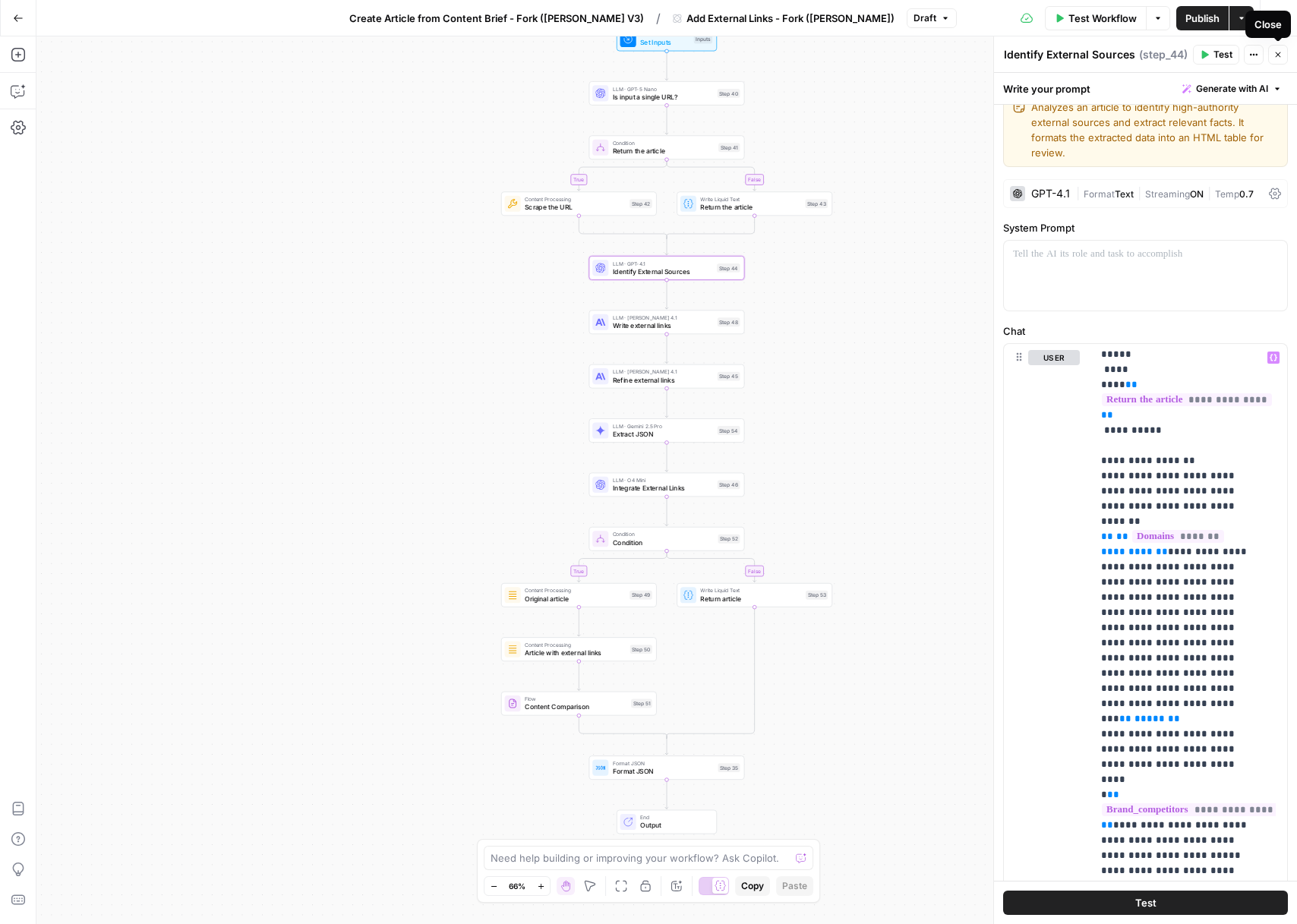
click at [1275, 61] on button "Close" at bounding box center [1278, 55] width 20 height 20
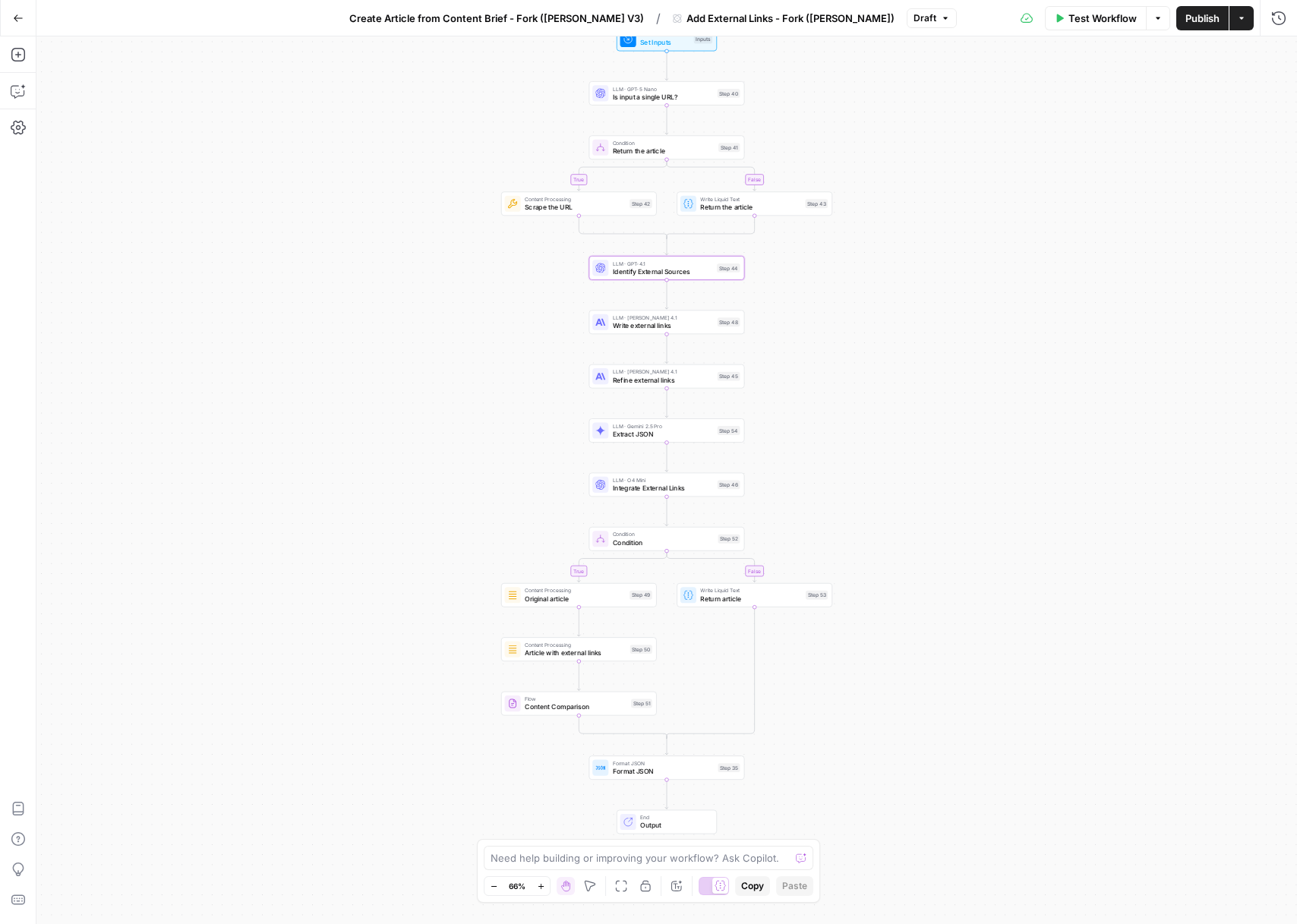
click at [1180, 18] on button "Publish" at bounding box center [1203, 18] width 52 height 25
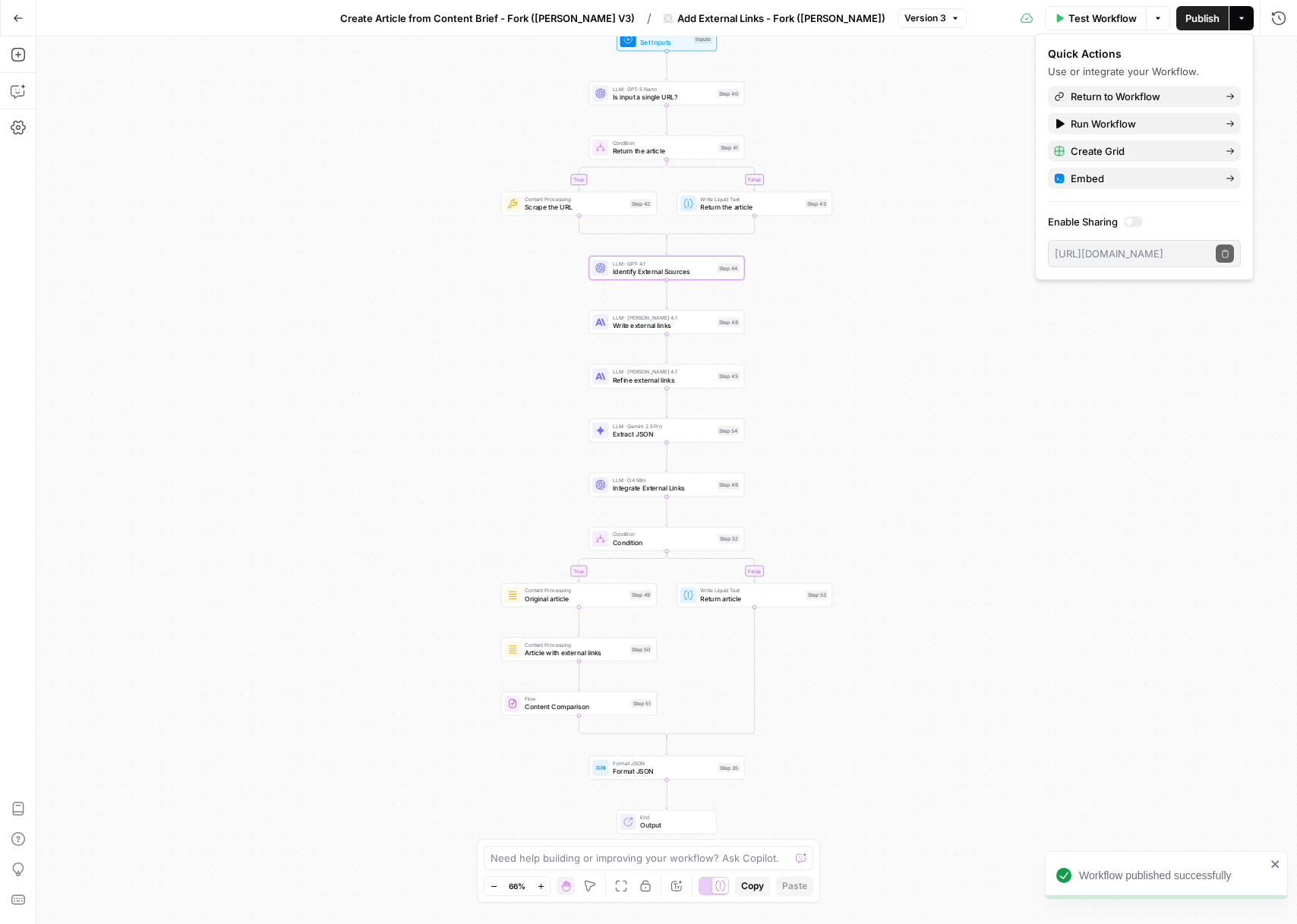
click at [451, 19] on span "Create Article from Content Brief - Fork ([PERSON_NAME] V3)" at bounding box center [488, 18] width 295 height 15
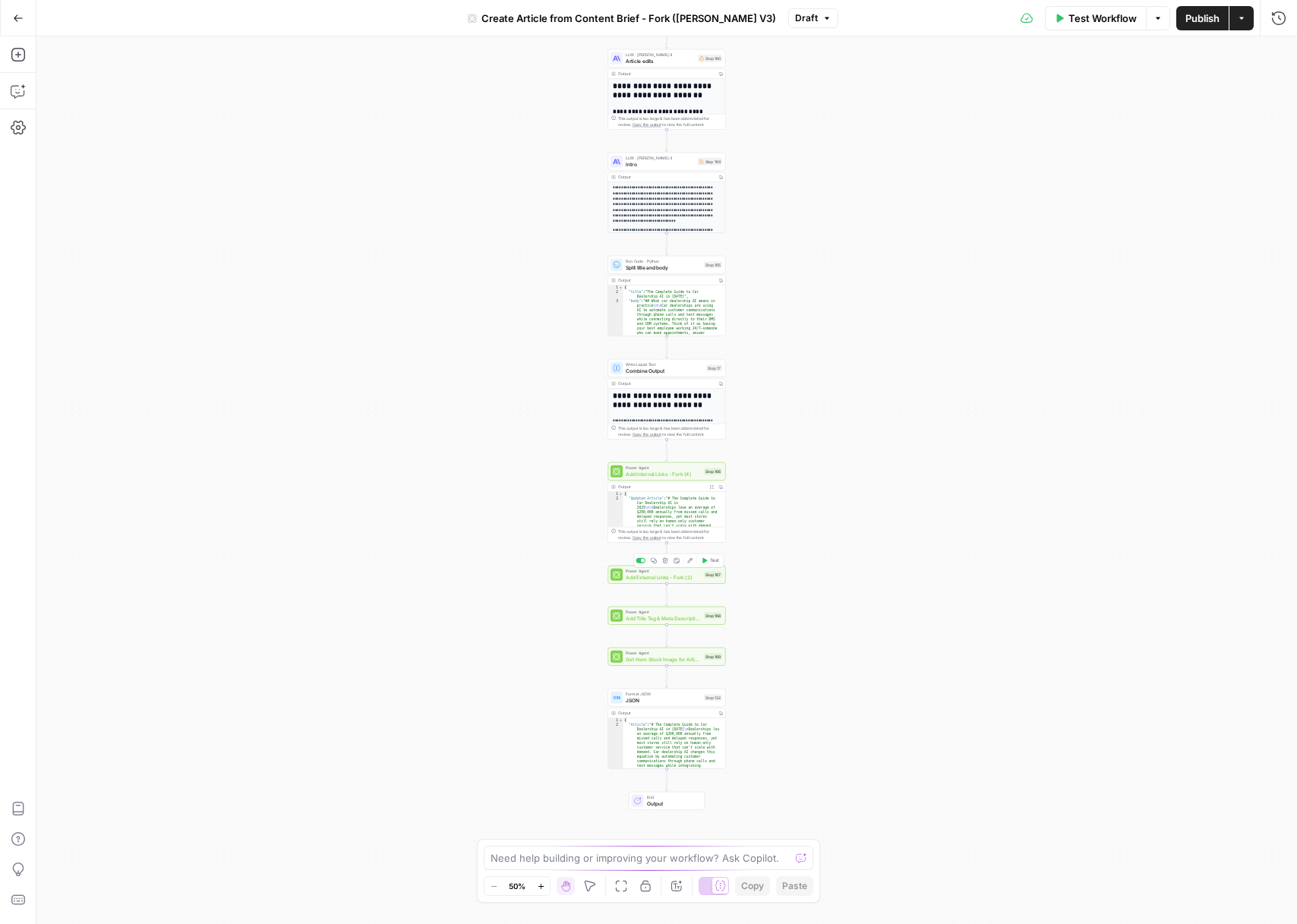
click at [714, 561] on span "Test" at bounding box center [715, 561] width 9 height 7
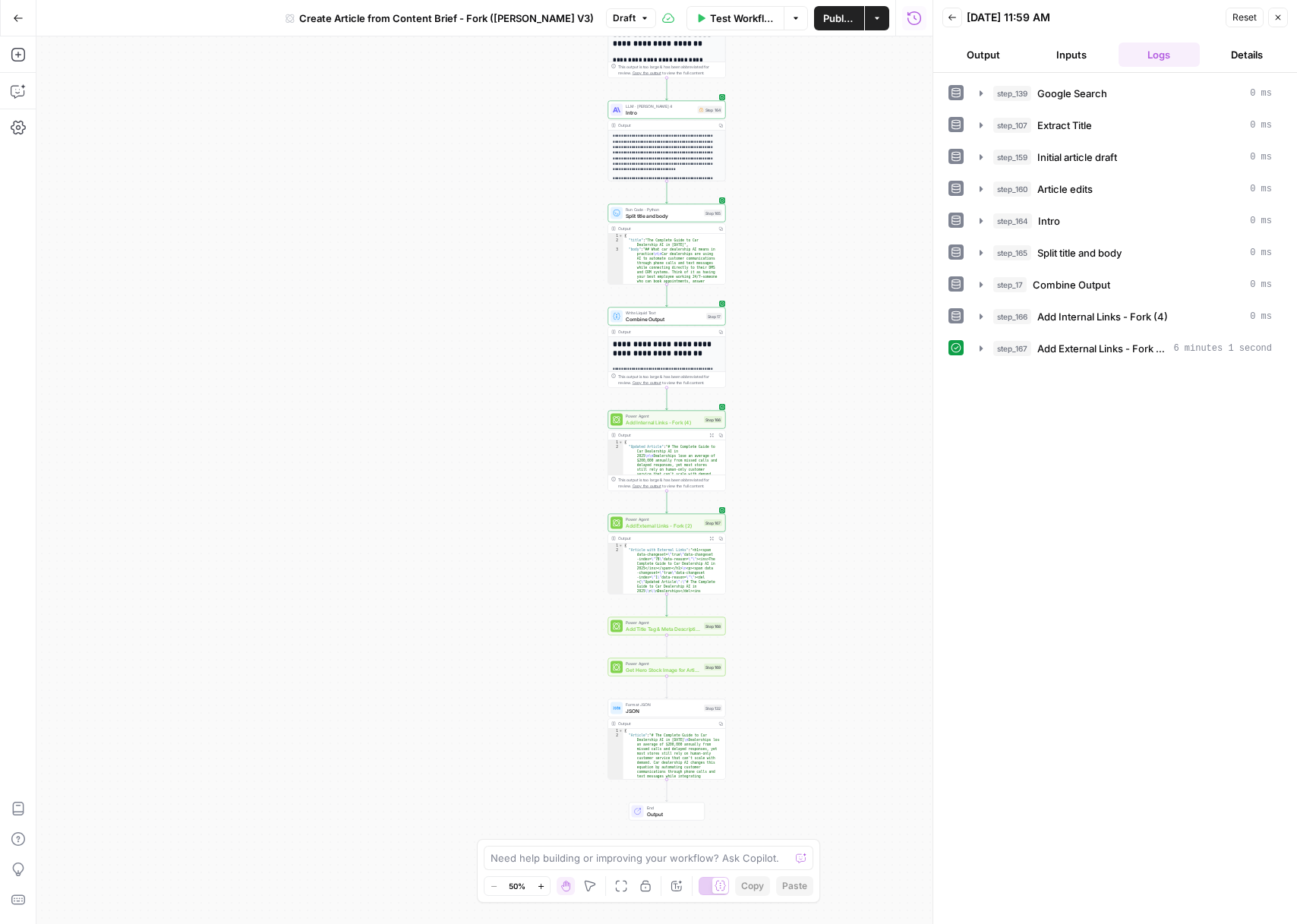
click at [663, 528] on span "Add External Links - Fork (2)" at bounding box center [663, 525] width 75 height 8
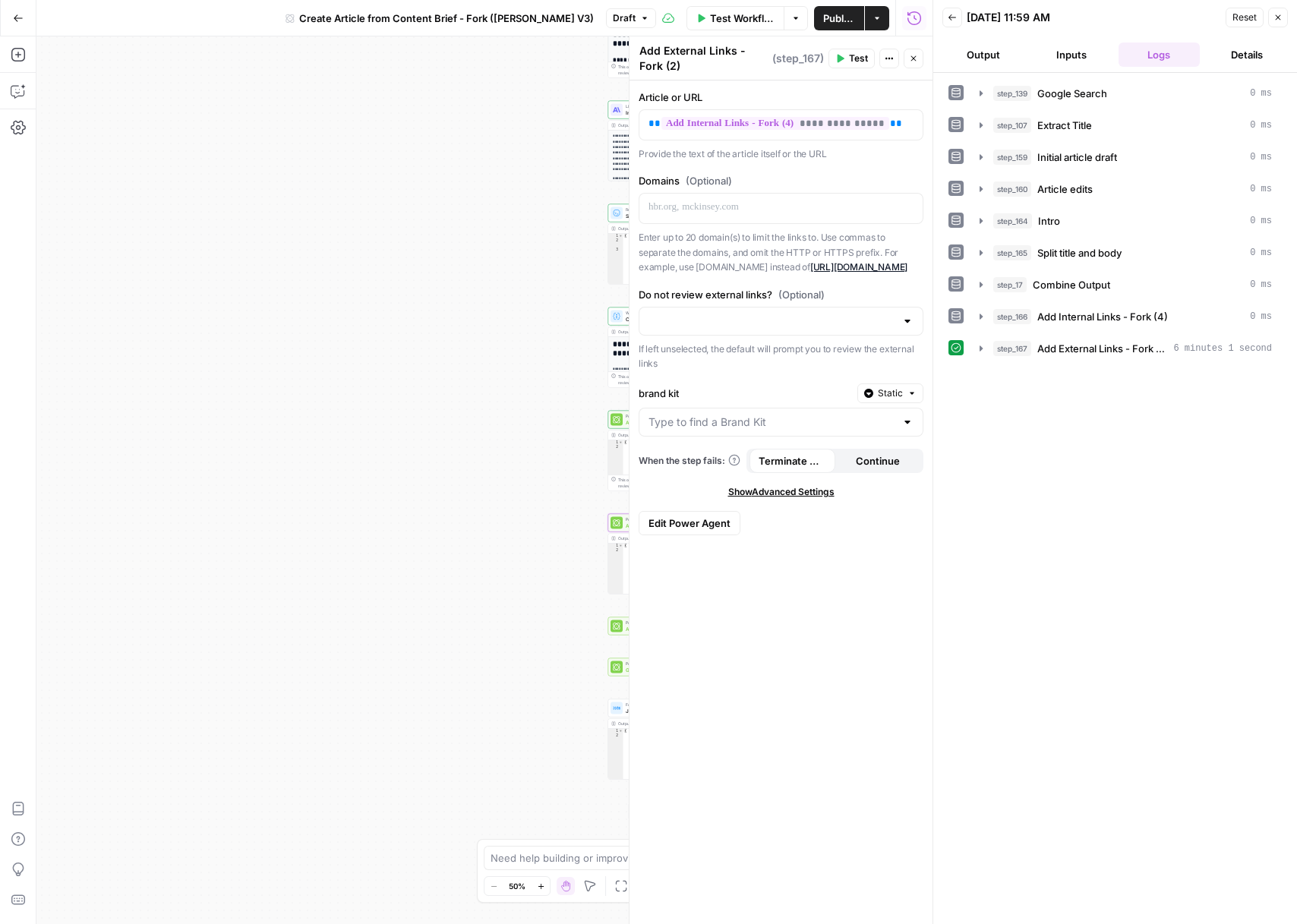
click at [978, 58] on button "Output" at bounding box center [983, 55] width 82 height 25
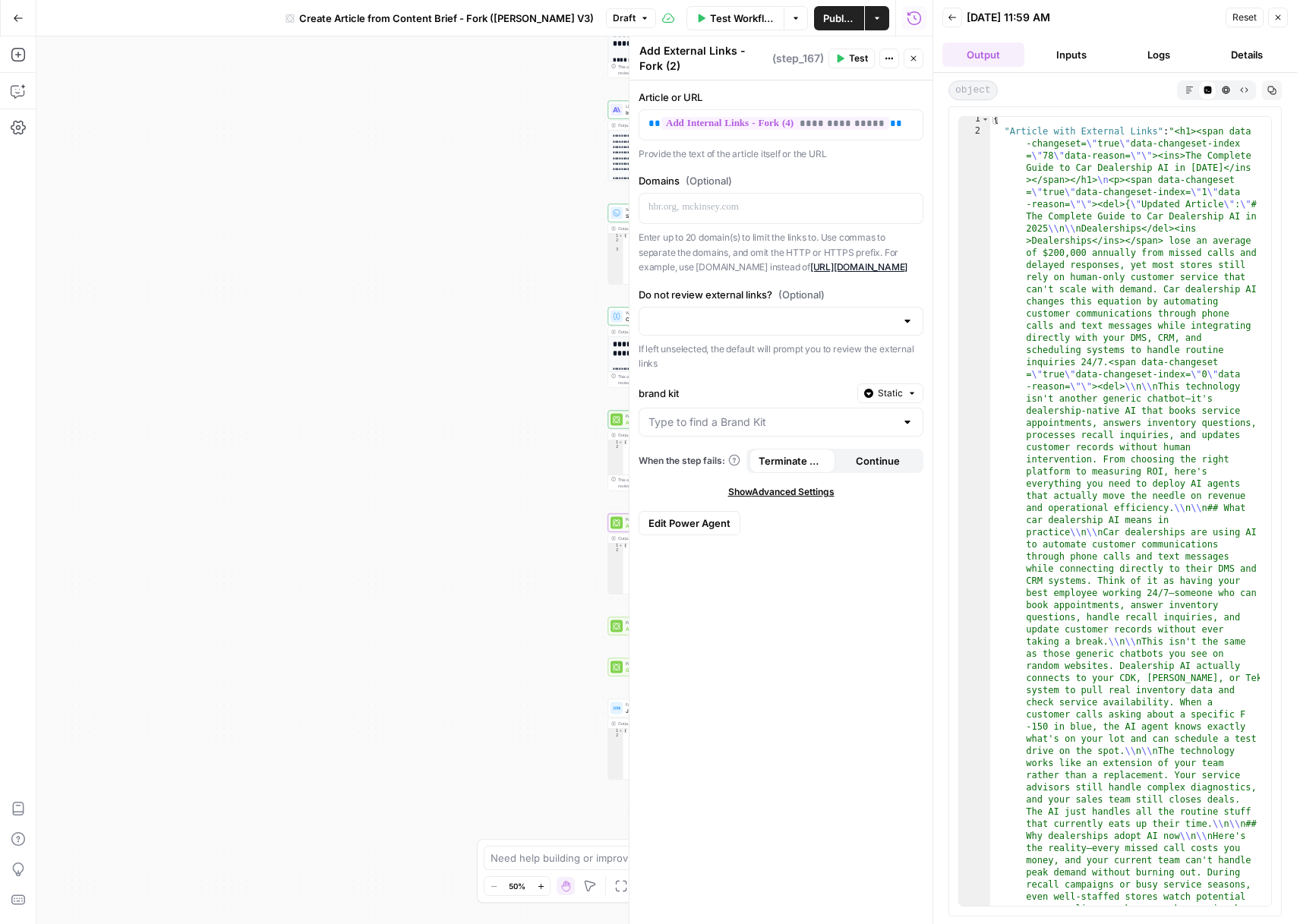
scroll to position [4, 0]
click at [909, 58] on icon "button" at bounding box center [914, 58] width 9 height 9
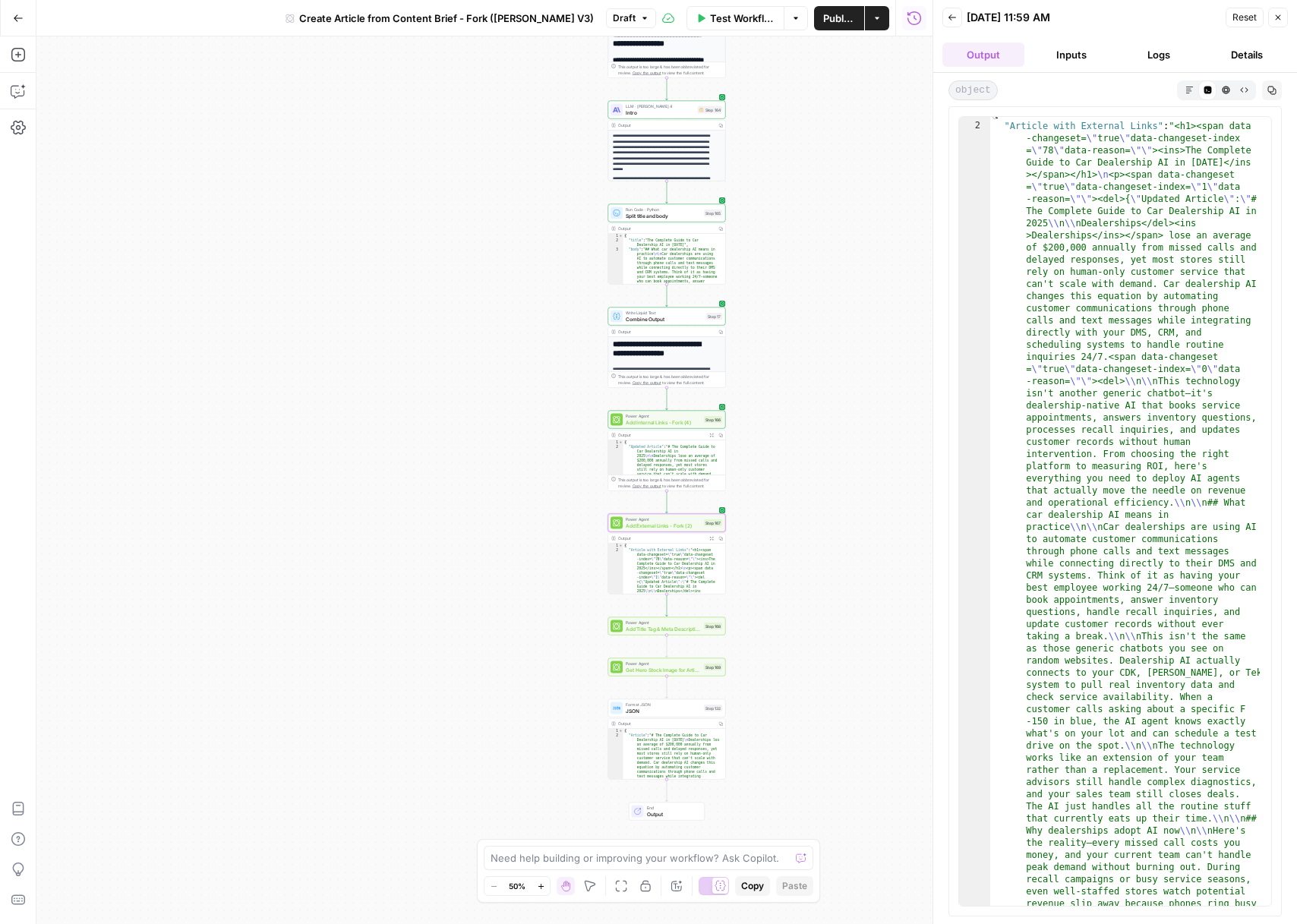
scroll to position [21, 0]
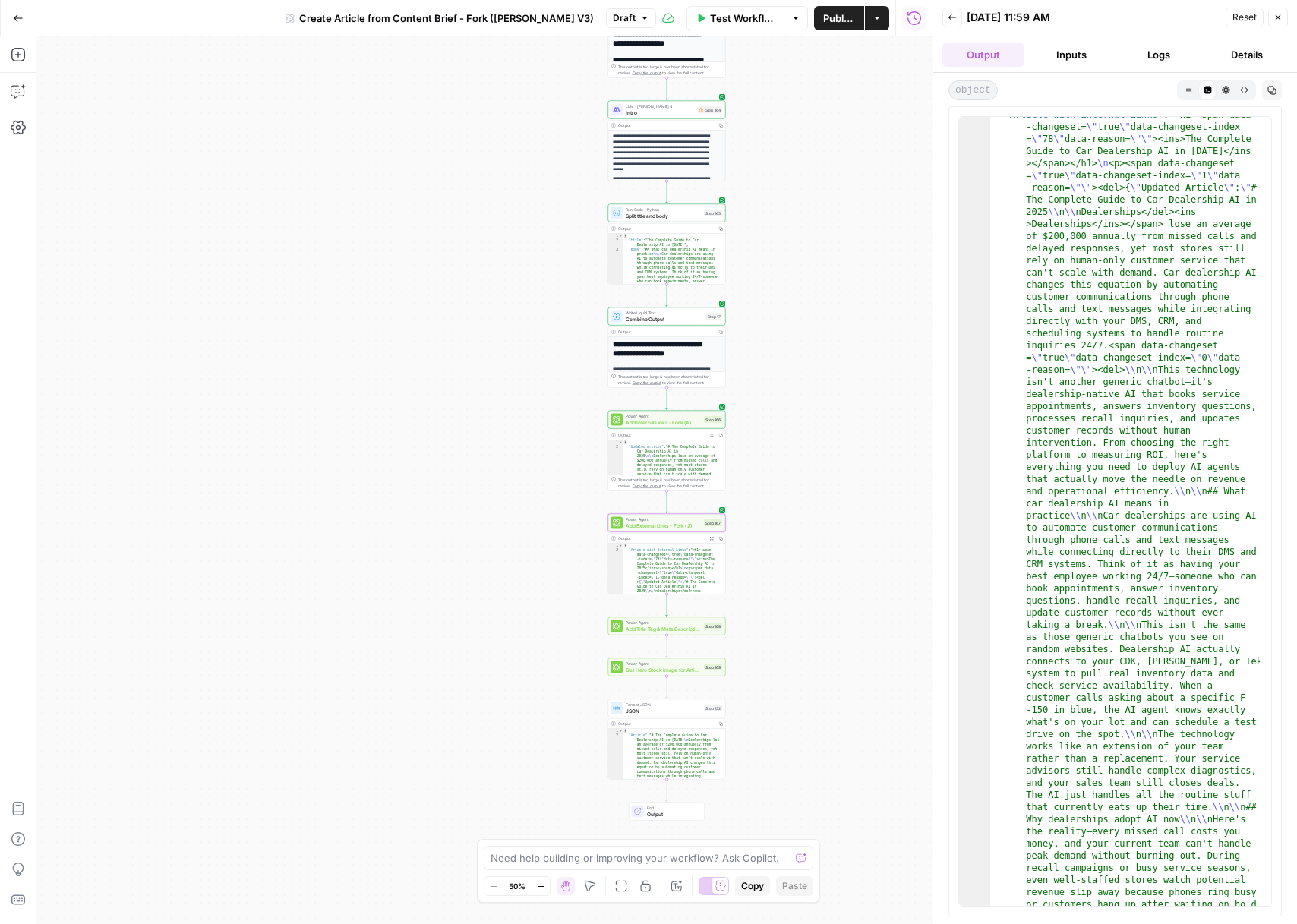
click at [1188, 83] on button "Markdown" at bounding box center [1189, 90] width 18 height 18
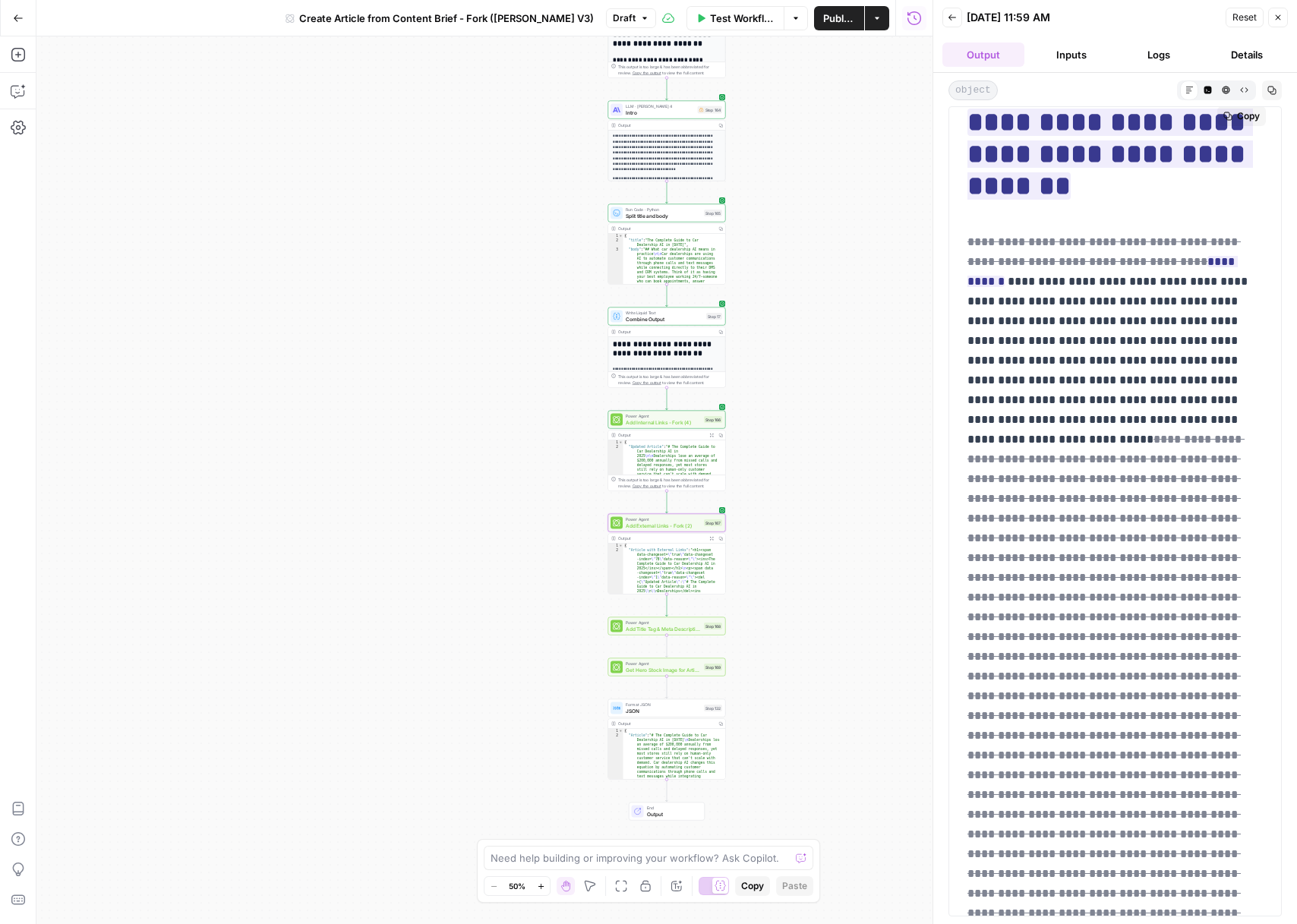
scroll to position [68, 0]
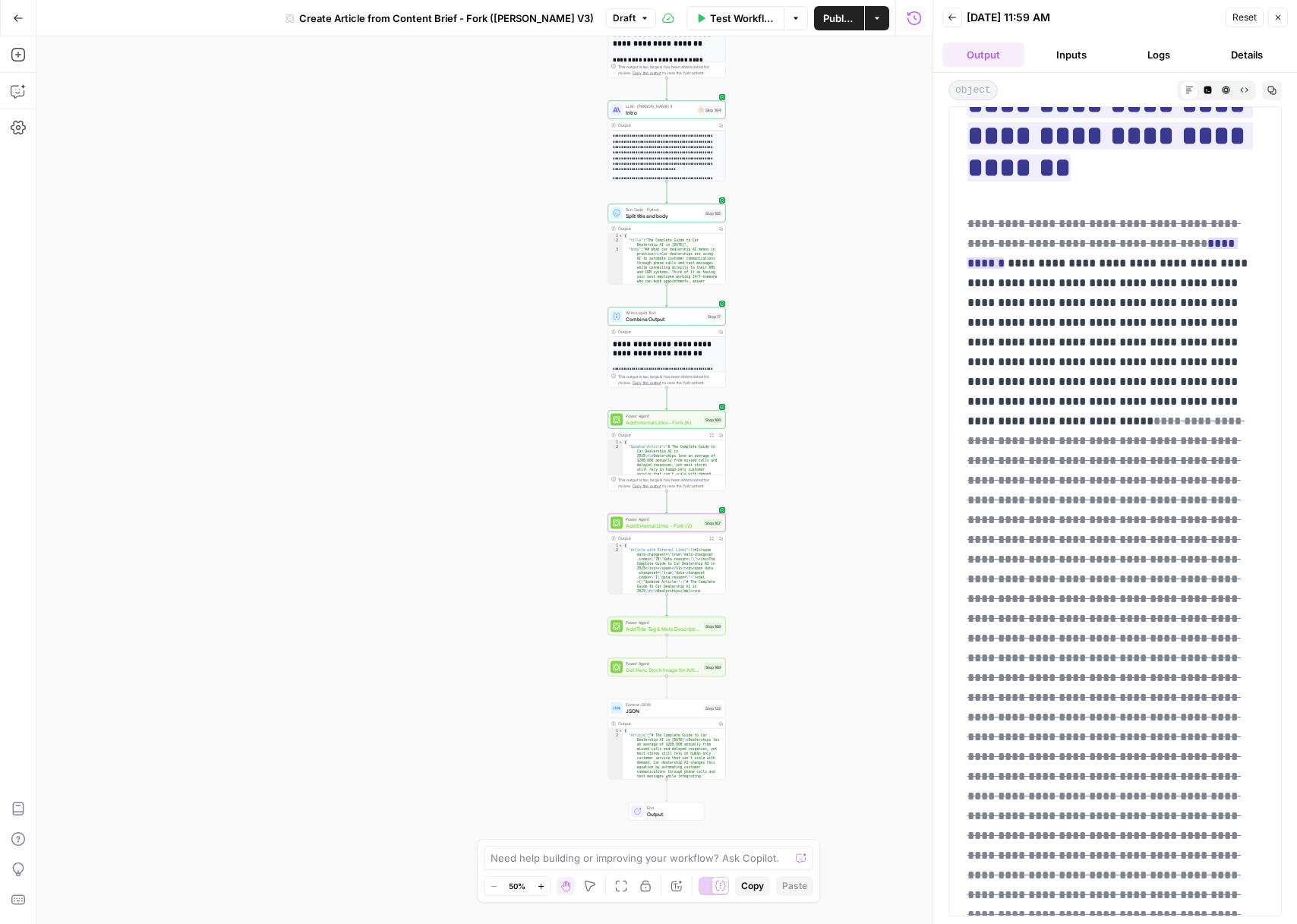
click at [1201, 243] on ins "**********" at bounding box center [1103, 253] width 270 height 31
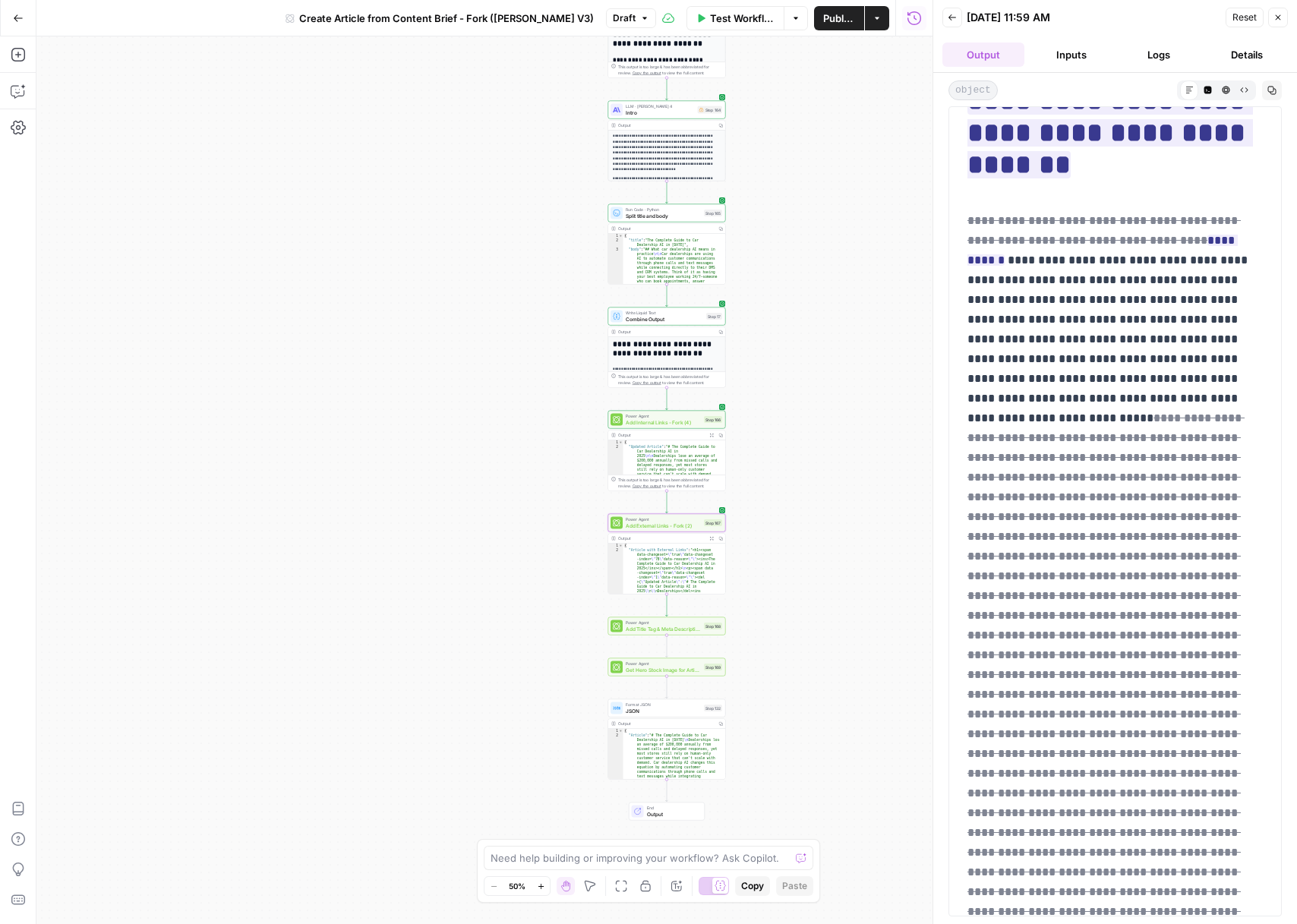
click at [1272, 18] on button "Close" at bounding box center [1278, 18] width 20 height 20
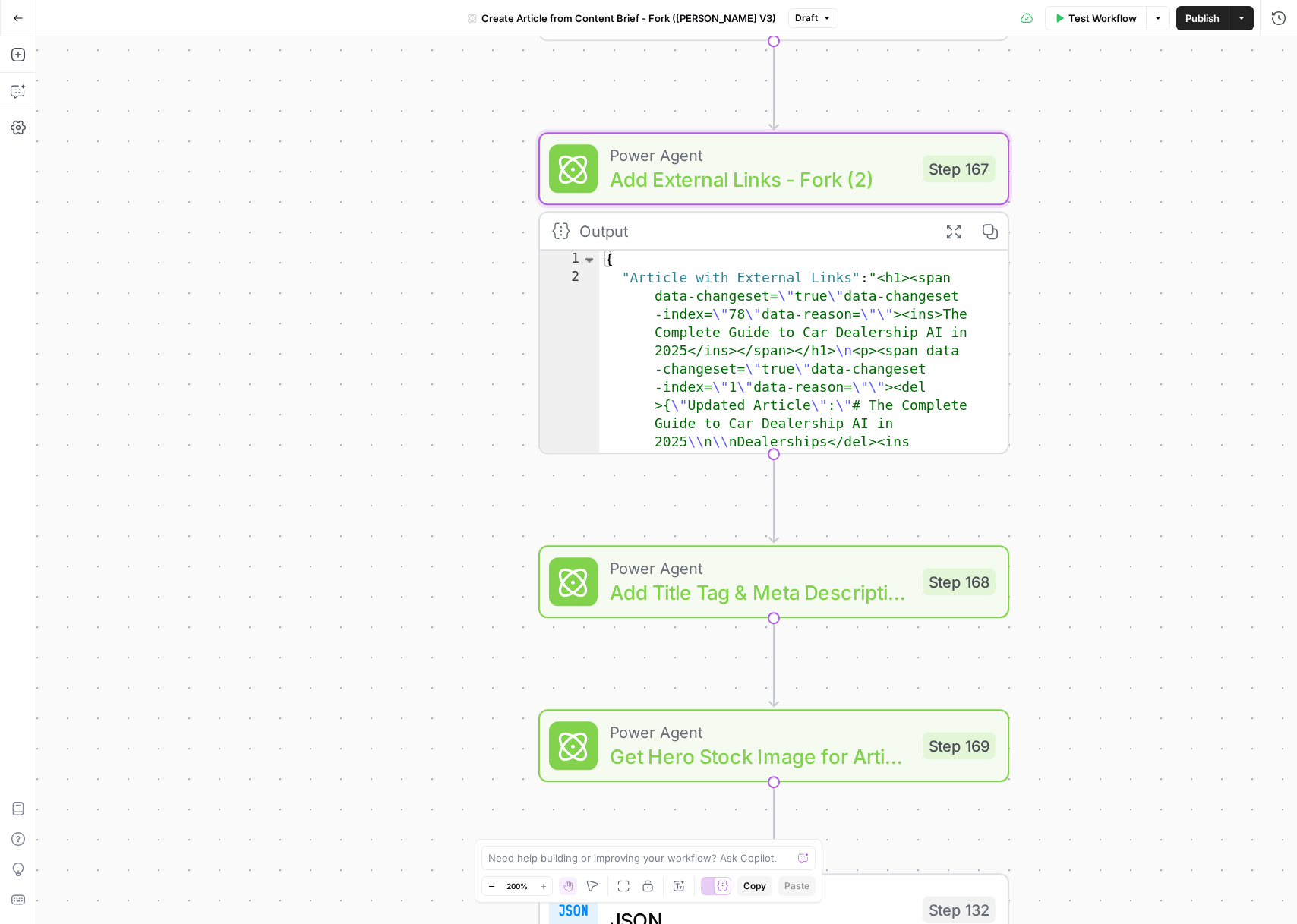
click at [726, 173] on span "Add External Links - Fork (2)" at bounding box center [760, 180] width 301 height 31
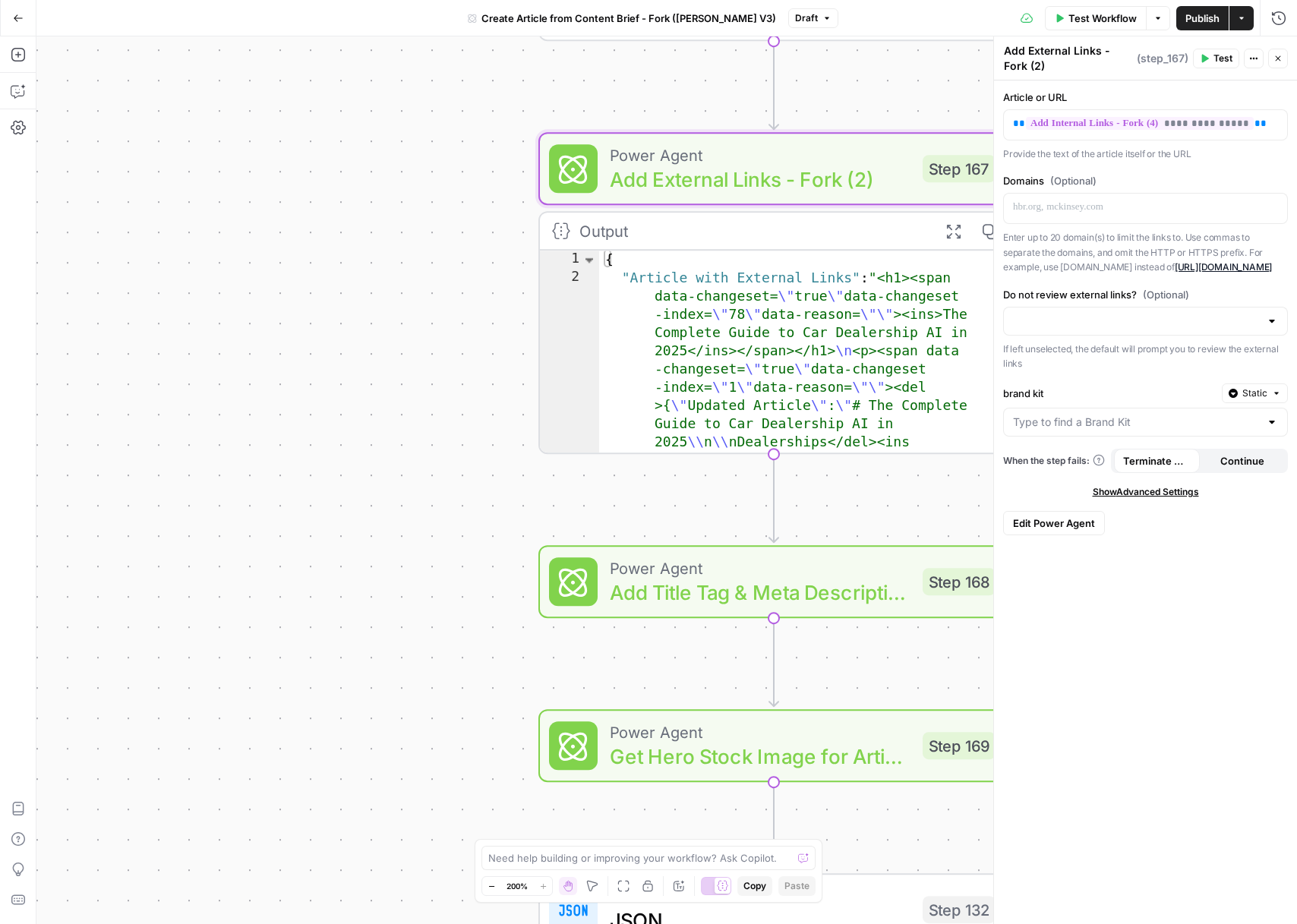
click at [775, 219] on div "Output" at bounding box center [752, 231] width 346 height 25
click at [964, 230] on button "Expand Output" at bounding box center [952, 230] width 36 height 36
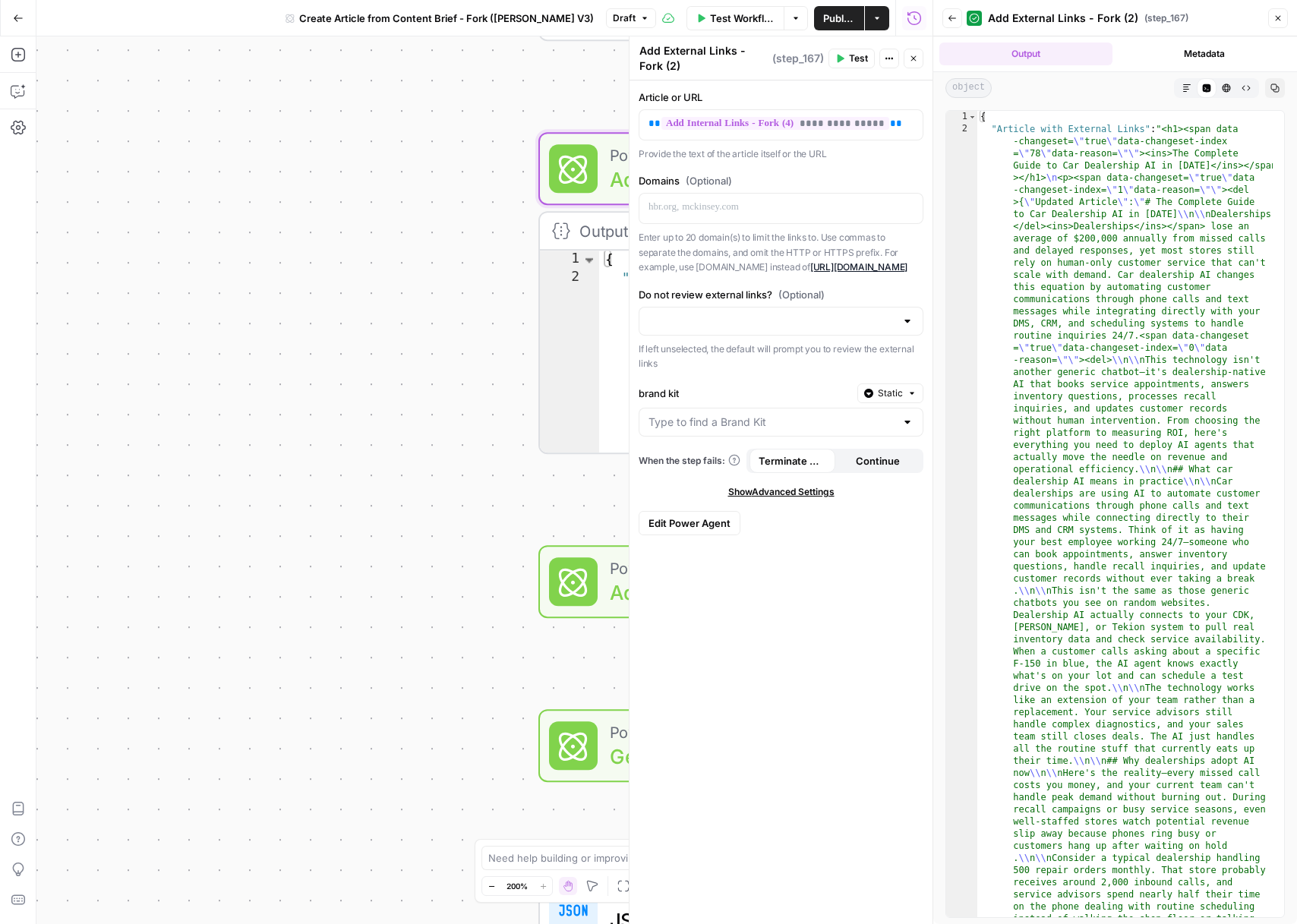
click at [1189, 90] on icon "button" at bounding box center [1187, 88] width 9 height 9
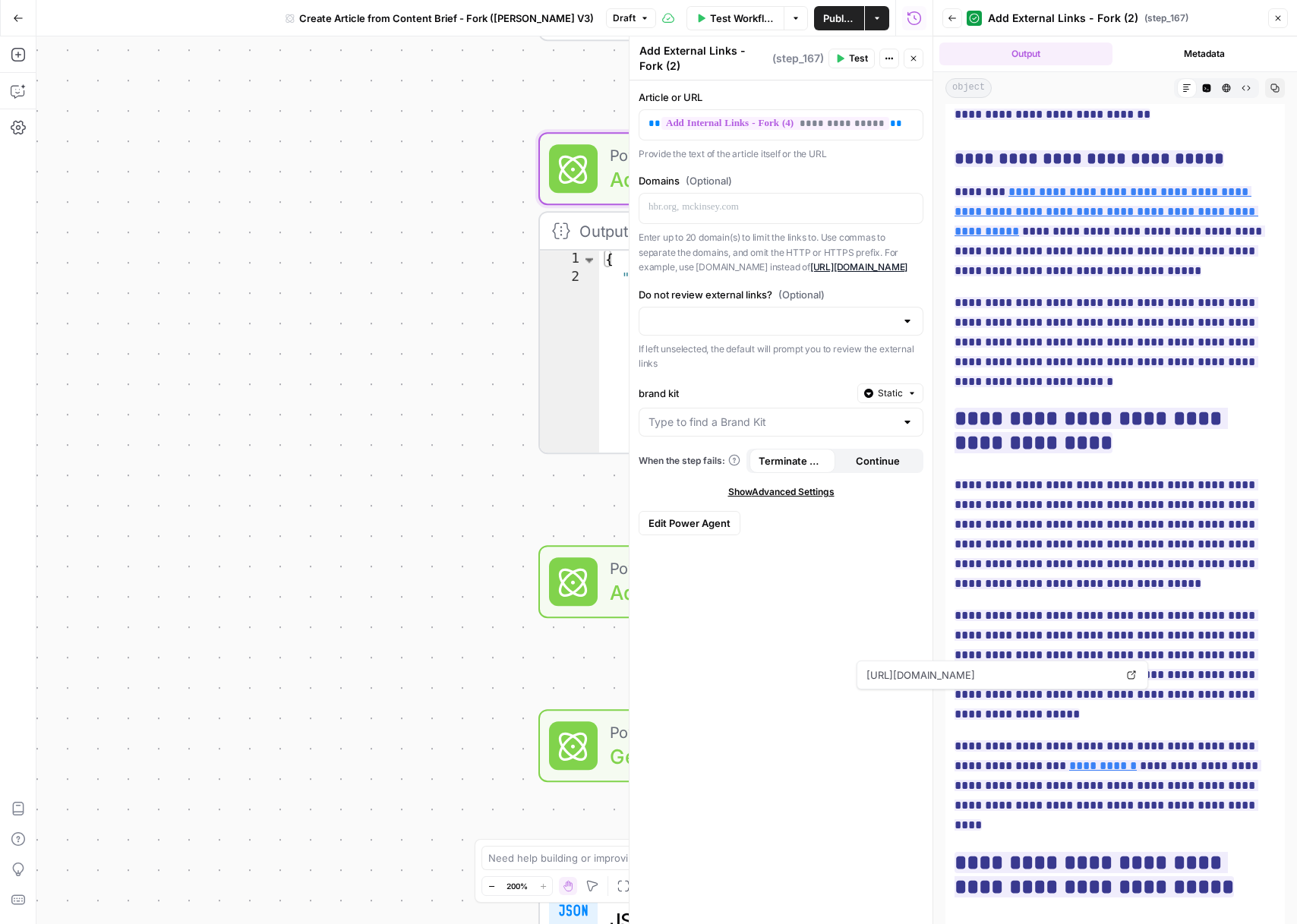
scroll to position [20199, 0]
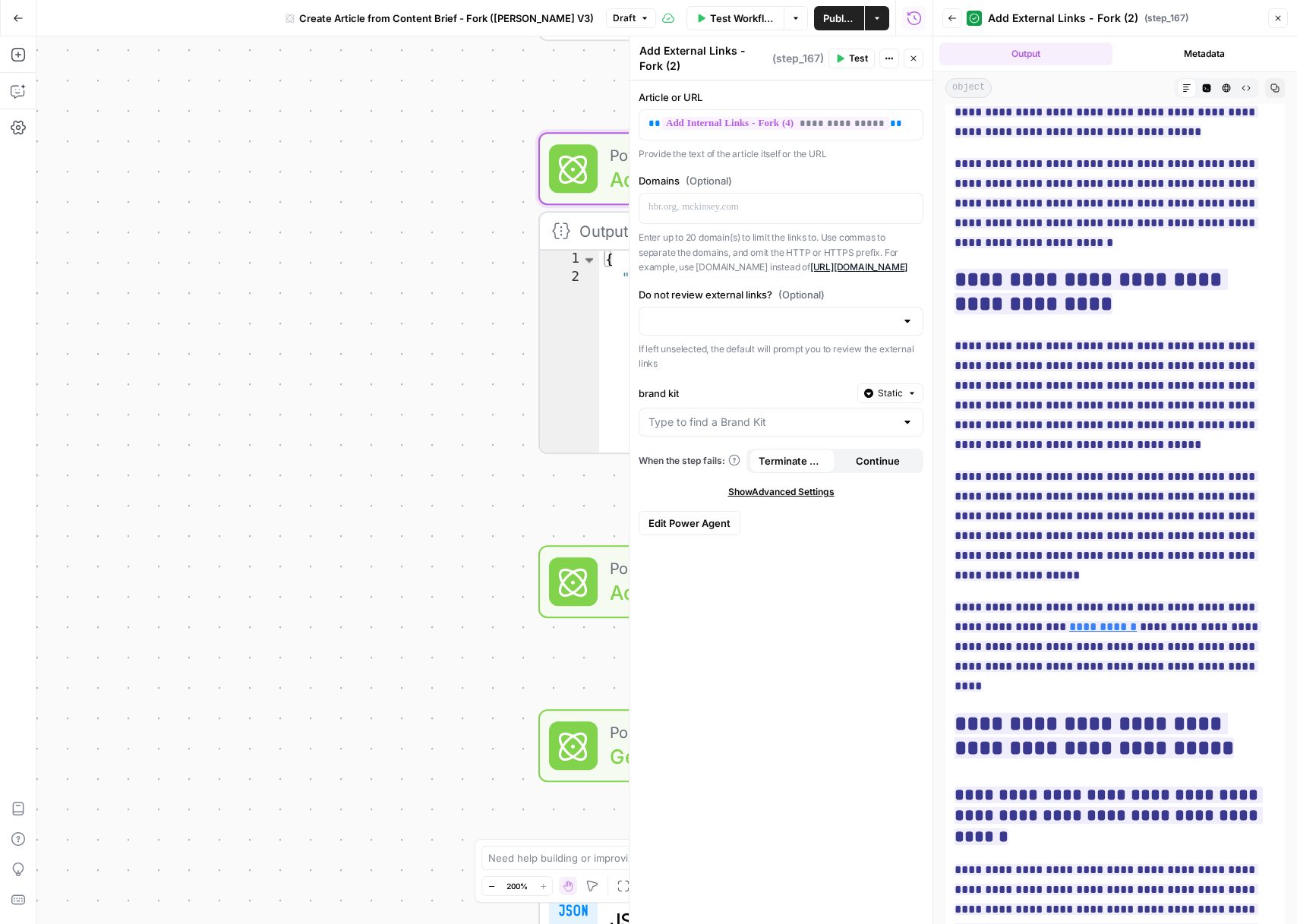
click at [1273, 19] on button "Close" at bounding box center [1278, 18] width 20 height 20
